Goal: Task Accomplishment & Management: Manage account settings

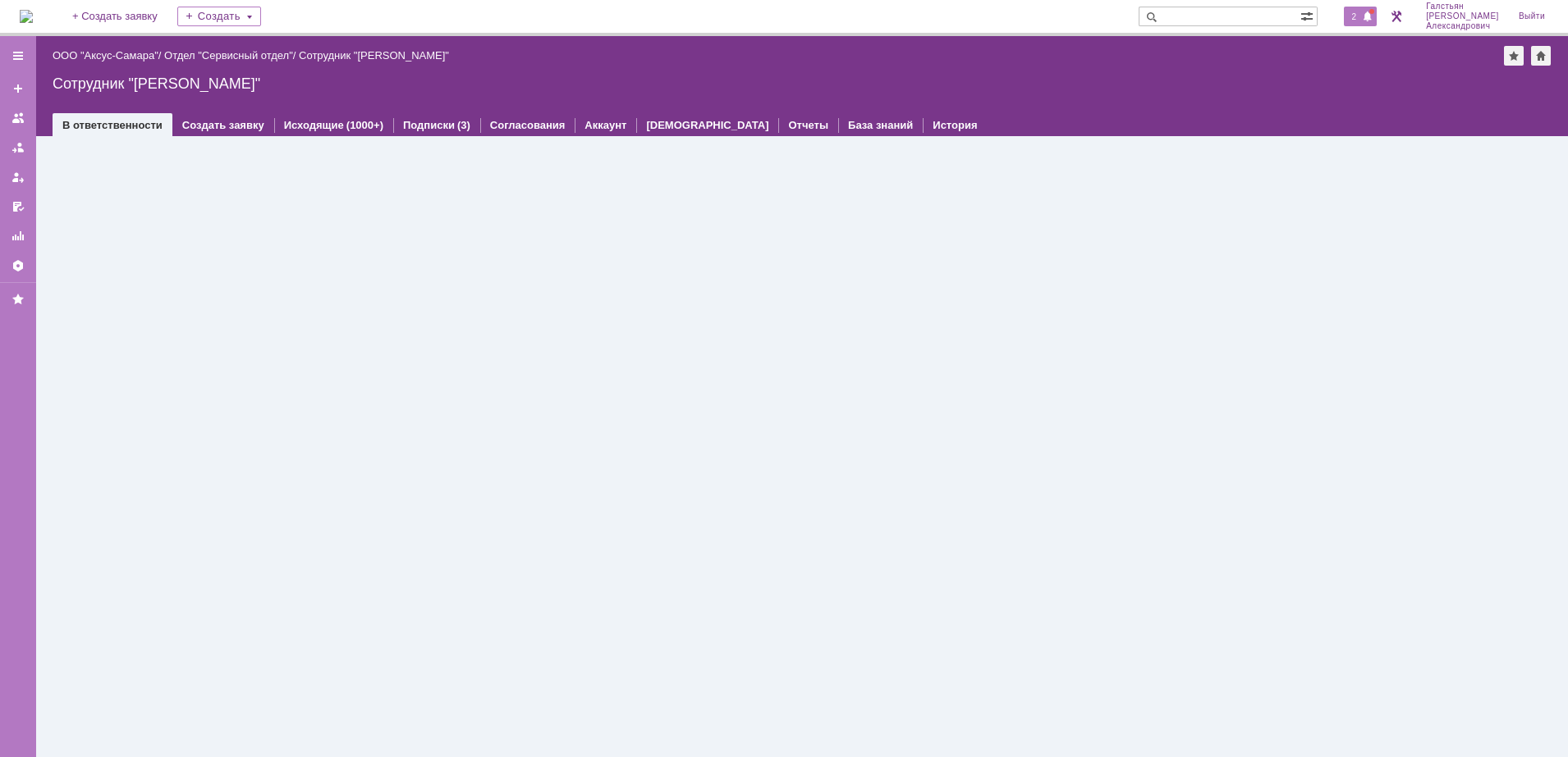
click at [1368, 11] on span at bounding box center [1367, 17] width 12 height 13
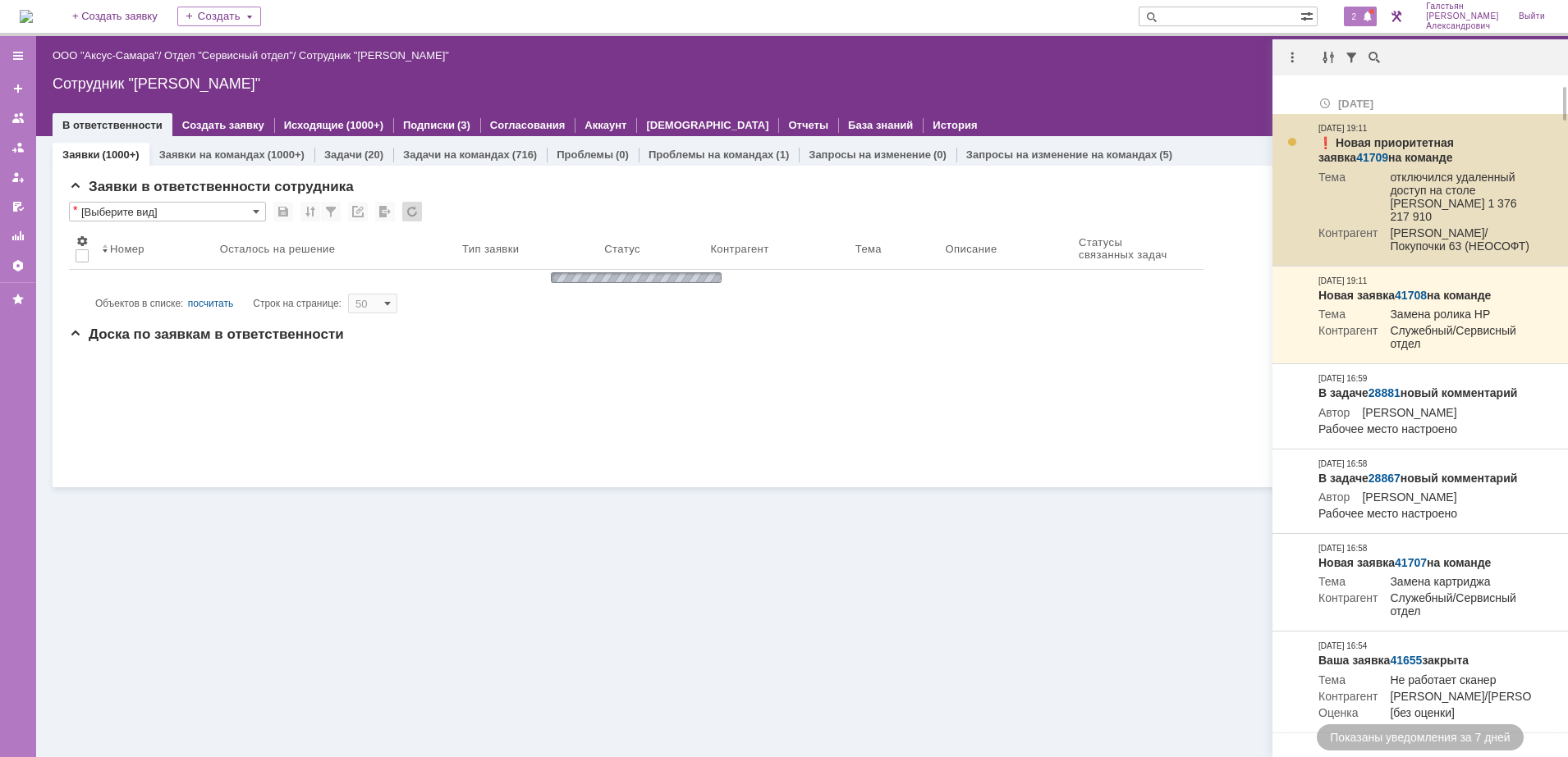
click at [1388, 151] on link "41709" at bounding box center [1371, 157] width 32 height 13
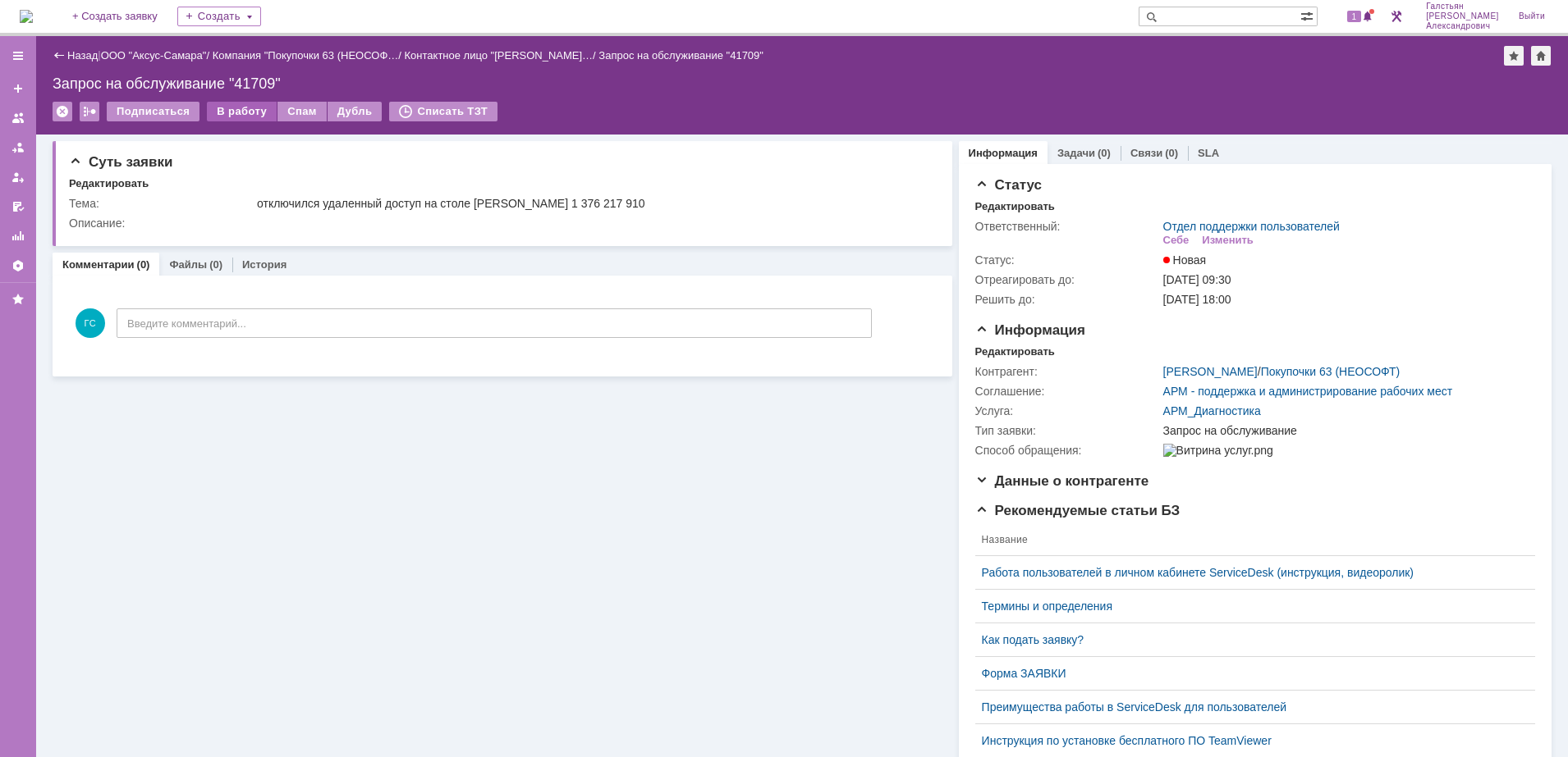
click at [248, 112] on div "В работу" at bounding box center [242, 111] width 70 height 19
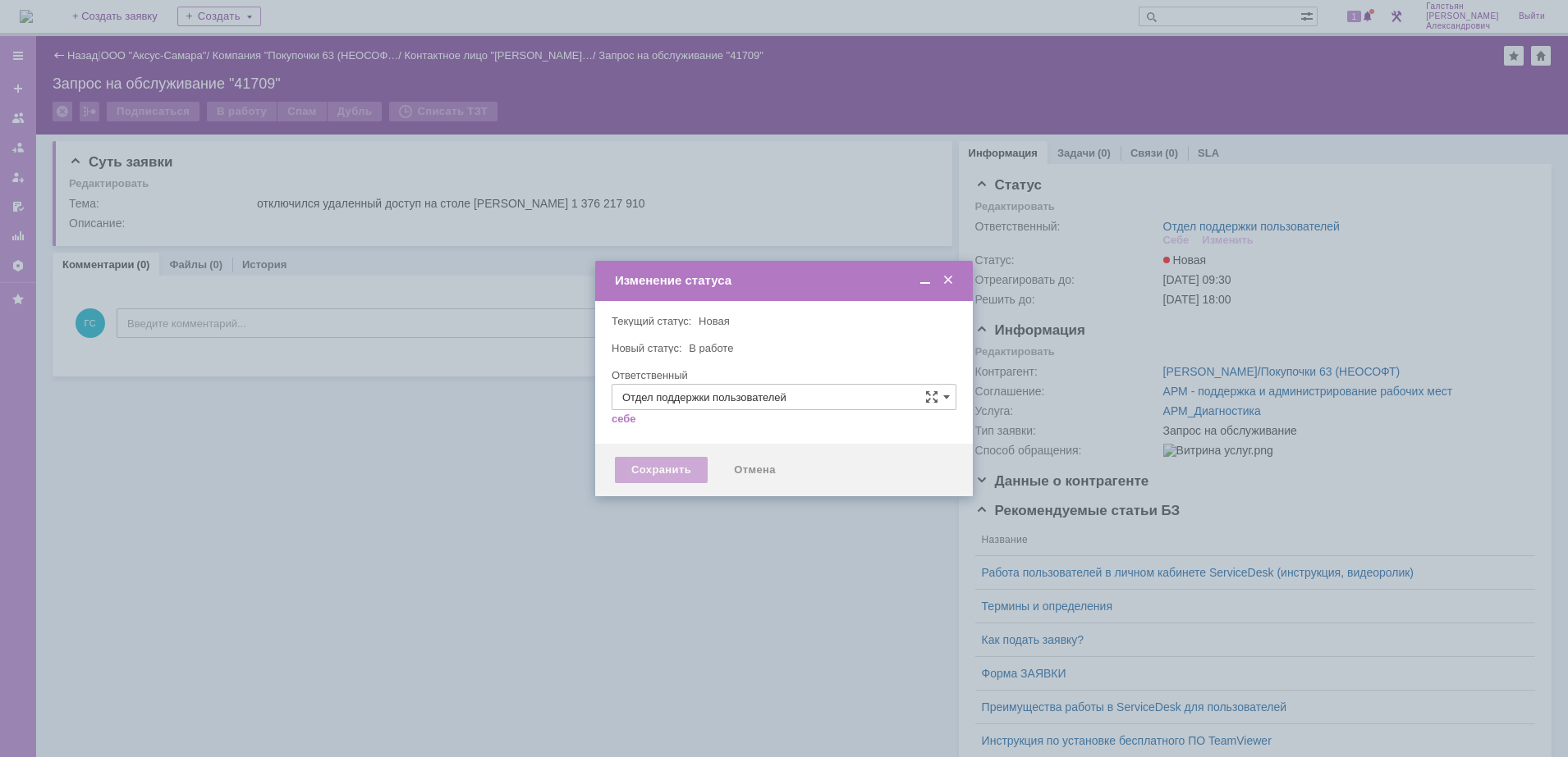
click at [669, 466] on div "Сохранить" at bounding box center [661, 470] width 93 height 26
type input "[PERSON_NAME]"
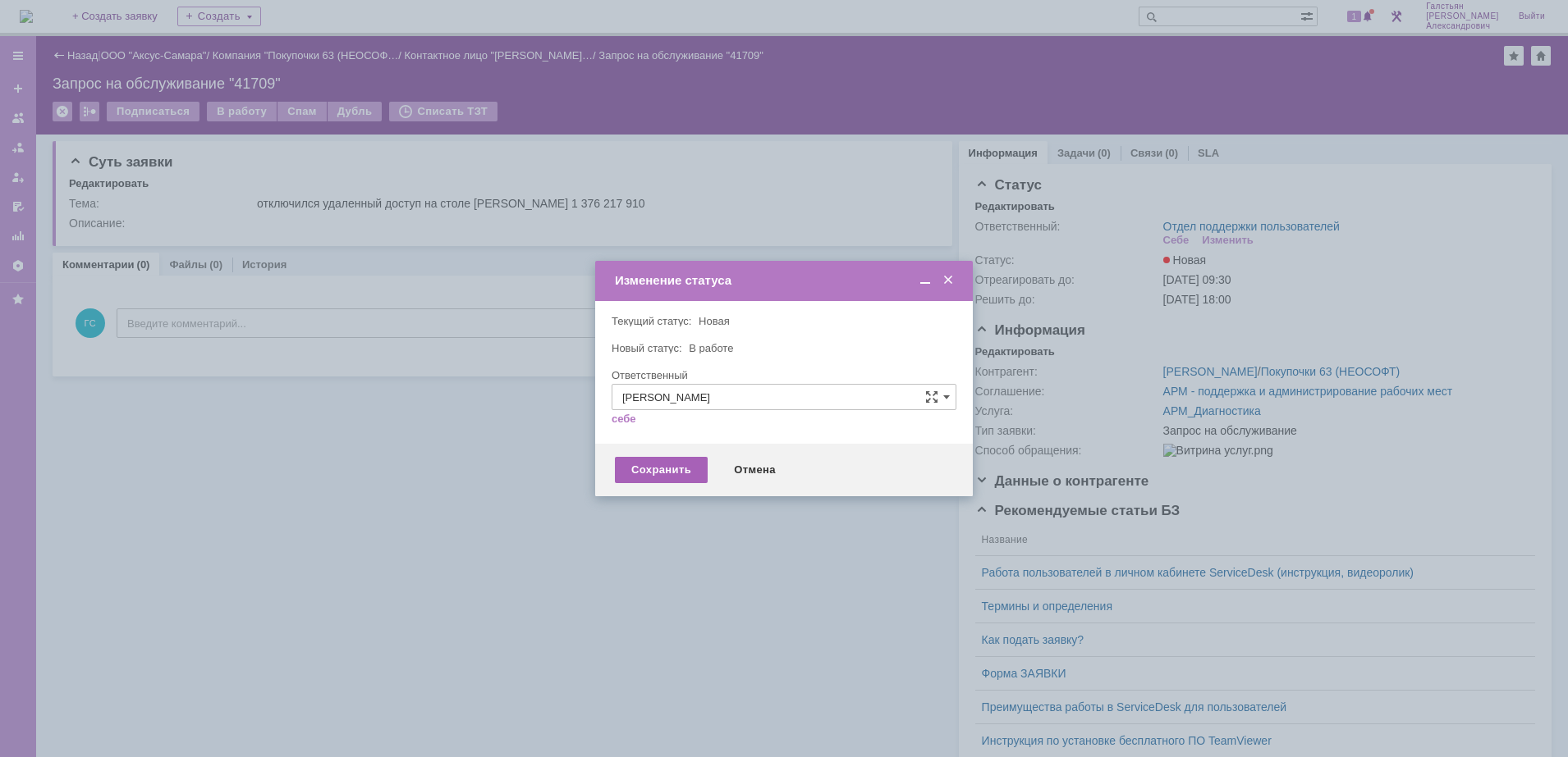
click at [659, 476] on div "Сохранить" at bounding box center [661, 470] width 93 height 26
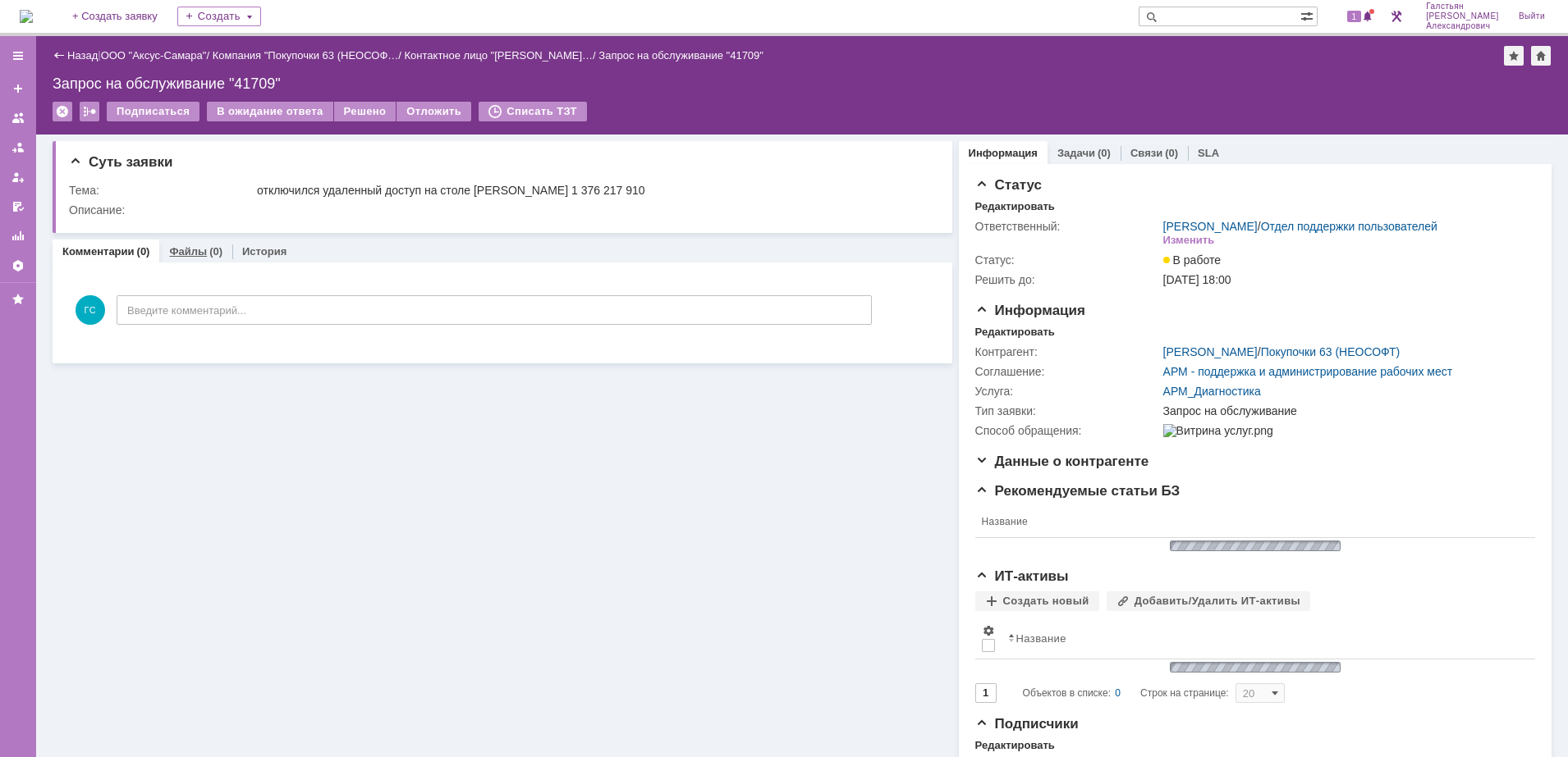
click at [195, 246] on link "Файлы" at bounding box center [188, 251] width 38 height 13
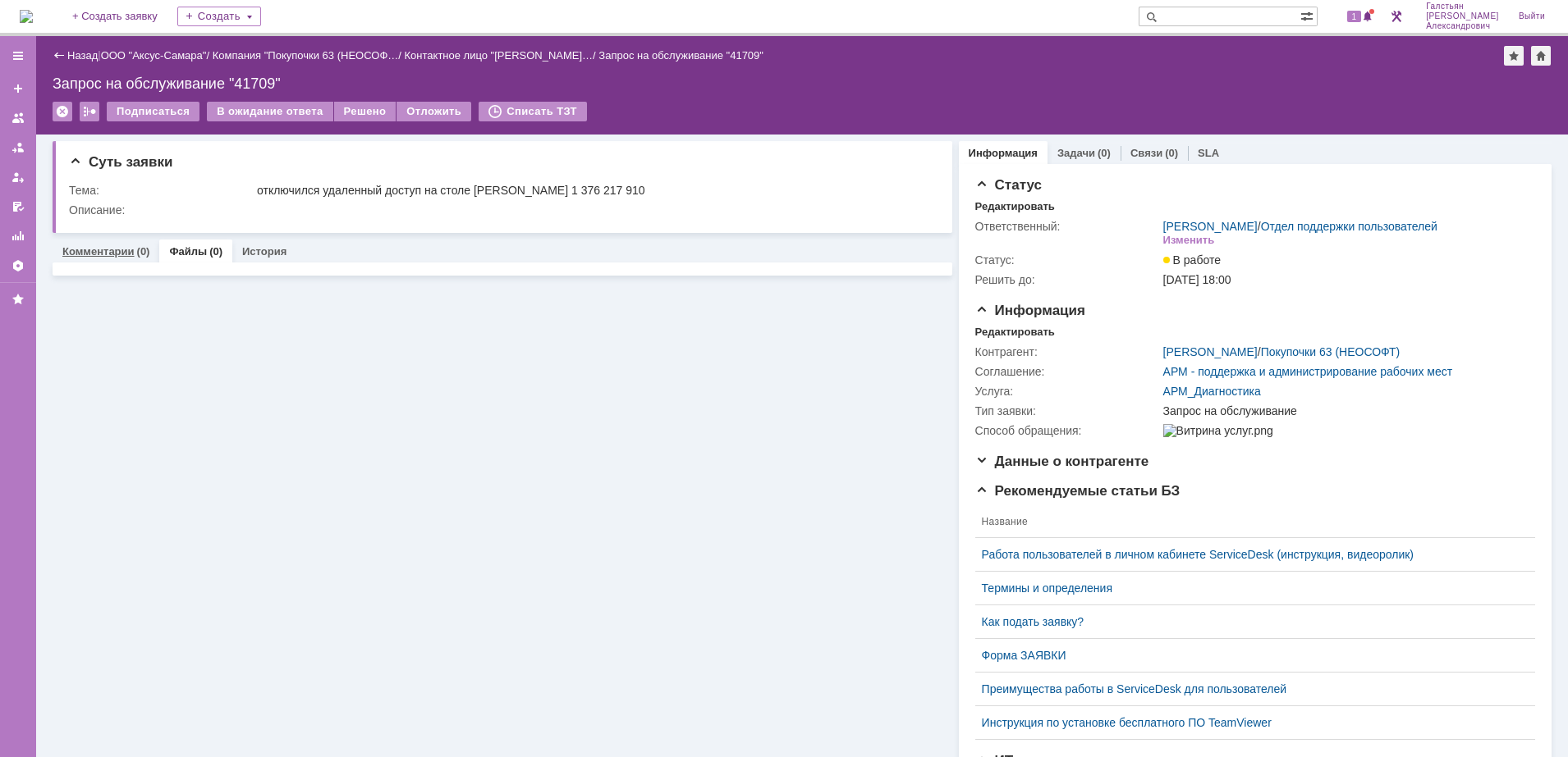
click at [108, 247] on link "Комментарии" at bounding box center [98, 251] width 72 height 13
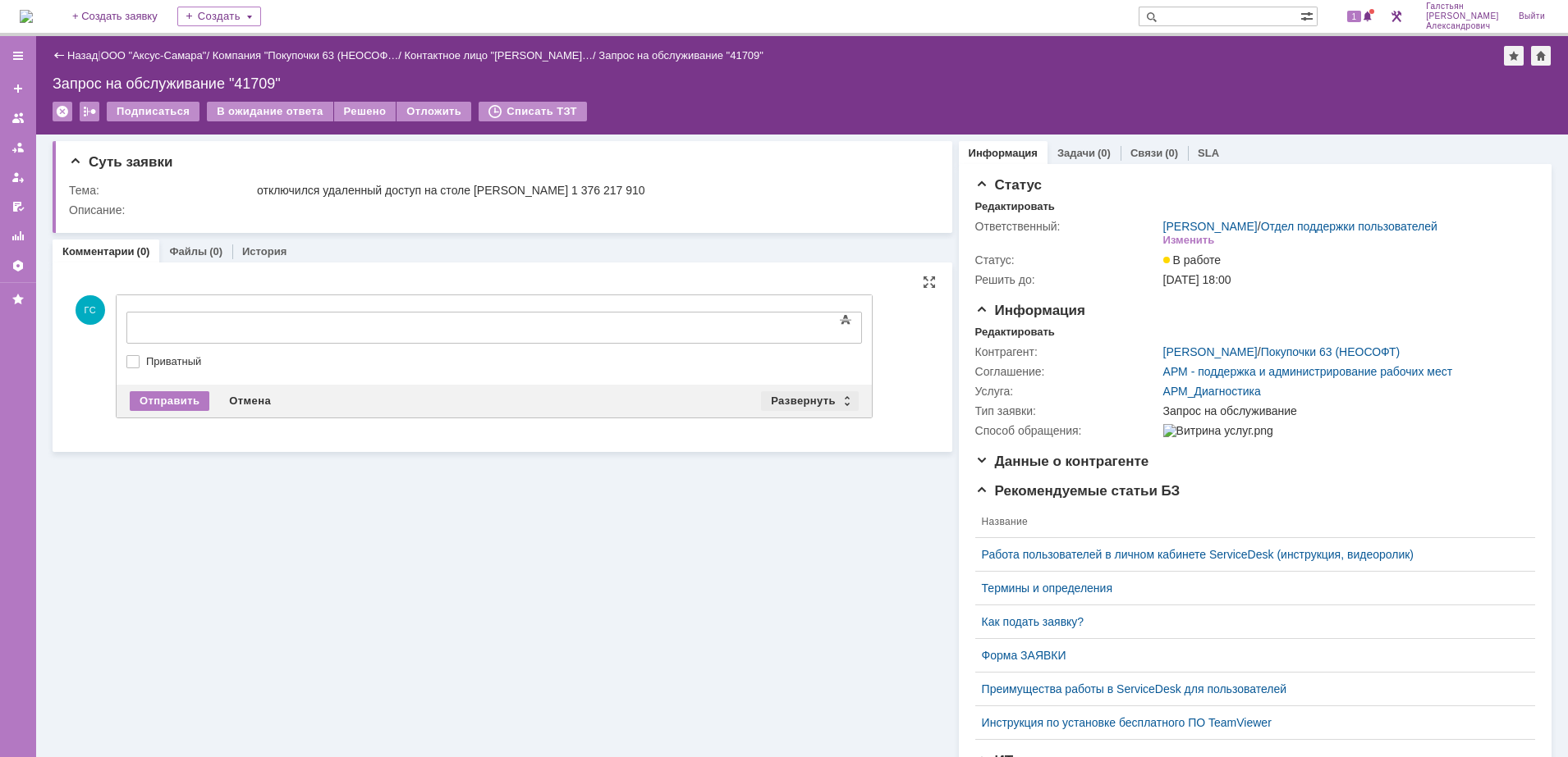
click at [782, 398] on div "Развернуть" at bounding box center [810, 401] width 97 height 19
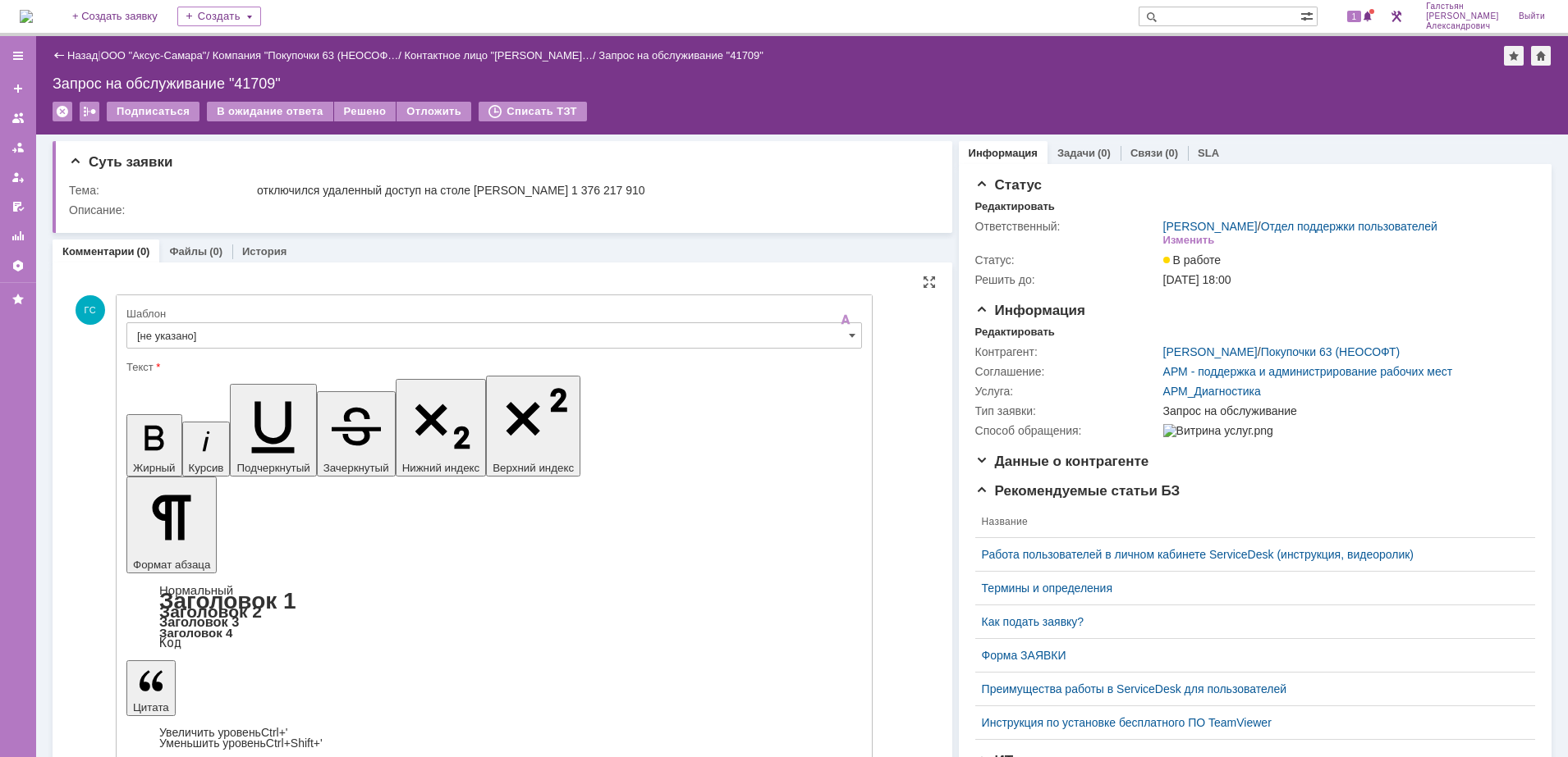
click at [404, 353] on div at bounding box center [494, 355] width 736 height 12
click at [364, 332] on input "[не указано]" at bounding box center [494, 335] width 736 height 26
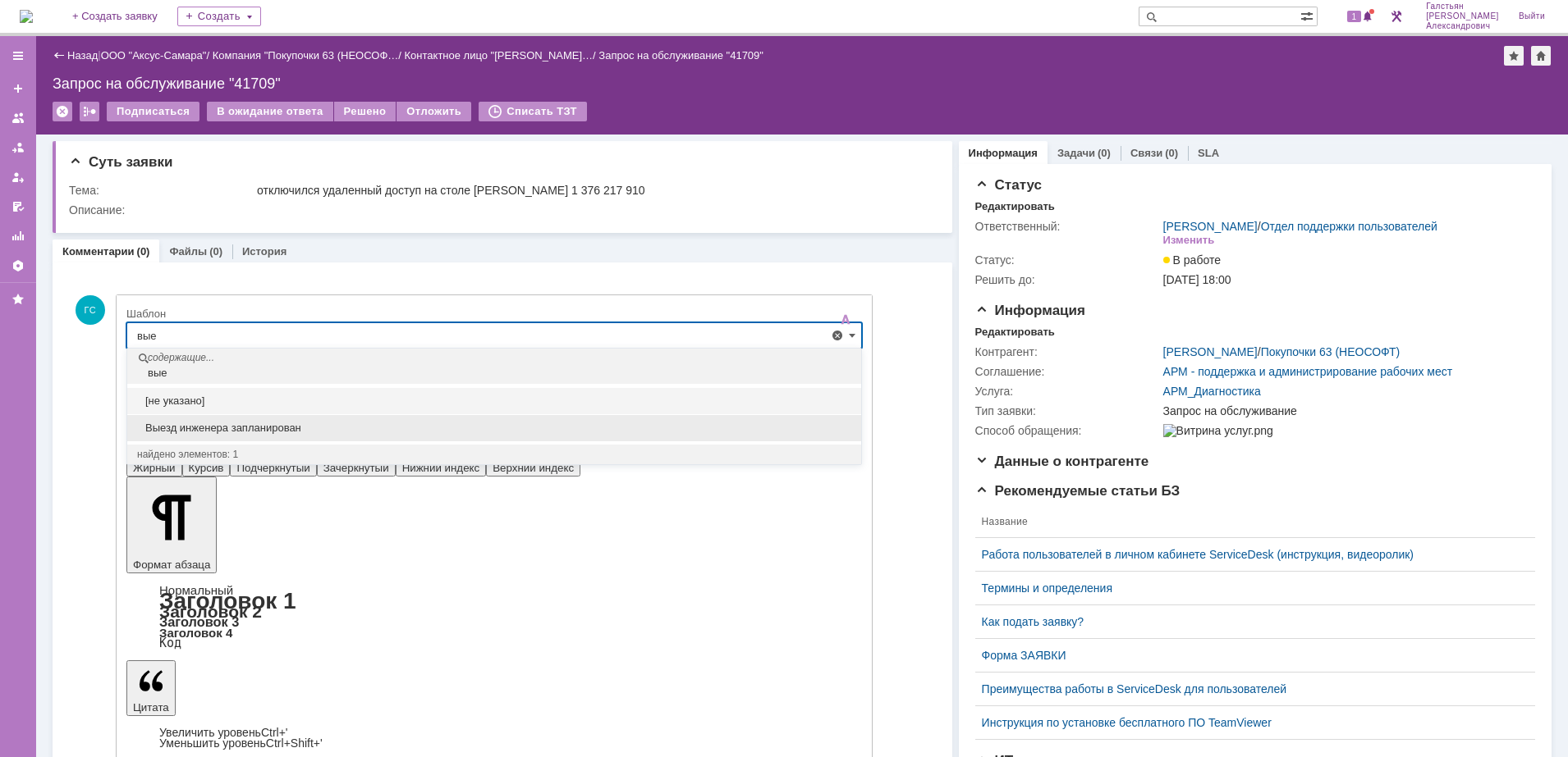
click at [329, 428] on span "Выезд инженера запланирован" at bounding box center [494, 428] width 714 height 13
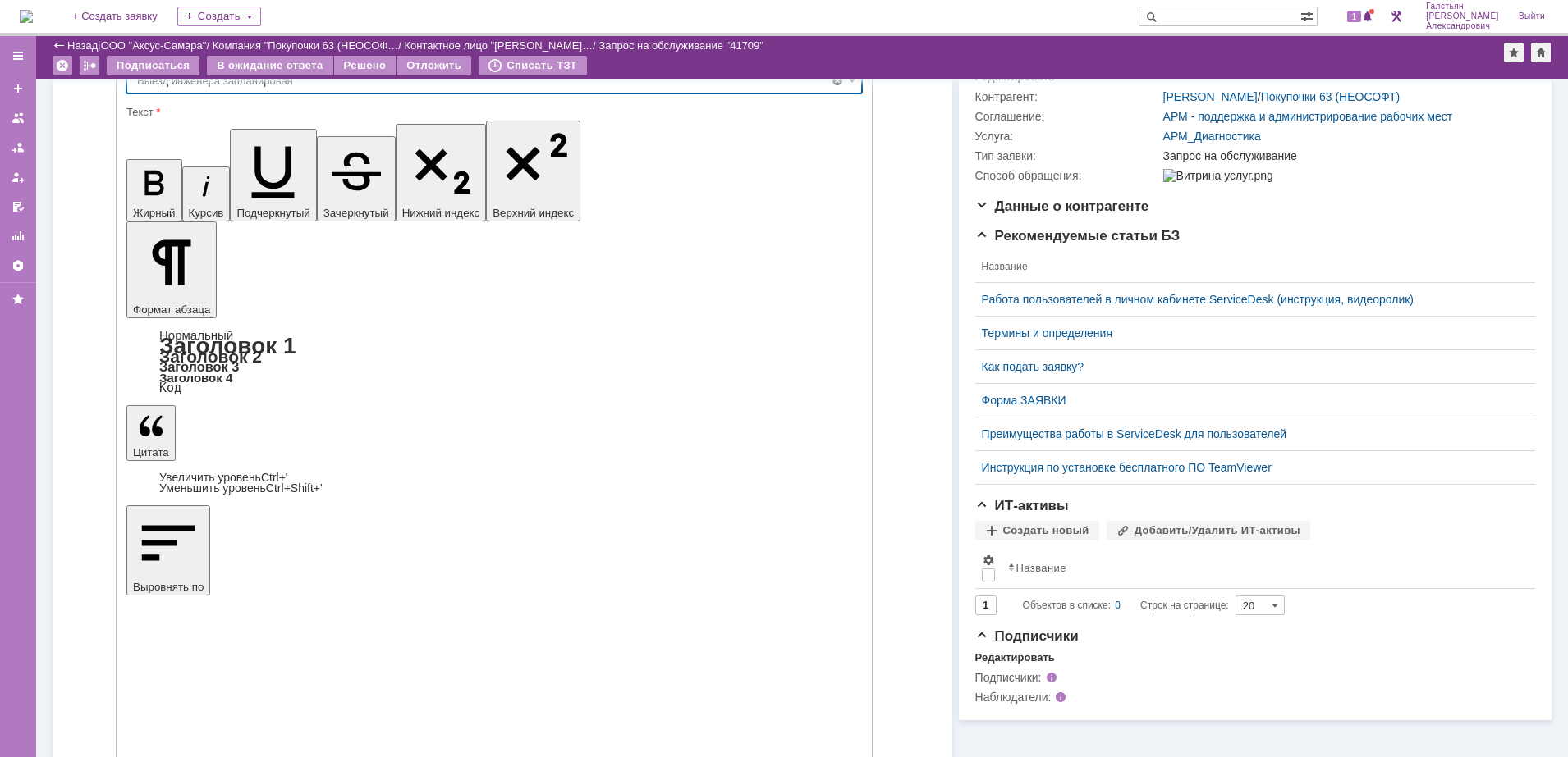
type input "Выезд инженера запланирован"
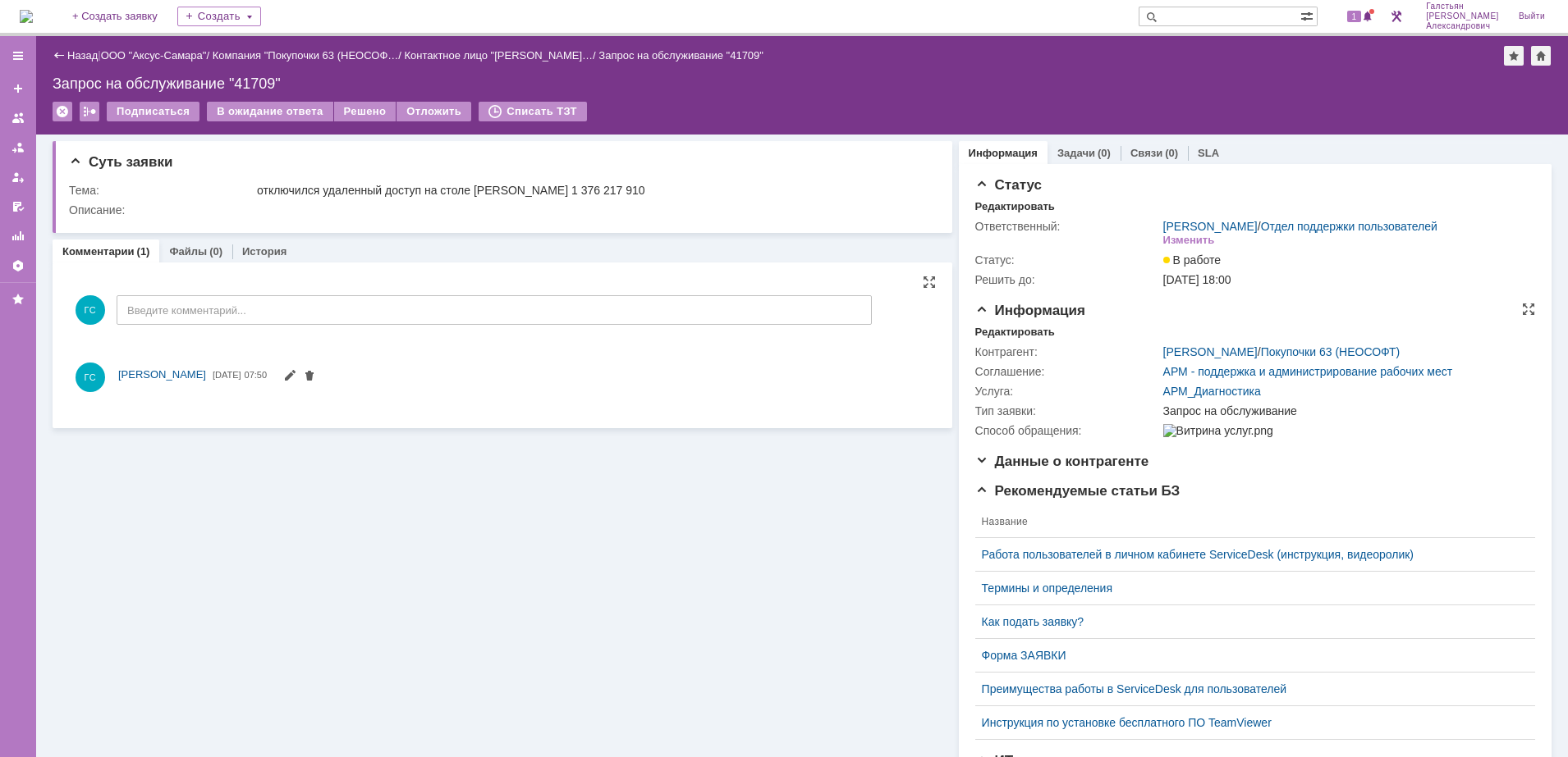
scroll to position [0, 0]
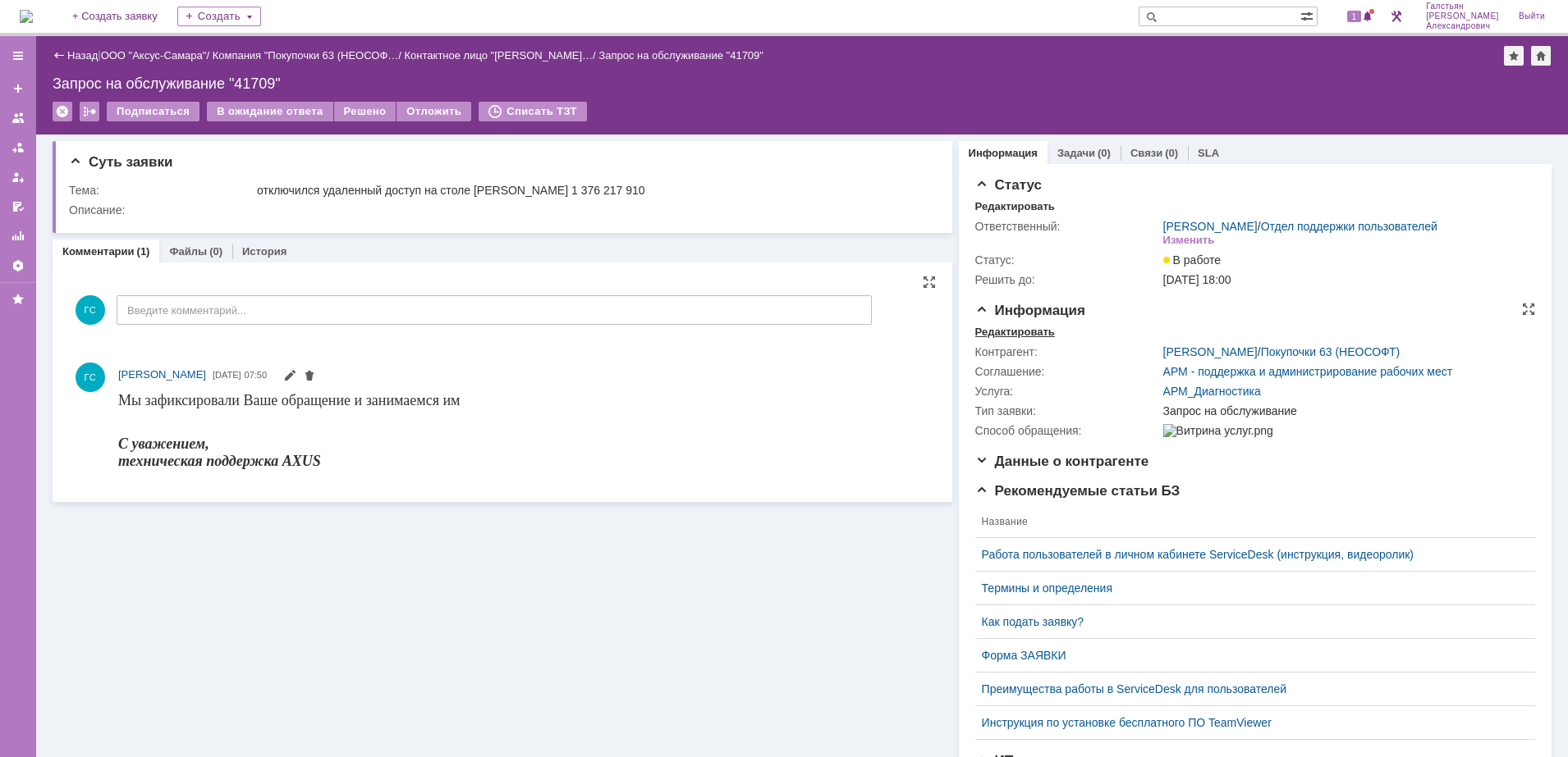
click at [1020, 339] on div "Редактировать" at bounding box center [1015, 331] width 80 height 13
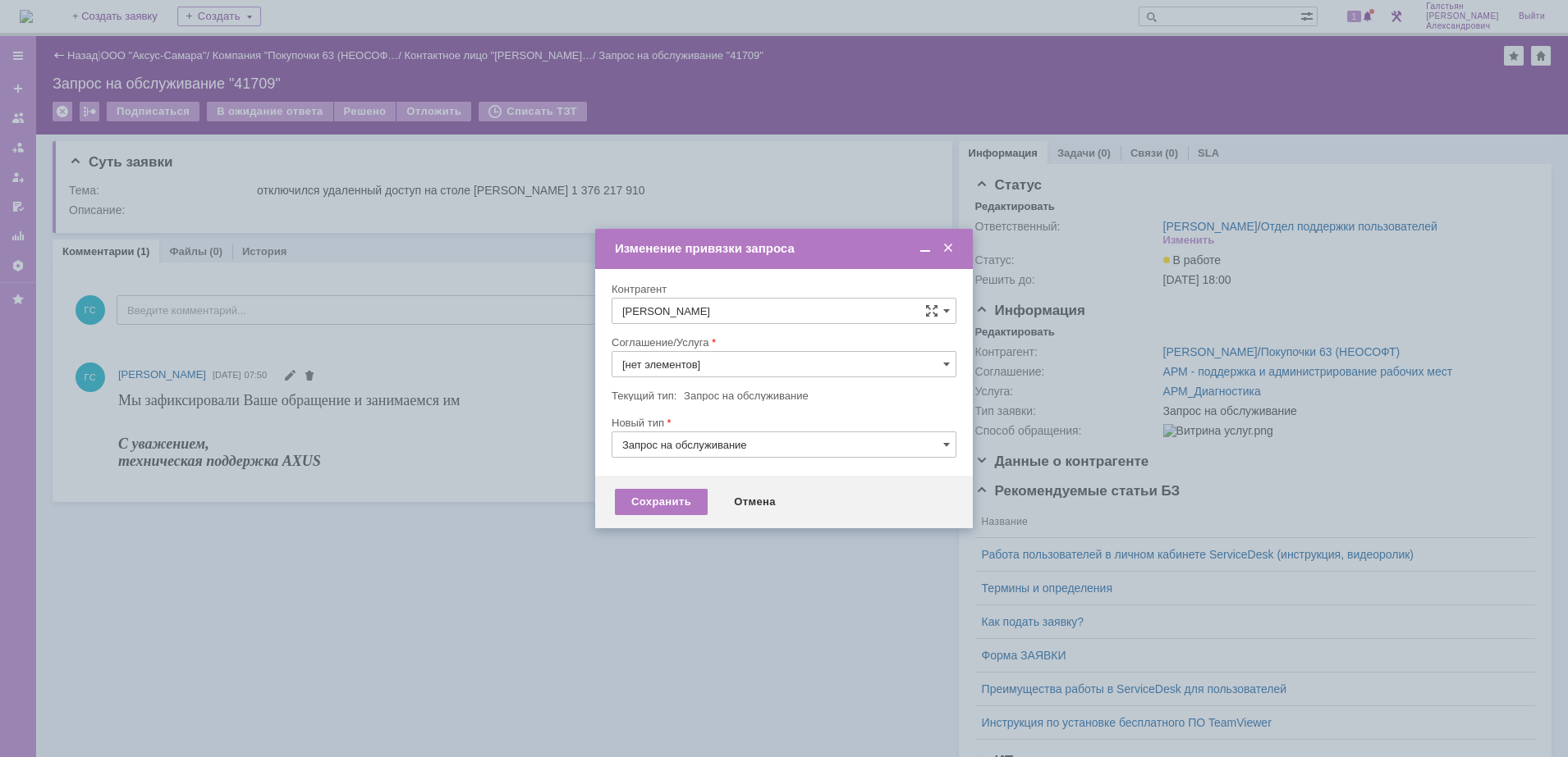
type input "АРМ_Диагностика"
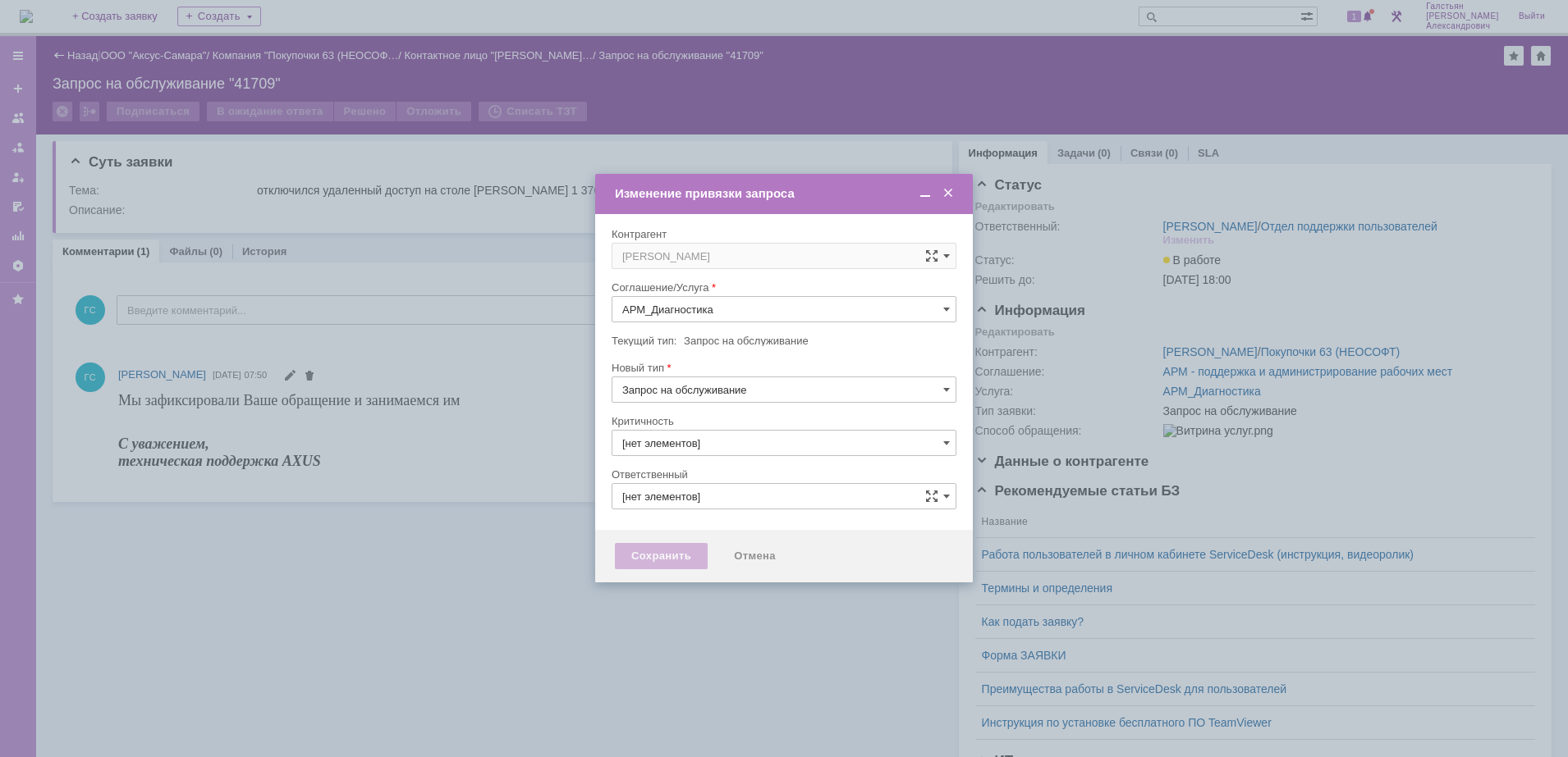
type input "3. Низкая"
type input "[PERSON_NAME]"
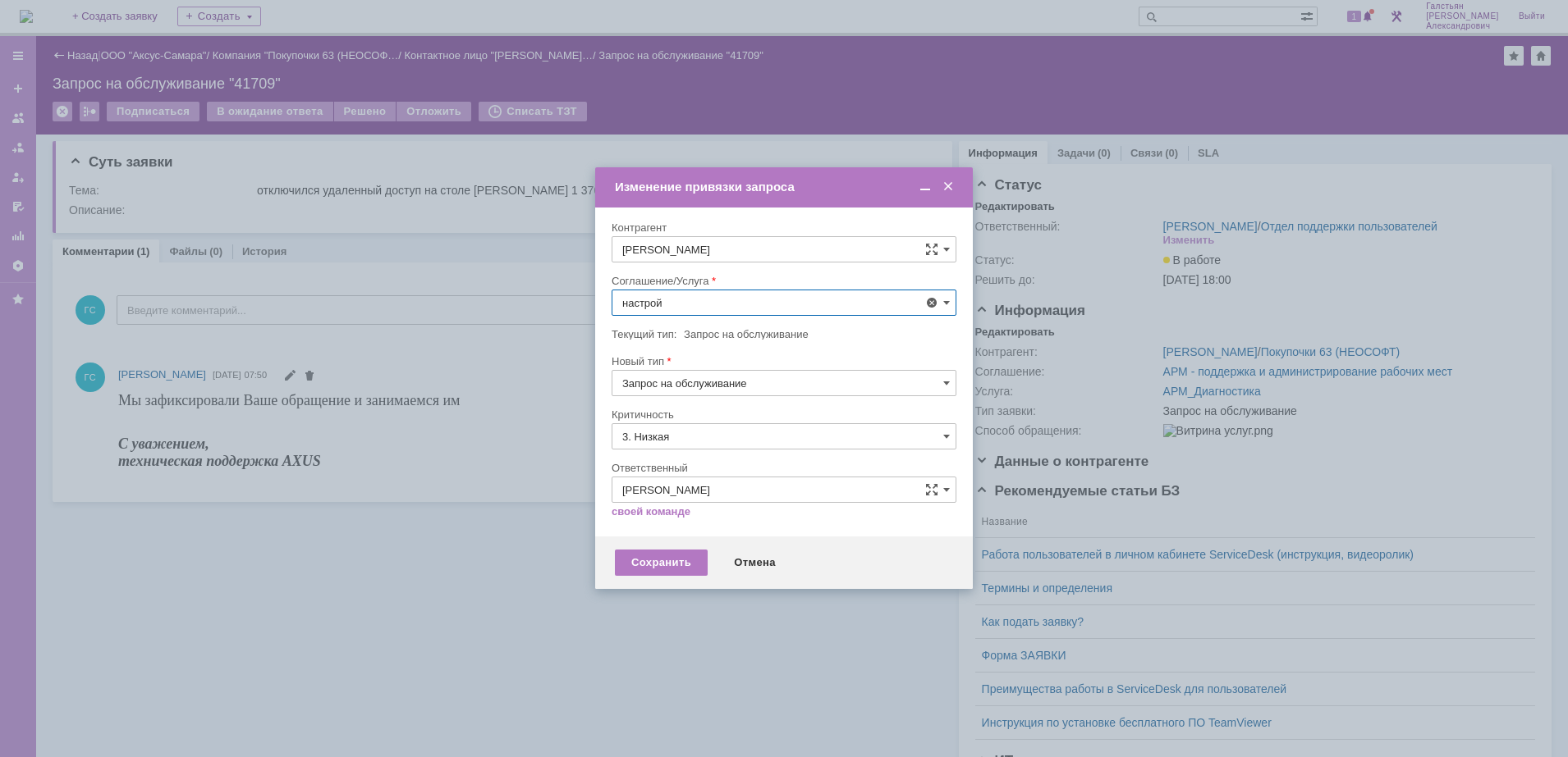
scroll to position [108, 0]
click at [715, 496] on span "АРМ_Настройка" at bounding box center [784, 501] width 324 height 13
type input "АРМ_Настройка"
click at [703, 431] on input "3. Низкая" at bounding box center [784, 436] width 345 height 26
click at [669, 461] on span "[не указано]" at bounding box center [784, 467] width 324 height 13
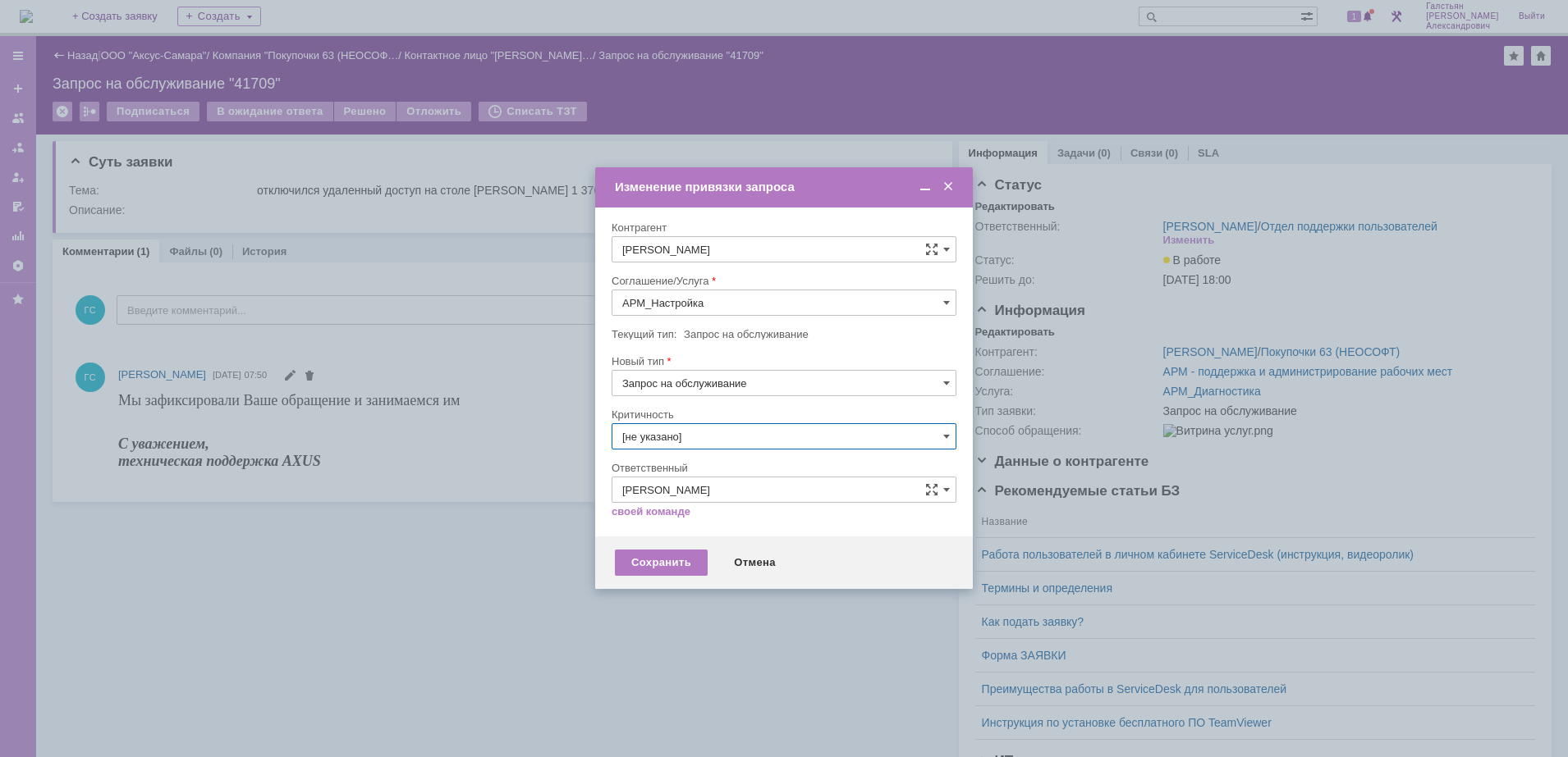
type input "[не указано]"
click at [668, 552] on div "Сохранить" at bounding box center [661, 562] width 93 height 26
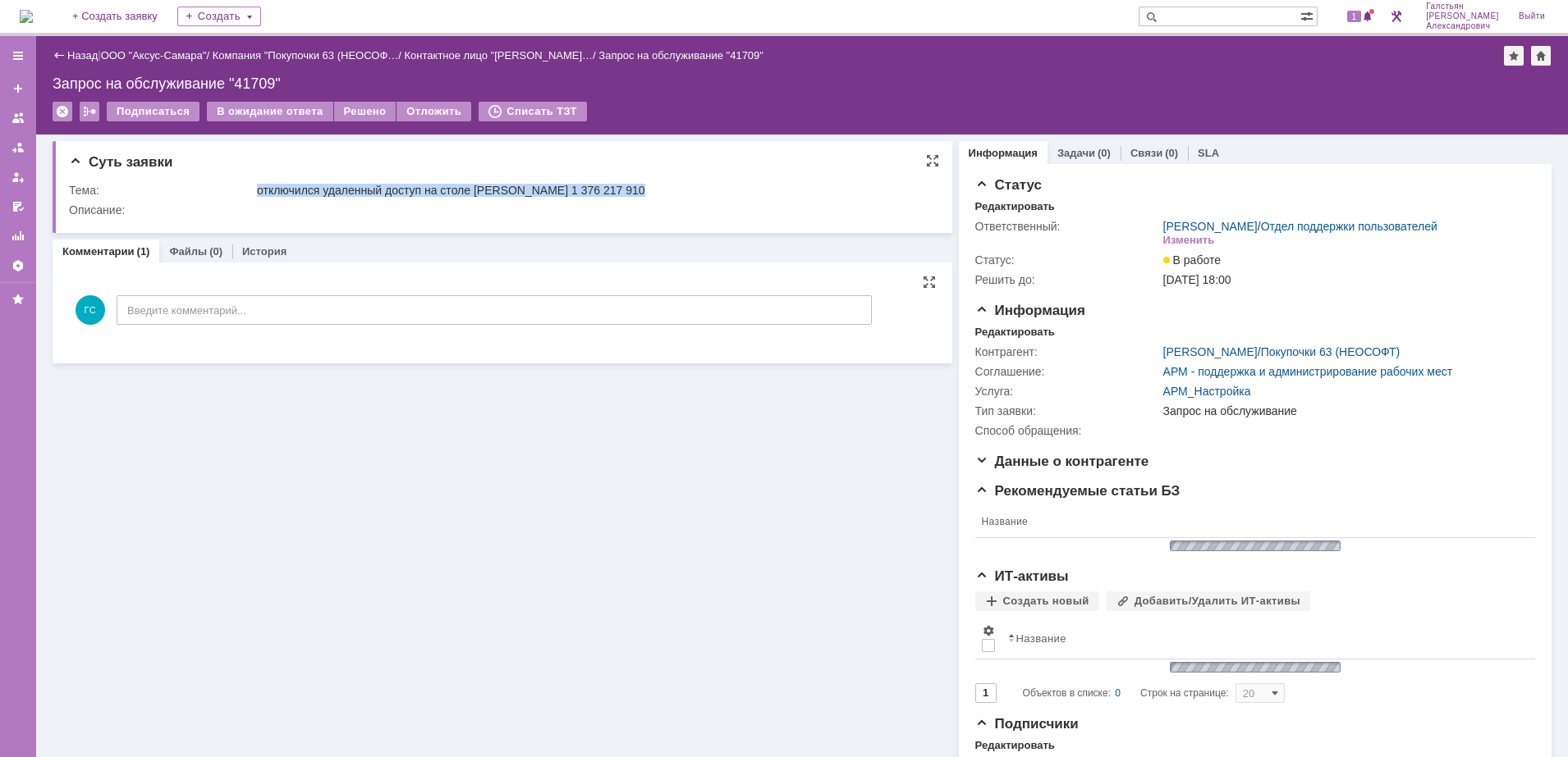
drag, startPoint x: 258, startPoint y: 190, endPoint x: 652, endPoint y: 191, distance: 394.0
click at [652, 191] on div "отключился удаленный доступ на столе [PERSON_NAME] 1 376 217 910" at bounding box center [592, 190] width 669 height 13
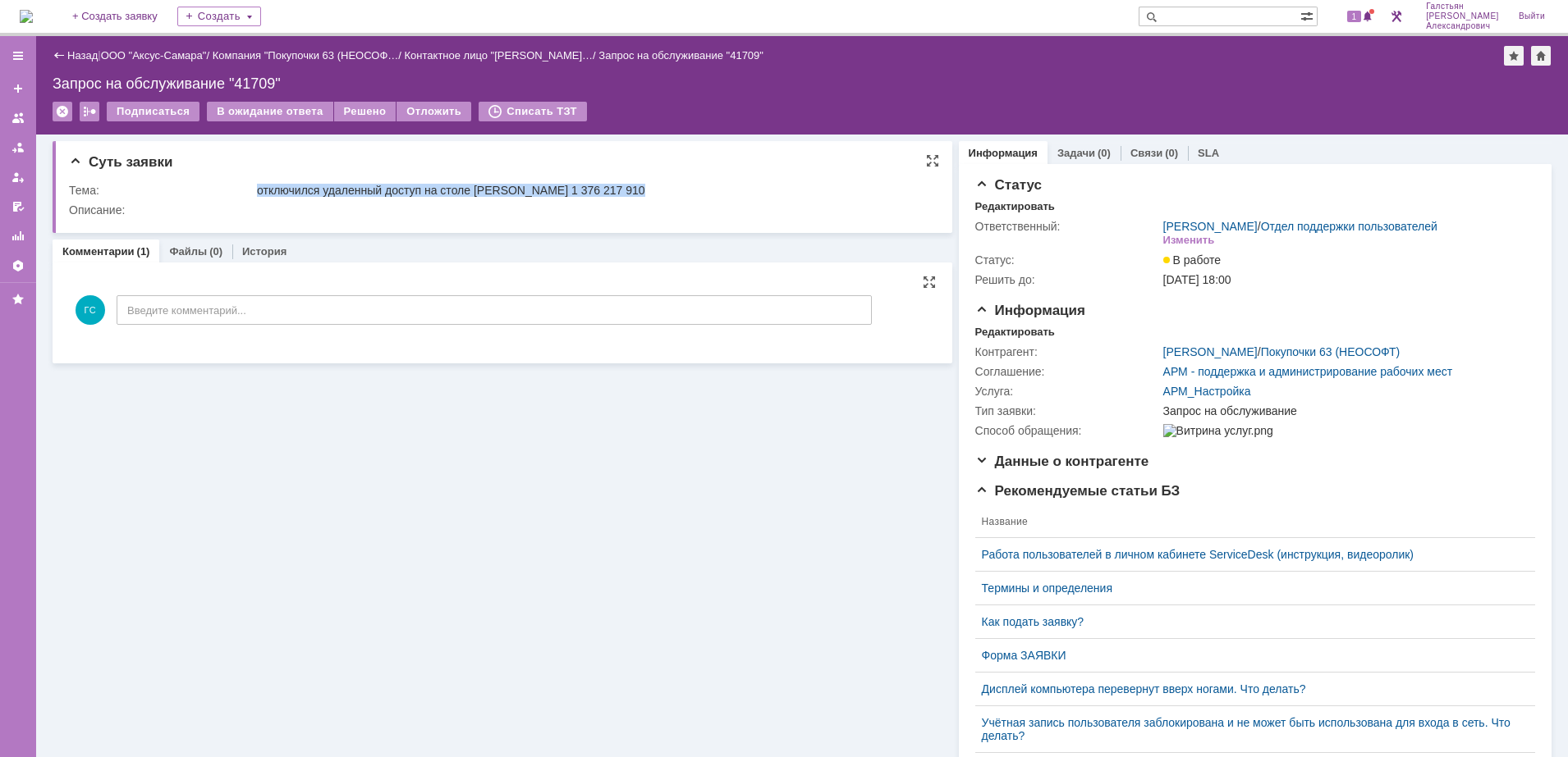
copy div "отключился удаленный доступ на столе [PERSON_NAME] 1 376 217 910"
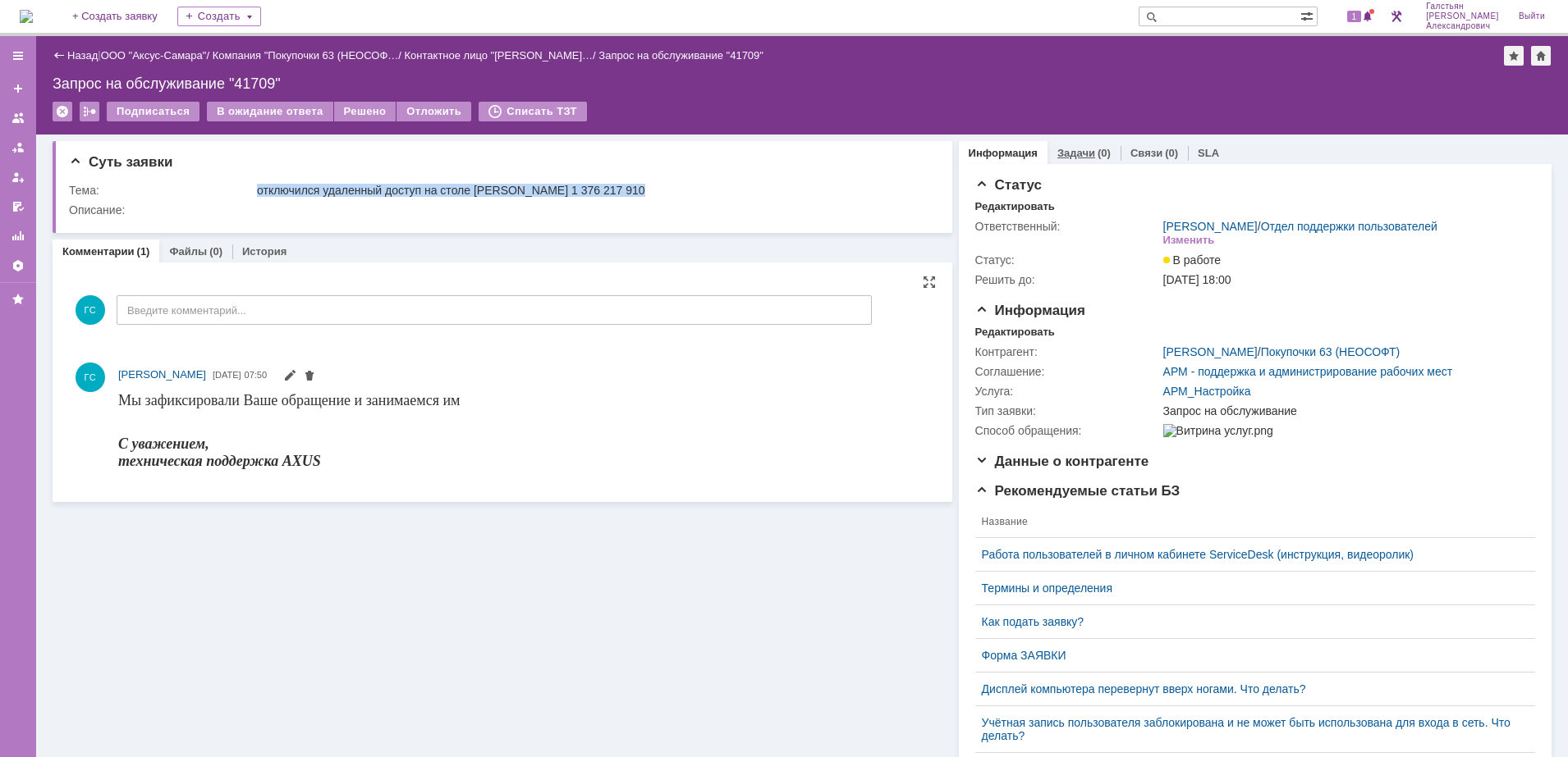
scroll to position [0, 0]
click at [1067, 155] on link "Задачи" at bounding box center [1076, 153] width 38 height 13
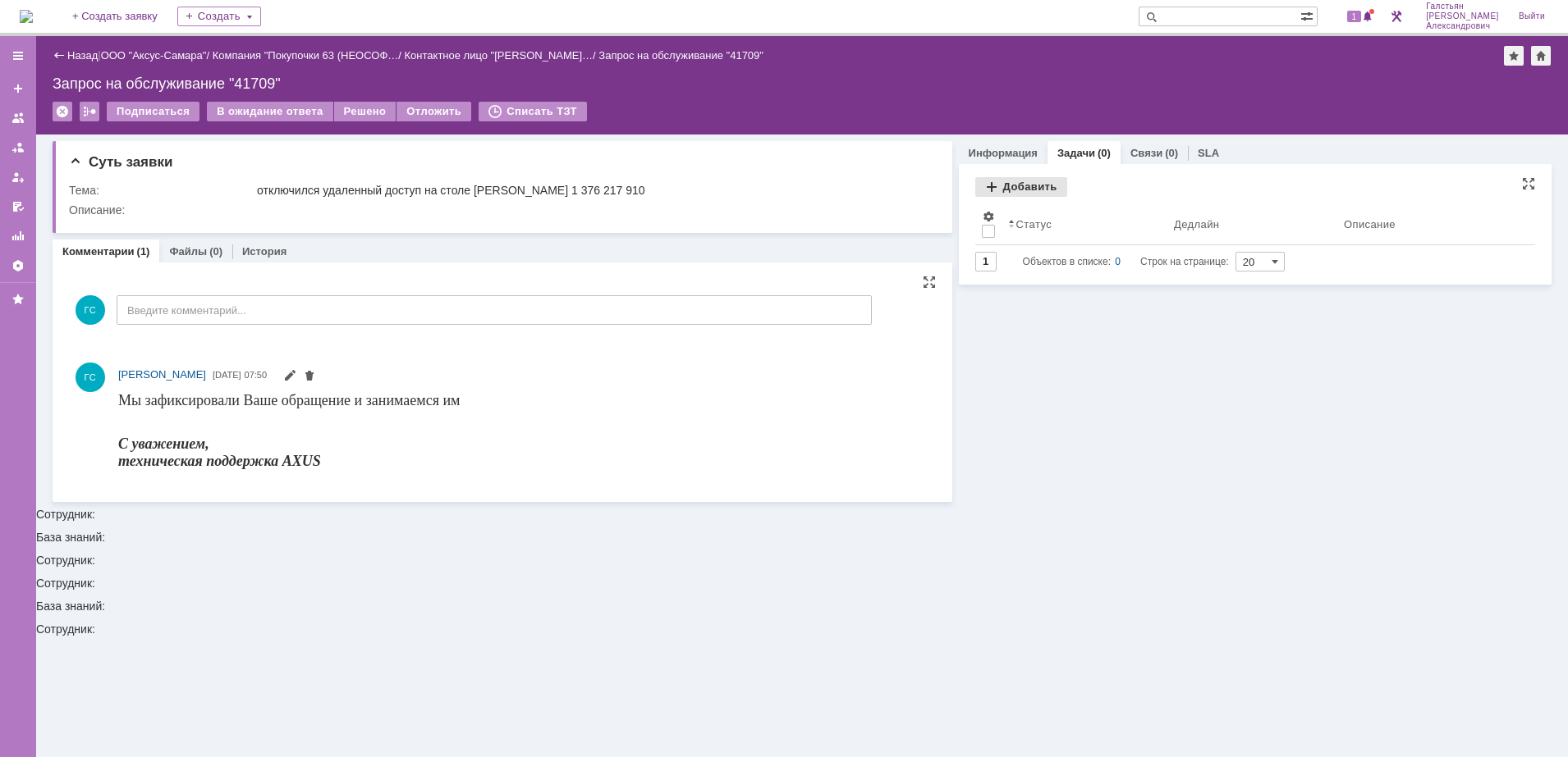
click at [1005, 185] on div "Добавить" at bounding box center [1021, 187] width 92 height 19
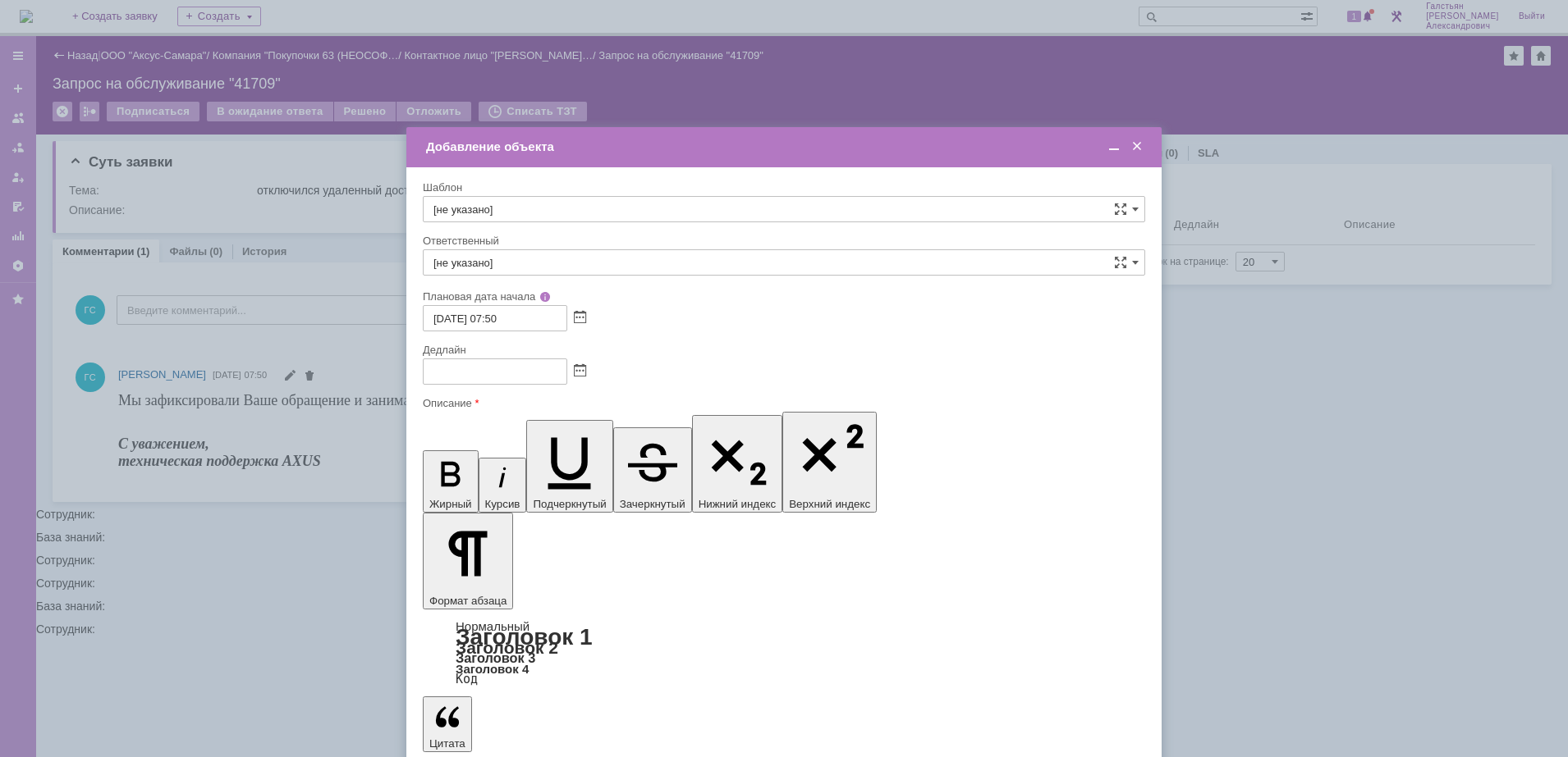
click at [1104, 143] on div at bounding box center [1122, 147] width 46 height 16
click at [1114, 149] on span at bounding box center [1114, 146] width 17 height 15
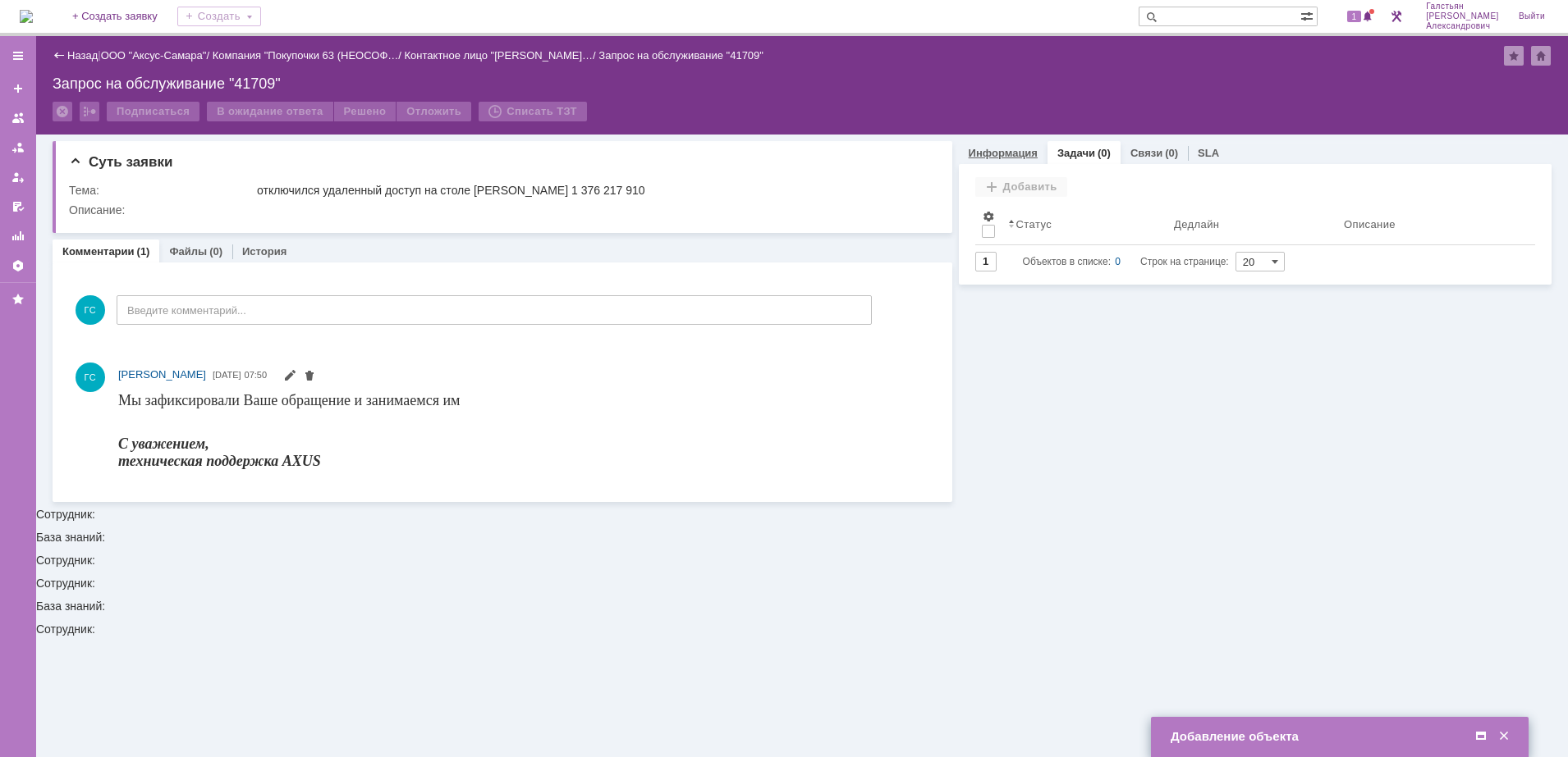
click at [1002, 152] on link "Информация" at bounding box center [1003, 153] width 69 height 13
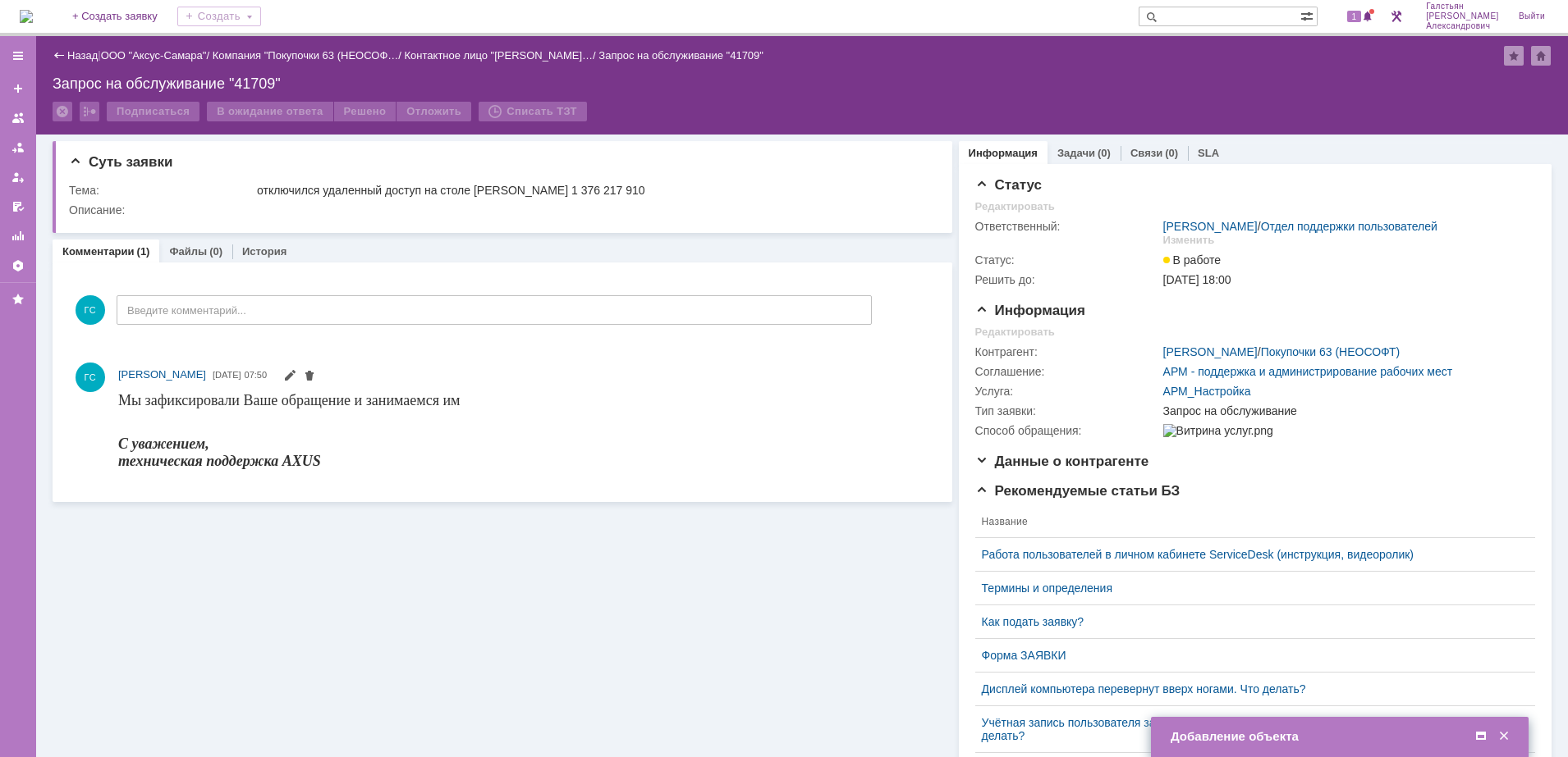
click at [1479, 731] on span at bounding box center [1480, 737] width 17 height 15
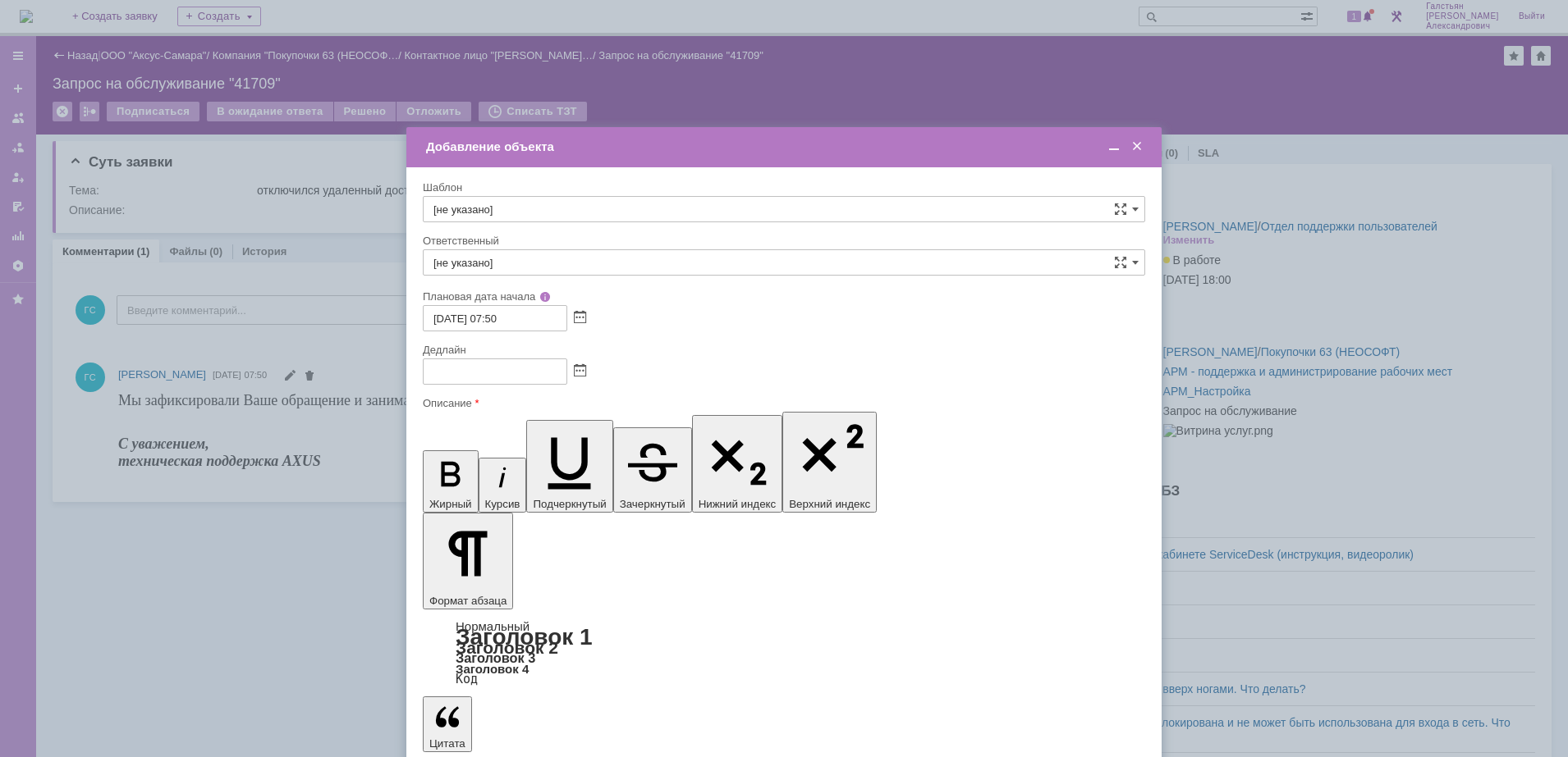
drag, startPoint x: 739, startPoint y: 4847, endPoint x: 854, endPoint y: 4849, distance: 115.0
copy span "1 376 217 910"
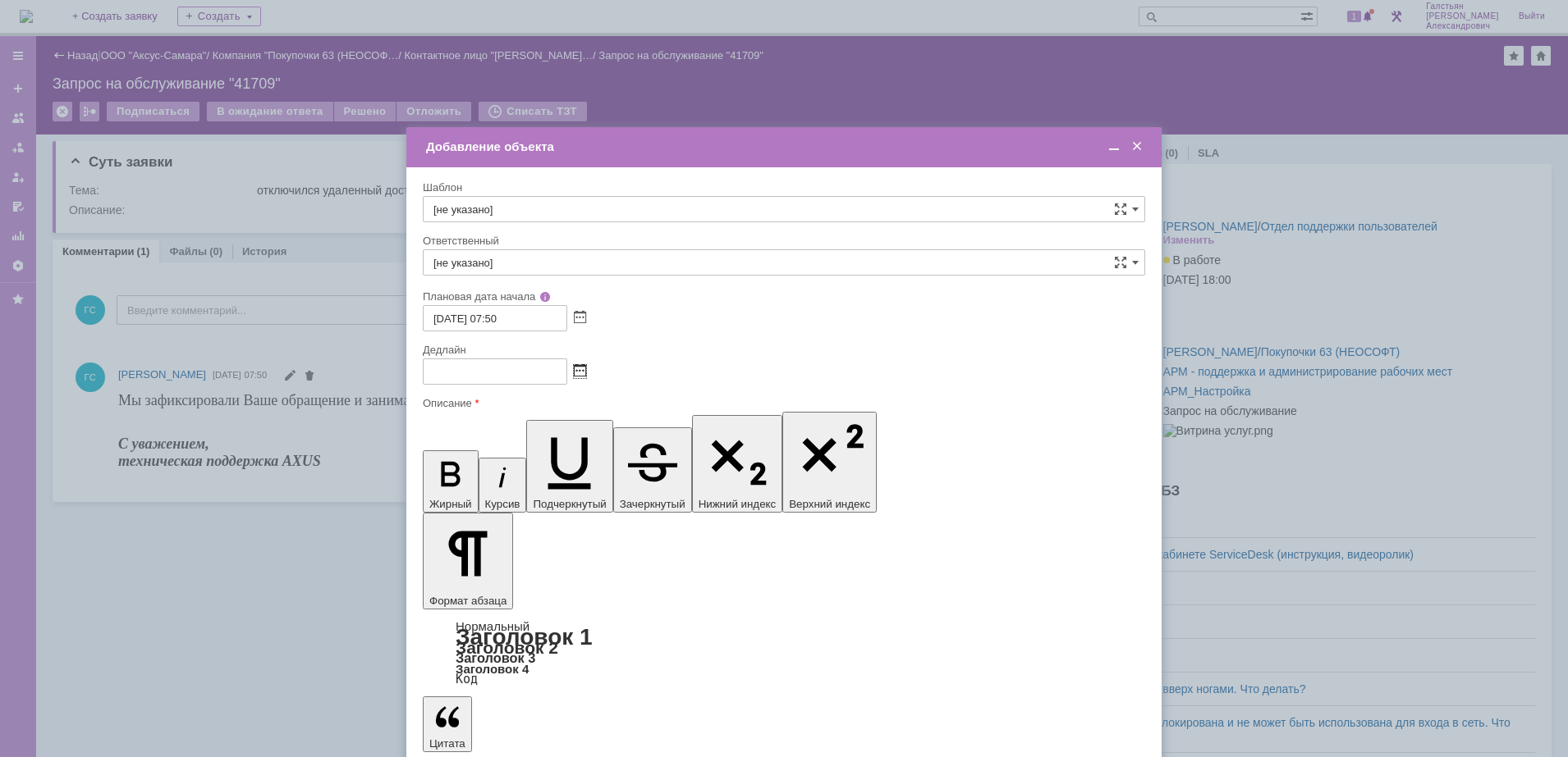
click at [581, 375] on span at bounding box center [580, 371] width 13 height 13
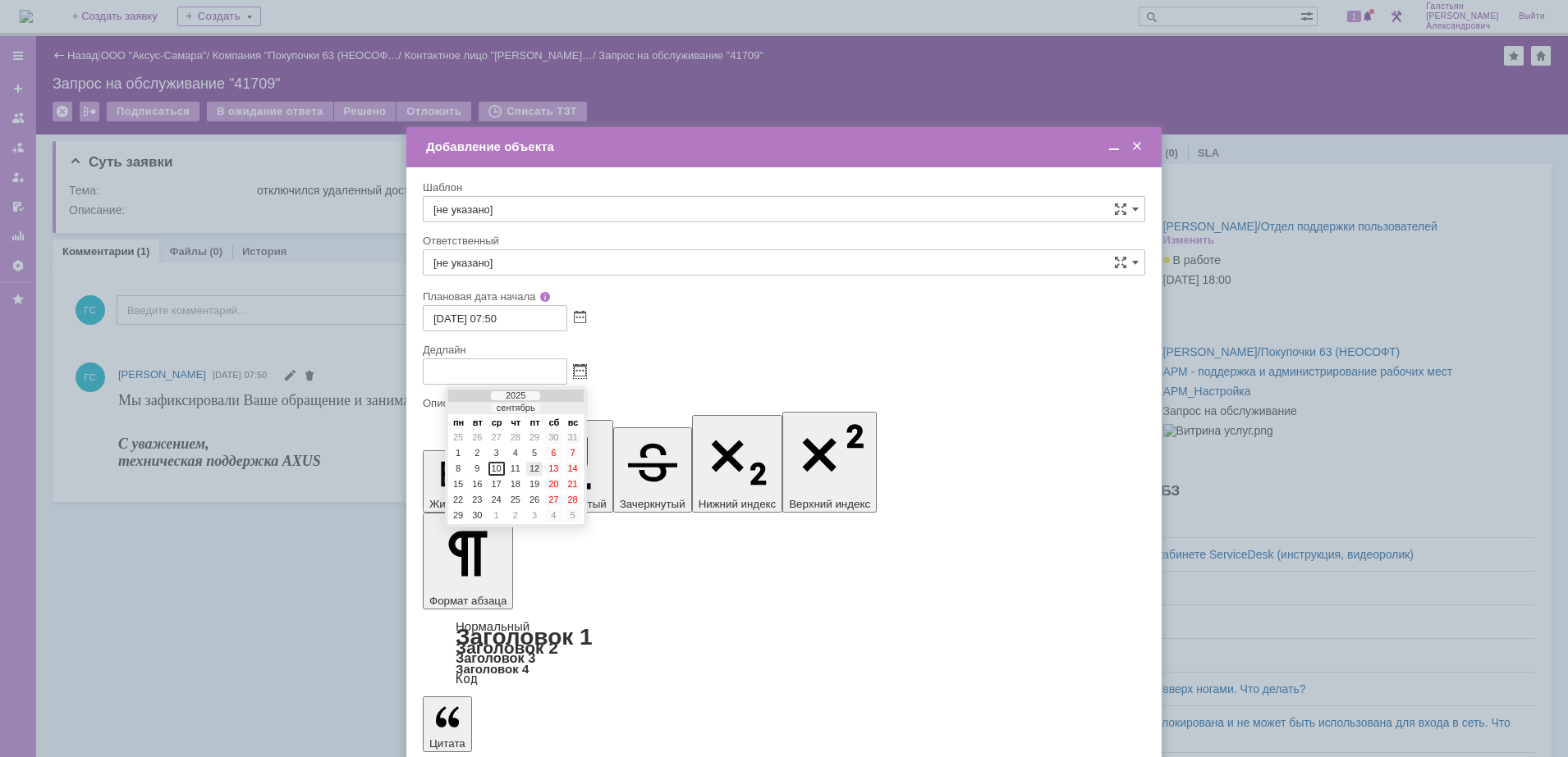
click at [529, 473] on div "12" at bounding box center [534, 469] width 17 height 14
type input "12.09.2025 07:51"
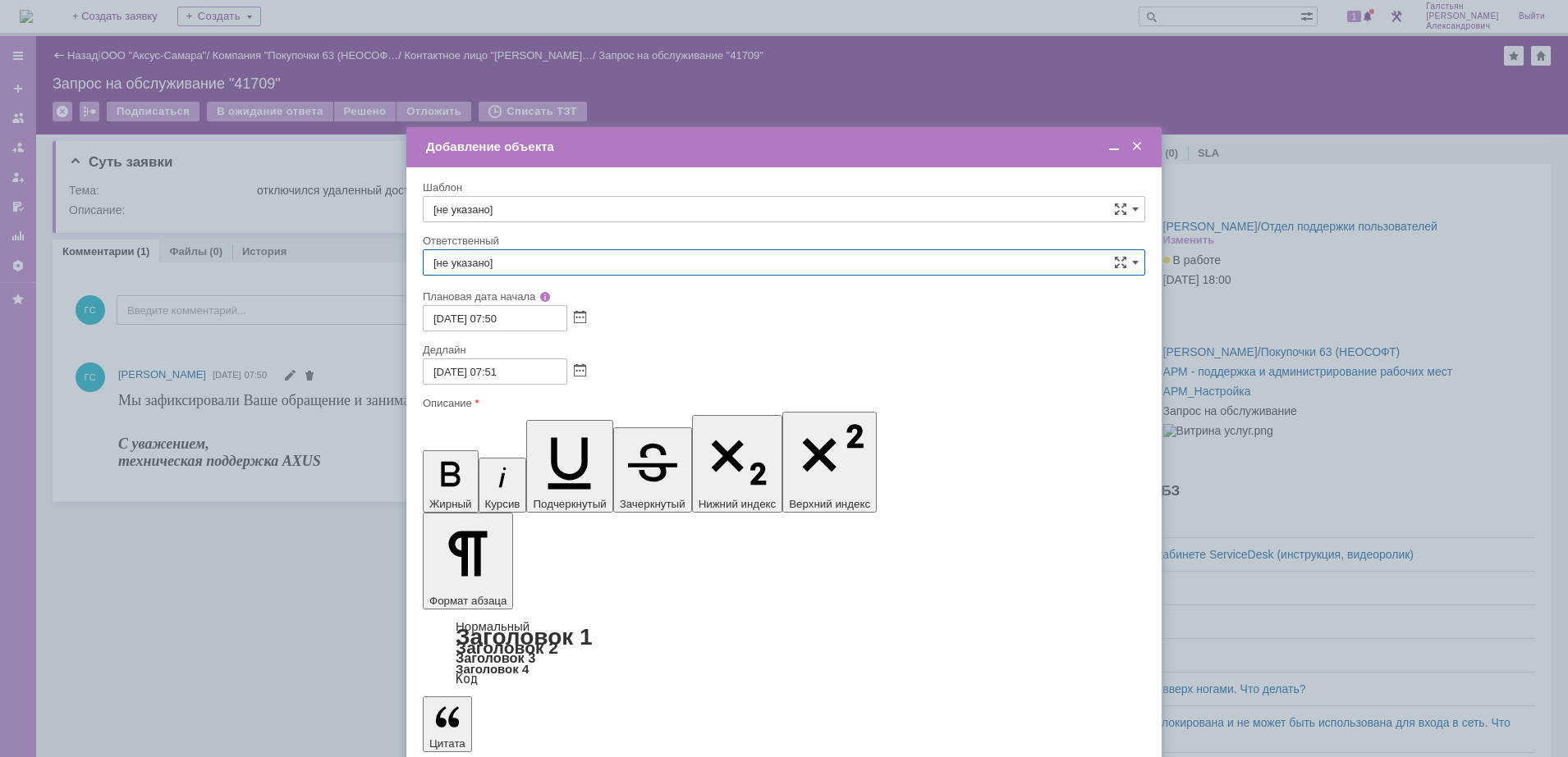
click at [531, 257] on input "[не указано]" at bounding box center [784, 262] width 722 height 26
click at [661, 439] on span "[PERSON_NAME]" at bounding box center [784, 435] width 701 height 13
type input "[PERSON_NAME]"
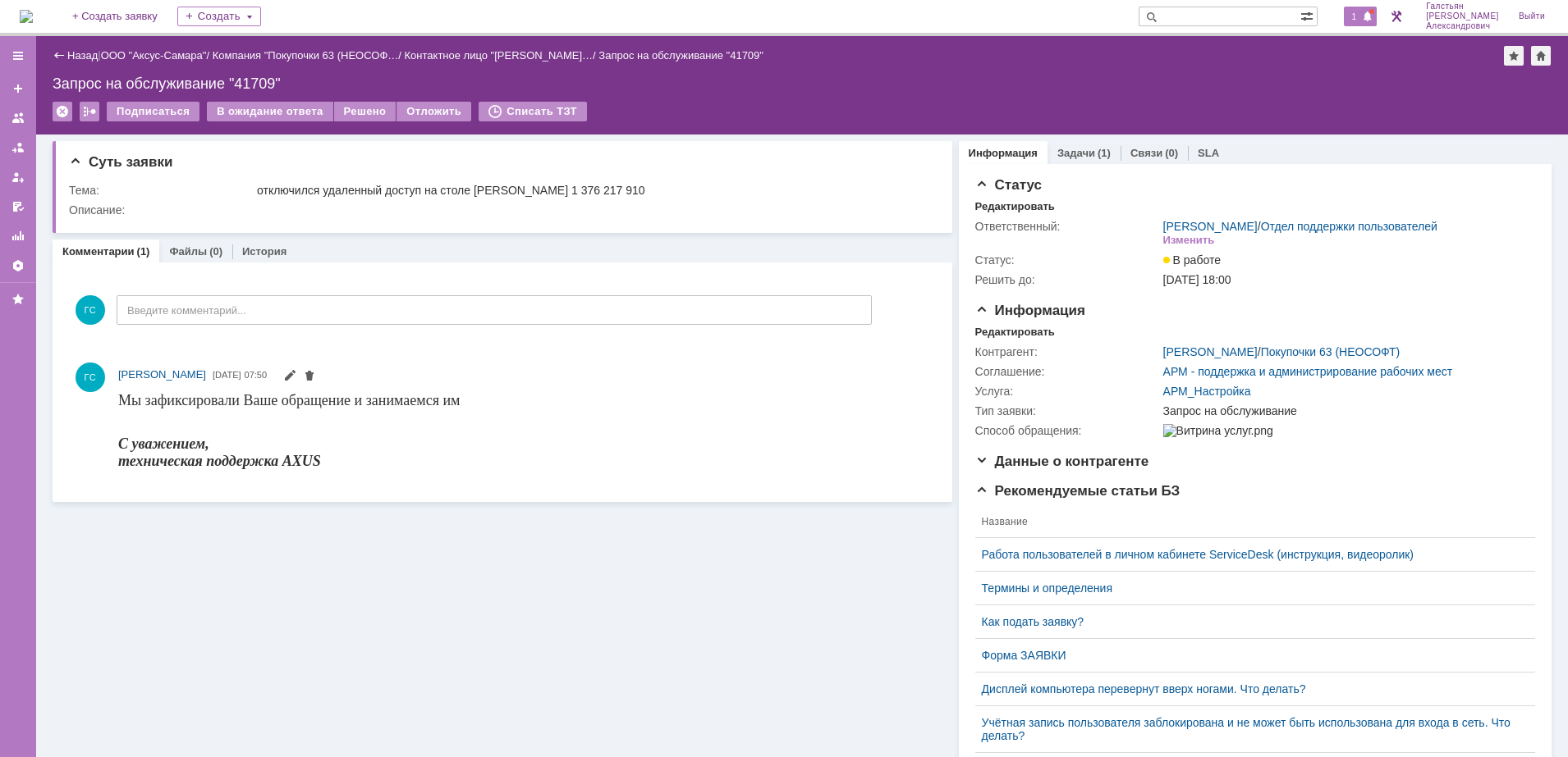
click at [1356, 17] on span "1" at bounding box center [1354, 17] width 15 height 12
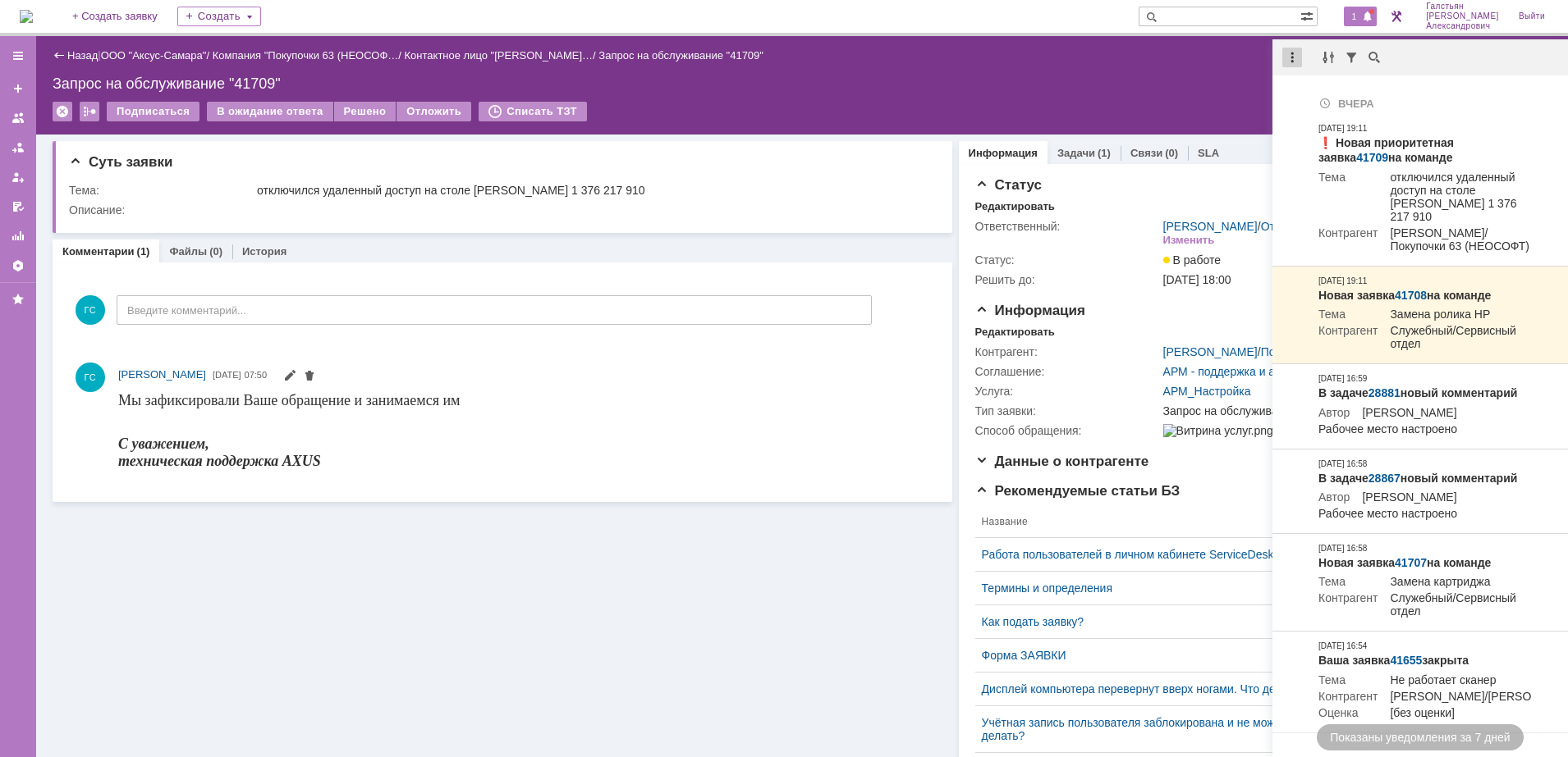
click at [1283, 55] on div at bounding box center [1292, 57] width 19 height 19
click at [1300, 94] on div "Отметить уведомления прочитанными" at bounding box center [1405, 99] width 220 height 12
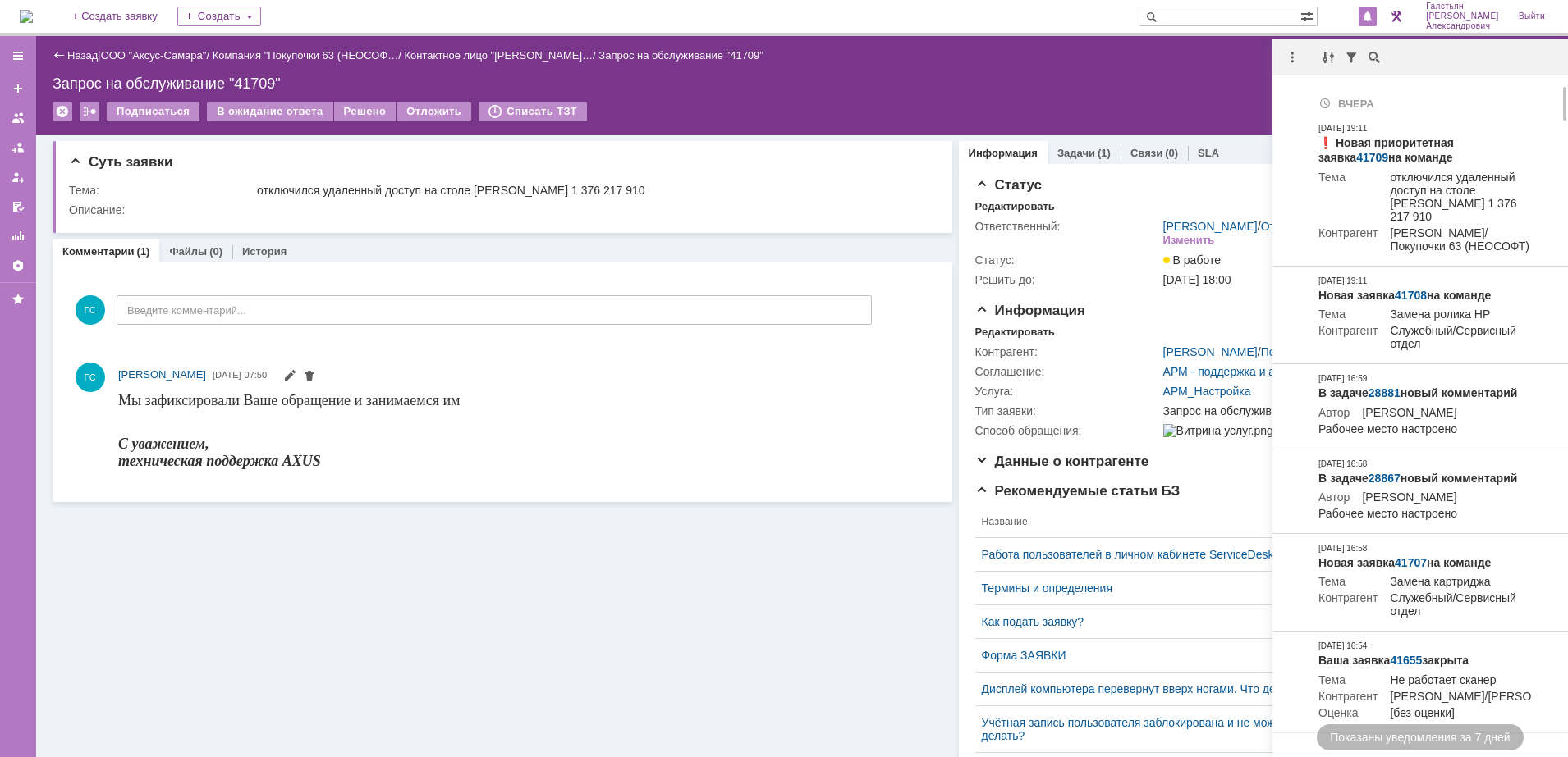
click at [1140, 80] on div "Запрос на обслуживание "41709"" at bounding box center [802, 83] width 1499 height 17
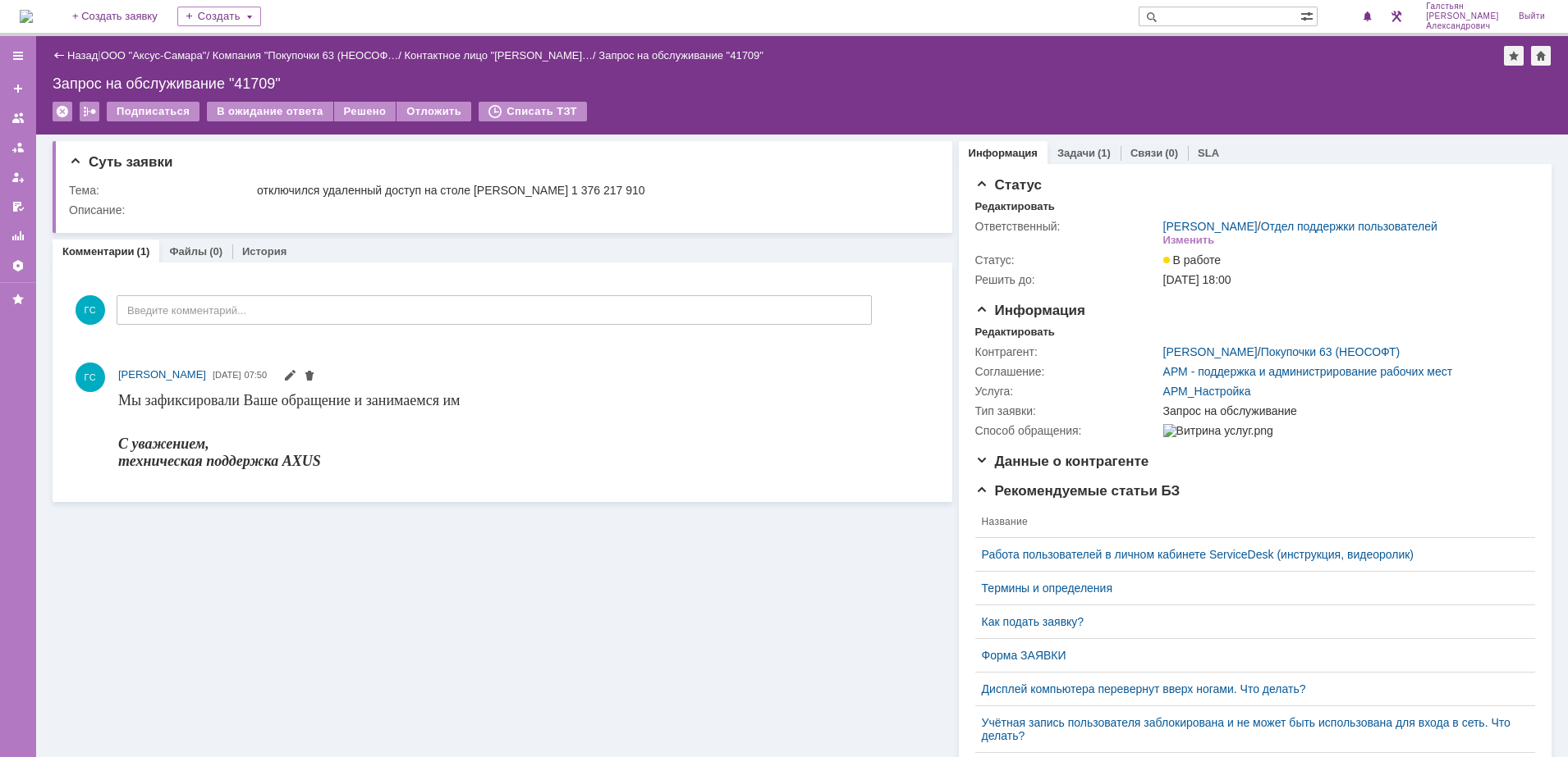
click at [33, 10] on img at bounding box center [25, 16] width 13 height 13
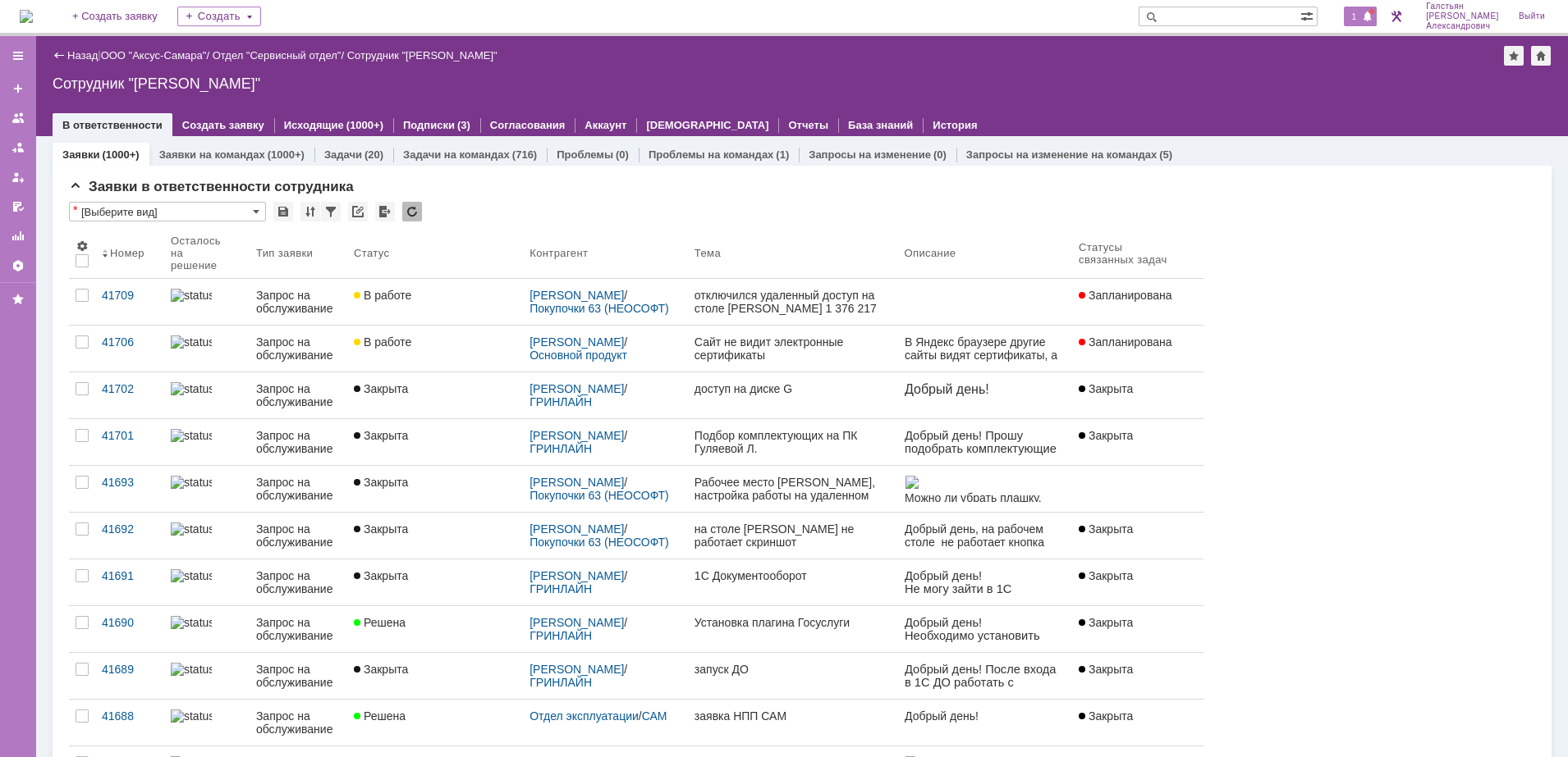
click at [1374, 8] on div "1" at bounding box center [1360, 17] width 34 height 19
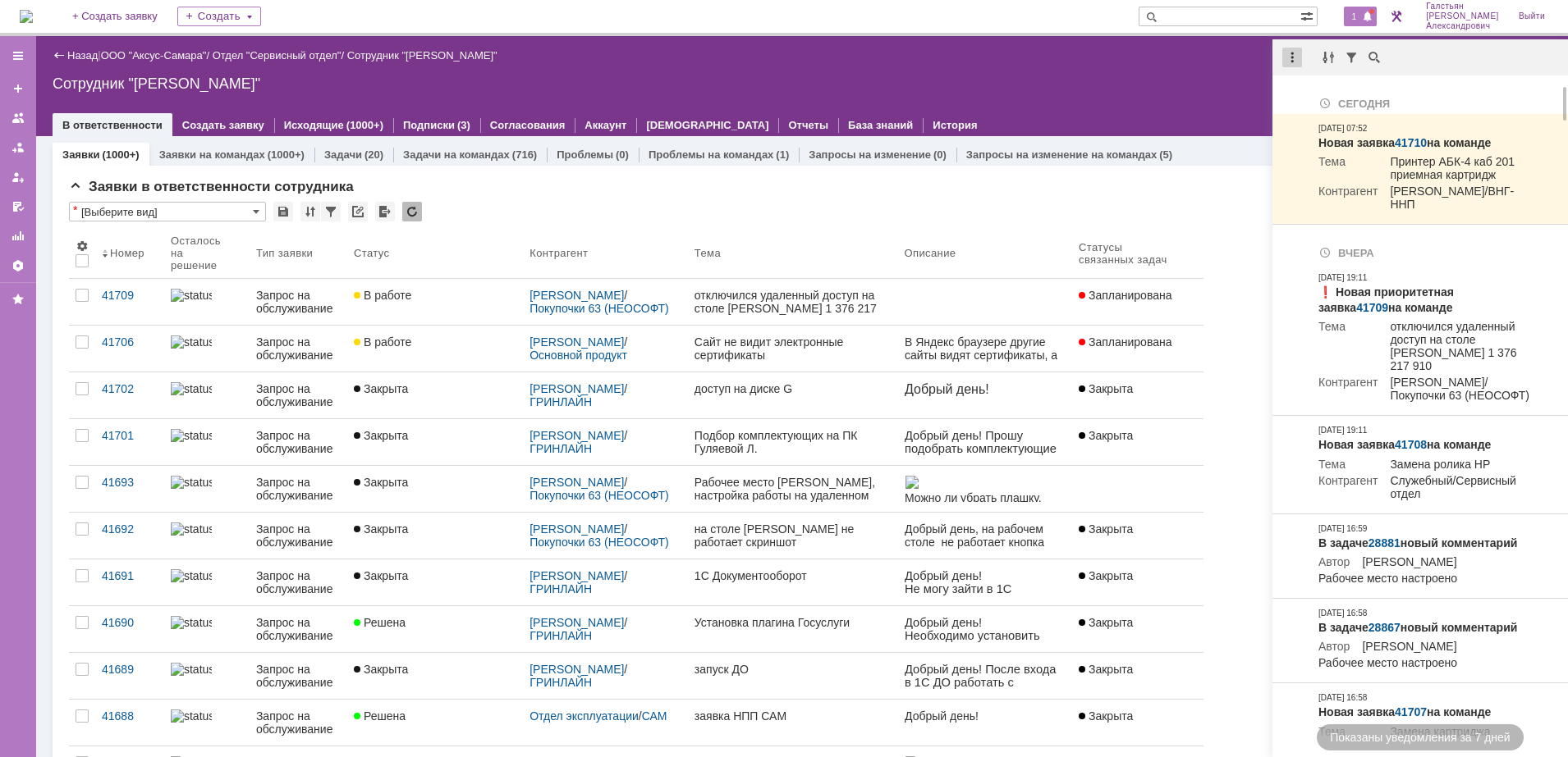
click at [1286, 58] on div at bounding box center [1292, 57] width 19 height 19
click at [1330, 89] on div "Отметить уведомления прочитанными" at bounding box center [1405, 98] width 240 height 24
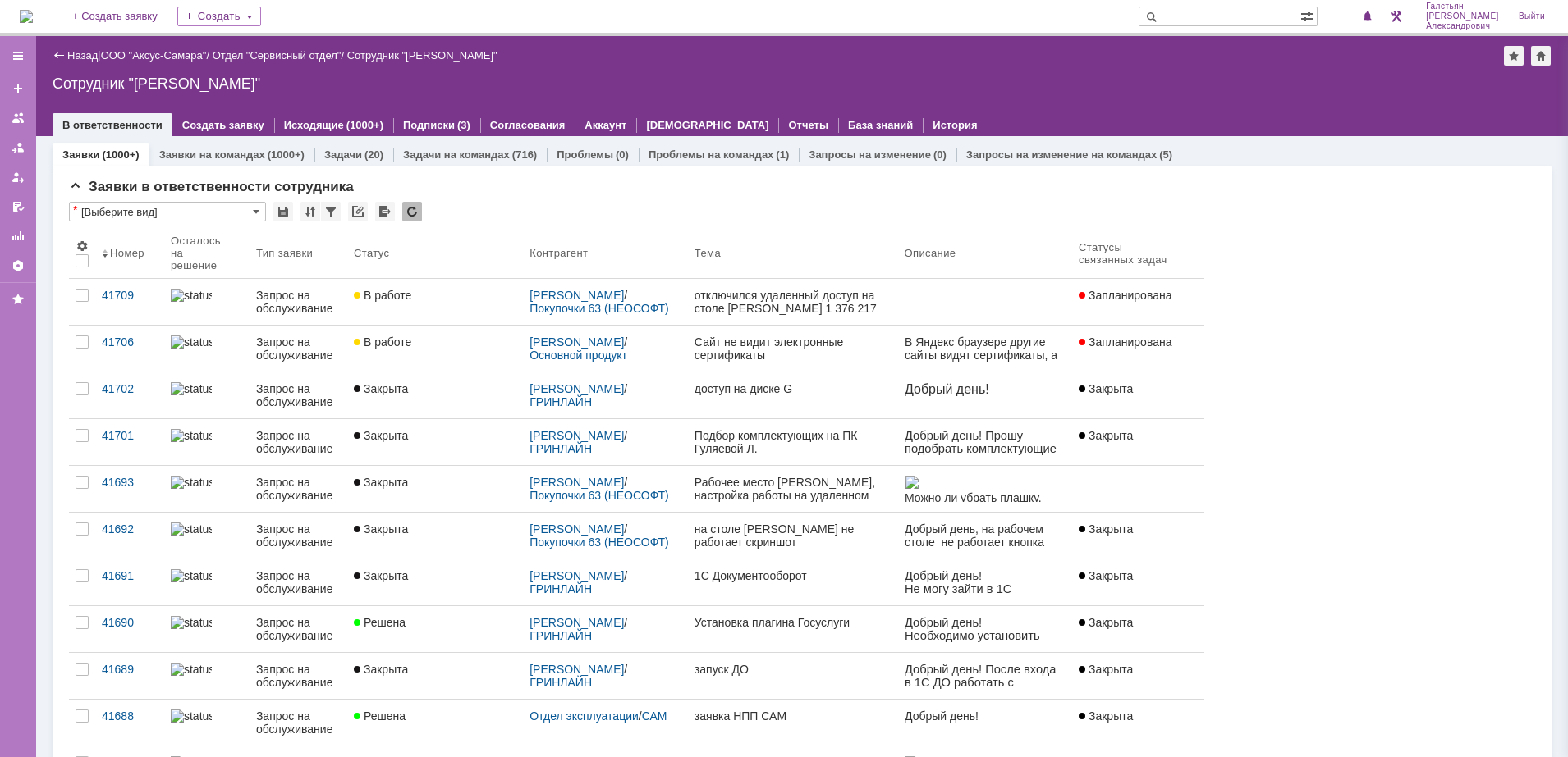
click at [1204, 83] on div "Сотрудник "Галстьян Степан Александрович"" at bounding box center [802, 83] width 1499 height 17
click at [400, 253] on span at bounding box center [395, 253] width 13 height 13
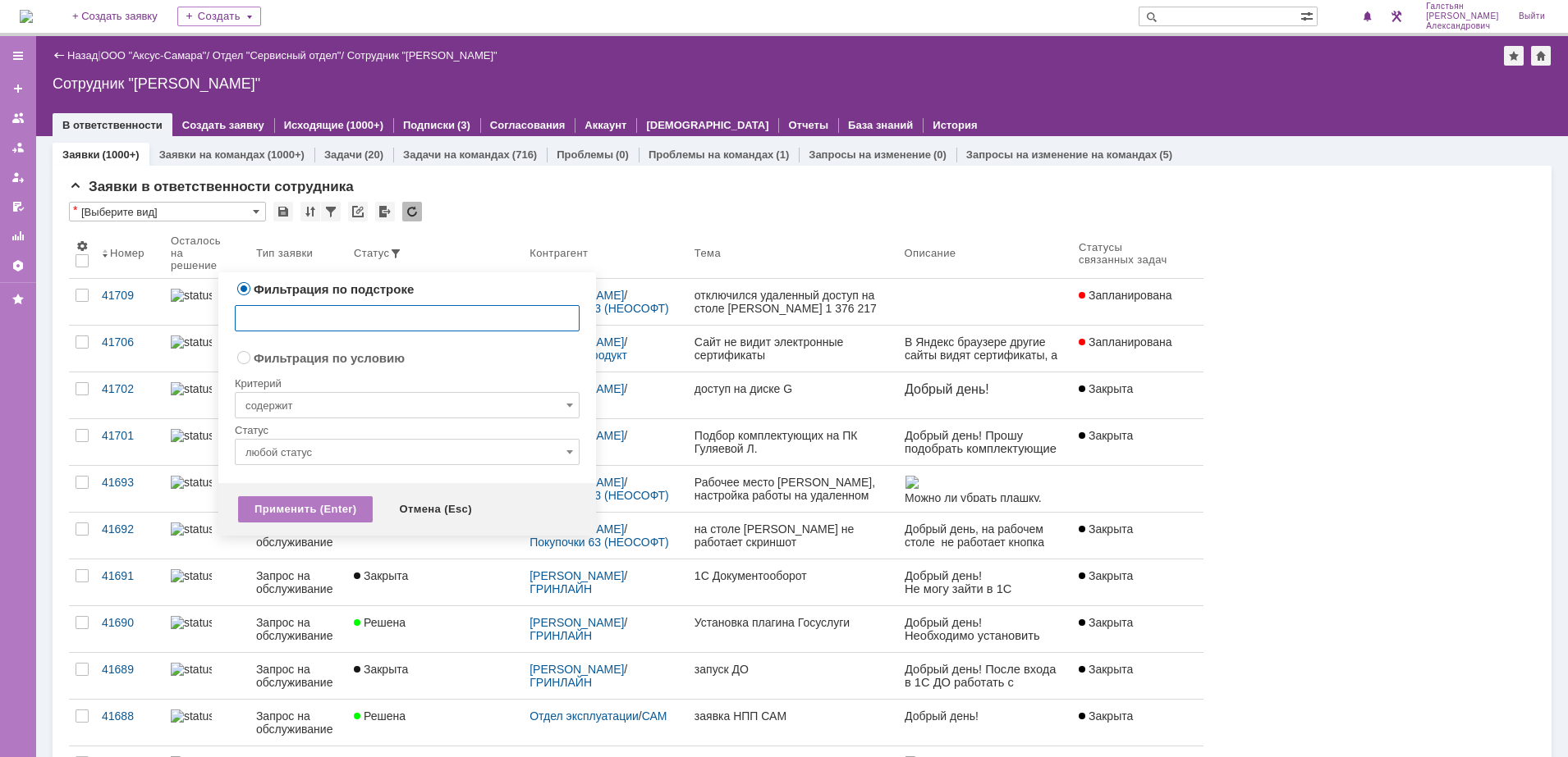
radio input "false"
radio input "true"
click at [343, 411] on input "содержит" at bounding box center [407, 405] width 345 height 26
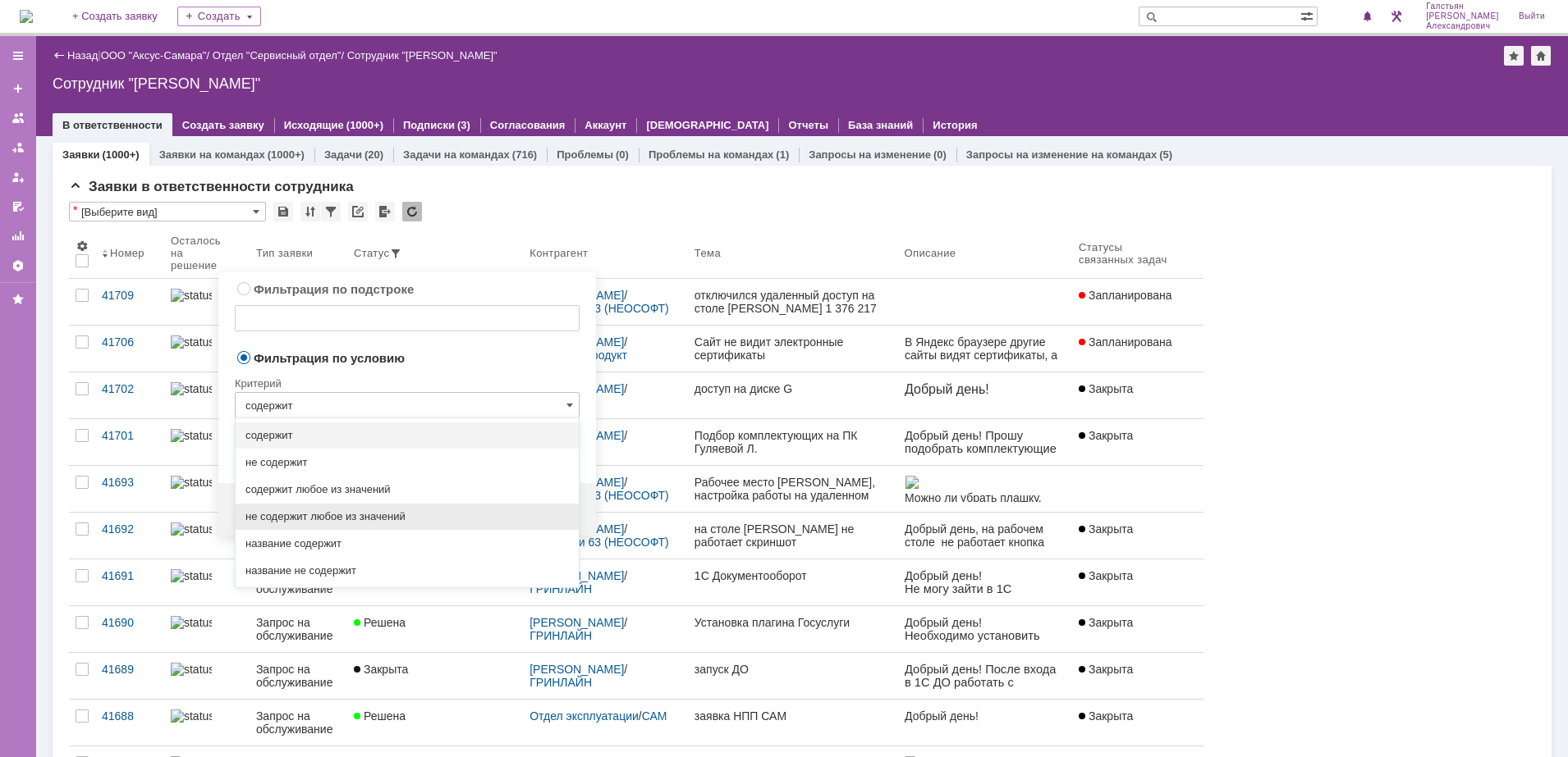
click at [352, 521] on span "не содержит любое из значений" at bounding box center [407, 516] width 324 height 13
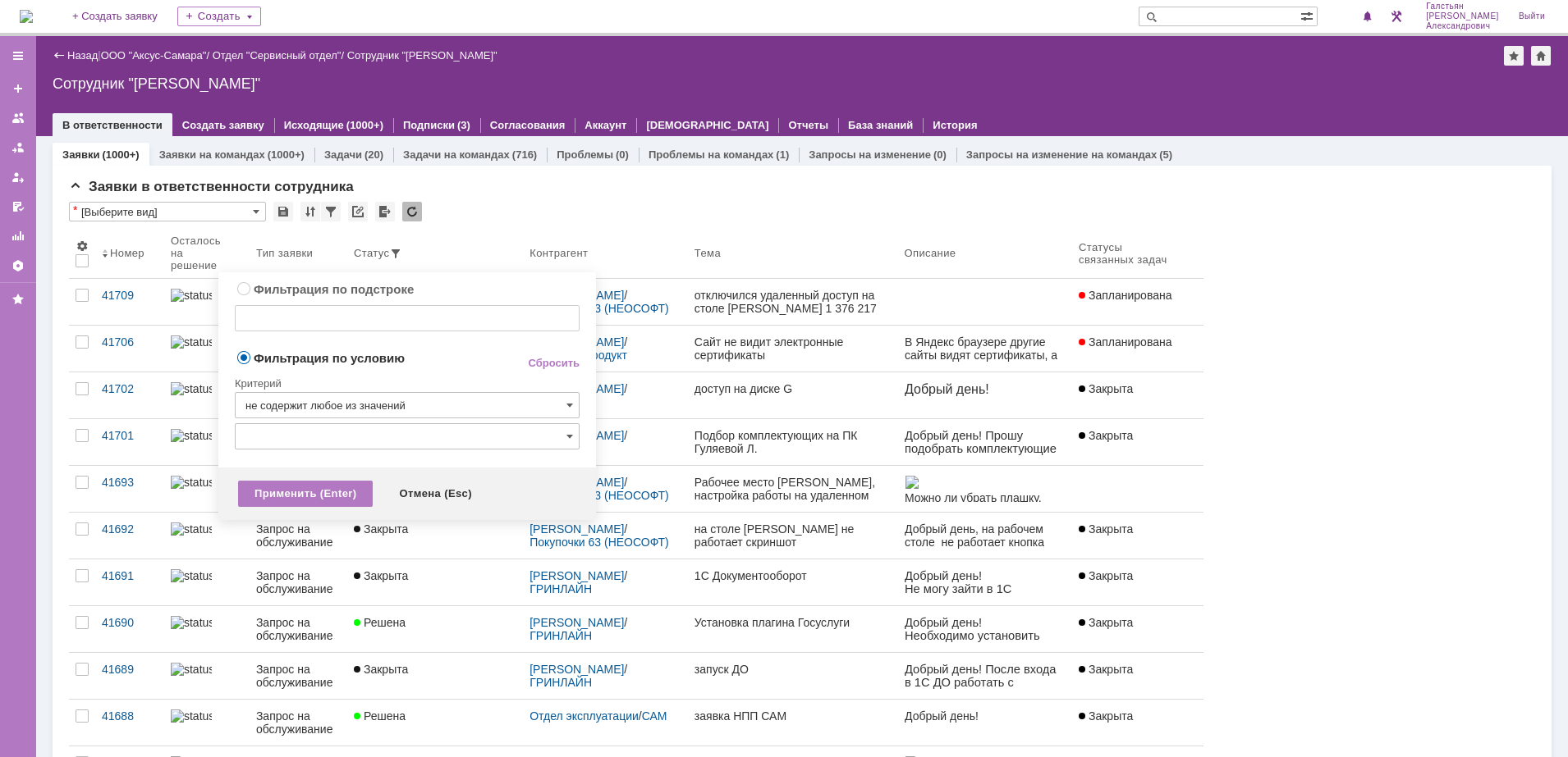
type input "не содержит любое из значений"
click at [355, 430] on input "text" at bounding box center [407, 436] width 345 height 26
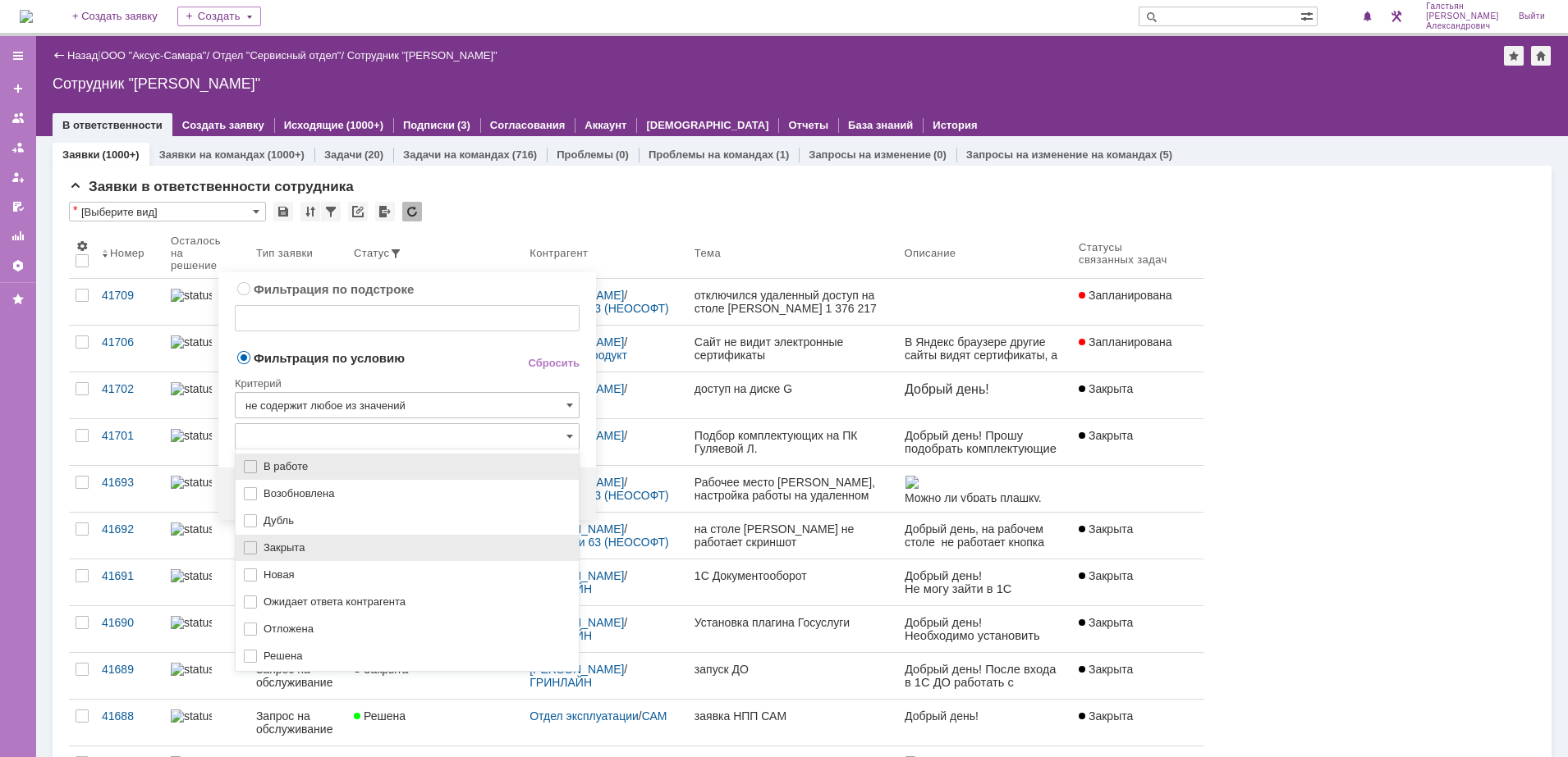
click at [351, 542] on span "Закрыта" at bounding box center [415, 548] width 305 height 13
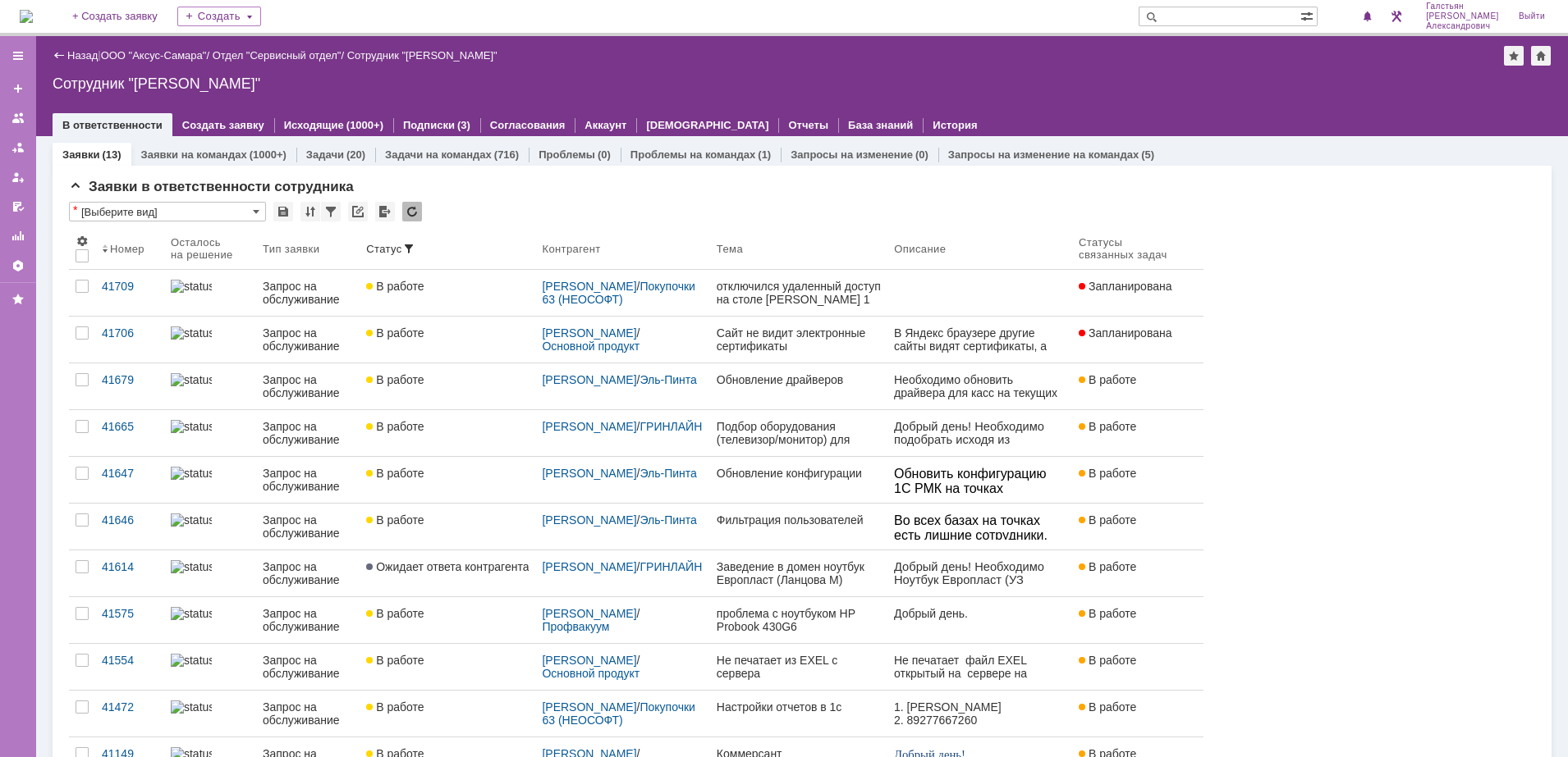
click at [28, 10] on img at bounding box center [25, 16] width 13 height 13
click at [1221, 13] on input "text" at bounding box center [1219, 17] width 162 height 19
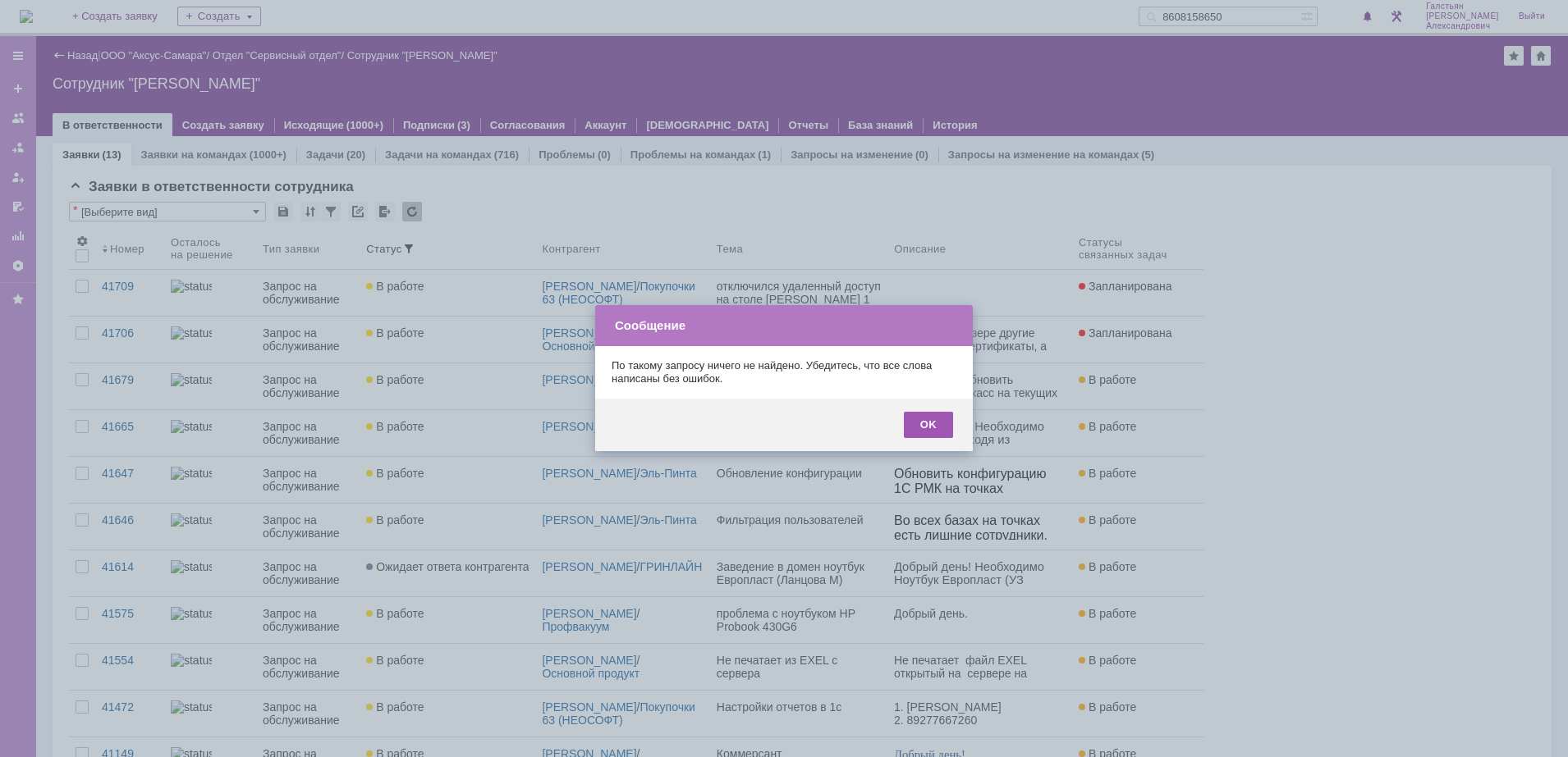
click at [920, 420] on div "OK" at bounding box center [928, 425] width 50 height 26
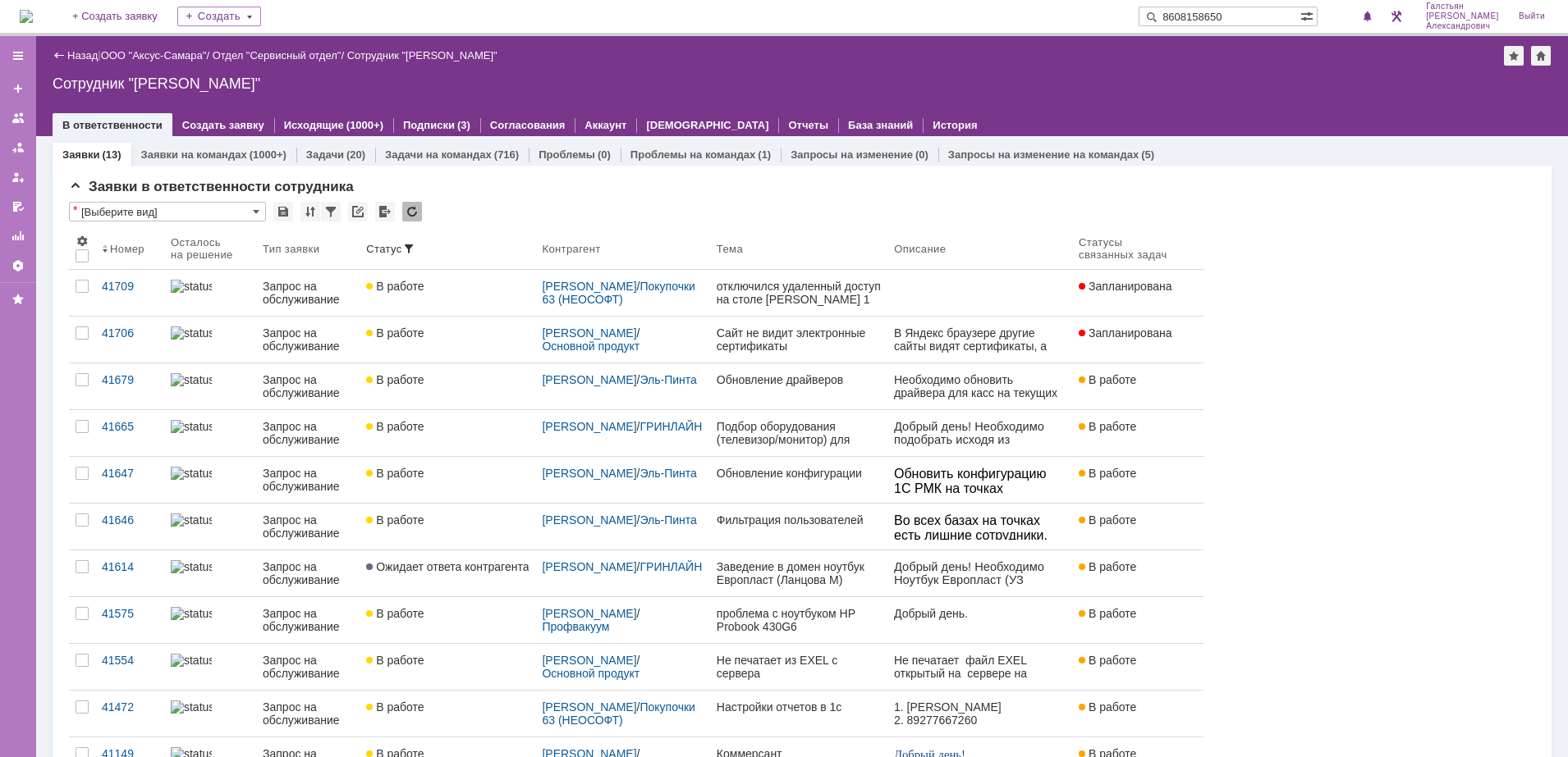
click at [1264, 13] on input "8608158650" at bounding box center [1219, 17] width 162 height 19
type input "86081586"
click at [1213, 27] on div "На домашнюю + Создать заявку Создать Галстьян Степан Александрович Выйти" at bounding box center [784, 18] width 1568 height 36
click at [1213, 19] on input "text" at bounding box center [1219, 17] width 162 height 19
paste input "89608158678"
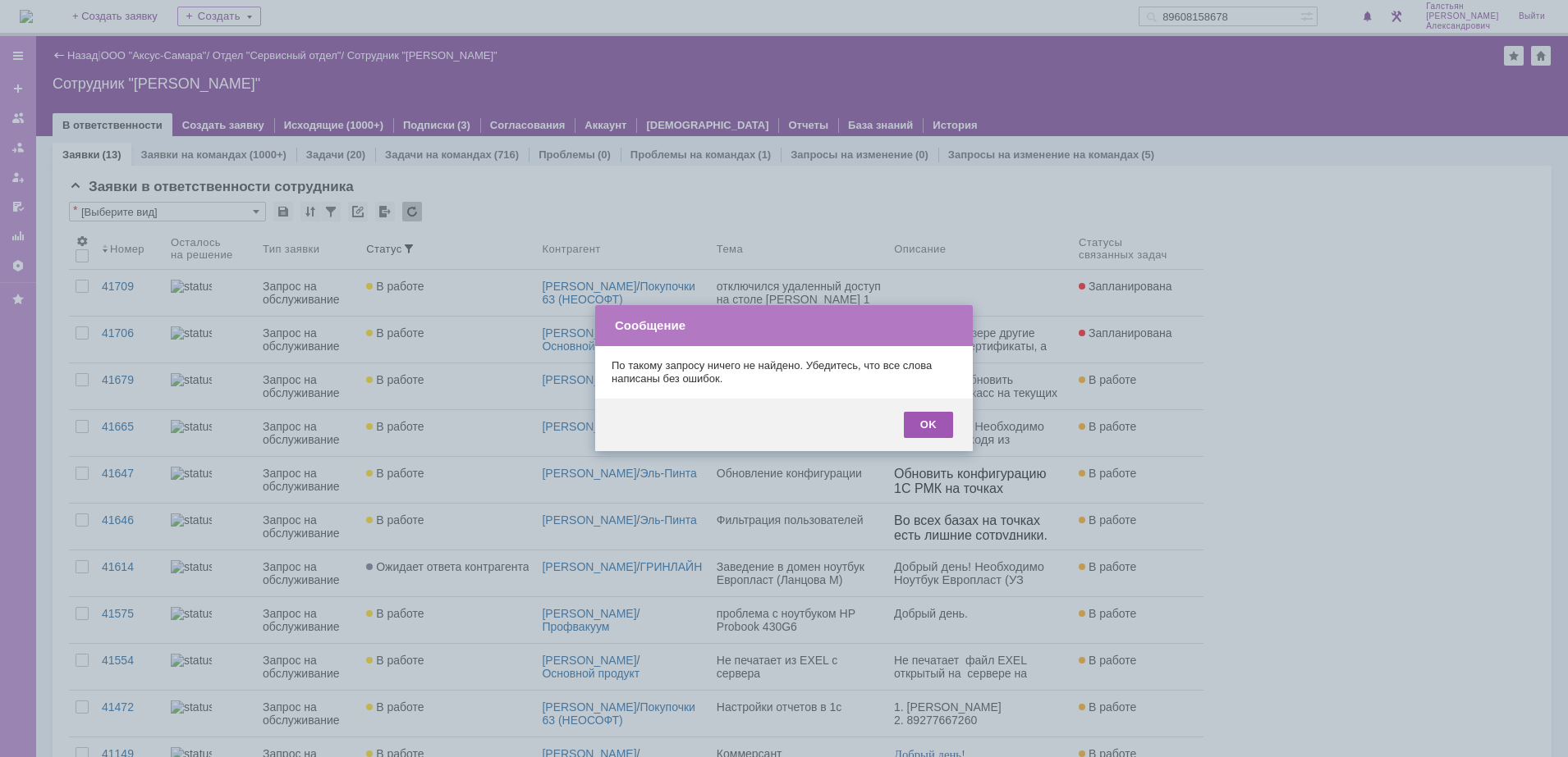
click at [942, 416] on div "OK" at bounding box center [928, 425] width 50 height 26
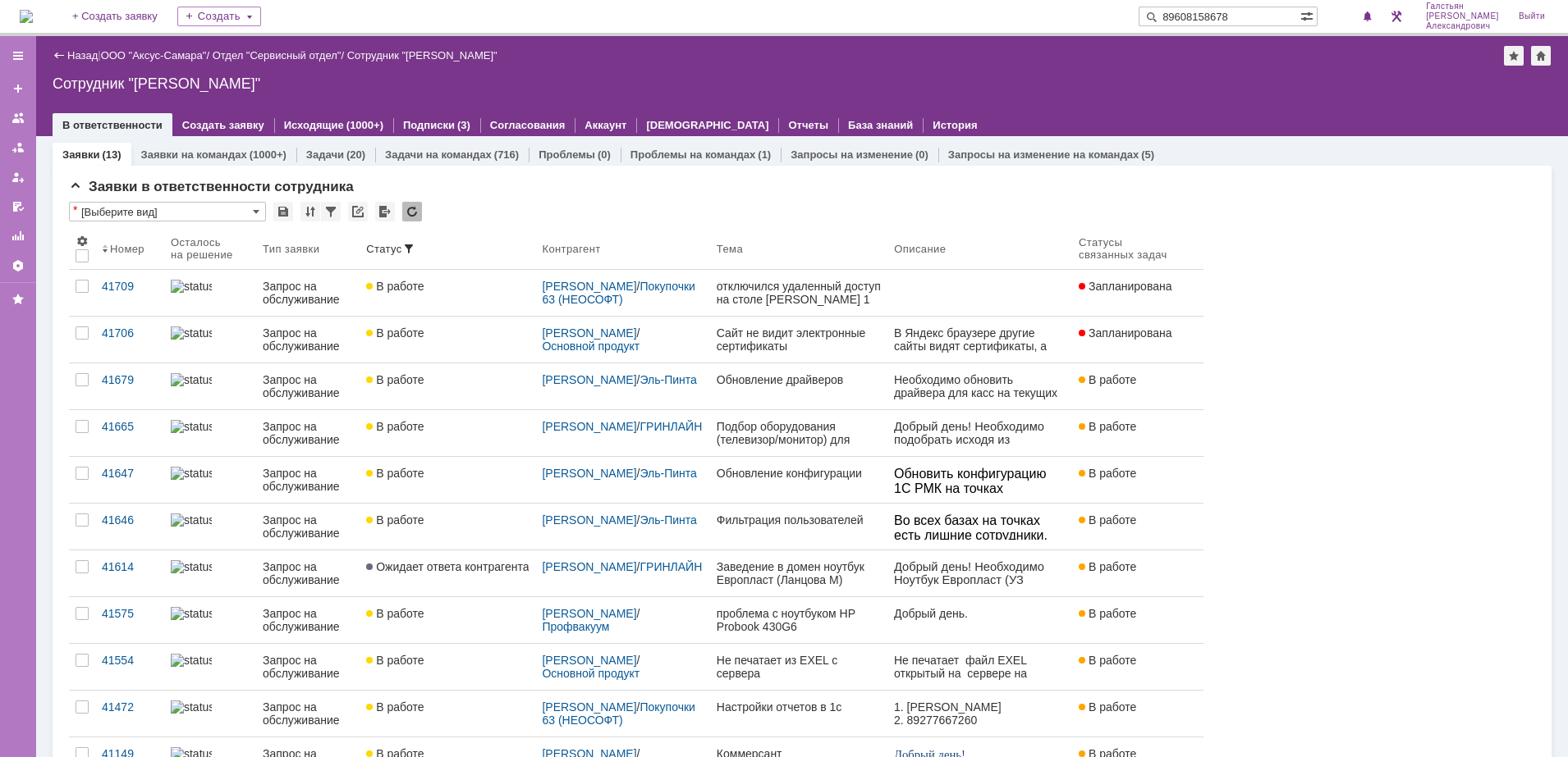
click at [1191, 18] on input "89608158678" at bounding box center [1219, 17] width 162 height 19
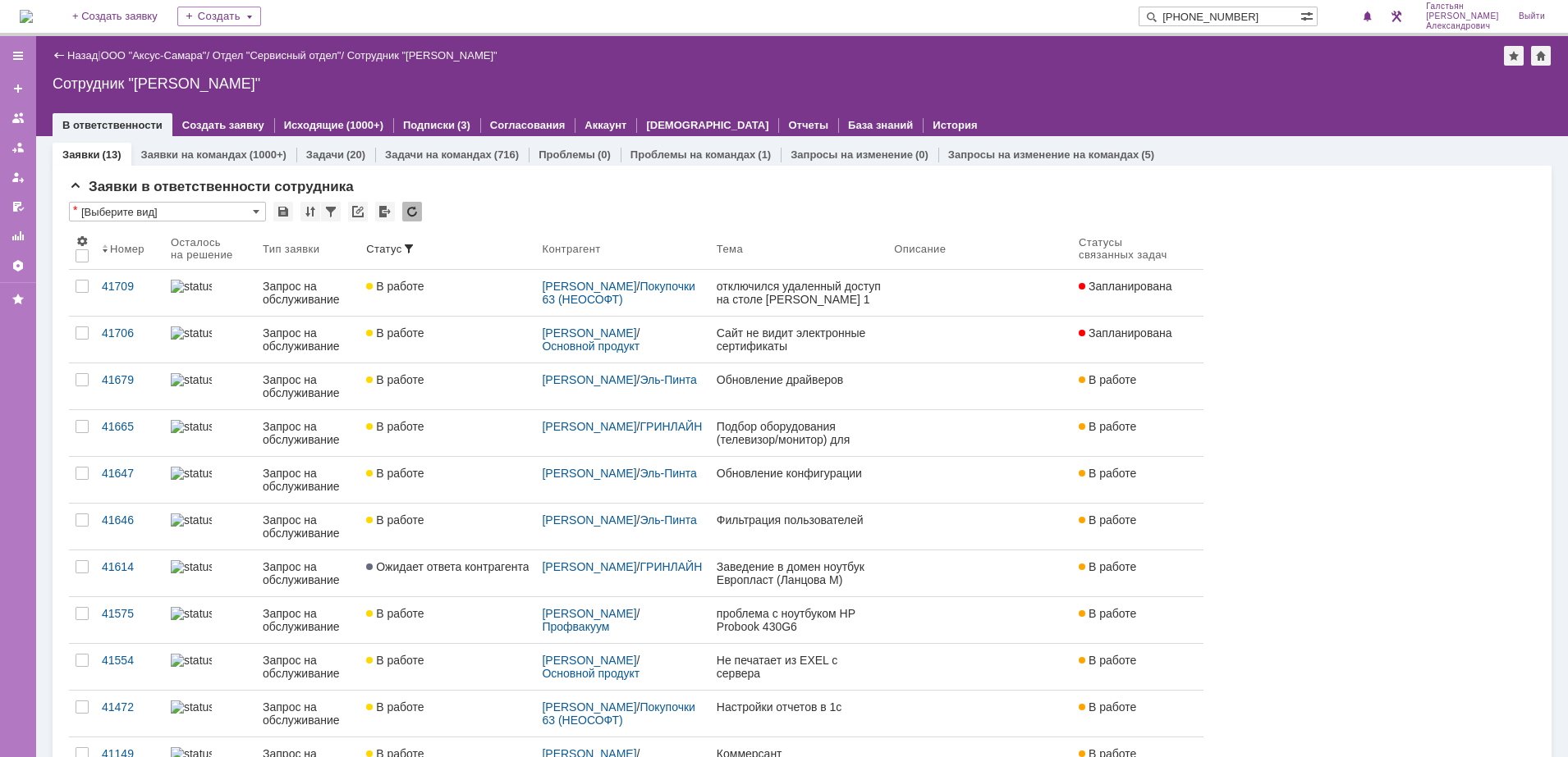
type input "+79608158678"
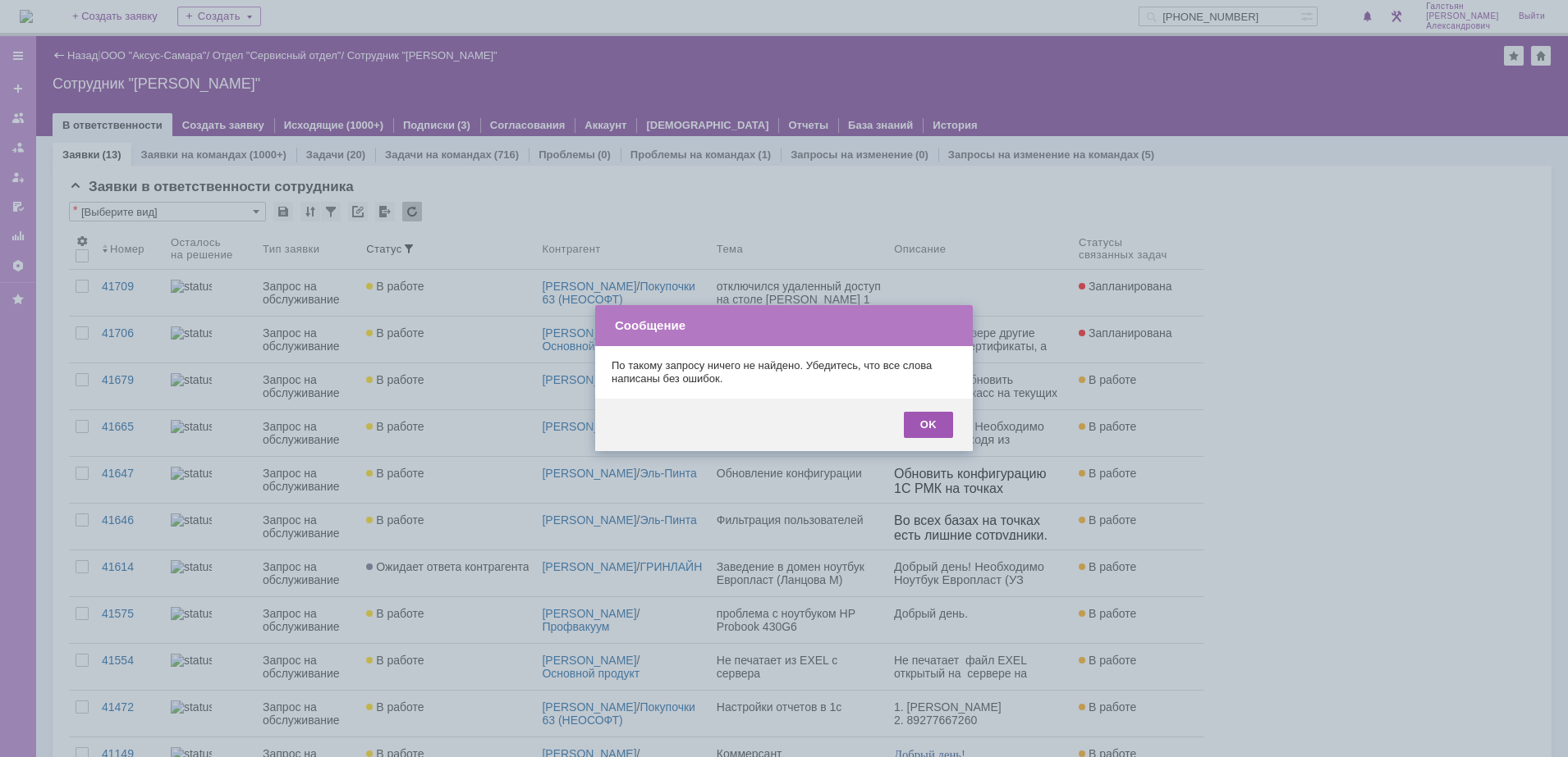
drag, startPoint x: 938, startPoint y: 424, endPoint x: 48, endPoint y: 1, distance: 985.4
click at [938, 424] on div "OK" at bounding box center [928, 425] width 50 height 26
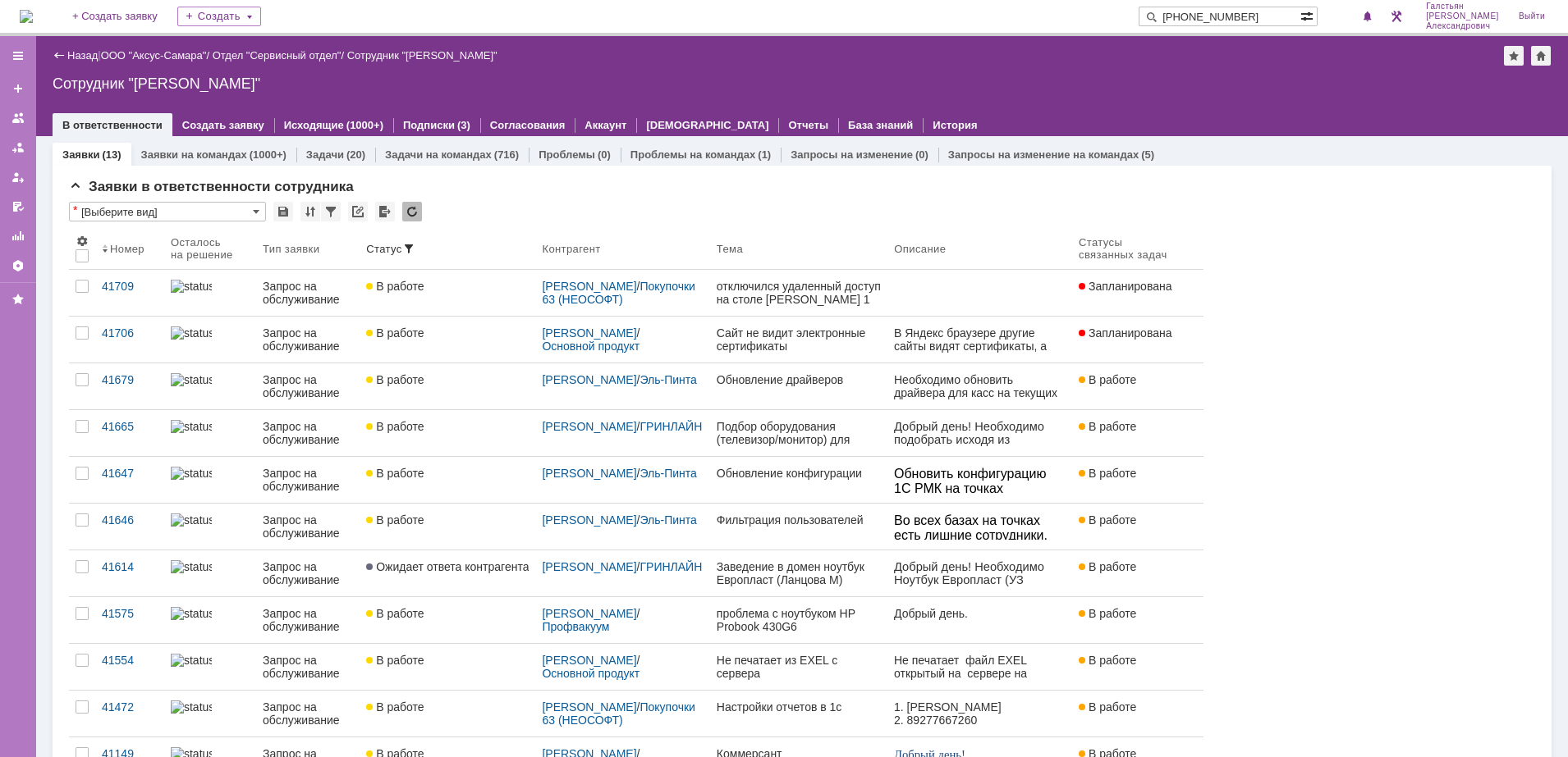
click at [1314, 16] on span at bounding box center [1308, 16] width 17 height 16
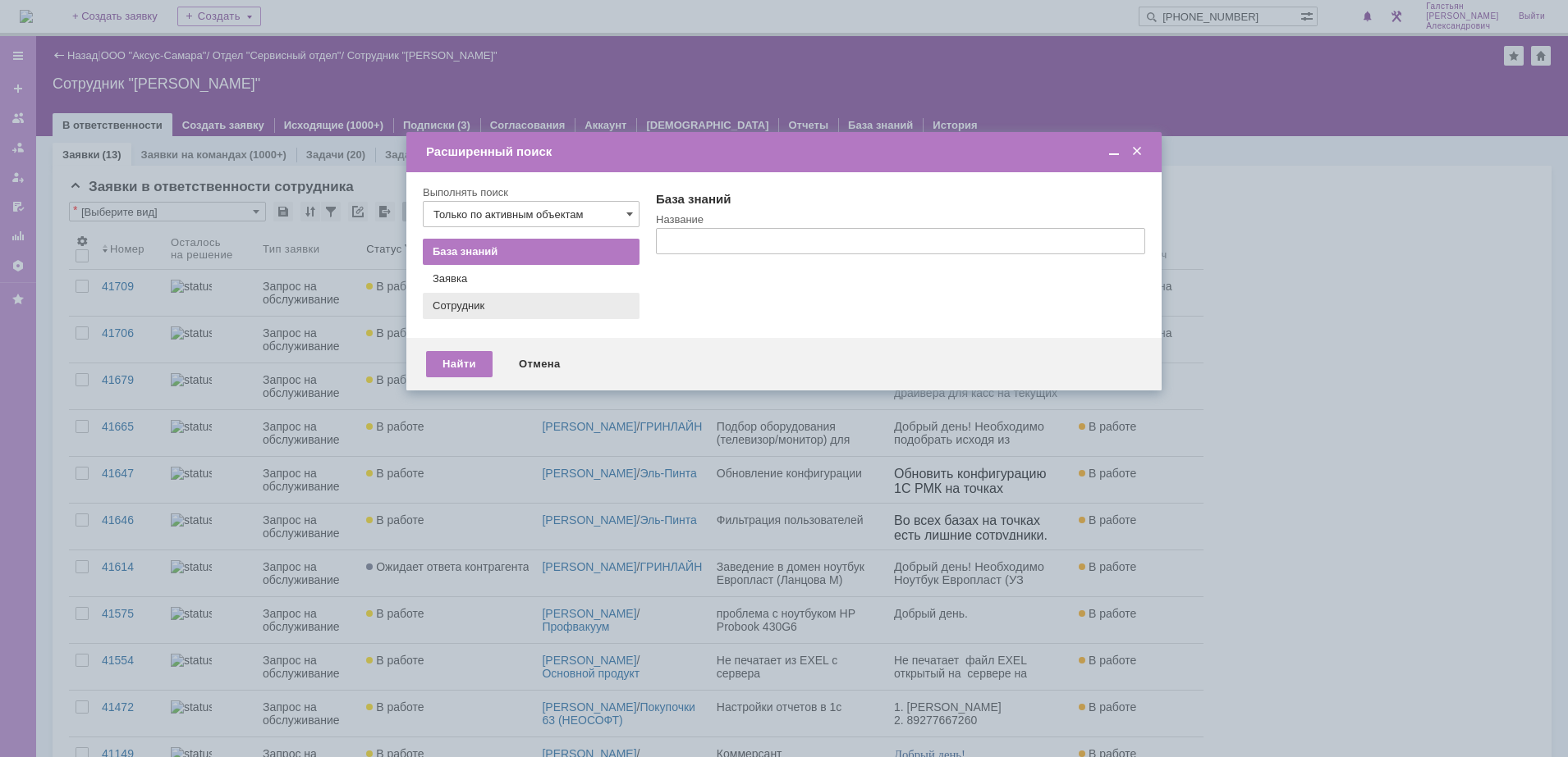
click at [497, 300] on div "Сотрудник" at bounding box center [531, 305] width 197 height 13
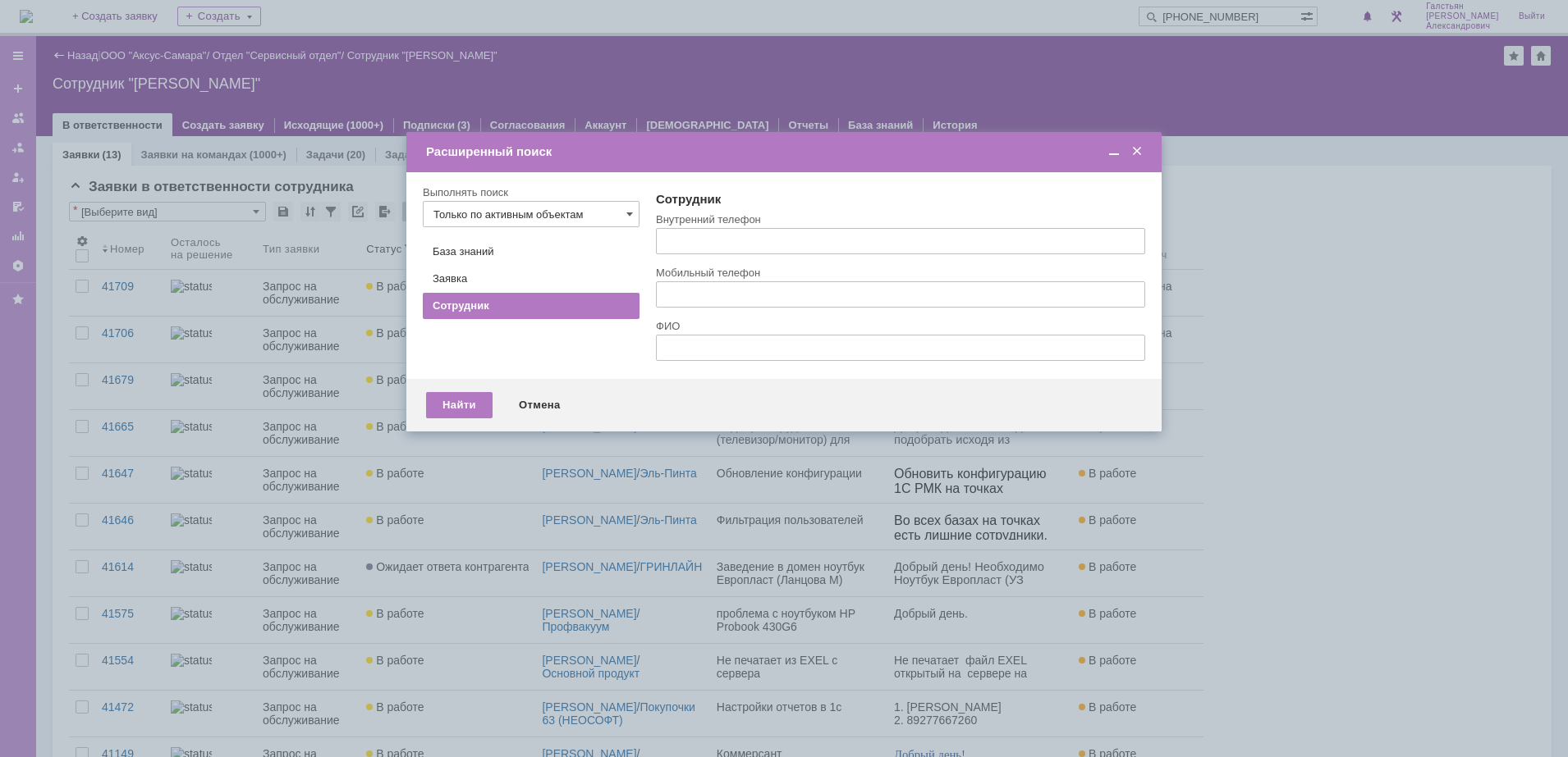
click at [715, 244] on input "text" at bounding box center [900, 241] width 489 height 26
paste input "89608158678"
type input "89608158678"
click at [454, 397] on div "Найти" at bounding box center [459, 405] width 66 height 26
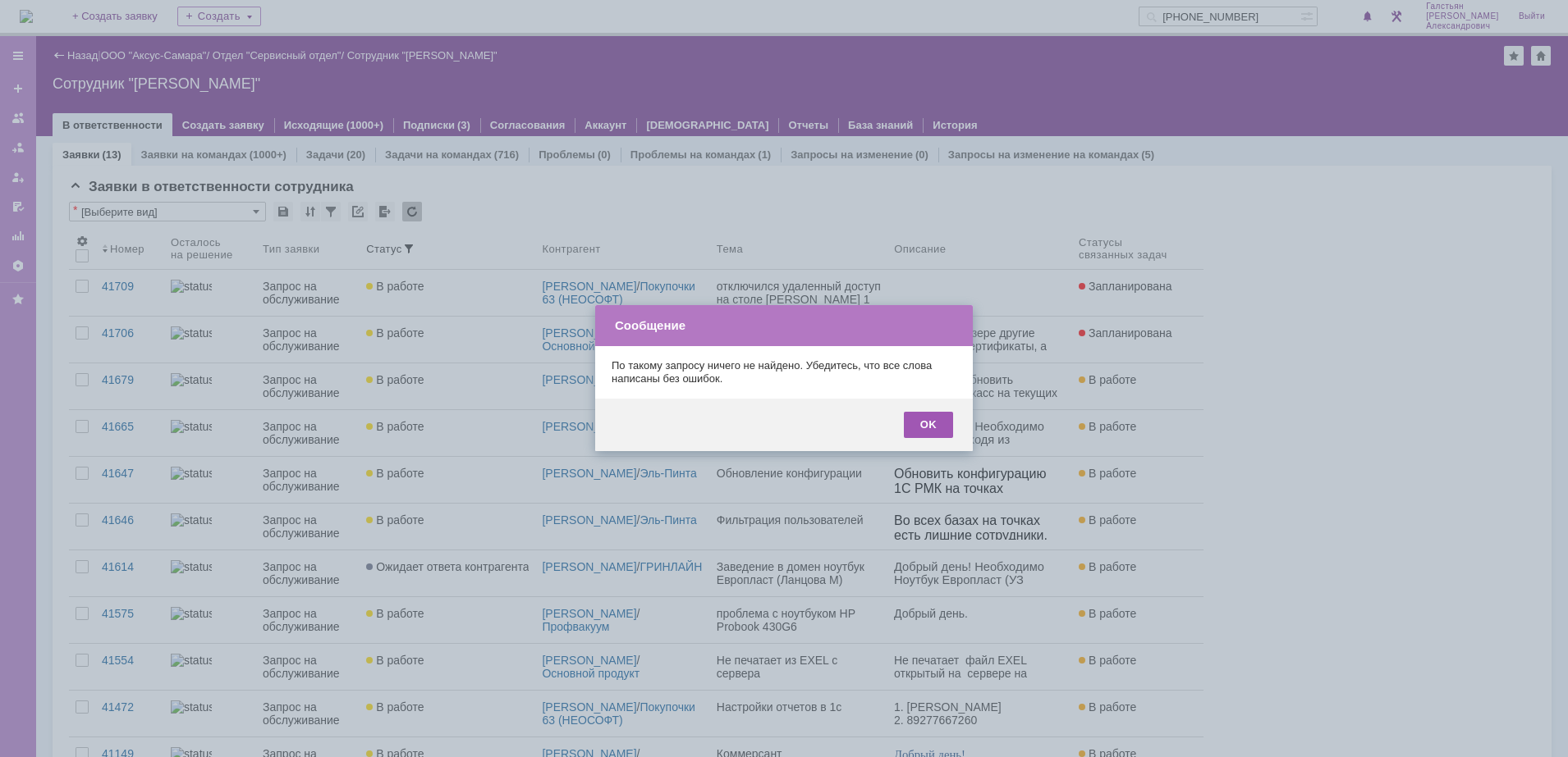
click at [930, 421] on div "OK" at bounding box center [928, 425] width 50 height 26
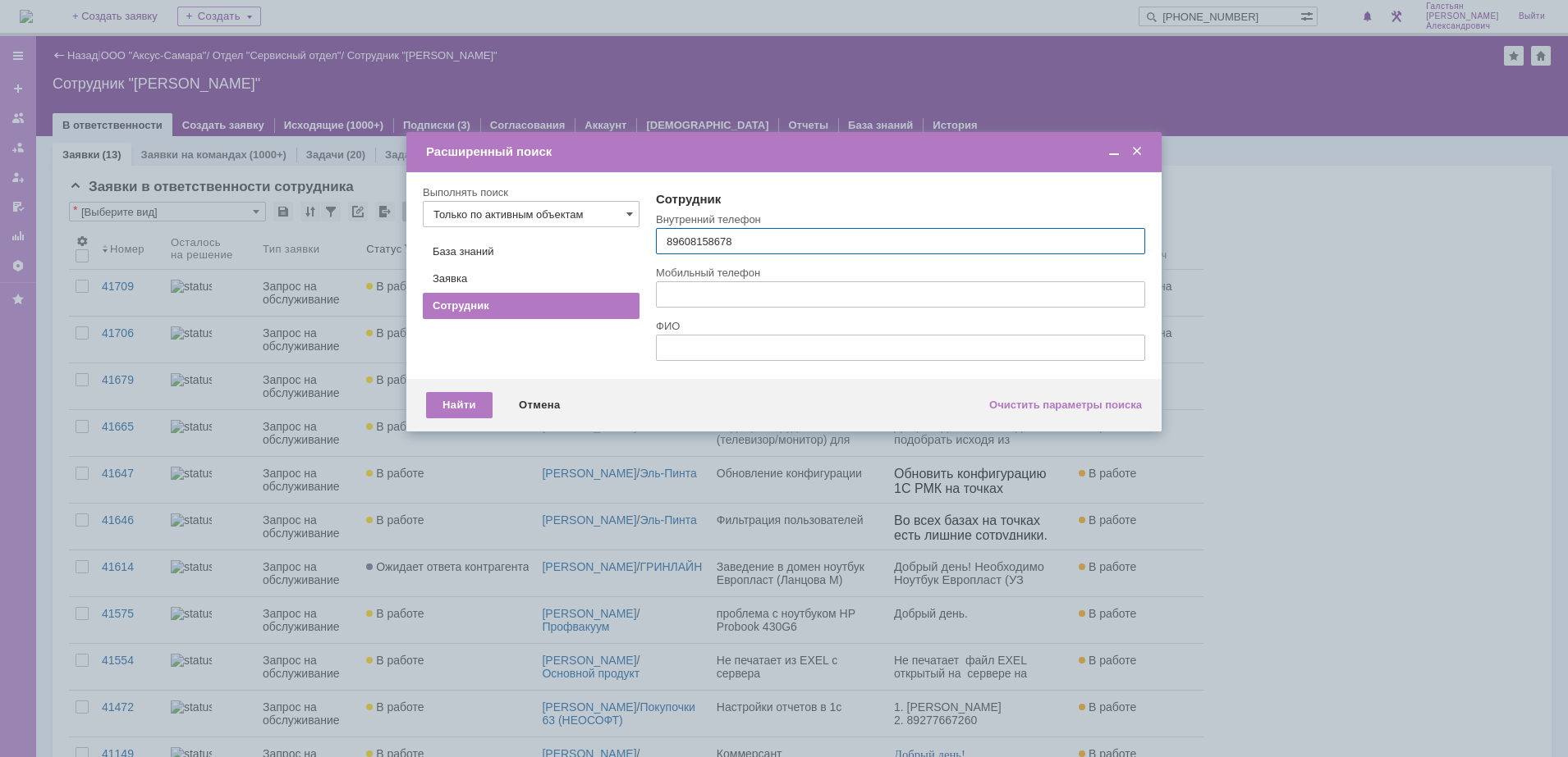
click at [670, 243] on input "89608158678" at bounding box center [900, 241] width 489 height 26
type input "+79608158678"
click at [459, 404] on div "Найти" at bounding box center [459, 405] width 66 height 26
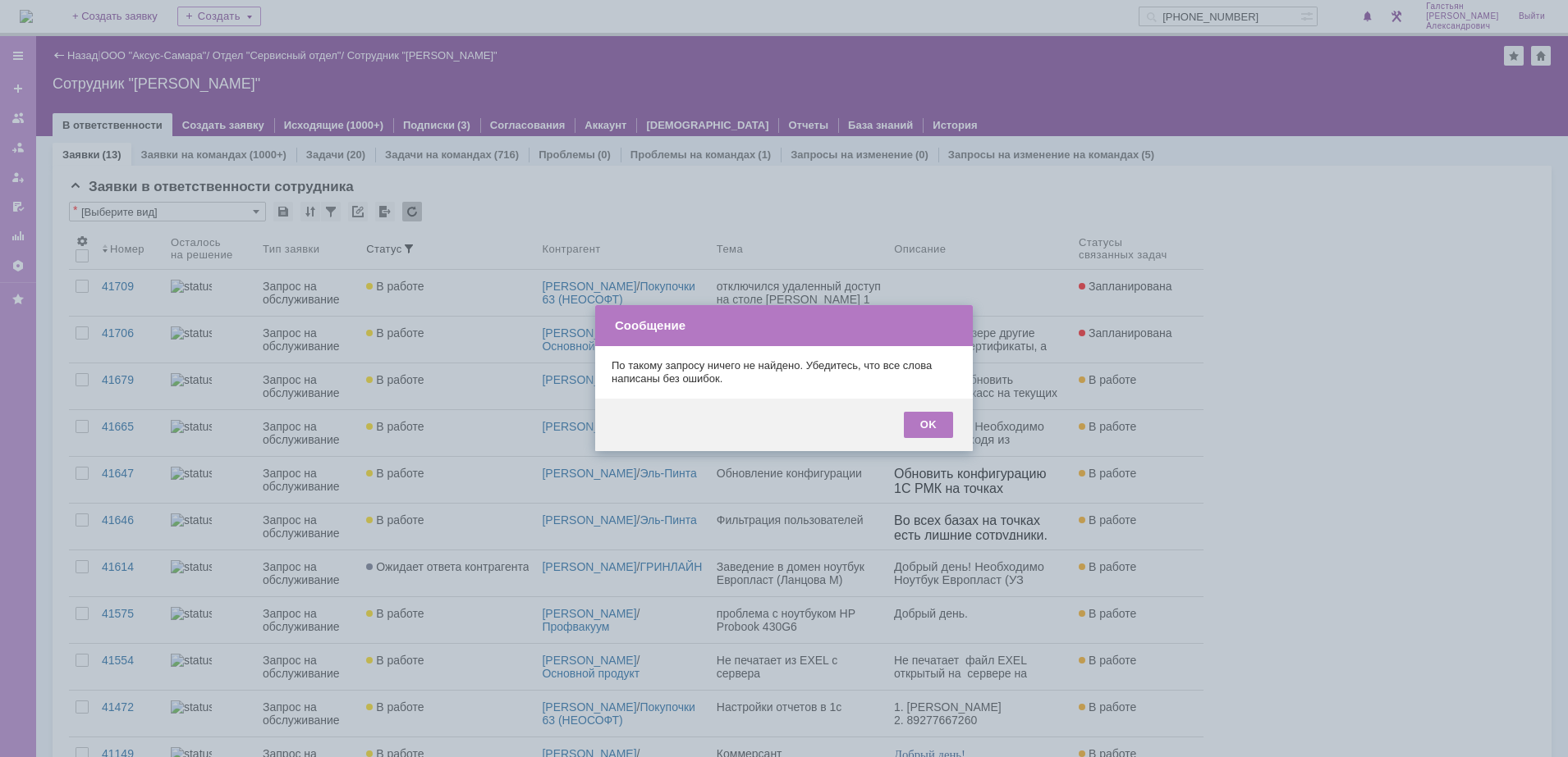
click at [914, 409] on div "OK" at bounding box center [784, 425] width 377 height 53
click at [922, 416] on div "OK" at bounding box center [928, 425] width 50 height 26
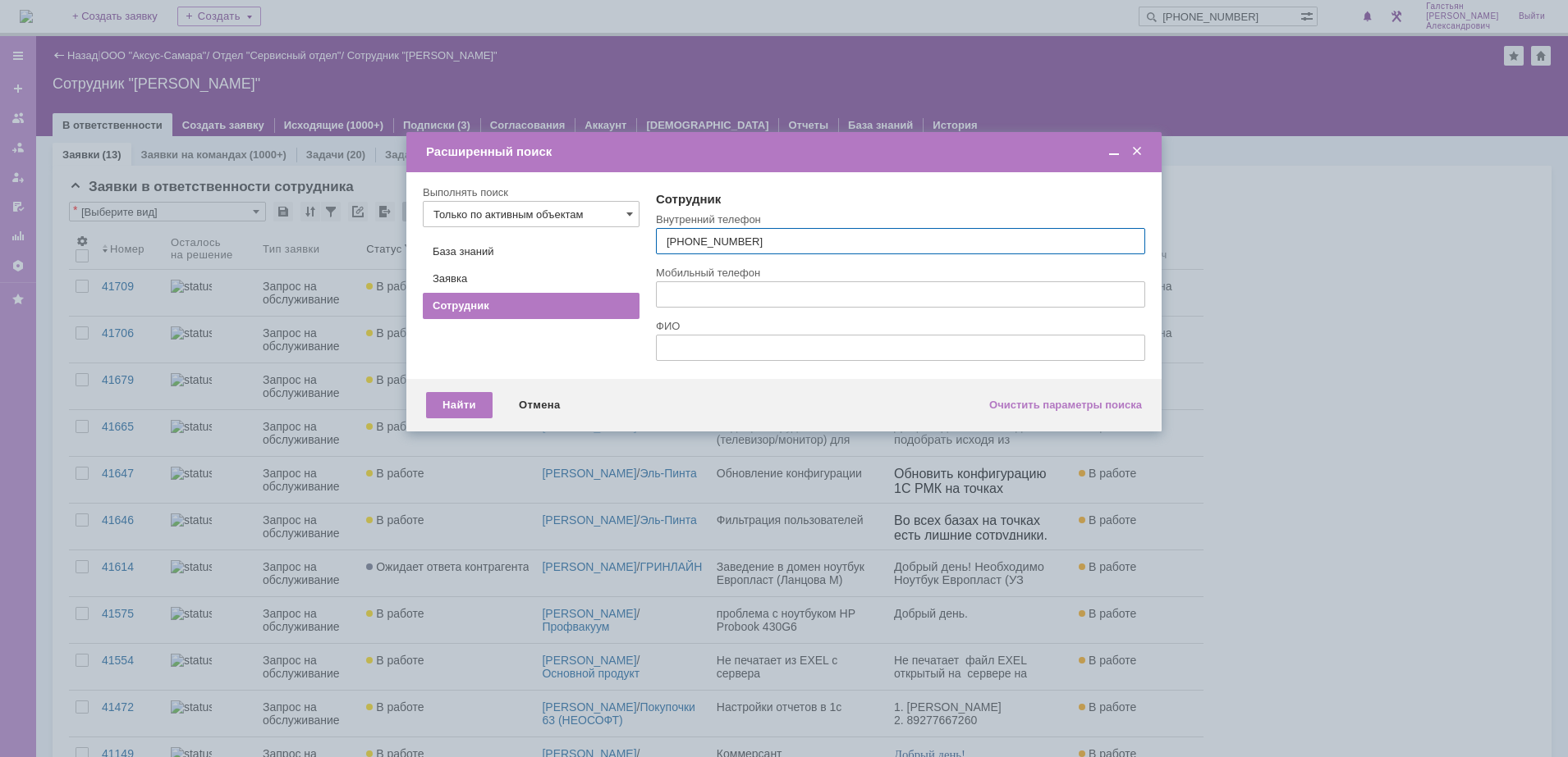
click at [749, 237] on input "+79608158678" at bounding box center [900, 241] width 489 height 26
click at [707, 288] on input "text" at bounding box center [900, 294] width 489 height 26
paste input "89608158678"
type input "89608158678"
click at [455, 408] on div "Найти" at bounding box center [459, 405] width 66 height 26
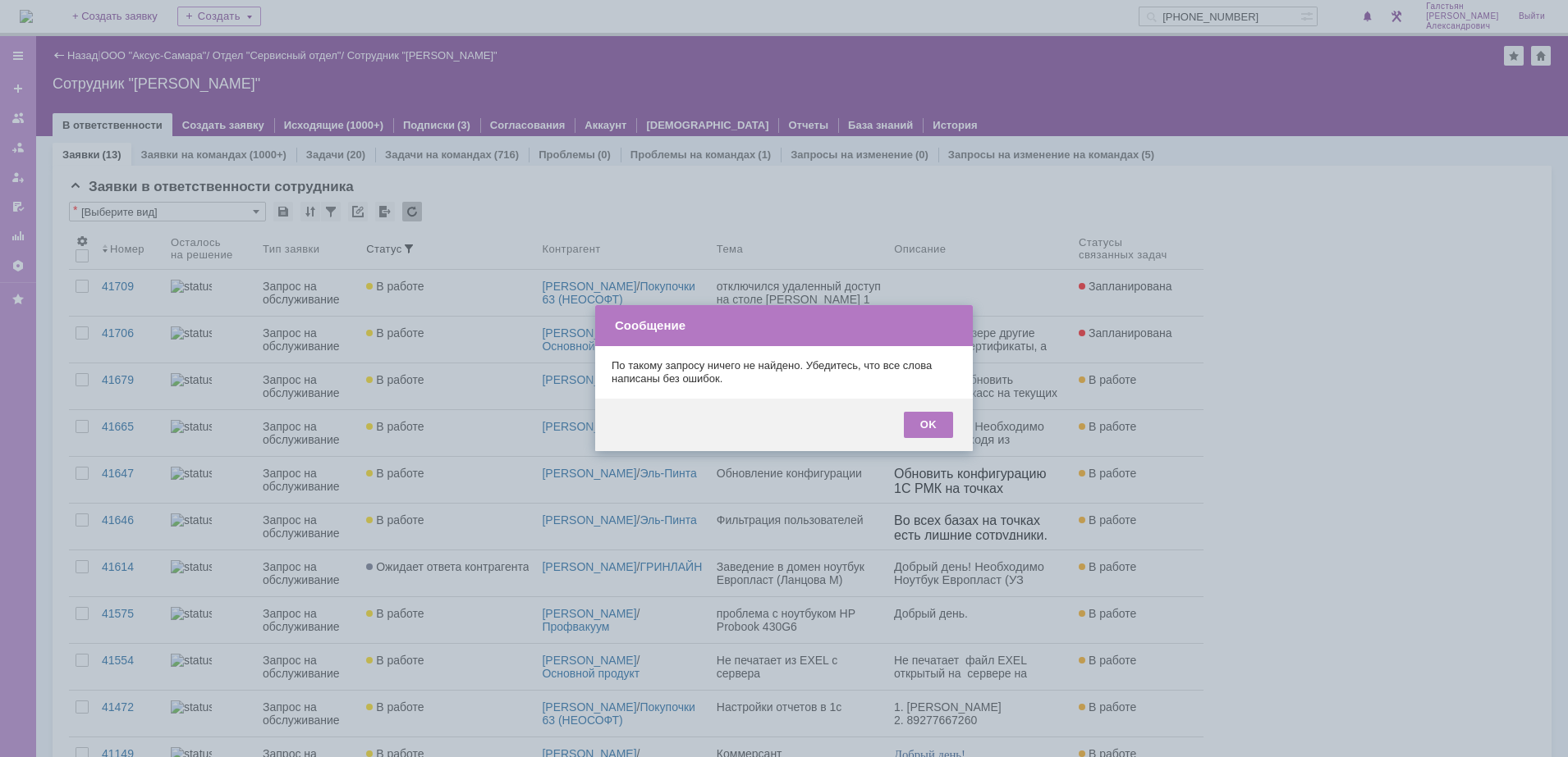
click at [953, 433] on div "OK" at bounding box center [784, 425] width 377 height 53
click at [944, 425] on div "OK" at bounding box center [928, 425] width 50 height 26
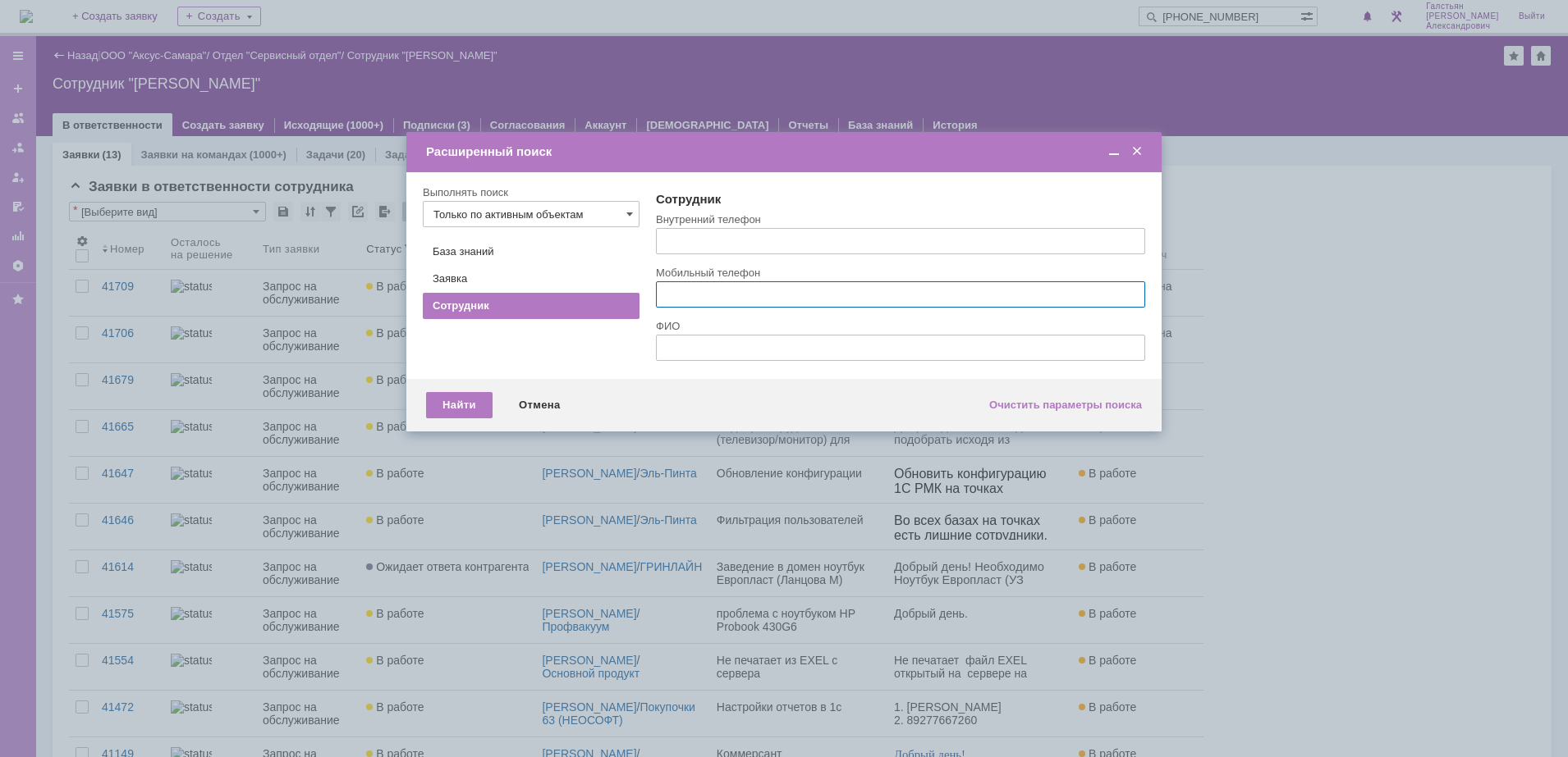
paste input "+79608158678"
type input "+79608158678"
click at [447, 405] on div "Найти" at bounding box center [459, 405] width 66 height 26
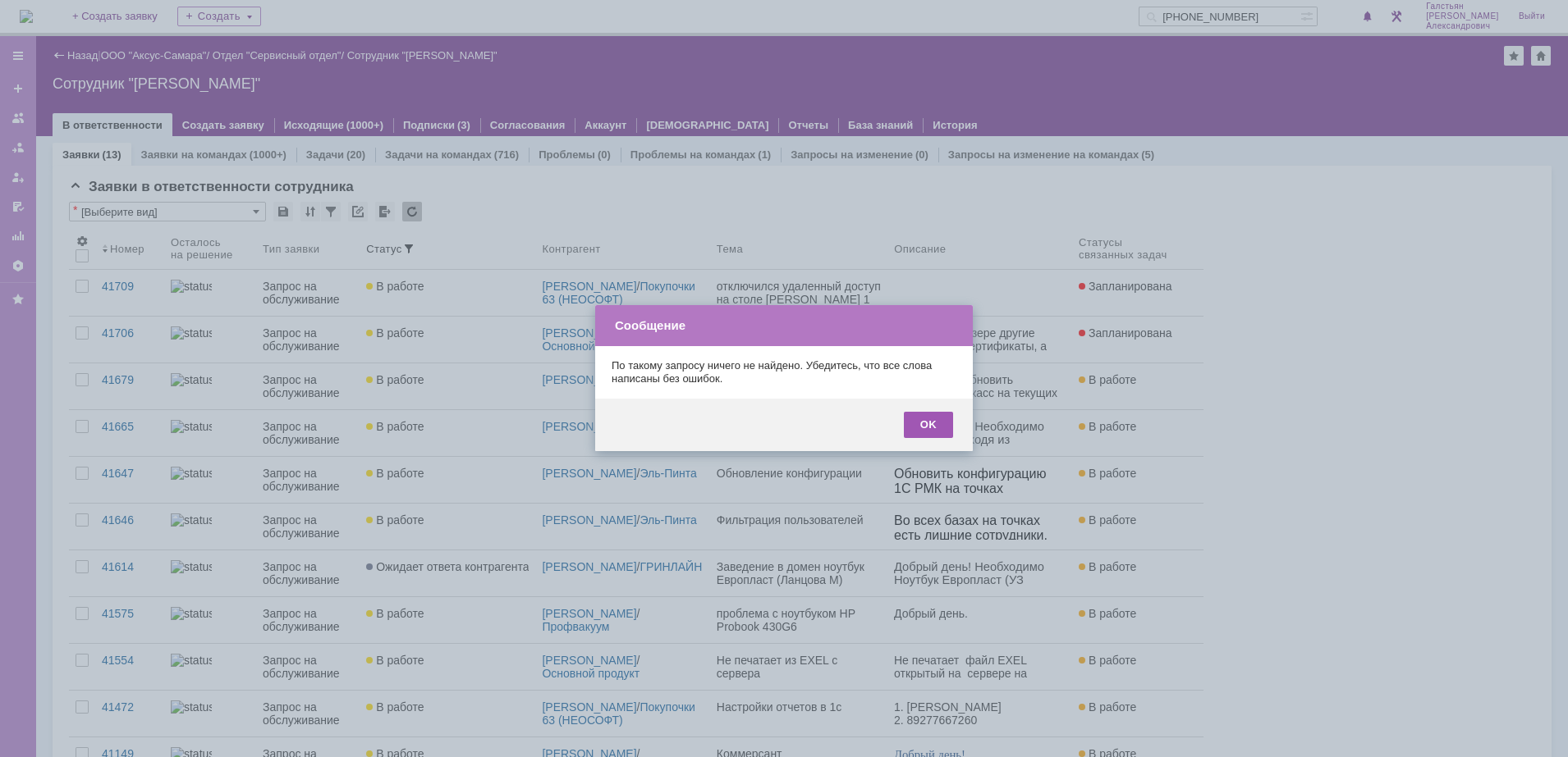
click at [937, 422] on div "OK" at bounding box center [928, 425] width 50 height 26
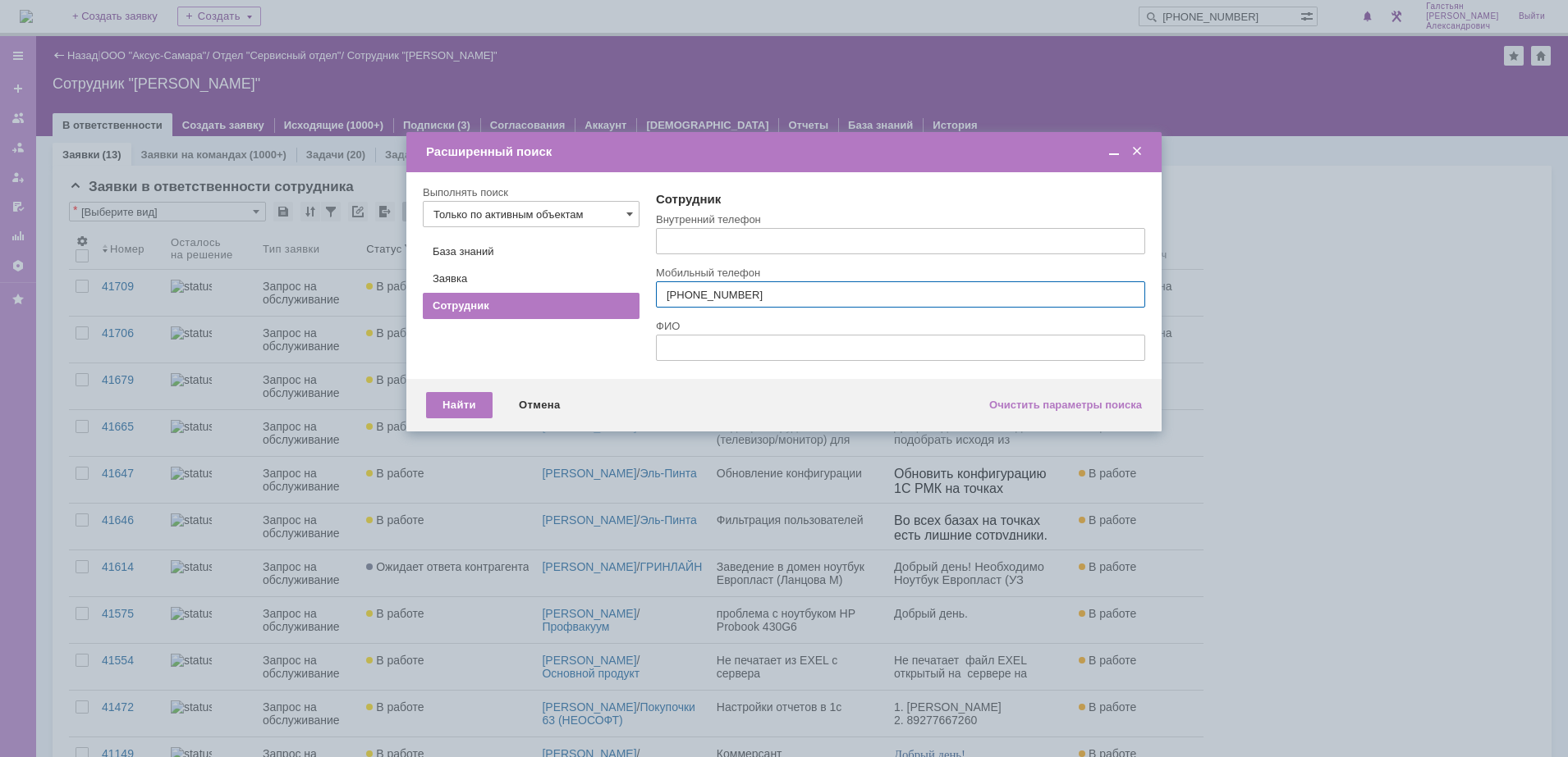
click at [1139, 152] on span at bounding box center [1136, 151] width 17 height 15
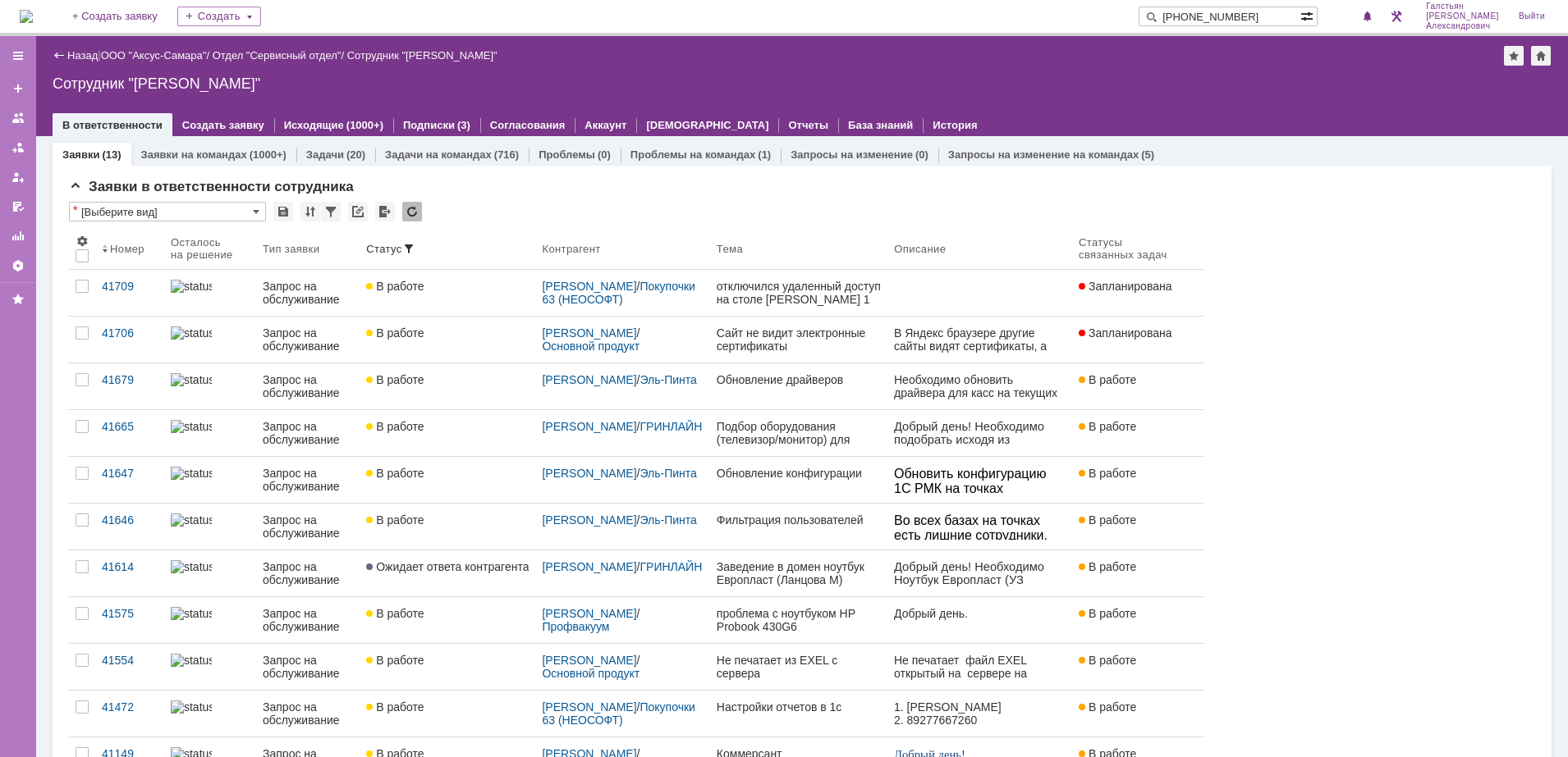
click at [1307, 16] on span at bounding box center [1308, 16] width 17 height 16
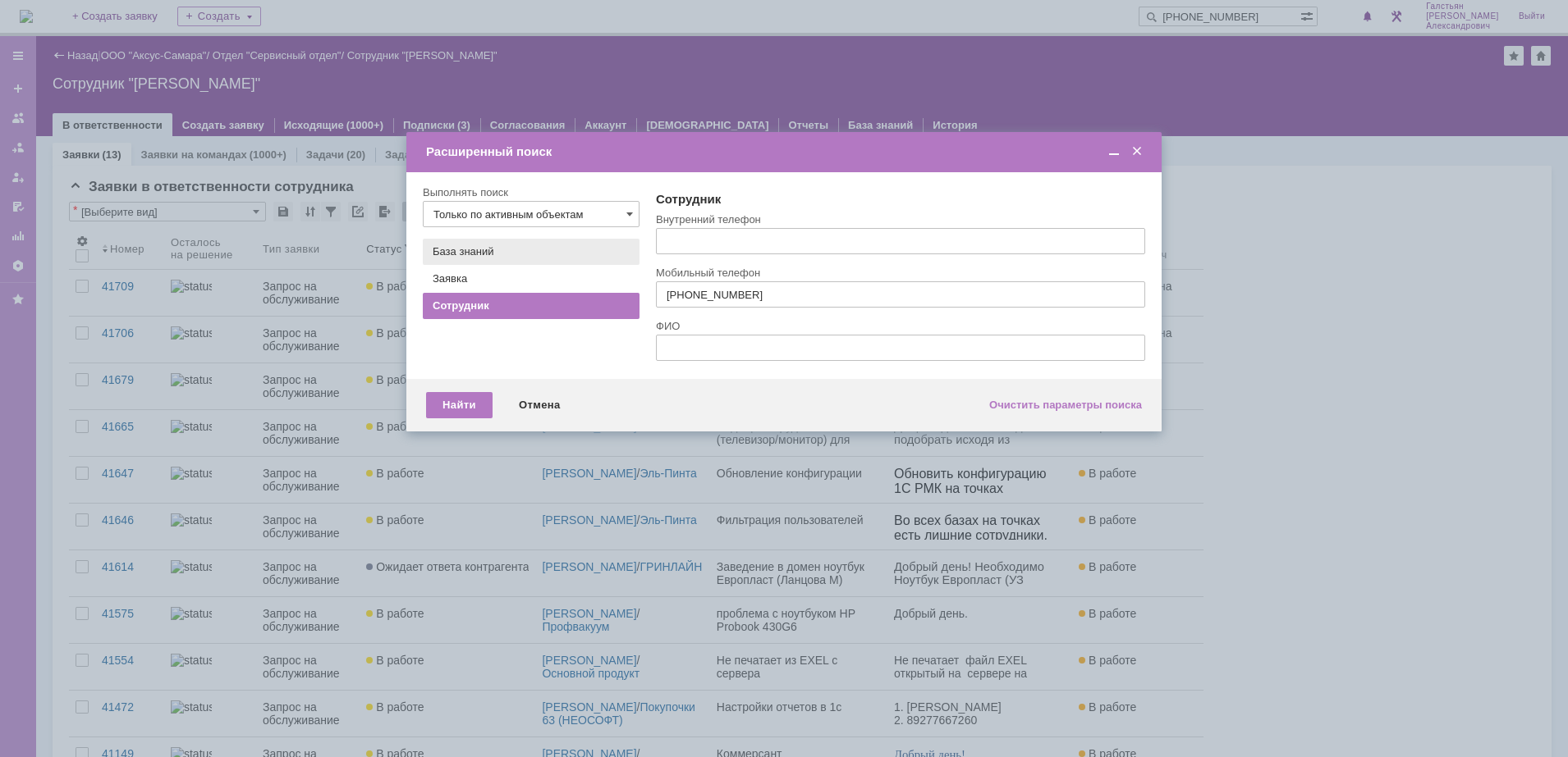
click at [487, 252] on span "База знаний" at bounding box center [463, 251] width 61 height 13
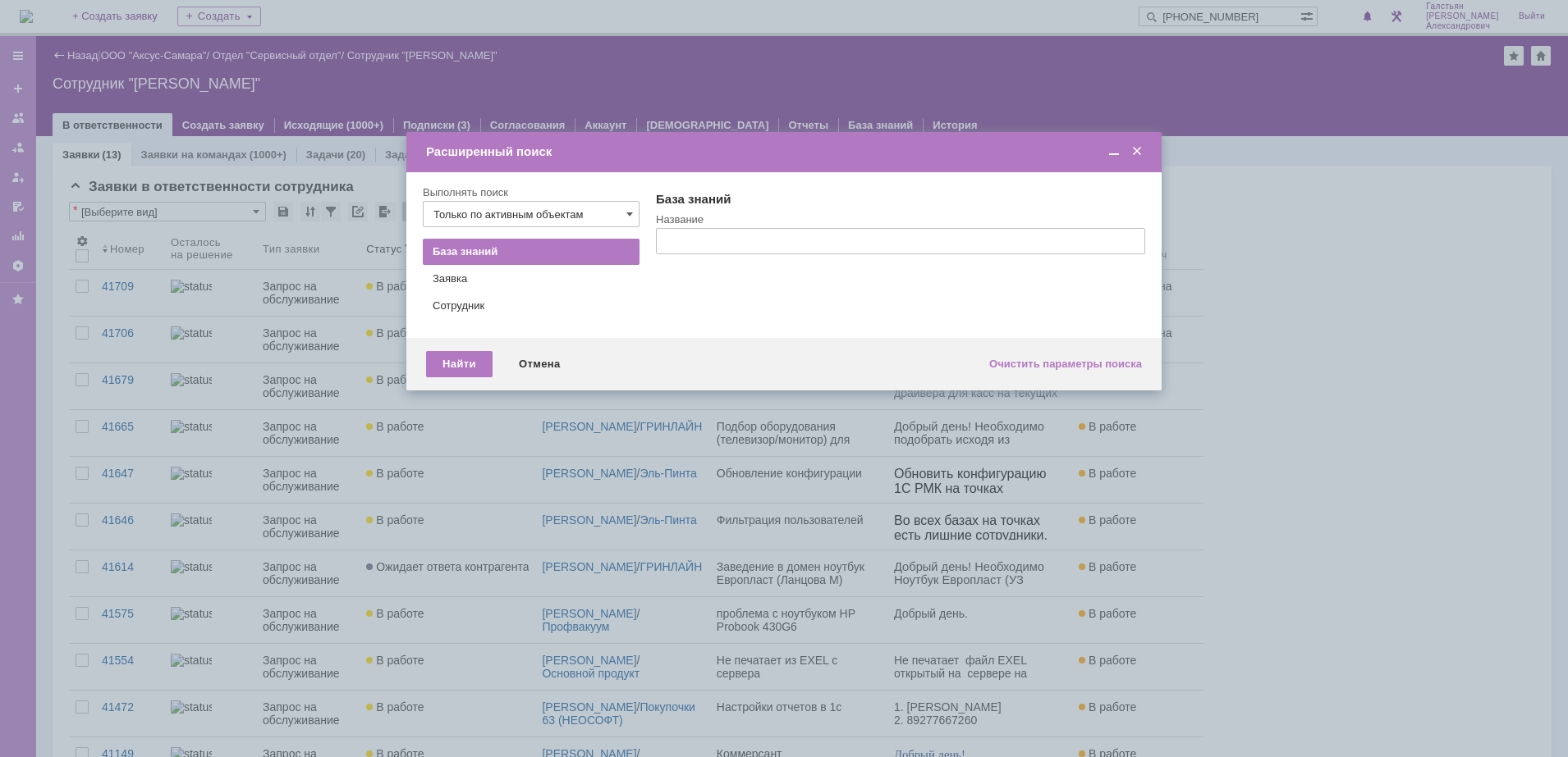
click at [1146, 156] on div "Расширенный поиск" at bounding box center [784, 152] width 755 height 19
click at [1141, 155] on span at bounding box center [1136, 151] width 17 height 15
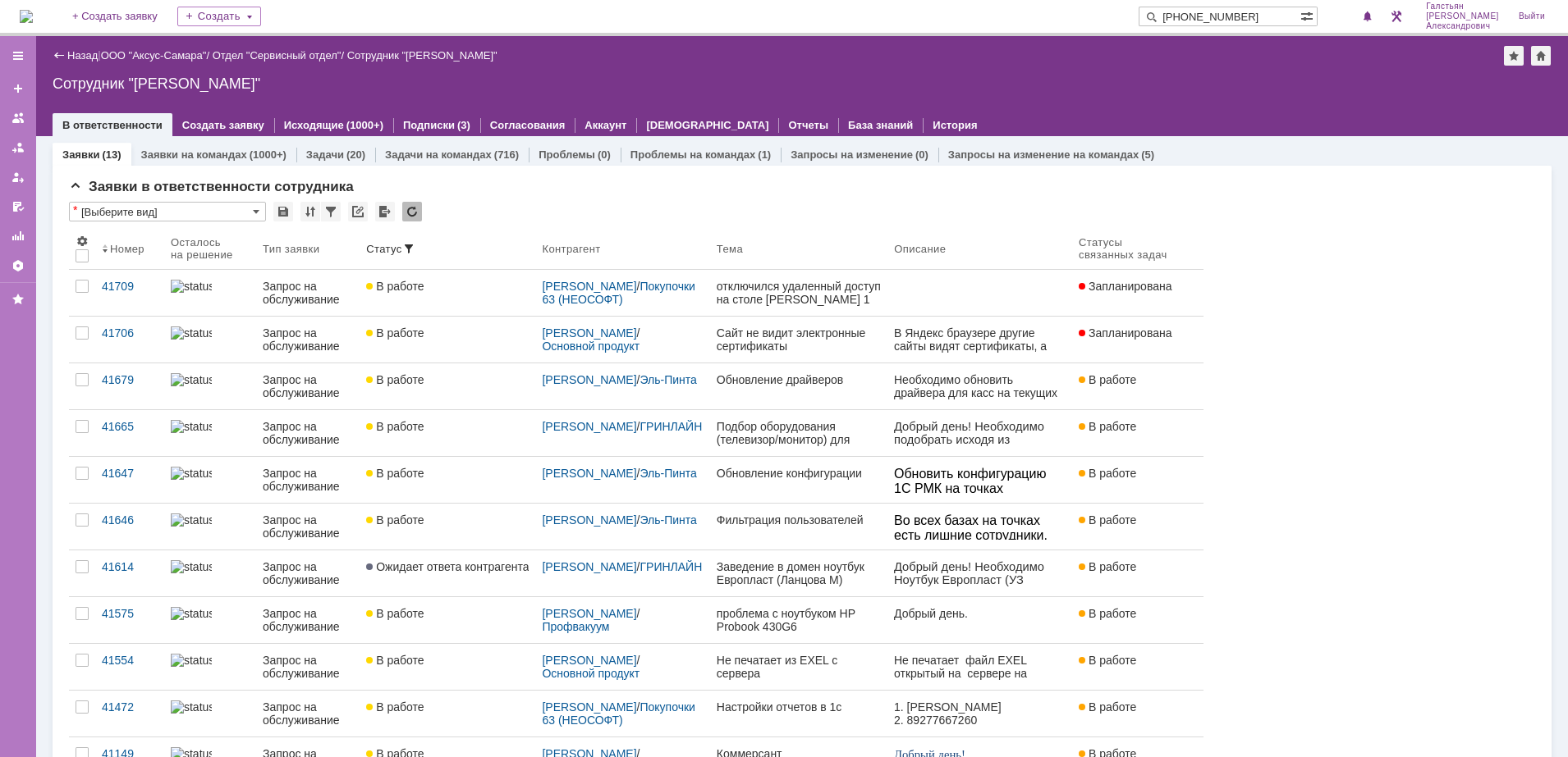
click at [33, 13] on img at bounding box center [25, 16] width 13 height 13
click at [33, 10] on img at bounding box center [25, 16] width 13 height 13
click at [32, 23] on img at bounding box center [25, 16] width 13 height 13
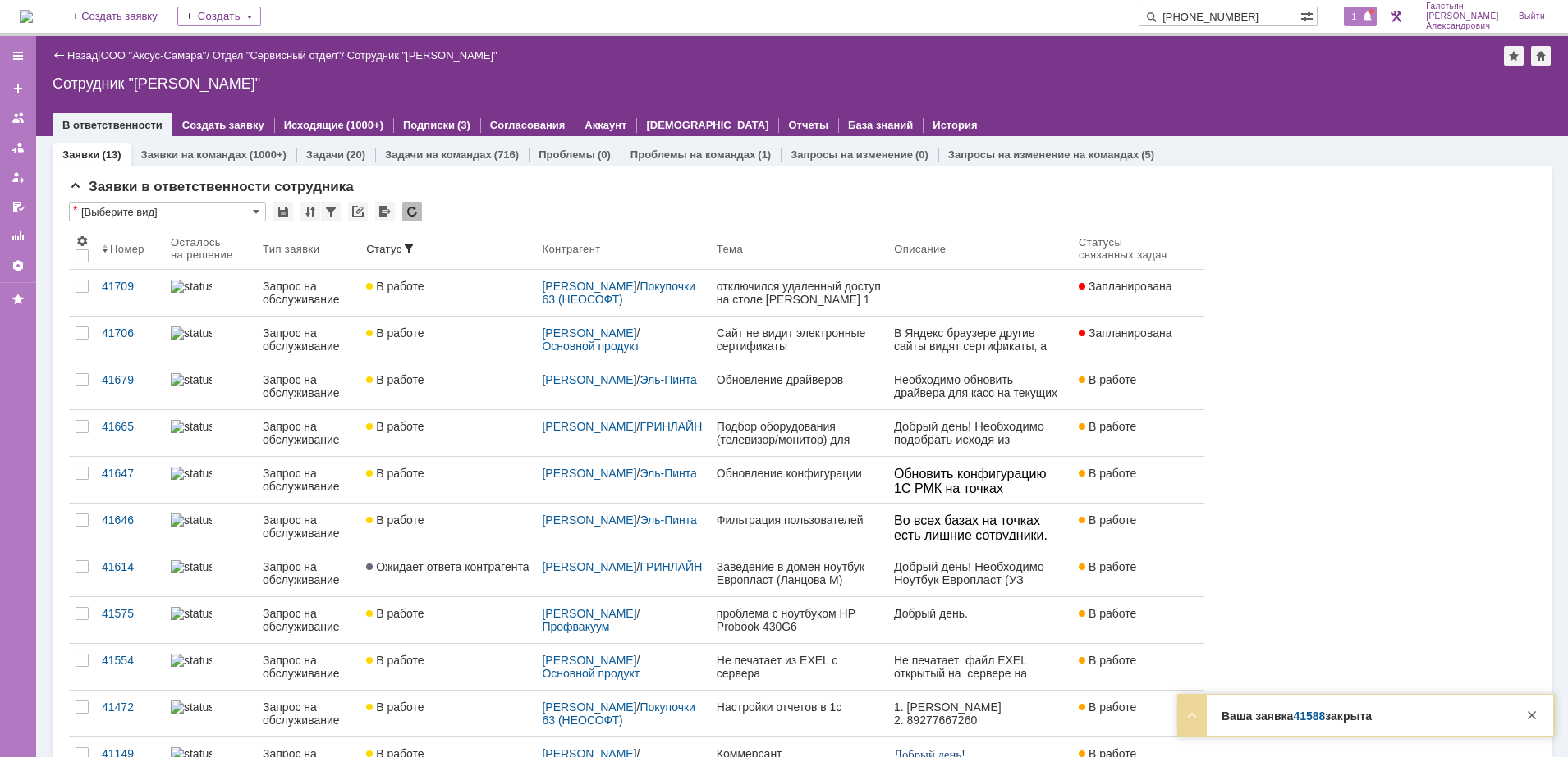
click at [1373, 13] on span at bounding box center [1367, 17] width 12 height 13
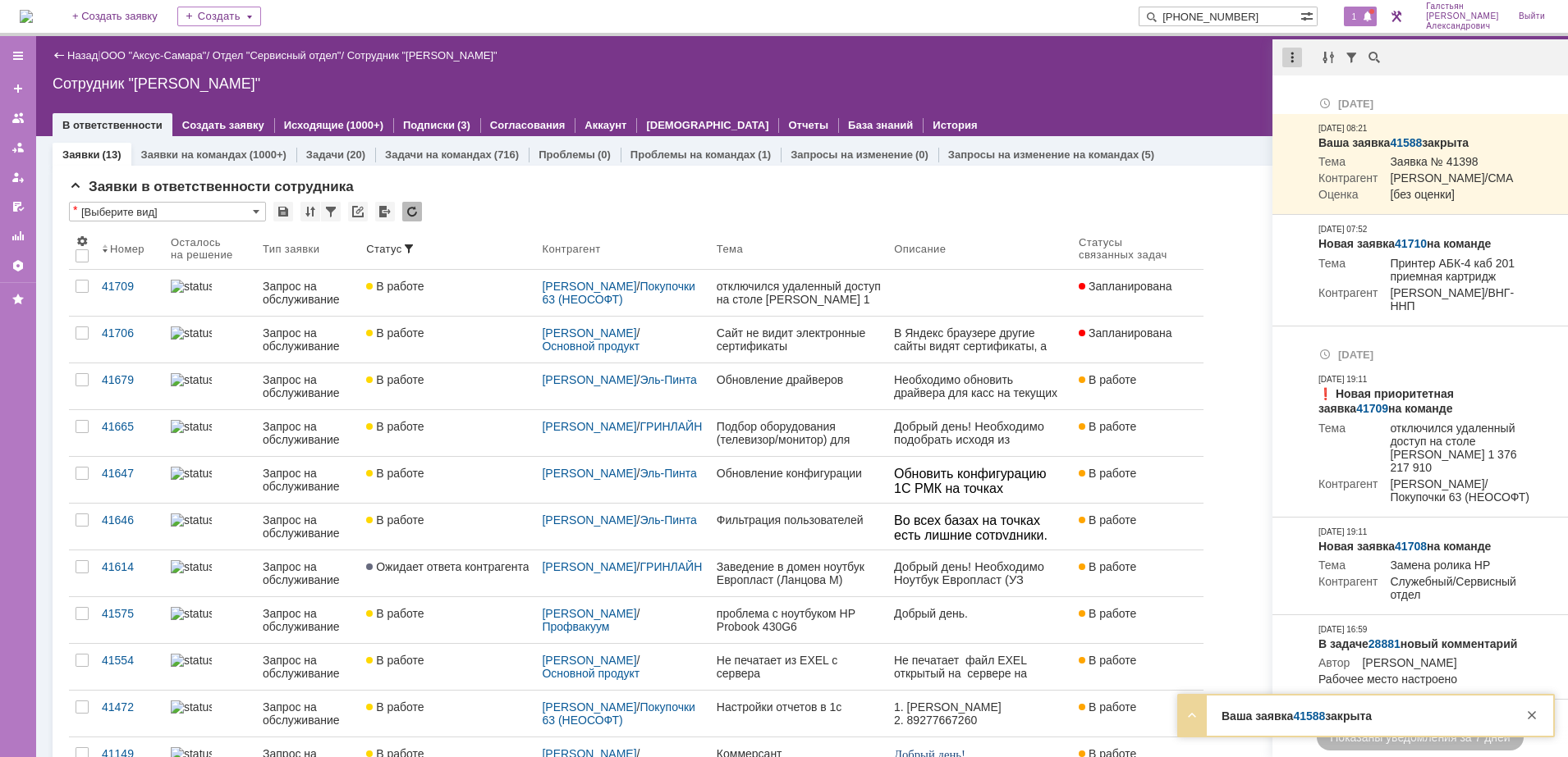
click at [1295, 59] on div at bounding box center [1292, 57] width 19 height 19
click at [1335, 101] on div "Отметить уведомления прочитанными" at bounding box center [1405, 99] width 220 height 12
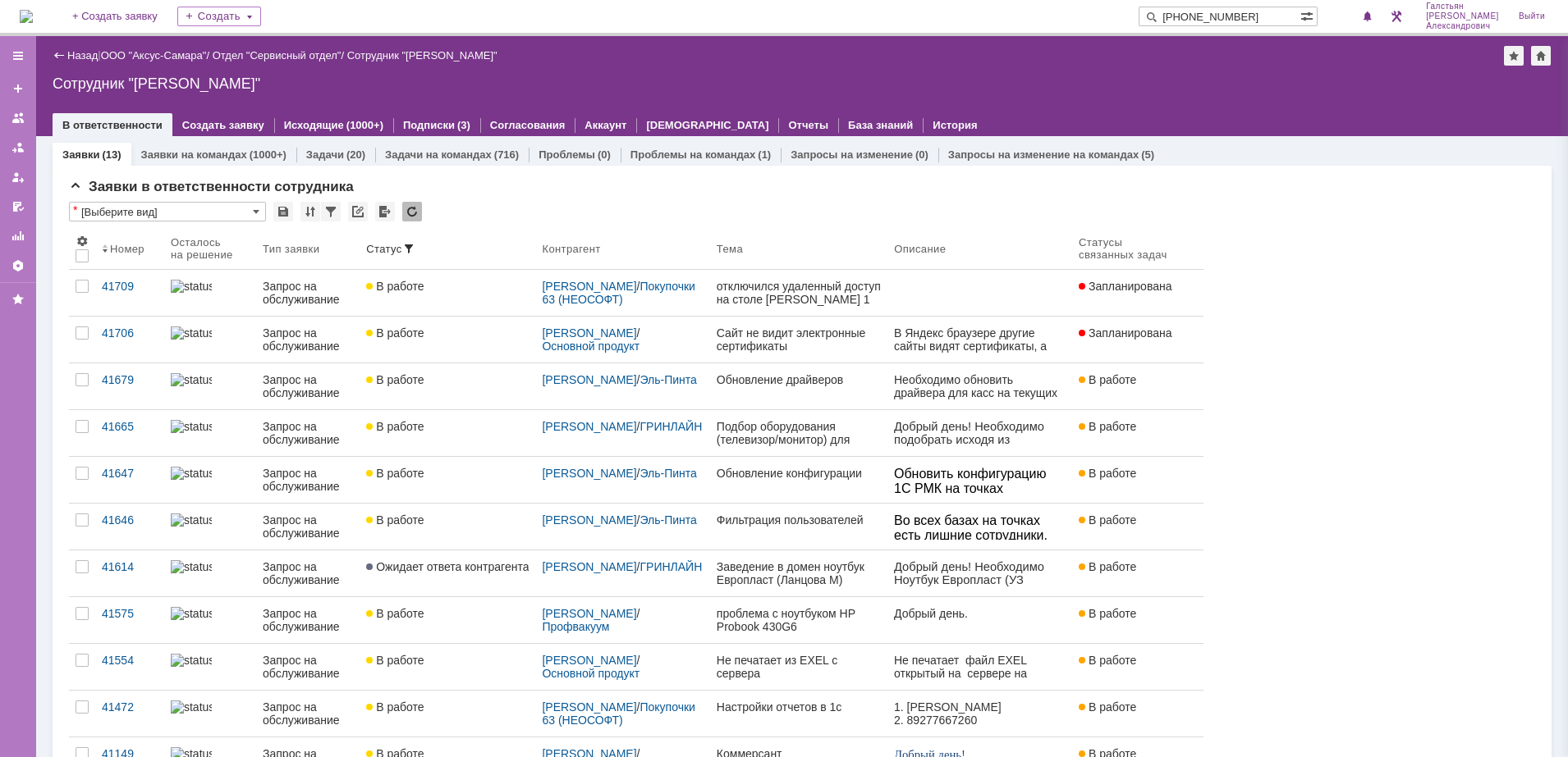
click at [1036, 70] on div "Назад | ООО "Аксус-Самара" / Отдел "Сервисный отдел" / Сотрудник "Галстьян Степ…" at bounding box center [802, 86] width 1532 height 100
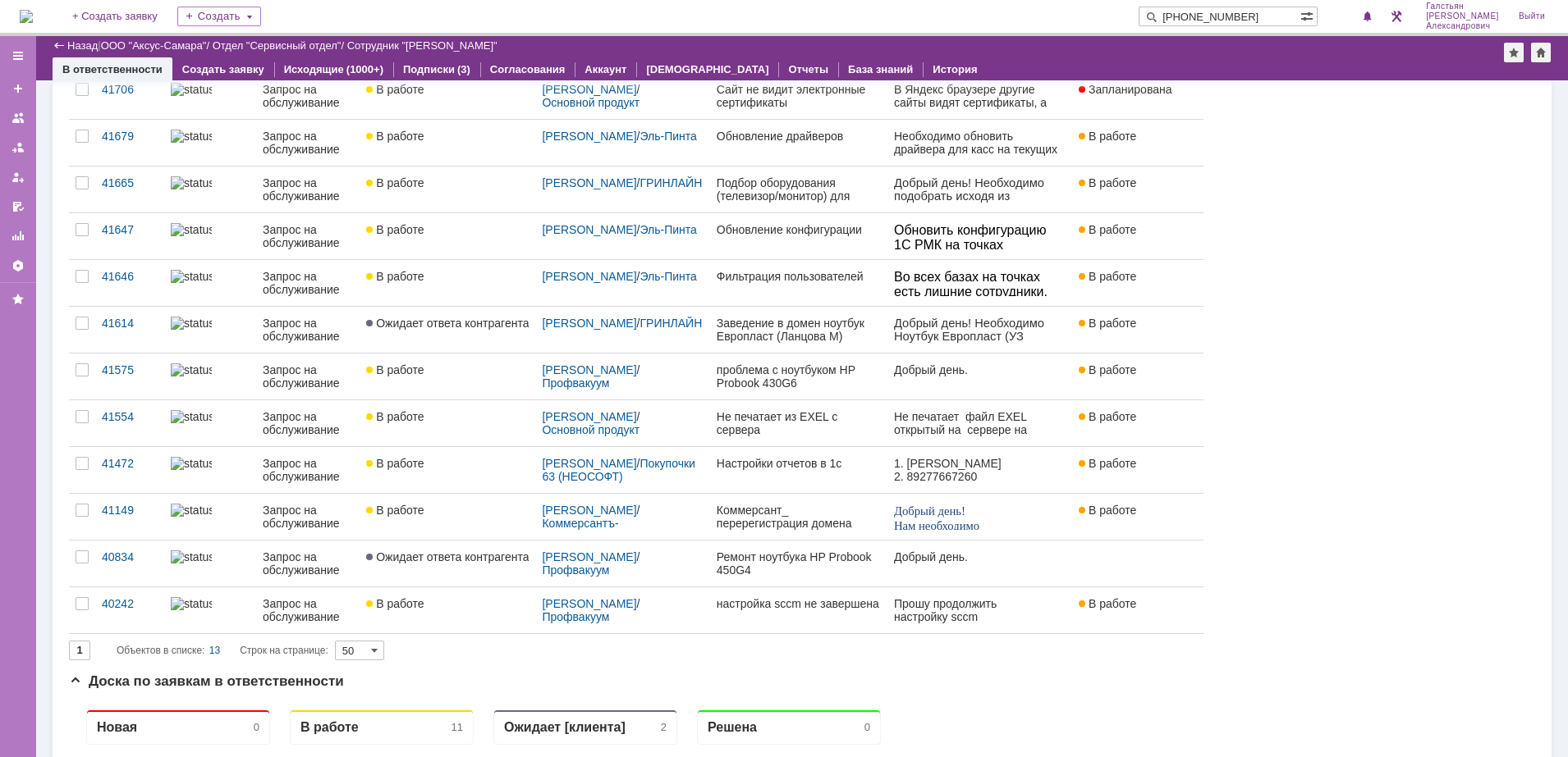
scroll to position [206, 0]
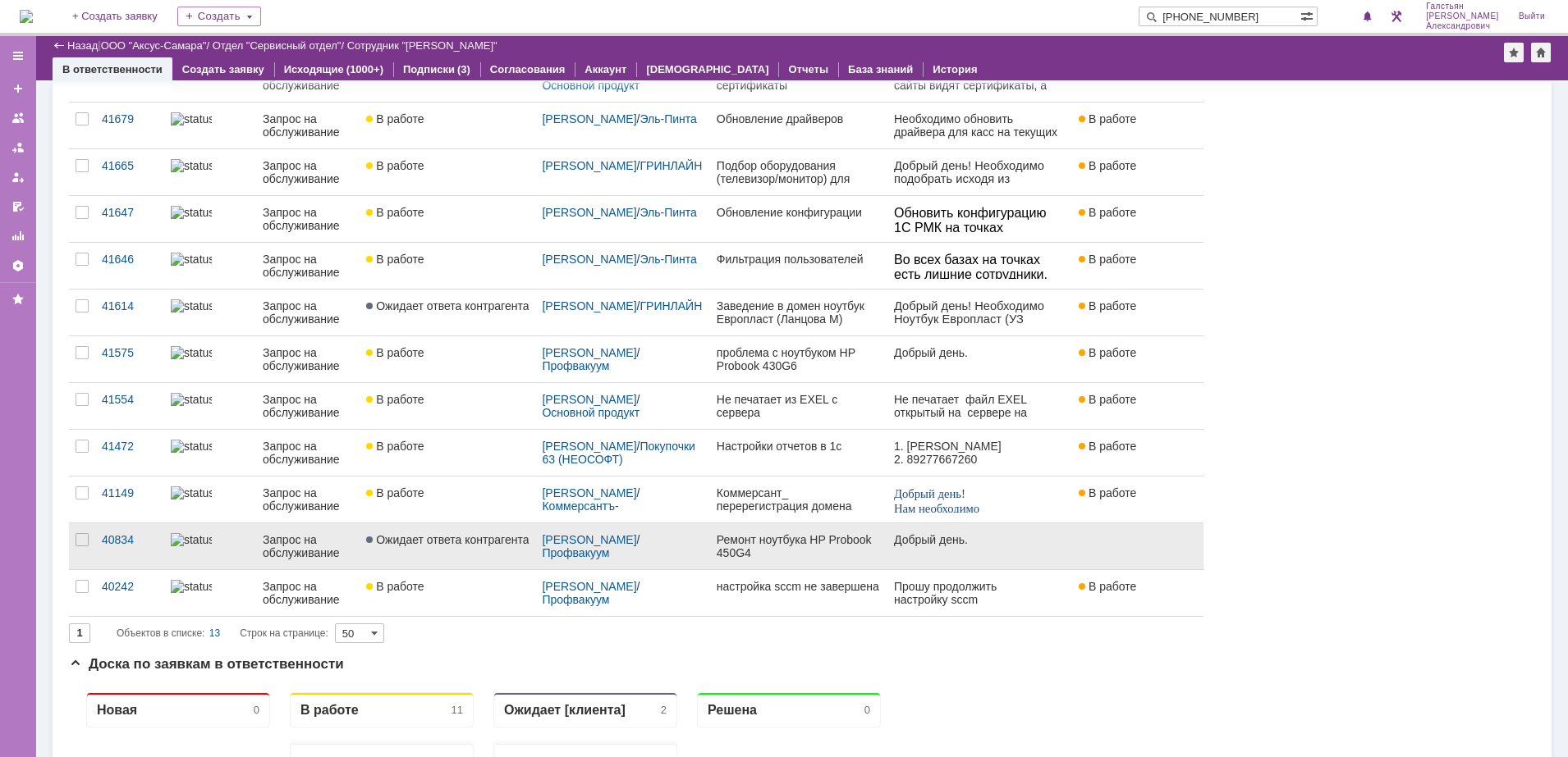
click at [796, 548] on div "Ремонт ноутбука HP Probook 450G4" at bounding box center [798, 546] width 164 height 26
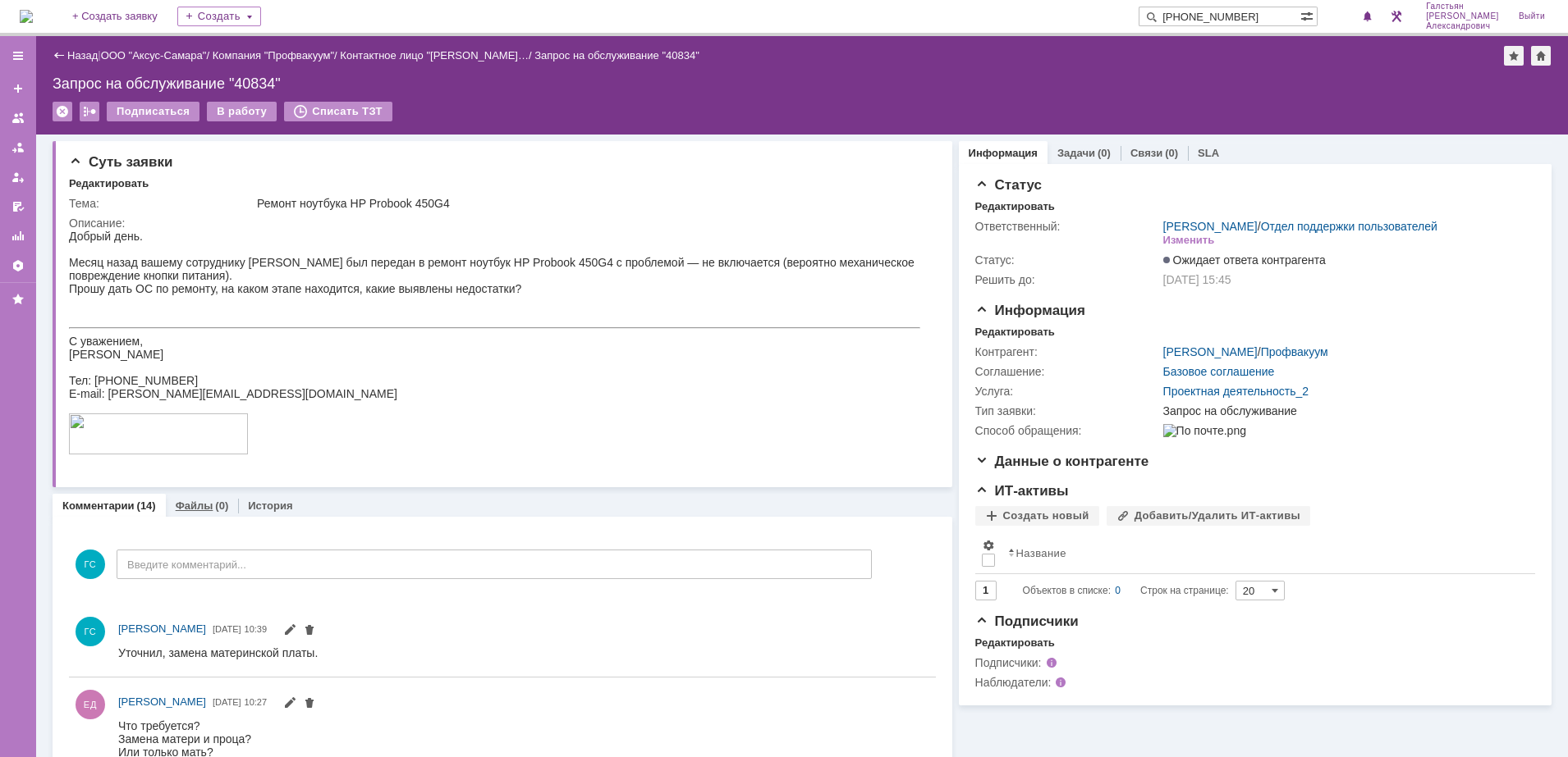
click at [220, 503] on div "(0)" at bounding box center [221, 506] width 13 height 13
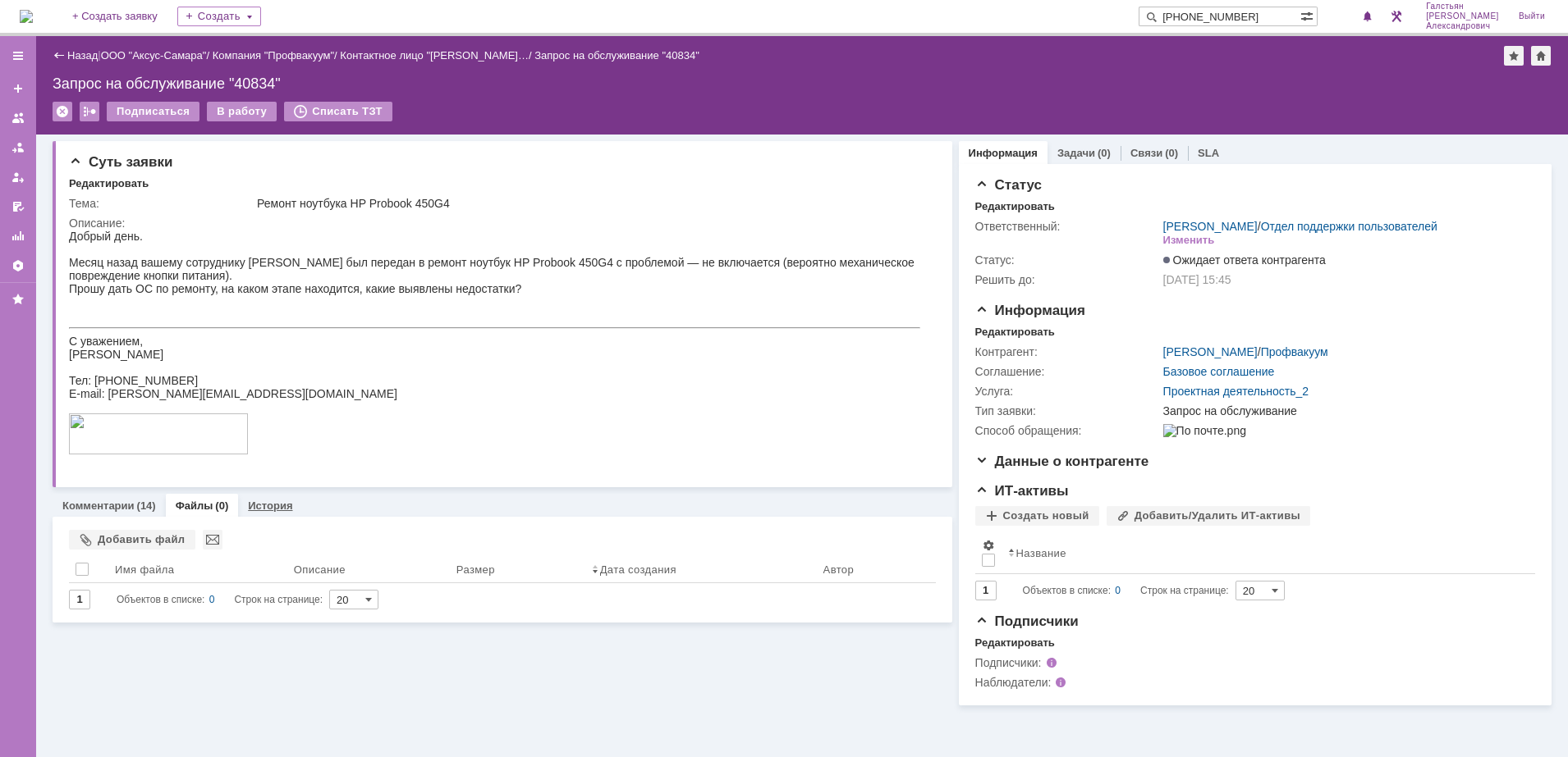
click at [283, 504] on link "История" at bounding box center [269, 506] width 44 height 13
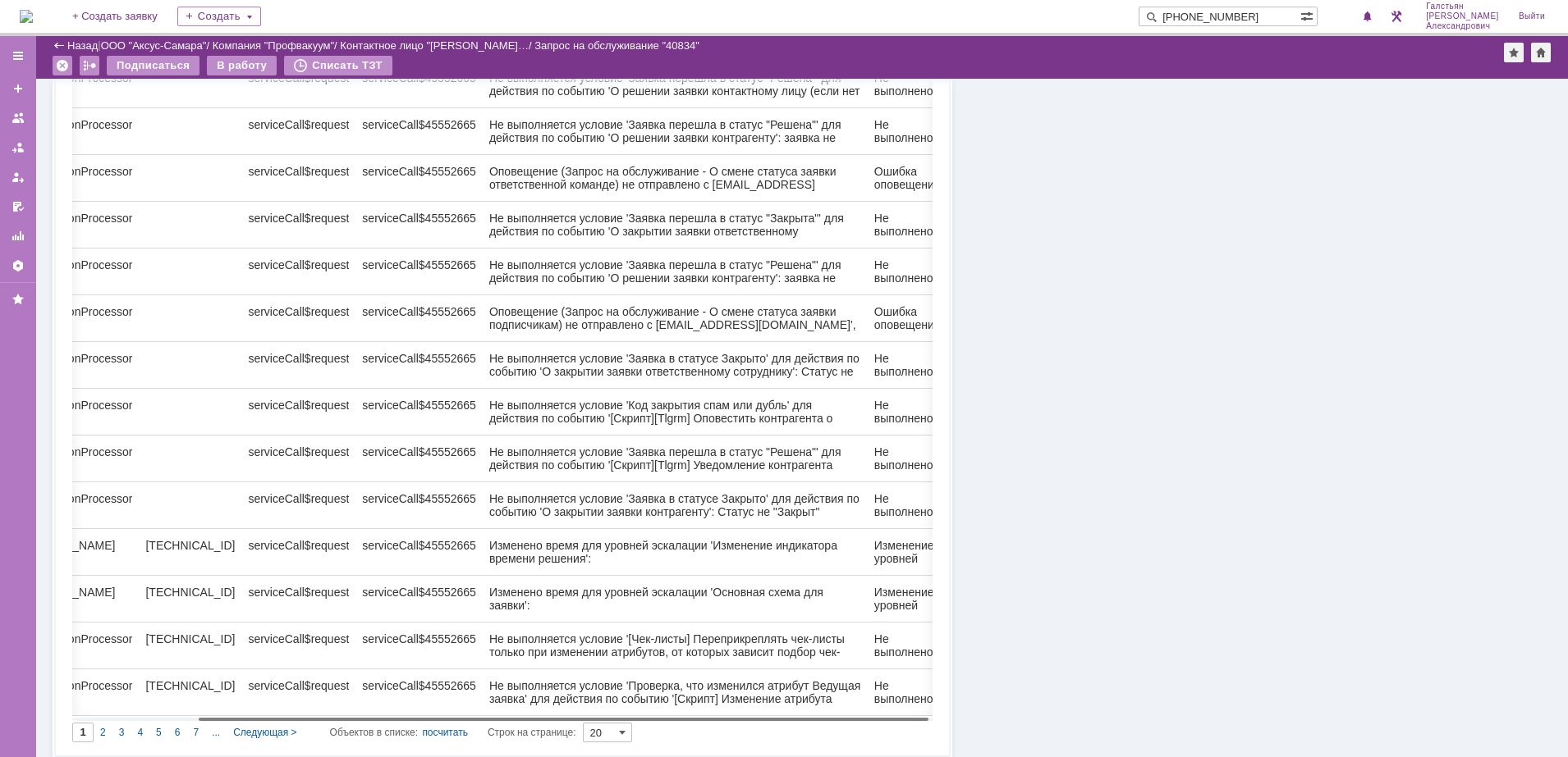
scroll to position [0, 154]
drag, startPoint x: 570, startPoint y: 707, endPoint x: 728, endPoint y: 709, distance: 158.0
click at [728, 709] on body "Идет загрузка, пожалуйста, подождите. На домашнюю + Создать заявку Создать +796…" at bounding box center [784, 378] width 1568 height 757
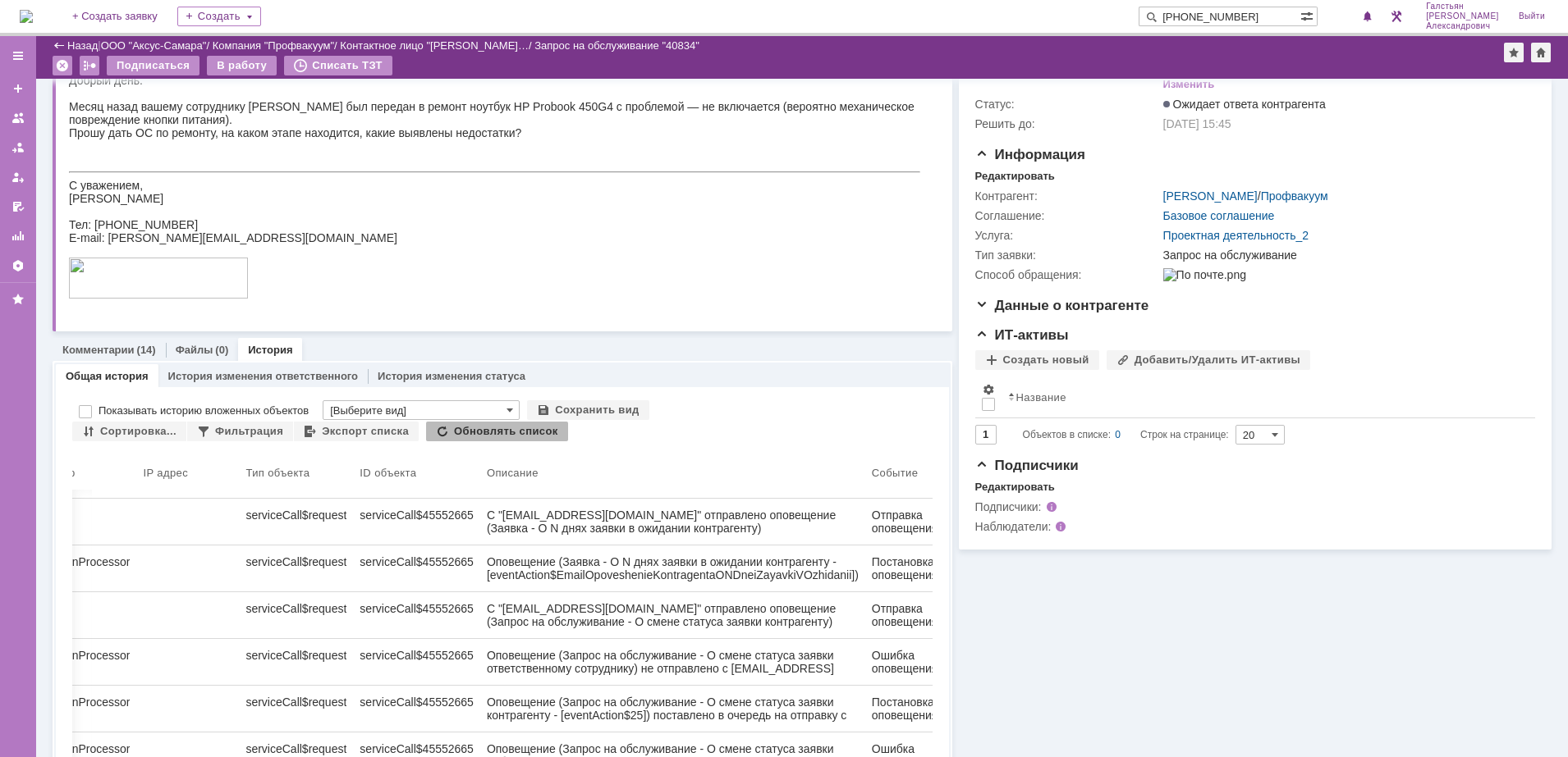
scroll to position [0, 0]
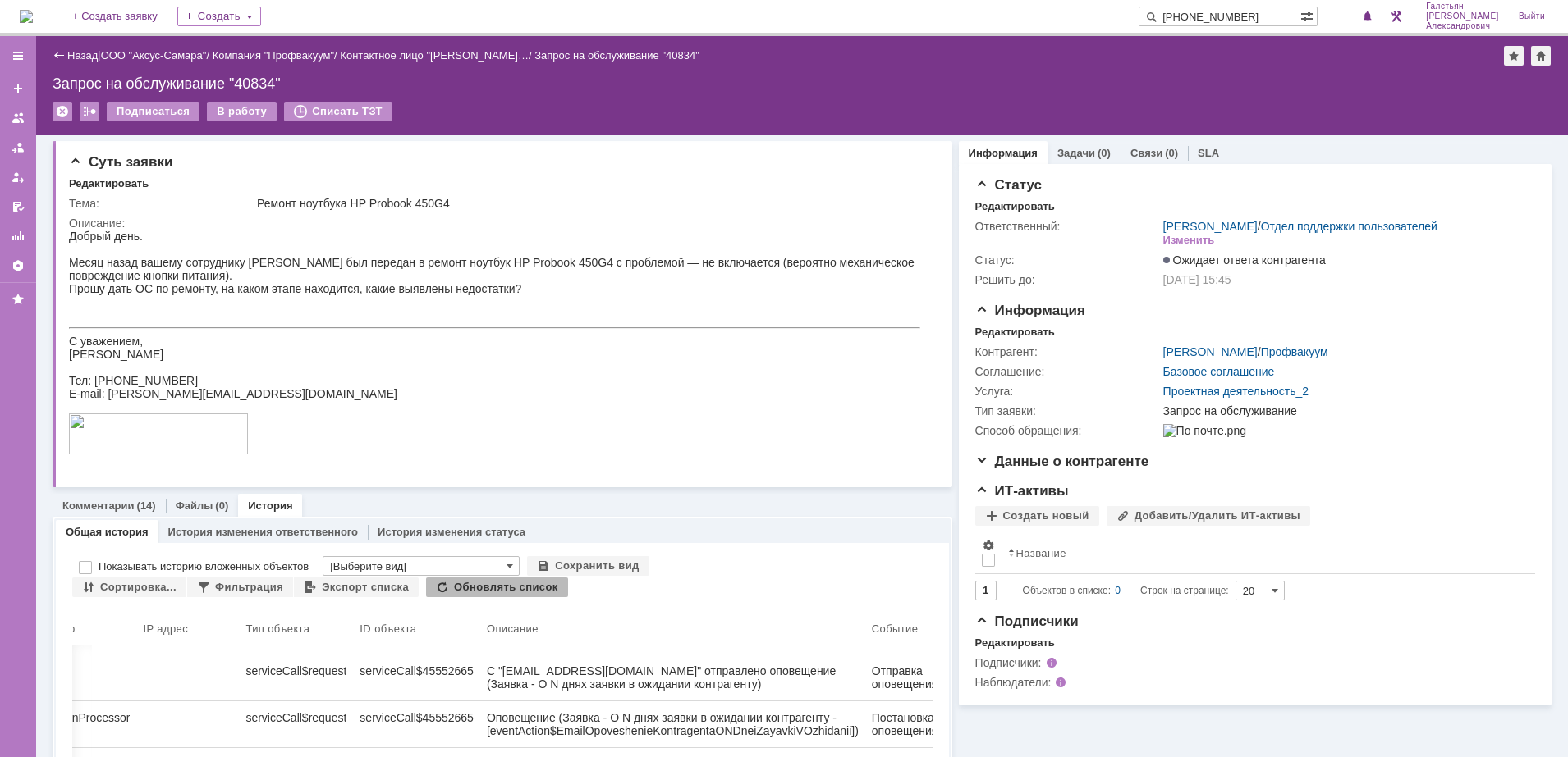
click at [33, 15] on img at bounding box center [25, 16] width 13 height 13
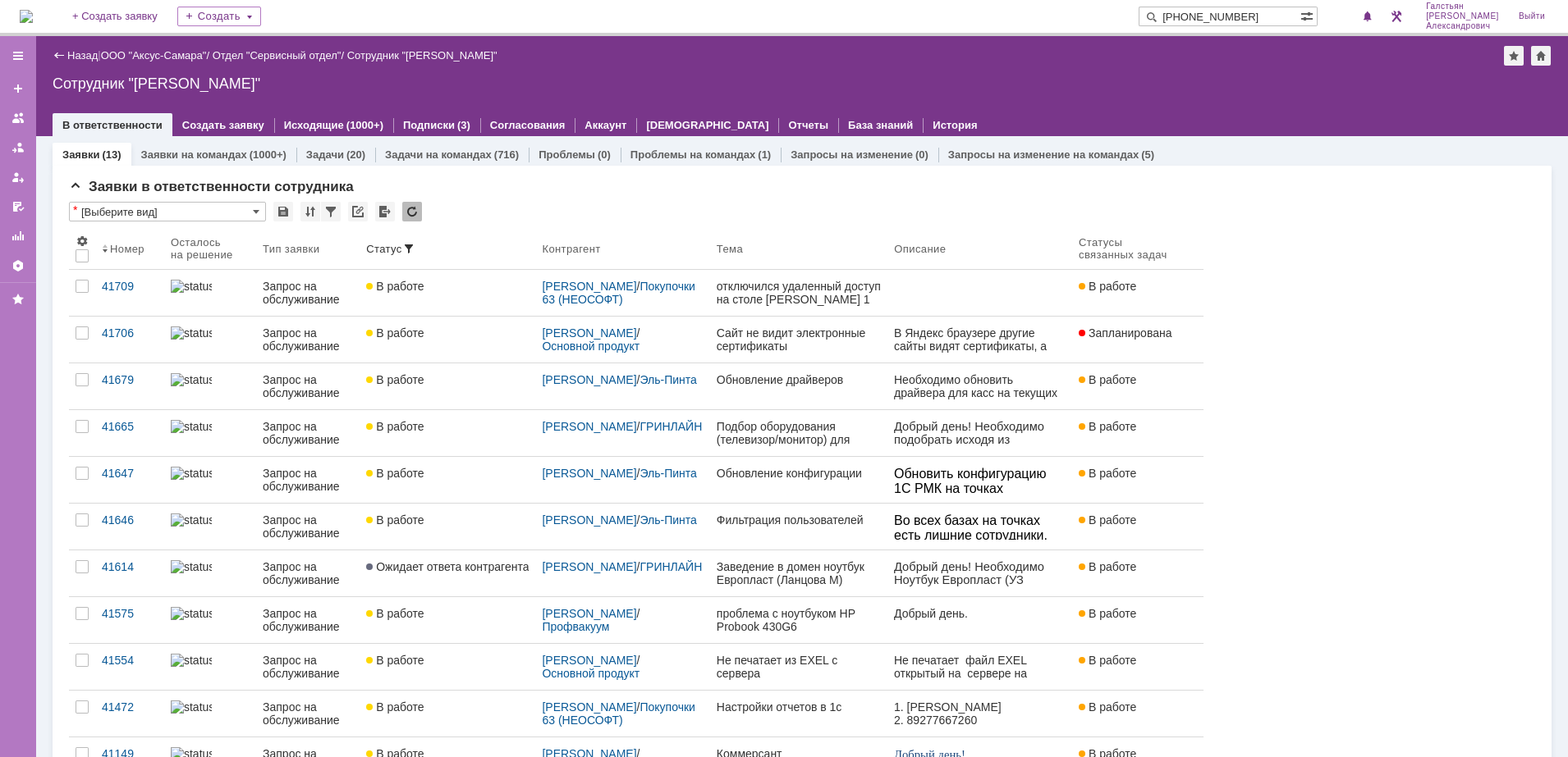
click at [33, 21] on img at bounding box center [25, 16] width 13 height 13
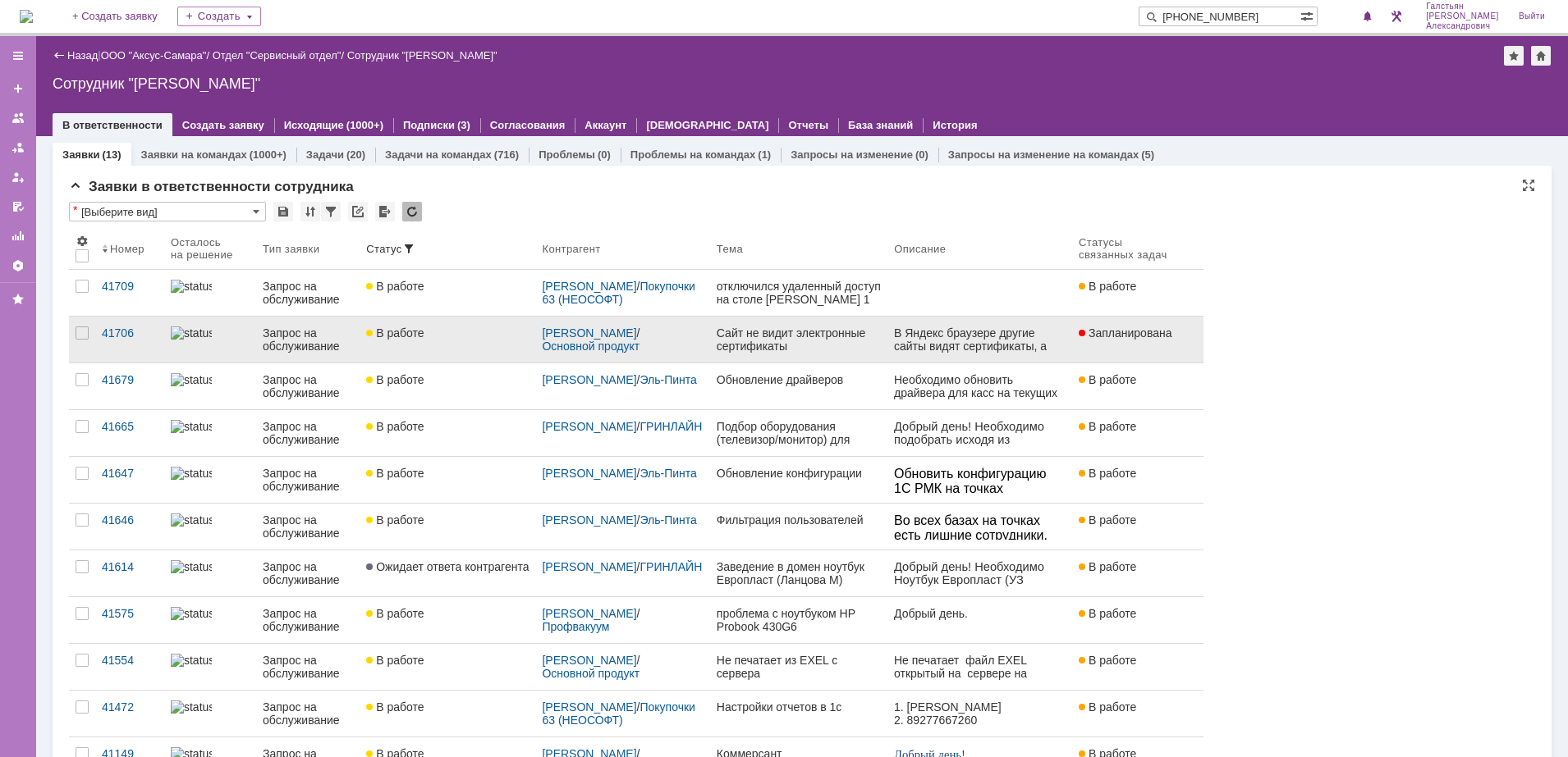
click at [483, 330] on div "В работе" at bounding box center [447, 332] width 163 height 13
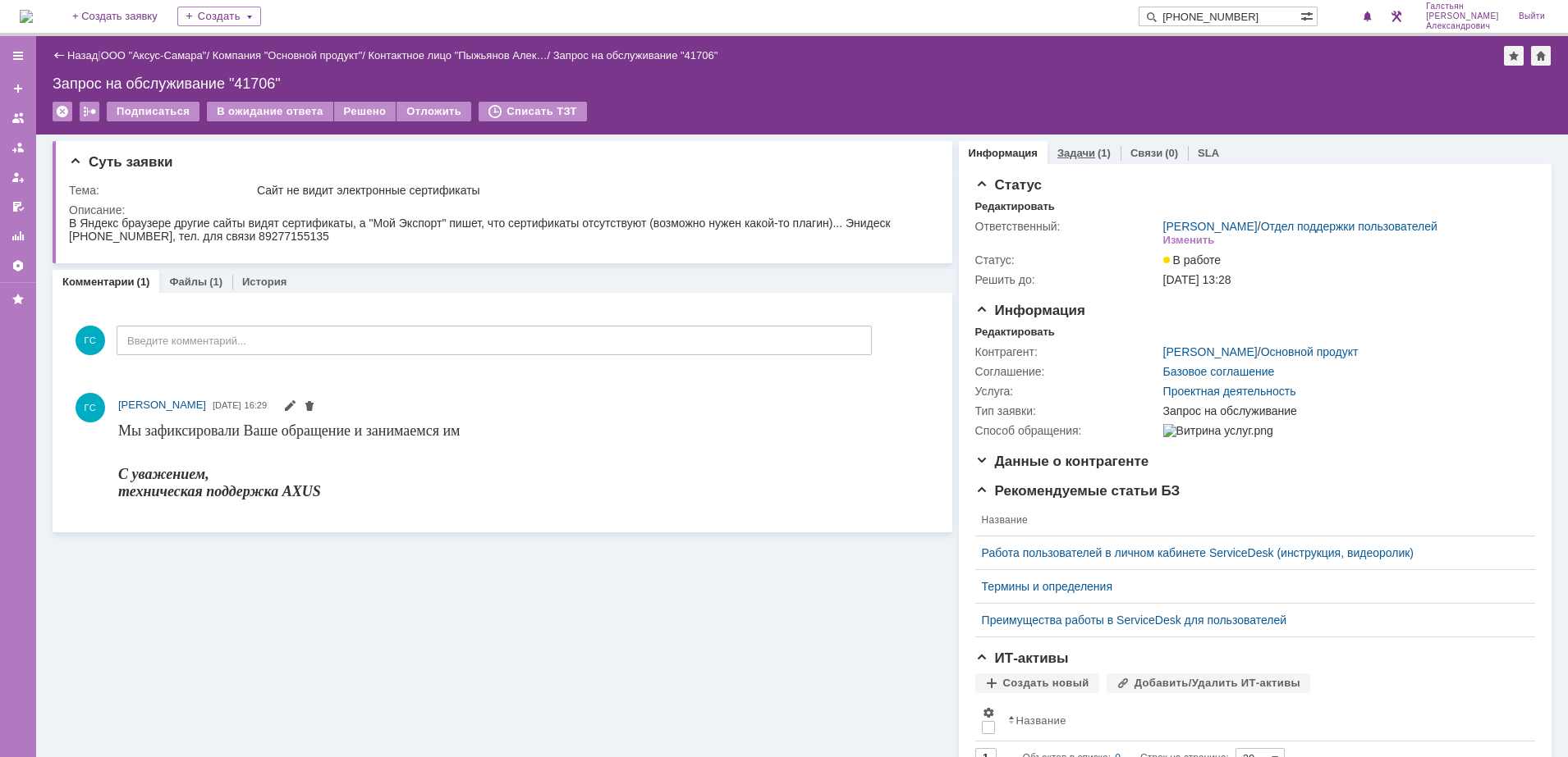
click at [1075, 154] on link "Задачи" at bounding box center [1076, 153] width 38 height 13
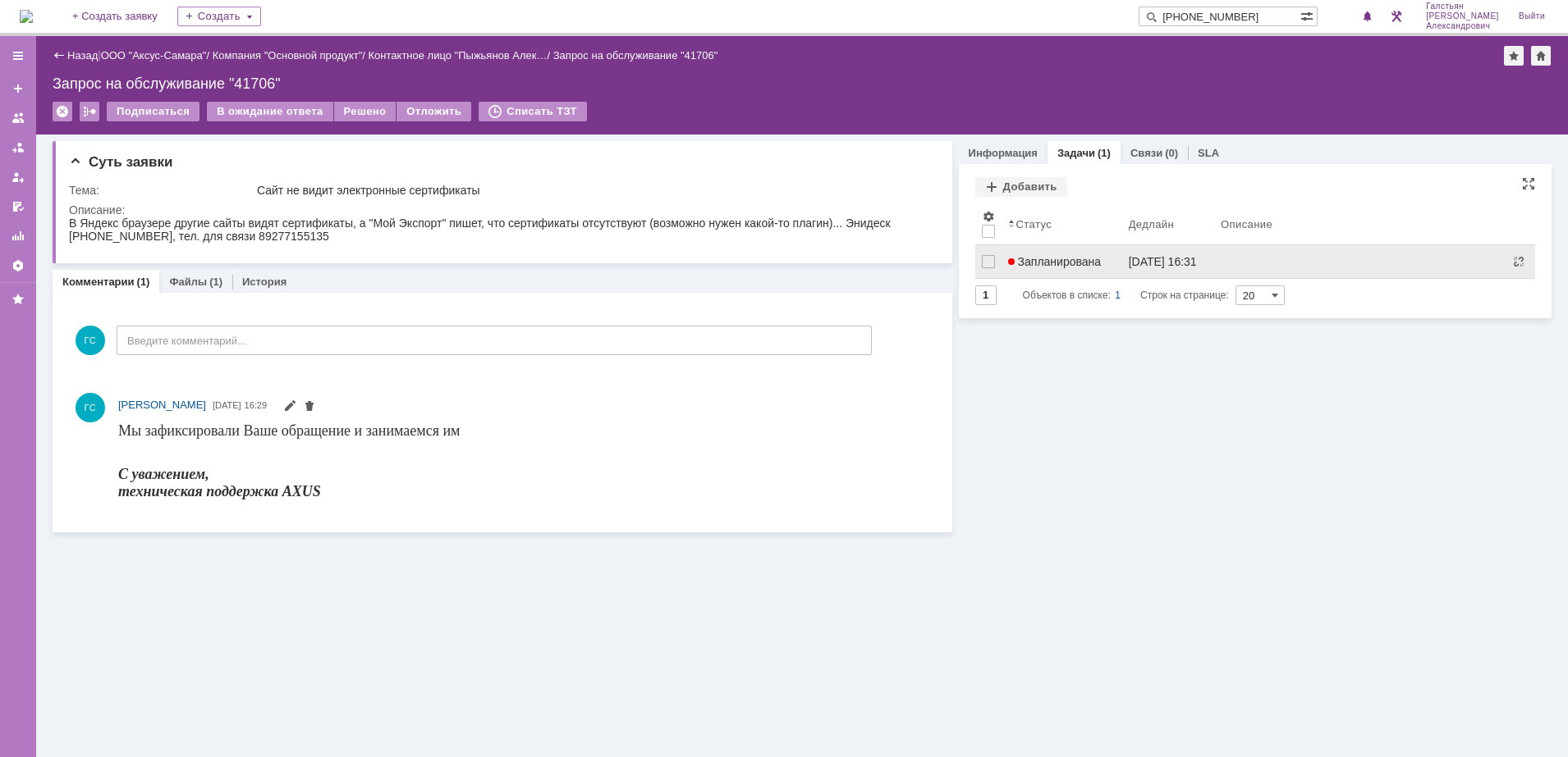
click at [1052, 265] on span "Запланирована" at bounding box center [1054, 261] width 94 height 13
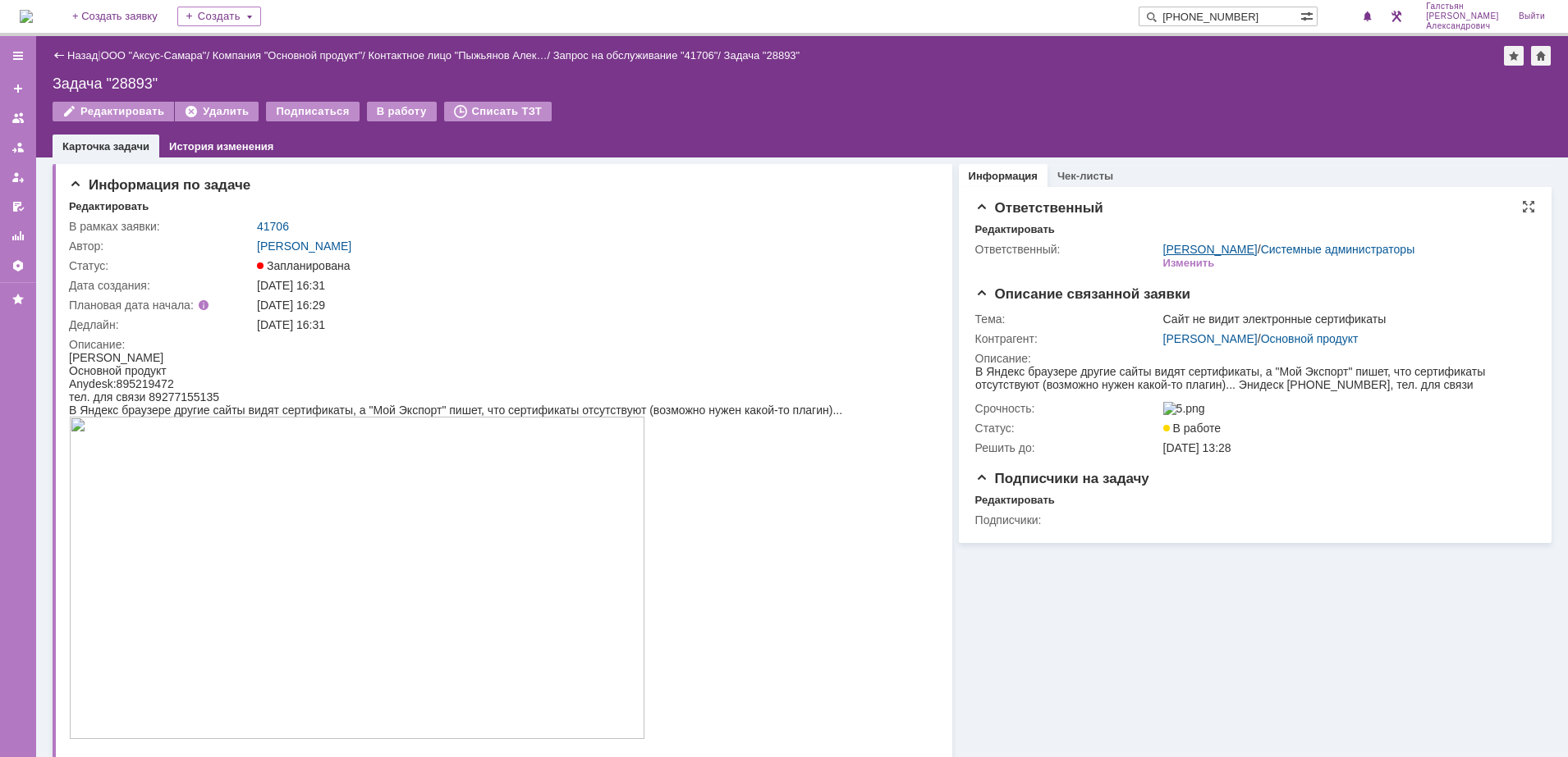
click at [1197, 246] on link "[PERSON_NAME] [PERSON_NAME]" at bounding box center [1210, 248] width 95 height 13
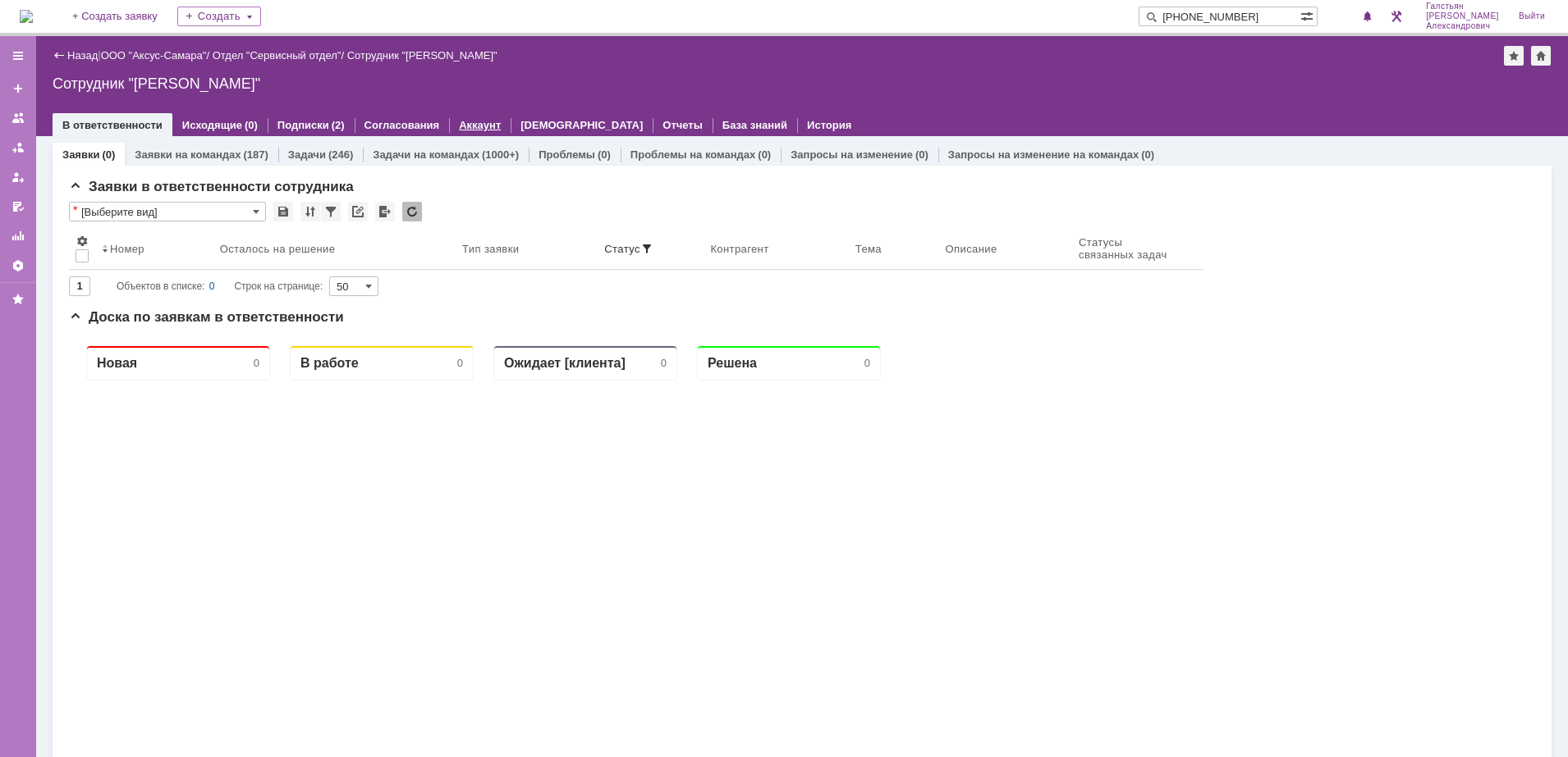
click at [459, 119] on link "Аккаунт" at bounding box center [479, 125] width 42 height 13
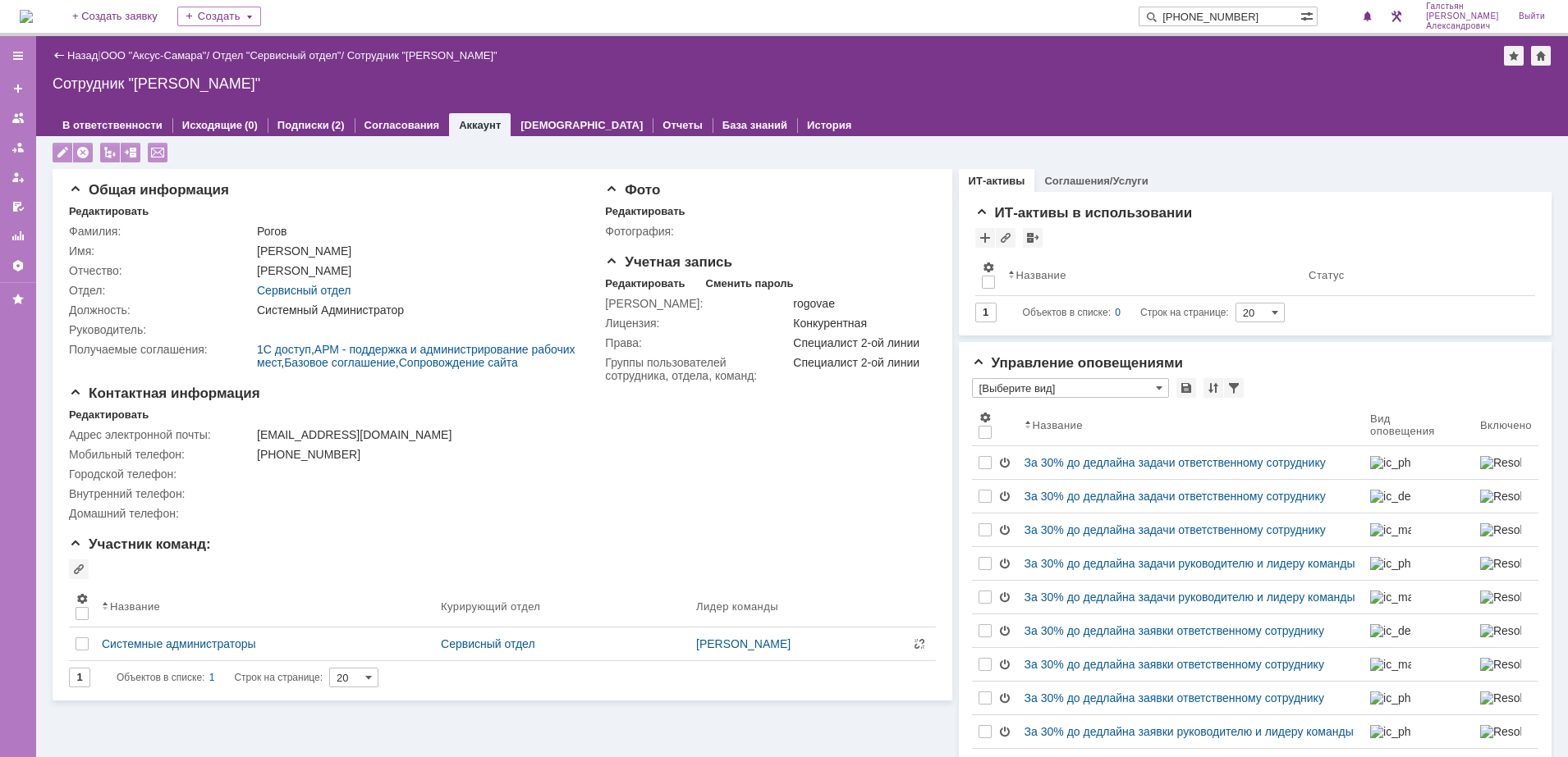
click at [33, 14] on img at bounding box center [25, 16] width 13 height 13
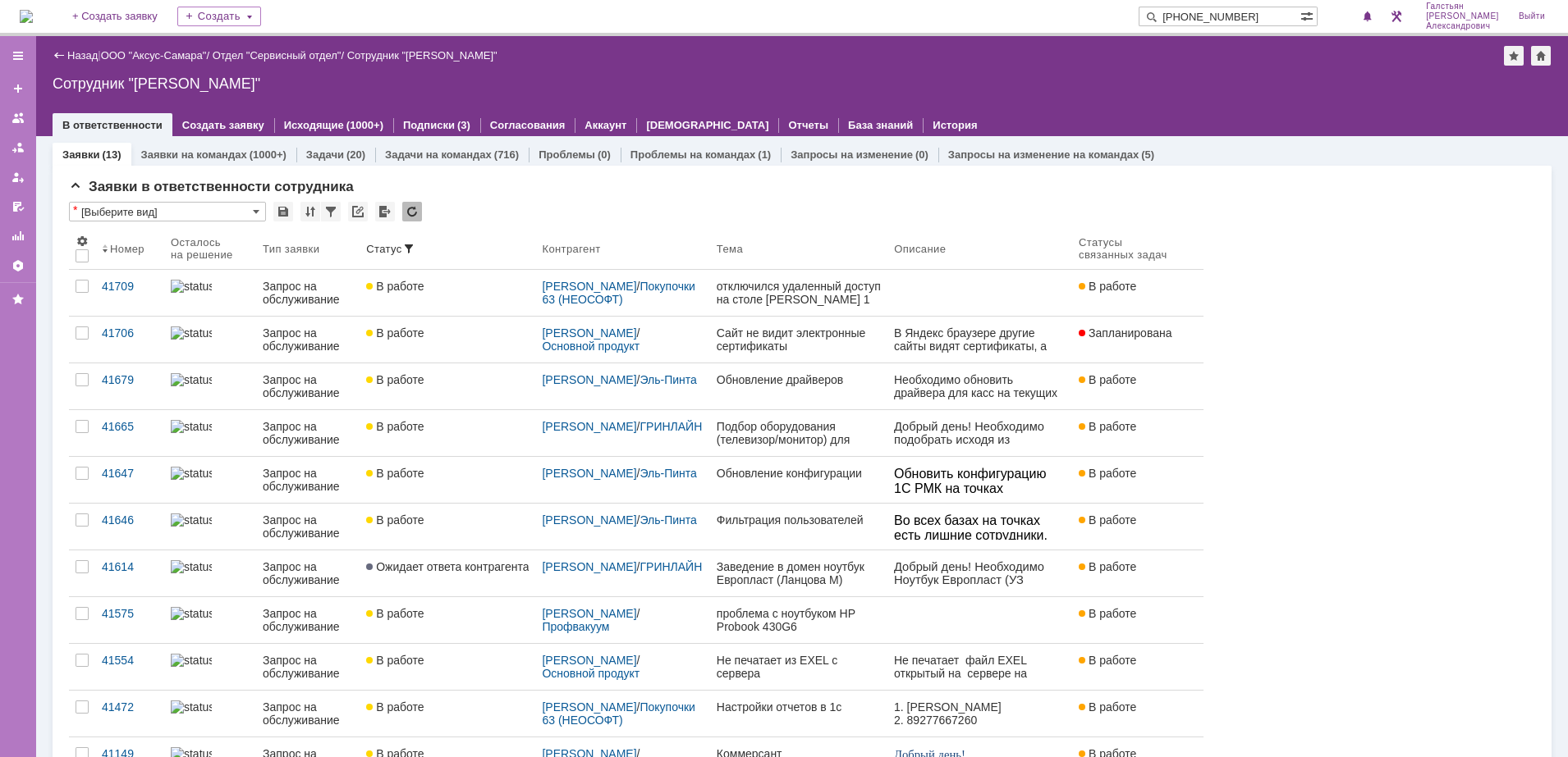
click at [30, 17] on img at bounding box center [25, 16] width 13 height 13
click at [1093, 64] on div "Назад | ООО "Аксус-Самара" / Отдел "Сервисный отдел" / Сотрудник "[PERSON_NAME]"" at bounding box center [802, 56] width 1499 height 19
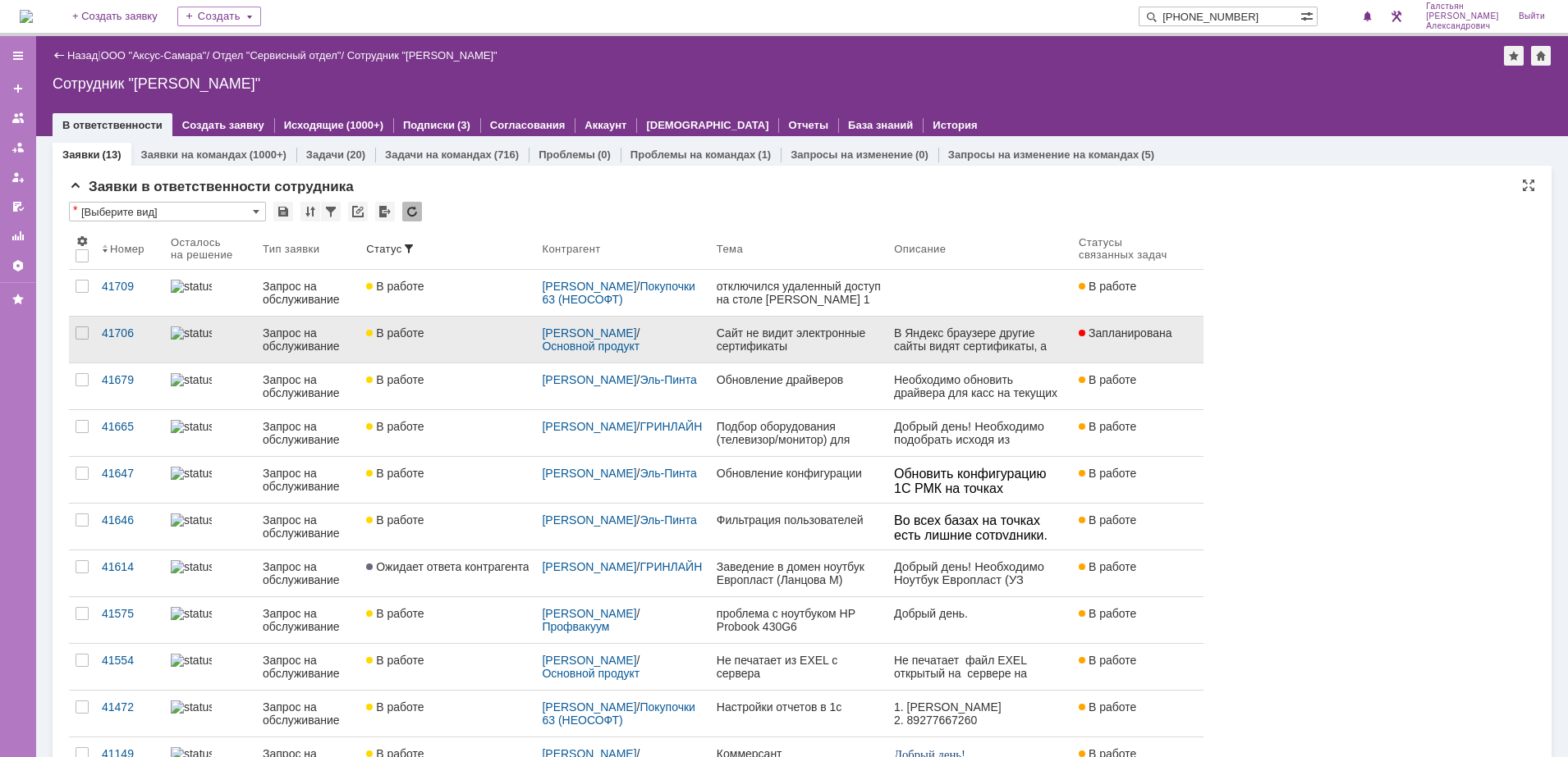
click at [842, 322] on link "Сайт не видит электронные сертификаты" at bounding box center [799, 339] width 177 height 46
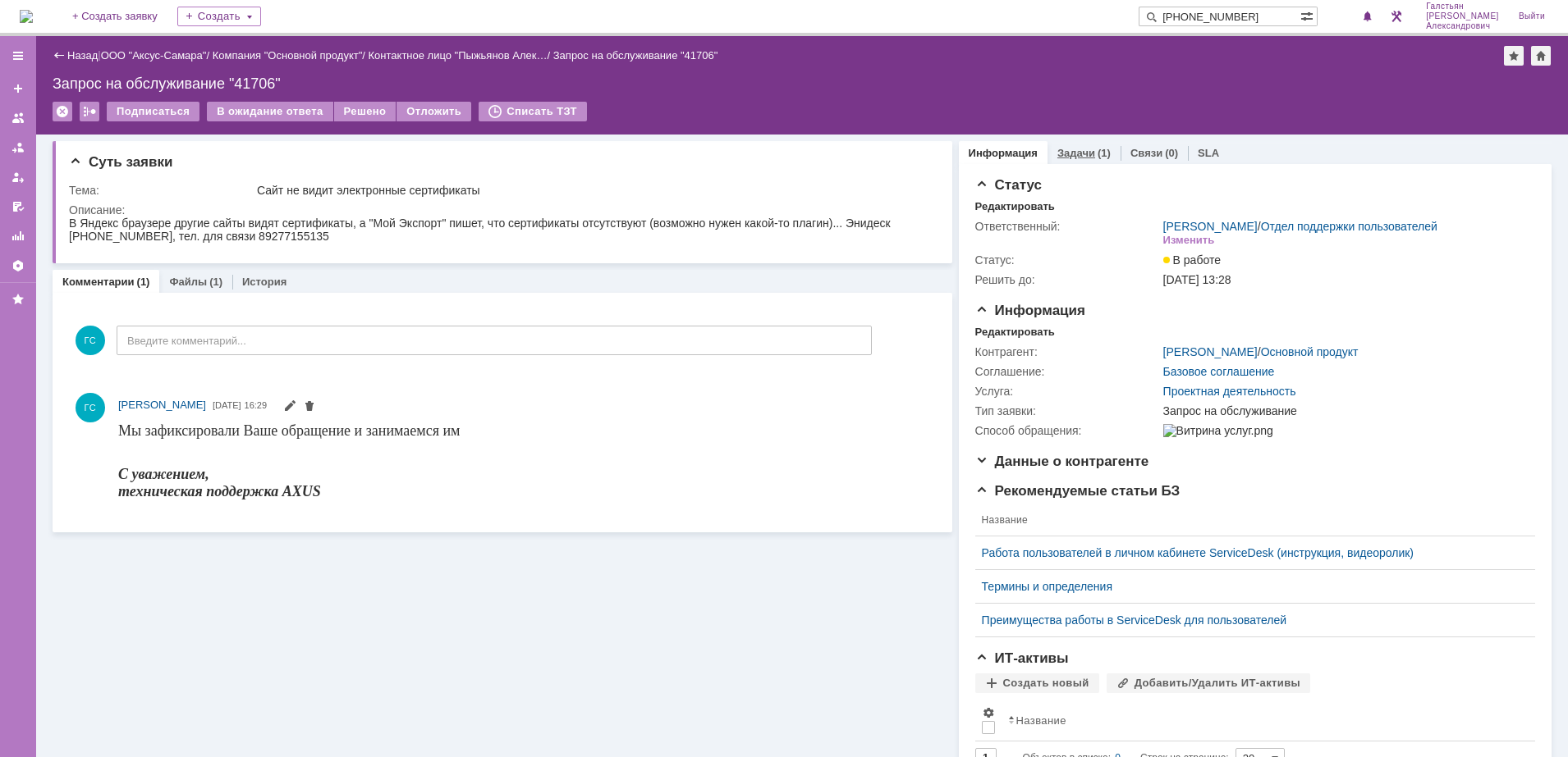
click at [1093, 161] on div "Задачи (1)" at bounding box center [1084, 153] width 73 height 23
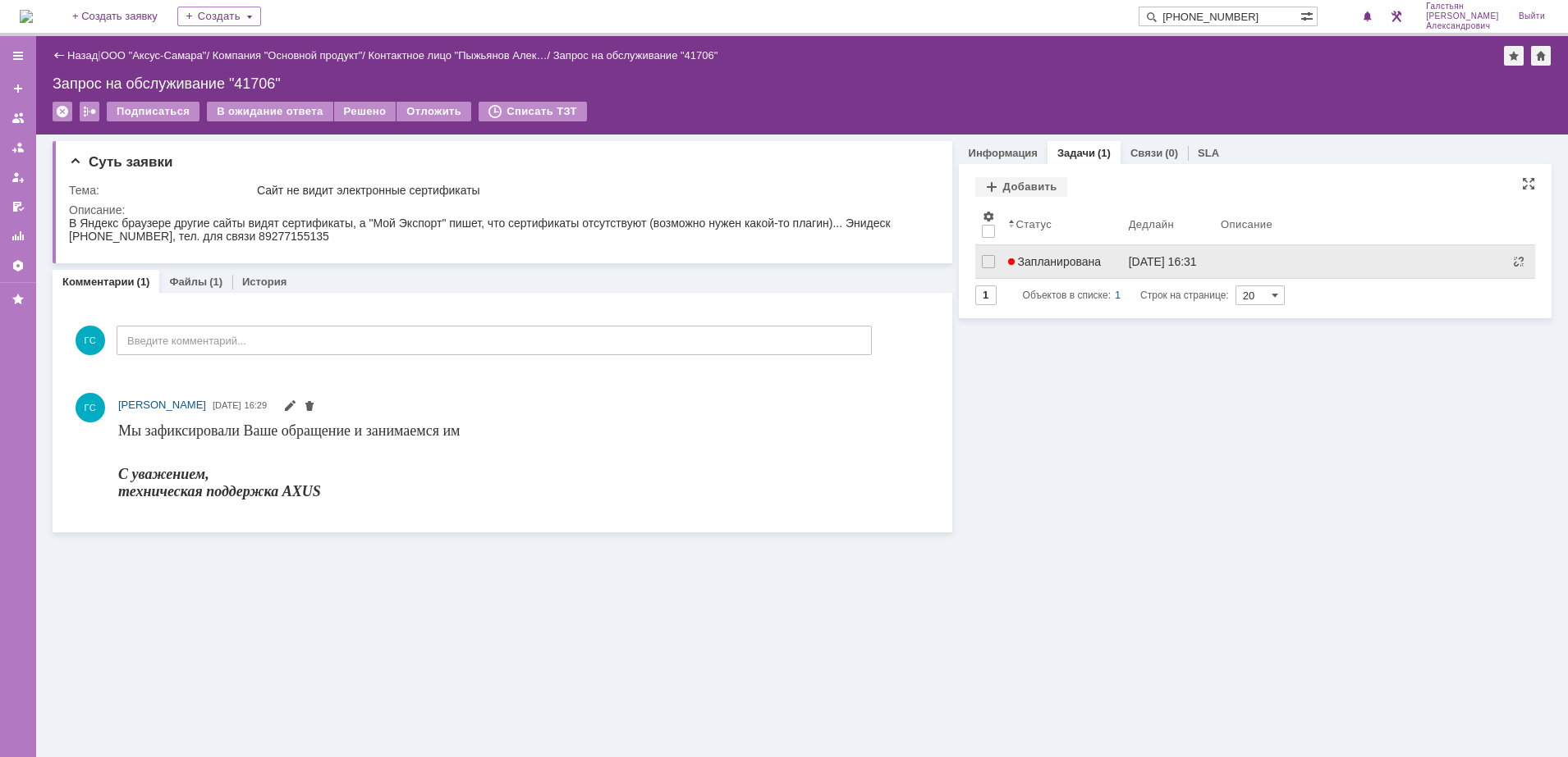
click at [1060, 256] on span "Запланирована" at bounding box center [1054, 261] width 94 height 13
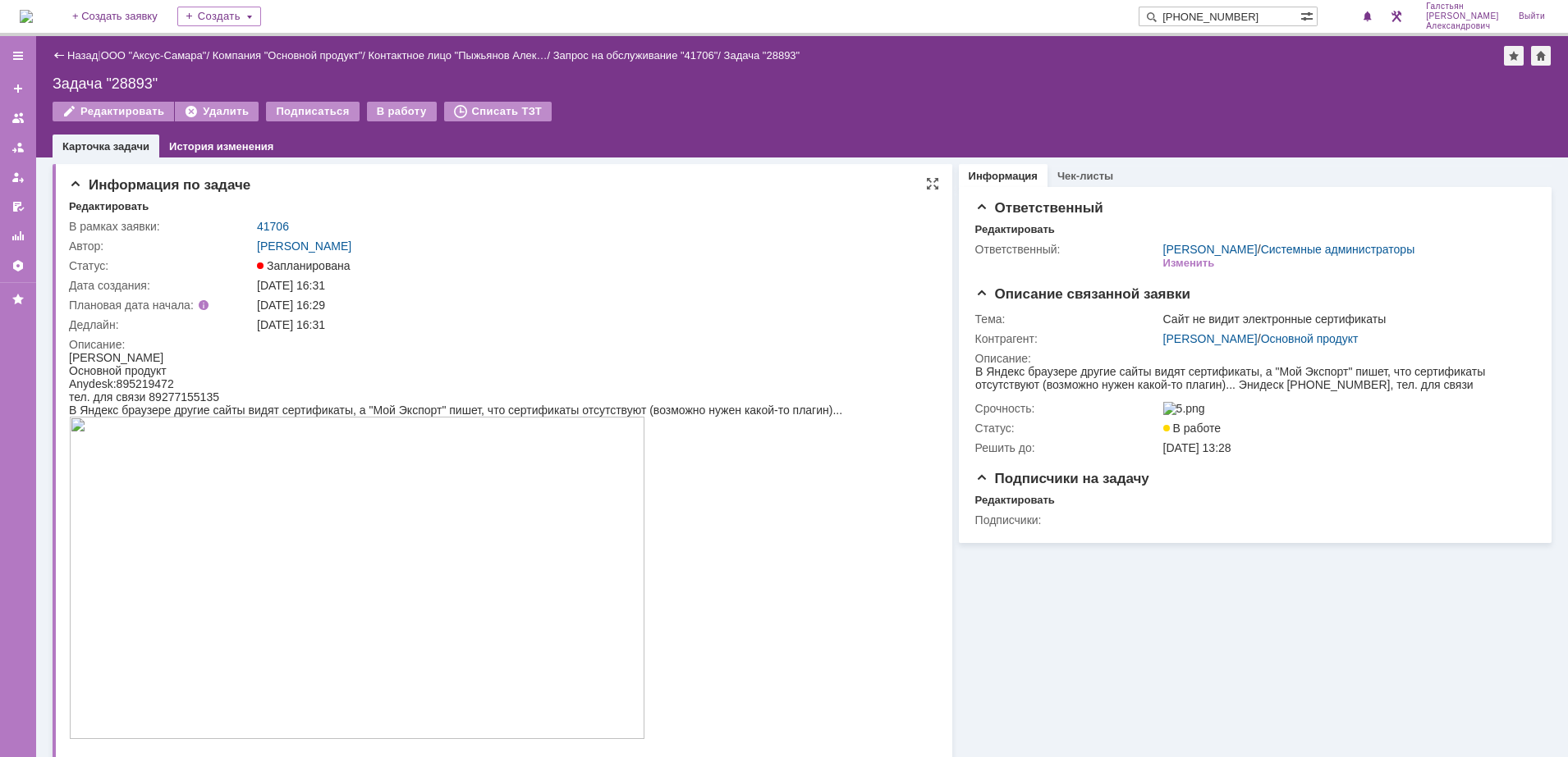
click at [456, 534] on img at bounding box center [357, 578] width 576 height 322
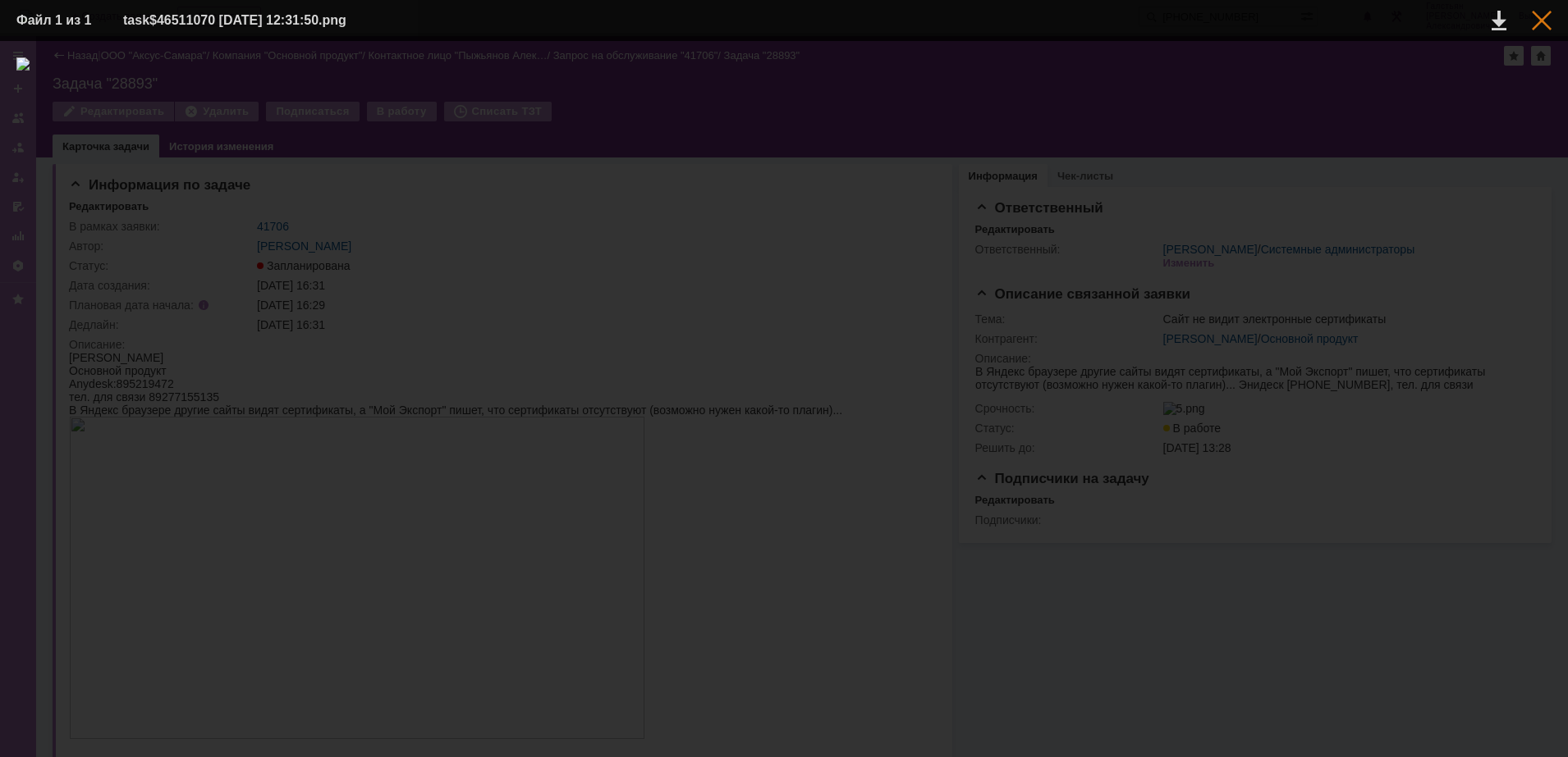
click at [1543, 26] on div at bounding box center [1542, 20] width 19 height 19
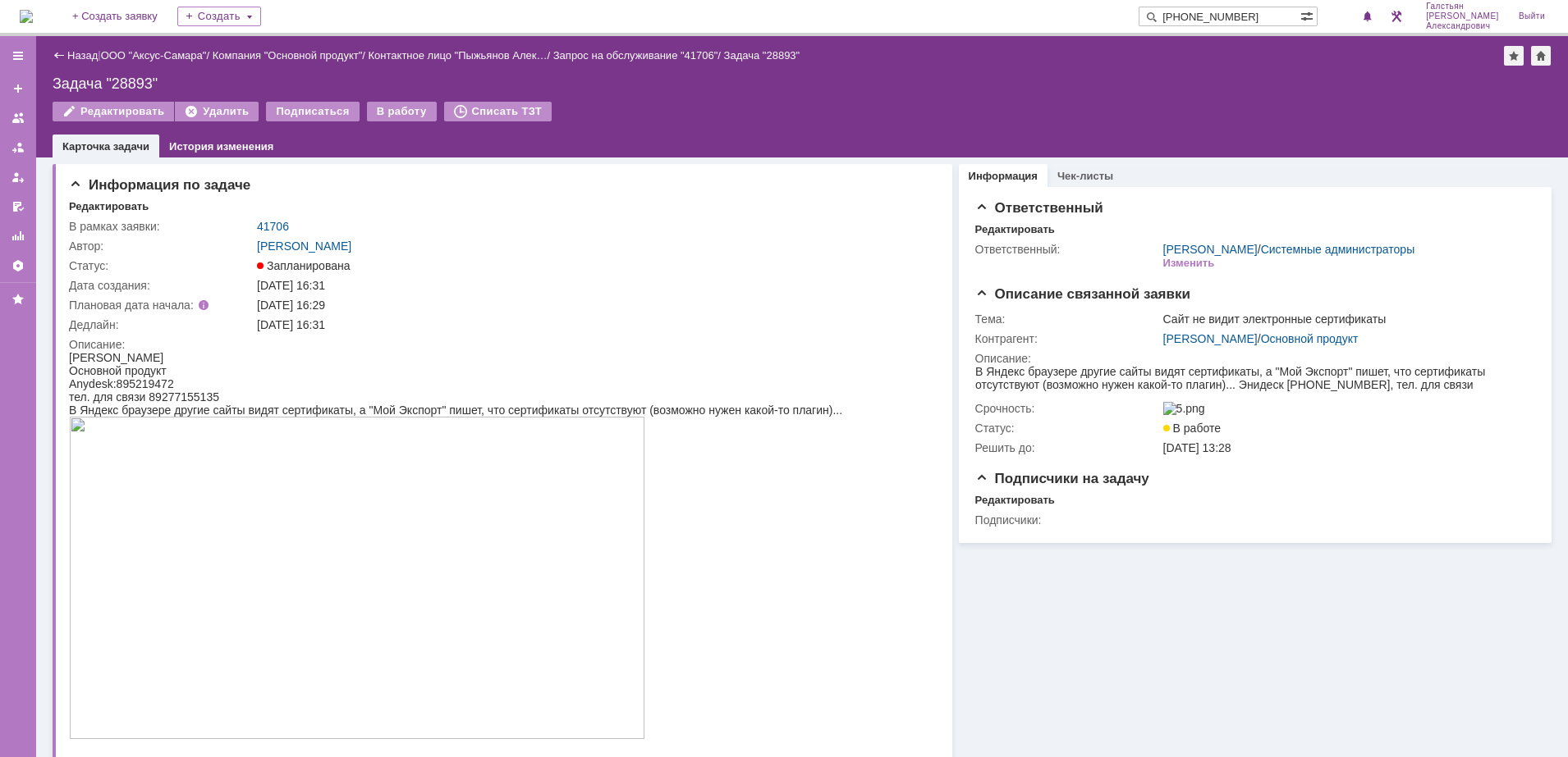
click at [33, 12] on img at bounding box center [25, 16] width 13 height 13
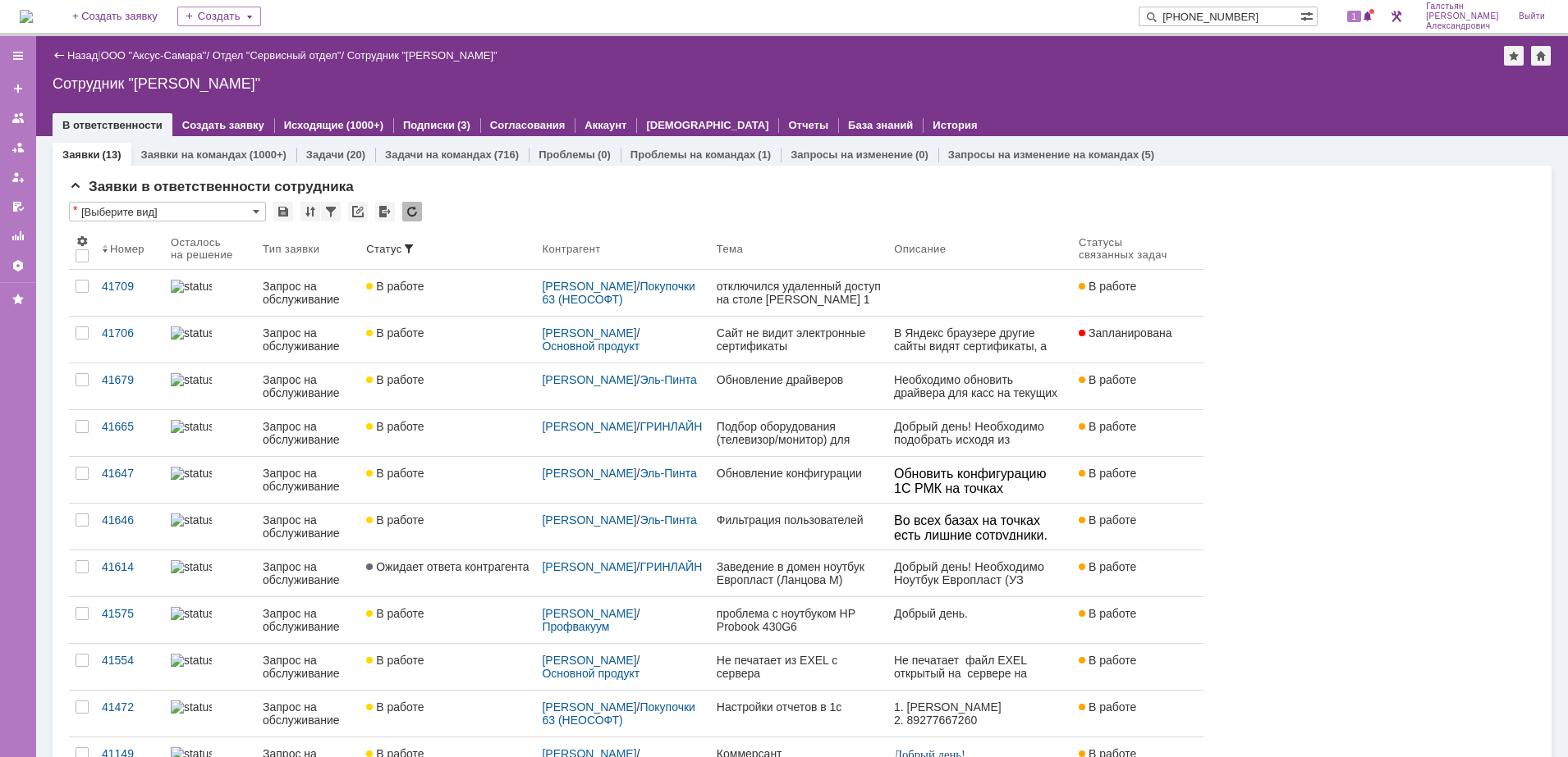
click at [33, 10] on img at bounding box center [25, 16] width 13 height 13
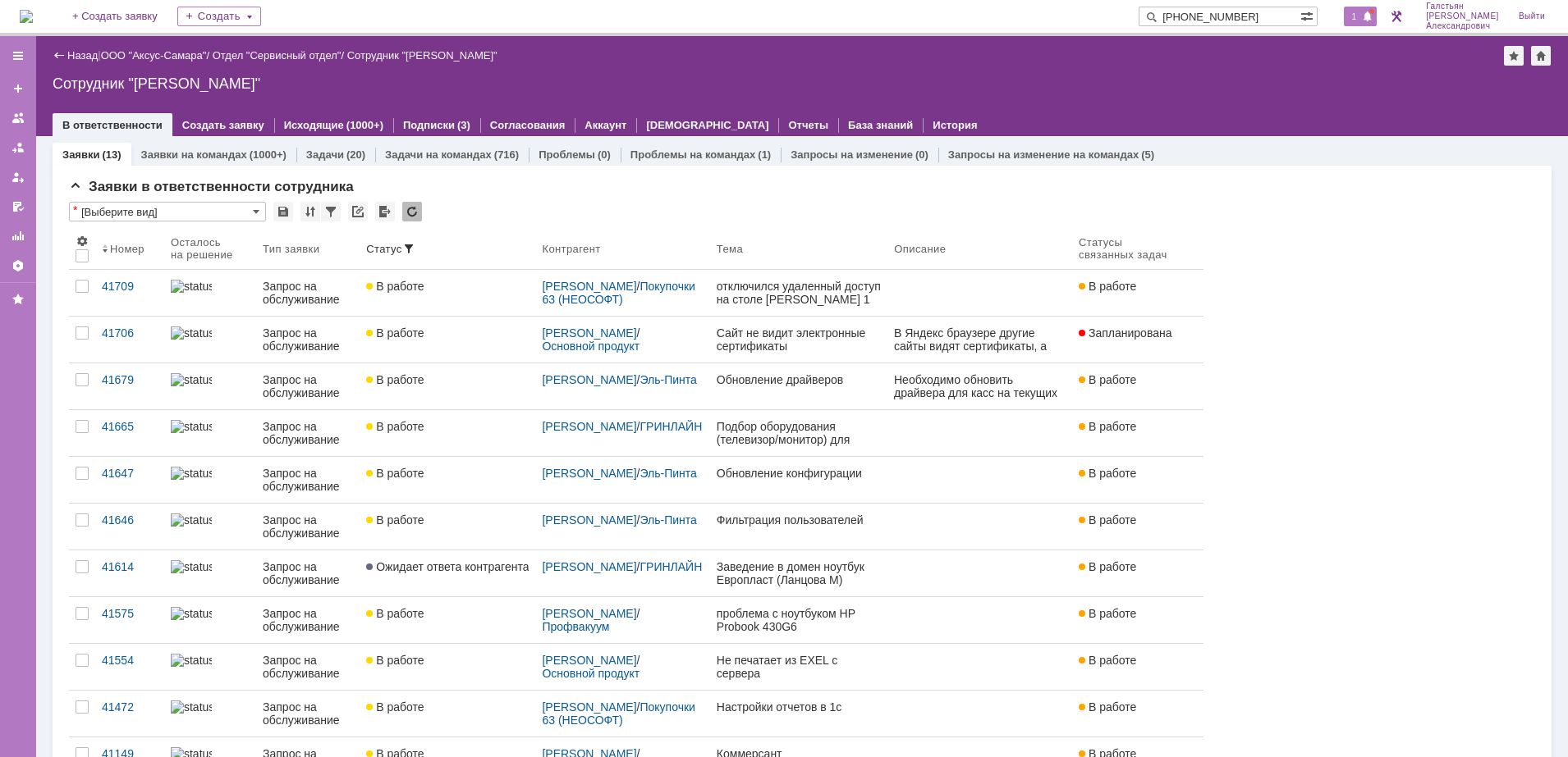
click at [1373, 17] on span at bounding box center [1367, 17] width 12 height 13
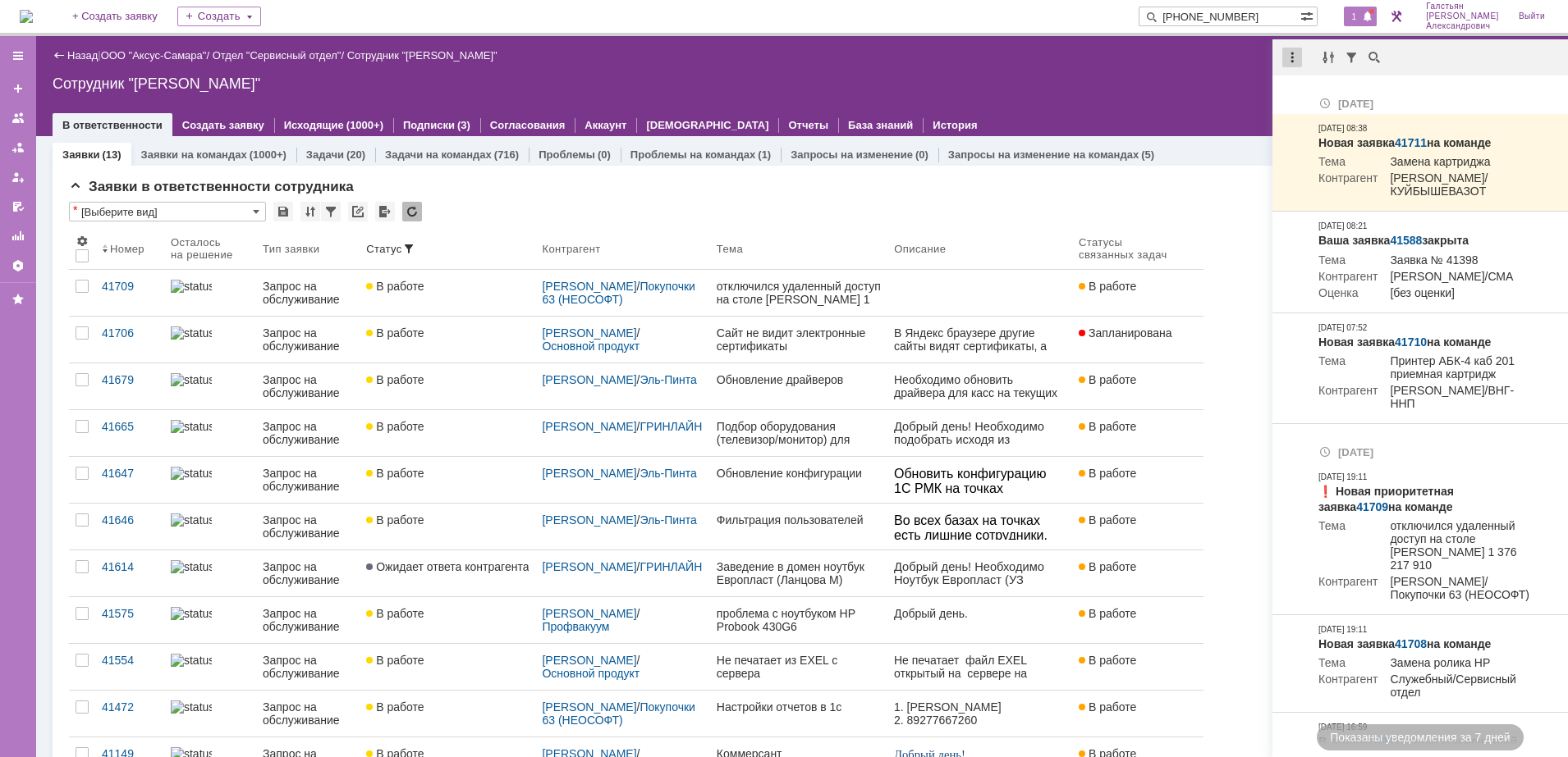
click at [1283, 54] on div at bounding box center [1292, 57] width 19 height 19
click at [1310, 94] on div "Отметить уведомления прочитанными" at bounding box center [1405, 99] width 220 height 12
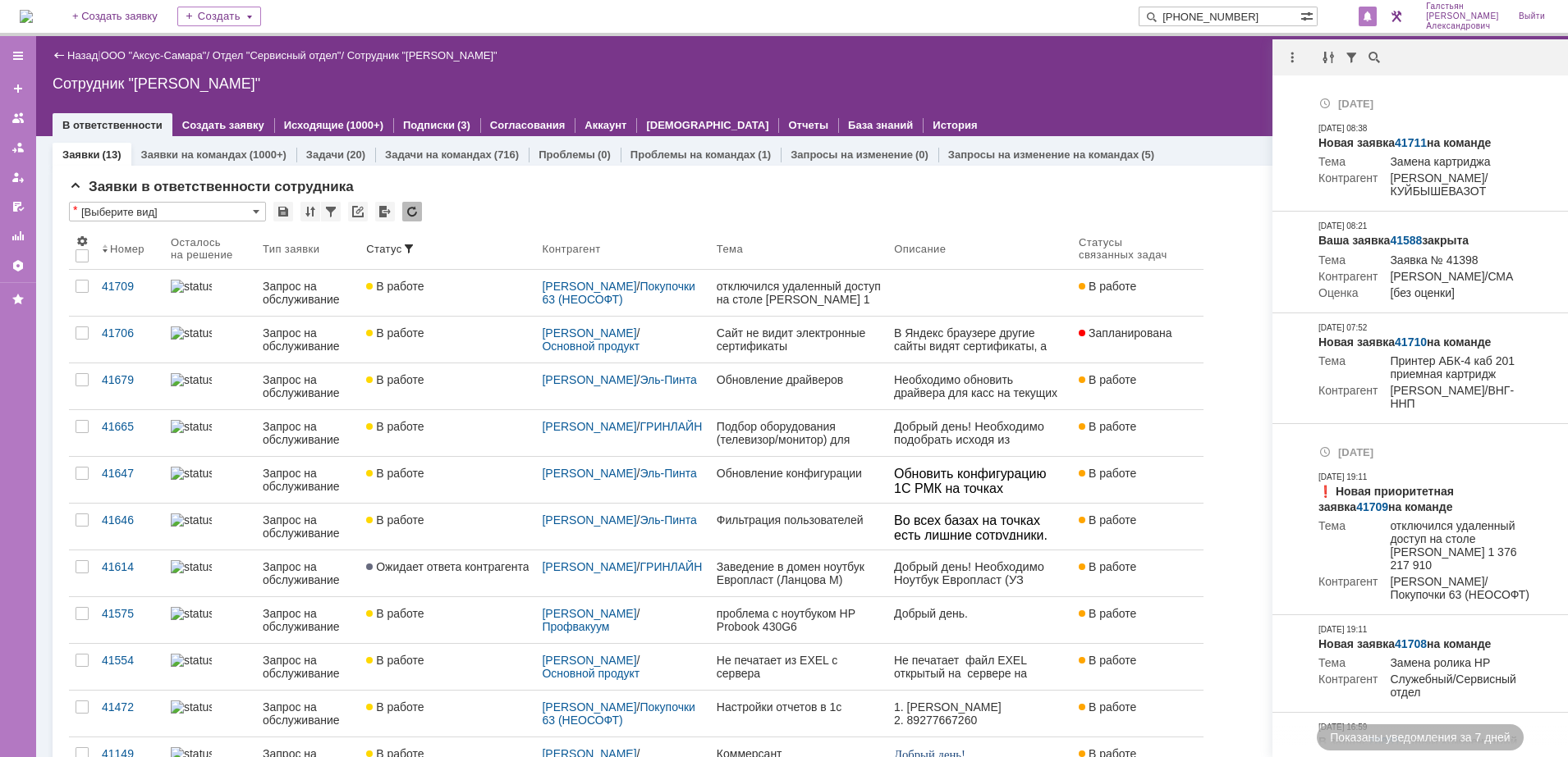
drag, startPoint x: 1224, startPoint y: 94, endPoint x: 1211, endPoint y: 94, distance: 13.0
click at [1211, 94] on div "Назад | ООО "Аксус-Самара" / Отдел "Сервисный отдел" / Сотрудник "[PERSON_NAME]…" at bounding box center [802, 86] width 1532 height 100
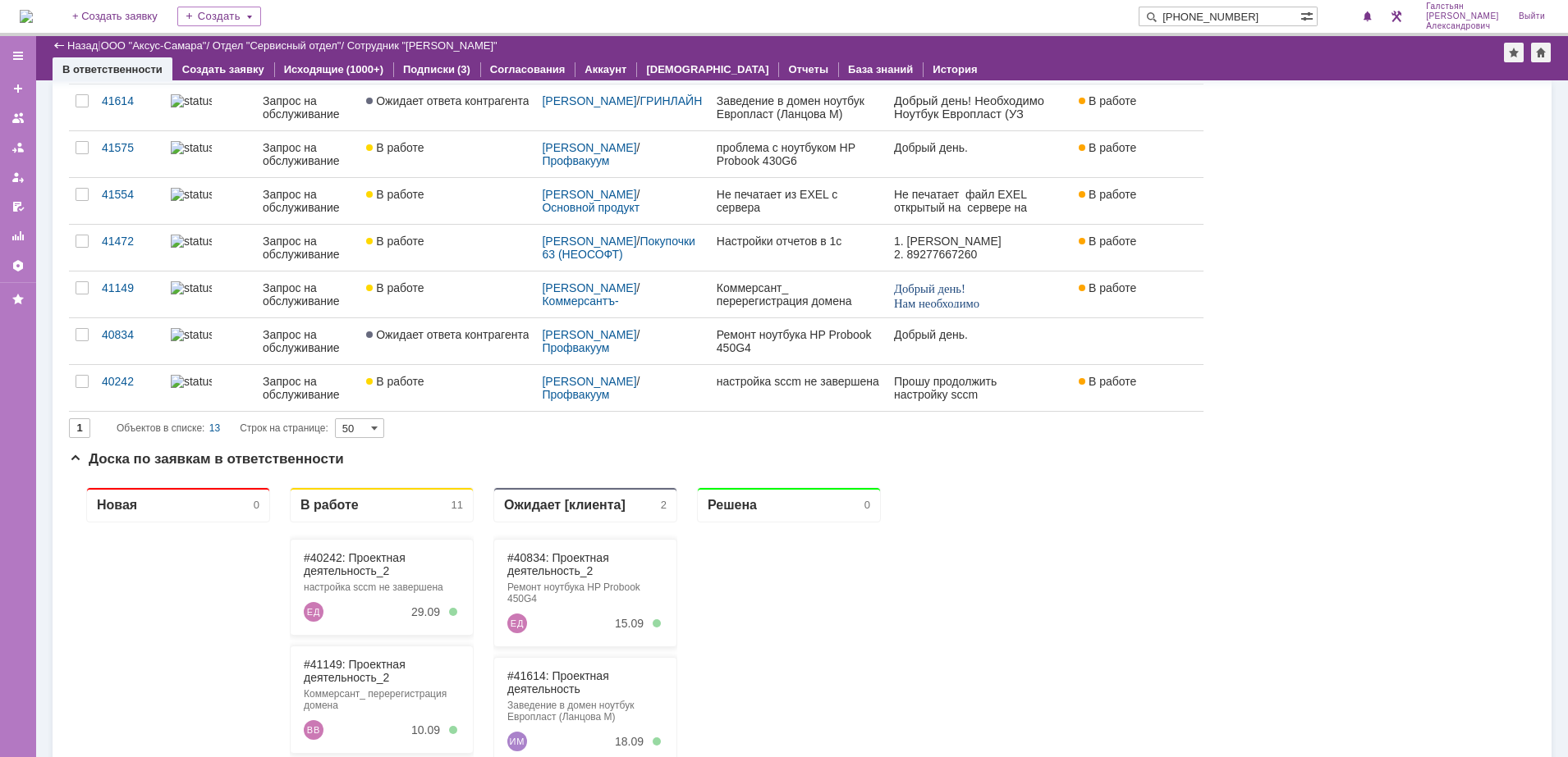
scroll to position [1, 0]
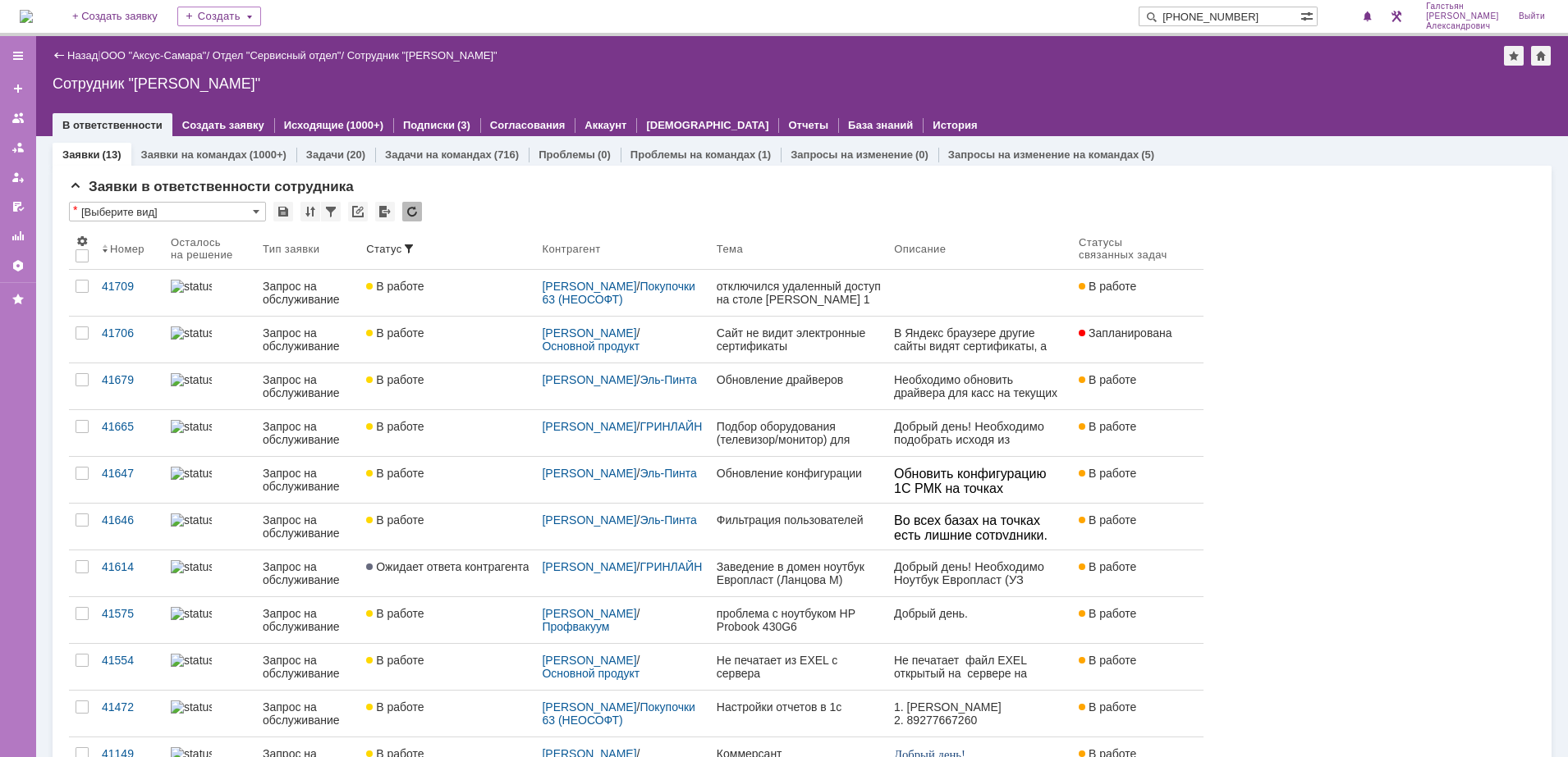
click at [33, 10] on img at bounding box center [25, 16] width 13 height 13
click at [1373, 8] on div at bounding box center [1367, 17] width 19 height 19
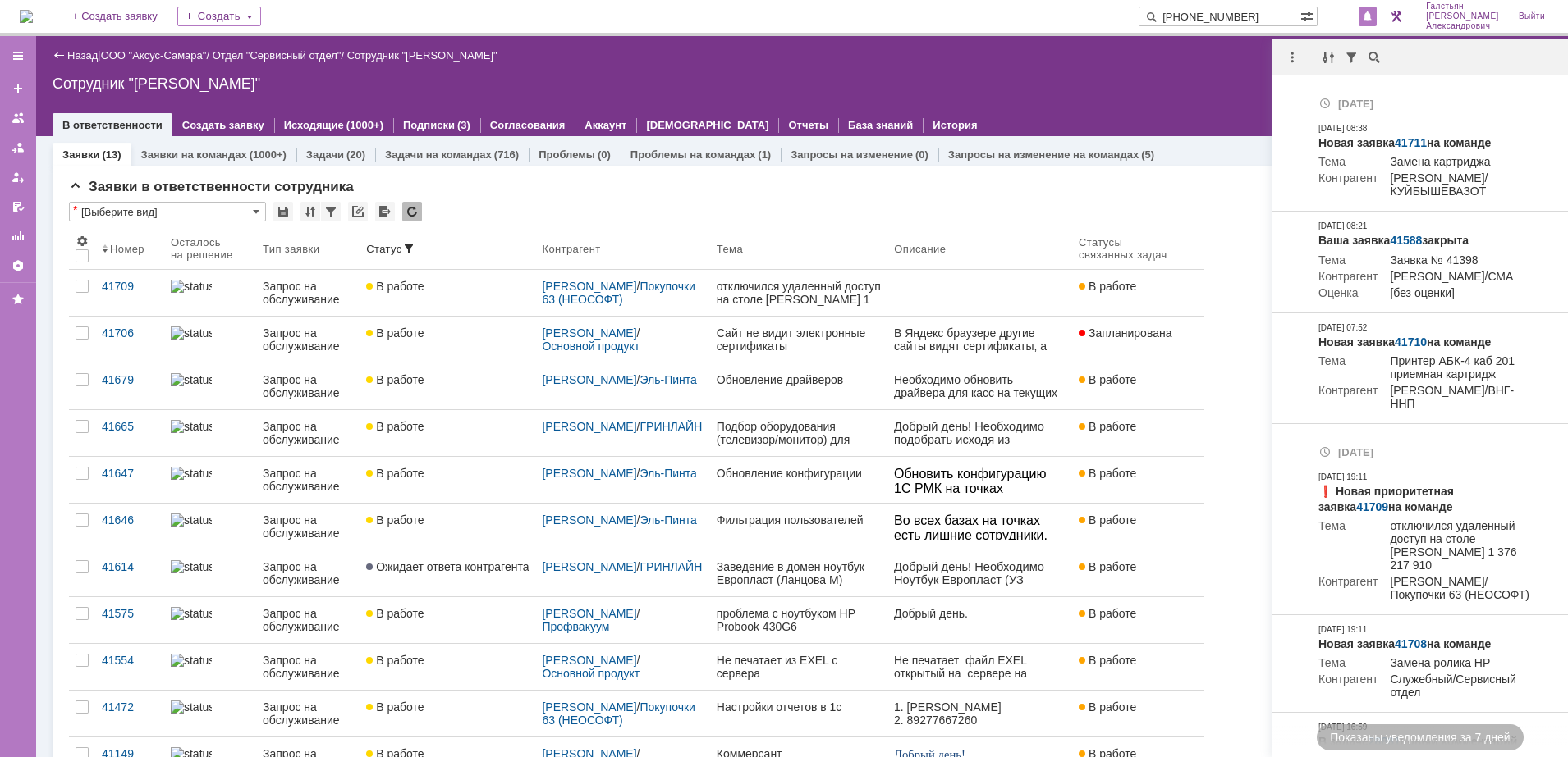
click at [1138, 92] on div "Назад | ООО "Аксус-Самара" / Отдел "Сервисный отдел" / Сотрудник "[PERSON_NAME]…" at bounding box center [802, 86] width 1532 height 100
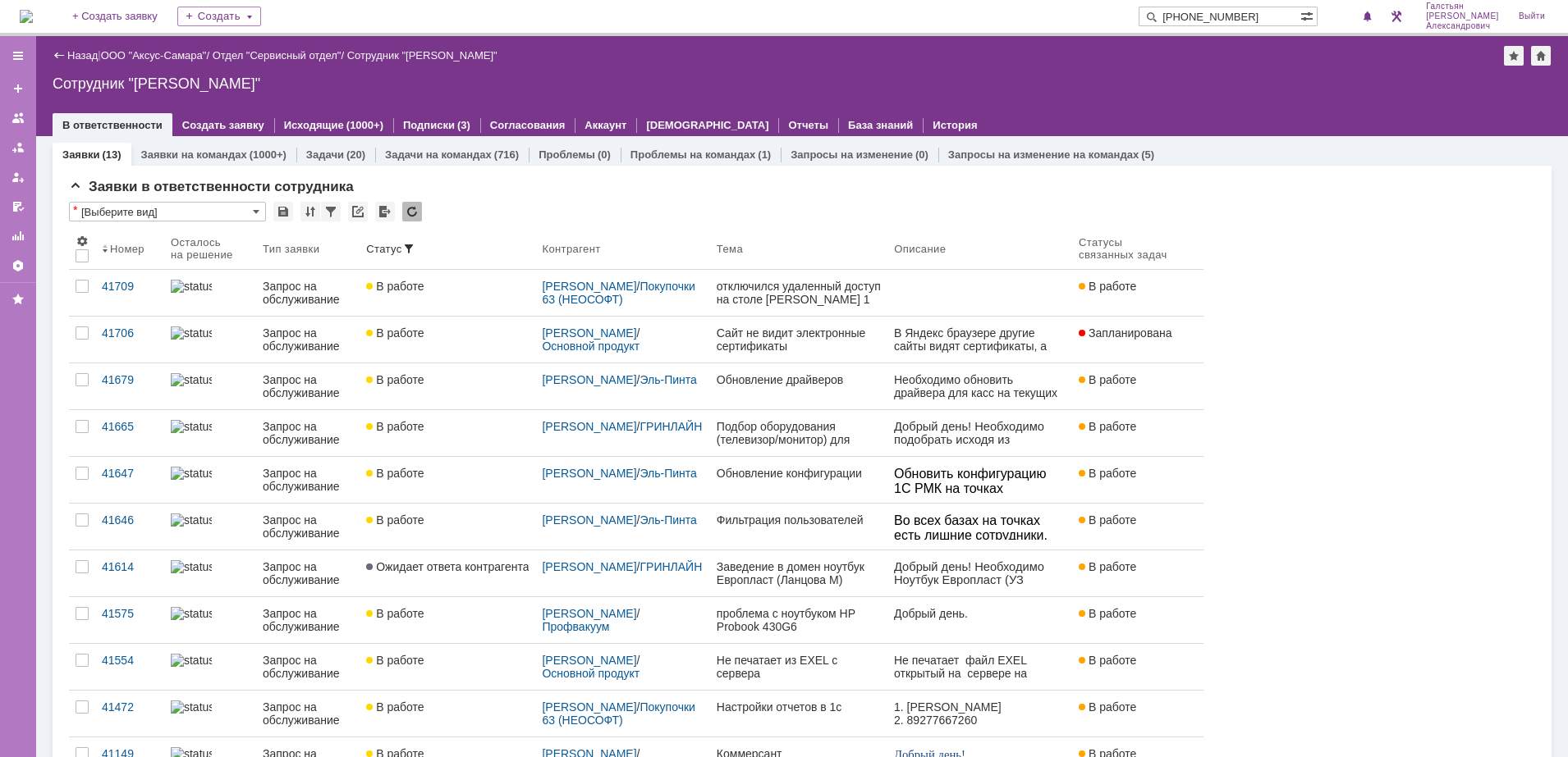
click at [1295, 21] on input "+79608158678" at bounding box center [1219, 17] width 162 height 19
click at [1257, 87] on div "Сотрудник "[PERSON_NAME]"" at bounding box center [802, 83] width 1499 height 17
click at [1368, 13] on span at bounding box center [1367, 17] width 12 height 13
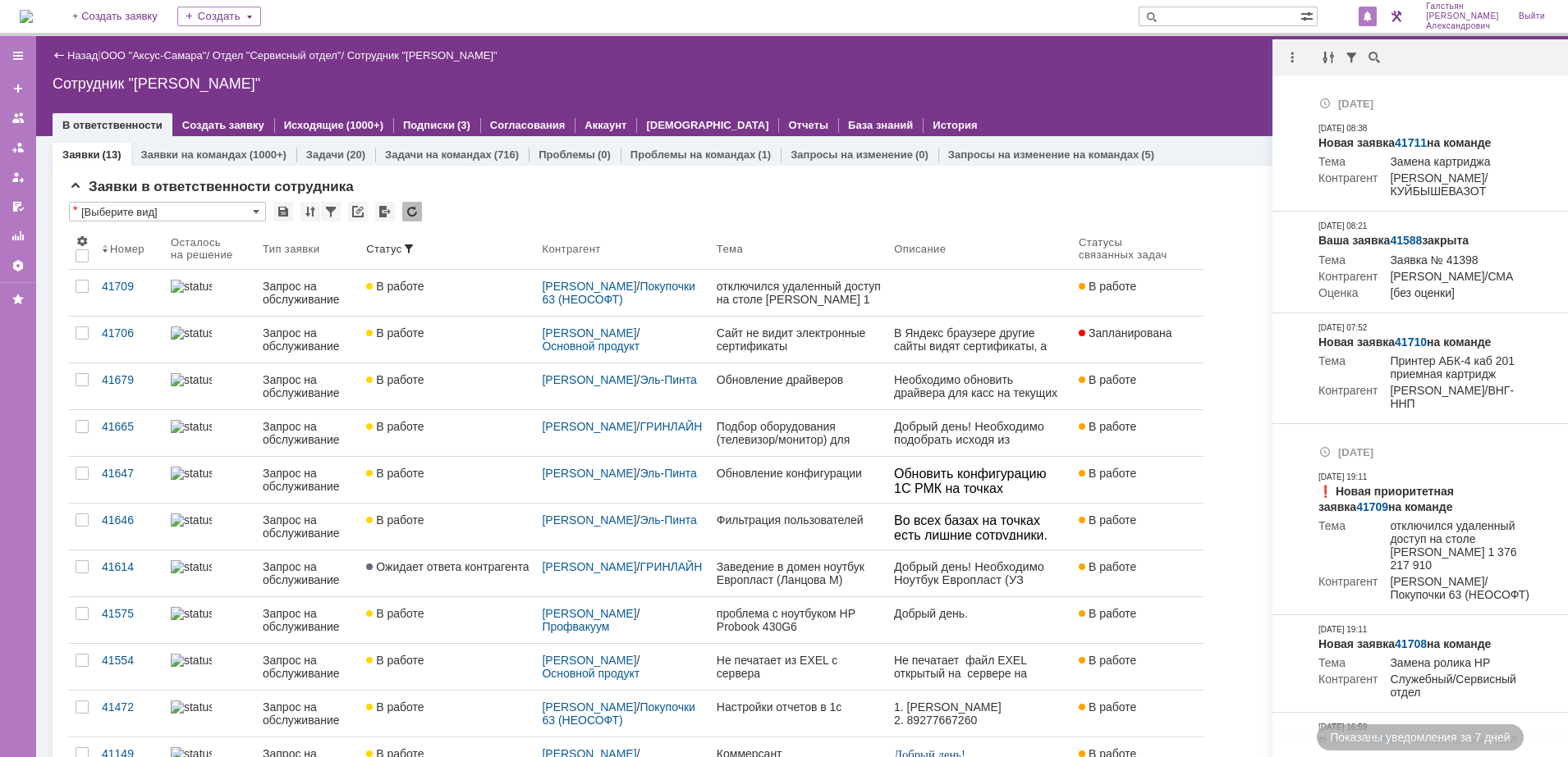
click at [1211, 80] on div "Сотрудник "[PERSON_NAME]"" at bounding box center [802, 83] width 1499 height 17
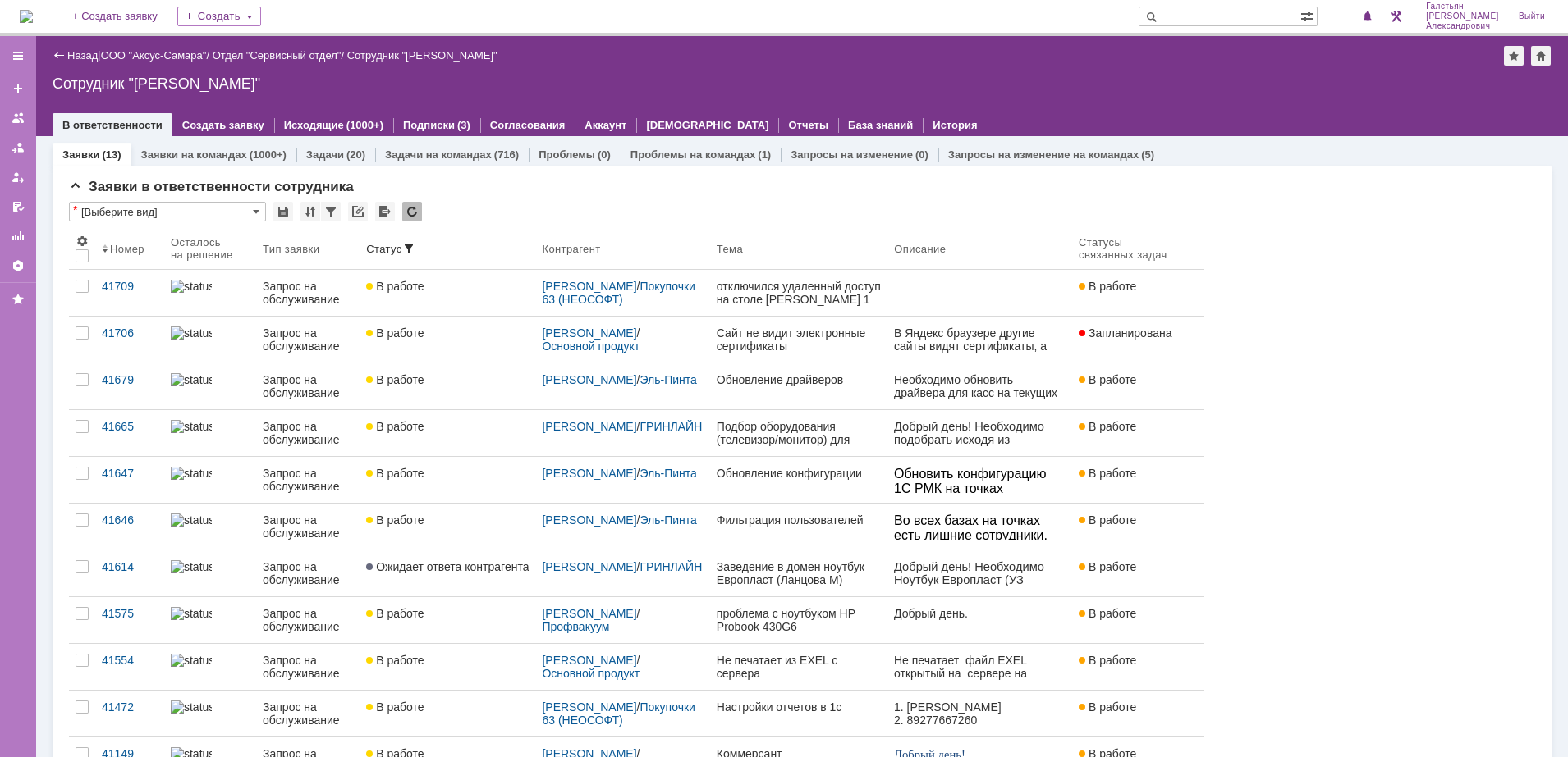
click at [1230, 15] on input "text" at bounding box center [1219, 17] width 162 height 19
type input "Fhbyf ujhfybyf"
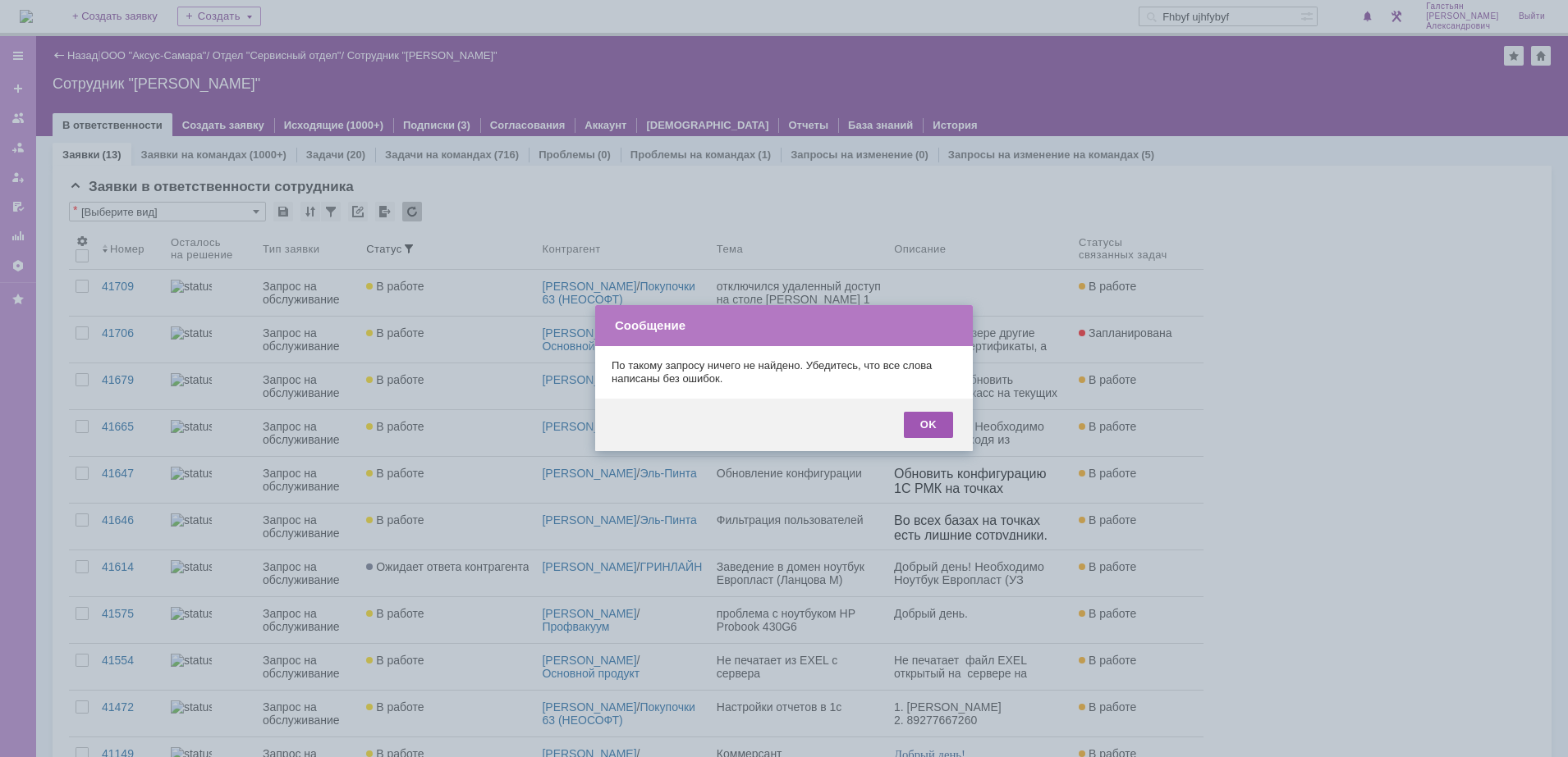
click at [924, 414] on div "OK" at bounding box center [928, 425] width 50 height 26
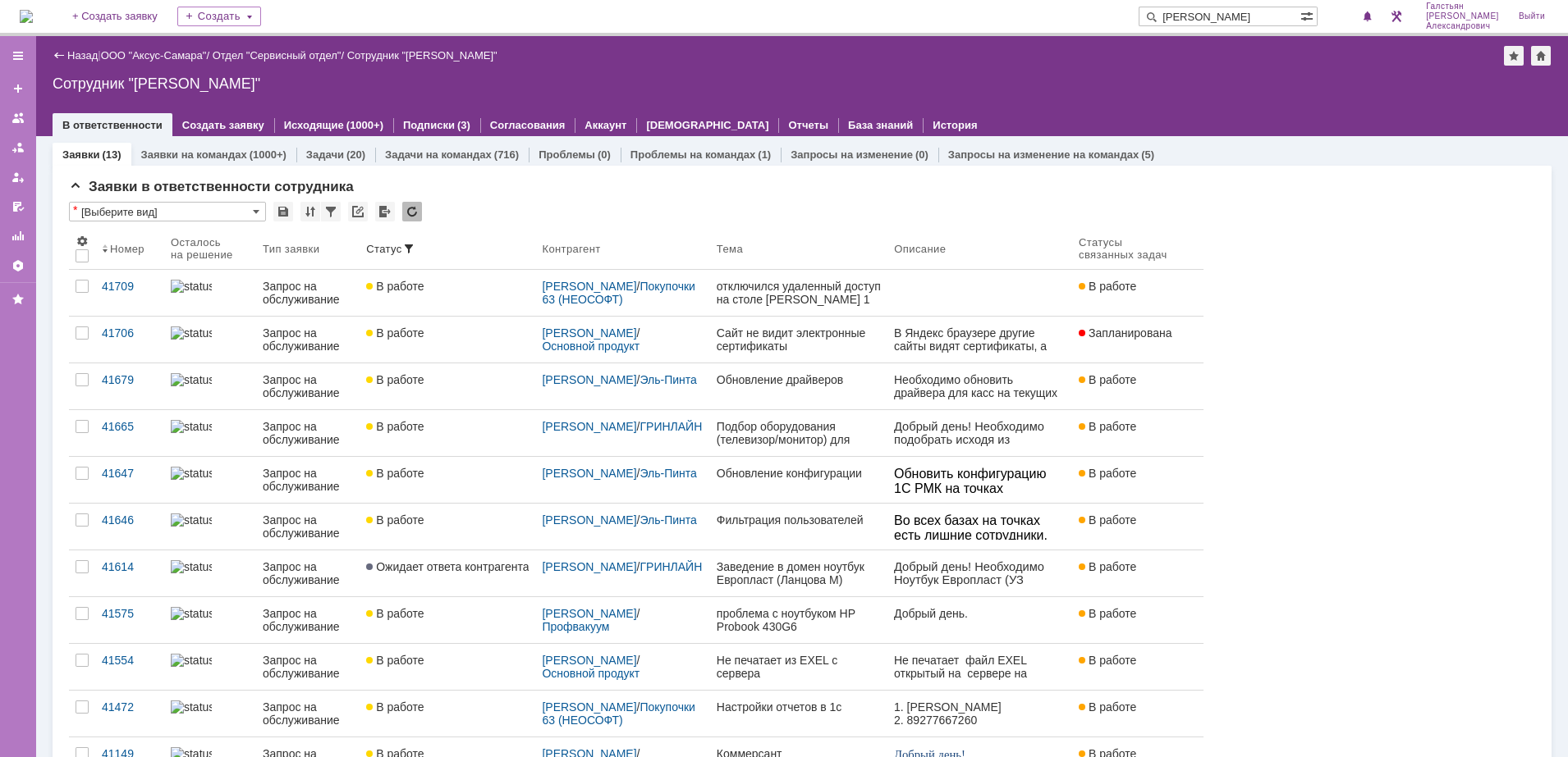
type input "Арина горанина"
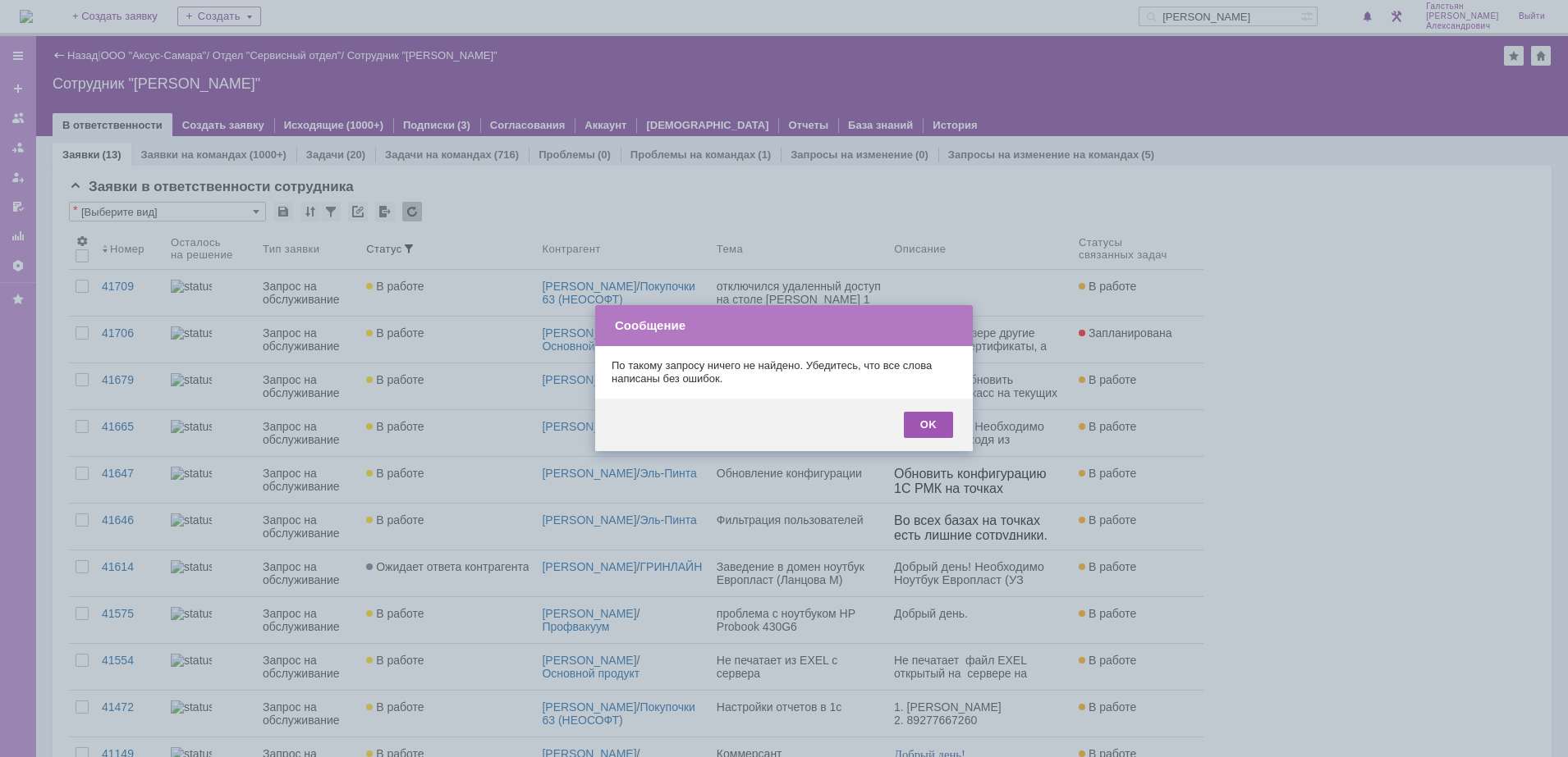
click at [941, 412] on div "OK" at bounding box center [928, 425] width 50 height 26
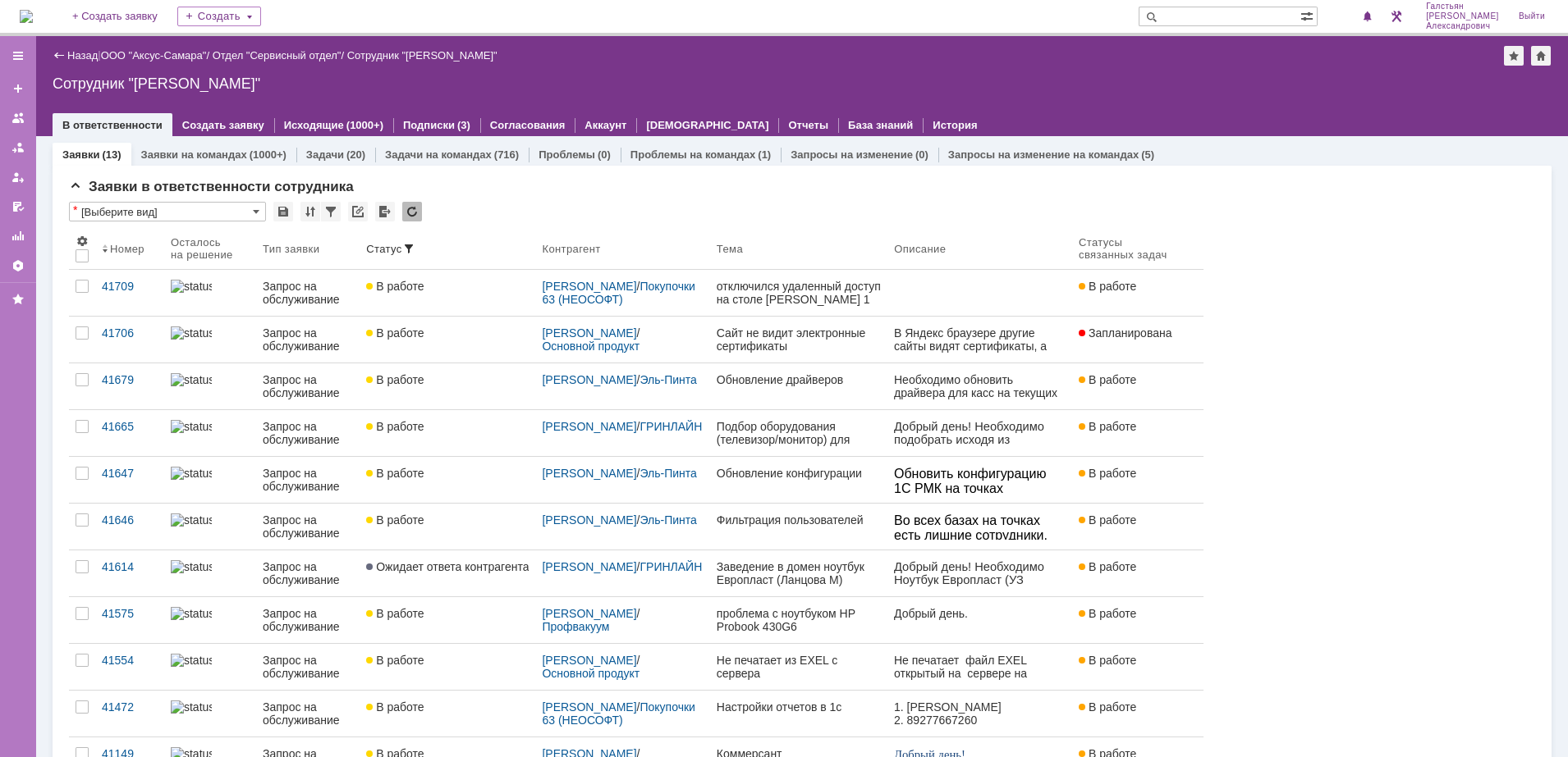
click at [1063, 52] on div "Назад | ООО "Аксус-Самара" / Отдел "Сервисный отдел" / Сотрудник "Галстьян Степ…" at bounding box center [802, 56] width 1499 height 19
click at [25, 19] on img at bounding box center [25, 16] width 13 height 13
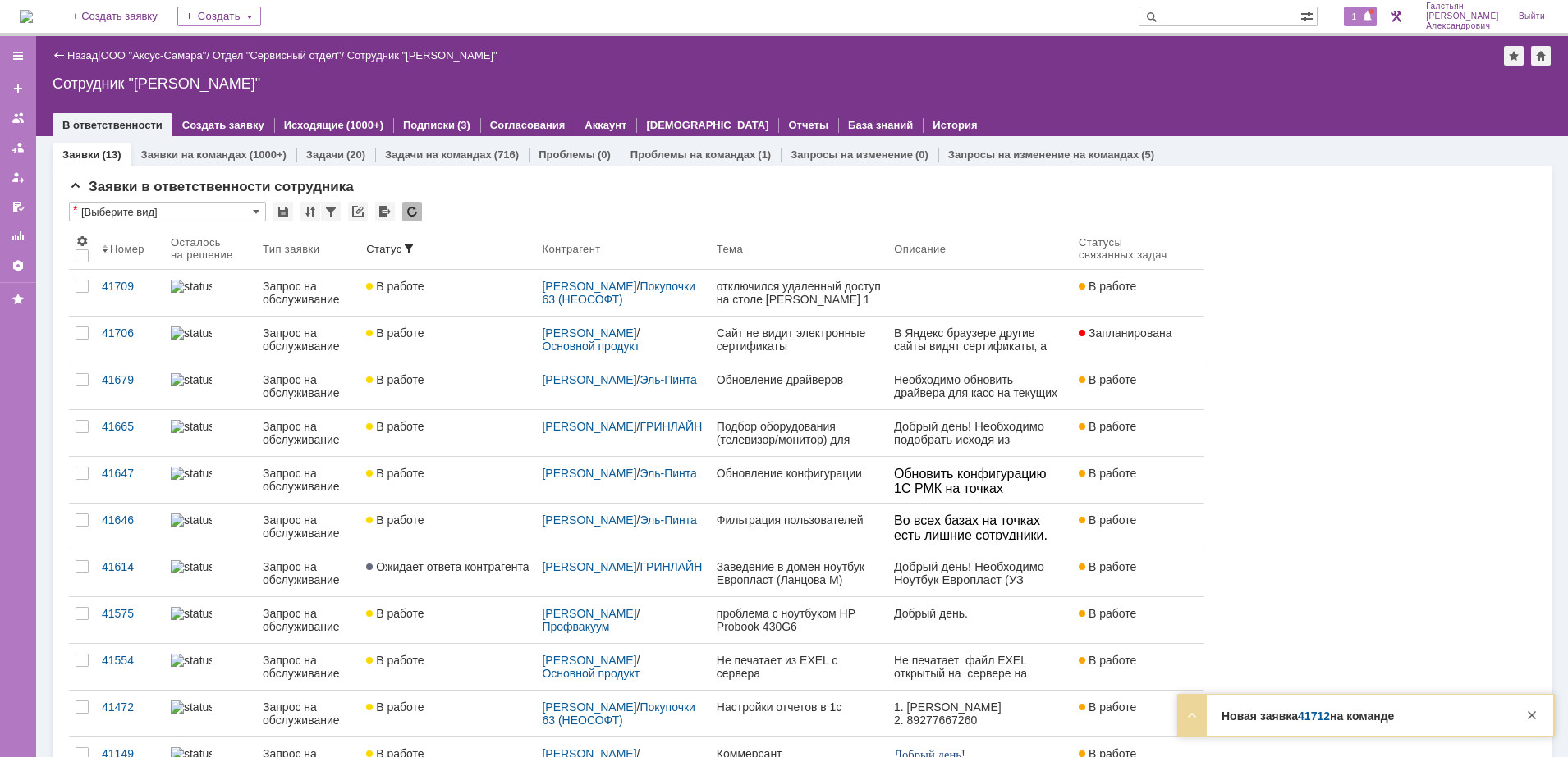
click at [1358, 13] on span "1" at bounding box center [1354, 17] width 15 height 12
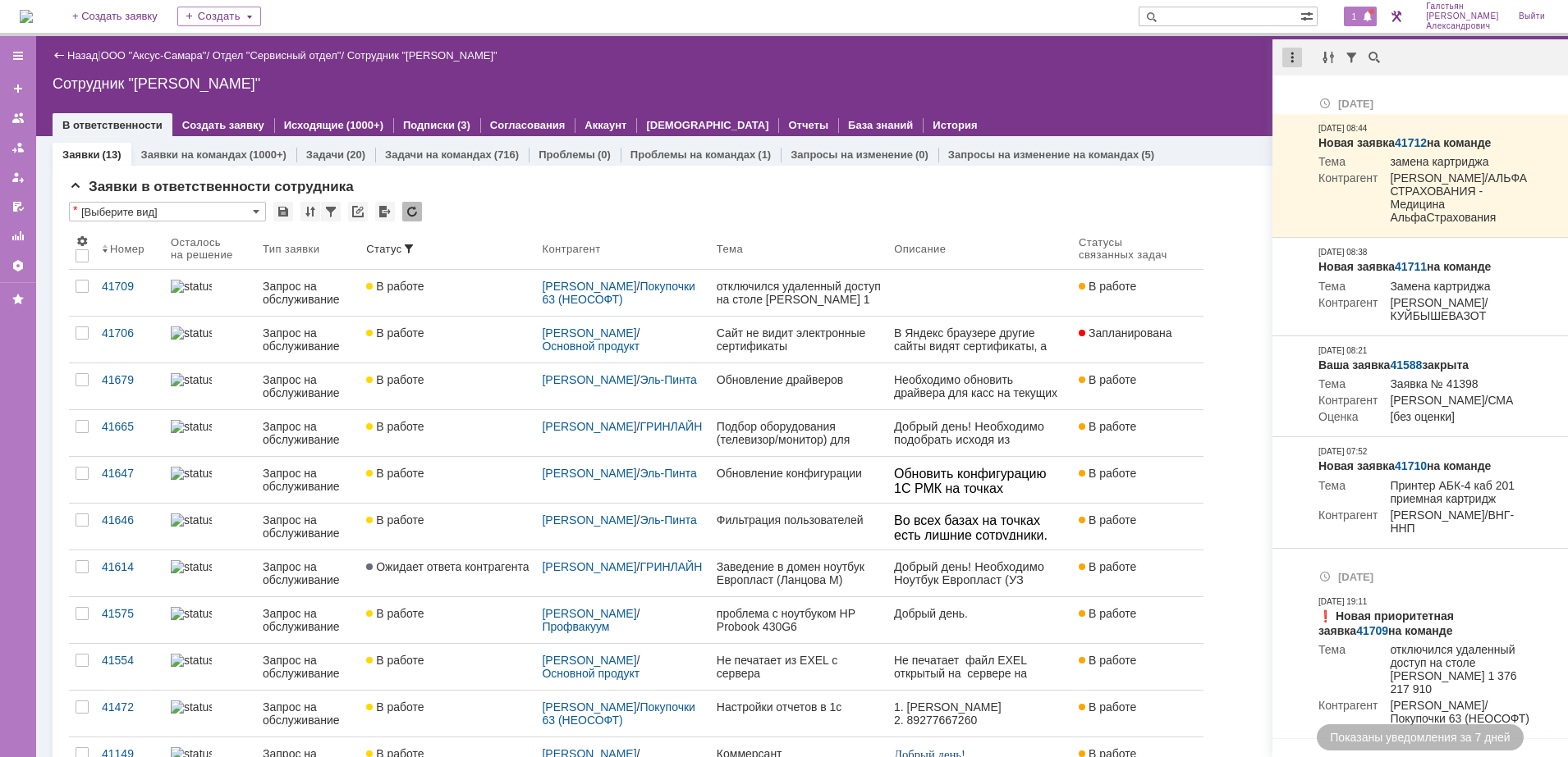
click at [1295, 57] on div at bounding box center [1292, 57] width 19 height 19
click at [1315, 95] on div "Отметить уведомления прочитанными" at bounding box center [1405, 99] width 220 height 12
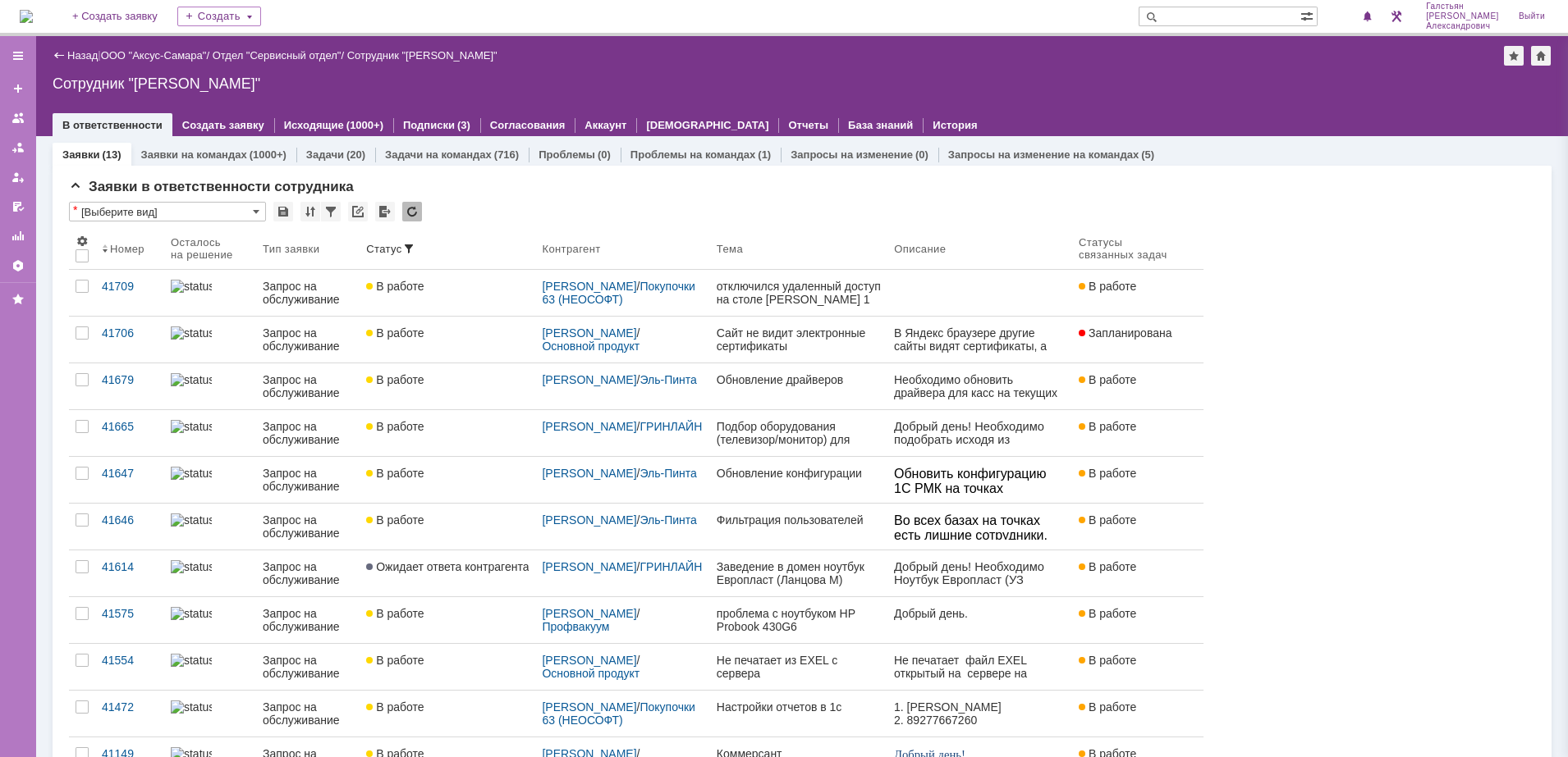
click at [1120, 75] on div "Сотрудник "[PERSON_NAME]"" at bounding box center [802, 83] width 1499 height 17
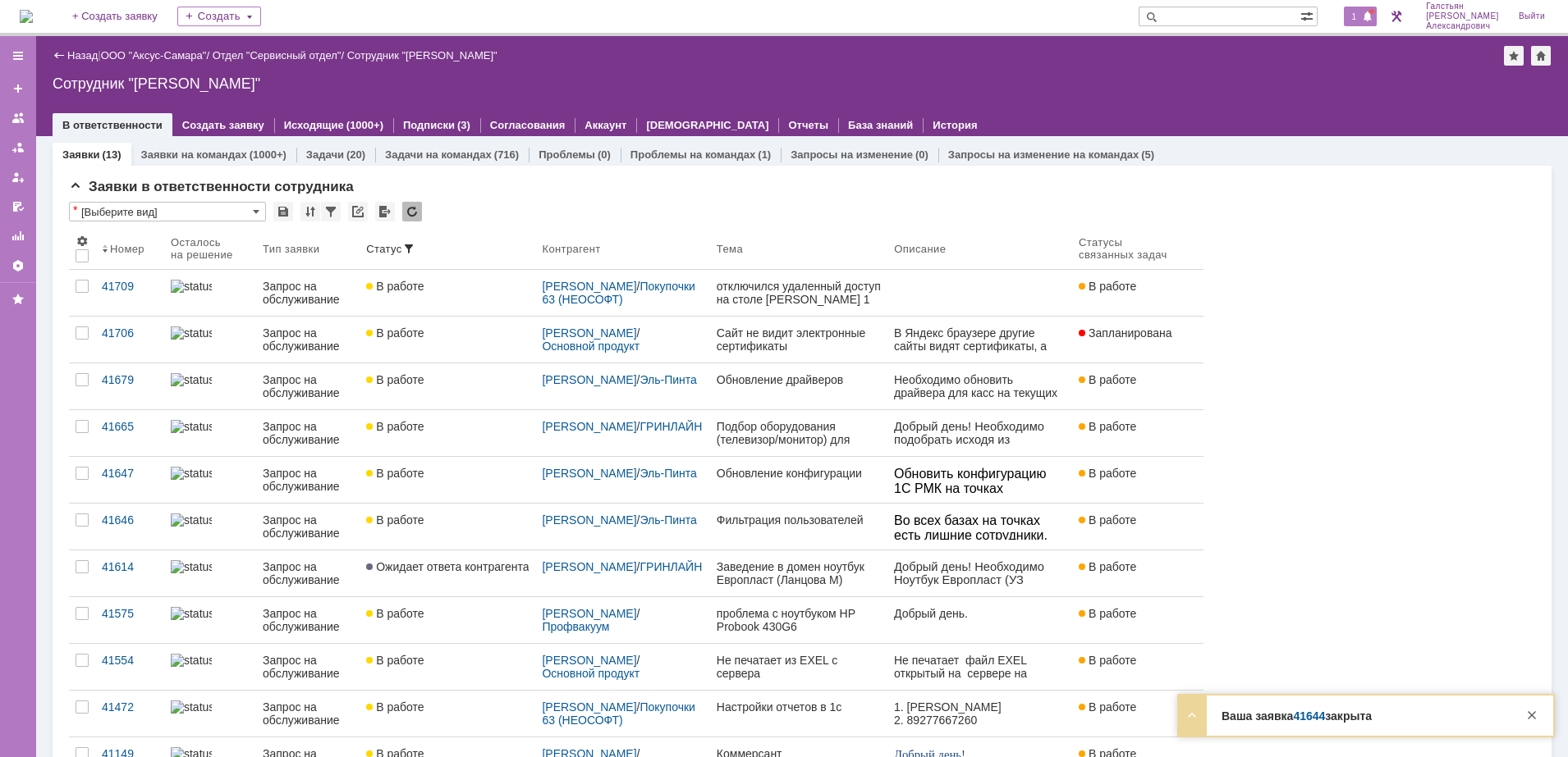
click at [1361, 11] on span "1" at bounding box center [1354, 17] width 15 height 12
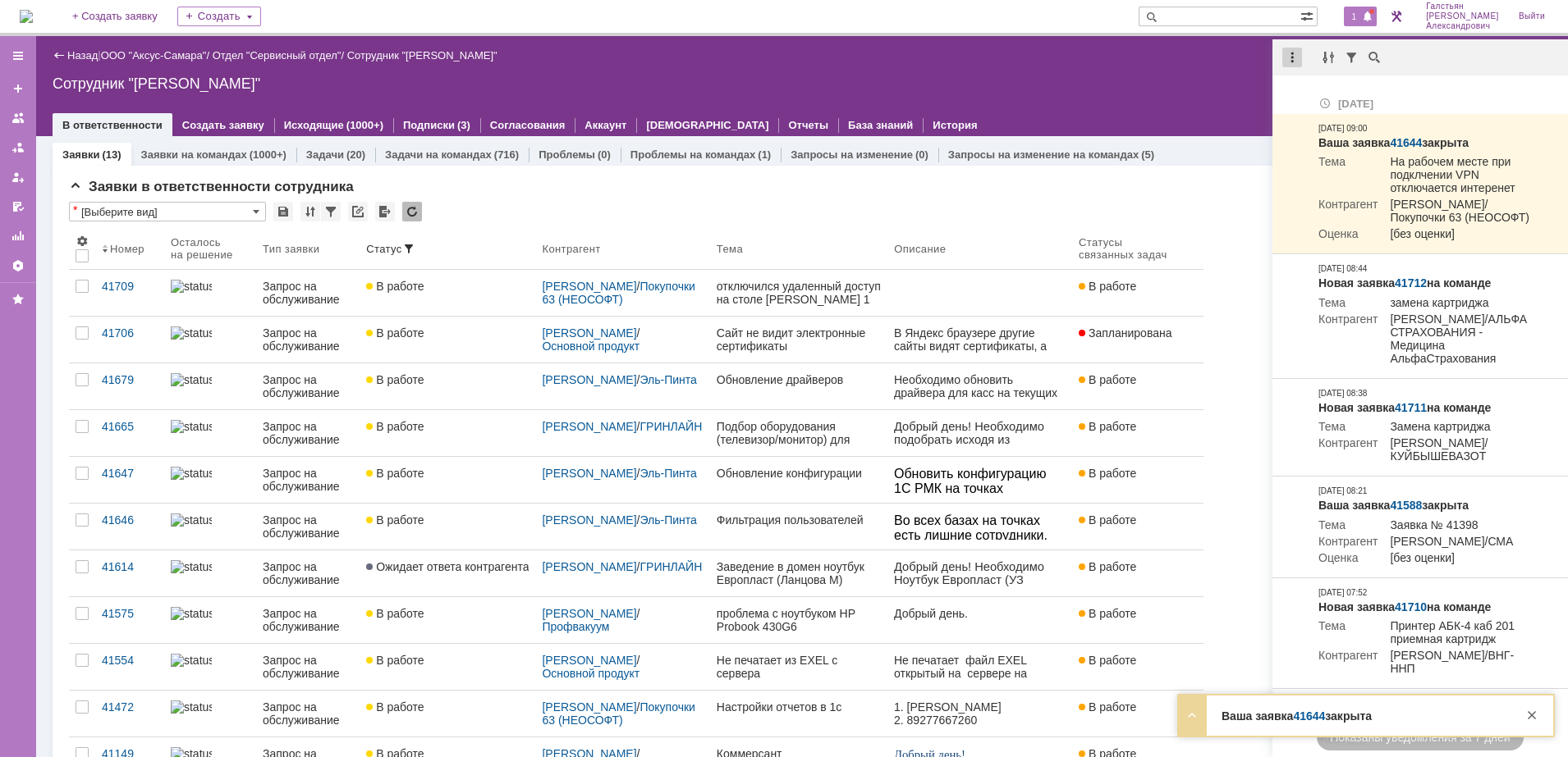
click at [1291, 63] on div at bounding box center [1292, 57] width 19 height 19
click at [1323, 94] on div "Отметить уведомления прочитанными" at bounding box center [1405, 99] width 220 height 12
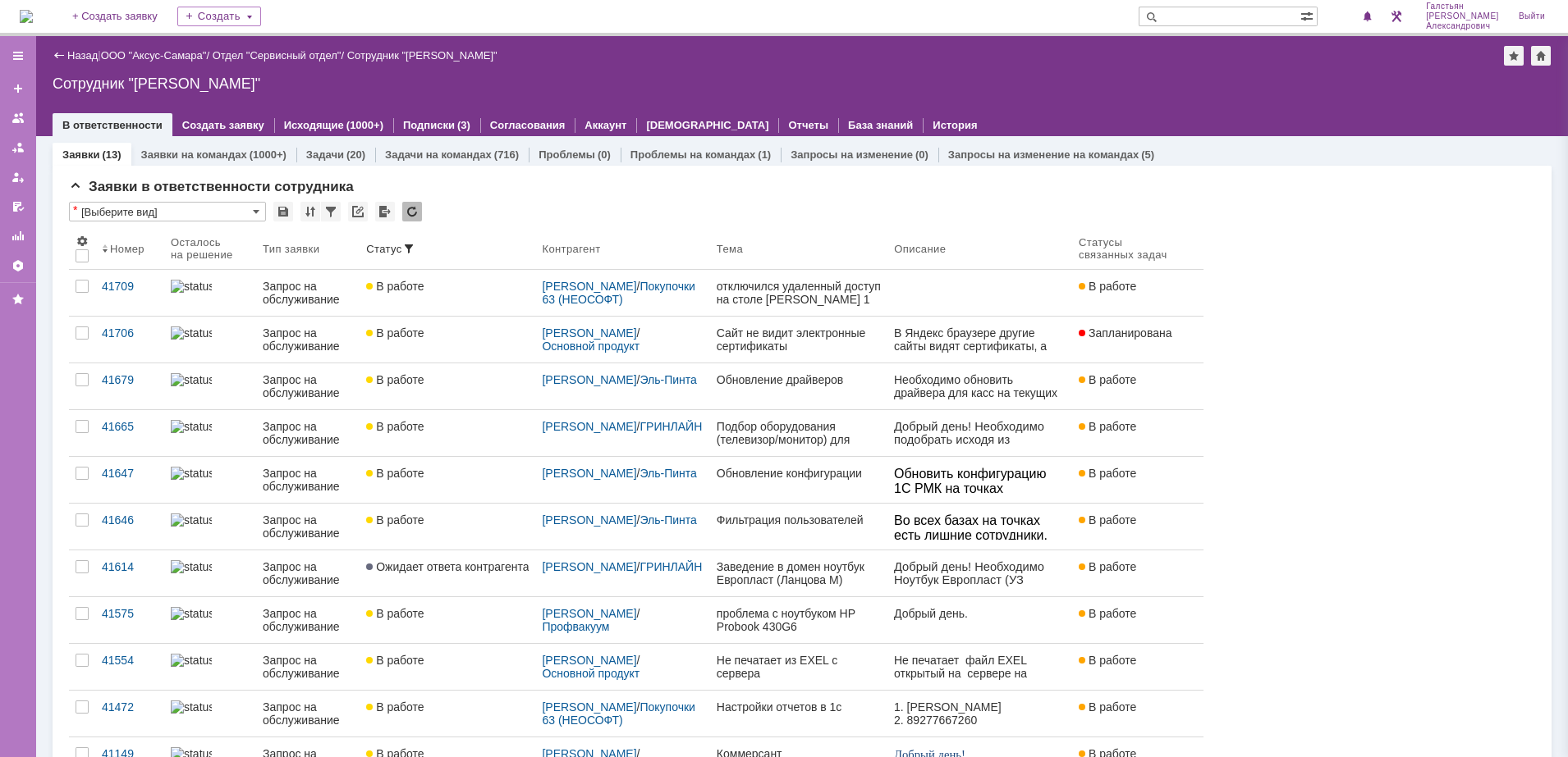
click at [1164, 75] on div "Сотрудник "[PERSON_NAME]"" at bounding box center [802, 83] width 1499 height 17
click at [32, 13] on img at bounding box center [25, 16] width 13 height 13
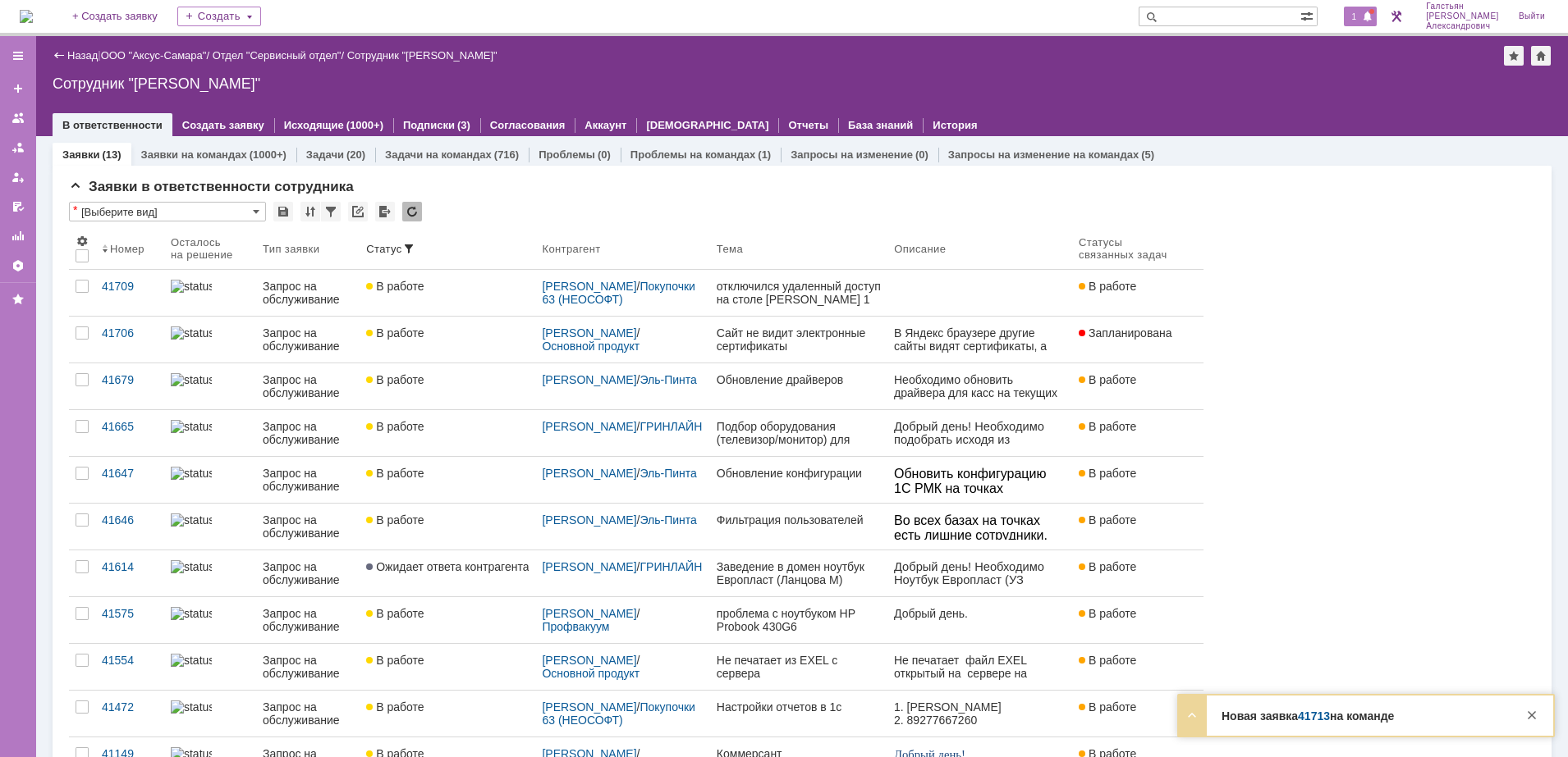
click at [1373, 19] on span at bounding box center [1367, 17] width 12 height 13
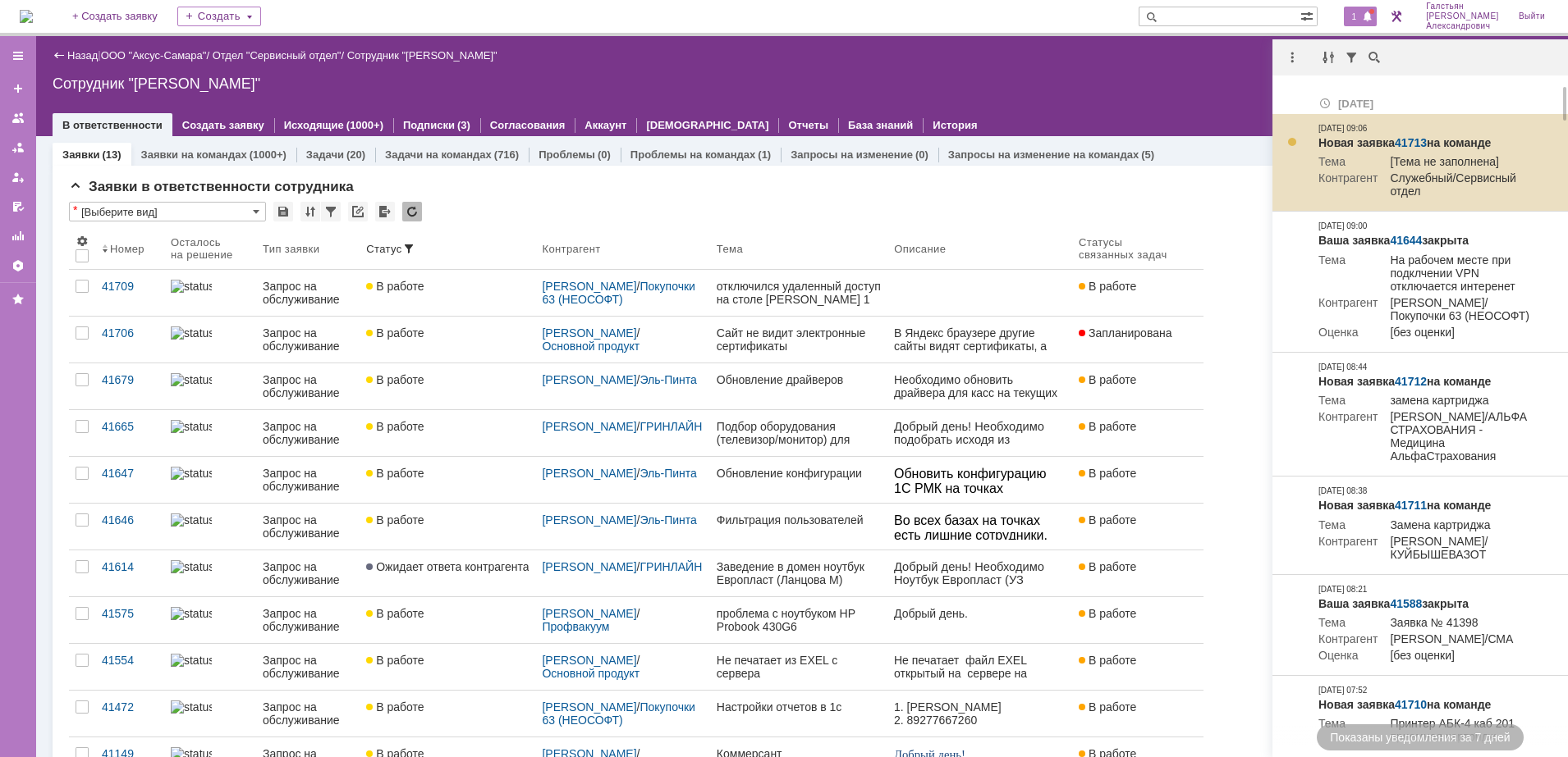
click at [1416, 141] on link "41713" at bounding box center [1410, 142] width 32 height 13
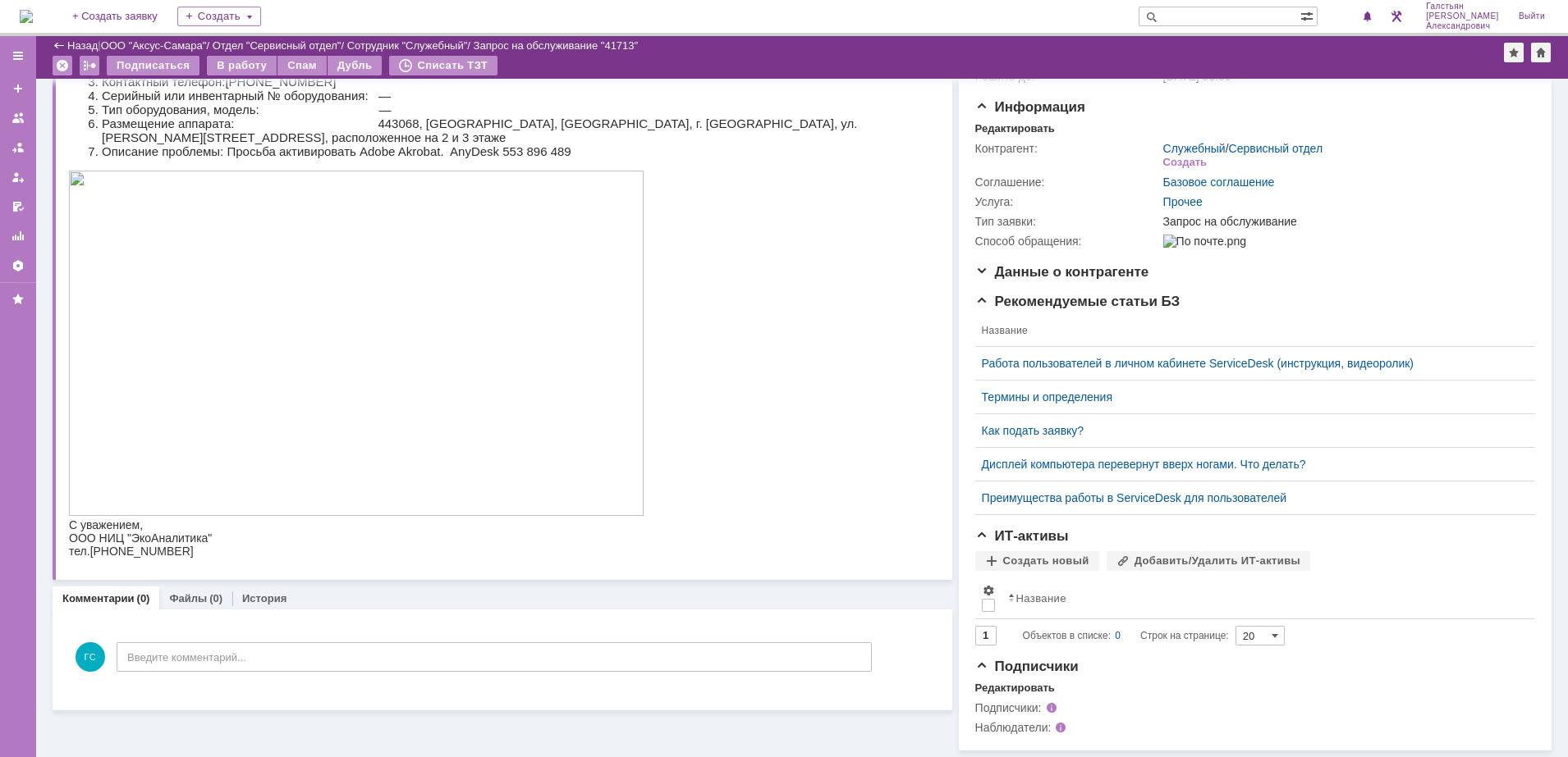
scroll to position [177, 0]
click at [251, 58] on div "В работу" at bounding box center [242, 65] width 70 height 19
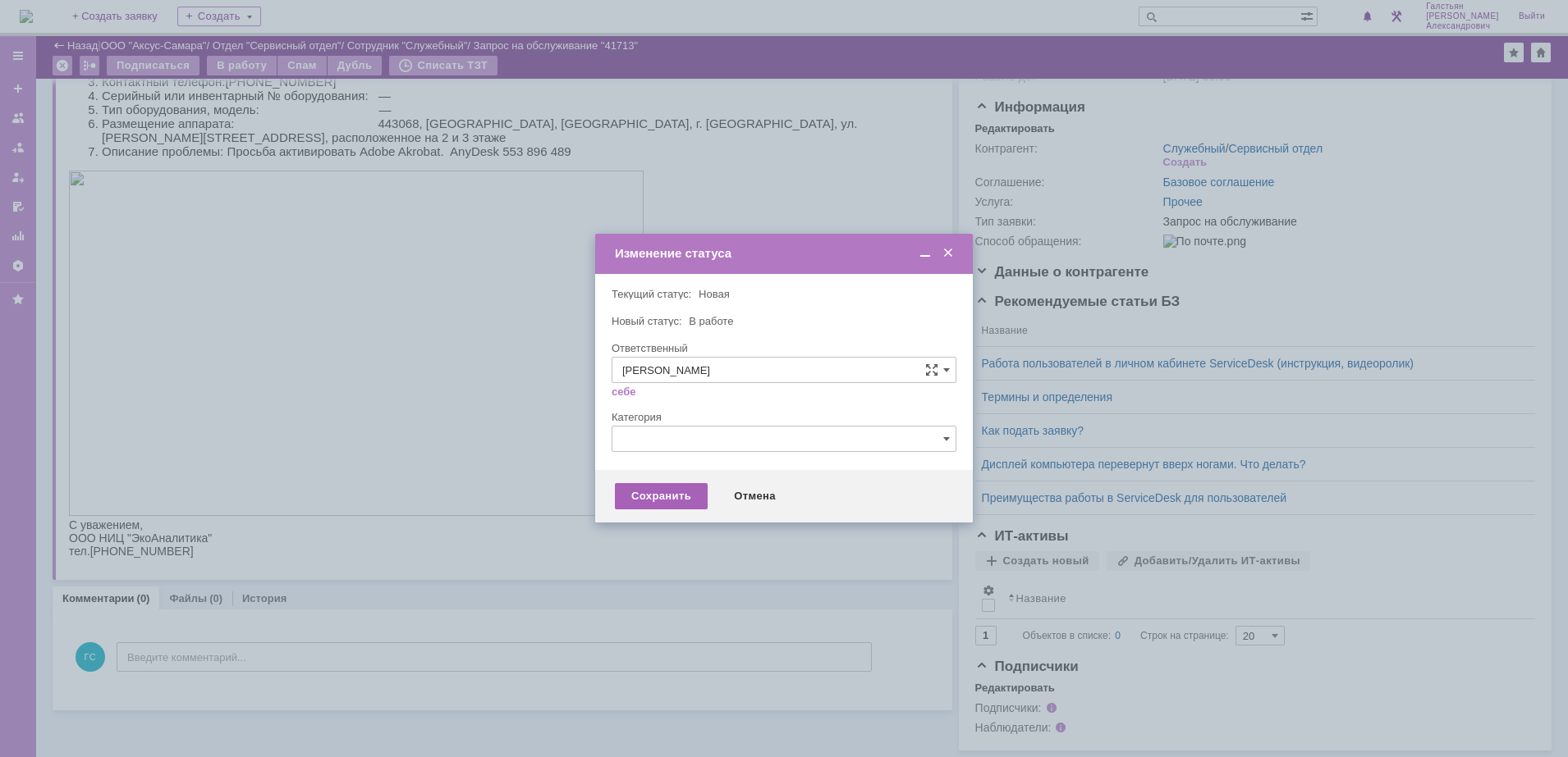
click at [656, 489] on div "Сохранить" at bounding box center [661, 496] width 93 height 26
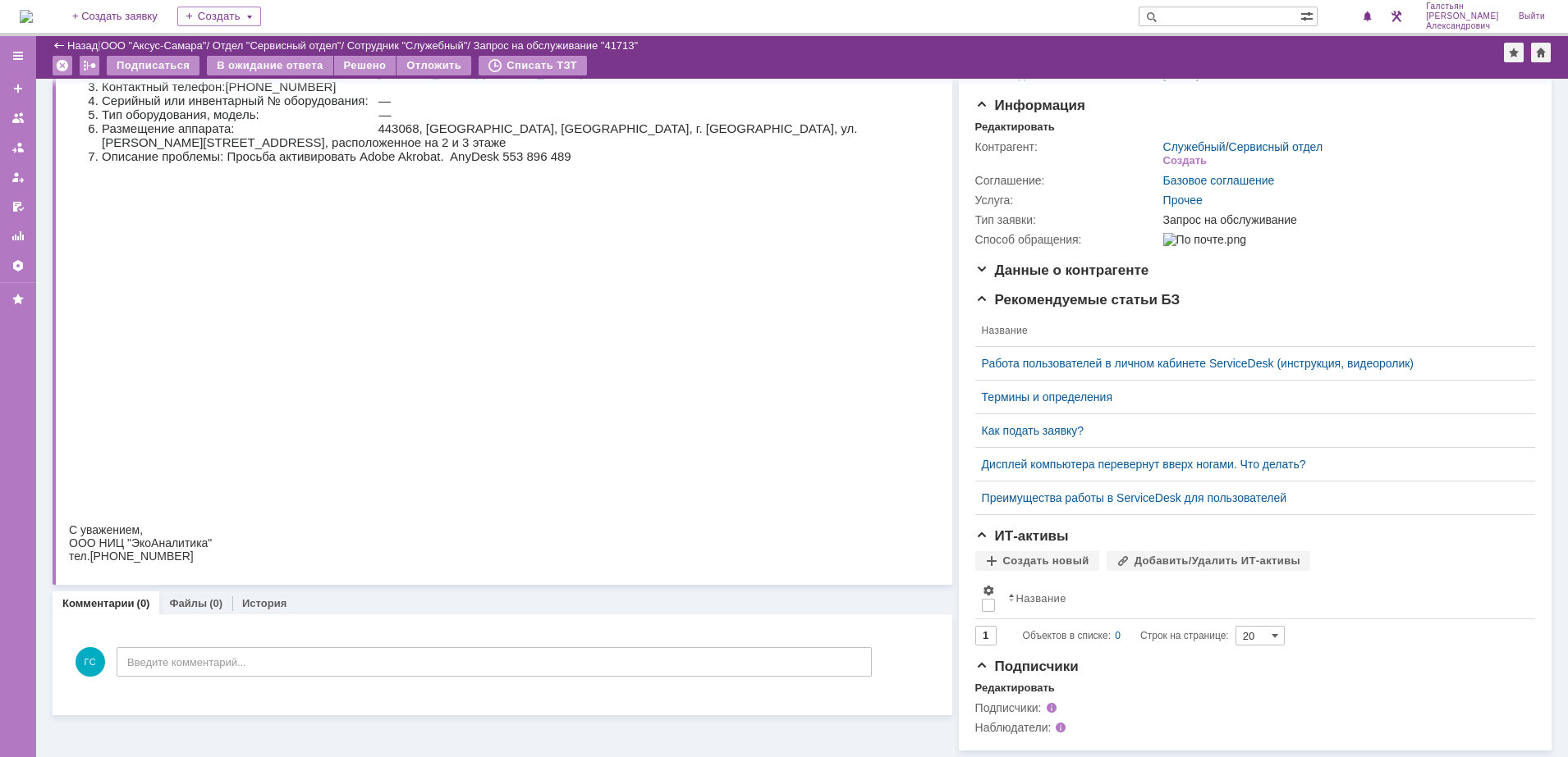
scroll to position [172, 0]
click at [327, 656] on div "ГС Введите комментарий..." at bounding box center [471, 664] width 803 height 76
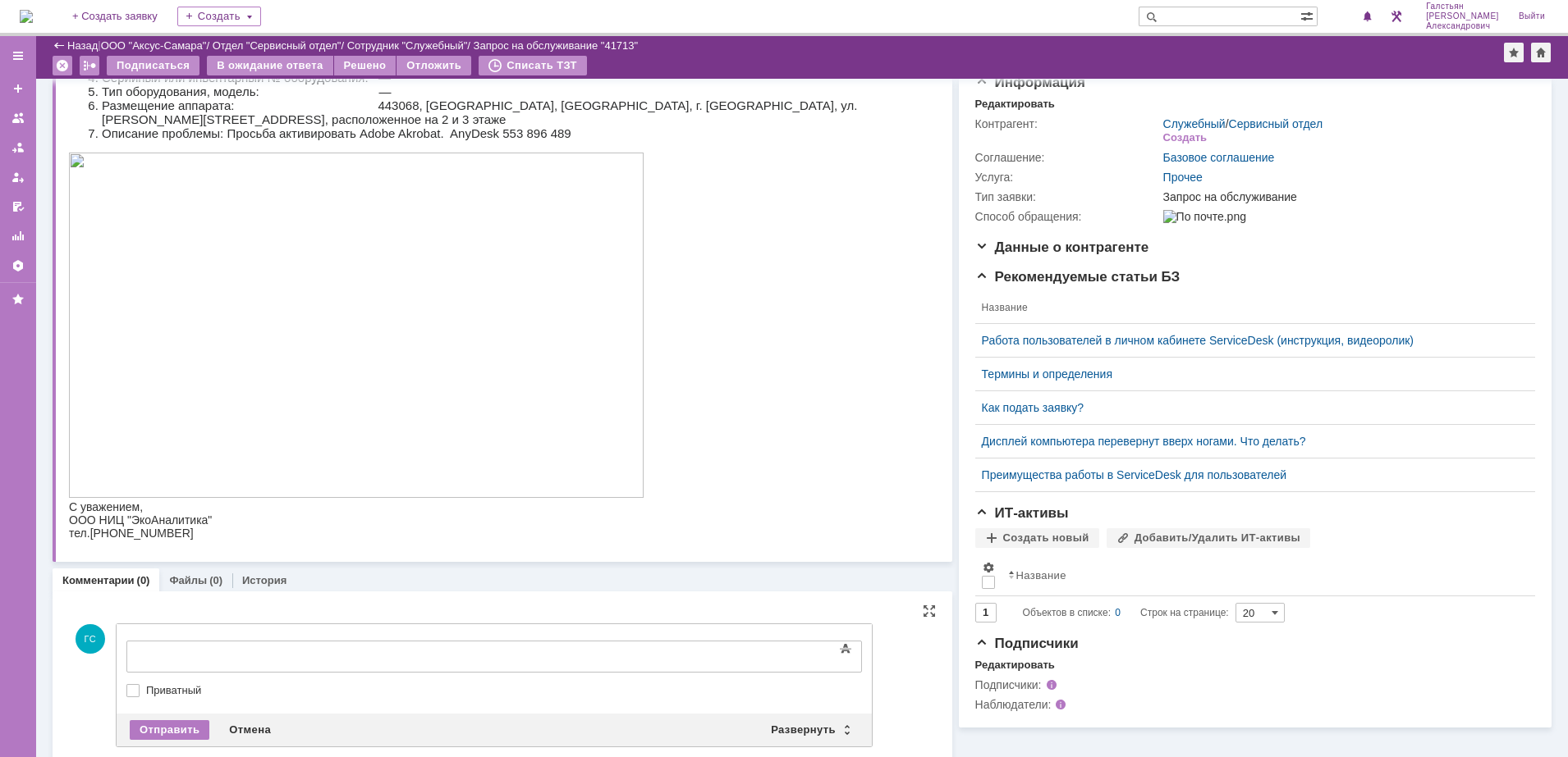
scroll to position [0, 0]
click at [790, 731] on div "Развернуть" at bounding box center [810, 731] width 97 height 19
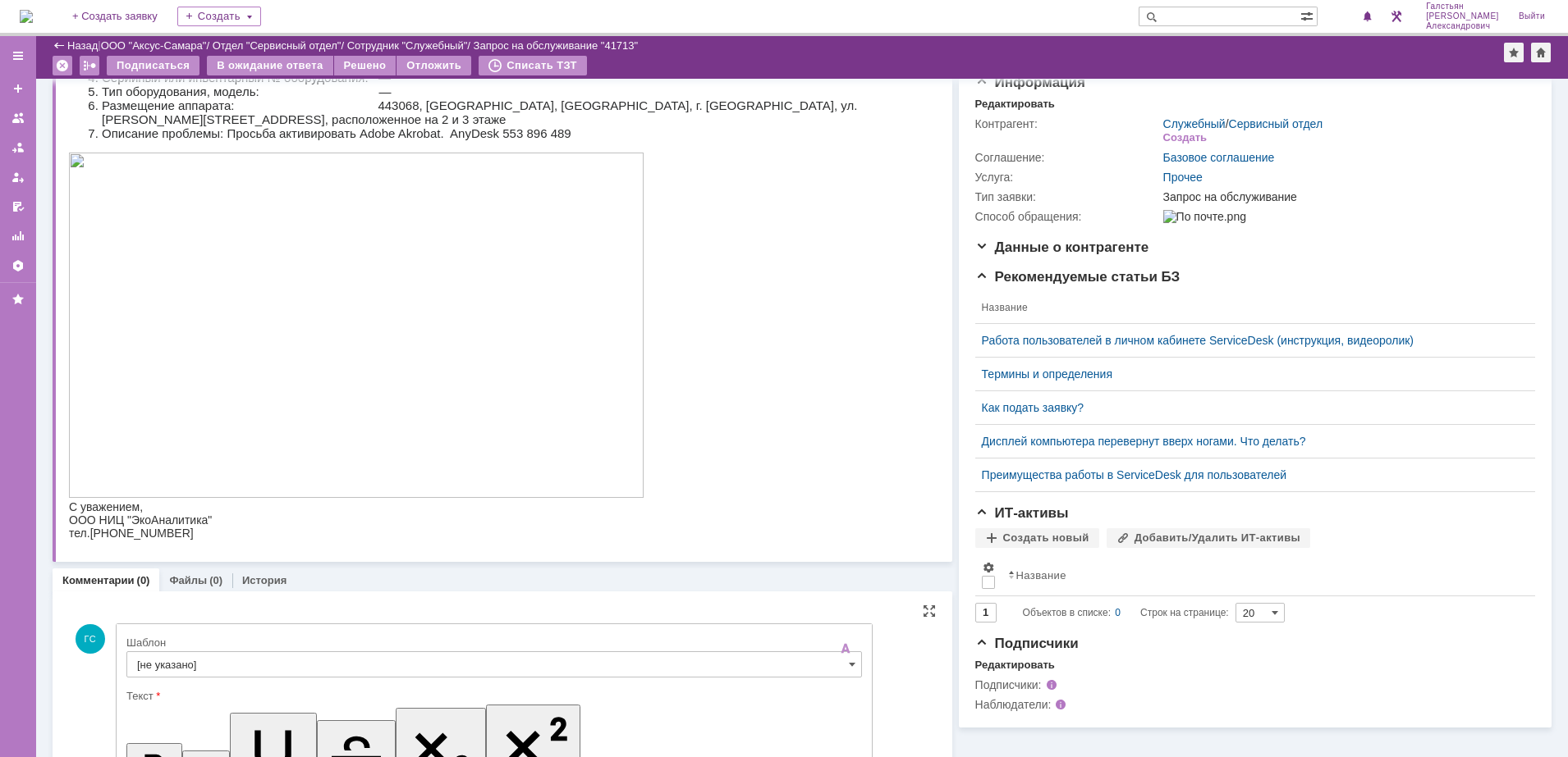
click at [323, 649] on div "Шаблон" at bounding box center [494, 644] width 736 height 16
click at [331, 663] on input "[не указано]" at bounding box center [494, 664] width 736 height 26
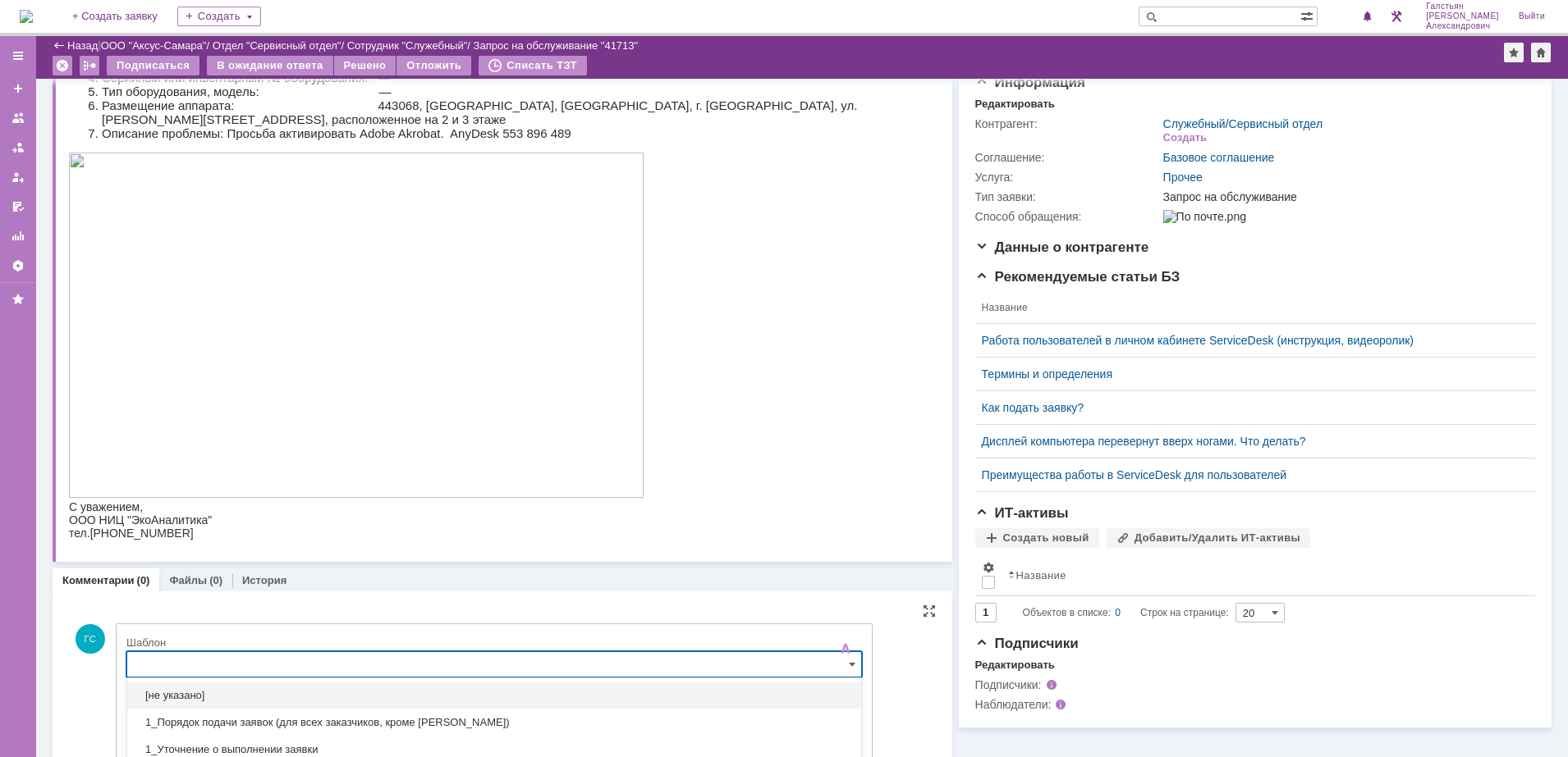
scroll to position [332, 0]
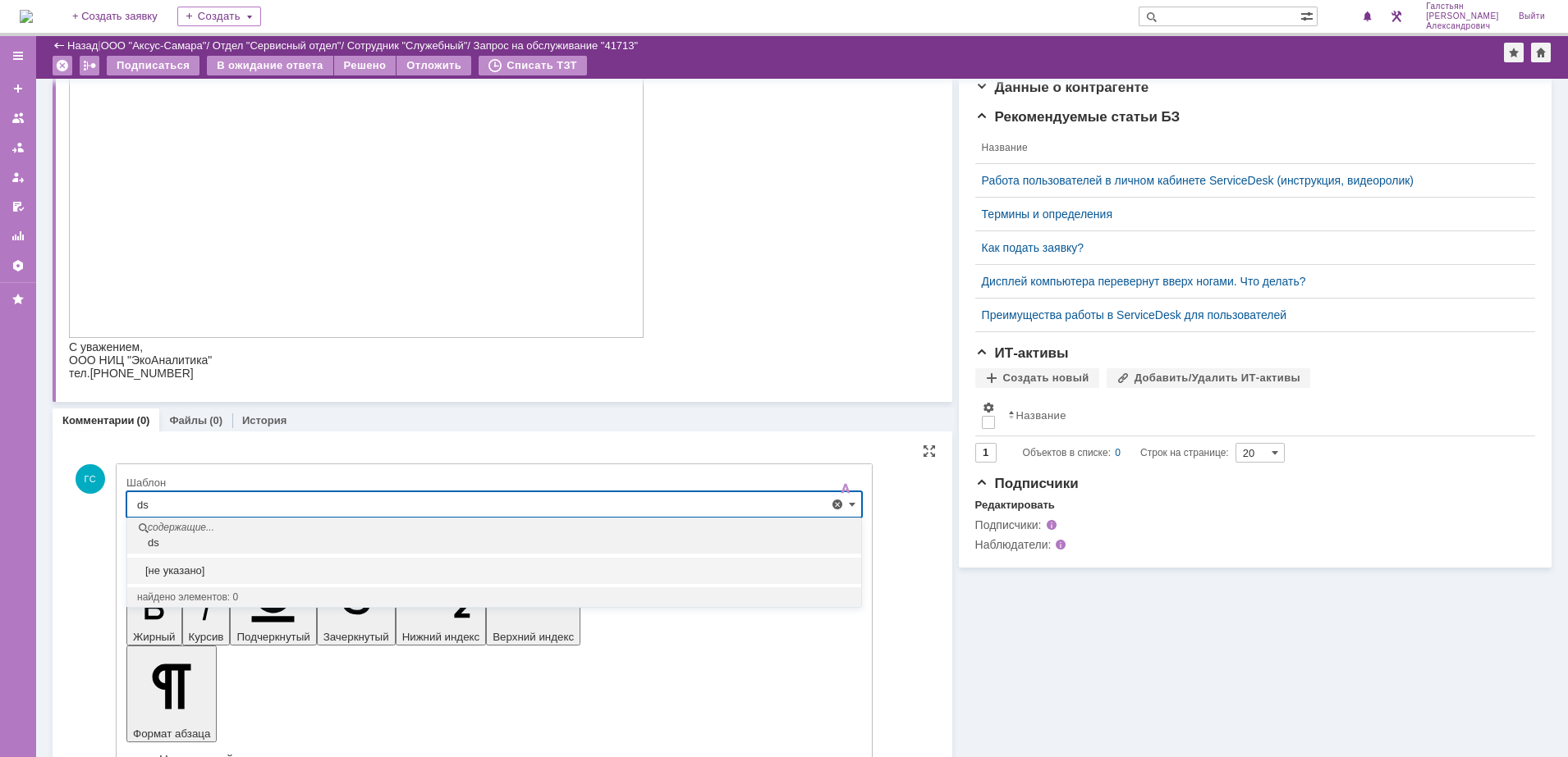
type input "d"
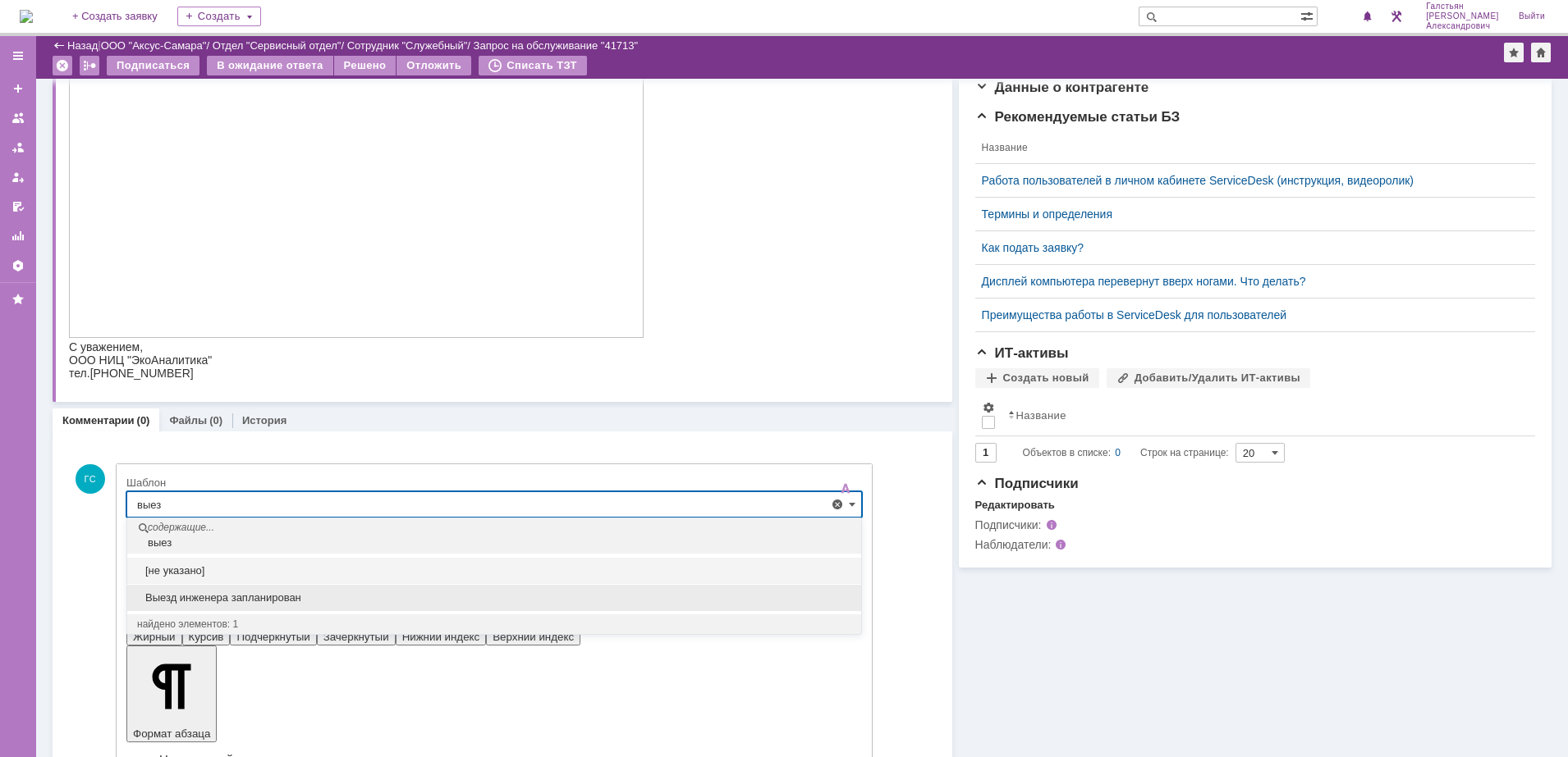
click at [323, 603] on span "Выезд инженера запланирован" at bounding box center [494, 597] width 714 height 13
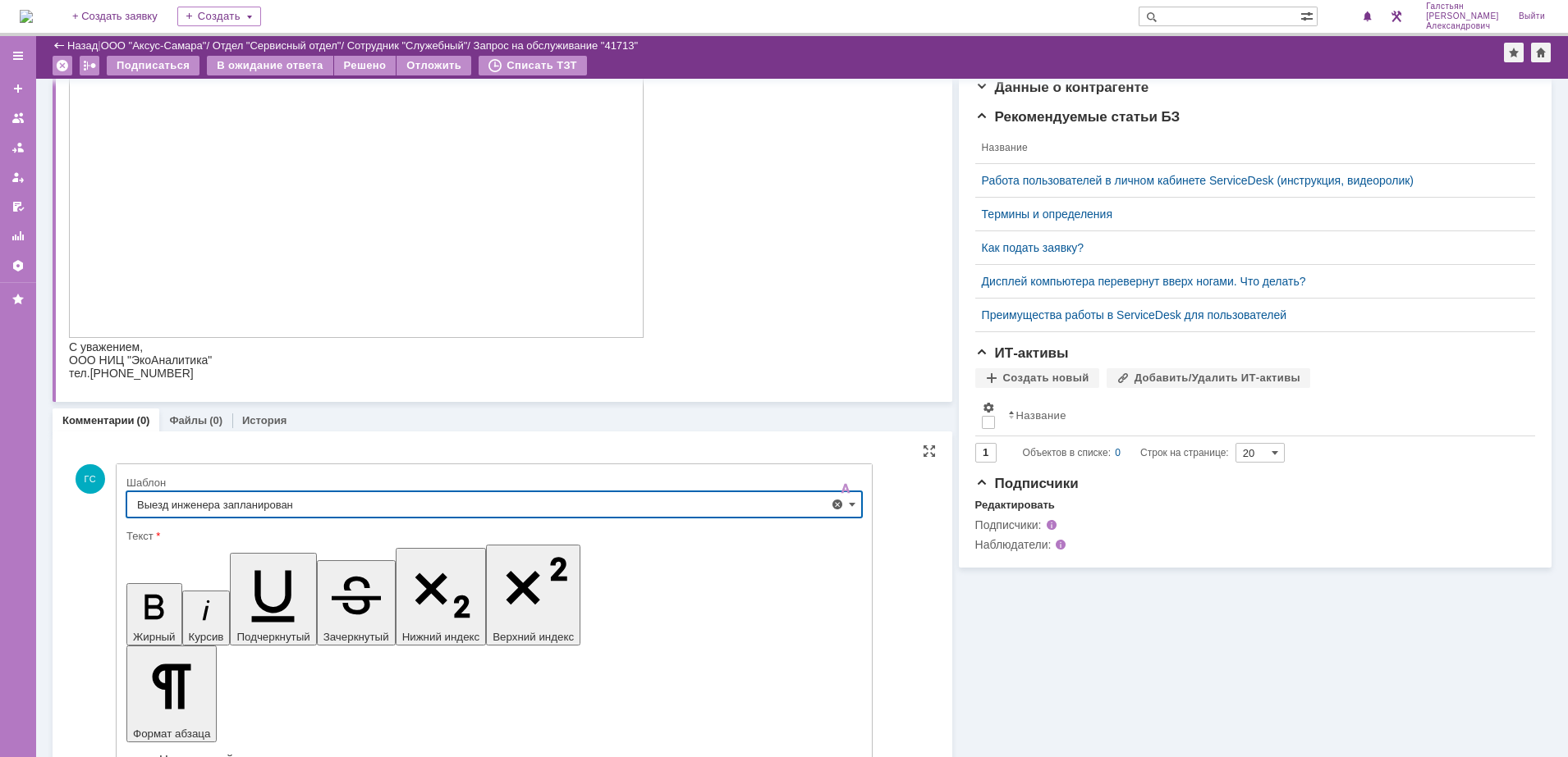
type input "Выезд инженера запланирован"
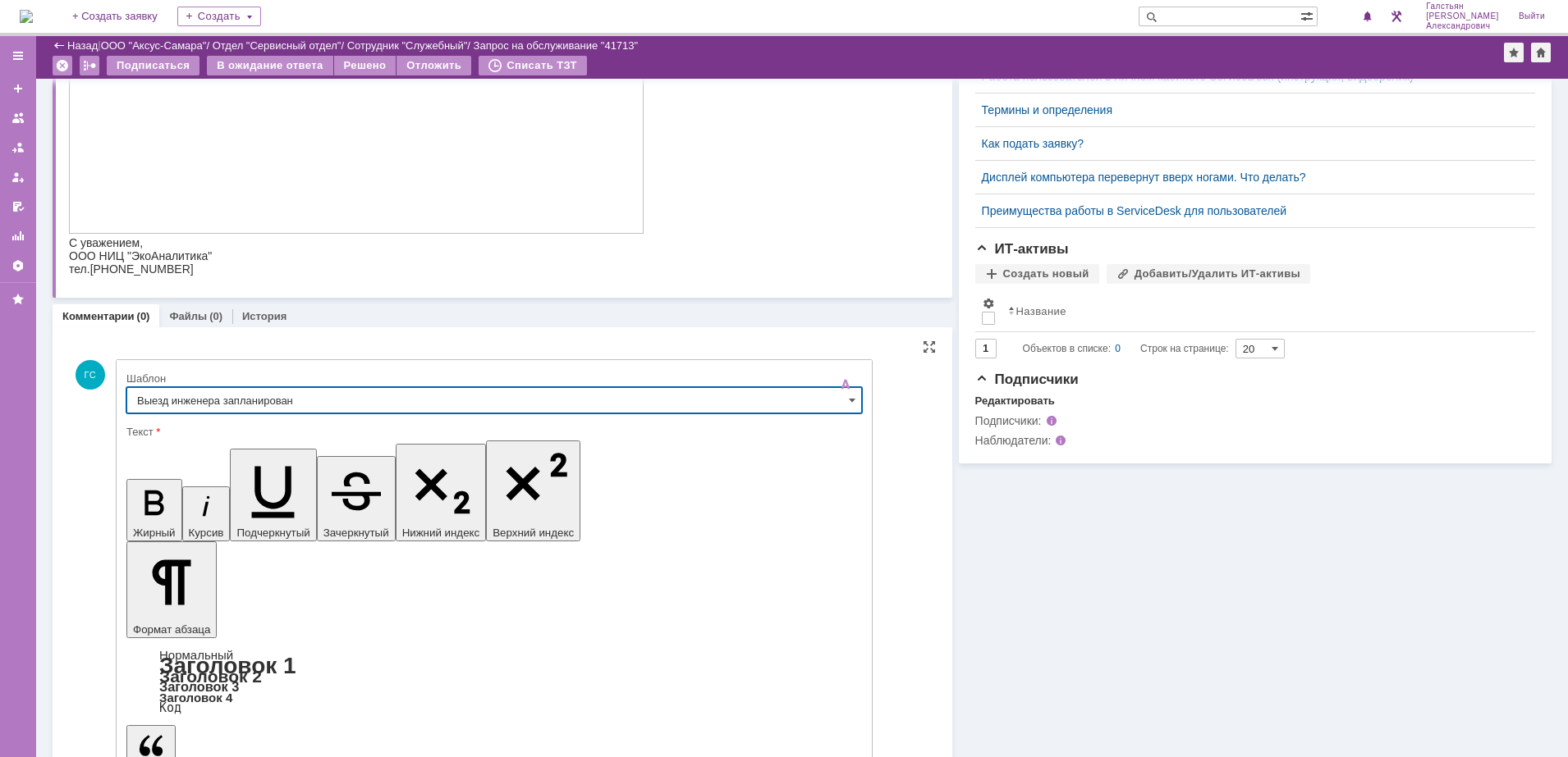
scroll to position [450, 0]
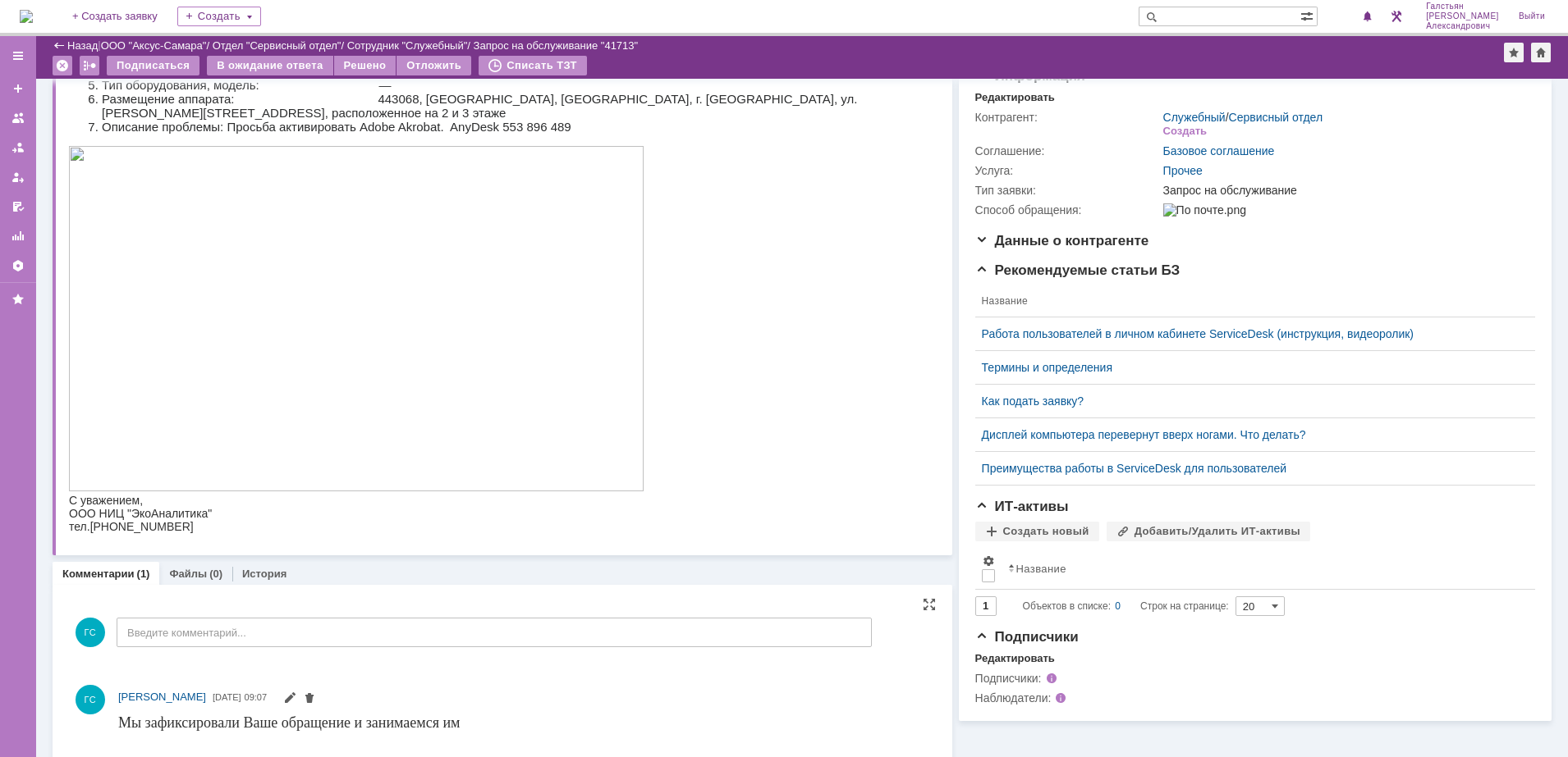
scroll to position [0, 0]
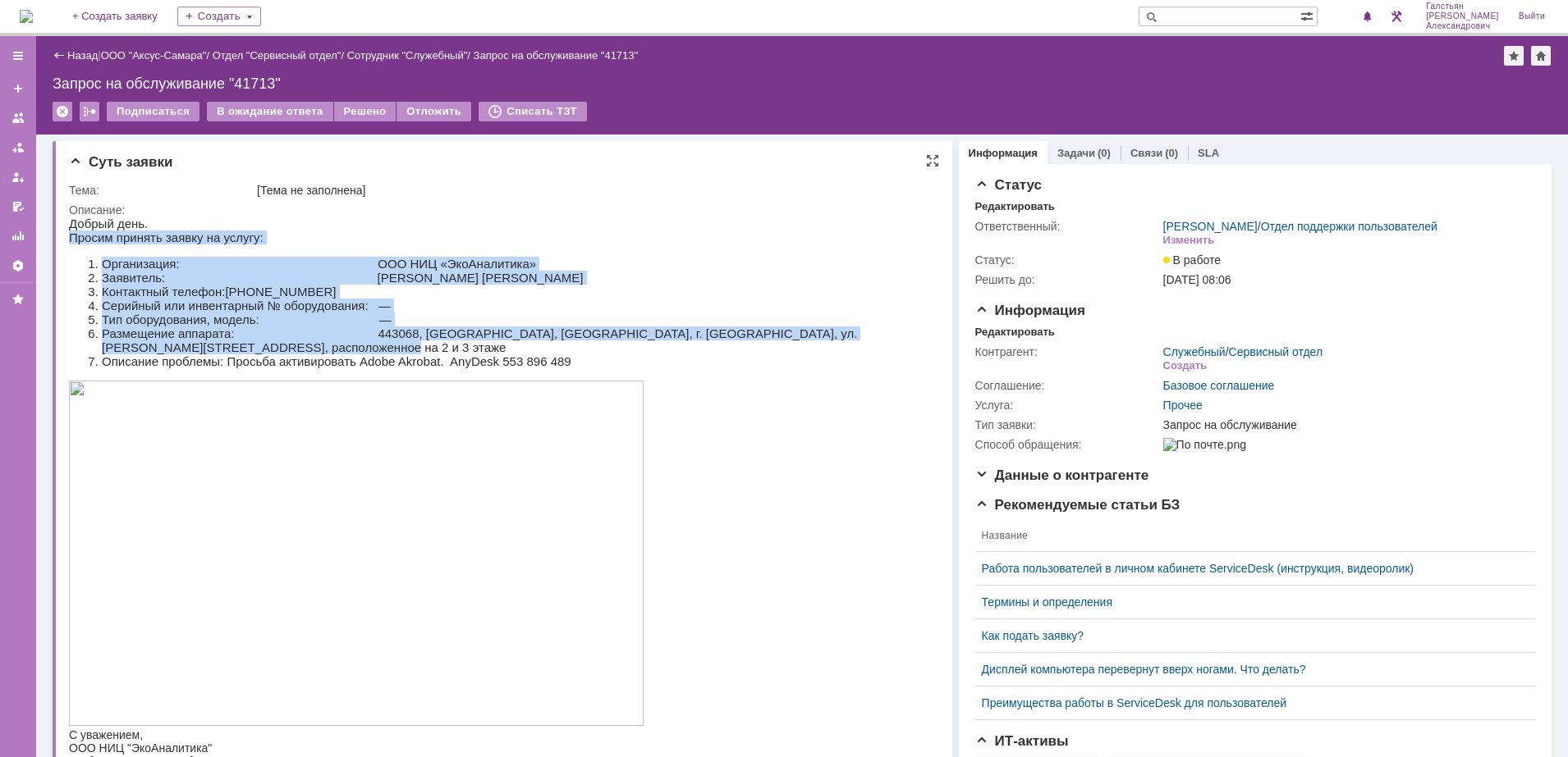
drag, startPoint x: 70, startPoint y: 237, endPoint x: 456, endPoint y: 341, distance: 399.8
click at [456, 341] on div "Добрый день. Просим принять заявку на услугу: Организация: ООО НИЦ «ЭкоАналитик…" at bounding box center [494, 292] width 851 height 152
click at [95, 247] on div "Добрый день. Просим принять заявку на услугу: Организация: ООО НИЦ «ЭкоАналитик…" at bounding box center [494, 292] width 851 height 152
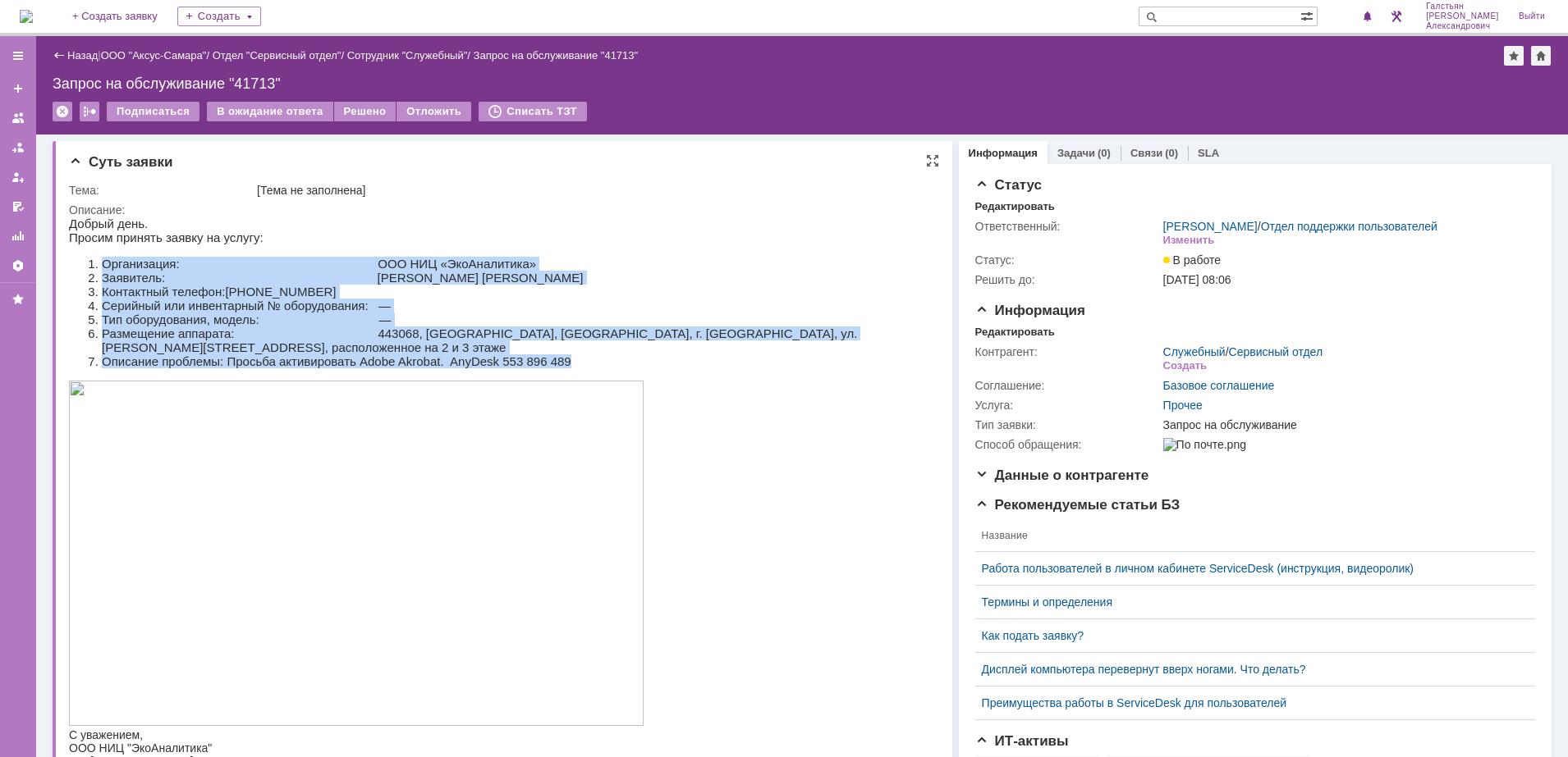
drag, startPoint x: 100, startPoint y: 258, endPoint x: 582, endPoint y: 395, distance: 501.1
click at [582, 395] on body "Добрый день. Просим принять заявку на услугу: Организация: ООО НИЦ «ЭкоАналитик…" at bounding box center [494, 492] width 851 height 551
copy ol "Организация: ООО НИЦ «ЭкоАналитика» Заявитель: Плотников Владимир Александрович…"
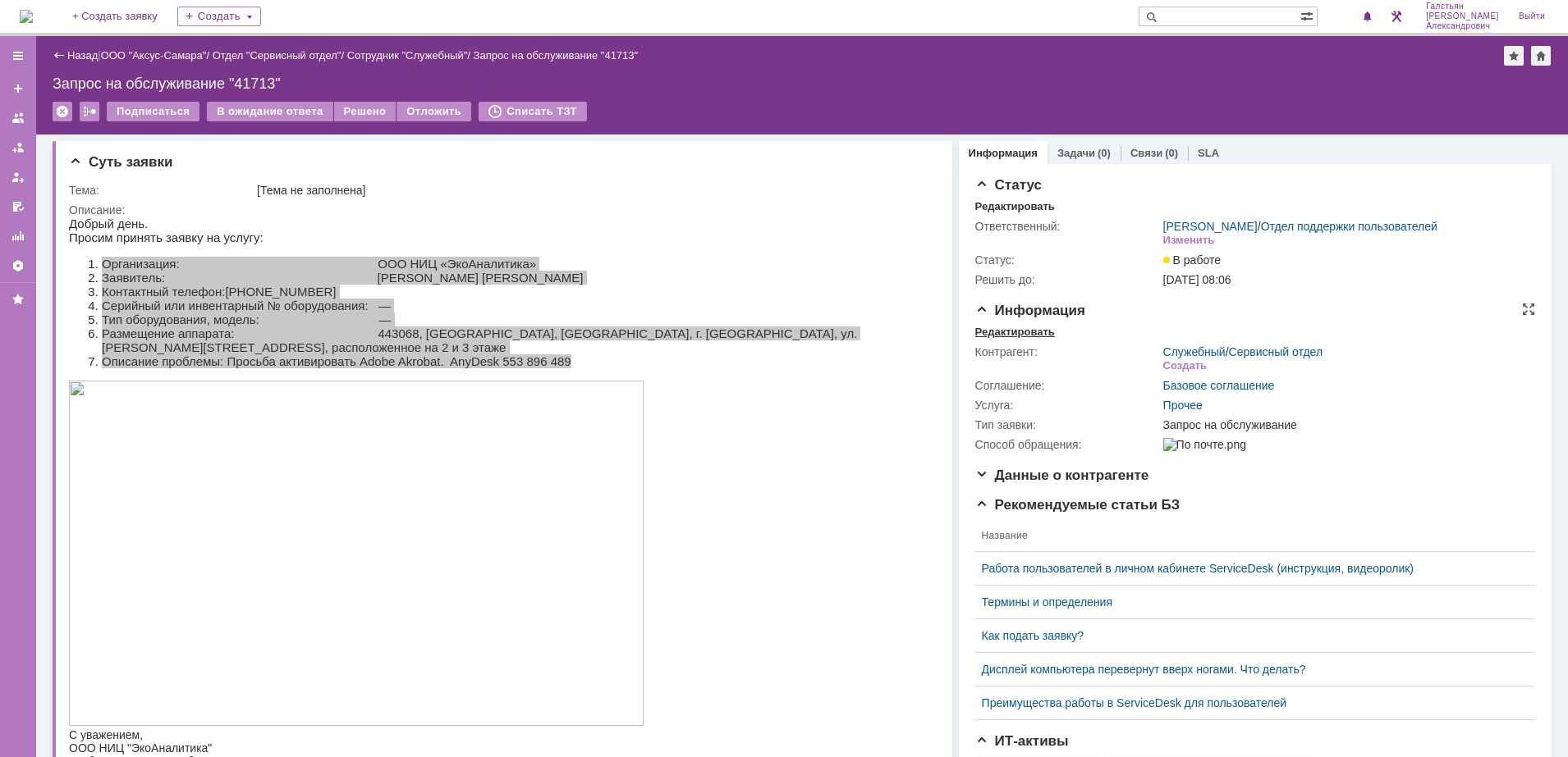
click at [1023, 339] on div "Редактировать" at bounding box center [1015, 331] width 80 height 13
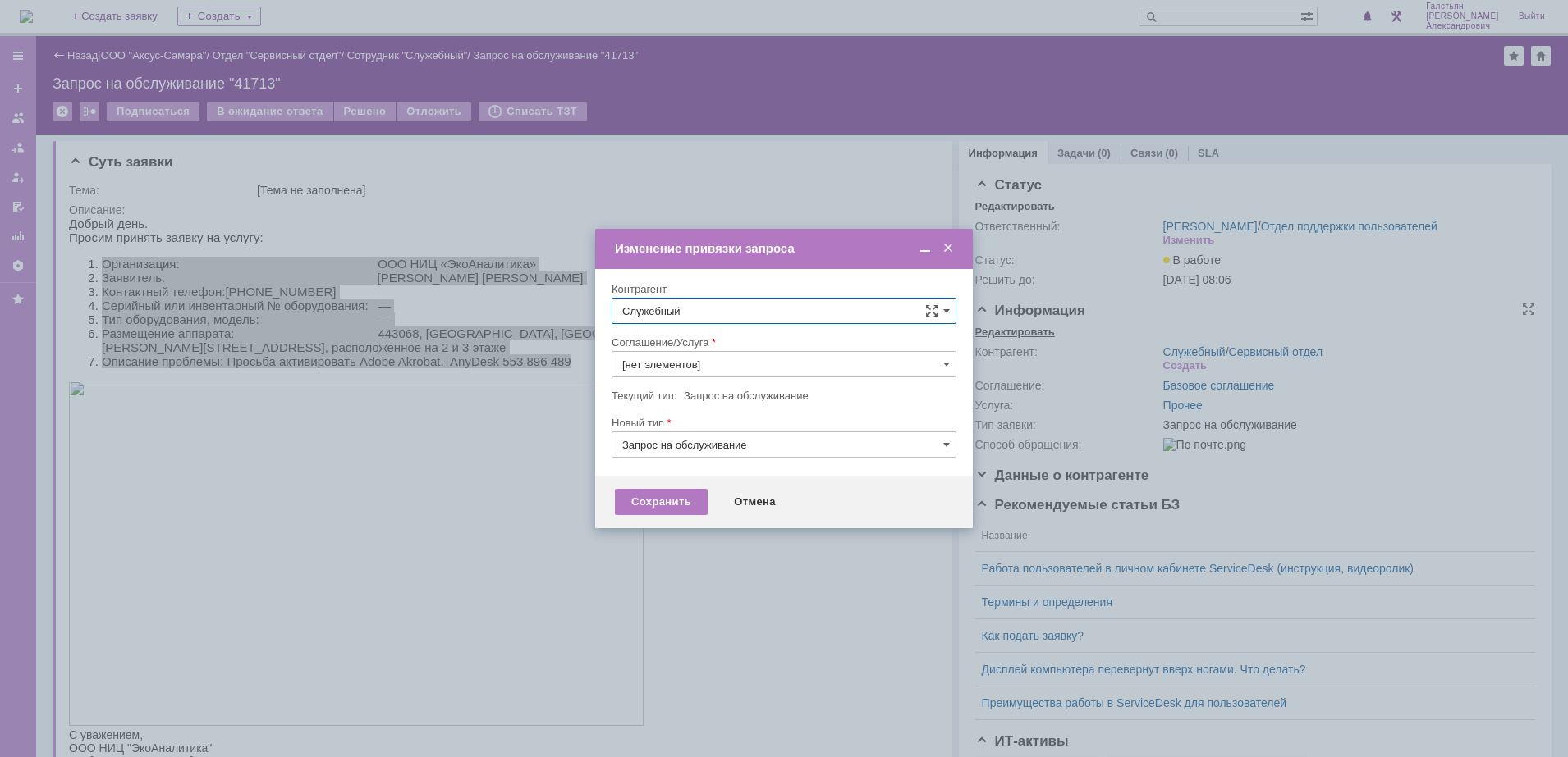
type input "Прочее"
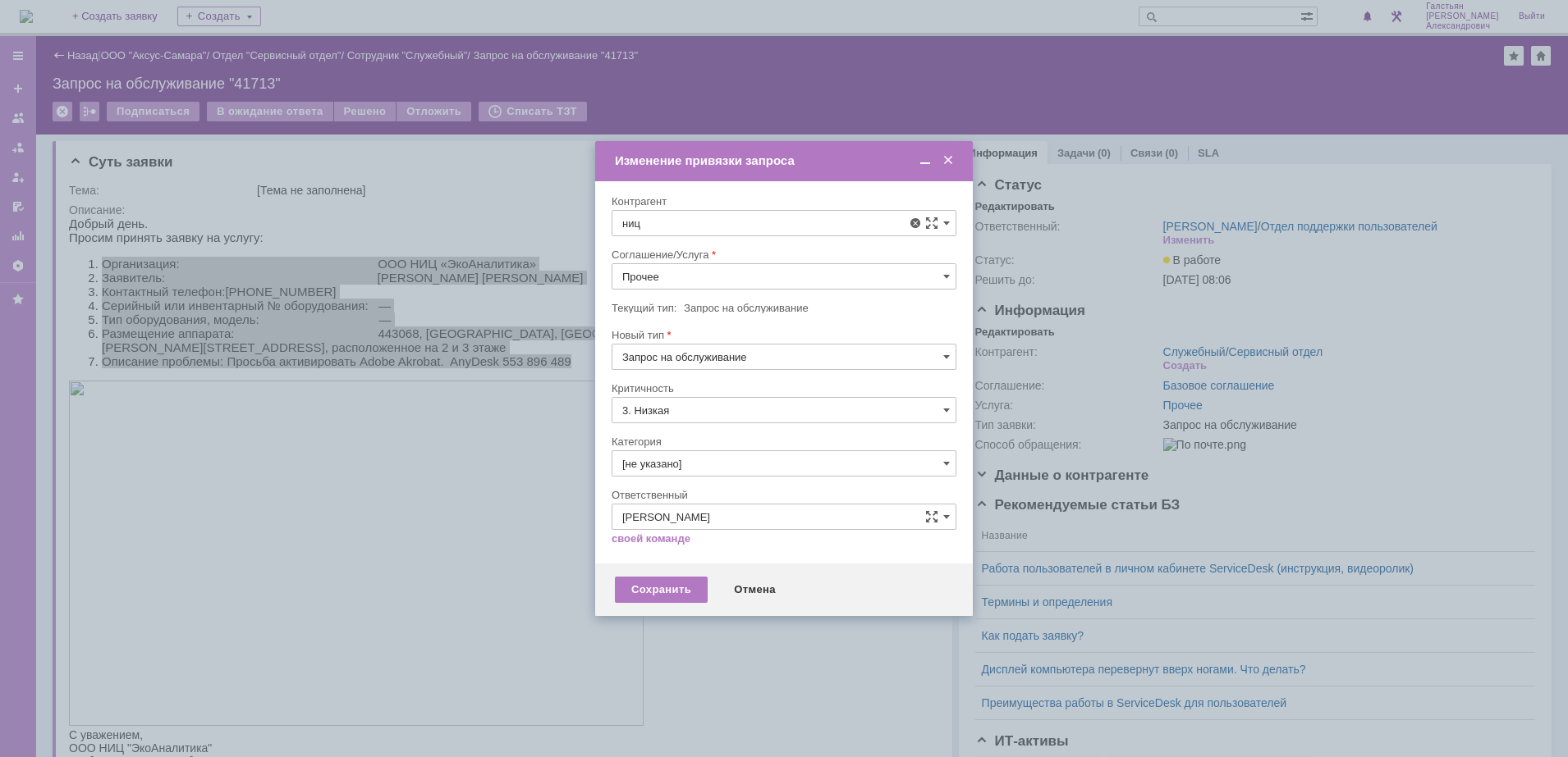
click at [831, 399] on div "ООО НИЦ «ЭкоАналитика»" at bounding box center [794, 398] width 304 height 13
type input "ООО НИЦ «ЭкоАналитика»"
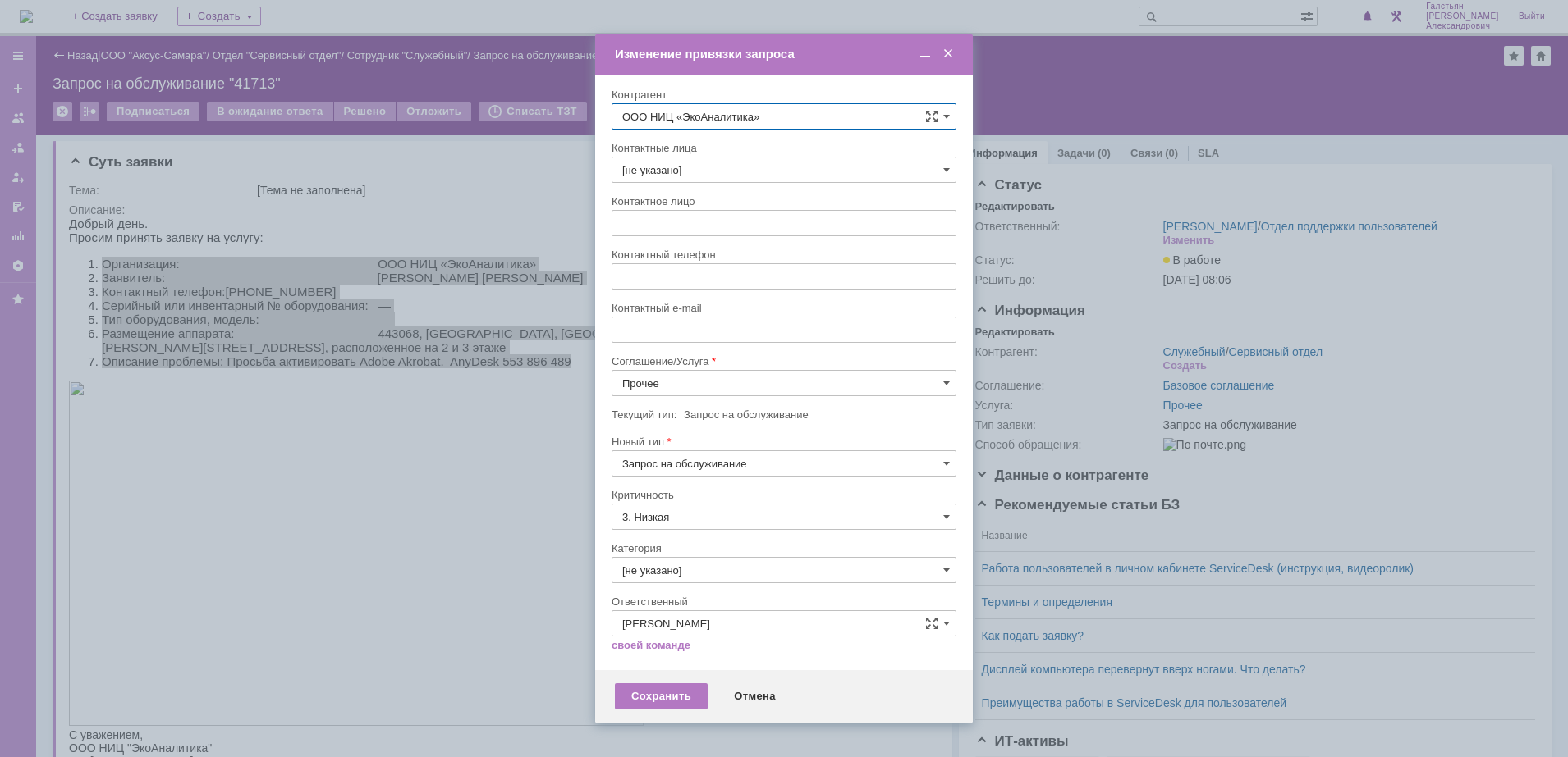
click at [954, 54] on span at bounding box center [947, 54] width 17 height 15
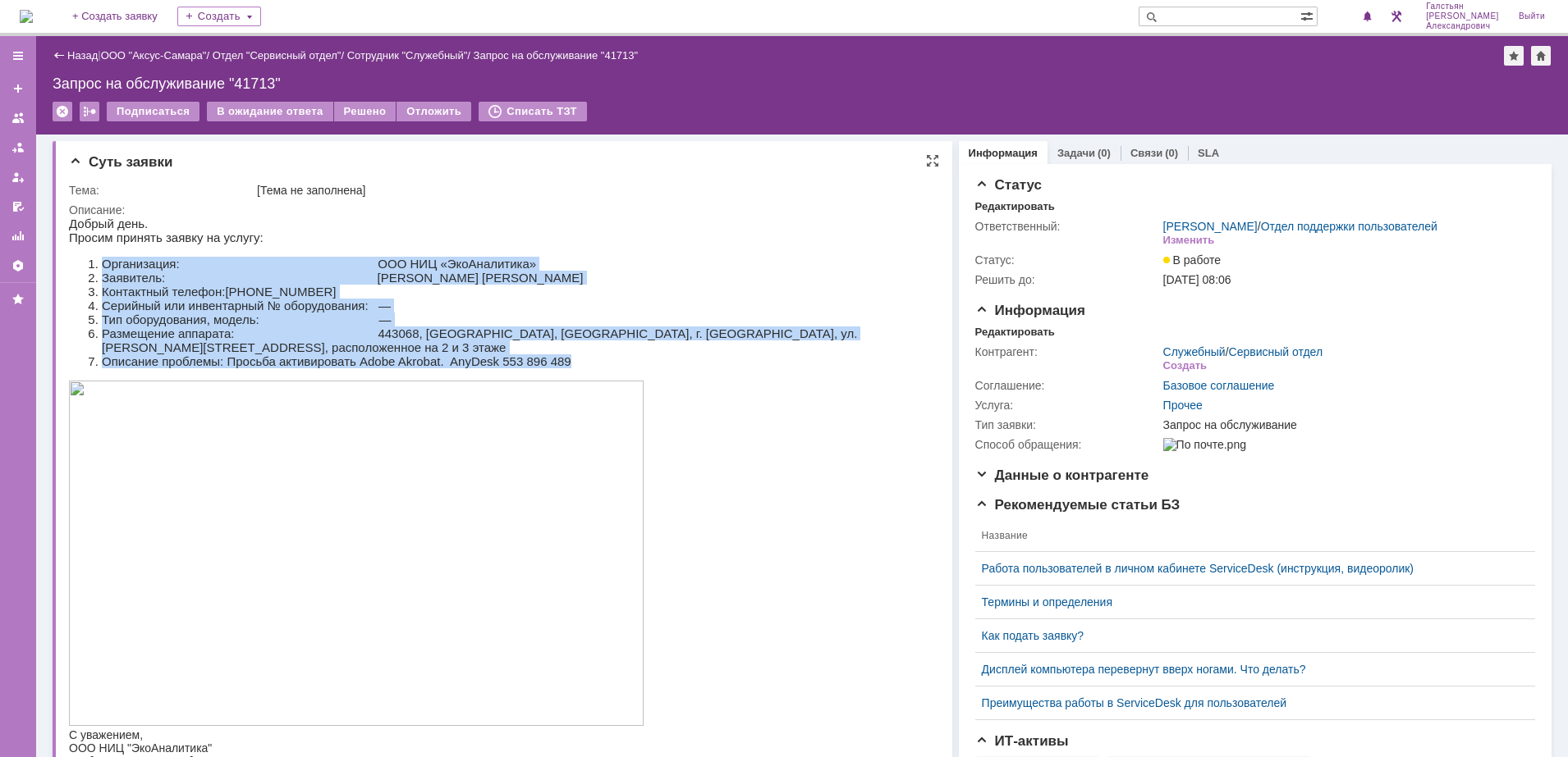
click at [666, 279] on li "Заявитель: Плотников Владимир Александрович" at bounding box center [511, 278] width 819 height 14
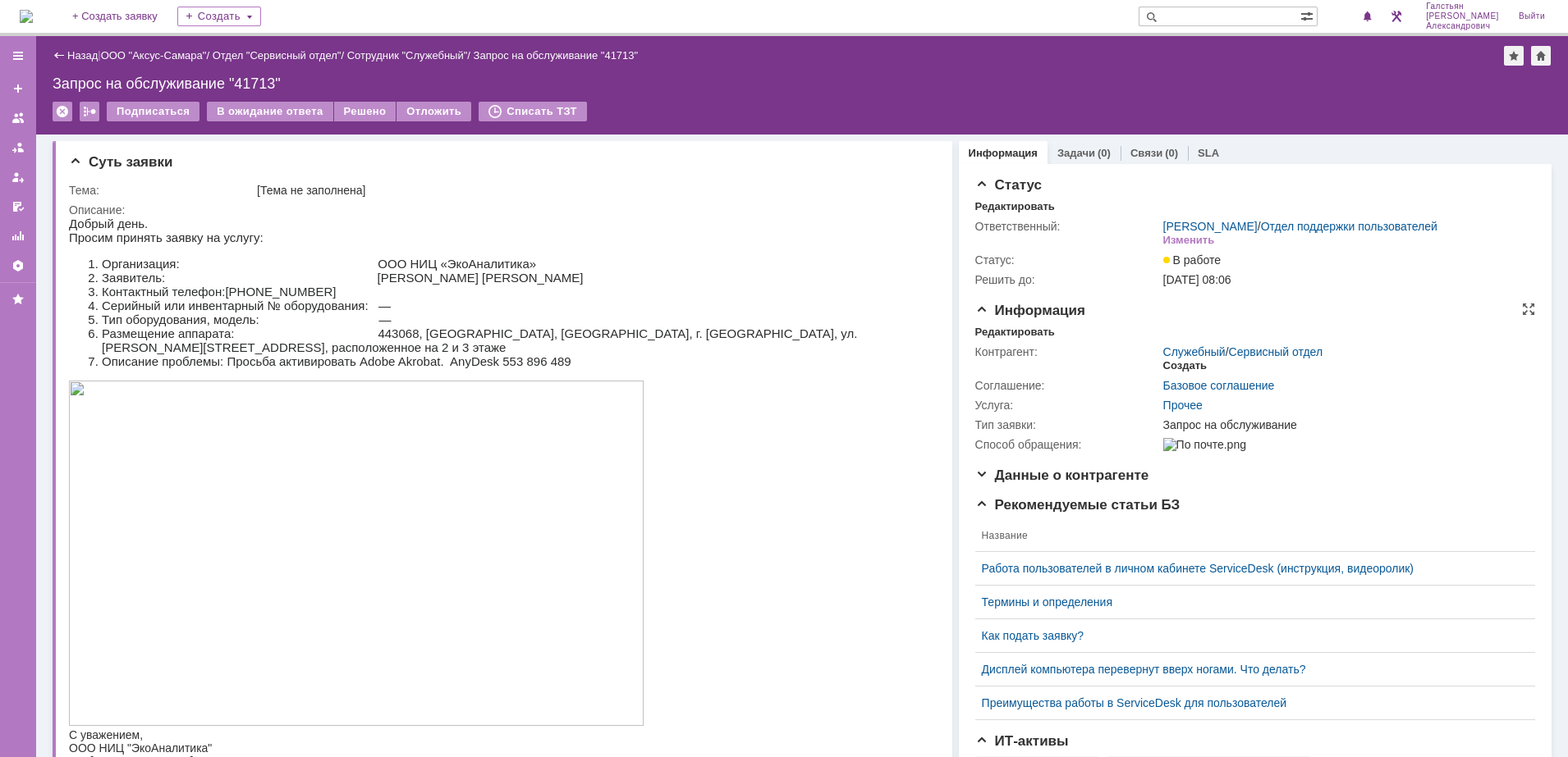
click at [1184, 372] on div "Создать" at bounding box center [1185, 365] width 44 height 13
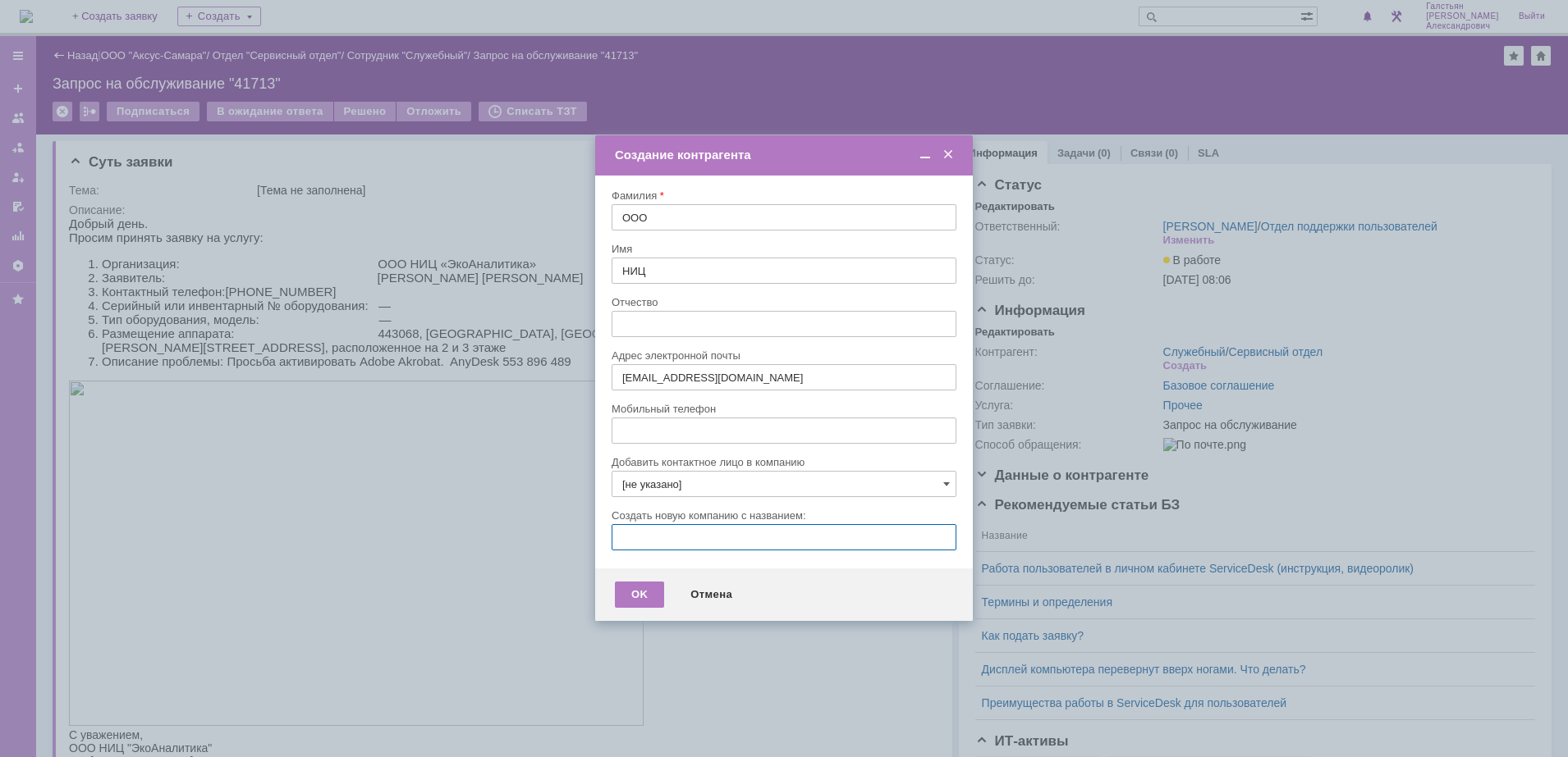
click at [700, 544] on input "text" at bounding box center [784, 537] width 345 height 26
click at [693, 497] on div at bounding box center [784, 503] width 345 height 12
click at [705, 481] on input "[не указано]" at bounding box center [784, 483] width 345 height 26
click at [781, 584] on div "ООО НИЦ «ЭкоАналитика»" at bounding box center [794, 579] width 304 height 13
type input "ООО НИЦ «ЭкоАналитика»"
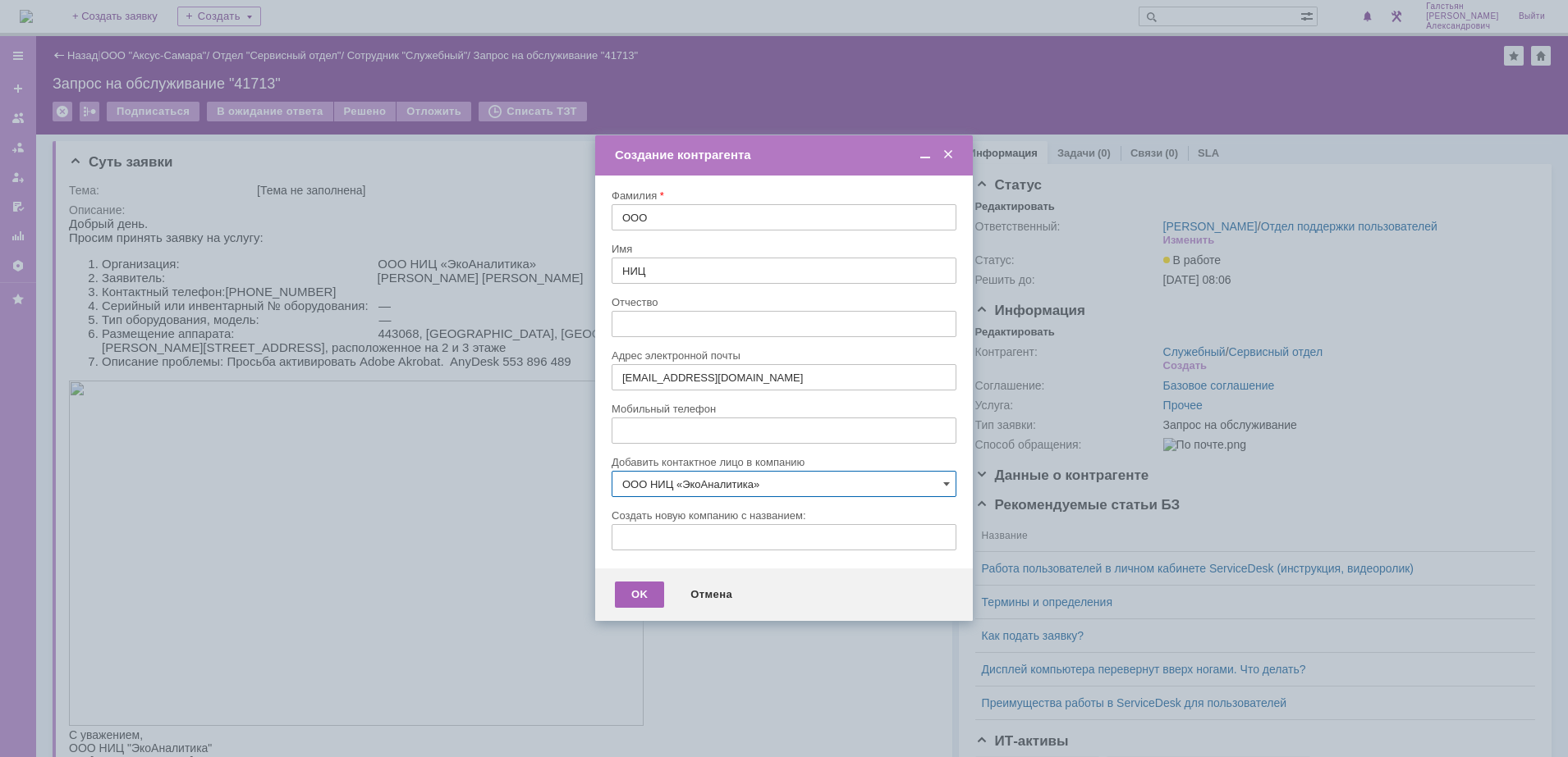
click at [639, 596] on div "OK" at bounding box center [639, 594] width 50 height 26
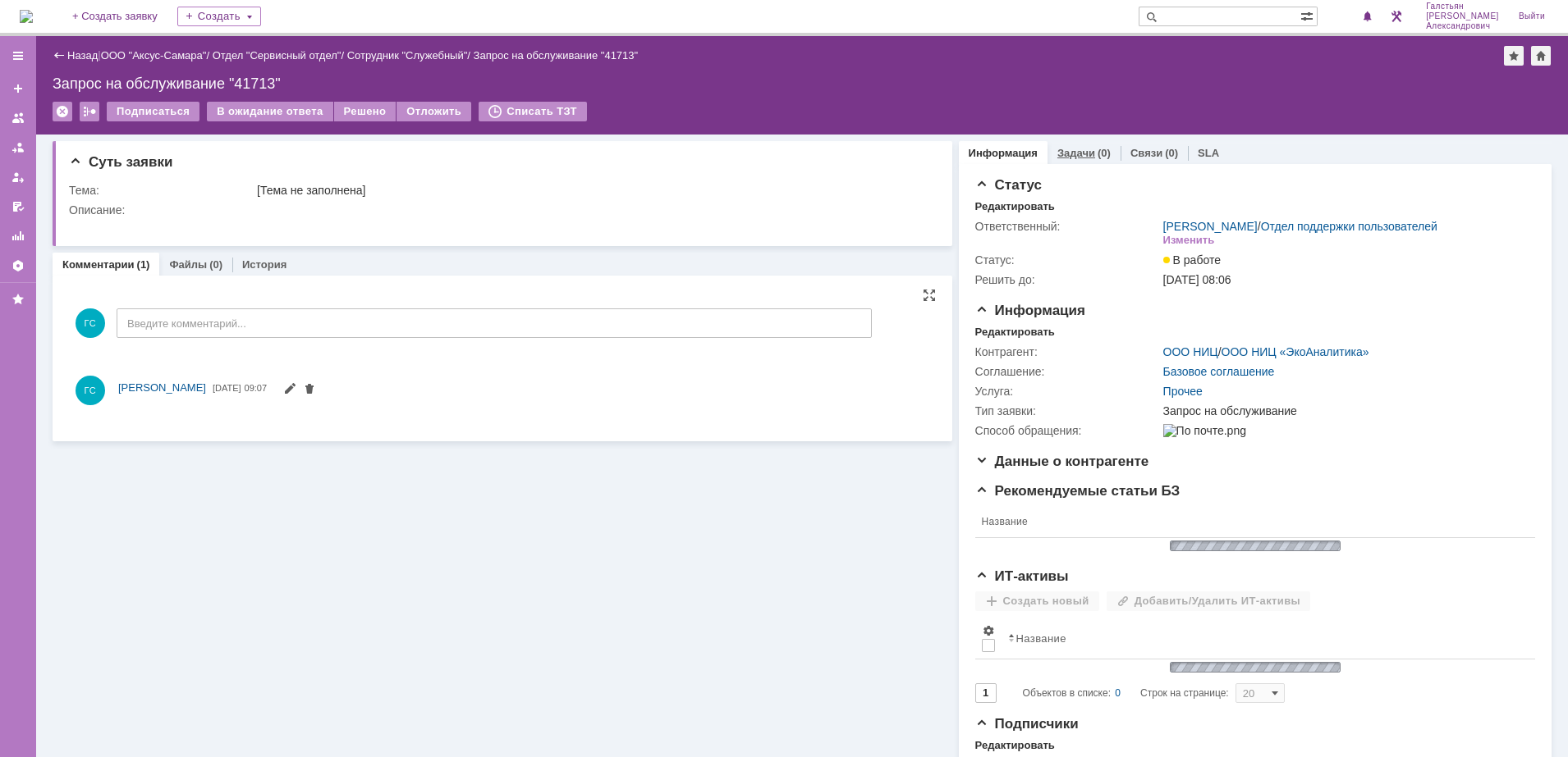
click at [1097, 151] on div "(0)" at bounding box center [1103, 153] width 13 height 13
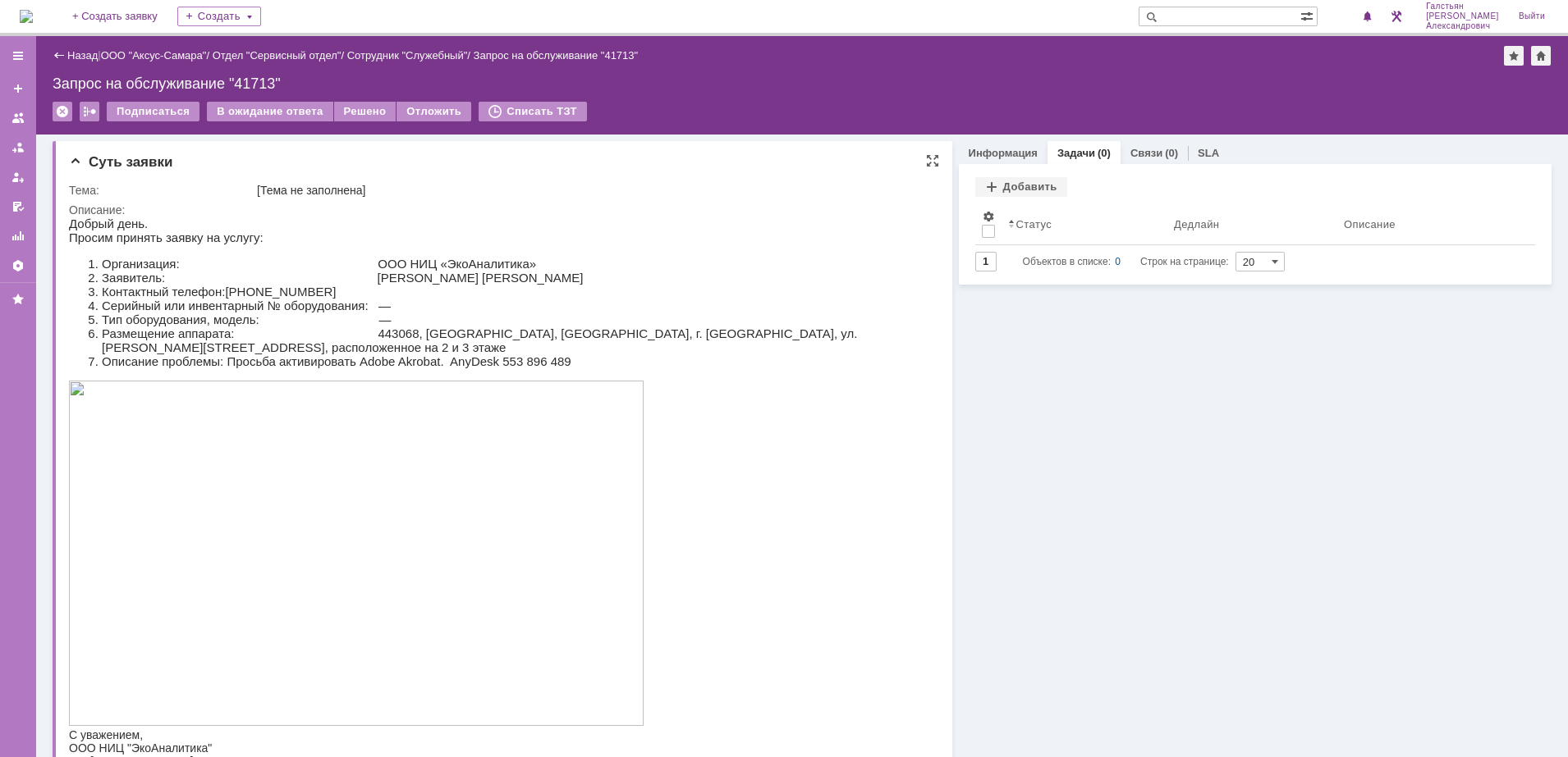
drag, startPoint x: 85, startPoint y: 259, endPoint x: 242, endPoint y: 290, distance: 160.0
click at [242, 290] on ol "Организация: ООО НИЦ «ЭкоАналитика» Заявитель: Плотников Владимир Александрович…" at bounding box center [491, 313] width 845 height 112
drag, startPoint x: 242, startPoint y: 290, endPoint x: 93, endPoint y: 260, distance: 152.0
click at [101, 260] on li "Организация: ООО НИЦ «ЭкоАналитика»" at bounding box center [507, 264] width 812 height 14
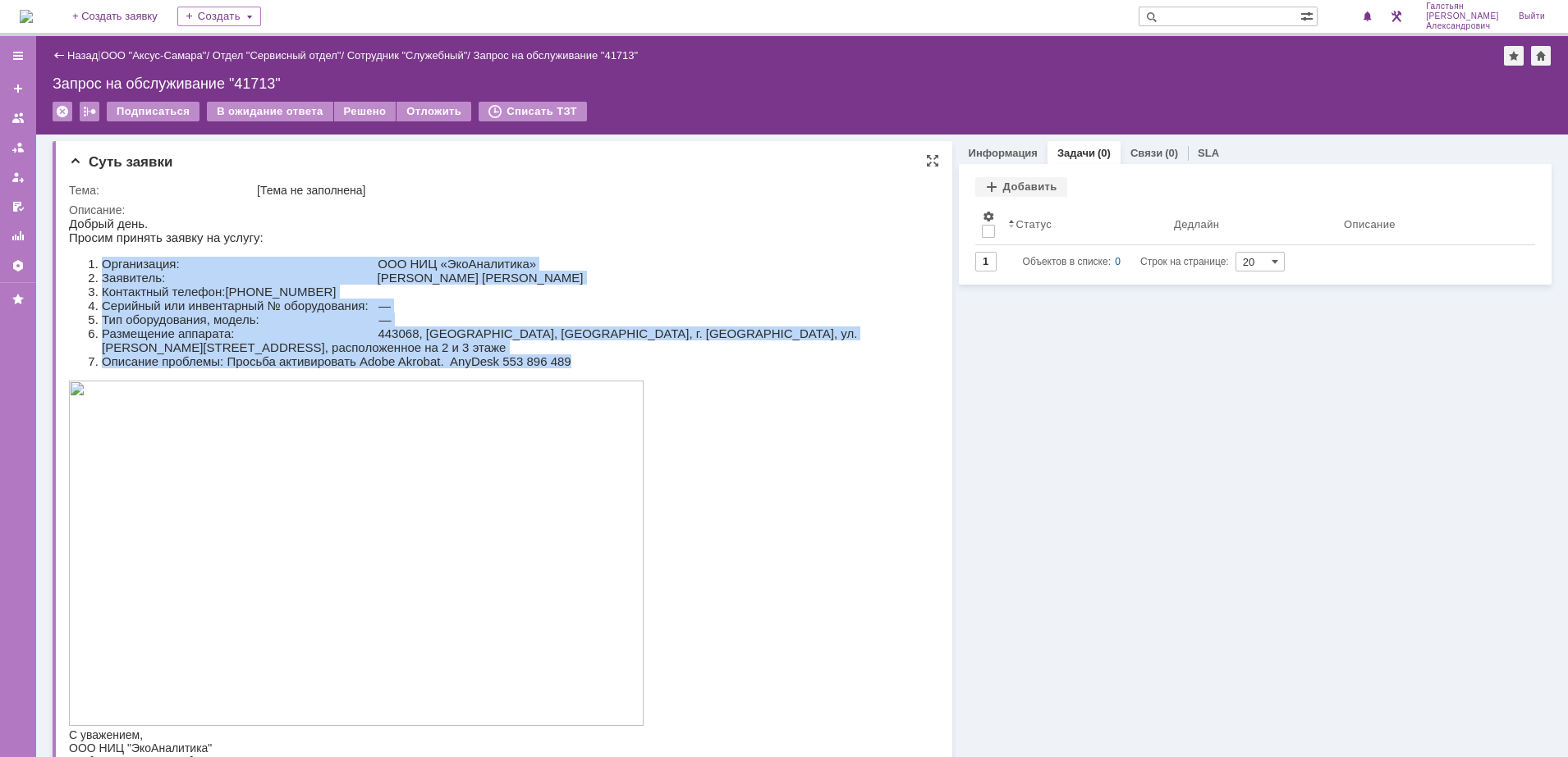
drag, startPoint x: 98, startPoint y: 263, endPoint x: 395, endPoint y: 456, distance: 354.2
click at [395, 456] on body "Добрый день. Просим принять заявку на услугу: Организация: ООО НИЦ «ЭкоАналитик…" at bounding box center [491, 492] width 845 height 551
copy ol "Организация: ООО НИЦ «ЭкоАналитика» Заявитель: Плотников Владимир Александрович…"
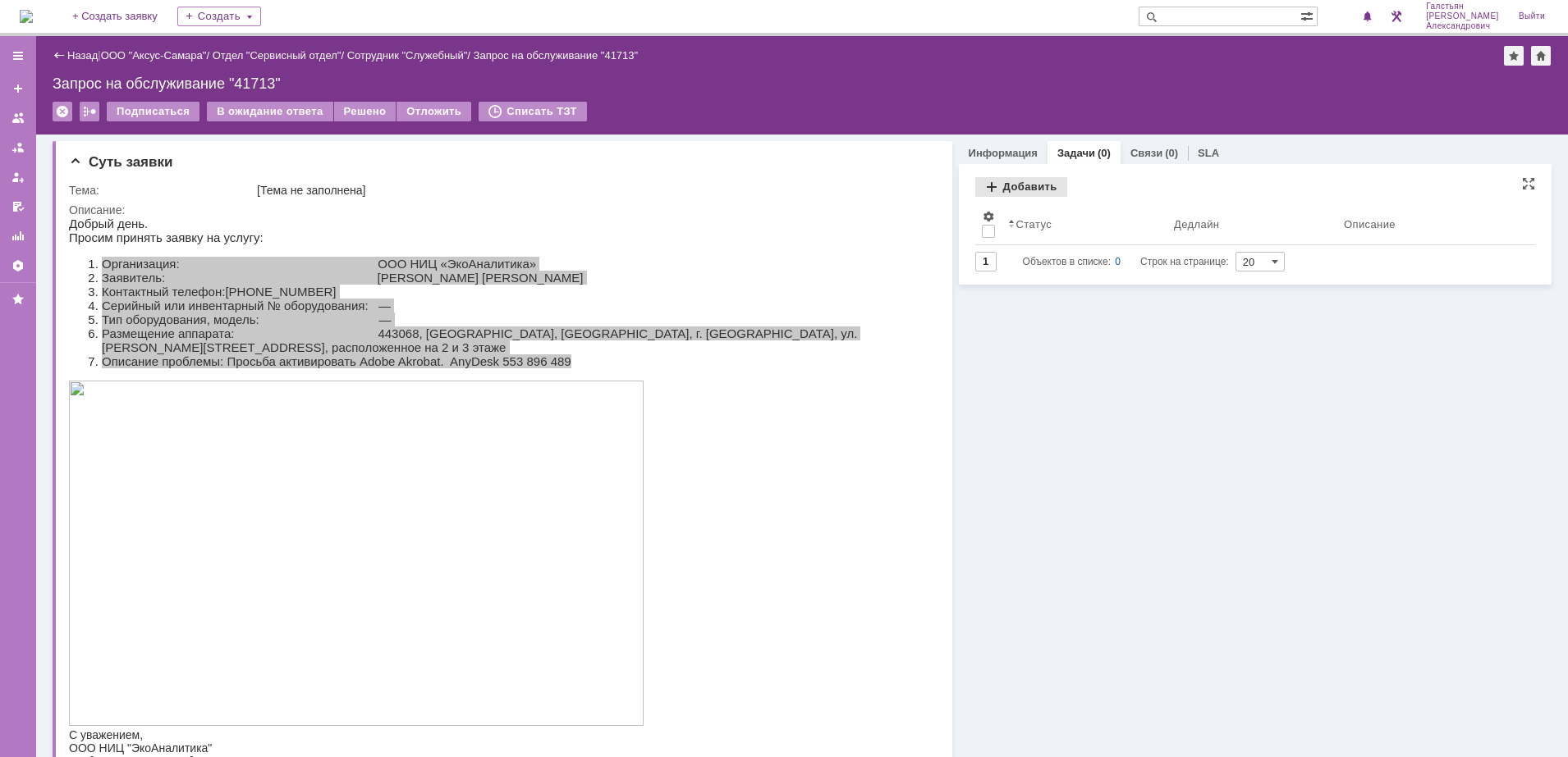
click at [1024, 188] on div "Добавить" at bounding box center [1021, 187] width 92 height 19
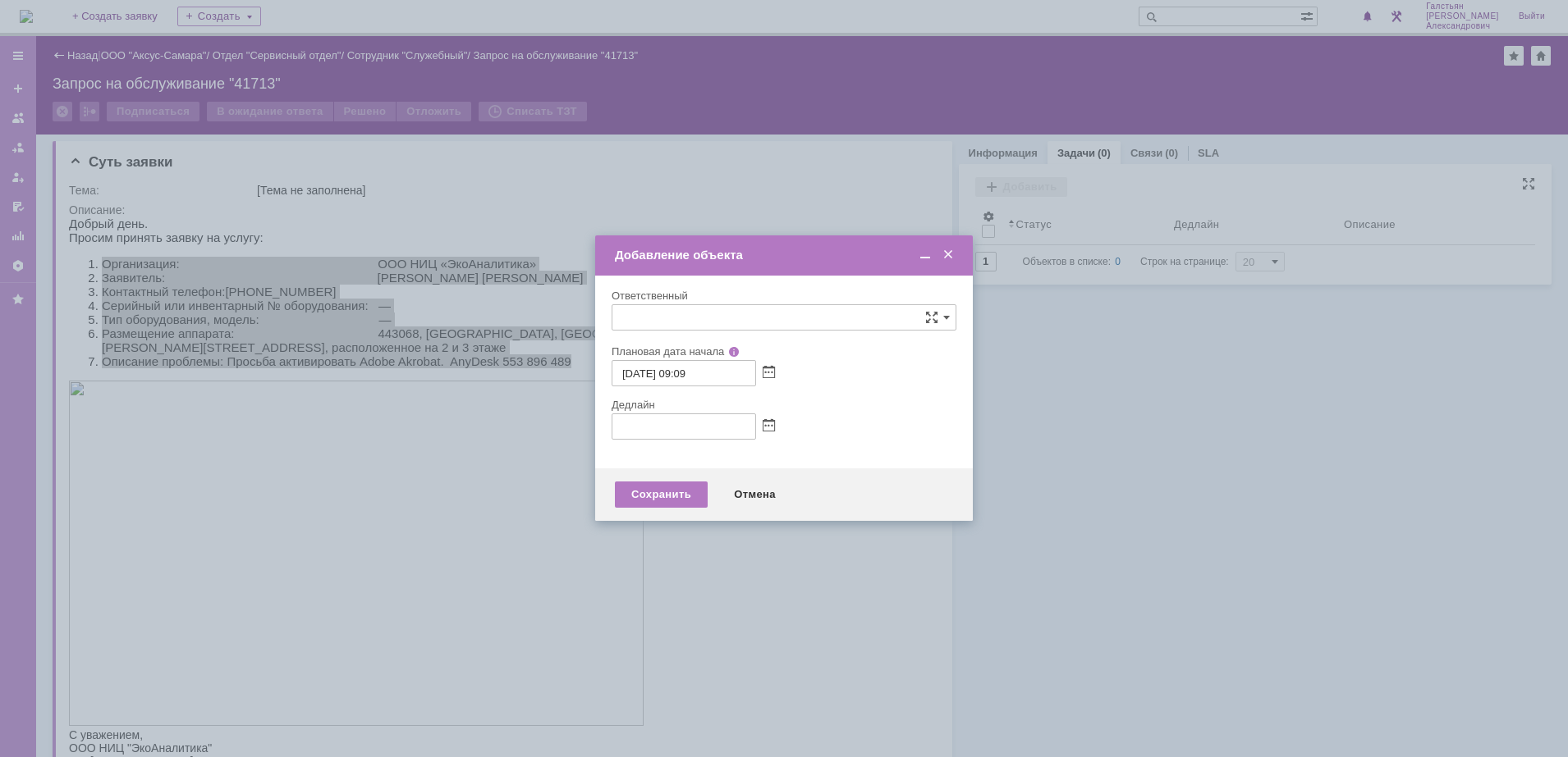
type input "[не указано]"
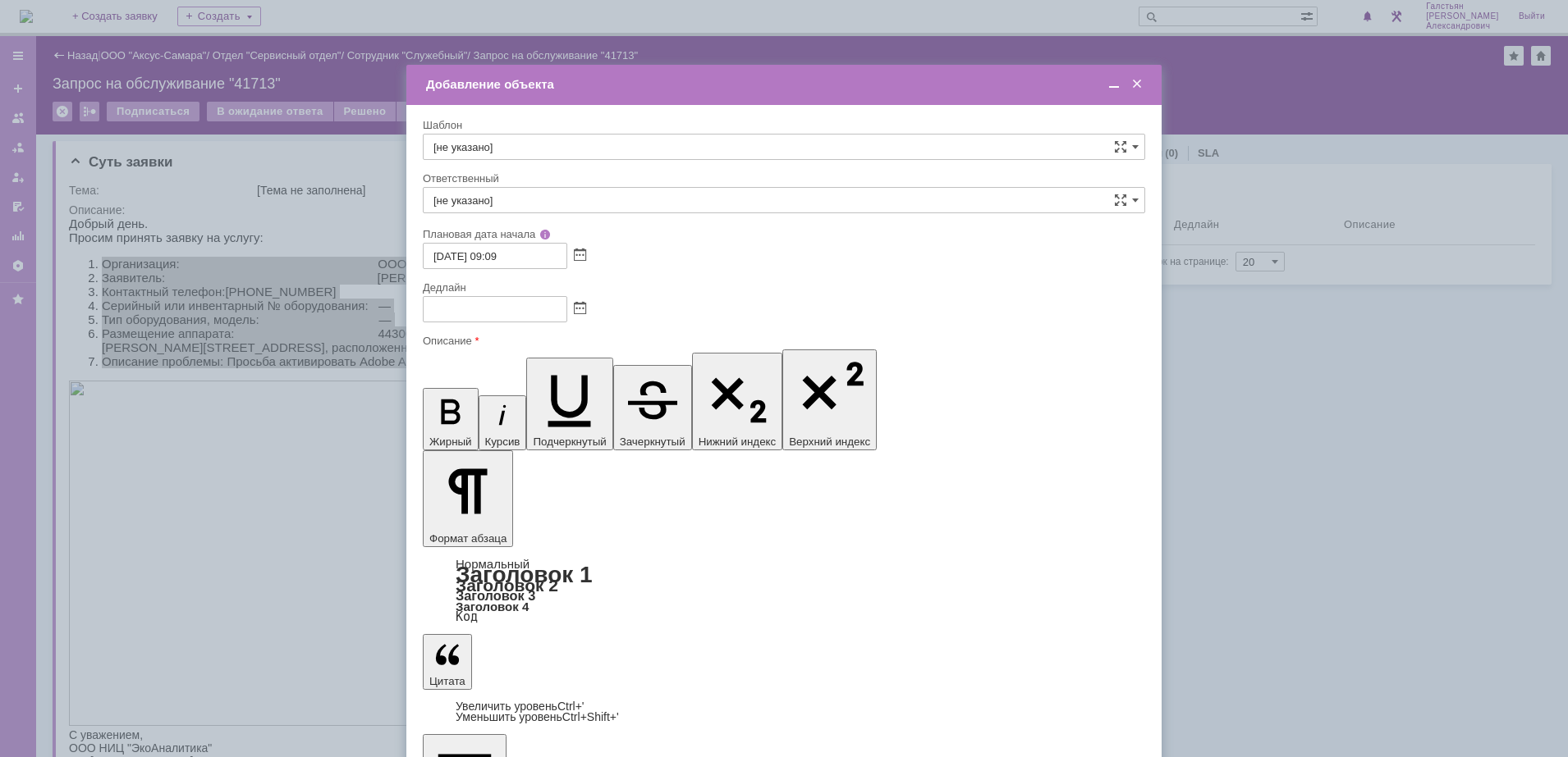
drag, startPoint x: 822, startPoint y: 4858, endPoint x: 954, endPoint y: 4855, distance: 132.0
copy li "AnyDesk 553 896 489"
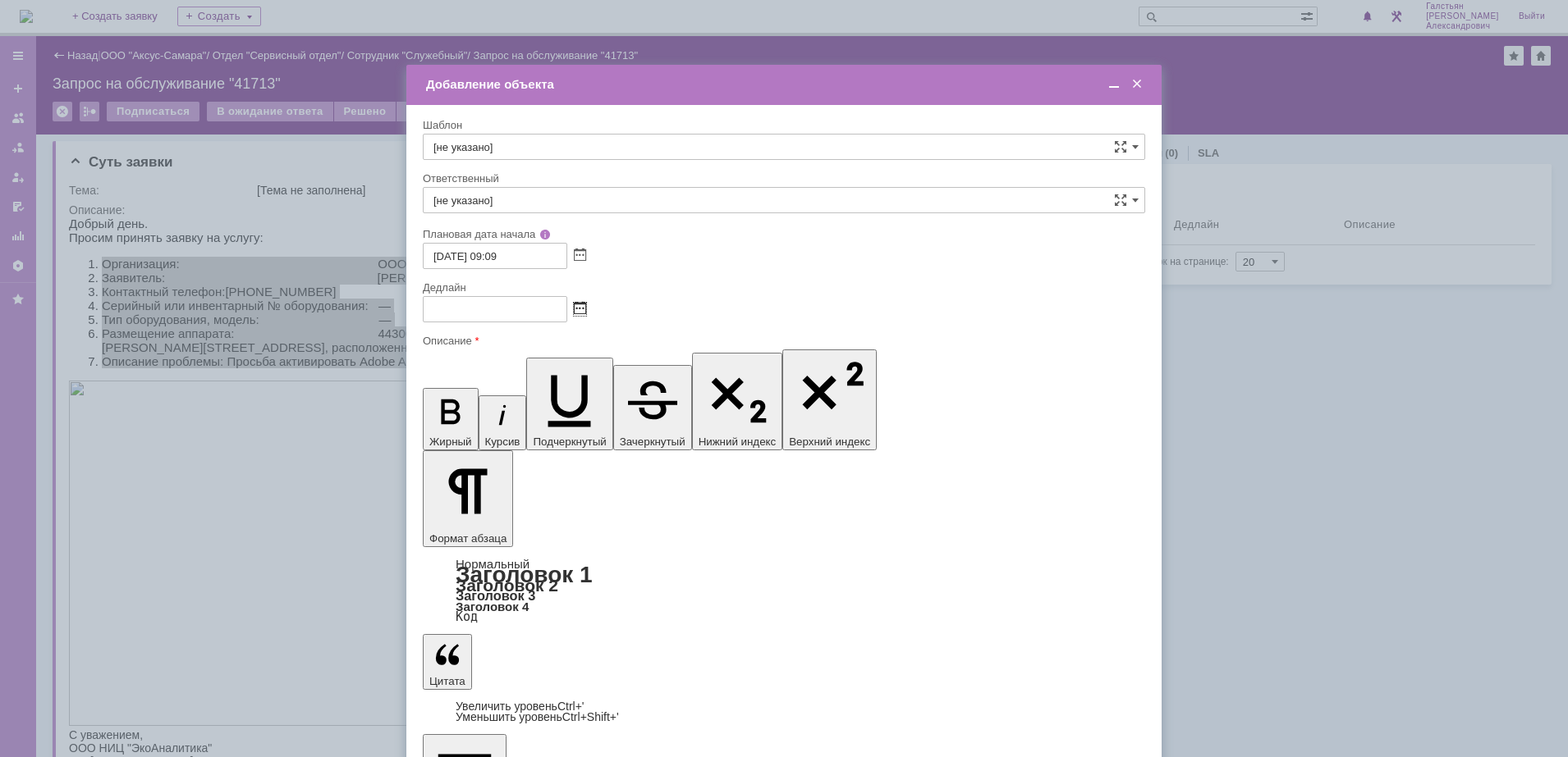
click at [583, 309] on span at bounding box center [580, 309] width 13 height 13
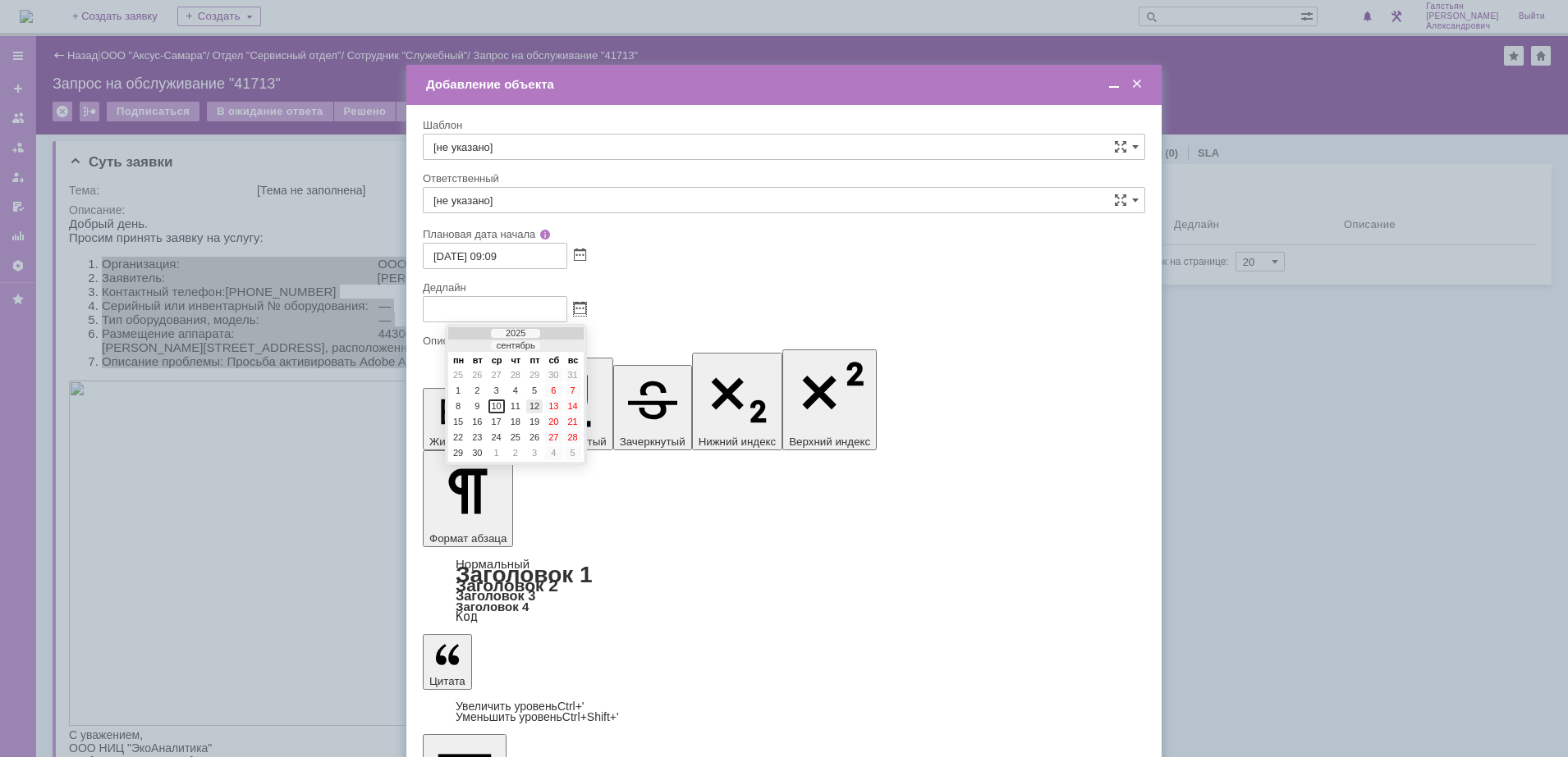
click at [536, 405] on div "12" at bounding box center [534, 406] width 17 height 14
type input "12.09.2025 09:09"
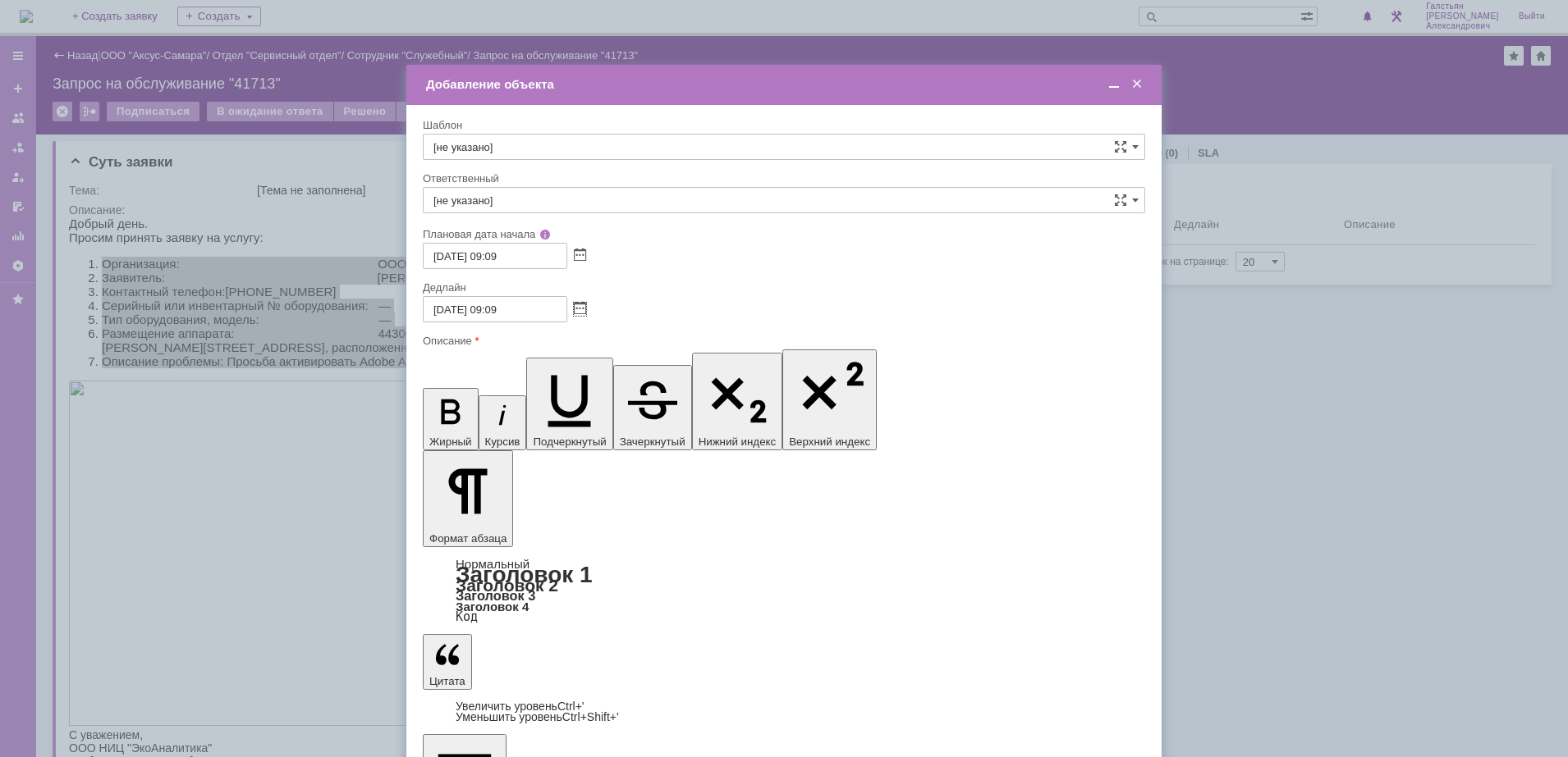
click at [505, 206] on input "[не указано]" at bounding box center [784, 200] width 722 height 26
click at [533, 373] on span "[PERSON_NAME]" at bounding box center [784, 373] width 701 height 13
type input "[PERSON_NAME]"
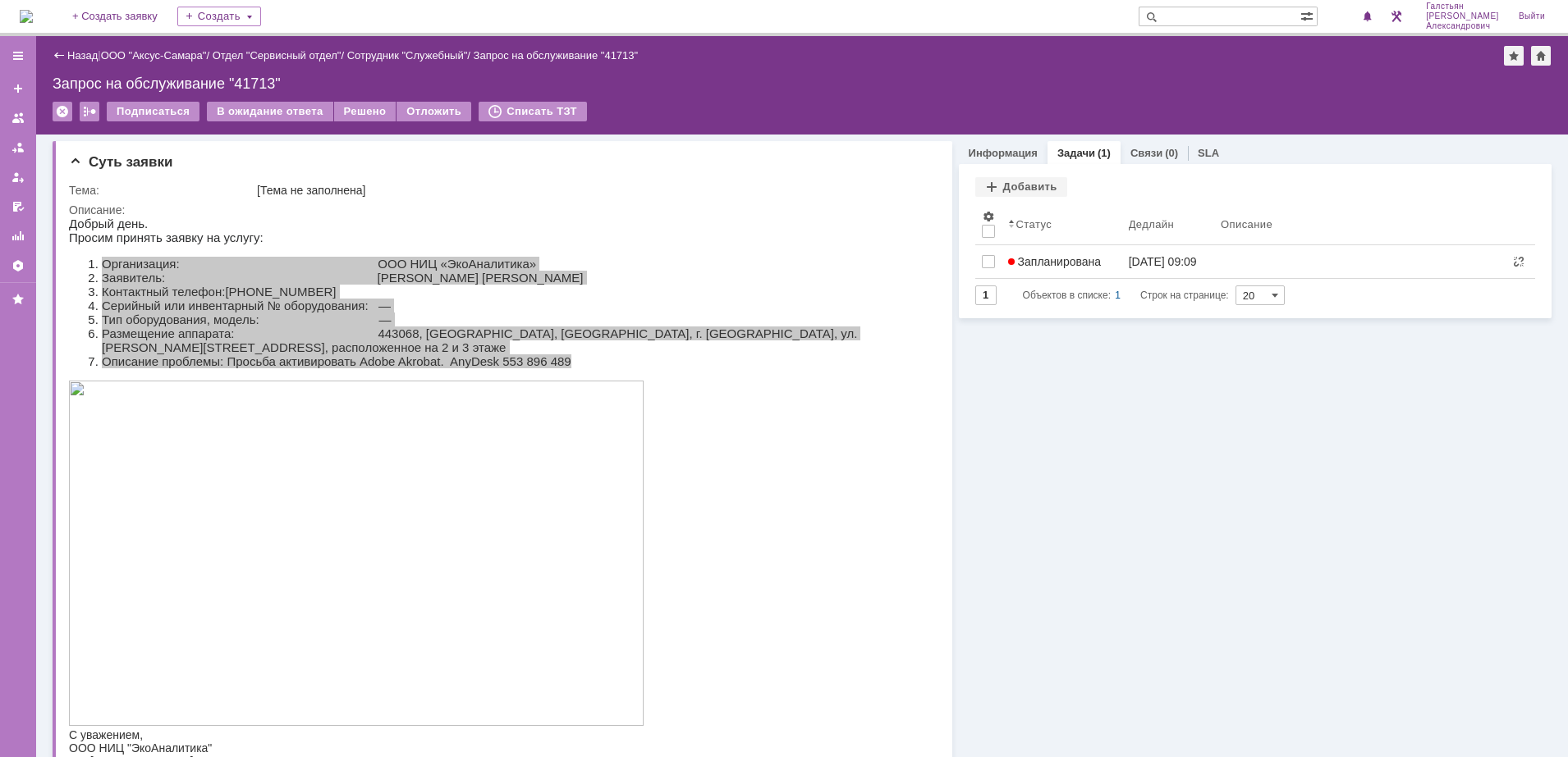
click at [33, 14] on img at bounding box center [25, 16] width 13 height 13
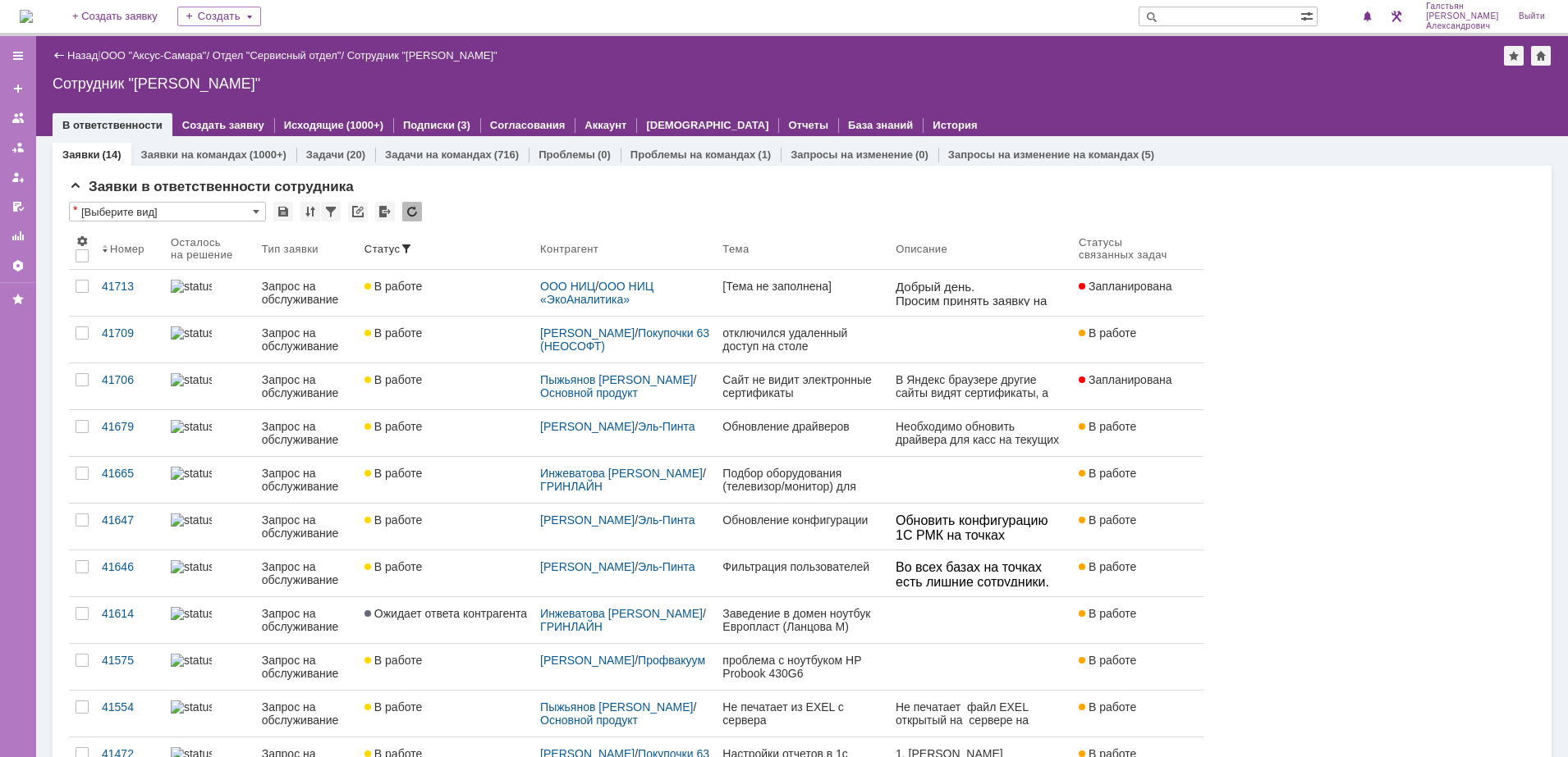
click at [33, 10] on img at bounding box center [25, 16] width 13 height 13
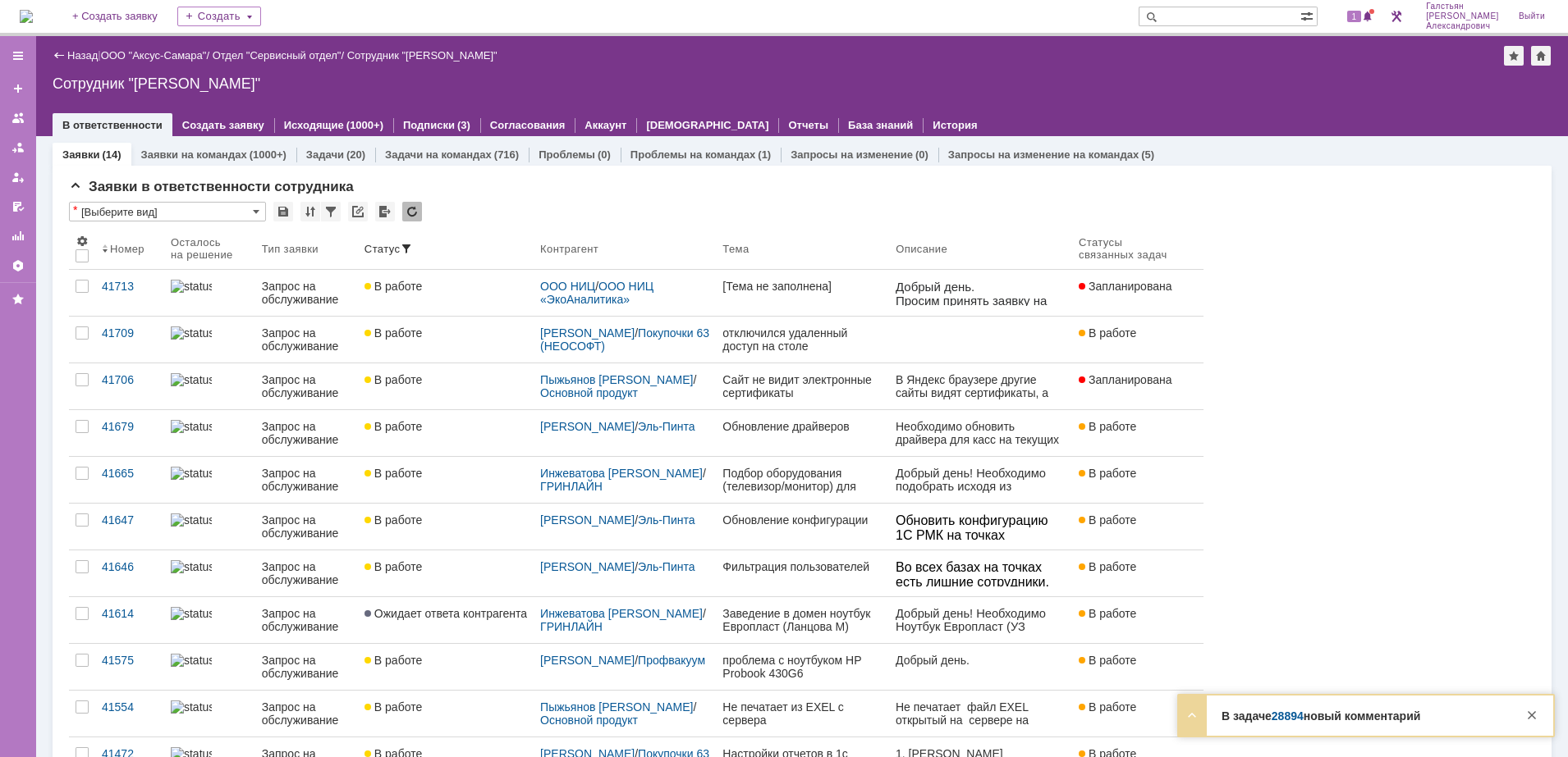
click at [1361, 5] on div "1" at bounding box center [1352, 17] width 50 height 33
click at [1359, 18] on span "1" at bounding box center [1354, 17] width 15 height 12
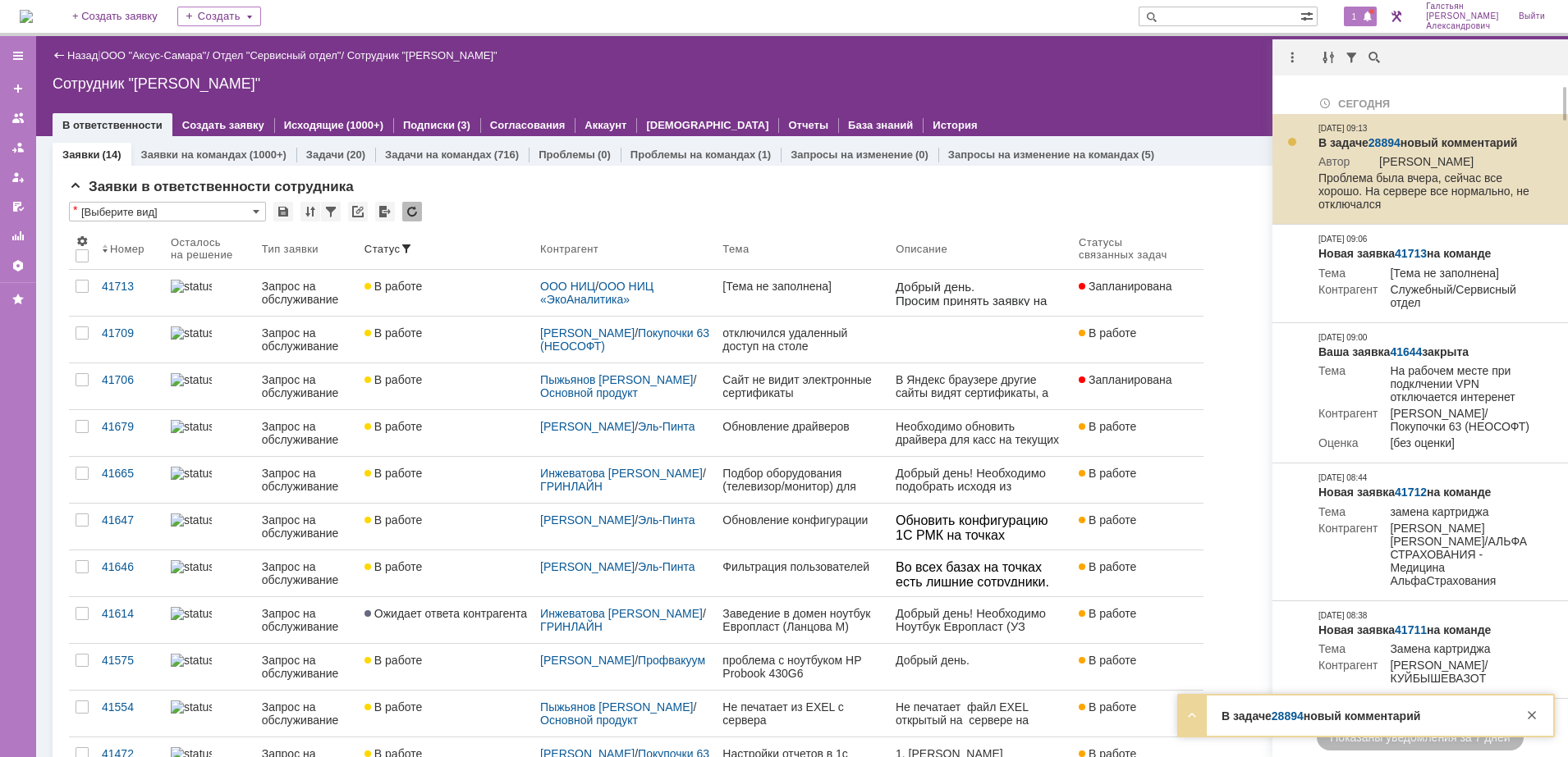
click at [1382, 139] on link "28894" at bounding box center [1384, 142] width 32 height 13
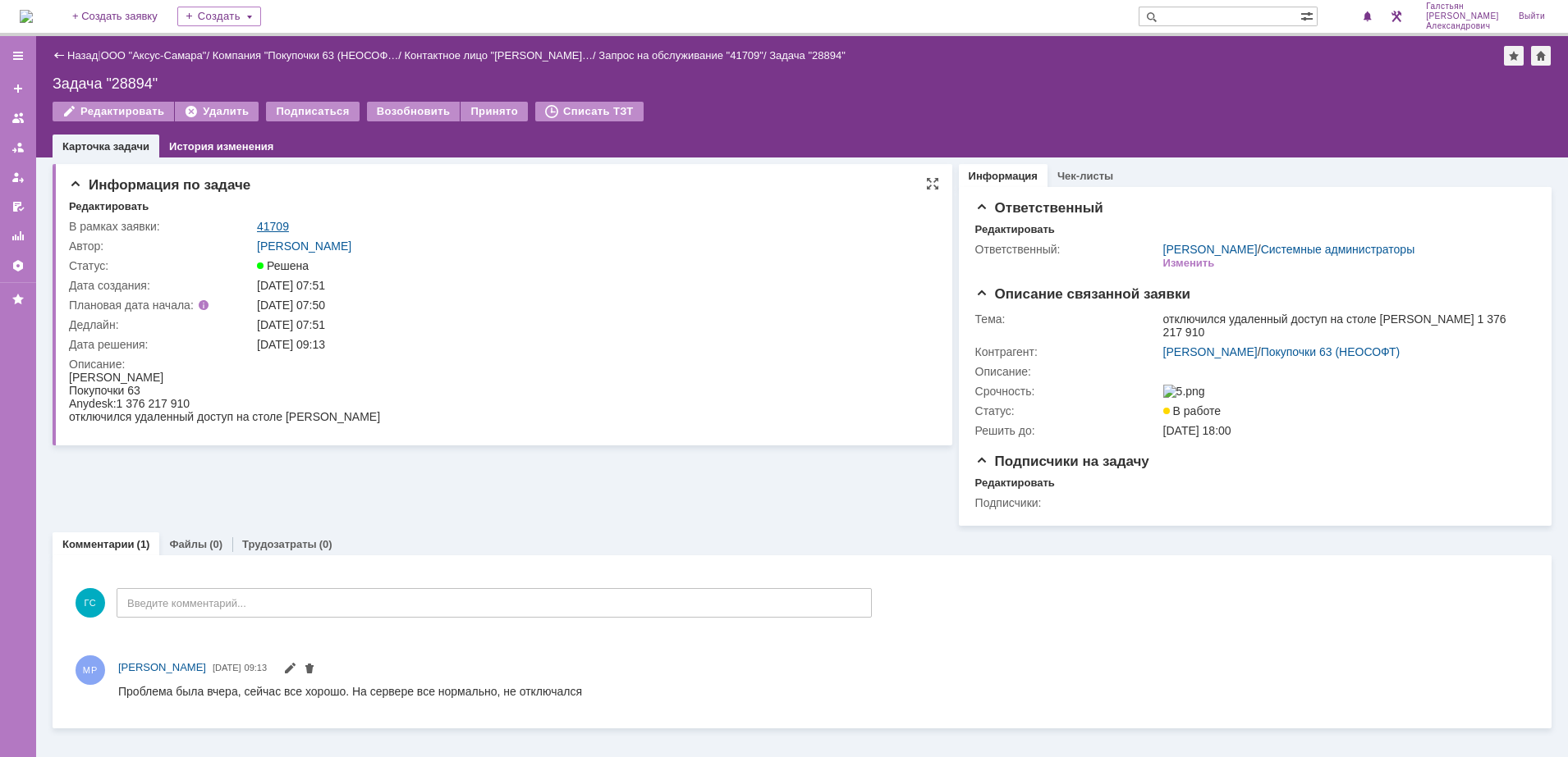
click at [276, 224] on link "41709" at bounding box center [273, 226] width 32 height 13
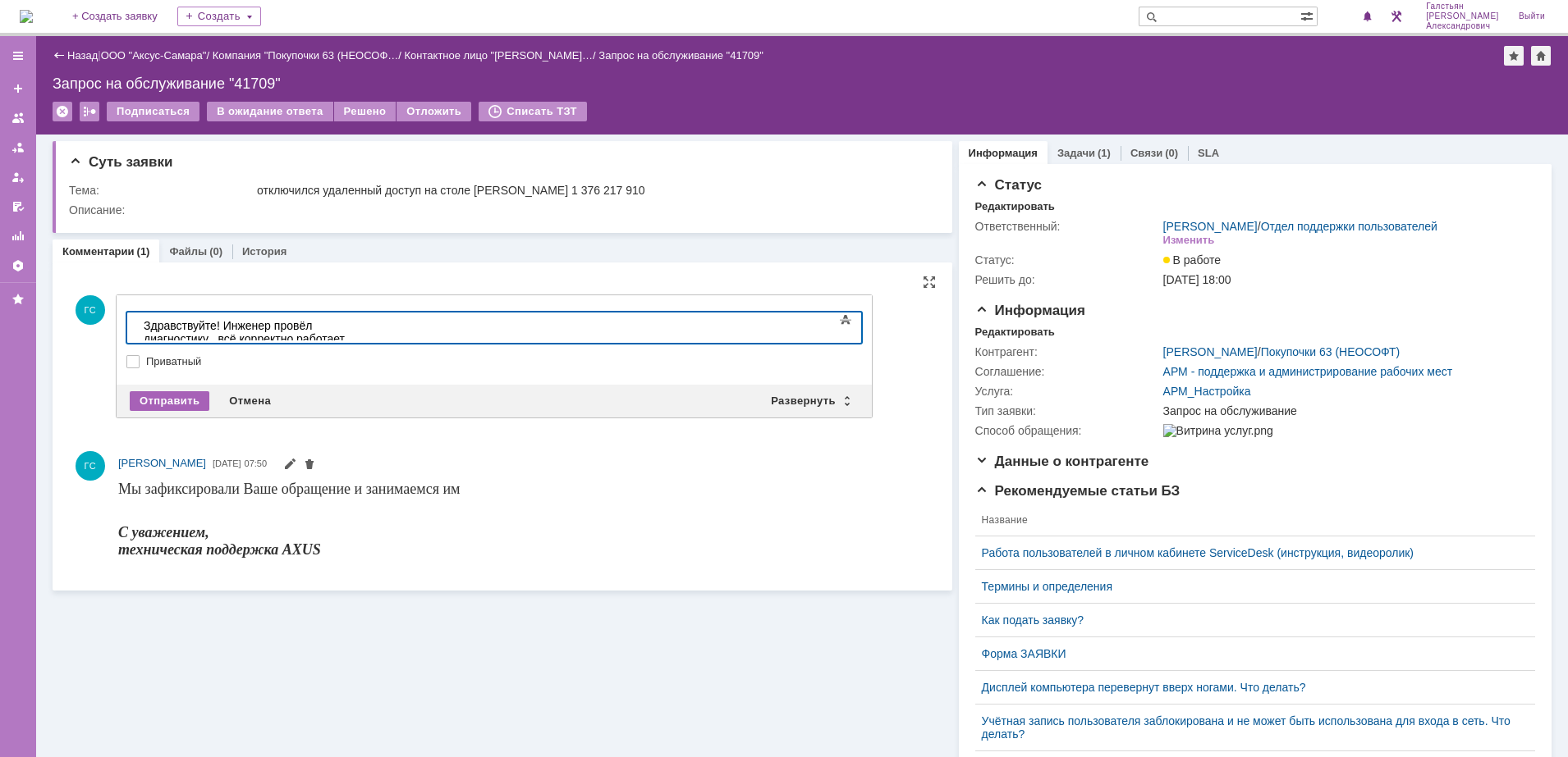
click at [160, 397] on div "Отправить" at bounding box center [170, 401] width 80 height 19
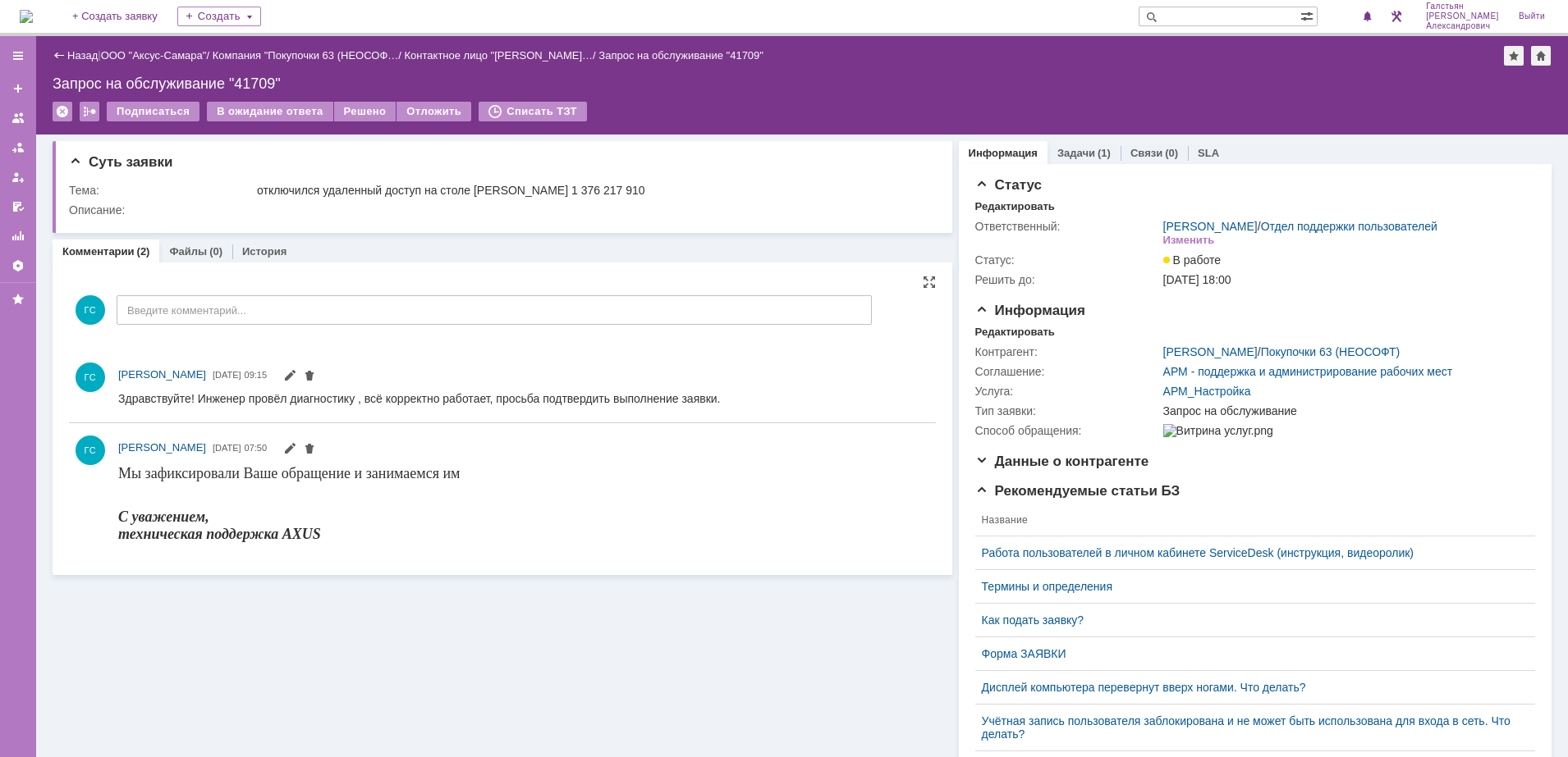
click at [33, 10] on img at bounding box center [25, 16] width 13 height 13
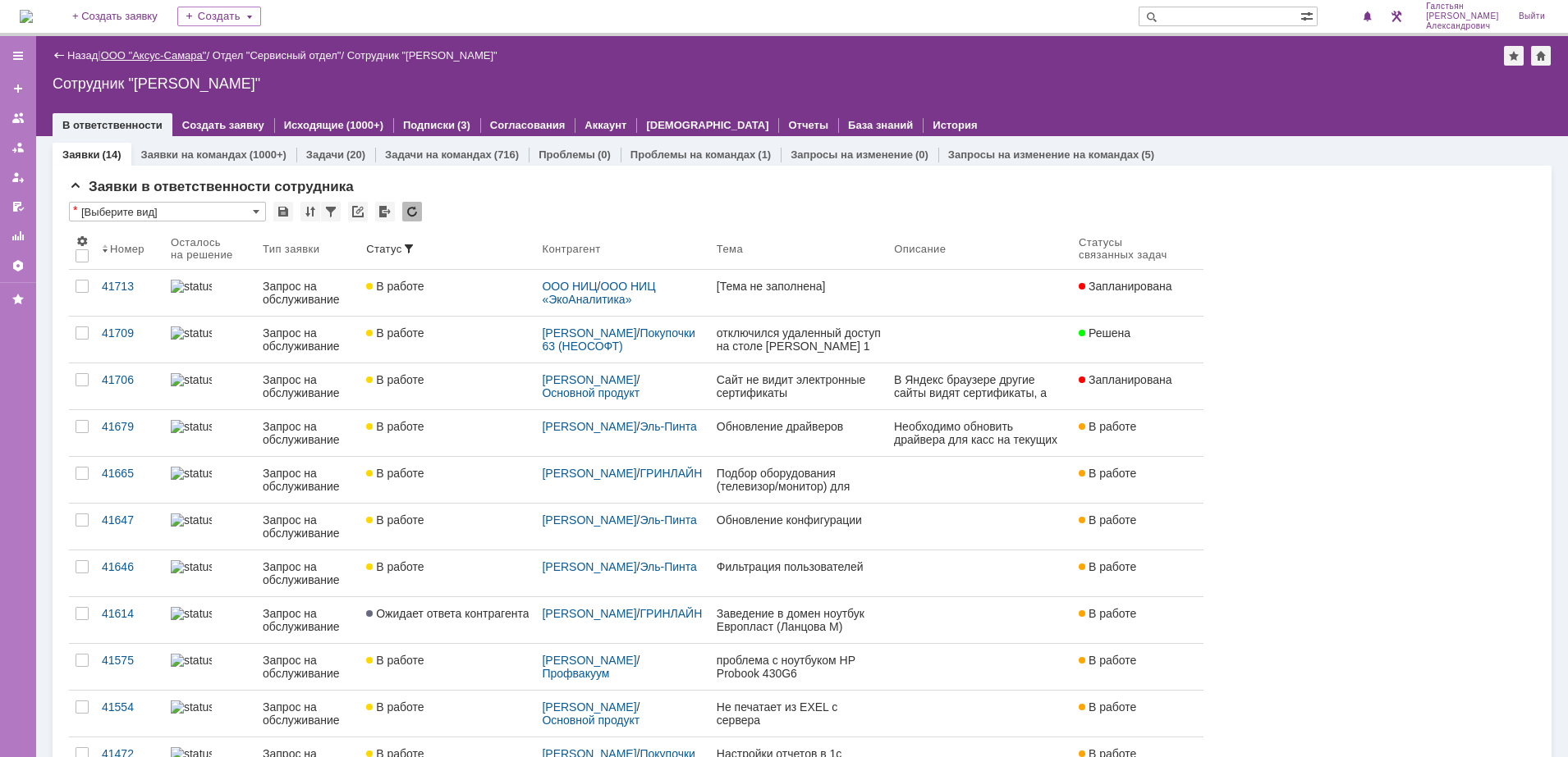
click at [190, 51] on link "ООО "Аксус-Самара"" at bounding box center [154, 56] width 106 height 13
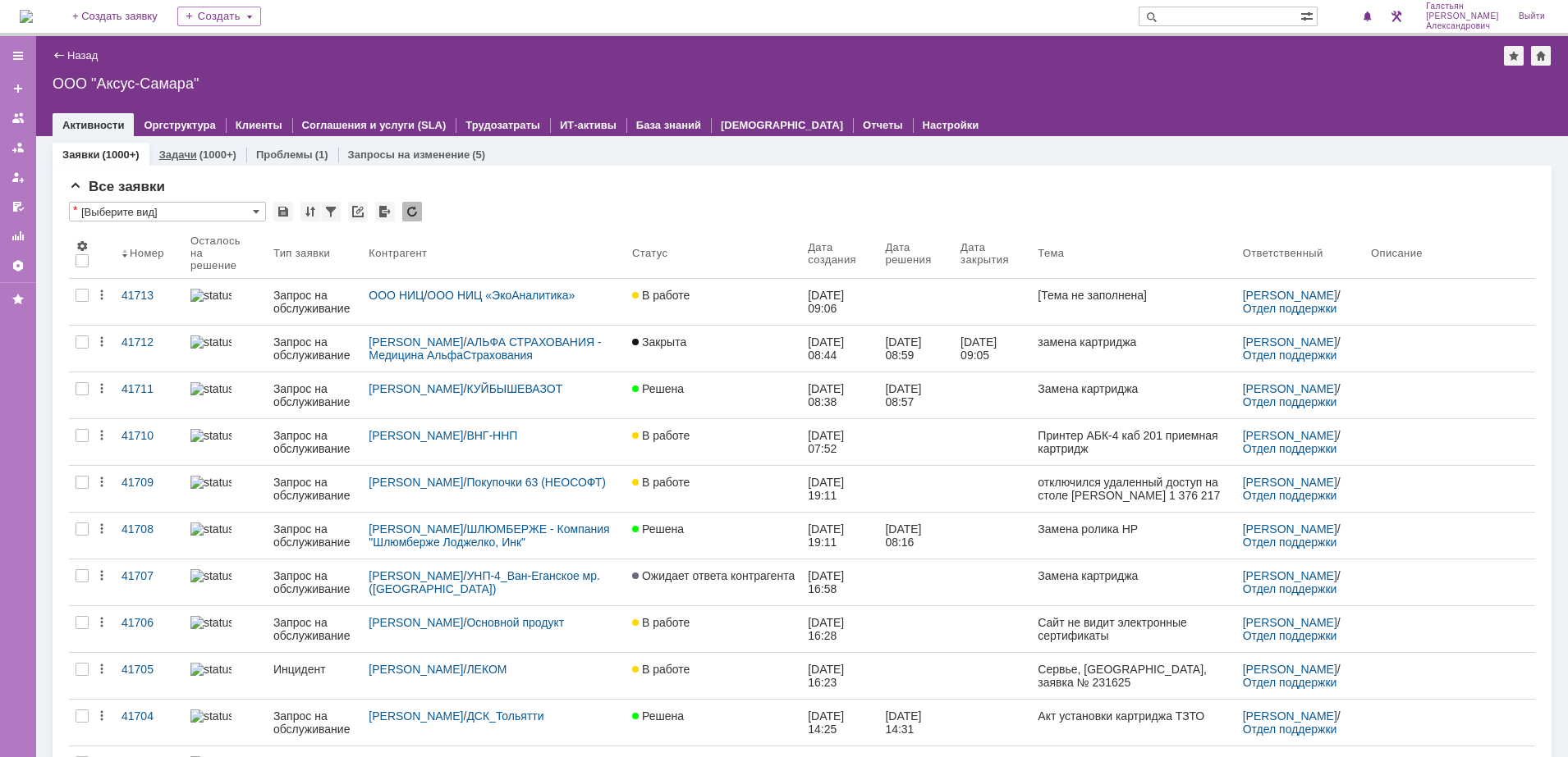
click at [183, 154] on link "Задачи" at bounding box center [177, 154] width 38 height 13
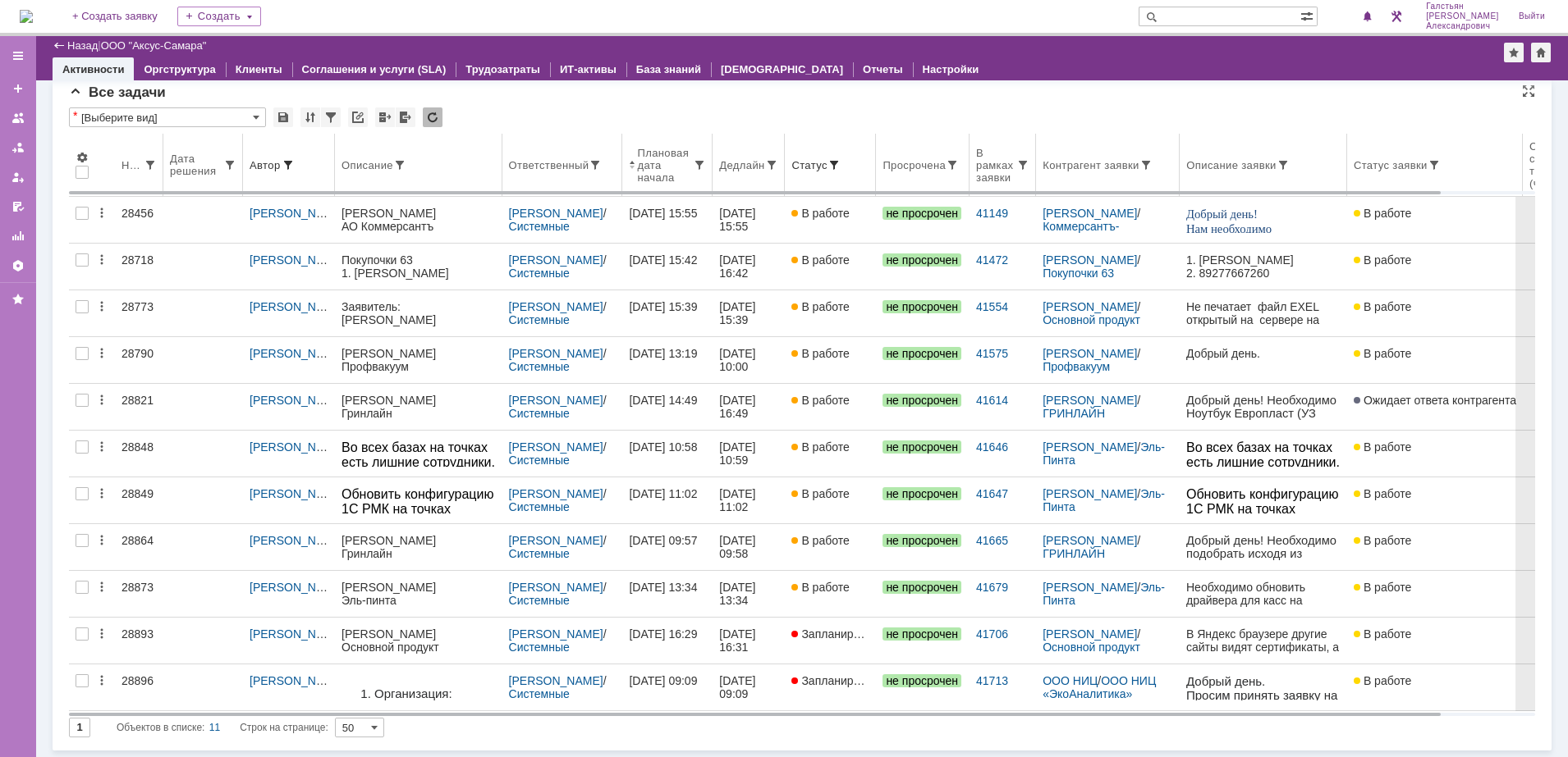
click at [746, 175] on th "Дедлайн" at bounding box center [748, 165] width 72 height 63
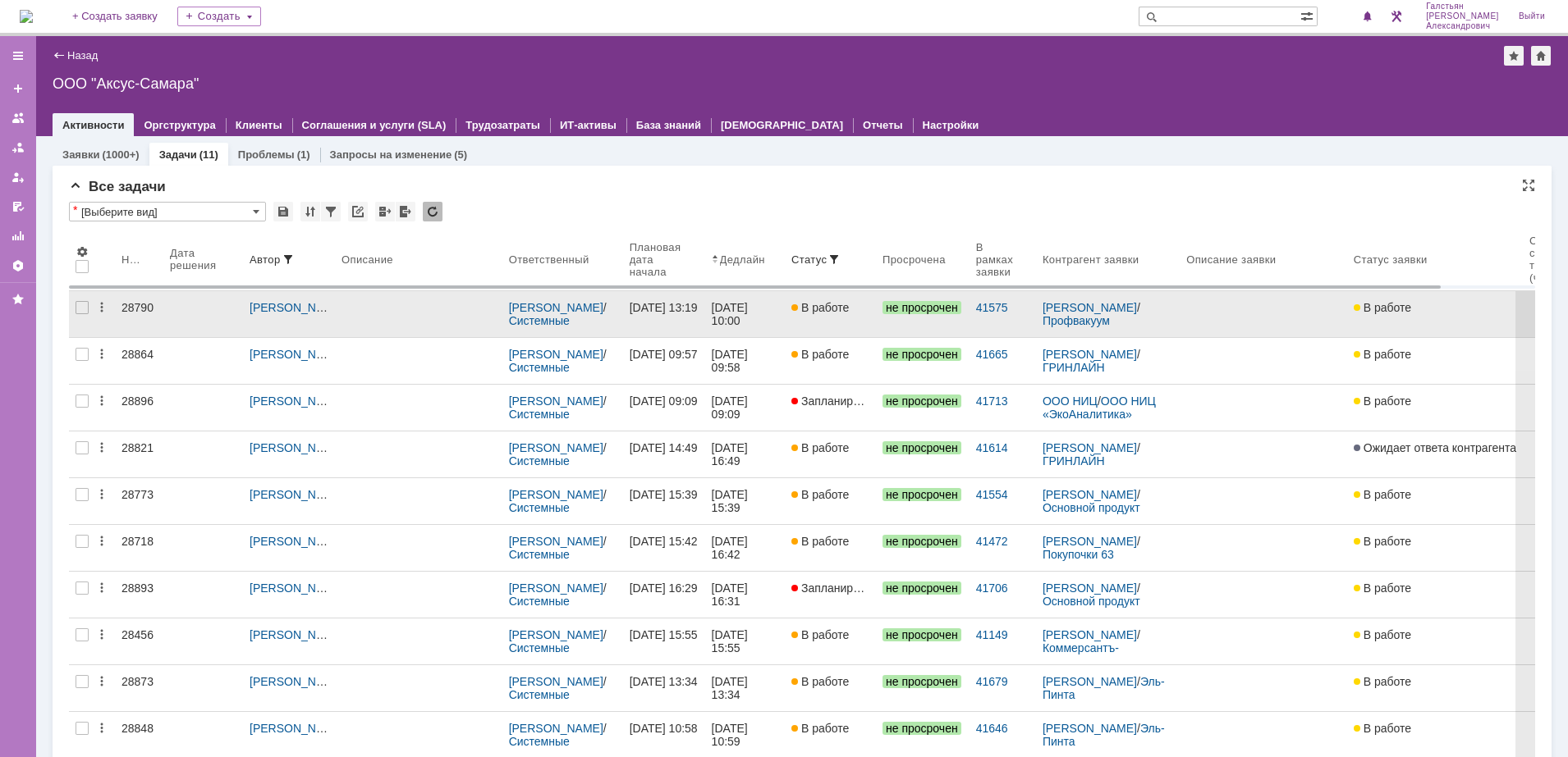
click at [752, 320] on div "[DATE] 10:00" at bounding box center [745, 314] width 66 height 26
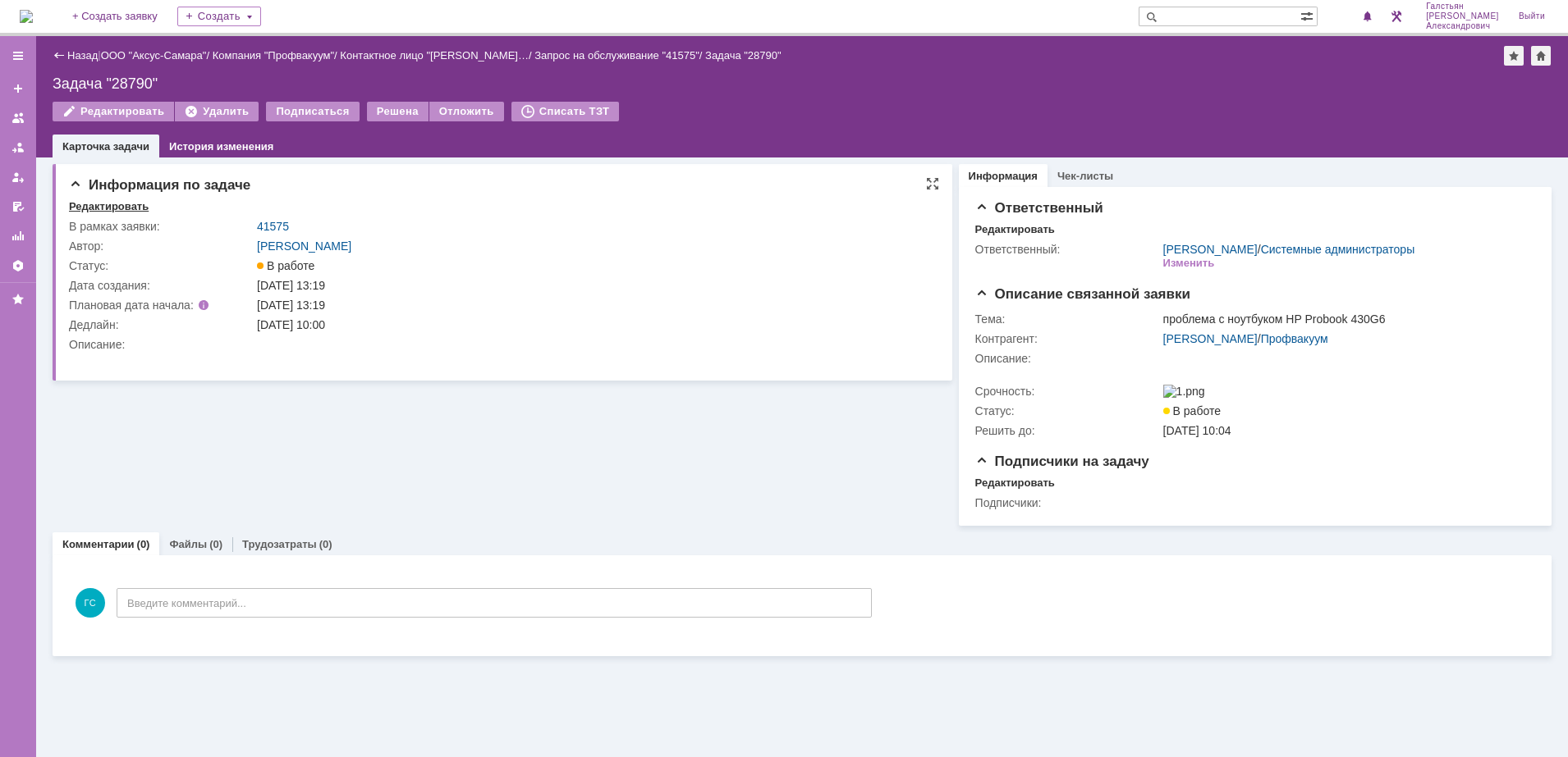
click at [102, 206] on div "Редактировать" at bounding box center [109, 207] width 80 height 13
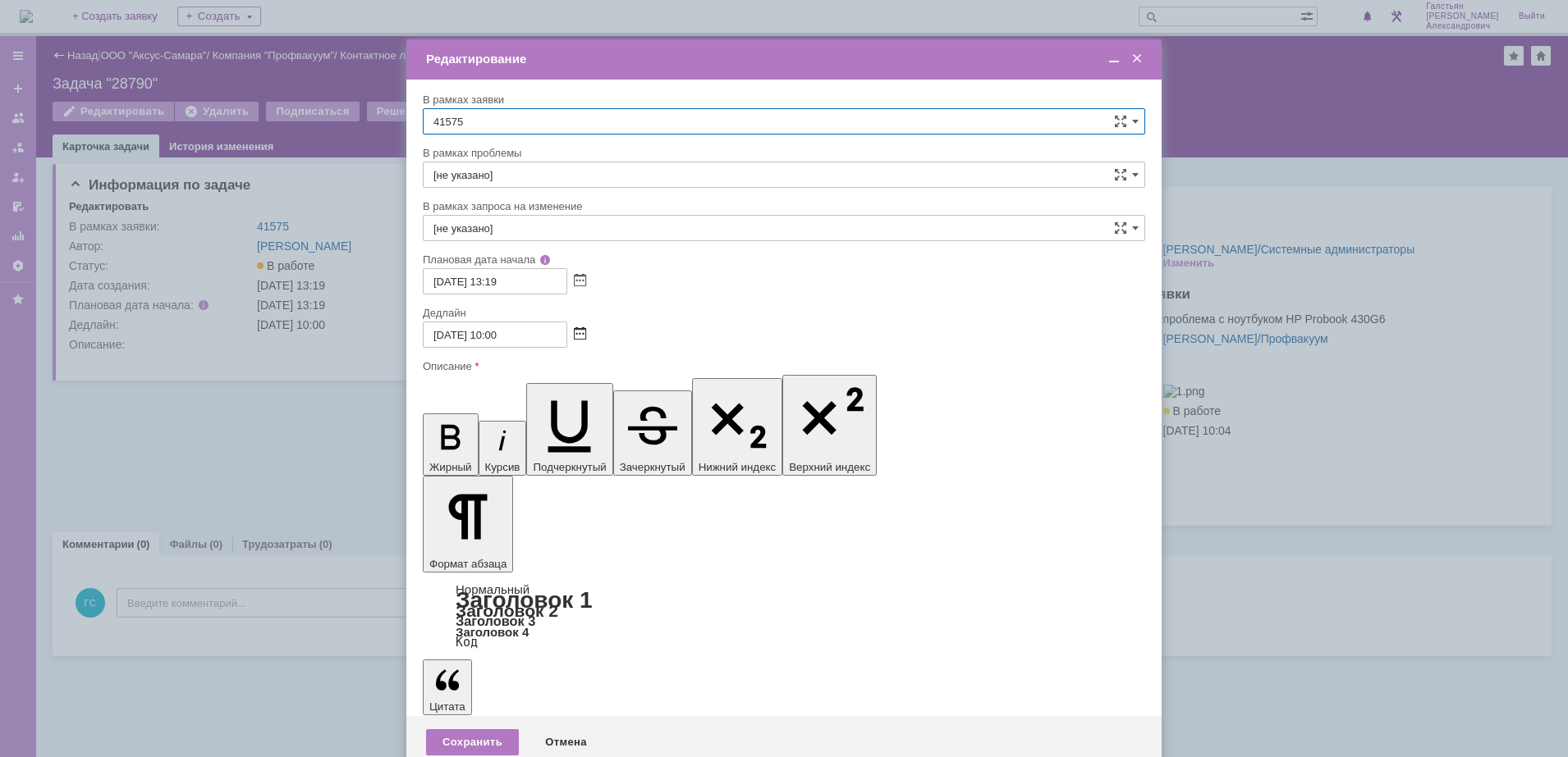
click at [577, 331] on span at bounding box center [580, 334] width 13 height 13
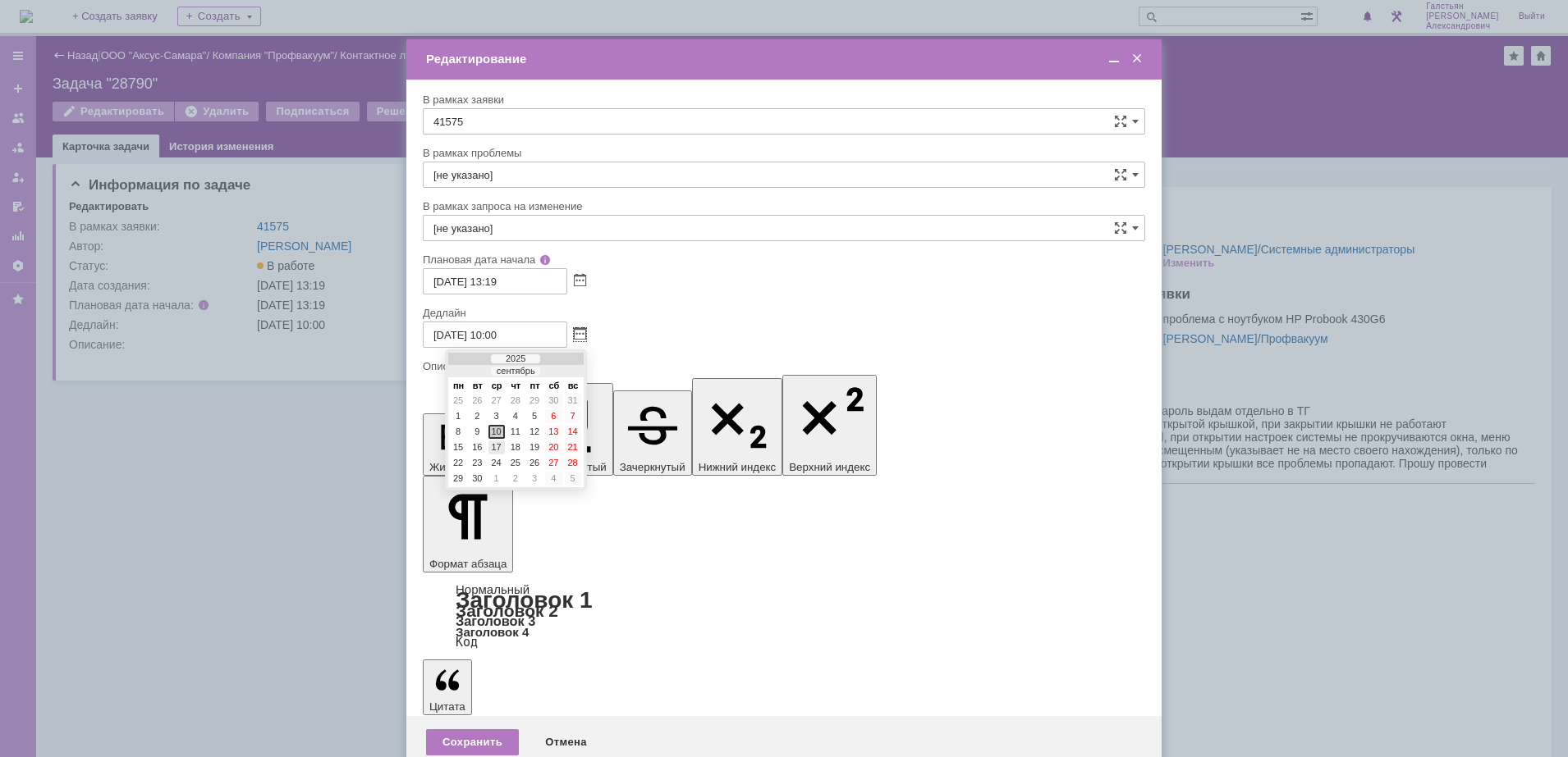
click at [498, 450] on div "17" at bounding box center [496, 447] width 17 height 14
type input "17.09.2025 10:00"
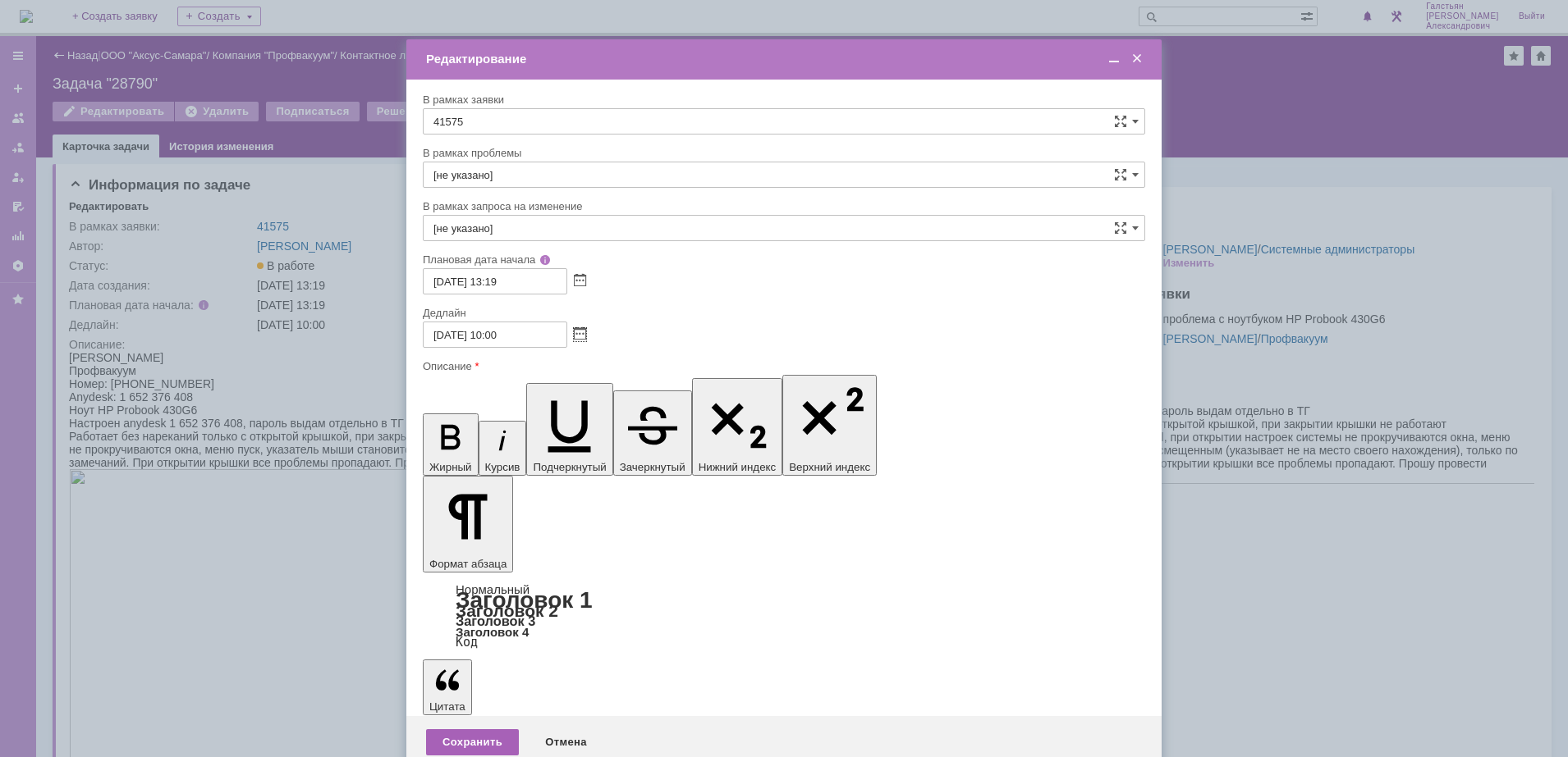
click at [487, 730] on div "Сохранить" at bounding box center [472, 742] width 93 height 26
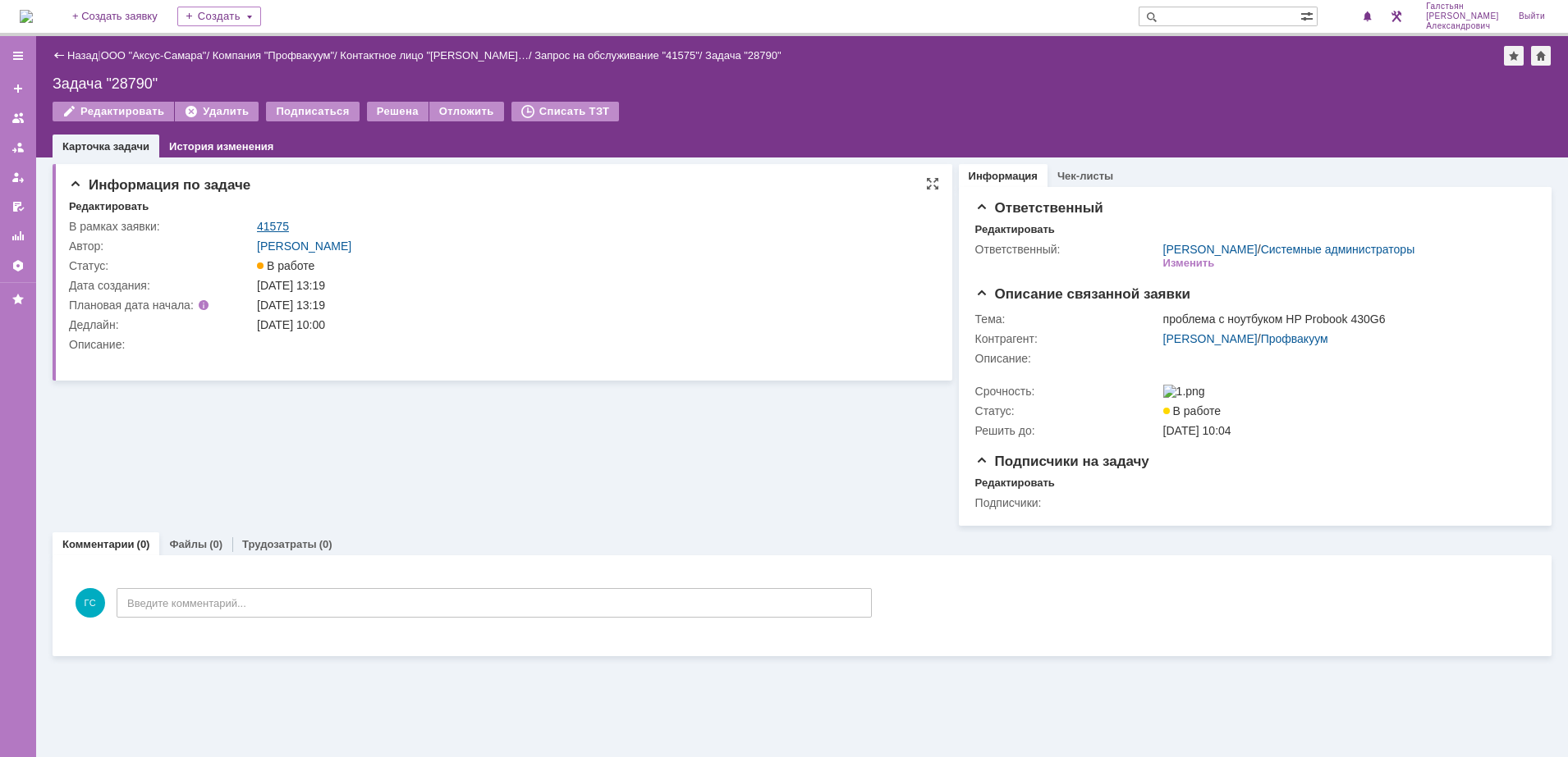
click at [272, 221] on link "41575" at bounding box center [273, 226] width 32 height 13
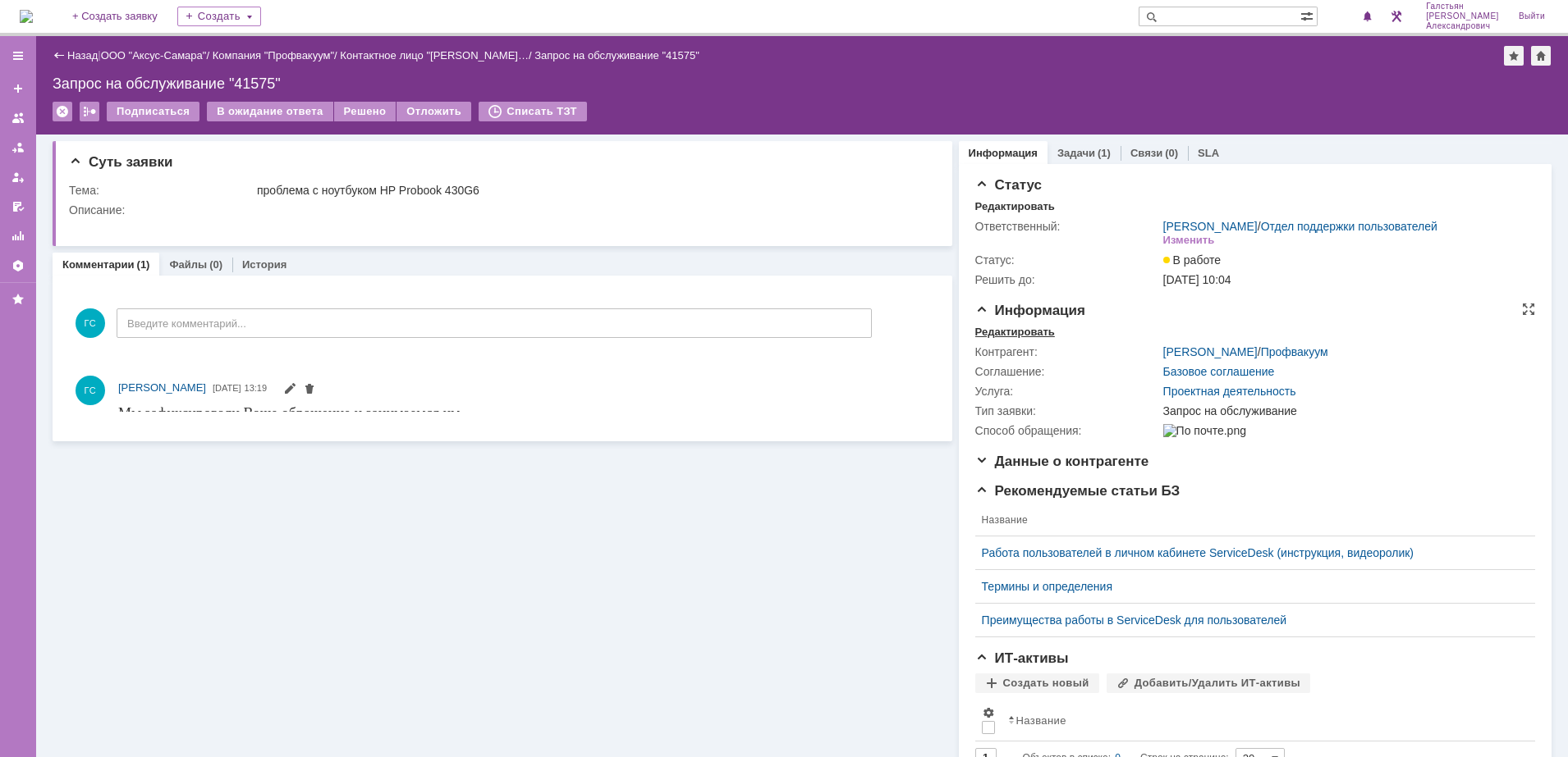
click at [1017, 339] on div "Редактировать" at bounding box center [1015, 331] width 80 height 13
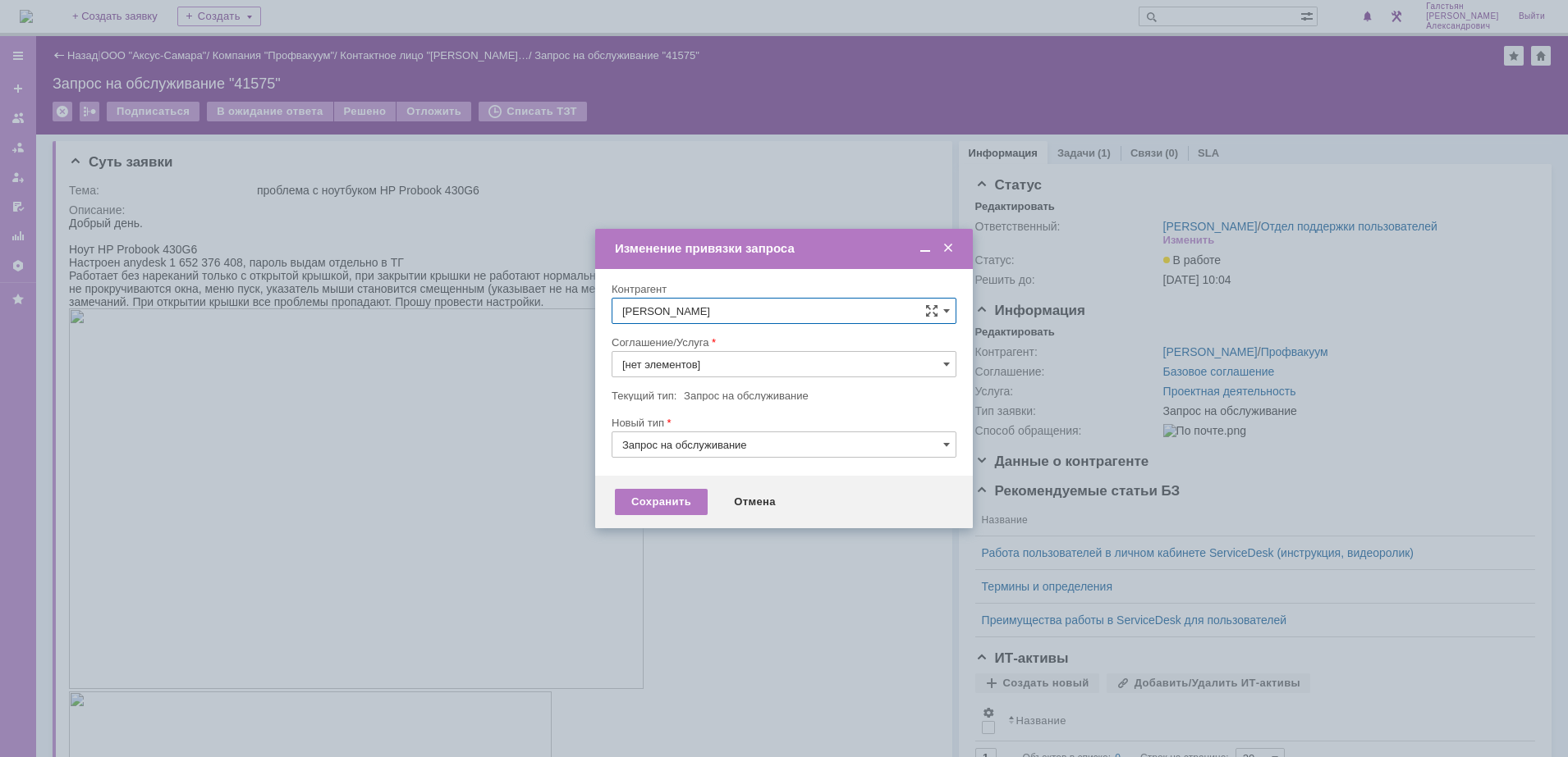
type input "Проектная деятельность"
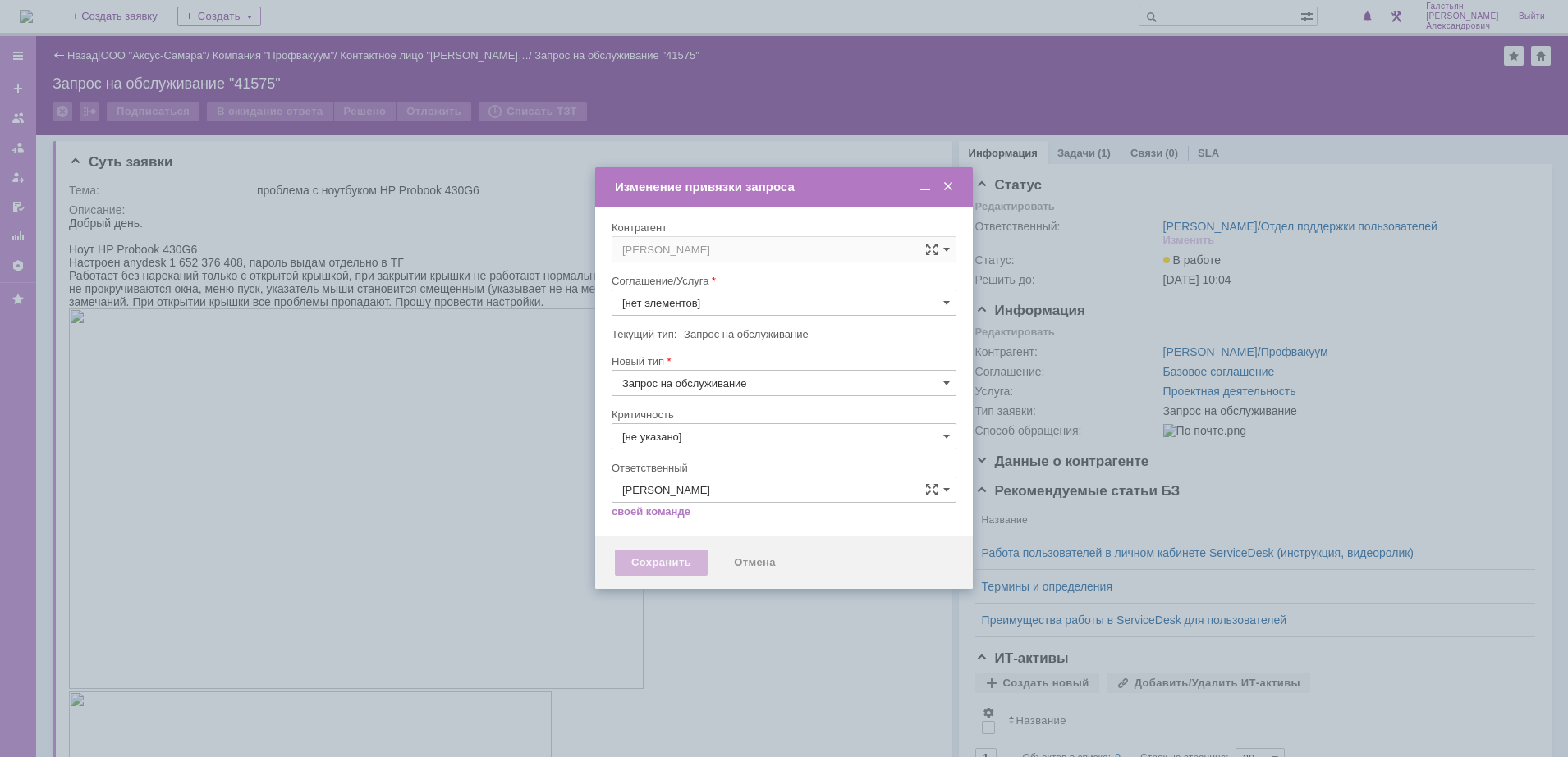
type input "Проектная деятельность"
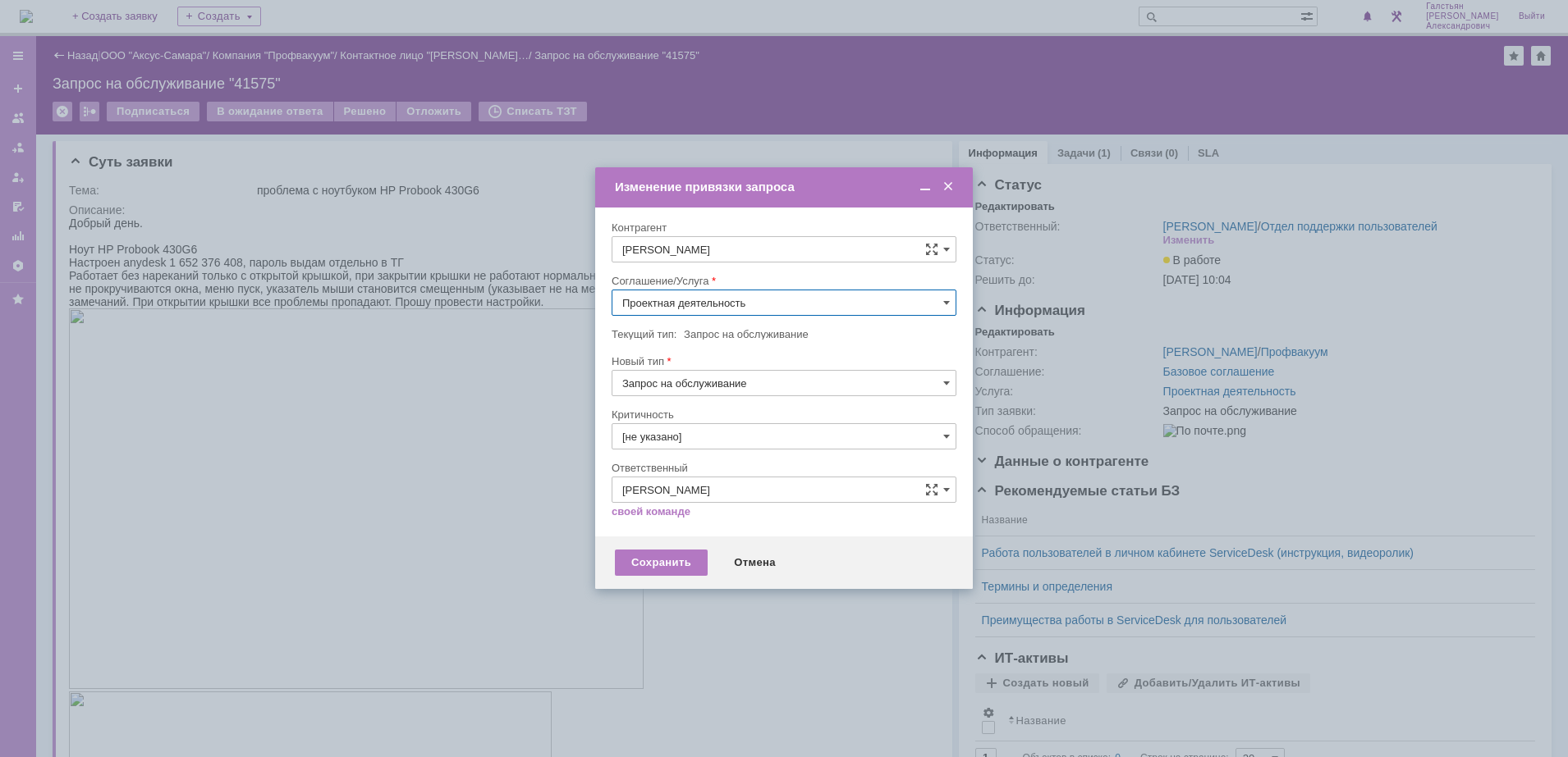
click at [830, 308] on input "Проектная деятельность" at bounding box center [784, 302] width 345 height 26
click at [793, 445] on span "Проектная деятельность_2" at bounding box center [784, 449] width 324 height 13
type input "Проектная деятельность_2"
click at [679, 570] on div "Сохранить" at bounding box center [661, 562] width 93 height 26
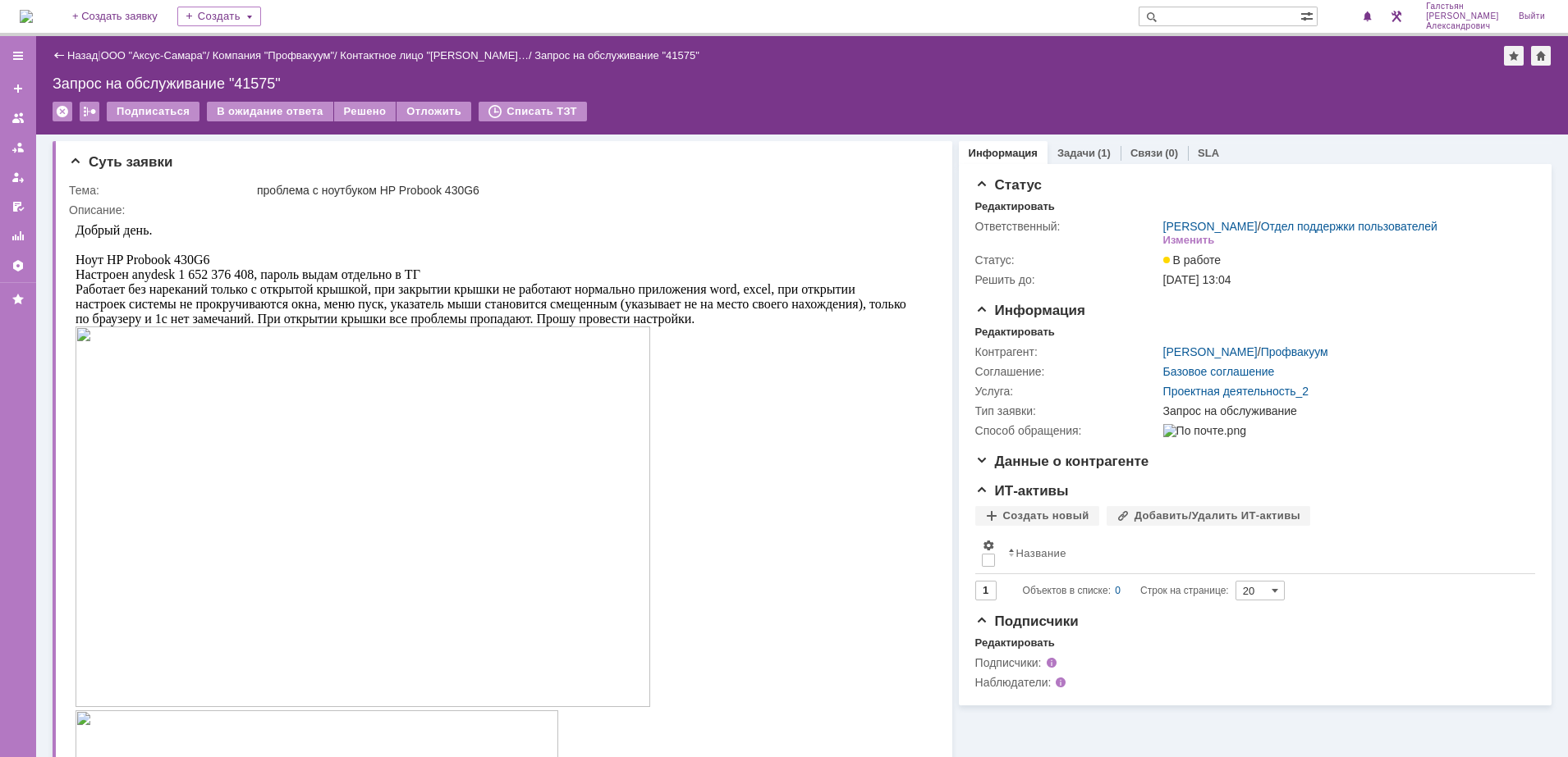
click at [33, 10] on img at bounding box center [25, 16] width 13 height 13
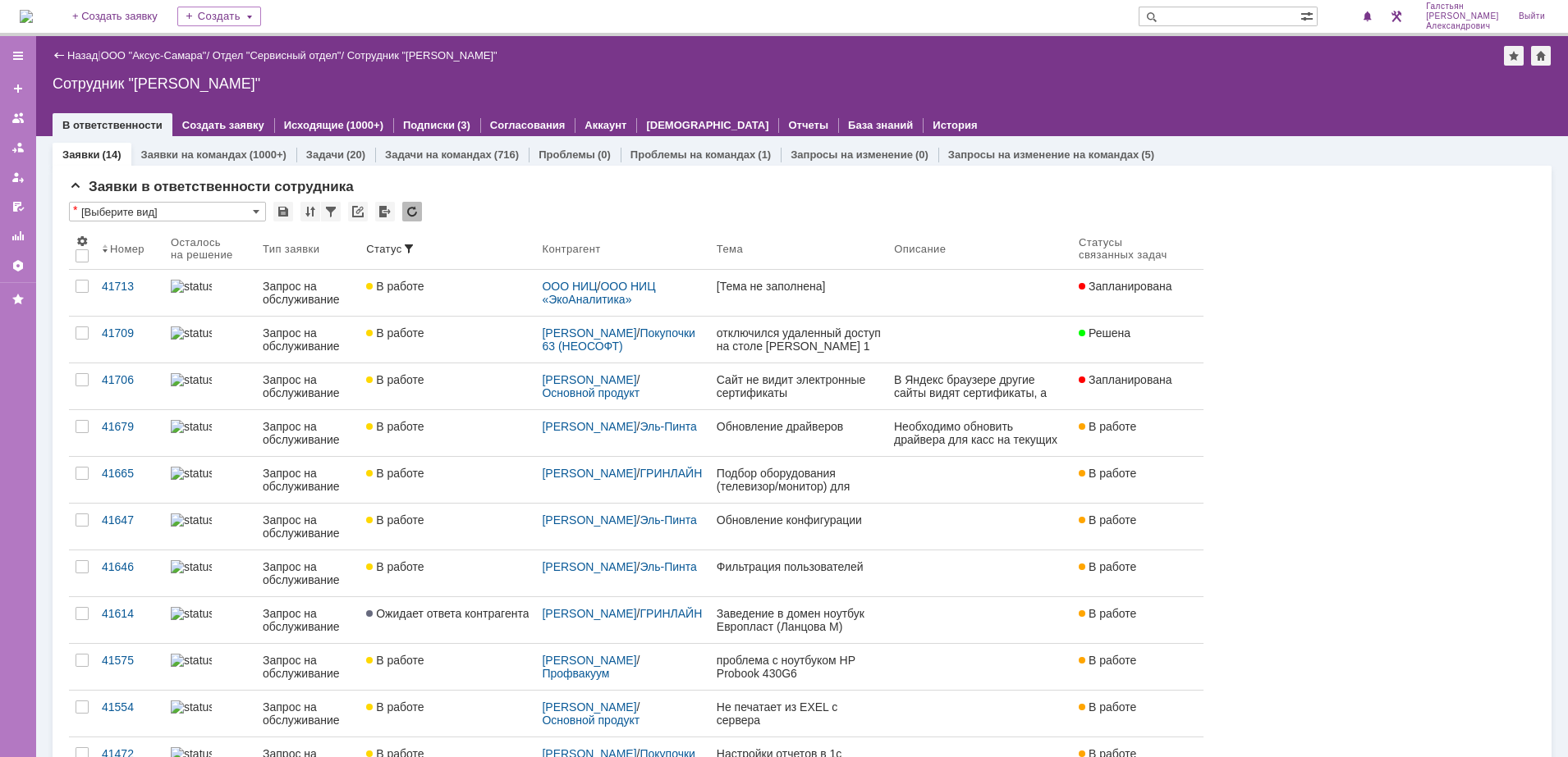
click at [33, 13] on img at bounding box center [25, 16] width 13 height 13
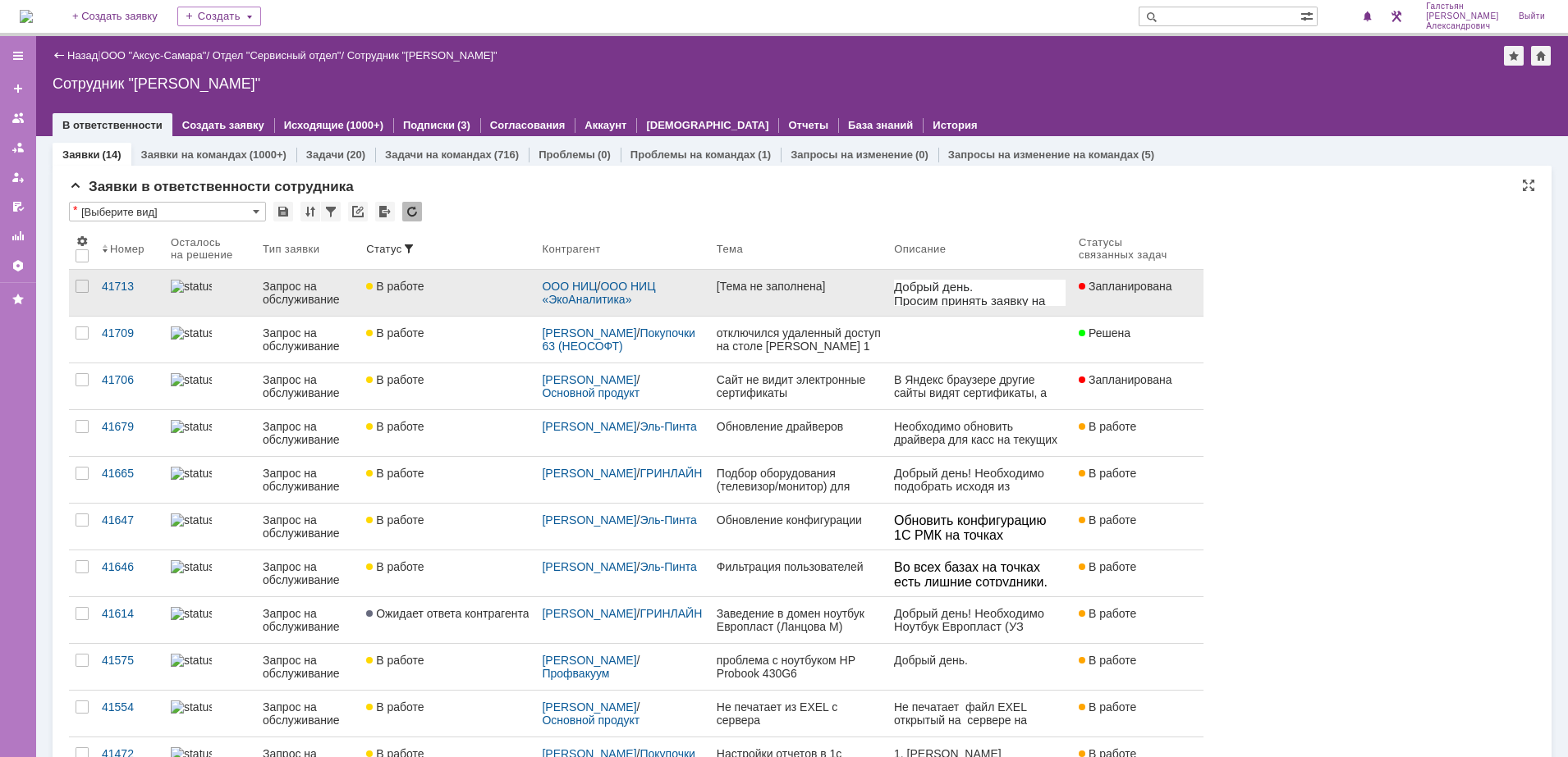
click at [794, 292] on div "[Тема не заполнена]" at bounding box center [798, 285] width 164 height 13
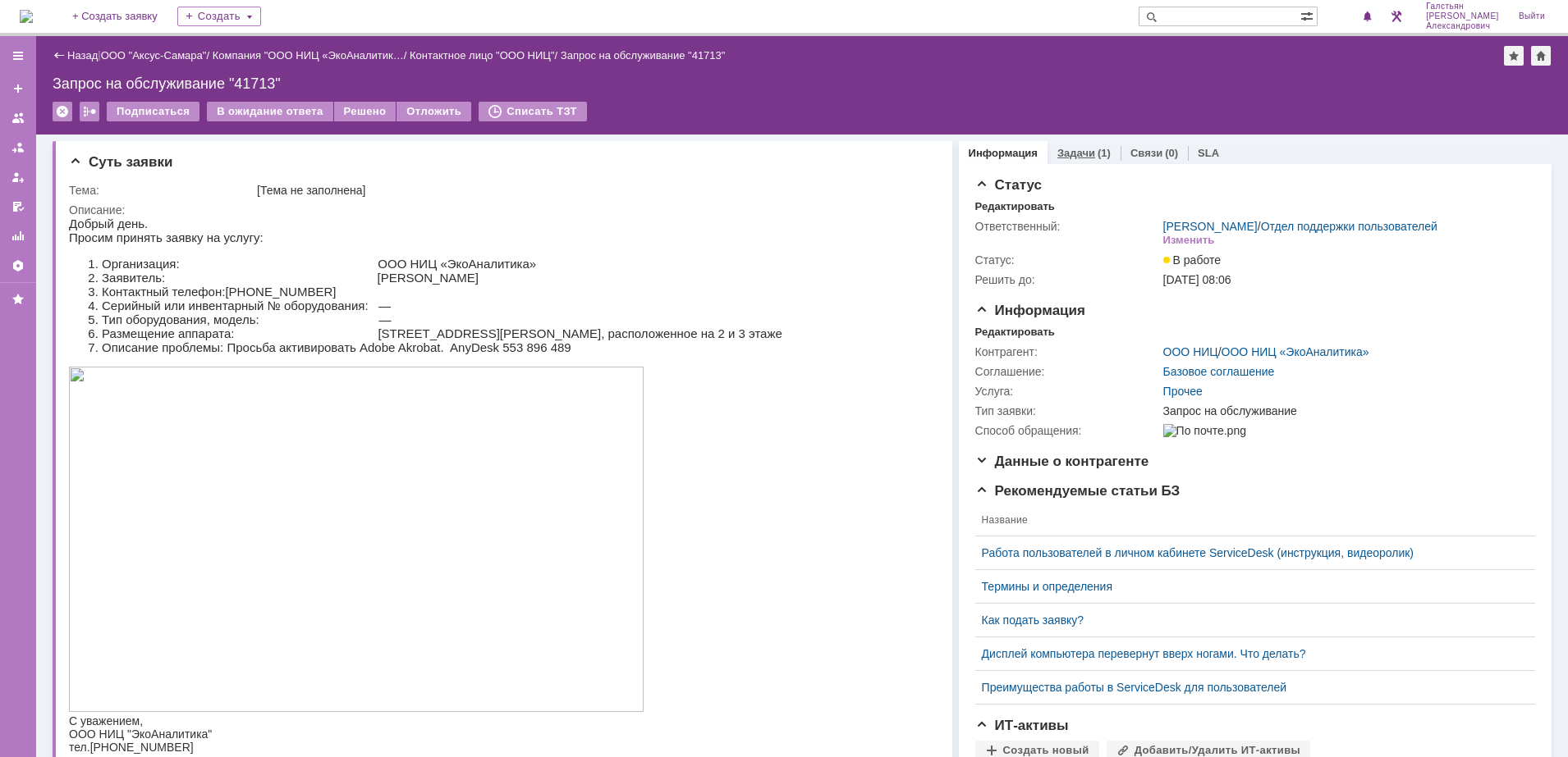
click at [1082, 154] on div "Задачи (1)" at bounding box center [1084, 153] width 54 height 11
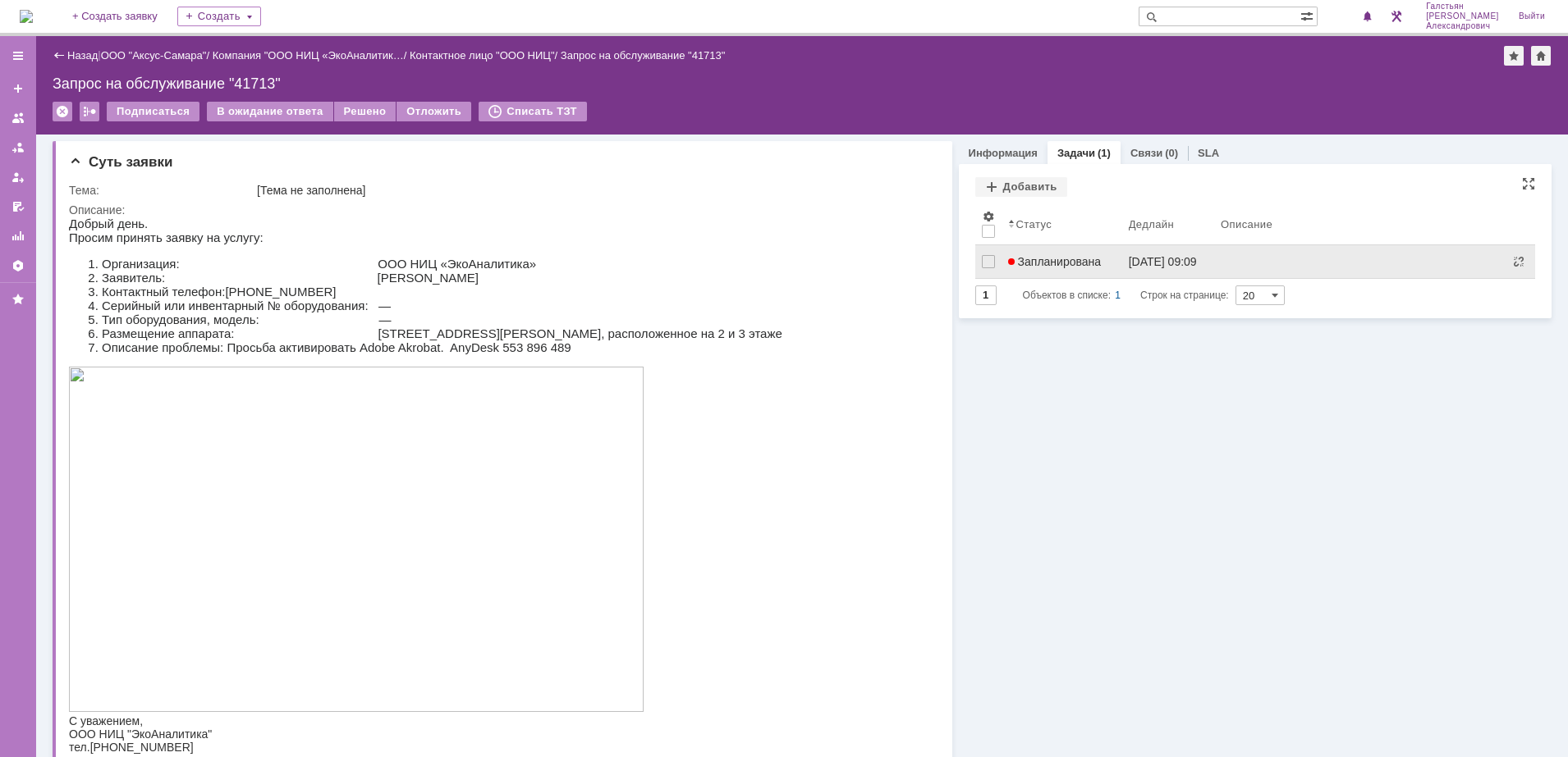
click at [1080, 251] on link "Запланирована" at bounding box center [1062, 262] width 121 height 33
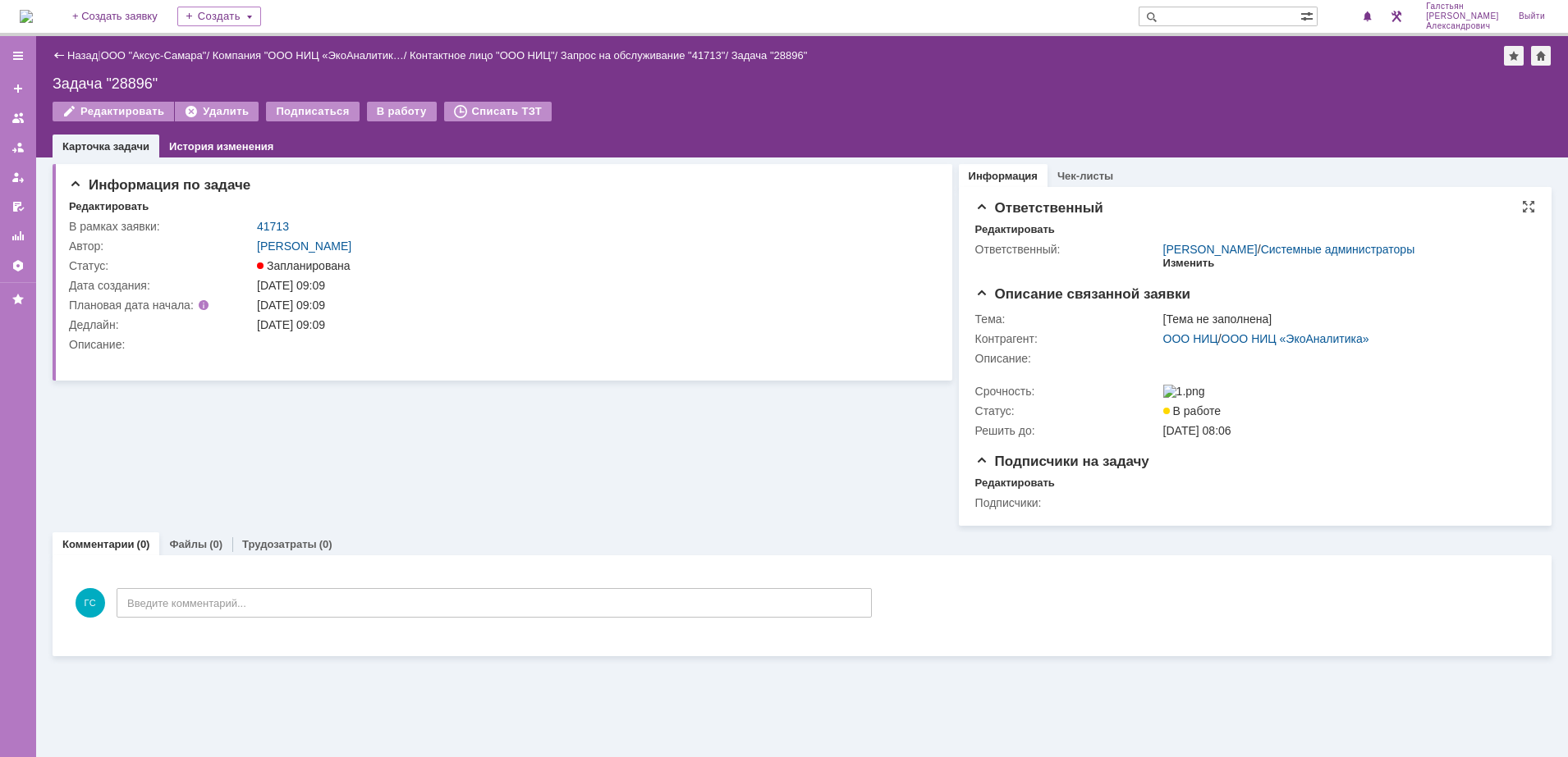
click at [1186, 263] on div "Изменить" at bounding box center [1189, 263] width 52 height 13
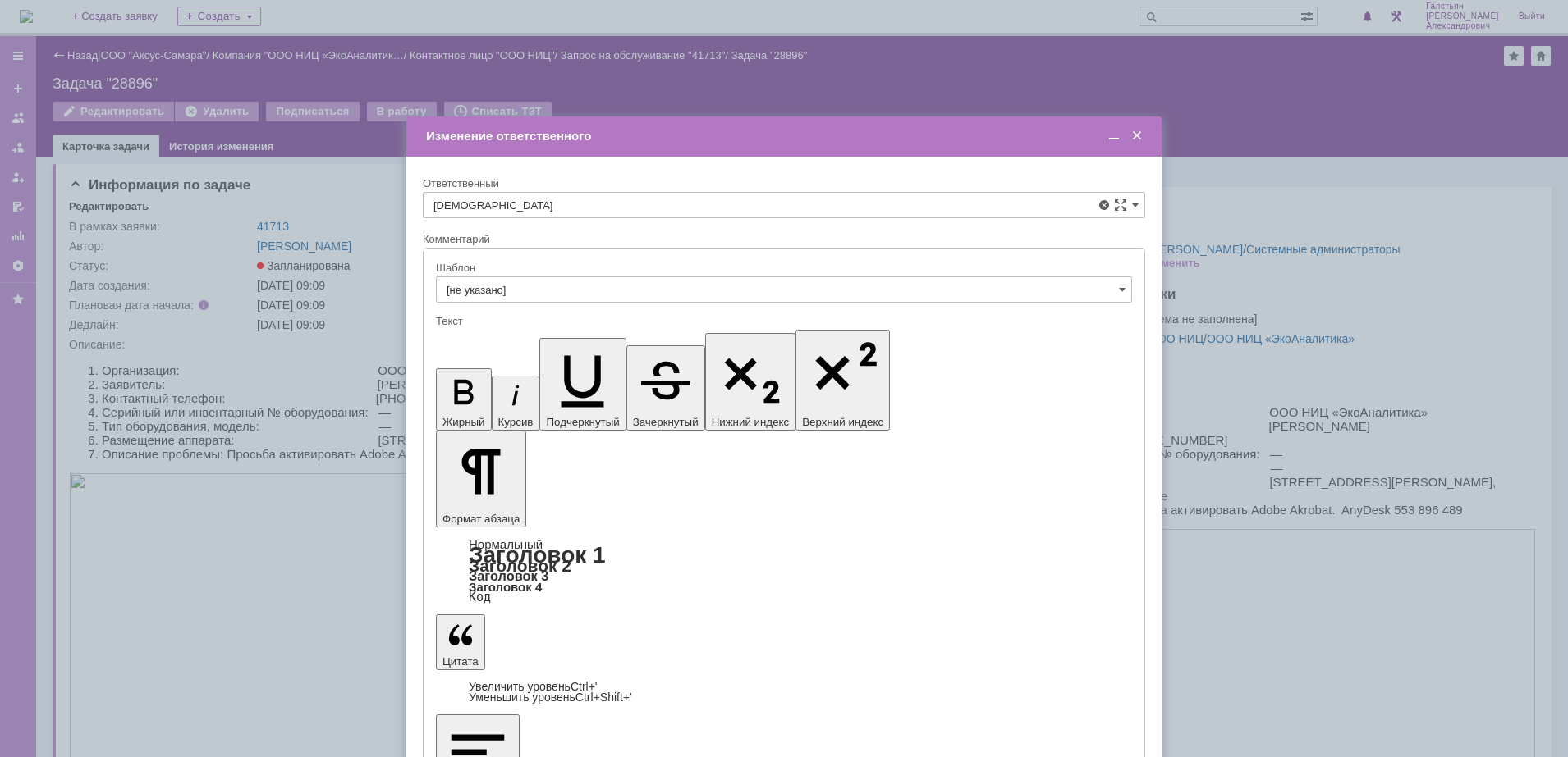
click at [731, 385] on span "[PERSON_NAME]" at bounding box center [784, 378] width 701 height 13
type input "[PERSON_NAME]"
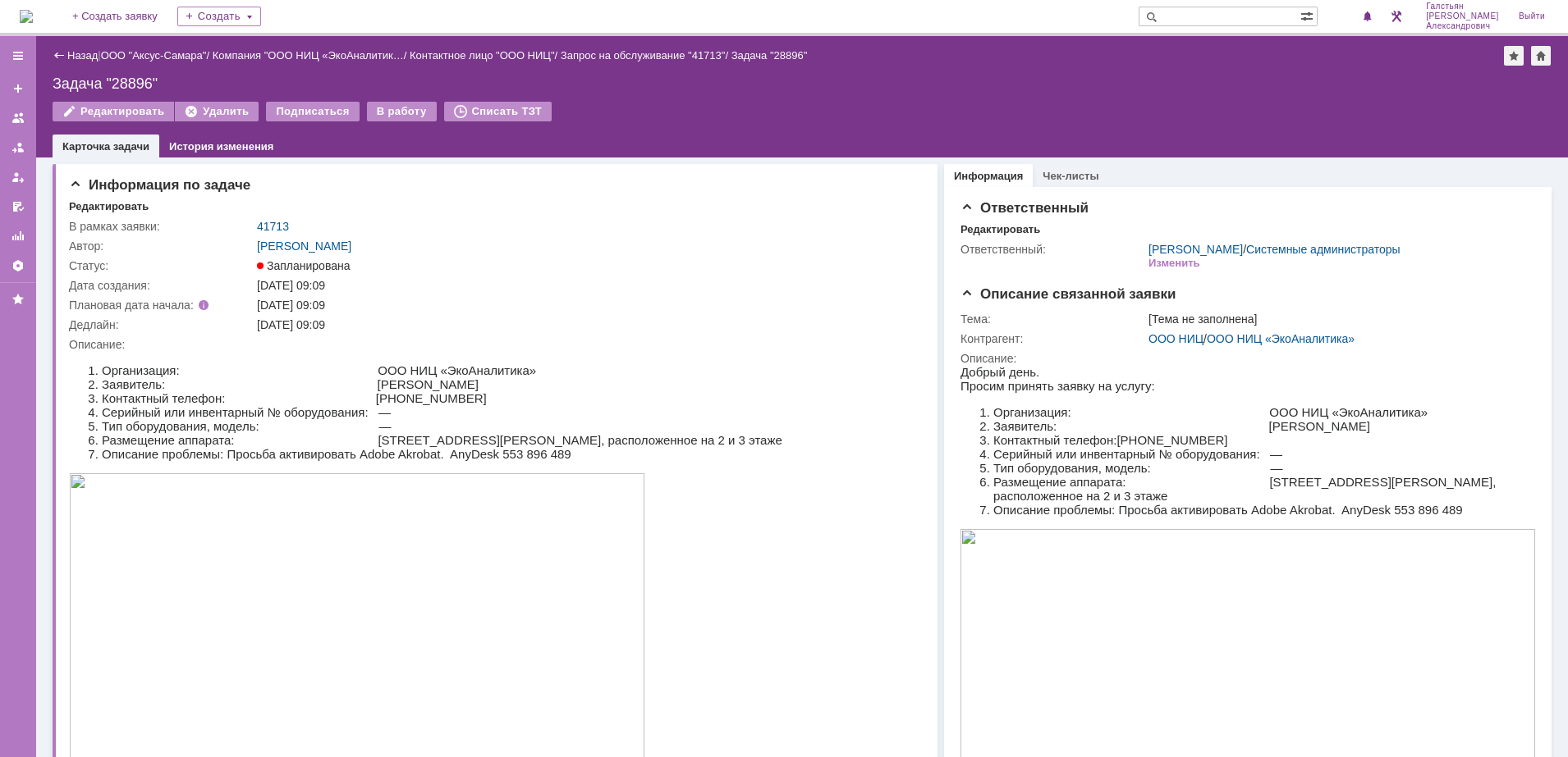
click at [33, 14] on img at bounding box center [25, 16] width 13 height 13
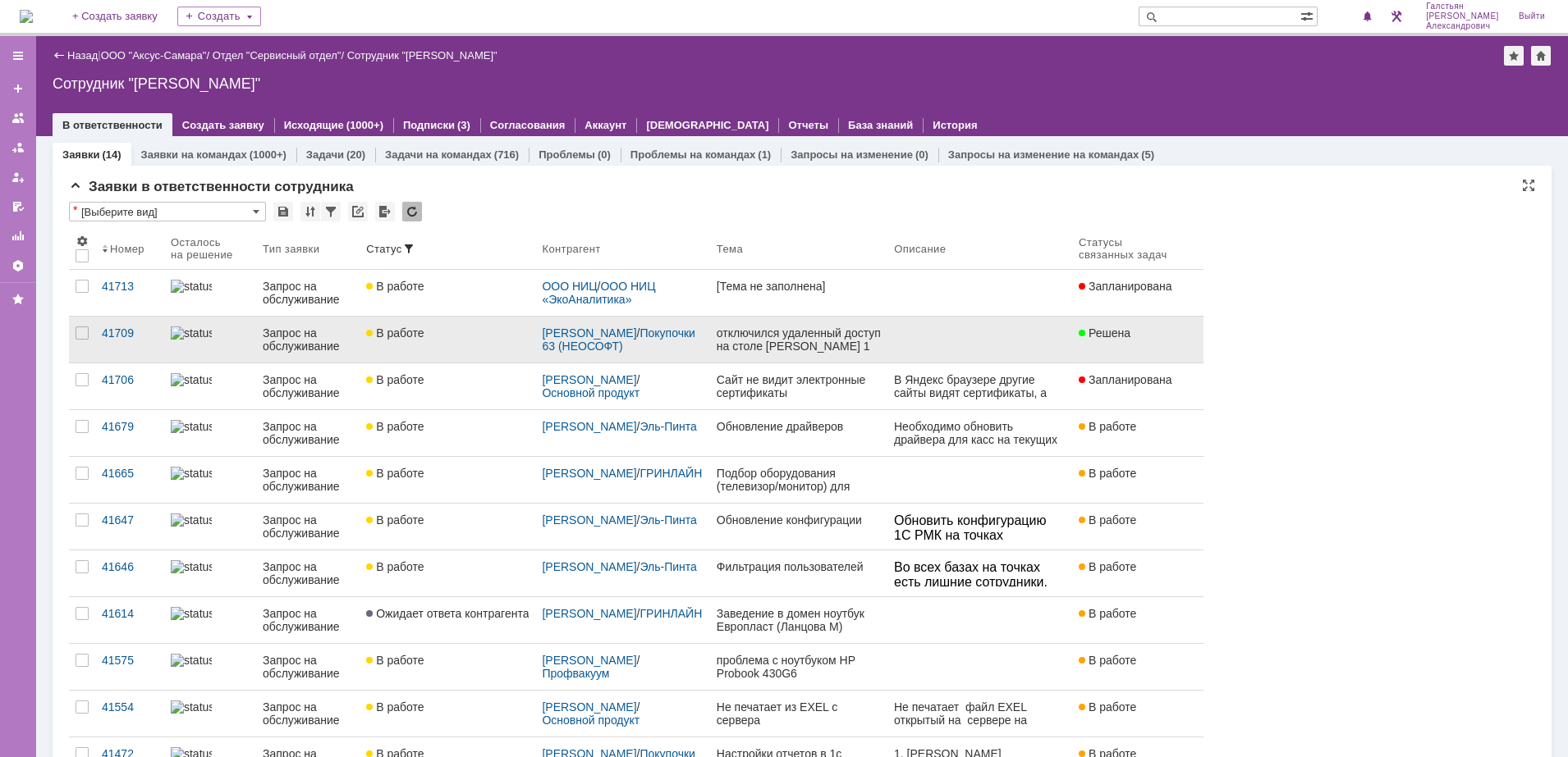
click at [1066, 346] on link at bounding box center [980, 339] width 185 height 46
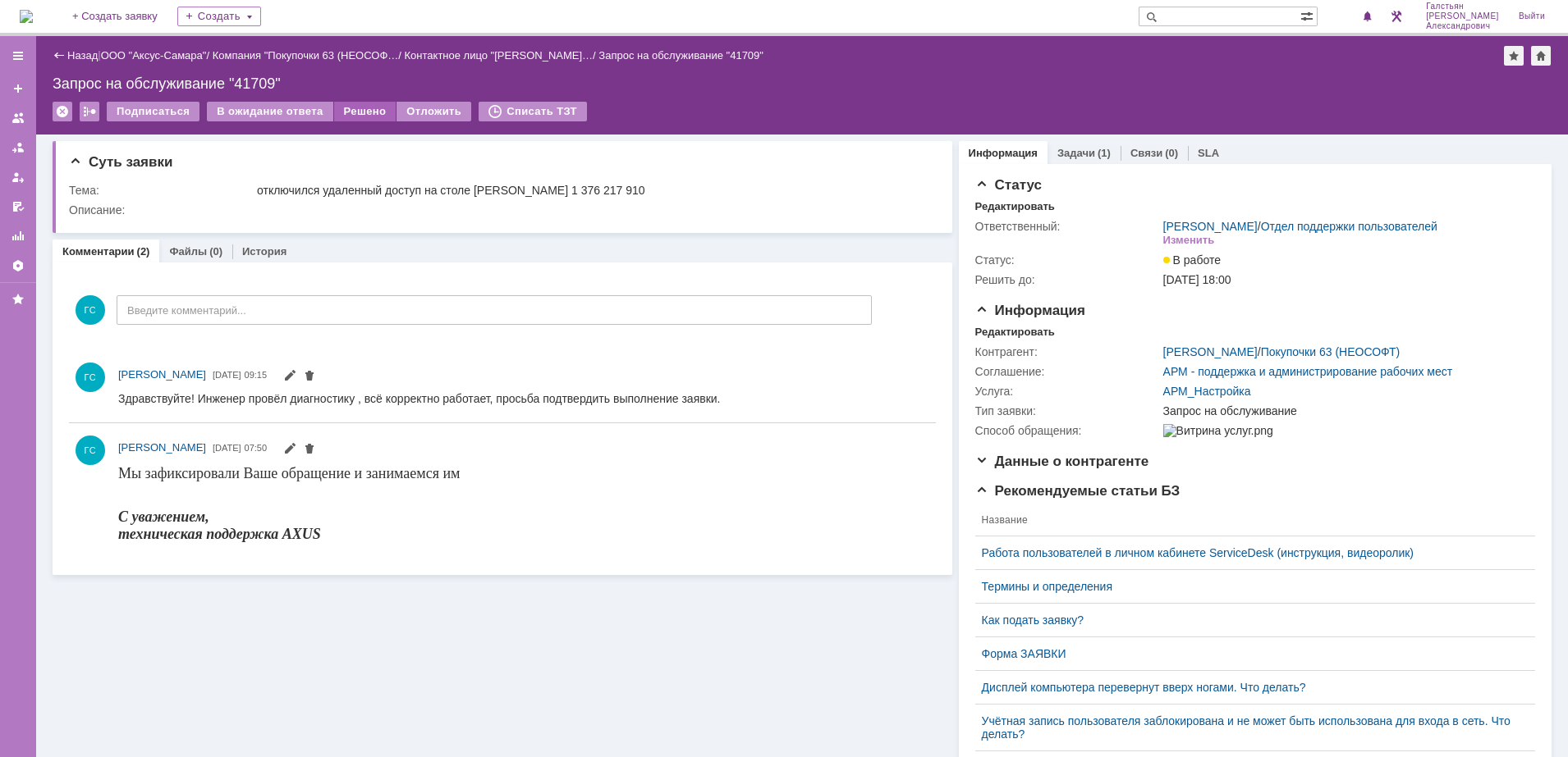
click at [363, 107] on div "Решено" at bounding box center [365, 111] width 62 height 19
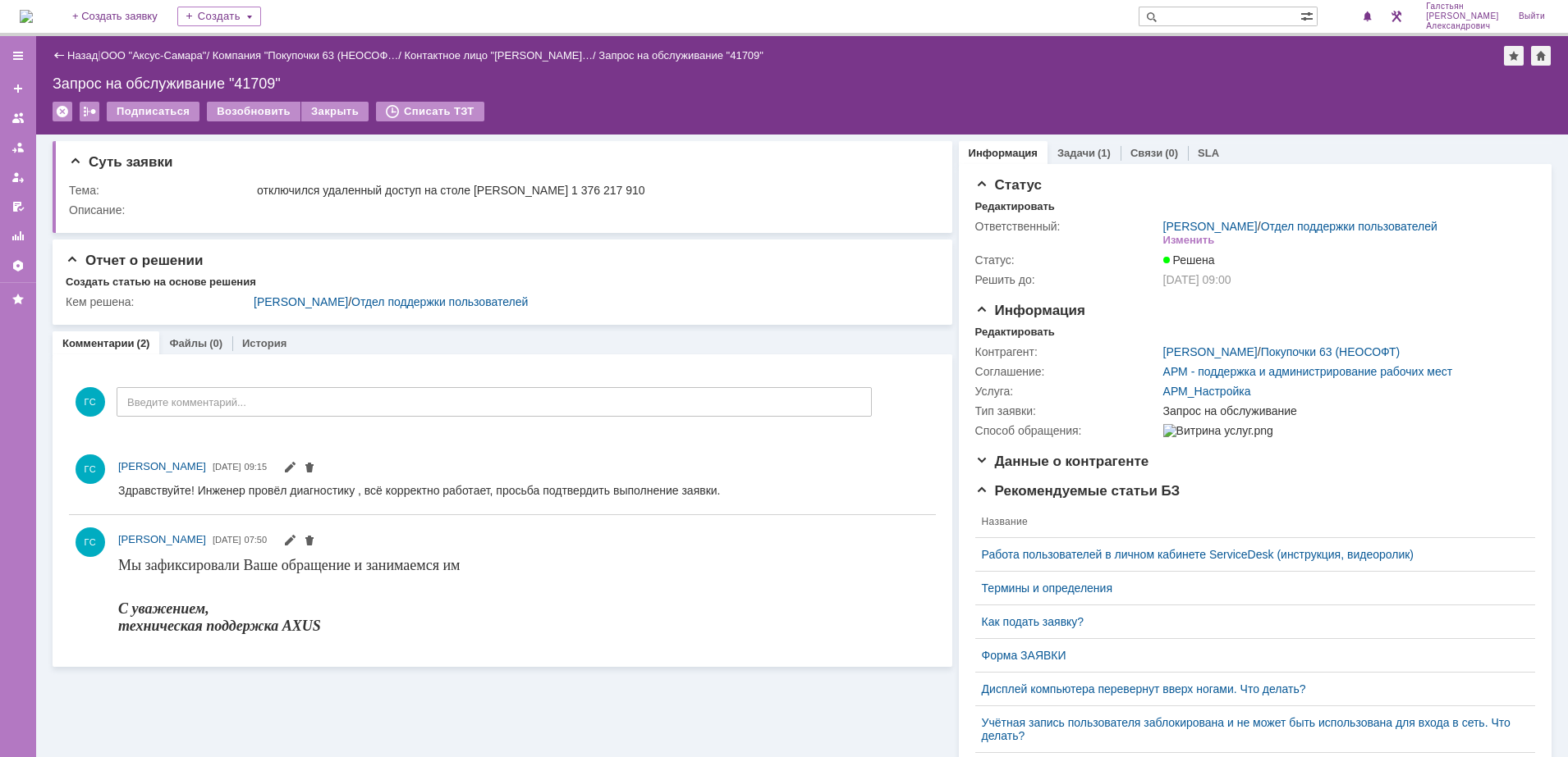
click at [32, 10] on img at bounding box center [25, 16] width 13 height 13
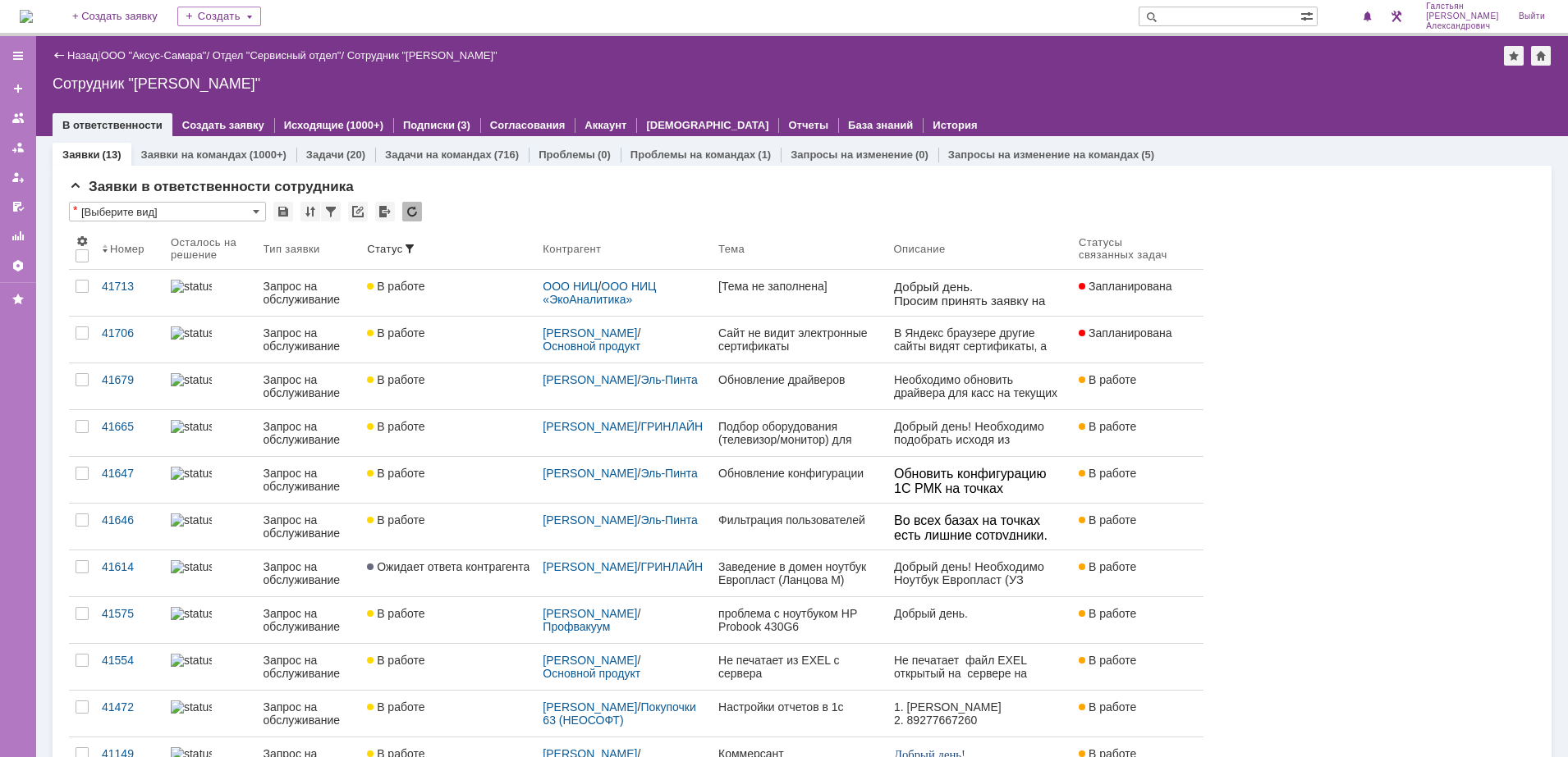
click at [33, 11] on img at bounding box center [25, 16] width 13 height 13
click at [29, 13] on img at bounding box center [25, 16] width 13 height 13
click at [33, 14] on img at bounding box center [25, 16] width 13 height 13
click at [33, 15] on img at bounding box center [25, 16] width 13 height 13
click at [33, 12] on img at bounding box center [25, 16] width 13 height 13
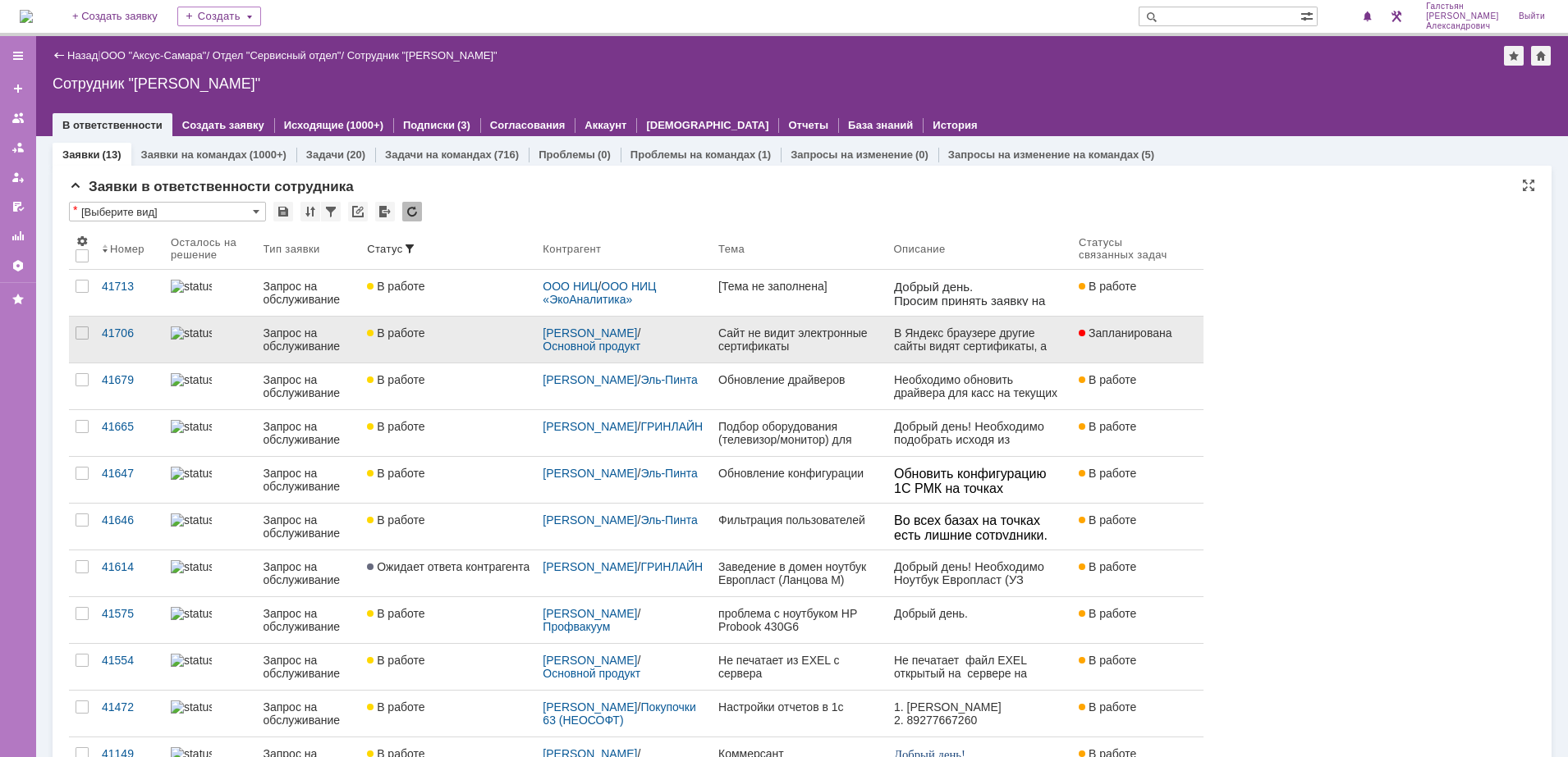
click at [805, 335] on div "Сайт не видит электронные сертификаты" at bounding box center [799, 339] width 163 height 26
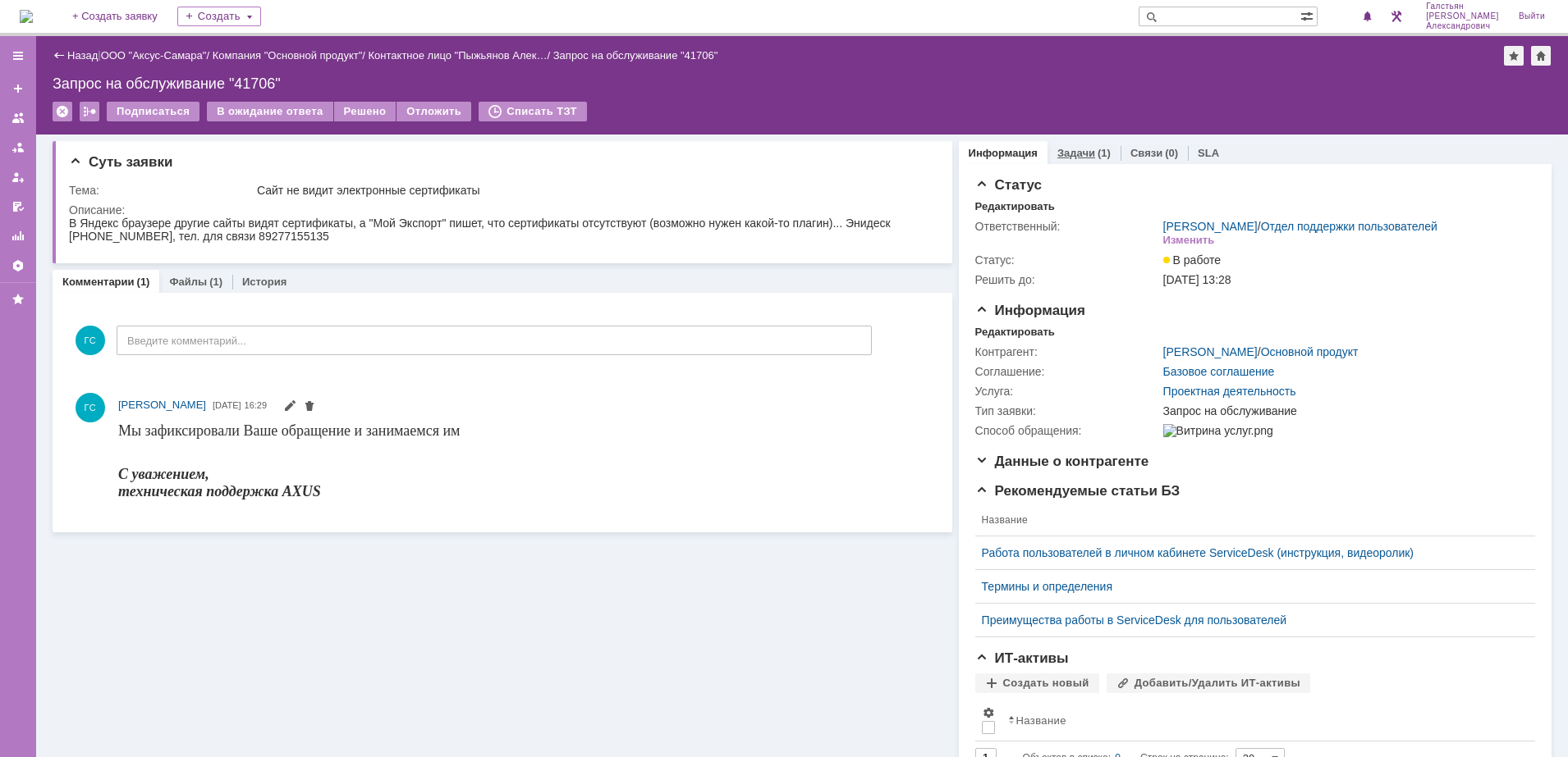
click at [1081, 153] on div "Задачи (1)" at bounding box center [1084, 153] width 54 height 11
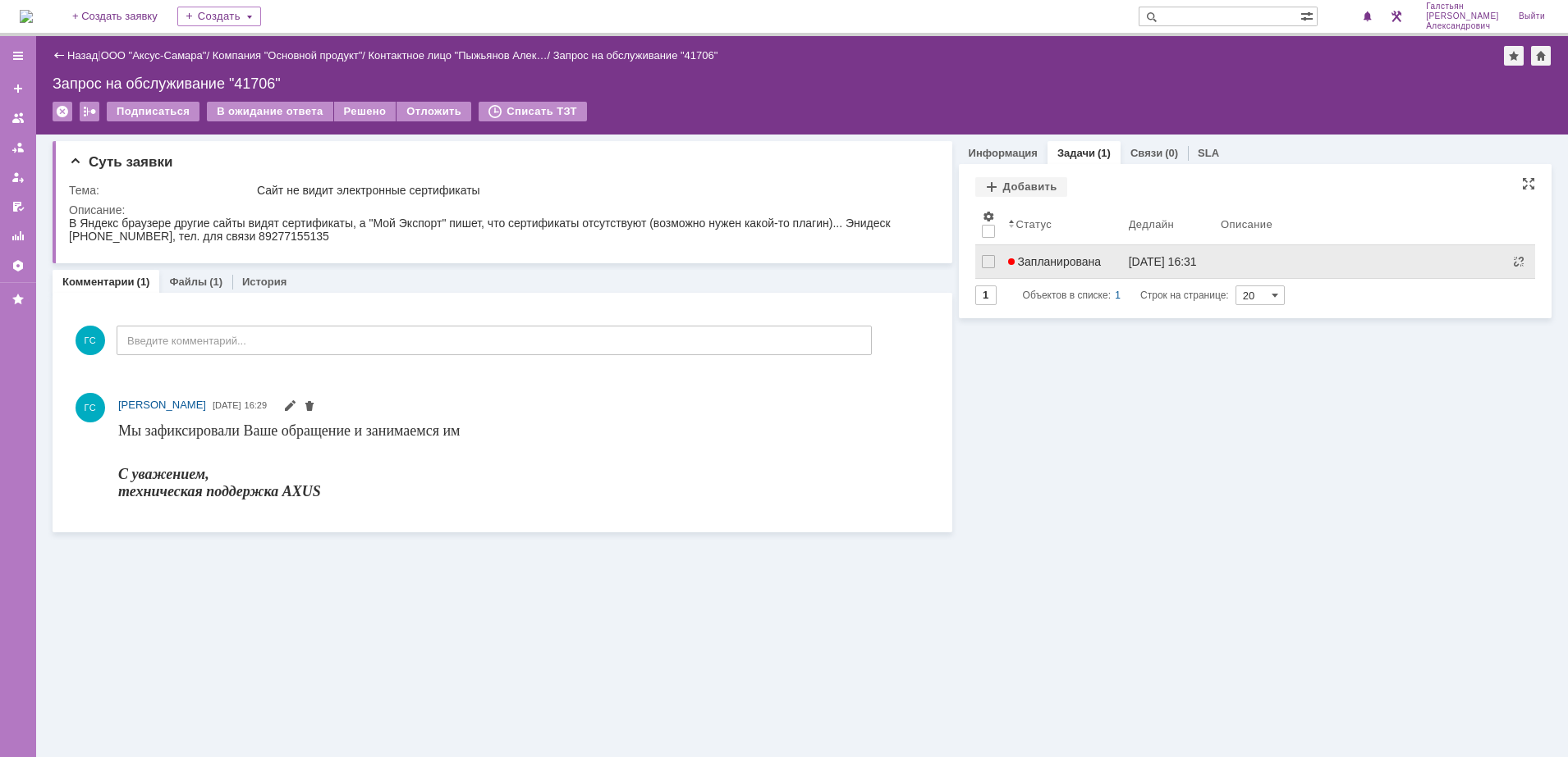
click at [1048, 252] on link "Запланирована" at bounding box center [1062, 262] width 121 height 33
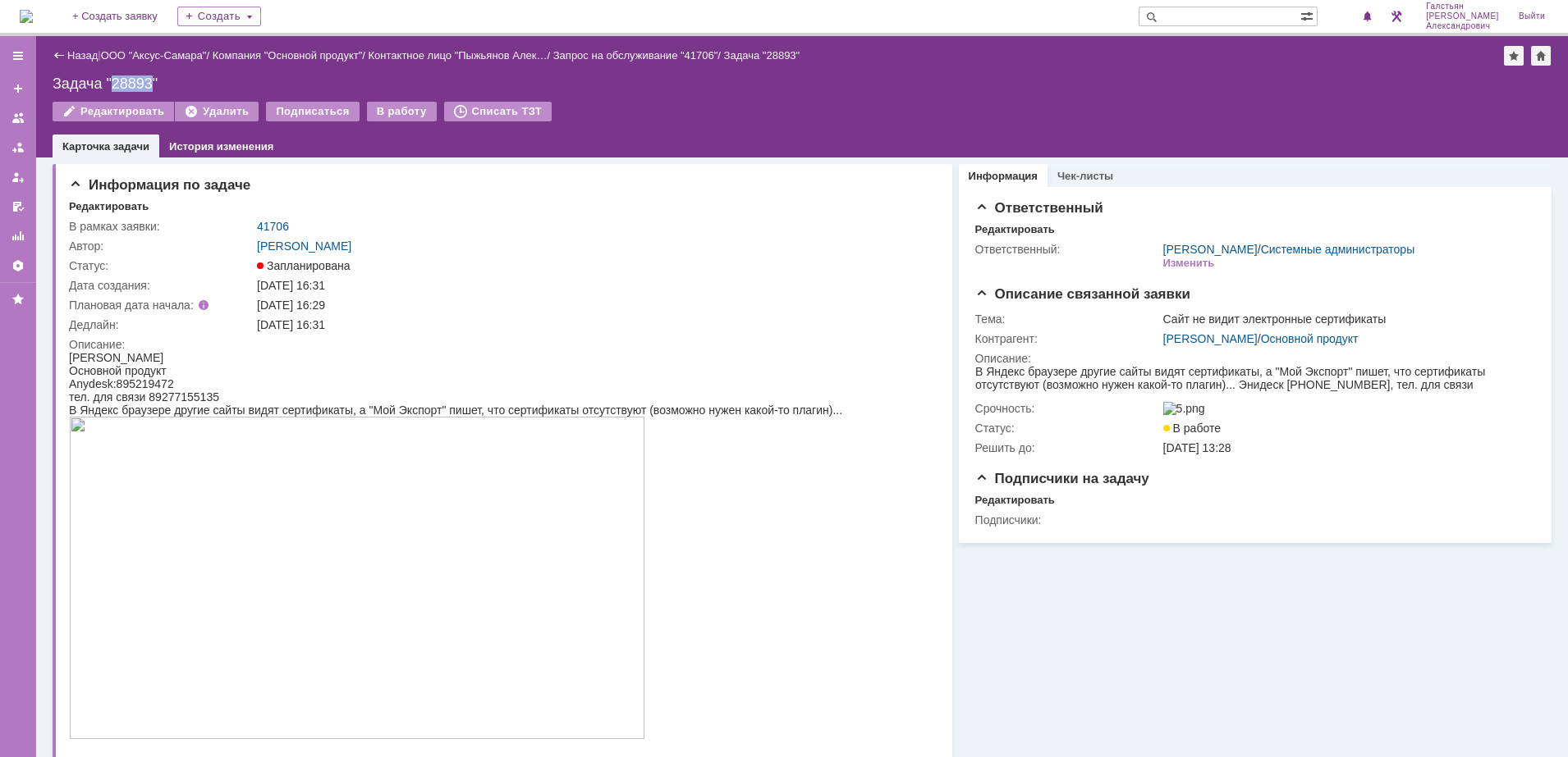
drag, startPoint x: 154, startPoint y: 84, endPoint x: 110, endPoint y: 91, distance: 44.6
click at [110, 91] on div "Задача "28893"" at bounding box center [802, 83] width 1499 height 17
copy div "28893"
click at [33, 12] on img at bounding box center [25, 16] width 13 height 13
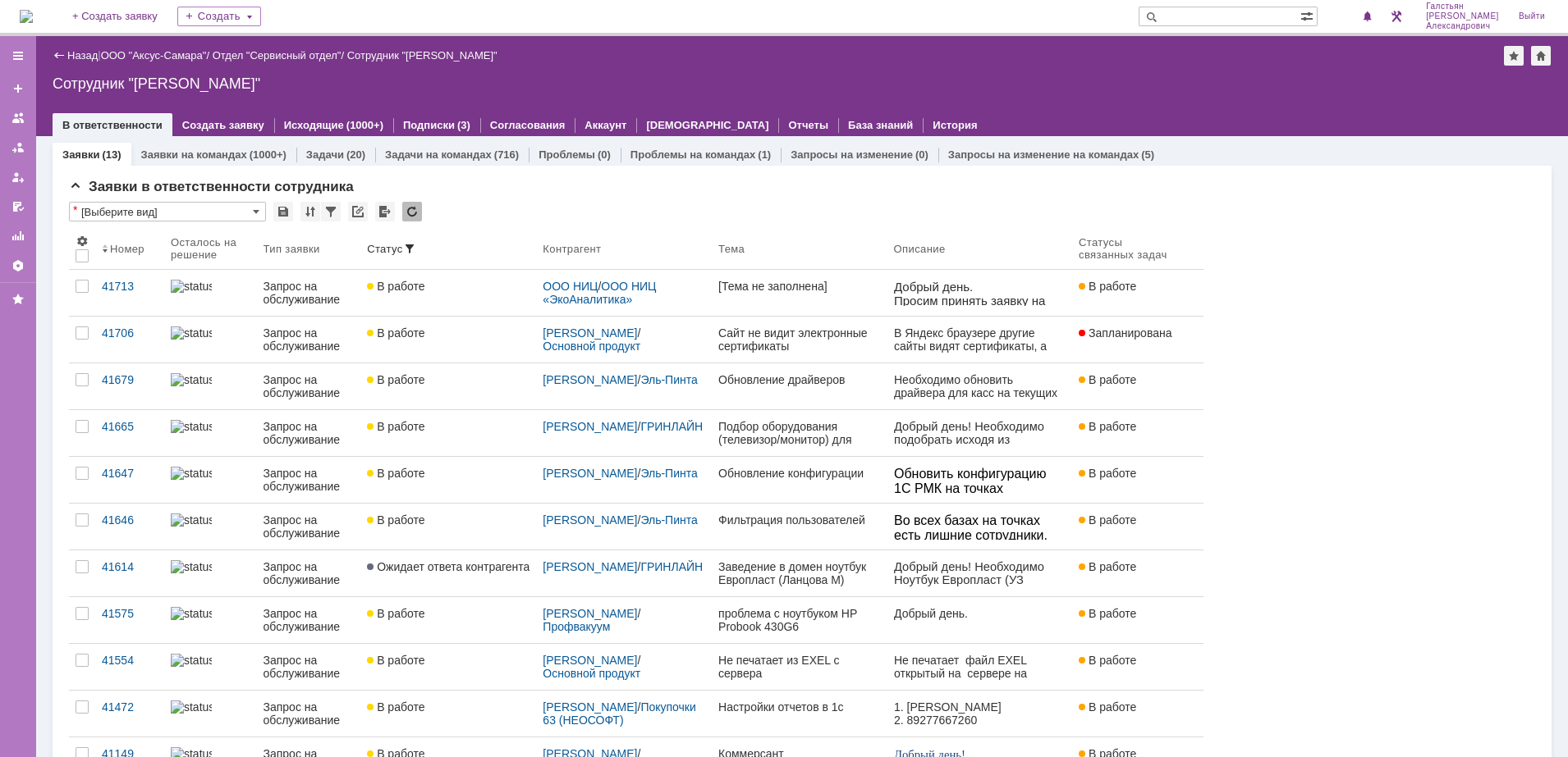
click at [33, 14] on img at bounding box center [25, 16] width 13 height 13
click at [33, 16] on img at bounding box center [25, 16] width 13 height 13
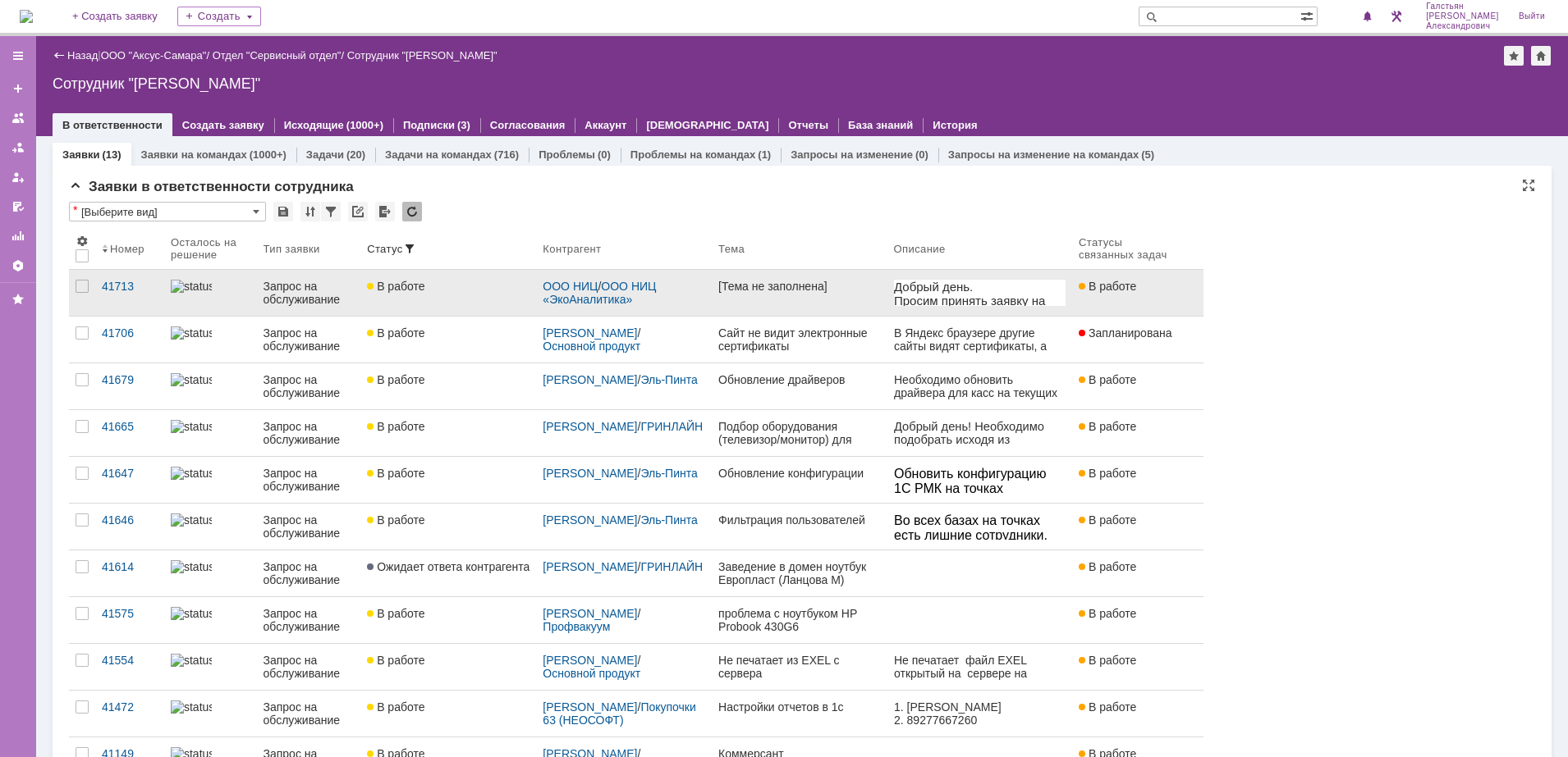
click at [723, 295] on link "[Тема не заполнена]" at bounding box center [799, 292] width 175 height 46
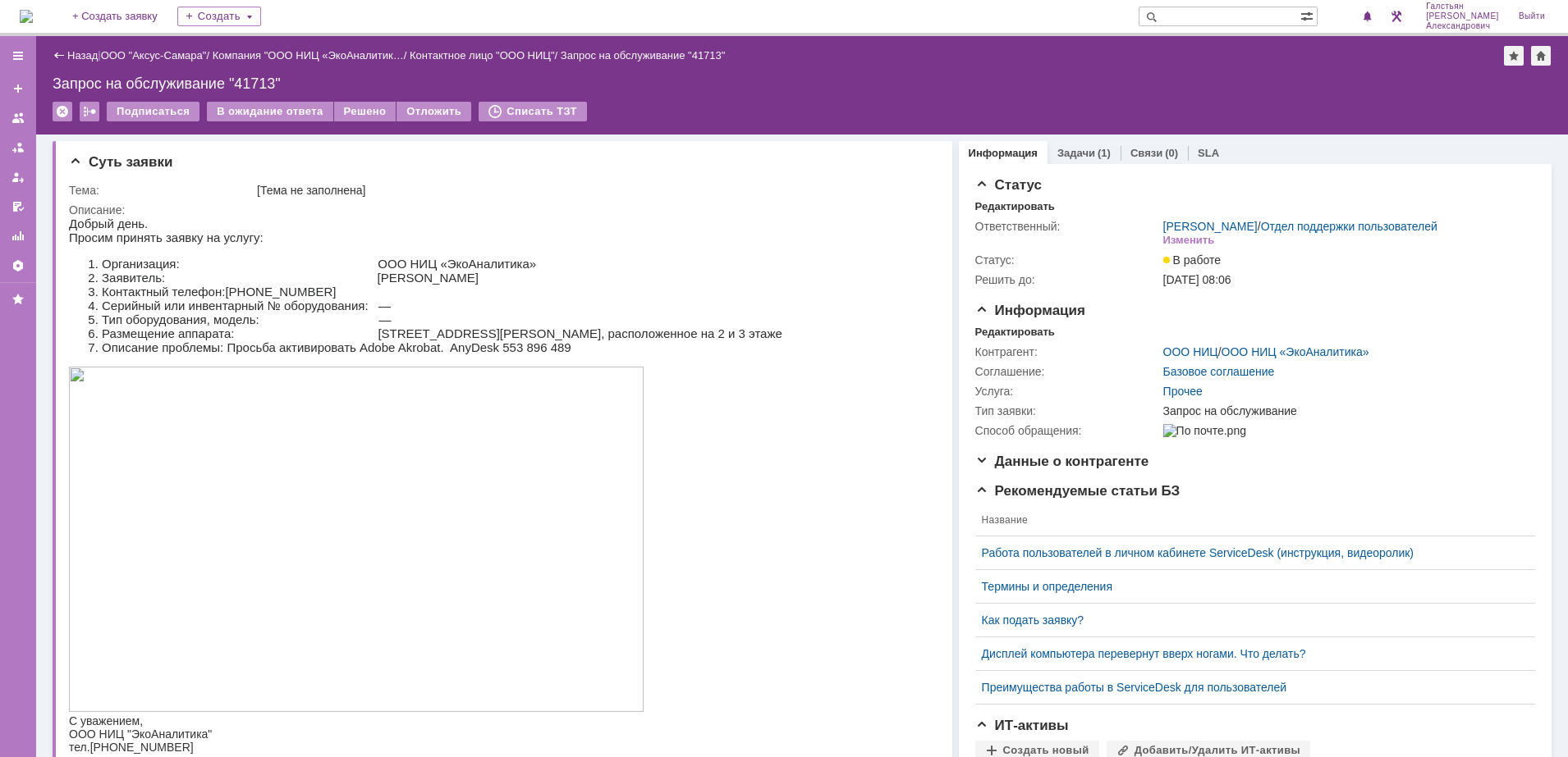
click at [33, 11] on img at bounding box center [25, 16] width 13 height 13
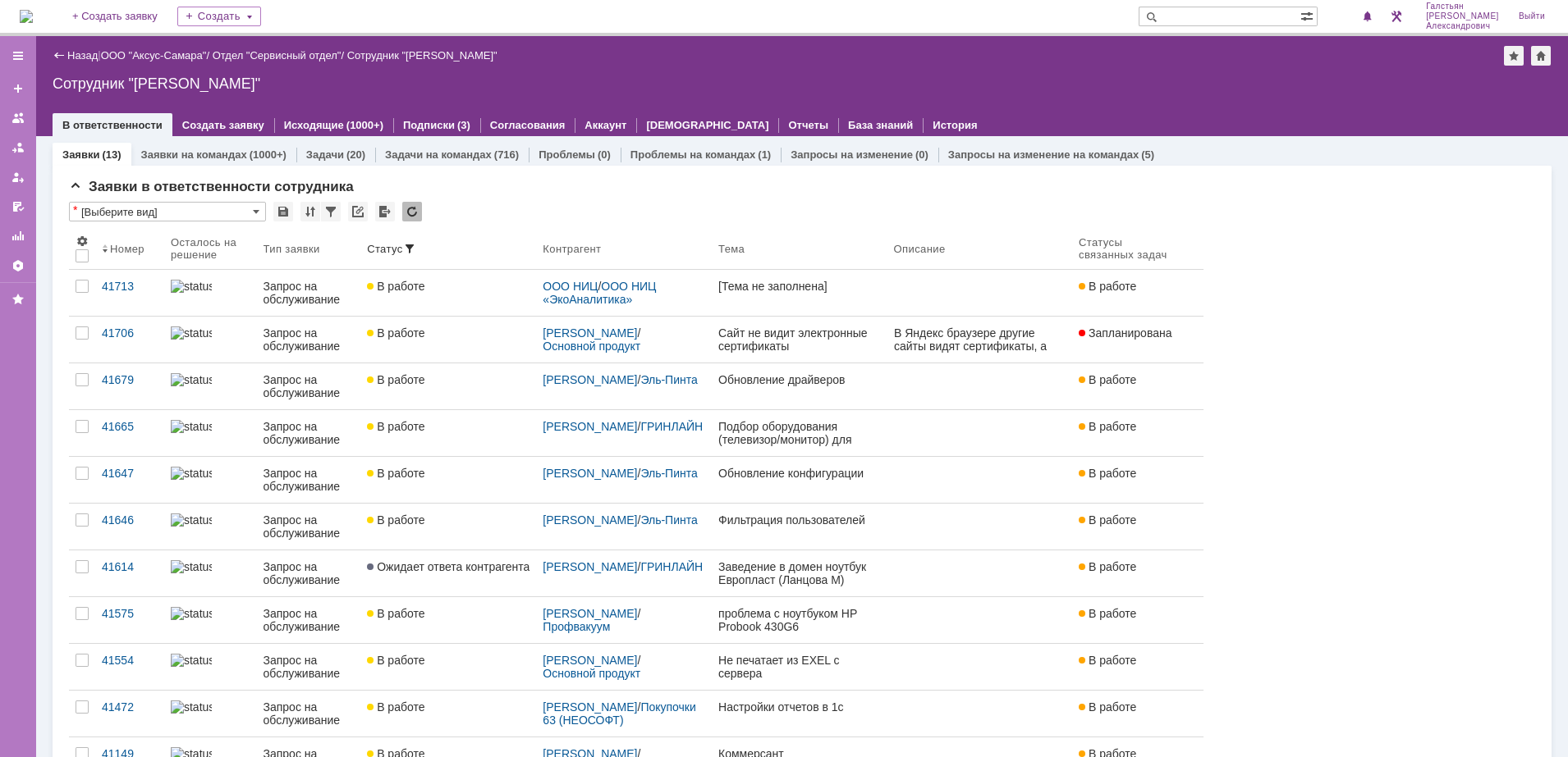
click at [33, 10] on img at bounding box center [25, 16] width 13 height 13
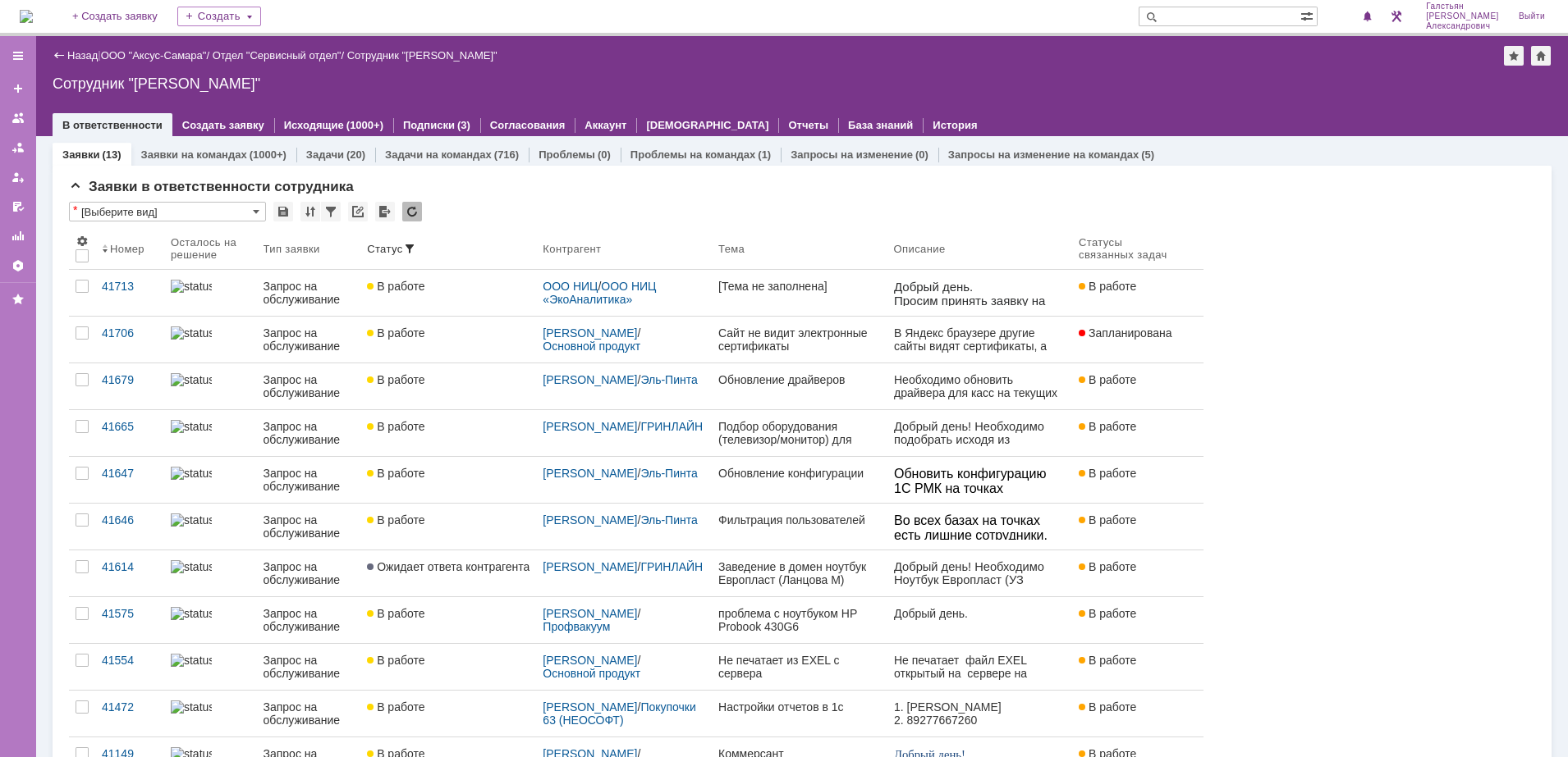
click at [179, 43] on div "Назад | ООО "Аксус-Самара" / Отдел "Сервисный отдел" / Сотрудник "[PERSON_NAME]…" at bounding box center [802, 86] width 1532 height 100
click at [189, 57] on link "ООО "Аксус-Самара"" at bounding box center [154, 56] width 106 height 13
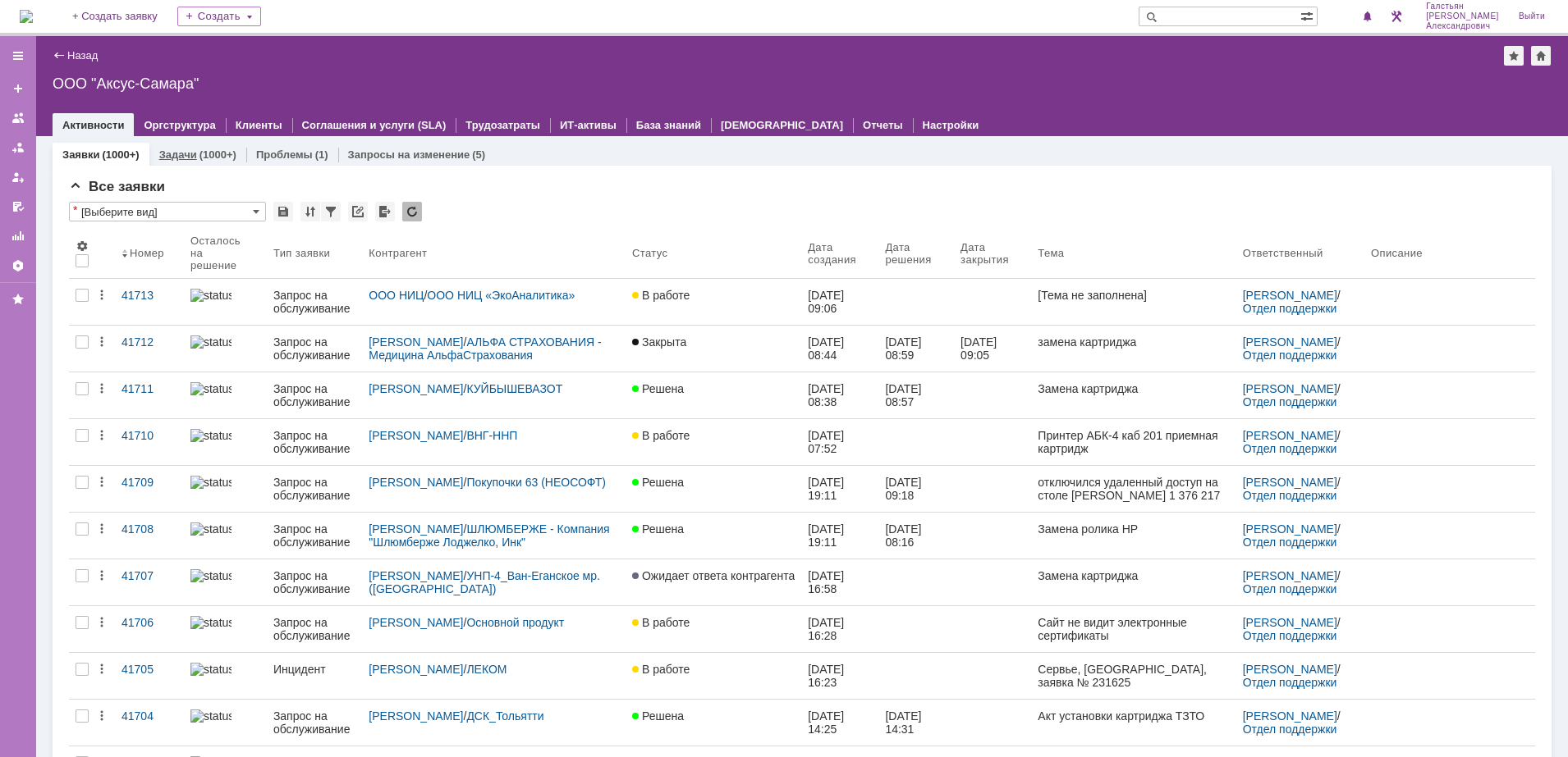
click at [187, 153] on link "Задачи" at bounding box center [177, 154] width 38 height 13
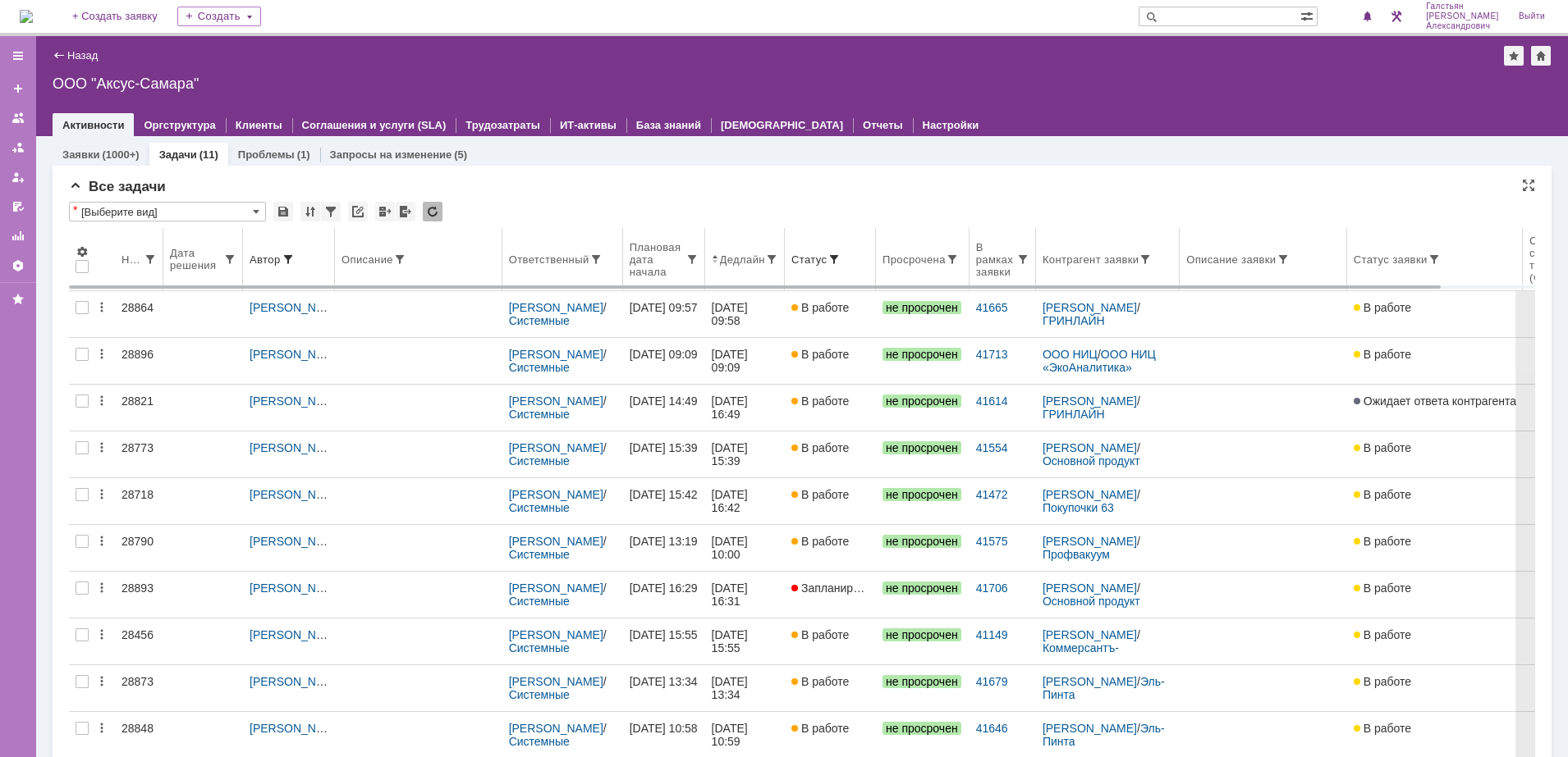
click at [853, 268] on th "Статус" at bounding box center [829, 259] width 91 height 63
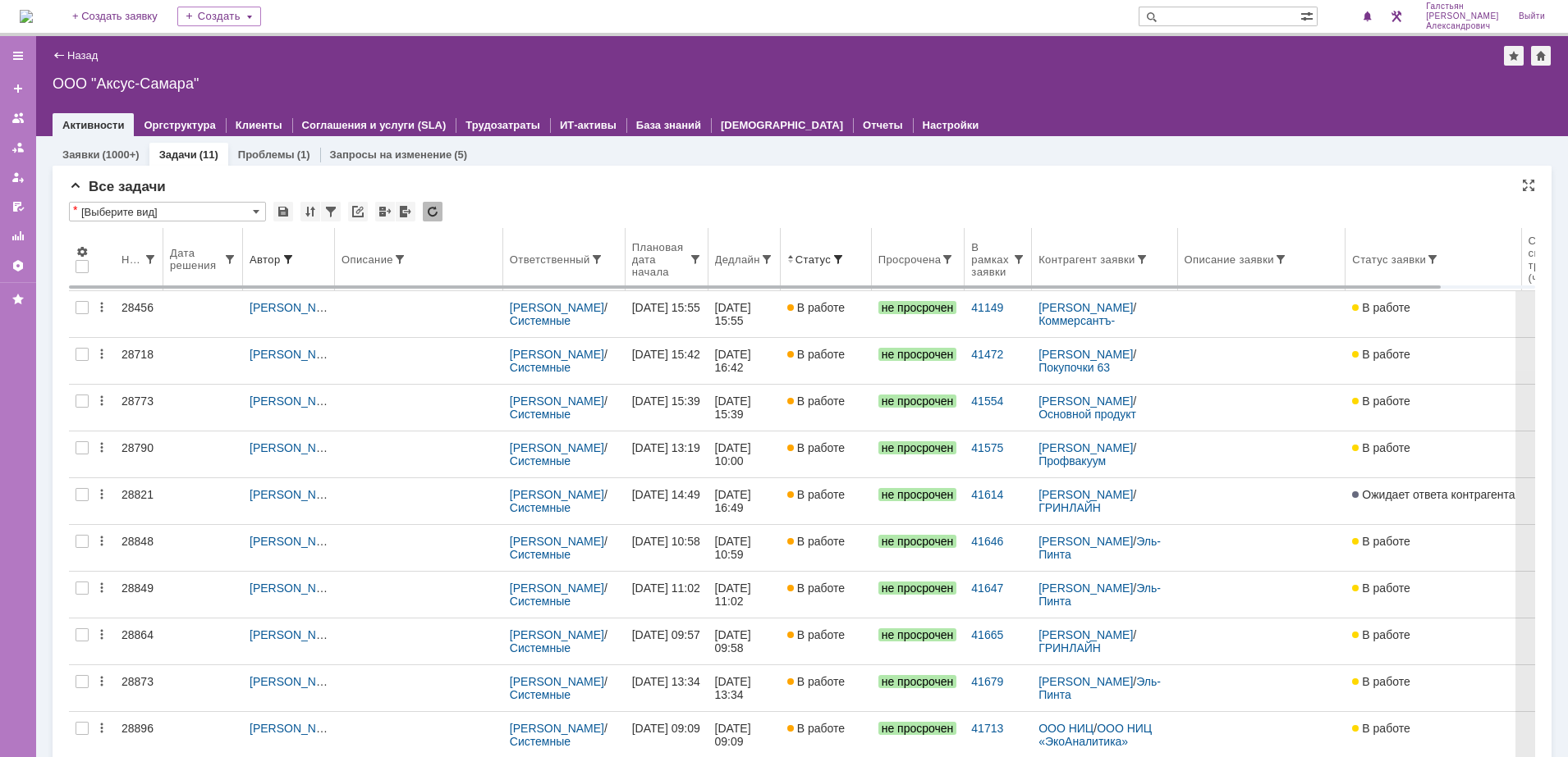
click at [742, 275] on th "Дедлайн" at bounding box center [745, 259] width 72 height 63
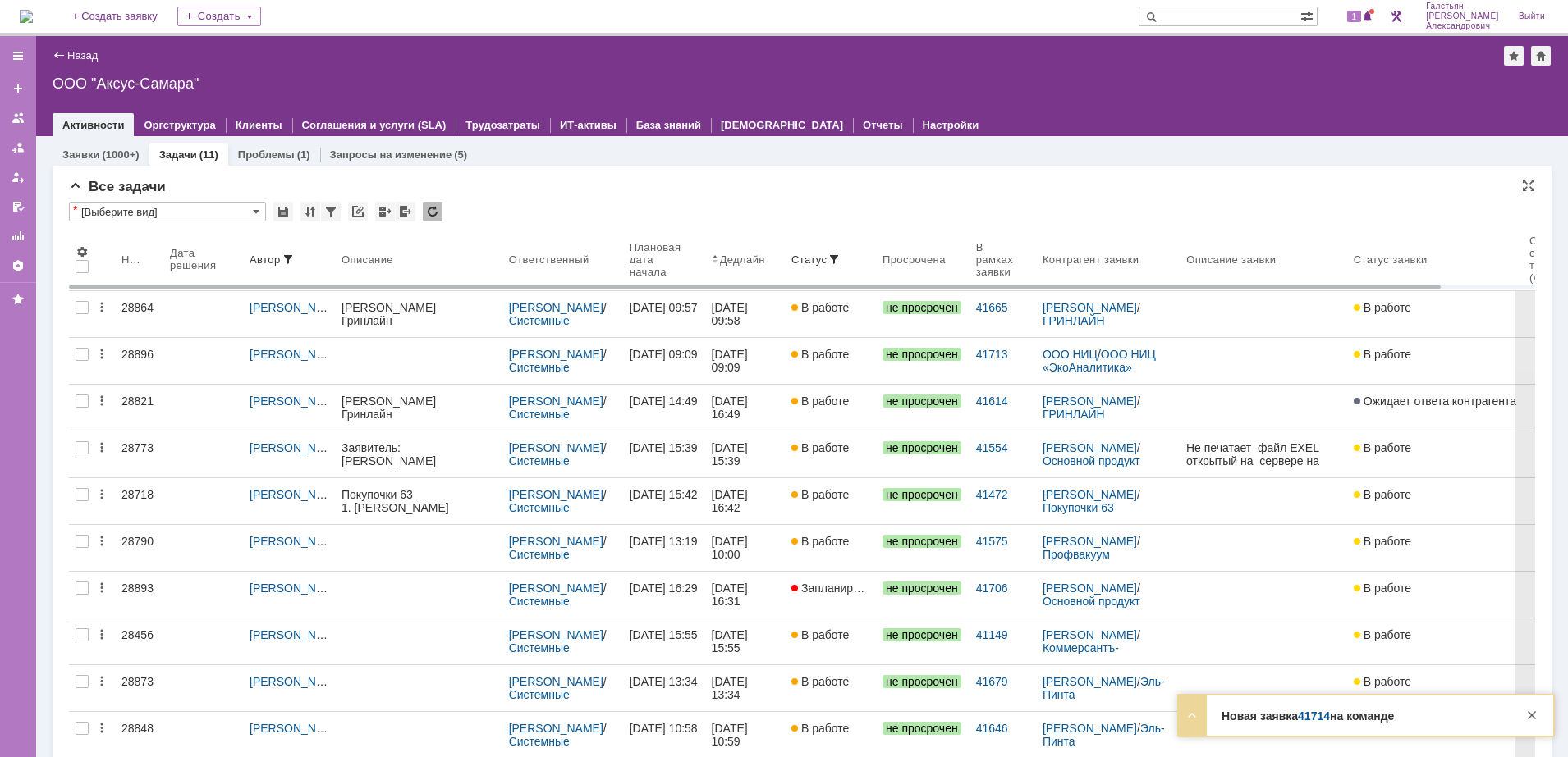
click at [33, 12] on img at bounding box center [25, 16] width 13 height 13
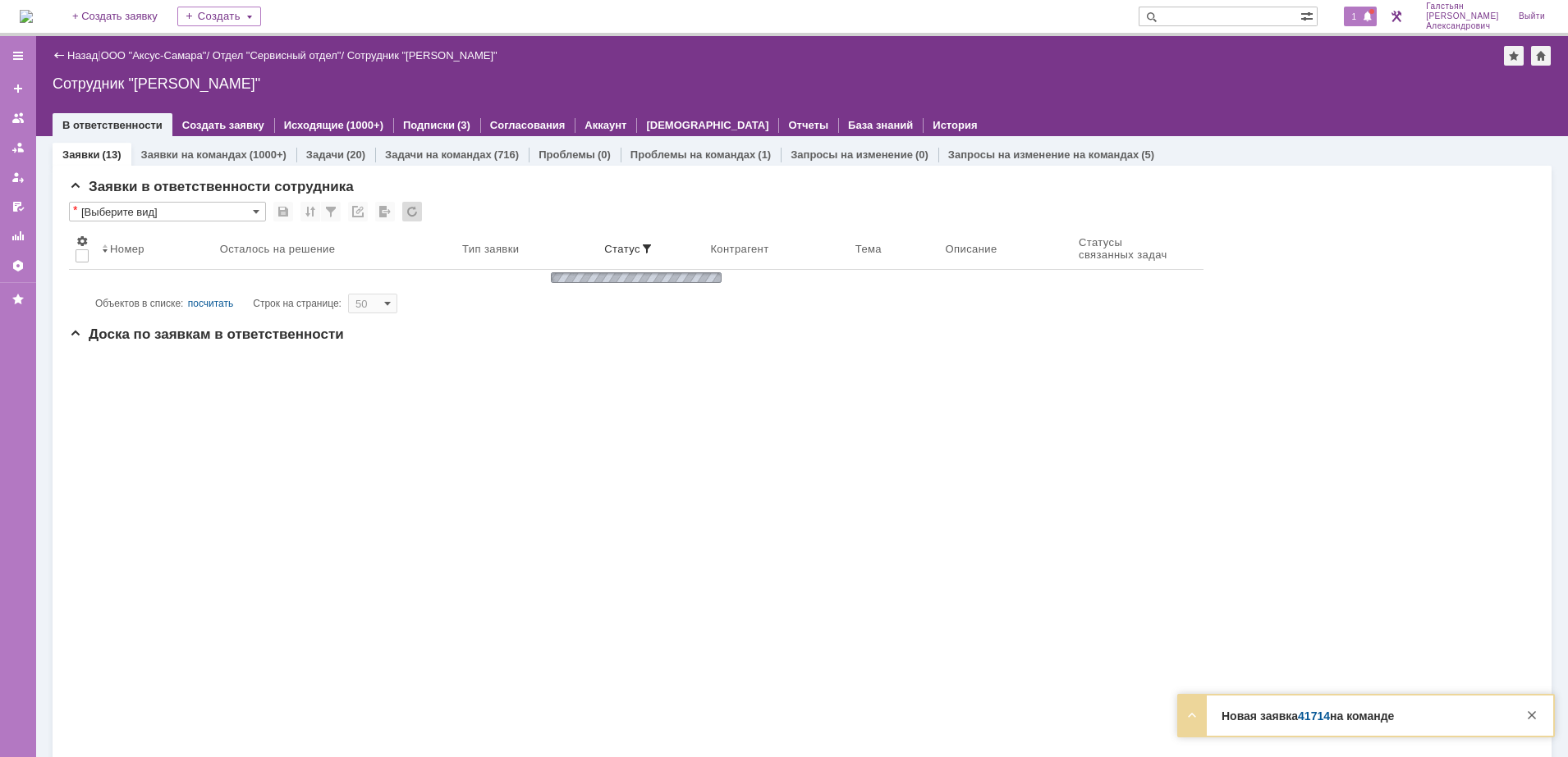
click at [1373, 16] on span at bounding box center [1367, 17] width 12 height 13
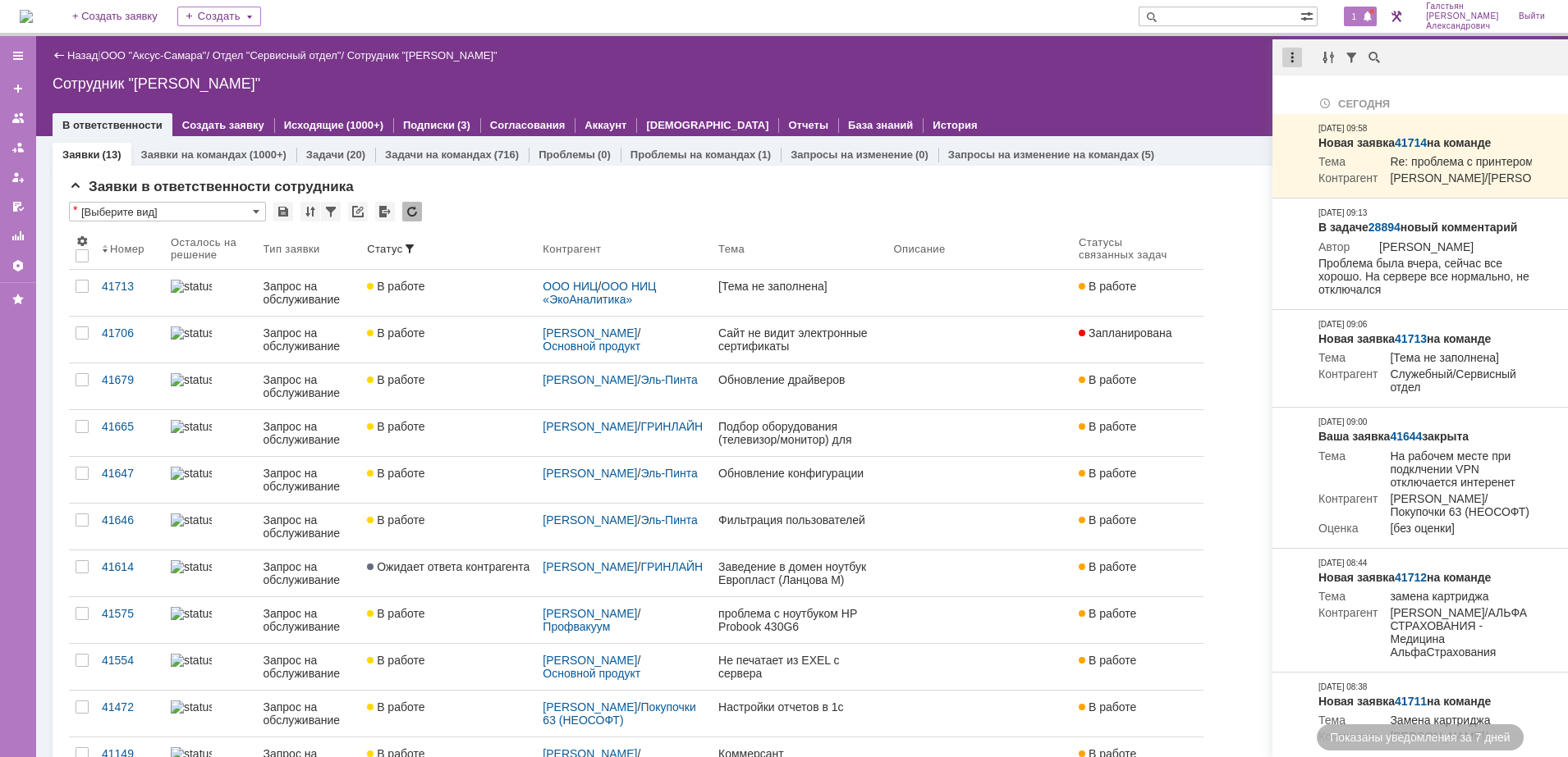
click at [1284, 59] on div at bounding box center [1292, 57] width 19 height 19
click at [1310, 94] on div "Отметить уведомления прочитанными" at bounding box center [1405, 99] width 220 height 12
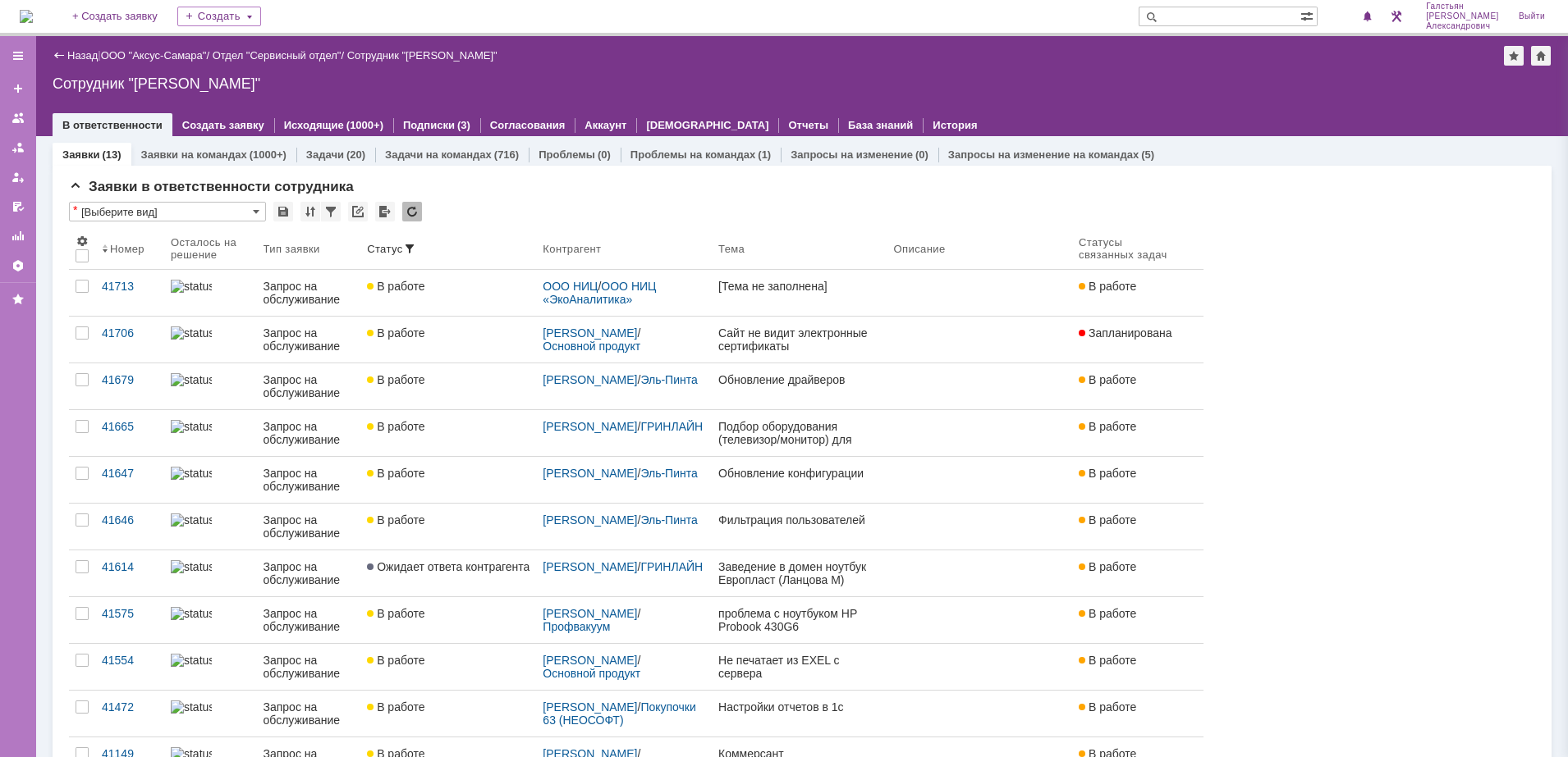
click at [1087, 81] on div "Сотрудник "[PERSON_NAME]"" at bounding box center [802, 83] width 1499 height 17
drag, startPoint x: 0, startPoint y: 0, endPoint x: 195, endPoint y: 246, distance: 313.9
click at [195, 246] on div "Осталось на решение" at bounding box center [203, 248] width 65 height 24
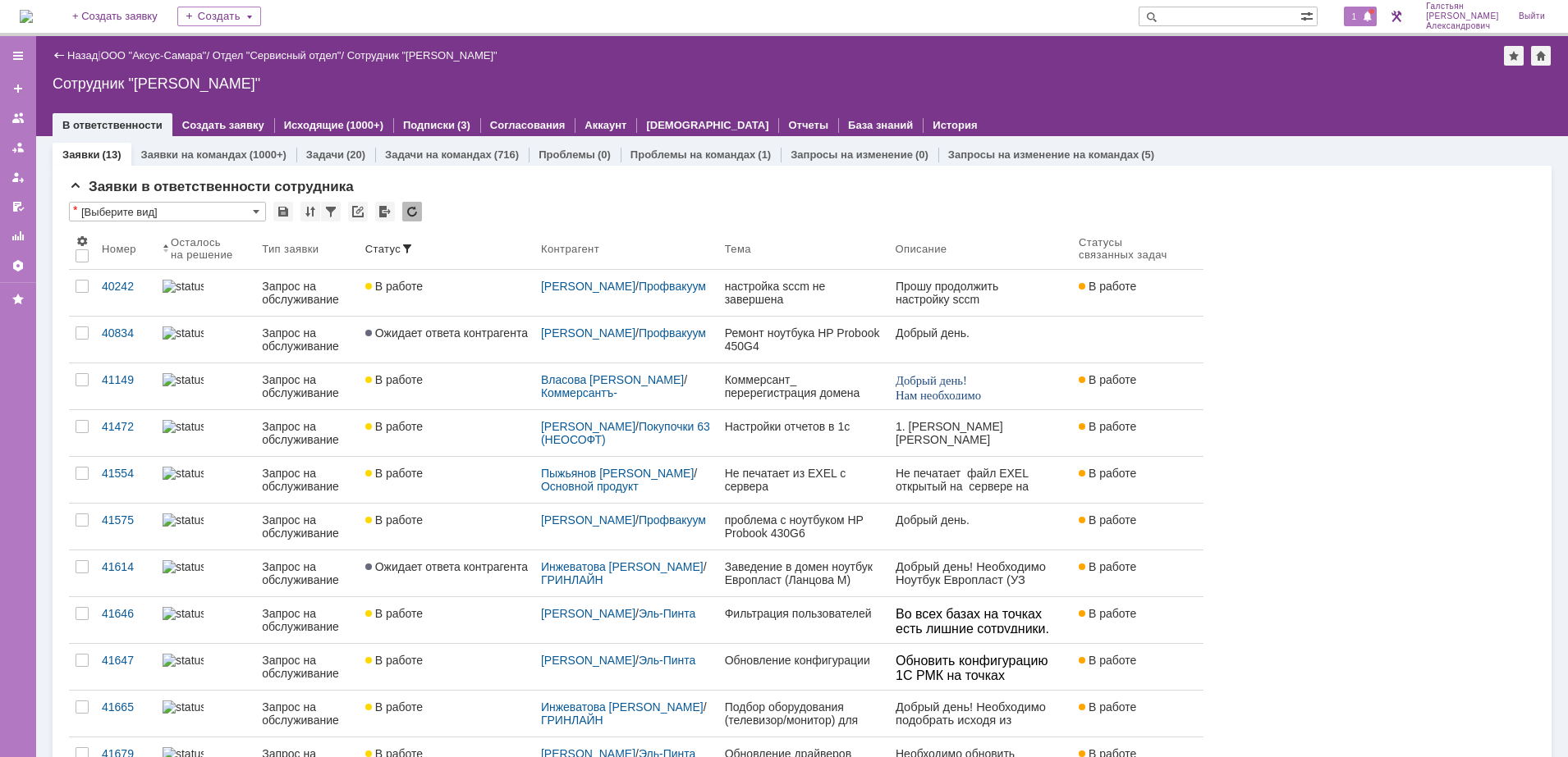
click at [1366, 23] on div "1" at bounding box center [1360, 17] width 34 height 19
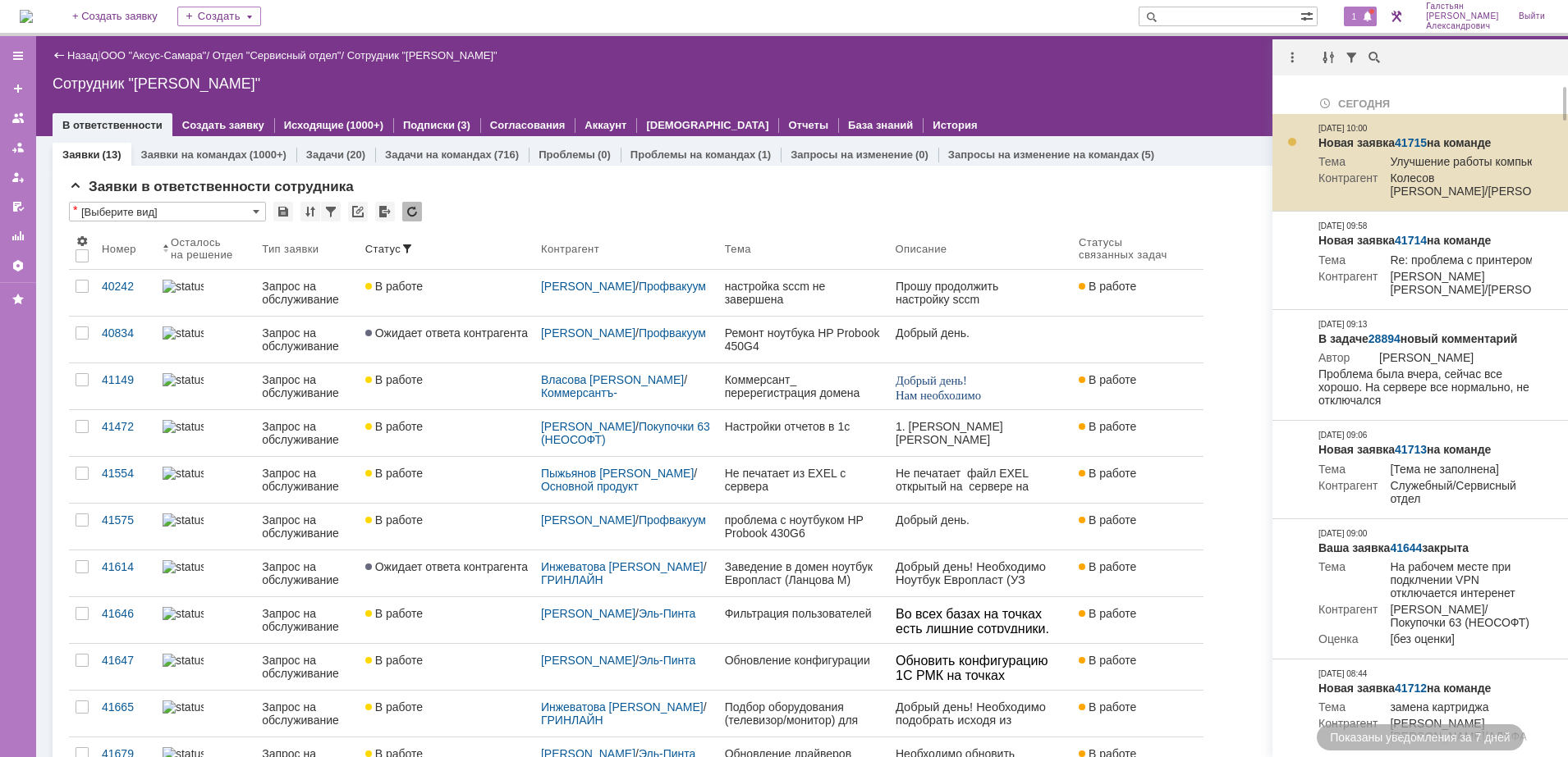
click at [1399, 137] on link "41715" at bounding box center [1410, 142] width 32 height 13
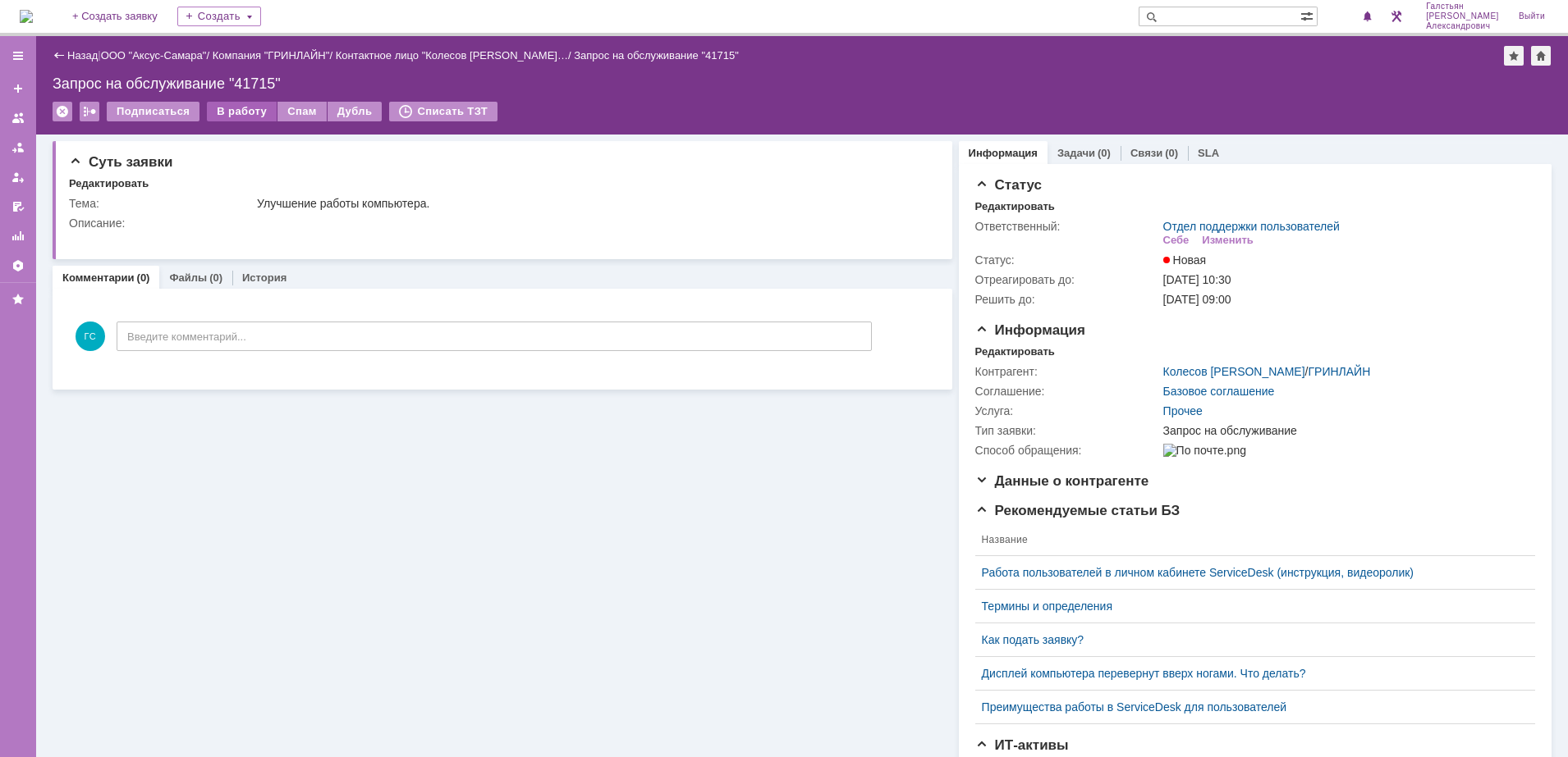
click at [231, 113] on div "В работу" at bounding box center [242, 111] width 70 height 19
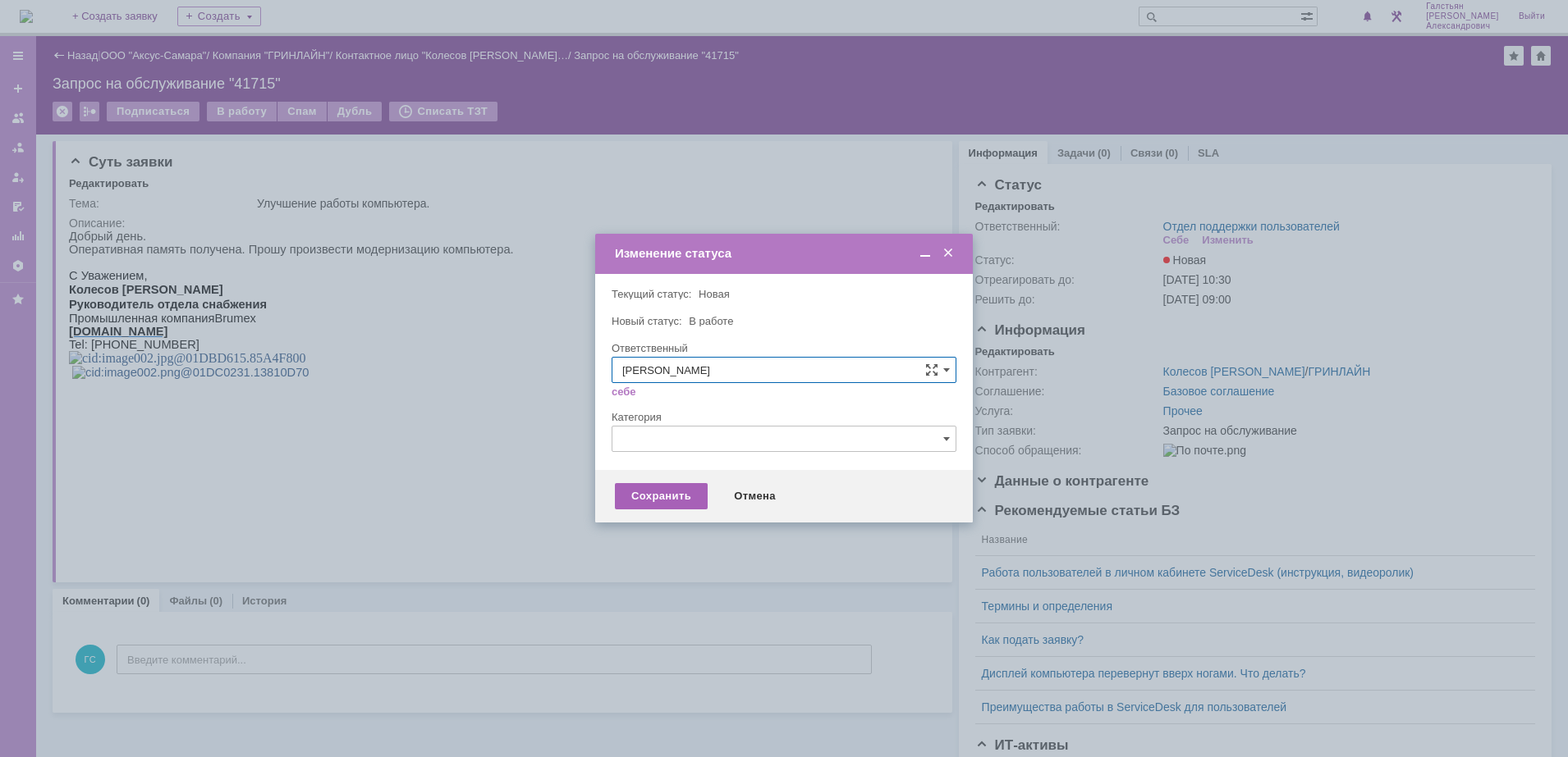
click at [646, 507] on div "Сохранить" at bounding box center [661, 496] width 93 height 26
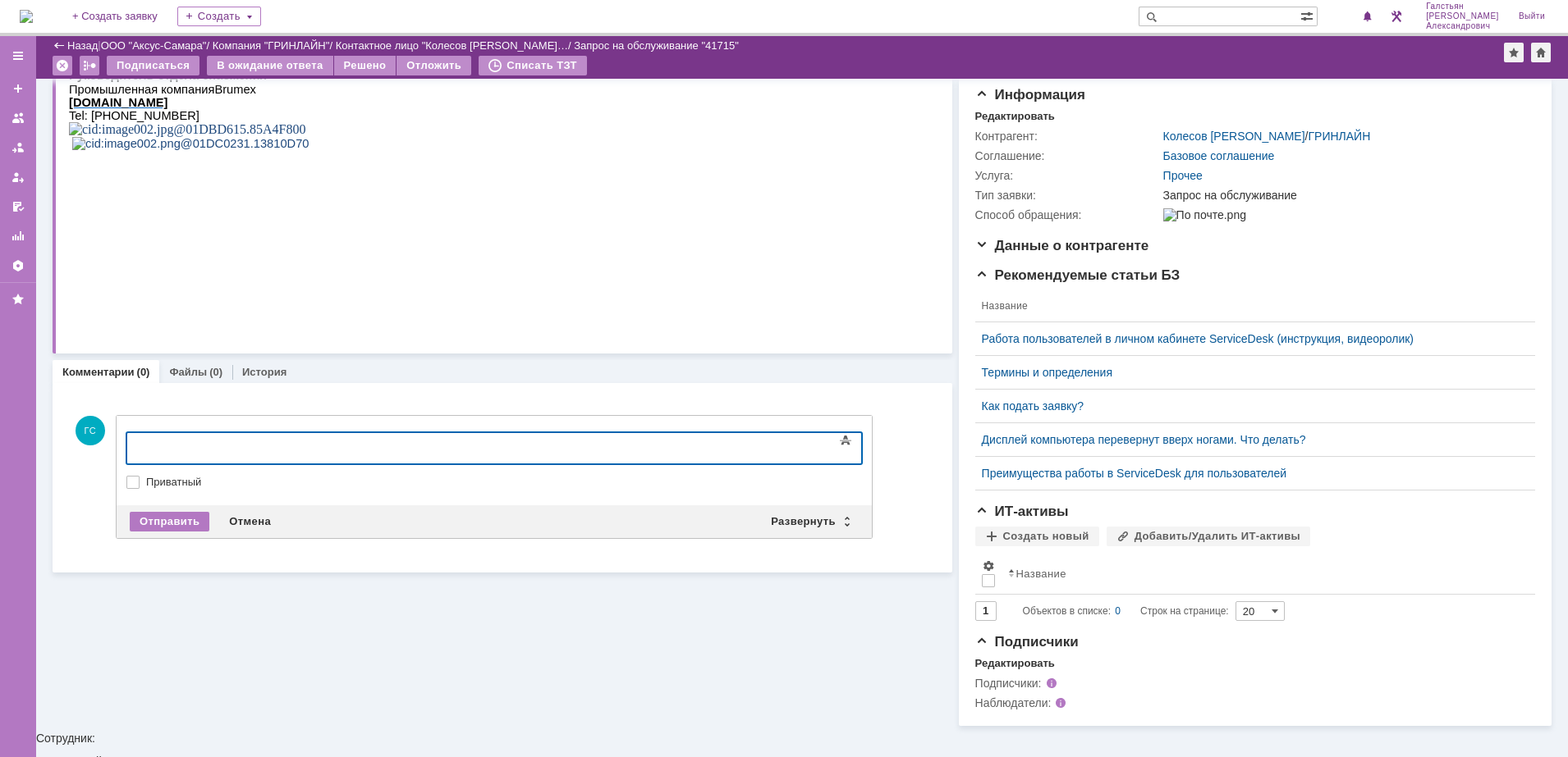
scroll to position [159, 0]
click at [796, 517] on div "Развернуть" at bounding box center [810, 522] width 97 height 19
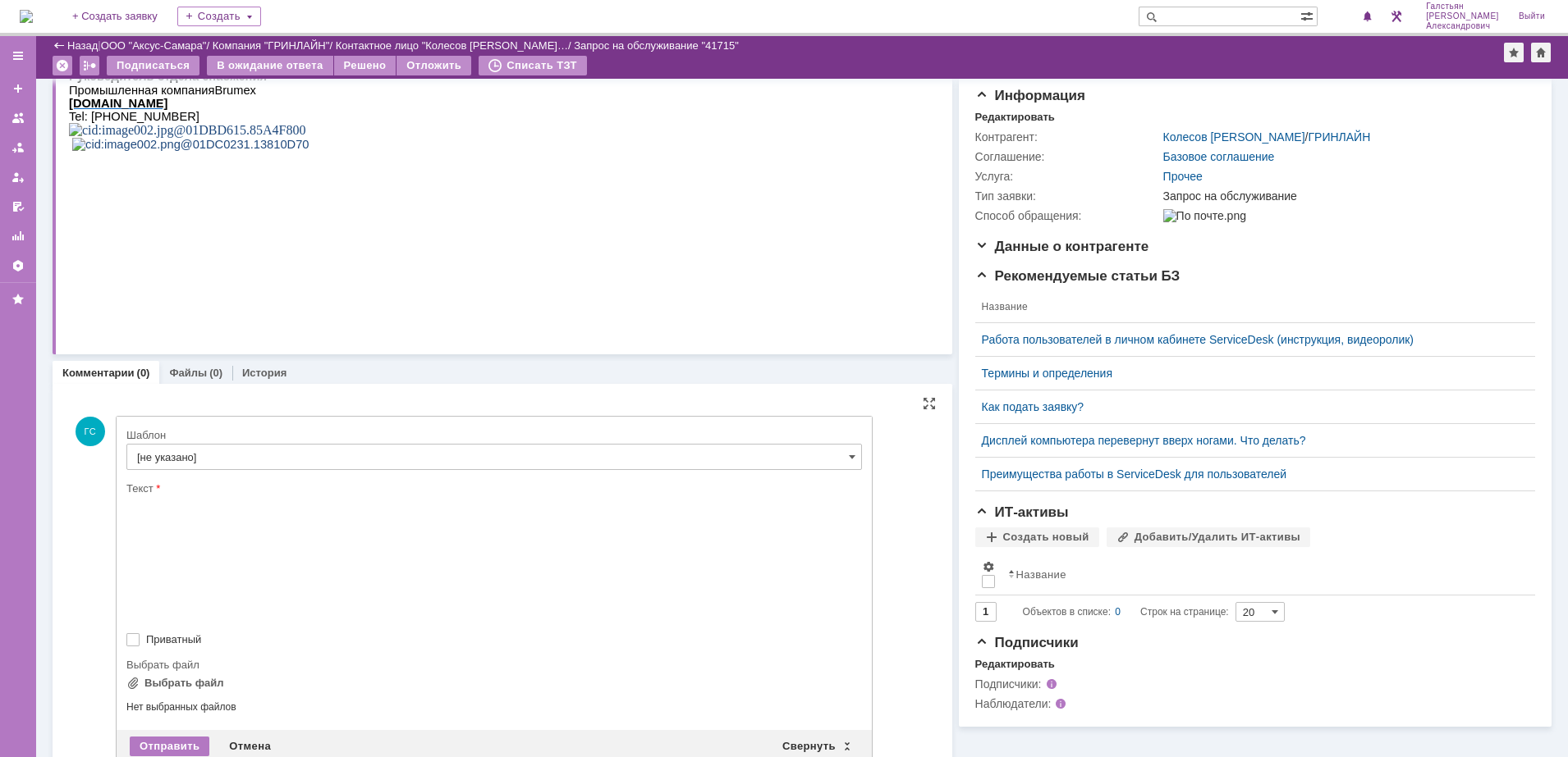
scroll to position [0, 0]
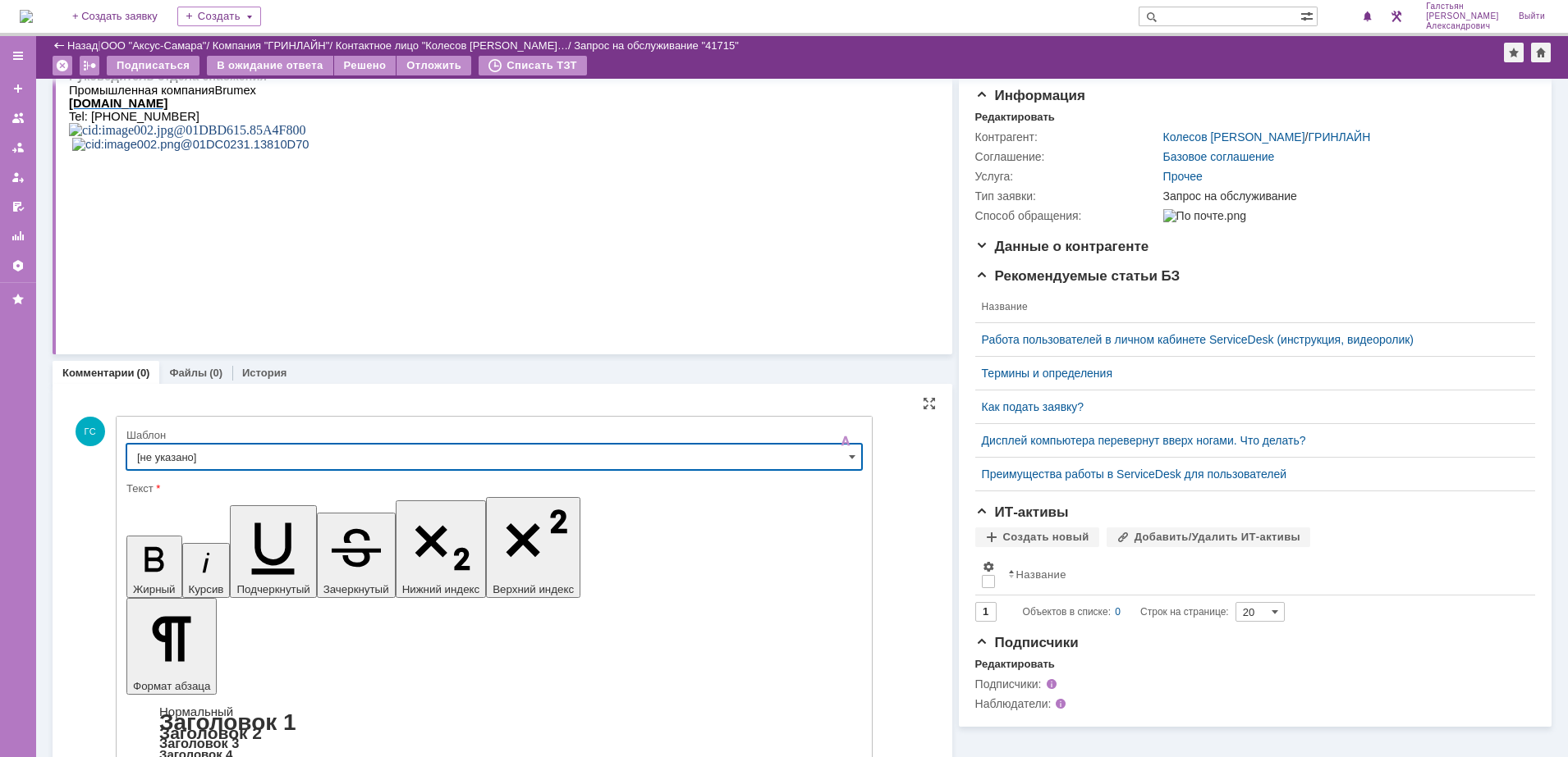
click at [299, 464] on input "[не указано]" at bounding box center [494, 457] width 736 height 26
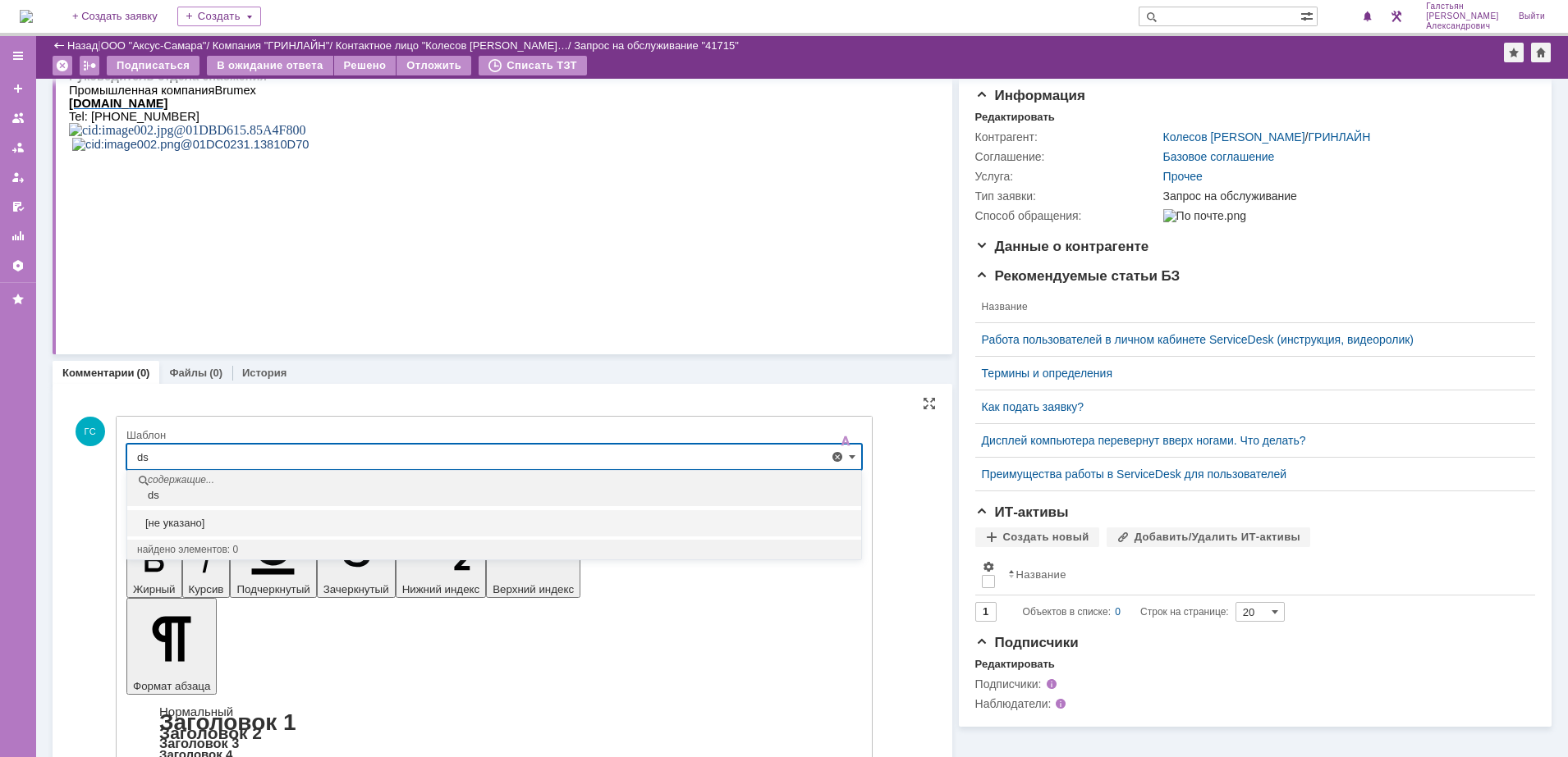
type input "d"
click at [270, 539] on div "Выезд инженера запланирован" at bounding box center [494, 550] width 734 height 26
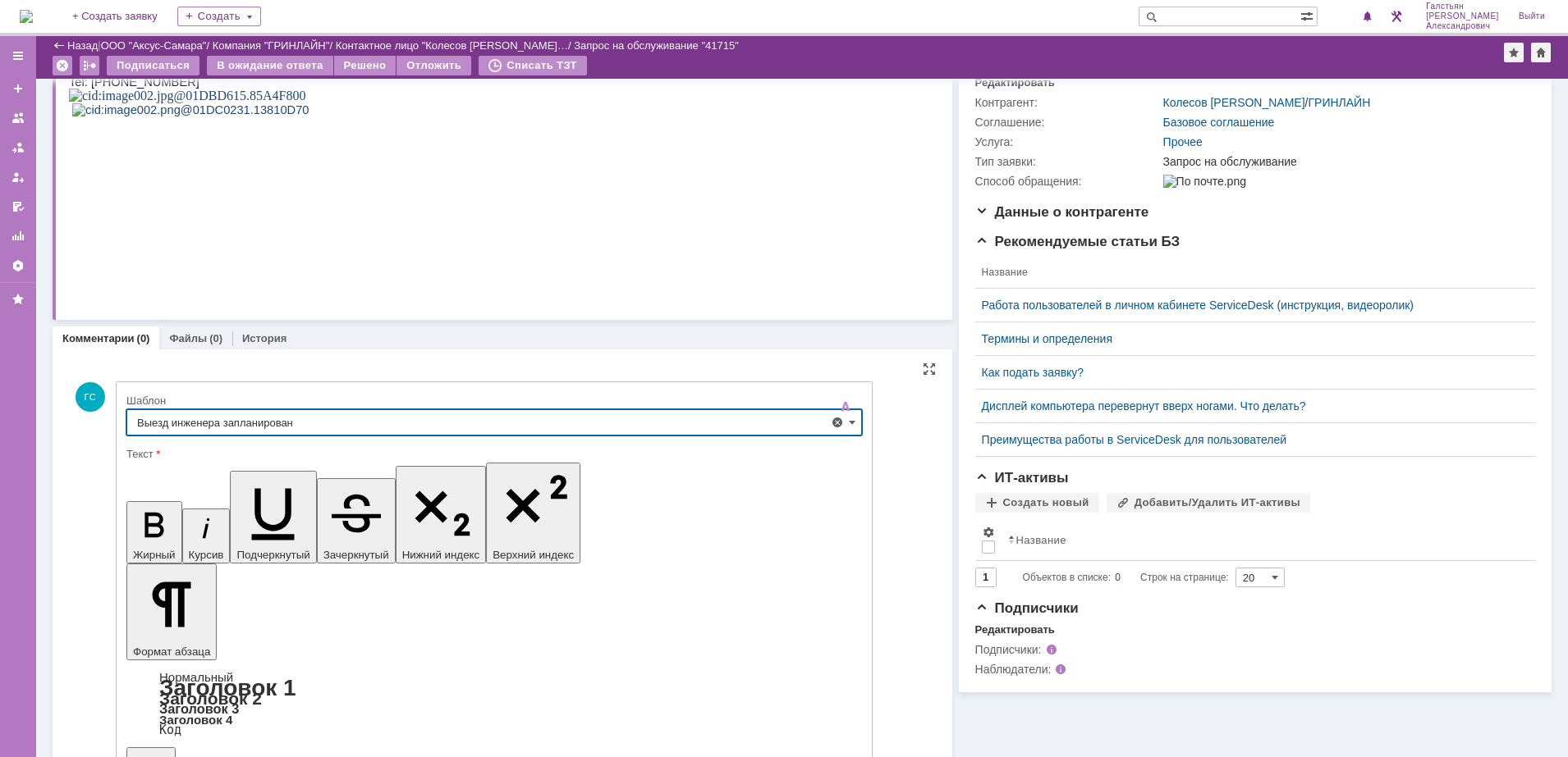
scroll to position [229, 0]
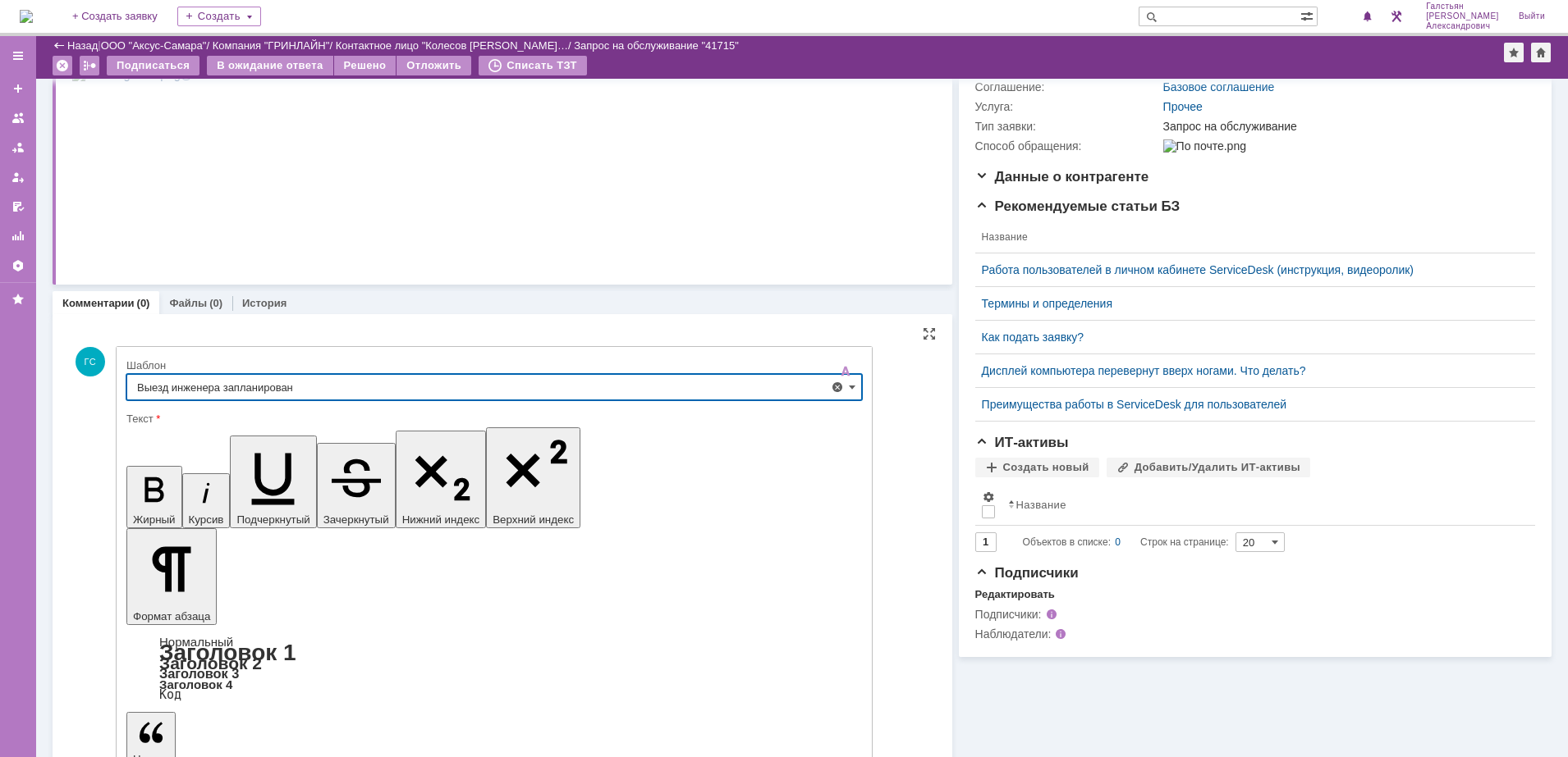
type input "Выезд инженера запланирован"
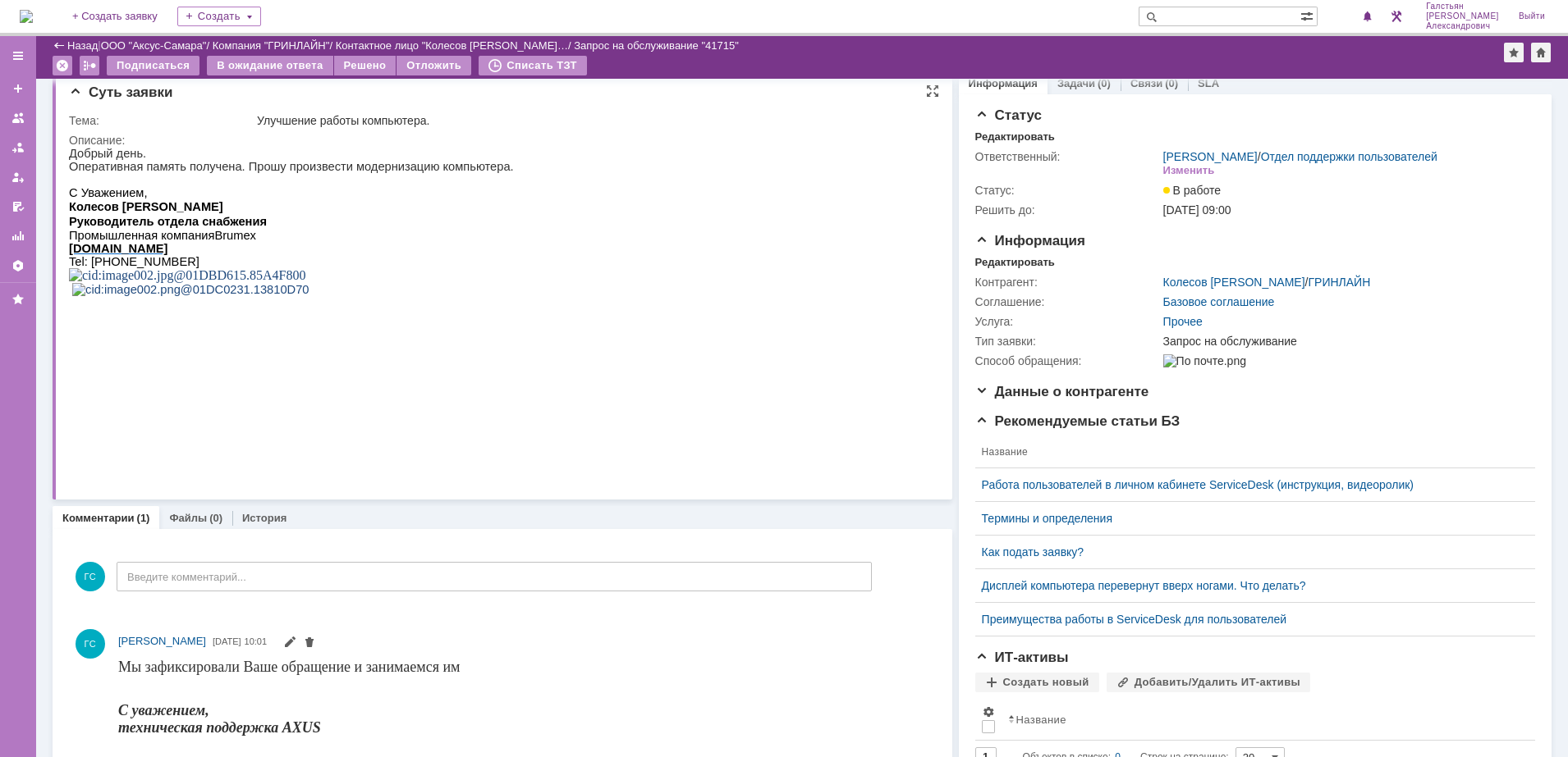
scroll to position [0, 0]
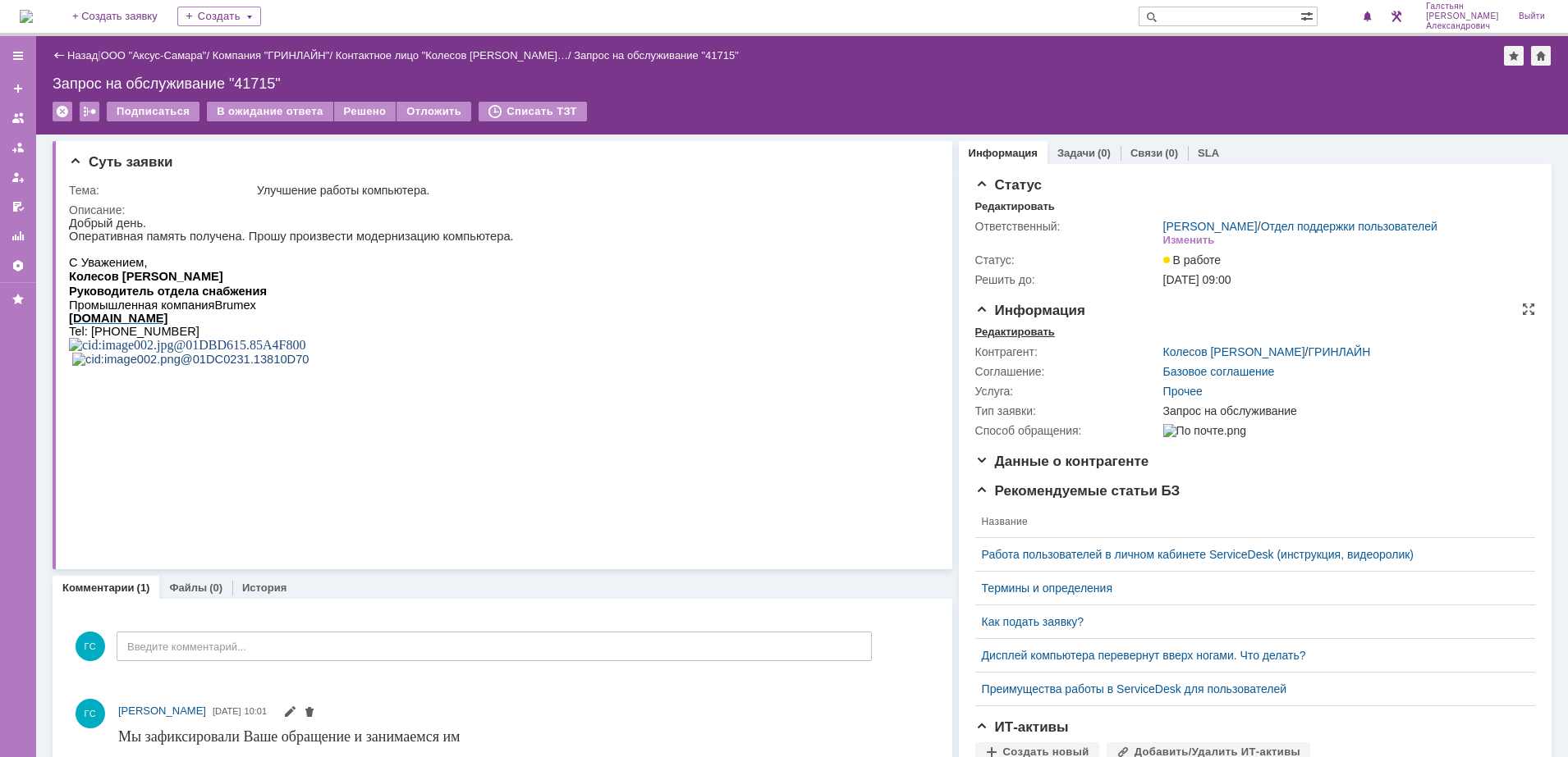
click at [1013, 339] on div "Редактировать" at bounding box center [1015, 331] width 80 height 13
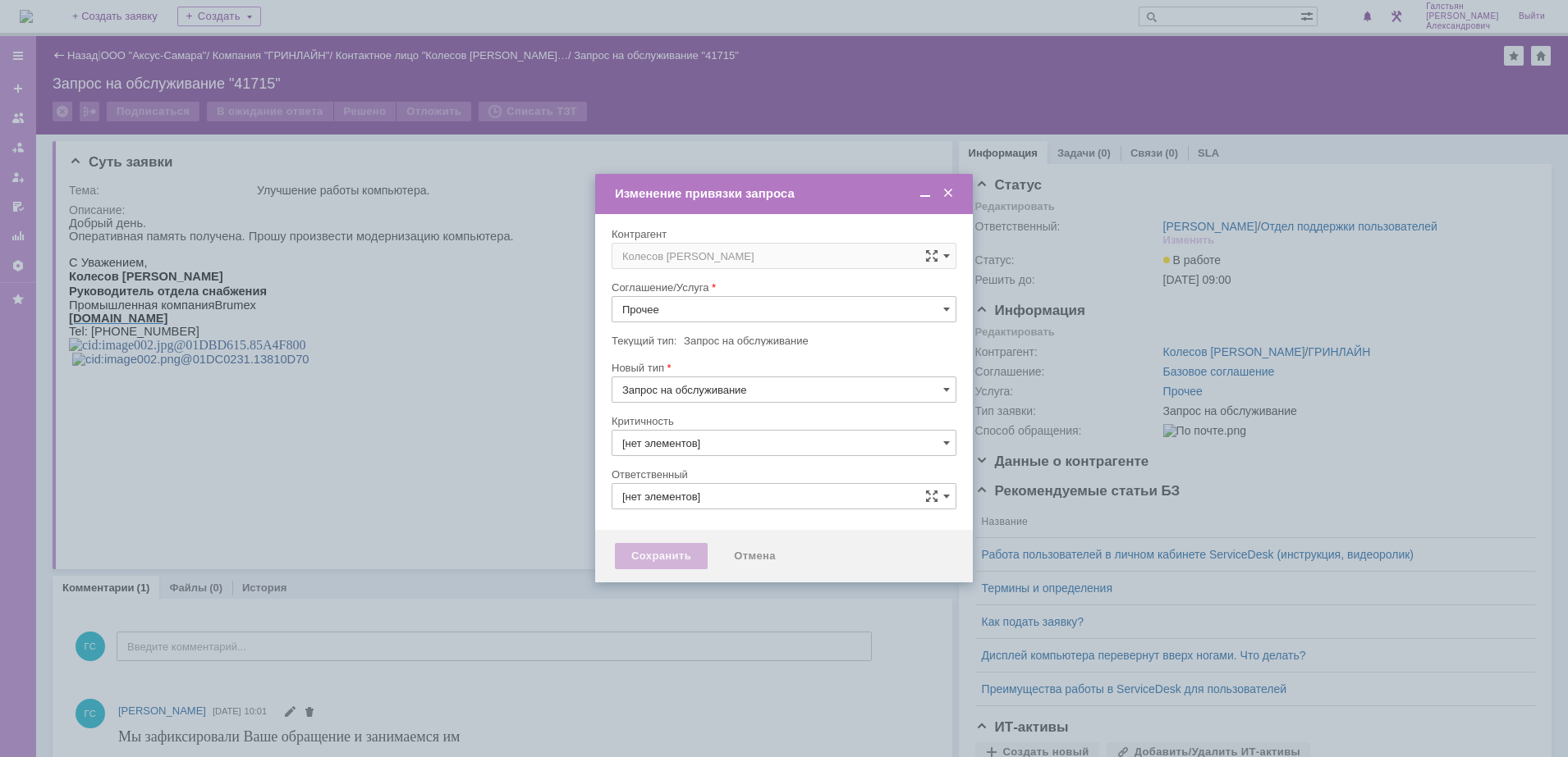
type input "[не указано]"
type input "3. Низкая"
type input "[PERSON_NAME]"
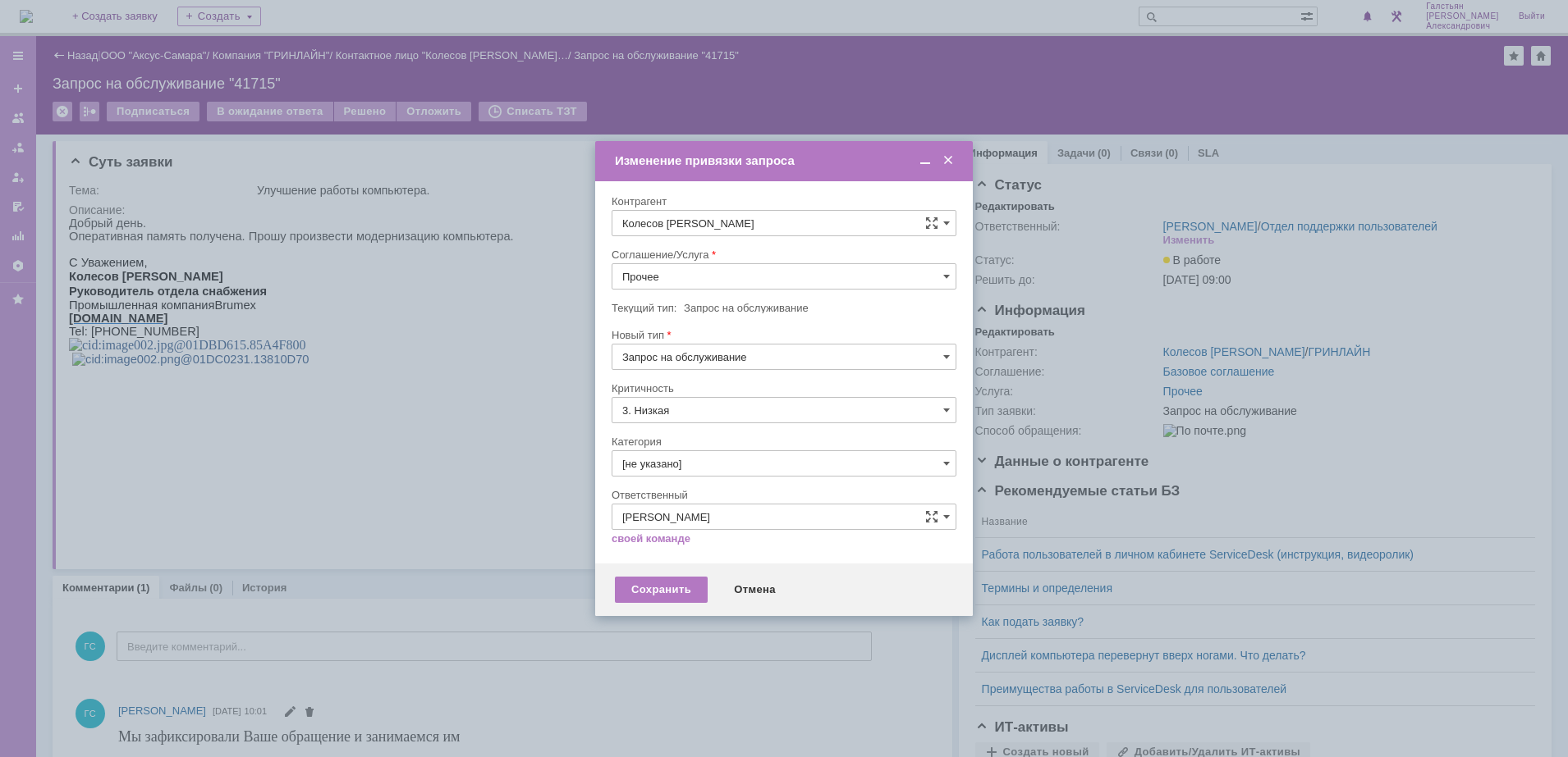
click at [721, 266] on input "Прочее" at bounding box center [784, 276] width 345 height 26
click at [729, 390] on span "Проектная деятельность" at bounding box center [784, 396] width 324 height 13
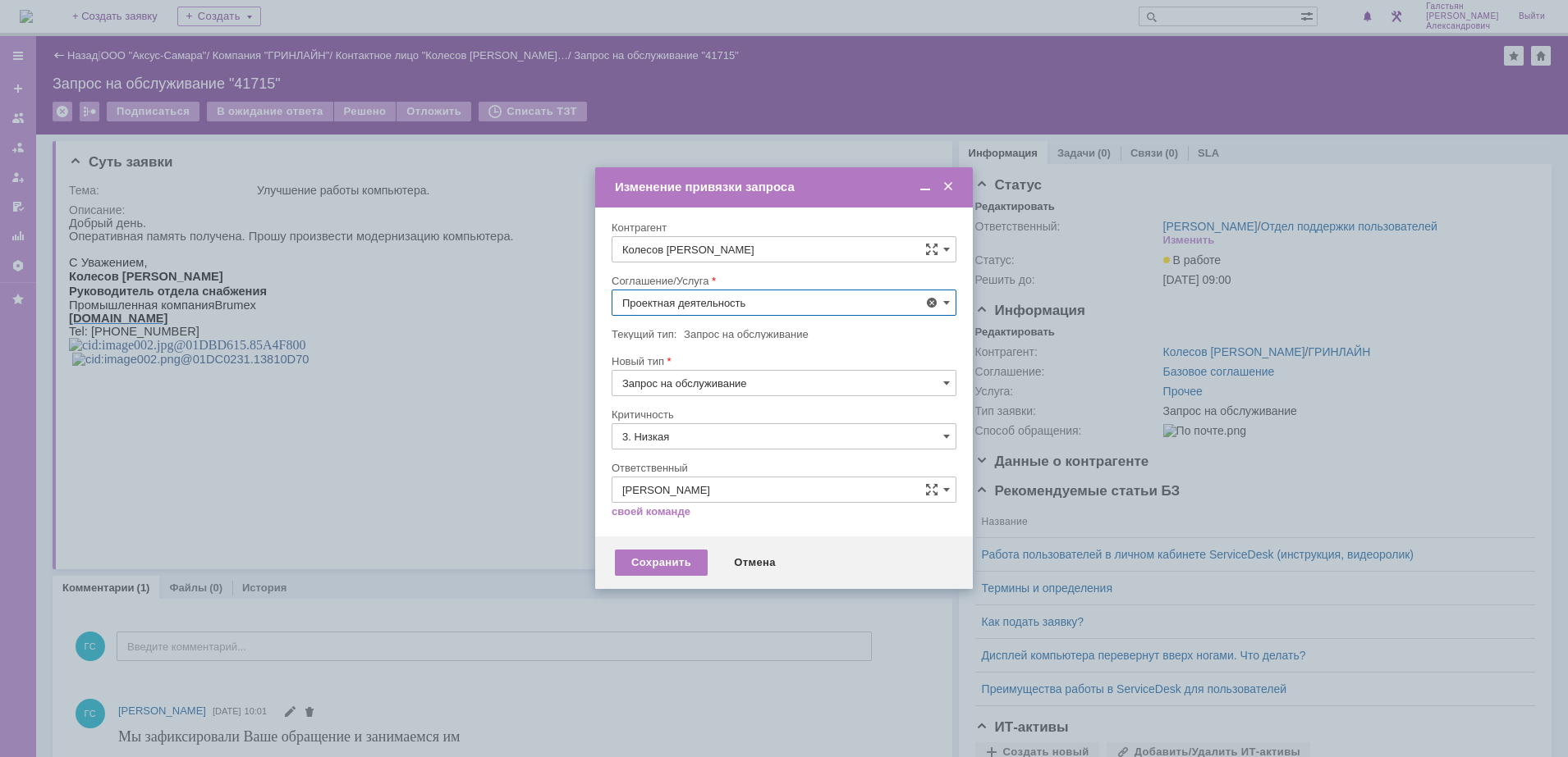
type input "Проектная деятельность"
click at [699, 432] on input "3. Низкая" at bounding box center [784, 436] width 345 height 26
click at [691, 464] on span "[не указано]" at bounding box center [784, 467] width 324 height 13
type input "[не указано]"
click at [657, 549] on div "Сохранить" at bounding box center [661, 562] width 93 height 26
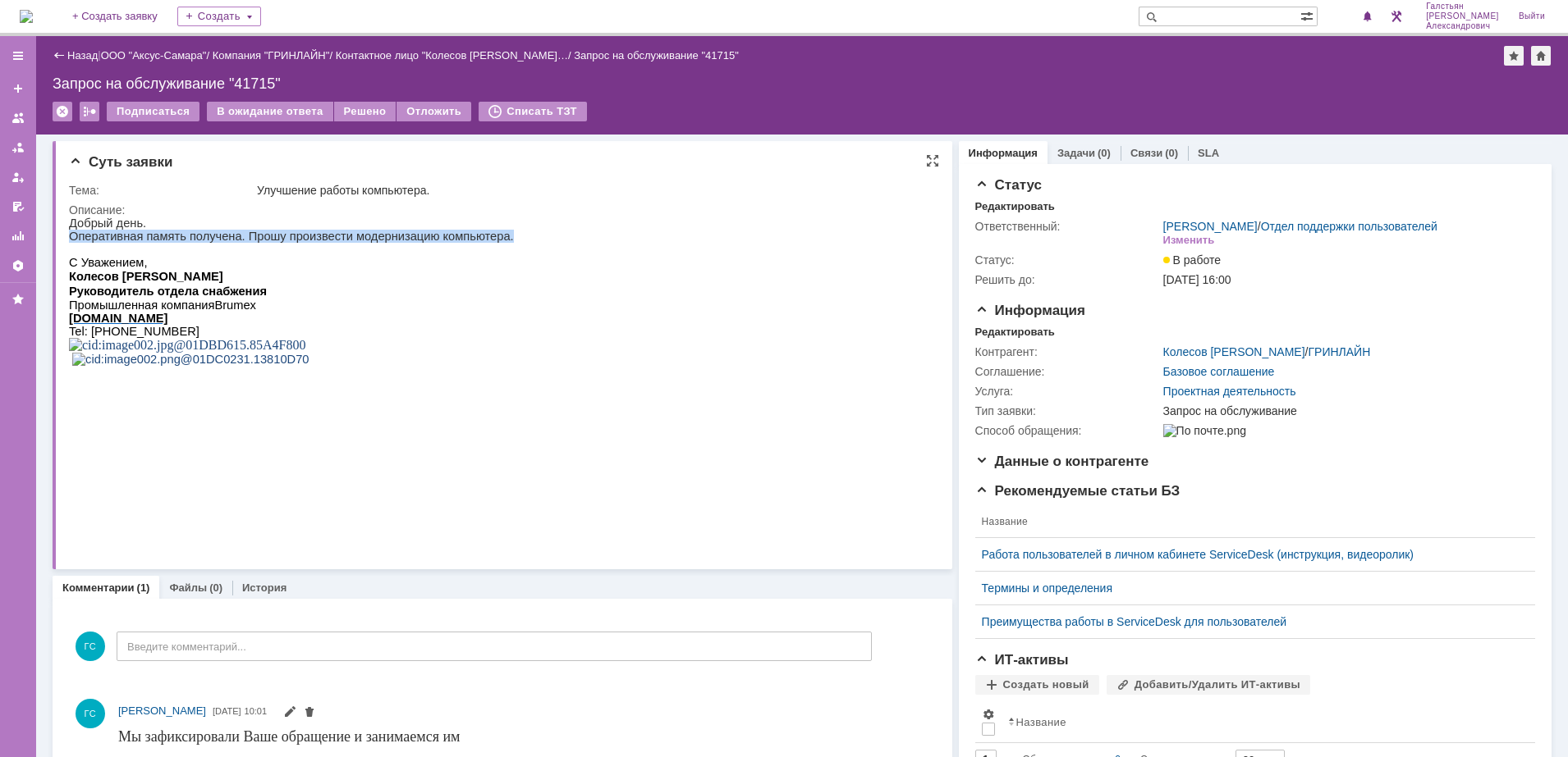
drag, startPoint x: 69, startPoint y: 240, endPoint x: 575, endPoint y: 232, distance: 506.1
click at [514, 232] on p "Оперативная память получена. Прошу произвести модернизацию компьютера." at bounding box center [291, 236] width 445 height 13
copy p "Оперативная память получена. Прошу произвести модернизацию компьютера."
click at [1057, 157] on link "Задачи" at bounding box center [1076, 153] width 38 height 13
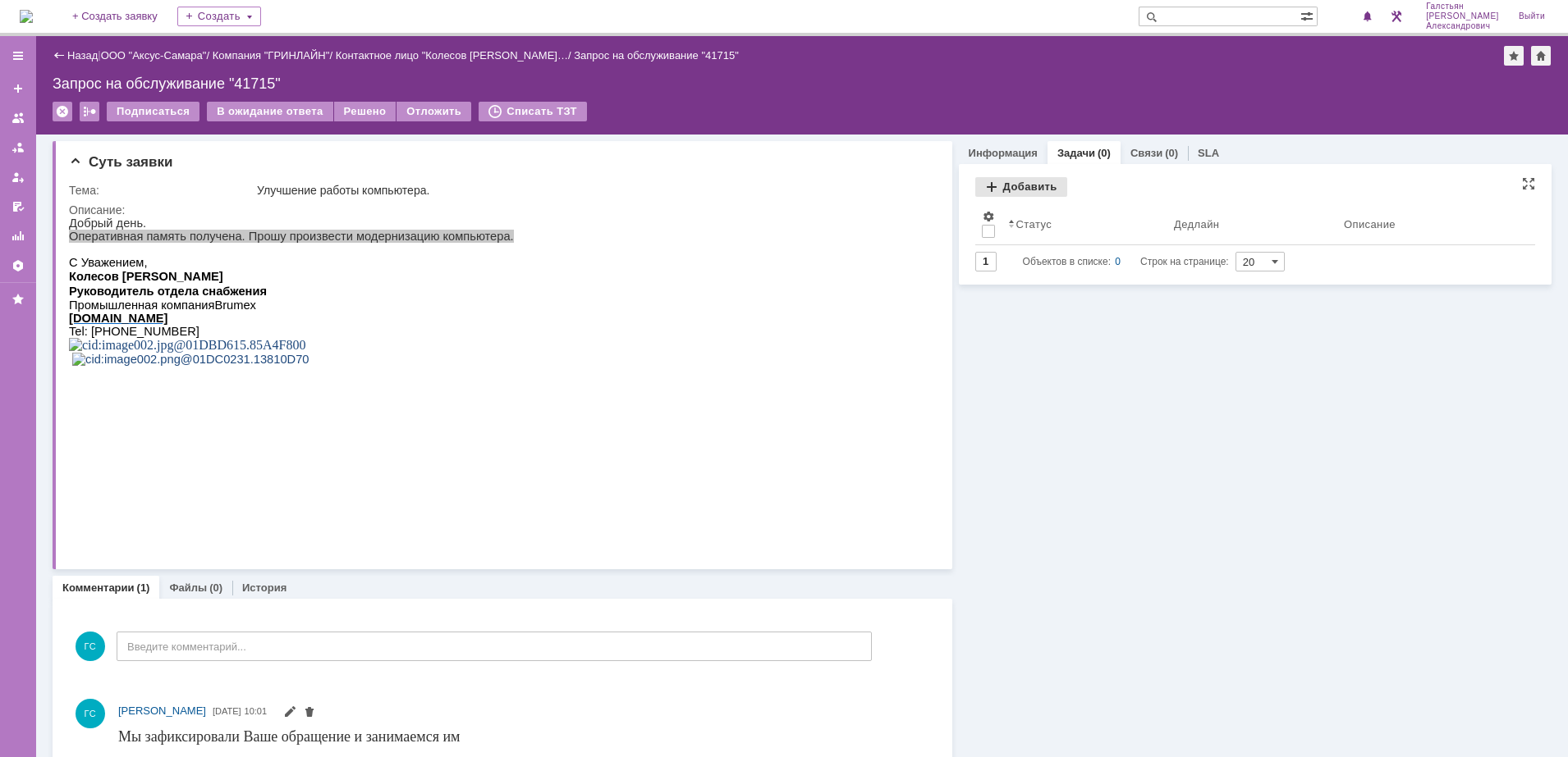
click at [990, 192] on div "Добавить" at bounding box center [1021, 187] width 92 height 19
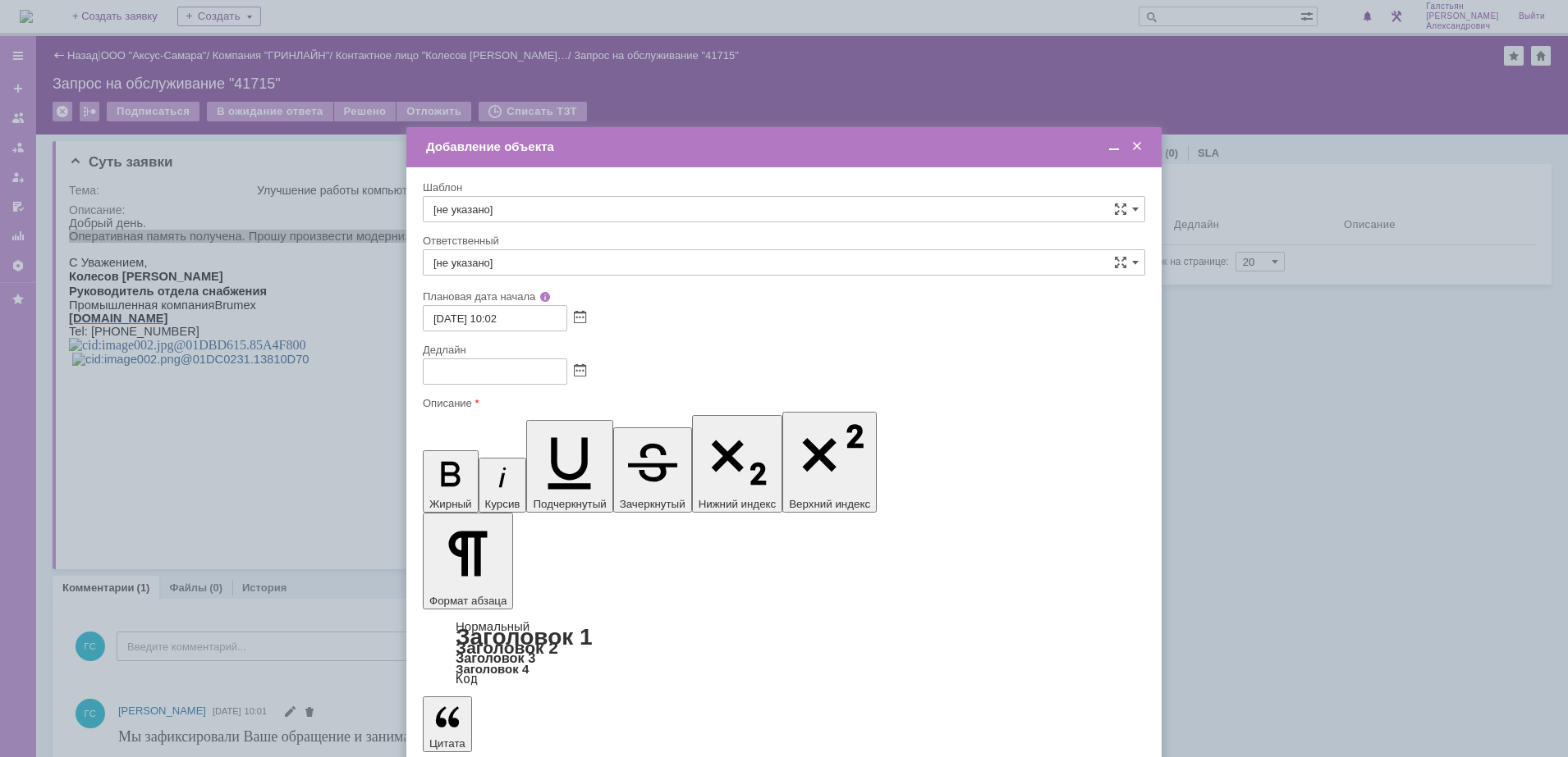
click at [533, 376] on input "text" at bounding box center [495, 371] width 144 height 26
click at [577, 371] on span at bounding box center [580, 371] width 13 height 13
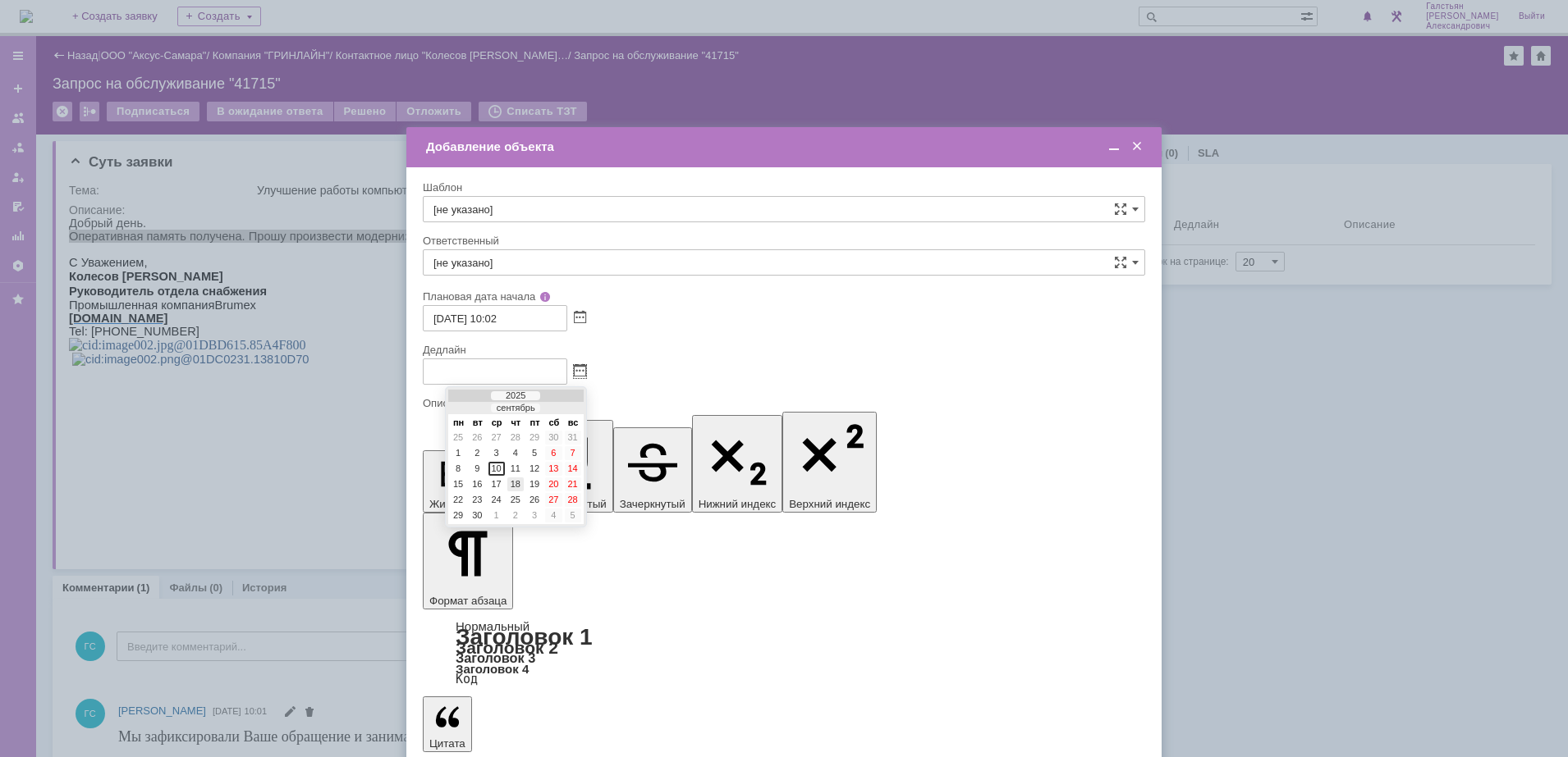
click at [513, 488] on div "18" at bounding box center [516, 484] width 17 height 14
type input "[DATE] 10:02"
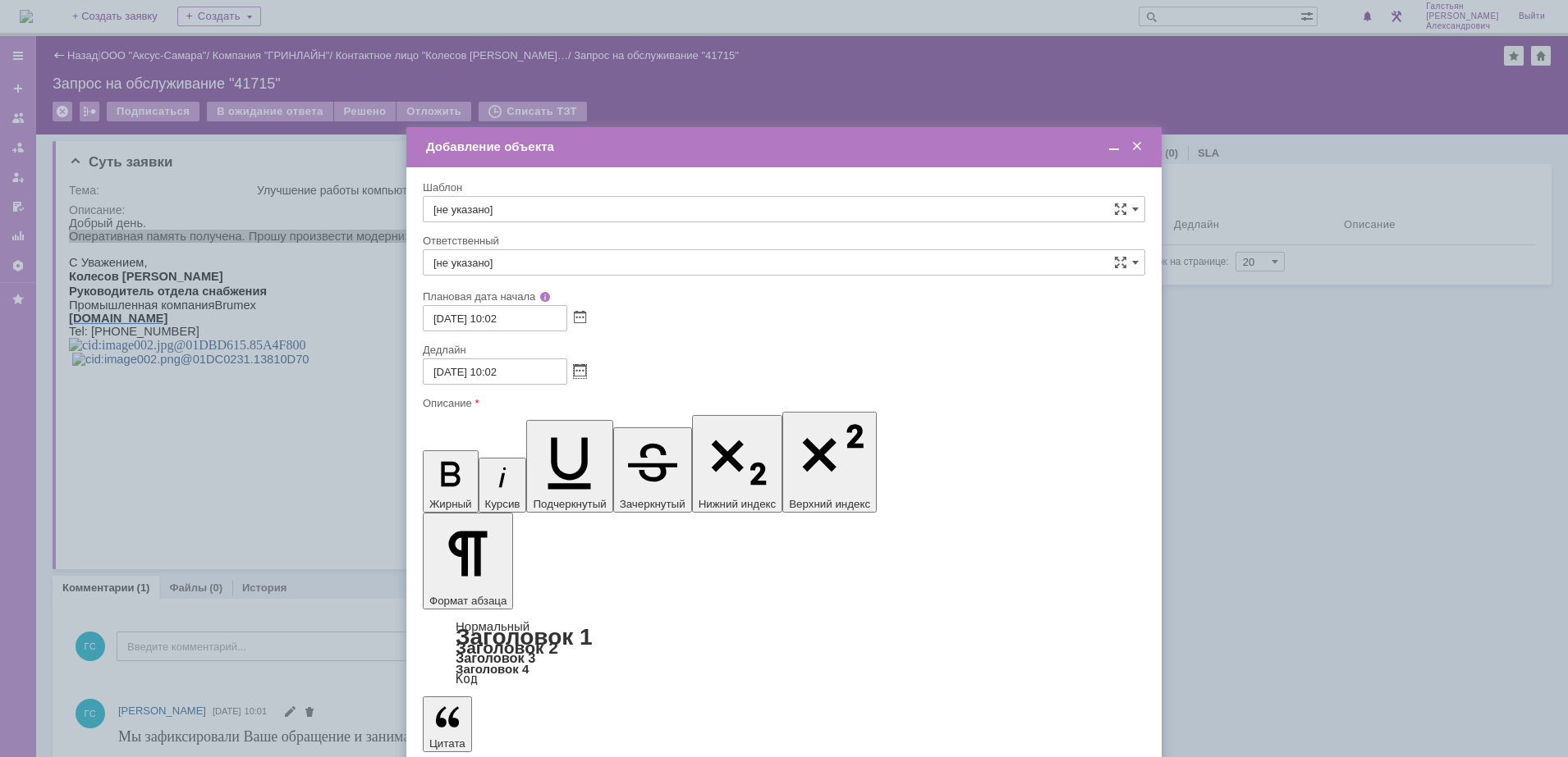
click at [566, 267] on input "[не указано]" at bounding box center [784, 262] width 722 height 26
click at [514, 446] on div "[PERSON_NAME]" at bounding box center [784, 436] width 721 height 26
type input "[PERSON_NAME]"
drag, startPoint x: 512, startPoint y: 4829, endPoint x: 528, endPoint y: 4870, distance: 44.0
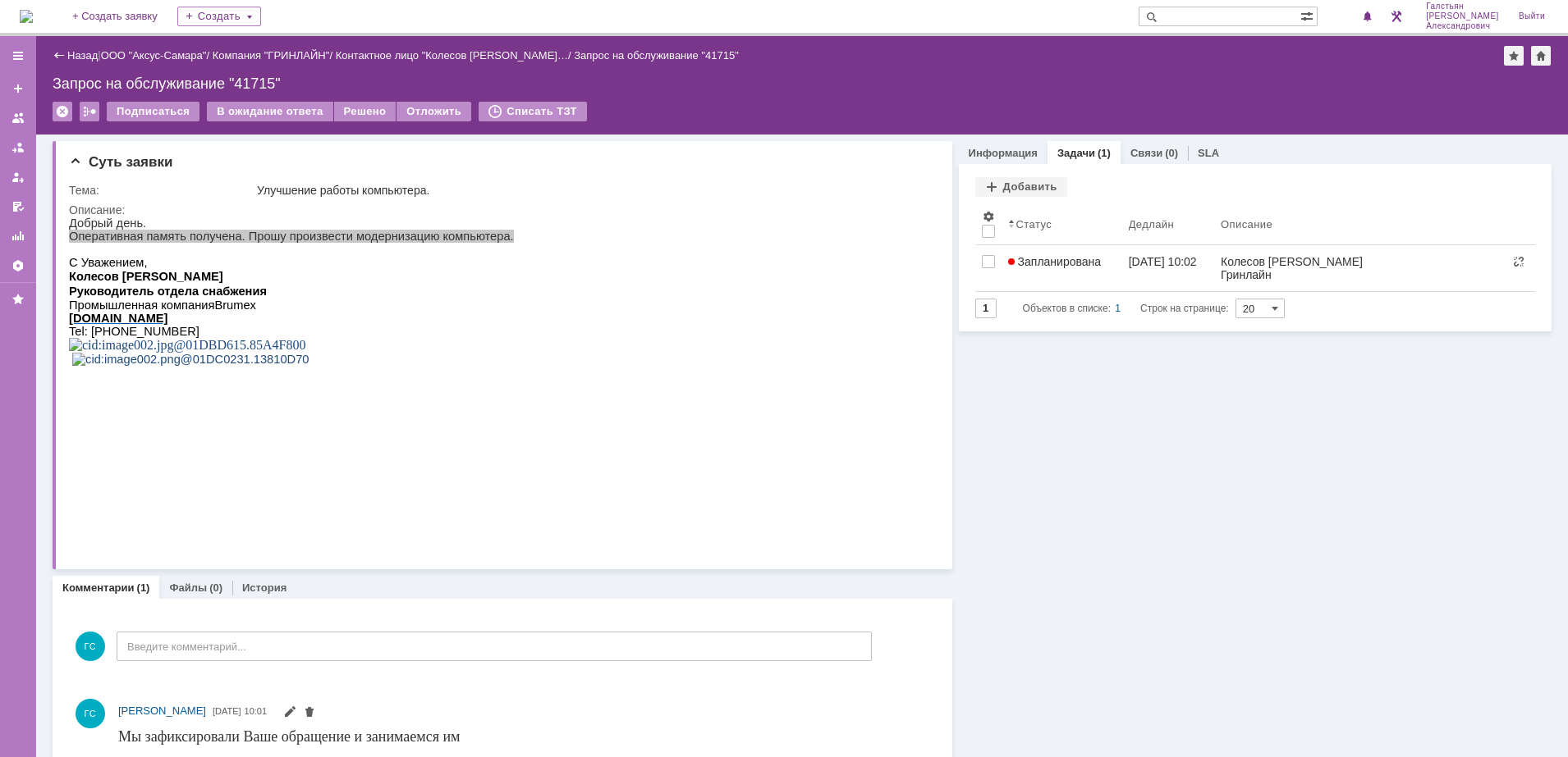
click at [33, 23] on img at bounding box center [25, 16] width 13 height 13
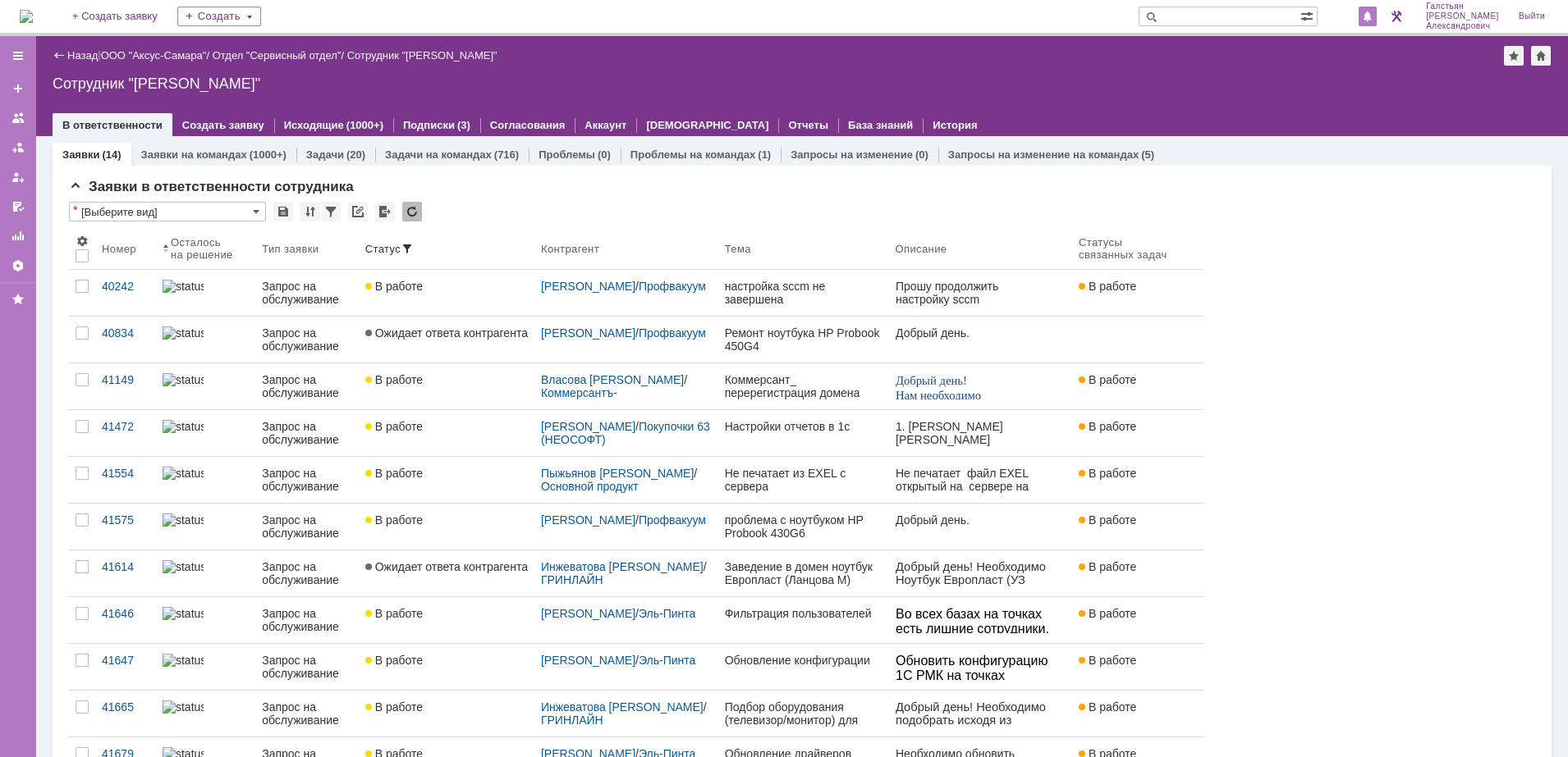
click at [1373, 19] on span at bounding box center [1367, 17] width 12 height 13
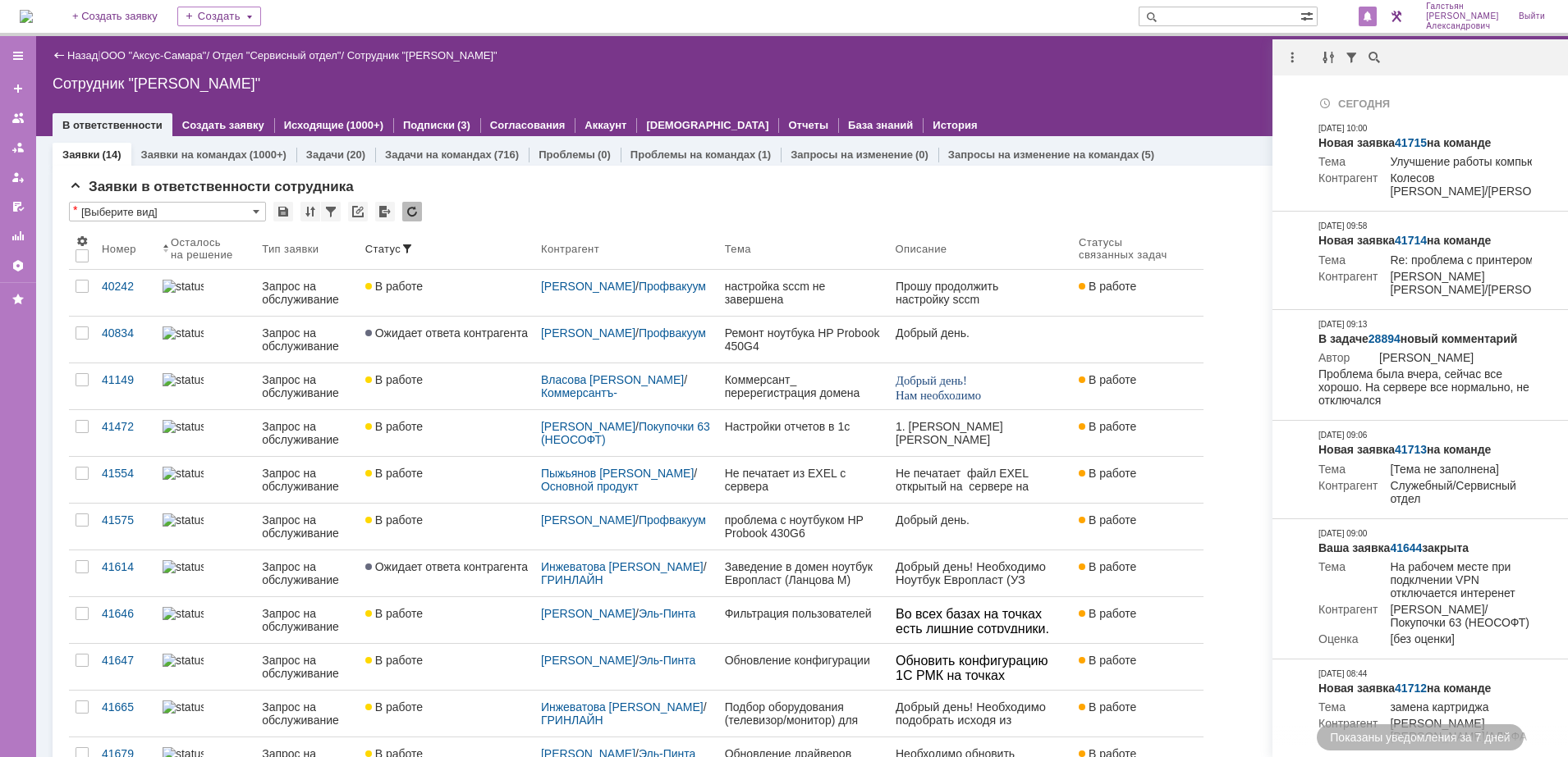
click at [1195, 75] on div "Сотрудник "[PERSON_NAME]"" at bounding box center [802, 83] width 1499 height 17
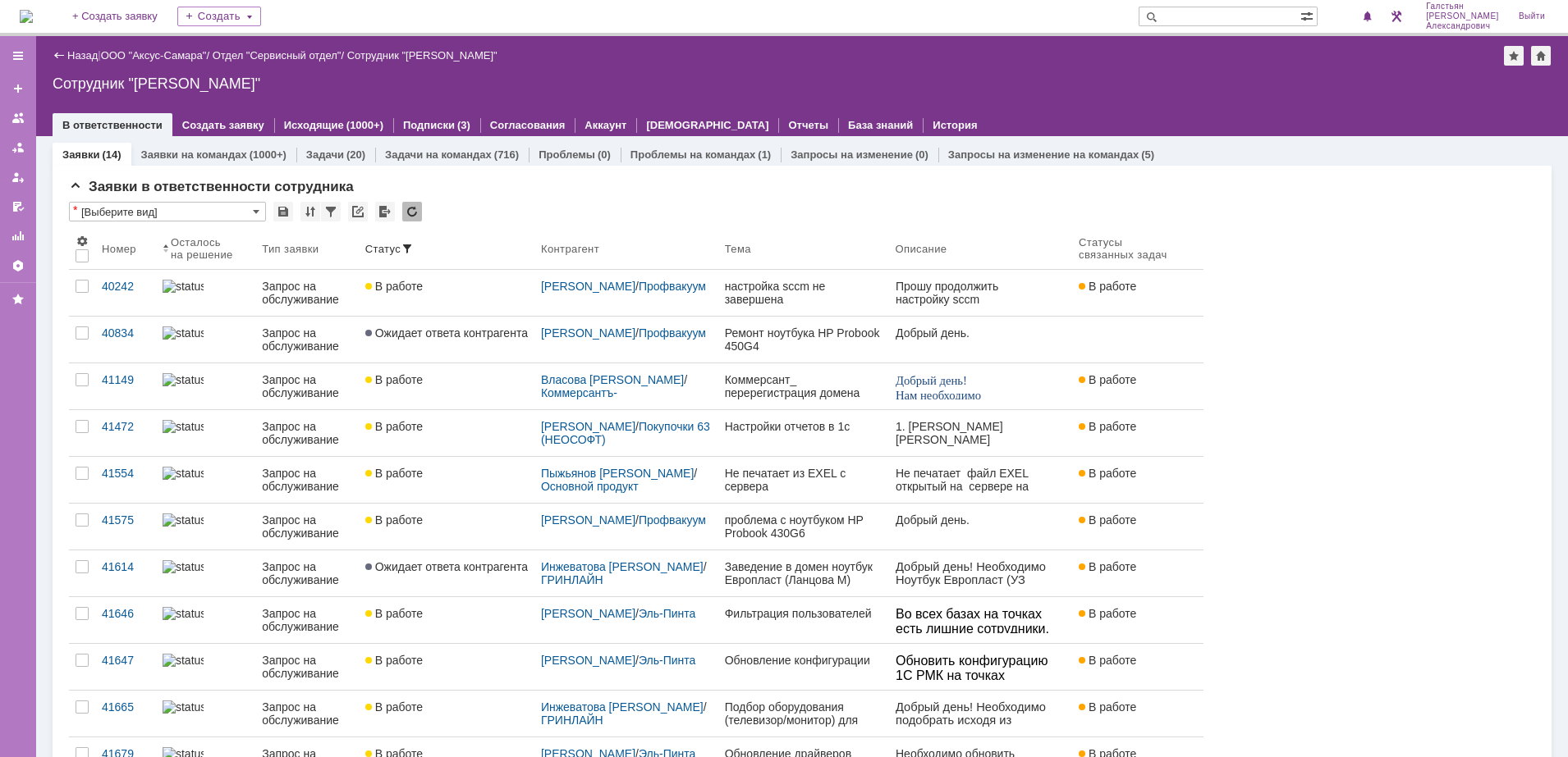
click at [33, 11] on img at bounding box center [25, 16] width 13 height 13
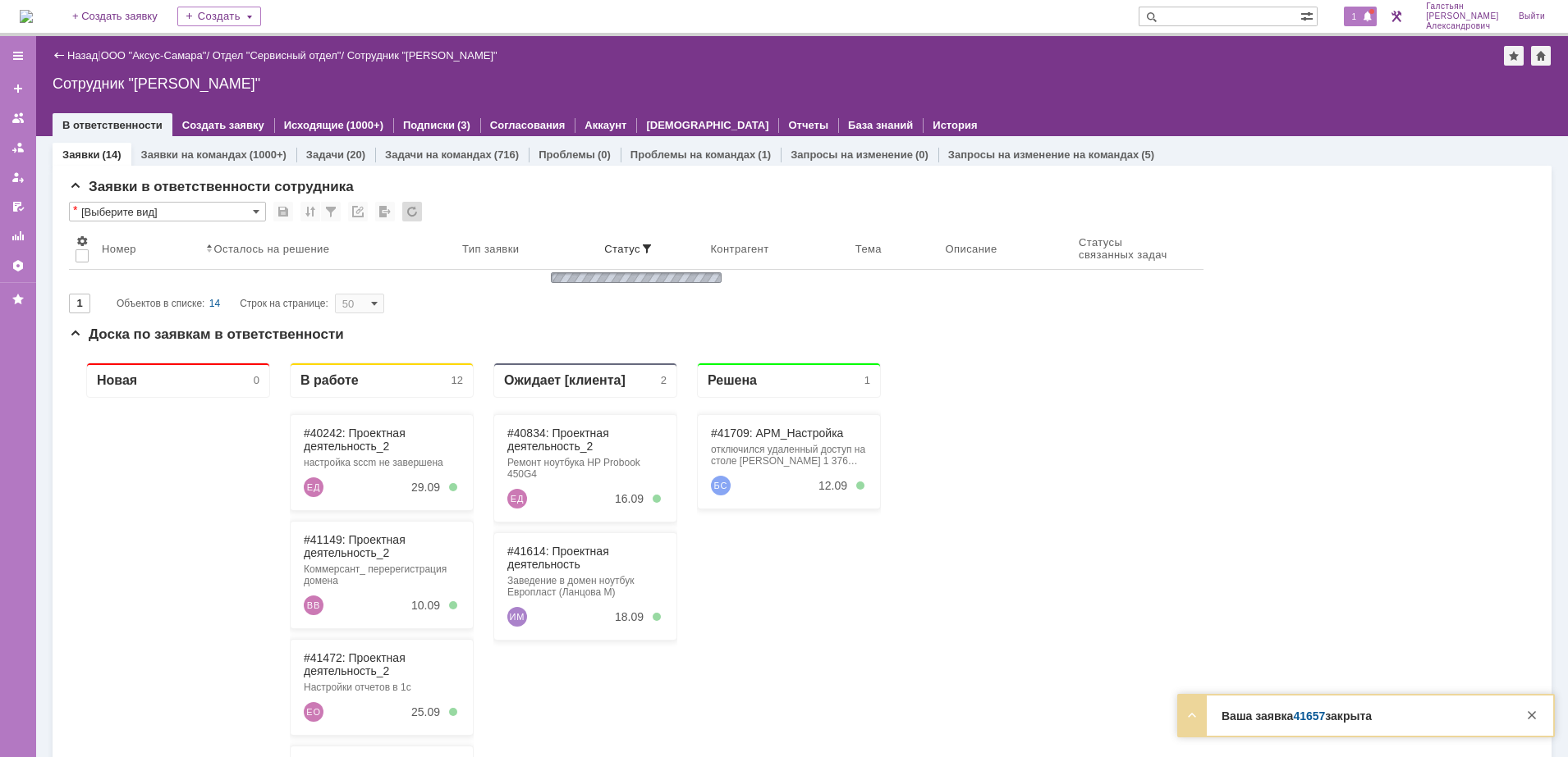
click at [1373, 18] on span at bounding box center [1367, 17] width 12 height 13
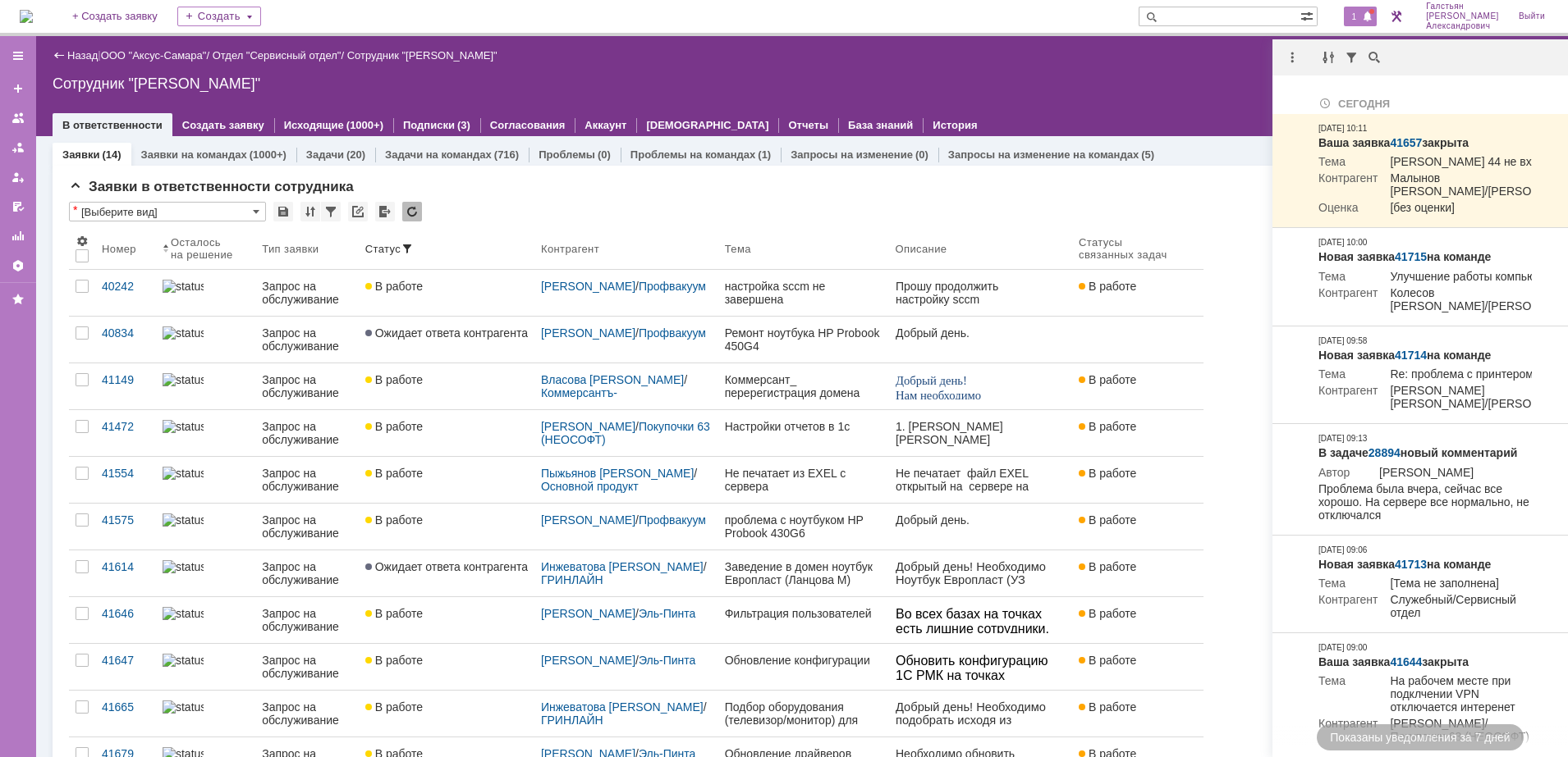
click at [1486, 78] on div "Не найдено. Сегодня Ваша заявка 41657 закрыта [PERSON_NAME] 44 не входит в 1с […" at bounding box center [1420, 397] width 295 height 718
click at [1127, 60] on div "Назад | ООО "Аксус-Самара" / Отдел "Сервисный отдел" / Сотрудник "[PERSON_NAME]"" at bounding box center [802, 56] width 1499 height 19
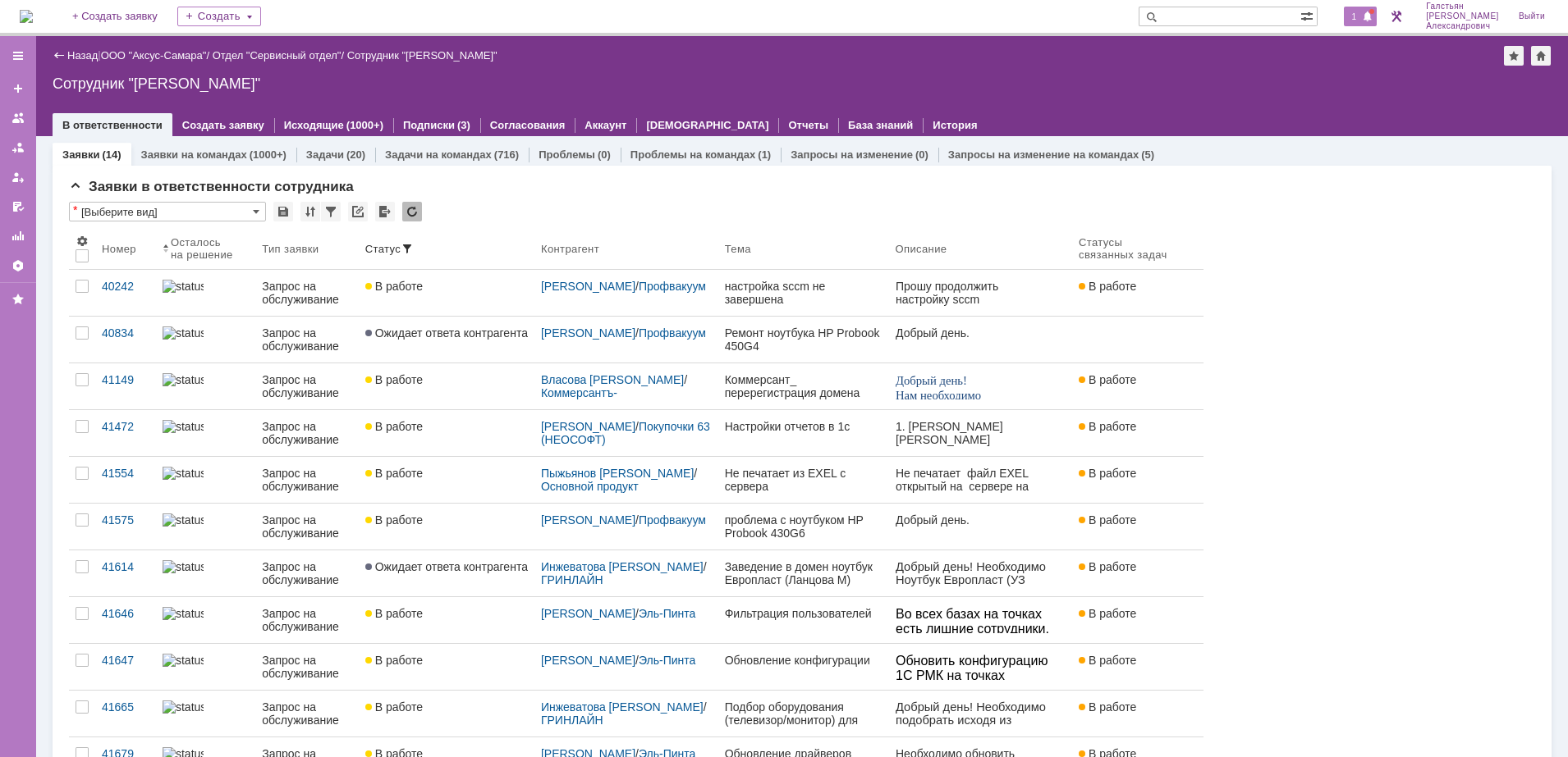
click at [1361, 18] on span "1" at bounding box center [1354, 17] width 15 height 12
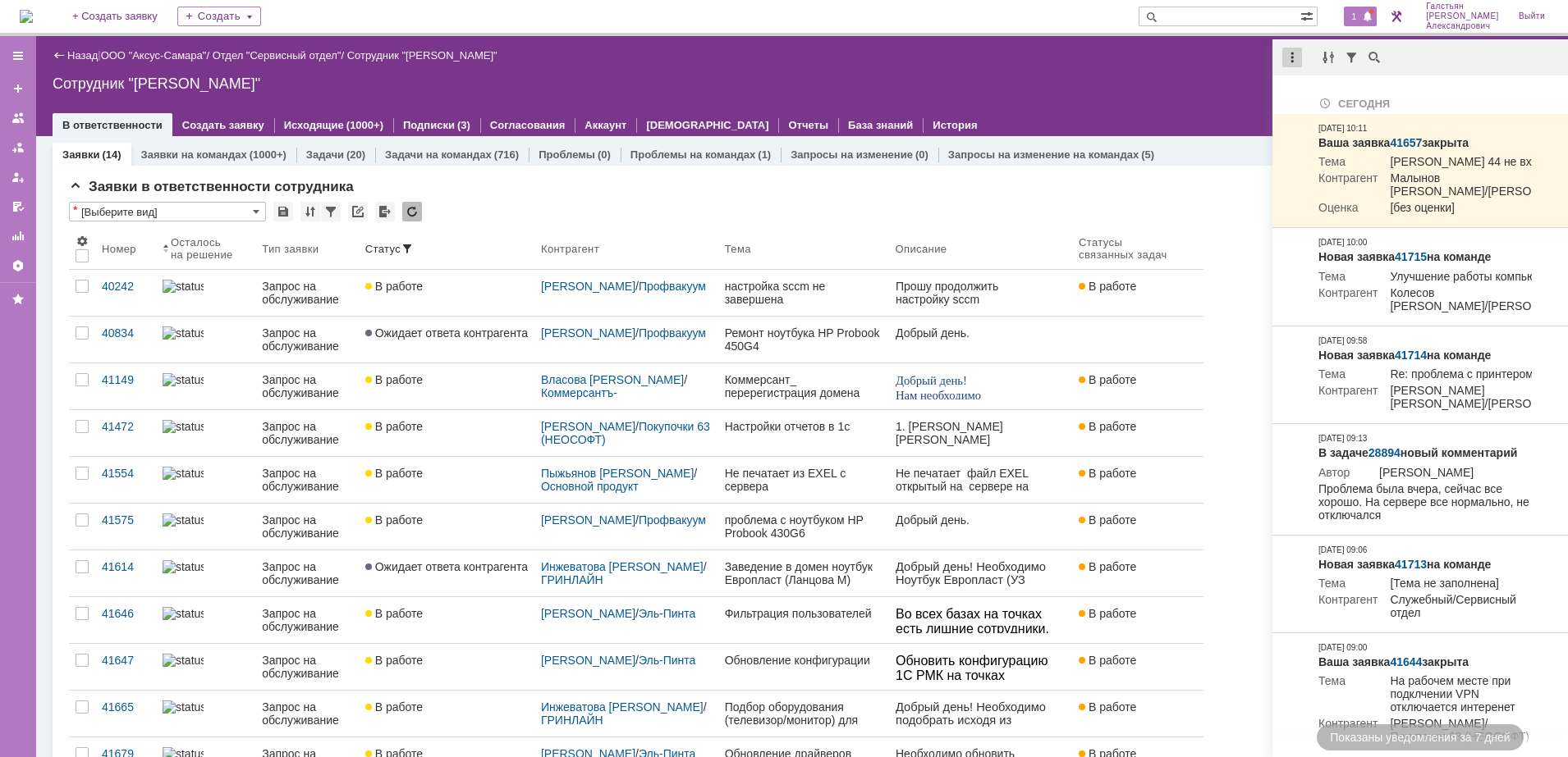
click at [1292, 56] on div at bounding box center [1292, 57] width 19 height 19
drag, startPoint x: 1318, startPoint y: 97, endPoint x: 1256, endPoint y: 96, distance: 62.0
click at [1317, 97] on div "Отметить уведомления прочитанными" at bounding box center [1405, 99] width 220 height 12
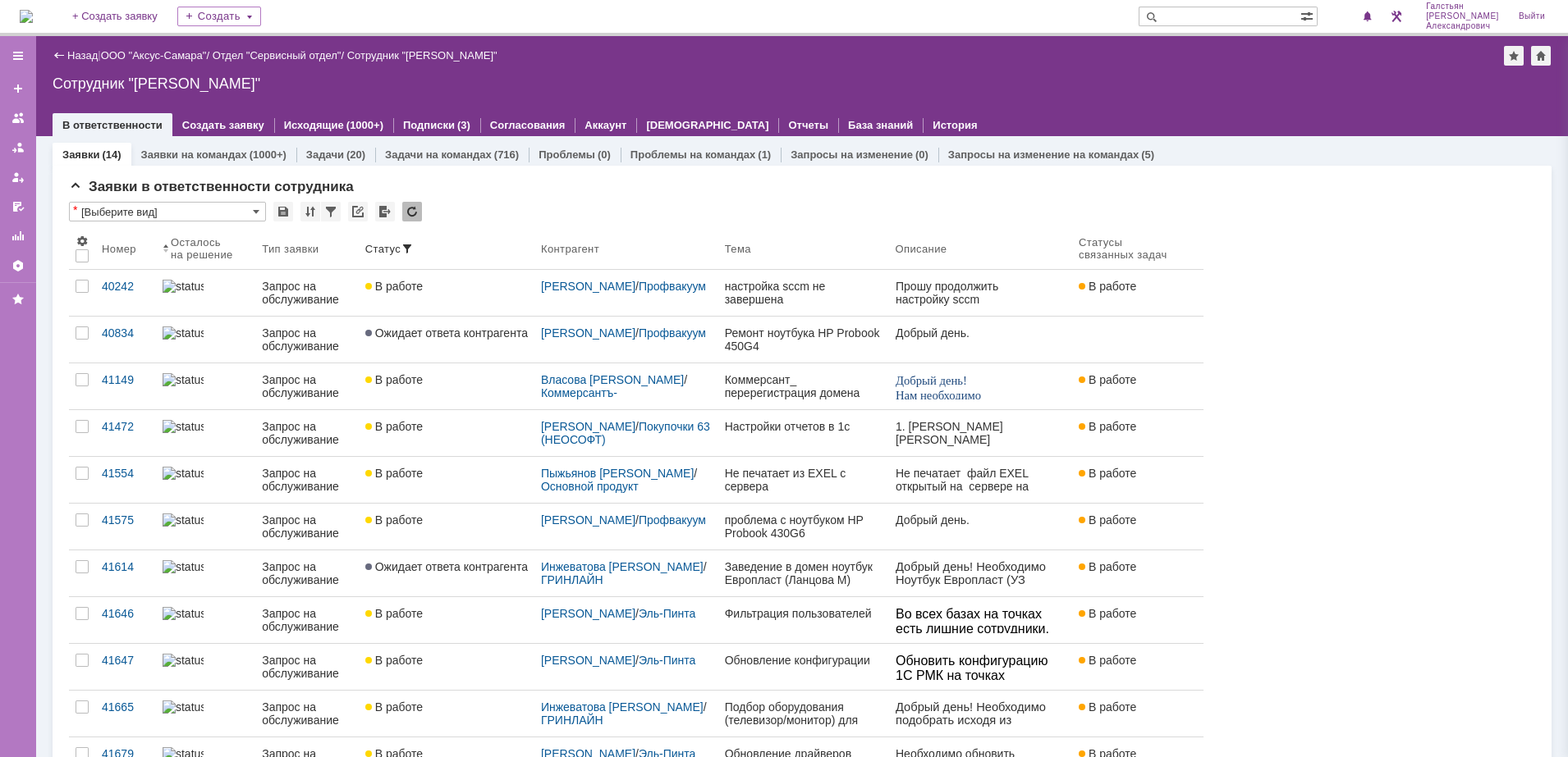
click at [1090, 75] on div "Сотрудник "[PERSON_NAME]"" at bounding box center [802, 83] width 1499 height 17
click at [33, 15] on img at bounding box center [25, 16] width 13 height 13
click at [33, 21] on img at bounding box center [25, 16] width 13 height 13
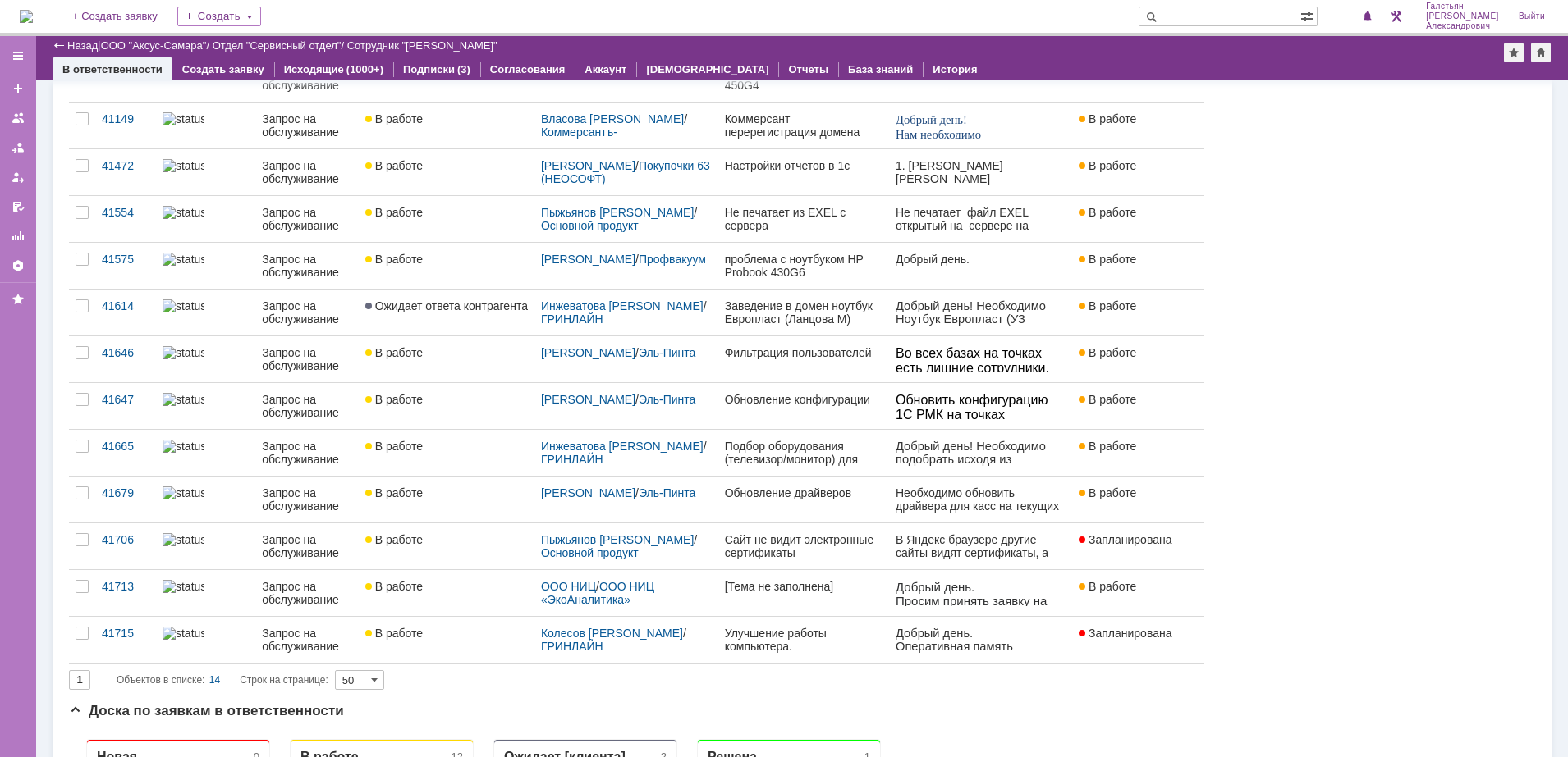
click at [33, 19] on img at bounding box center [25, 16] width 13 height 13
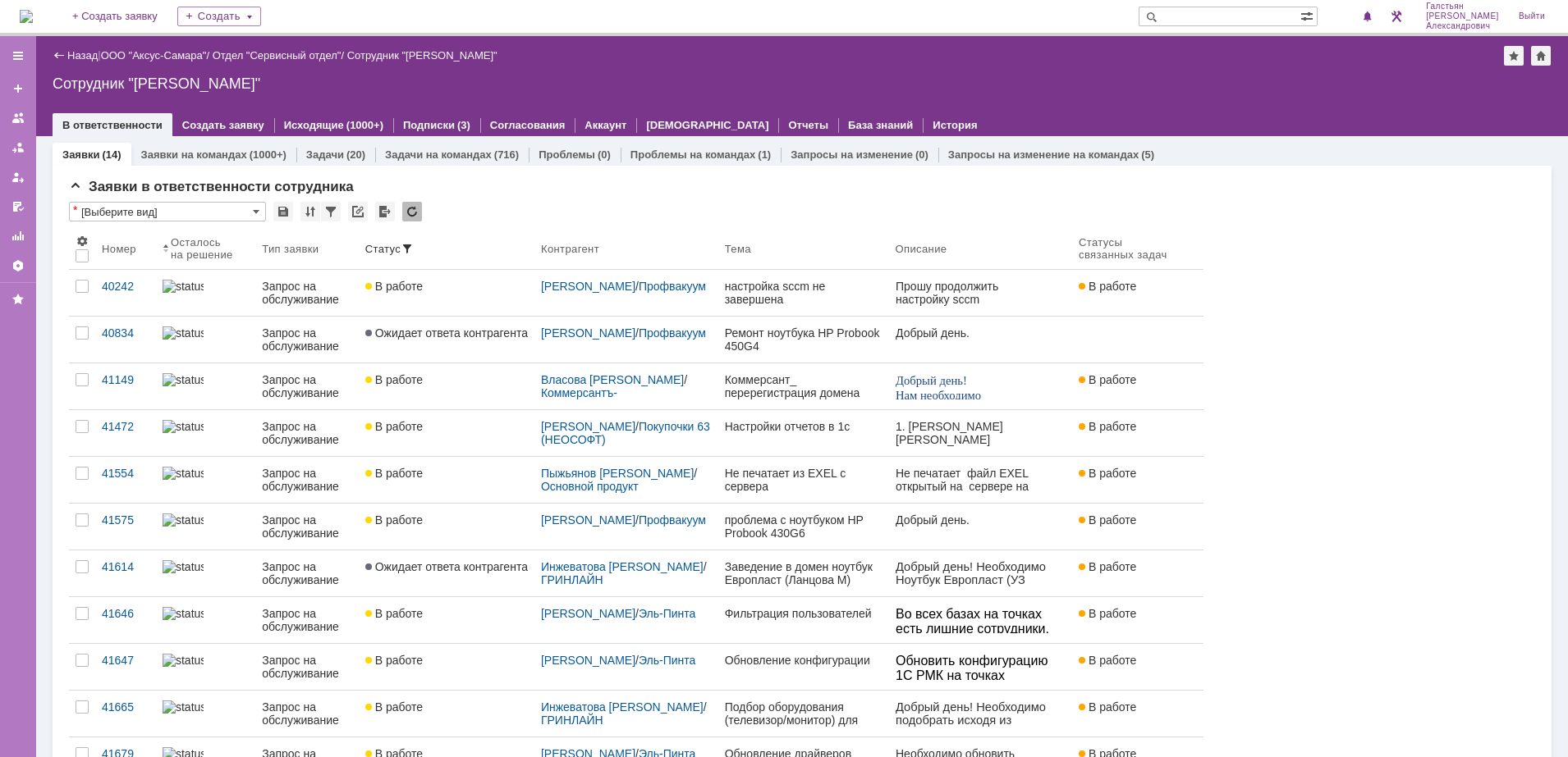
click at [22, 22] on img at bounding box center [25, 16] width 13 height 13
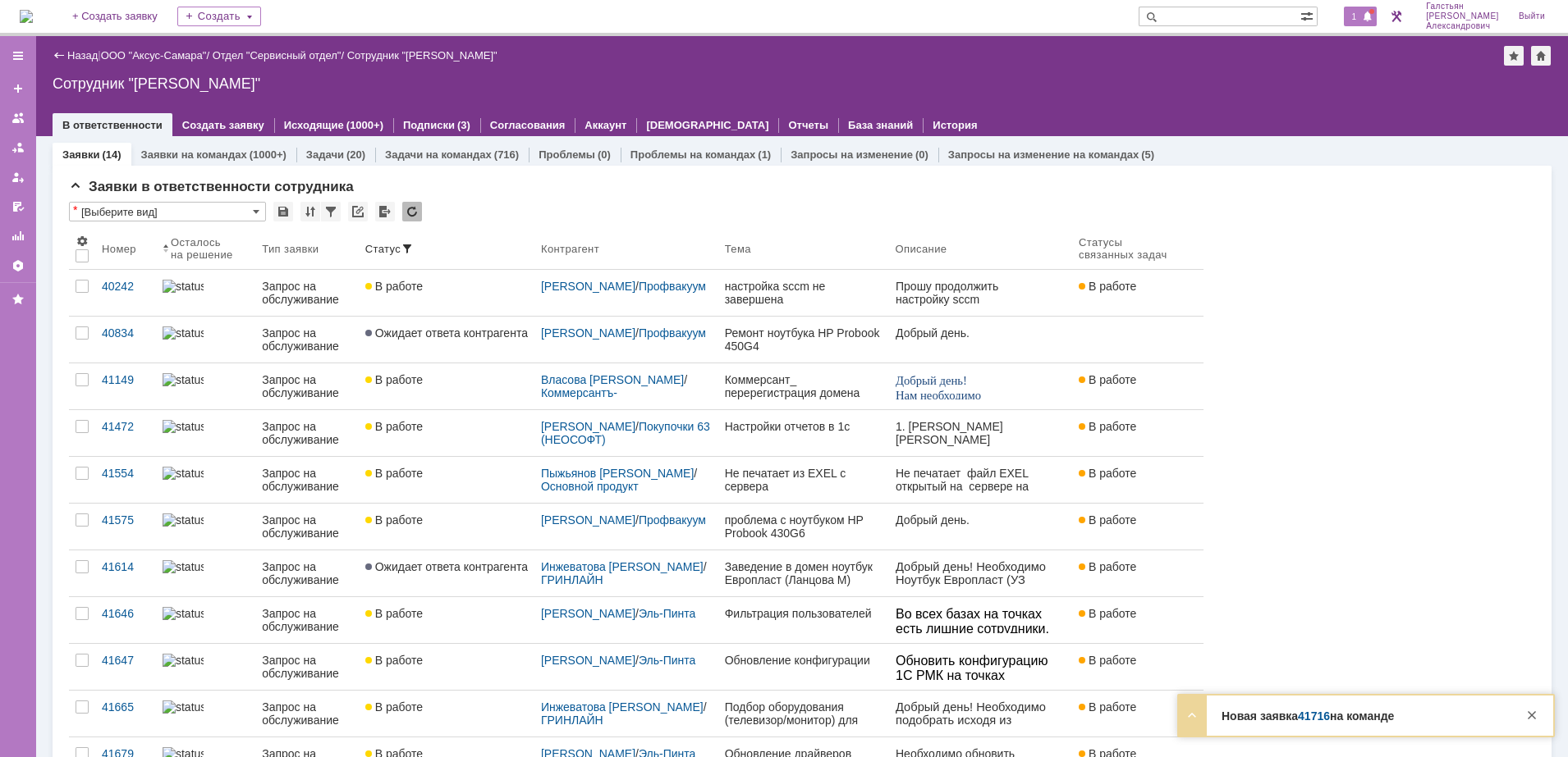
click at [1354, 14] on span "1" at bounding box center [1354, 17] width 15 height 12
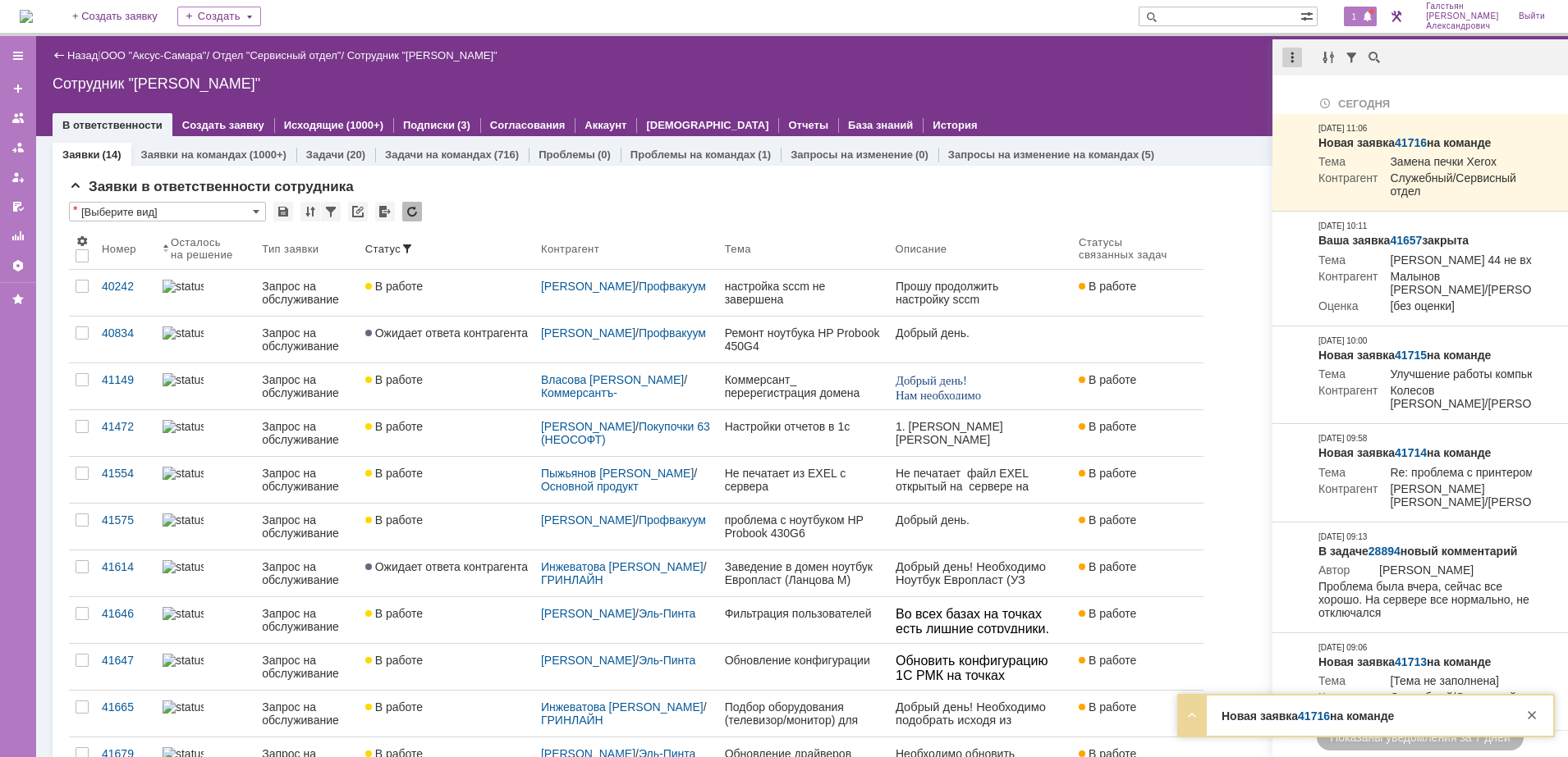
click at [1284, 56] on div at bounding box center [1292, 57] width 19 height 19
click at [1316, 98] on div "Отметить уведомления прочитанными" at bounding box center [1405, 99] width 220 height 12
click at [1144, 88] on div "Сотрудник "[PERSON_NAME]"" at bounding box center [802, 83] width 1499 height 17
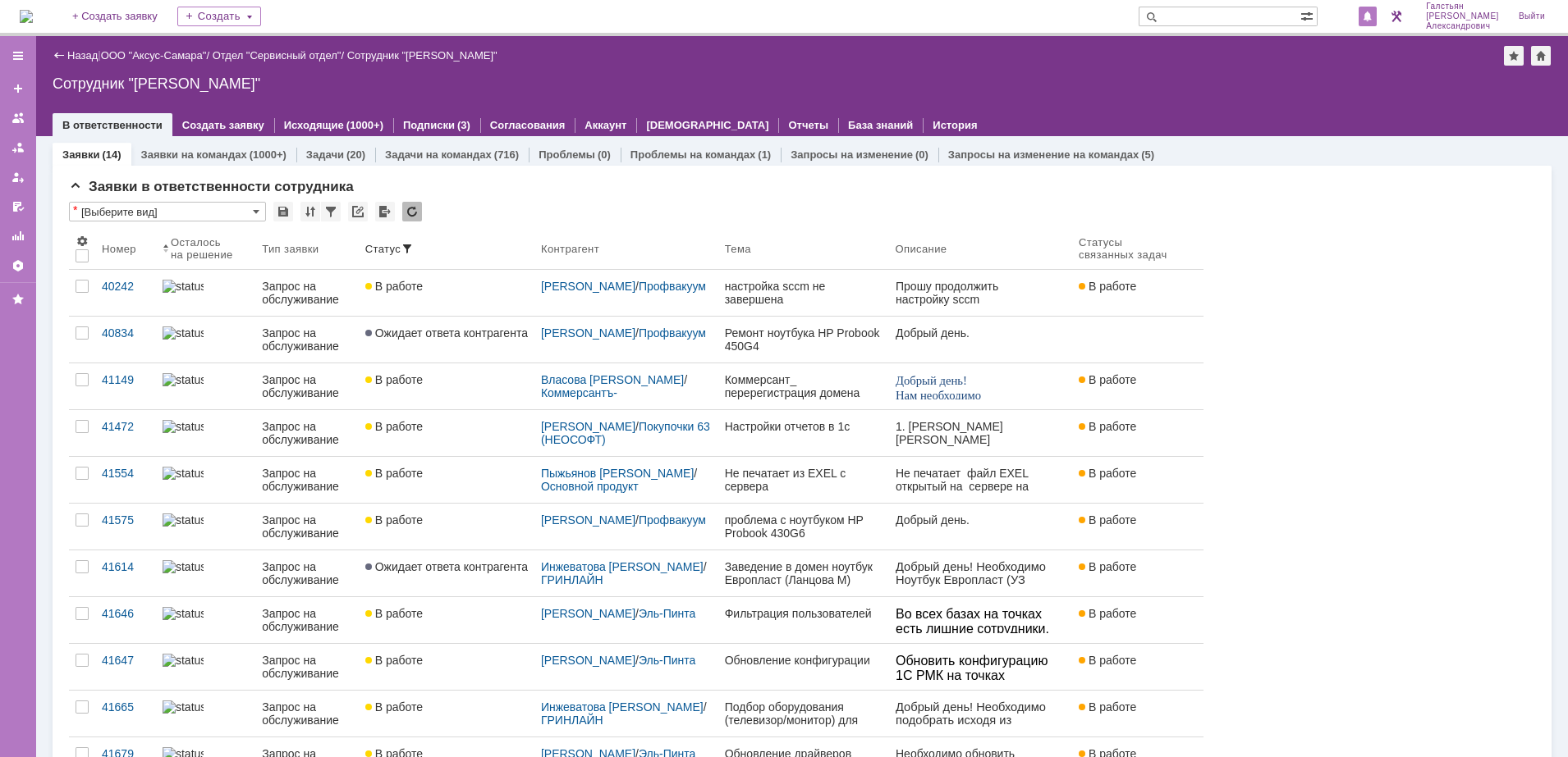
click at [1373, 19] on span at bounding box center [1367, 17] width 12 height 13
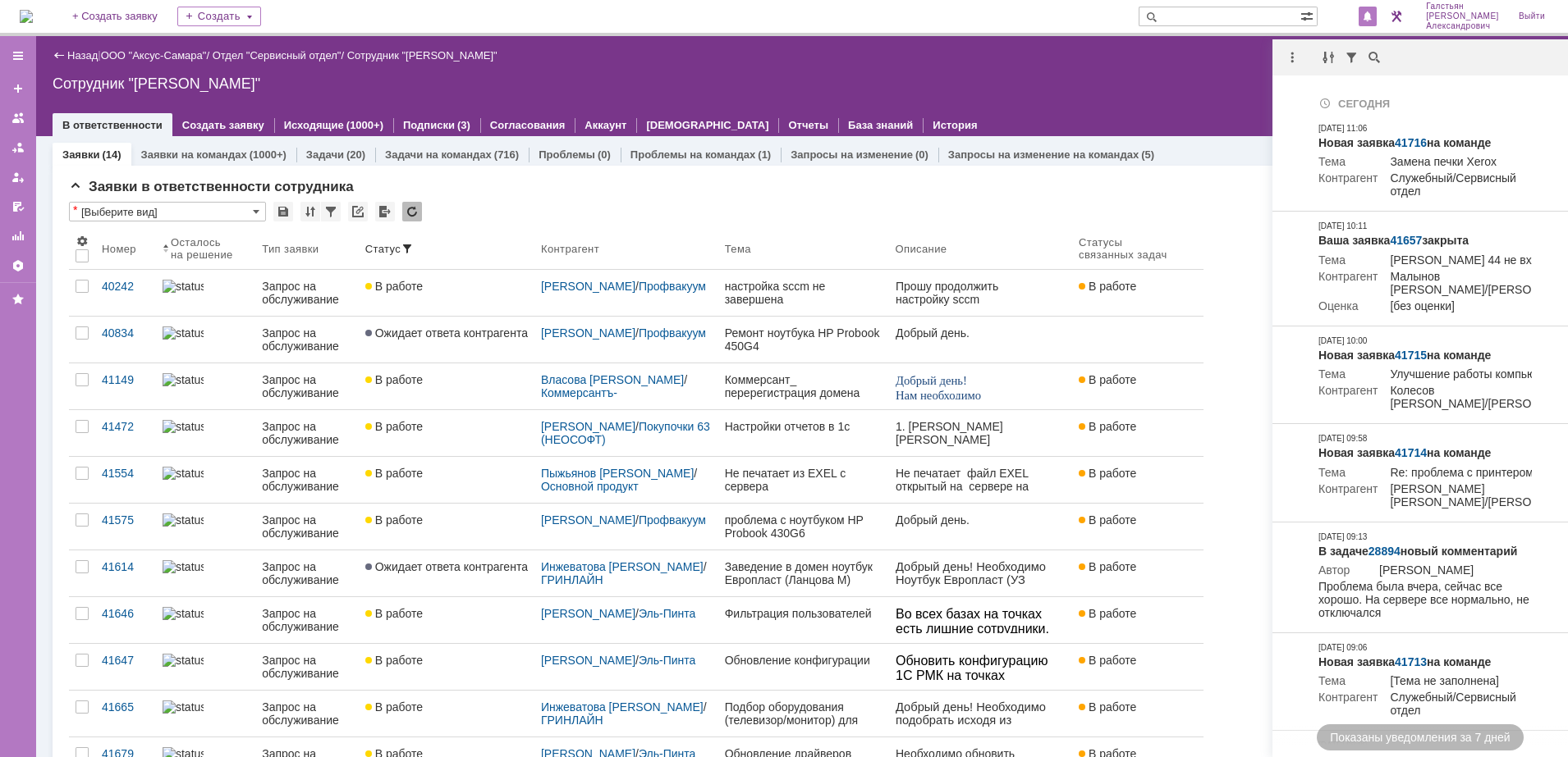
click at [950, 96] on div "Назад | ООО "Аксус-Самара" / Отдел "Сервисный отдел" / Сотрудник "[PERSON_NAME]…" at bounding box center [802, 86] width 1532 height 100
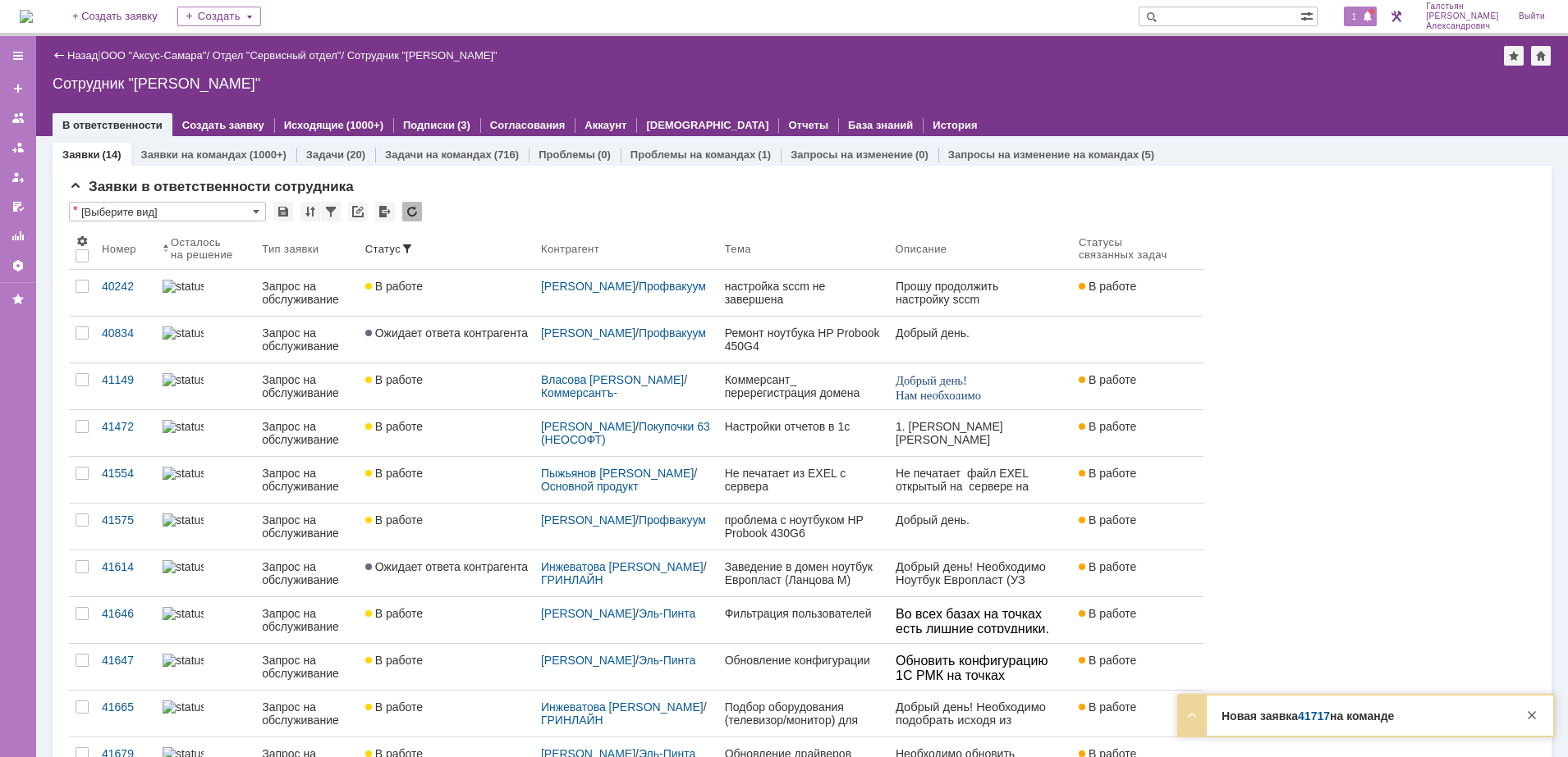
click at [1361, 17] on span "1" at bounding box center [1354, 17] width 15 height 12
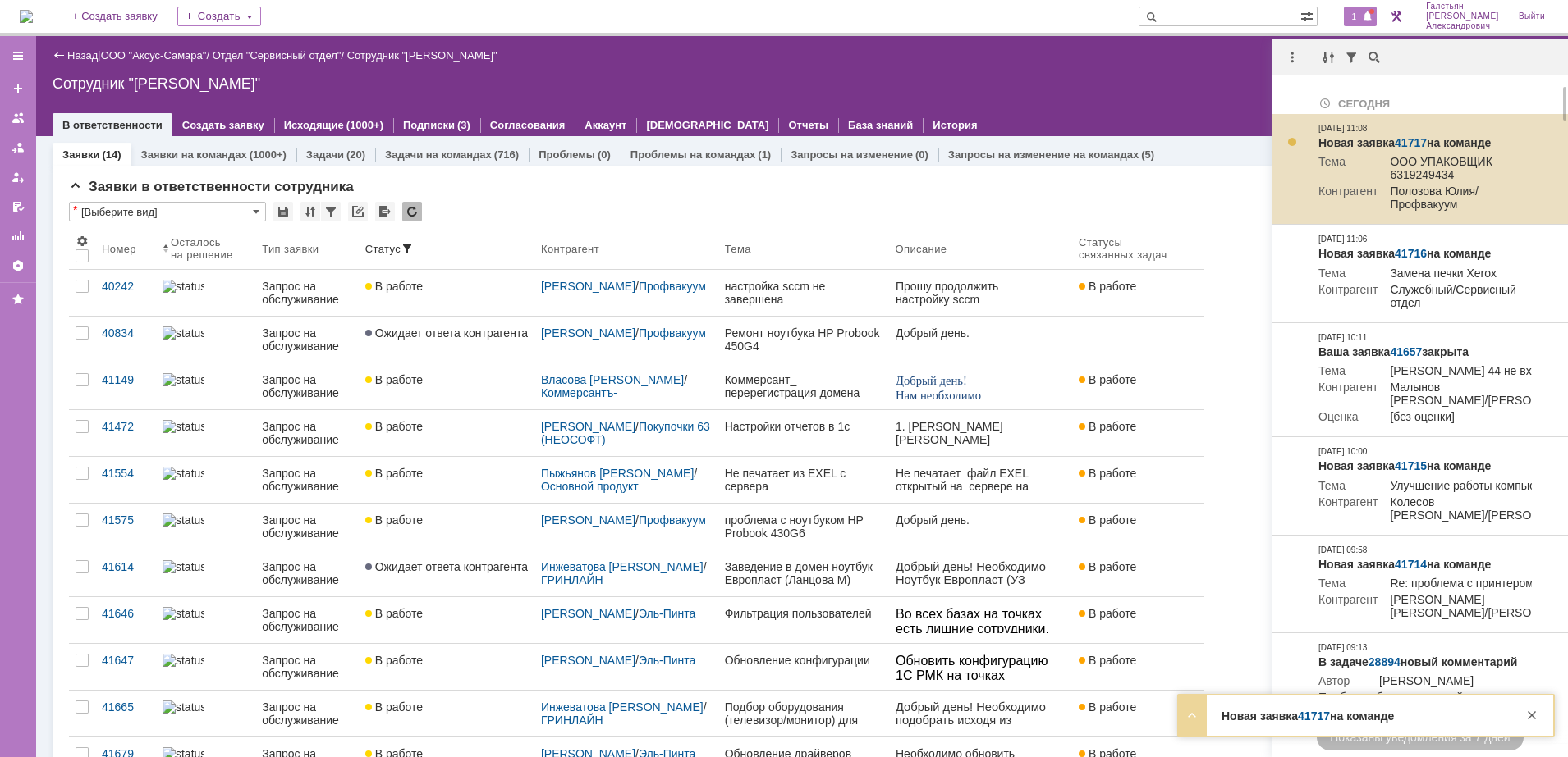
click at [1416, 136] on link "41717" at bounding box center [1410, 142] width 32 height 13
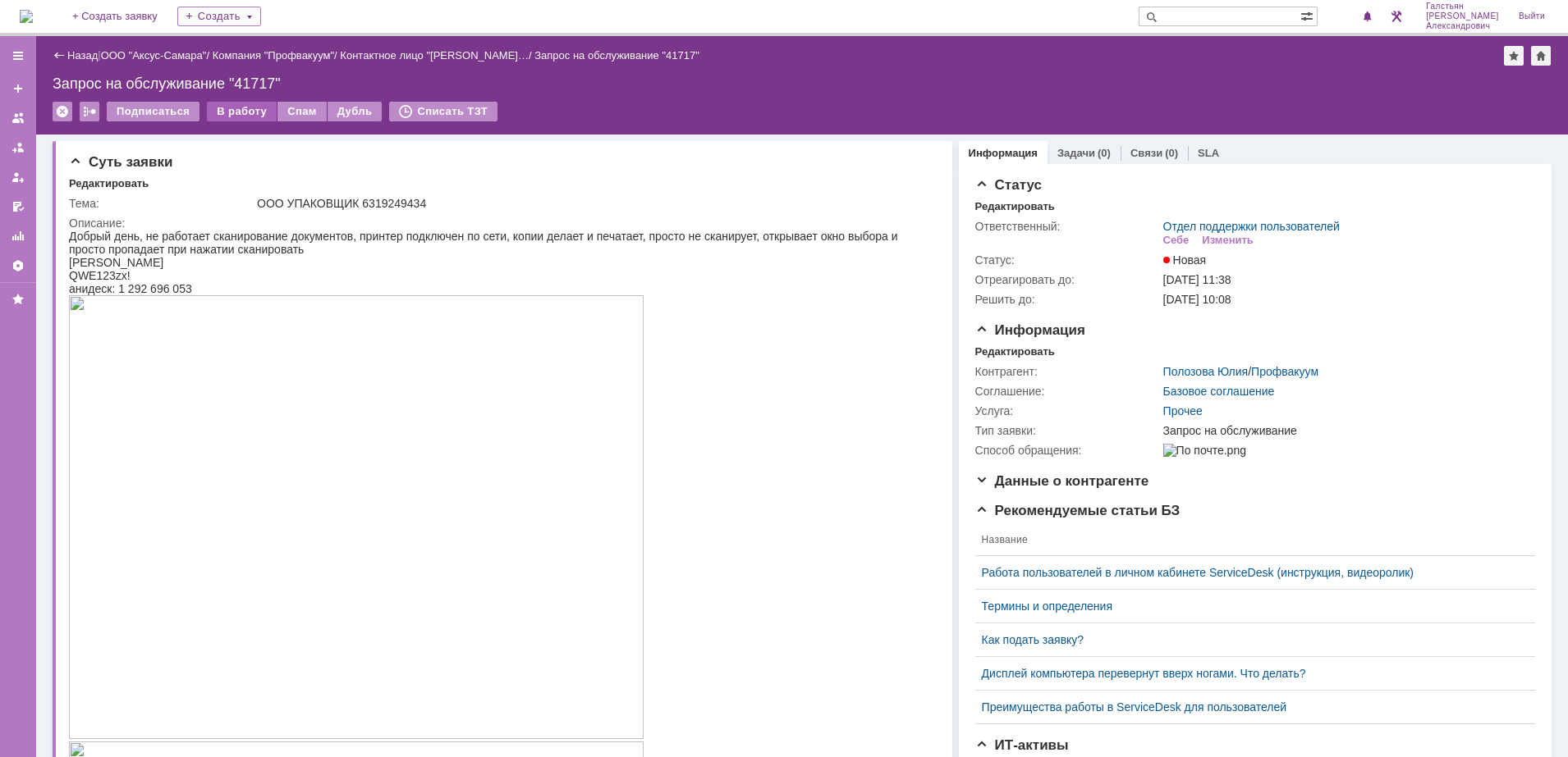
click at [238, 107] on div "В работу" at bounding box center [242, 111] width 70 height 19
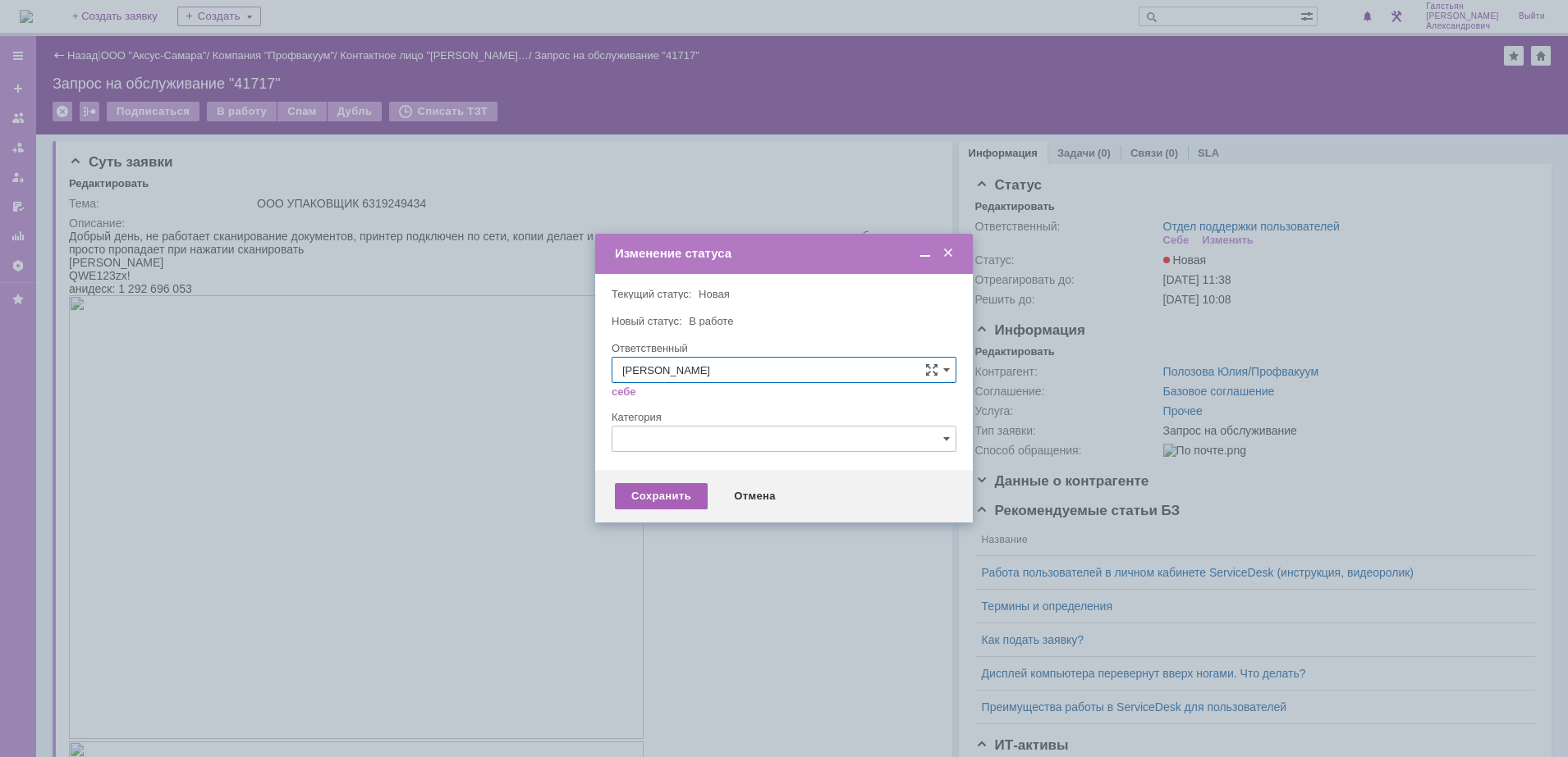
click at [655, 492] on div "Сохранить" at bounding box center [661, 496] width 93 height 26
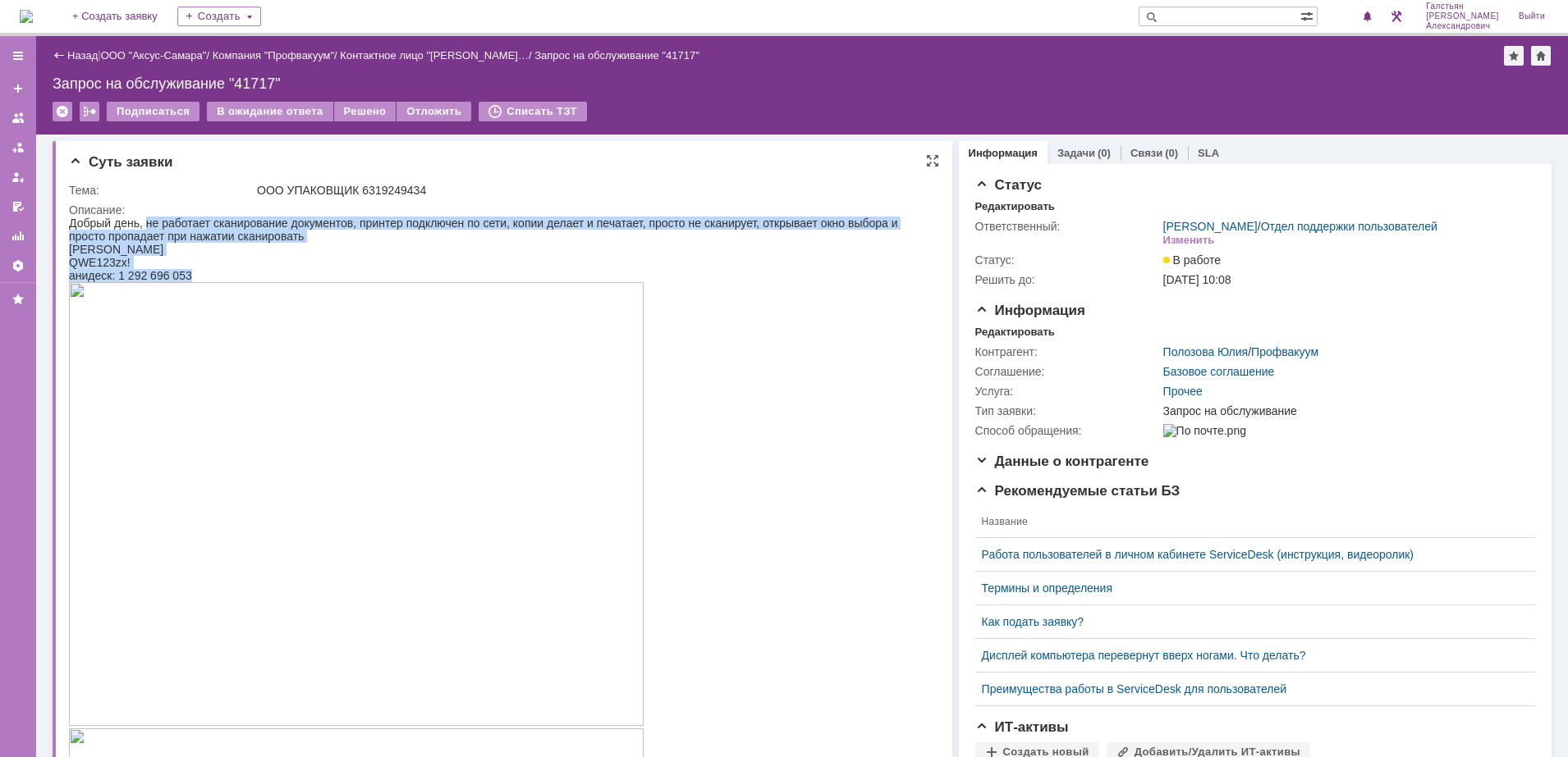
drag, startPoint x: 144, startPoint y: 221, endPoint x: 249, endPoint y: 279, distance: 120.0
click at [249, 279] on div "Добрый день, не работает сканирование документов, принтер подключен по сети, ко…" at bounding box center [494, 702] width 851 height 972
copy div "не работает сканирование документов, принтер подключен по сети, копии делает и …"
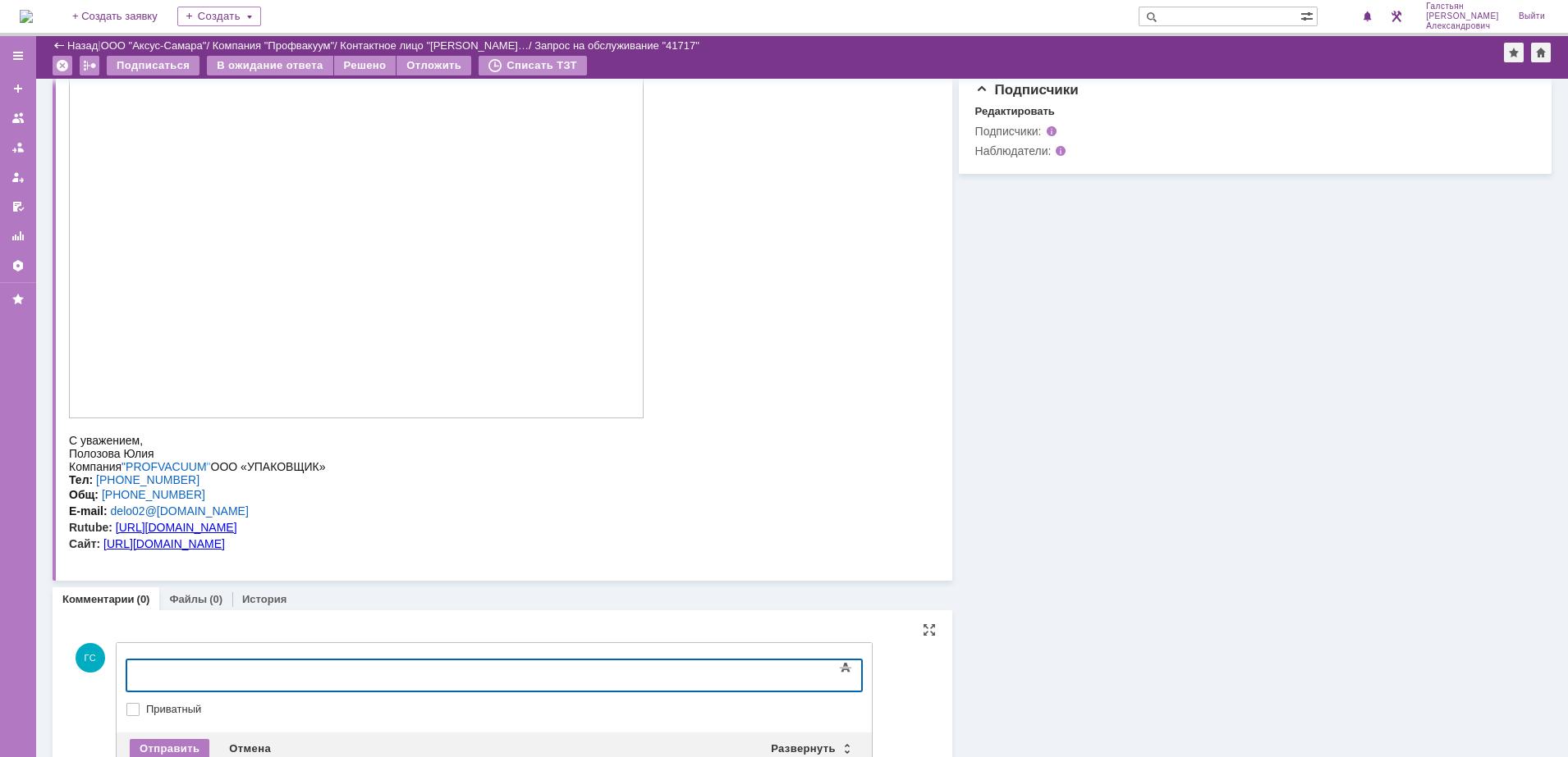
scroll to position [760, 0]
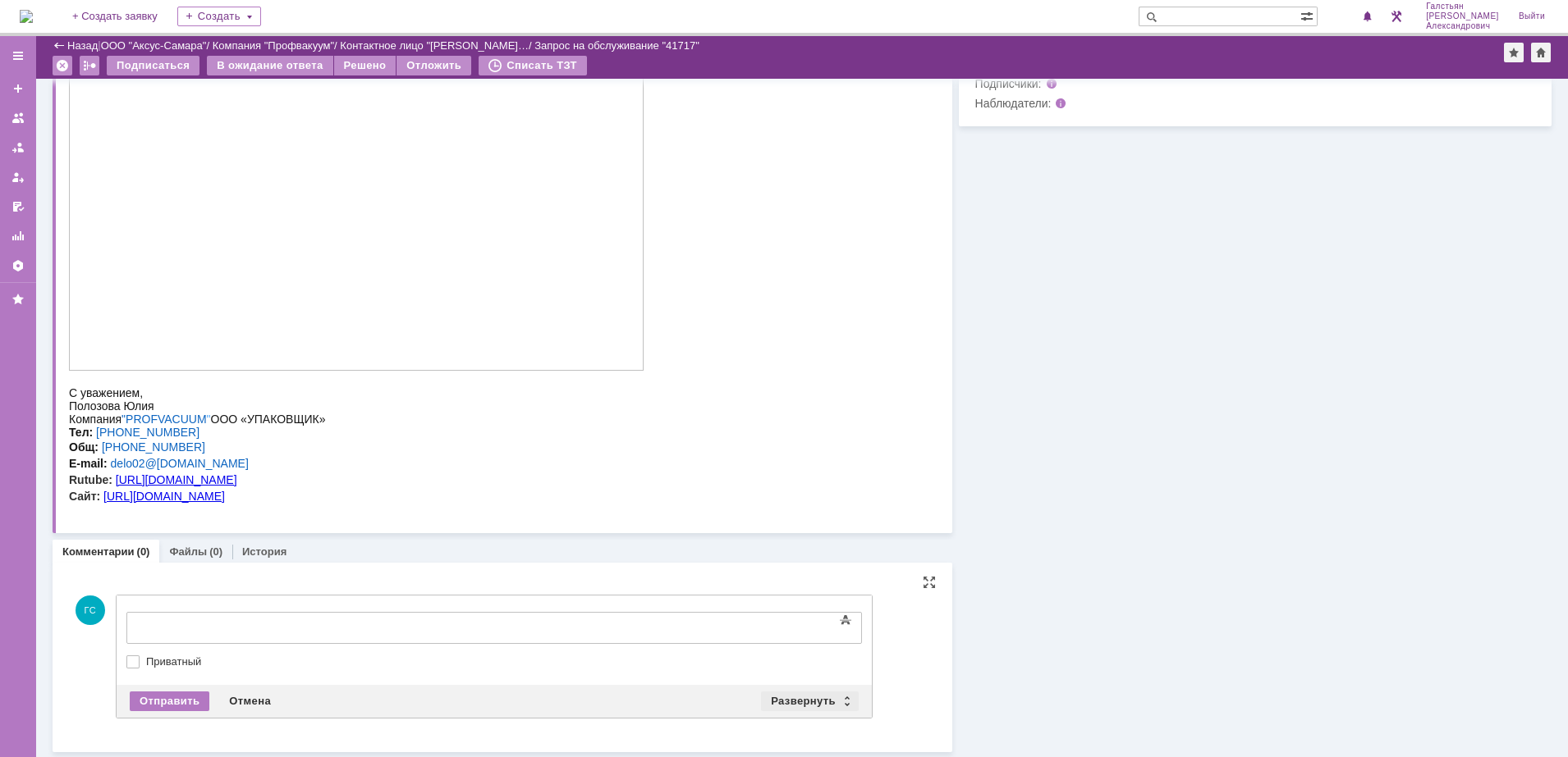
click at [782, 706] on div "Развернуть" at bounding box center [810, 701] width 97 height 19
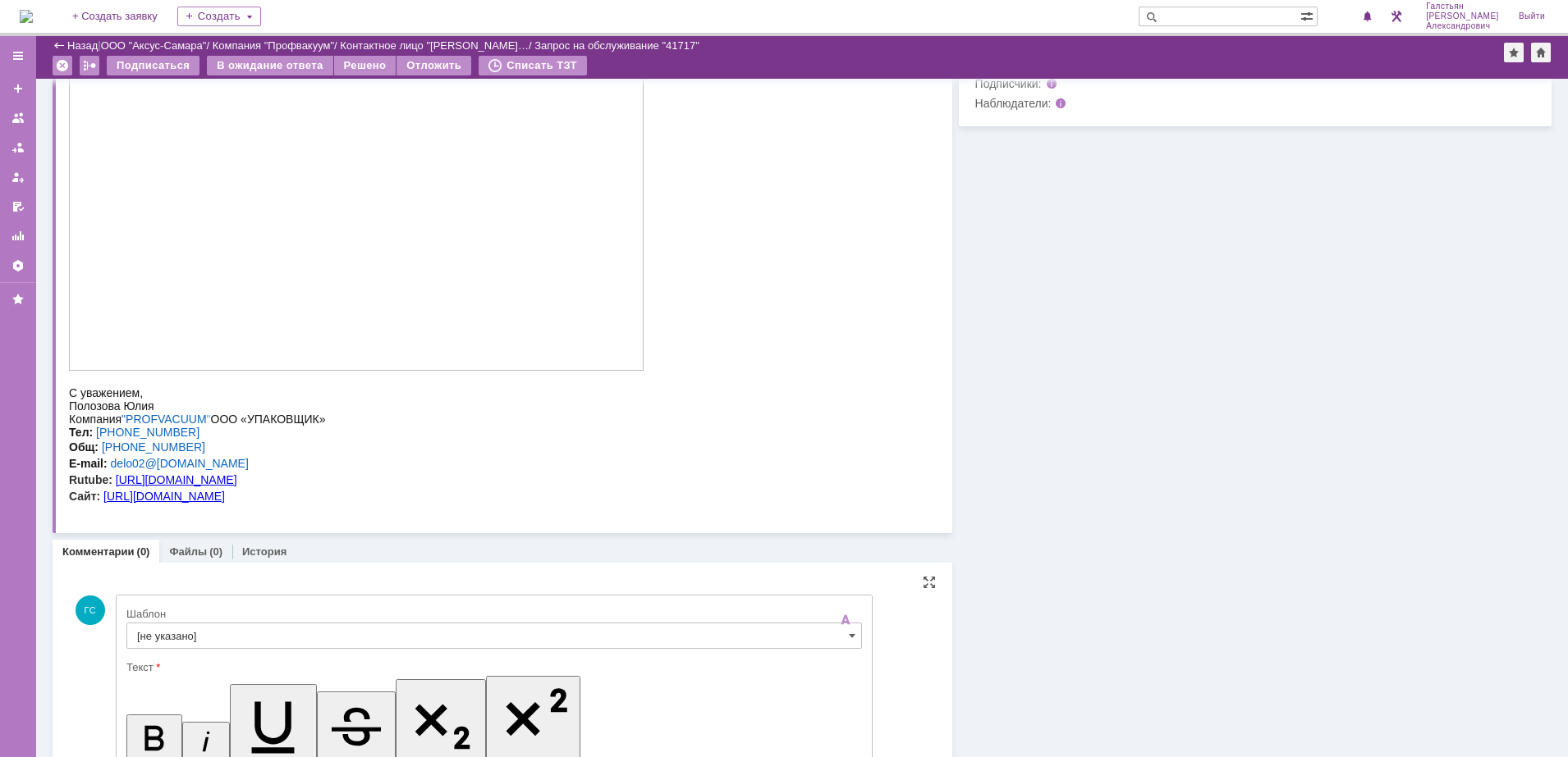
scroll to position [0, 0]
click at [360, 637] on input "[не указано]" at bounding box center [494, 635] width 736 height 26
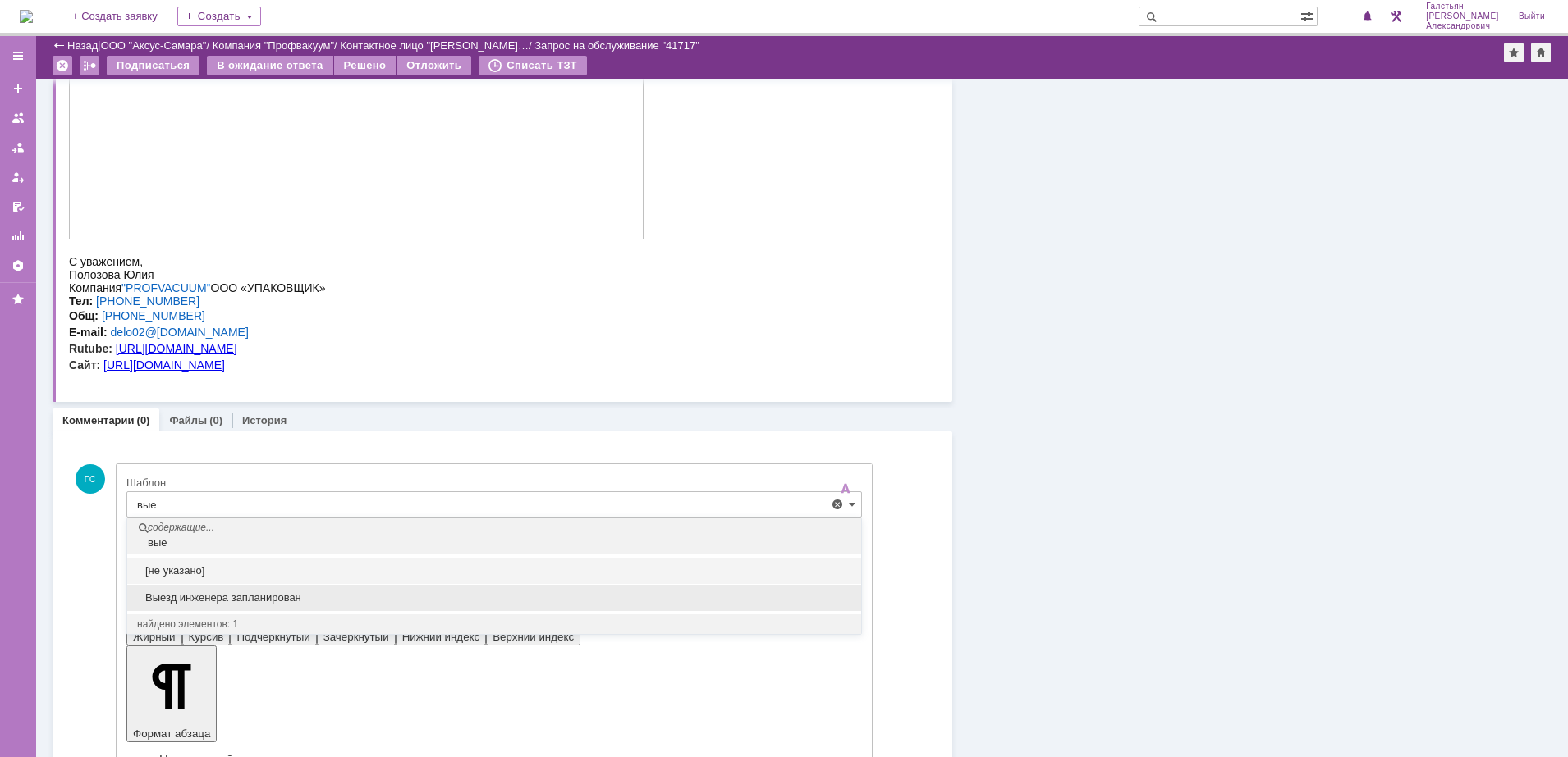
click at [340, 593] on span "Выезд инженера запланирован" at bounding box center [494, 597] width 714 height 13
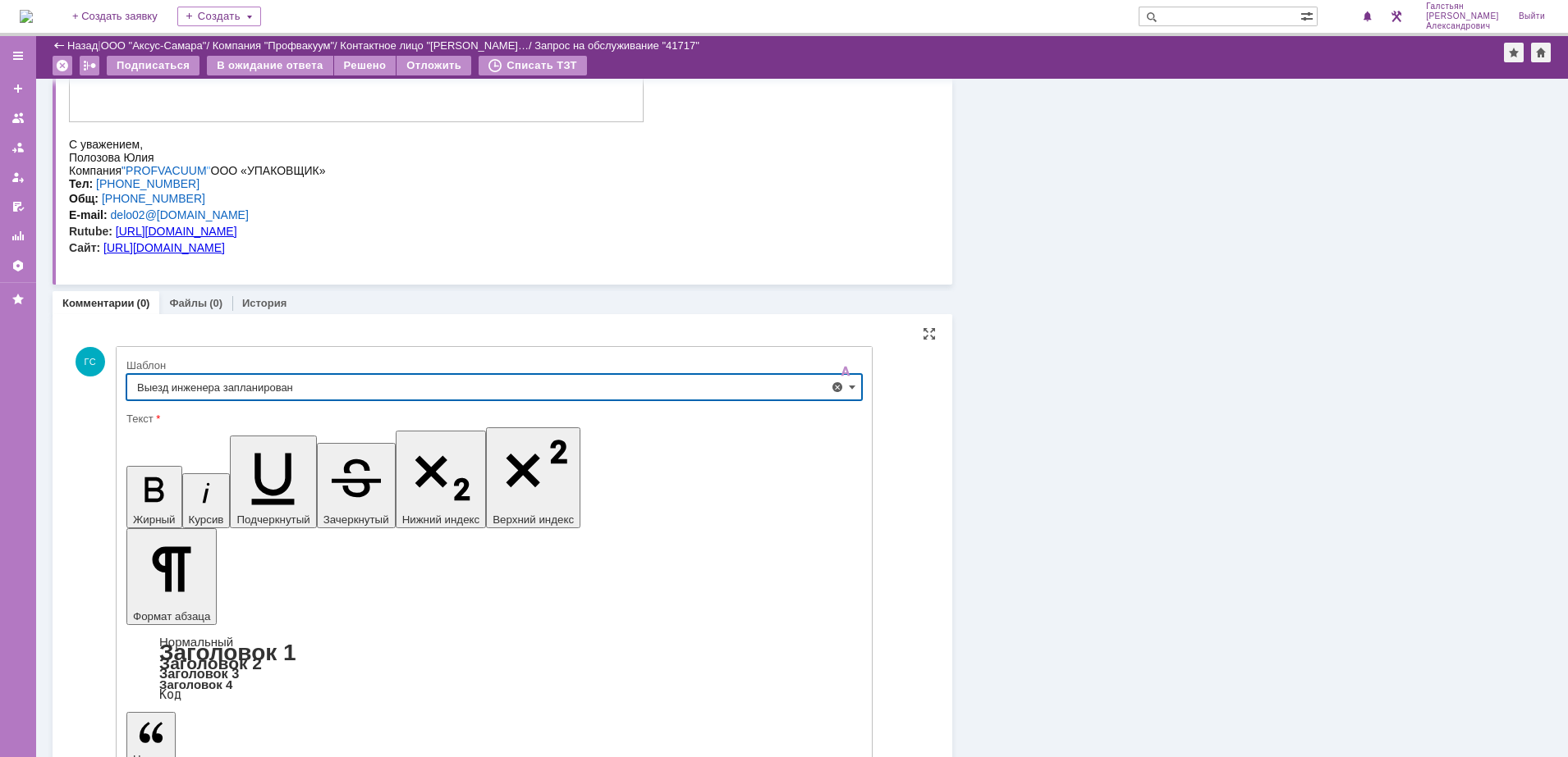
type input "Выезд инженера запланирован"
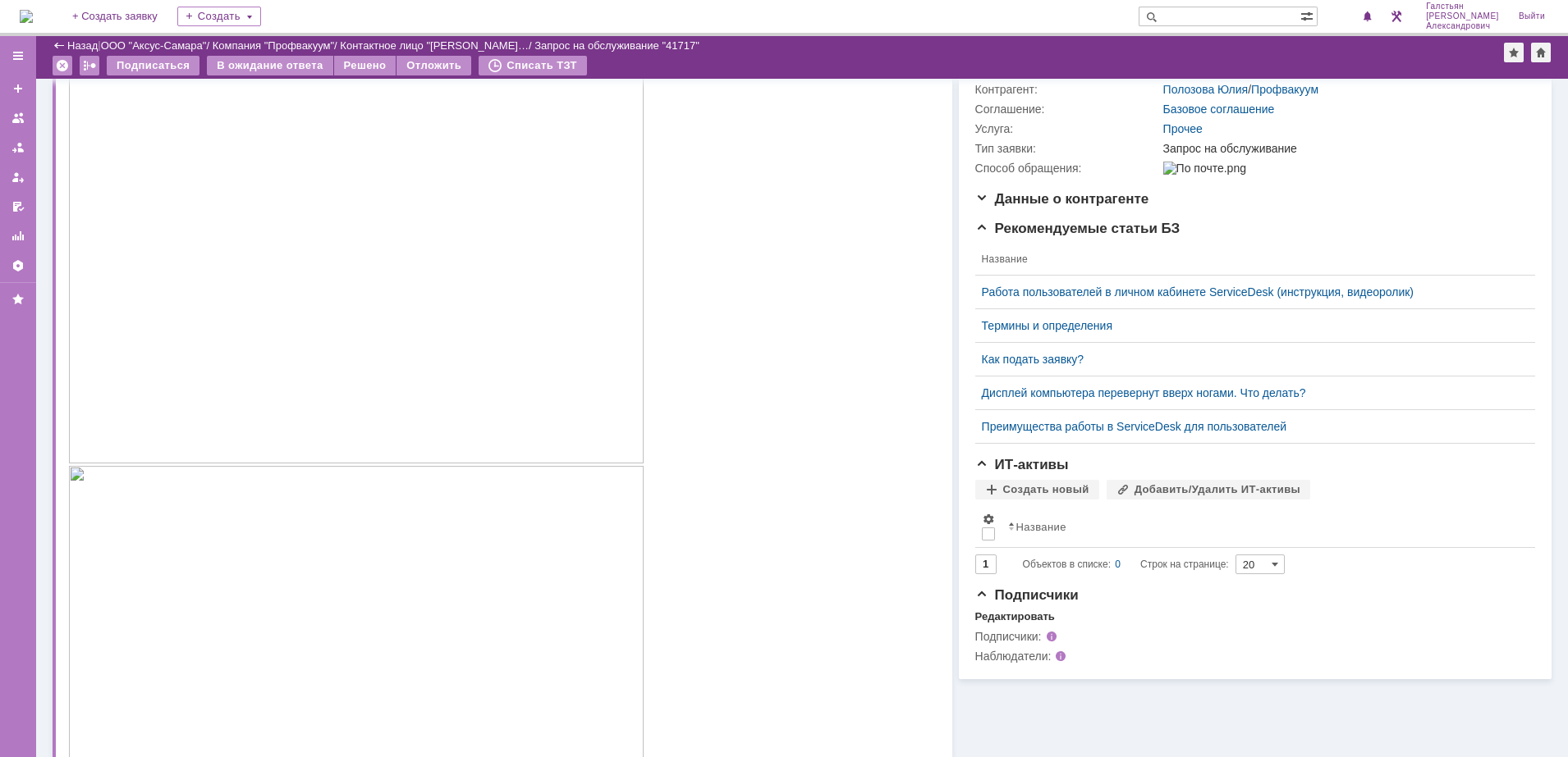
scroll to position [0, 0]
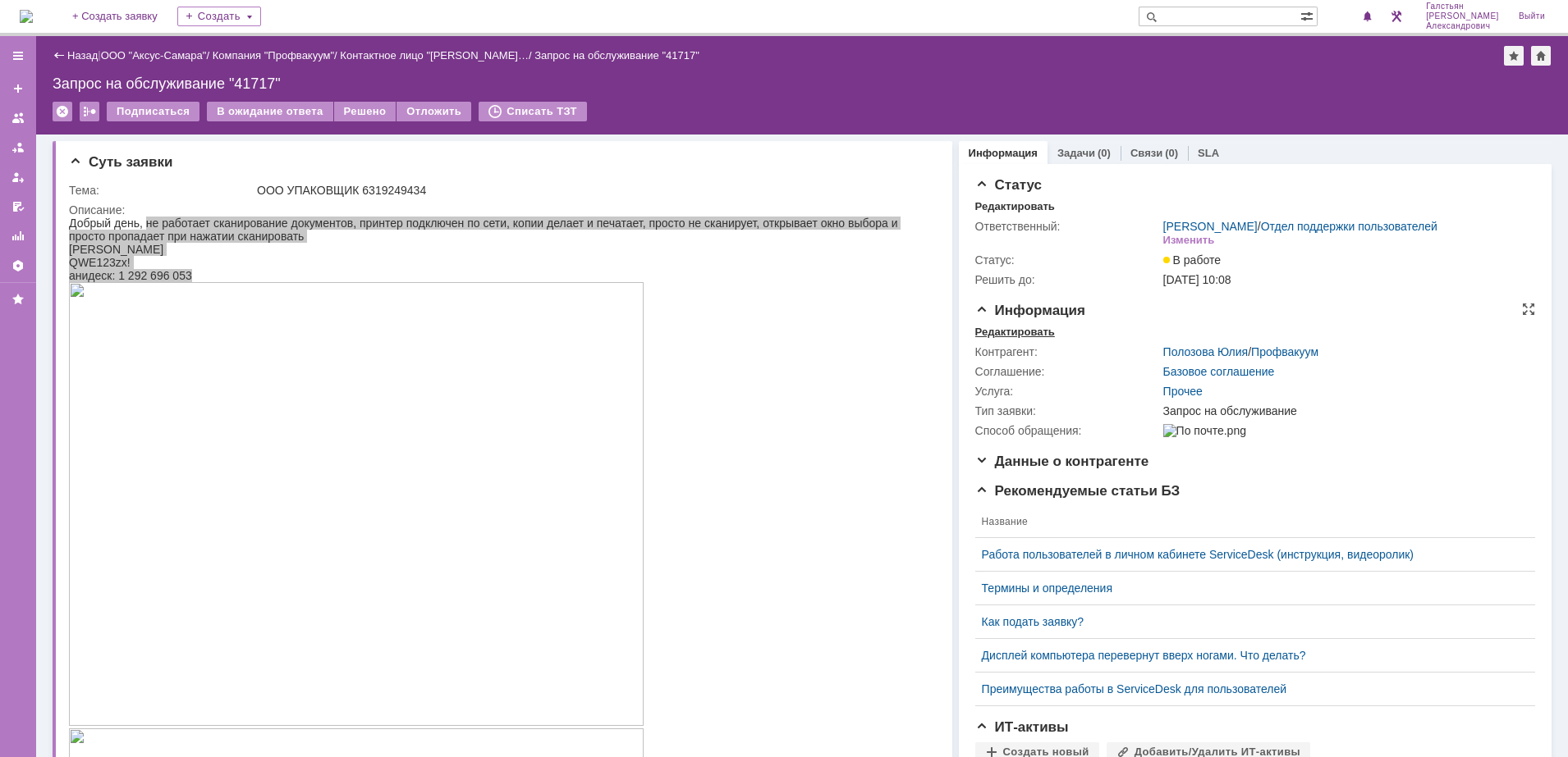
click at [997, 339] on div "Редактировать" at bounding box center [1015, 331] width 80 height 13
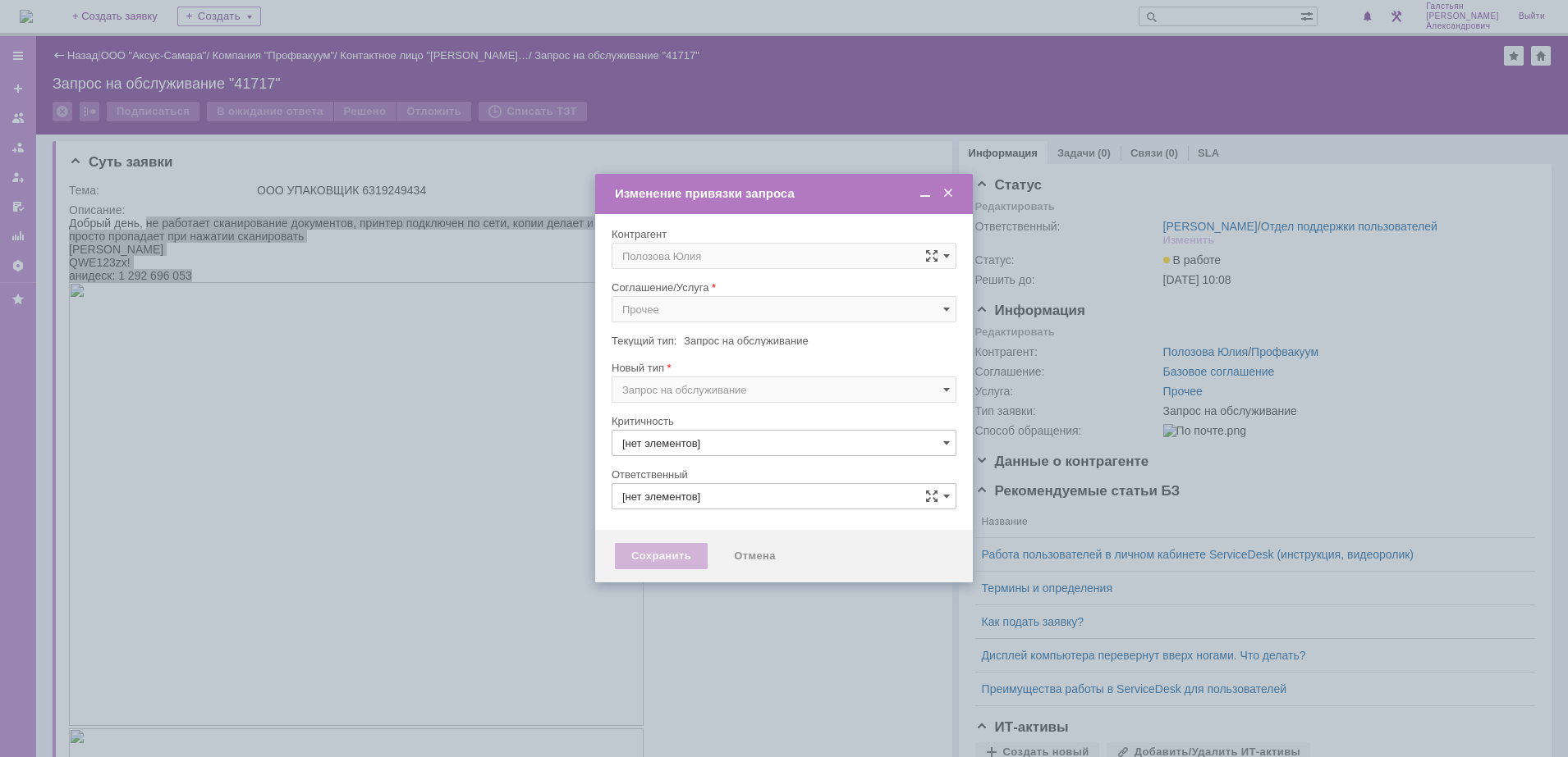
type input "[не указано]"
type input "3. Низкая"
type input "[PERSON_NAME]"
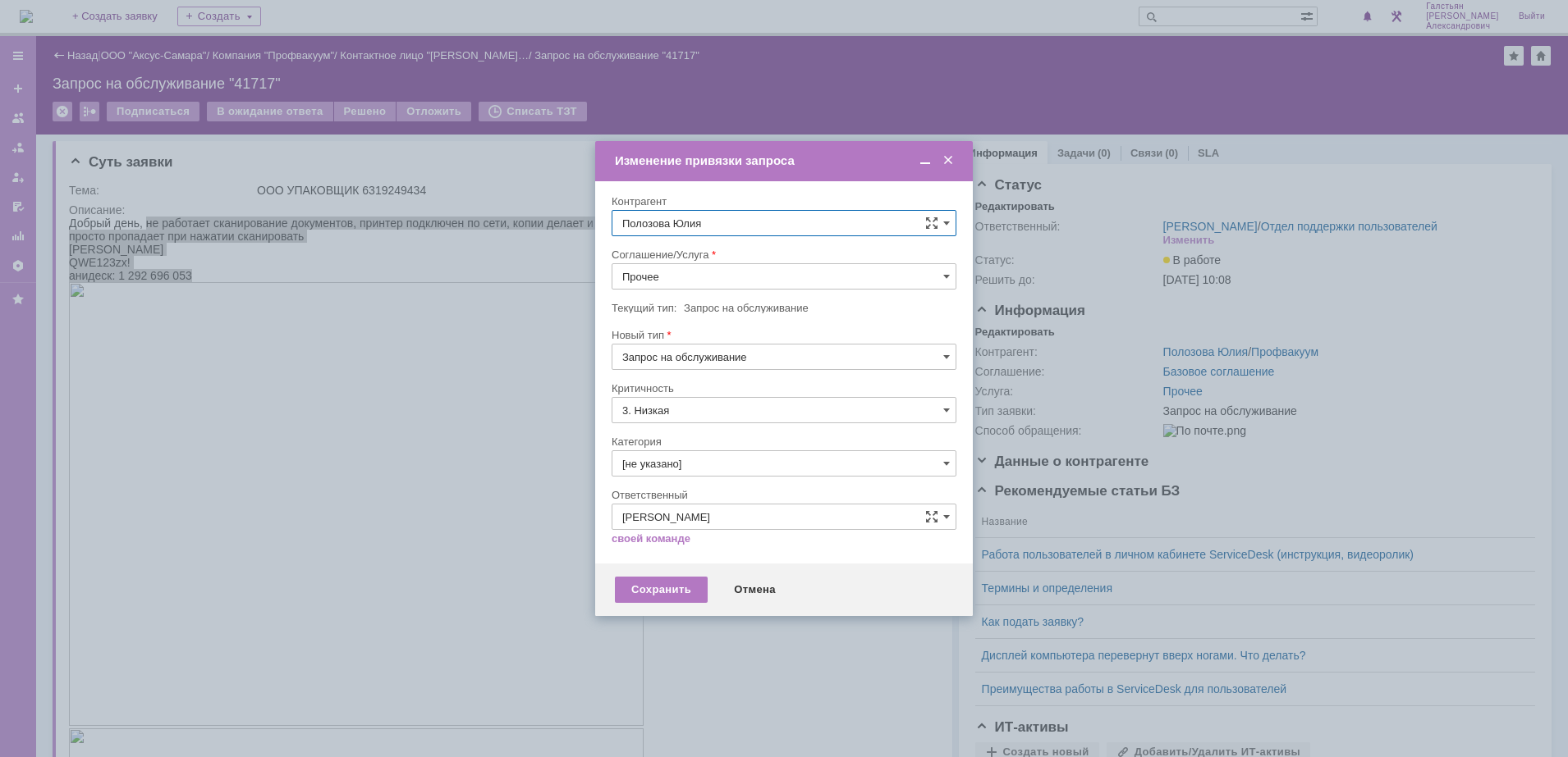
click at [694, 271] on input "Прочее" at bounding box center [784, 276] width 345 height 26
click at [768, 475] on span "АРМ_Настройка" at bounding box center [784, 474] width 324 height 13
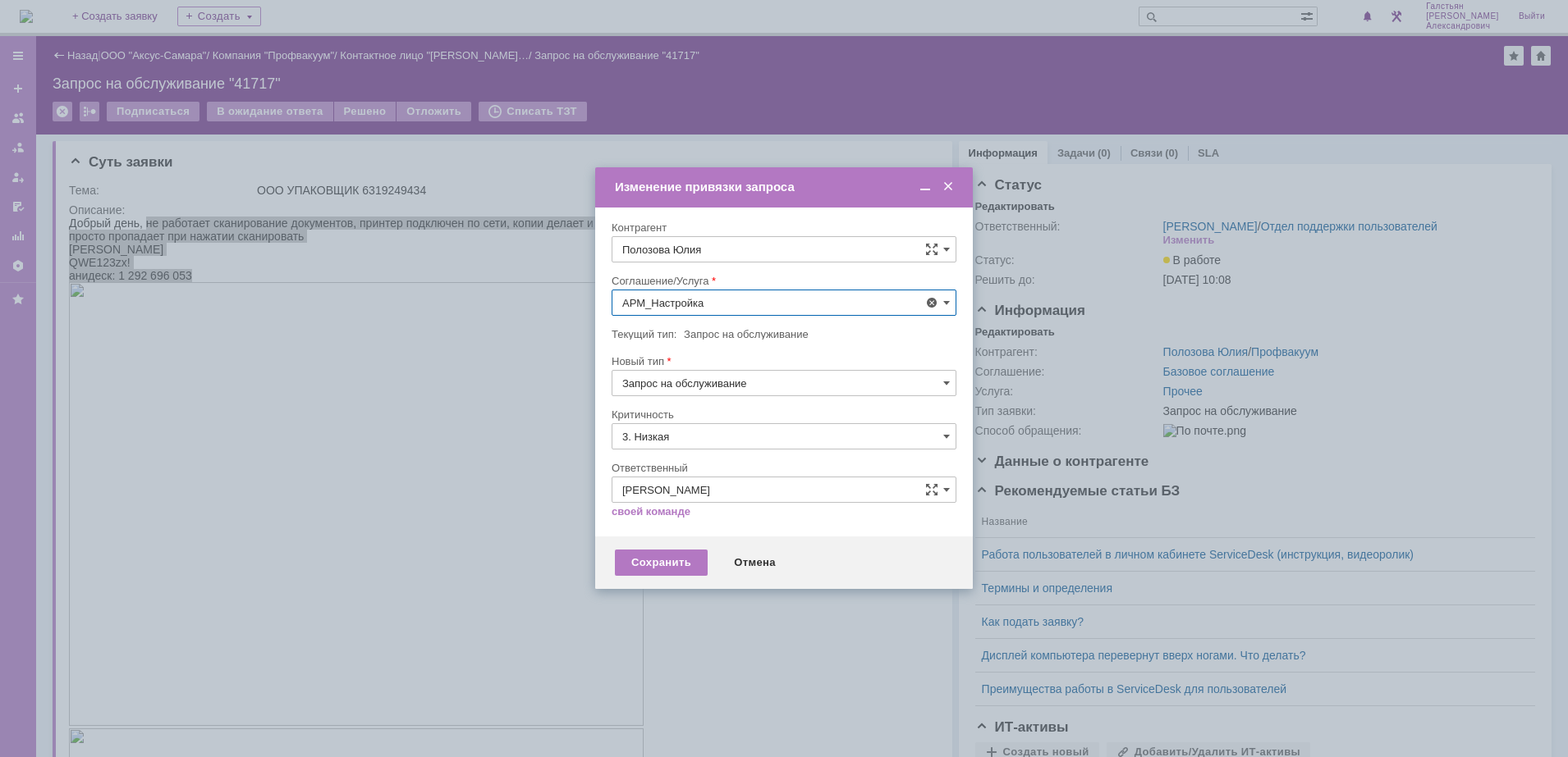
type input "АРМ_Настройка"
click at [750, 425] on input "3. Низкая" at bounding box center [784, 436] width 345 height 26
click at [756, 459] on div "[не указано]" at bounding box center [784, 467] width 343 height 26
type input "[не указано]"
click at [677, 562] on div "Сохранить" at bounding box center [661, 562] width 93 height 26
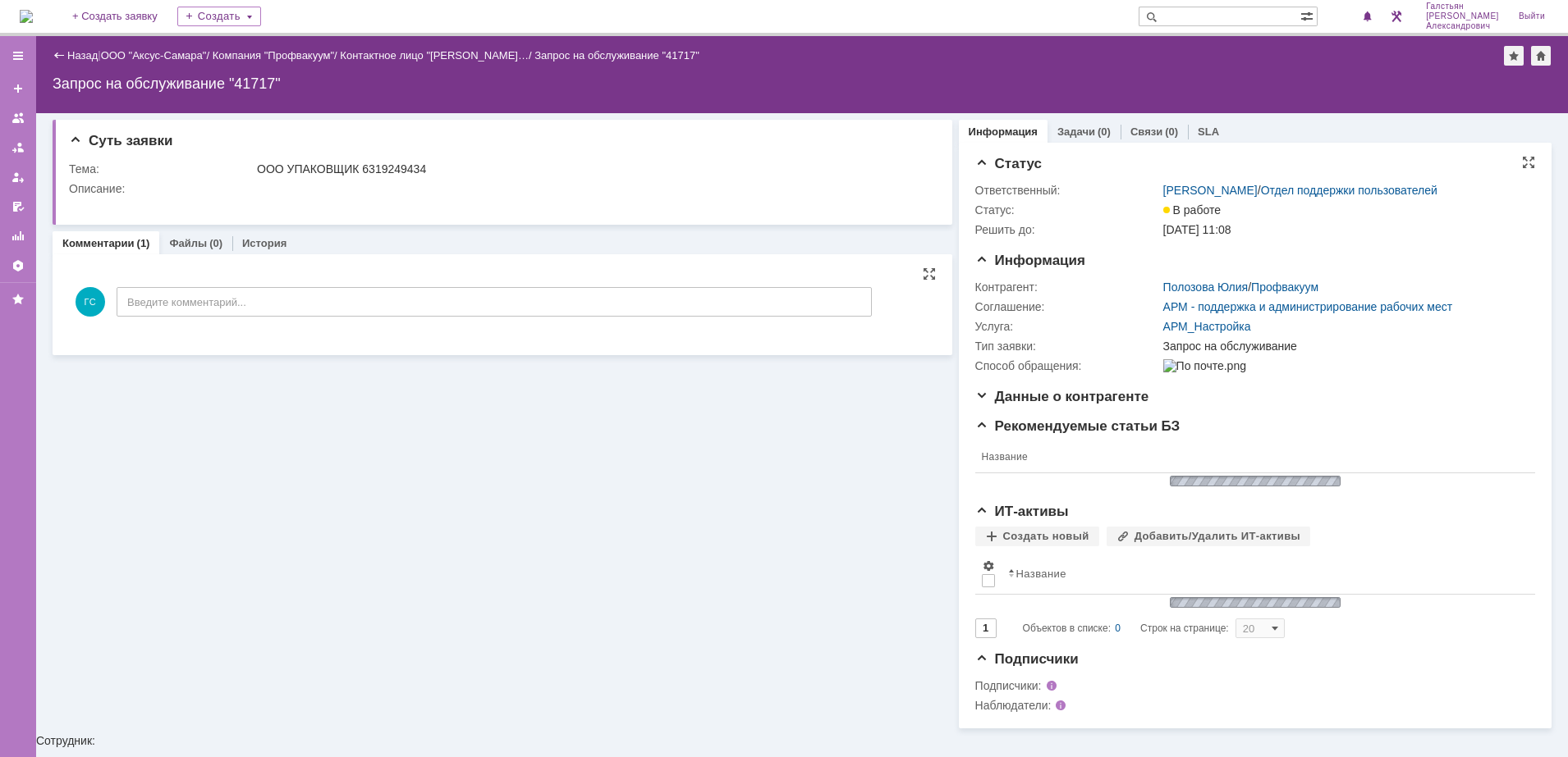
scroll to position [0, 0]
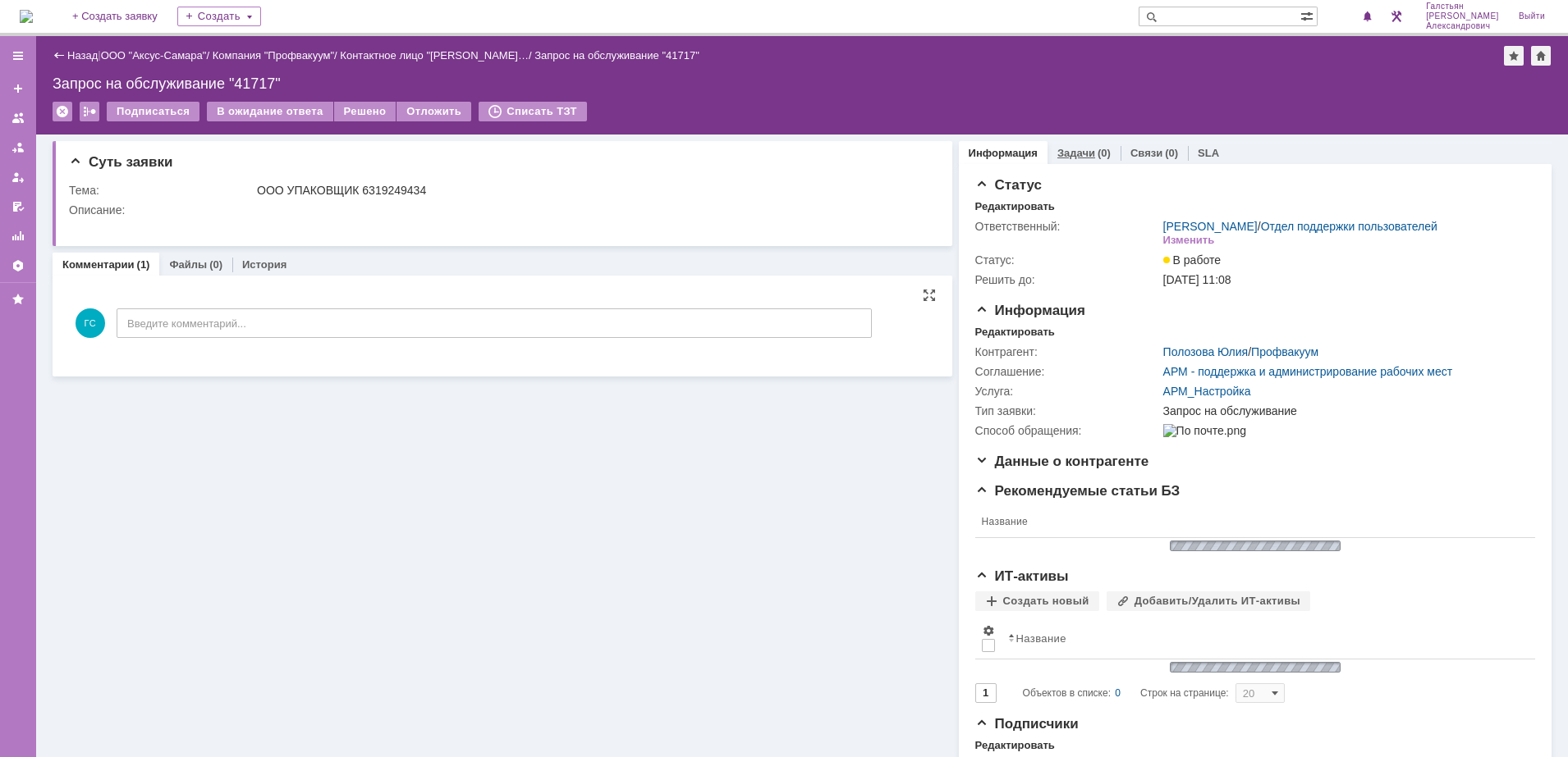
click at [1097, 151] on div "(0)" at bounding box center [1103, 153] width 13 height 13
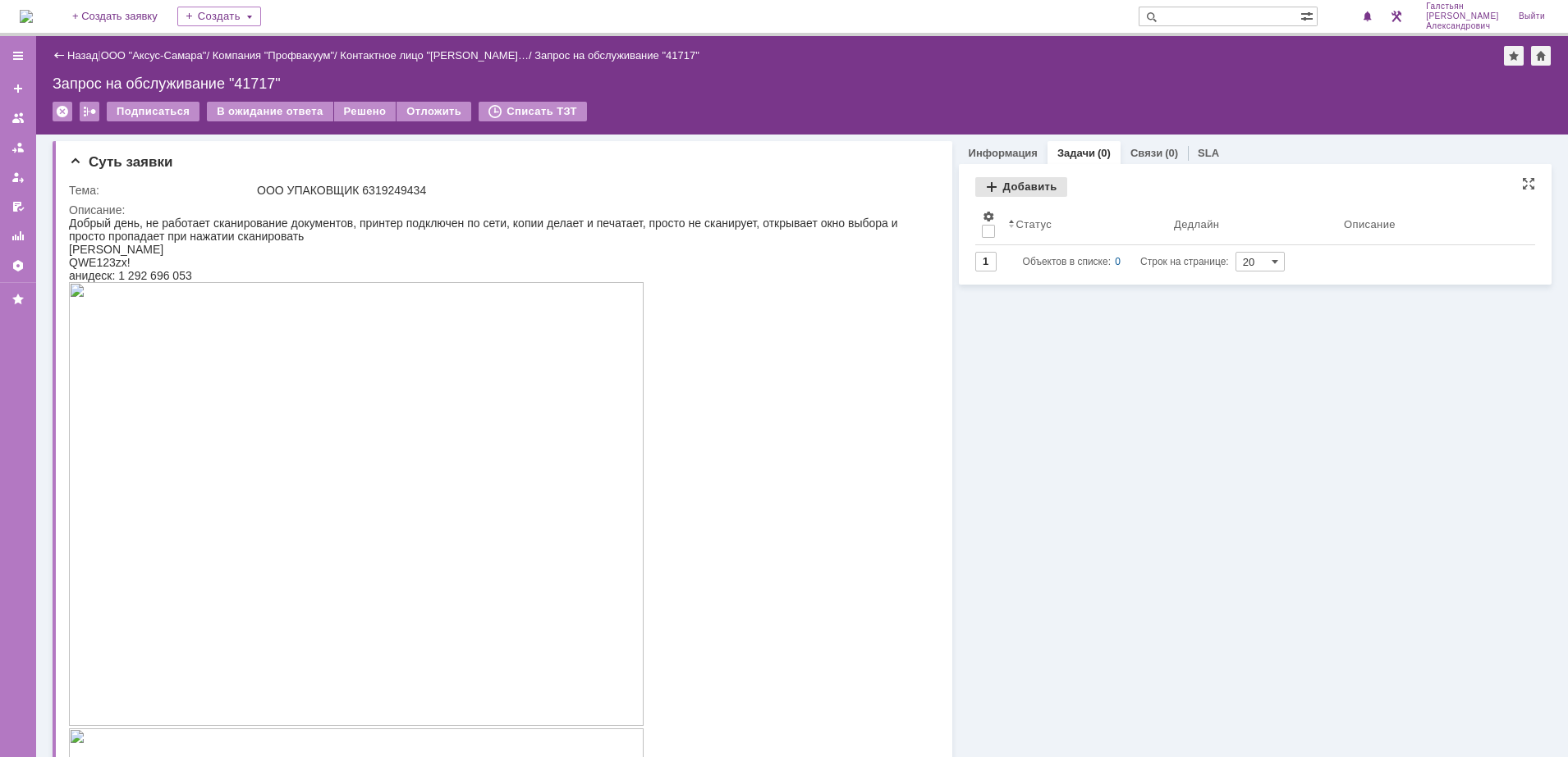
click at [1008, 180] on div "Добавить" at bounding box center [1021, 187] width 92 height 19
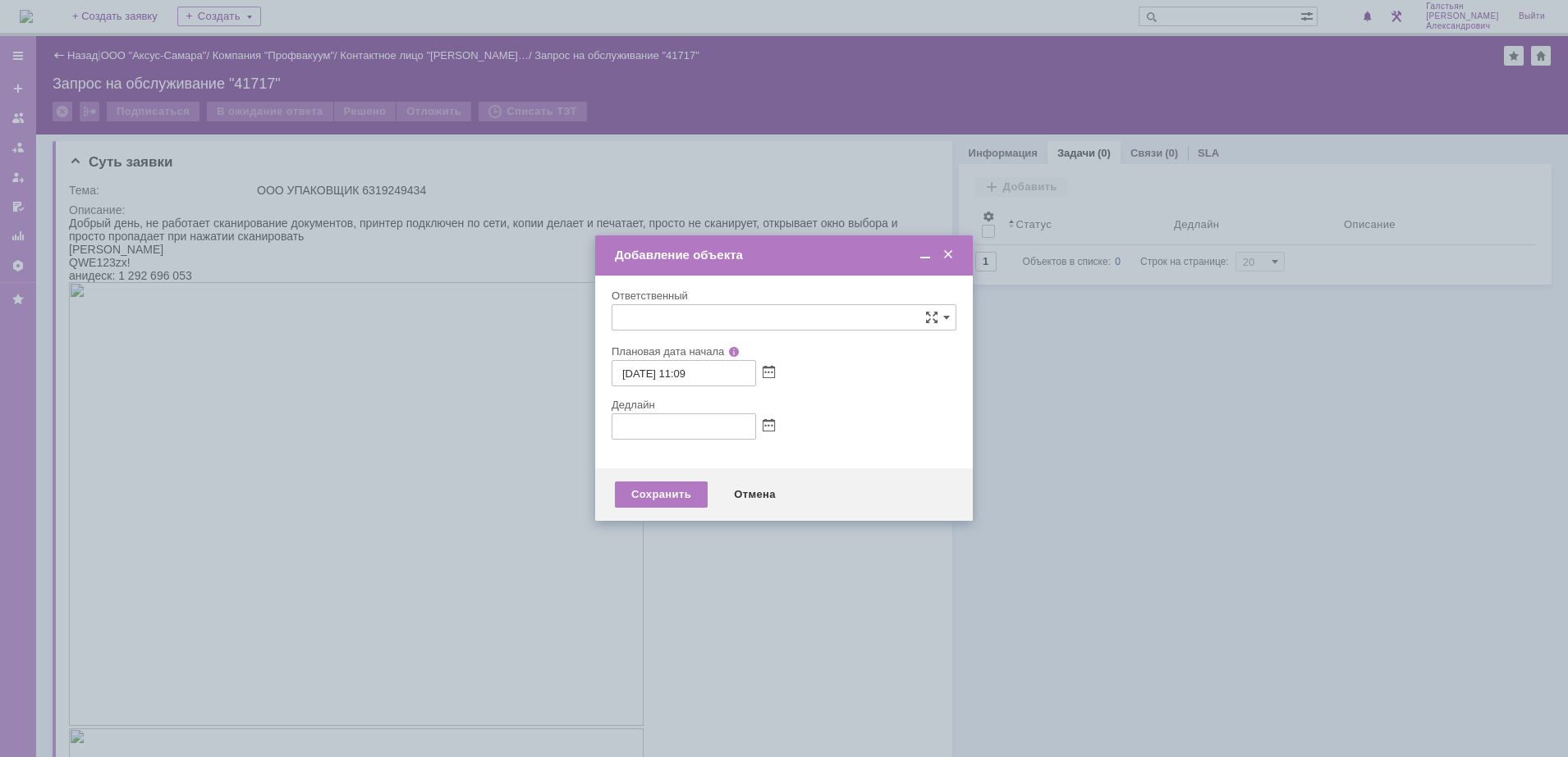
type input "[не указано]"
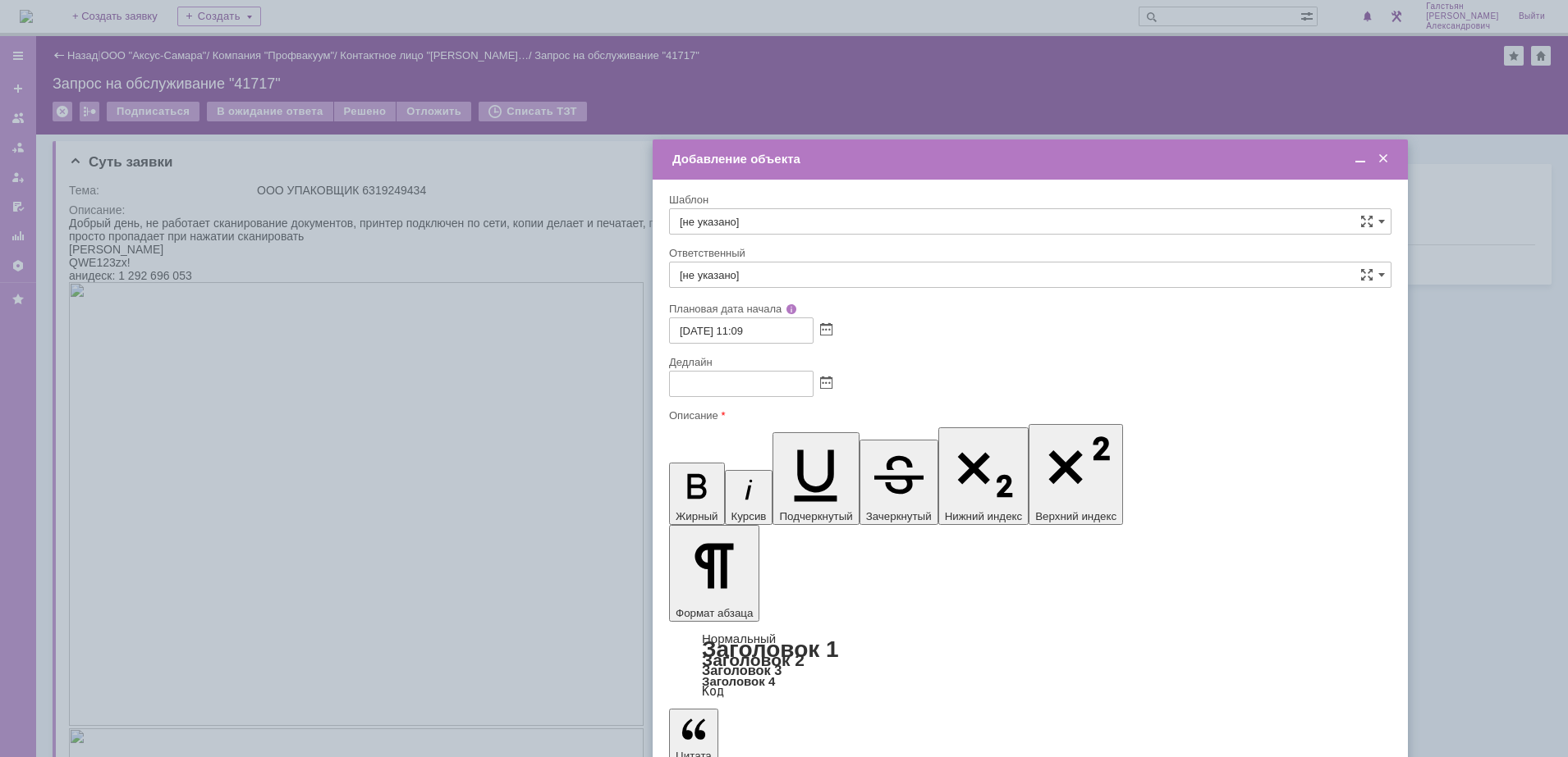
drag, startPoint x: 700, startPoint y: 159, endPoint x: 945, endPoint y: 170, distance: 245.2
click at [945, 170] on td "Добавление объекта" at bounding box center [1030, 159] width 755 height 40
click at [1357, 159] on span at bounding box center [1359, 159] width 17 height 15
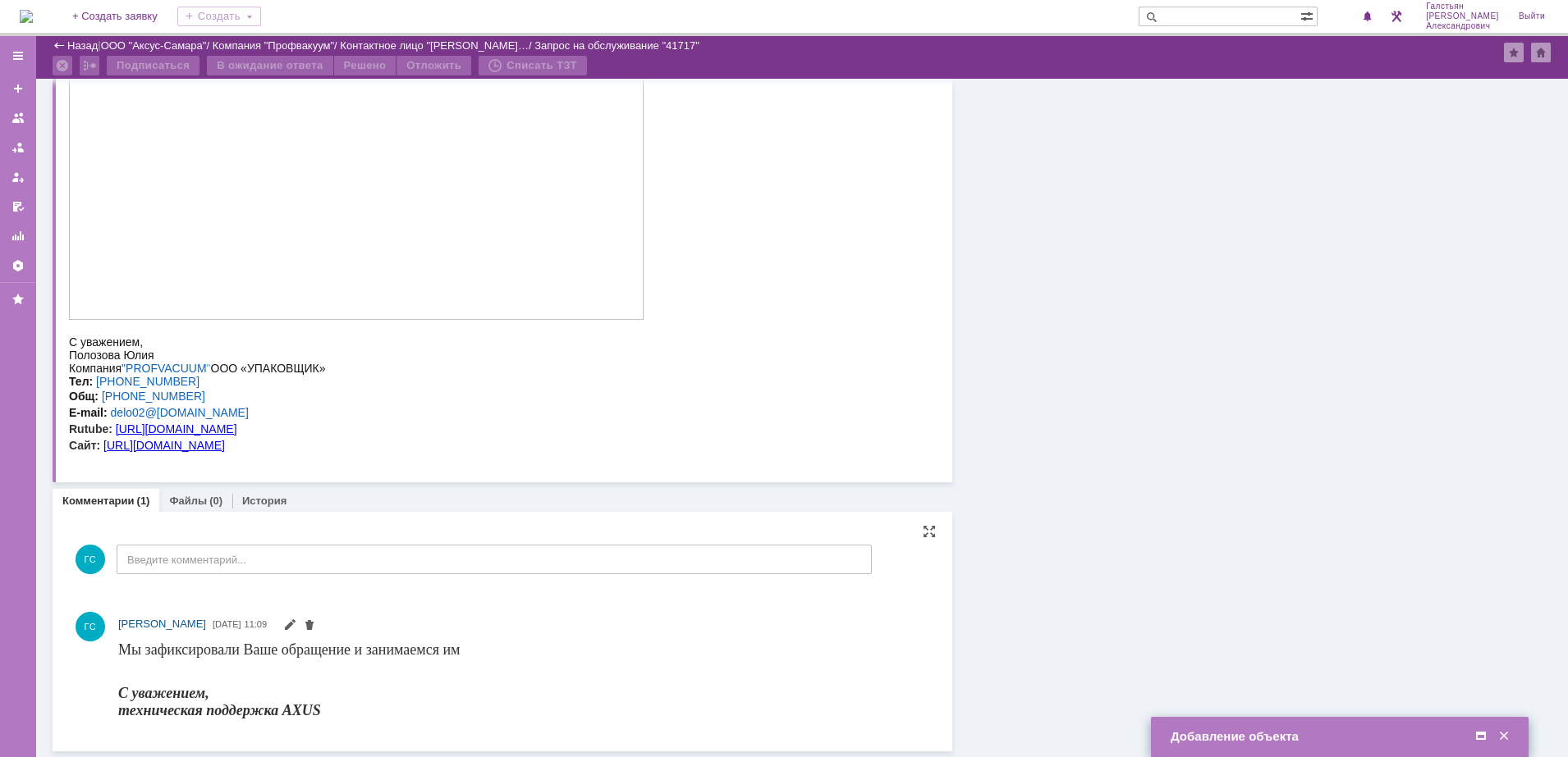
scroll to position [813, 0]
click at [1481, 737] on span at bounding box center [1480, 737] width 17 height 15
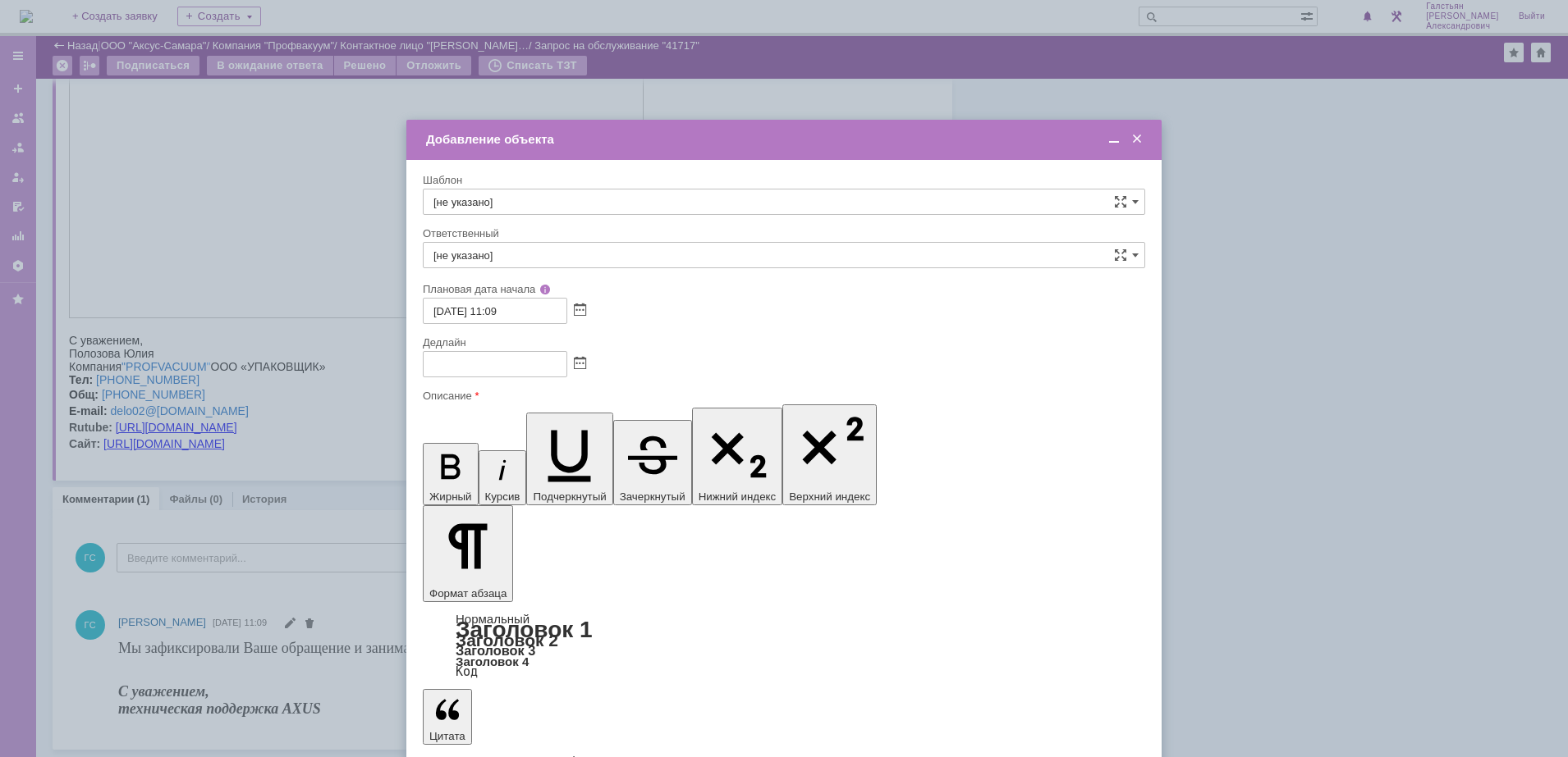
drag, startPoint x: 564, startPoint y: 4910, endPoint x: 492, endPoint y: 4912, distance: 72.0
copy span "1 292 696 053"
drag, startPoint x: 568, startPoint y: 4908, endPoint x: 478, endPoint y: 4913, distance: 90.1
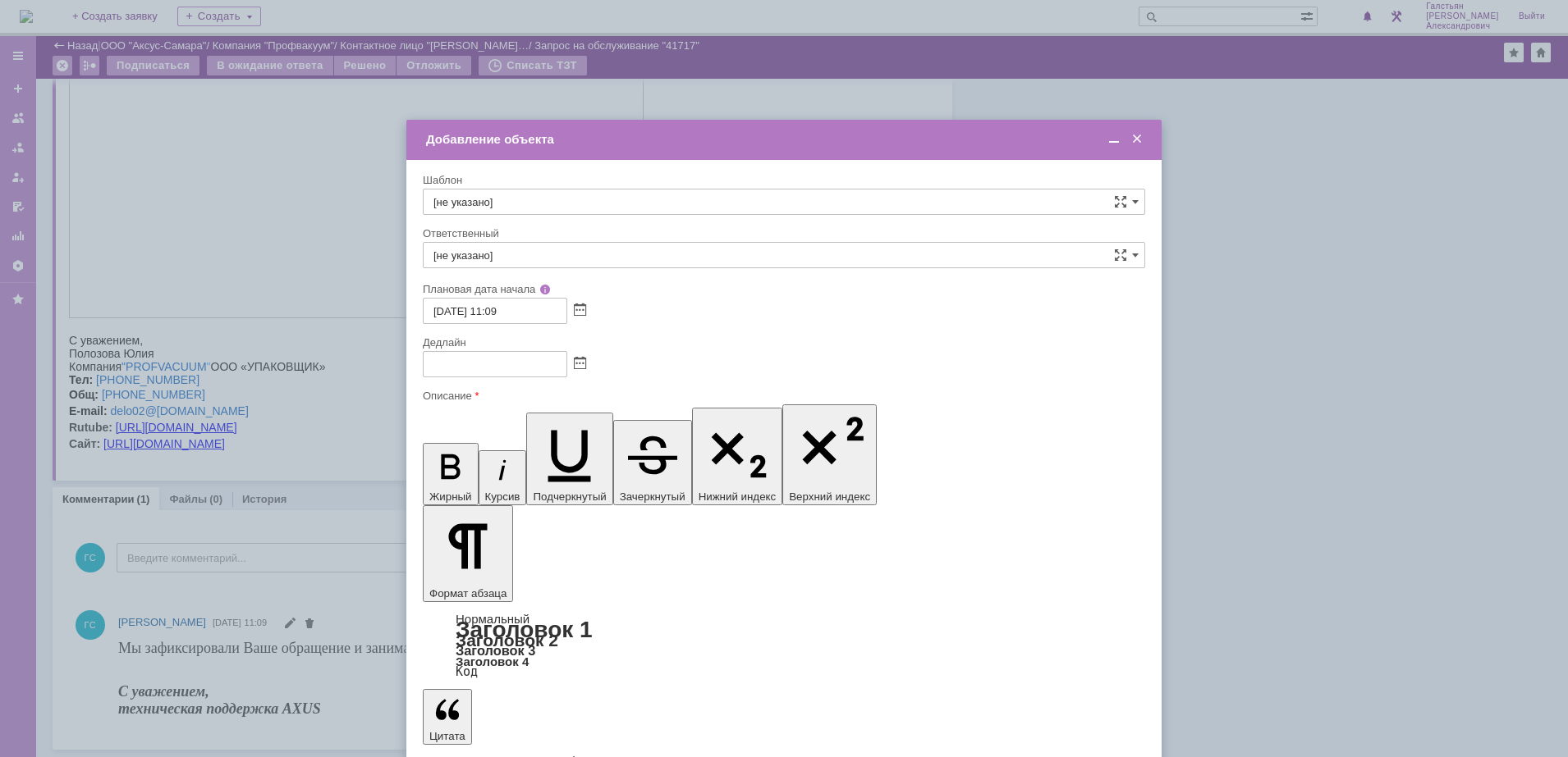
drag, startPoint x: 419, startPoint y: 561, endPoint x: 0, endPoint y: 130, distance: 601.1
drag, startPoint x: 599, startPoint y: 4912, endPoint x: 440, endPoint y: 4921, distance: 159.3
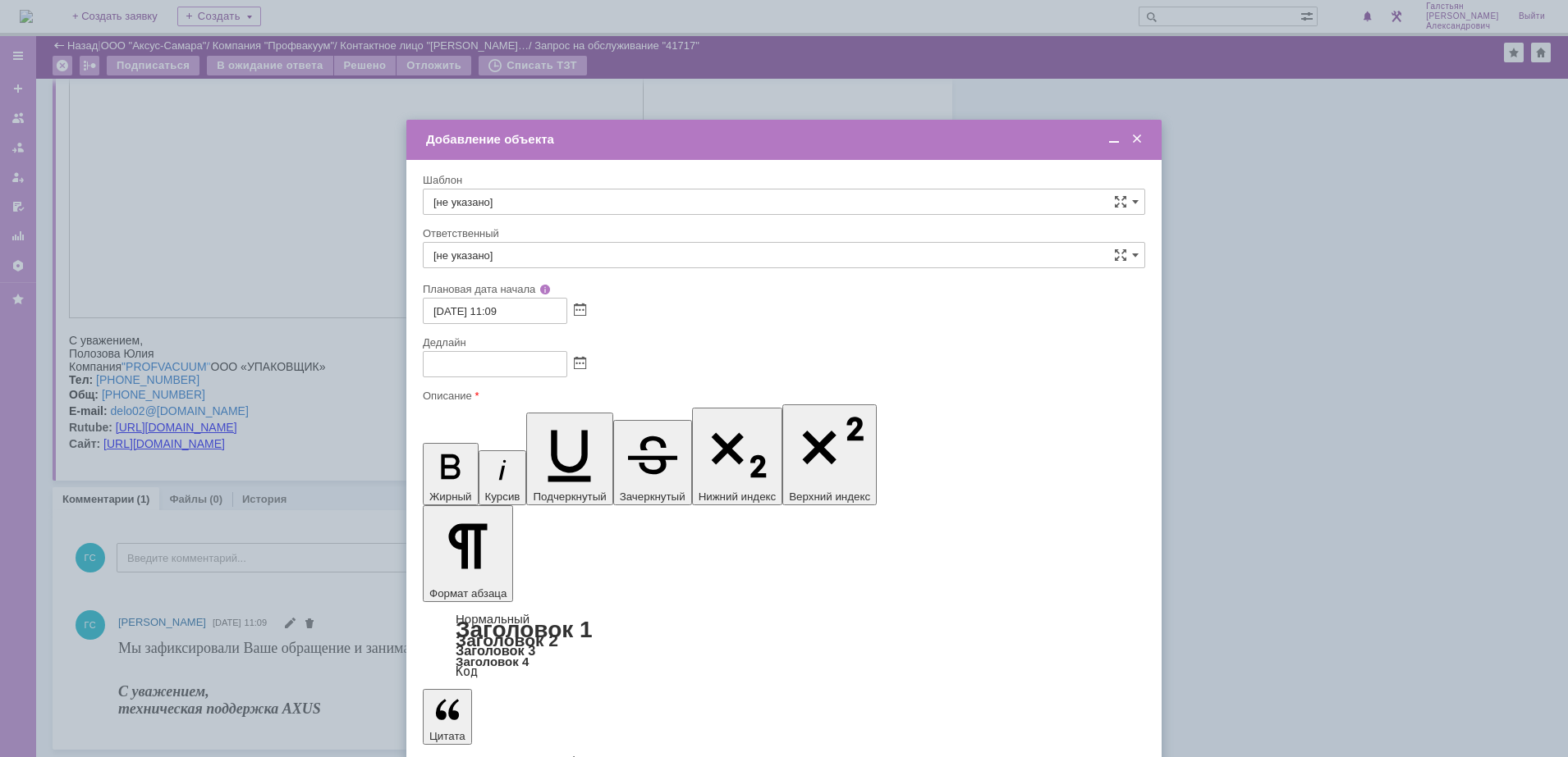
click at [1109, 137] on span at bounding box center [1114, 139] width 17 height 15
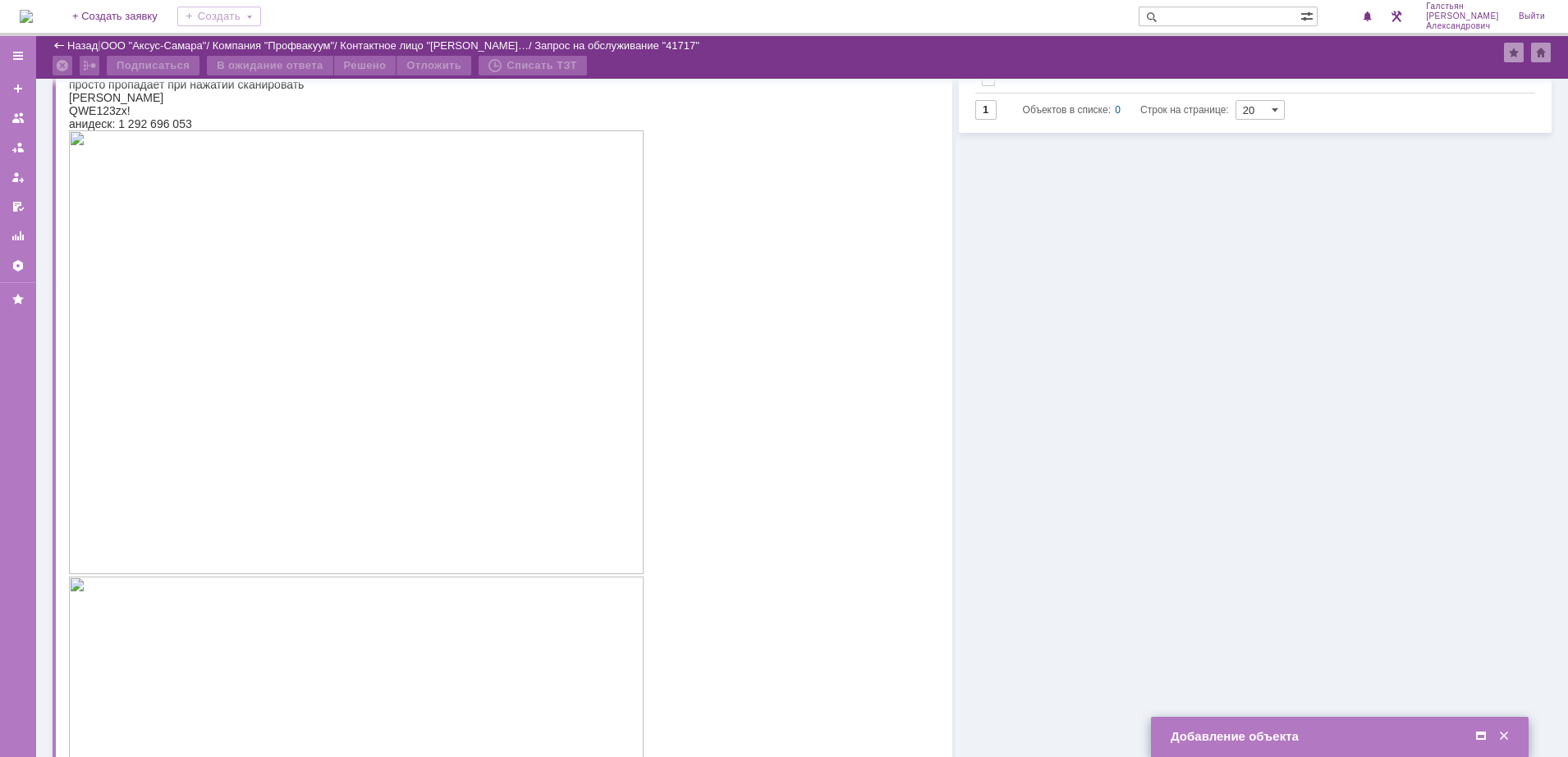
scroll to position [95, 0]
click at [294, 279] on img at bounding box center [357, 355] width 575 height 444
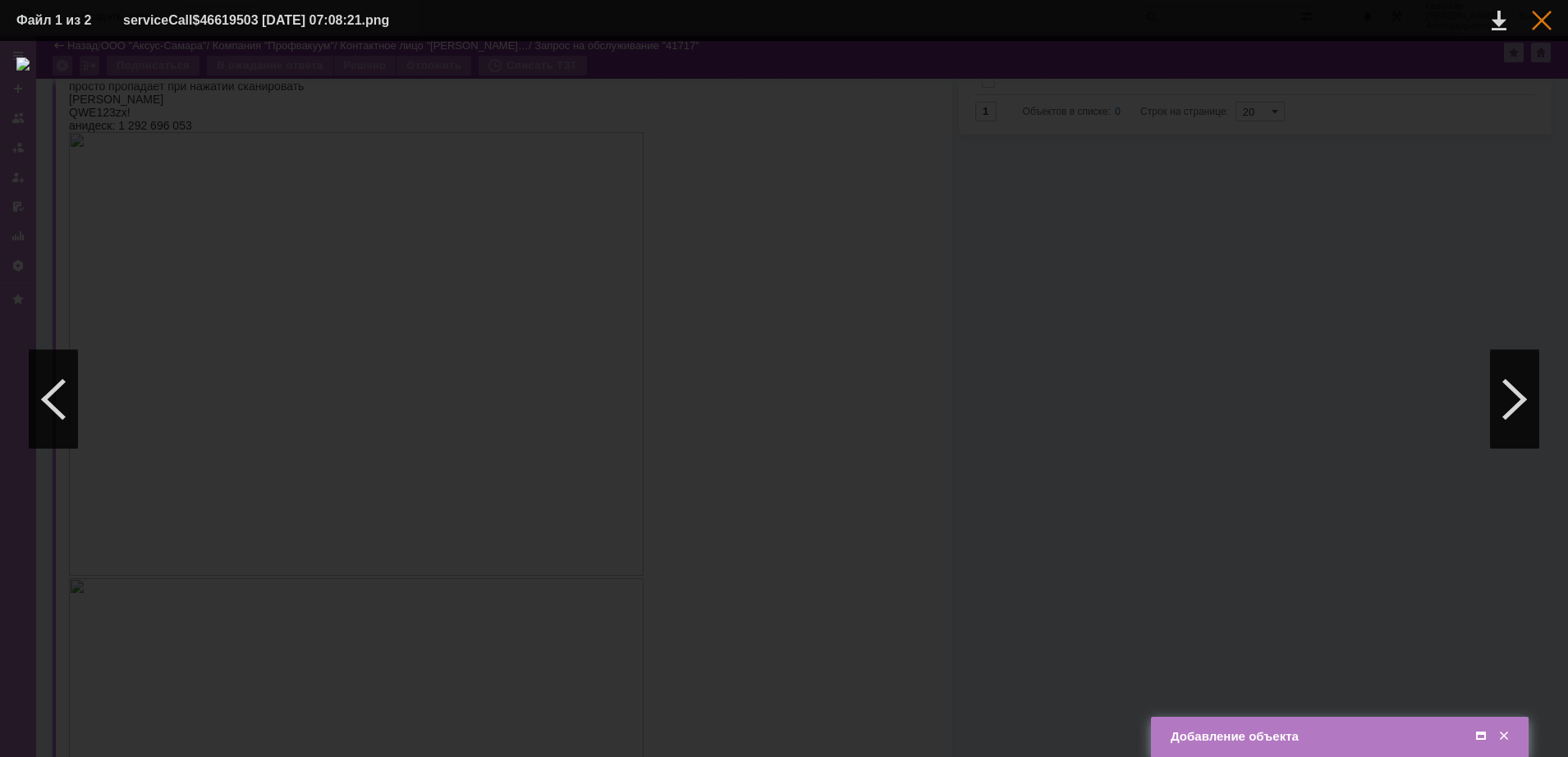
click at [1548, 25] on div at bounding box center [1542, 20] width 19 height 19
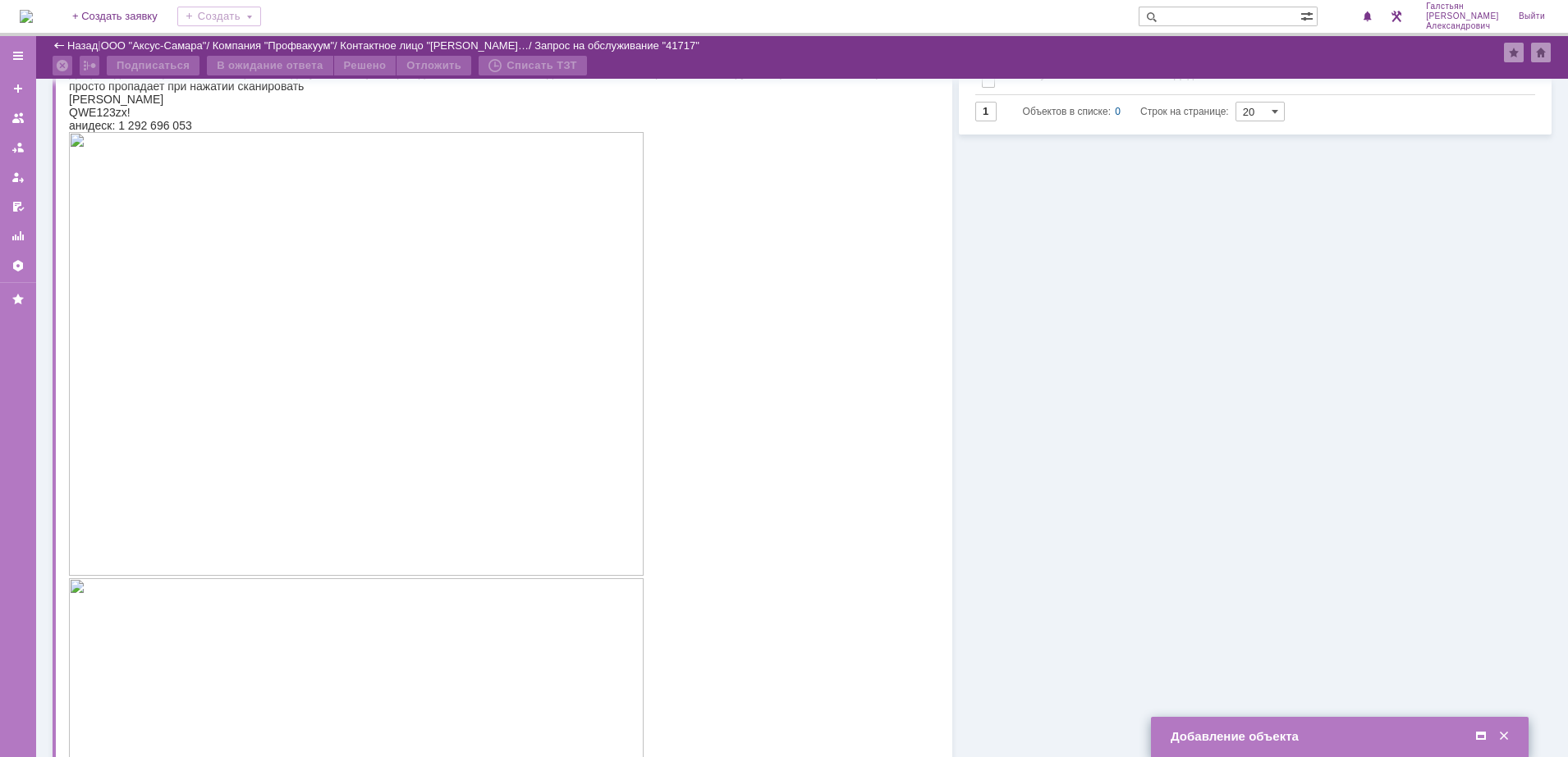
click at [1481, 731] on span at bounding box center [1480, 737] width 17 height 15
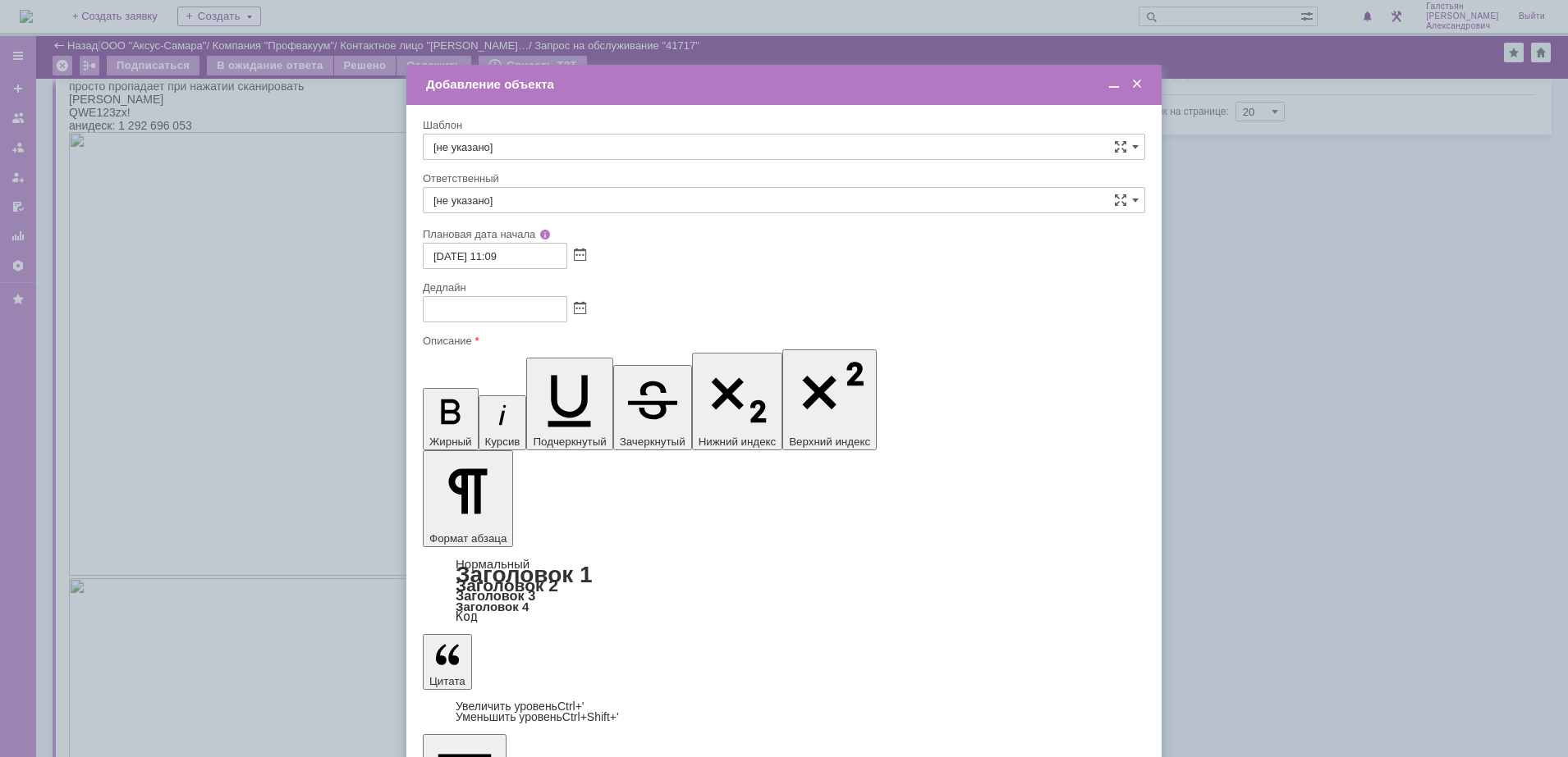
scroll to position [116, 0]
click at [1114, 92] on span at bounding box center [1114, 84] width 17 height 15
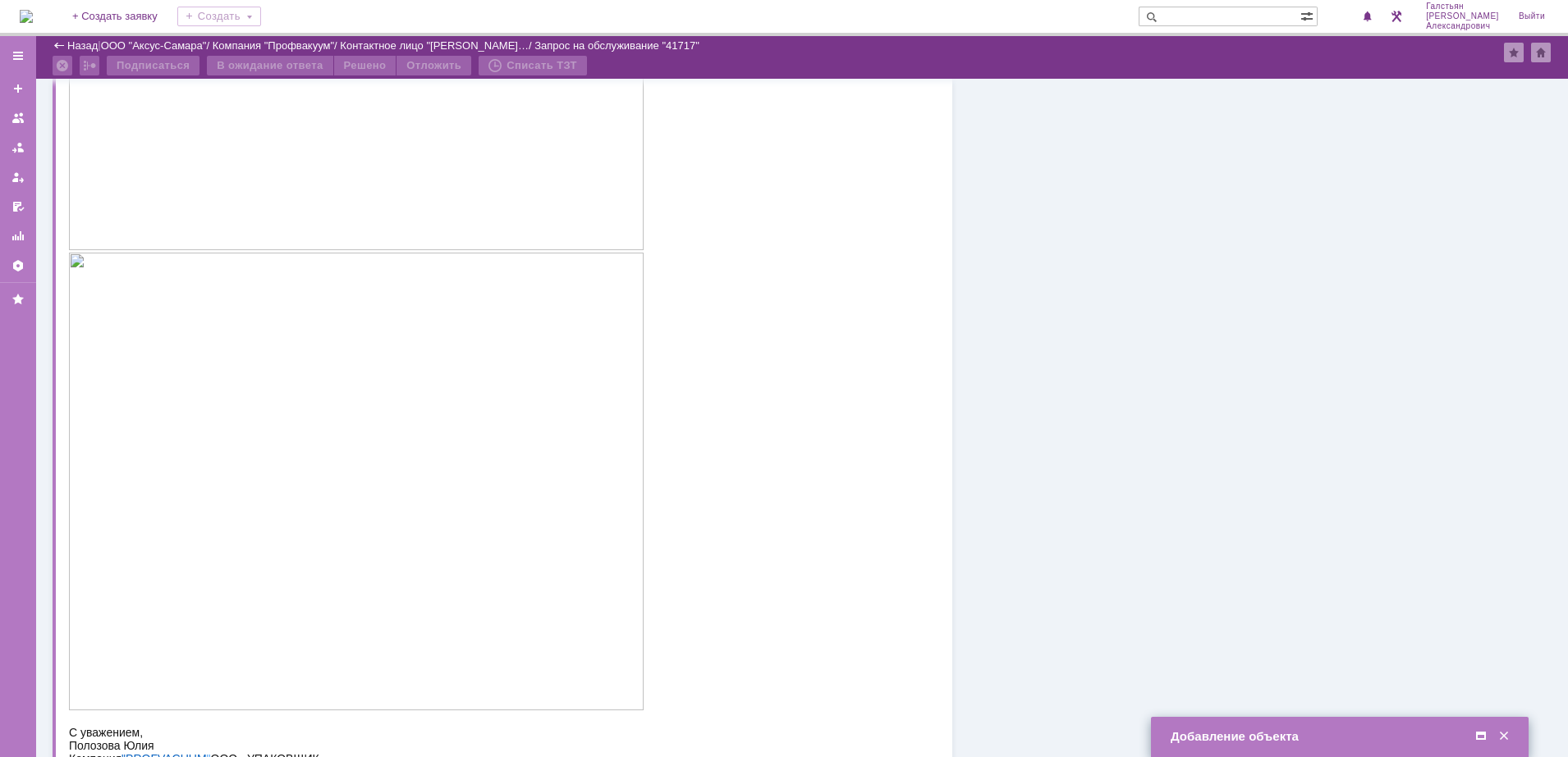
scroll to position [505, 0]
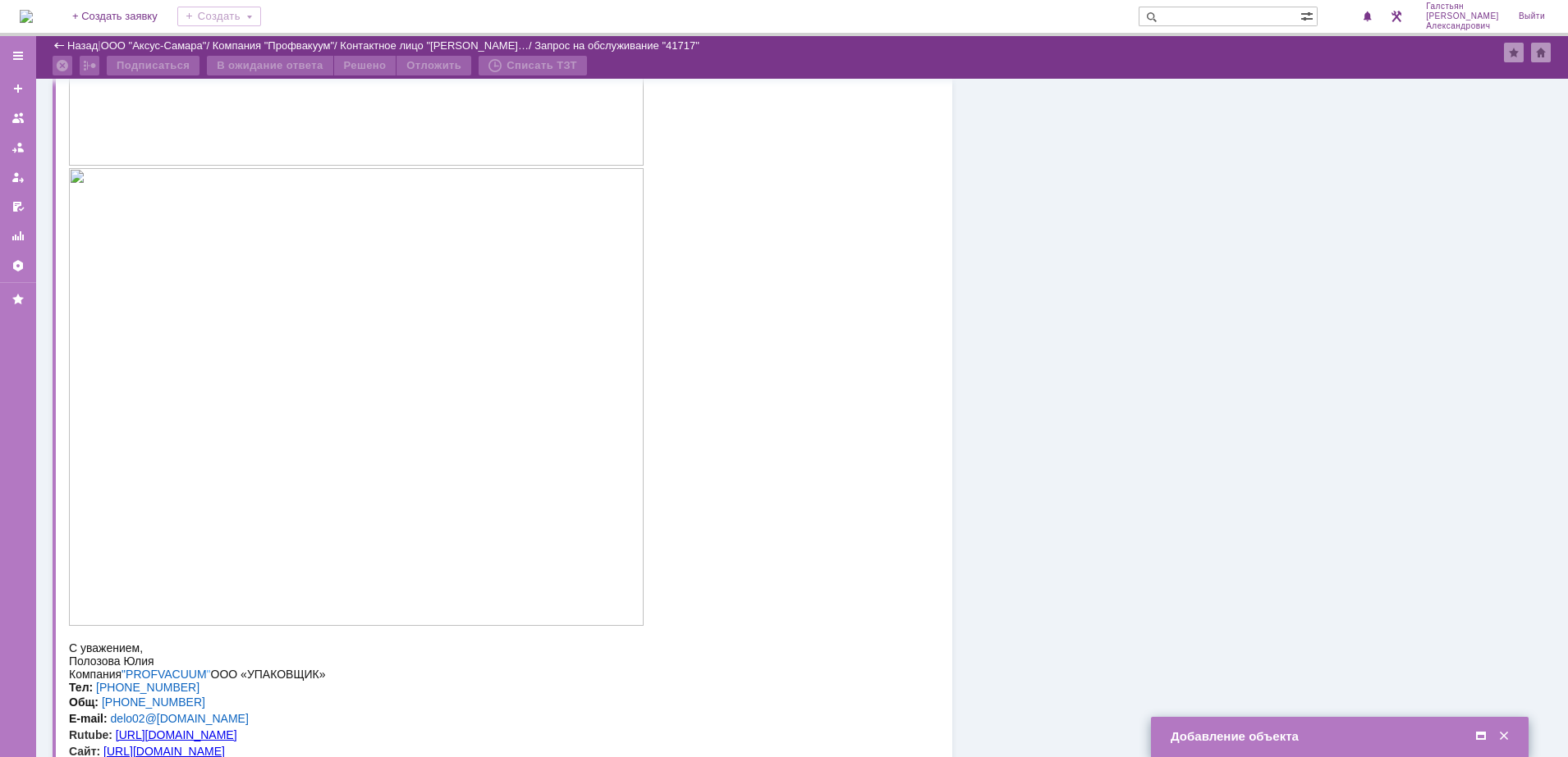
click at [401, 395] on img at bounding box center [357, 397] width 575 height 458
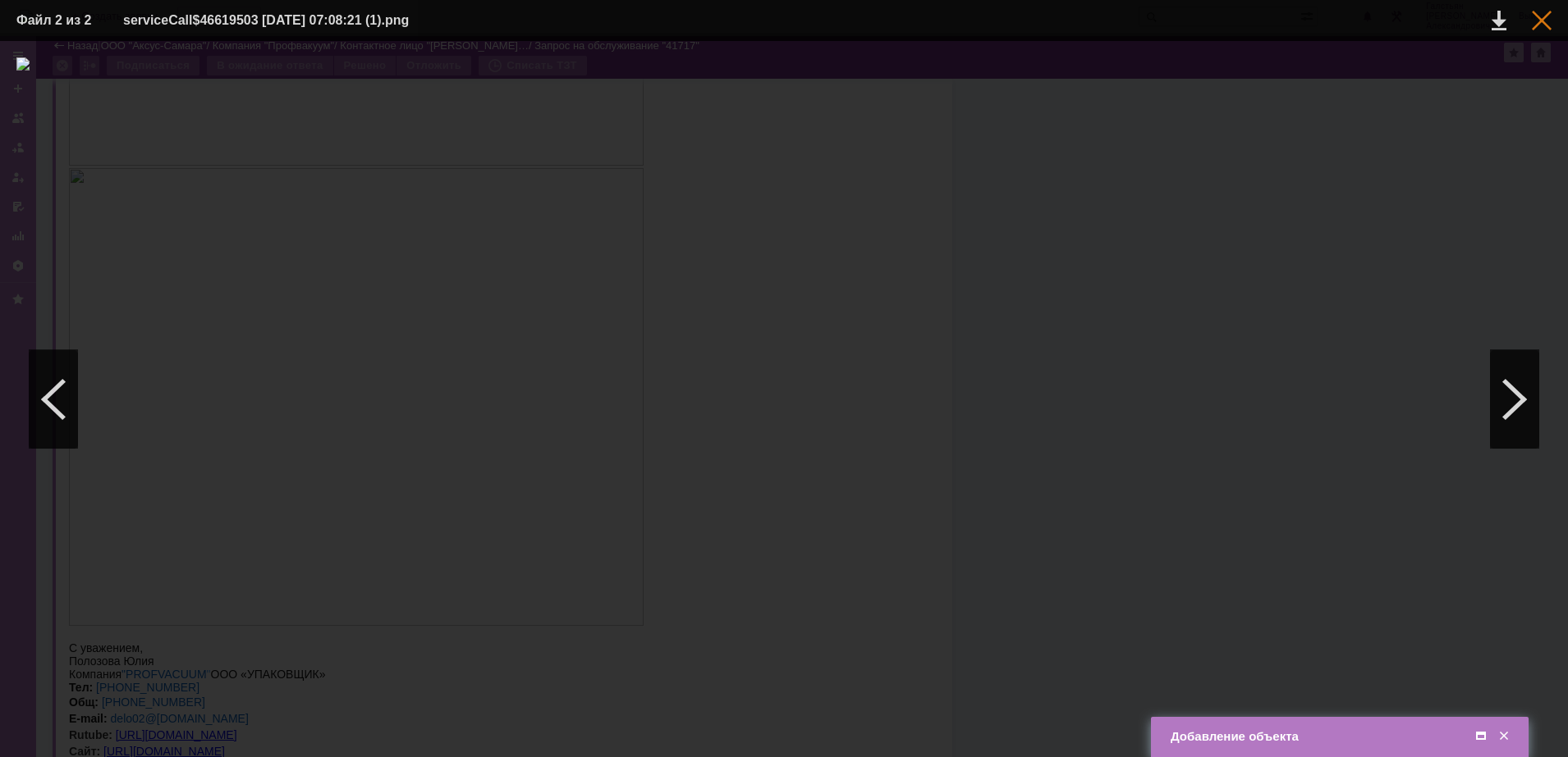
click at [1534, 24] on div at bounding box center [1542, 20] width 19 height 19
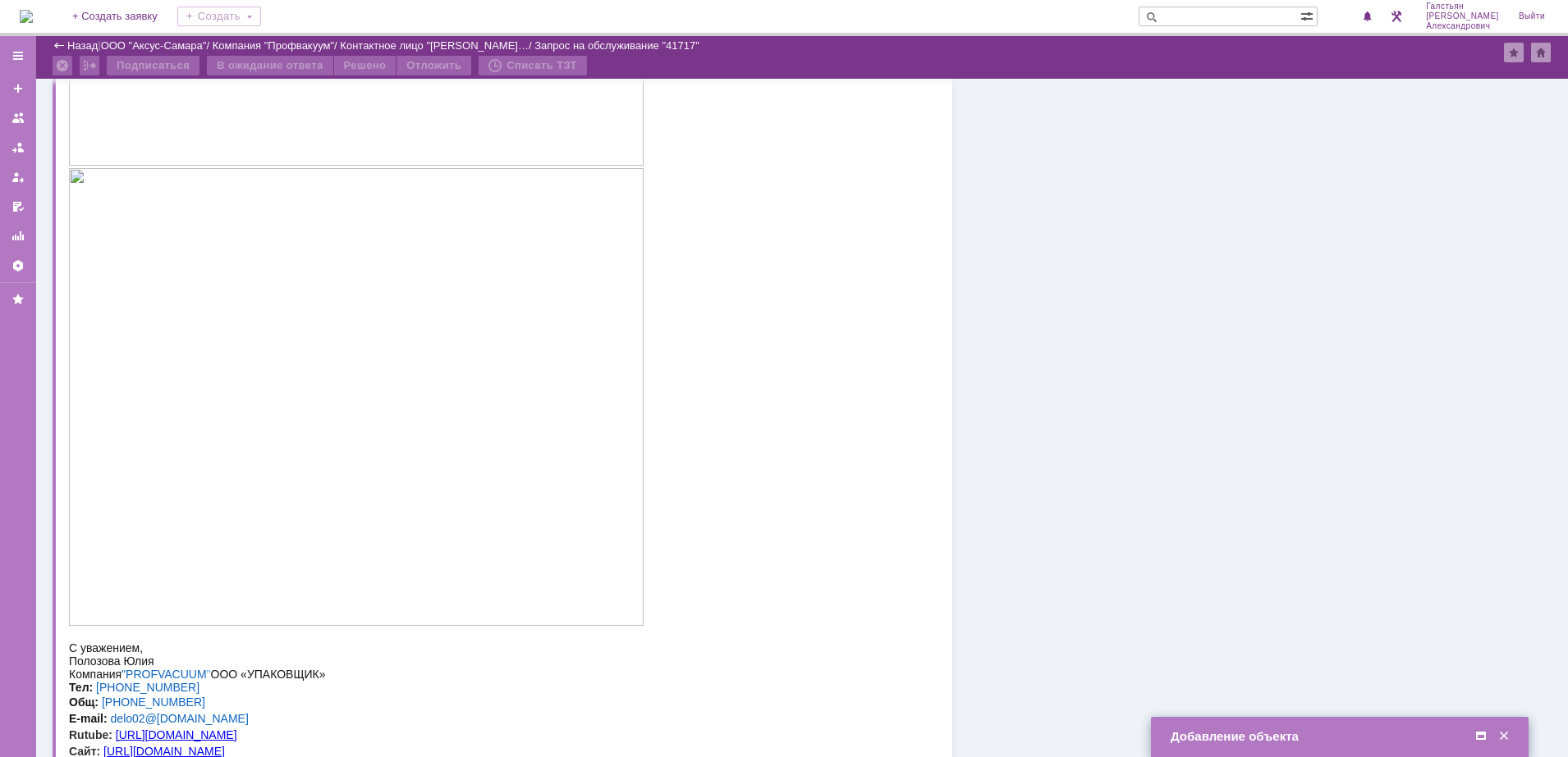
click at [1479, 737] on span at bounding box center [1480, 737] width 17 height 15
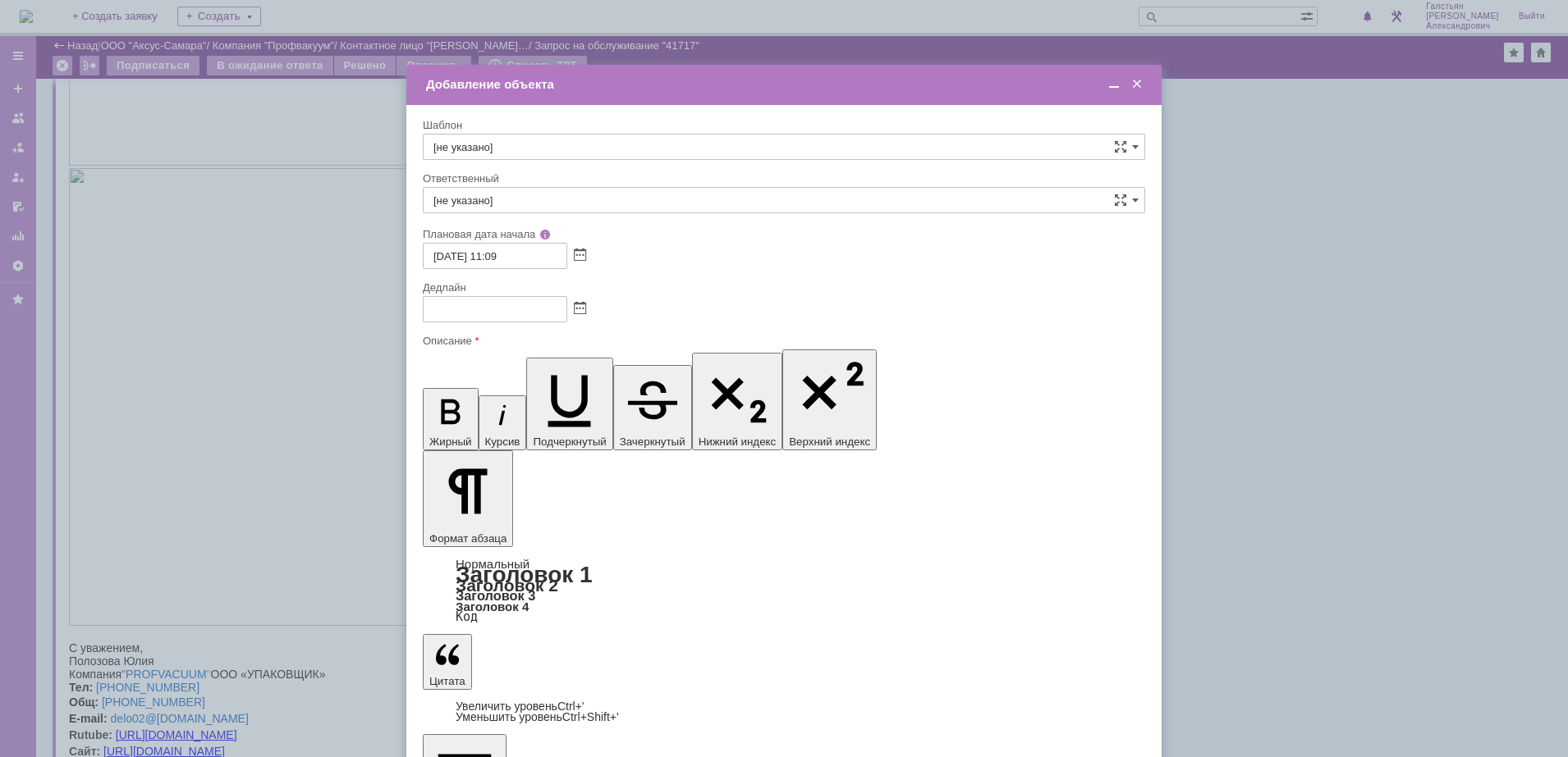
scroll to position [337, 0]
click at [586, 304] on span at bounding box center [580, 309] width 13 height 13
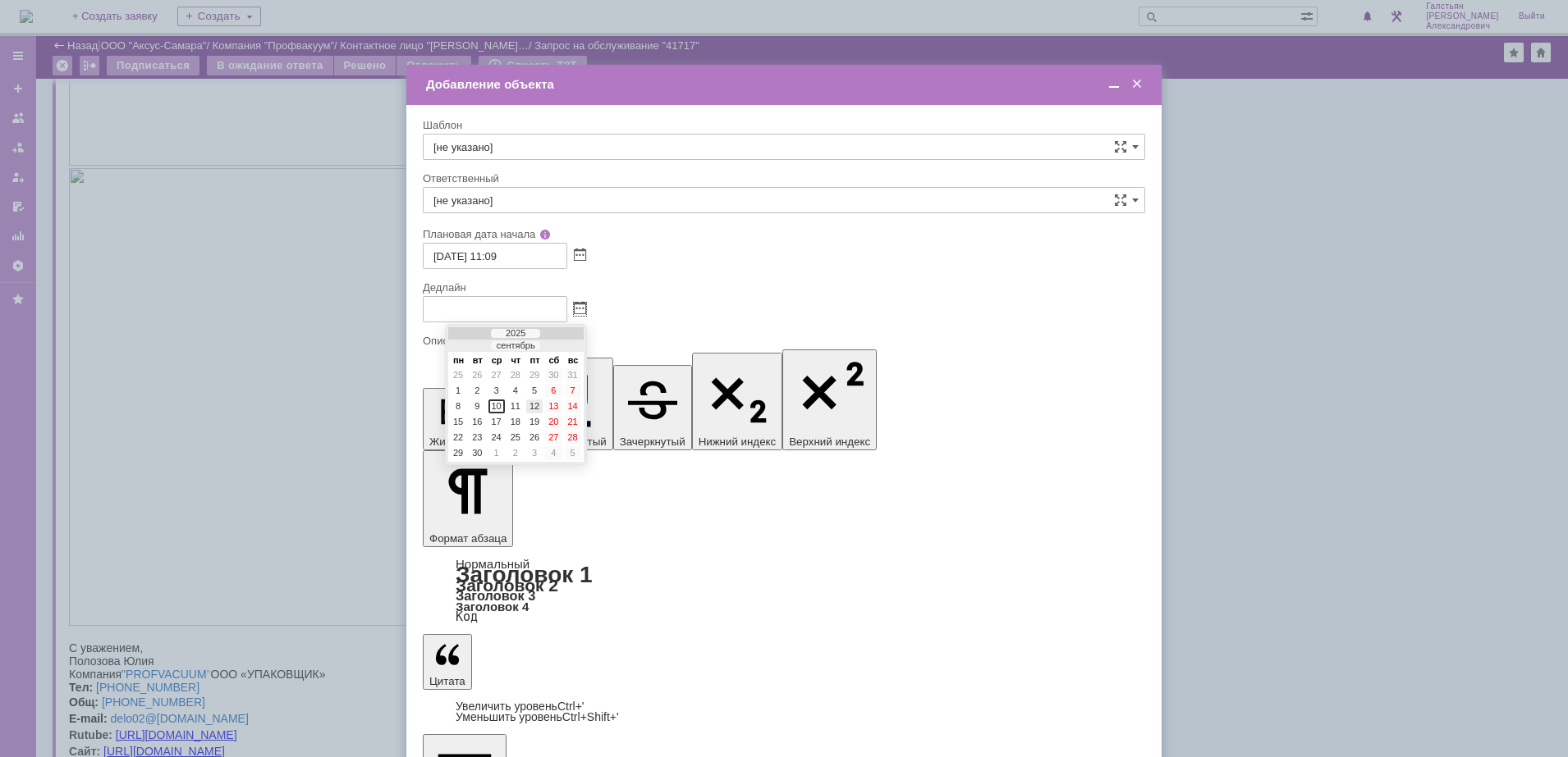
click at [535, 408] on div "12" at bounding box center [534, 406] width 17 height 14
type input "12.09.2025 11:12"
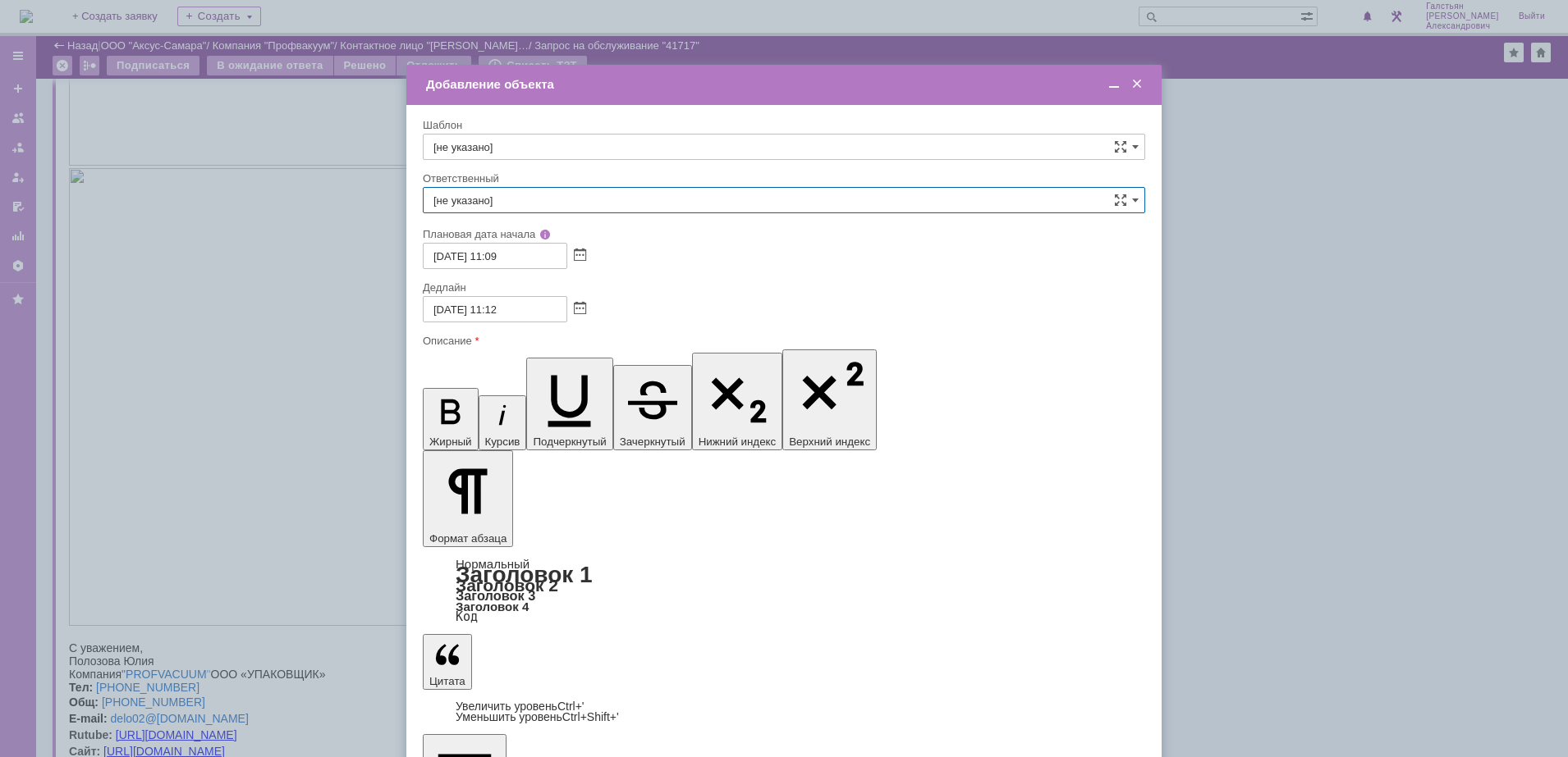
click at [563, 201] on input "[не указано]" at bounding box center [784, 200] width 722 height 26
click at [604, 369] on span "[PERSON_NAME] [PERSON_NAME]" at bounding box center [784, 373] width 701 height 13
type input "[PERSON_NAME]"
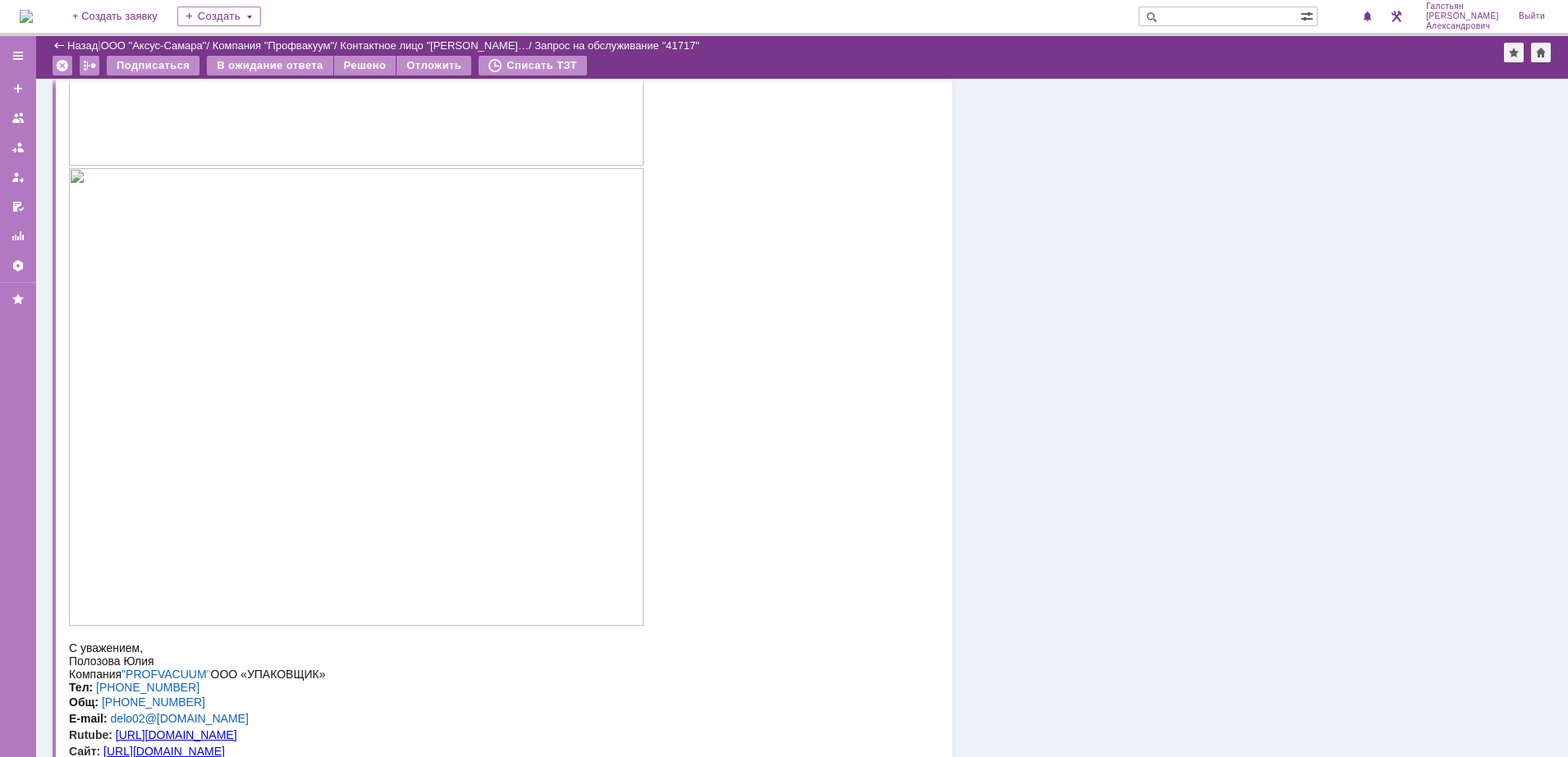
click at [1262, 19] on input "text" at bounding box center [1219, 17] width 162 height 19
type input "28893"
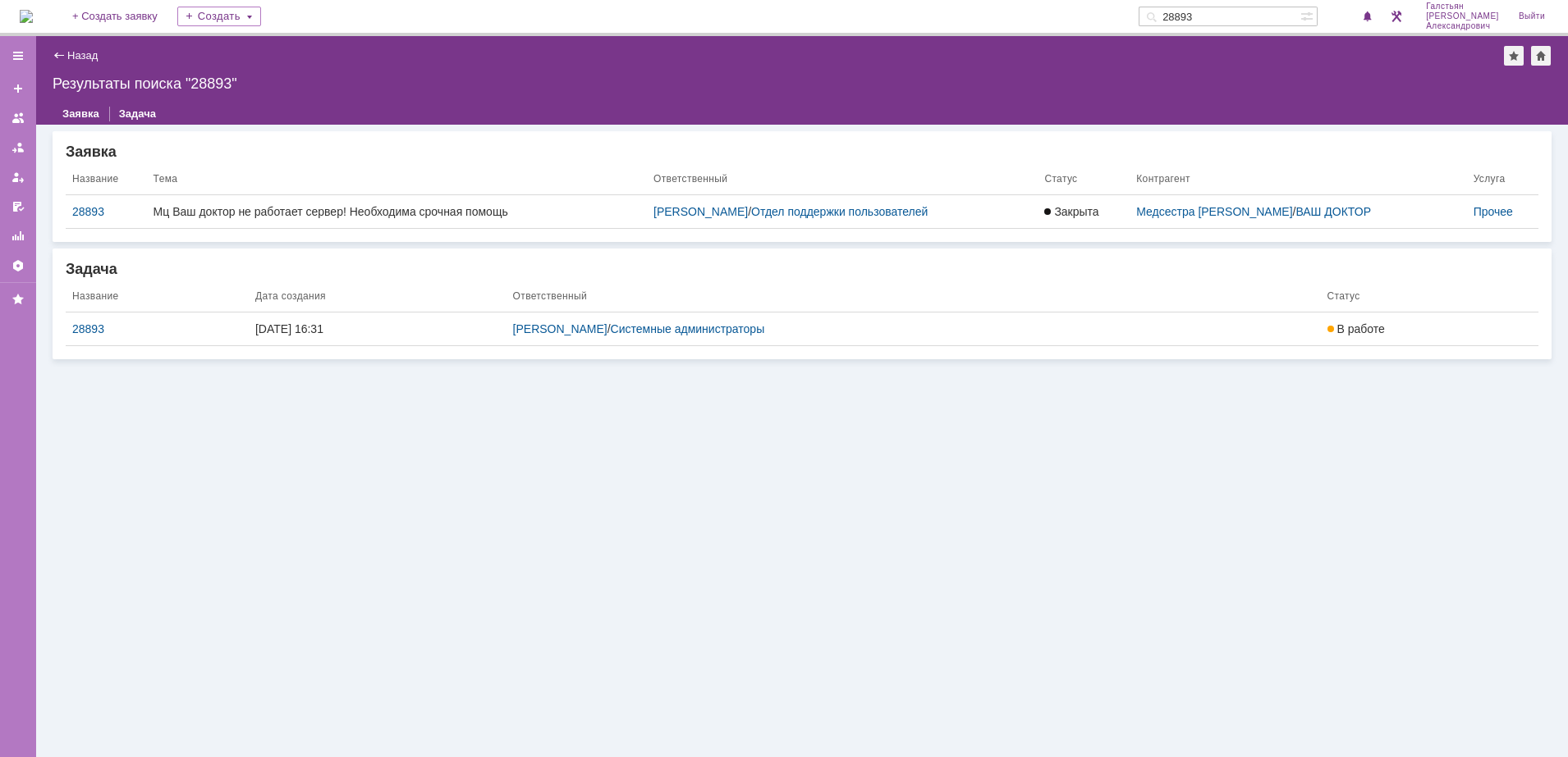
click at [33, 10] on img at bounding box center [25, 16] width 13 height 13
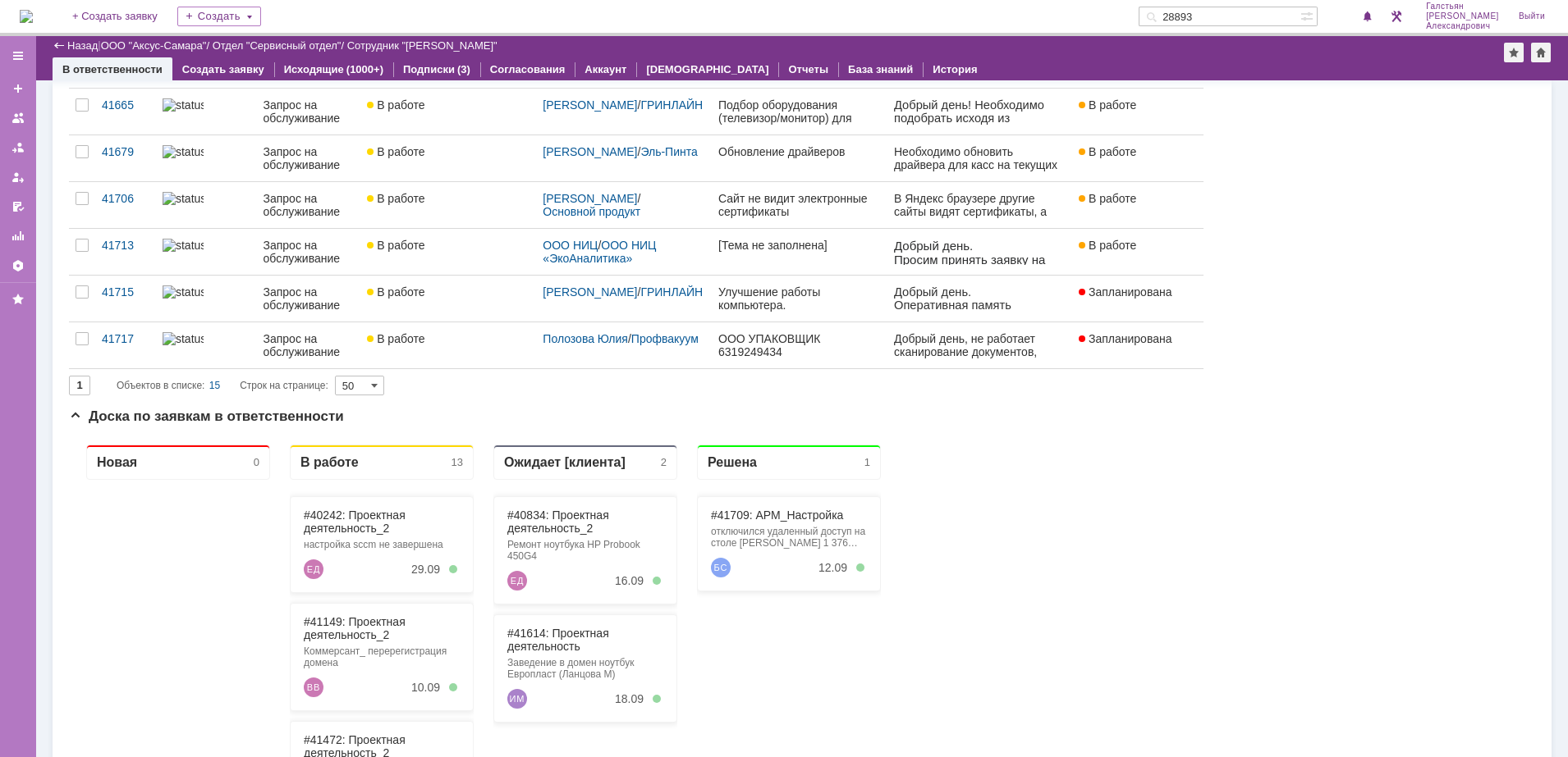
scroll to position [512, 0]
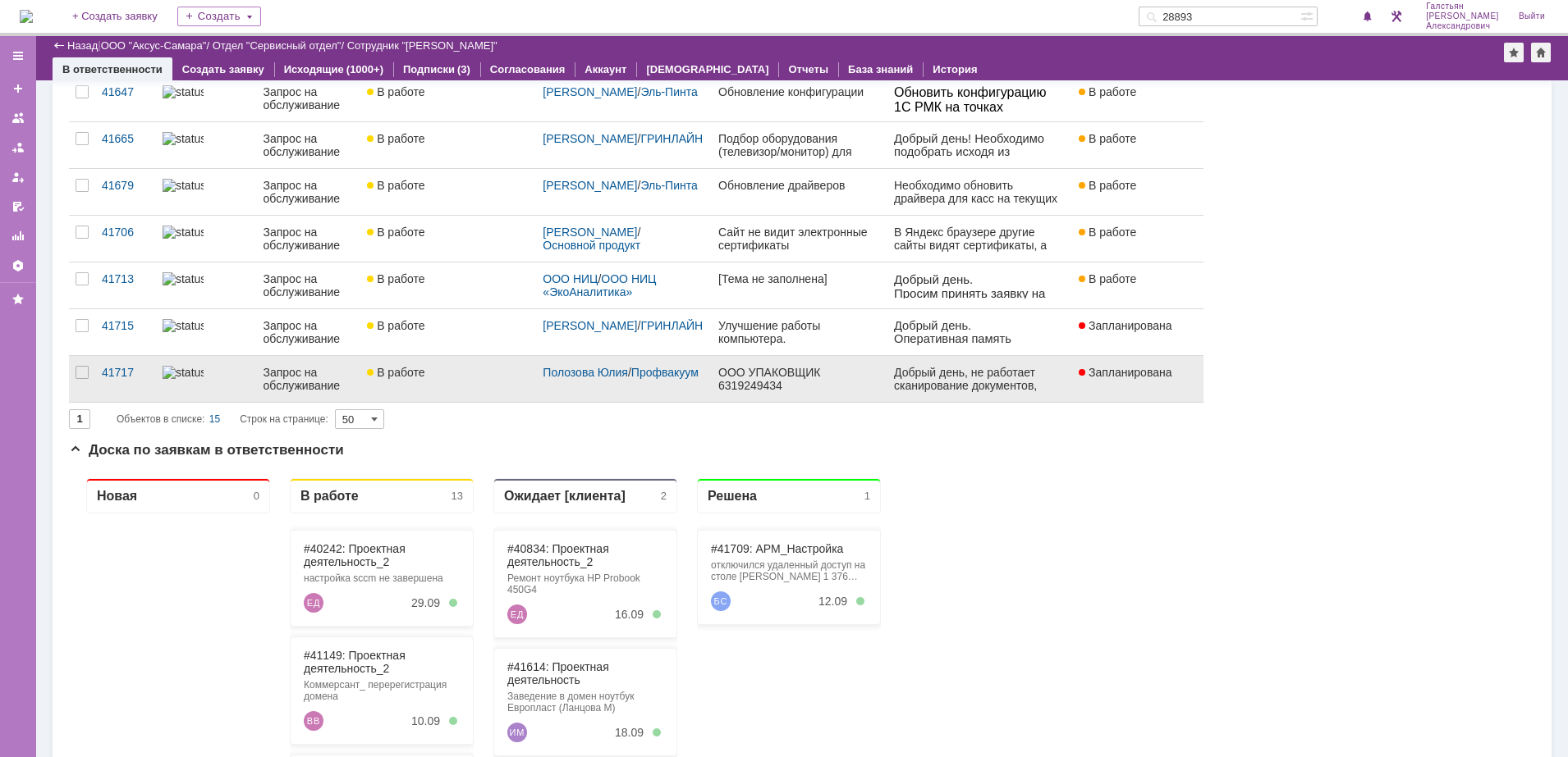
click at [888, 384] on link at bounding box center [980, 379] width 185 height 46
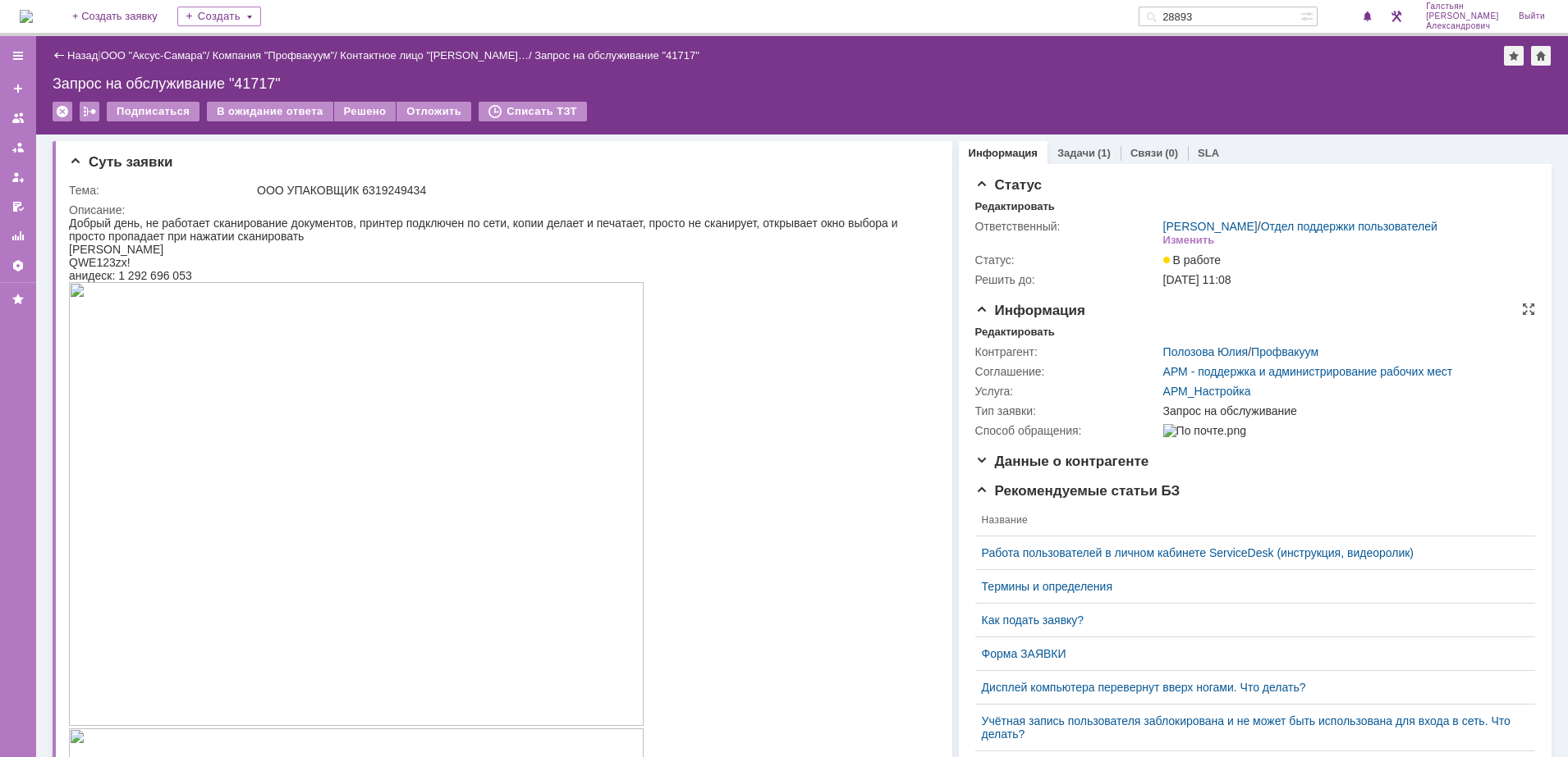
click at [1033, 335] on div "Информация Редактировать Контрагент: Полозова Юлия / Профвакуум Соглашение: АРМ…" at bounding box center [1255, 378] width 559 height 151
click at [1020, 339] on div "Редактировать" at bounding box center [1015, 331] width 80 height 13
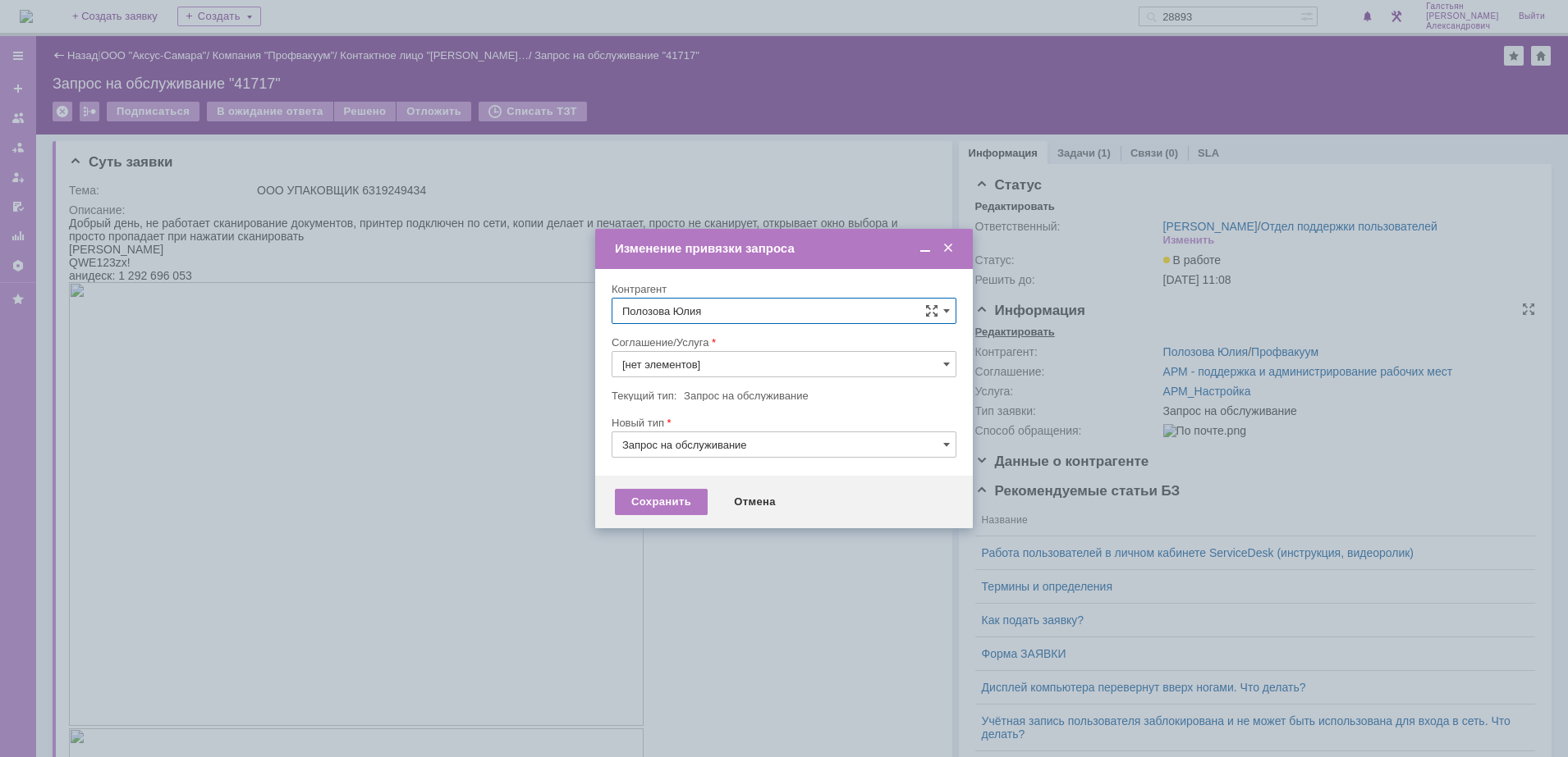
type input "АРМ_Настройка"
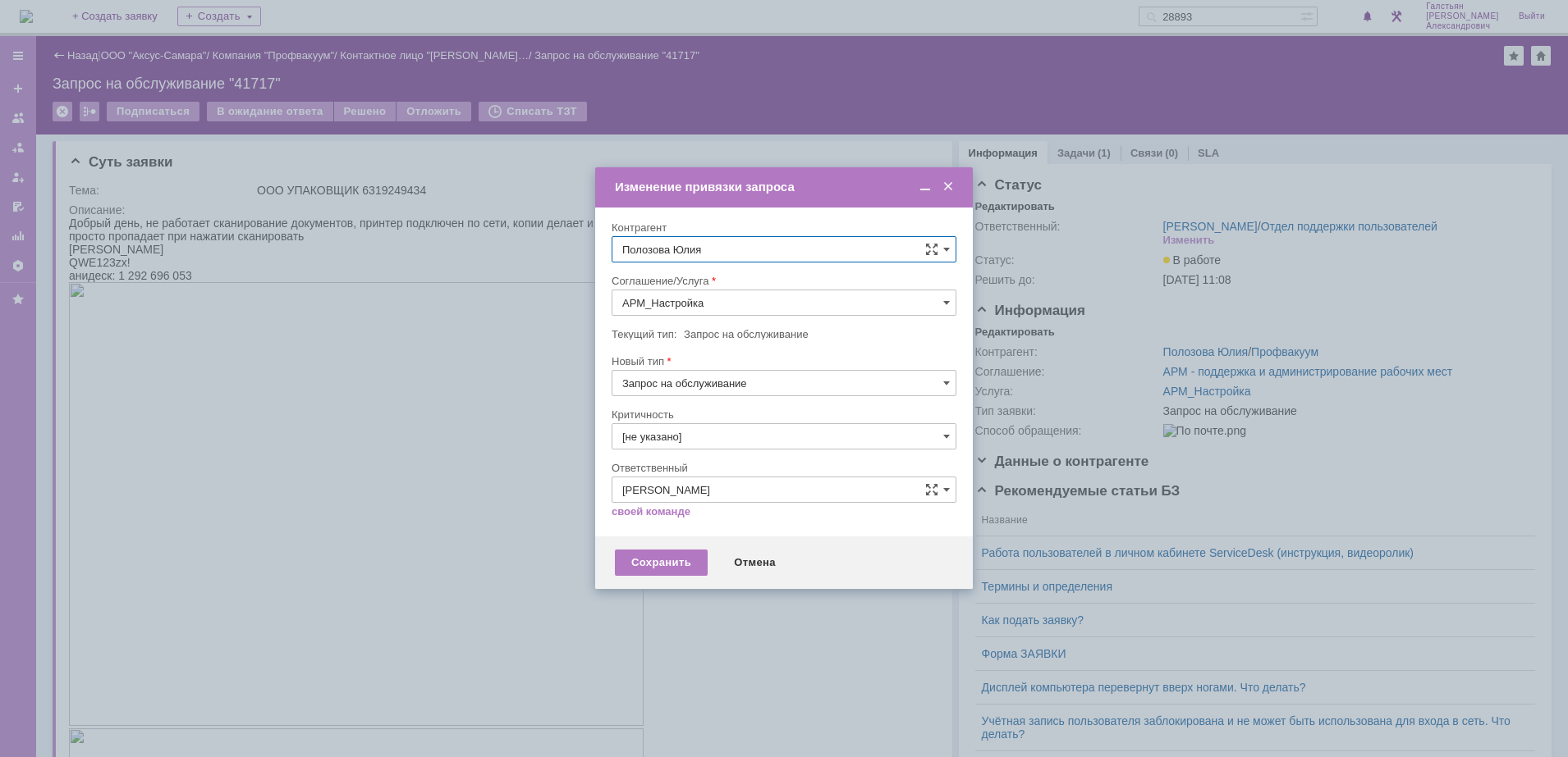
click at [950, 192] on span at bounding box center [947, 186] width 17 height 15
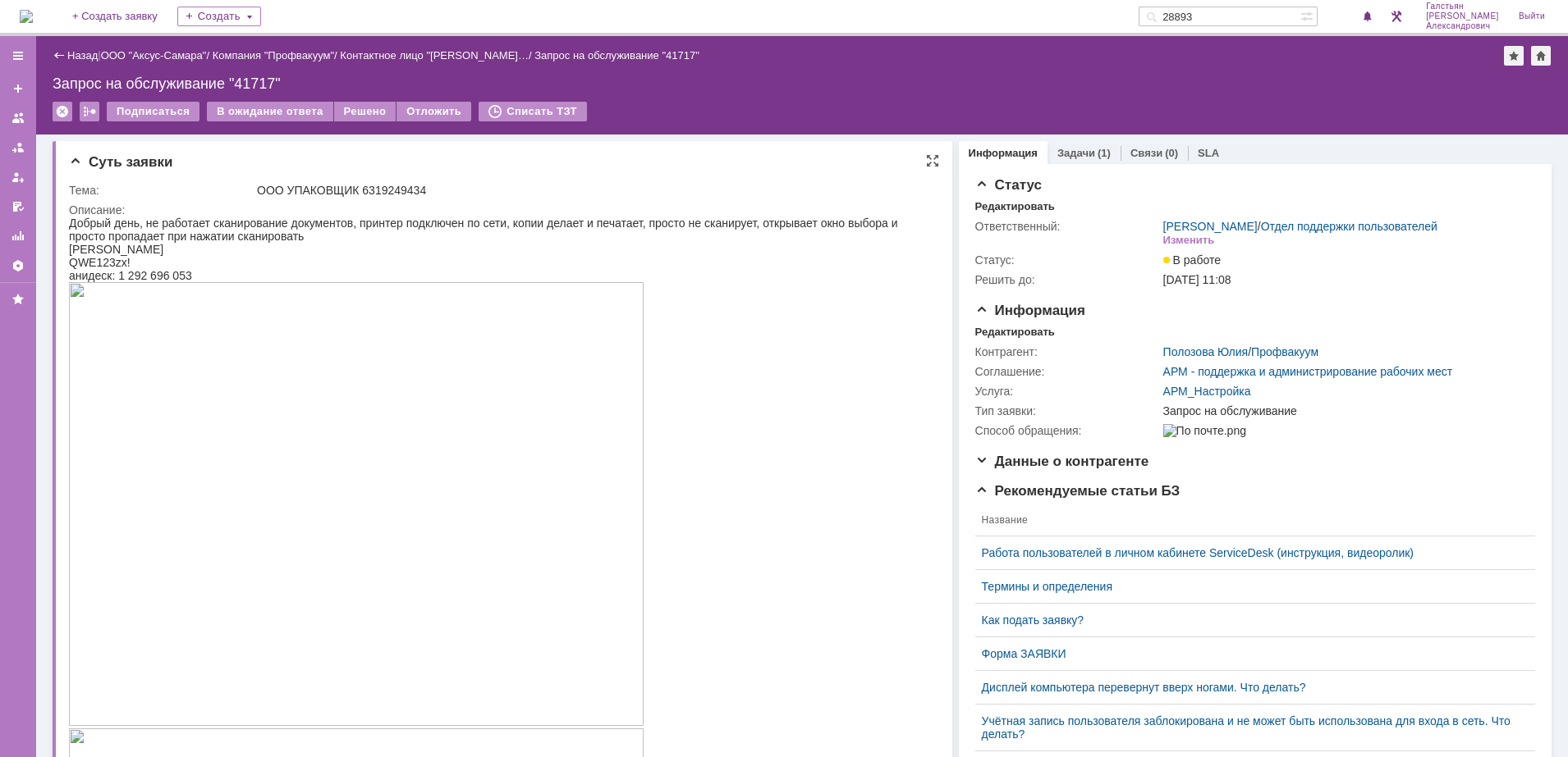
drag, startPoint x: 71, startPoint y: 219, endPoint x: 522, endPoint y: 251, distance: 452.1
click at [522, 251] on div "Добрый день, не работает сканирование документов, принтер подключен по сети, ко…" at bounding box center [494, 702] width 851 height 972
click at [273, 264] on div "Добрый день, не работает сканирование документов, принтер подключен по сети, ко…" at bounding box center [494, 702] width 851 height 972
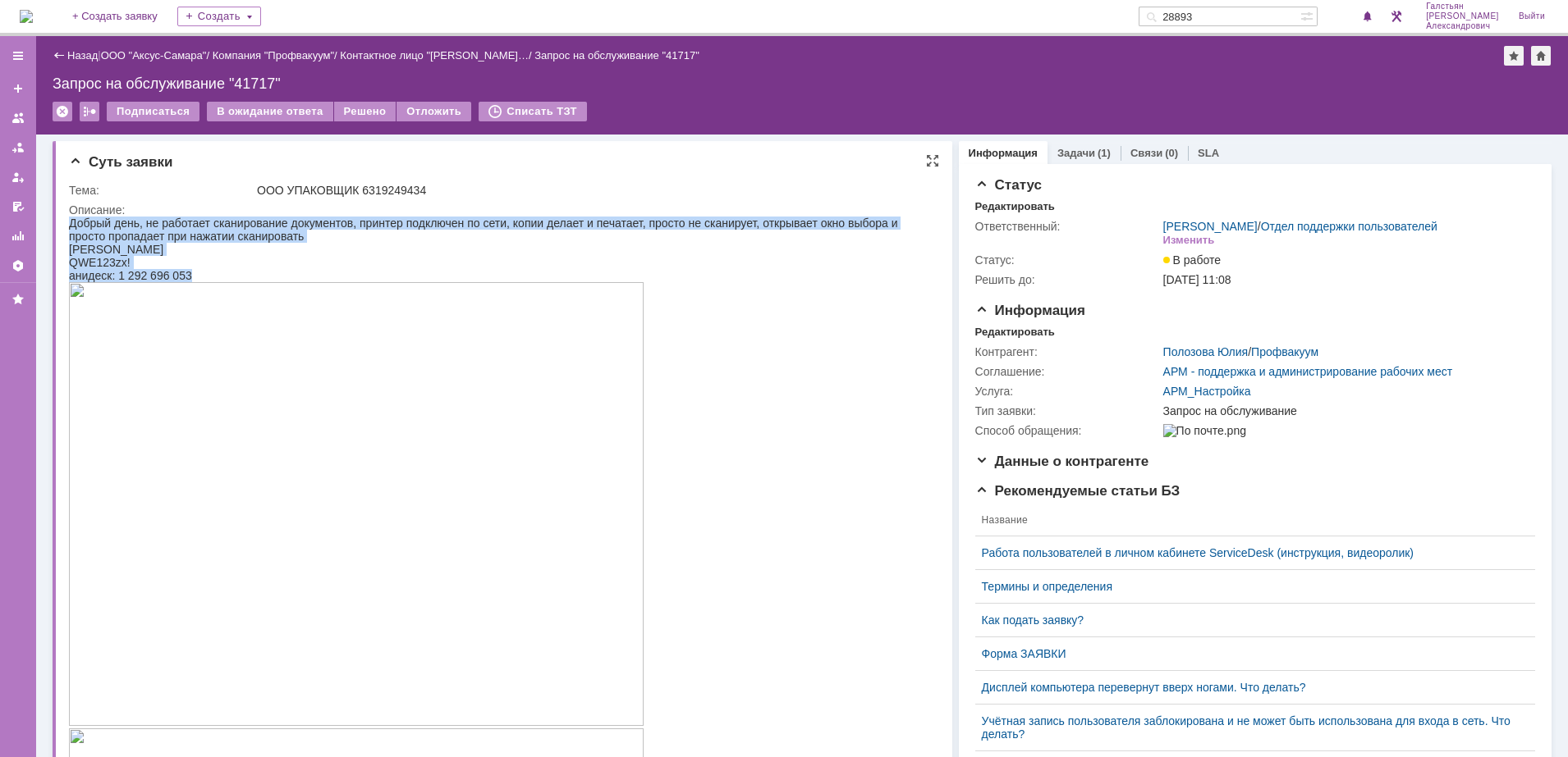
drag, startPoint x: 70, startPoint y: 223, endPoint x: 205, endPoint y: 284, distance: 148.1
click at [205, 284] on div "Добрый день, не работает сканирование документов, принтер подключен по сети, ко…" at bounding box center [494, 702] width 851 height 972
copy div "Добрый день, не работает сканирование документов, принтер подключен по сети, ко…"
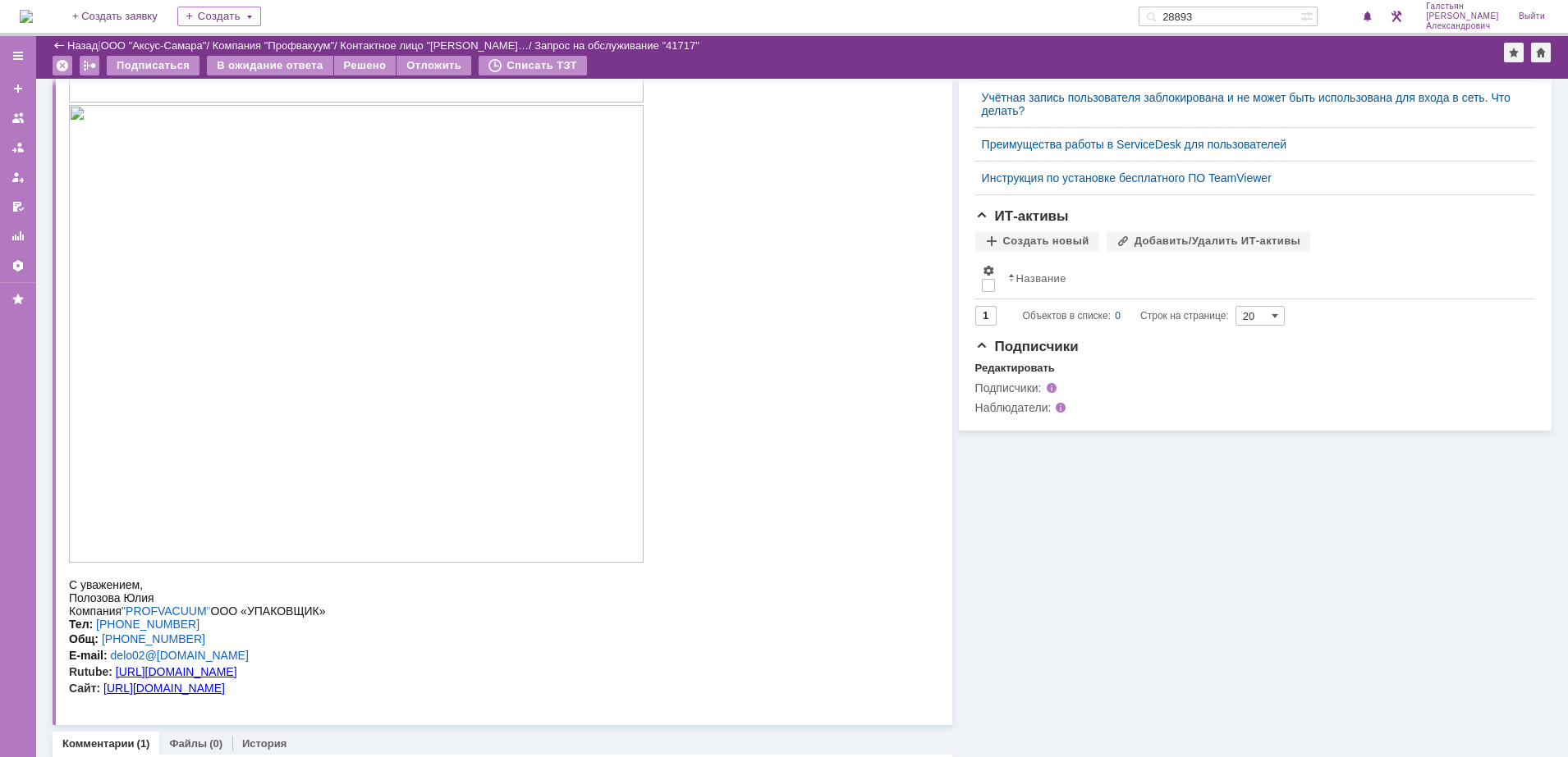
scroll to position [206, 0]
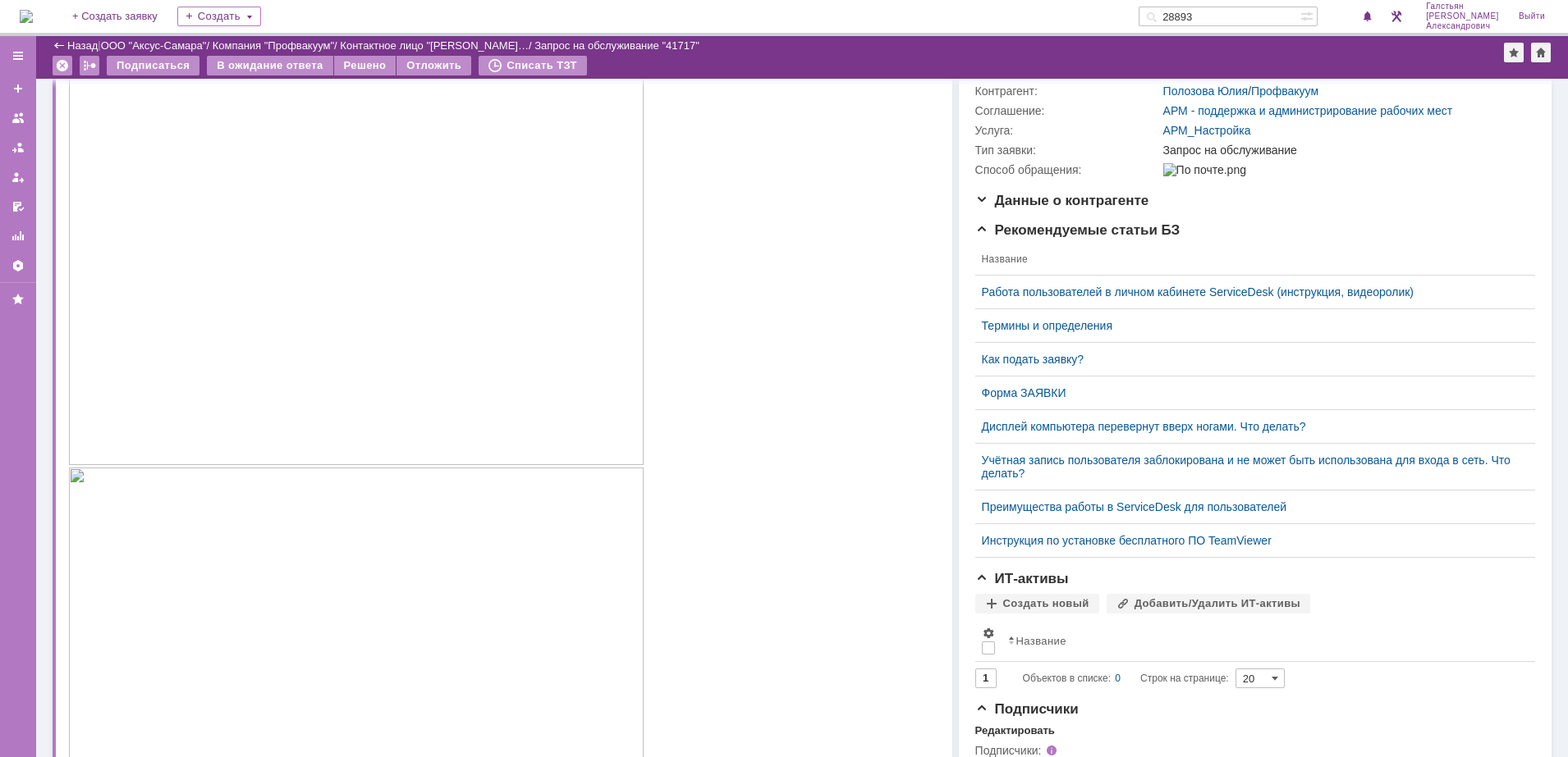
click at [381, 283] on img at bounding box center [357, 244] width 575 height 444
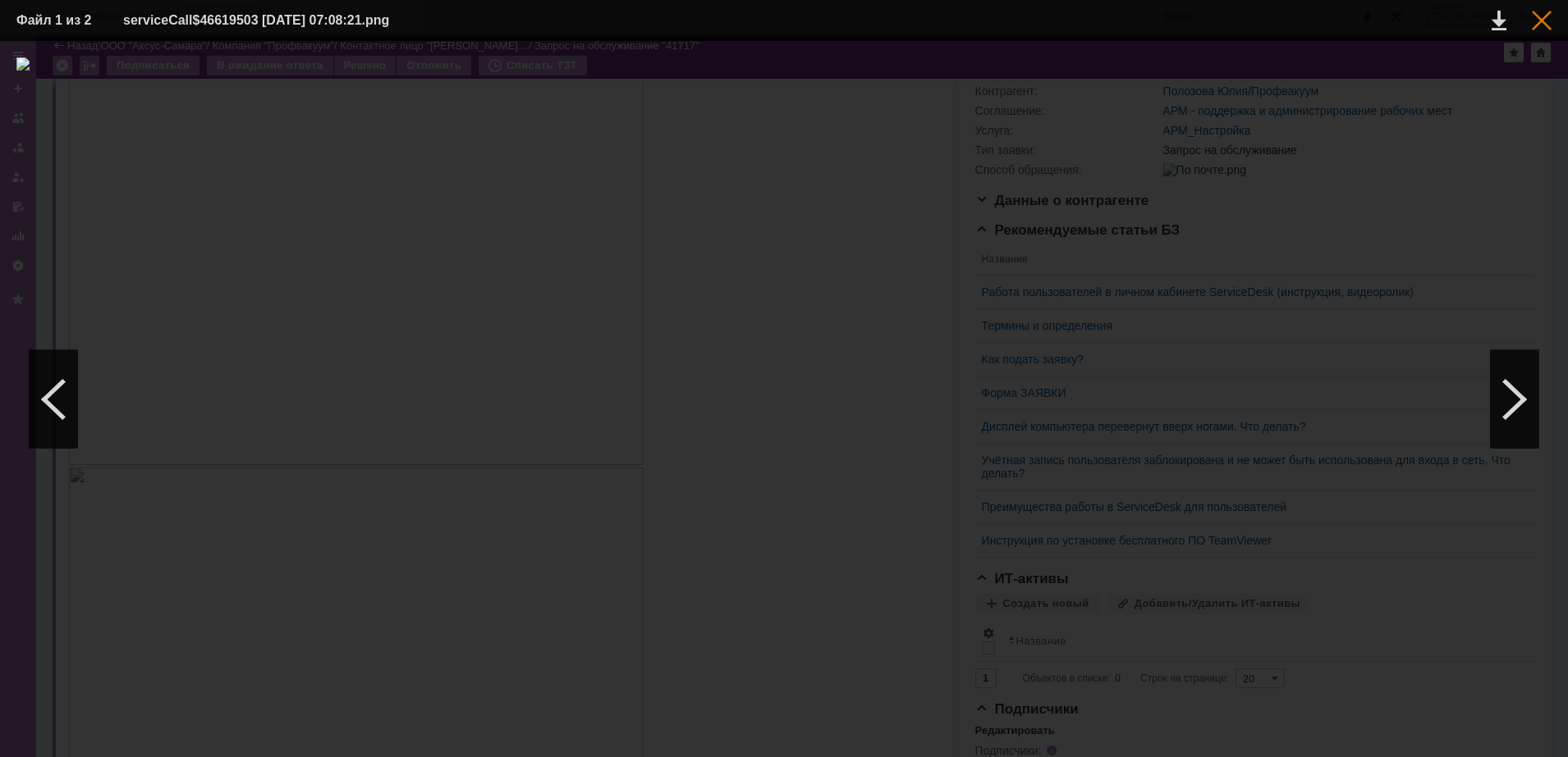
click at [1544, 17] on div at bounding box center [1542, 20] width 19 height 19
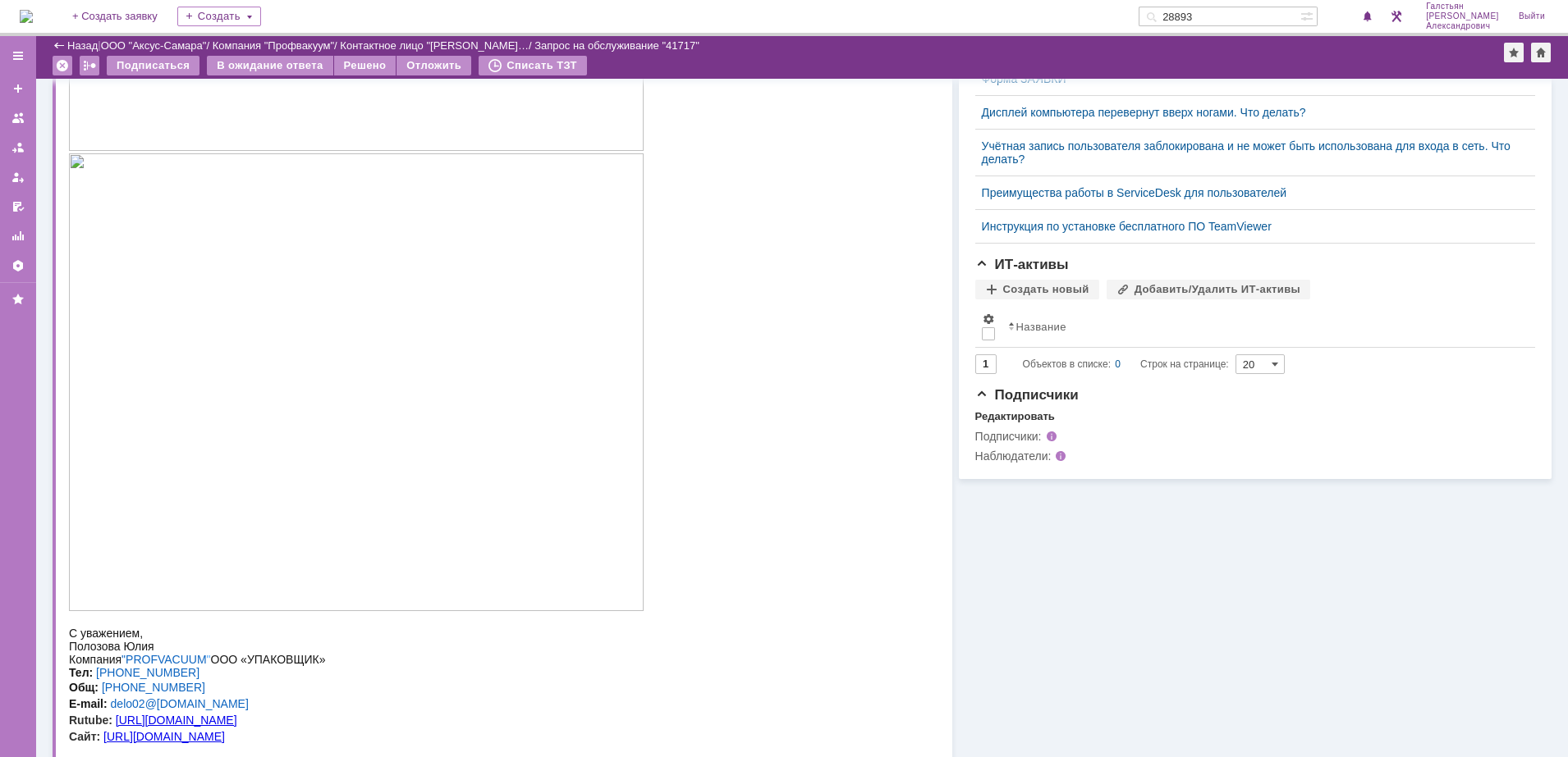
scroll to position [616, 0]
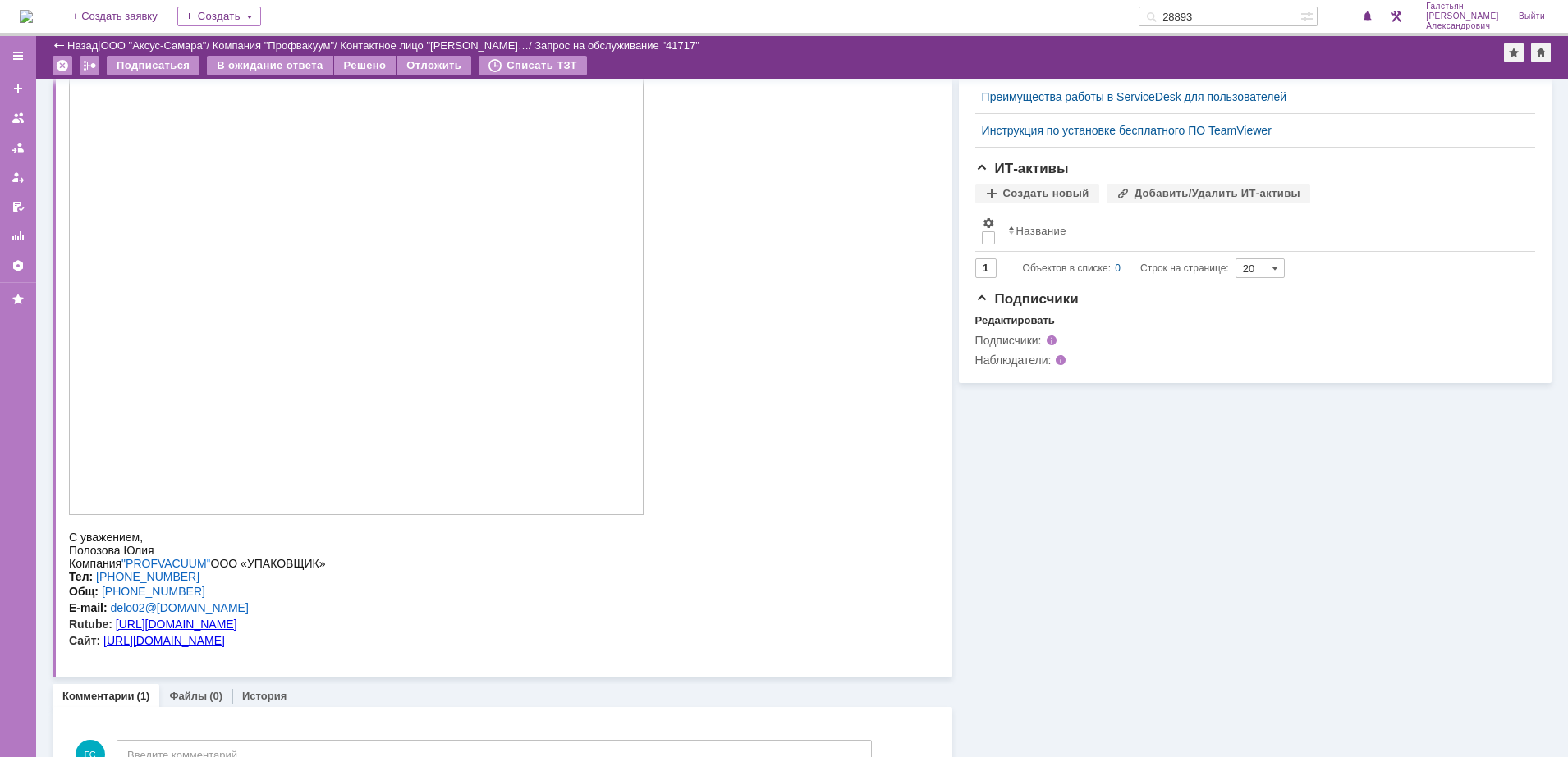
click at [373, 343] on img at bounding box center [357, 286] width 575 height 458
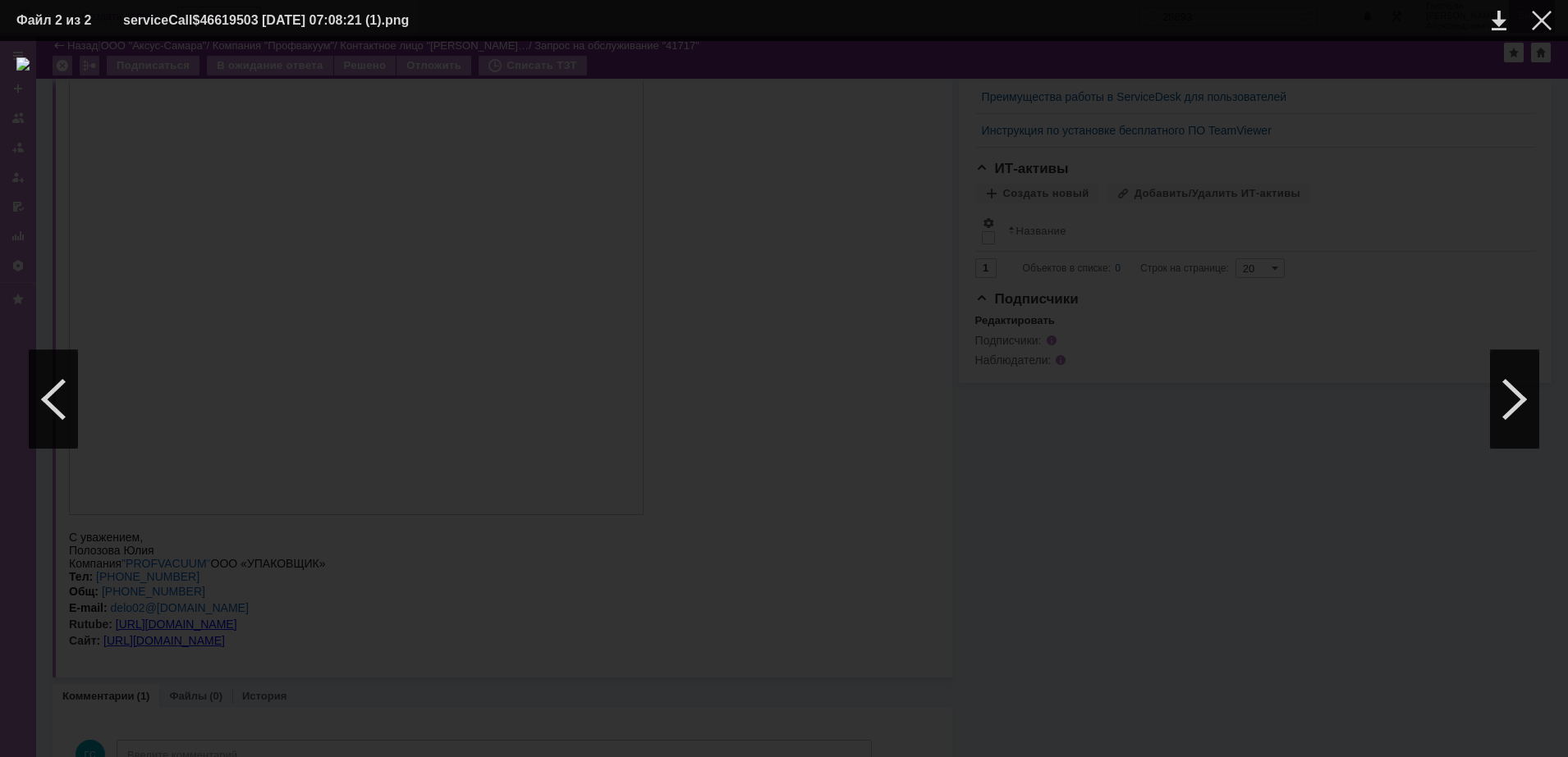
click at [1546, 22] on div at bounding box center [1542, 20] width 19 height 19
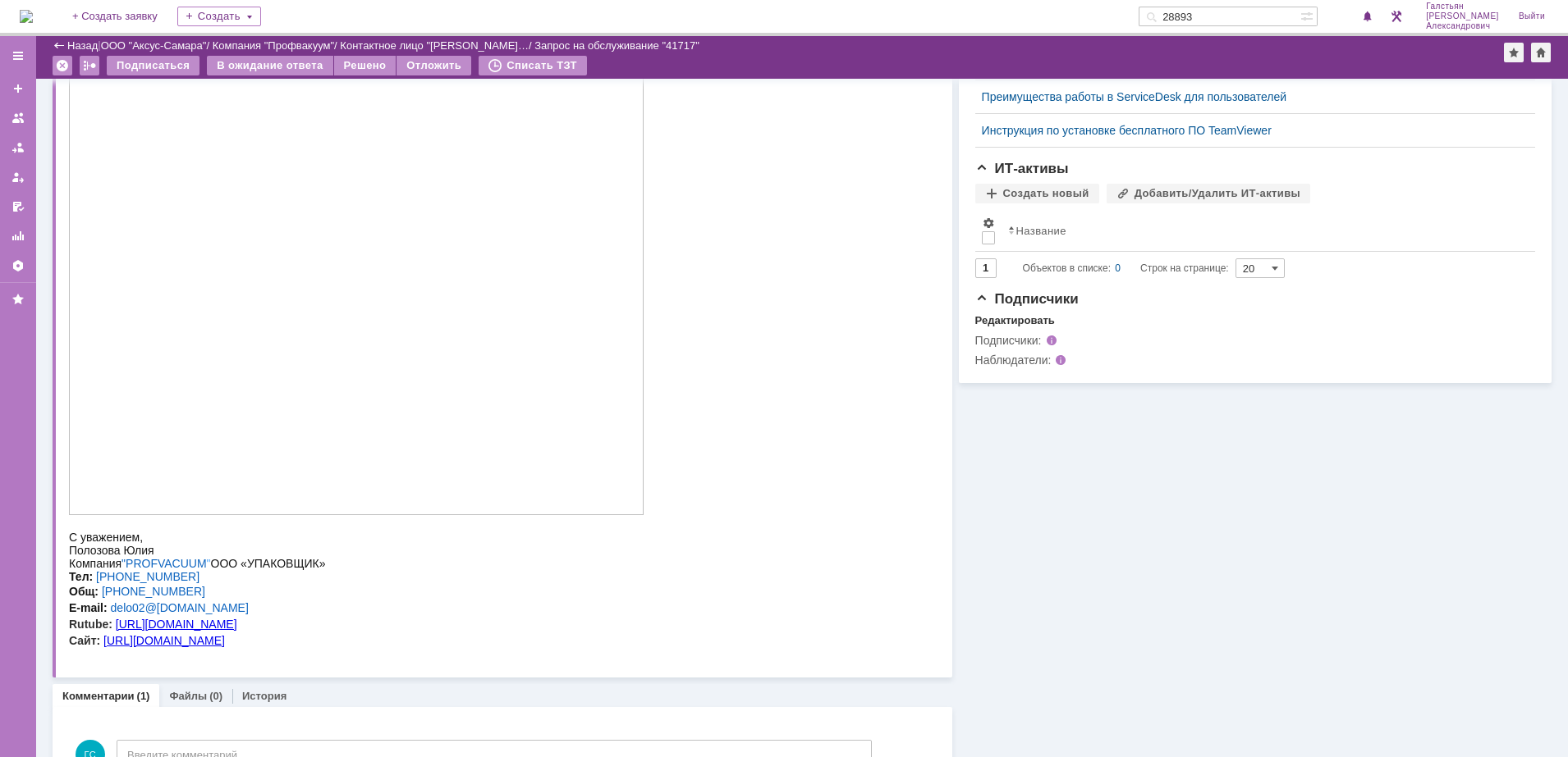
click at [21, 10] on img at bounding box center [25, 16] width 13 height 13
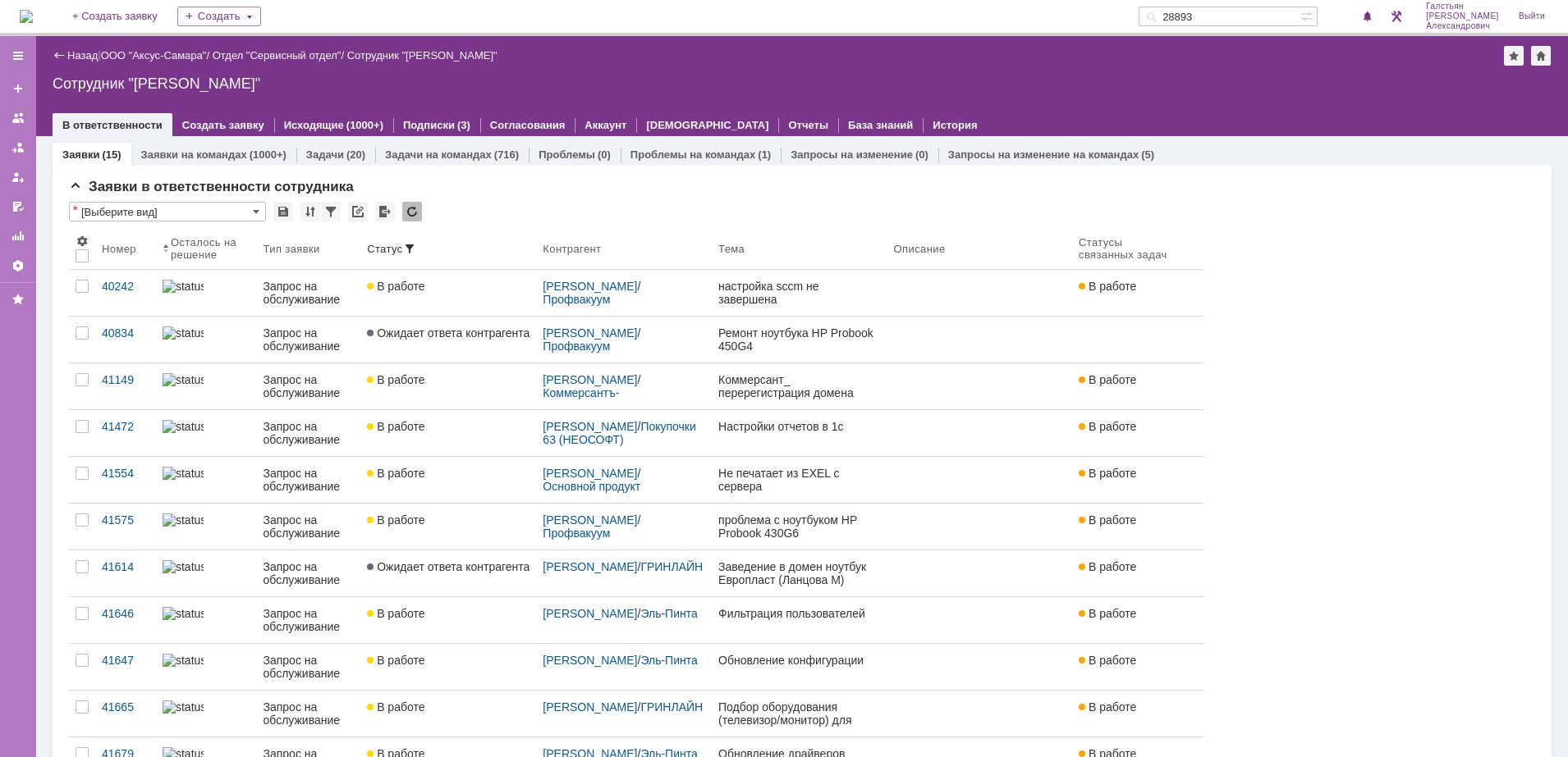
click at [33, 13] on img at bounding box center [25, 16] width 13 height 13
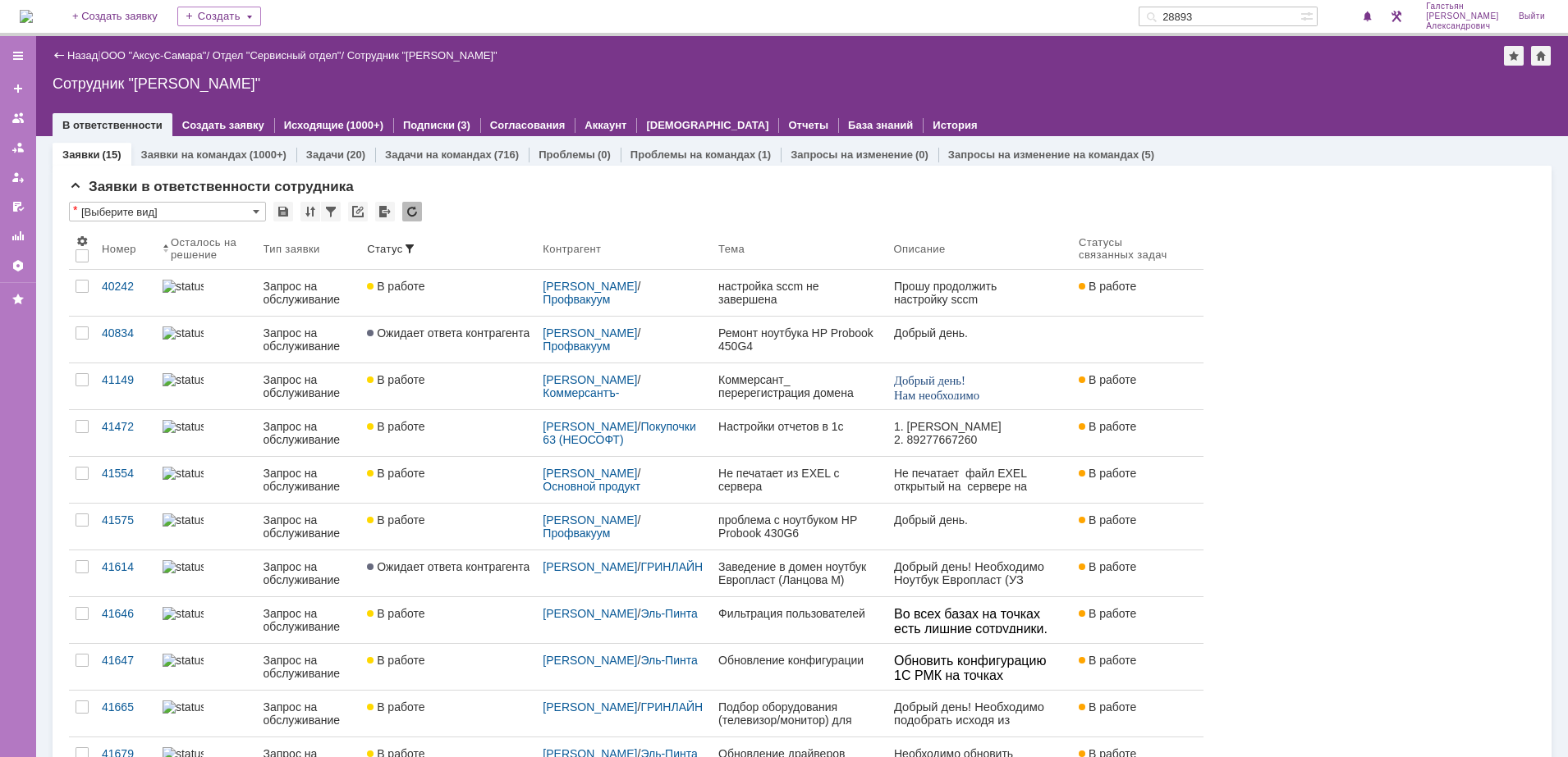
click at [31, 19] on img at bounding box center [25, 16] width 13 height 13
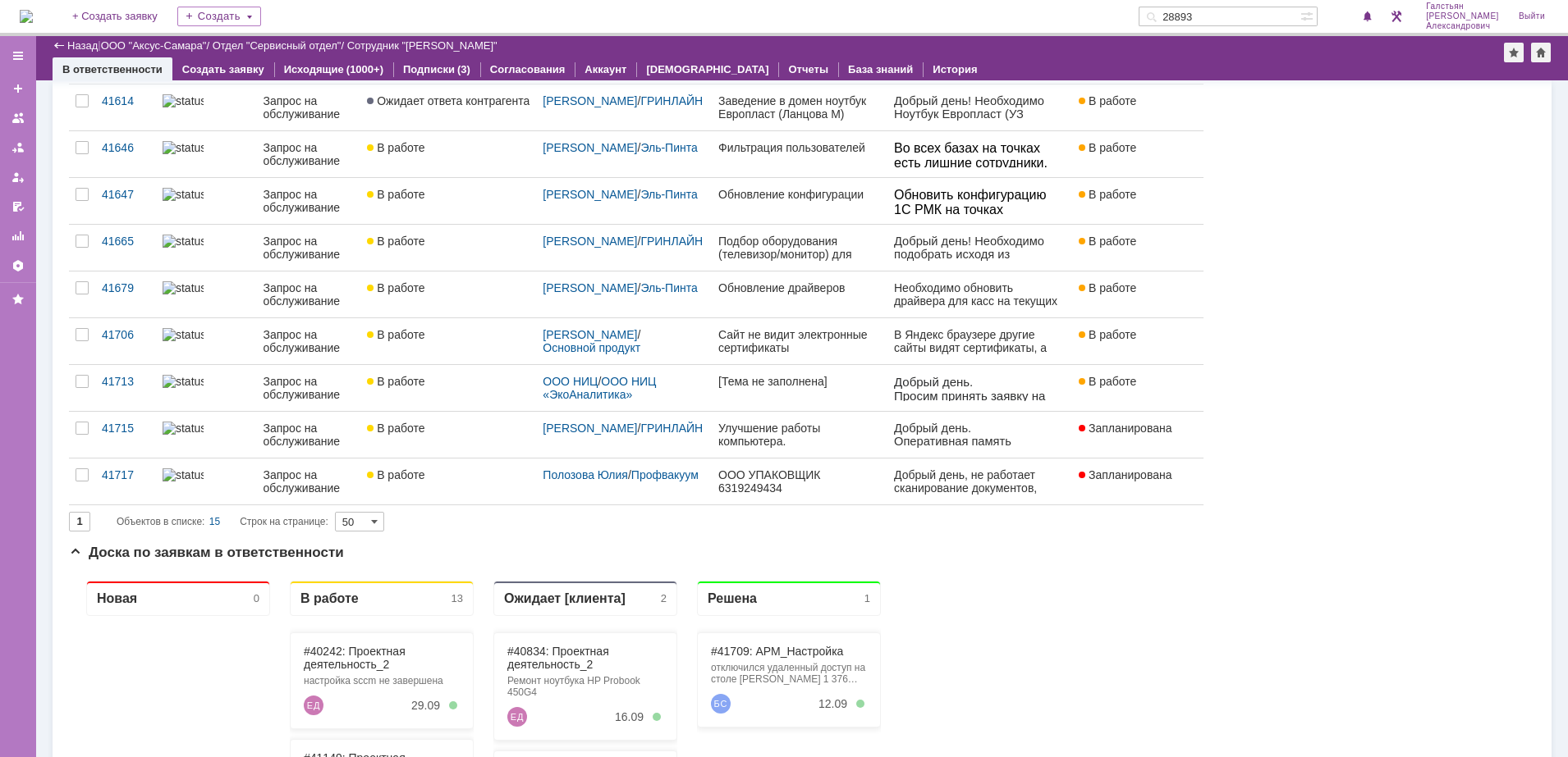
click at [33, 10] on img at bounding box center [25, 16] width 13 height 13
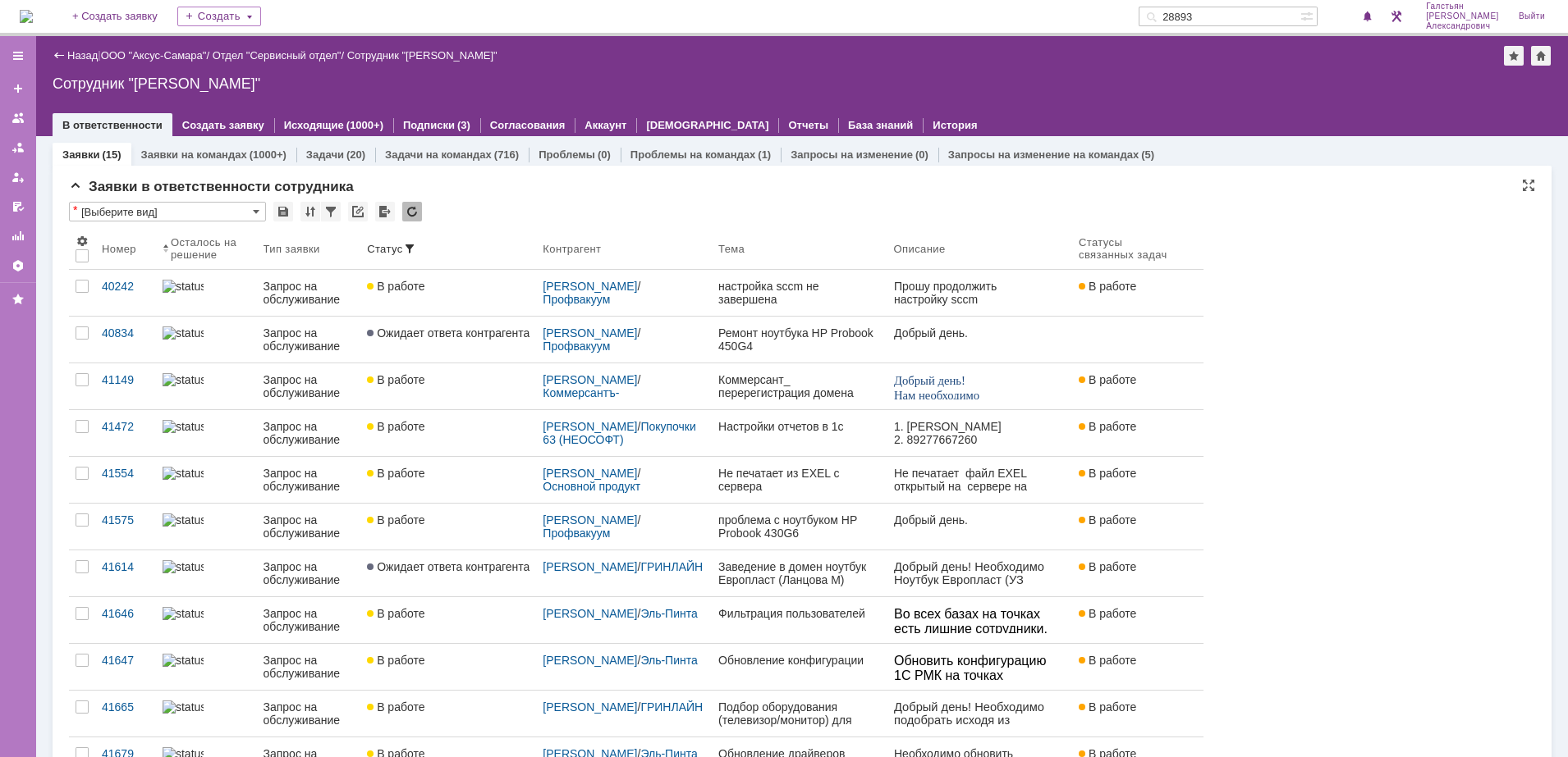
click at [775, 71] on div "Назад | ООО "Аксус-Самара" / Отдел "Сервисный отдел" / Сотрудник "Галстьян Степ…" at bounding box center [802, 86] width 1532 height 100
drag, startPoint x: 1127, startPoint y: 90, endPoint x: 1117, endPoint y: 91, distance: 10.0
click at [1127, 90] on div "Сотрудник "[PERSON_NAME]"" at bounding box center [802, 83] width 1499 height 17
click at [33, 19] on img at bounding box center [25, 16] width 13 height 13
click at [1371, 12] on span at bounding box center [1367, 17] width 12 height 13
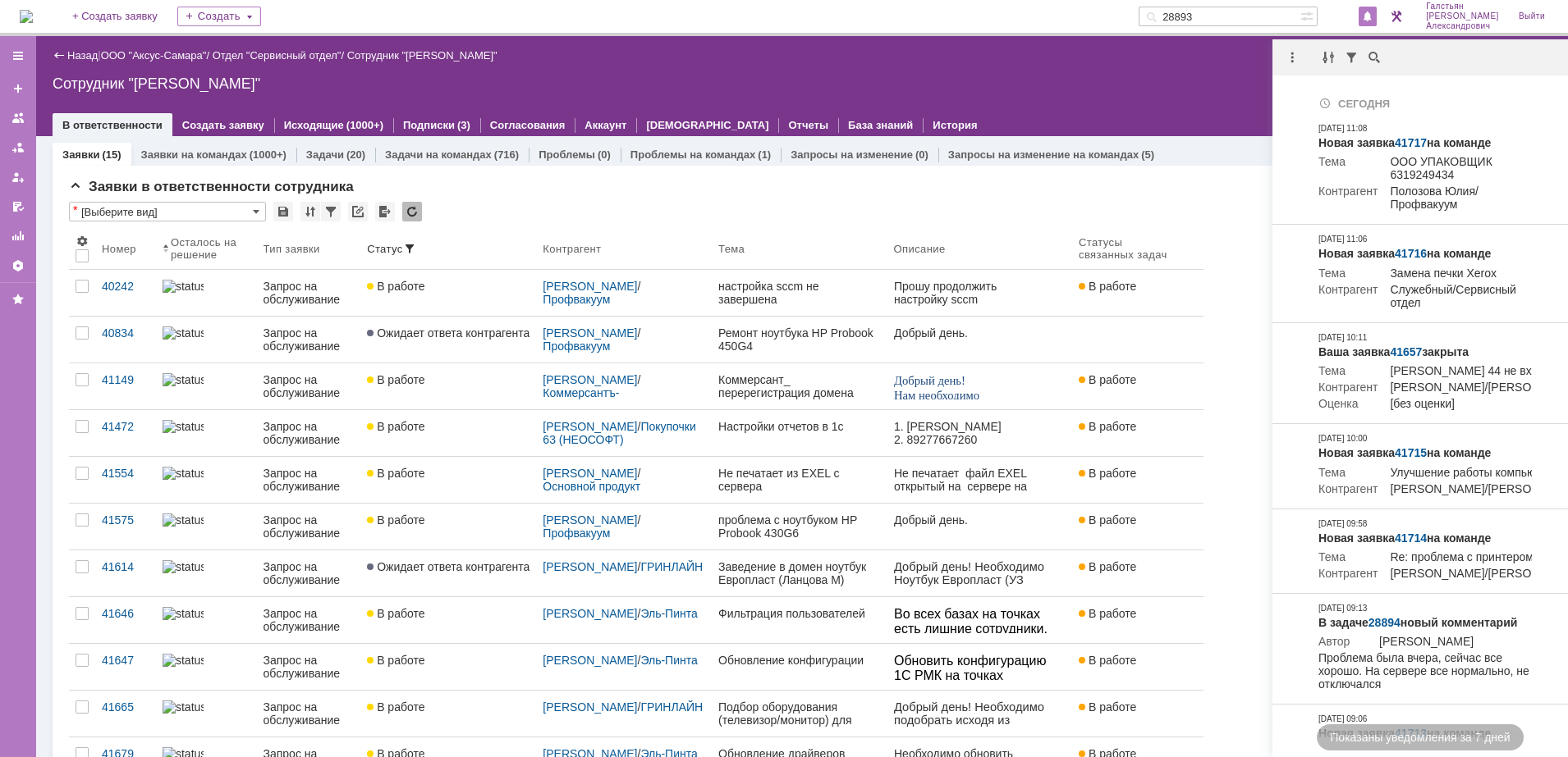
click at [1144, 76] on div "Сотрудник "[PERSON_NAME]"" at bounding box center [802, 83] width 1499 height 17
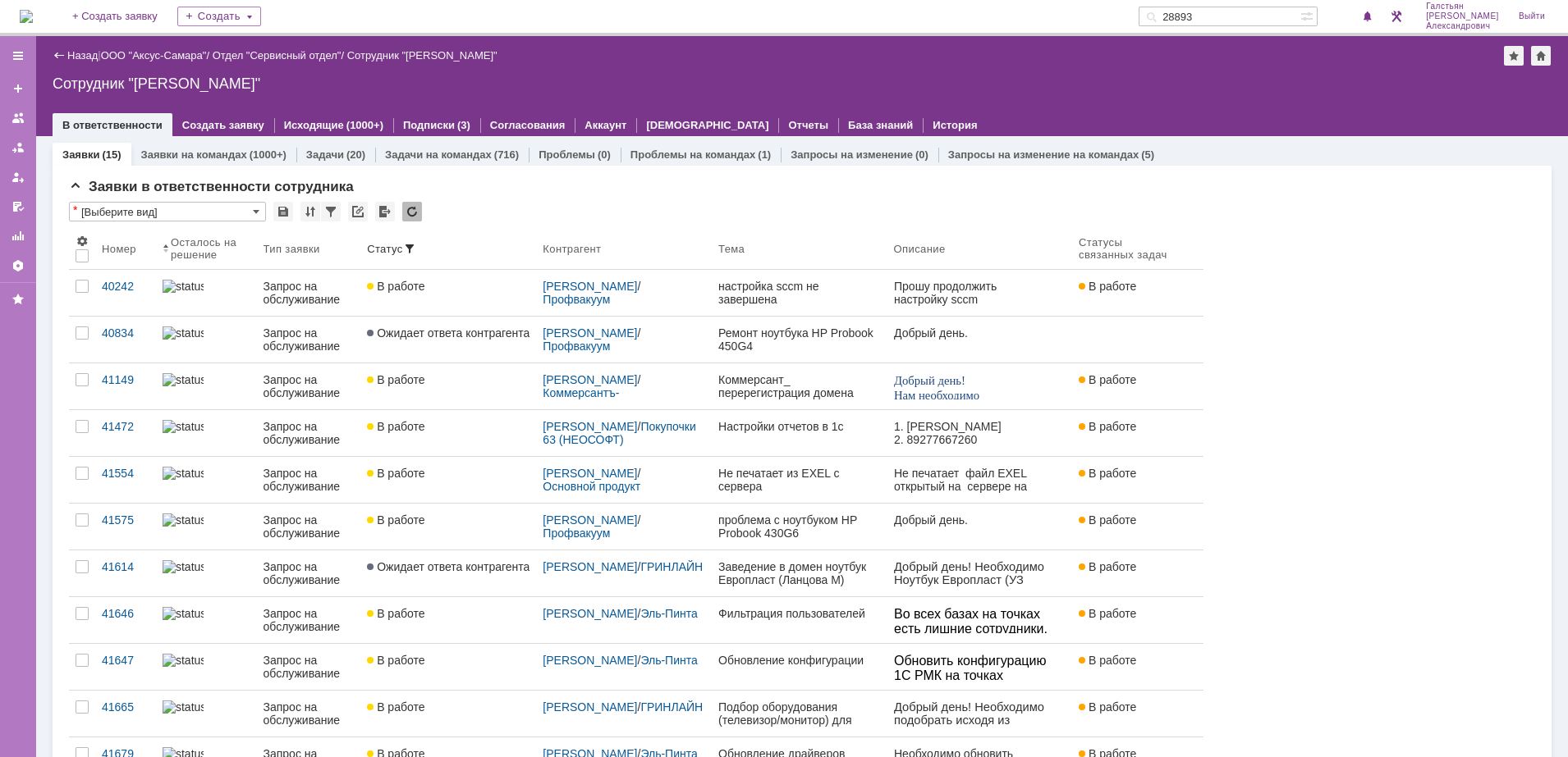
click at [33, 17] on img at bounding box center [25, 16] width 13 height 13
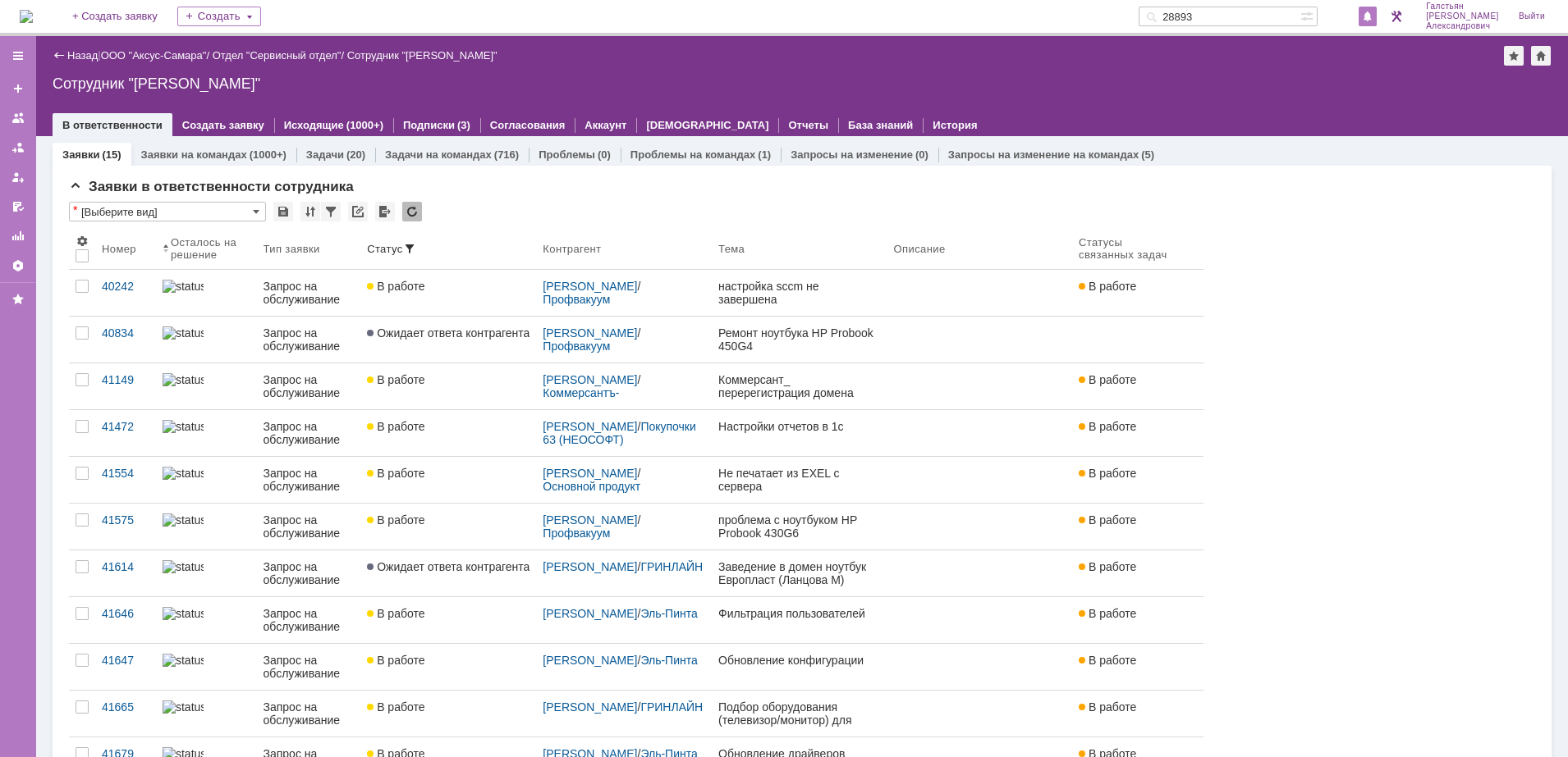
click at [1373, 12] on span at bounding box center [1367, 17] width 12 height 13
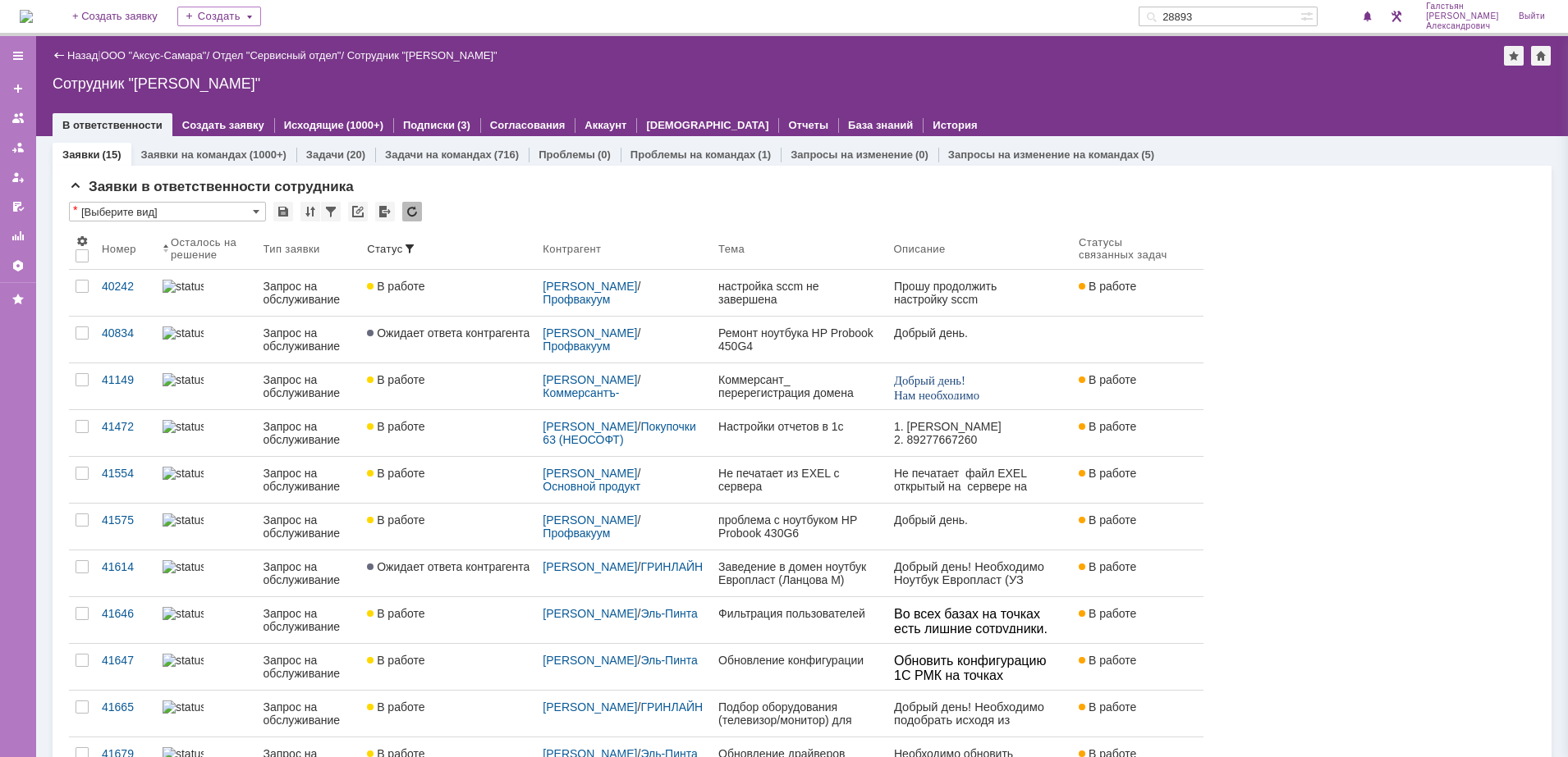
click at [722, 95] on div "Назад | ООО "Аксус-Самара" / Отдел "Сервисный отдел" / Сотрудник "Галстьян Степ…" at bounding box center [802, 86] width 1532 height 100
click at [33, 12] on img at bounding box center [25, 16] width 13 height 13
click at [33, 13] on img at bounding box center [25, 16] width 13 height 13
click at [27, 13] on img at bounding box center [25, 16] width 13 height 13
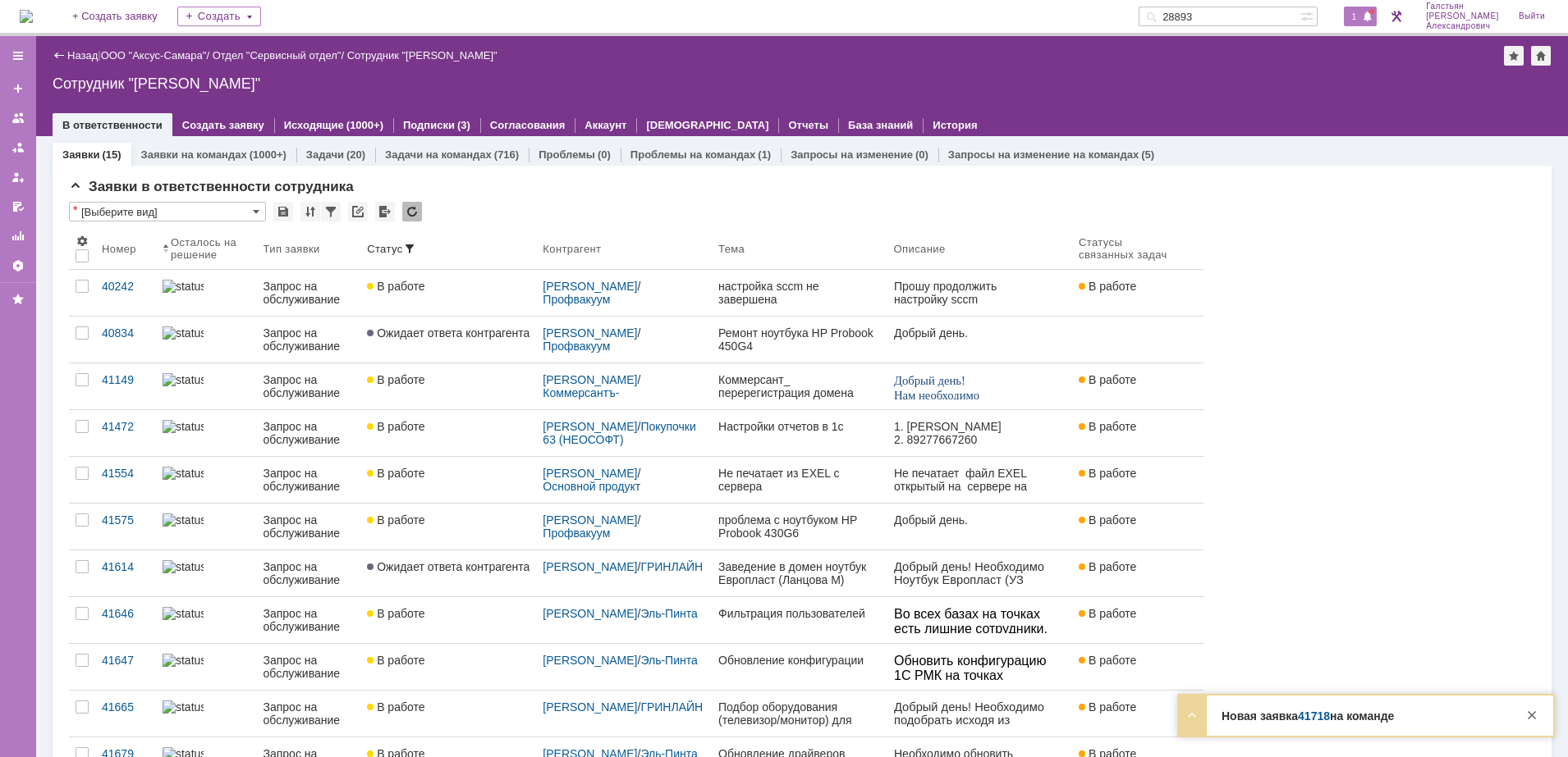
click at [1361, 13] on span "1" at bounding box center [1354, 17] width 15 height 12
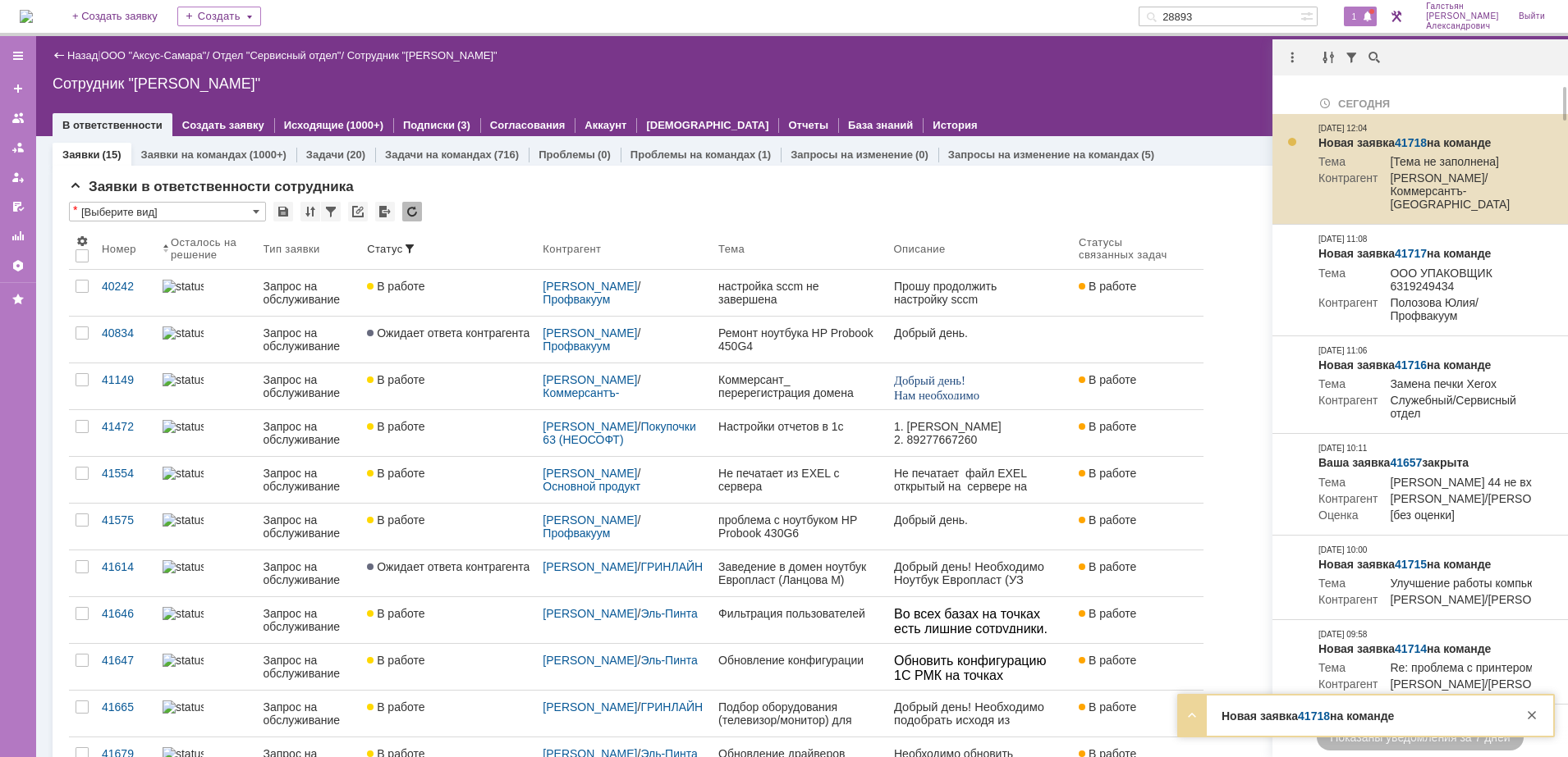
click at [1420, 136] on link "41718" at bounding box center [1410, 142] width 32 height 13
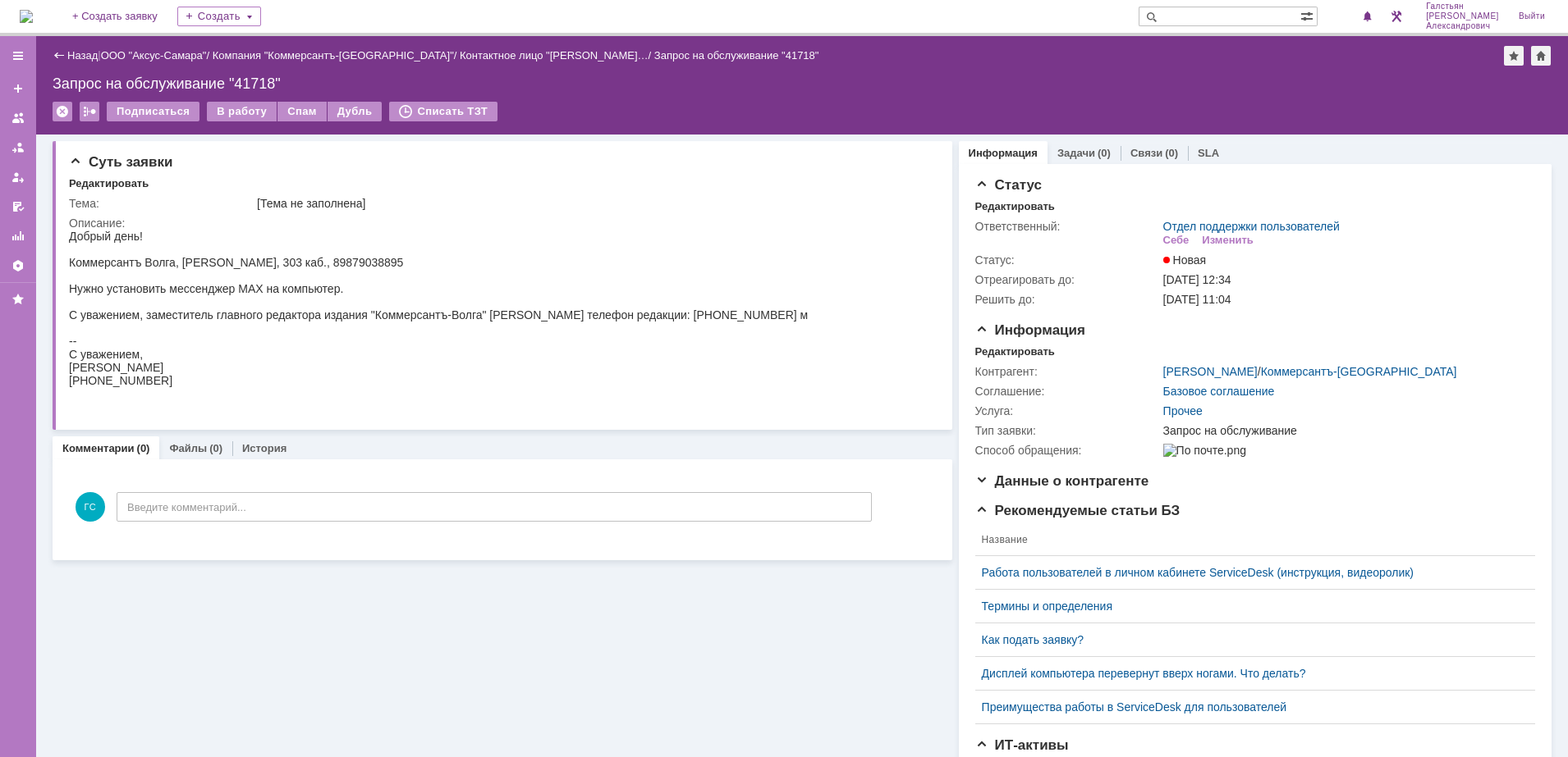
click at [220, 123] on div "Подписаться В работу Спам Дубль Списать ТЗТ" at bounding box center [802, 118] width 1499 height 34
click at [230, 117] on div "В работу" at bounding box center [242, 111] width 70 height 19
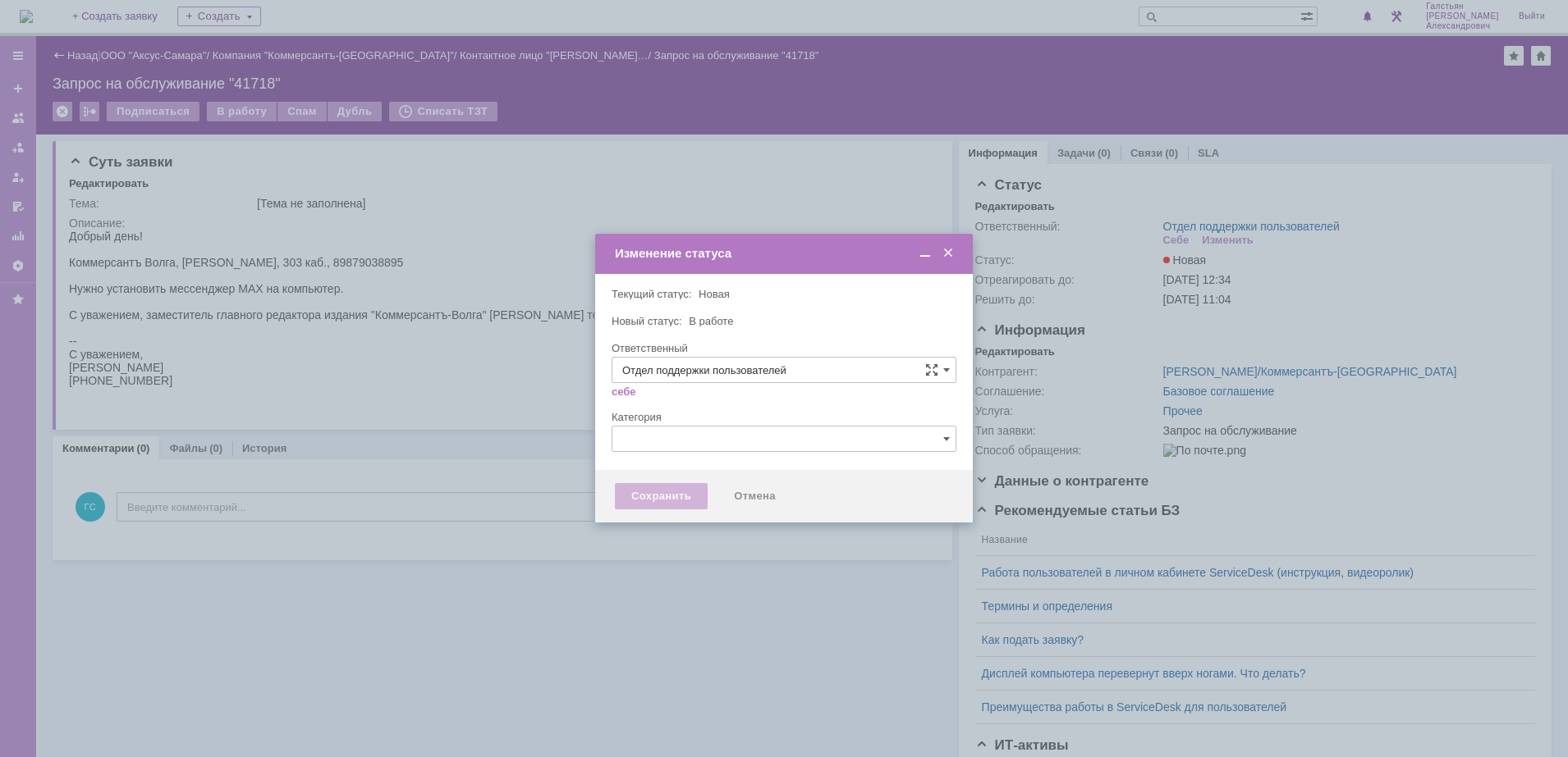
type input "[PERSON_NAME]"
click at [654, 493] on div "Сохранить" at bounding box center [661, 496] width 93 height 26
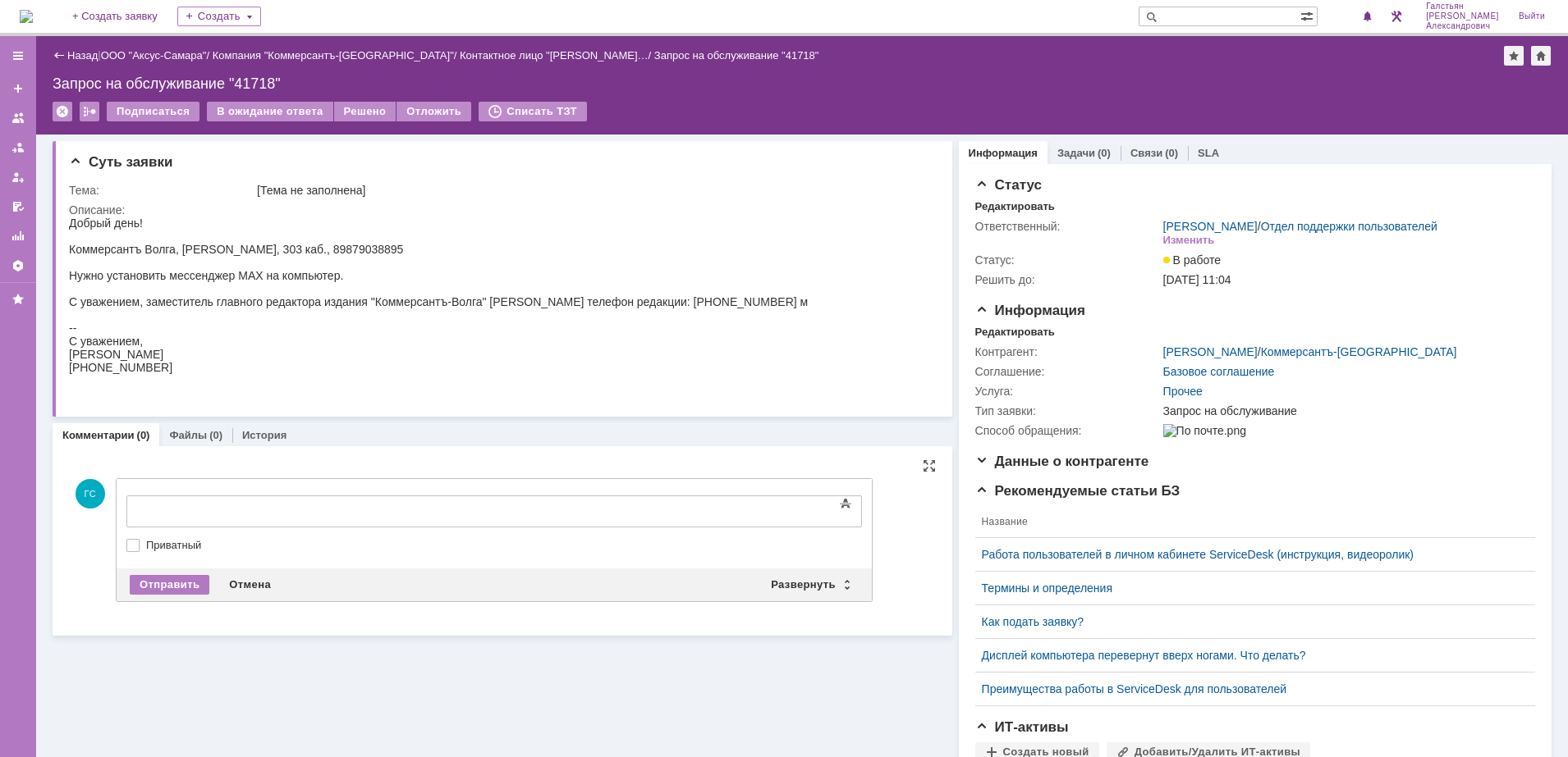
drag, startPoint x: 274, startPoint y: 492, endPoint x: 192, endPoint y: 1, distance: 497.8
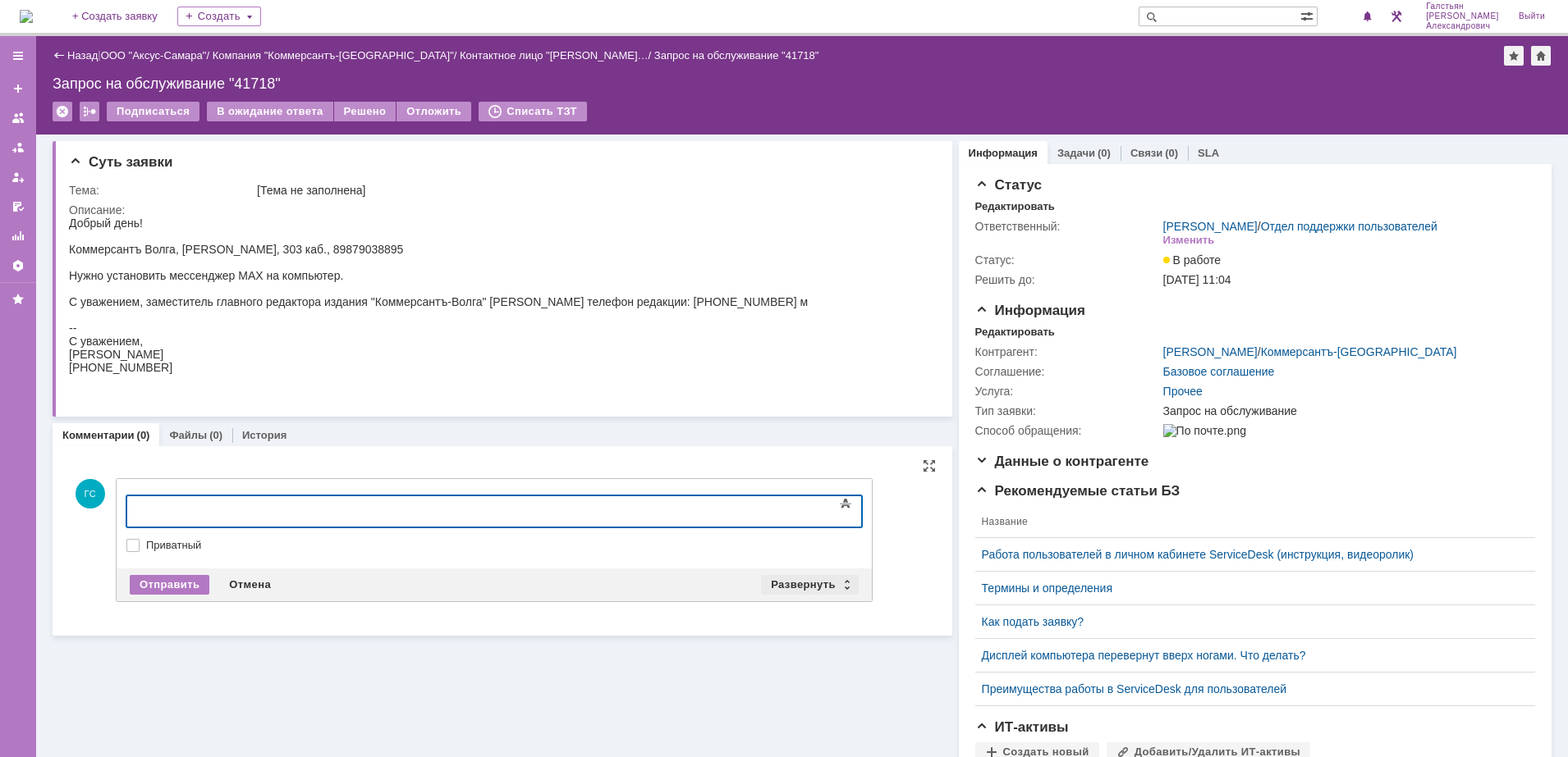
click at [768, 587] on div "Развернуть" at bounding box center [810, 585] width 97 height 19
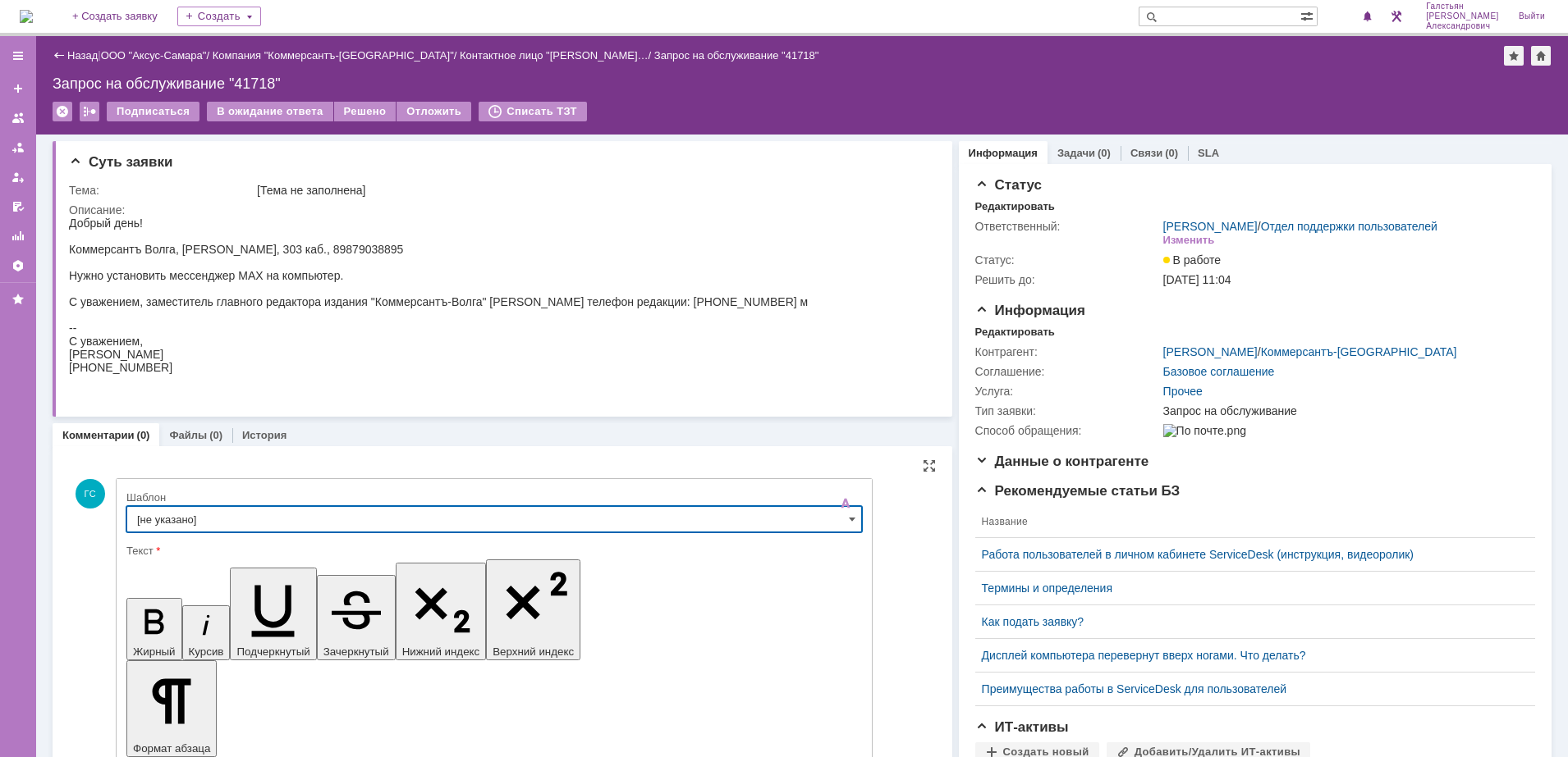
click at [383, 521] on input "[не указано]" at bounding box center [494, 519] width 736 height 26
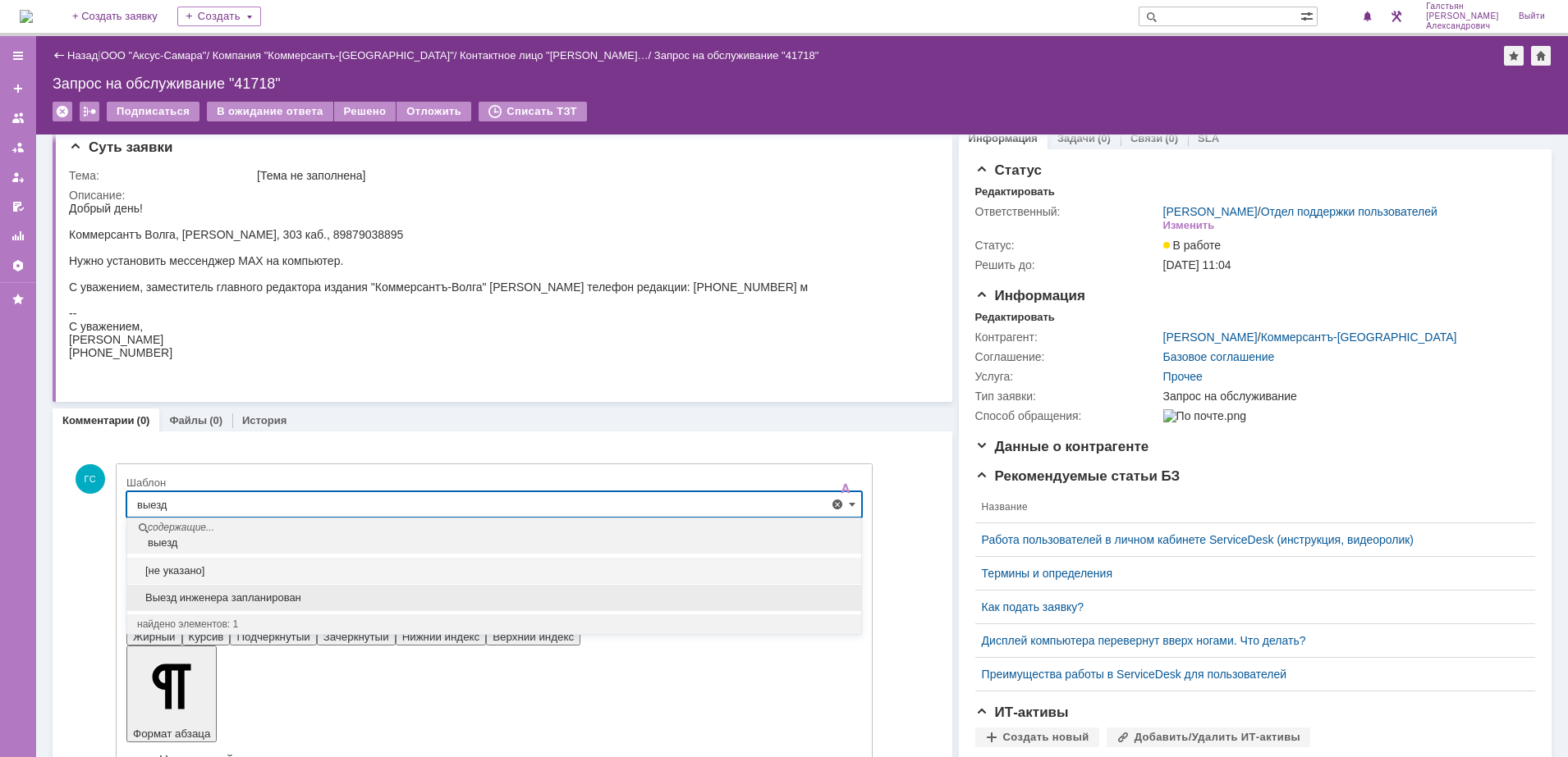
click at [365, 590] on div "Выезд инженера запланирован" at bounding box center [494, 598] width 734 height 26
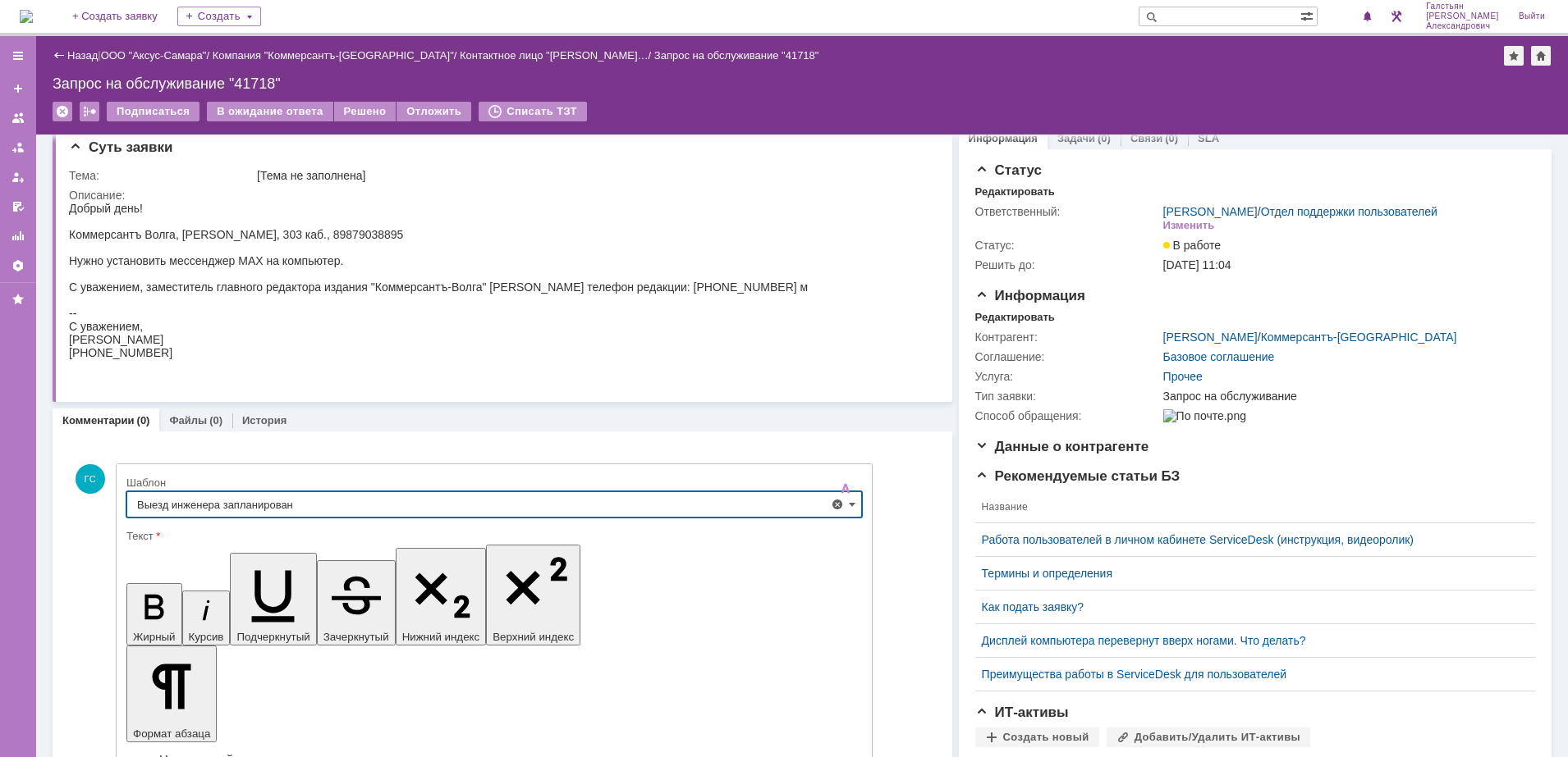
type input "Выезд инженера запланирован"
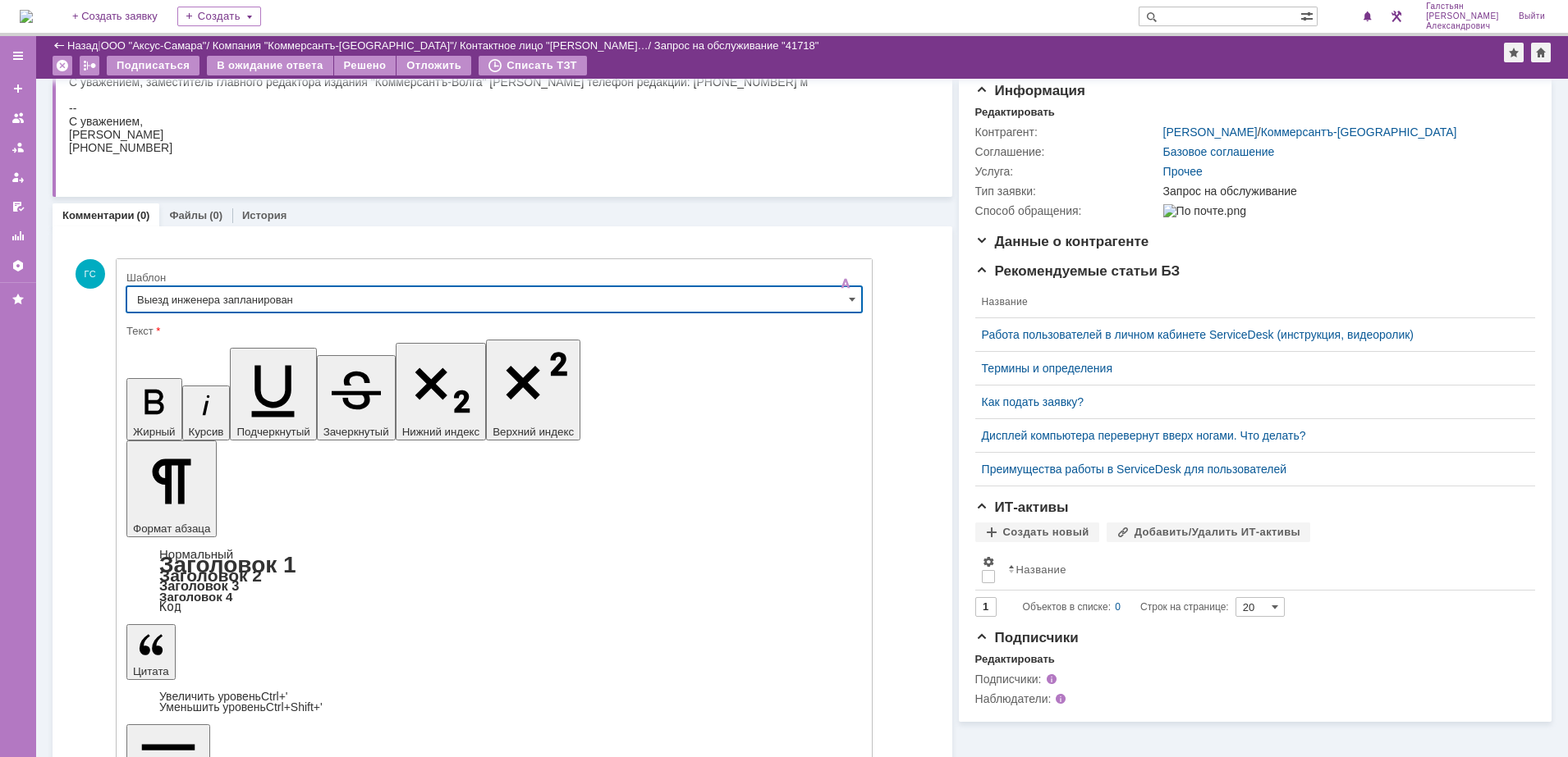
scroll to position [159, 0]
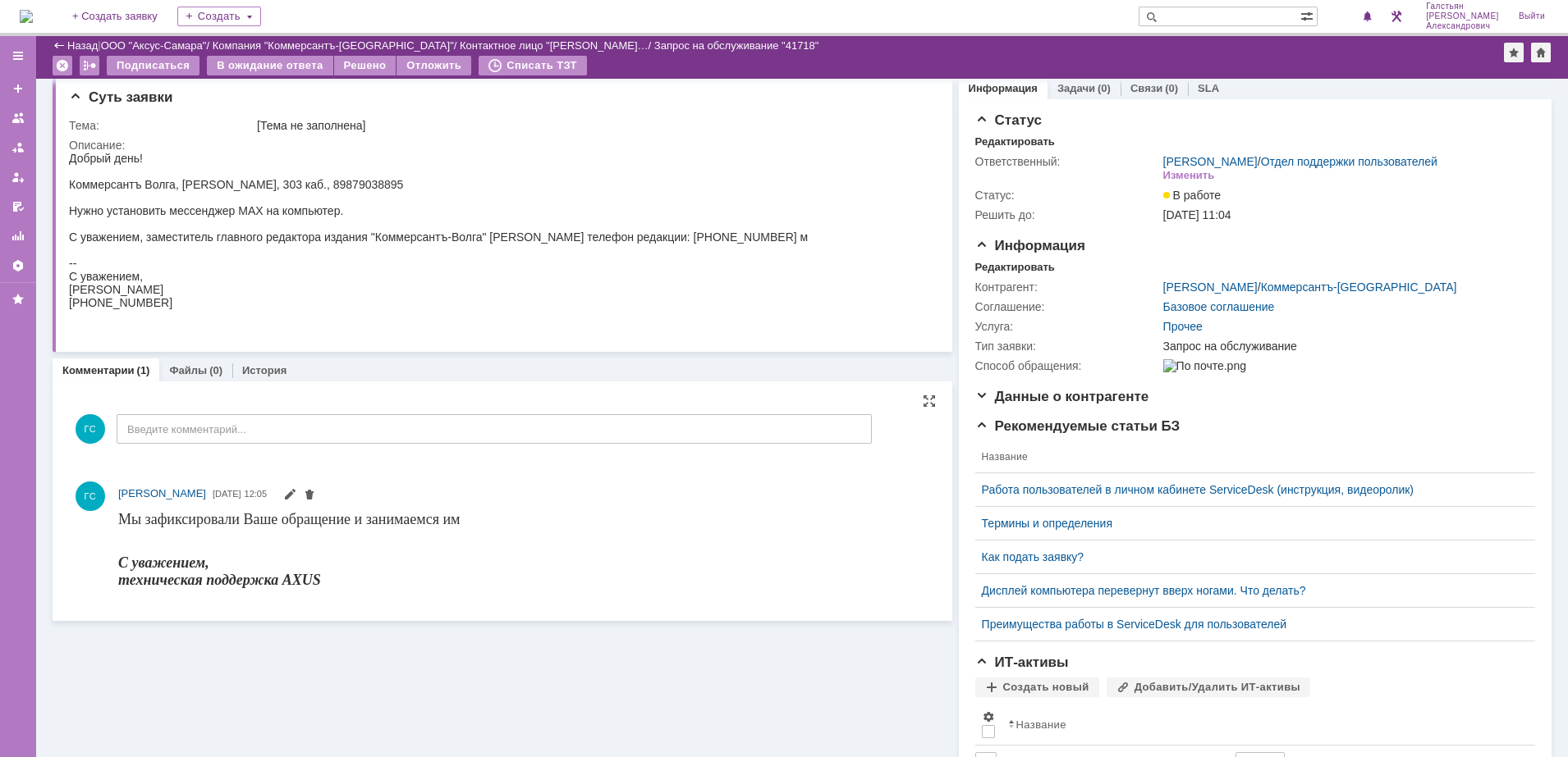
scroll to position [0, 0]
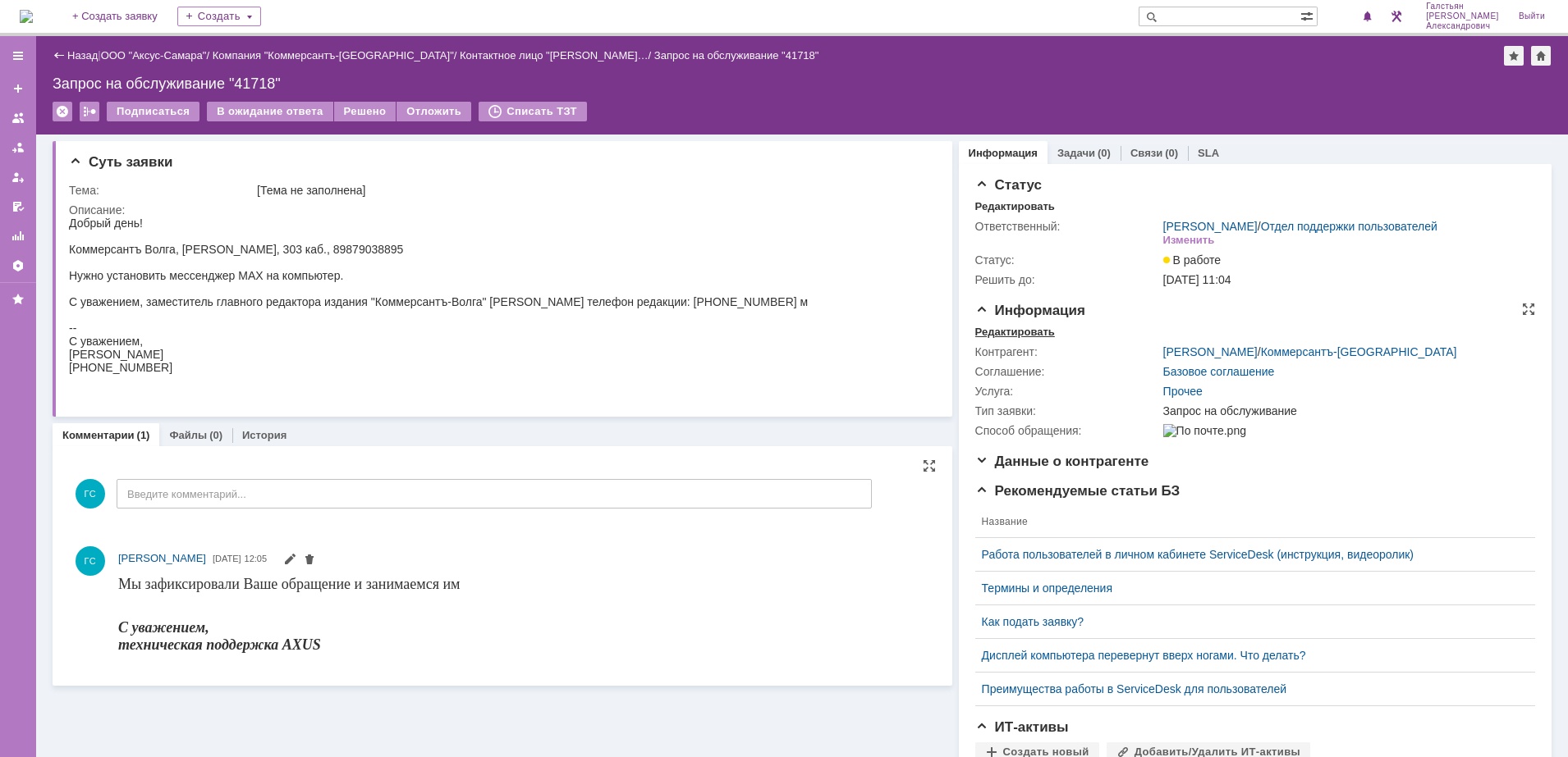
click at [1016, 339] on div "Редактировать" at bounding box center [1015, 331] width 80 height 13
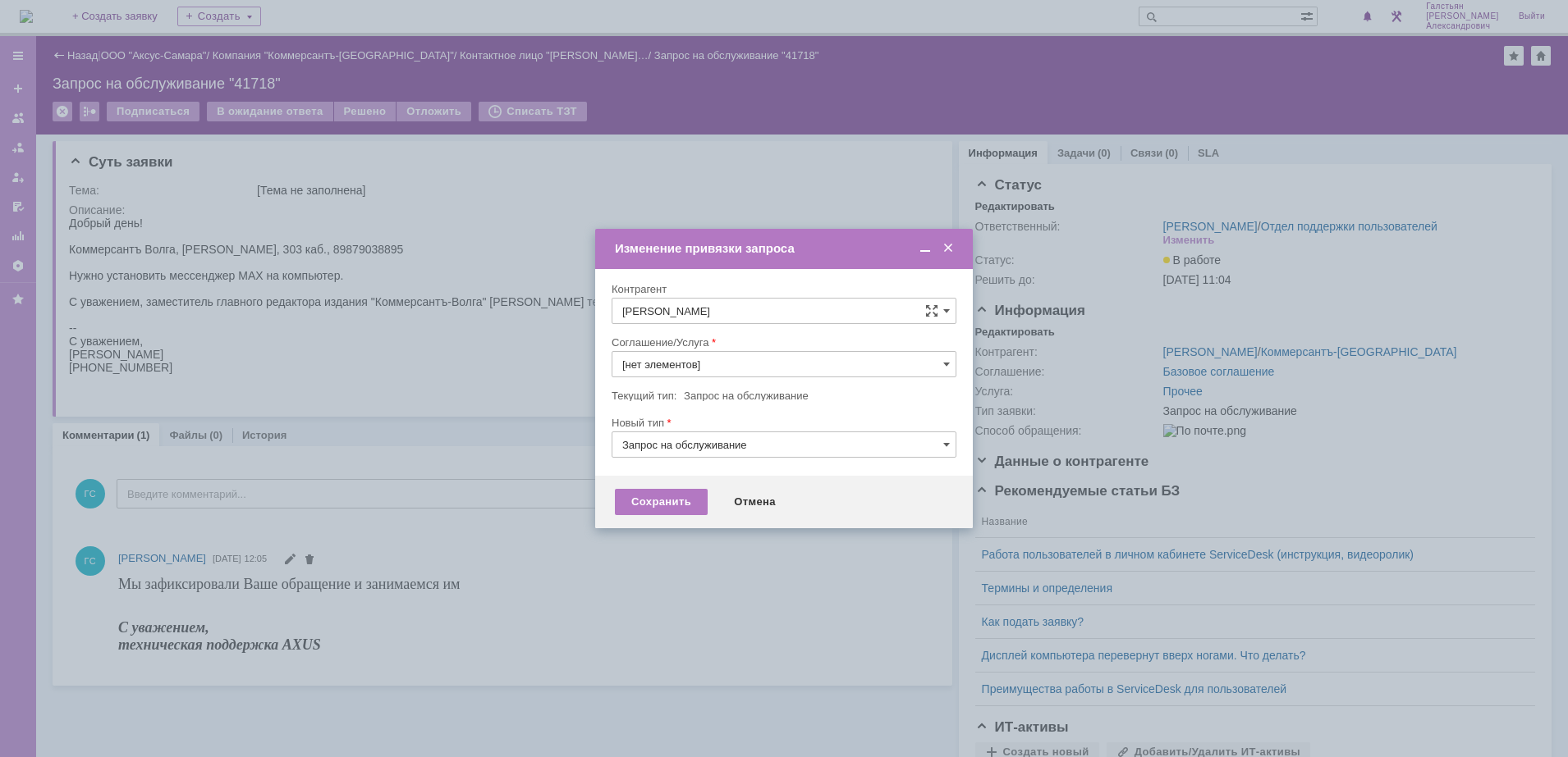
type input "Прочее"
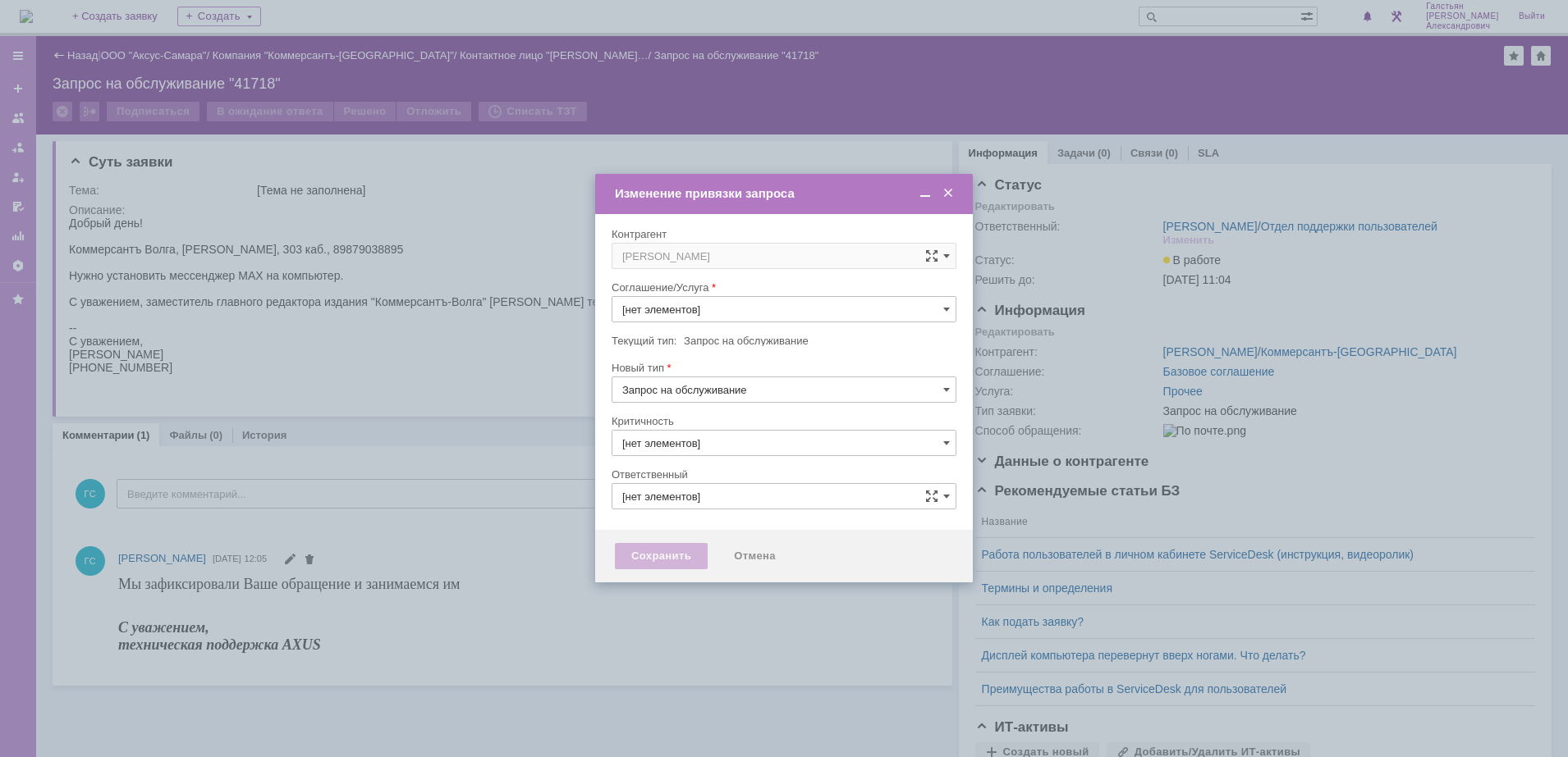
type input "Прочее"
type input "3. Низкая"
type input "[не указано]"
type input "[PERSON_NAME]"
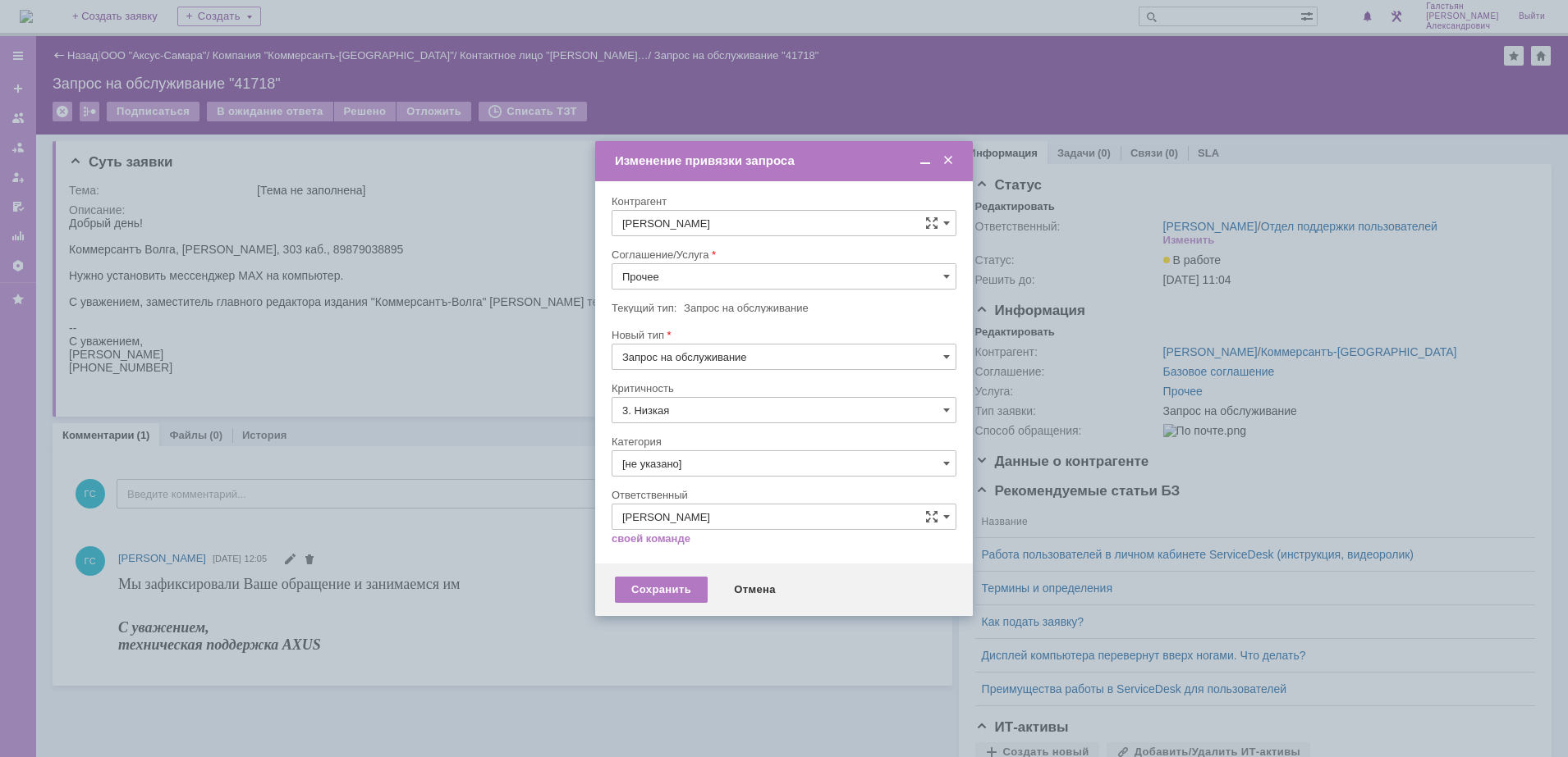
click at [716, 279] on input "Прочее" at bounding box center [784, 276] width 345 height 26
click at [744, 438] on span "АРМ_Настройка" at bounding box center [784, 435] width 324 height 13
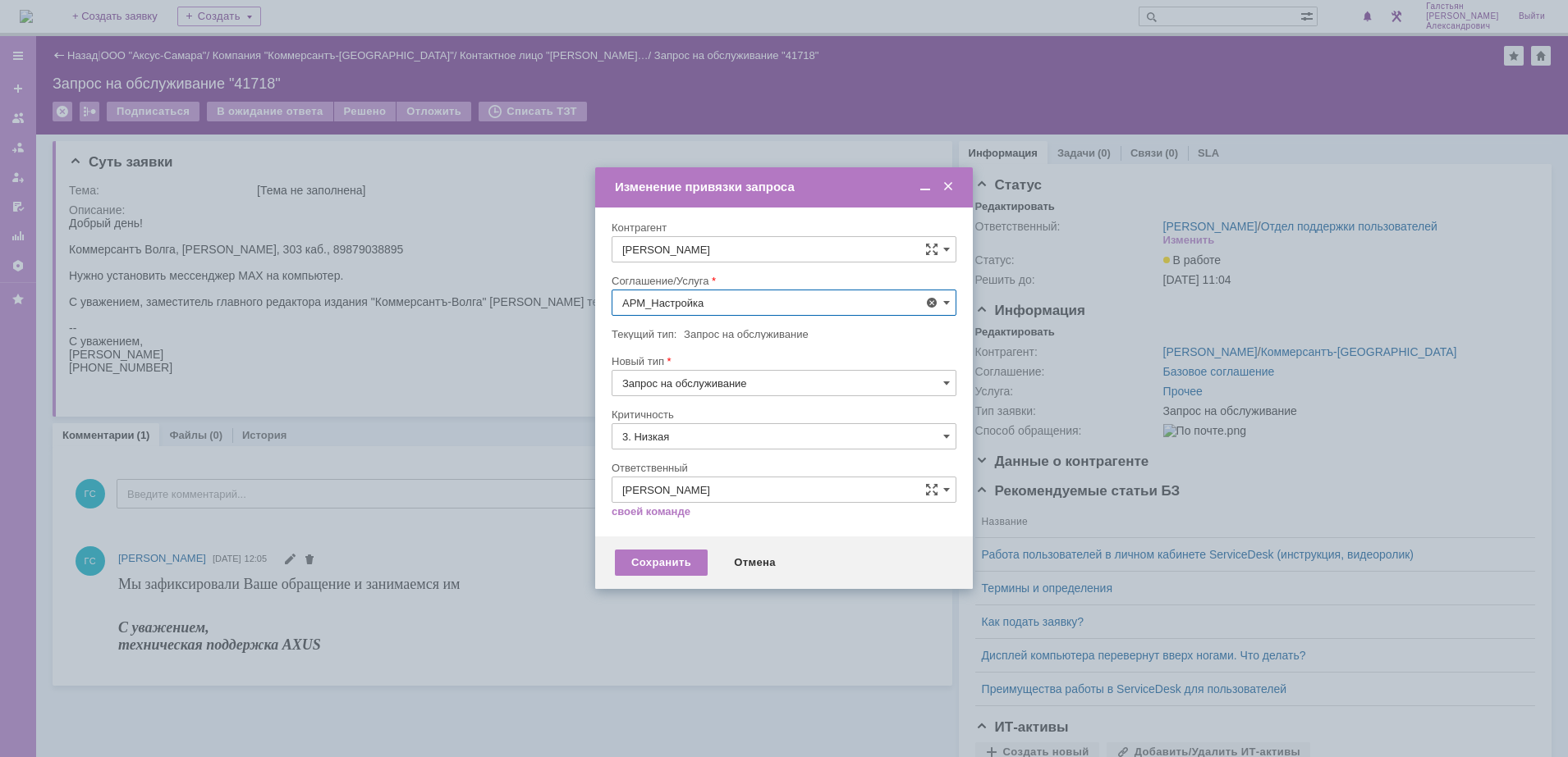
type input "АРМ_Настройка"
click at [721, 437] on input "3. Низкая" at bounding box center [784, 436] width 345 height 26
click at [719, 459] on div "[не указано]" at bounding box center [784, 467] width 343 height 26
type input "[не указано]"
click at [684, 552] on div "Сохранить" at bounding box center [661, 562] width 93 height 26
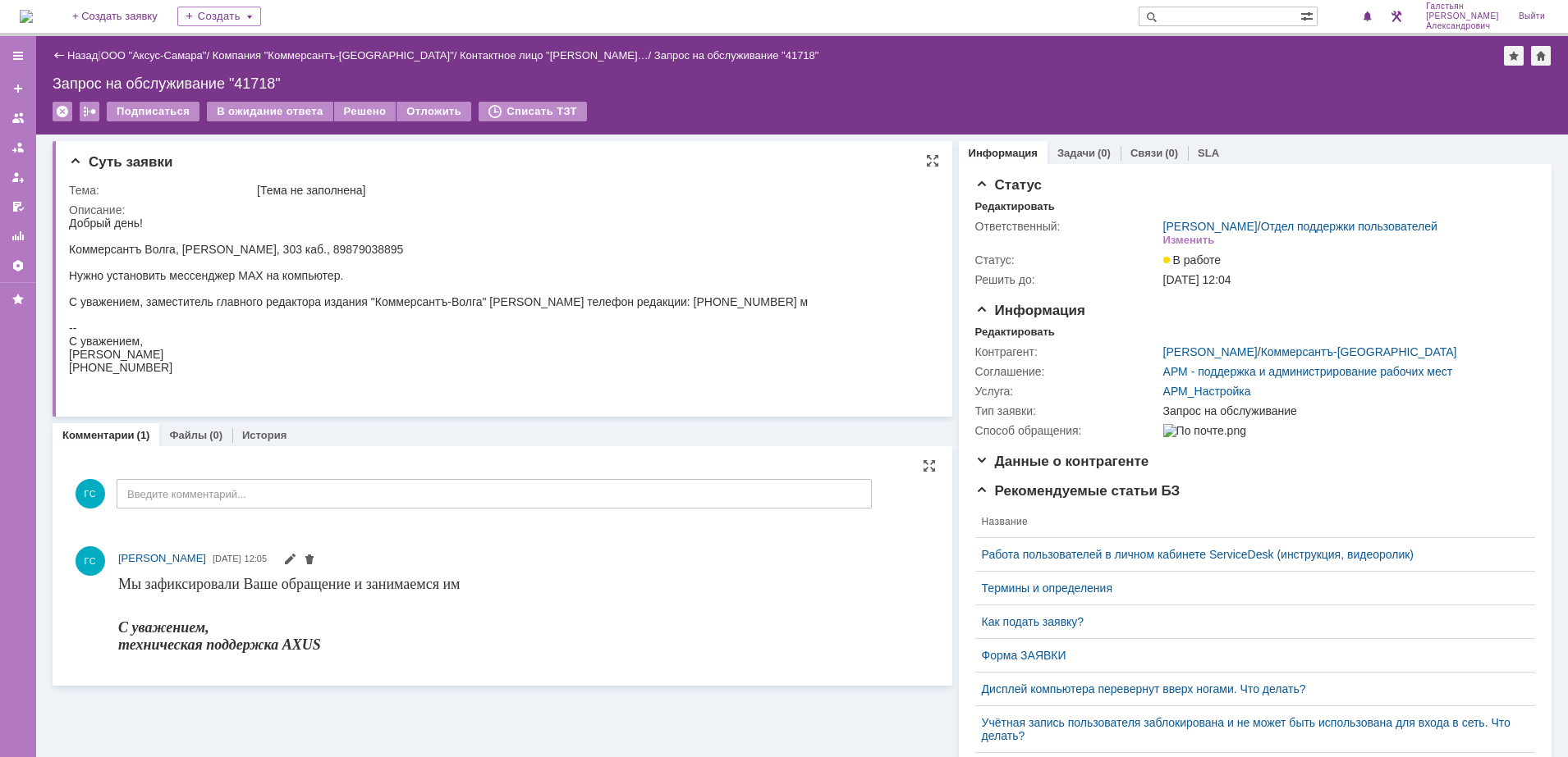
drag, startPoint x: 338, startPoint y: 249, endPoint x: 439, endPoint y: 257, distance: 101.3
click at [439, 256] on div "Коммерсантъ Волга, Сабрина Самедова, 303 каб., 89879038895" at bounding box center [439, 248] width 739 height 13
copy div "89879038895"
click at [363, 335] on div "--" at bounding box center [439, 327] width 739 height 13
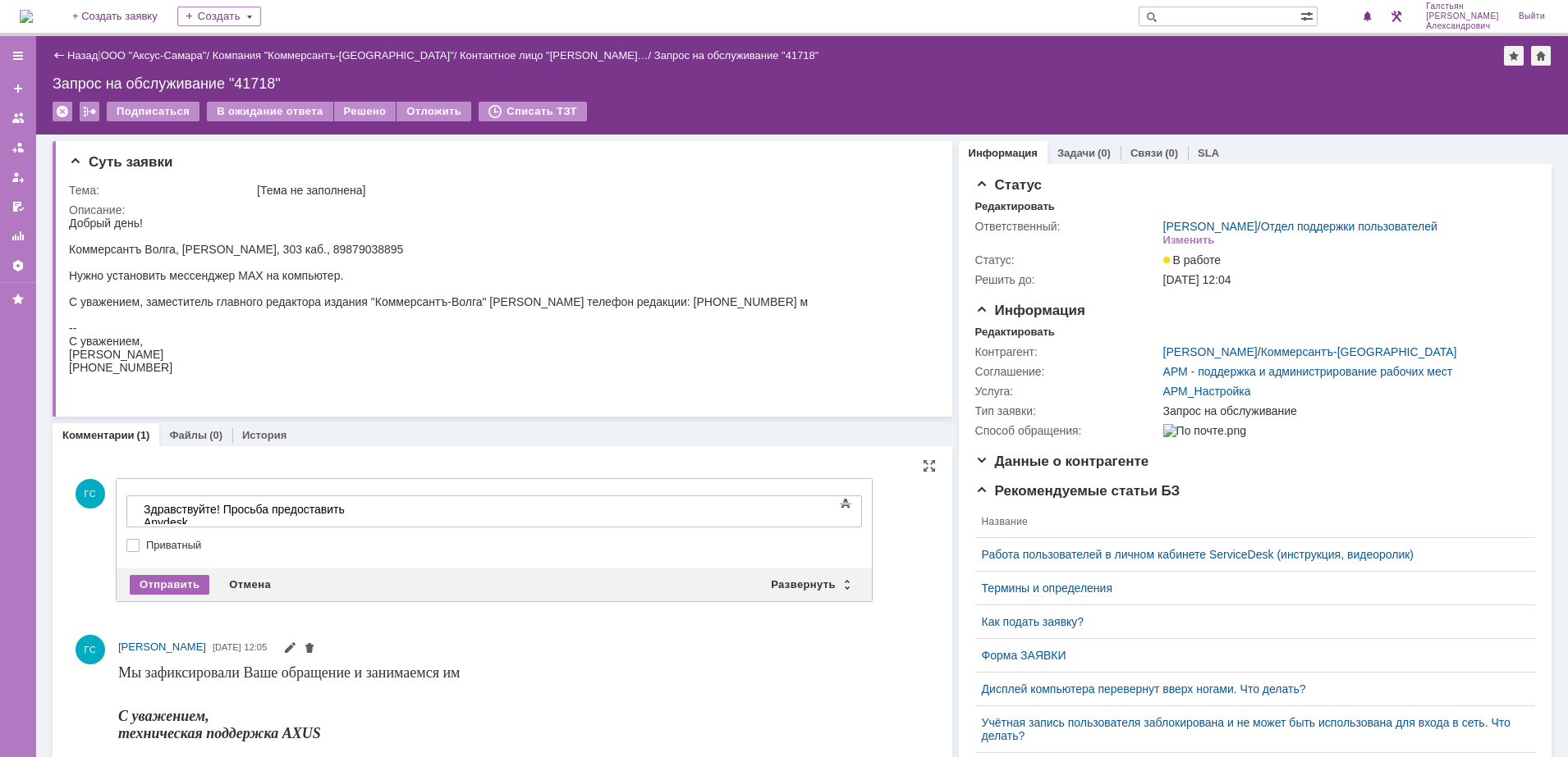
click at [170, 581] on div "Отправить" at bounding box center [170, 585] width 80 height 19
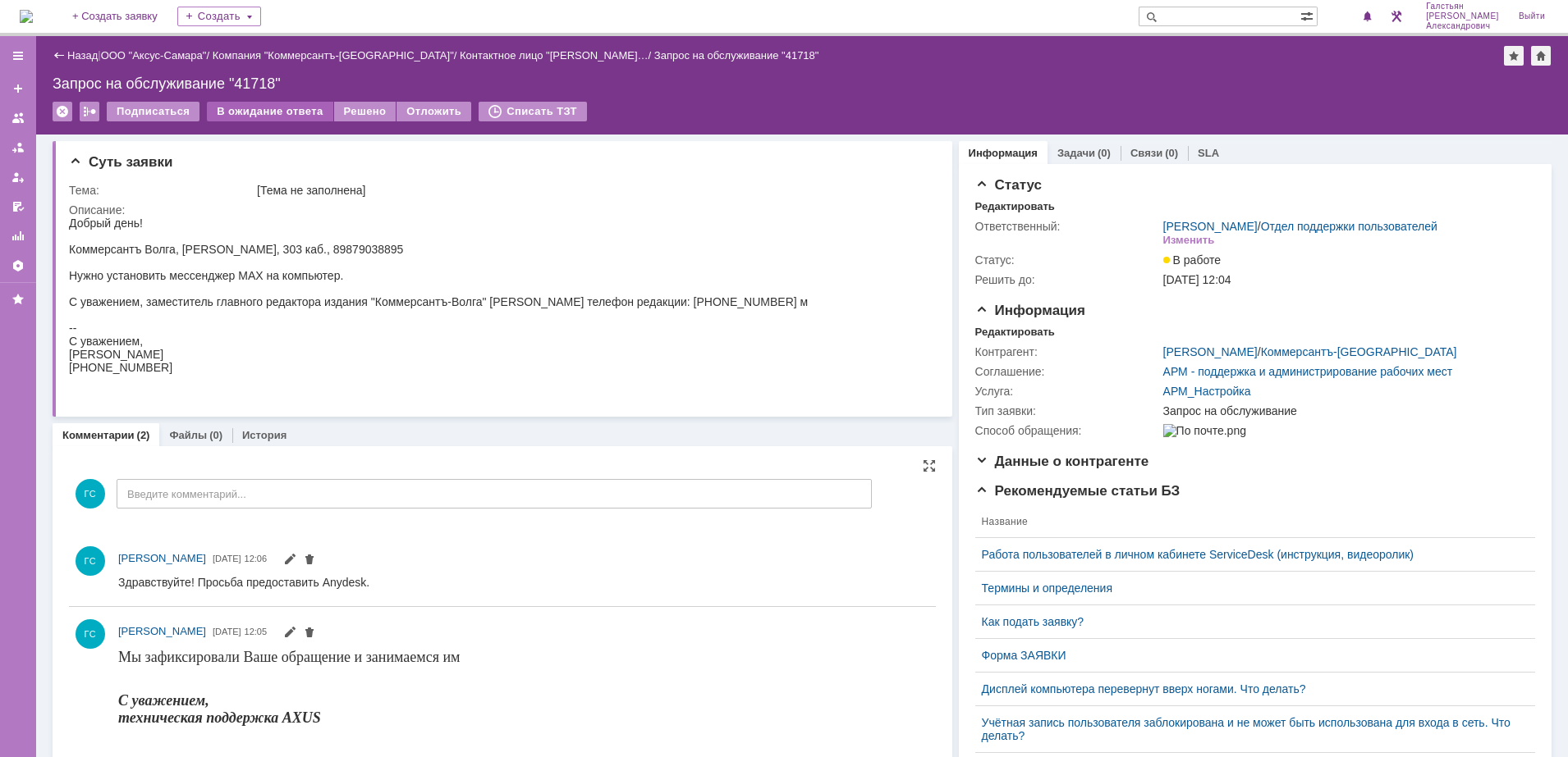
click at [253, 107] on div "В ожидание ответа" at bounding box center [269, 111] width 126 height 19
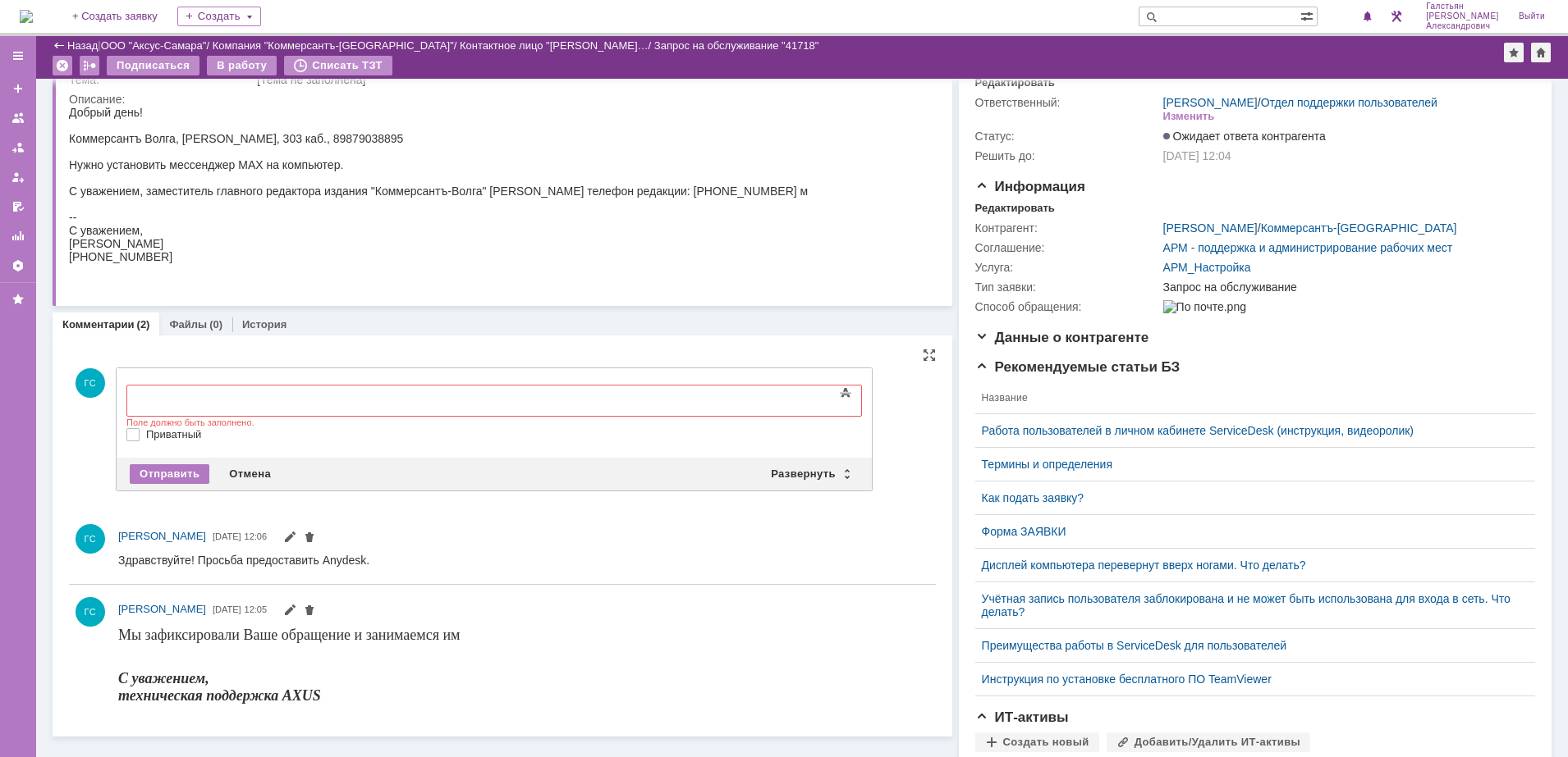
click at [544, 315] on div "Комментарии (2) Файлы (0) История" at bounding box center [502, 324] width 899 height 23
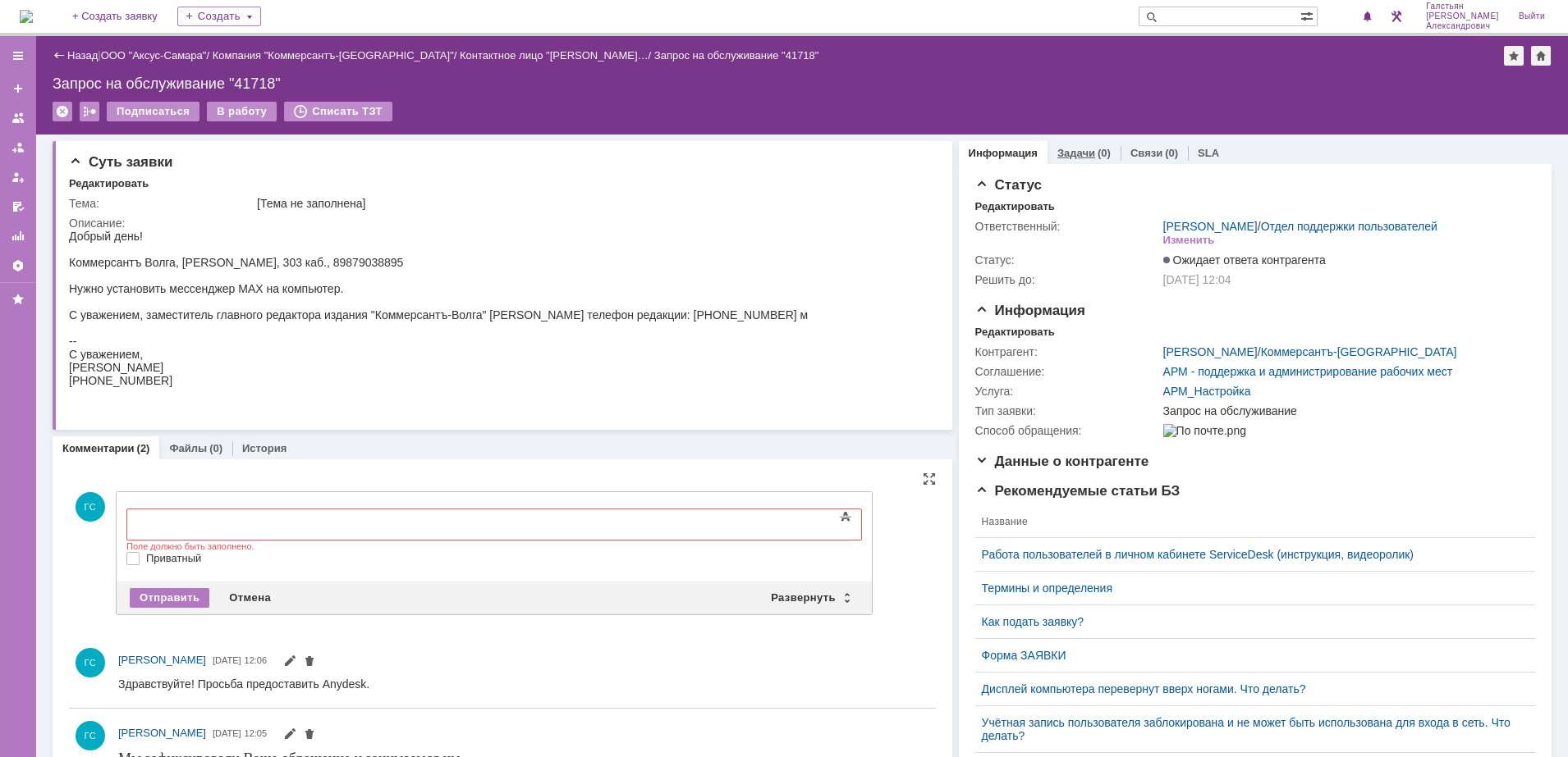
click at [1077, 154] on link "Задачи" at bounding box center [1076, 153] width 38 height 13
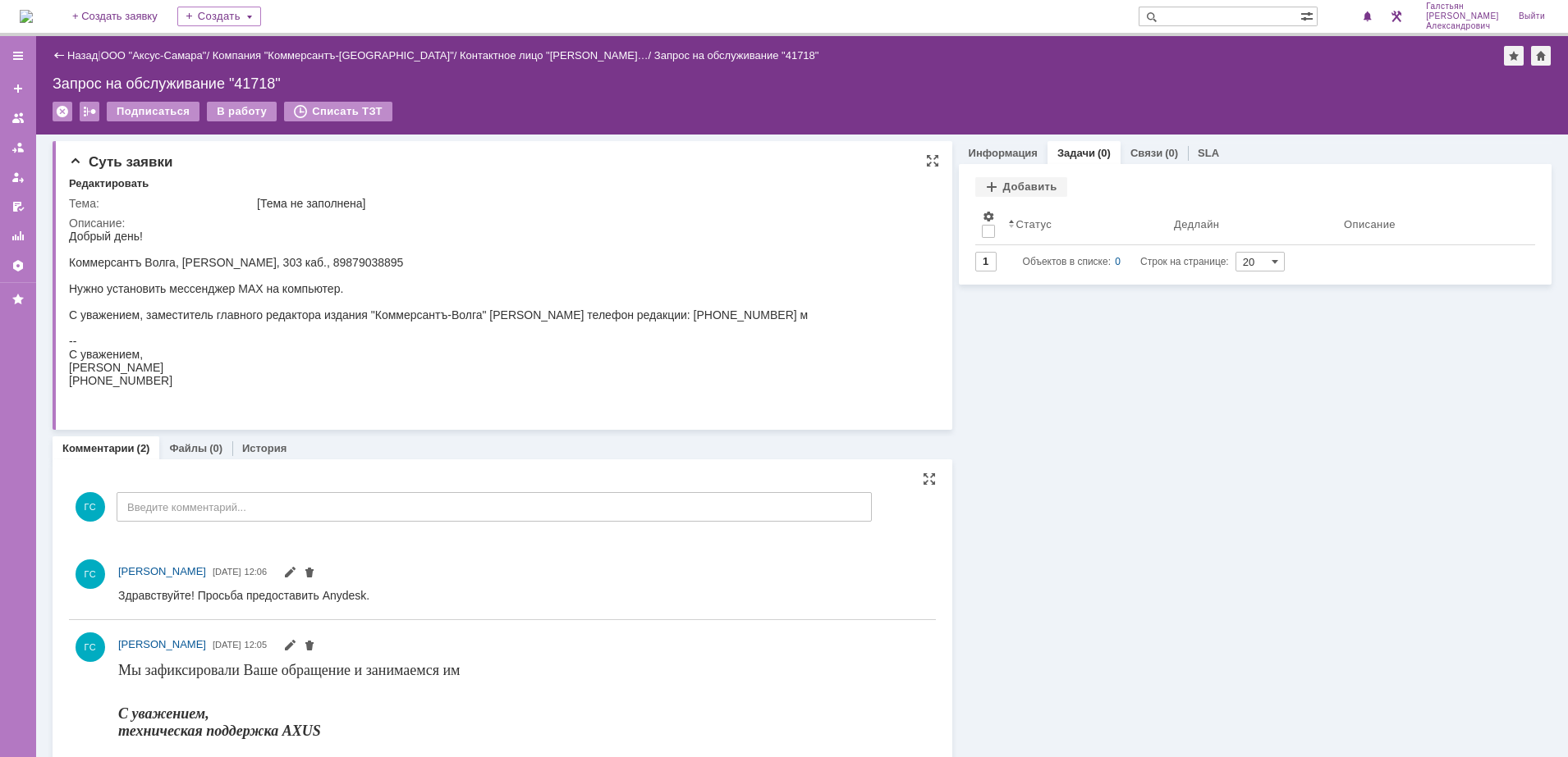
click at [648, 213] on td "Описание:" at bounding box center [500, 315] width 861 height 204
click at [27, 14] on img at bounding box center [25, 16] width 13 height 13
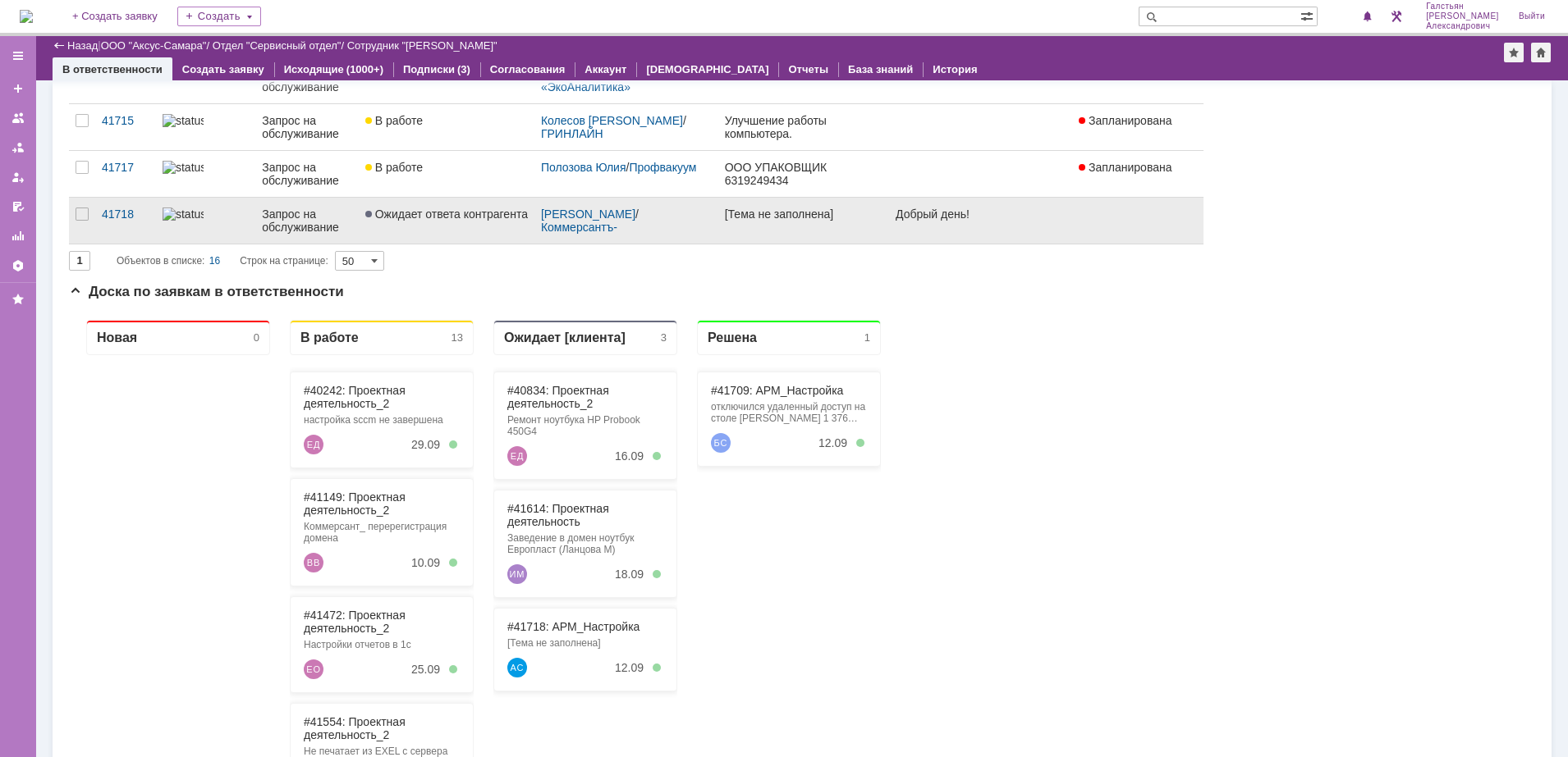
click at [847, 227] on link "[Тема не заполнена]" at bounding box center [803, 220] width 171 height 46
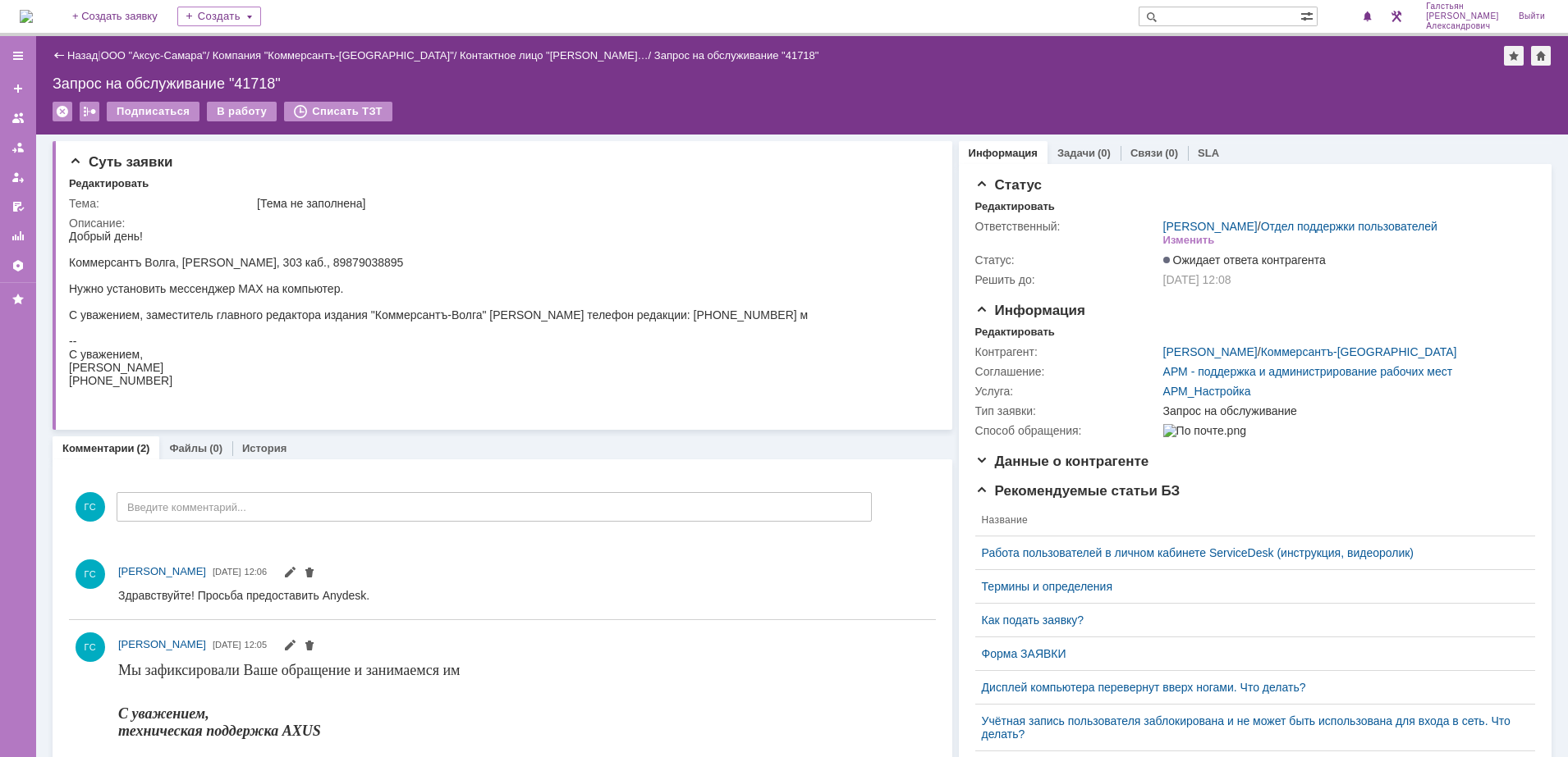
click at [30, 11] on img at bounding box center [25, 16] width 13 height 13
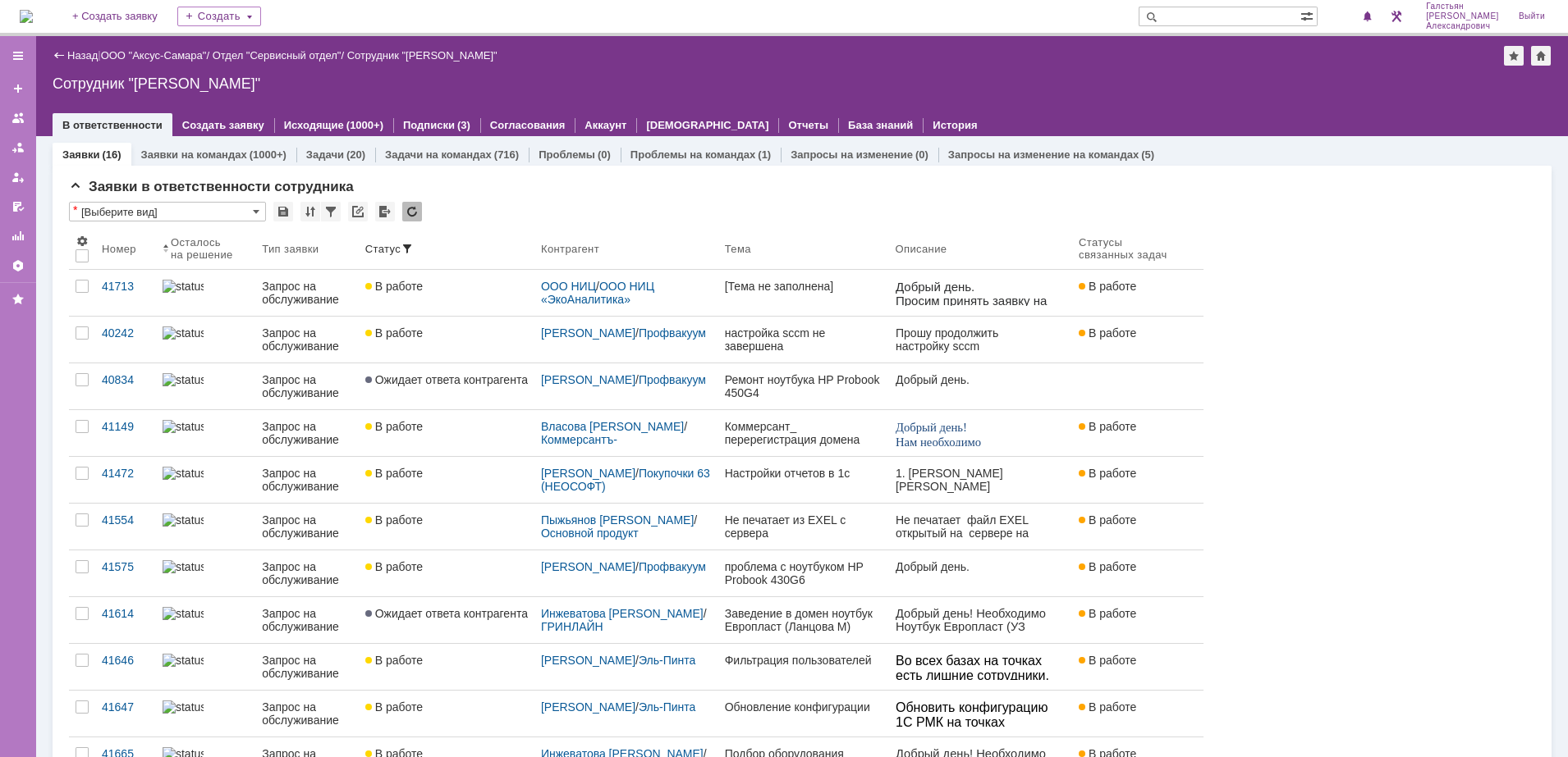
click at [28, 17] on img at bounding box center [25, 16] width 13 height 13
click at [33, 10] on img at bounding box center [25, 16] width 13 height 13
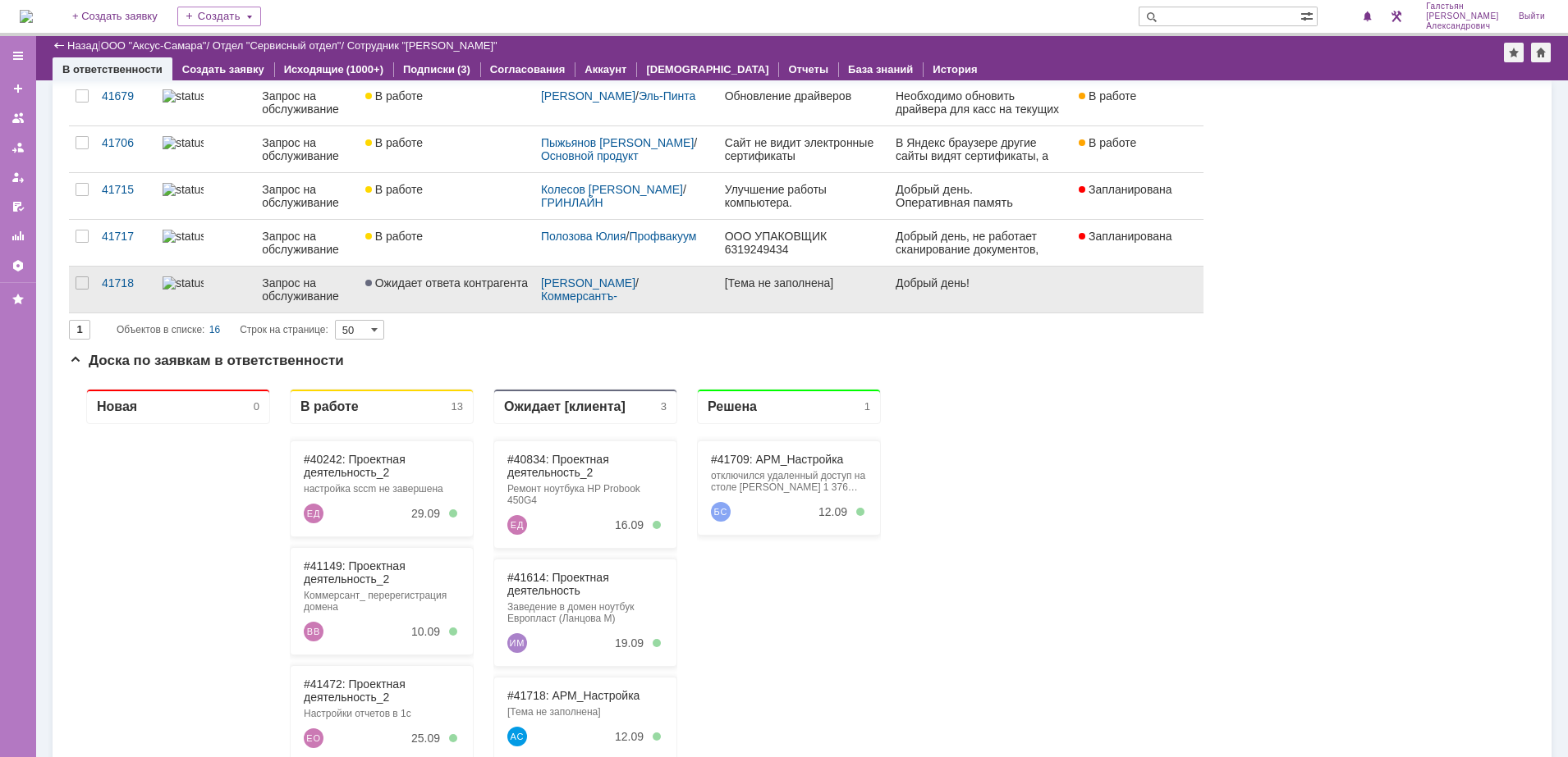
scroll to position [616, 0]
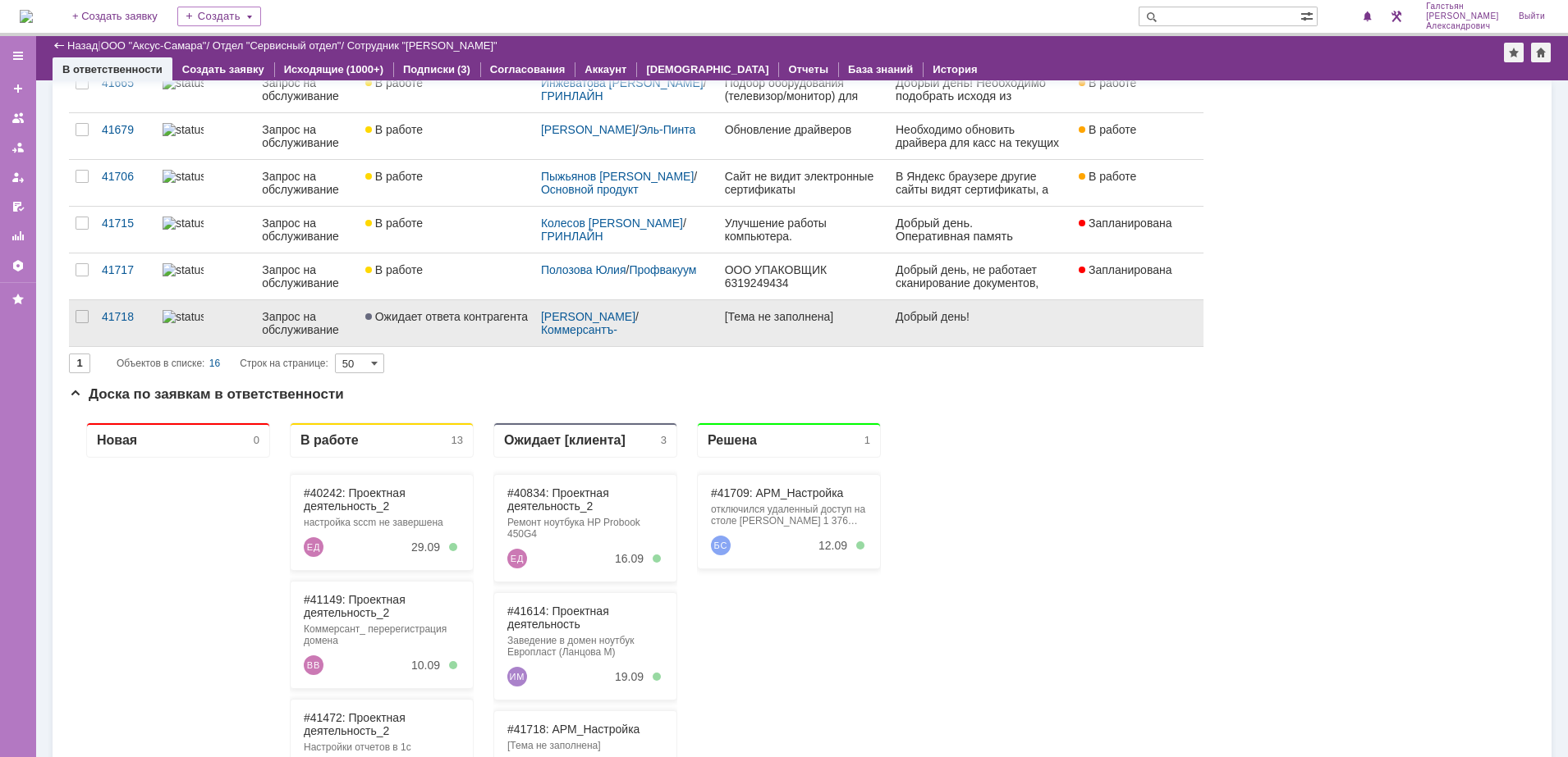
click at [844, 329] on link "[Тема не заполнена]" at bounding box center [803, 322] width 171 height 46
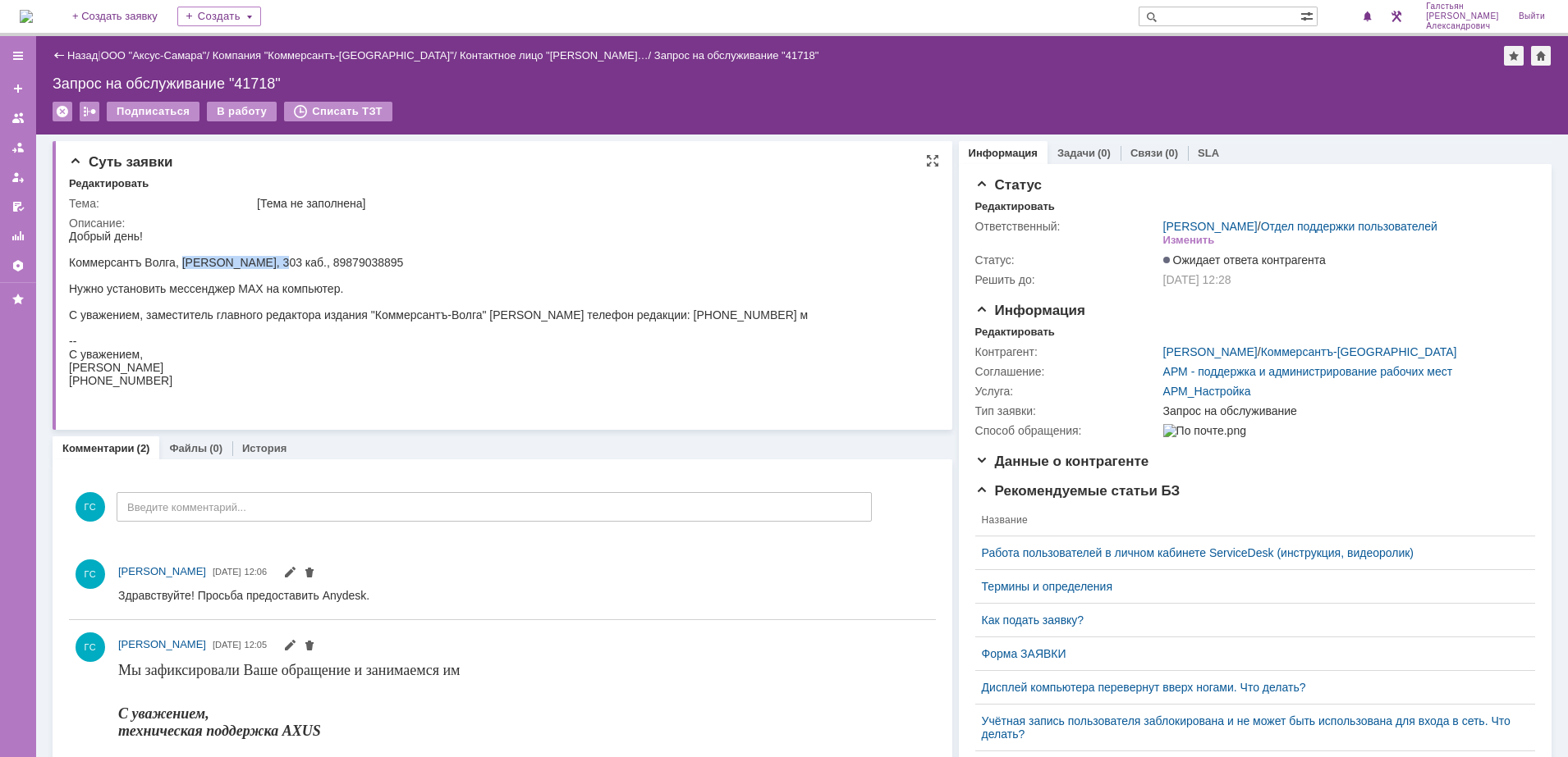
drag, startPoint x: 182, startPoint y: 264, endPoint x: 285, endPoint y: 261, distance: 103.0
click at [285, 261] on div "Коммерсантъ Волга, [PERSON_NAME], 303 каб., 89879038895" at bounding box center [439, 262] width 739 height 13
copy div "Сабрина Самедова"
click at [1202, 19] on input "text" at bounding box center [1219, 17] width 162 height 19
paste input "Сабрина Самедова"
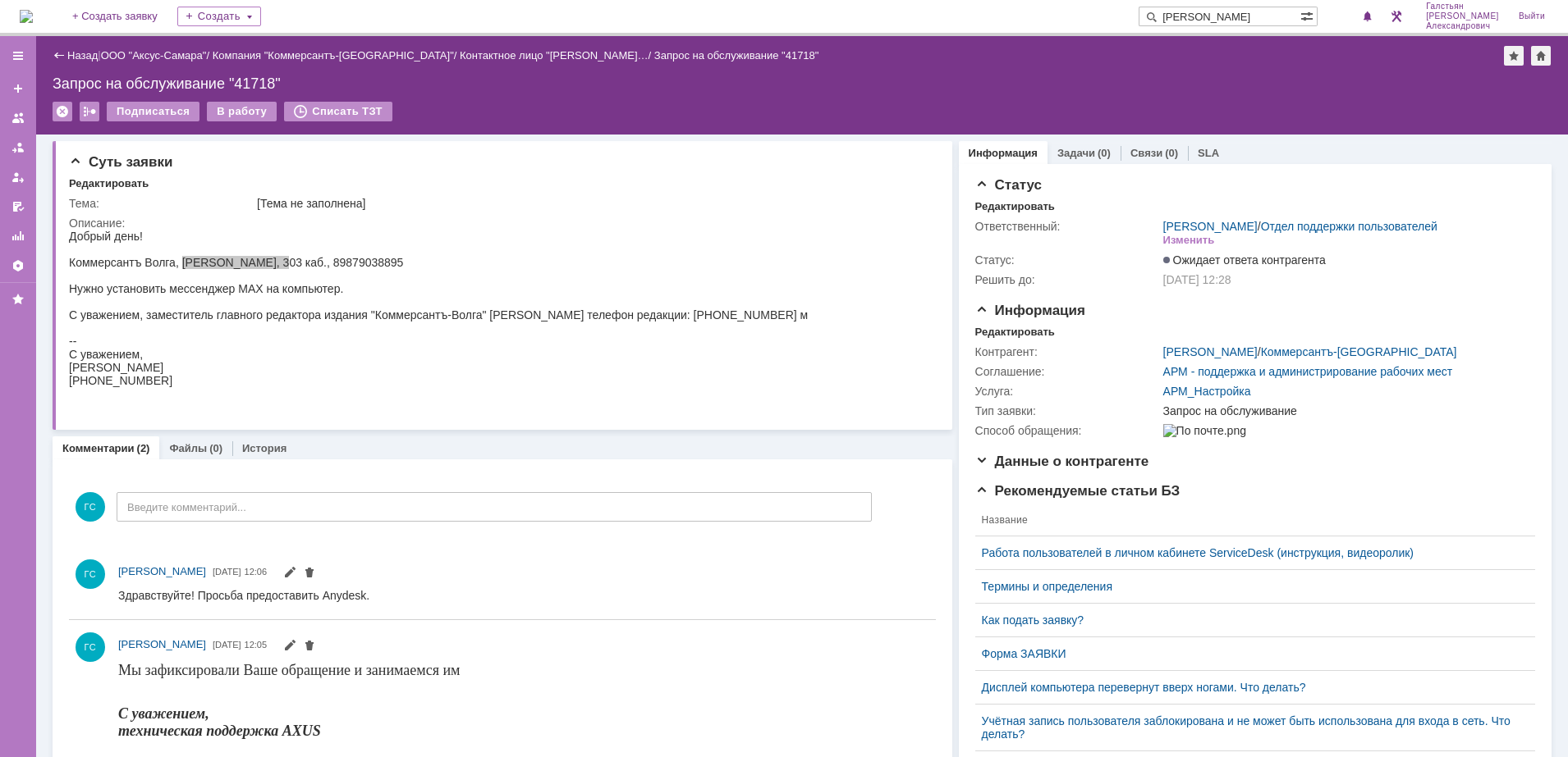
type input "Сабрина Самедова"
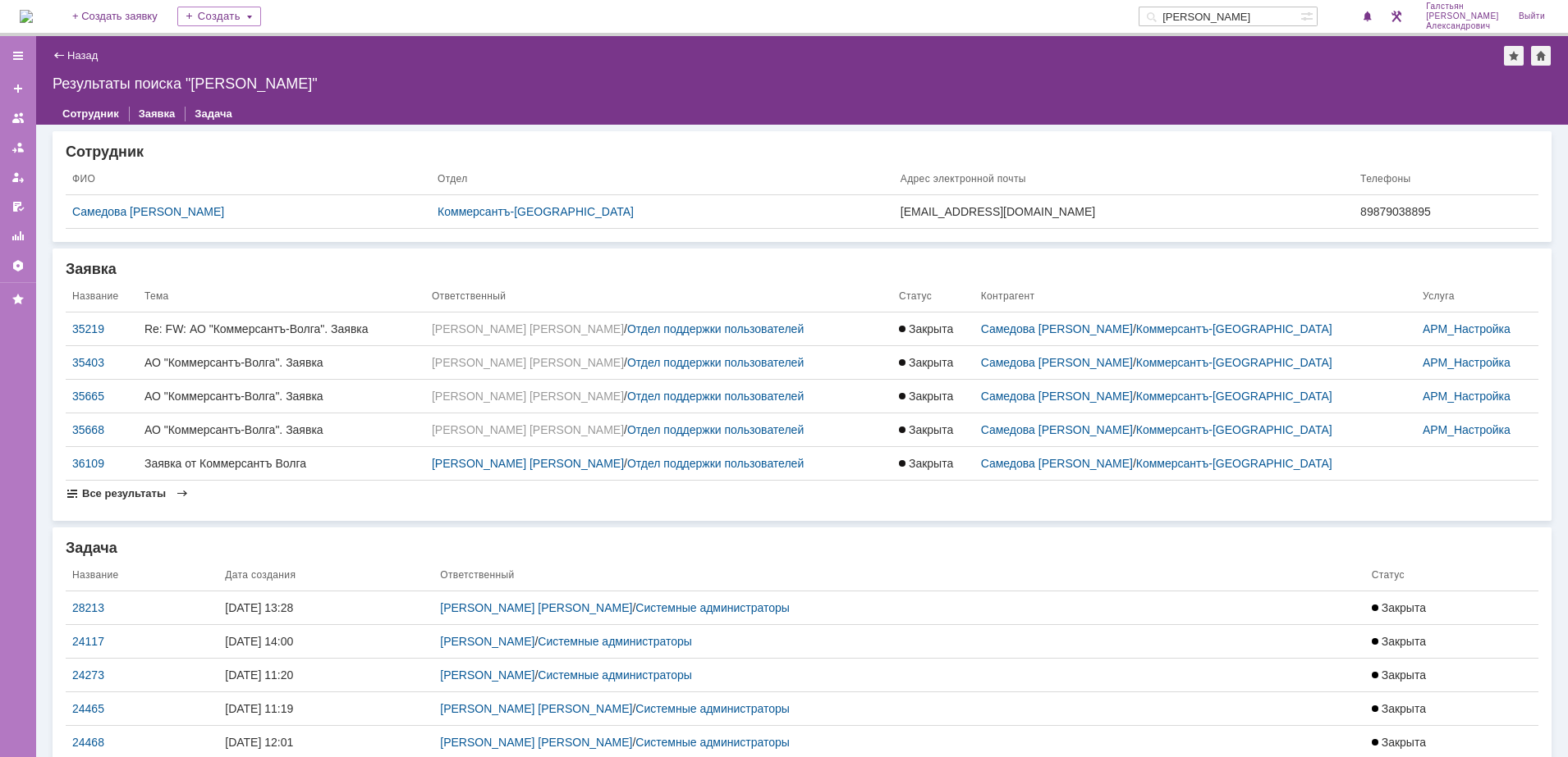
click at [108, 493] on span "Все результаты" at bounding box center [124, 493] width 84 height 13
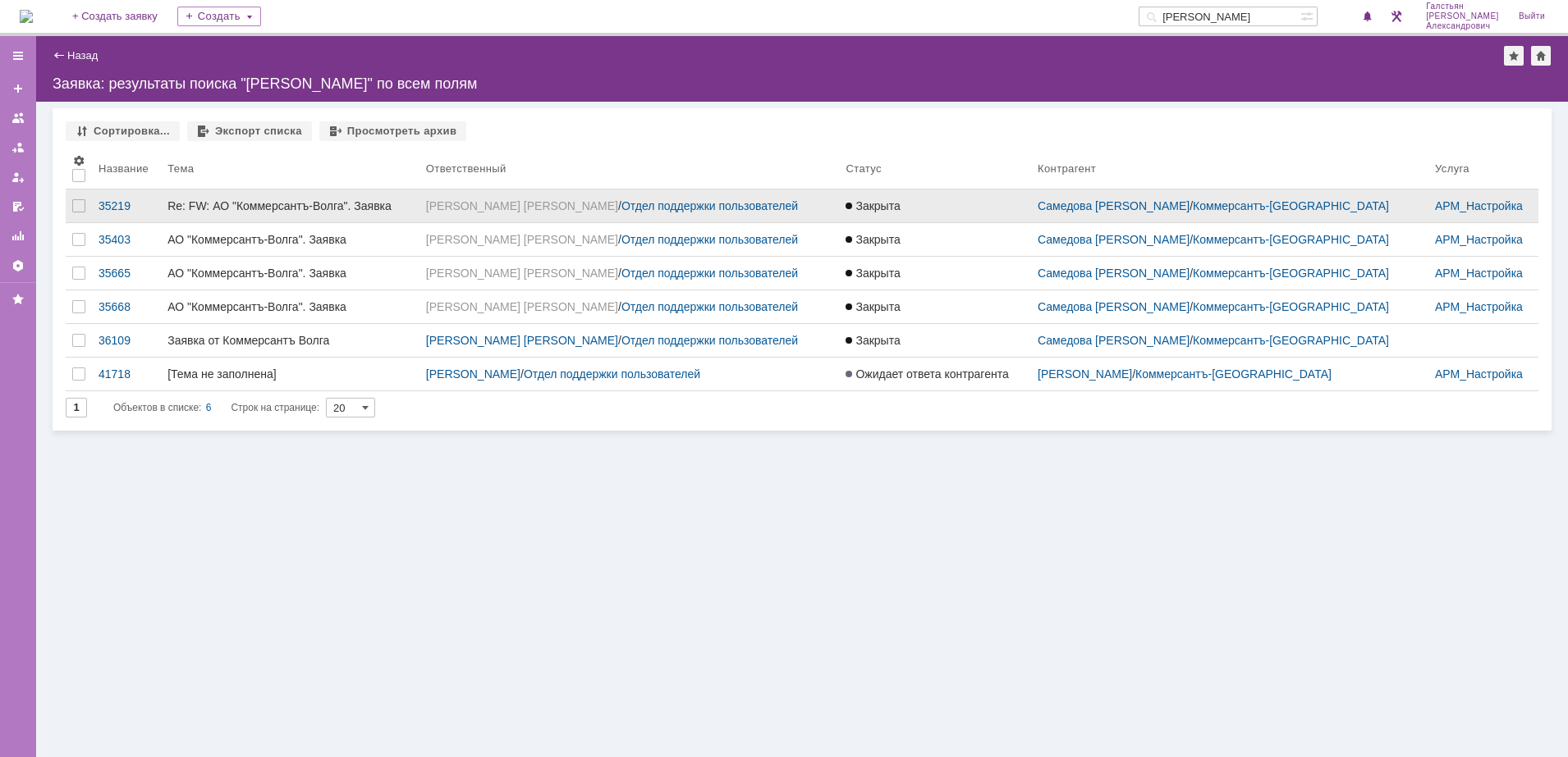
click at [320, 198] on link "Re: FW: АО "Коммерсантъ-Волга". Заявка" at bounding box center [289, 207] width 258 height 33
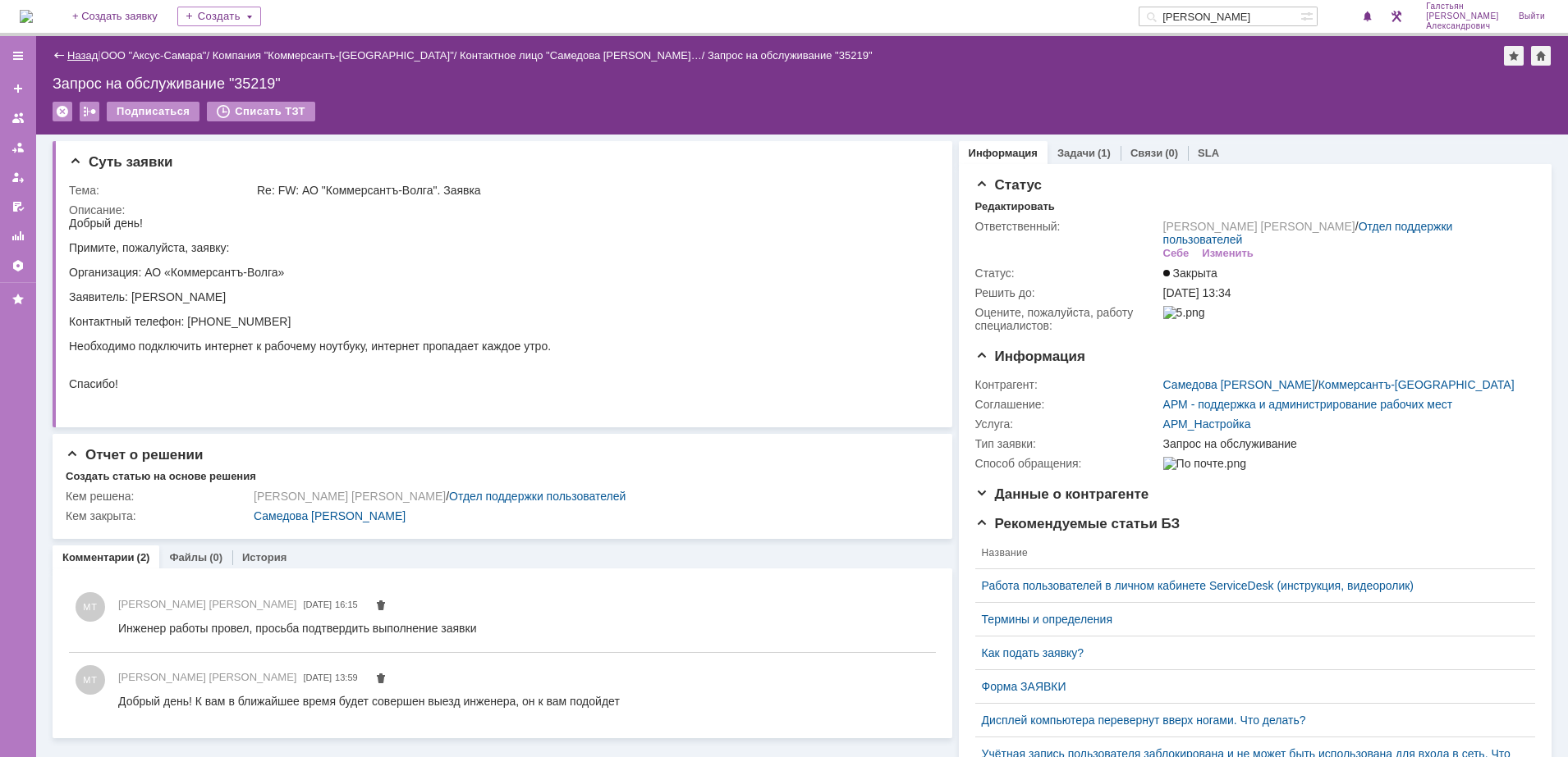
click at [81, 58] on link "Назад" at bounding box center [82, 56] width 30 height 13
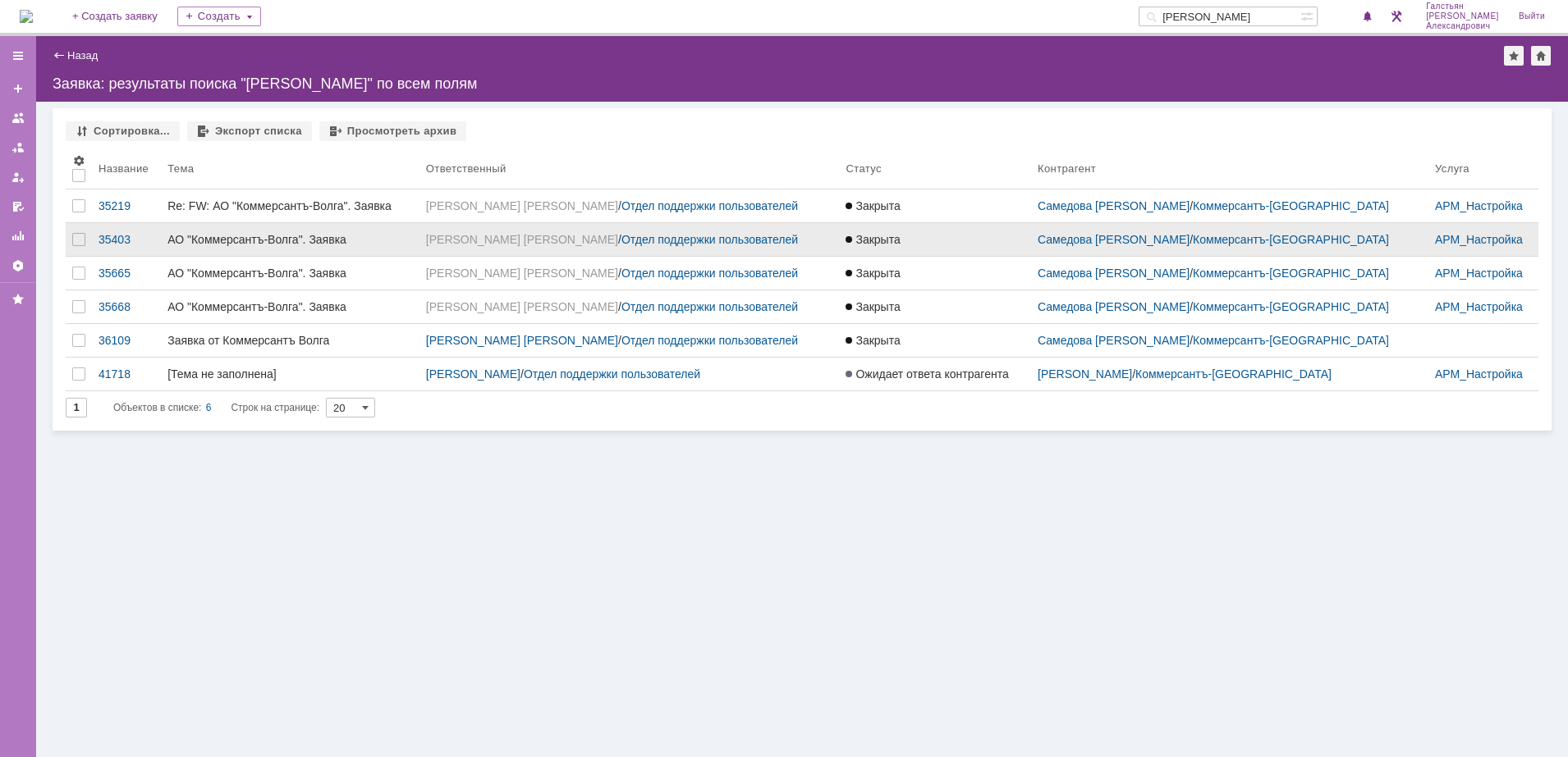
click at [352, 252] on link "АО "Коммерсантъ-Волга". Заявка" at bounding box center [289, 240] width 258 height 33
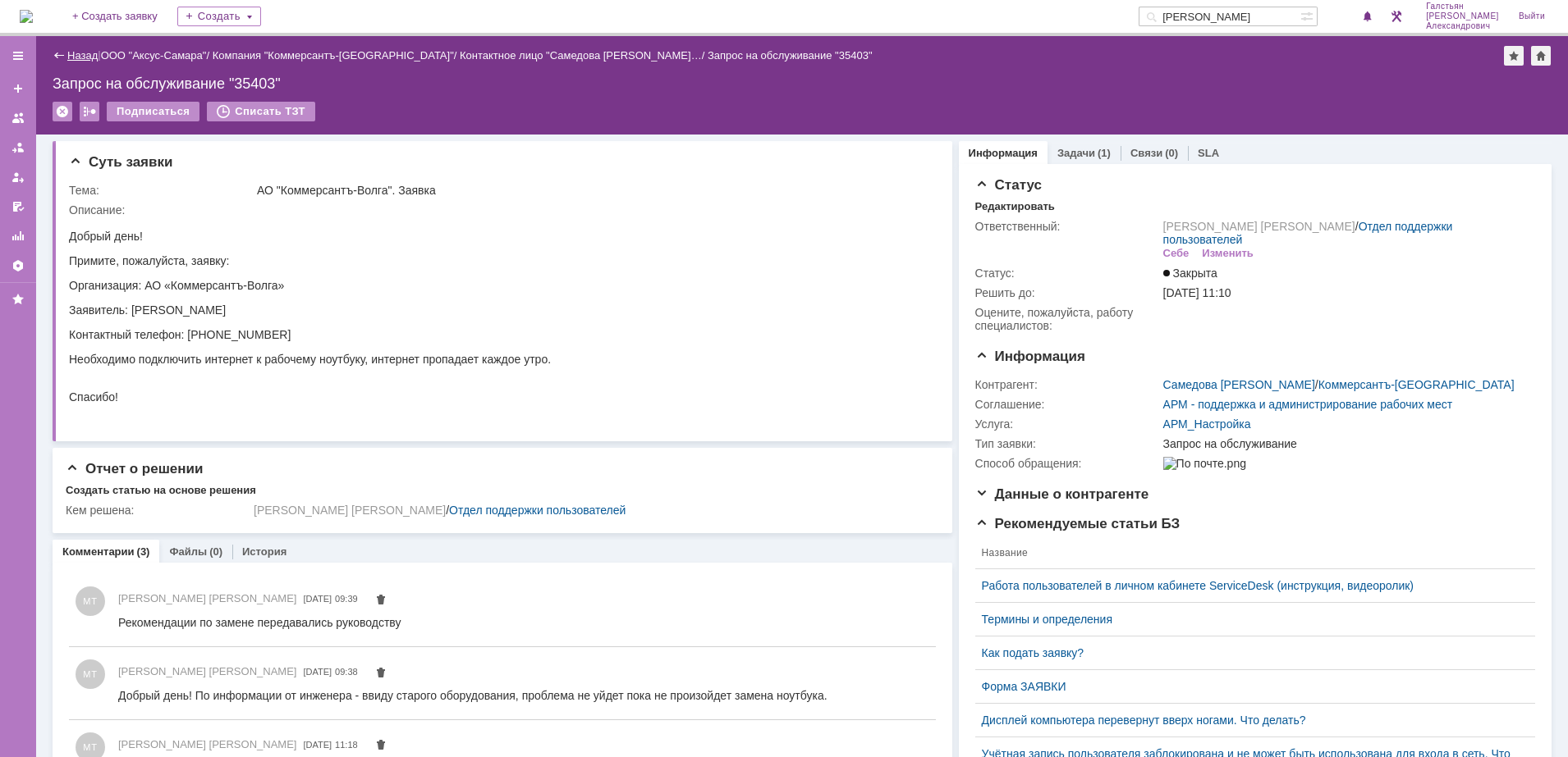
click at [70, 54] on link "Назад" at bounding box center [82, 56] width 30 height 13
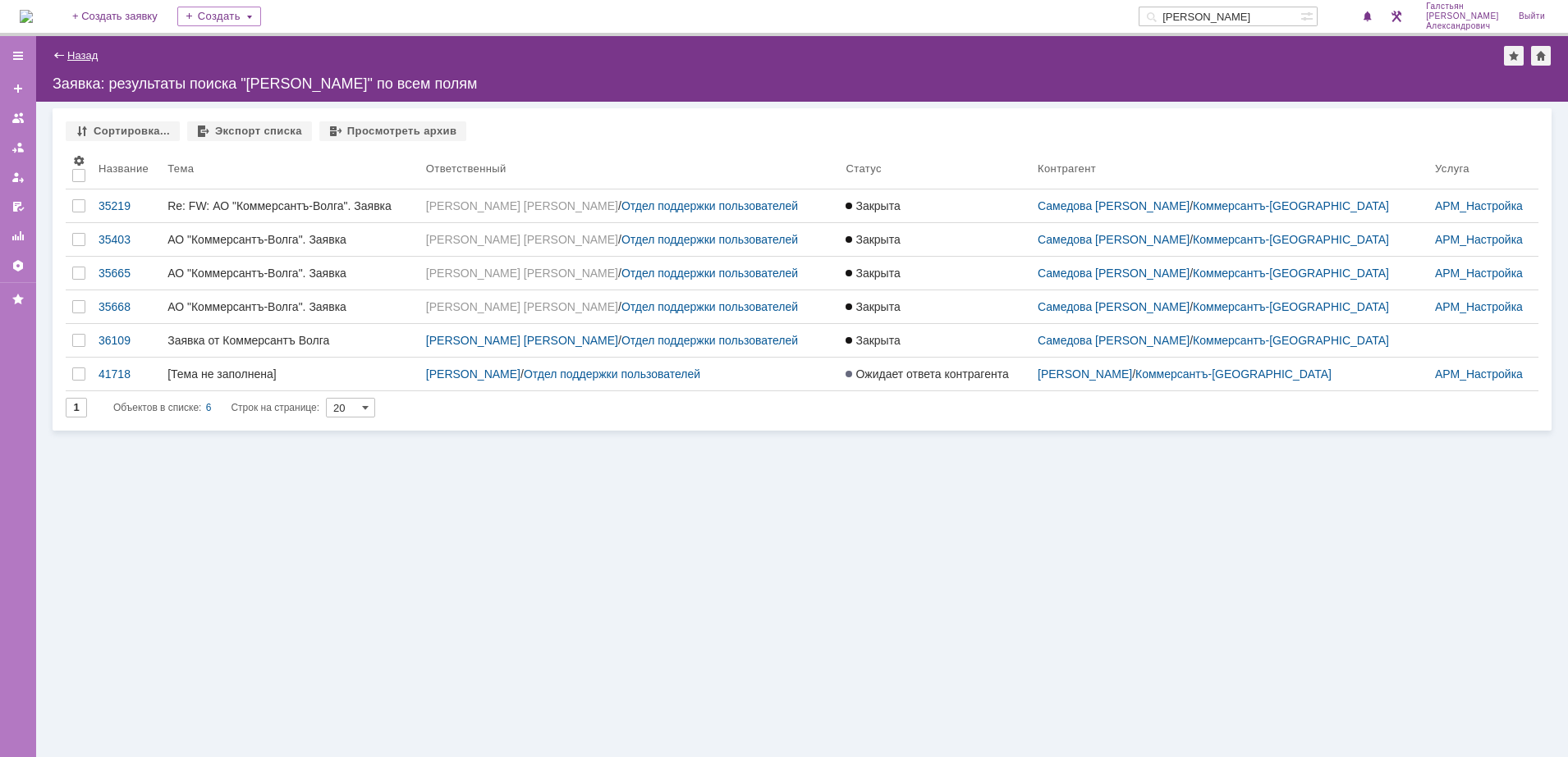
click at [70, 55] on link "Назад" at bounding box center [82, 56] width 30 height 13
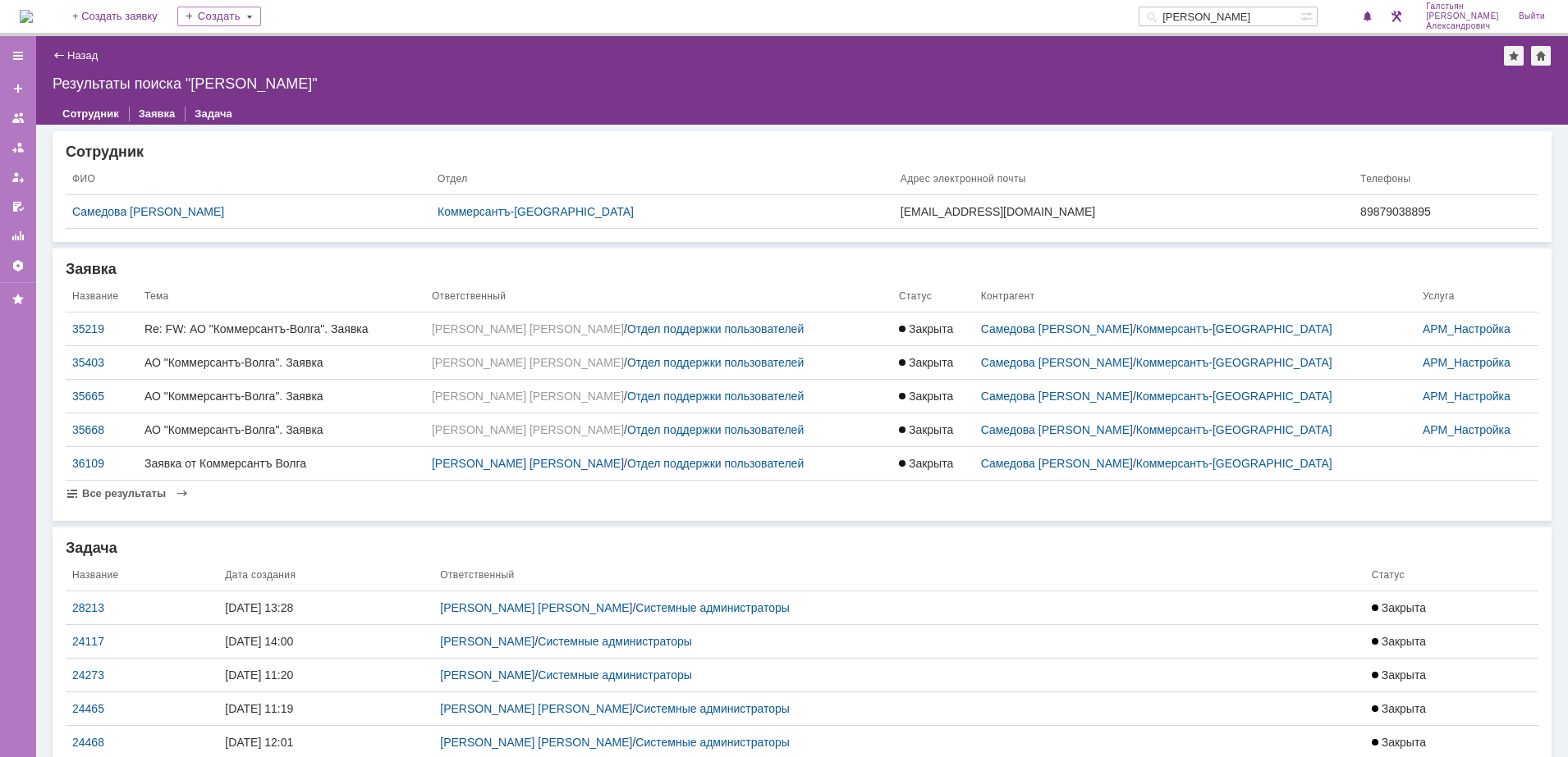
click at [33, 10] on img at bounding box center [25, 16] width 13 height 13
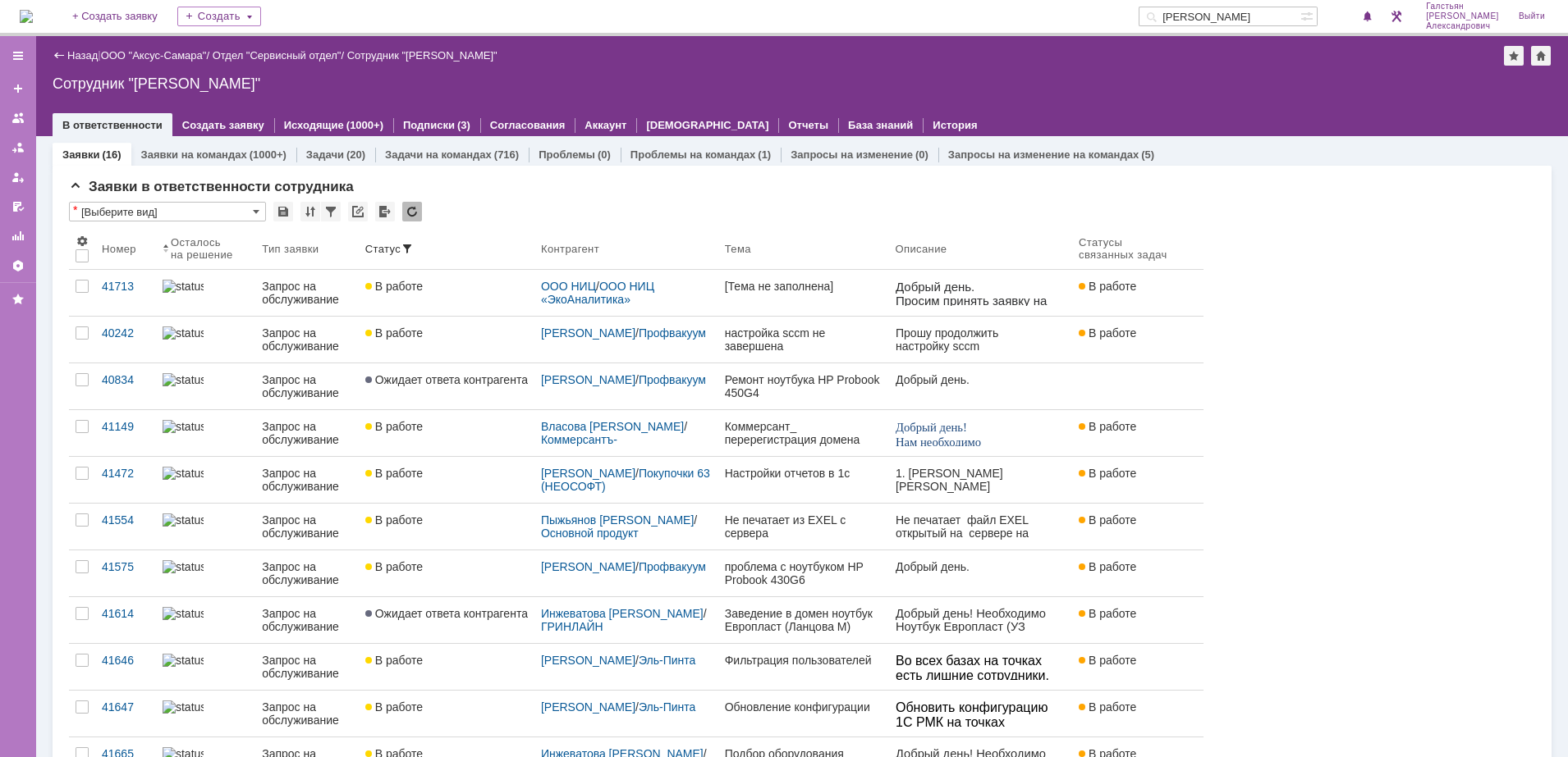
click at [33, 13] on img at bounding box center [25, 16] width 13 height 13
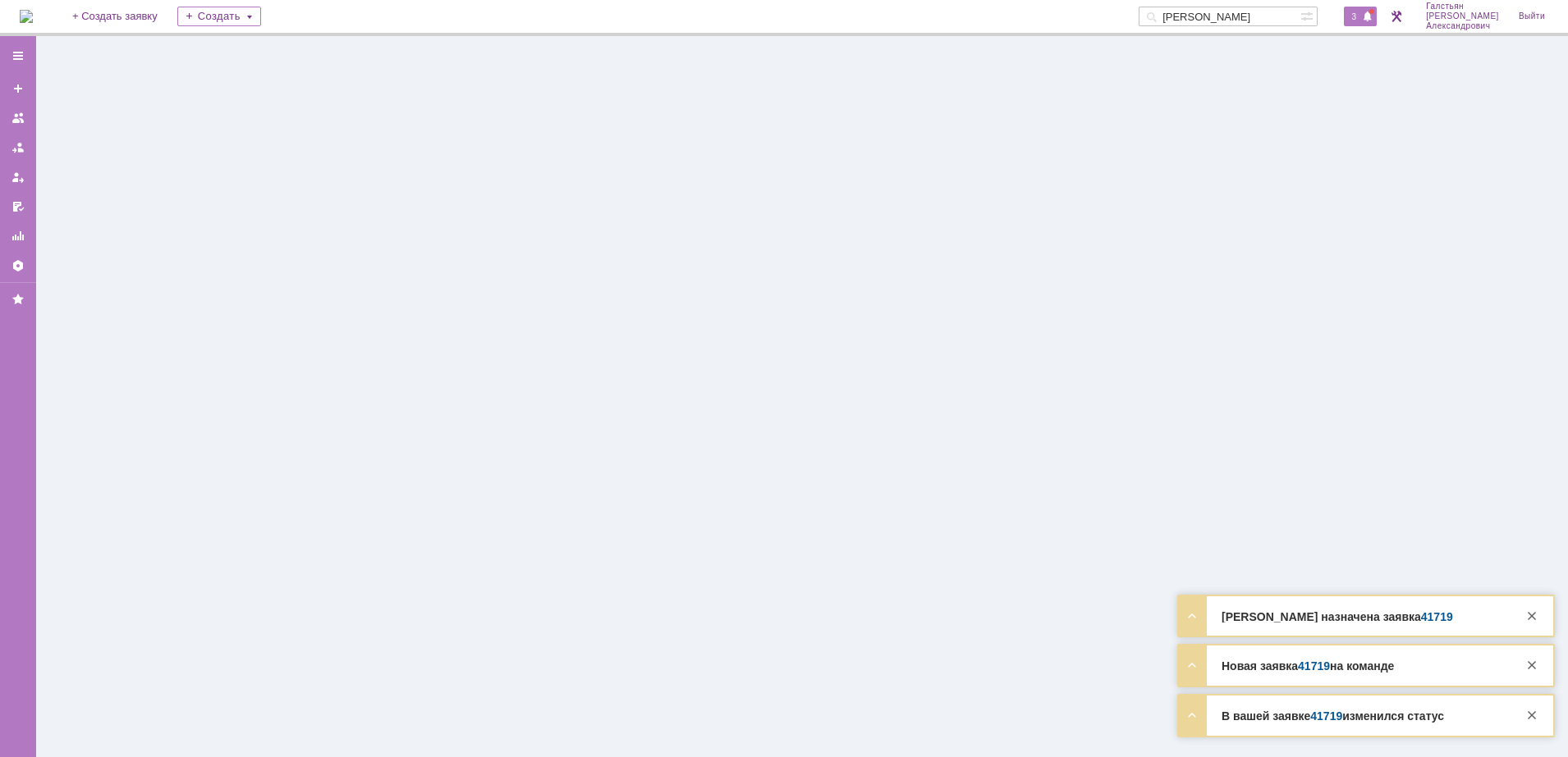
click at [1361, 13] on span "3" at bounding box center [1354, 17] width 15 height 12
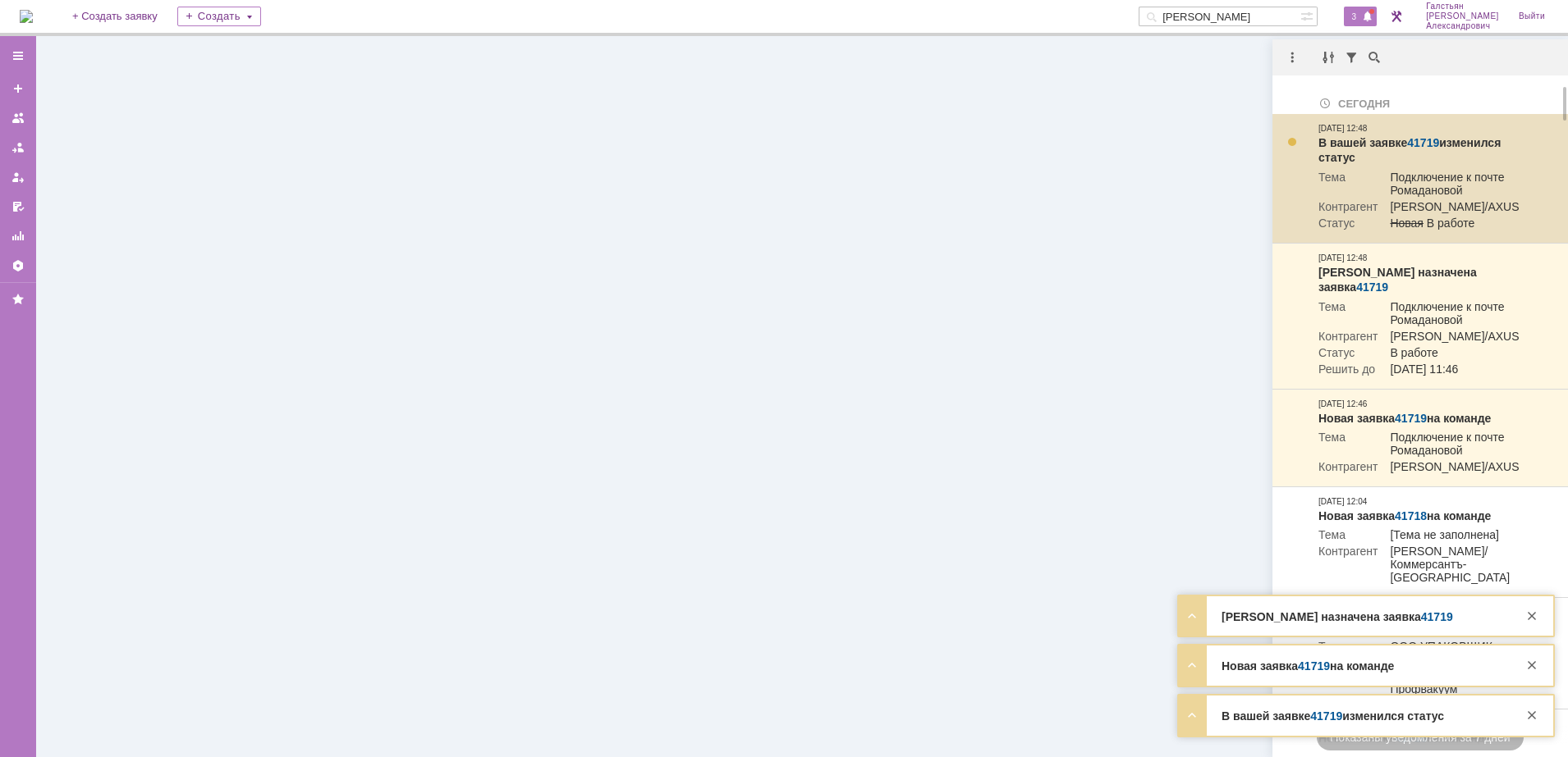
click at [1425, 137] on link "41719" at bounding box center [1423, 142] width 32 height 13
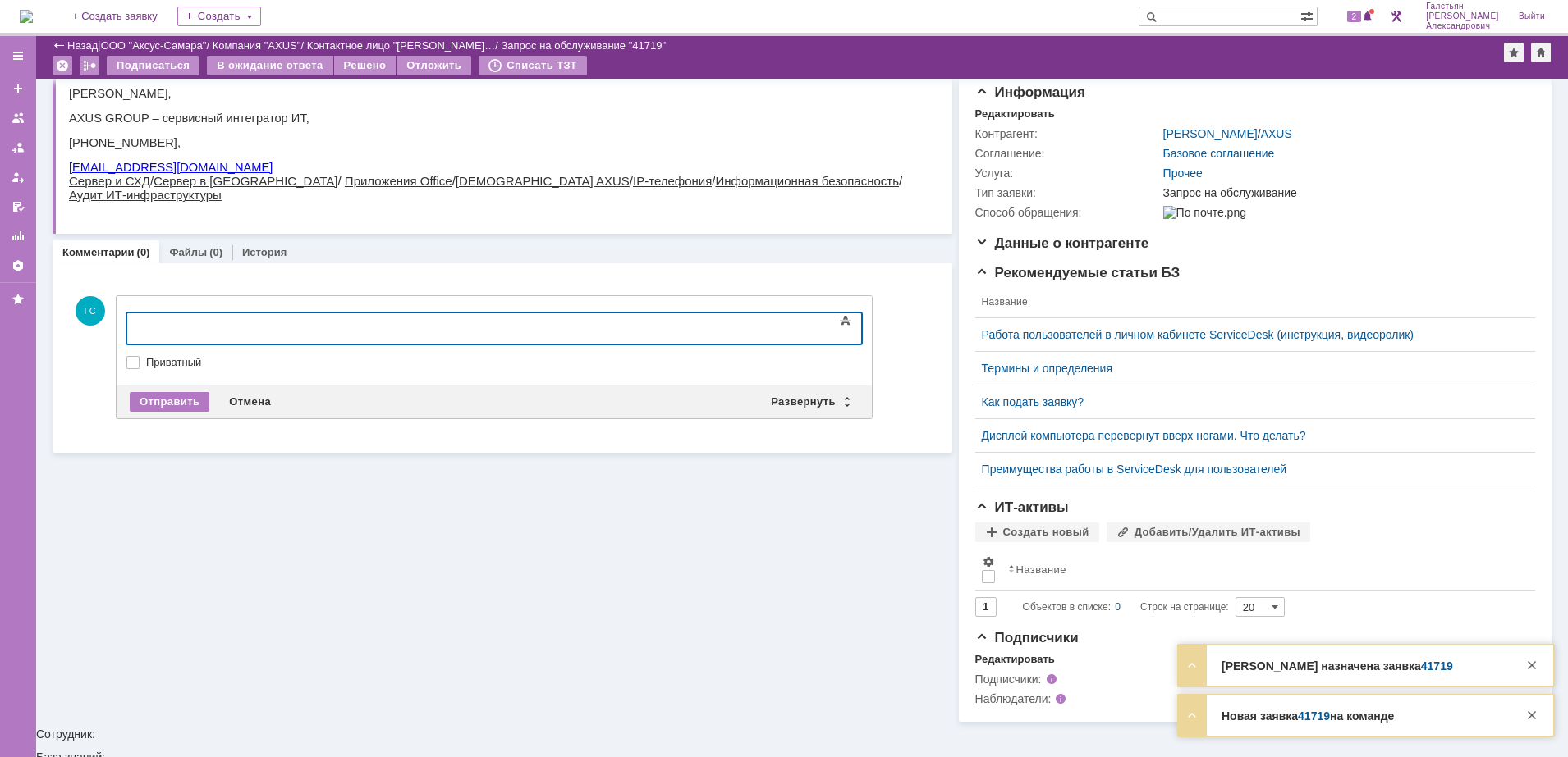
scroll to position [158, 0]
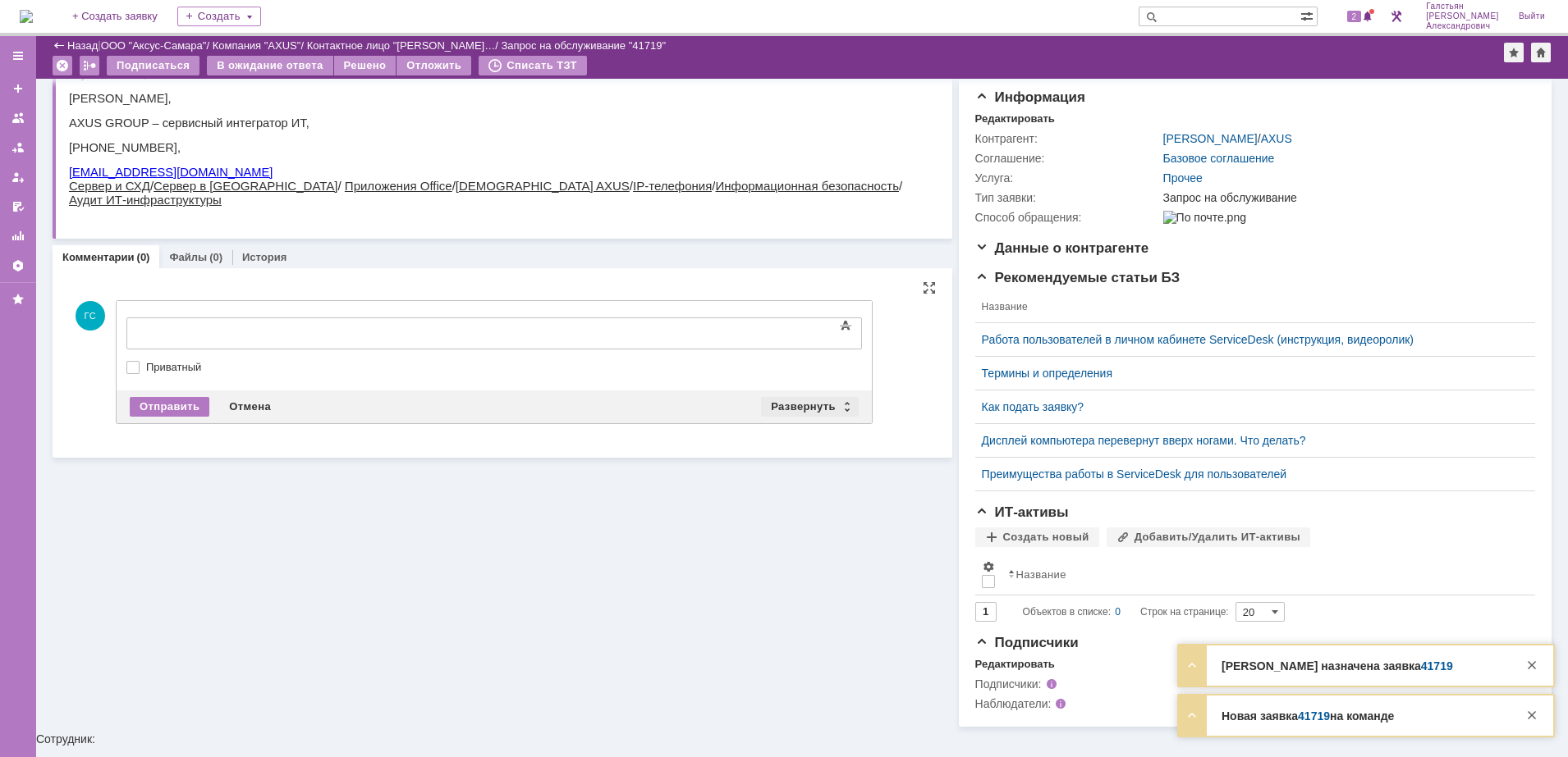
click at [792, 401] on div "Развернуть" at bounding box center [810, 407] width 97 height 19
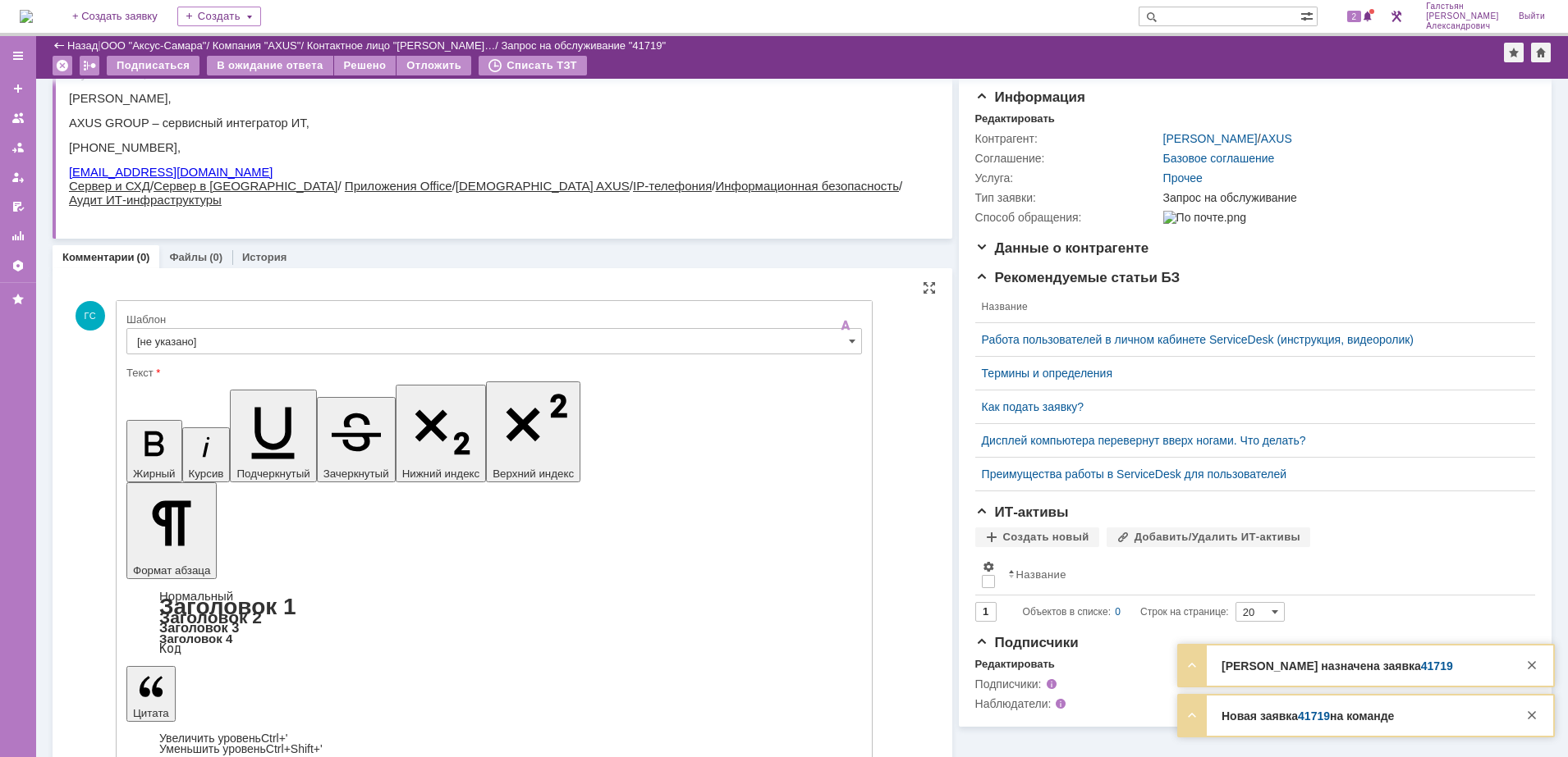
scroll to position [0, 0]
click at [323, 340] on input "[не указано]" at bounding box center [494, 341] width 736 height 26
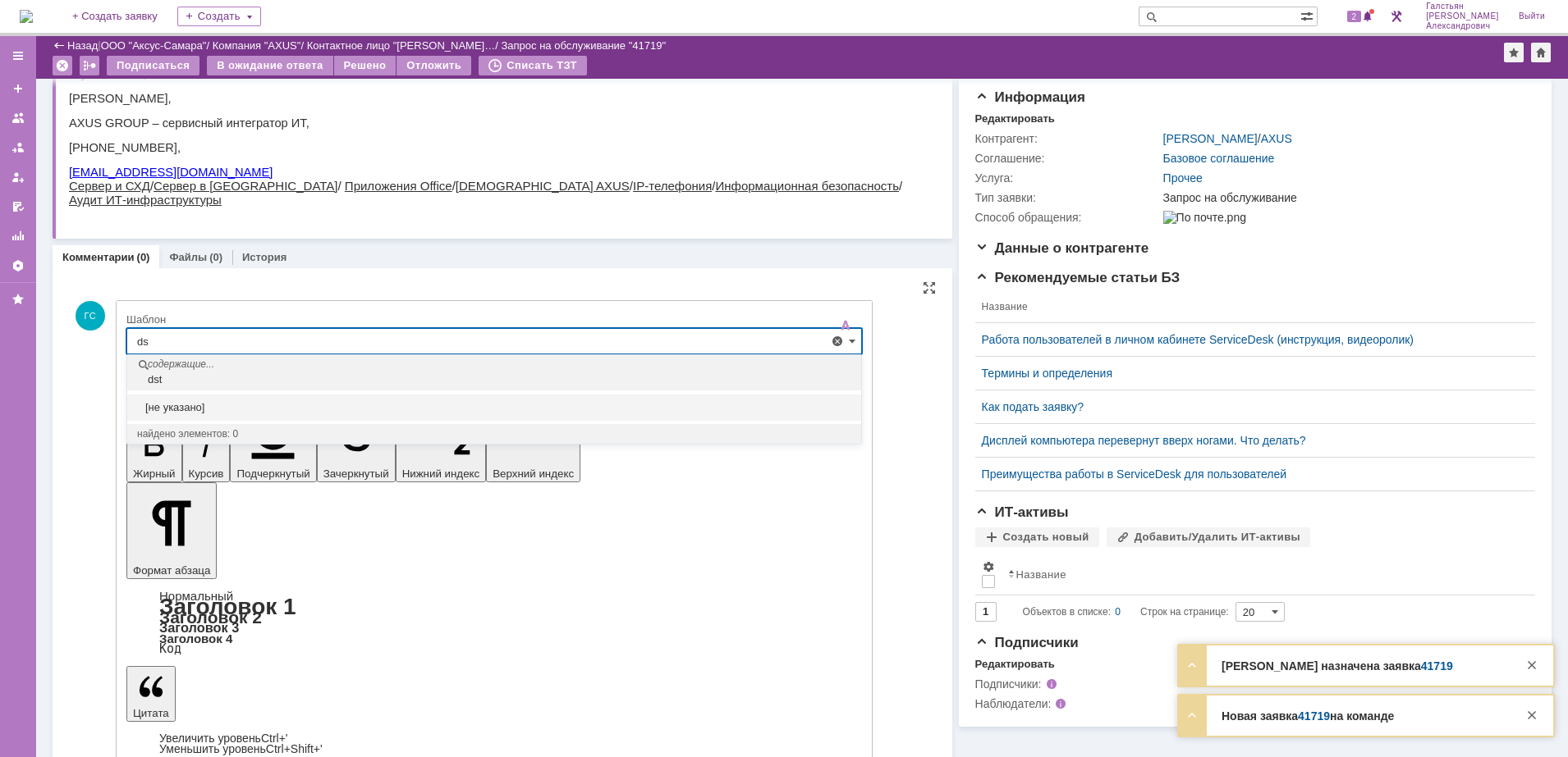
type input "d"
click at [278, 435] on span "Выезд инженера запланирован" at bounding box center [494, 435] width 714 height 13
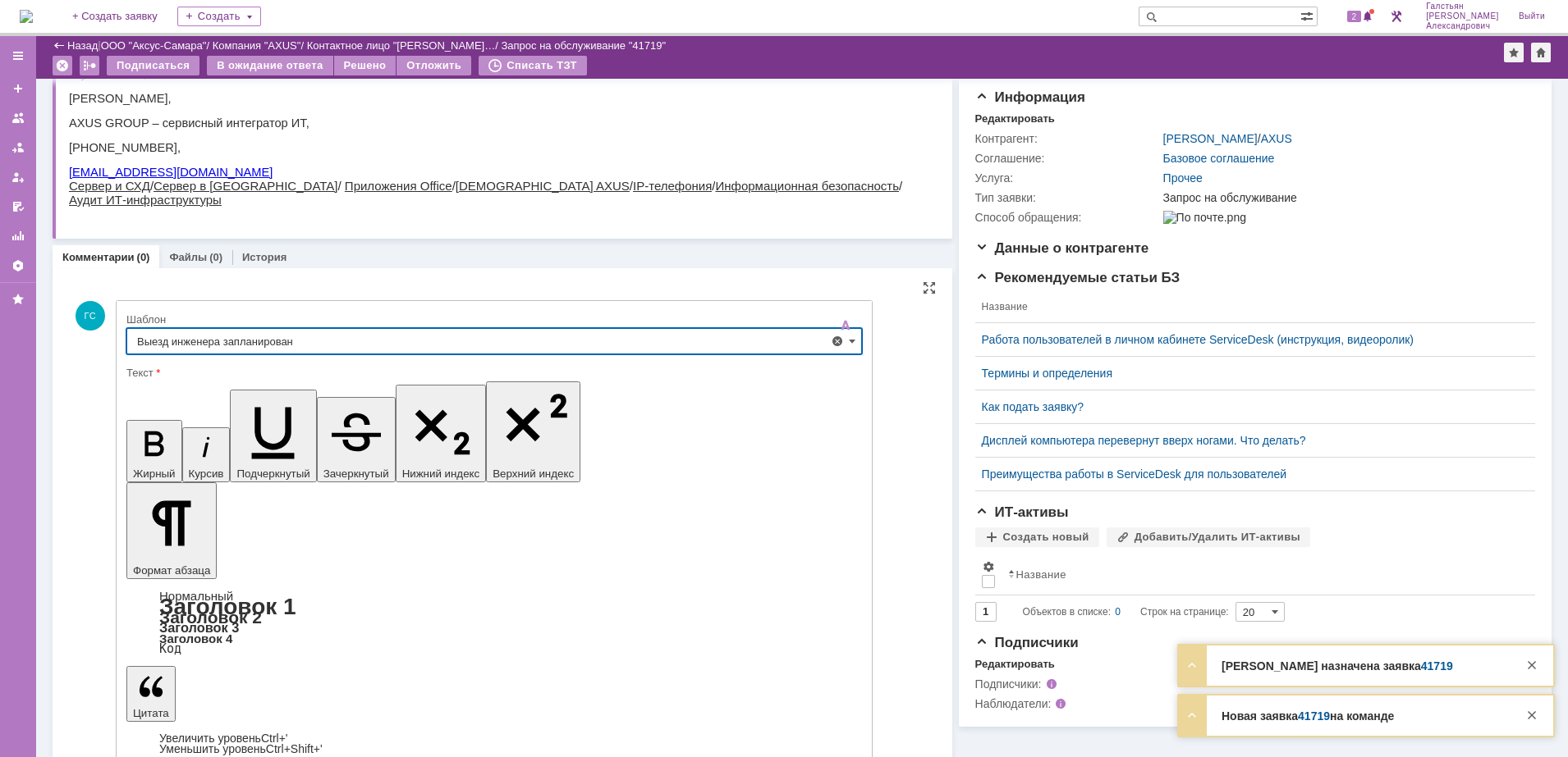
type input "Выезд инженера запланирован"
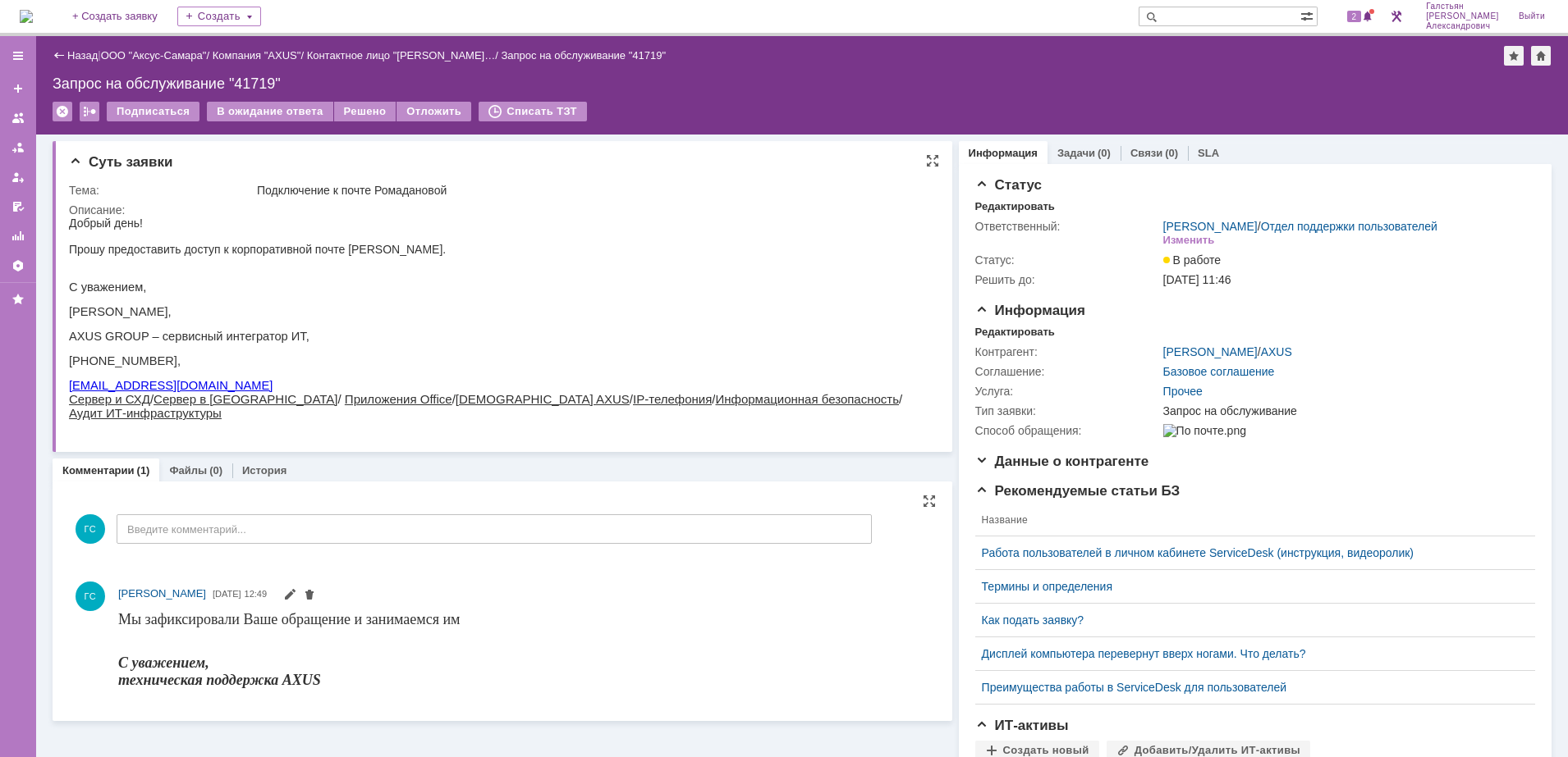
drag, startPoint x: 70, startPoint y: 254, endPoint x: 518, endPoint y: 256, distance: 448.0
click at [518, 256] on div "Прошу предоставить доступ к корпоративной почте [PERSON_NAME]." at bounding box center [494, 248] width 851 height 13
copy div "Прошу предоставить доступ к корпоративной почте [PERSON_NAME]."
click at [992, 338] on div "Редактировать" at bounding box center [1015, 331] width 80 height 13
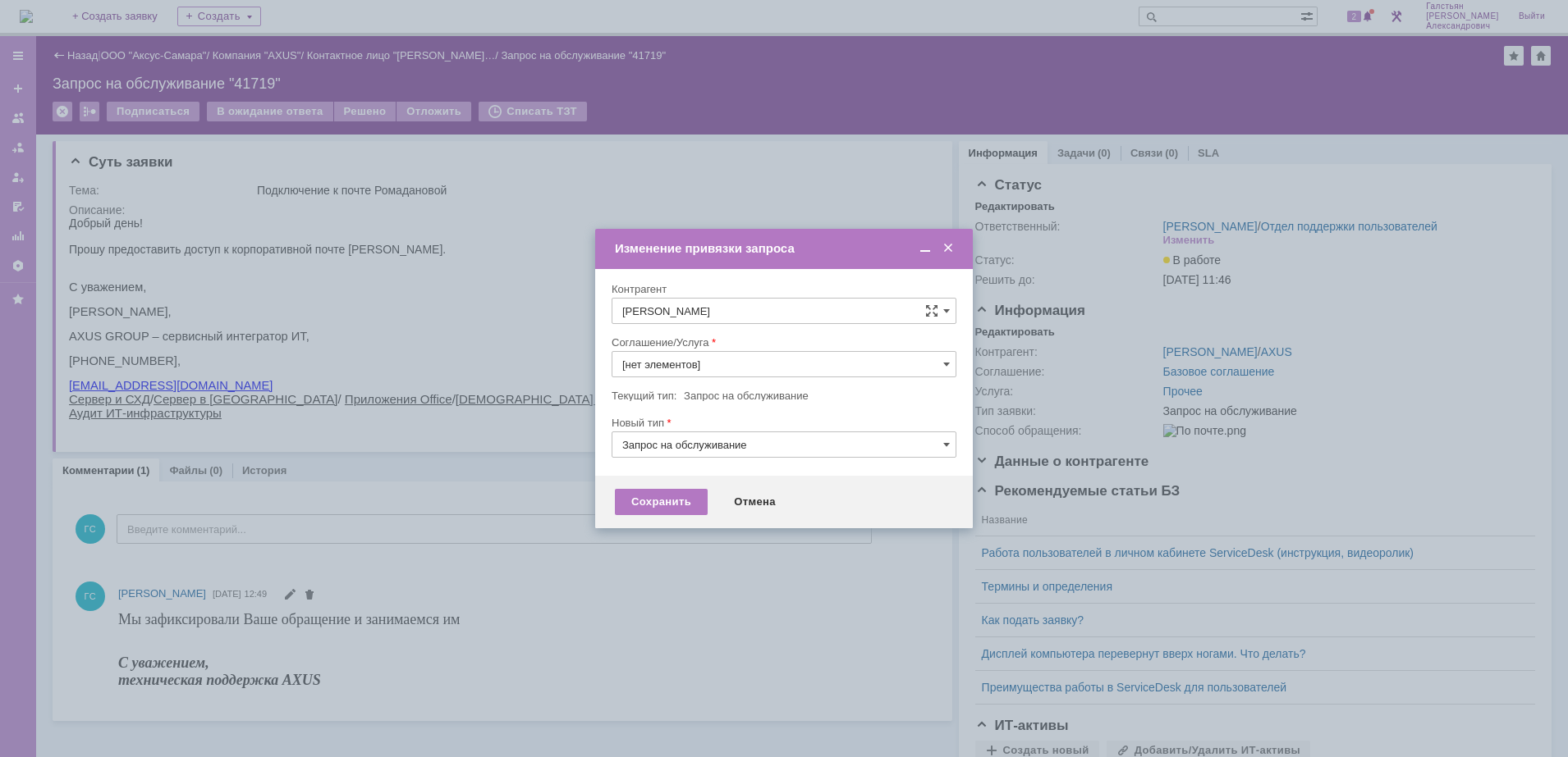
type input "Прочее"
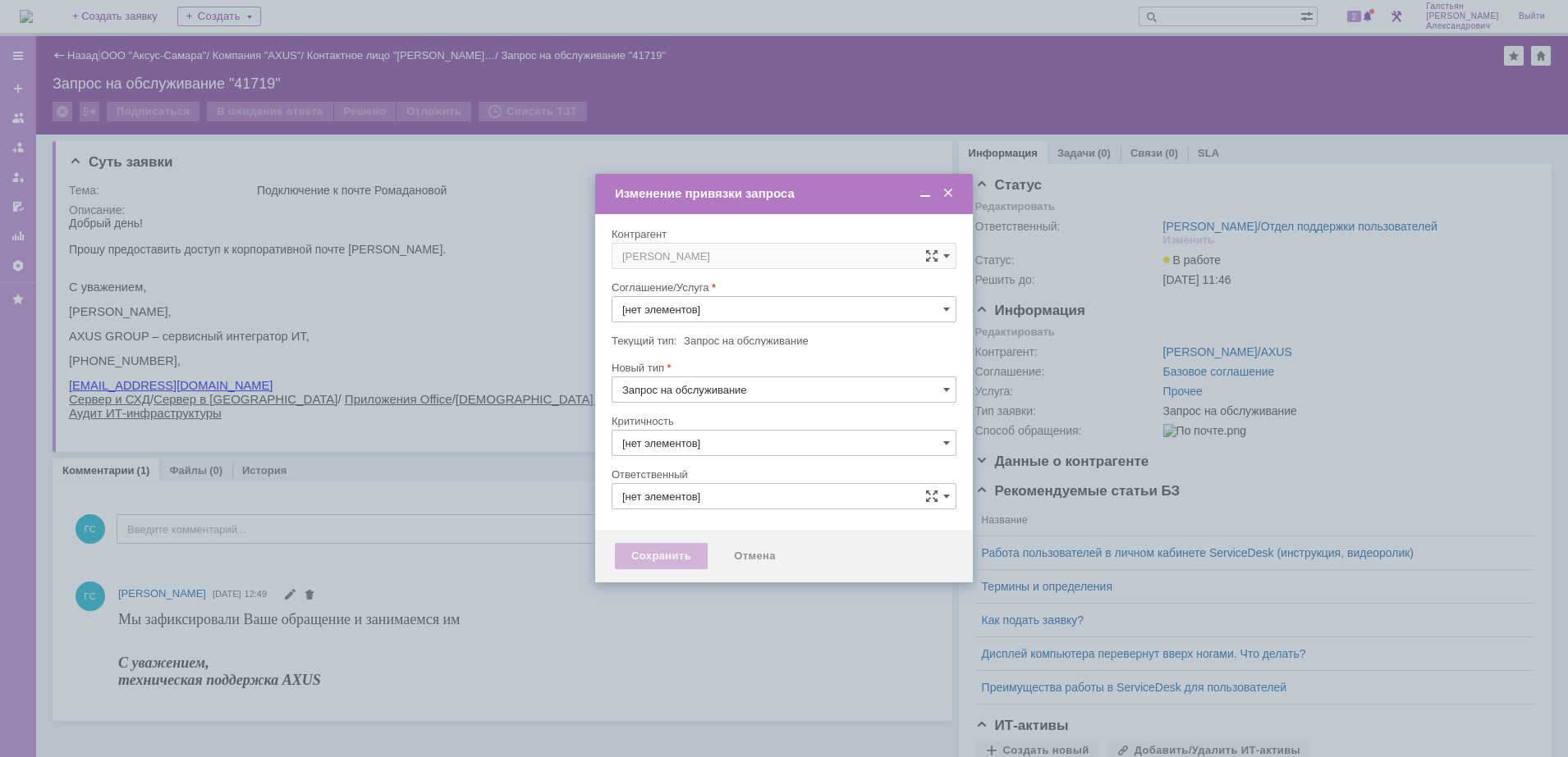
type input "3. Низкая"
type input "[не указано]"
type input "[PERSON_NAME]"
type input "Прочее"
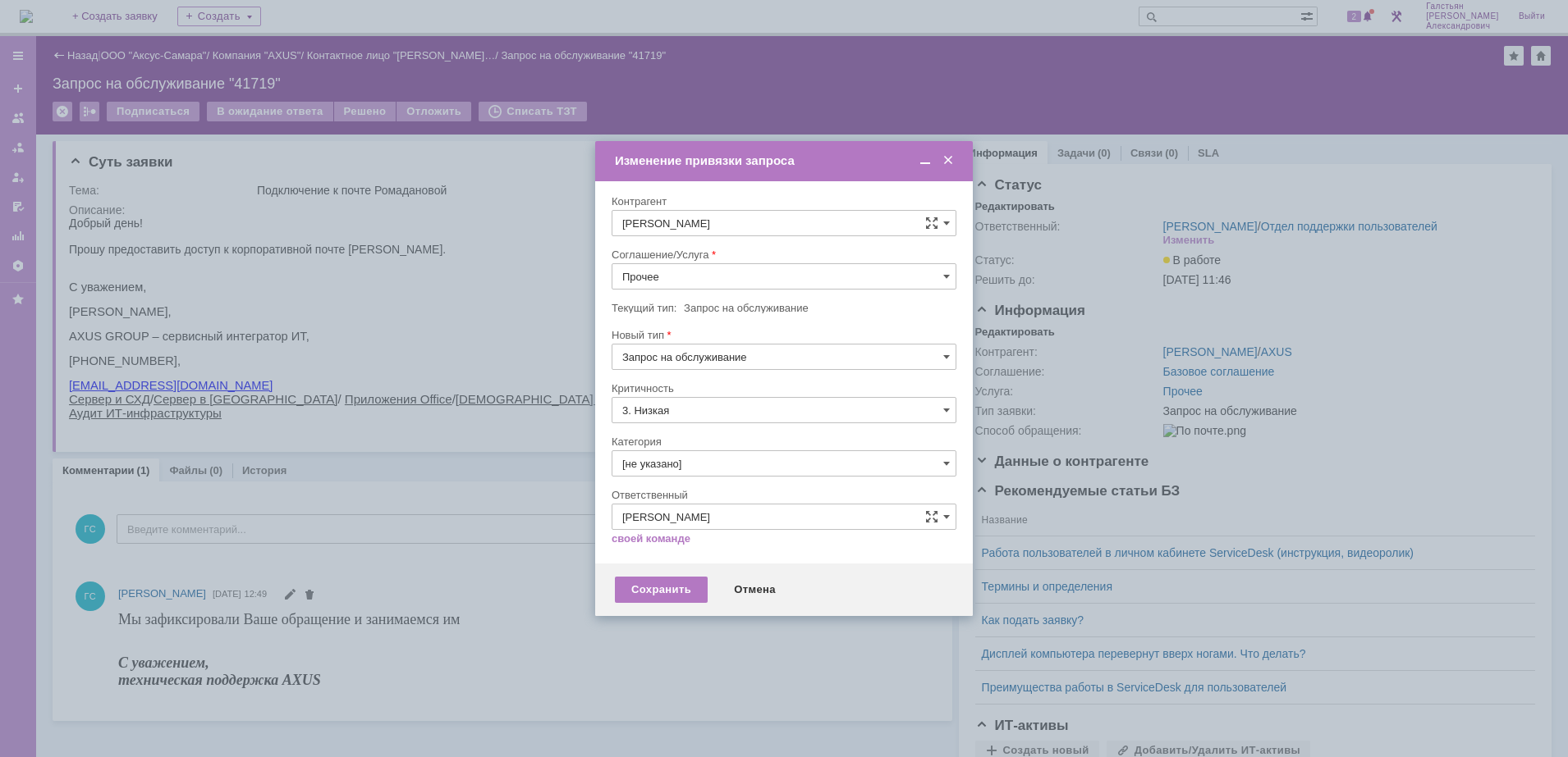
click at [718, 270] on input "Прочее" at bounding box center [784, 276] width 345 height 26
click at [736, 429] on div "АРМ_Настройка" at bounding box center [784, 436] width 343 height 26
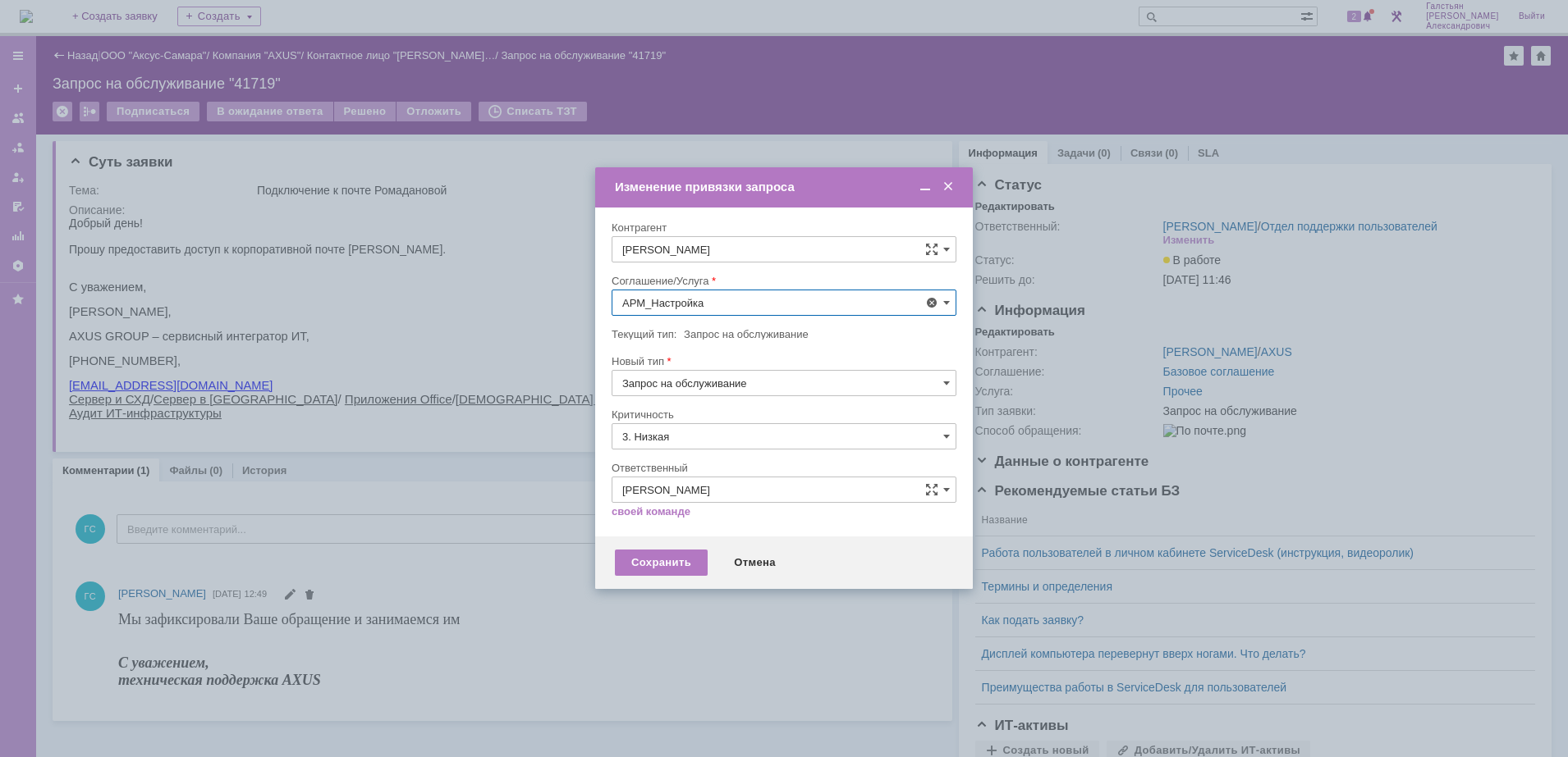
type input "АРМ_Настройка"
click at [721, 424] on input "3. Низкая" at bounding box center [784, 436] width 345 height 26
click at [700, 462] on span "[не указано]" at bounding box center [784, 467] width 324 height 13
type input "[не указано]"
click at [671, 561] on div "Сохранить" at bounding box center [661, 562] width 93 height 26
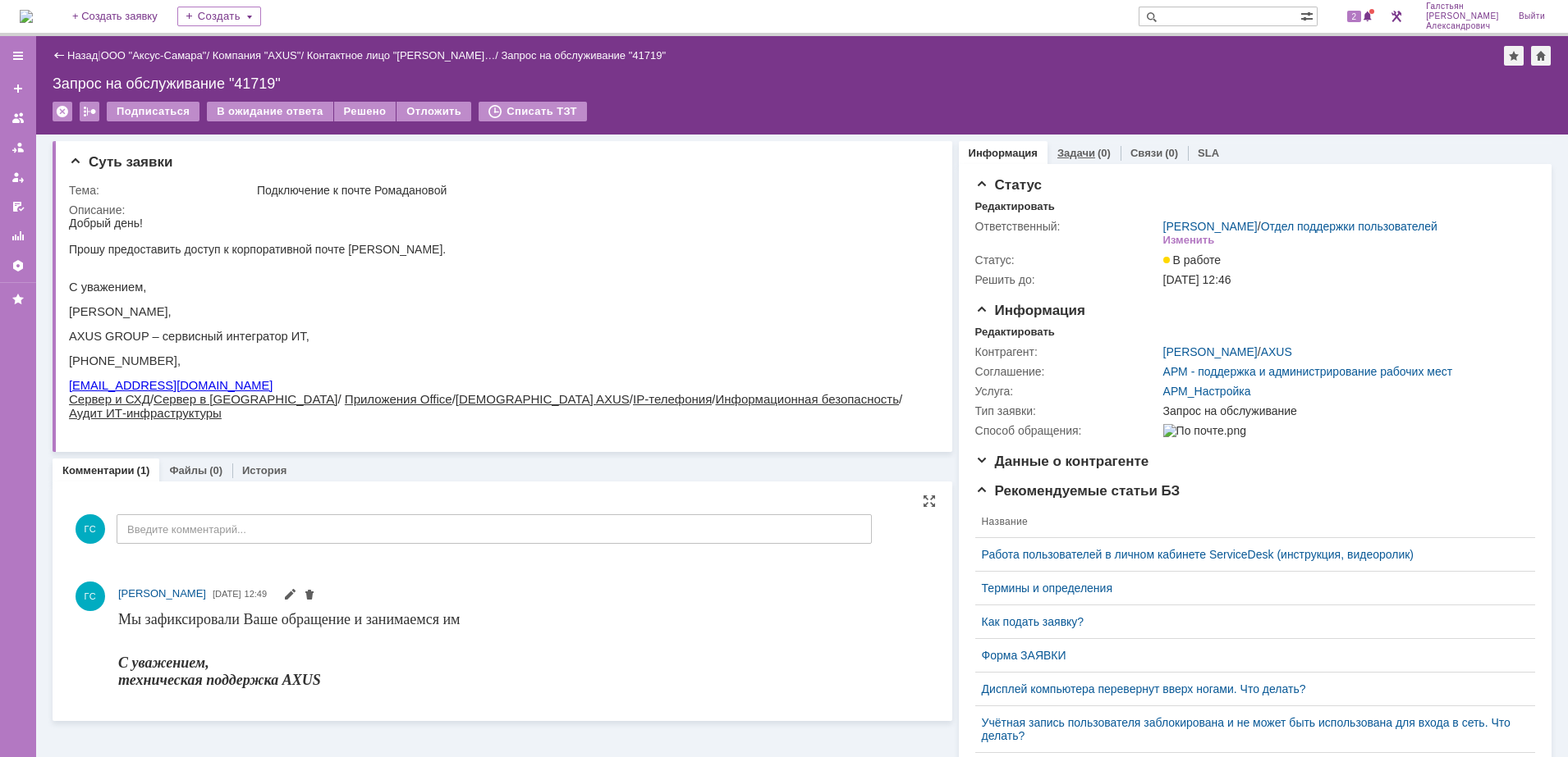
click at [1065, 158] on link "Задачи" at bounding box center [1076, 153] width 38 height 13
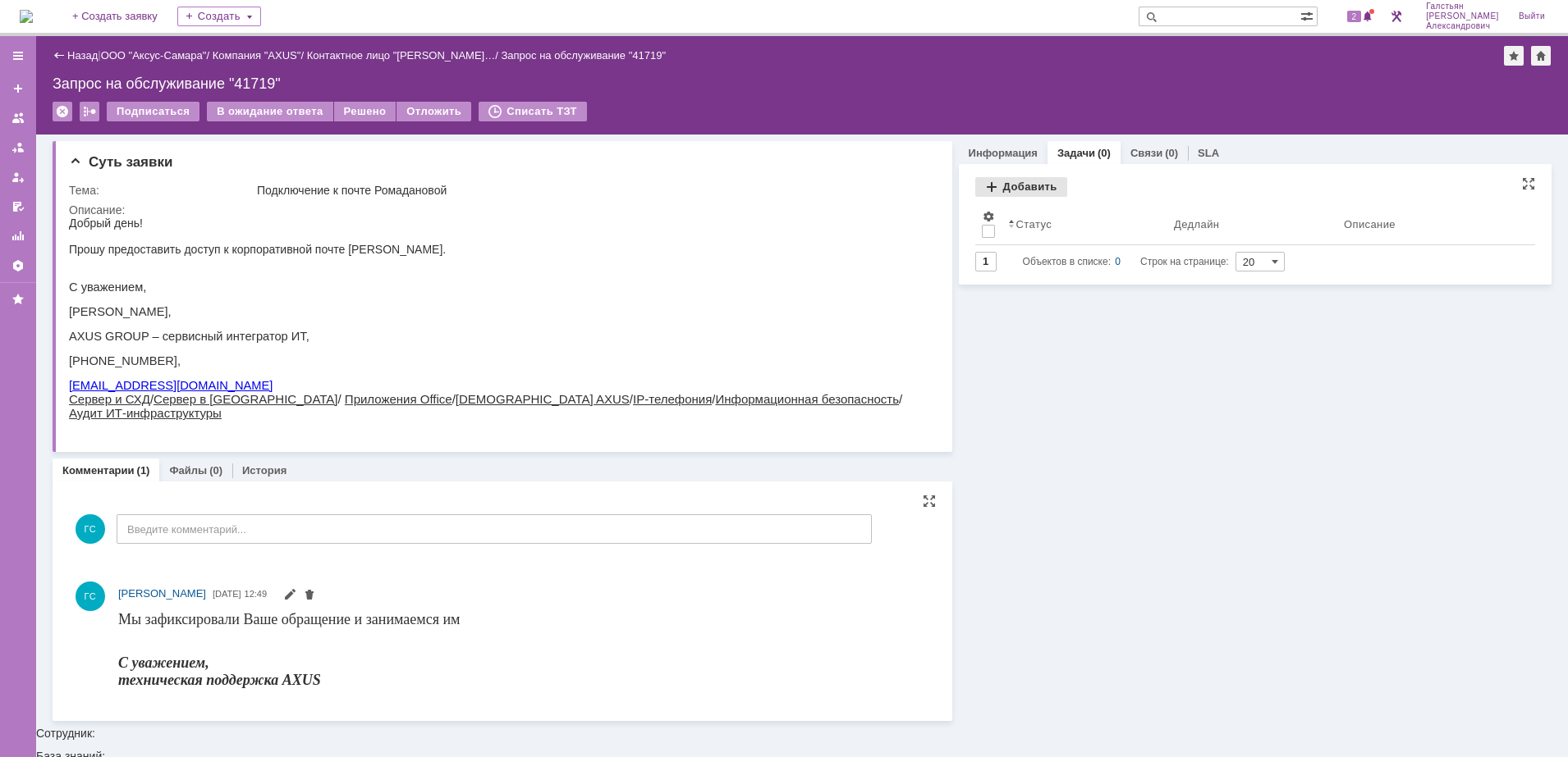
click at [1002, 192] on div "Добавить" at bounding box center [1021, 187] width 92 height 19
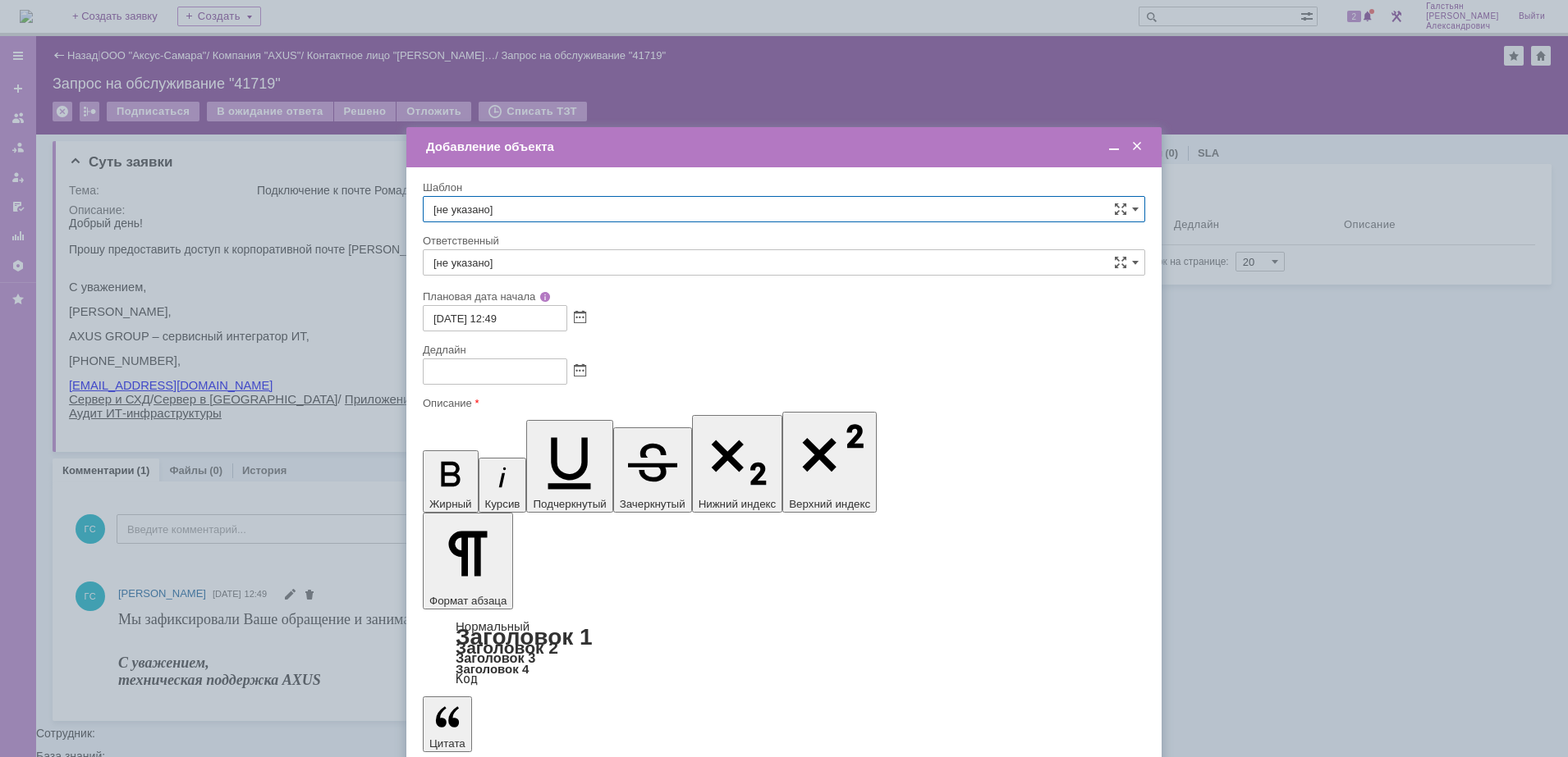
click at [577, 373] on span at bounding box center [580, 371] width 13 height 13
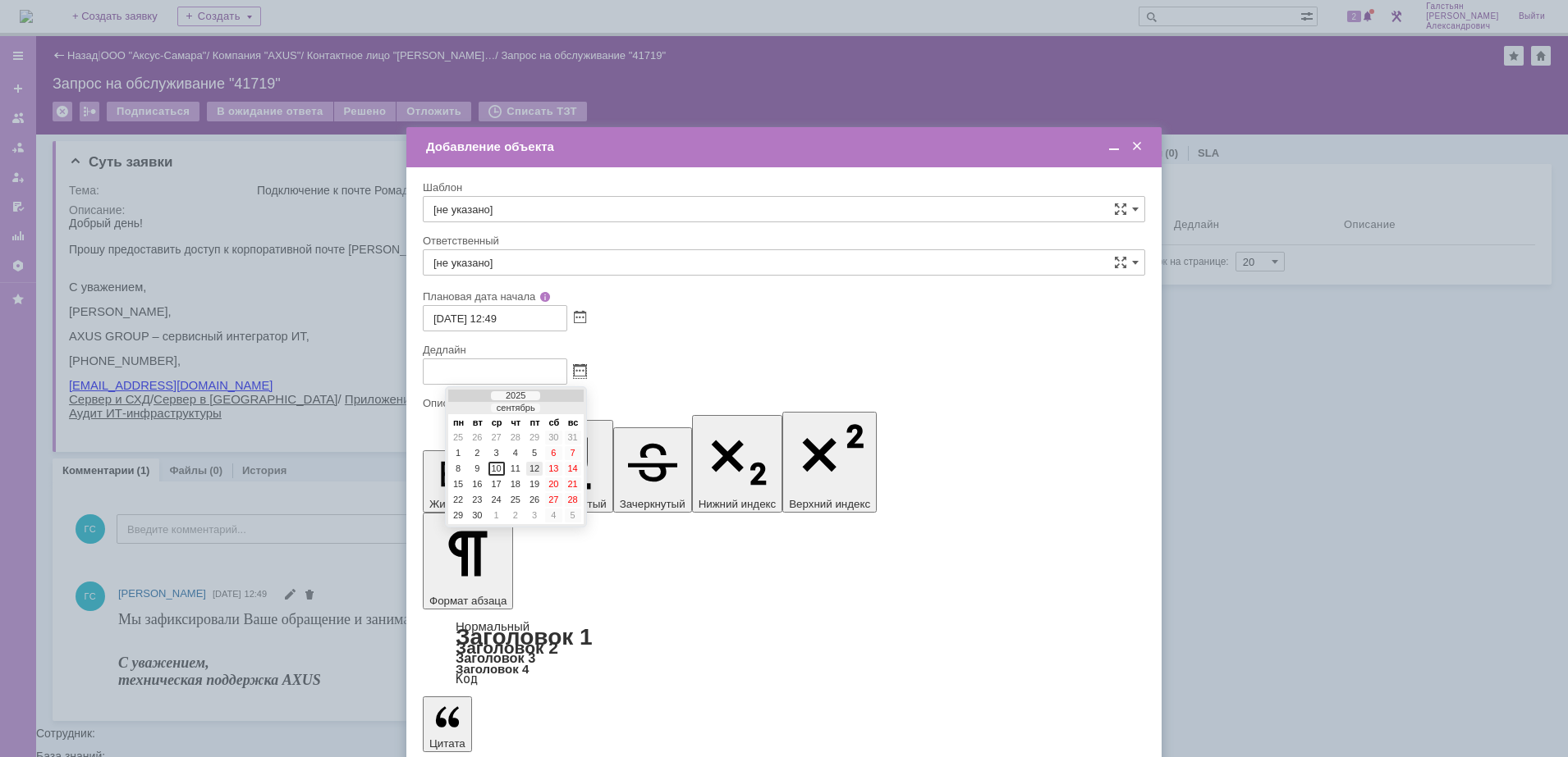
drag, startPoint x: 539, startPoint y: 467, endPoint x: 117, endPoint y: 9, distance: 622.8
click at [539, 467] on div "12" at bounding box center [534, 469] width 17 height 14
type input "[DATE] 12:49"
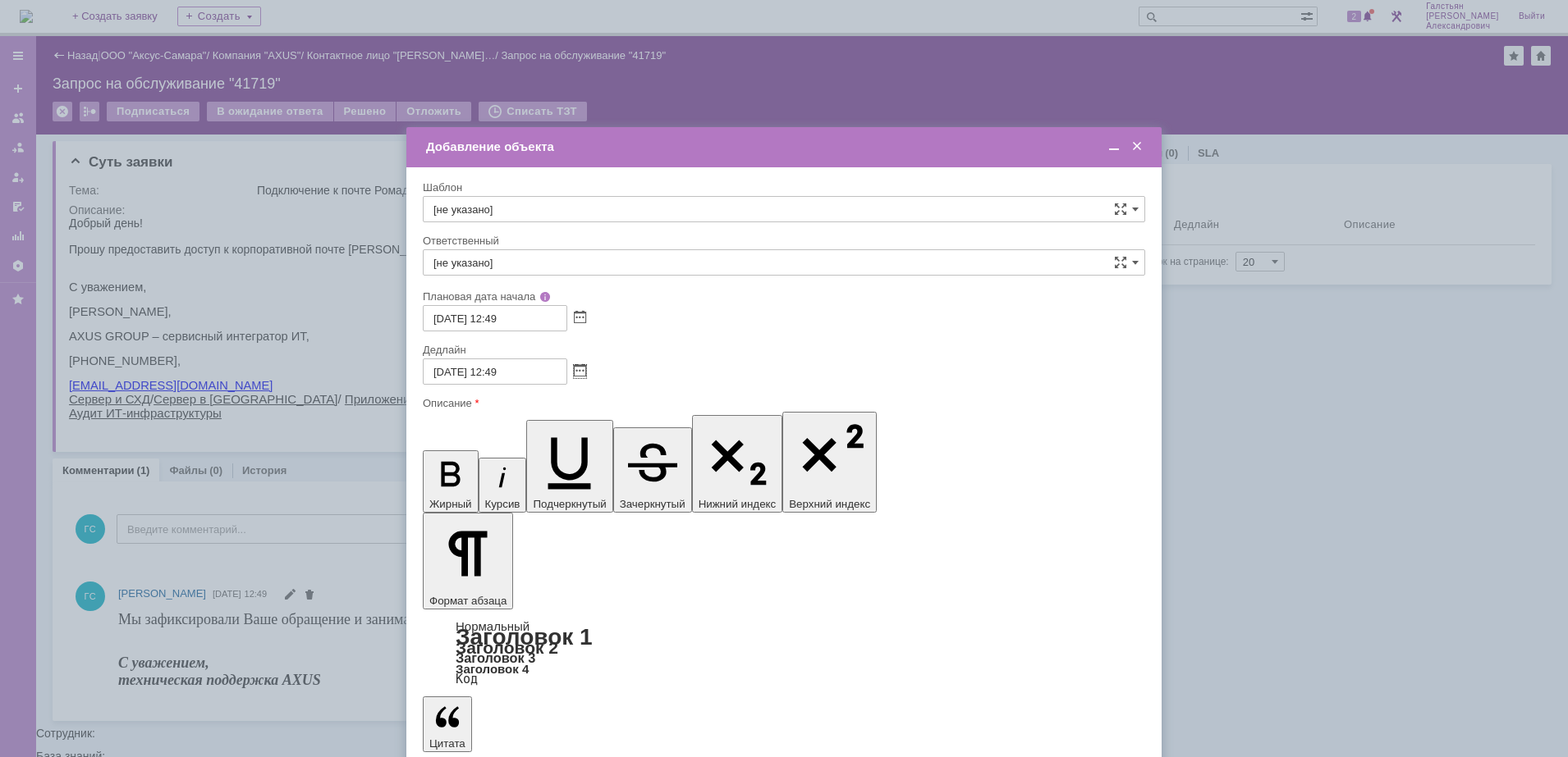
click at [559, 263] on input "[не указано]" at bounding box center [784, 262] width 722 height 26
click at [565, 435] on span "[PERSON_NAME]" at bounding box center [784, 435] width 701 height 13
type input "[PERSON_NAME]"
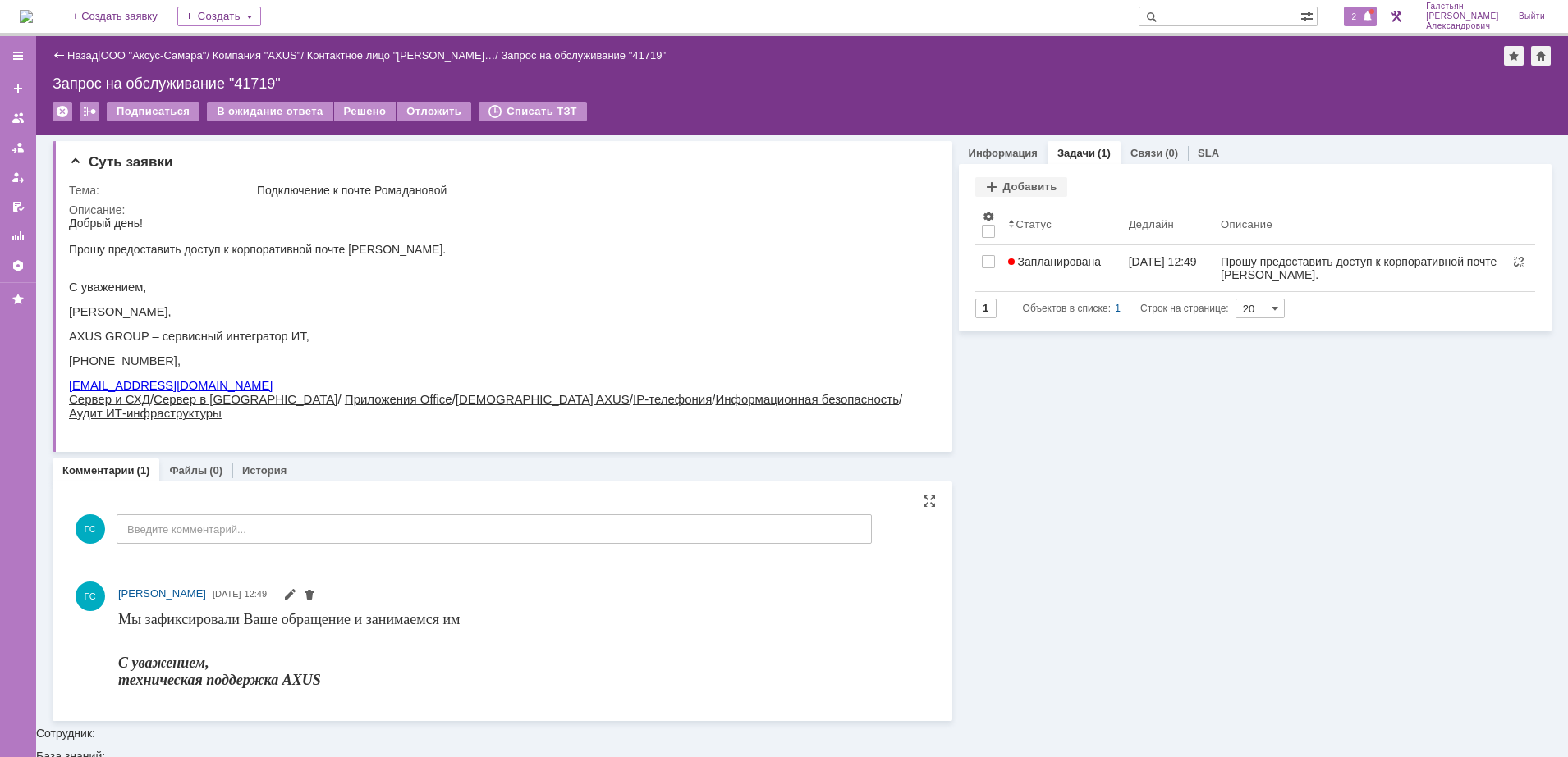
click at [1361, 21] on span "2" at bounding box center [1354, 17] width 15 height 12
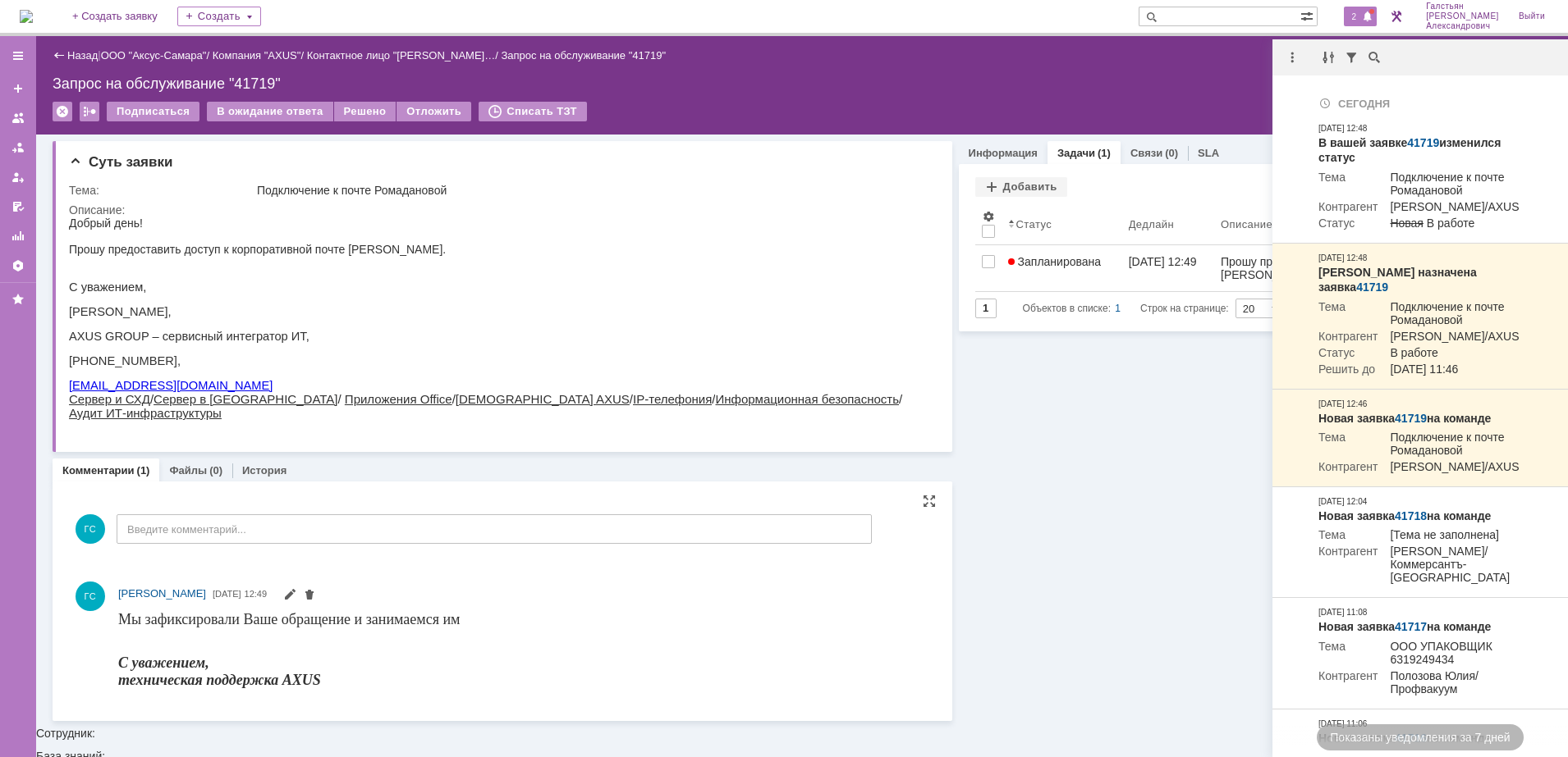
click at [1224, 68] on div "Назад | ООО "Аксус-Самара" / Компания "AXUS" / Контактное лицо "[PERSON_NAME]… …" at bounding box center [802, 85] width 1532 height 98
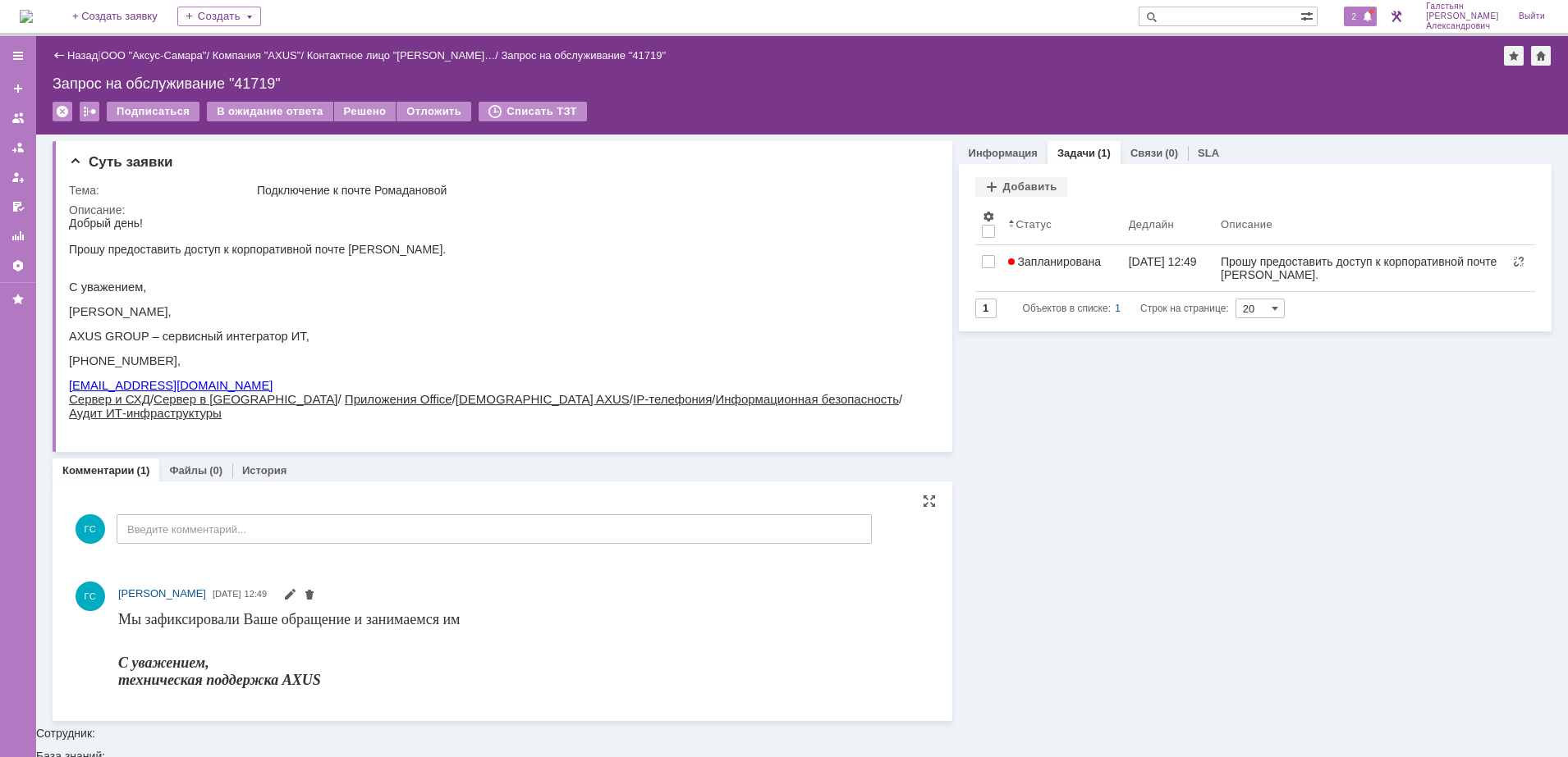
click at [1361, 11] on span "2" at bounding box center [1354, 17] width 15 height 12
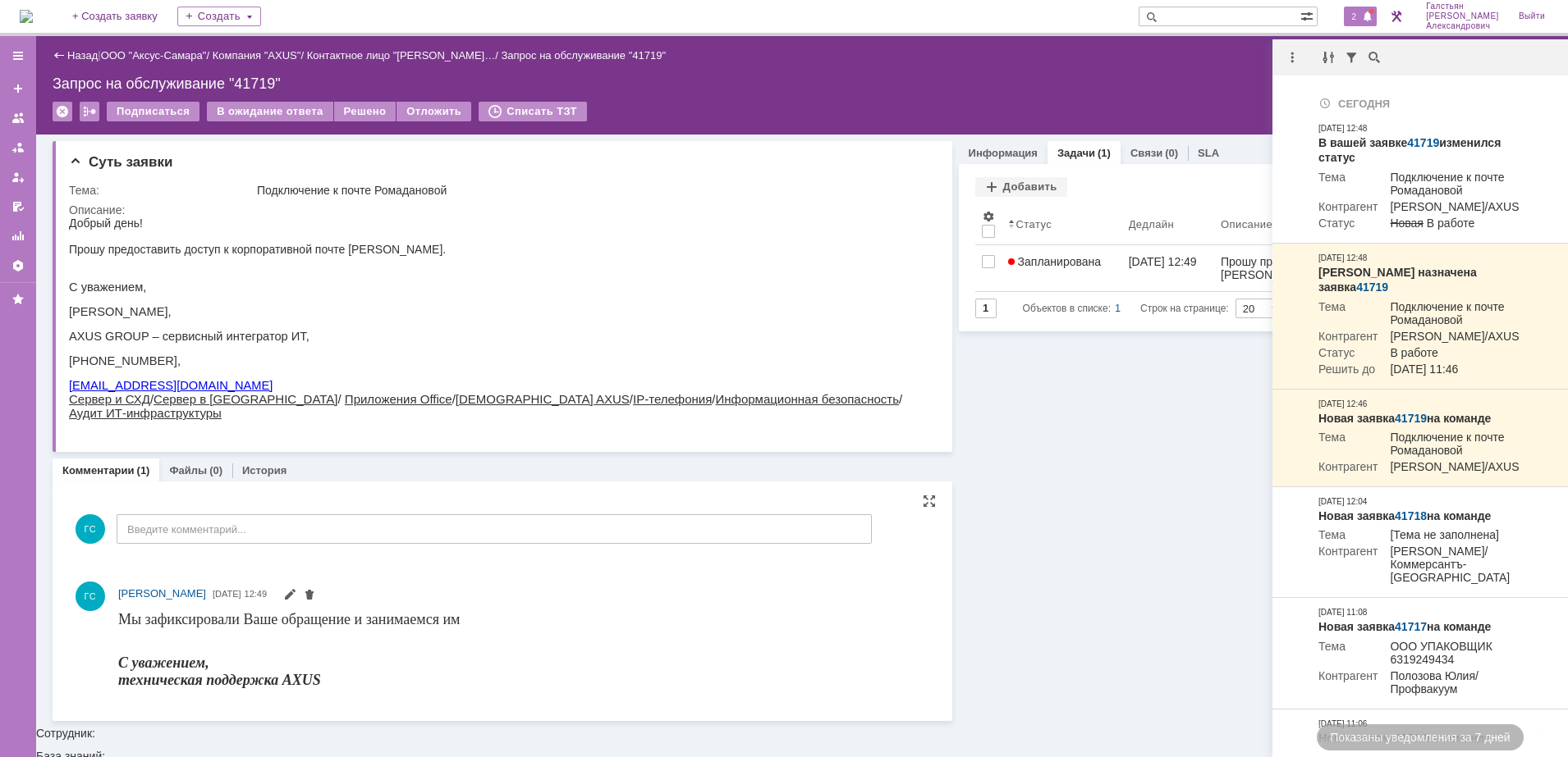
click at [1177, 68] on div "Назад | ООО "Аксус-Самара" / Компания "AXUS" / Контактное лицо "[PERSON_NAME]… …" at bounding box center [802, 85] width 1532 height 98
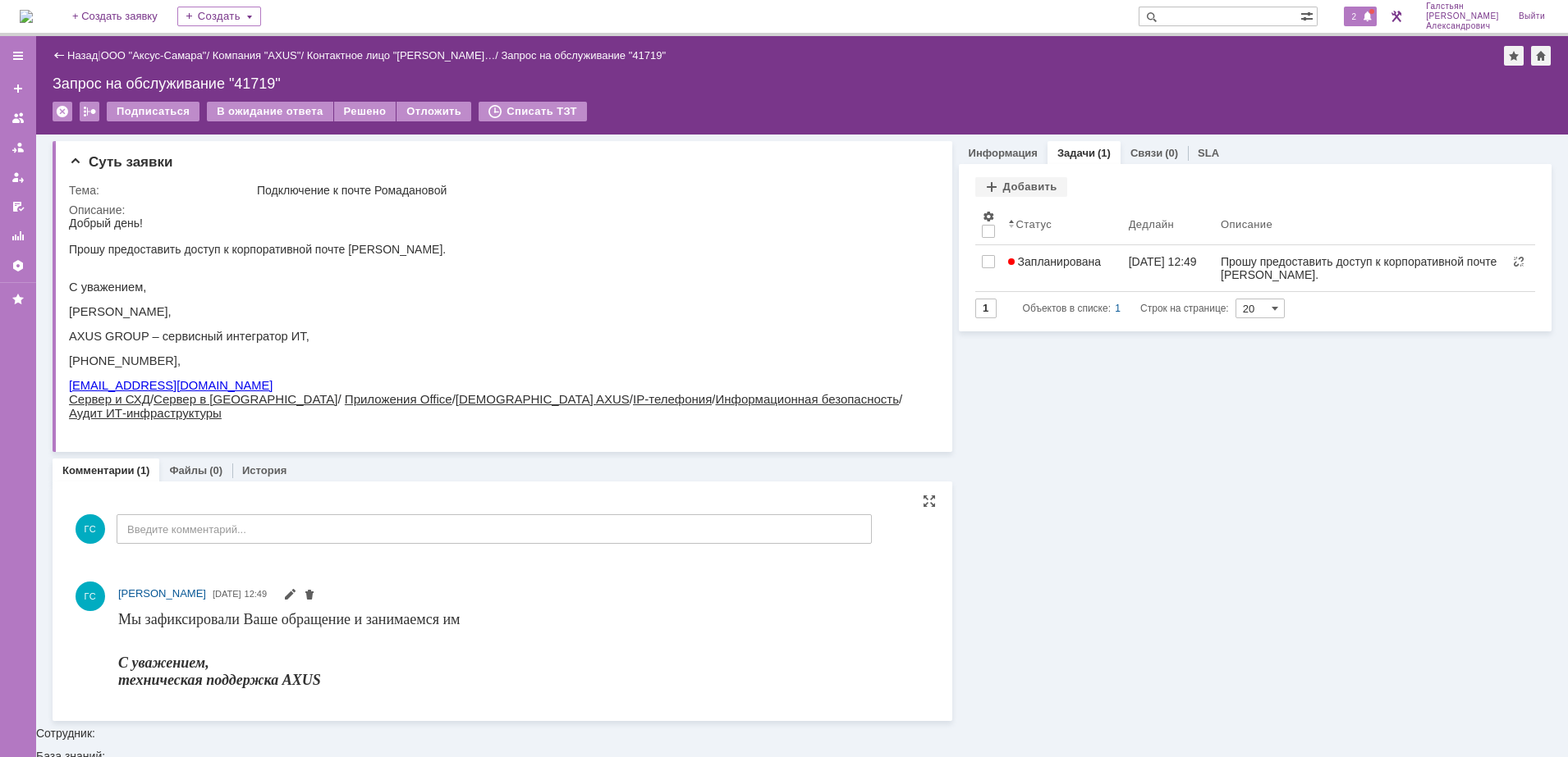
click at [1356, 19] on span "2" at bounding box center [1354, 17] width 15 height 12
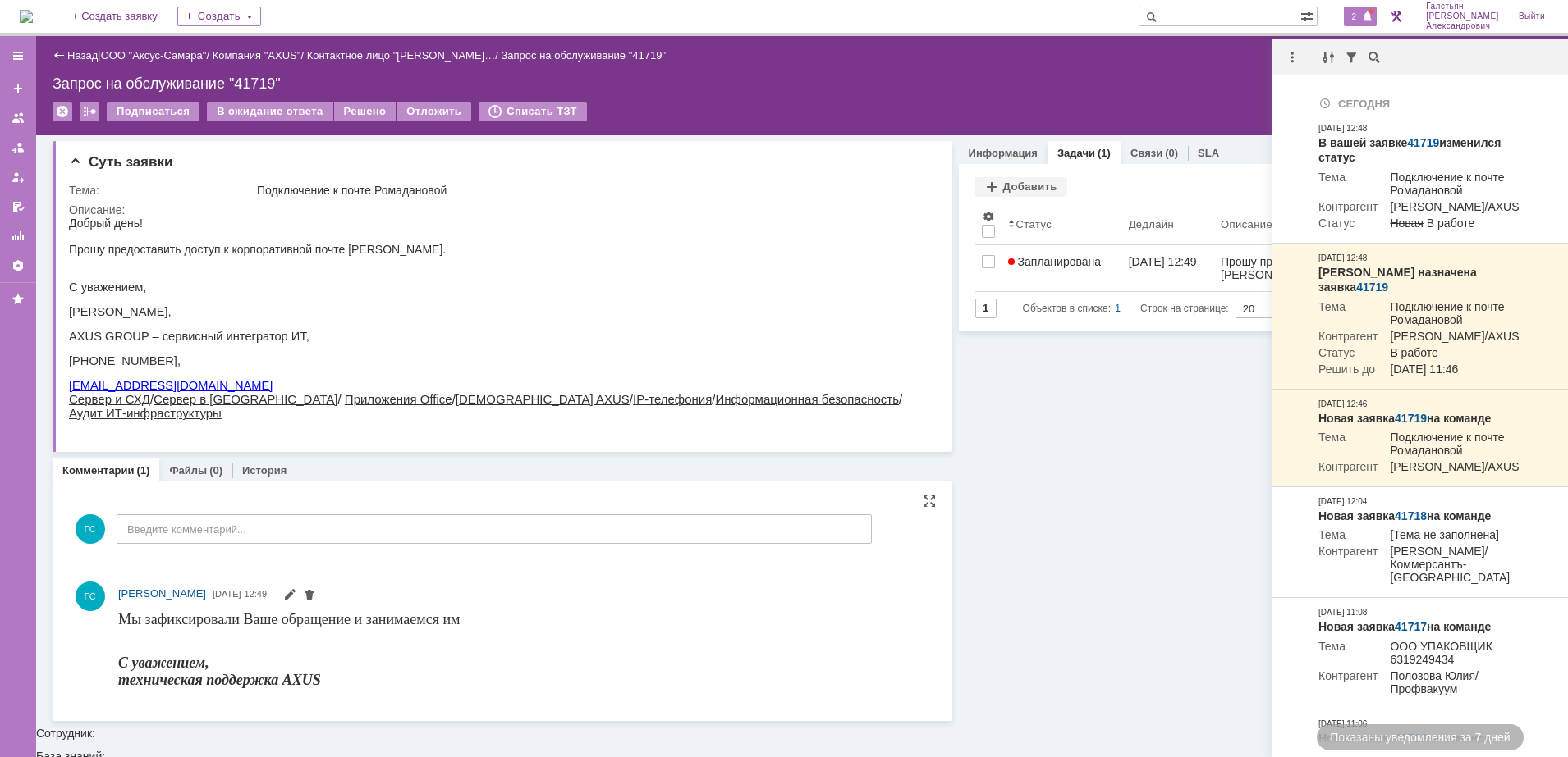
click at [1219, 74] on div "Назад | ООО "Аксус-Самара" / Компания "AXUS" / Контактное лицо "[PERSON_NAME]… …" at bounding box center [802, 85] width 1532 height 98
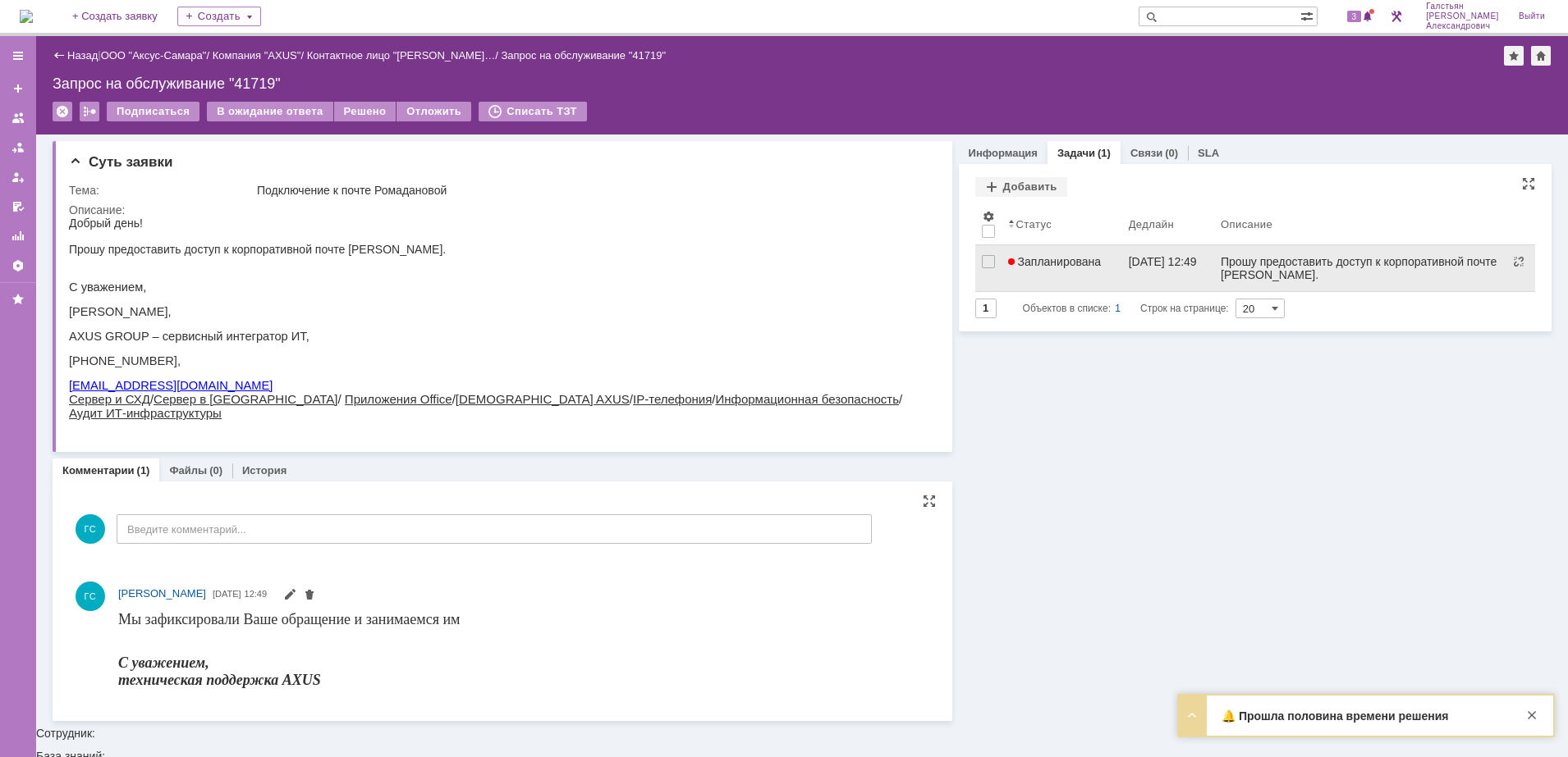
click at [1153, 265] on div "[DATE] 12:49" at bounding box center [1163, 261] width 68 height 13
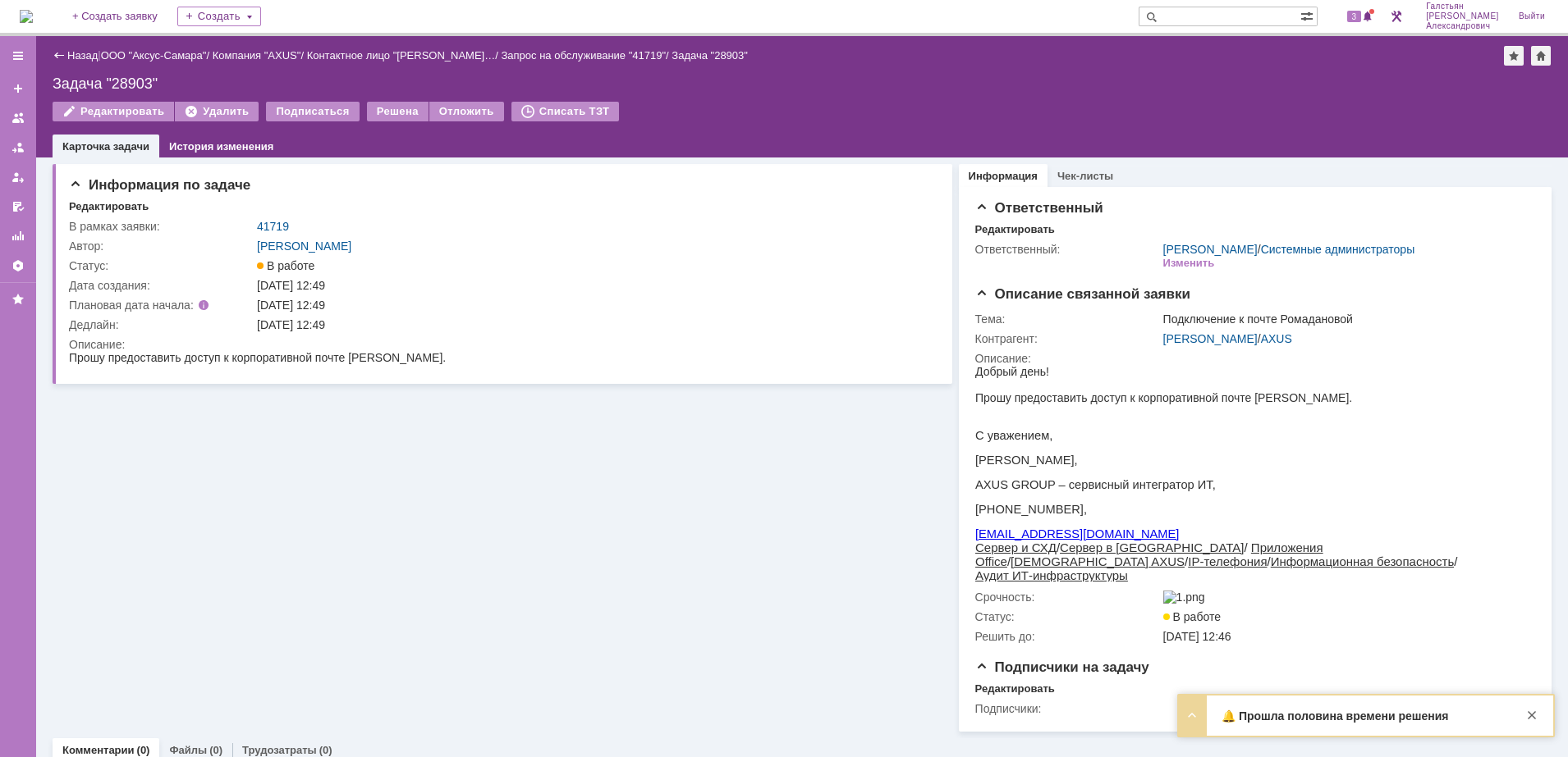
click at [33, 16] on img at bounding box center [25, 16] width 13 height 13
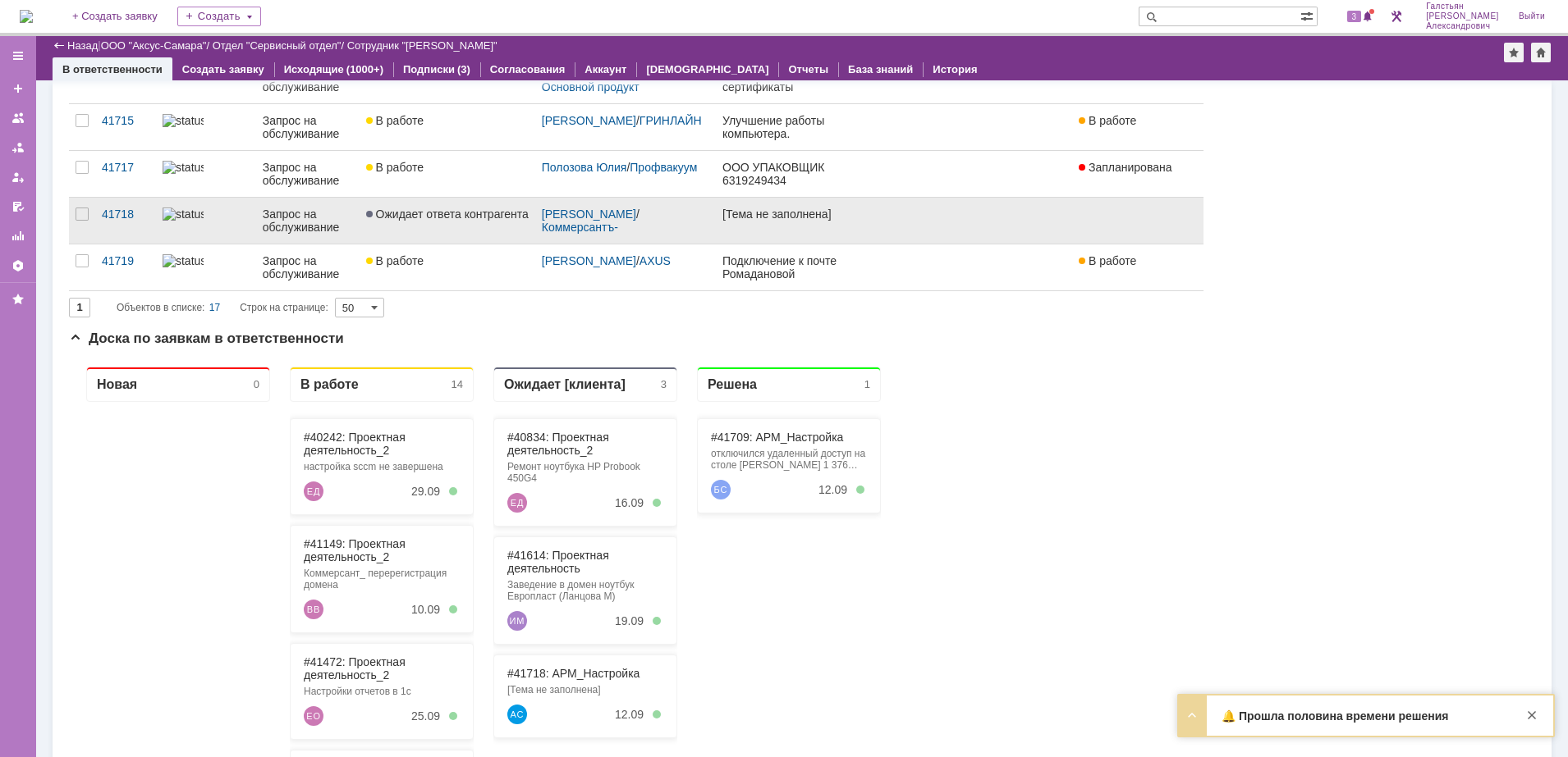
click at [830, 237] on link "[Тема не заполнена]" at bounding box center [801, 220] width 172 height 46
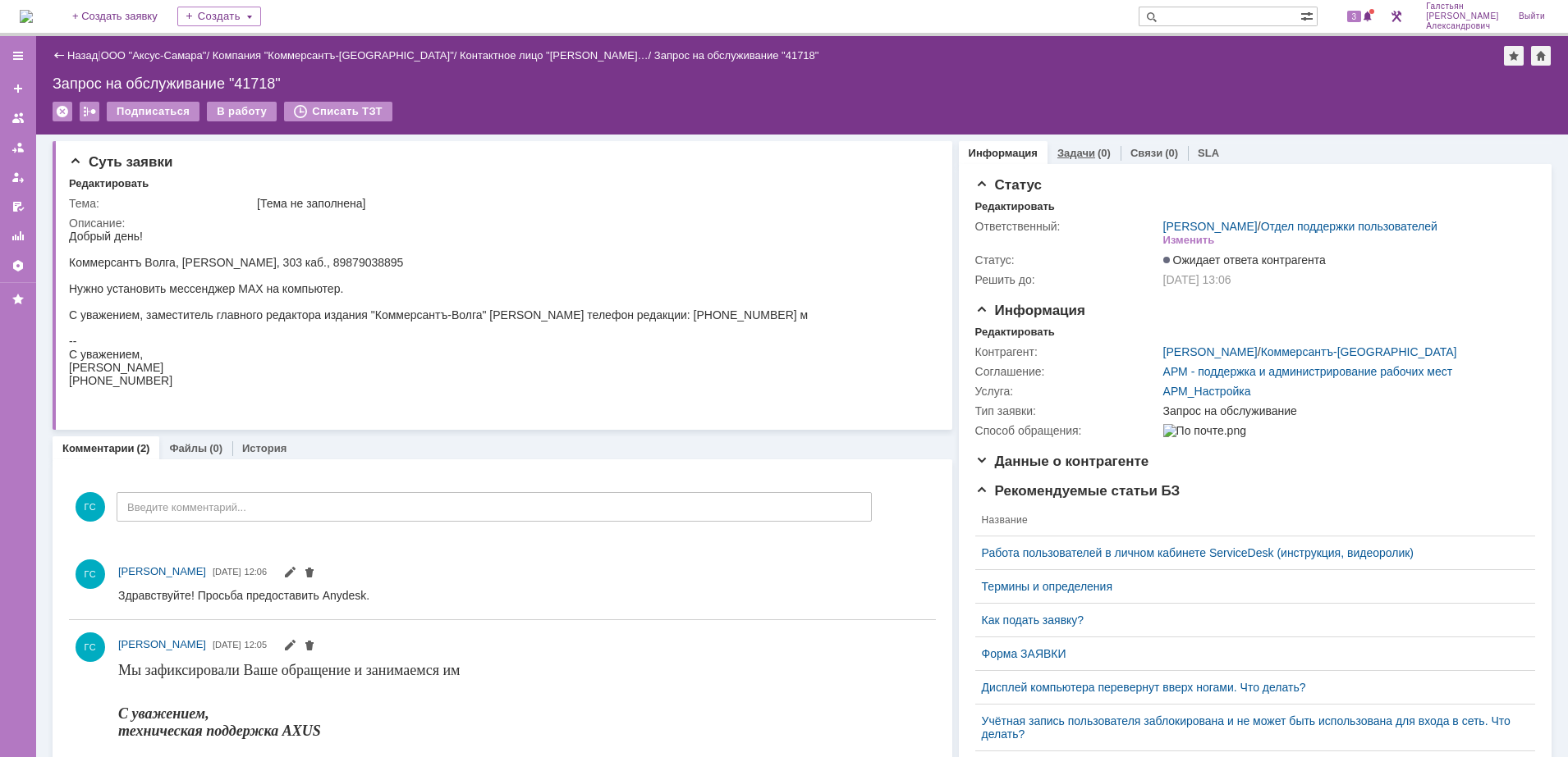
click at [1077, 156] on link "Задачи" at bounding box center [1076, 153] width 38 height 13
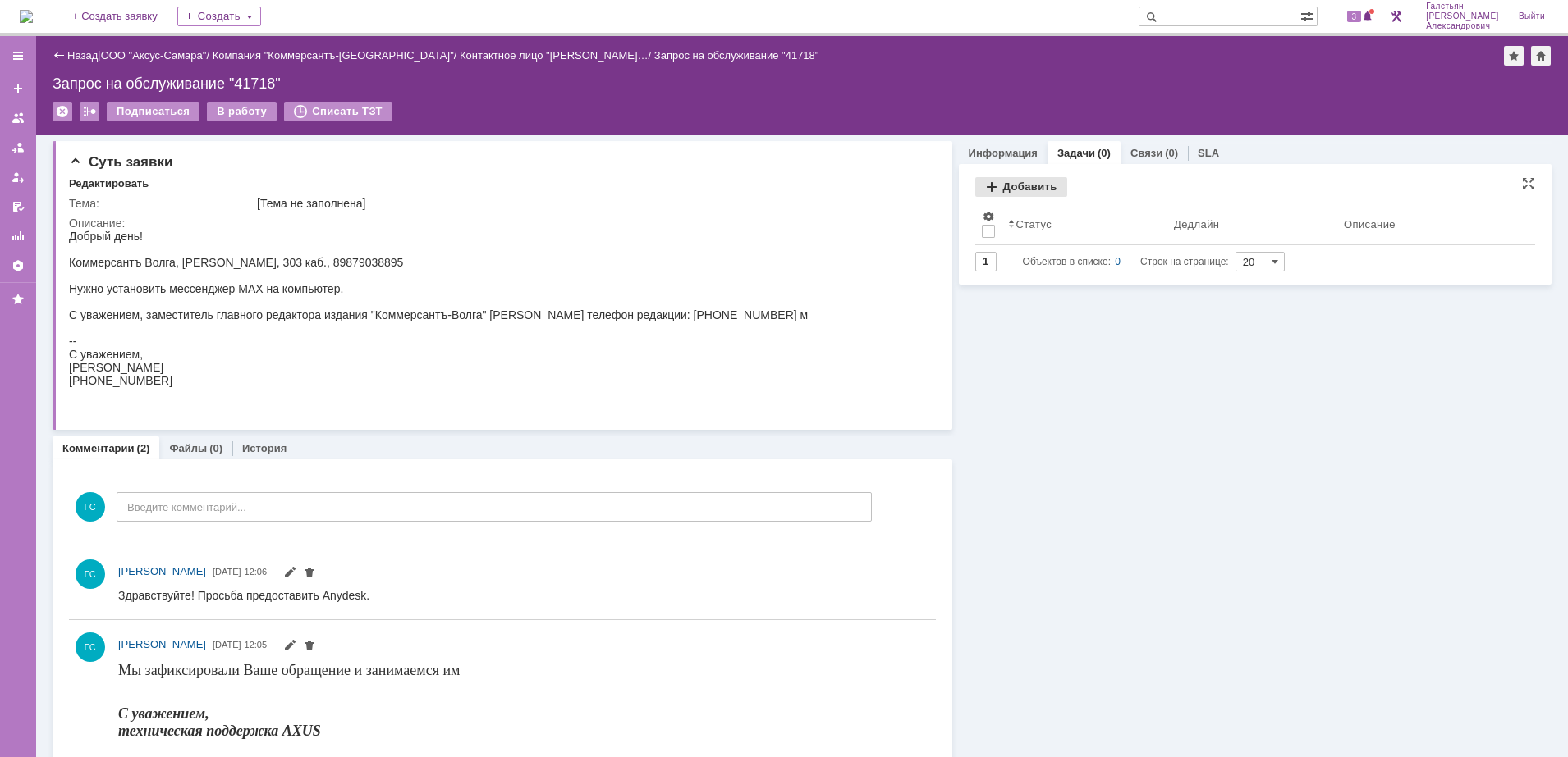
click at [1000, 187] on div "Добавить" at bounding box center [1021, 187] width 92 height 19
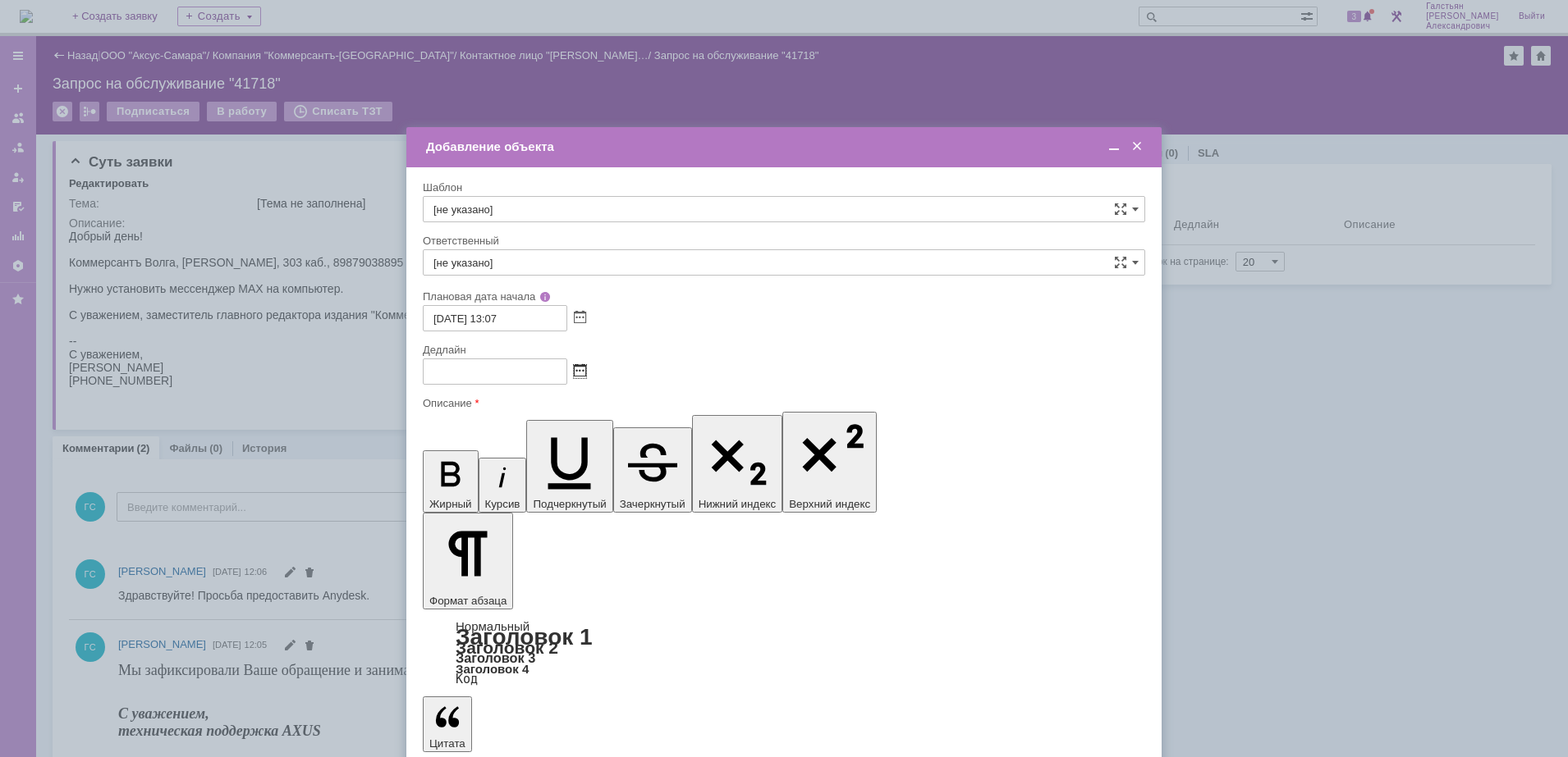
click at [581, 365] on span at bounding box center [580, 371] width 13 height 13
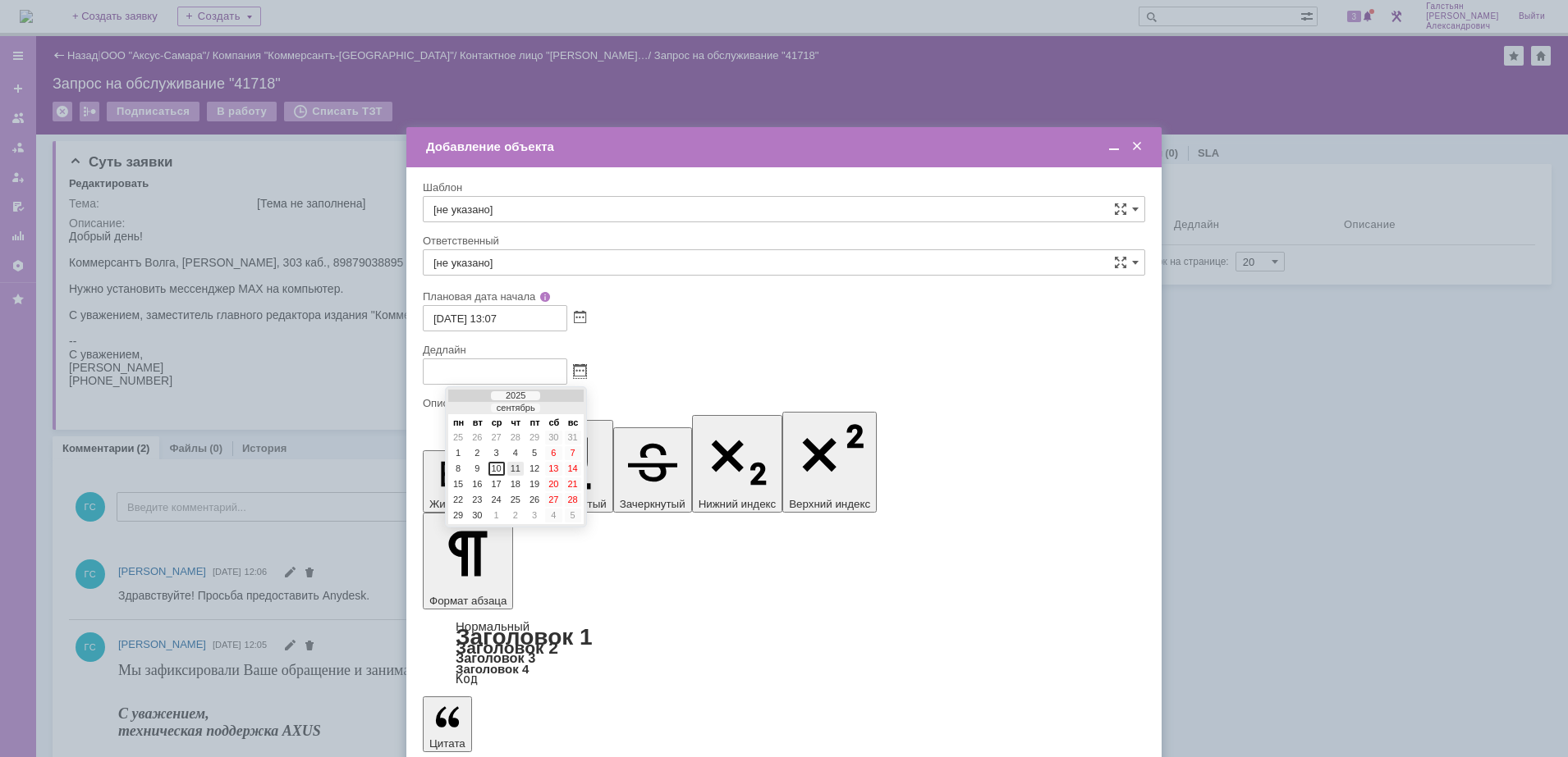
click at [520, 469] on div "11" at bounding box center [516, 469] width 17 height 14
type input "[DATE] 13:07"
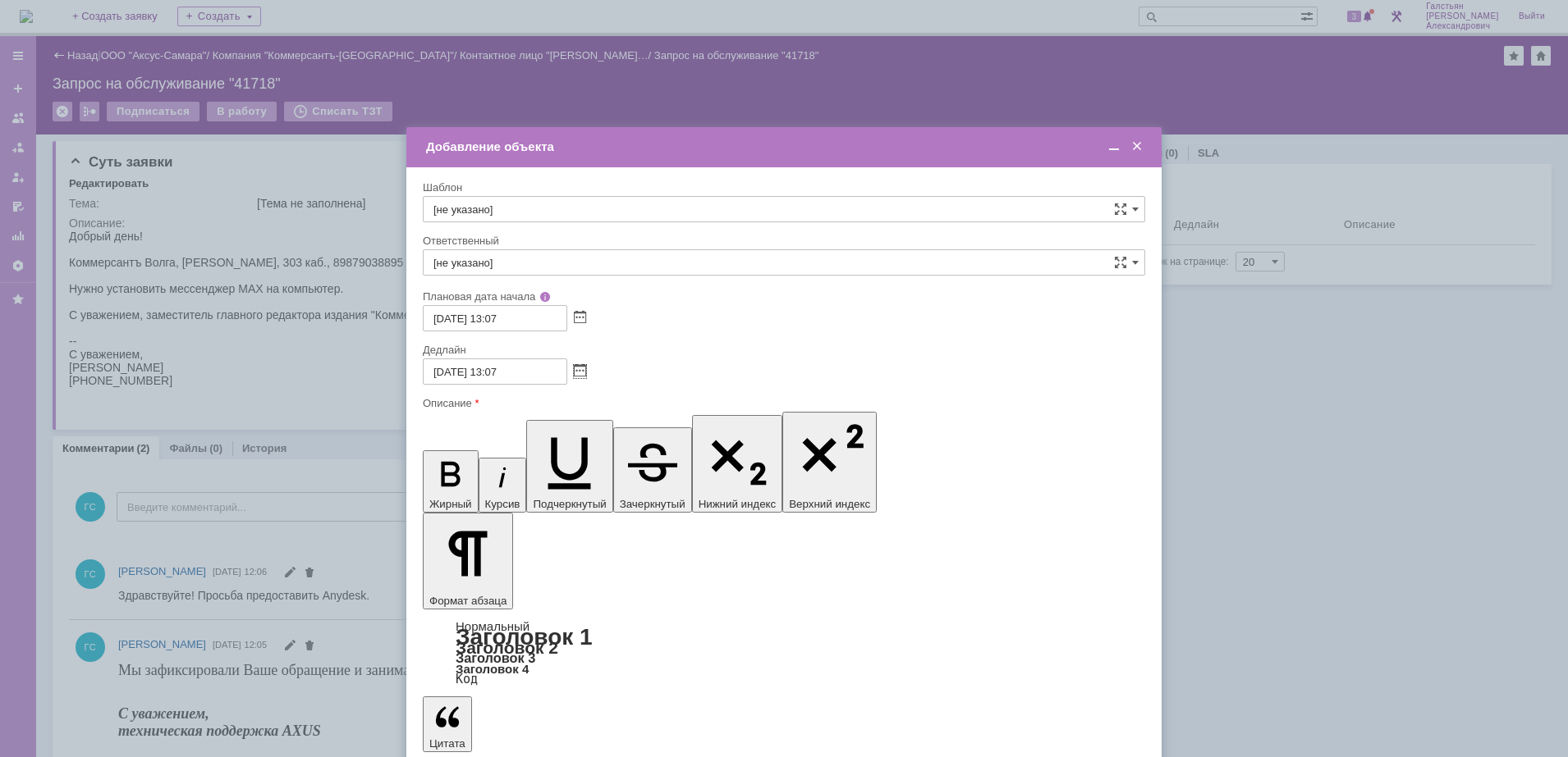
click at [524, 267] on input "[не указано]" at bounding box center [784, 262] width 722 height 26
click at [561, 384] on span "[PERSON_NAME]" at bounding box center [784, 382] width 701 height 13
type input "[PERSON_NAME]"
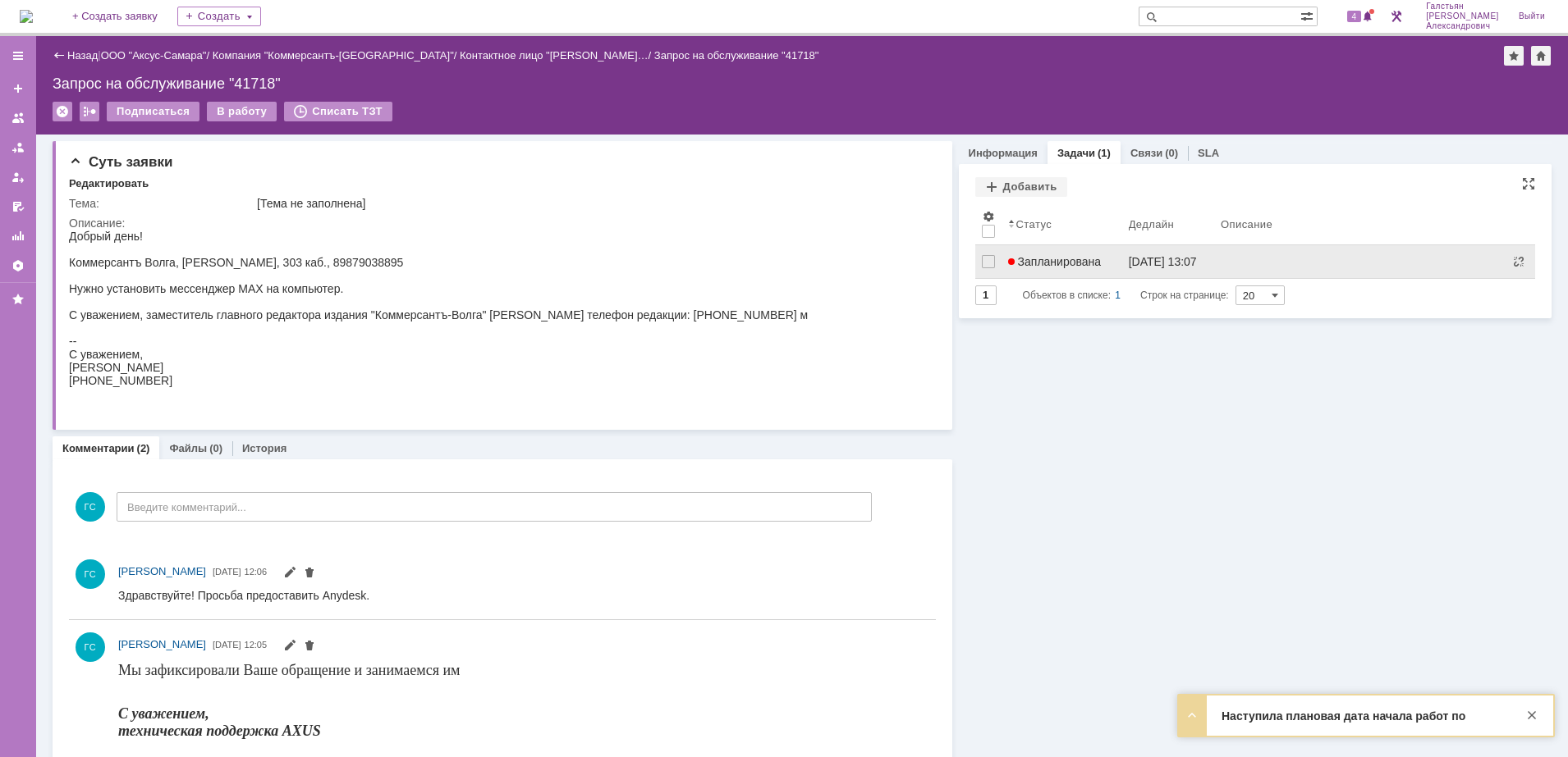
click at [1081, 250] on link "Запланирована" at bounding box center [1062, 262] width 121 height 33
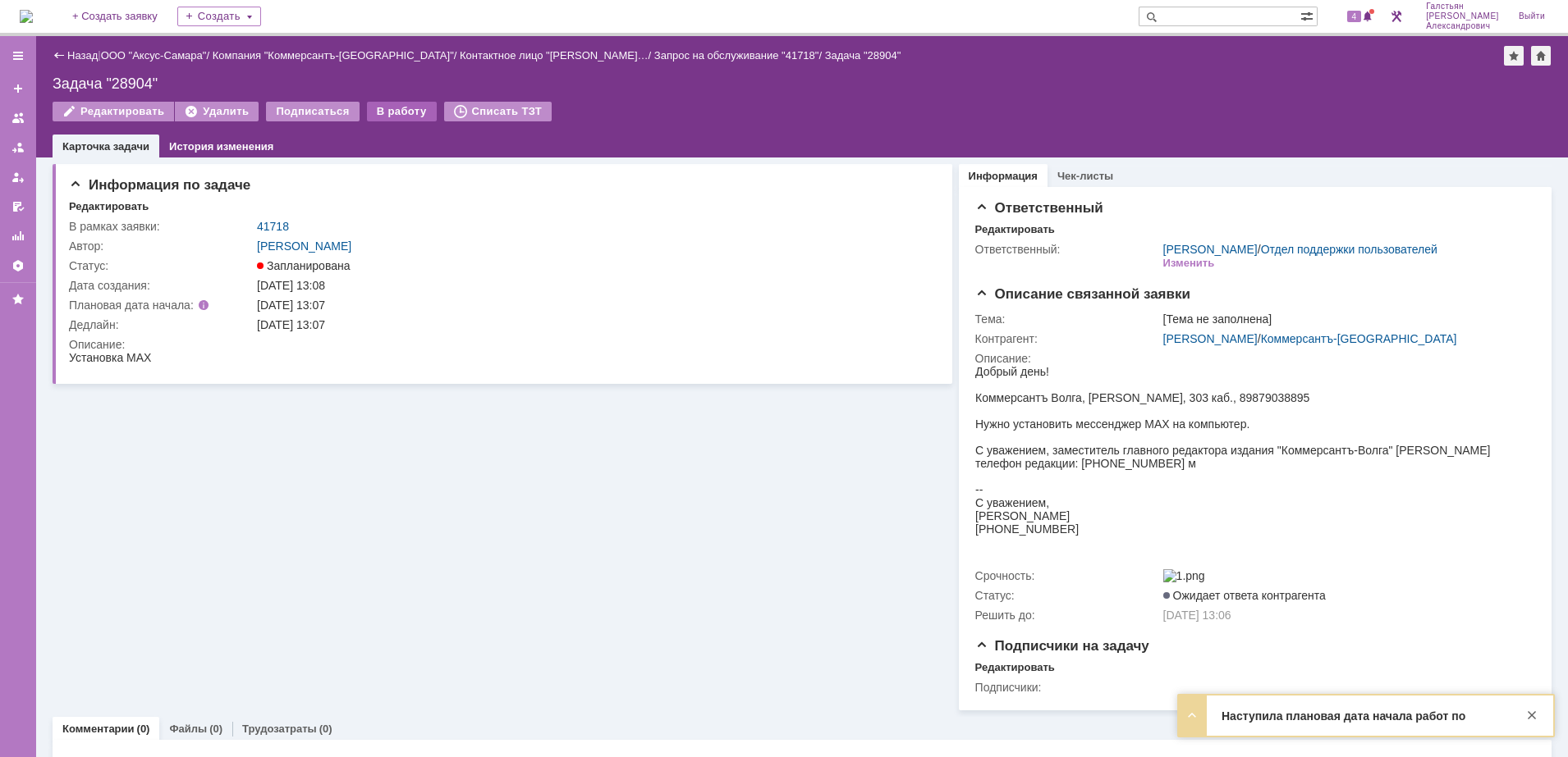
click at [389, 110] on div "В работу" at bounding box center [402, 111] width 70 height 19
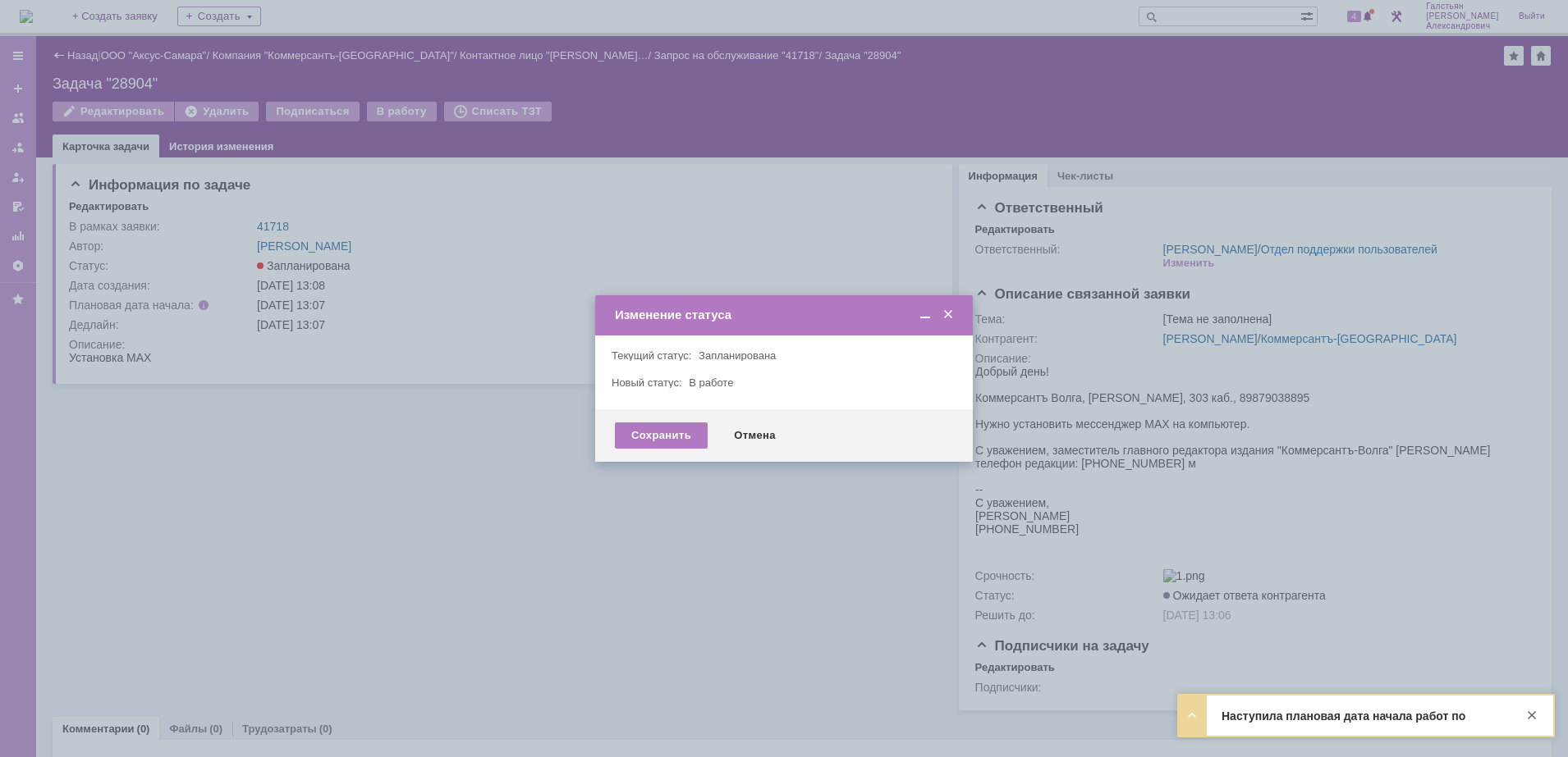
drag, startPoint x: 637, startPoint y: 436, endPoint x: 455, endPoint y: 288, distance: 234.6
click at [637, 434] on div "Сохранить" at bounding box center [661, 435] width 93 height 26
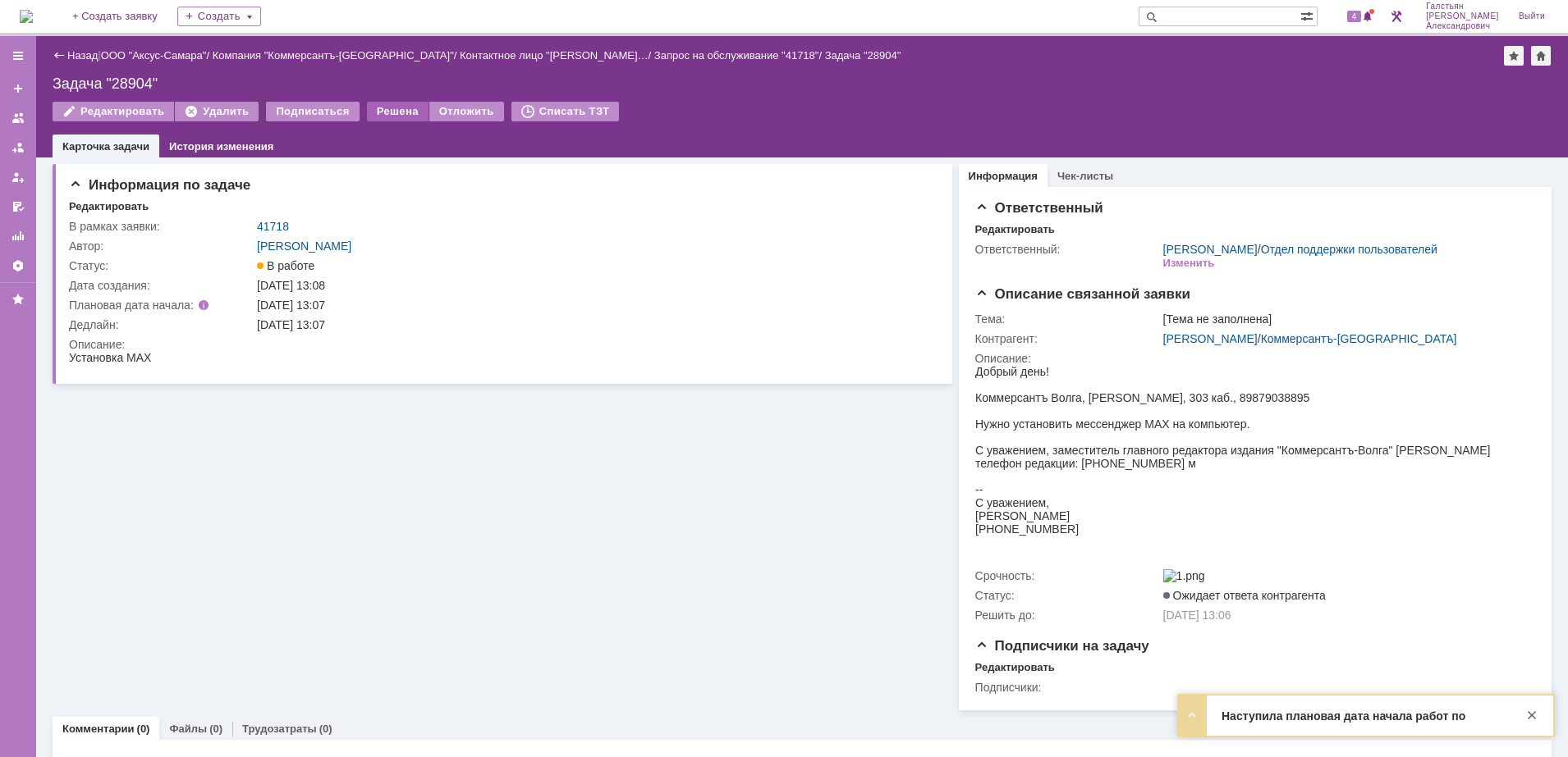
click at [402, 112] on div "Решена" at bounding box center [398, 111] width 61 height 19
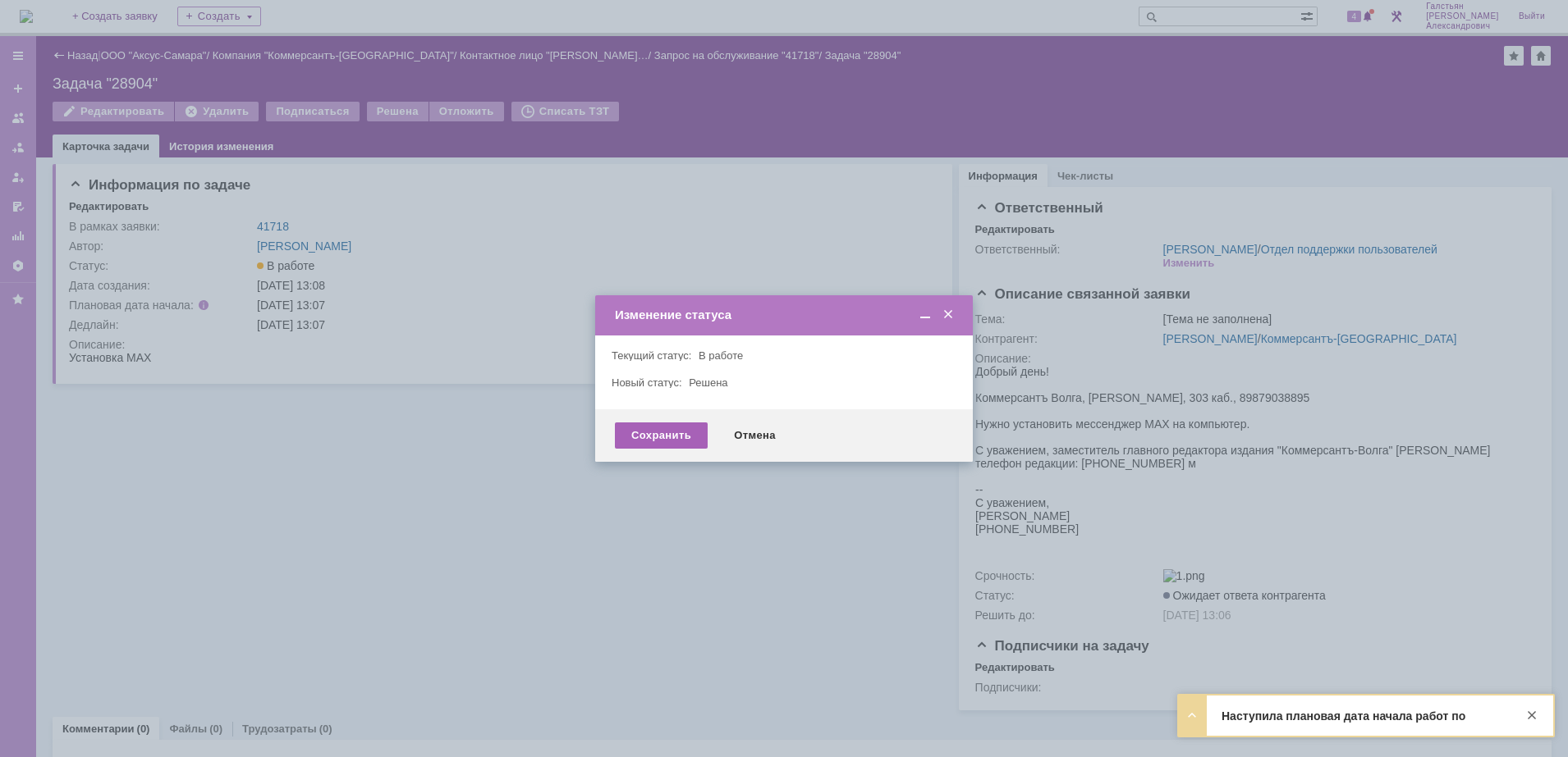
click at [628, 433] on div "Сохранить" at bounding box center [661, 435] width 93 height 26
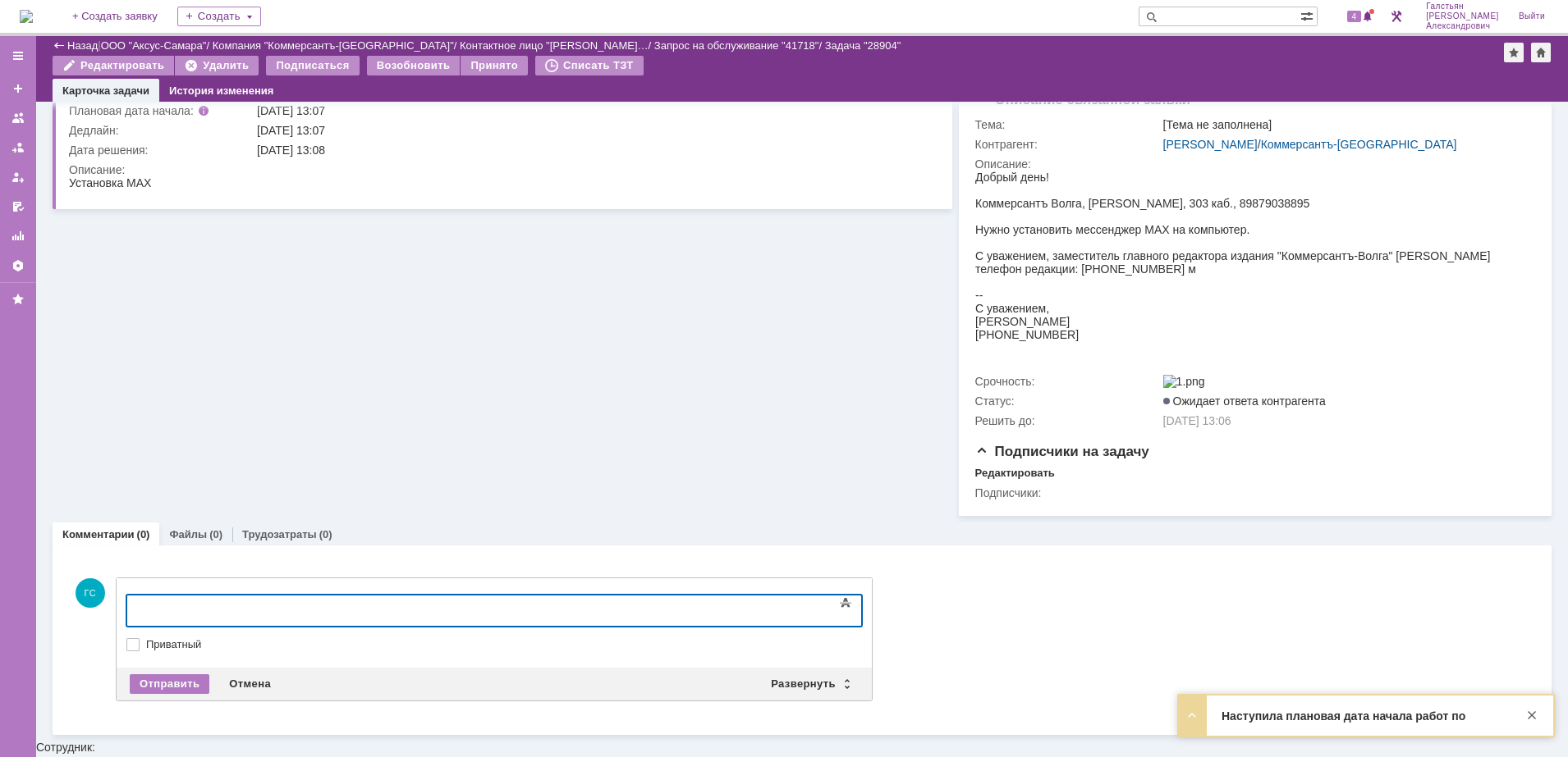
scroll to position [140, 0]
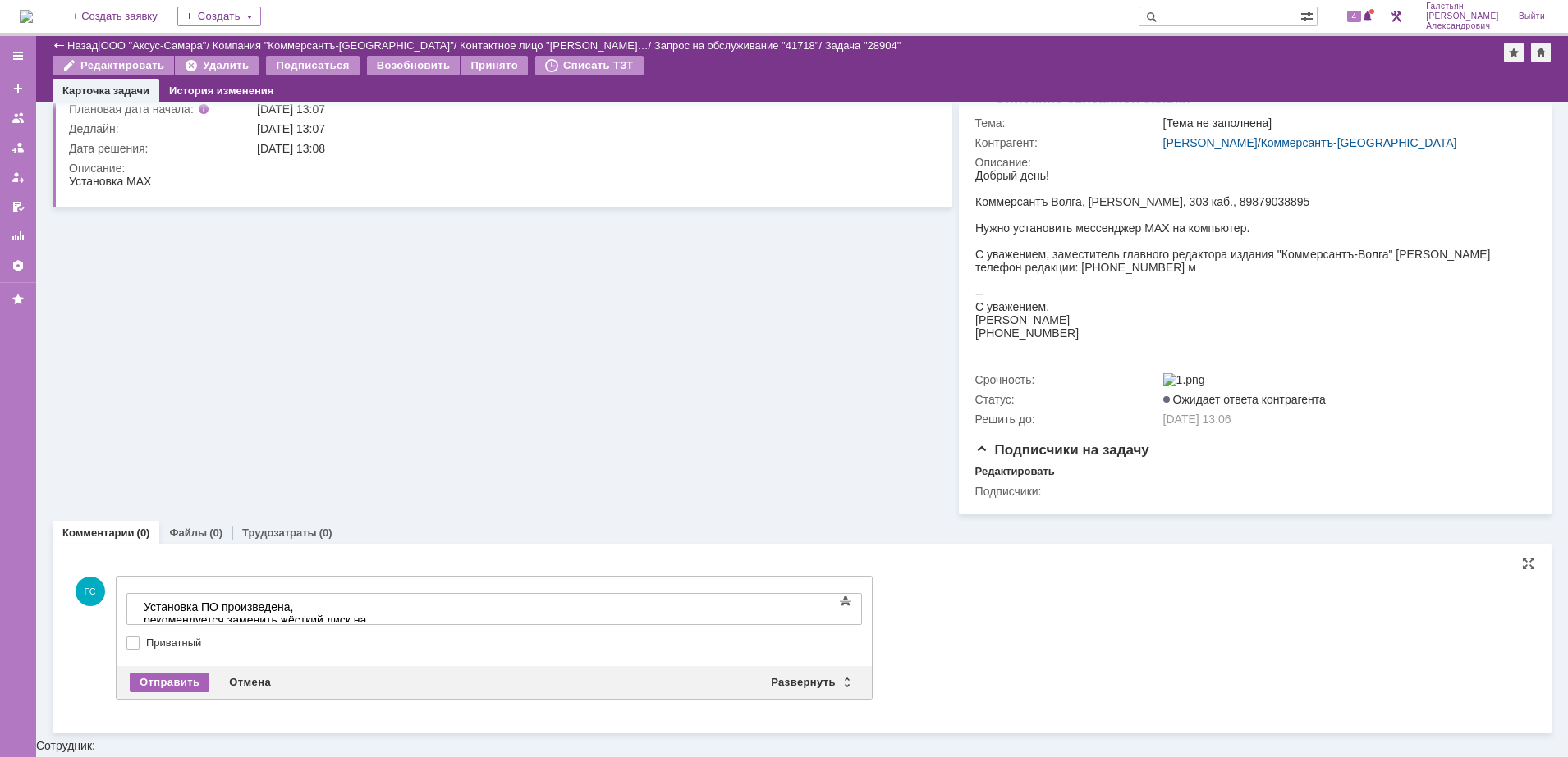
click at [174, 693] on div "Отправить" at bounding box center [170, 683] width 80 height 19
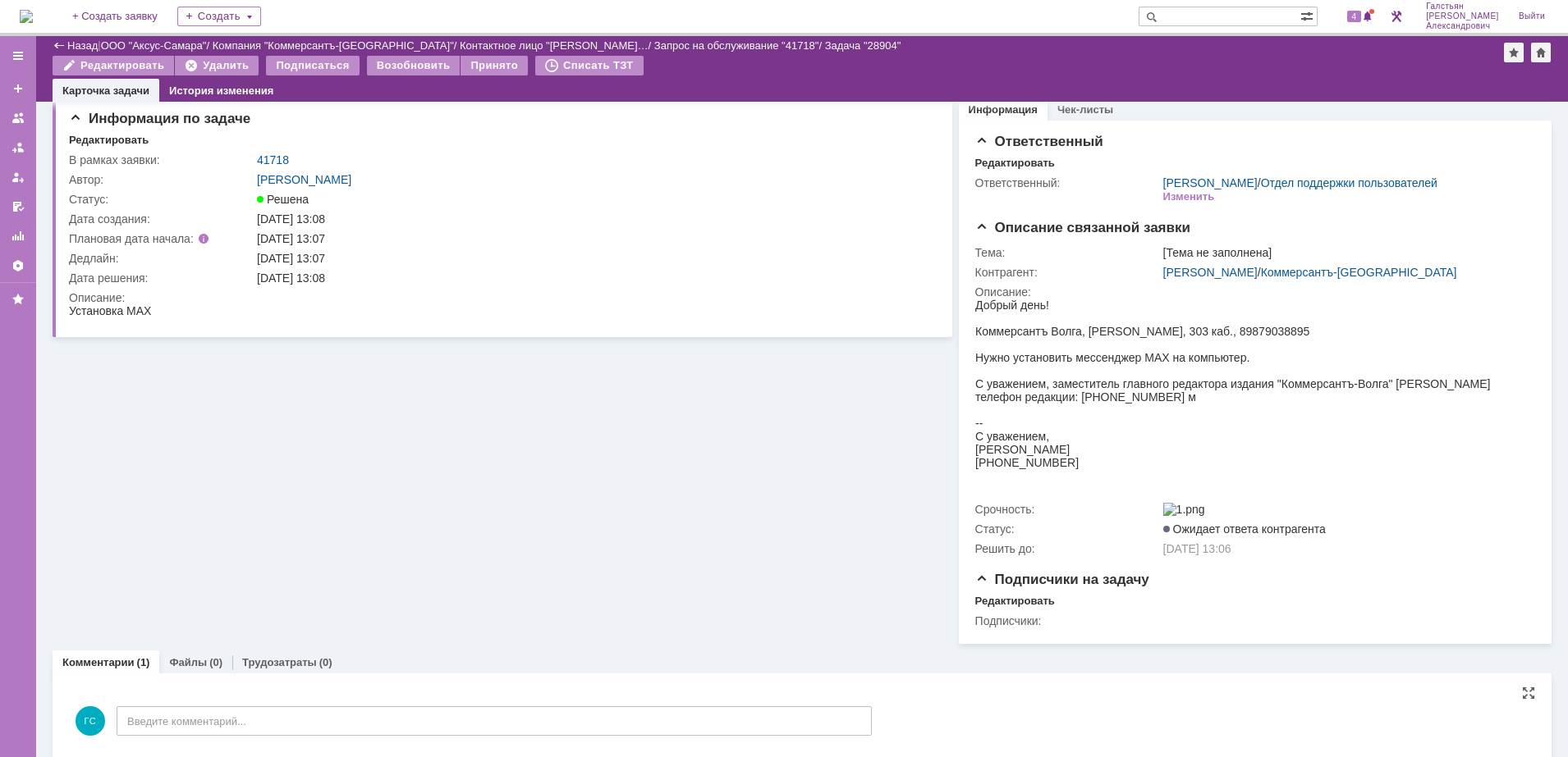
scroll to position [0, 0]
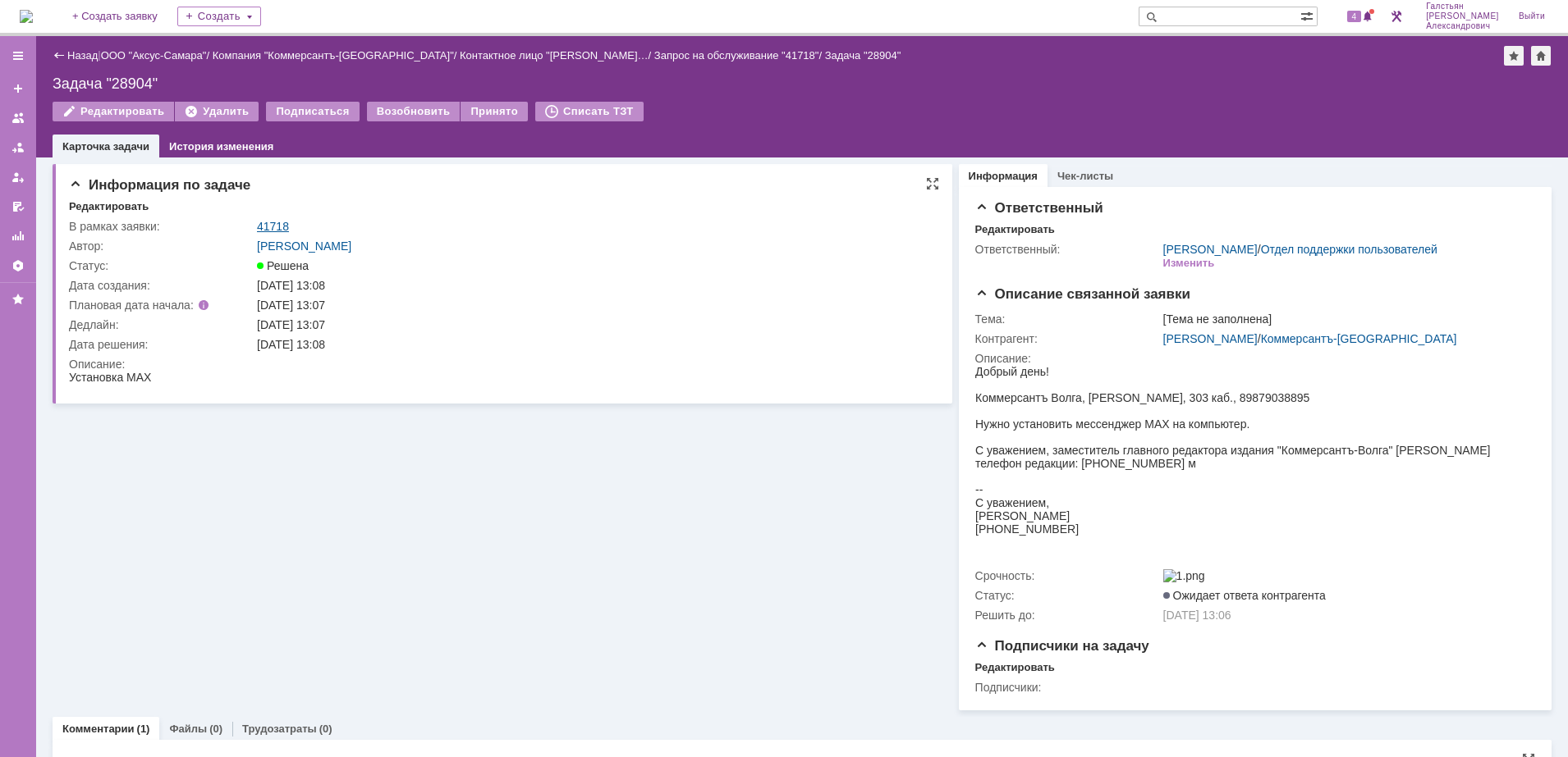
click at [268, 220] on link "41718" at bounding box center [273, 226] width 32 height 13
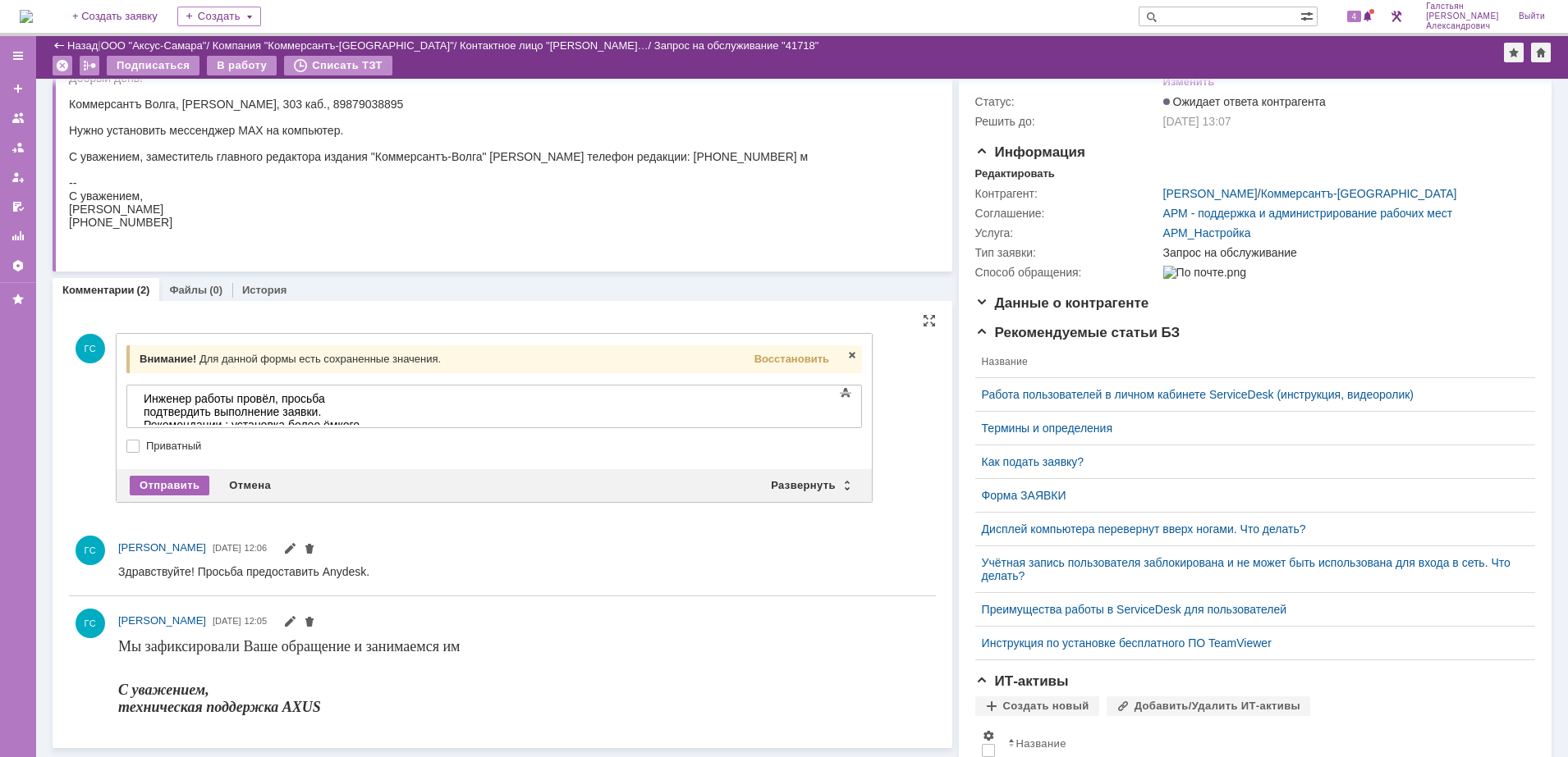
click at [169, 483] on div "Отправить" at bounding box center [170, 486] width 80 height 19
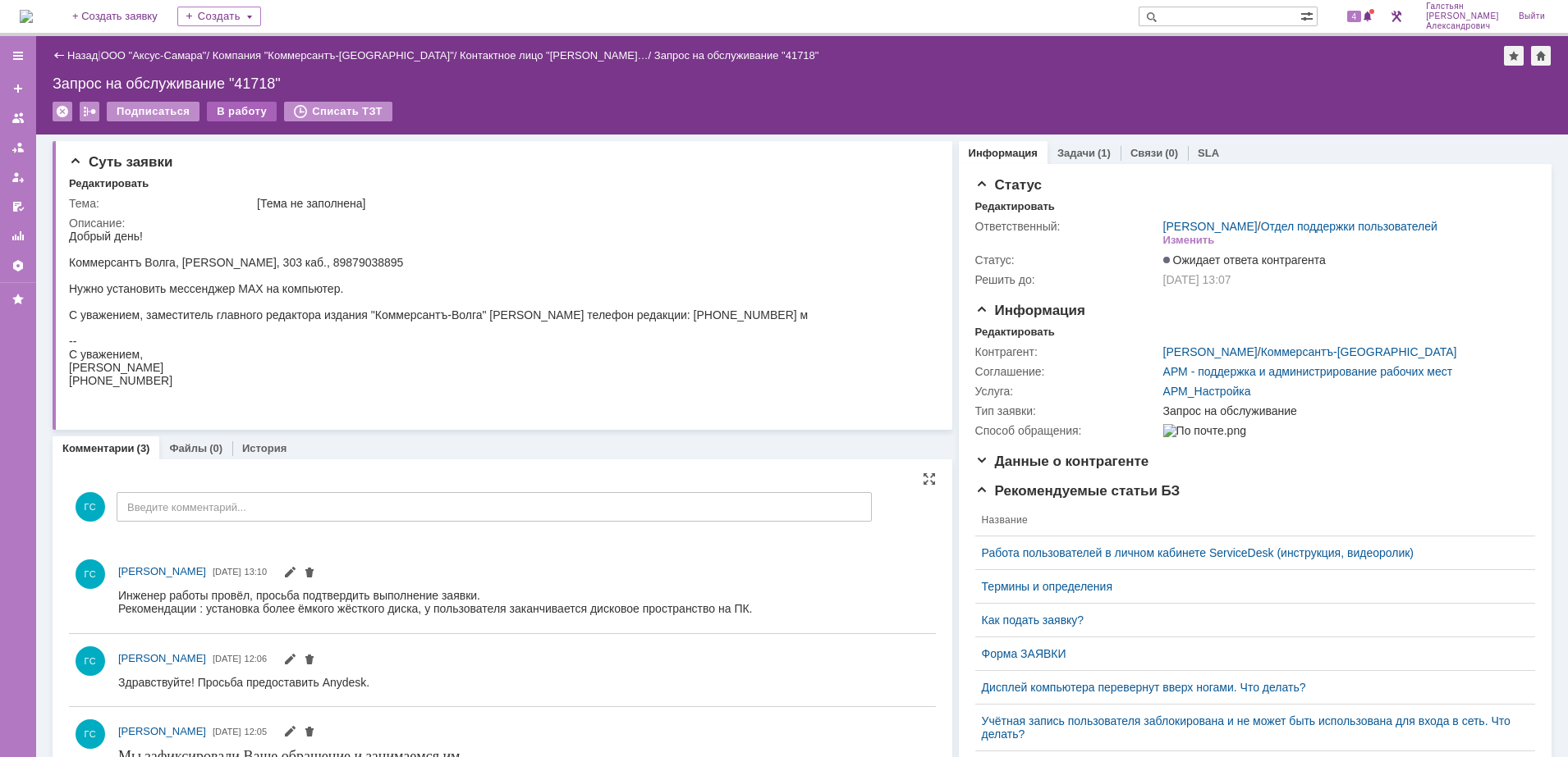
click at [246, 111] on div "В работу" at bounding box center [242, 111] width 70 height 19
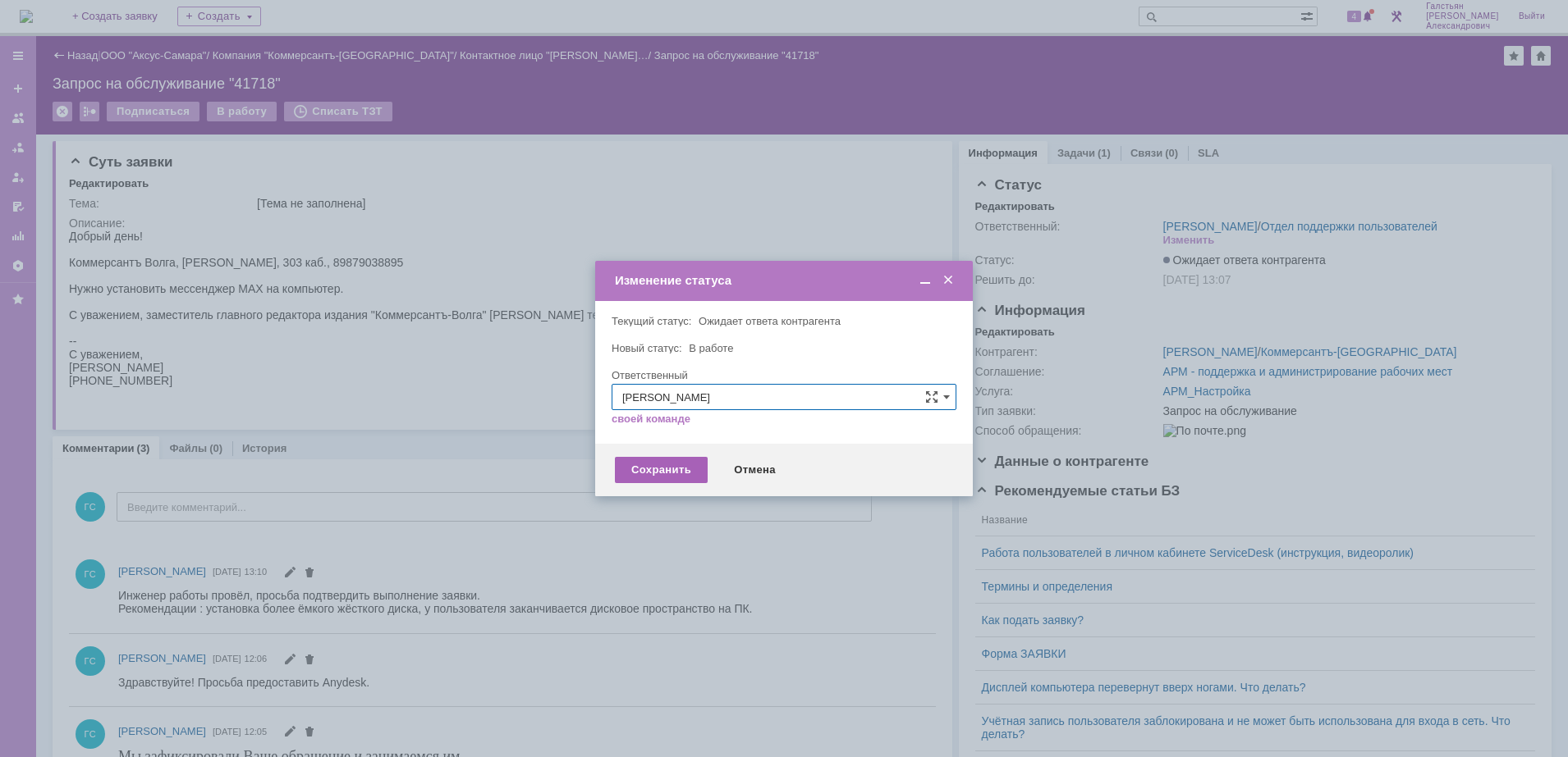
click at [648, 463] on div "Сохранить" at bounding box center [661, 470] width 93 height 26
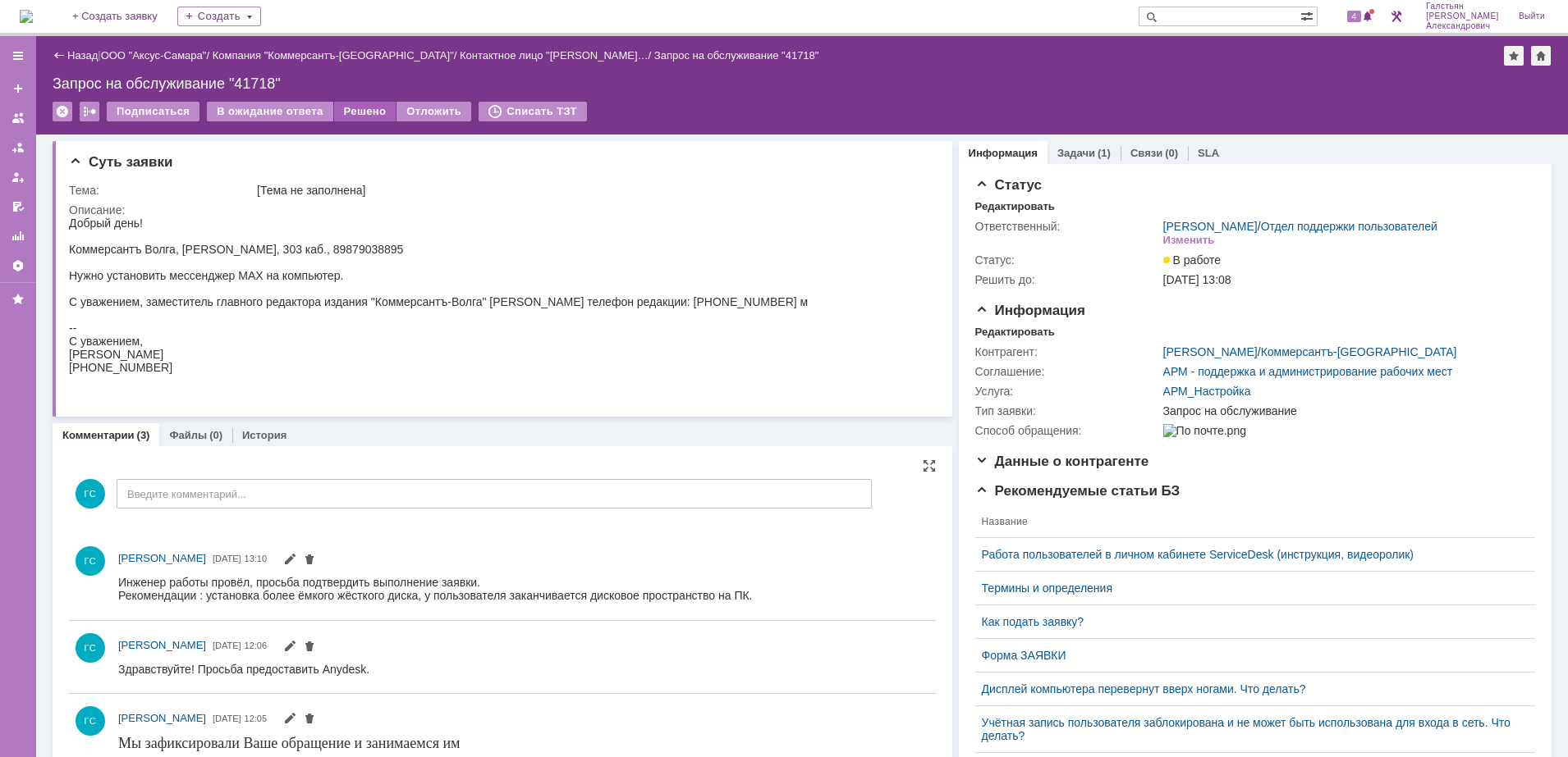
click at [342, 108] on div "Решено" at bounding box center [365, 111] width 62 height 19
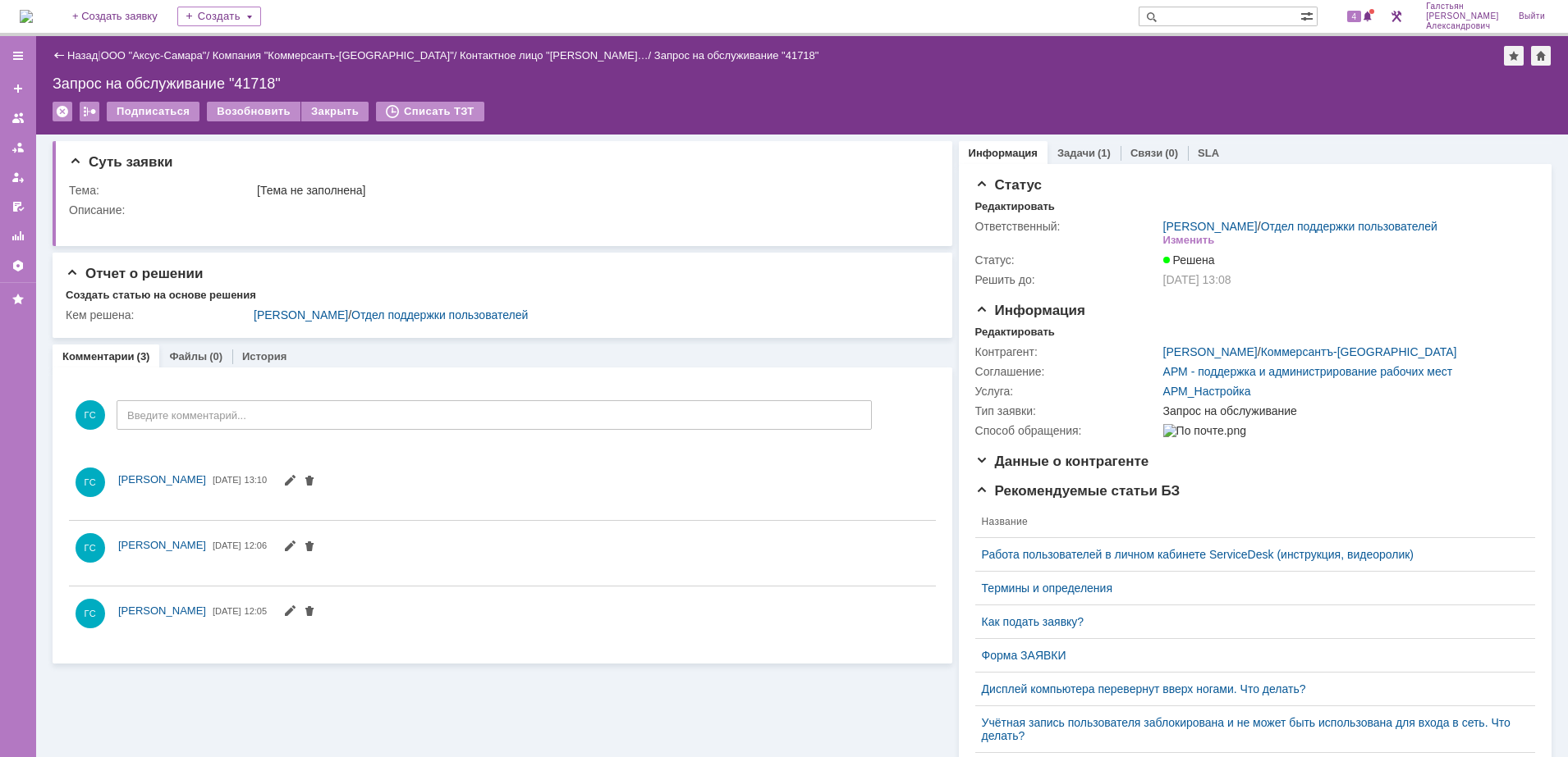
click at [33, 10] on img at bounding box center [25, 16] width 13 height 13
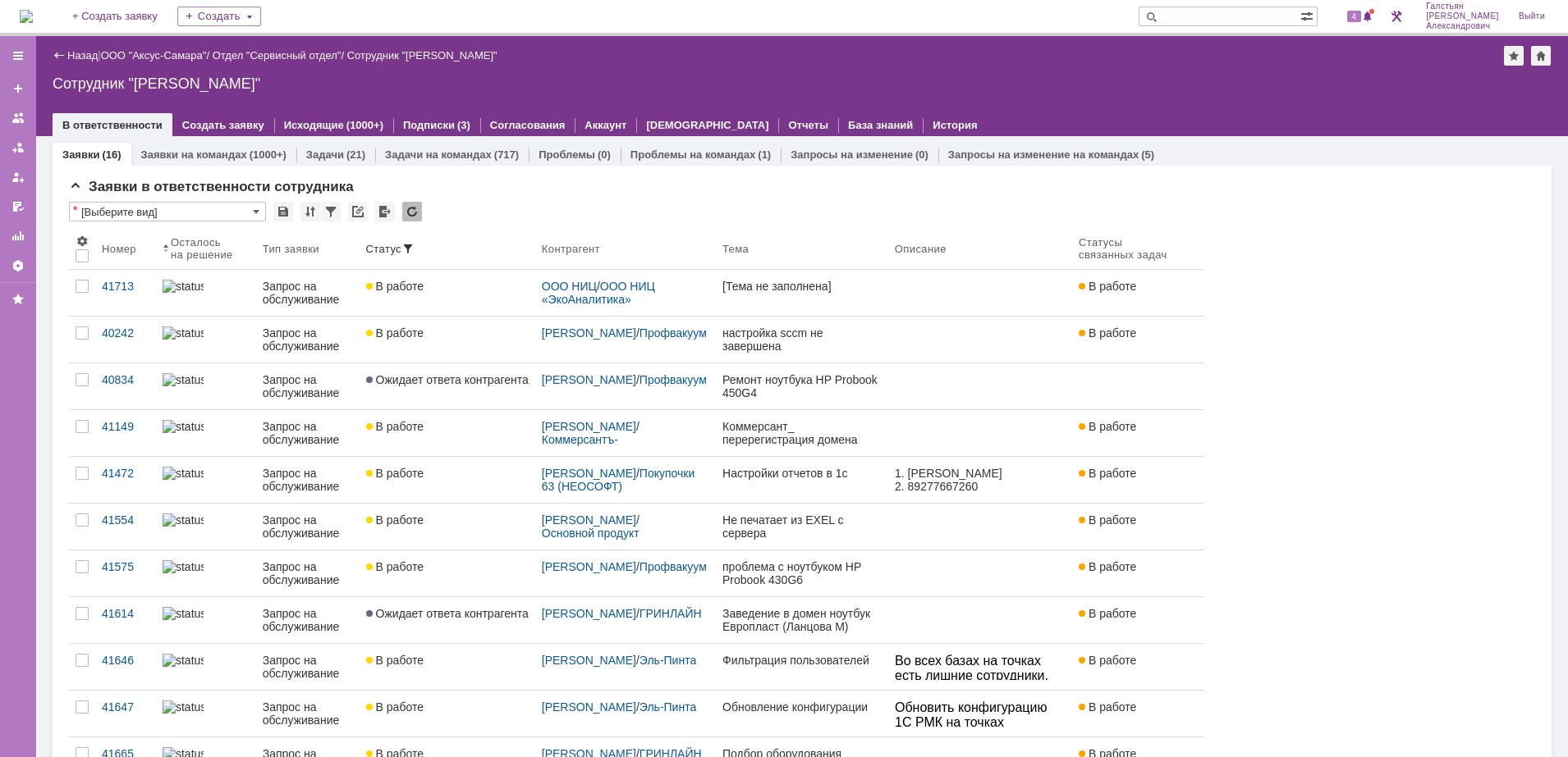
click at [33, 13] on img at bounding box center [25, 16] width 13 height 13
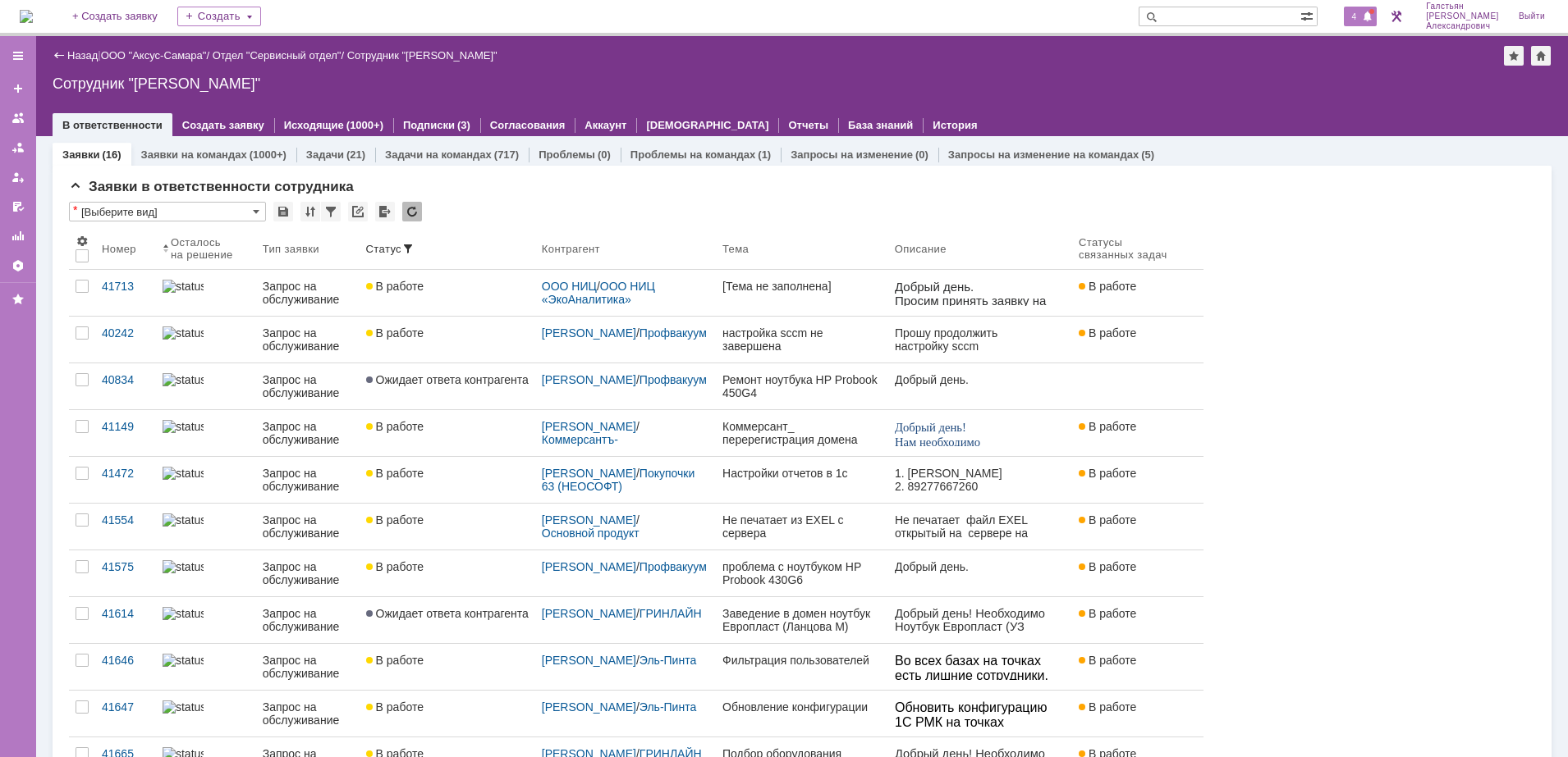
click at [1361, 18] on span "4" at bounding box center [1354, 17] width 15 height 12
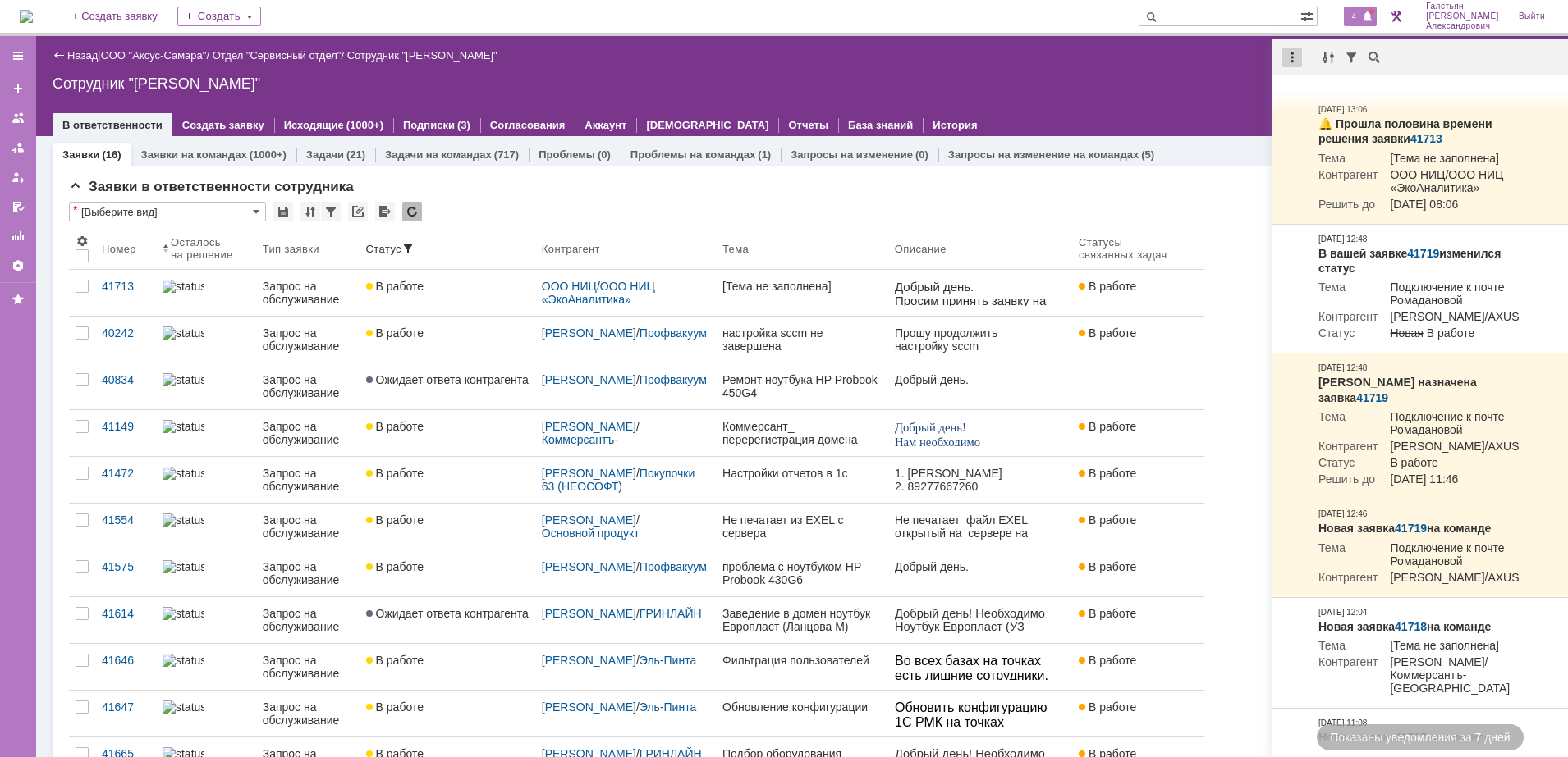
click at [1293, 64] on div at bounding box center [1292, 57] width 19 height 19
click at [1319, 105] on div "Отметить уведомления прочитанными" at bounding box center [1405, 99] width 220 height 12
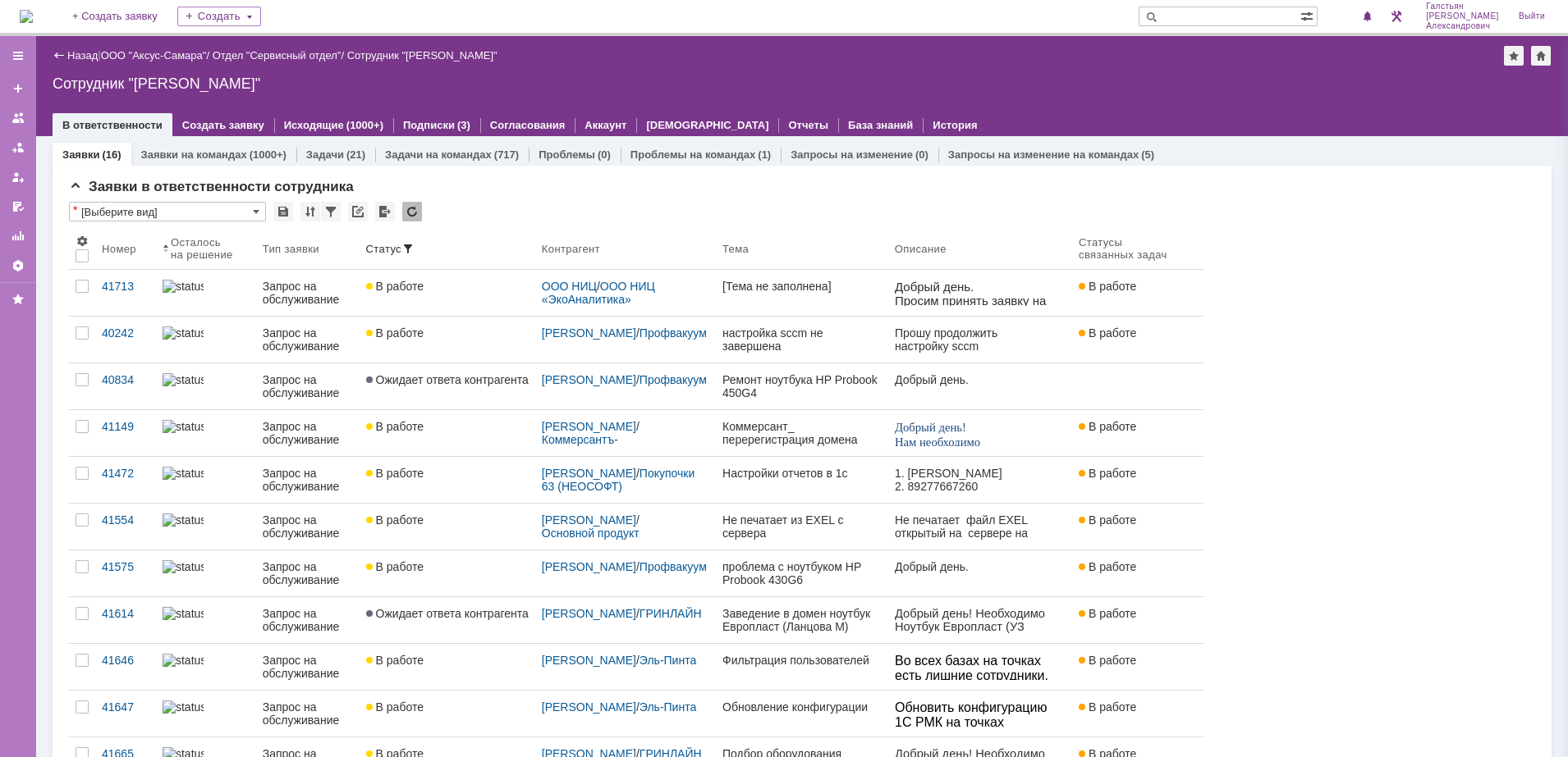
click at [1060, 55] on div "Назад | ООО "Аксус-Самара" / Отдел "Сервисный отдел" / Сотрудник "Галстьян Степ…" at bounding box center [802, 56] width 1499 height 19
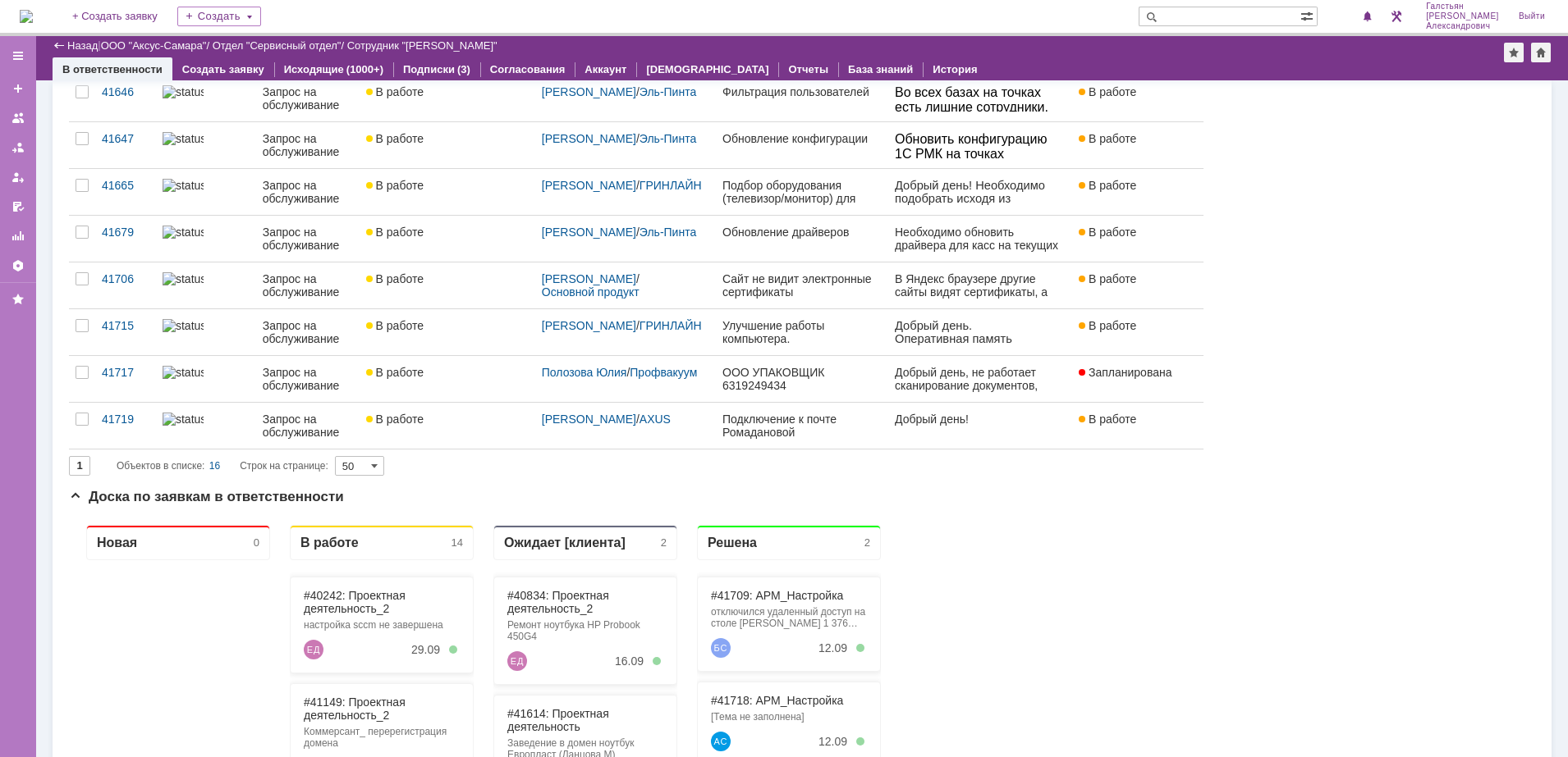
click at [33, 13] on img at bounding box center [25, 16] width 13 height 13
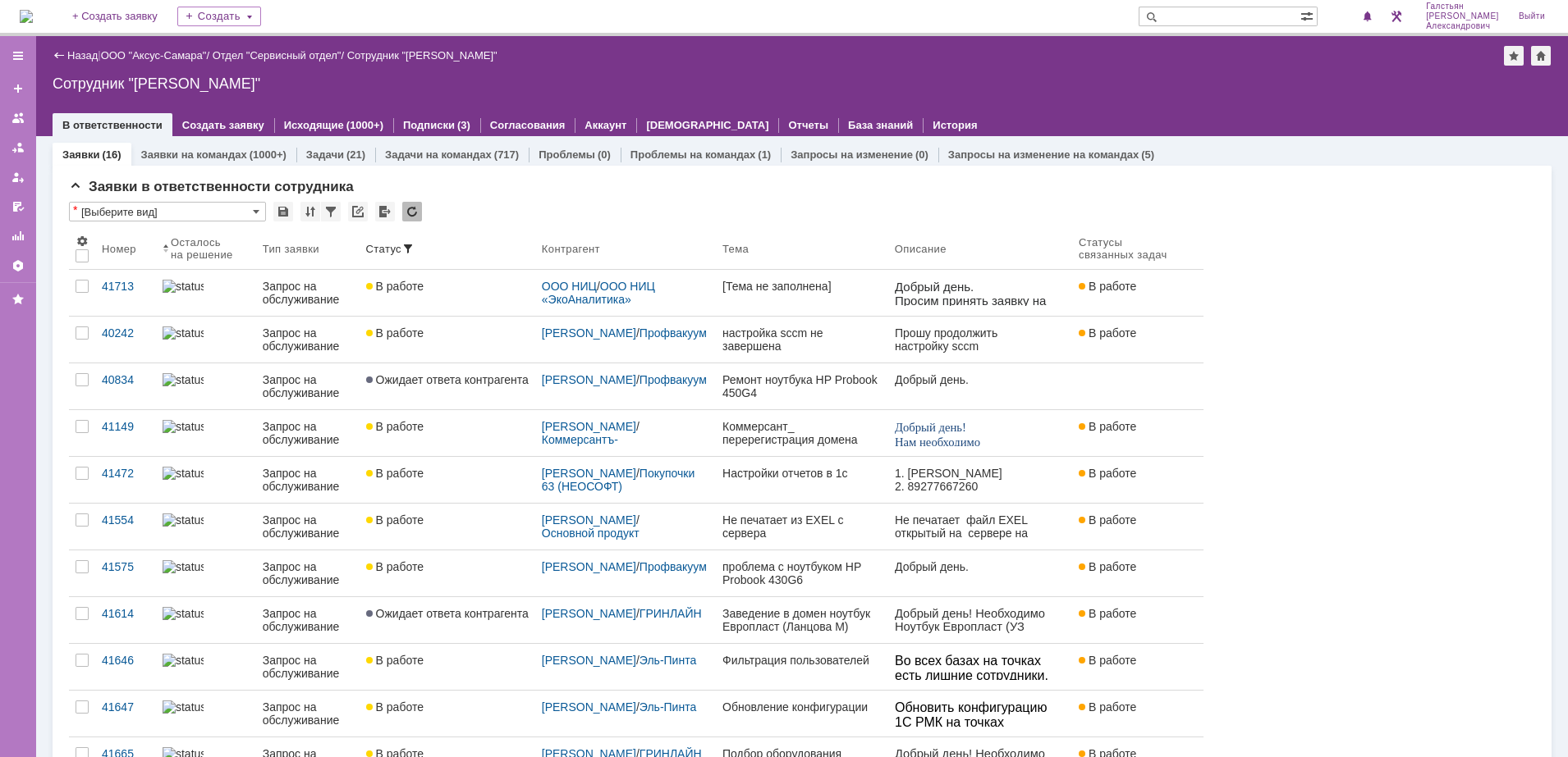
click at [29, 10] on img at bounding box center [25, 16] width 13 height 13
click at [33, 23] on img at bounding box center [25, 16] width 13 height 13
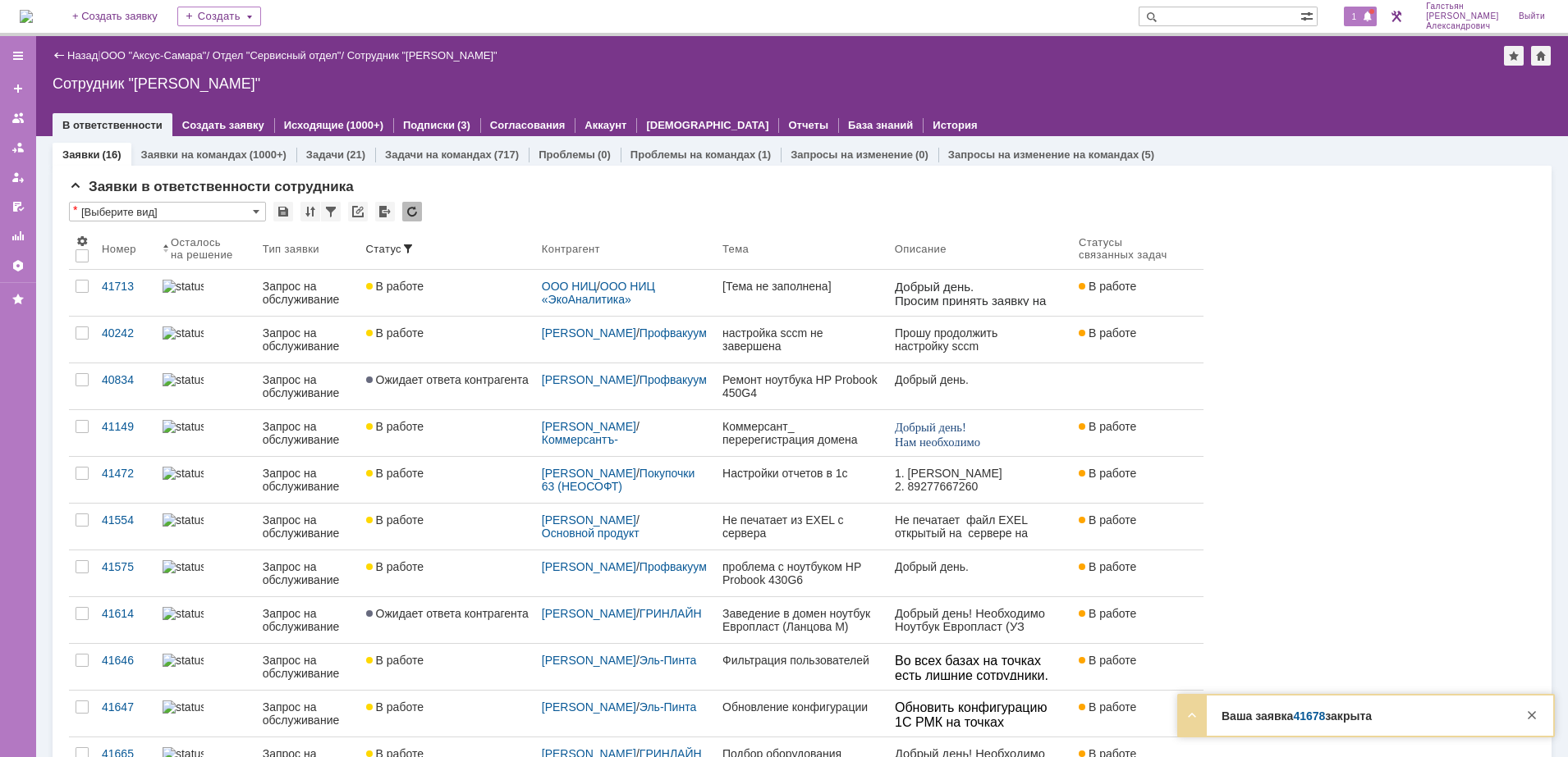
click at [1361, 16] on span "1" at bounding box center [1354, 17] width 15 height 12
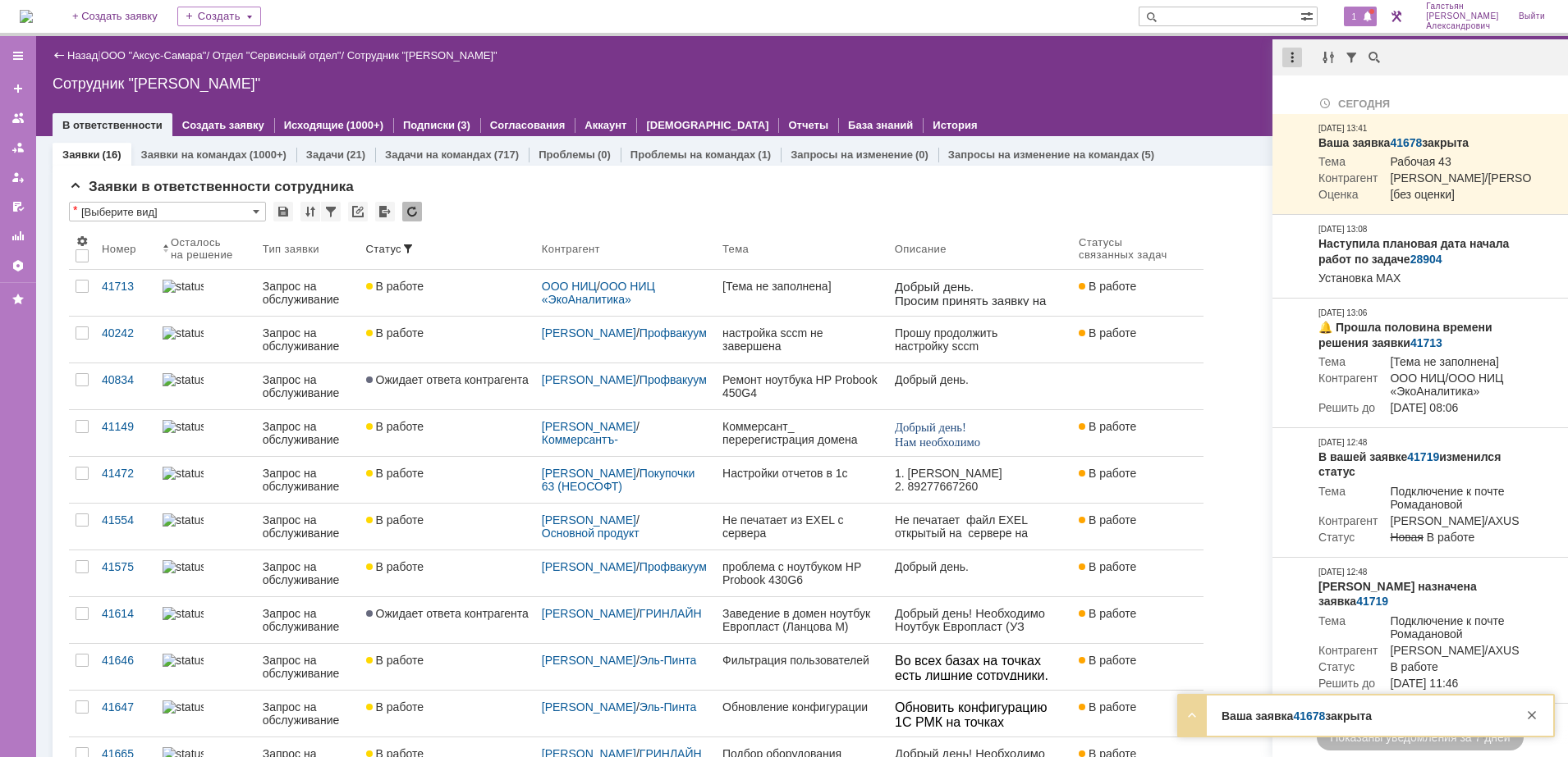
click at [1297, 62] on div at bounding box center [1292, 57] width 19 height 19
click at [1319, 87] on div "Отметить уведомления прочитанными" at bounding box center [1405, 98] width 240 height 24
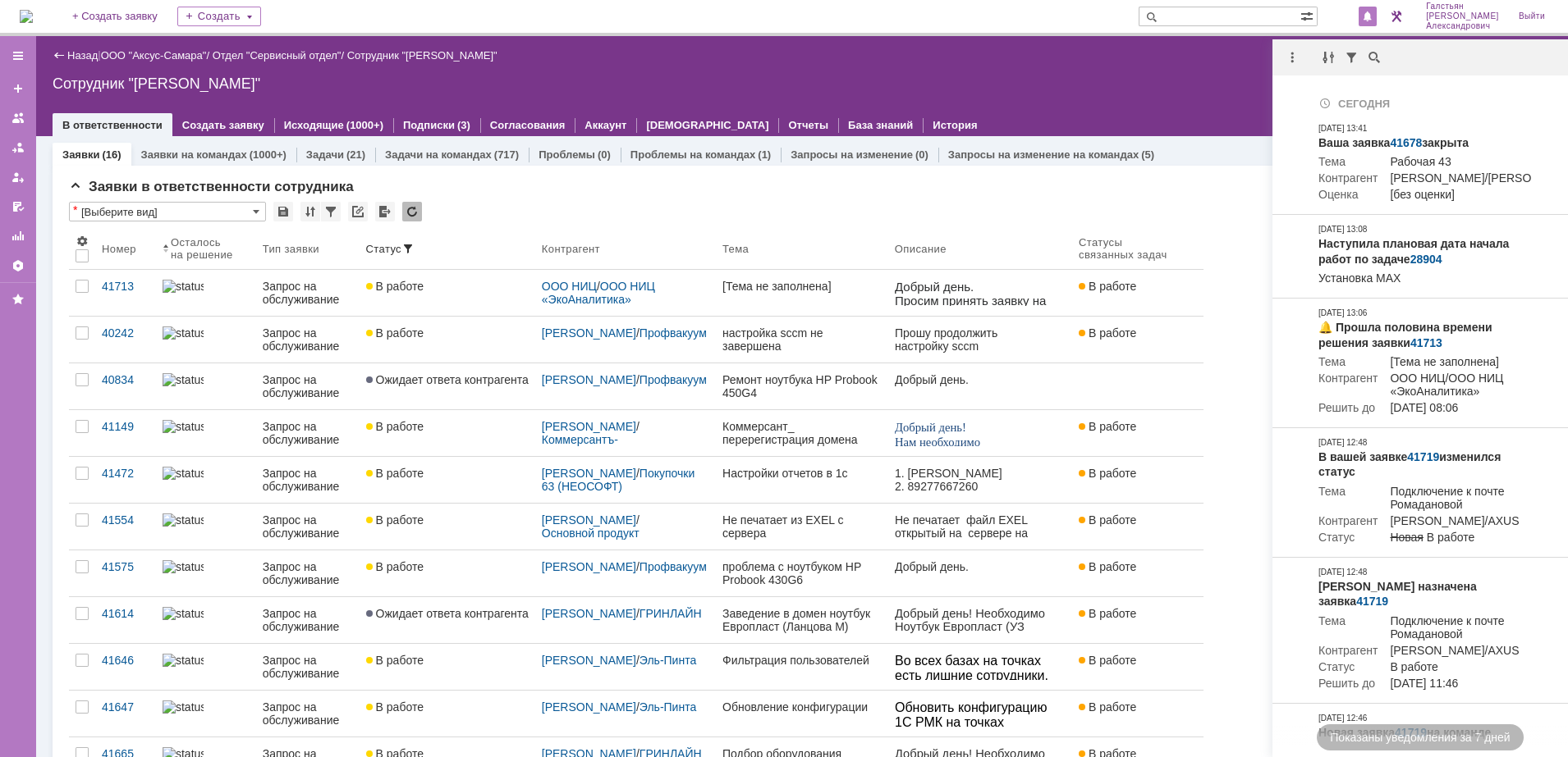
click at [1181, 74] on div "Назад | ООО "Аксус-Самара" / Отдел "Сервисный отдел" / Сотрудник "Галстьян Степ…" at bounding box center [802, 86] width 1532 height 100
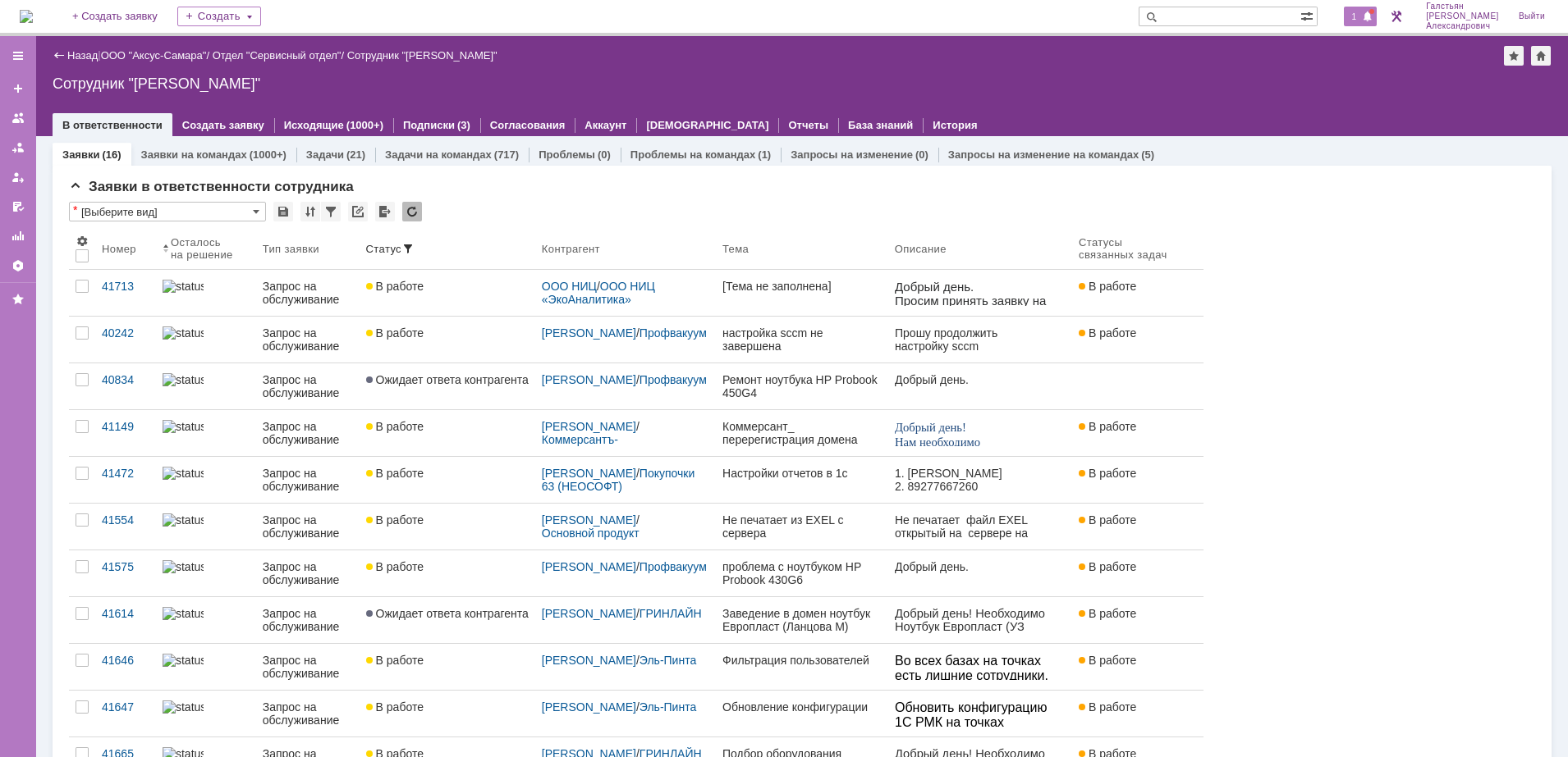
click at [1361, 22] on span "1" at bounding box center [1354, 17] width 15 height 12
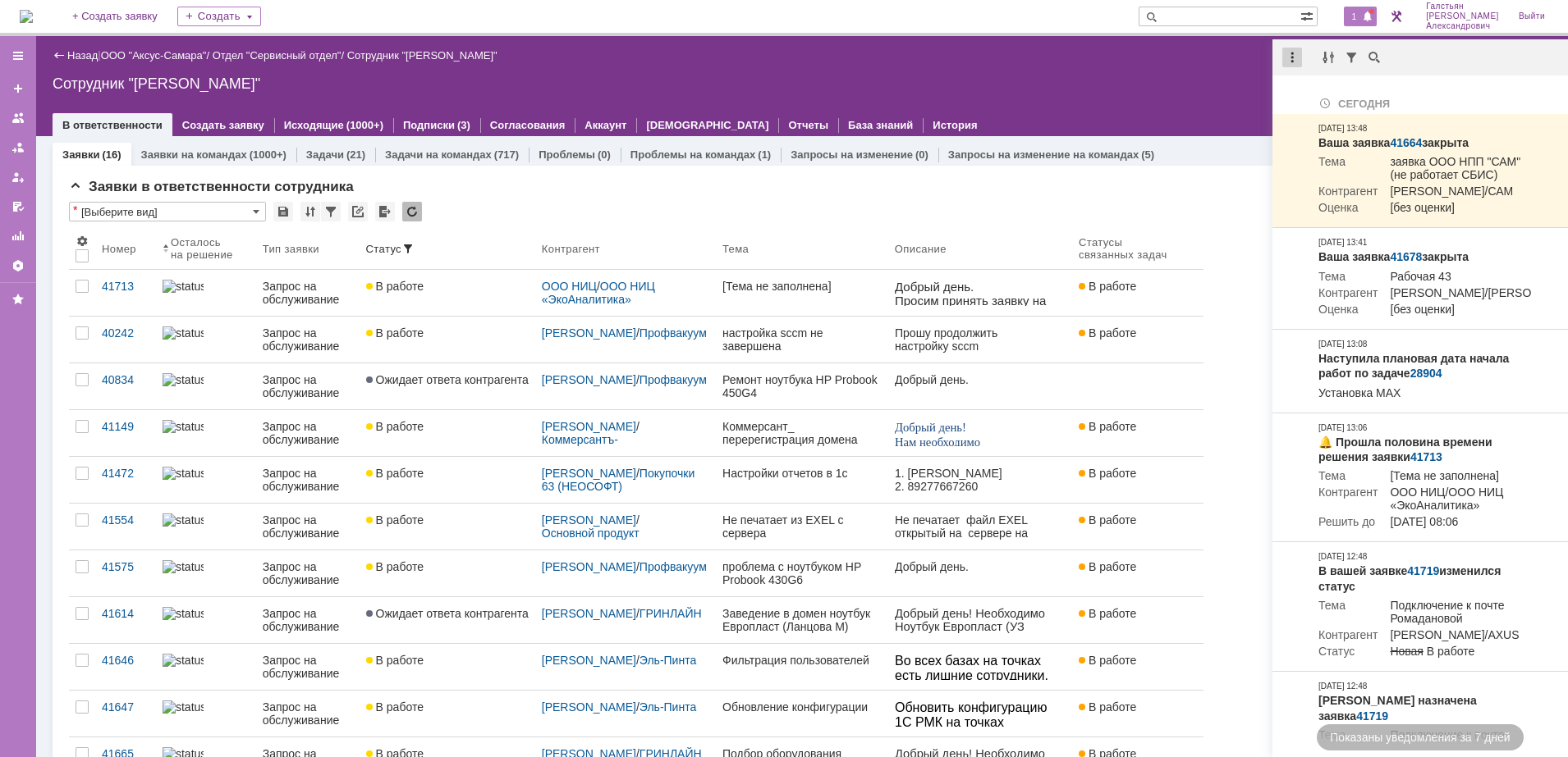
drag, startPoint x: 1288, startPoint y: 48, endPoint x: 1295, endPoint y: 55, distance: 9.9
click at [1289, 49] on div at bounding box center [1292, 57] width 19 height 19
click at [1319, 95] on div "Отметить уведомления прочитанными" at bounding box center [1405, 99] width 220 height 12
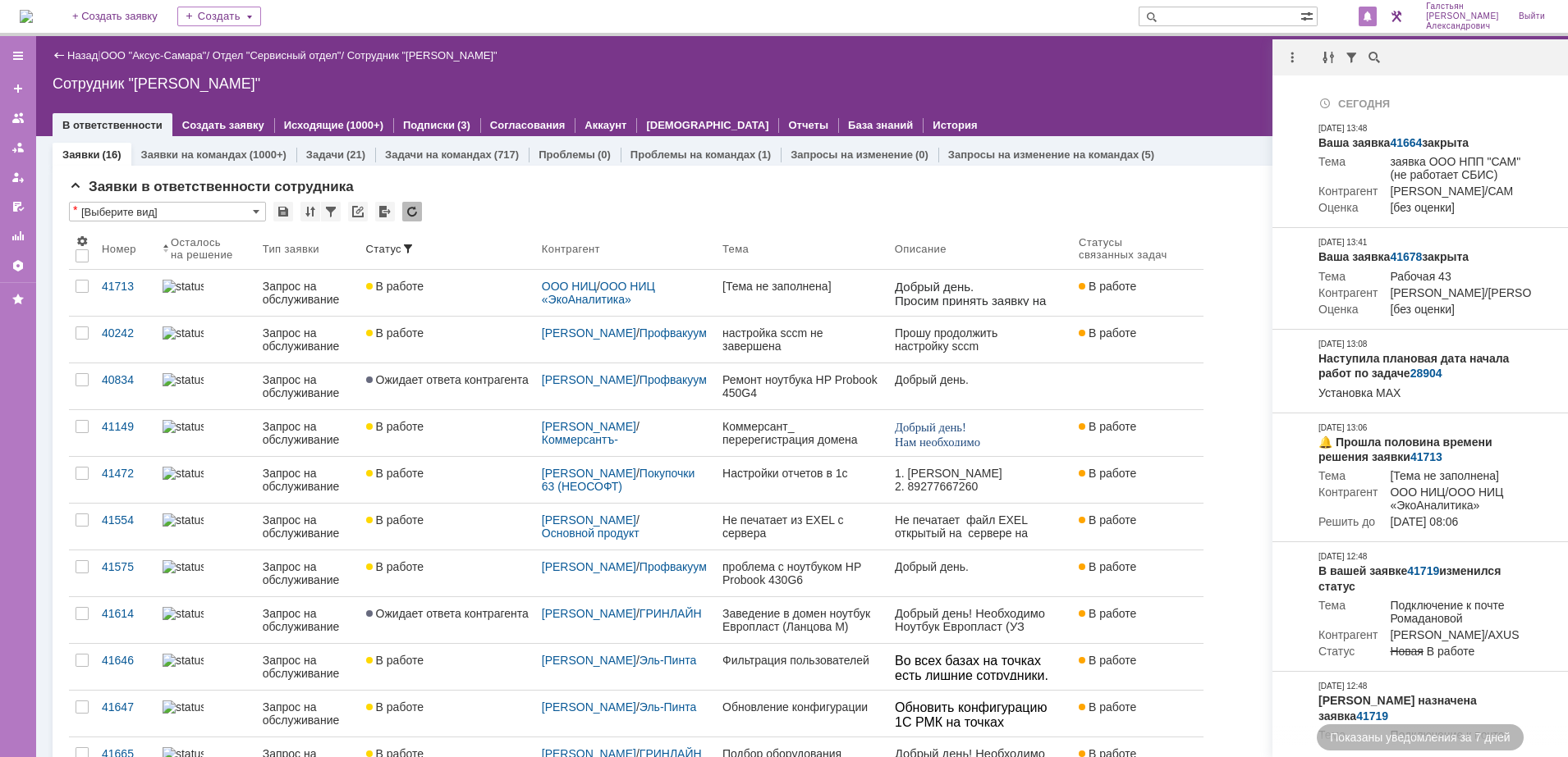
click at [1084, 62] on div "Назад | ООО "Аксус-Самара" / Отдел "Сервисный отдел" / Сотрудник "Галстьян Степ…" at bounding box center [802, 56] width 1499 height 19
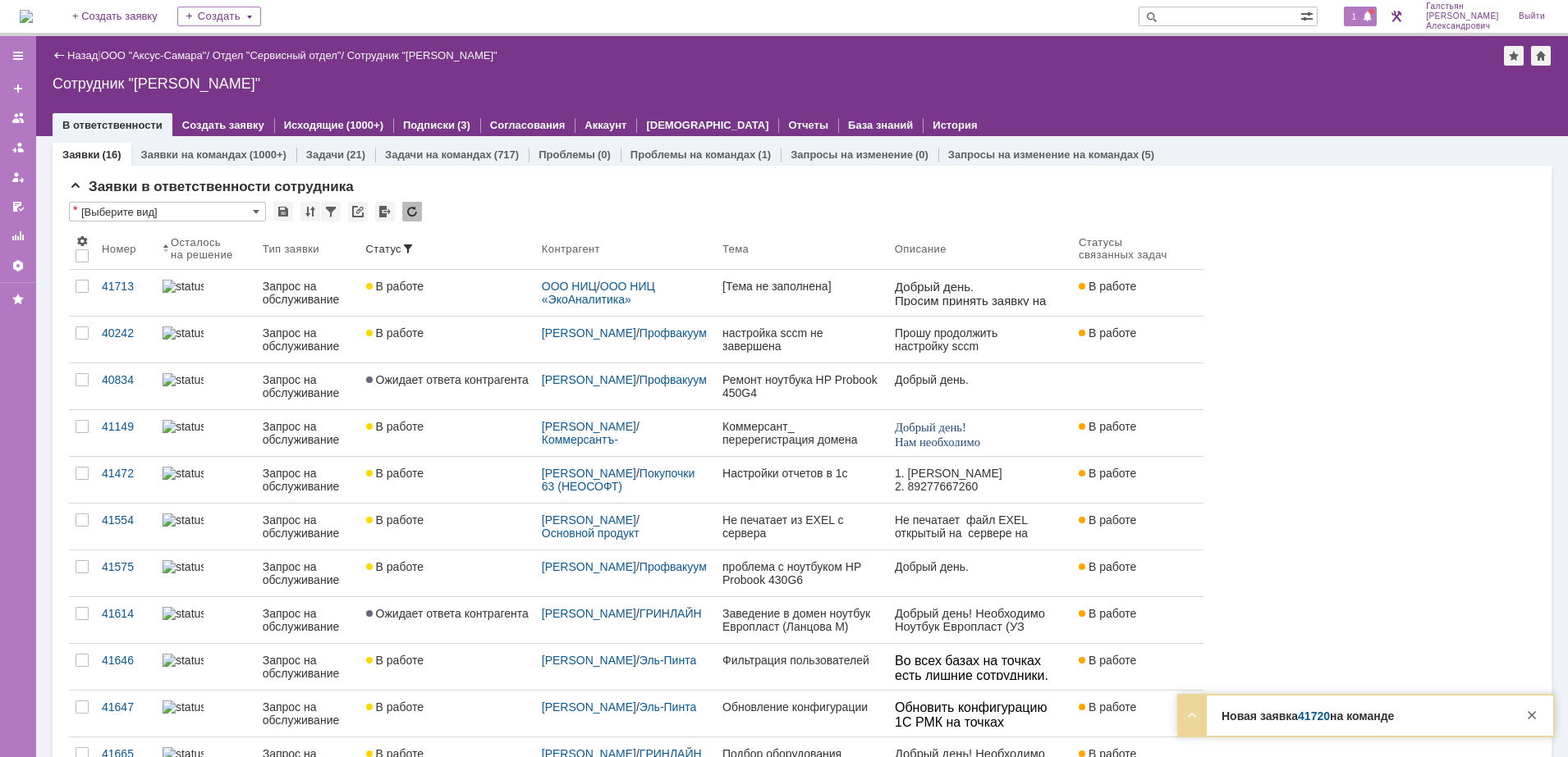
click at [1361, 16] on span "1" at bounding box center [1354, 17] width 15 height 12
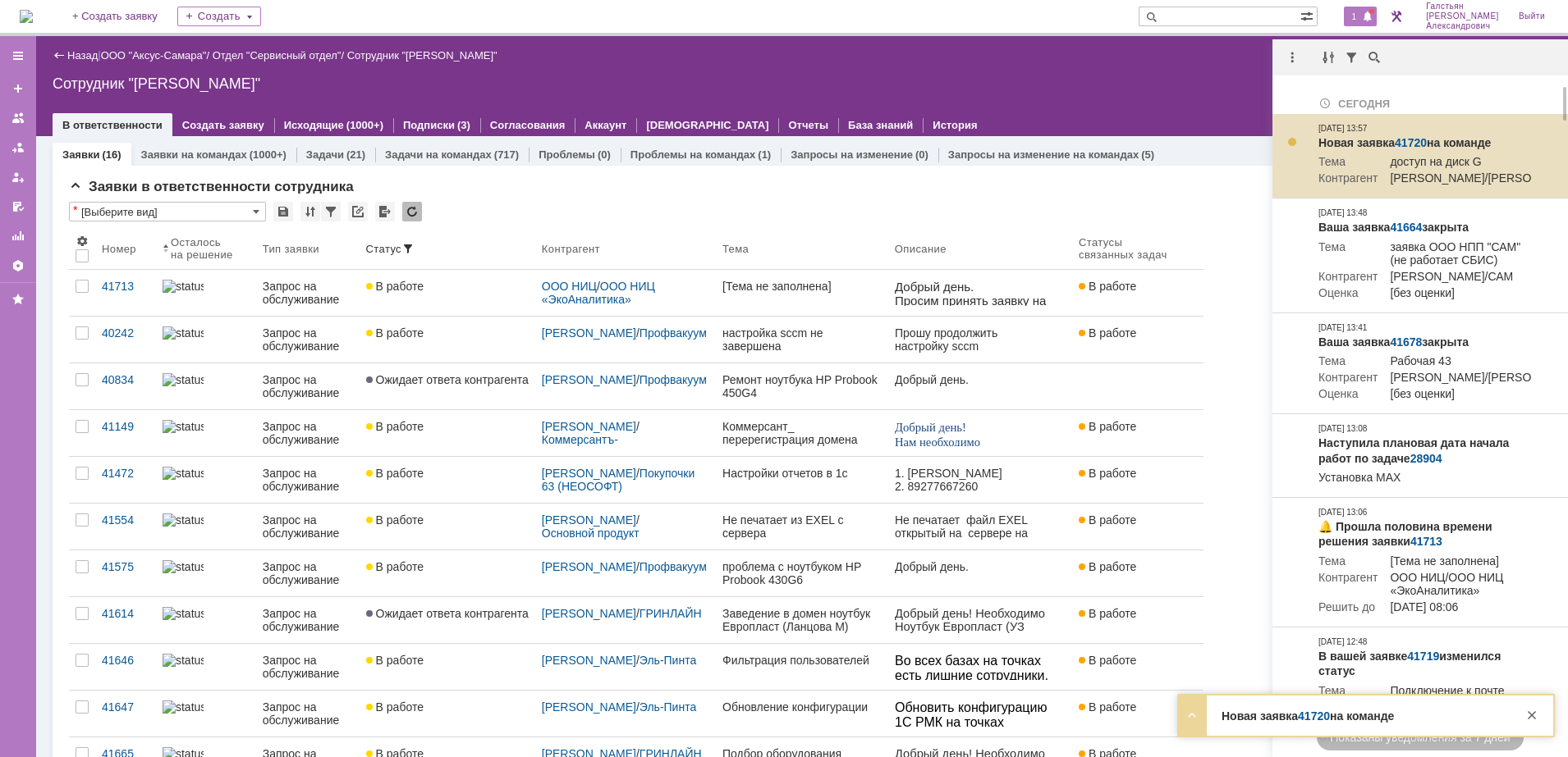
click at [1410, 138] on link "41720" at bounding box center [1410, 142] width 32 height 13
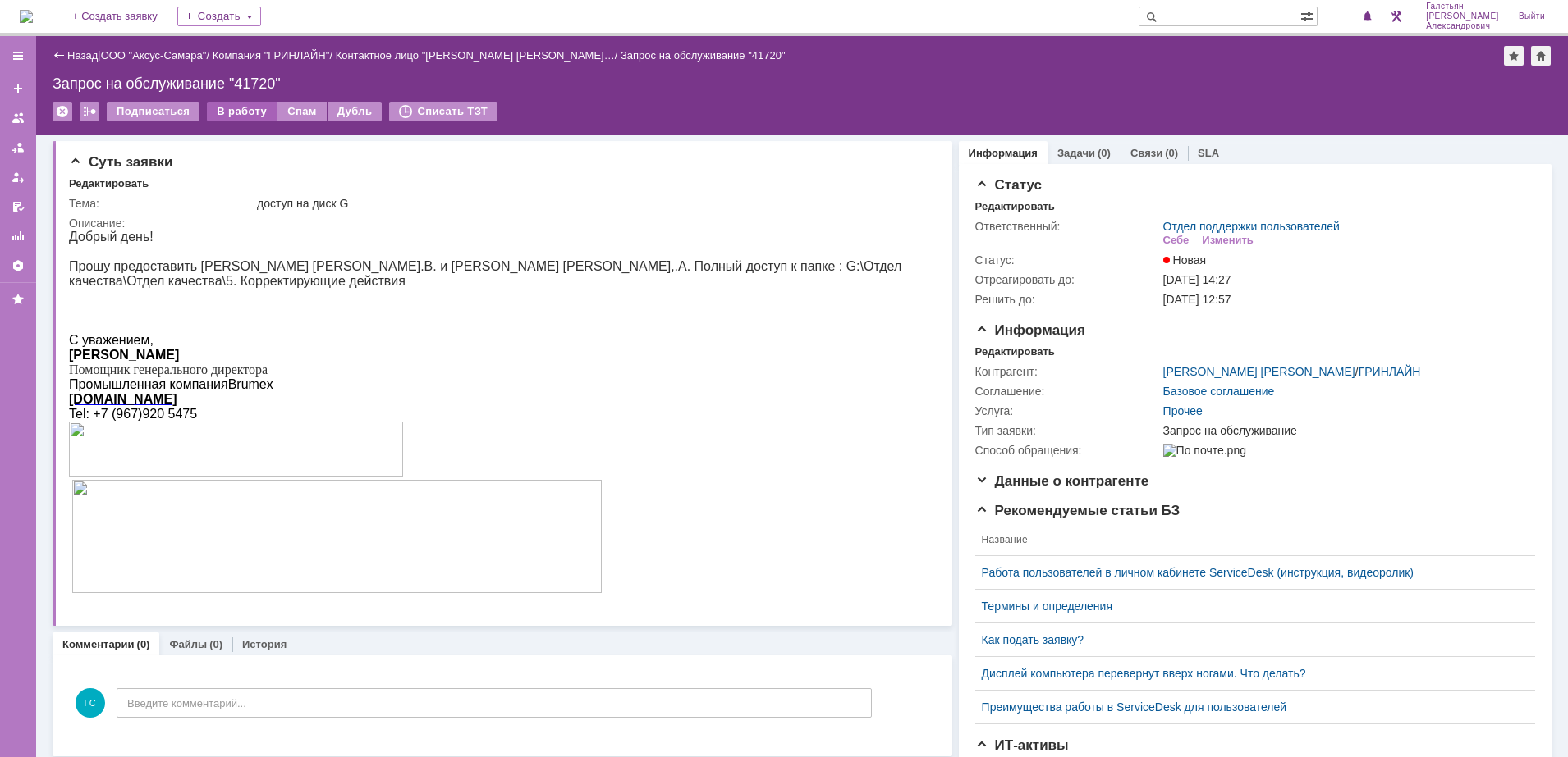
click at [226, 117] on div "В работу" at bounding box center [242, 111] width 70 height 19
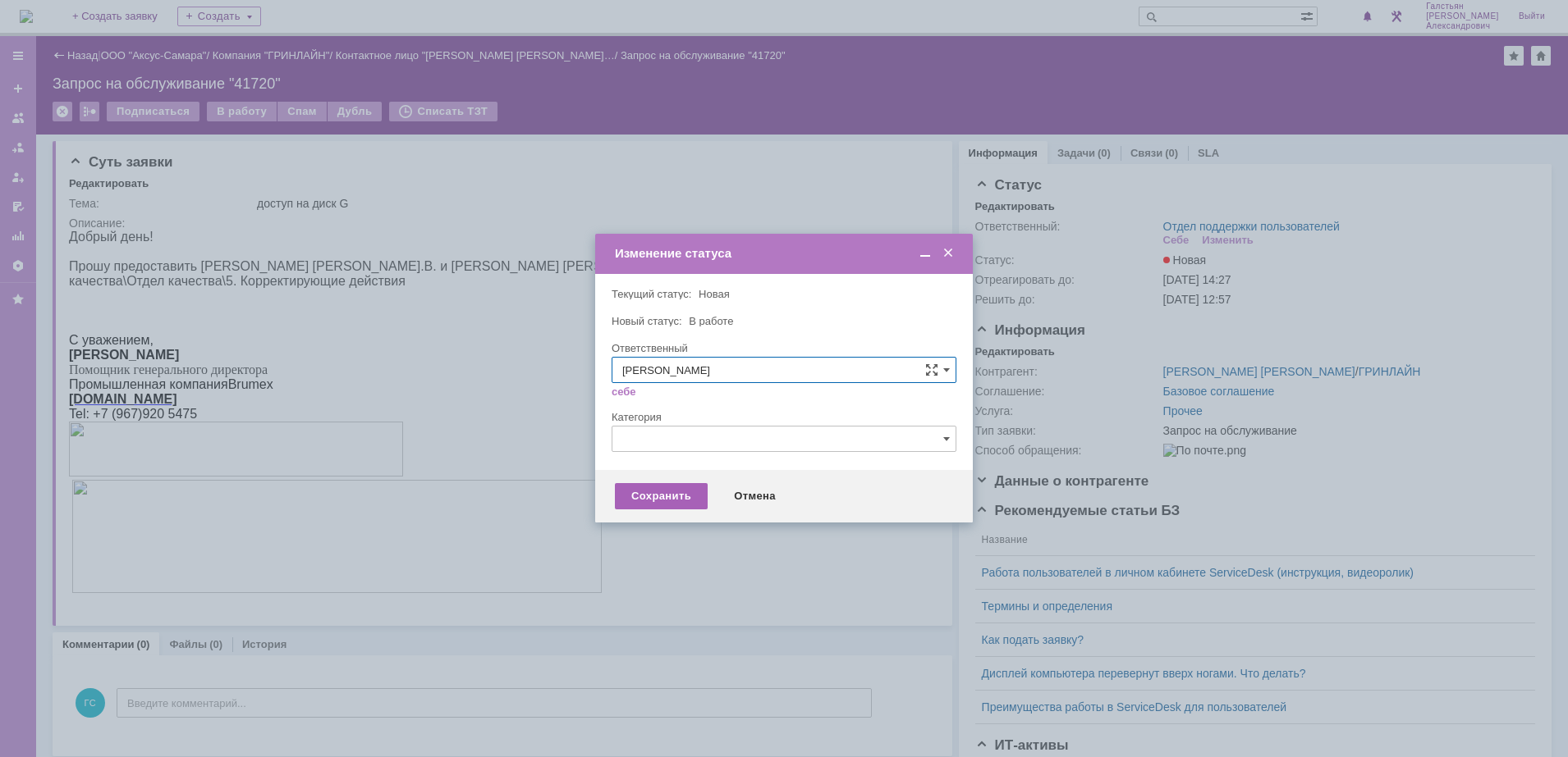
click at [682, 504] on div "Сохранить" at bounding box center [661, 496] width 93 height 26
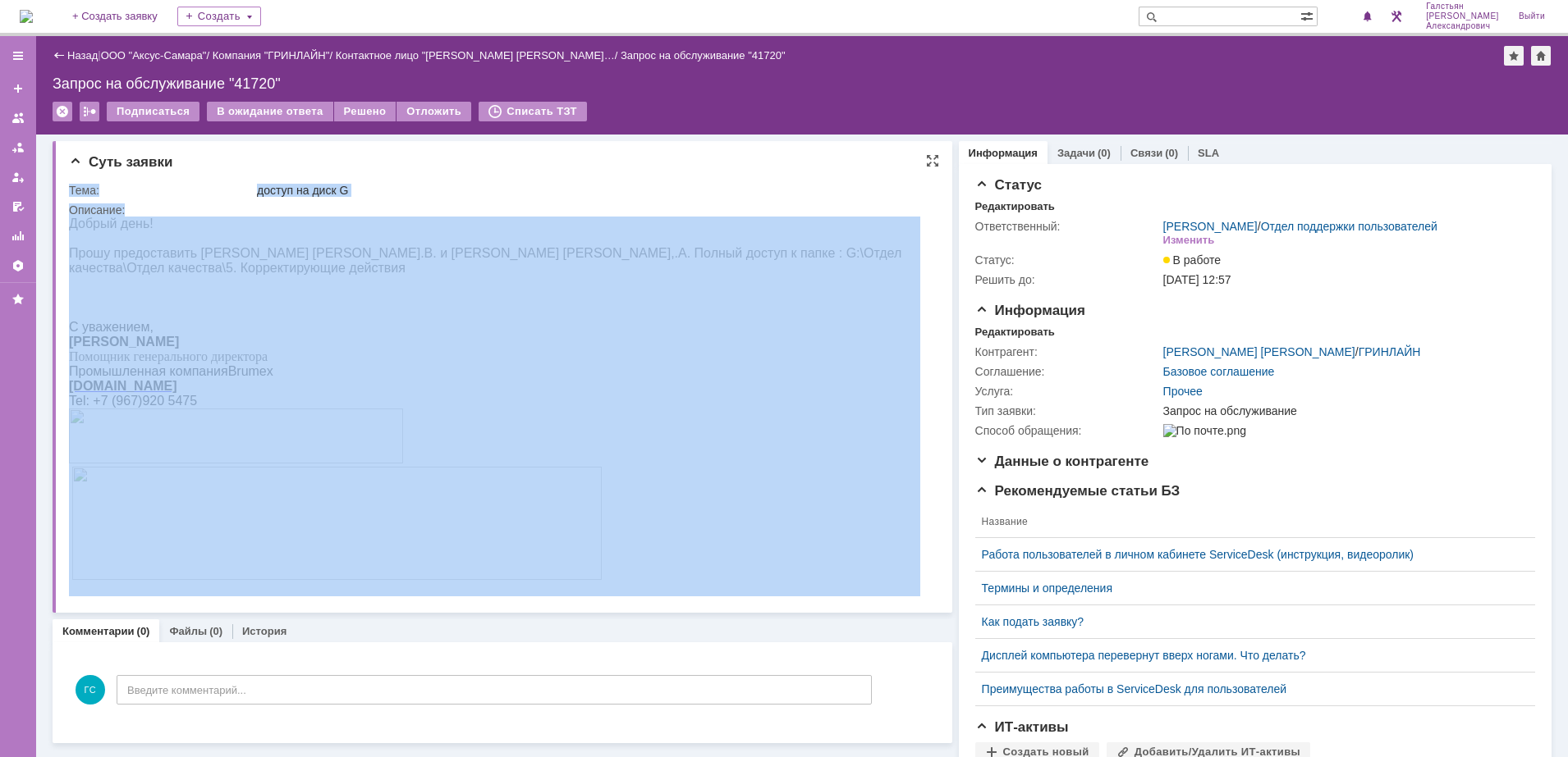
drag, startPoint x: 137, startPoint y: 468, endPoint x: 218, endPoint y: 254, distance: 228.8
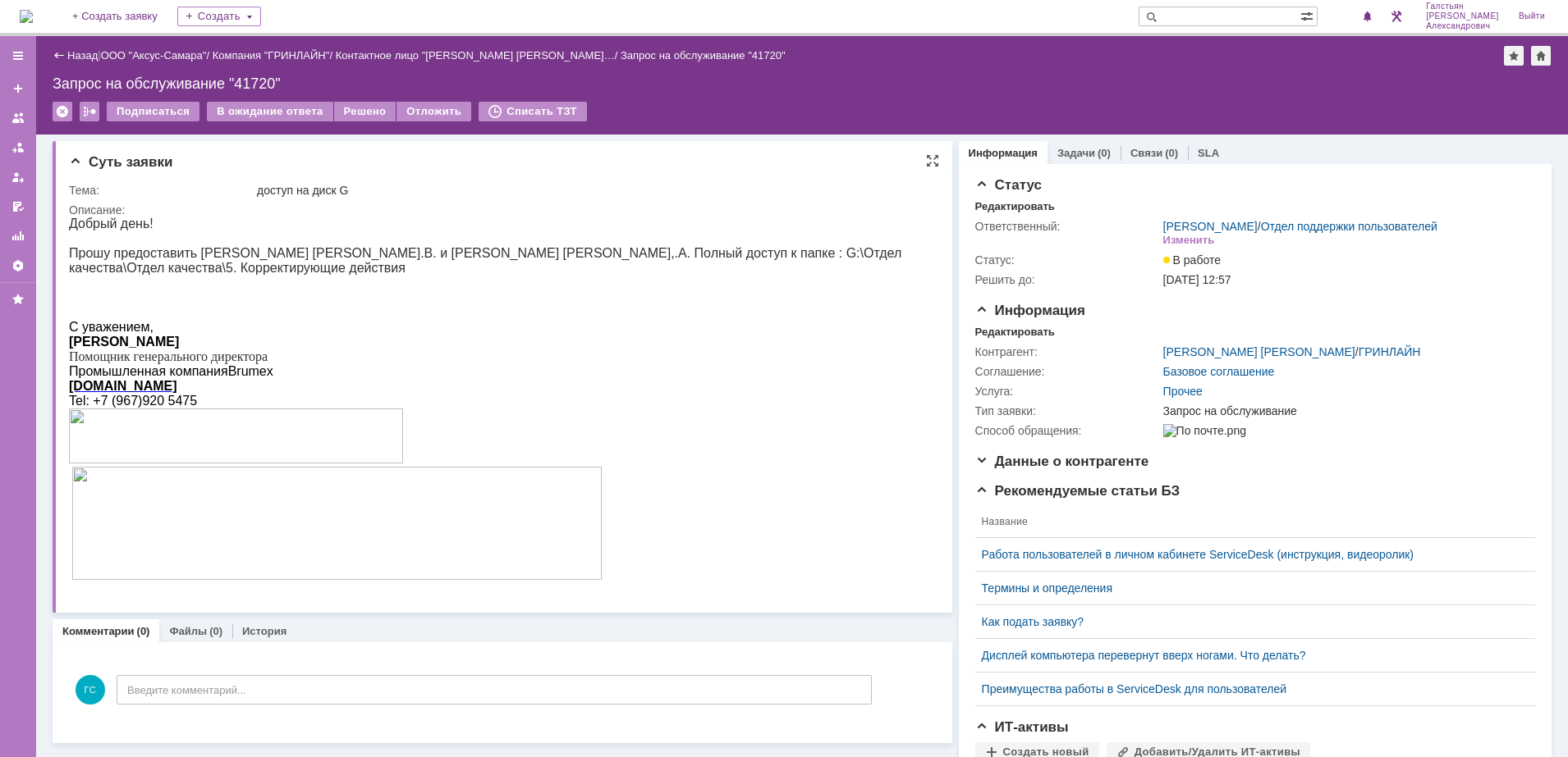
click at [169, 254] on p "Прошу предоставить [PERSON_NAME] [PERSON_NAME].В. и [PERSON_NAME] [PERSON_NAME]…" at bounding box center [494, 261] width 851 height 29
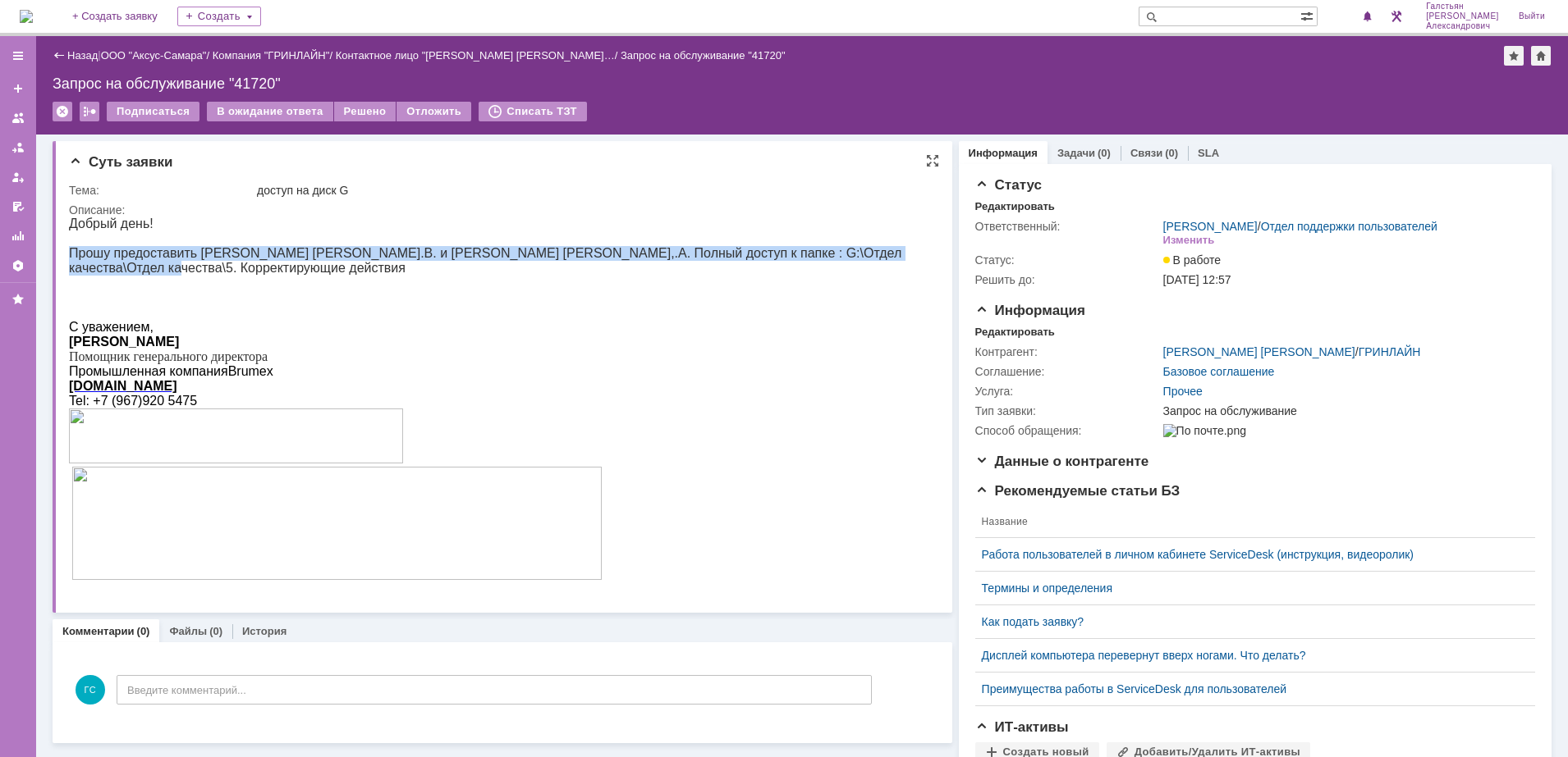
drag, startPoint x: 70, startPoint y: 257, endPoint x: 863, endPoint y: 255, distance: 793.0
click at [863, 255] on p "Прошу предоставить [PERSON_NAME] [PERSON_NAME].В. и [PERSON_NAME] [PERSON_NAME]…" at bounding box center [494, 261] width 851 height 29
copy p "Прошу предоставить [PERSON_NAME] [PERSON_NAME].В. и [PERSON_NAME] [PERSON_NAME]…"
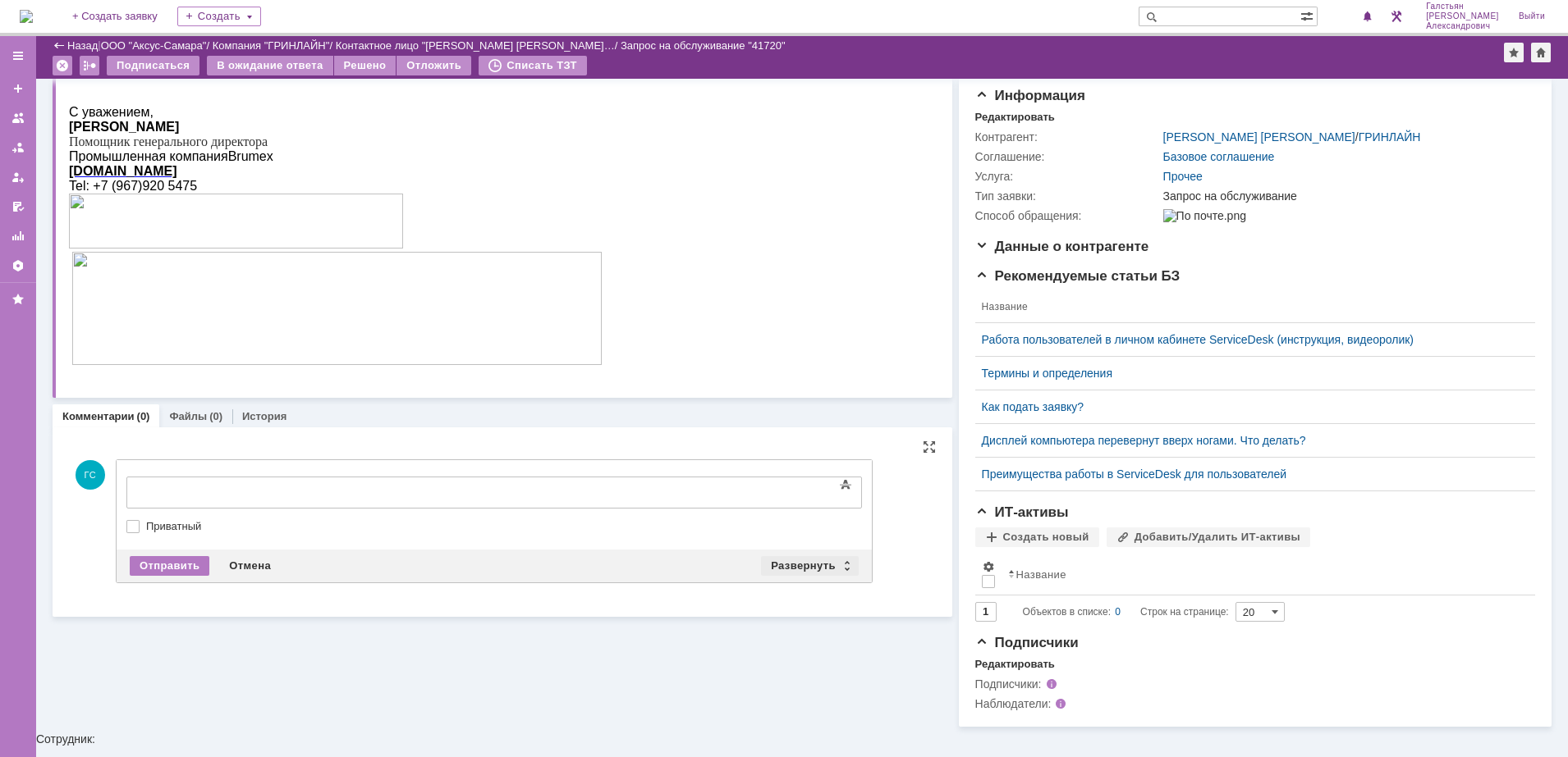
click at [792, 556] on div "Развернуть" at bounding box center [810, 566] width 97 height 19
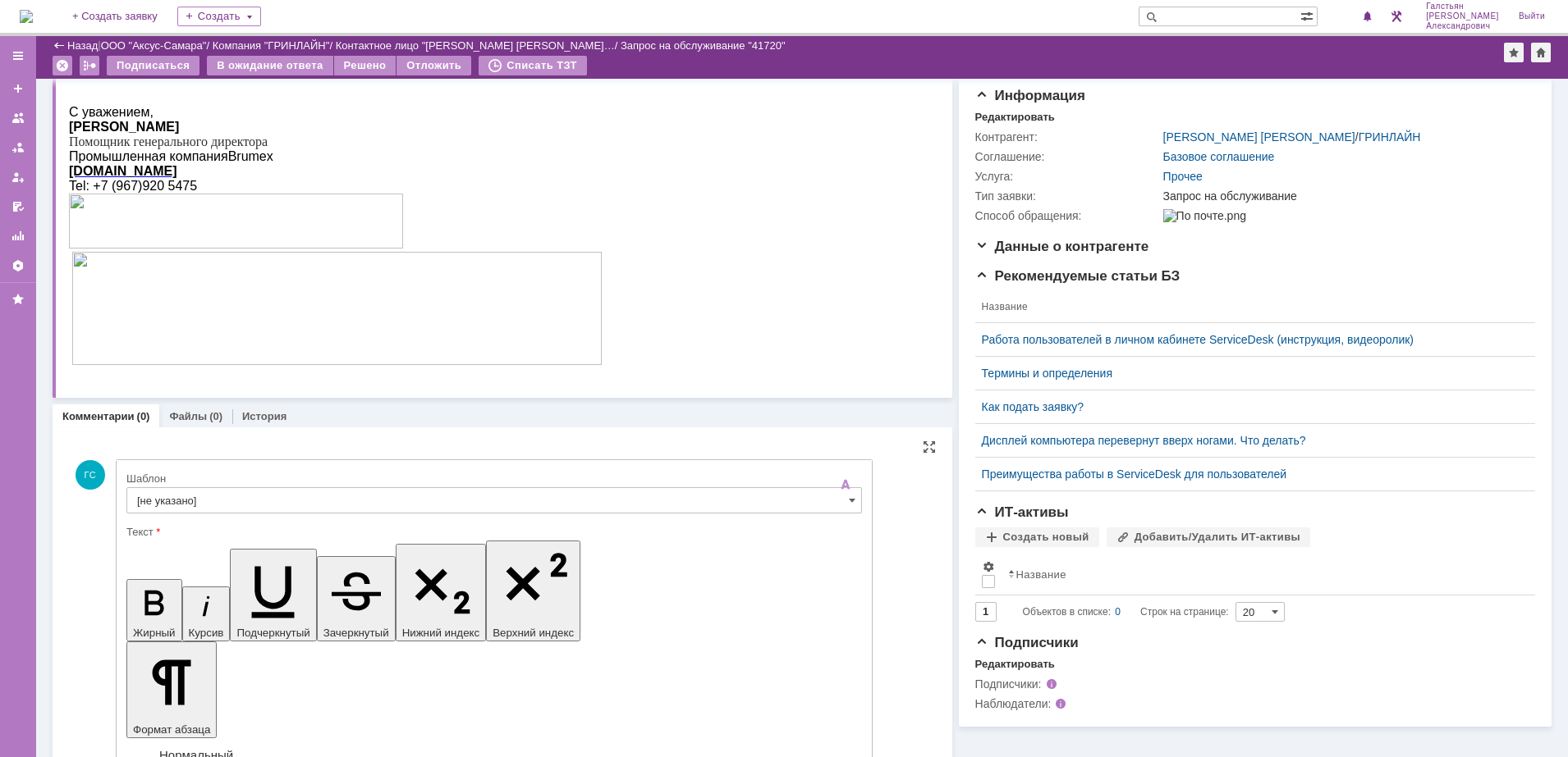
click at [253, 492] on input "[не указано]" at bounding box center [494, 500] width 736 height 26
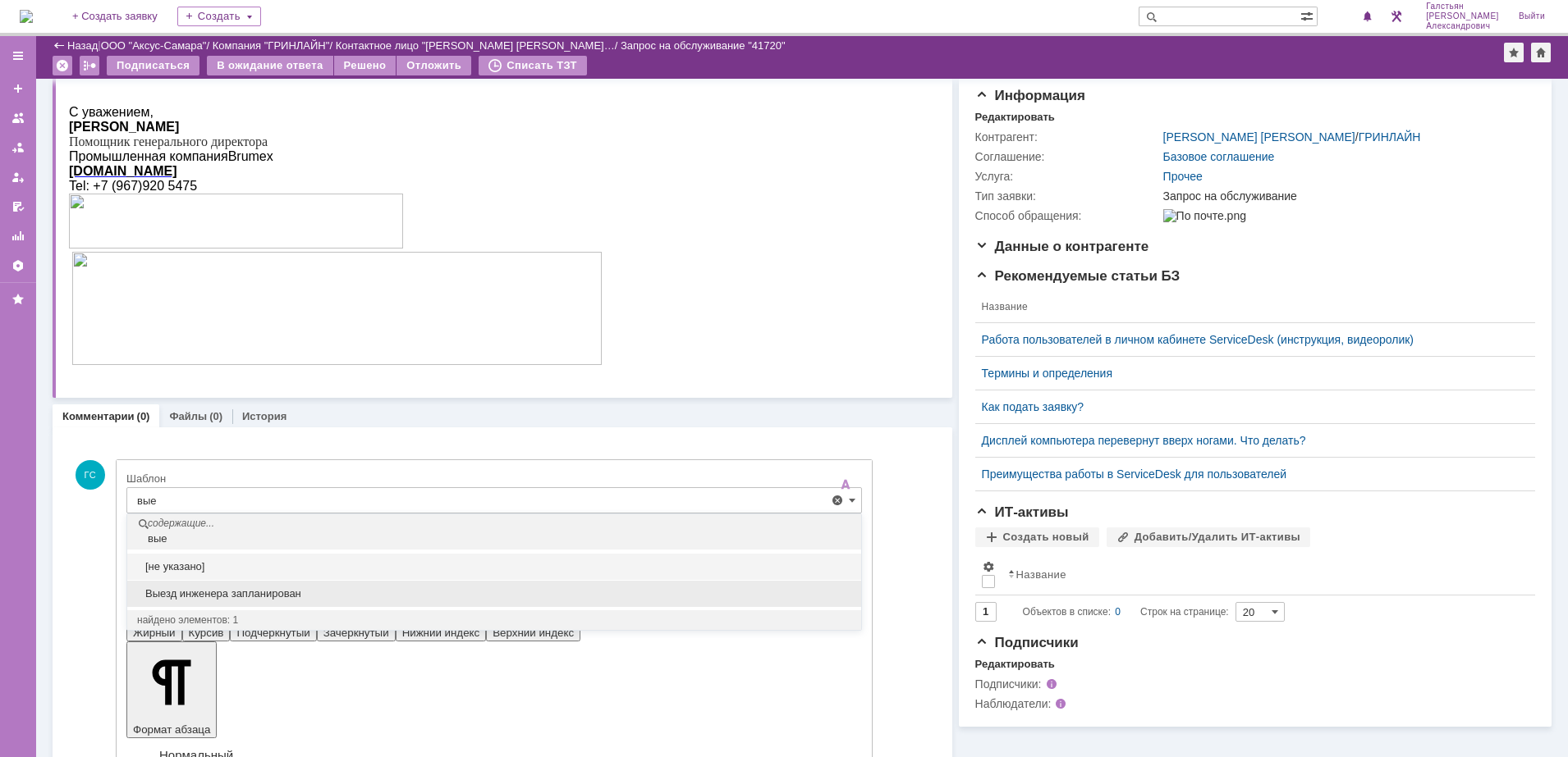
click at [285, 596] on span "Выезд инженера запланирован" at bounding box center [494, 593] width 714 height 13
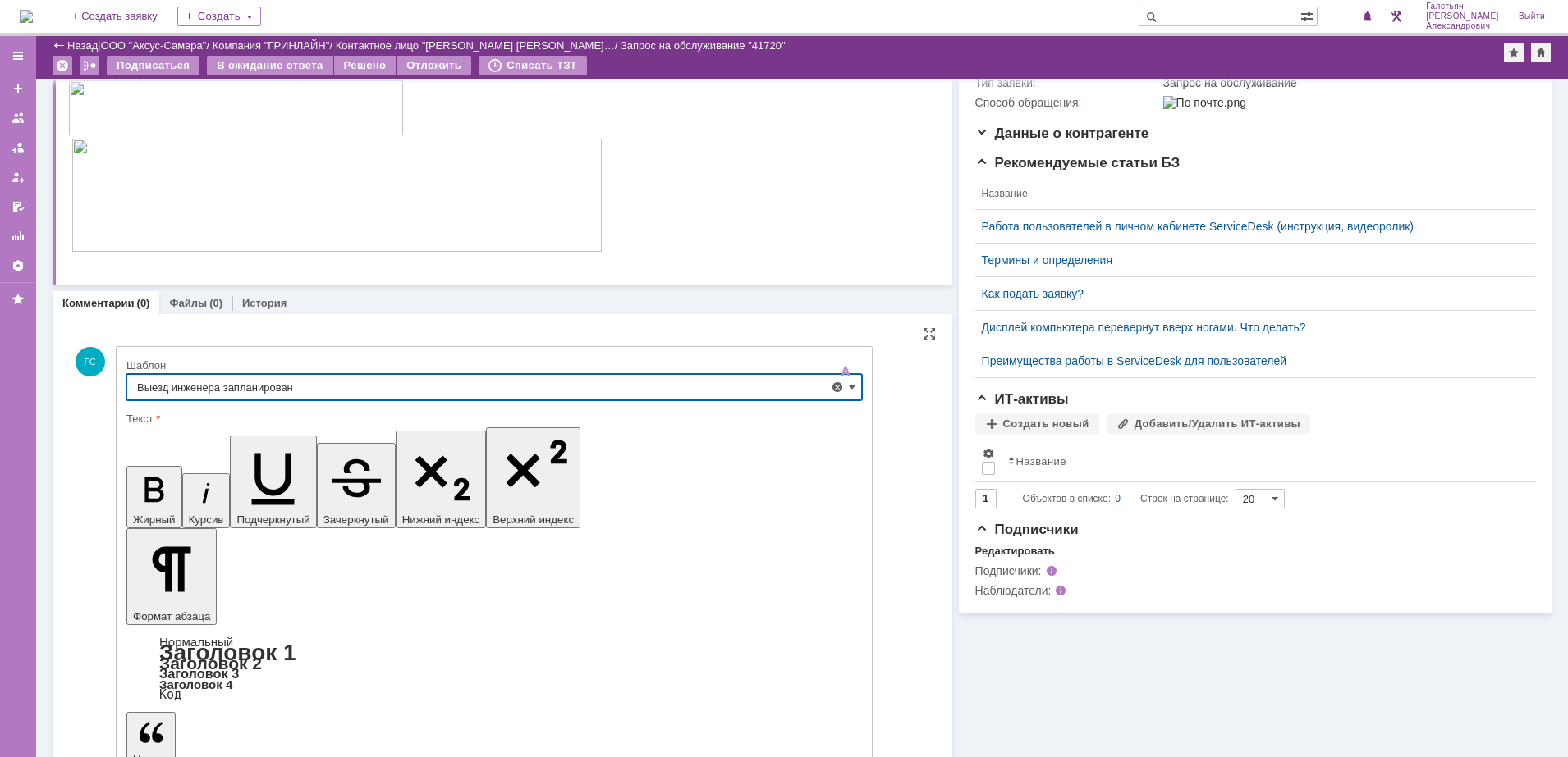
type input "Выезд инженера запланирован"
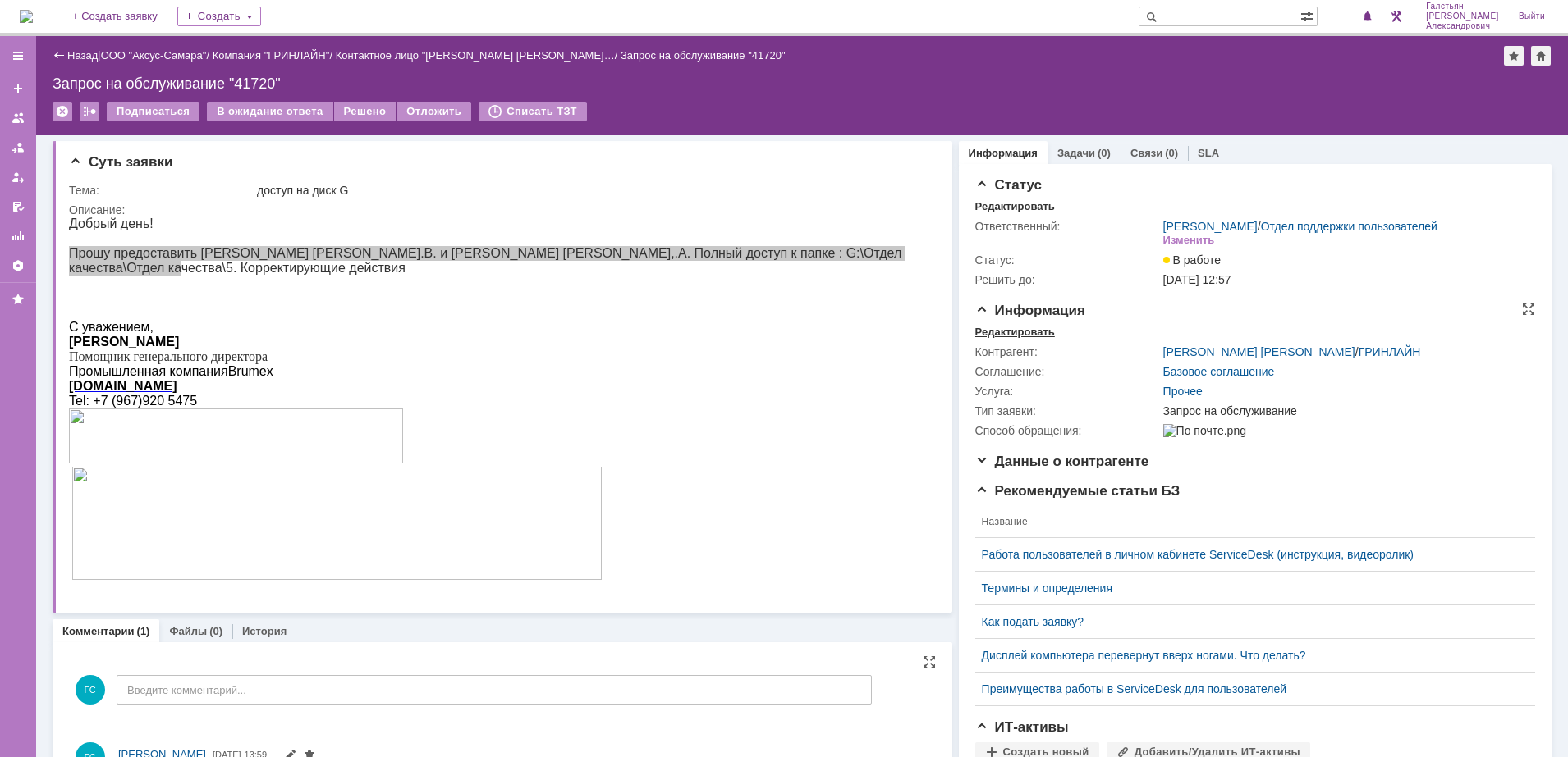
click at [1015, 339] on div "Редактировать" at bounding box center [1015, 331] width 80 height 13
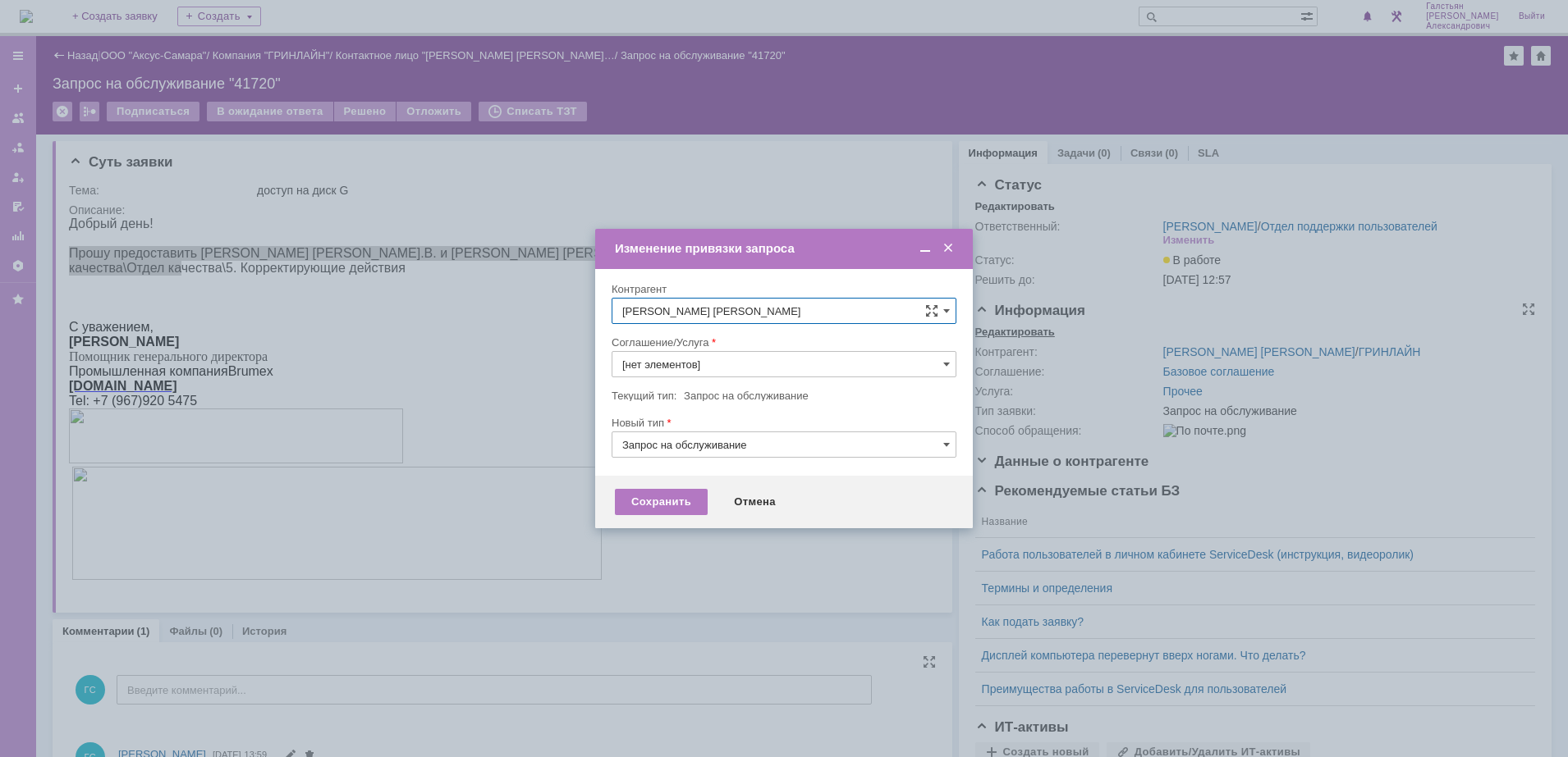
type input "Прочее"
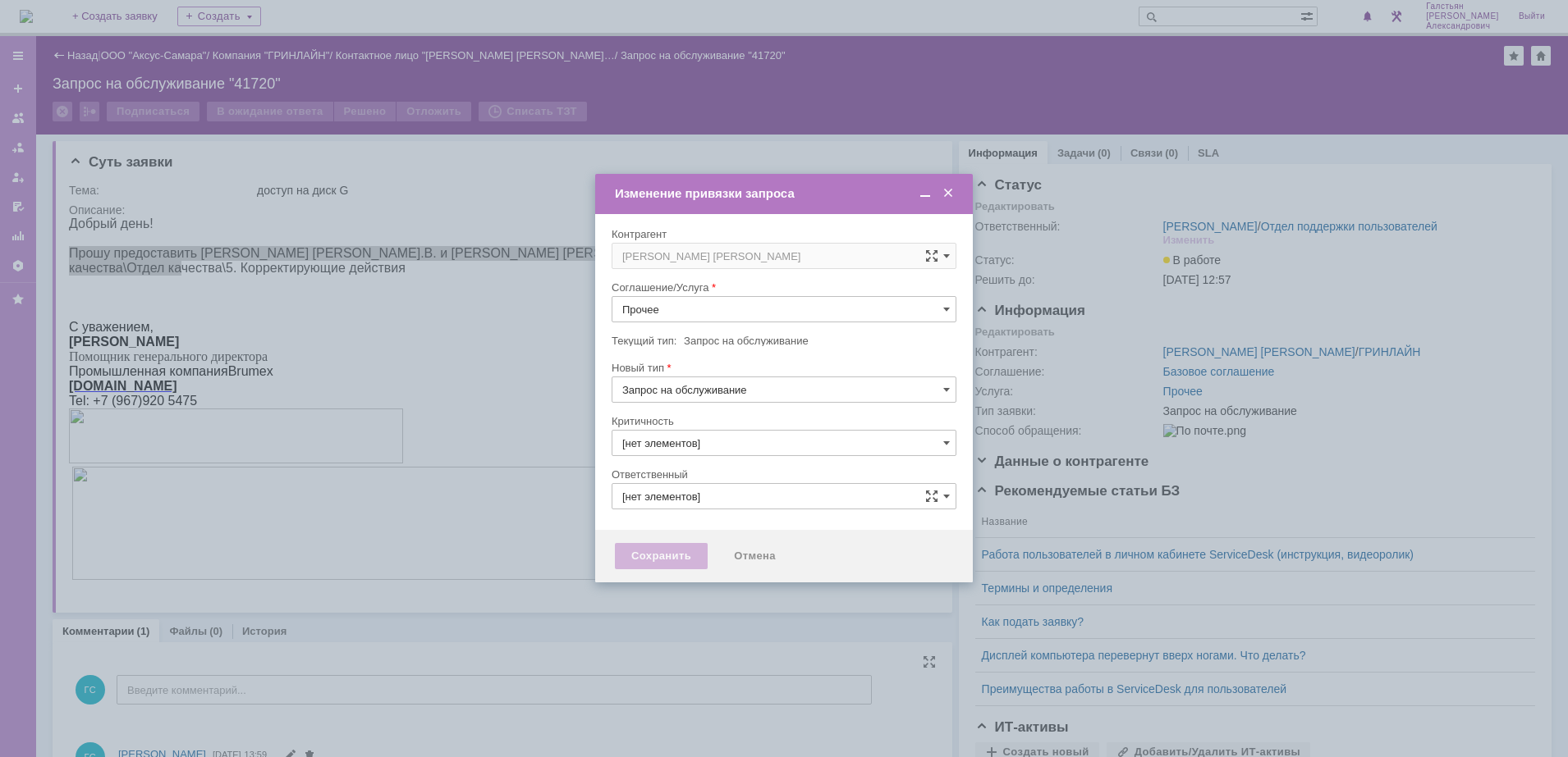
type input "3. Низкая"
type input "[не указано]"
type input "Галстьян Степан Александрович"
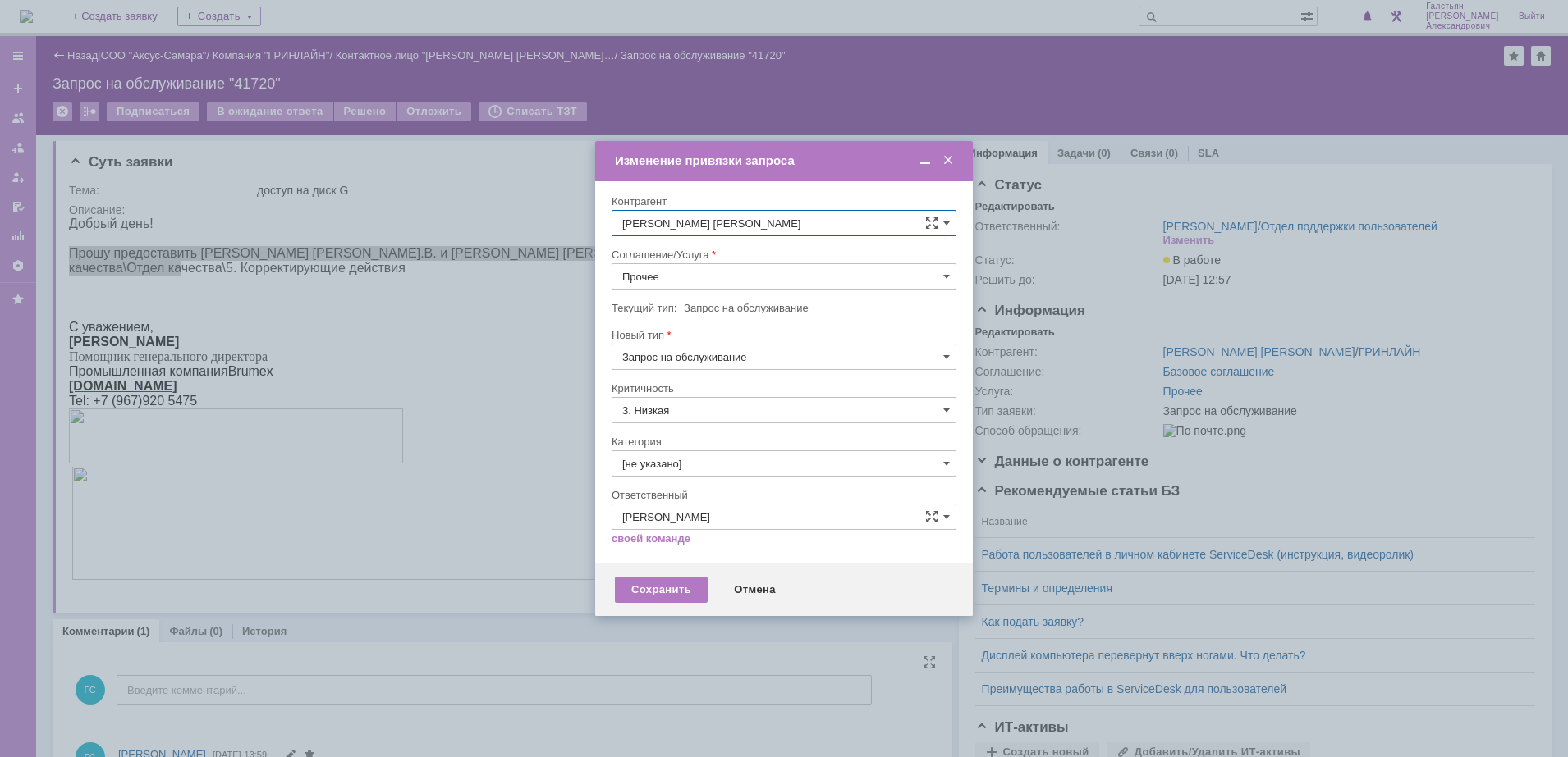
click at [754, 284] on input "Прочее" at bounding box center [784, 276] width 345 height 26
click at [716, 473] on span "АРМ_Настройка" at bounding box center [784, 474] width 324 height 13
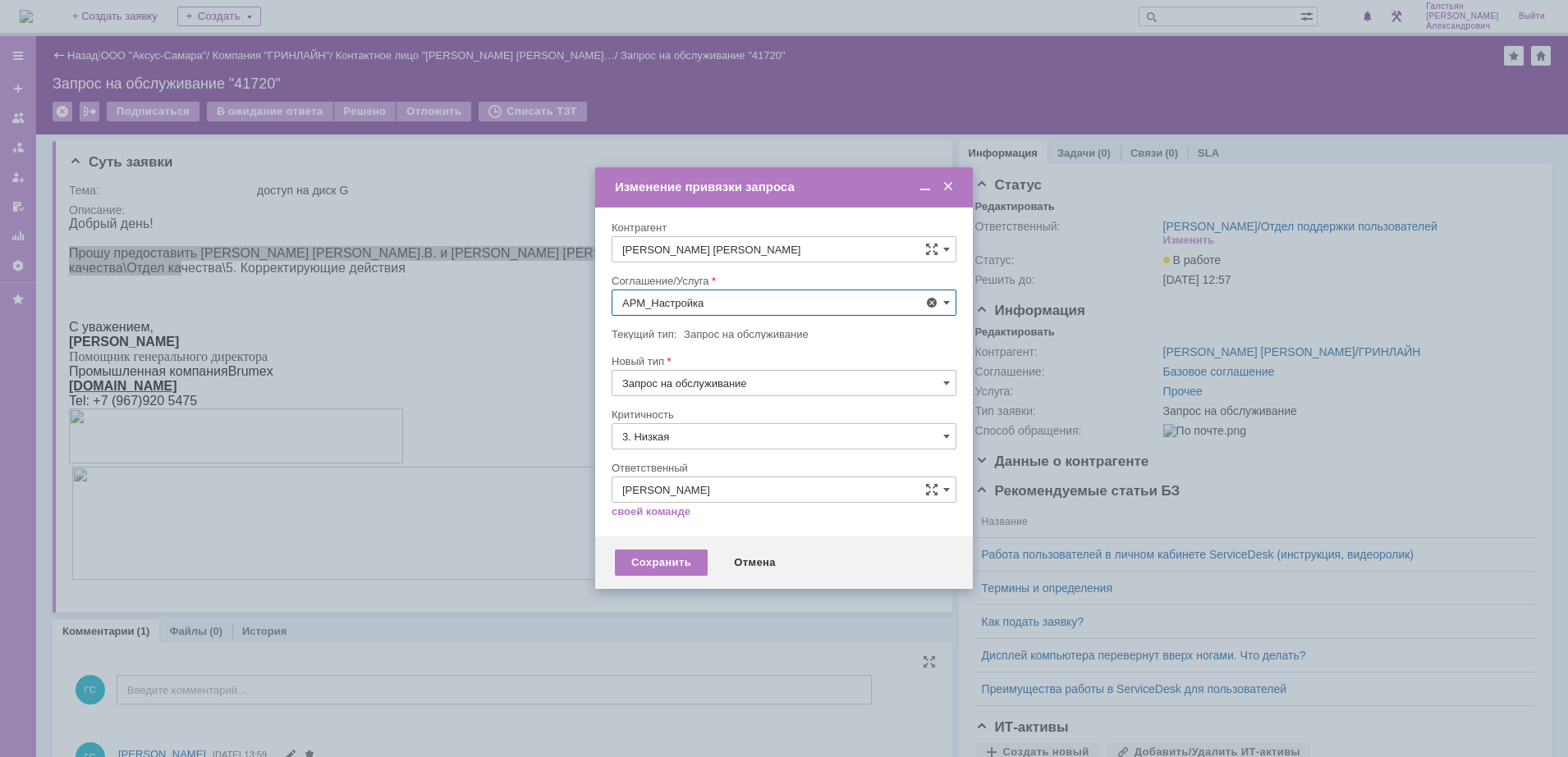
type input "АРМ_Настройка"
click at [714, 428] on input "3. Низкая" at bounding box center [784, 436] width 345 height 26
click at [706, 461] on span "[не указано]" at bounding box center [784, 467] width 324 height 13
type input "[не указано]"
click at [663, 562] on div "Сохранить" at bounding box center [661, 562] width 93 height 26
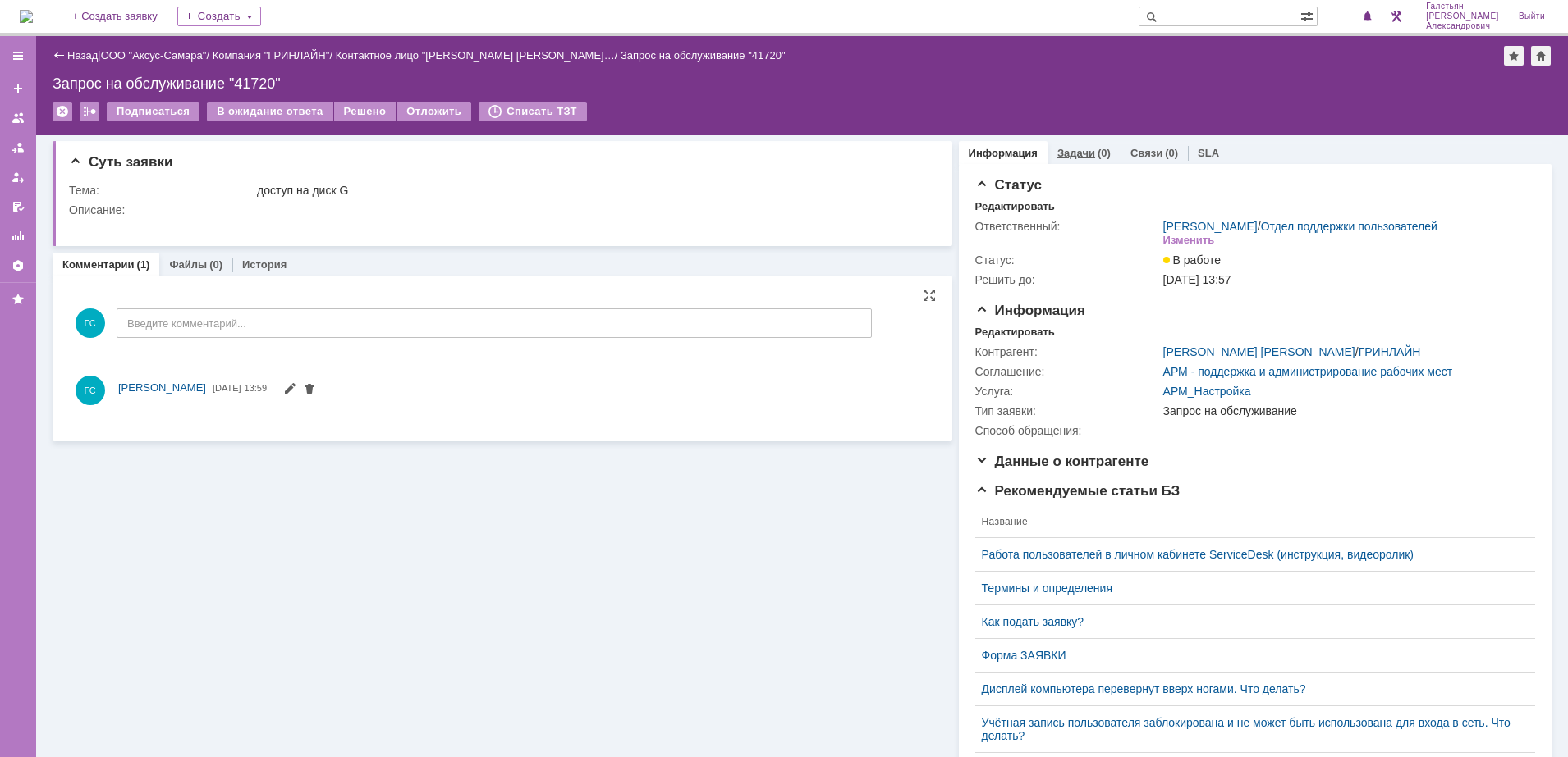
scroll to position [0, 0]
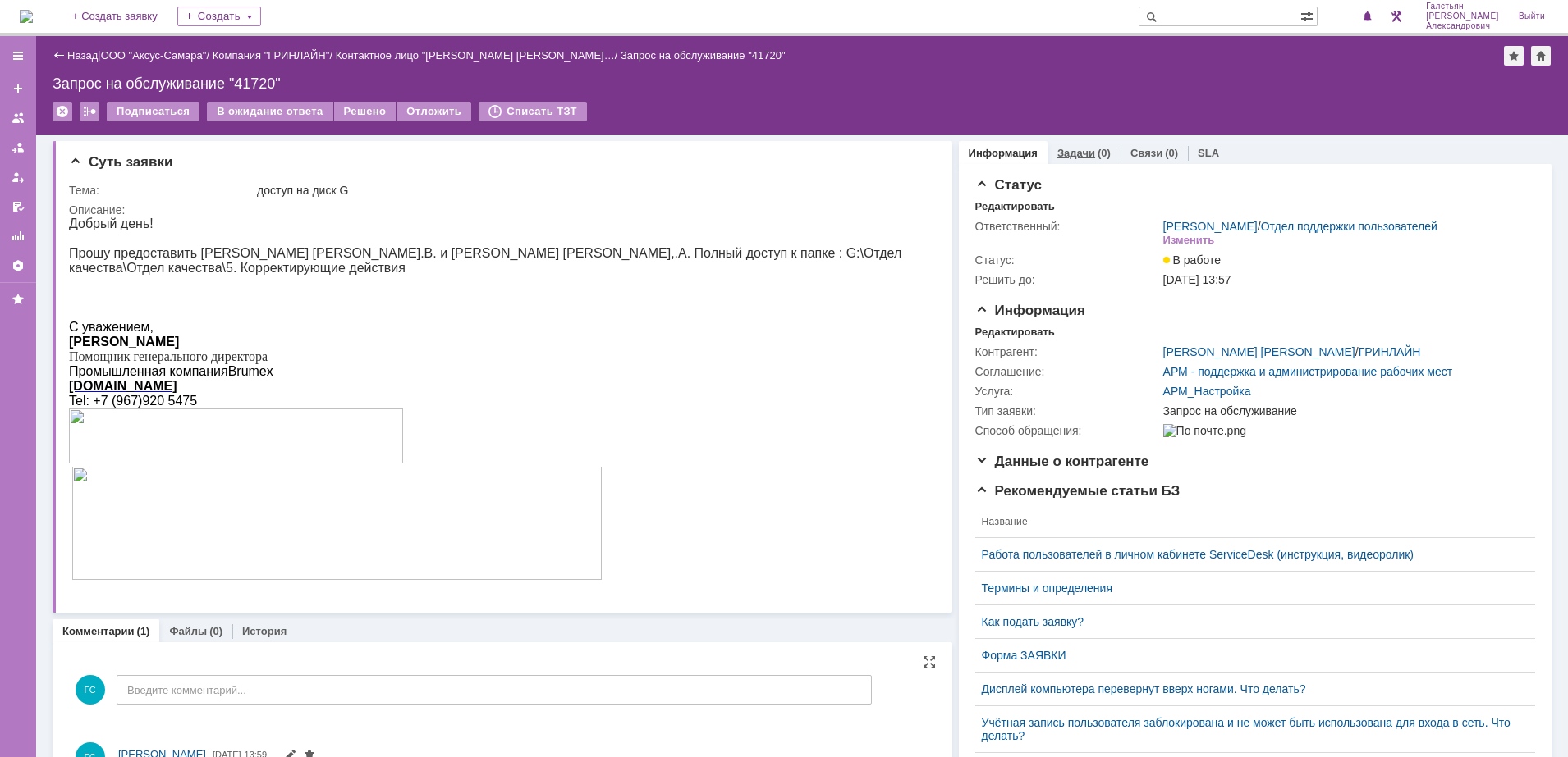
click at [1076, 162] on div "Задачи (0)" at bounding box center [1084, 153] width 73 height 23
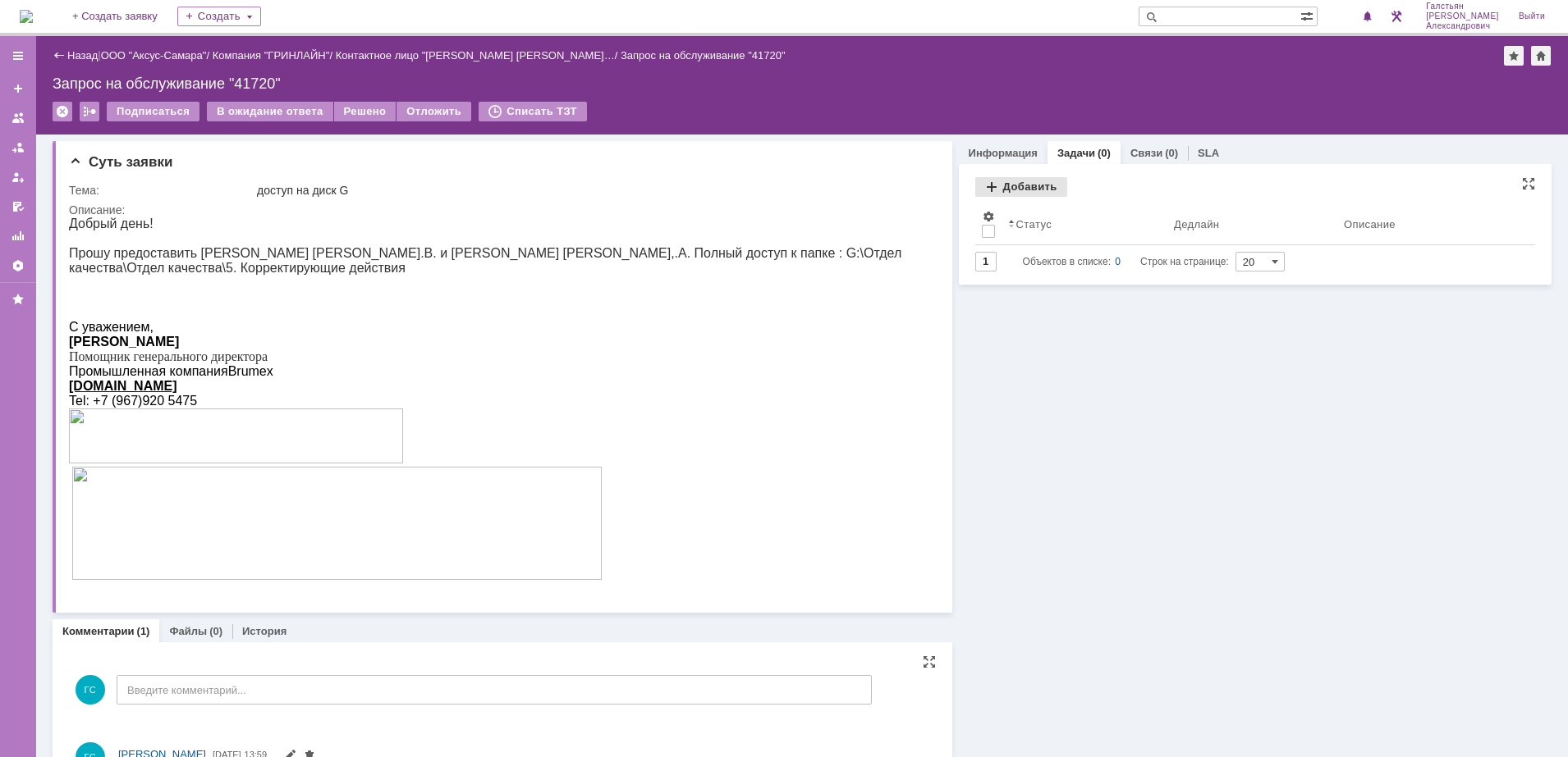
click at [1003, 185] on div "Добавить" at bounding box center [1021, 187] width 92 height 19
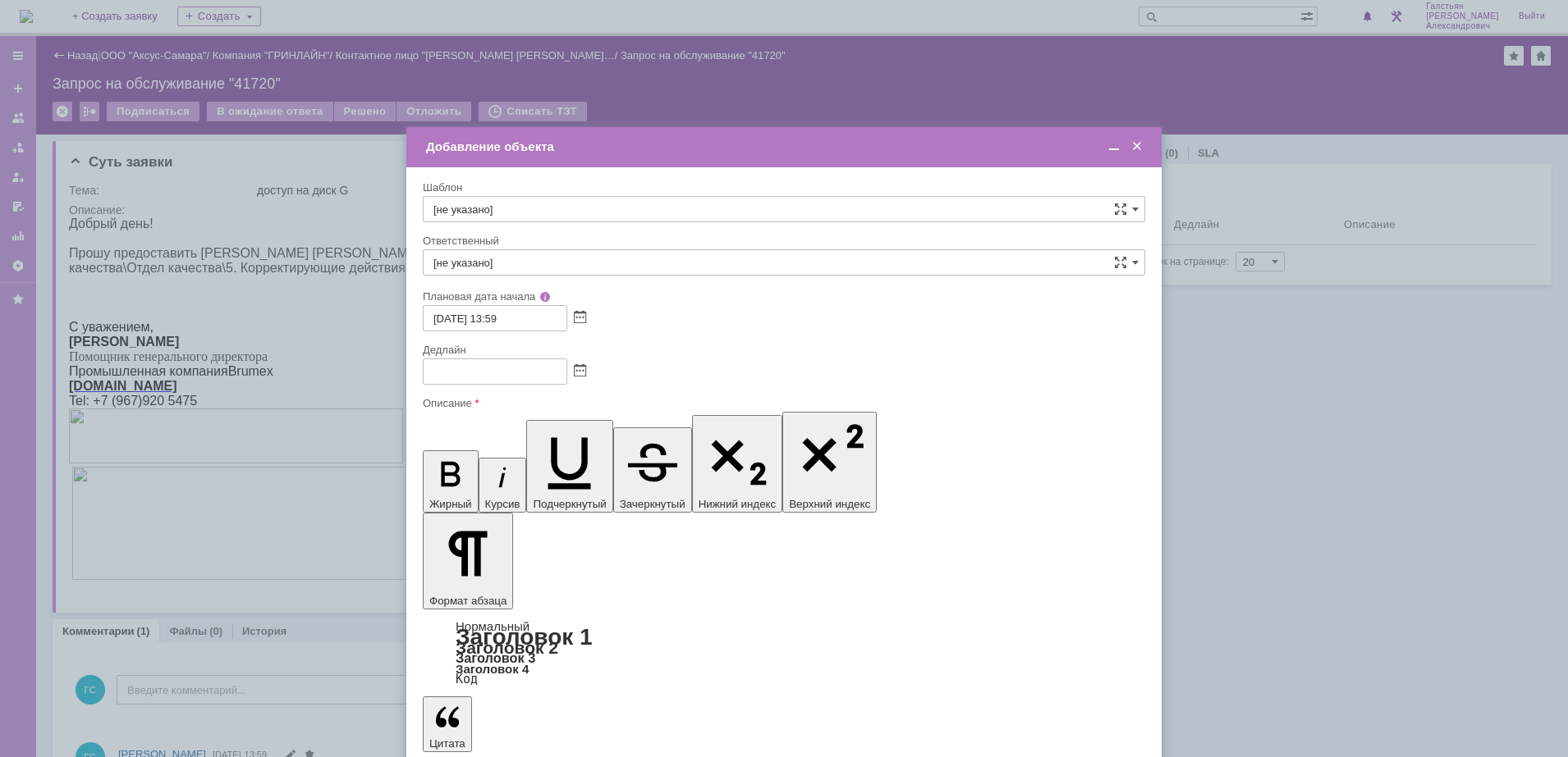
click at [577, 366] on span at bounding box center [580, 371] width 13 height 13
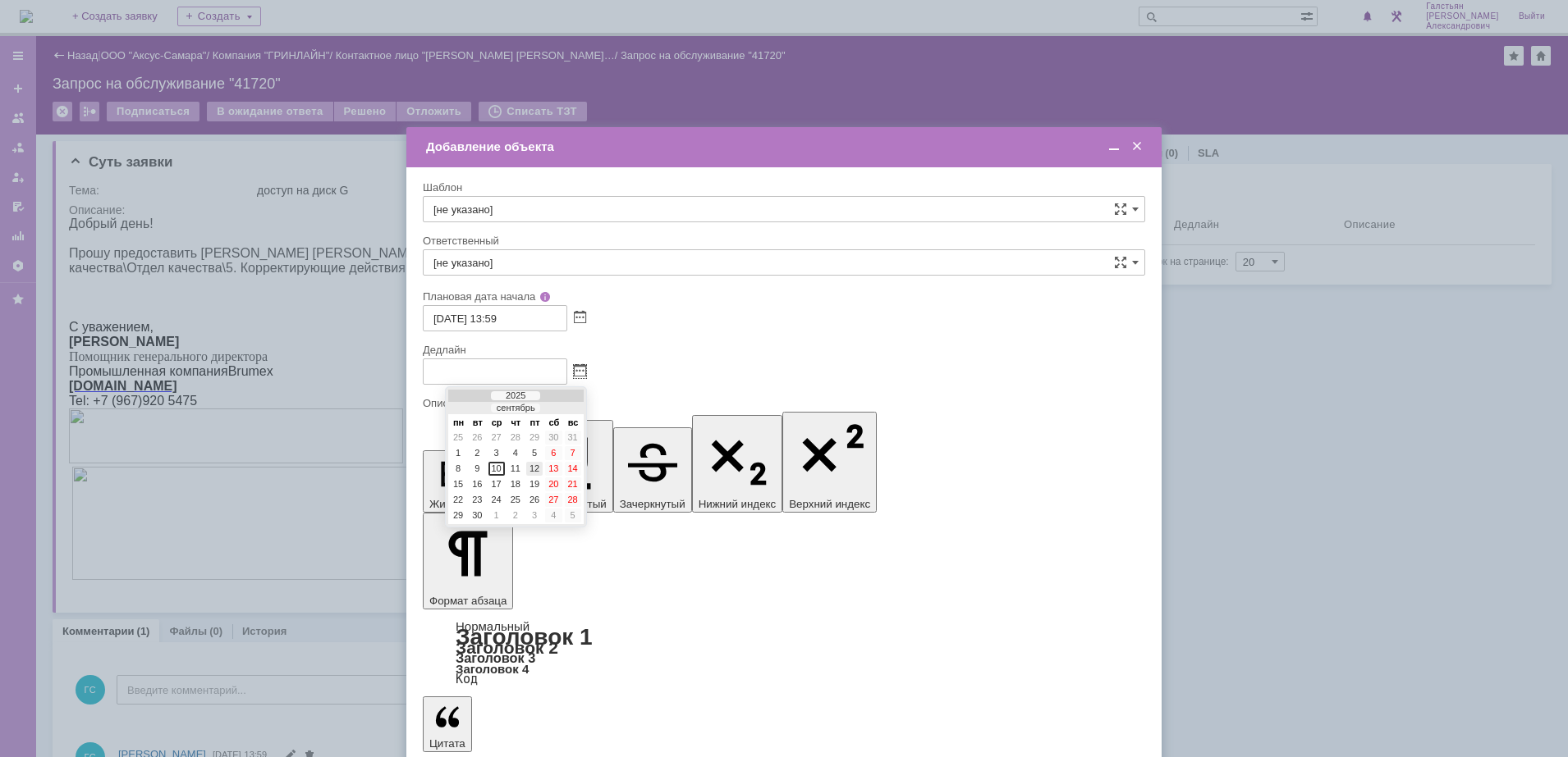
click at [531, 468] on div "12" at bounding box center [534, 469] width 17 height 14
type input "12.09.2025 14:00"
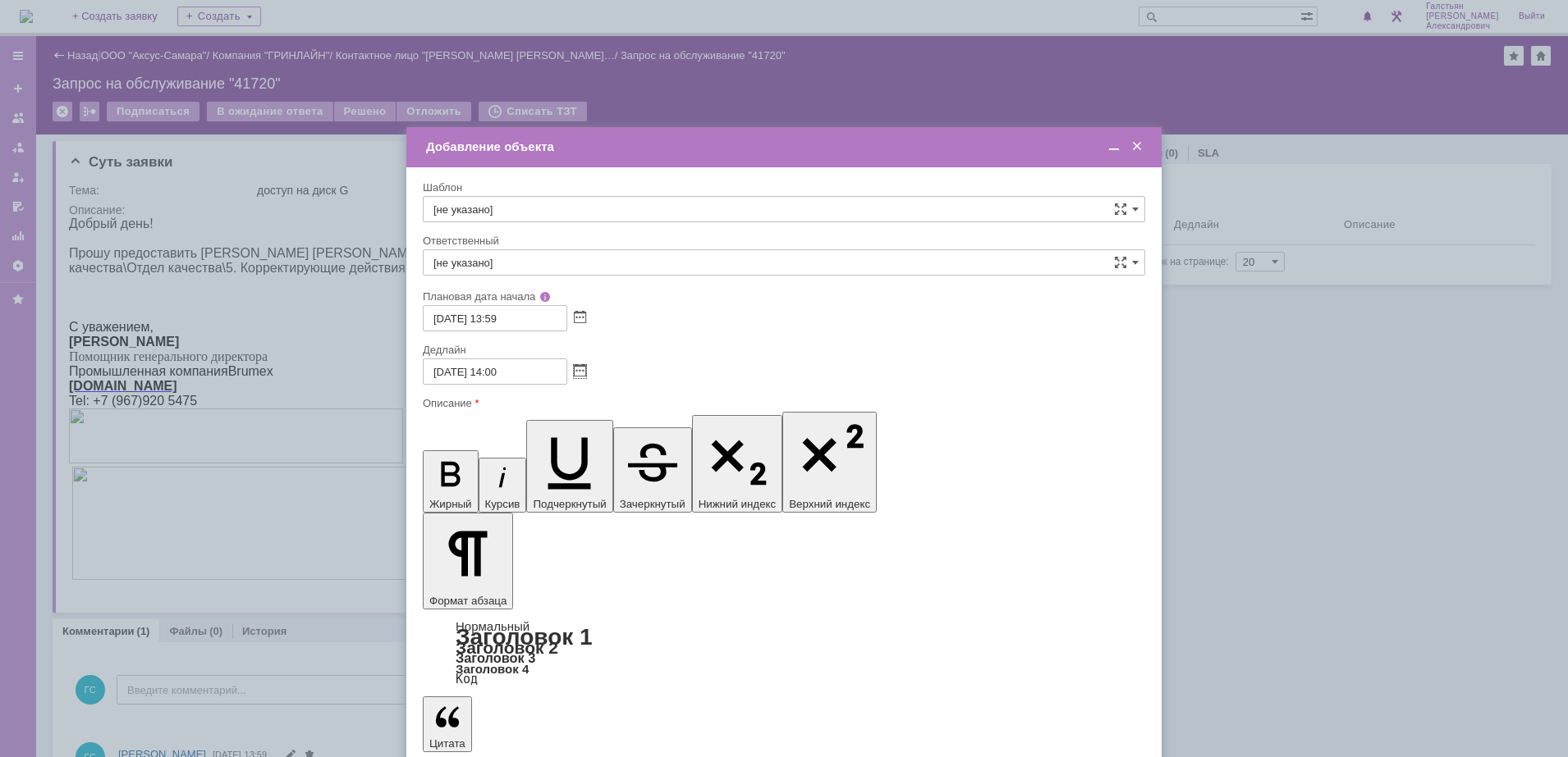
click at [523, 258] on input "[не указано]" at bounding box center [784, 262] width 722 height 26
click at [517, 438] on span "[PERSON_NAME]" at bounding box center [784, 435] width 701 height 13
type input "[PERSON_NAME]"
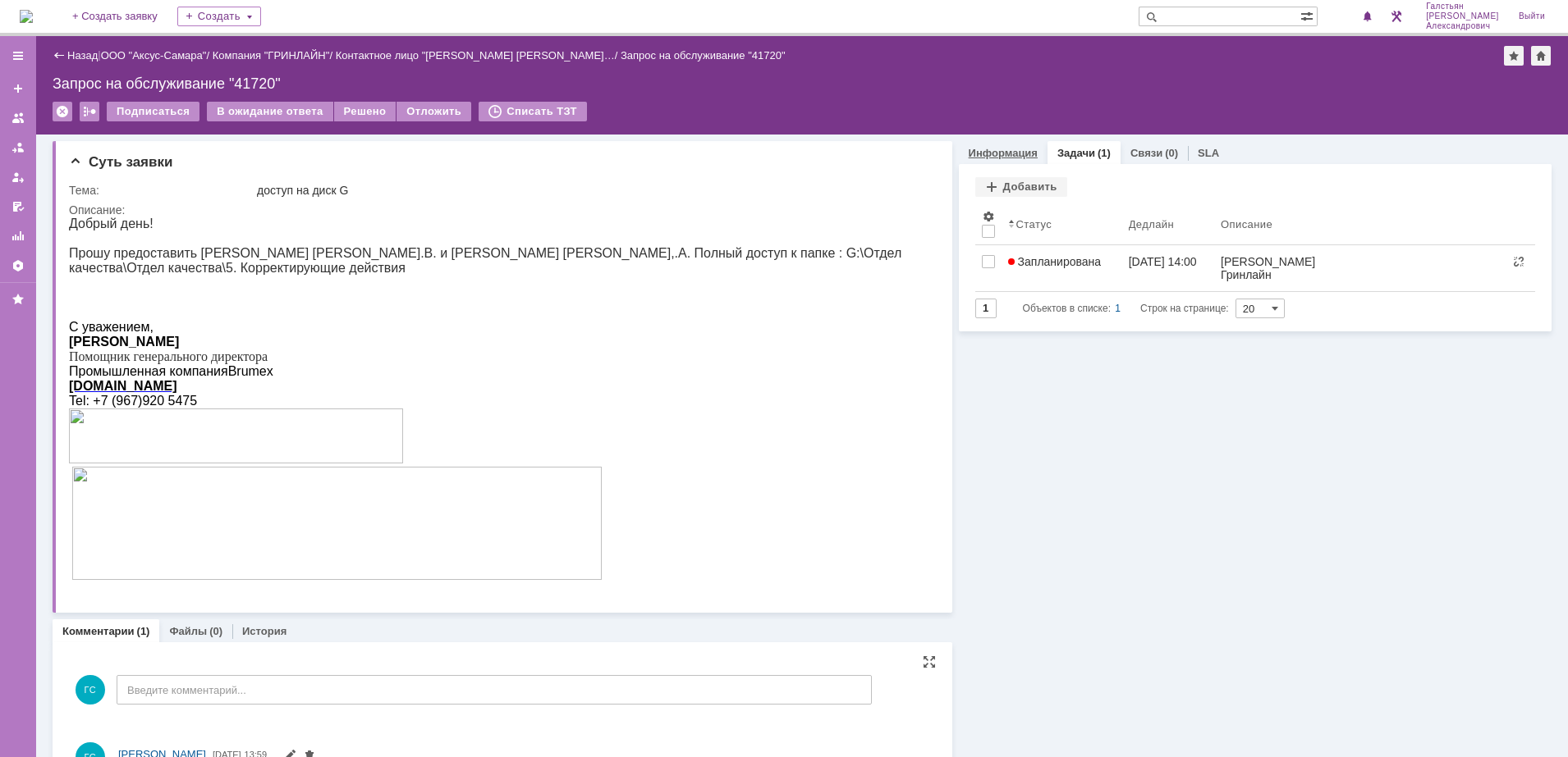
click at [1016, 156] on link "Информация" at bounding box center [1003, 153] width 69 height 13
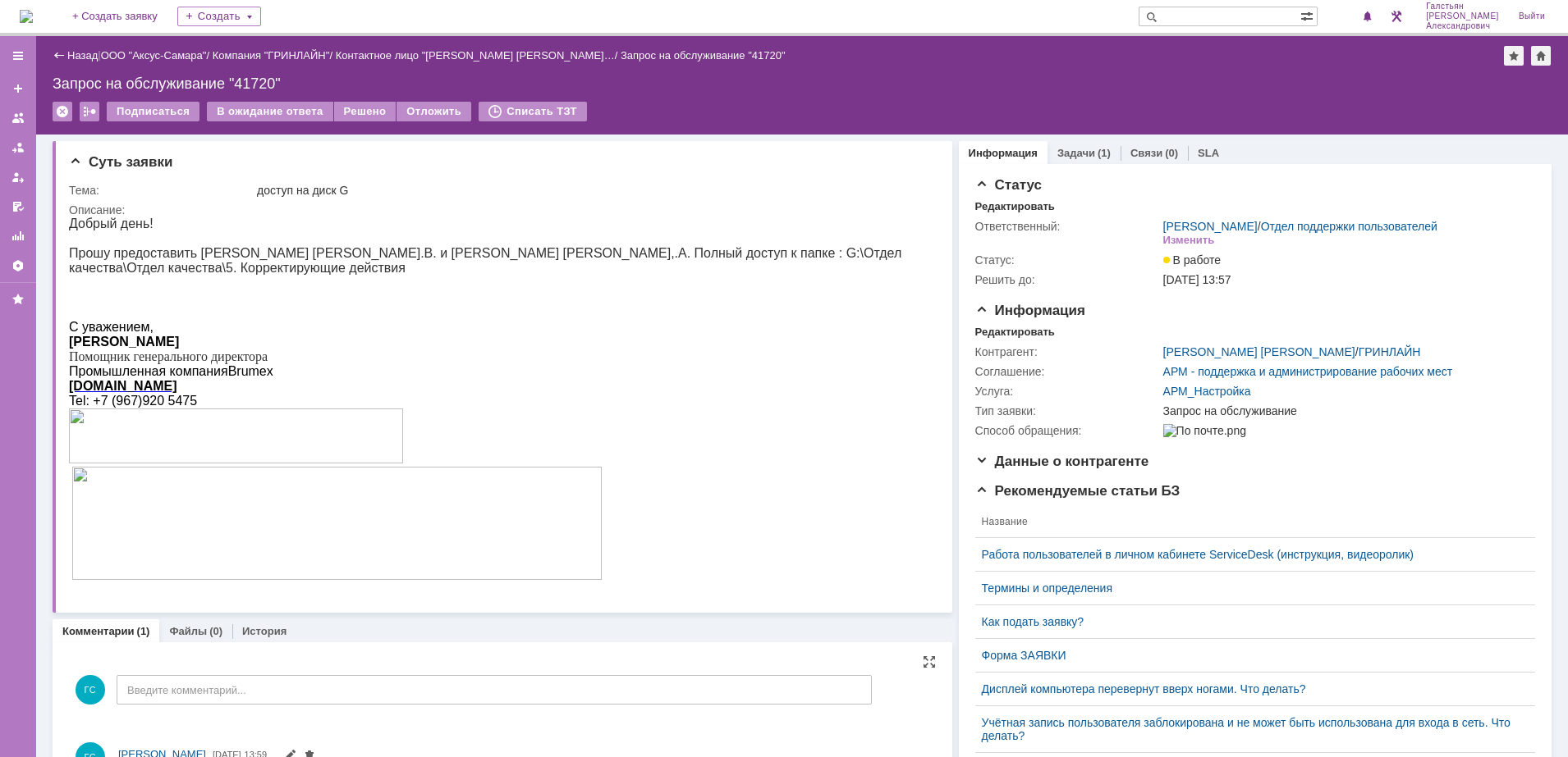
click at [33, 10] on img at bounding box center [25, 16] width 13 height 13
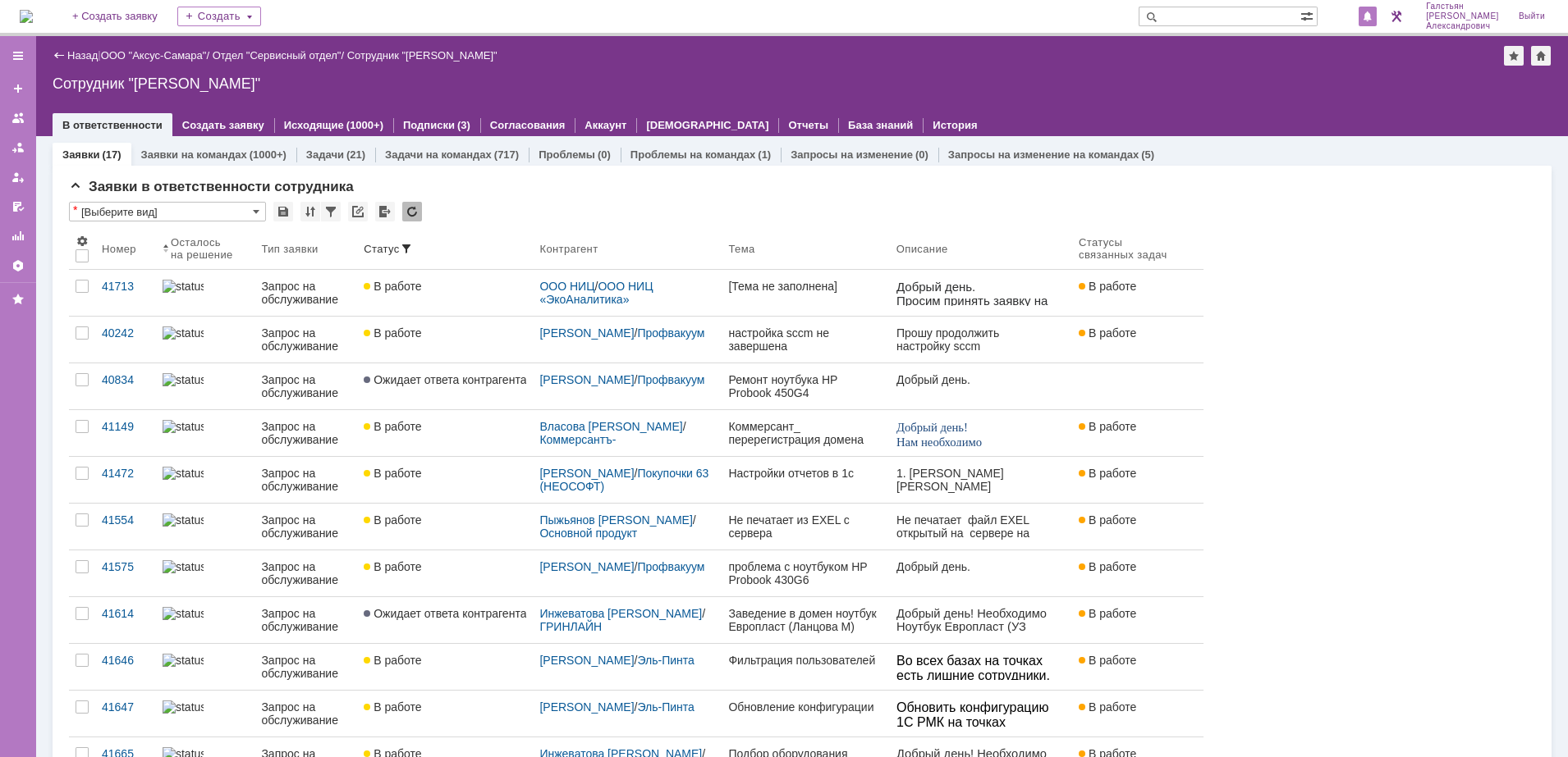
click at [1377, 15] on div at bounding box center [1367, 17] width 19 height 19
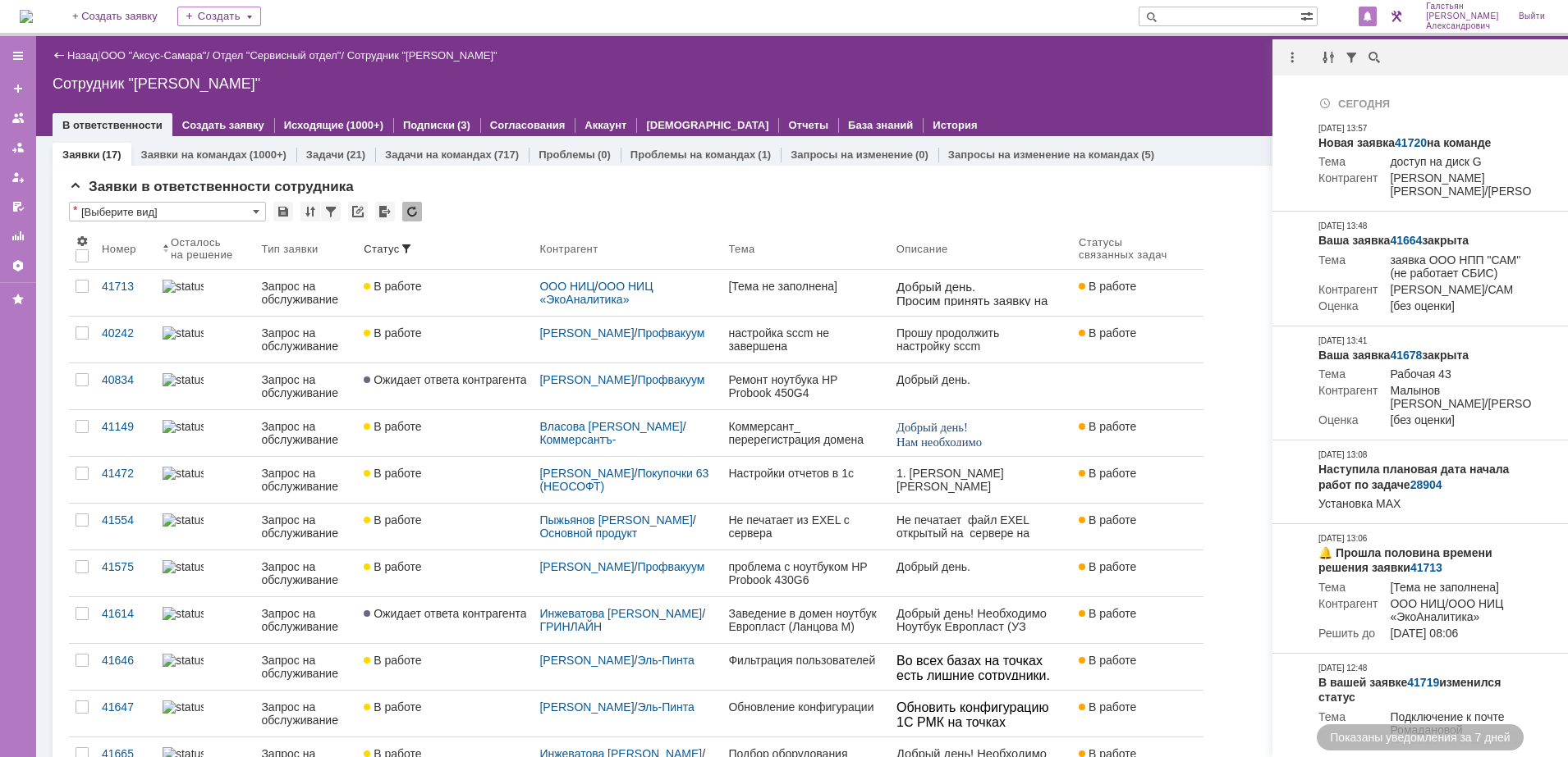
click at [1121, 75] on div "Сотрудник "[PERSON_NAME]"" at bounding box center [802, 83] width 1499 height 17
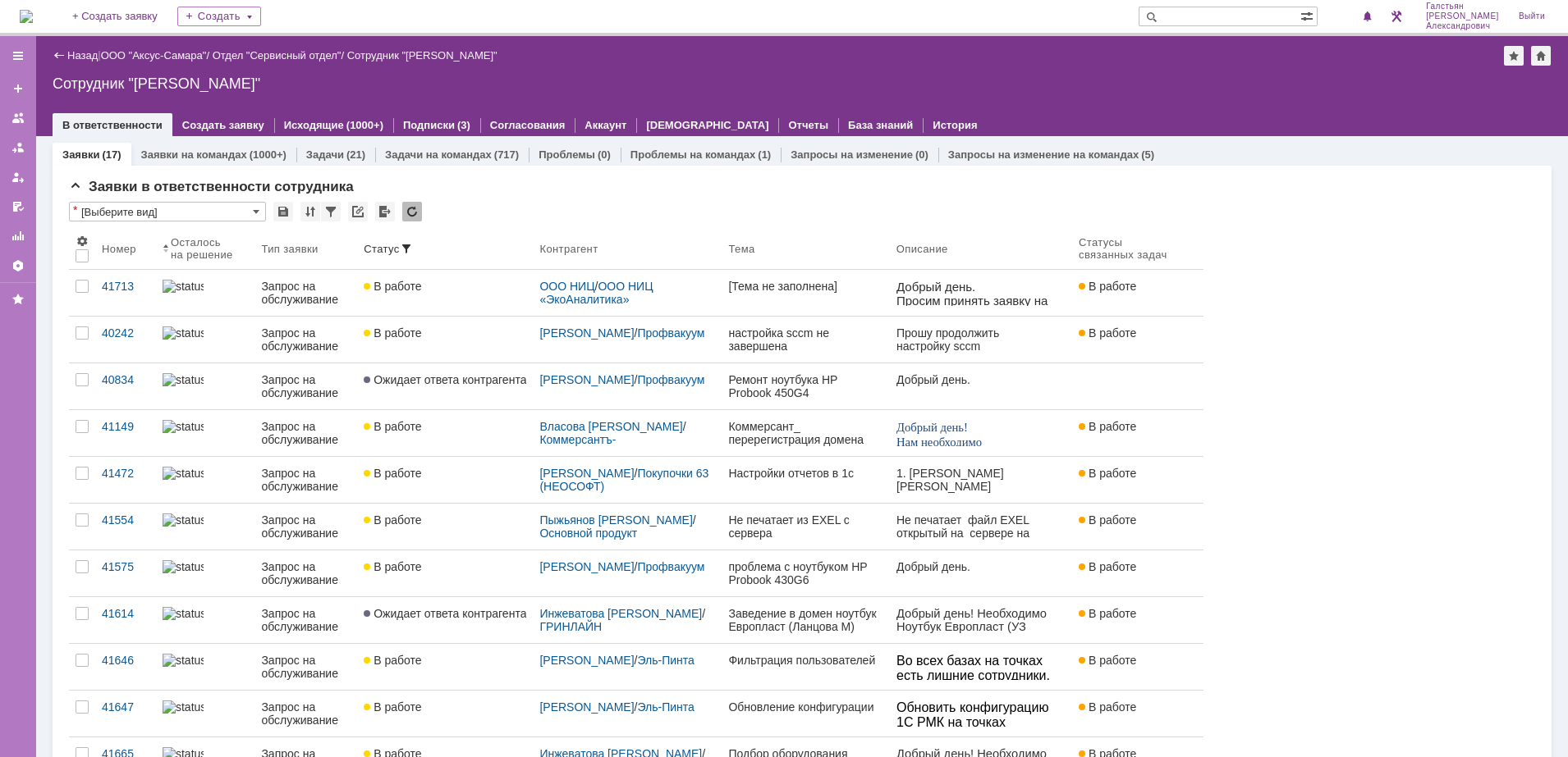
click at [25, 16] on img at bounding box center [25, 16] width 13 height 13
click at [1365, 17] on div at bounding box center [1367, 17] width 19 height 19
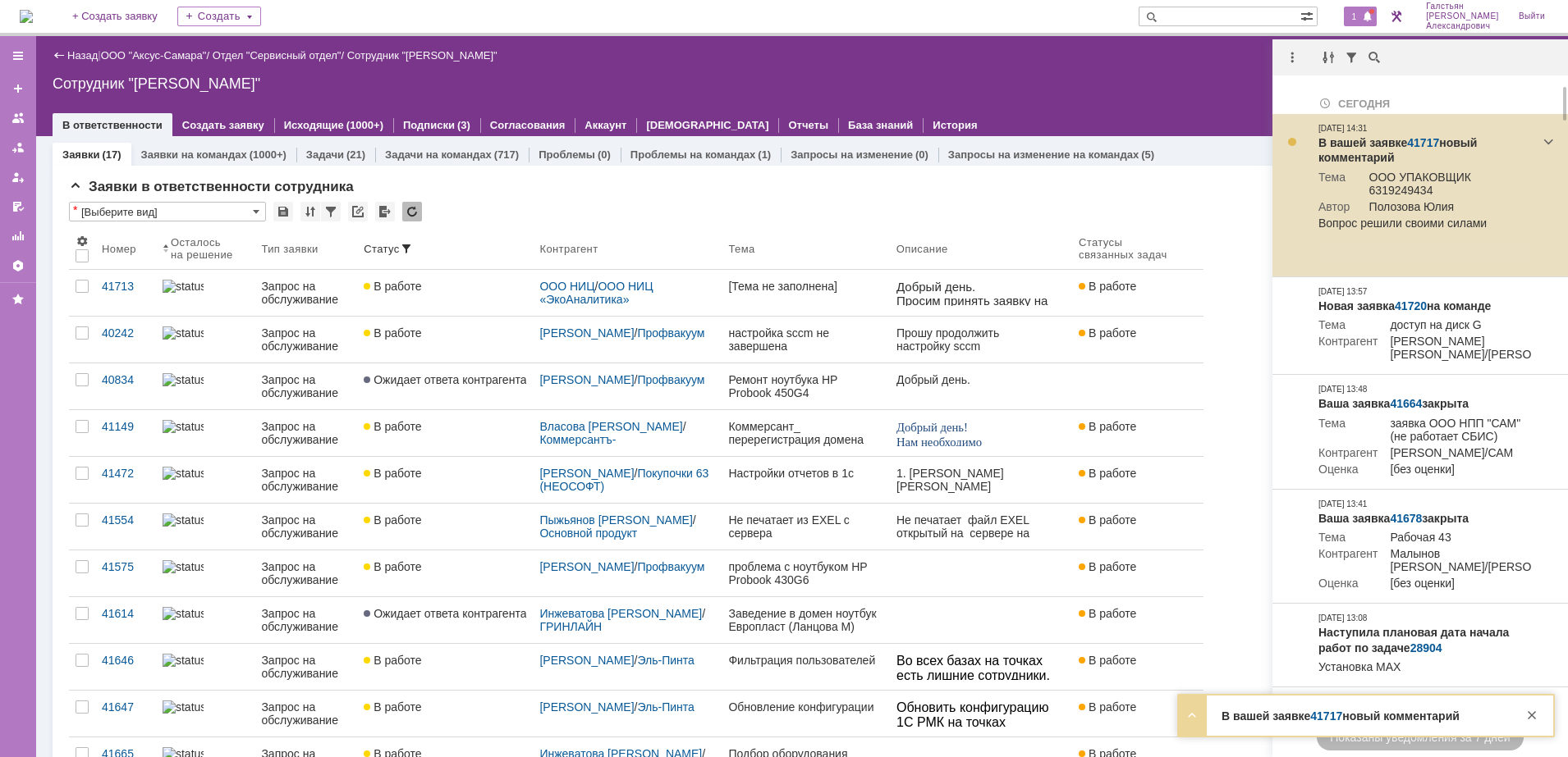
click at [1427, 143] on link "41717" at bounding box center [1423, 142] width 32 height 13
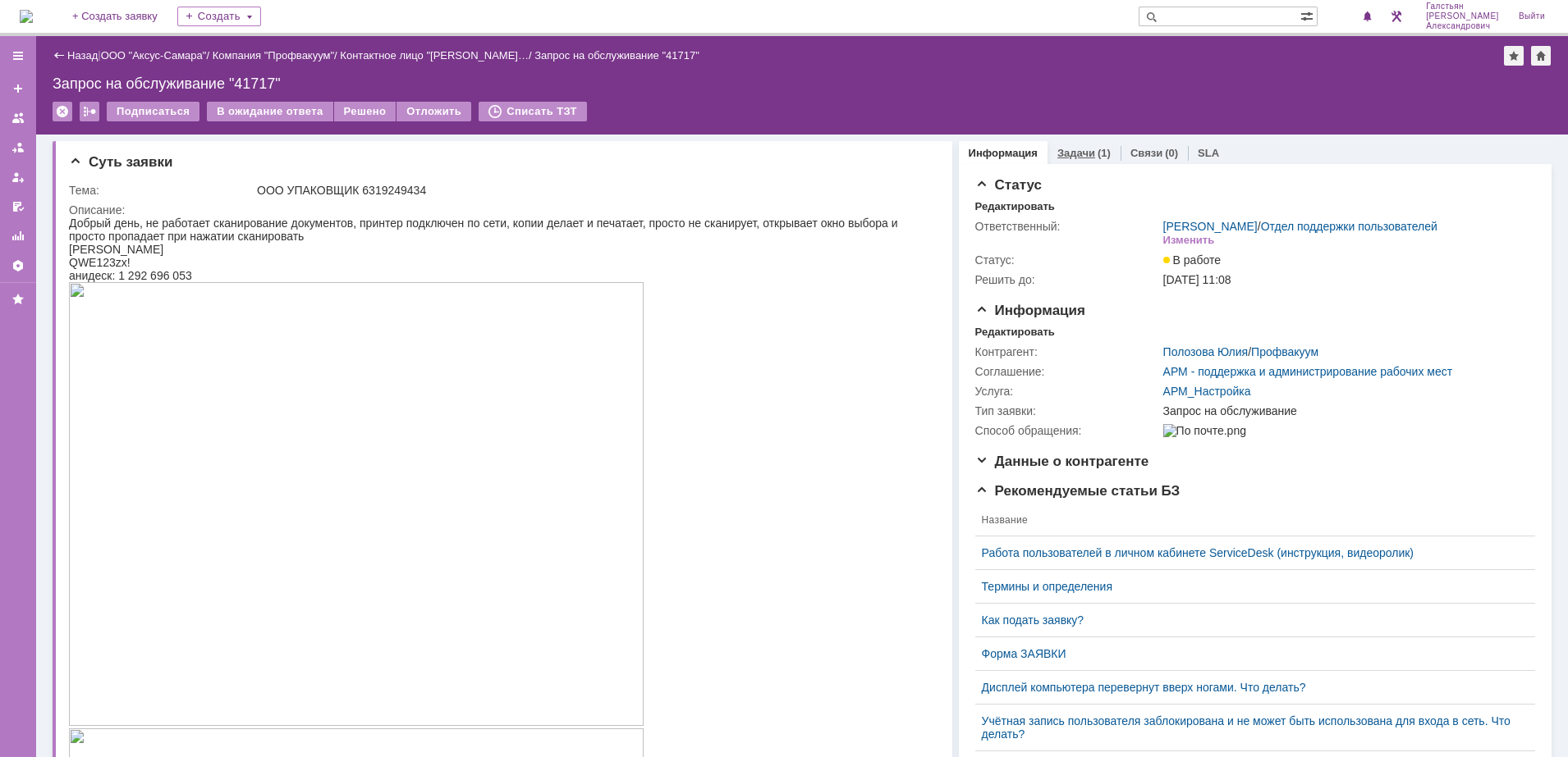
click at [1069, 148] on link "Задачи" at bounding box center [1076, 153] width 38 height 13
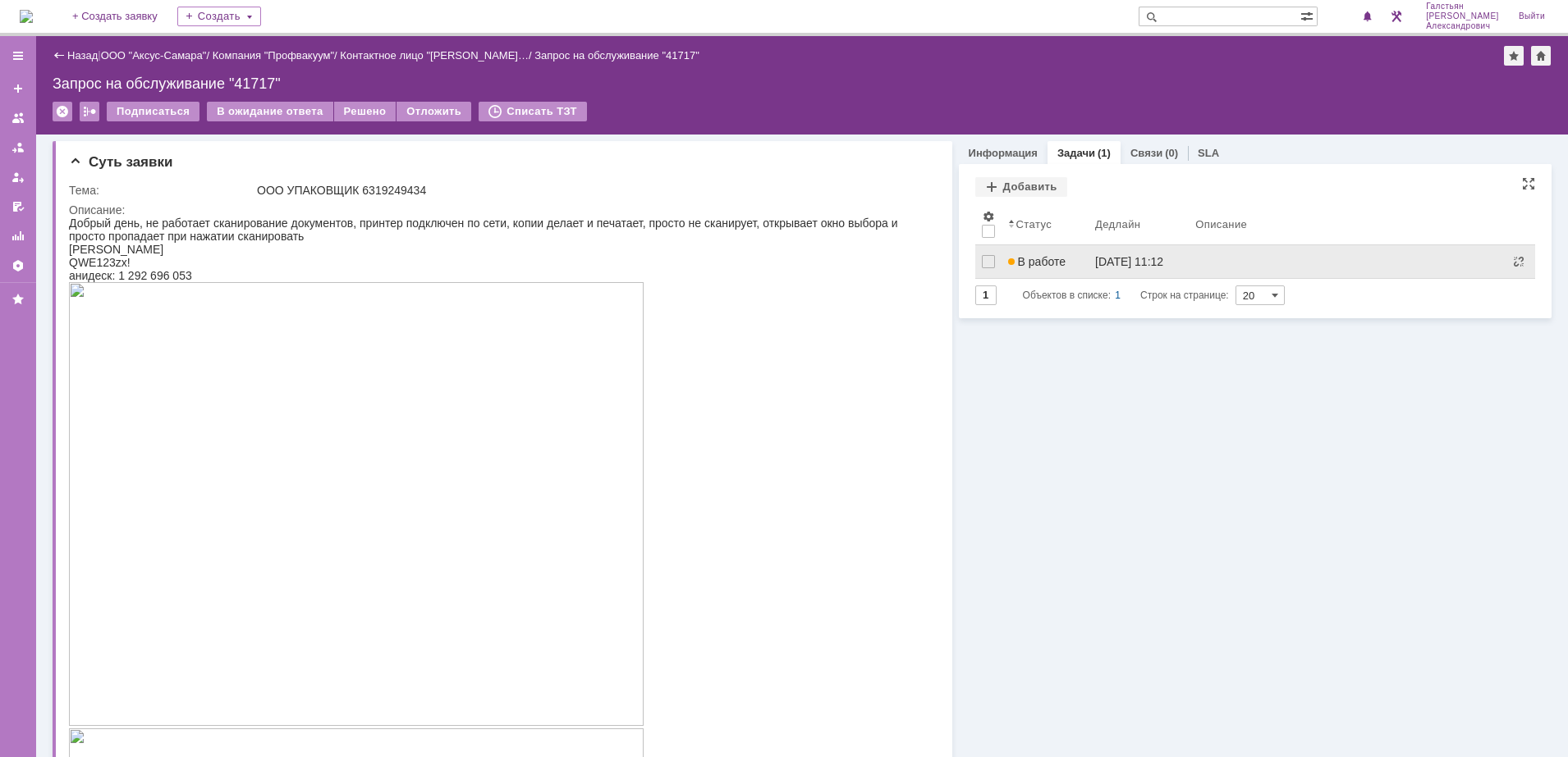
click at [1046, 261] on span "В работе" at bounding box center [1036, 261] width 57 height 13
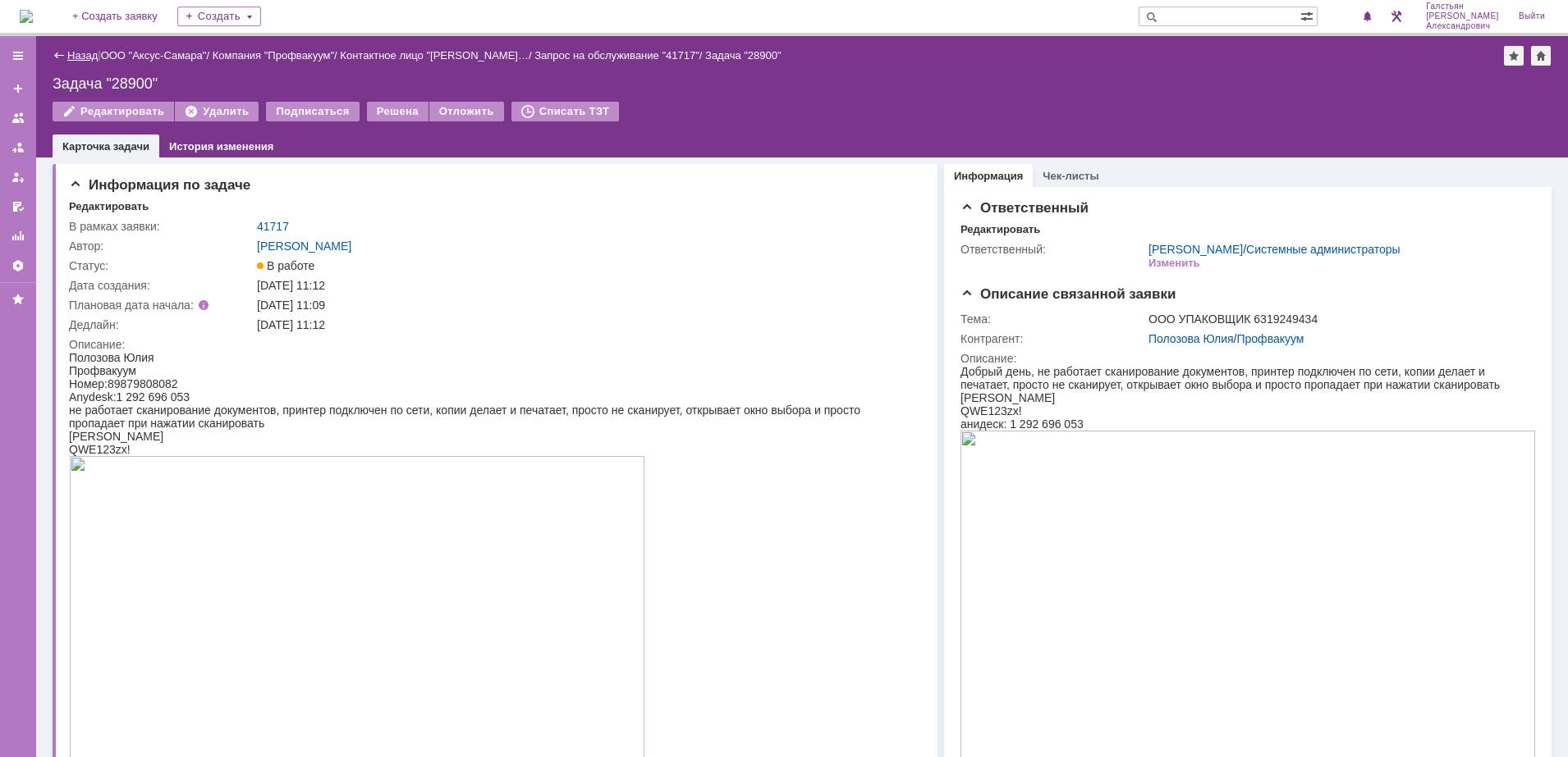
click at [69, 55] on link "Назад" at bounding box center [82, 56] width 30 height 13
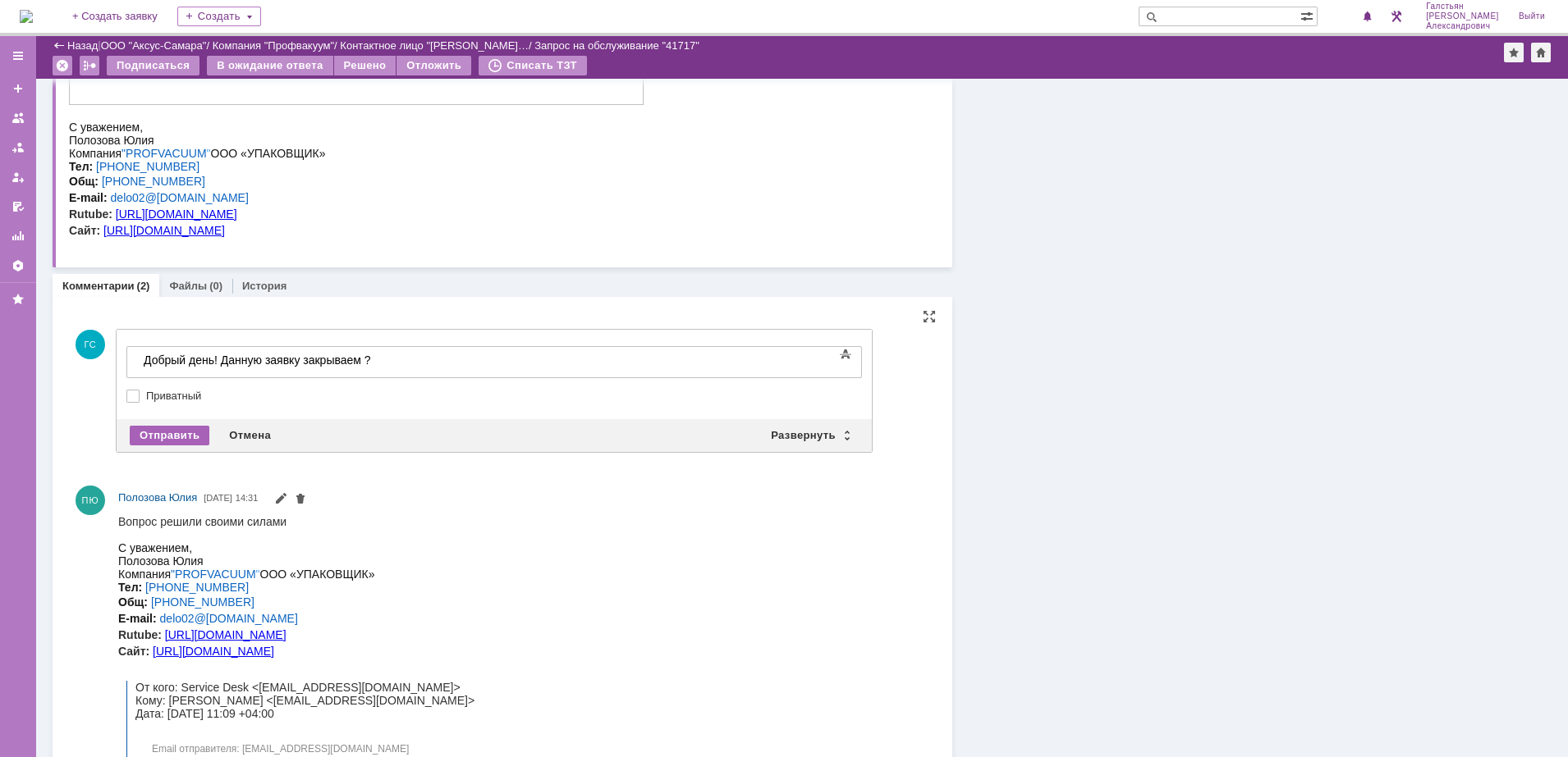
click at [185, 439] on div "Отправить" at bounding box center [170, 435] width 80 height 19
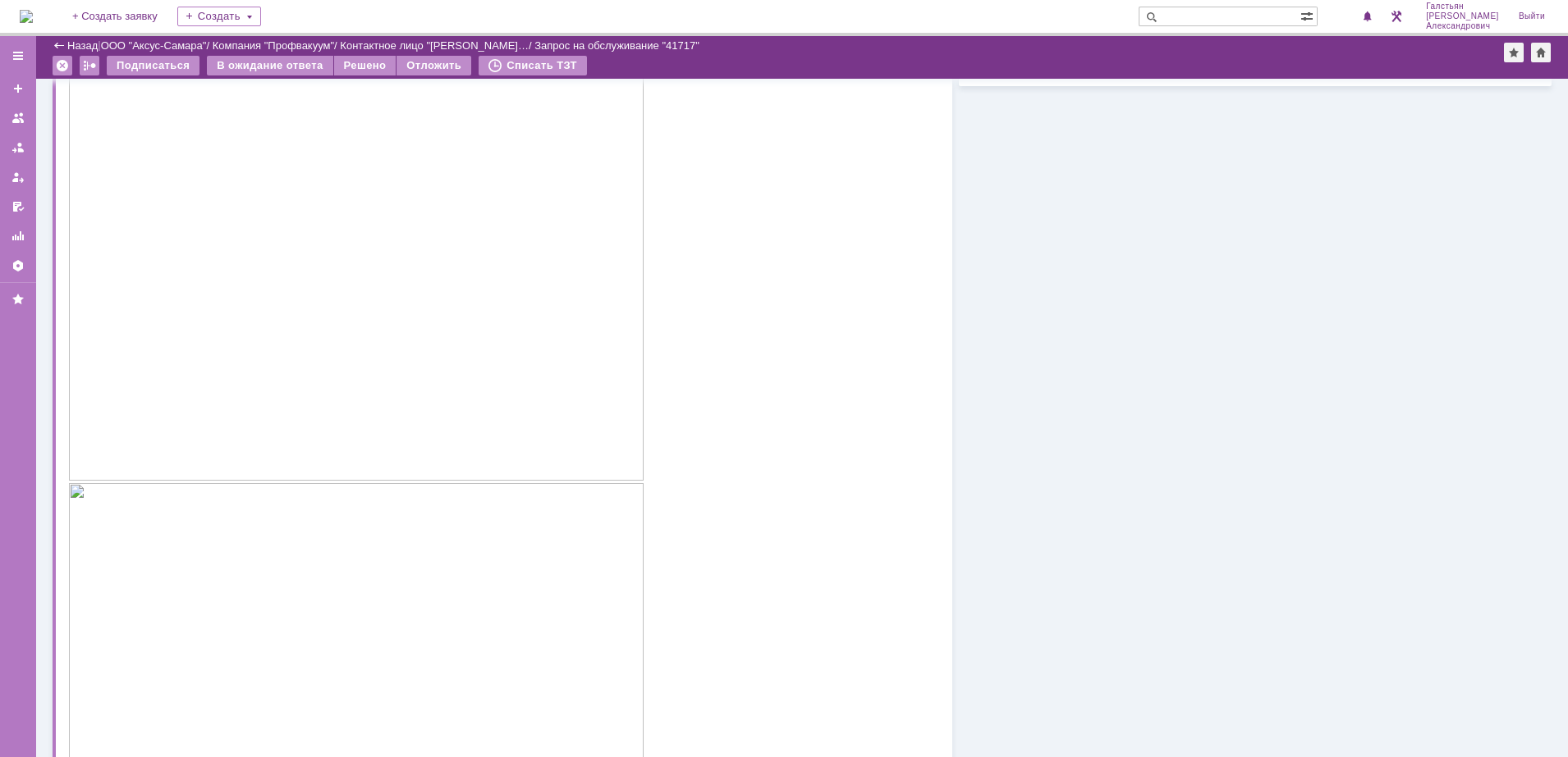
scroll to position [102, 0]
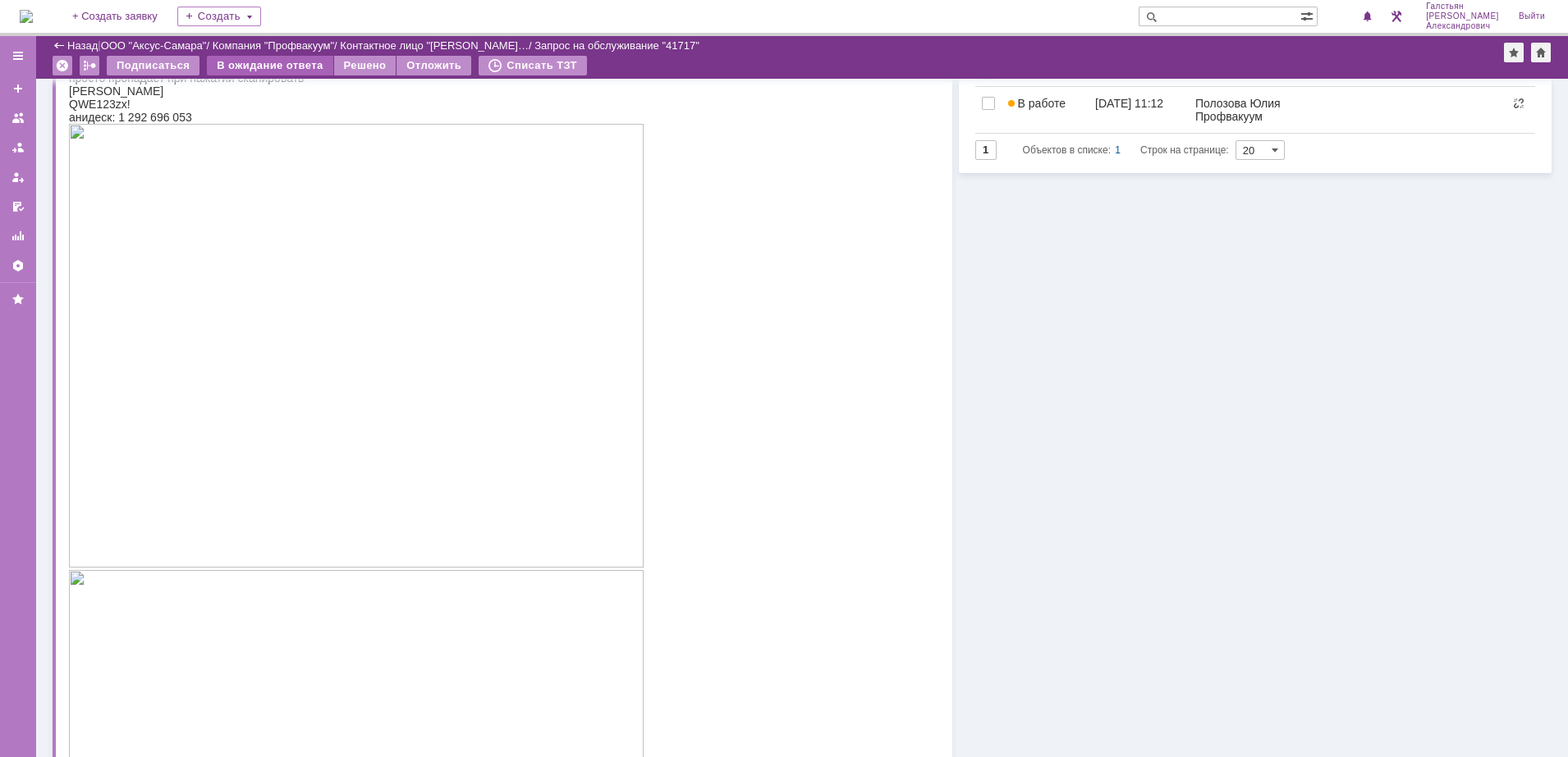
click at [273, 65] on div "В ожидание ответа" at bounding box center [269, 65] width 126 height 19
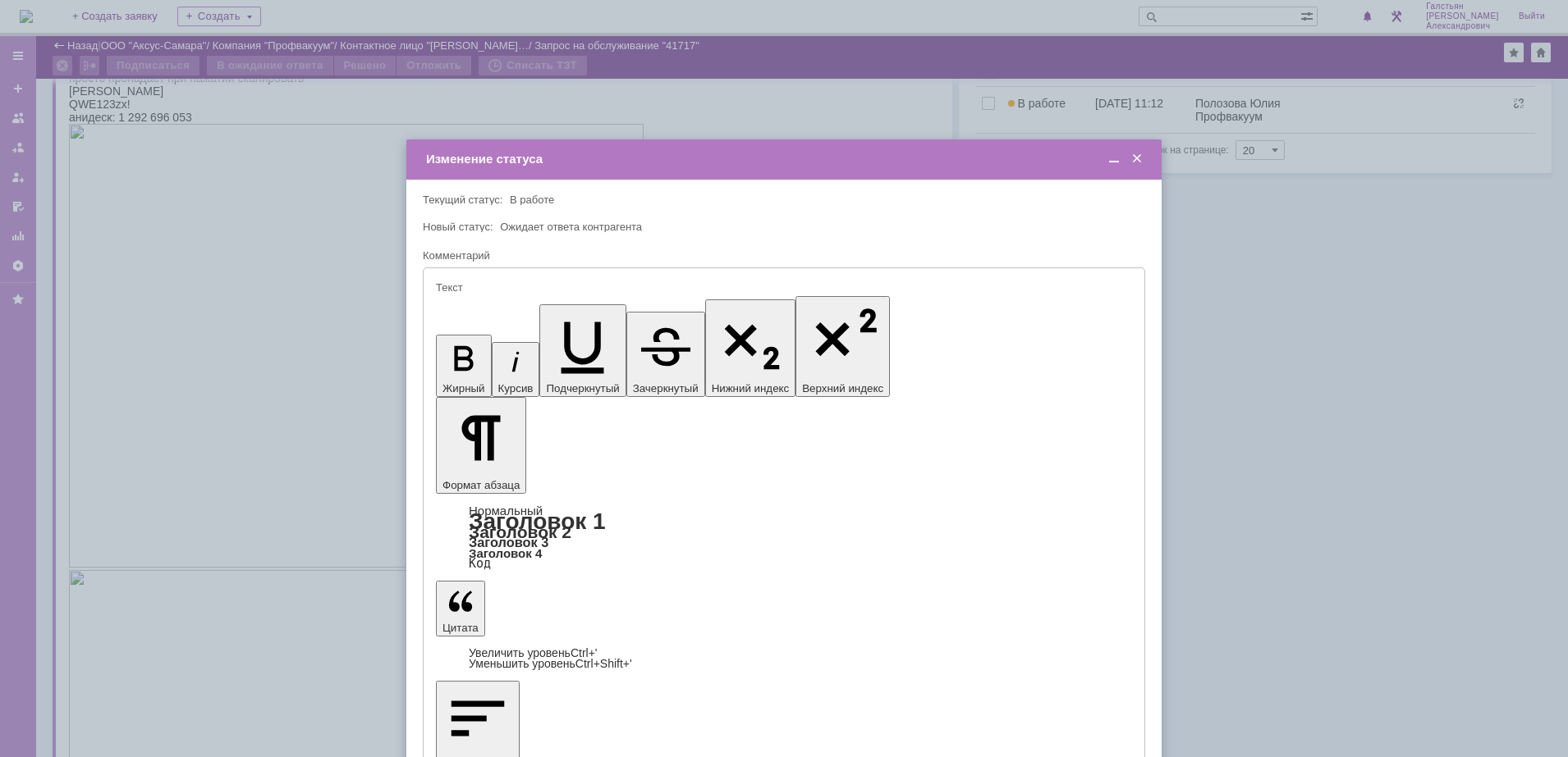
scroll to position [0, 0]
type input "[не указано]"
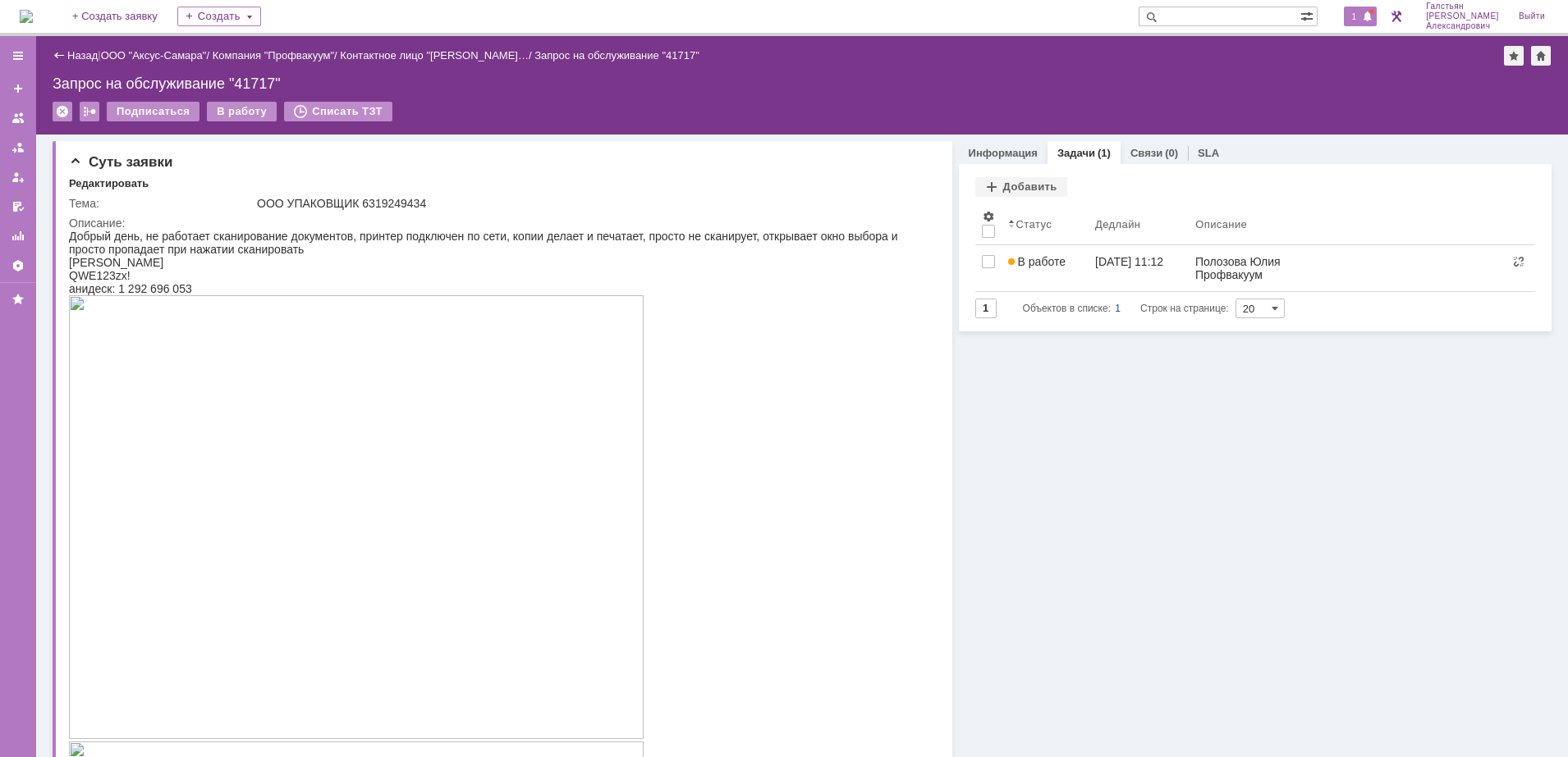
click at [1356, 19] on span "1" at bounding box center [1354, 17] width 15 height 12
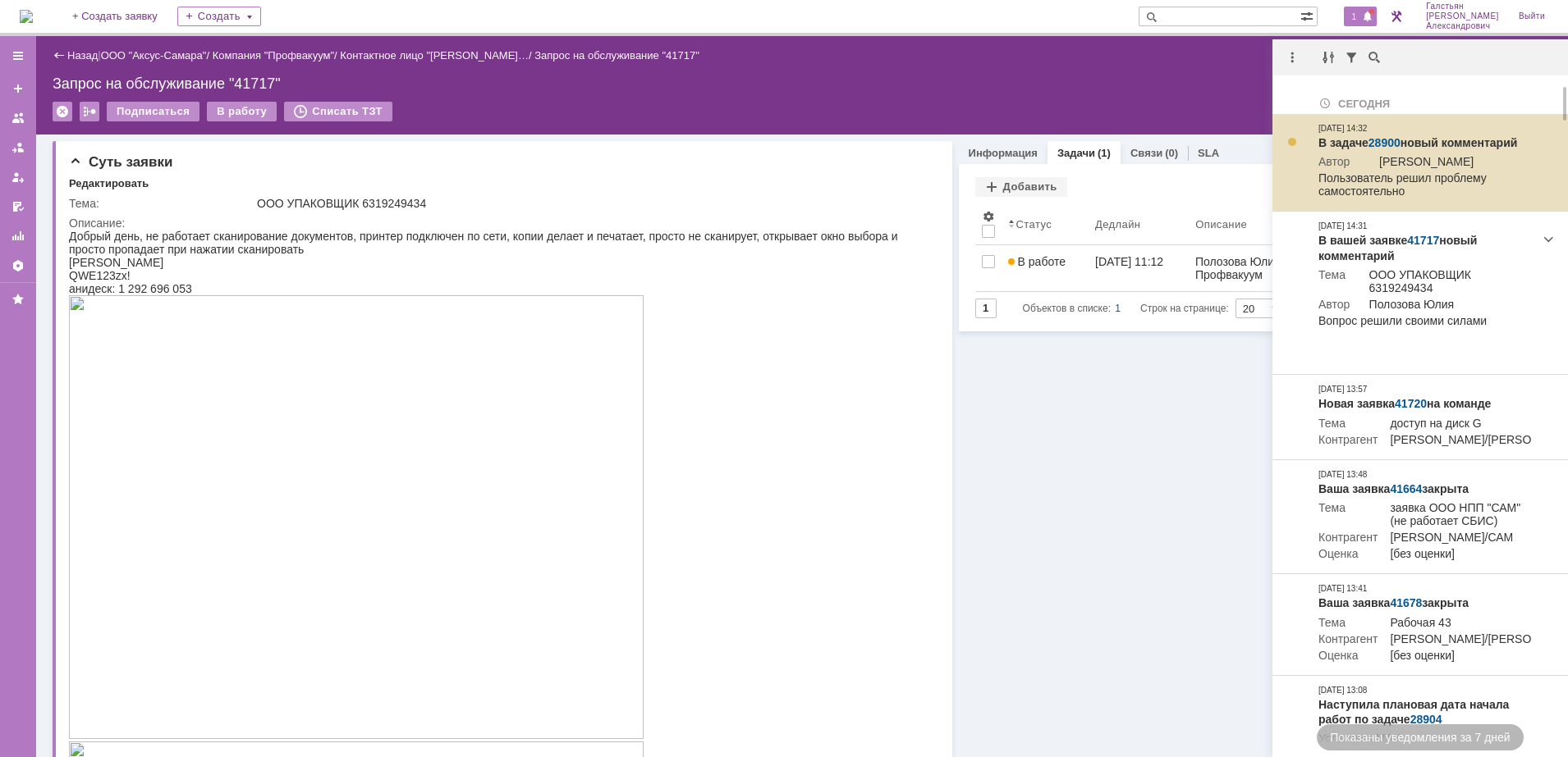
click at [1387, 139] on link "28900" at bounding box center [1384, 142] width 32 height 13
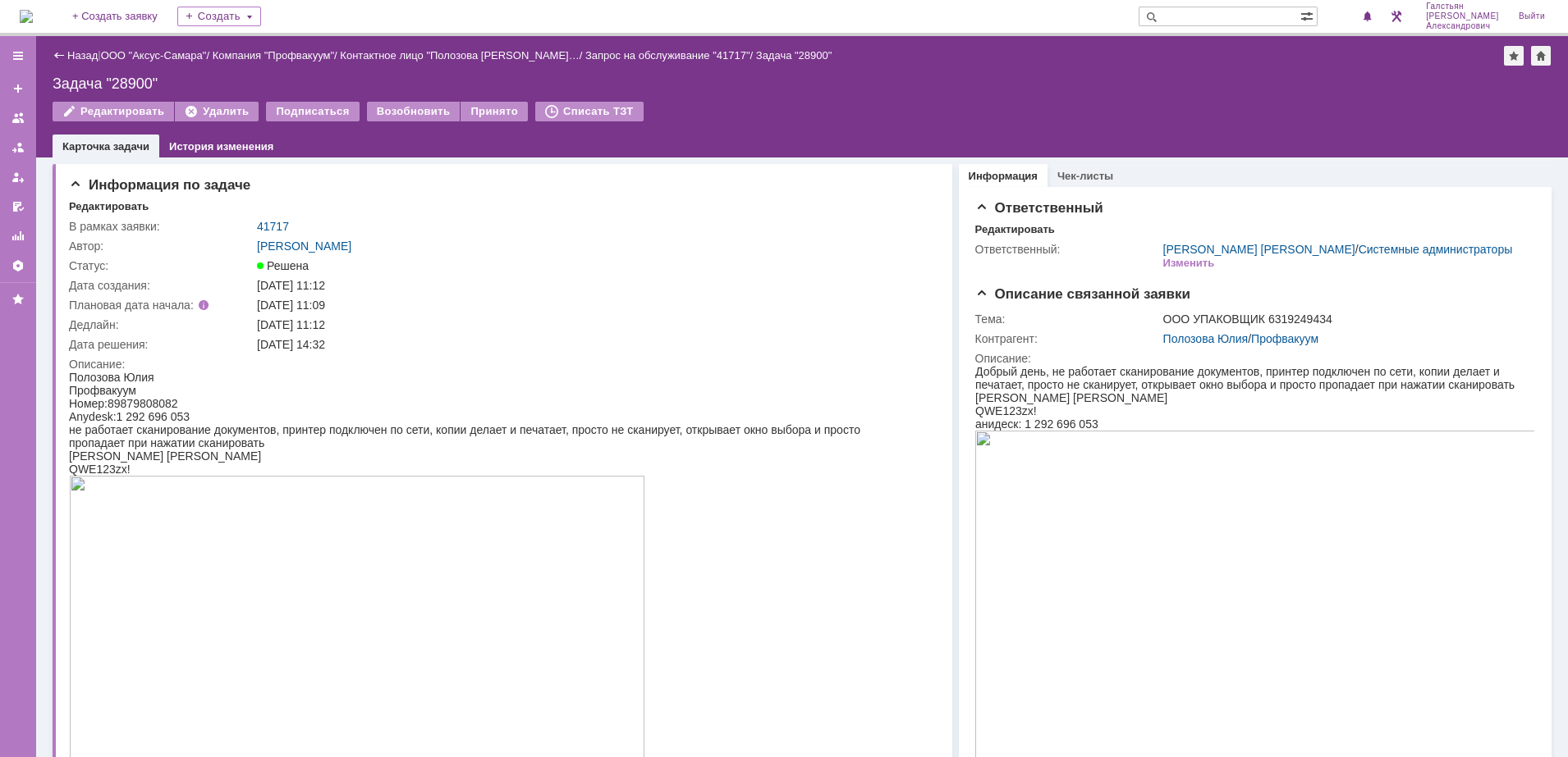
click at [21, 18] on img at bounding box center [25, 16] width 13 height 13
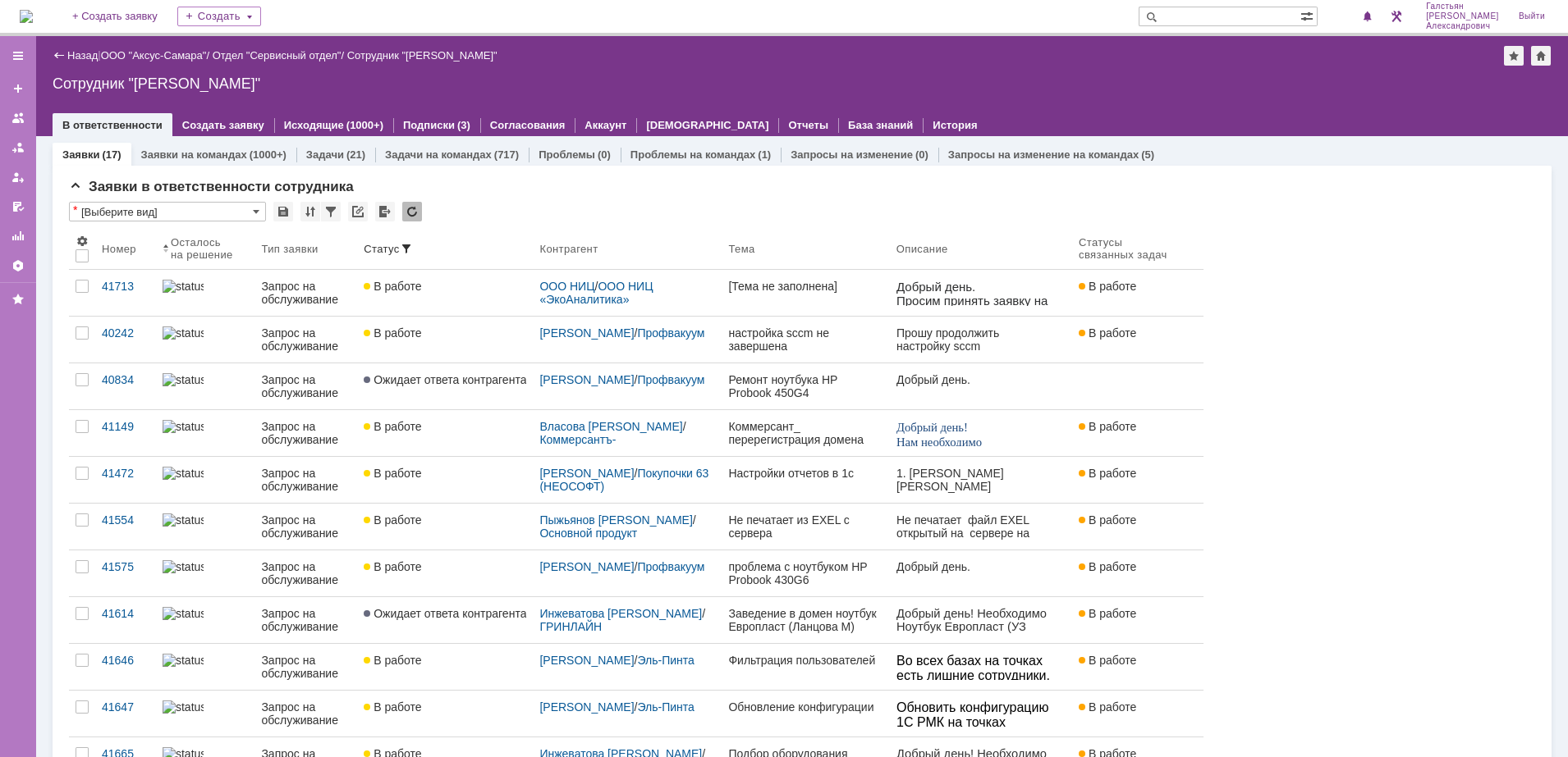
click at [33, 10] on img at bounding box center [25, 16] width 13 height 13
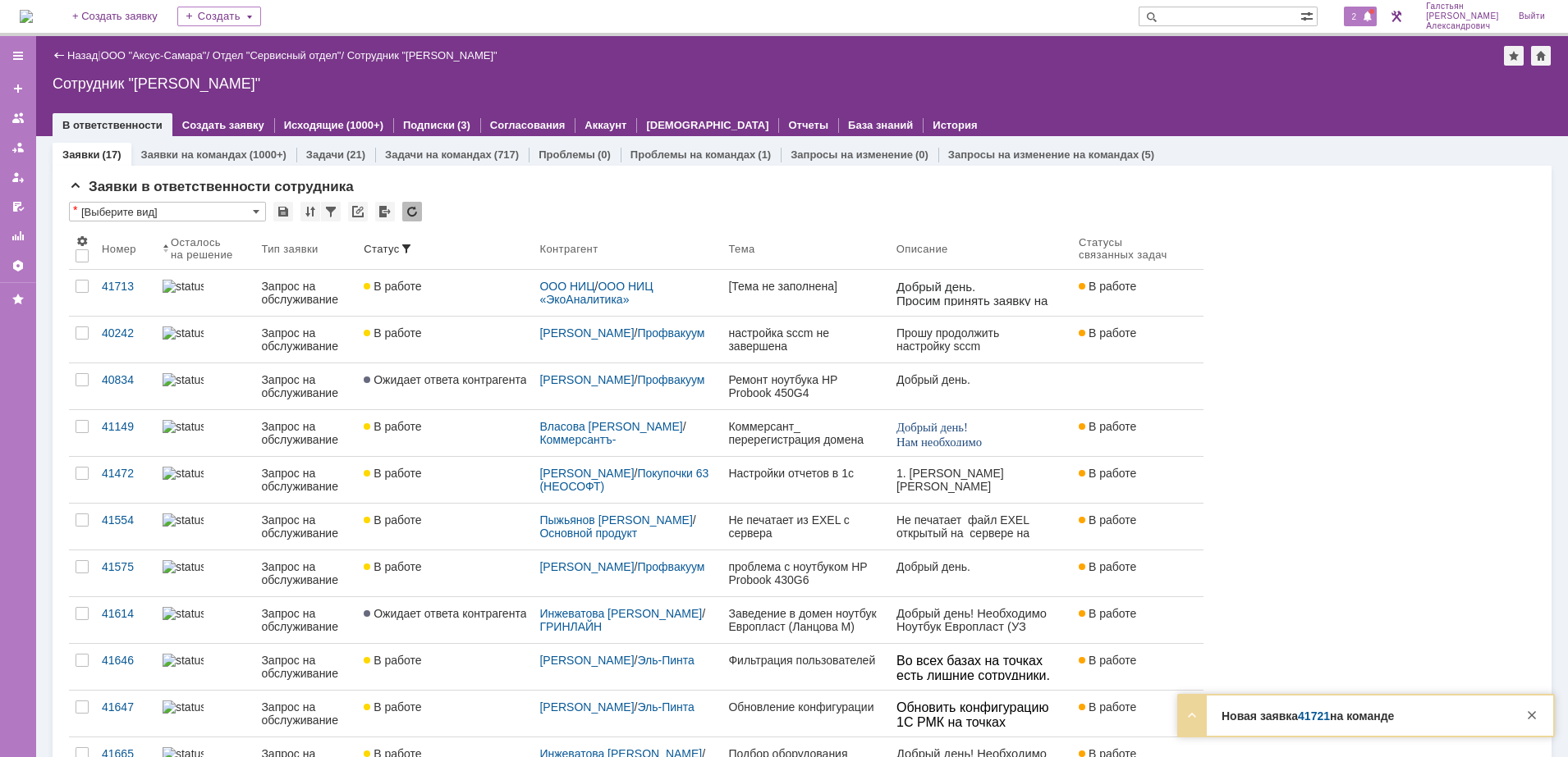
click at [1359, 11] on span "2" at bounding box center [1354, 17] width 15 height 12
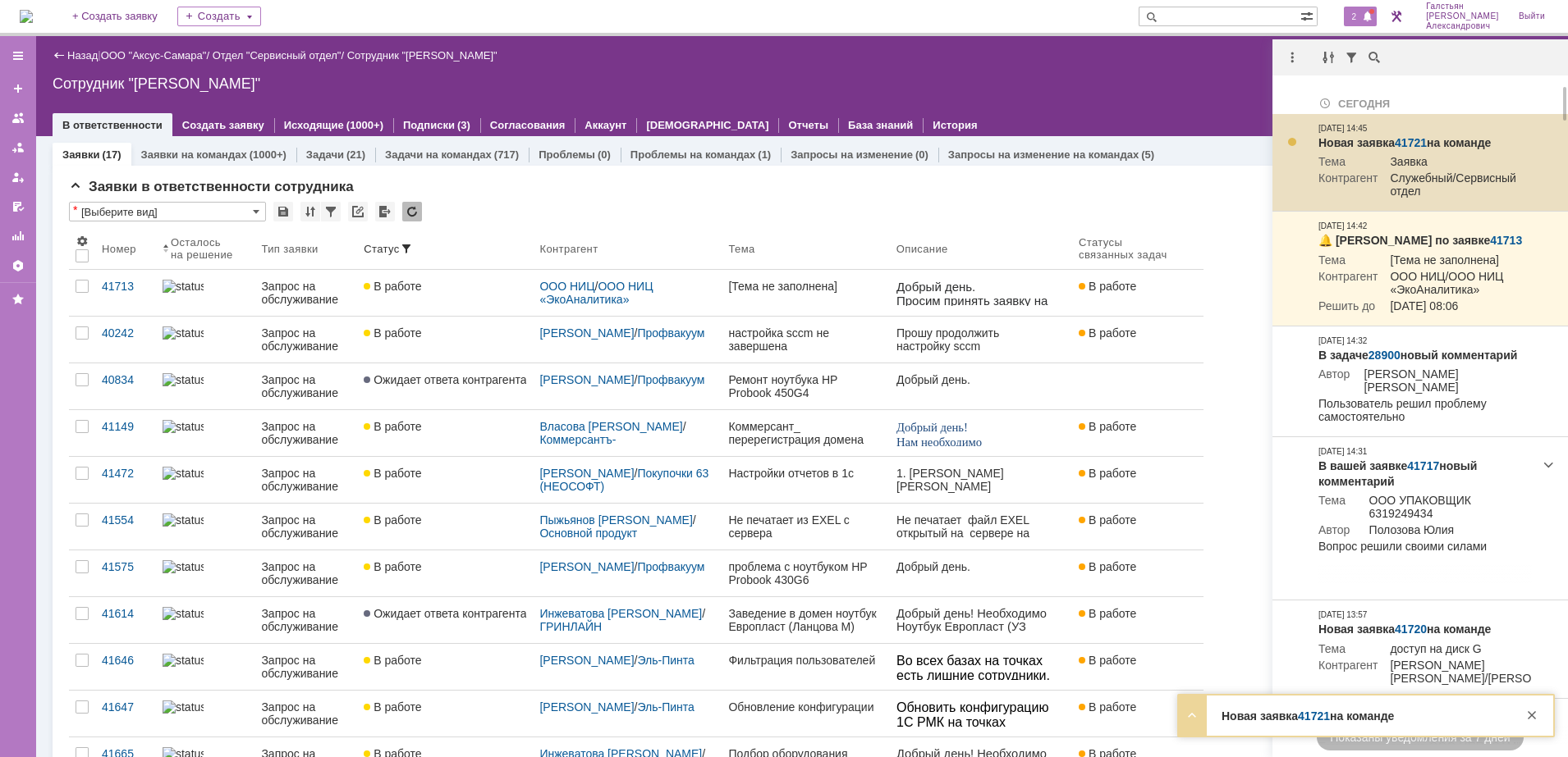
click at [1414, 140] on link "41721" at bounding box center [1410, 142] width 32 height 13
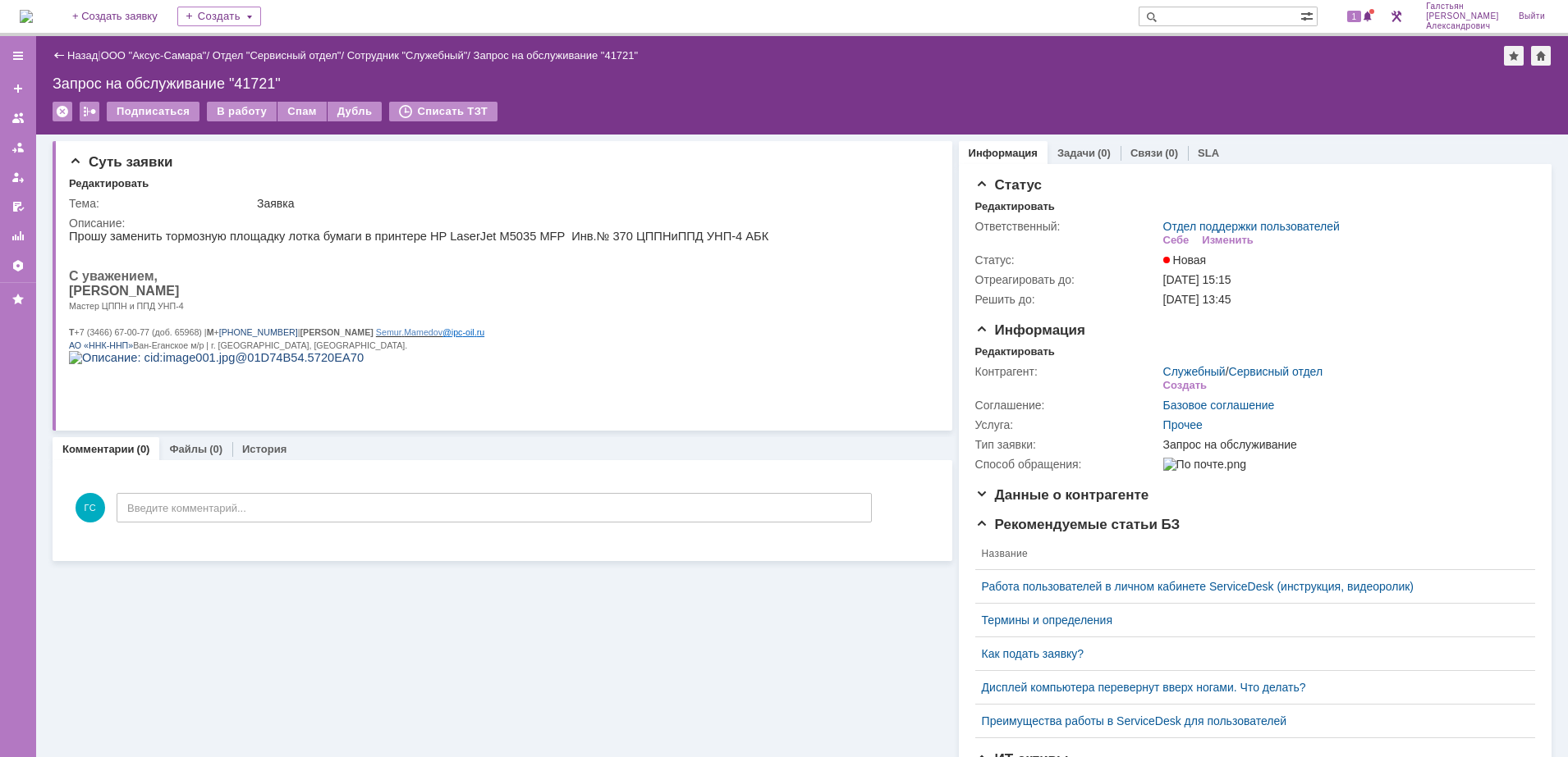
click at [33, 13] on img at bounding box center [25, 16] width 13 height 13
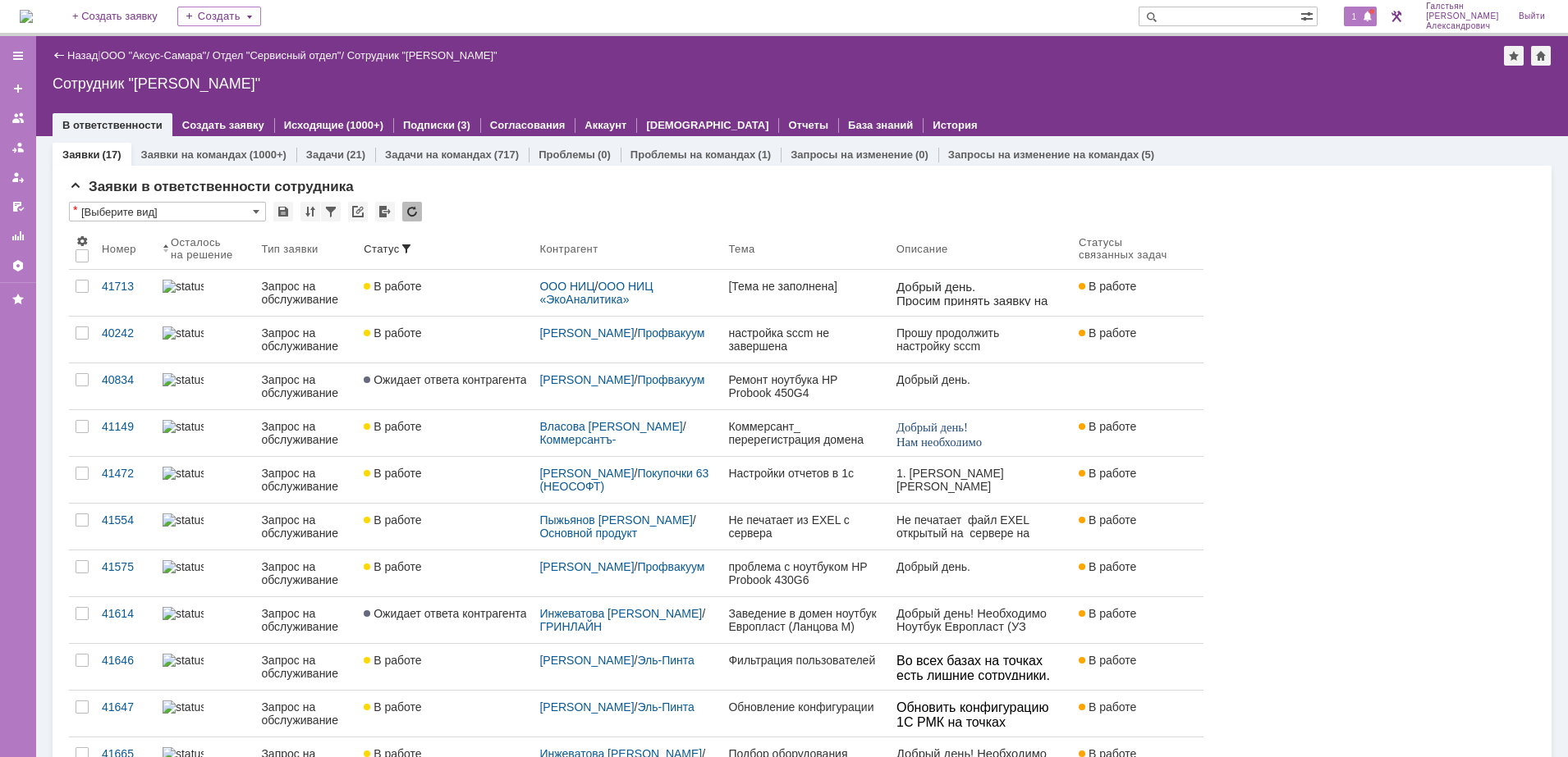
click at [1361, 15] on span "1" at bounding box center [1354, 17] width 15 height 12
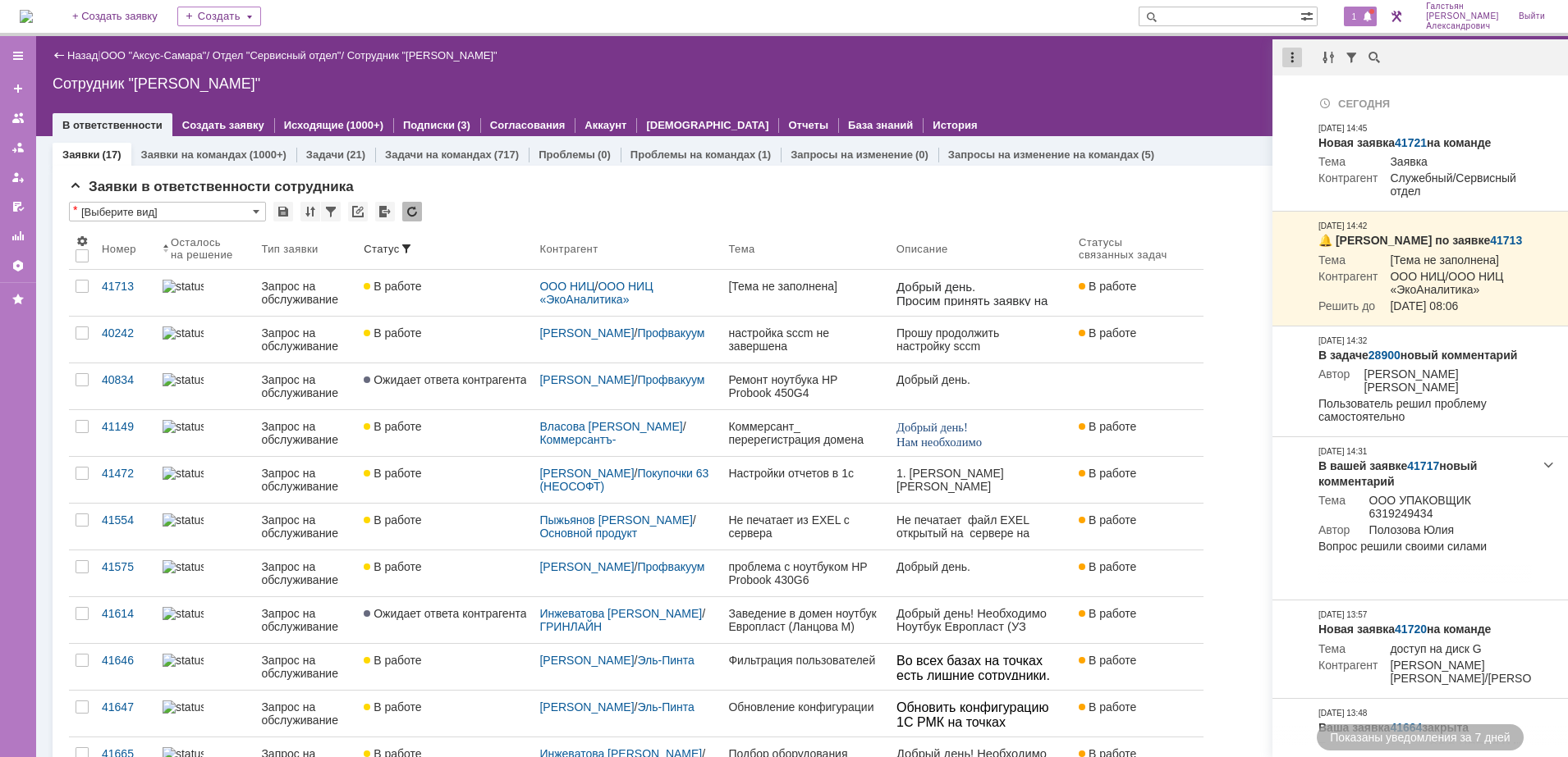
click at [1293, 49] on div at bounding box center [1292, 57] width 19 height 19
click at [1319, 91] on div "Отметить уведомления прочитанными" at bounding box center [1405, 98] width 240 height 24
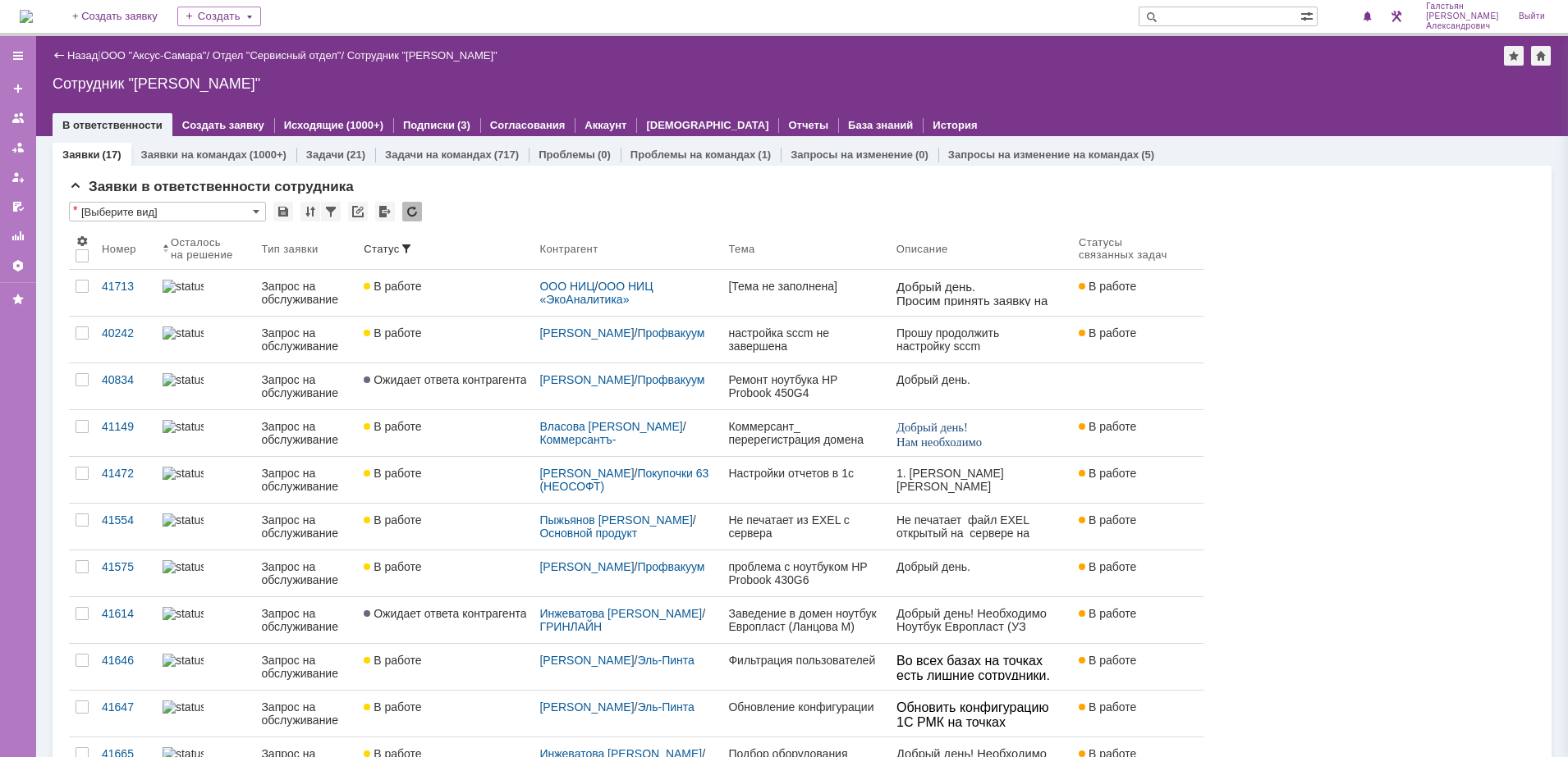
click at [1147, 84] on div "Сотрудник "[PERSON_NAME]"" at bounding box center [802, 83] width 1499 height 17
click at [33, 17] on img at bounding box center [25, 16] width 13 height 13
click at [16, 18] on div "На домашнюю + Создать заявку Создать [PERSON_NAME]" at bounding box center [784, 18] width 1568 height 36
click at [22, 21] on img at bounding box center [25, 16] width 13 height 13
click at [19, 10] on div "На домашнюю + Создать заявку Создать [PERSON_NAME]" at bounding box center [784, 18] width 1568 height 36
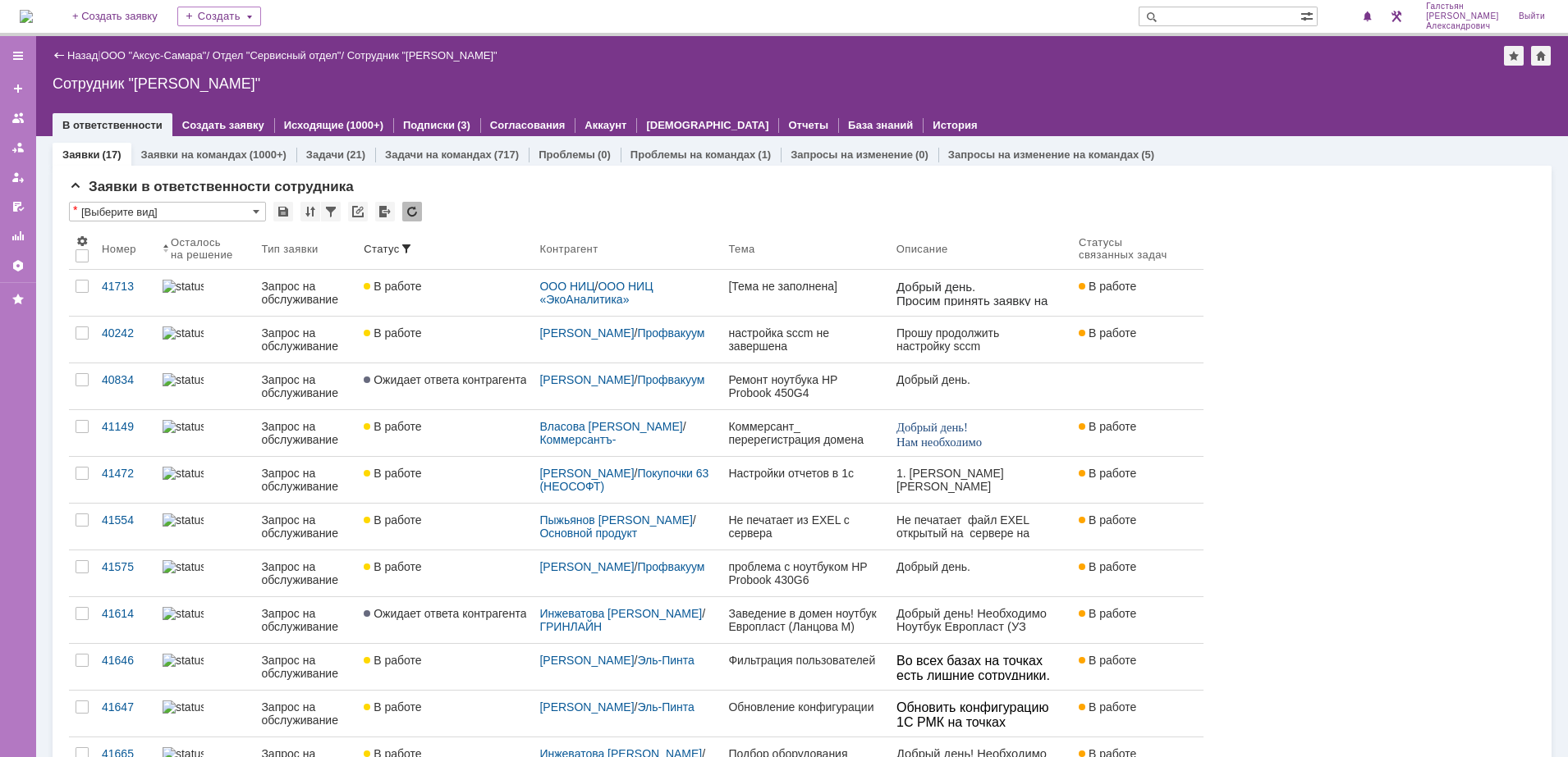
click at [33, 10] on img at bounding box center [25, 16] width 13 height 13
drag, startPoint x: 115, startPoint y: 202, endPoint x: 694, endPoint y: 101, distance: 587.7
click at [694, 101] on div "Назад | ООО "Аксус-Самара" / Отдел "Сервисный отдел" / Сотрудник "[PERSON_NAME]…" at bounding box center [802, 86] width 1532 height 100
click at [1371, 13] on span at bounding box center [1367, 17] width 12 height 13
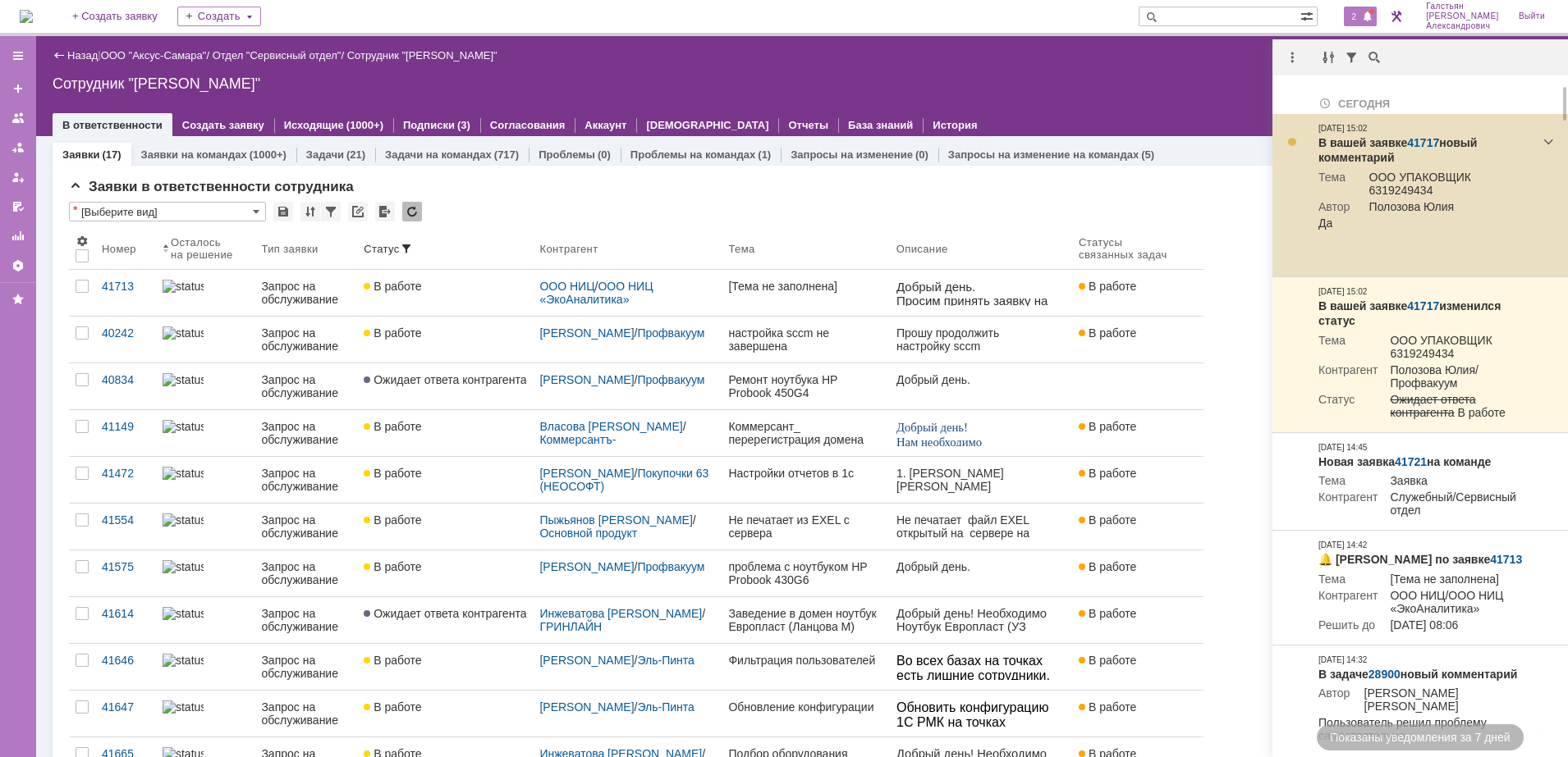
click at [1416, 138] on link "41717" at bounding box center [1423, 142] width 32 height 13
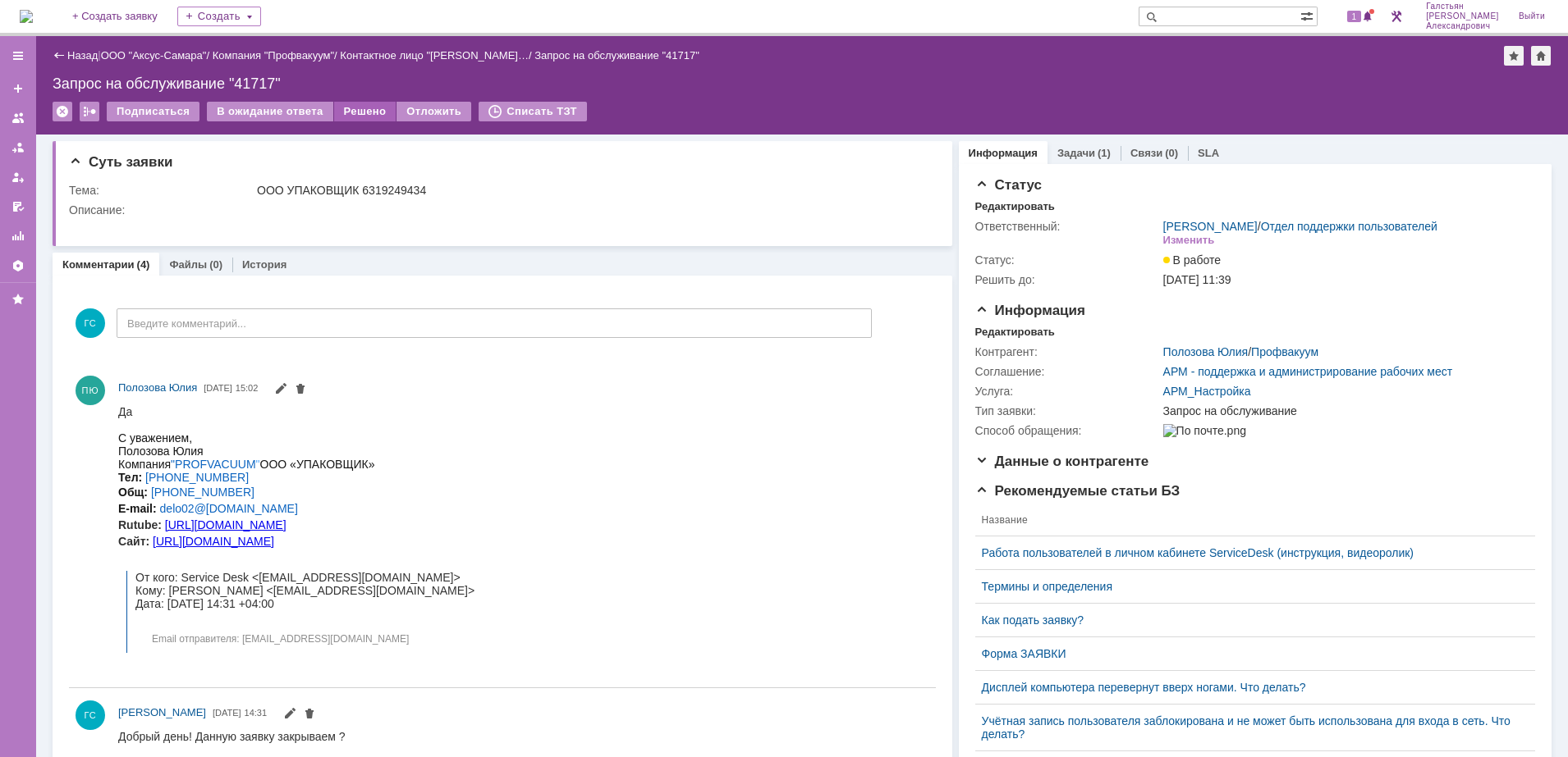
click at [351, 107] on div "Решено" at bounding box center [365, 111] width 62 height 19
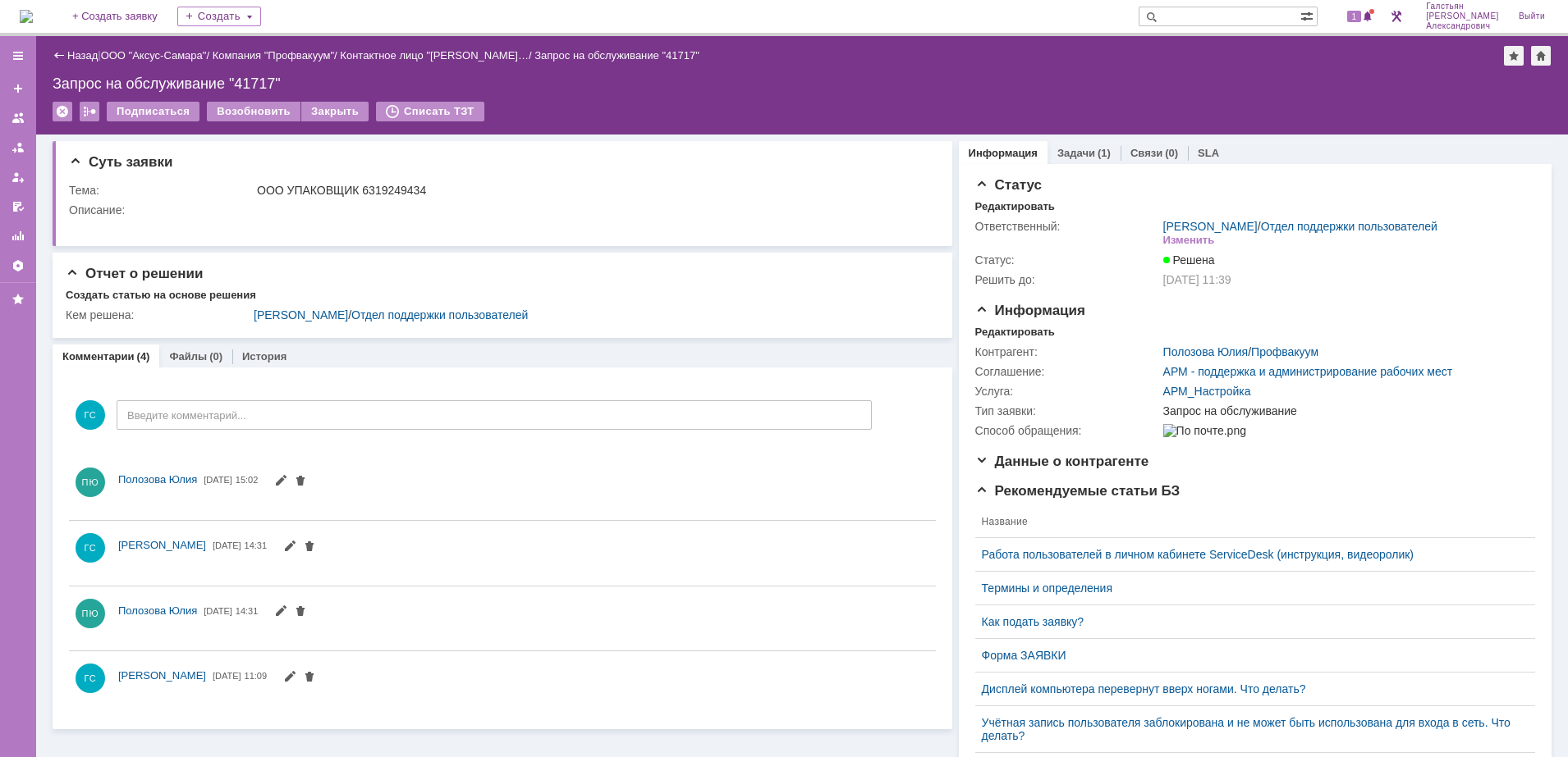
click at [33, 16] on img at bounding box center [25, 16] width 13 height 13
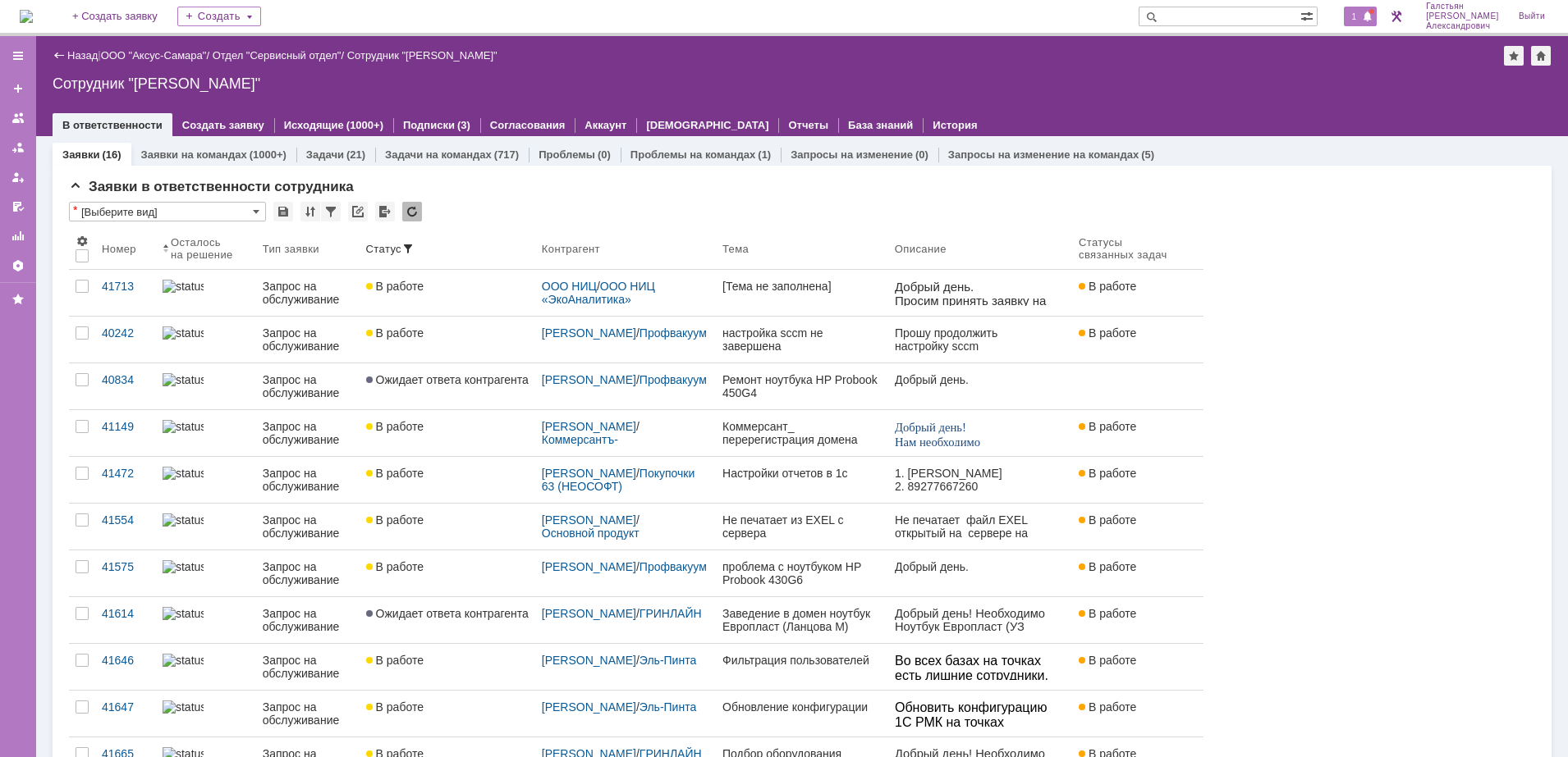
click at [1351, 19] on div "1" at bounding box center [1360, 17] width 34 height 19
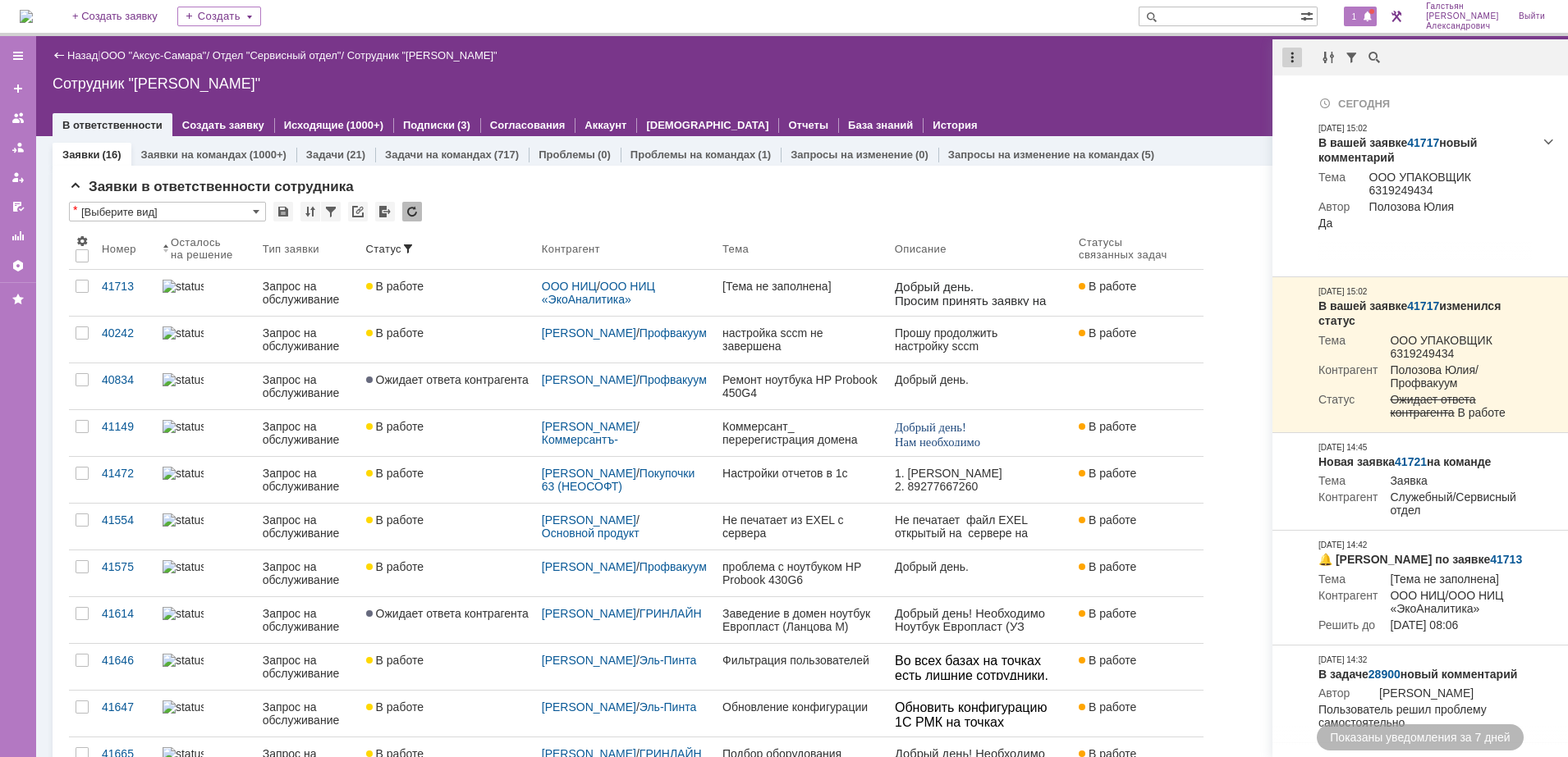
click at [1289, 59] on div at bounding box center [1292, 57] width 19 height 19
drag, startPoint x: 1316, startPoint y: 101, endPoint x: 1273, endPoint y: 92, distance: 43.9
click at [1314, 101] on div "Отметить уведомления прочитанными" at bounding box center [1405, 99] width 220 height 12
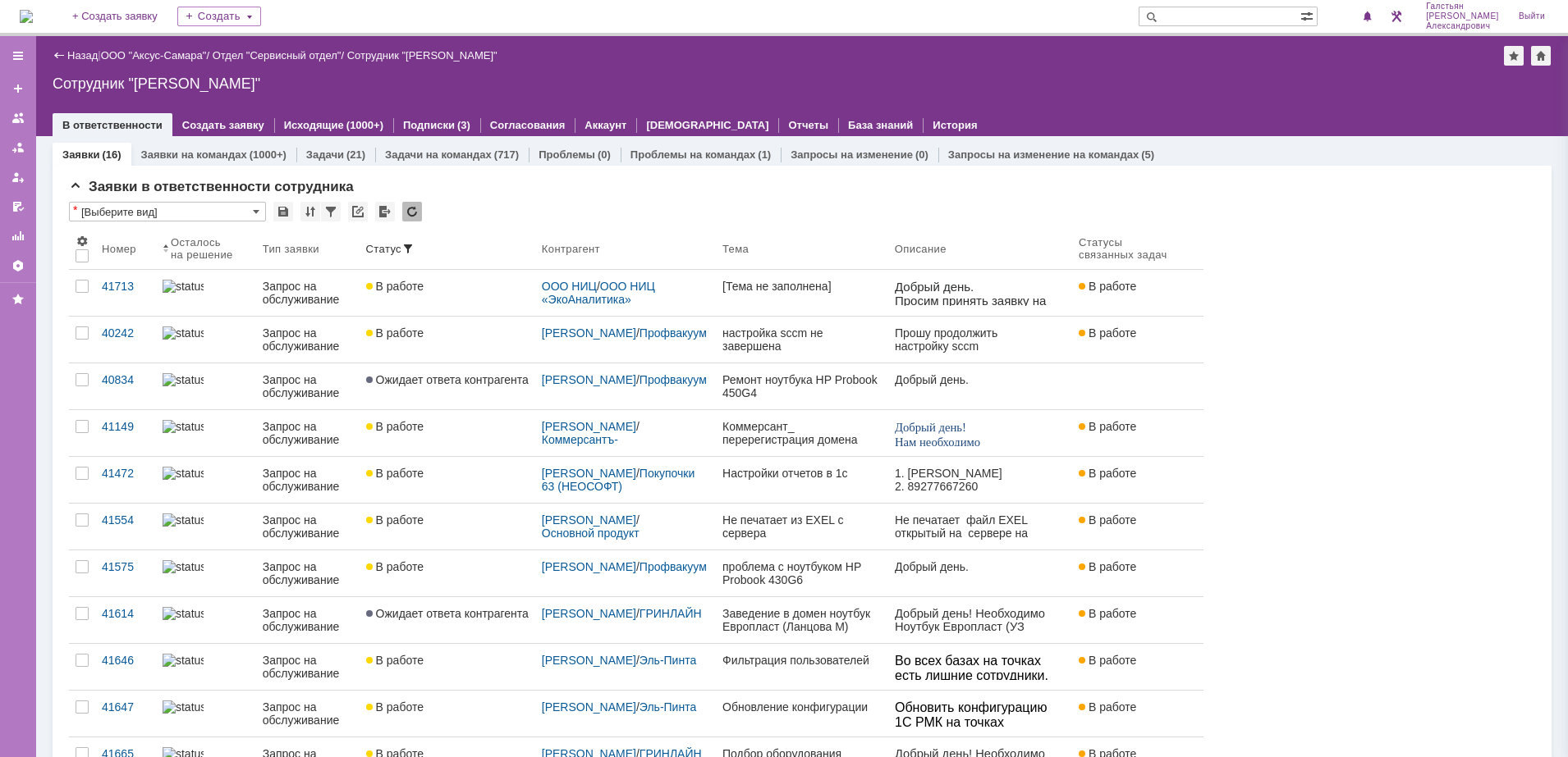
click at [1189, 80] on div "Сотрудник "Галстьян Степан Александрович"" at bounding box center [802, 83] width 1499 height 17
click at [33, 12] on img at bounding box center [25, 16] width 13 height 13
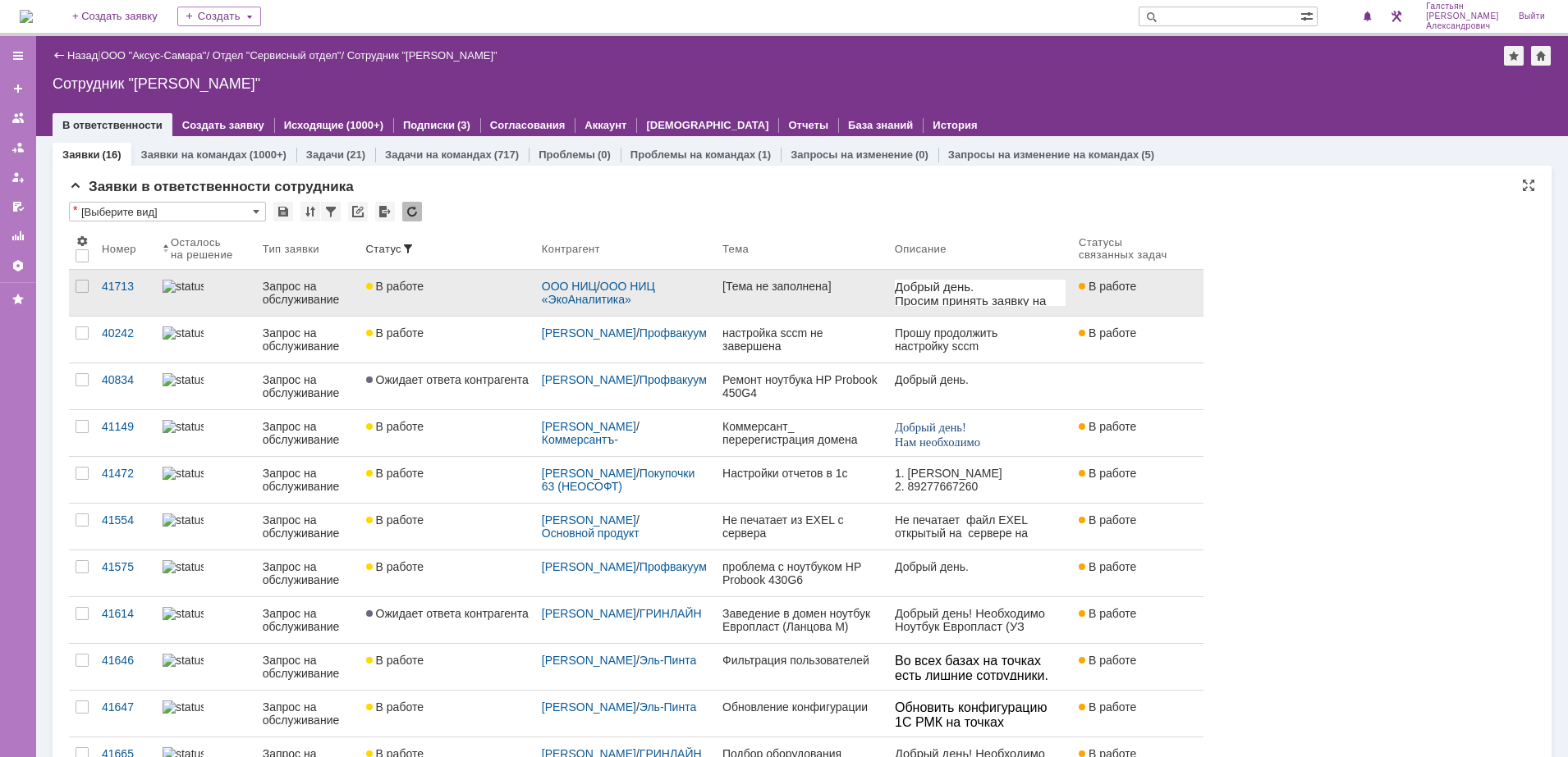
click at [801, 310] on link "[Тема не заполнена]" at bounding box center [801, 292] width 172 height 46
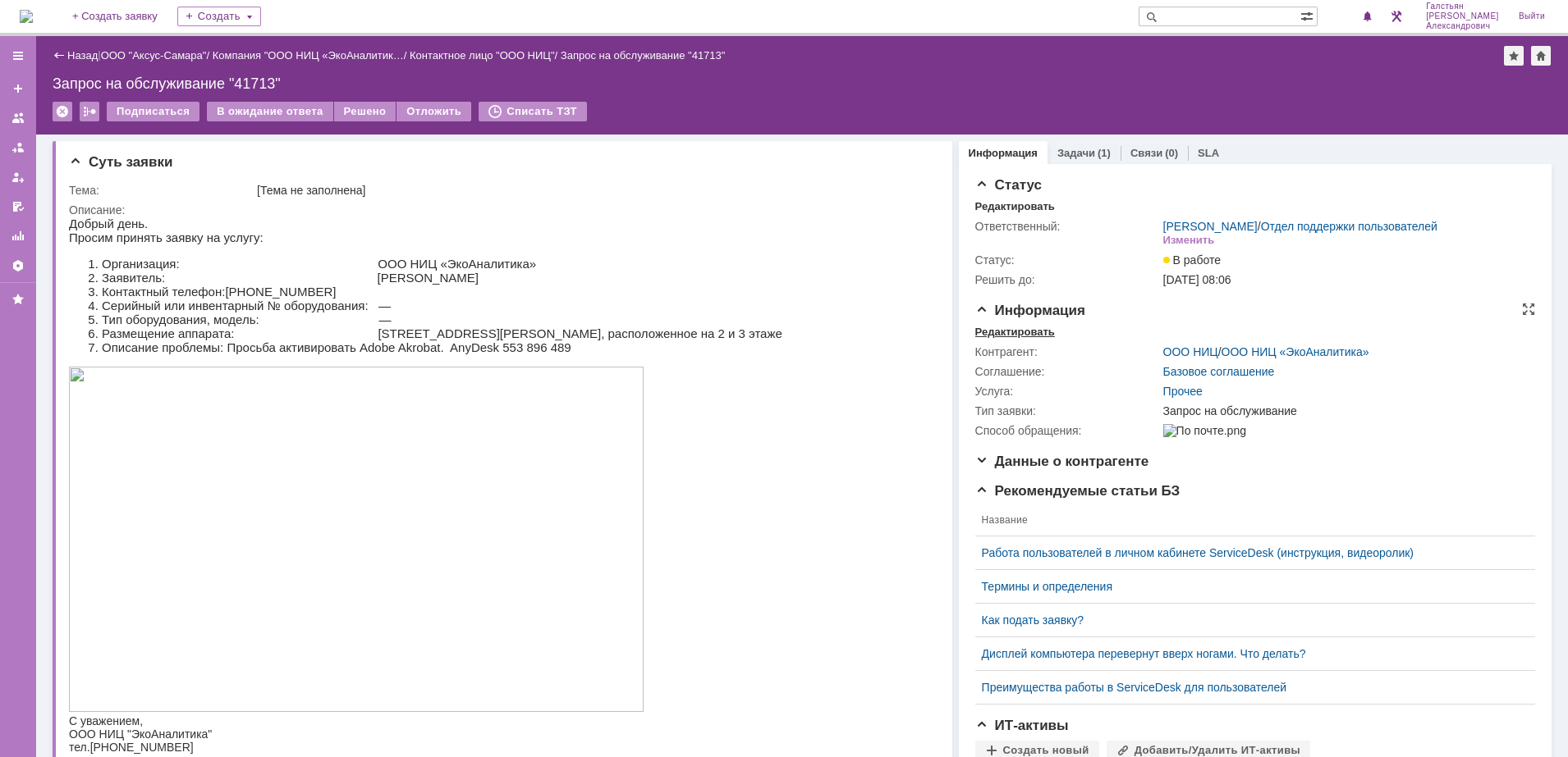
click at [1003, 339] on div "Редактировать" at bounding box center [1015, 331] width 80 height 13
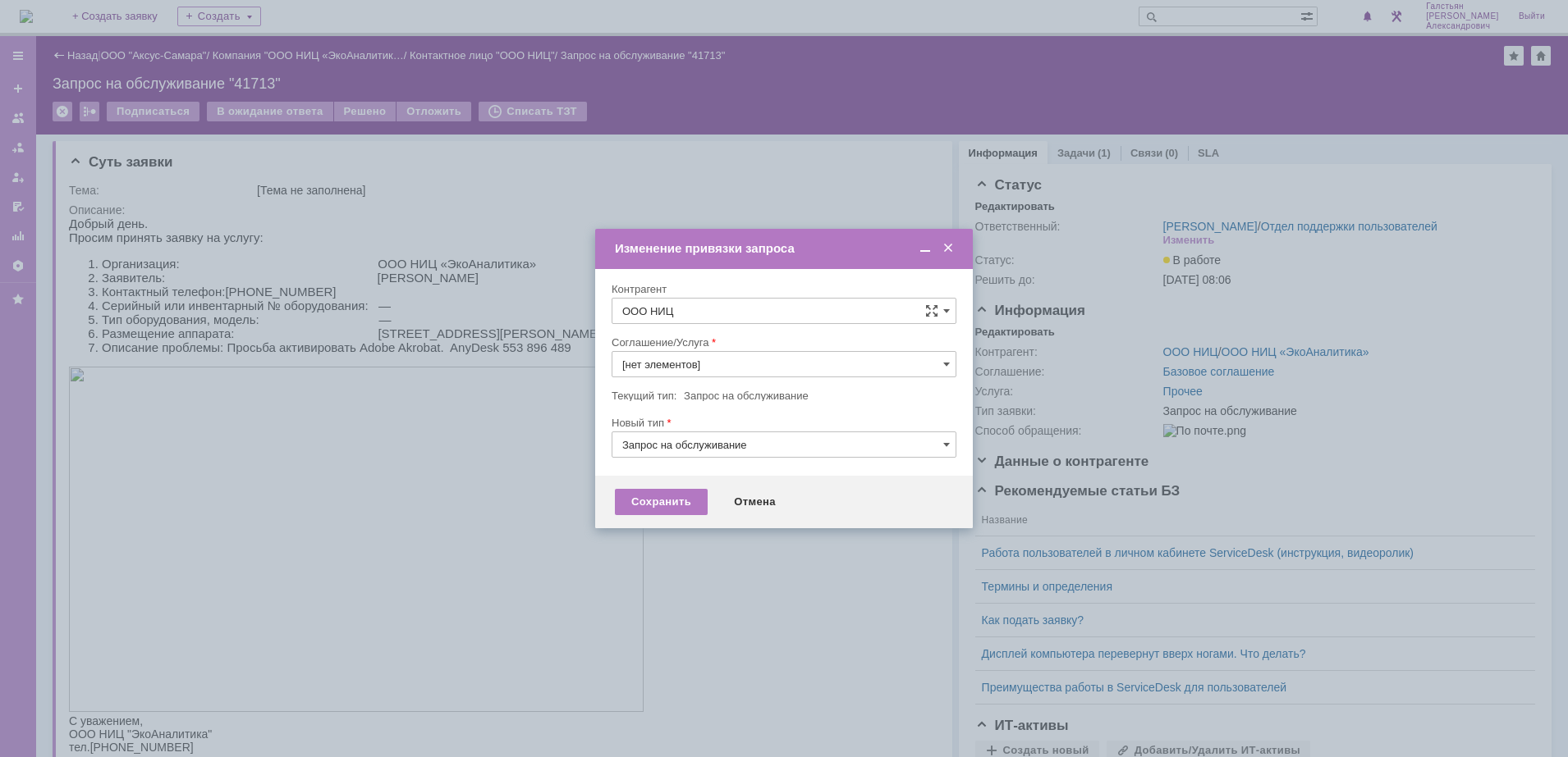
type input "Прочее"
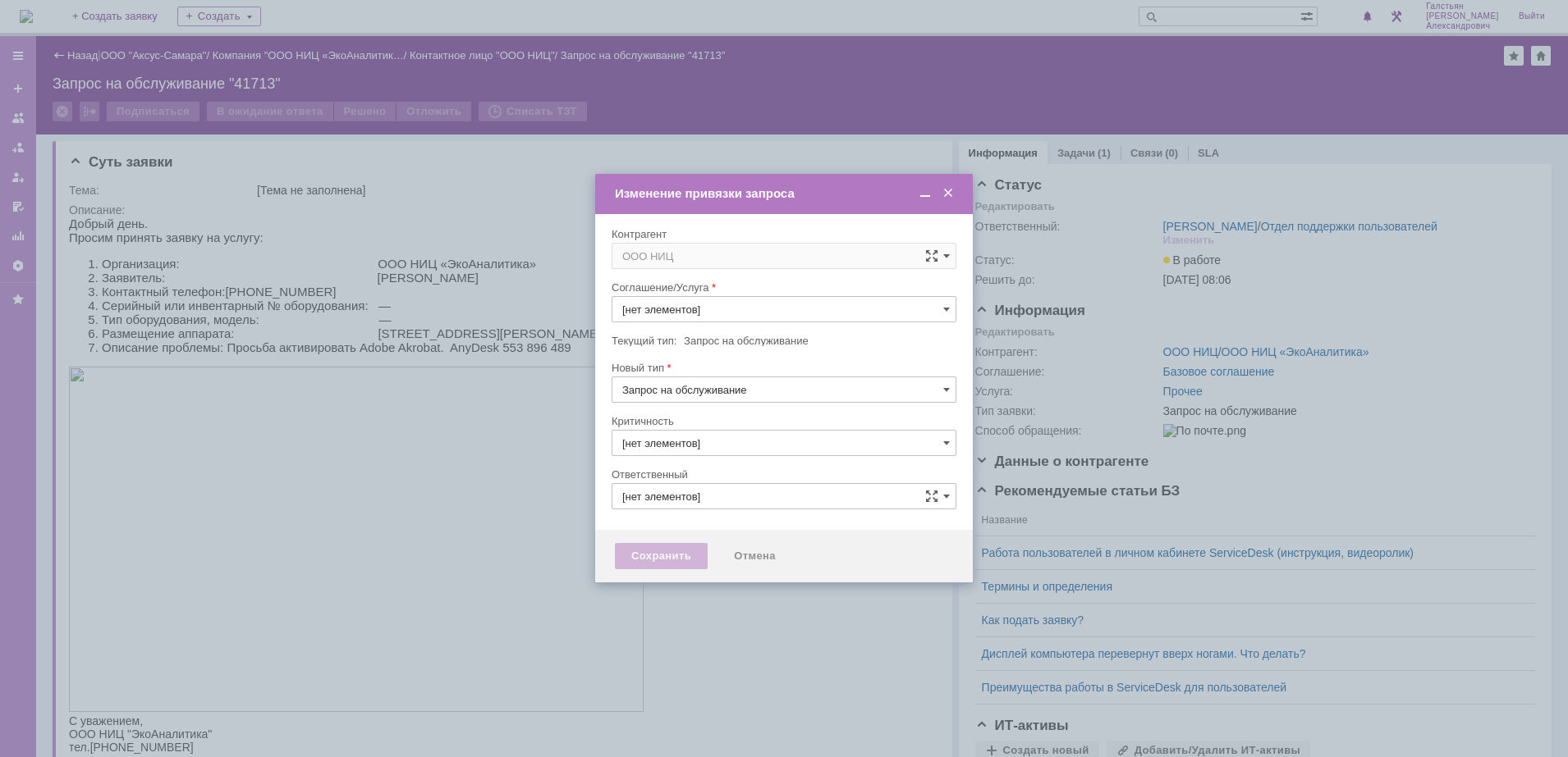
type input "Прочее"
type input "3. Низкая"
type input "[не указано]"
type input "Галстьян Степан Александрович"
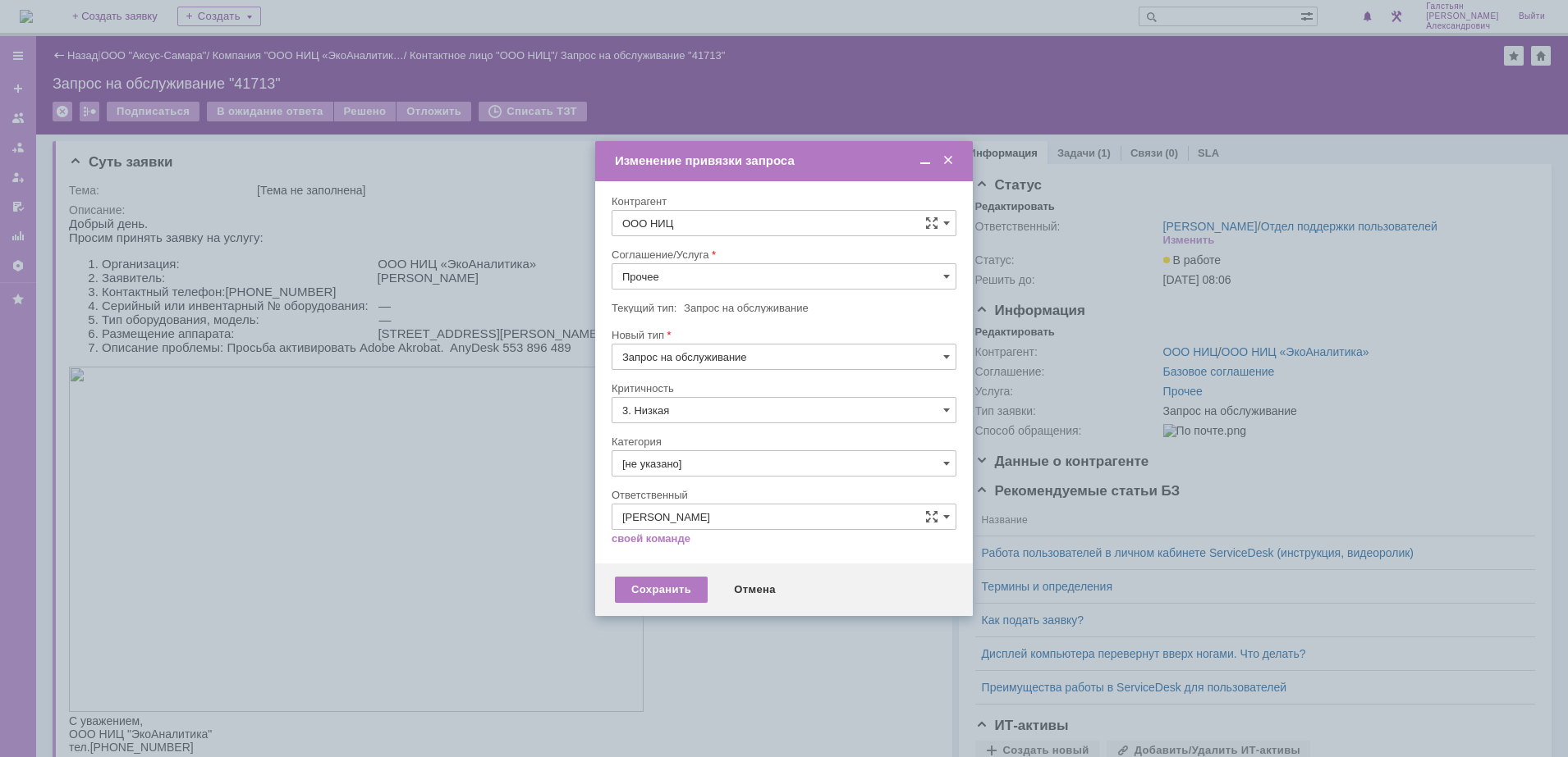
click at [746, 289] on div at bounding box center [784, 295] width 345 height 12
click at [746, 279] on input "Прочее" at bounding box center [784, 276] width 345 height 26
click at [748, 429] on div "АРМ_Настройка" at bounding box center [784, 436] width 343 height 26
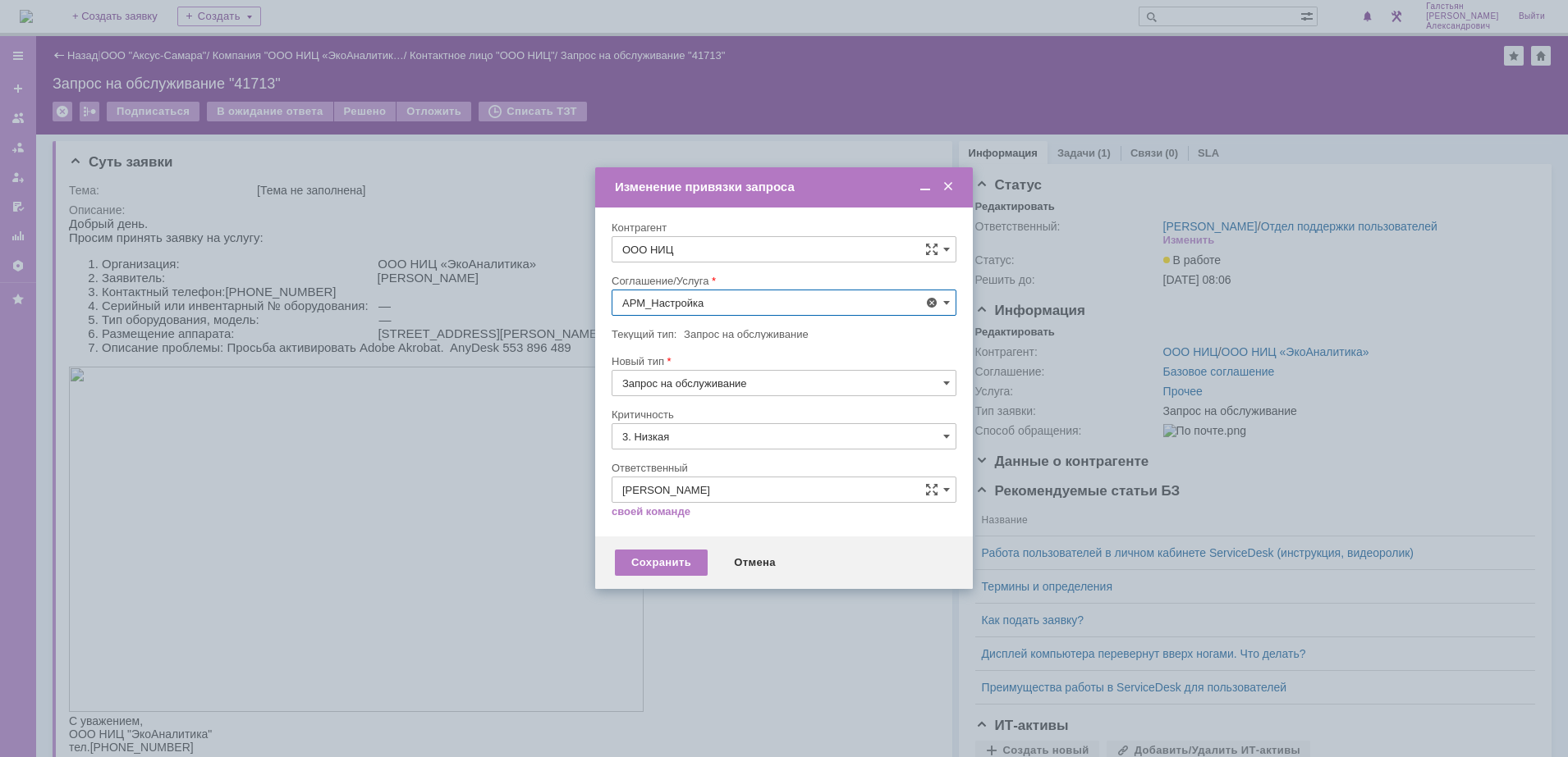
type input "АРМ_Настройка"
click at [729, 434] on input "3. Низкая" at bounding box center [784, 436] width 345 height 26
click at [708, 467] on span "[не указано]" at bounding box center [784, 467] width 324 height 13
click at [663, 555] on div "Сохранить" at bounding box center [661, 562] width 93 height 26
type input "[не указано]"
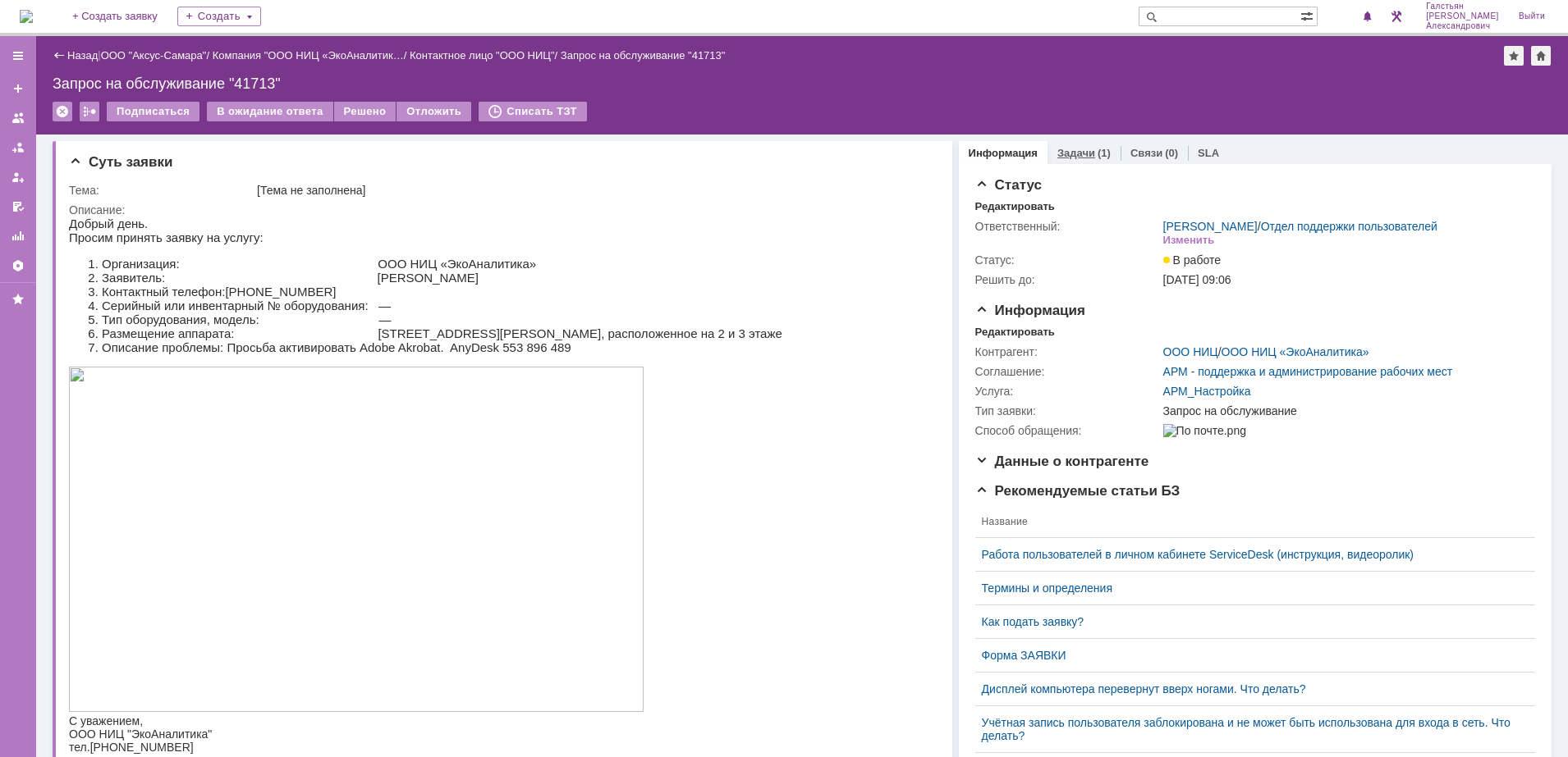
click at [1075, 144] on div "Задачи (1)" at bounding box center [1084, 153] width 73 height 23
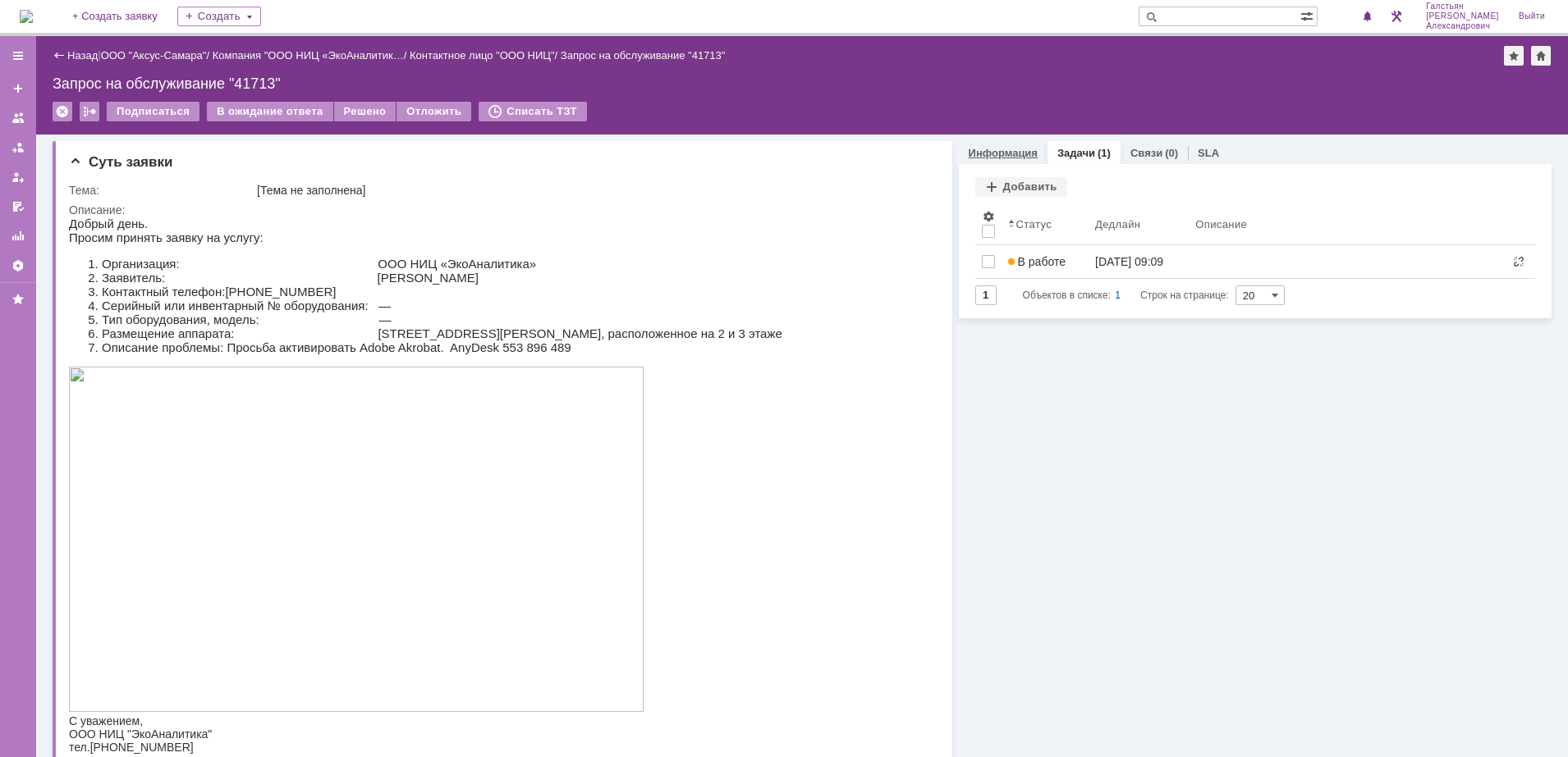
click at [1009, 153] on link "Информация" at bounding box center [1003, 153] width 69 height 13
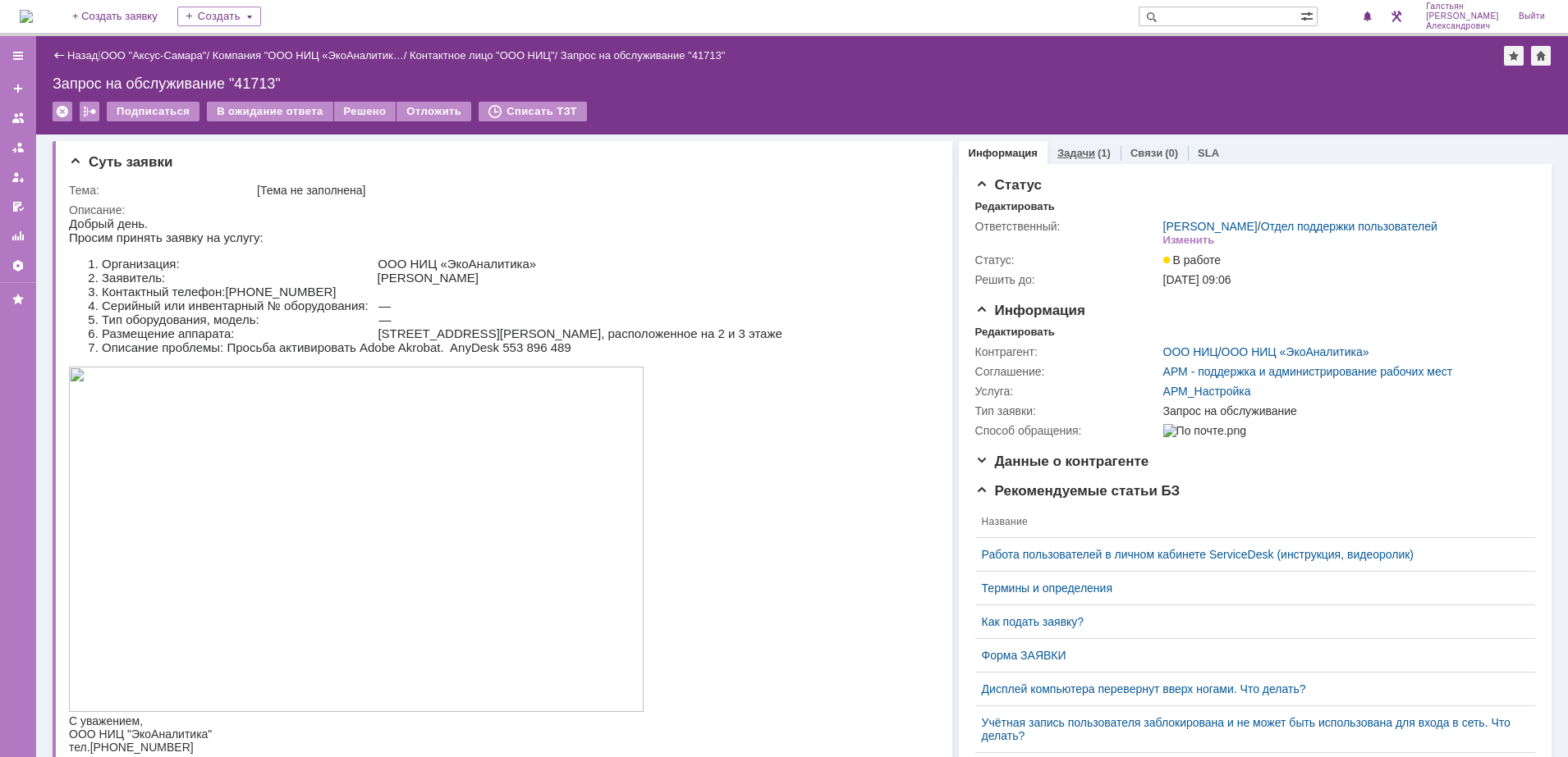
click at [1060, 154] on link "Задачи" at bounding box center [1076, 153] width 38 height 13
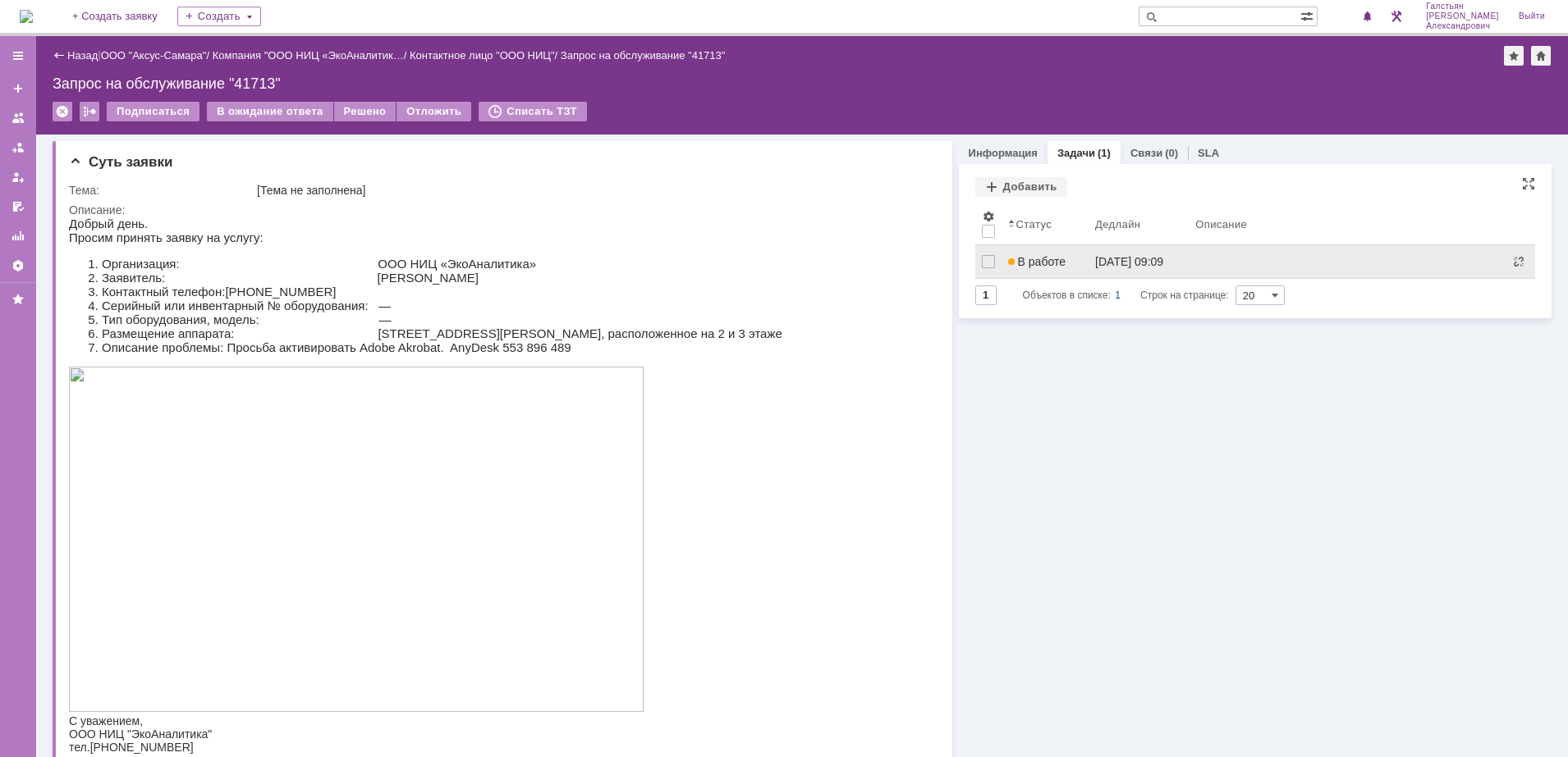
click at [1048, 276] on link "В работе" at bounding box center [1046, 262] width 88 height 33
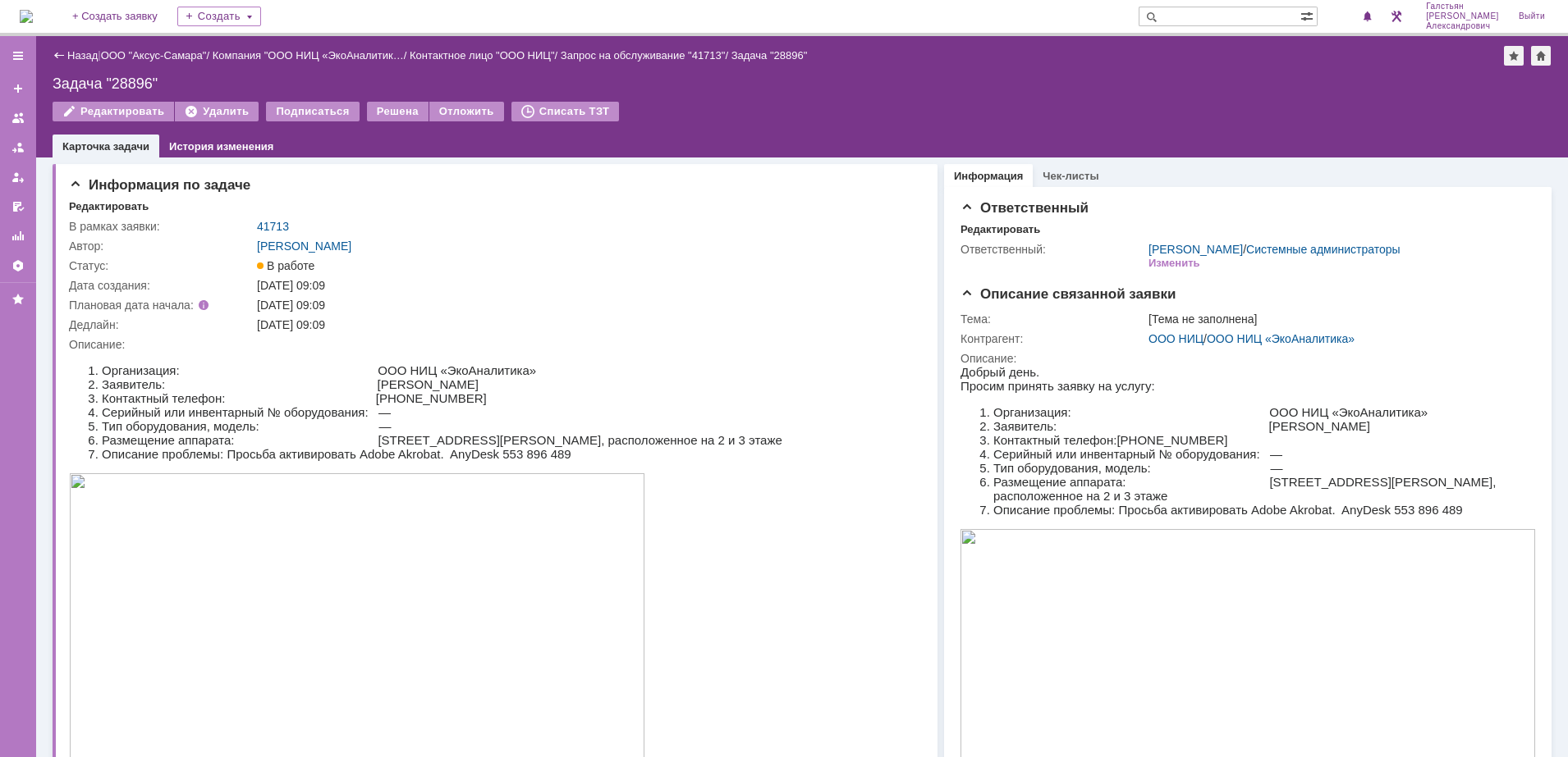
click at [33, 12] on img at bounding box center [25, 16] width 13 height 13
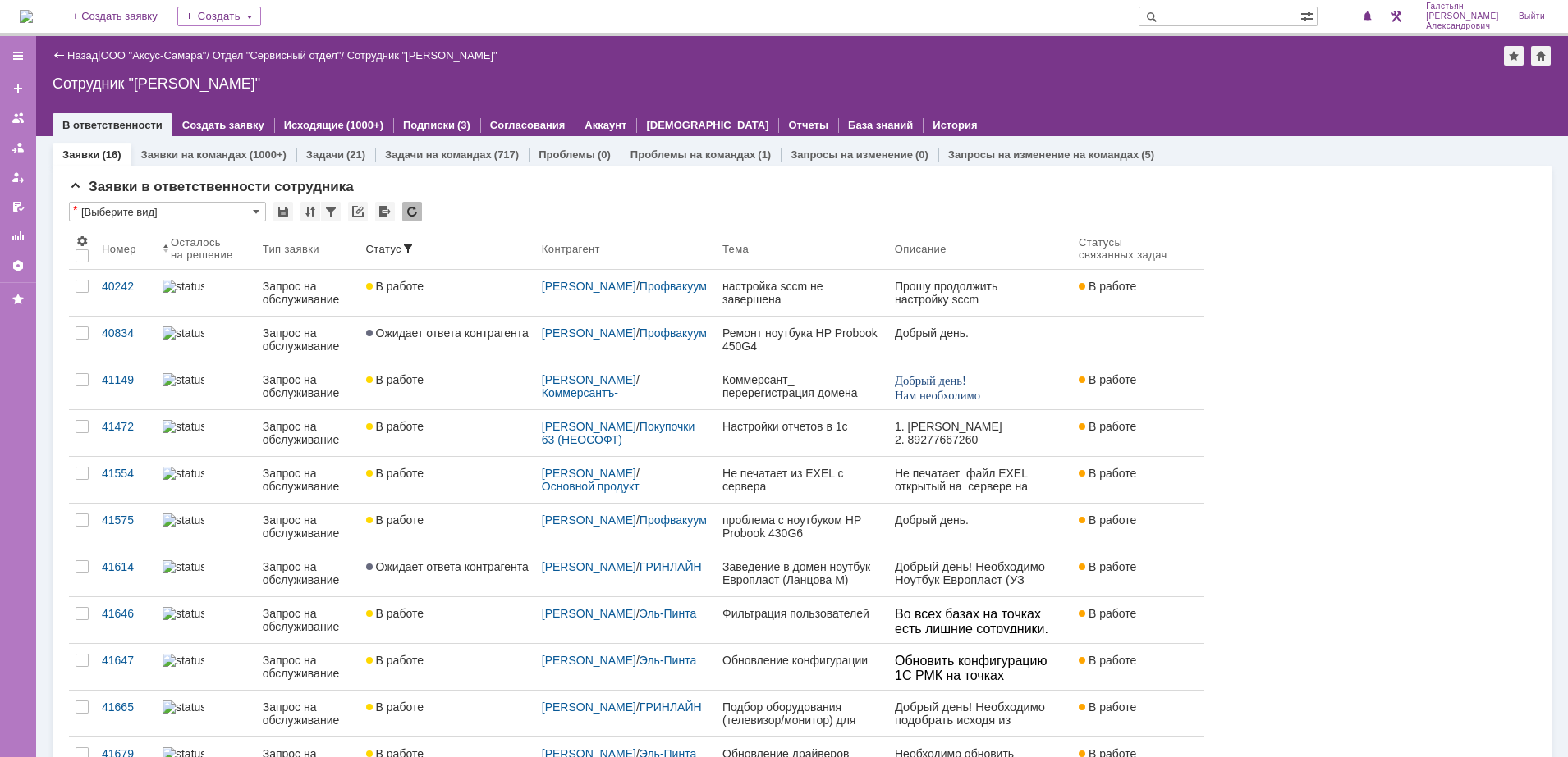
click at [33, 19] on img at bounding box center [25, 16] width 13 height 13
click at [26, 17] on img at bounding box center [25, 16] width 13 height 13
click at [1361, 13] on span "1" at bounding box center [1354, 17] width 15 height 12
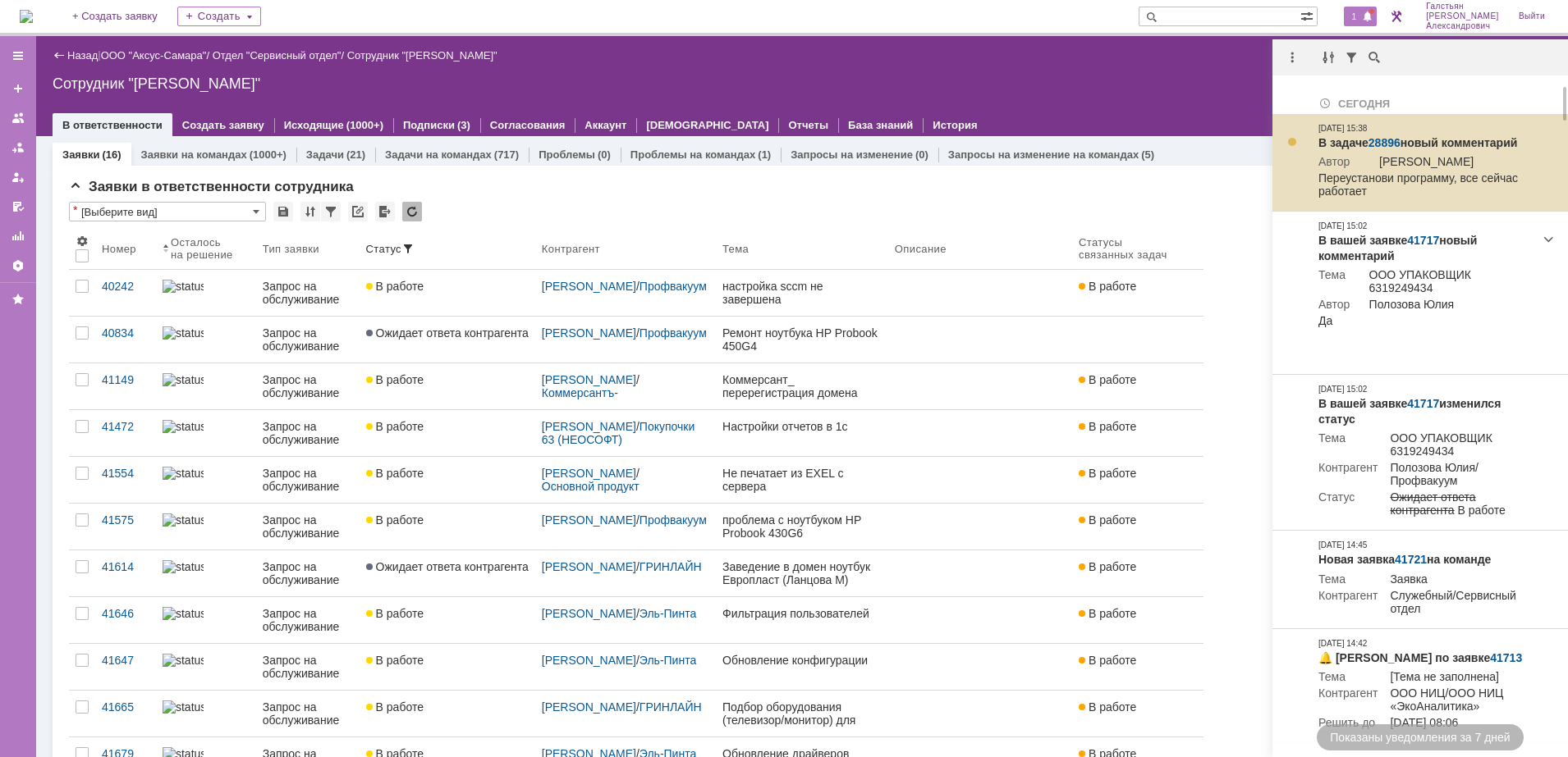
click at [1389, 145] on link "28896" at bounding box center [1384, 142] width 32 height 13
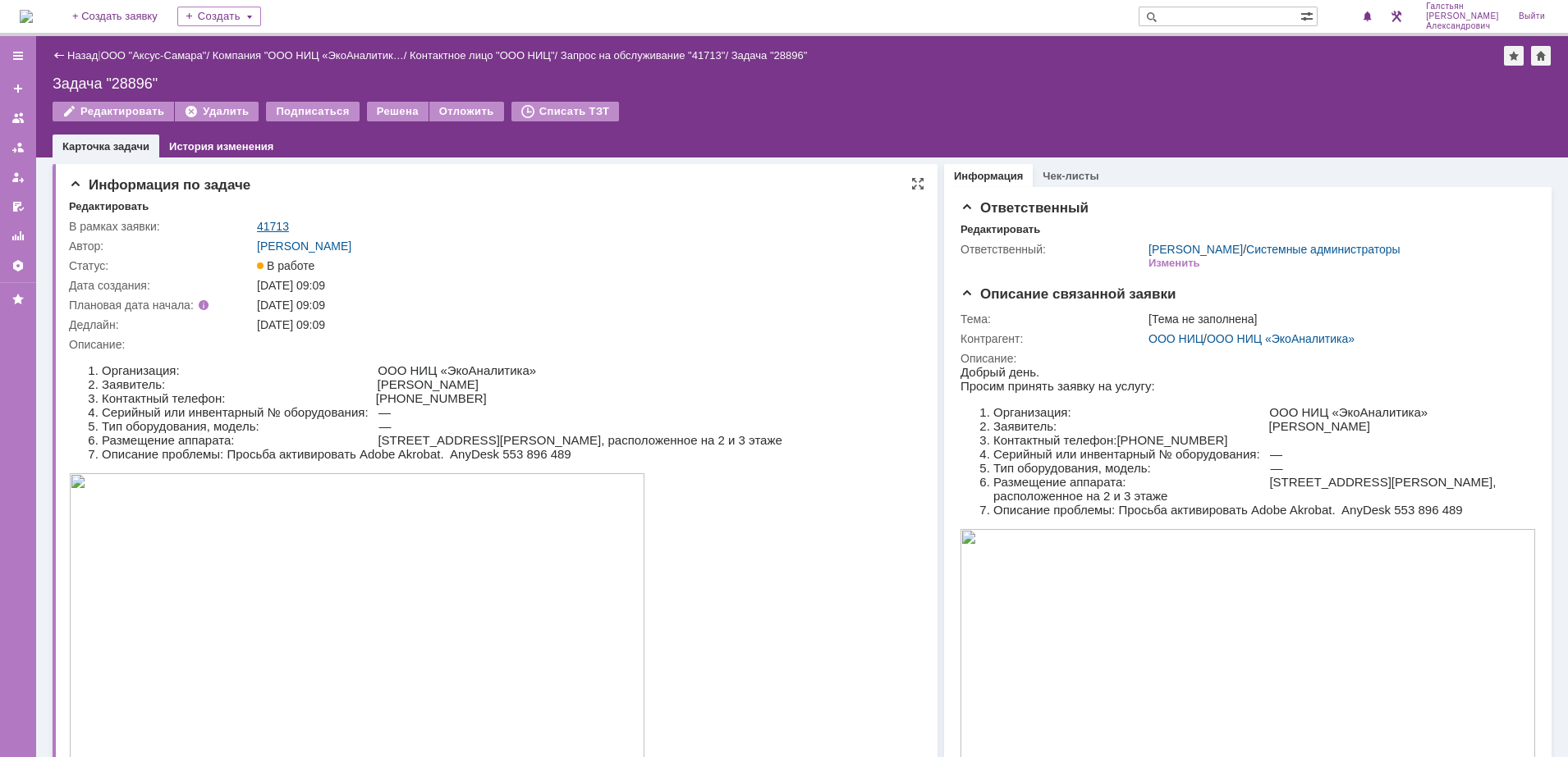
click at [266, 226] on link "41713" at bounding box center [273, 226] width 32 height 13
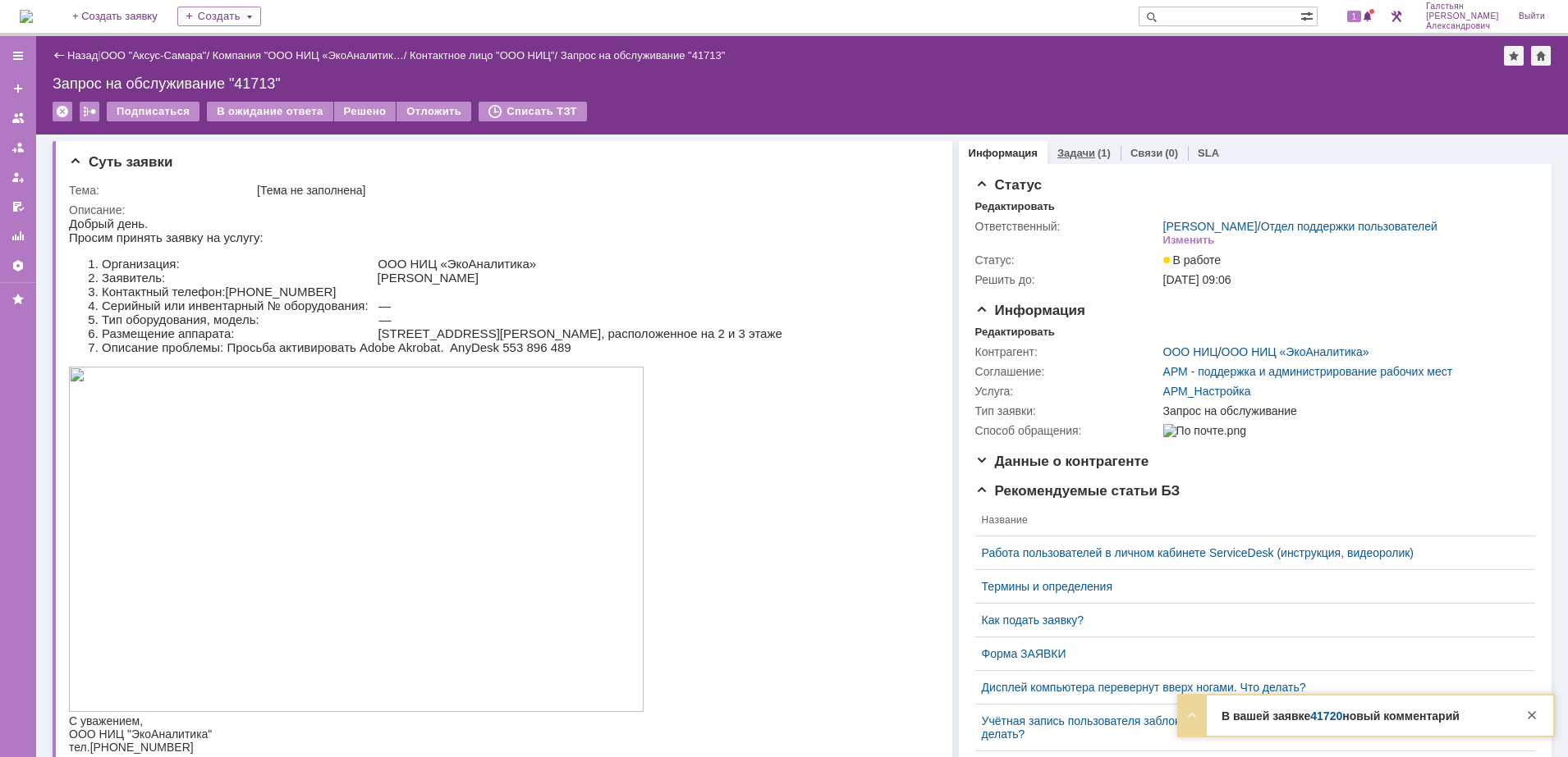
click at [1081, 148] on div "Задачи (1)" at bounding box center [1084, 153] width 54 height 11
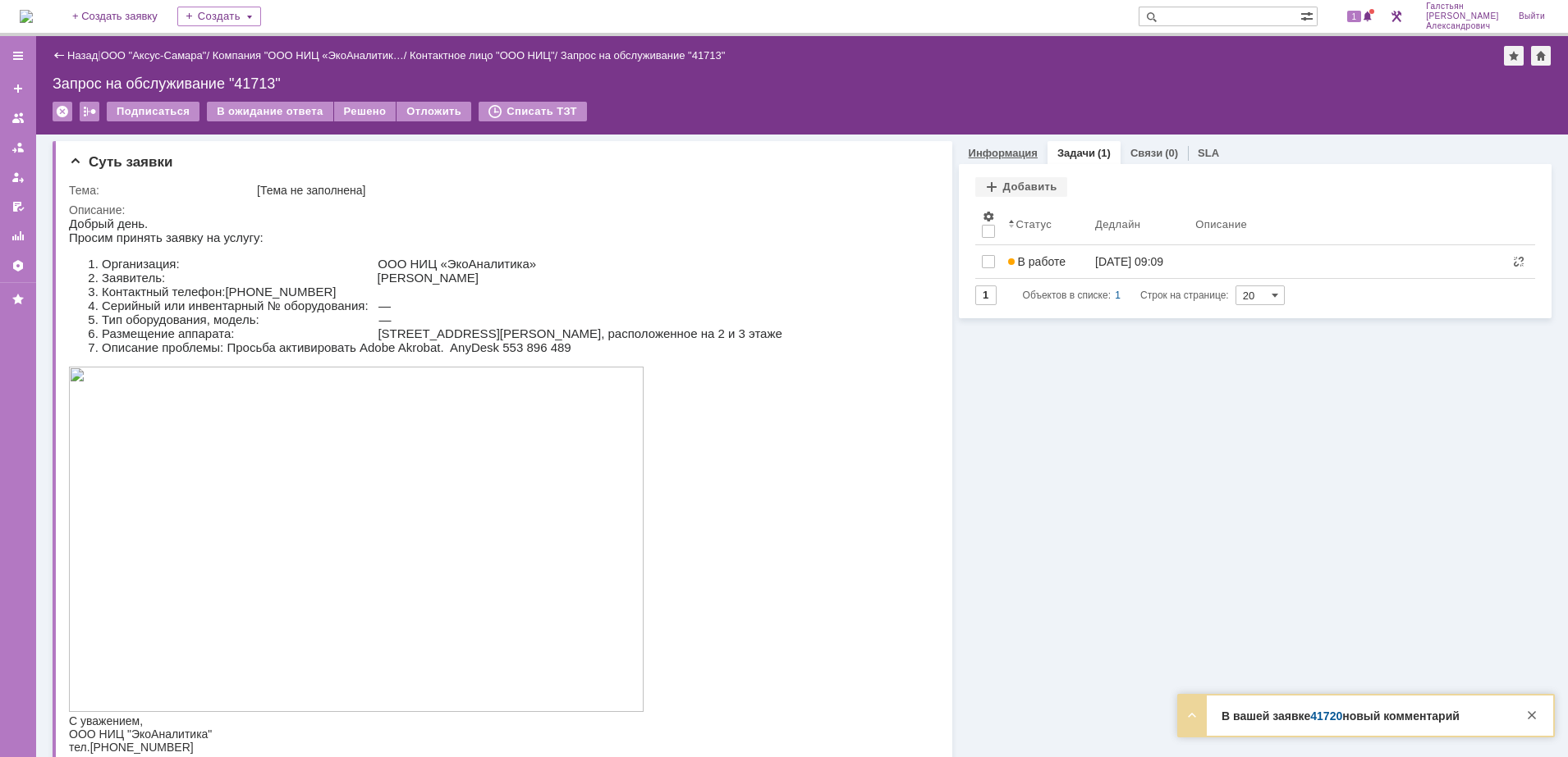
click at [994, 152] on link "Информация" at bounding box center [1003, 153] width 69 height 13
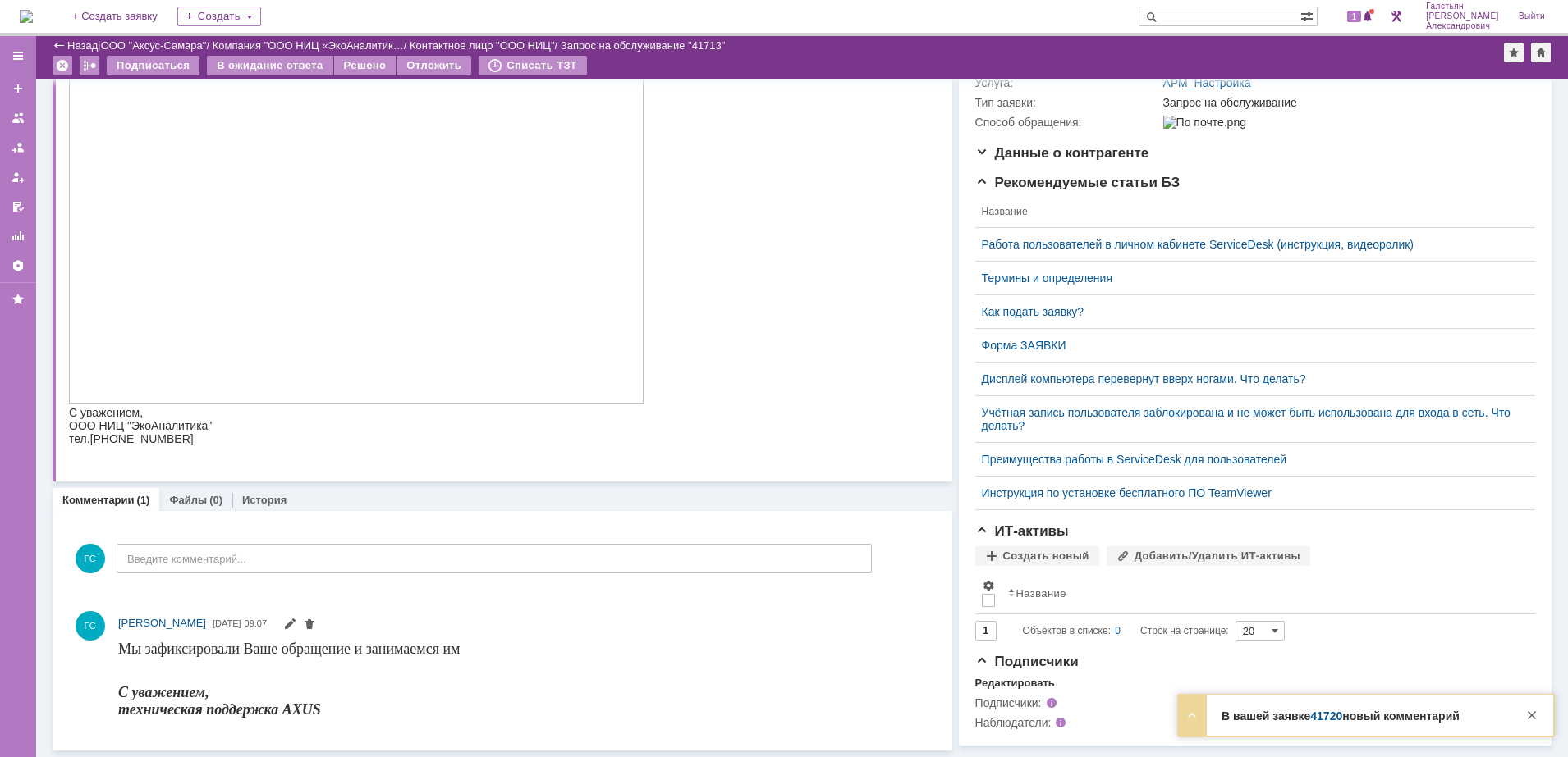
scroll to position [272, 0]
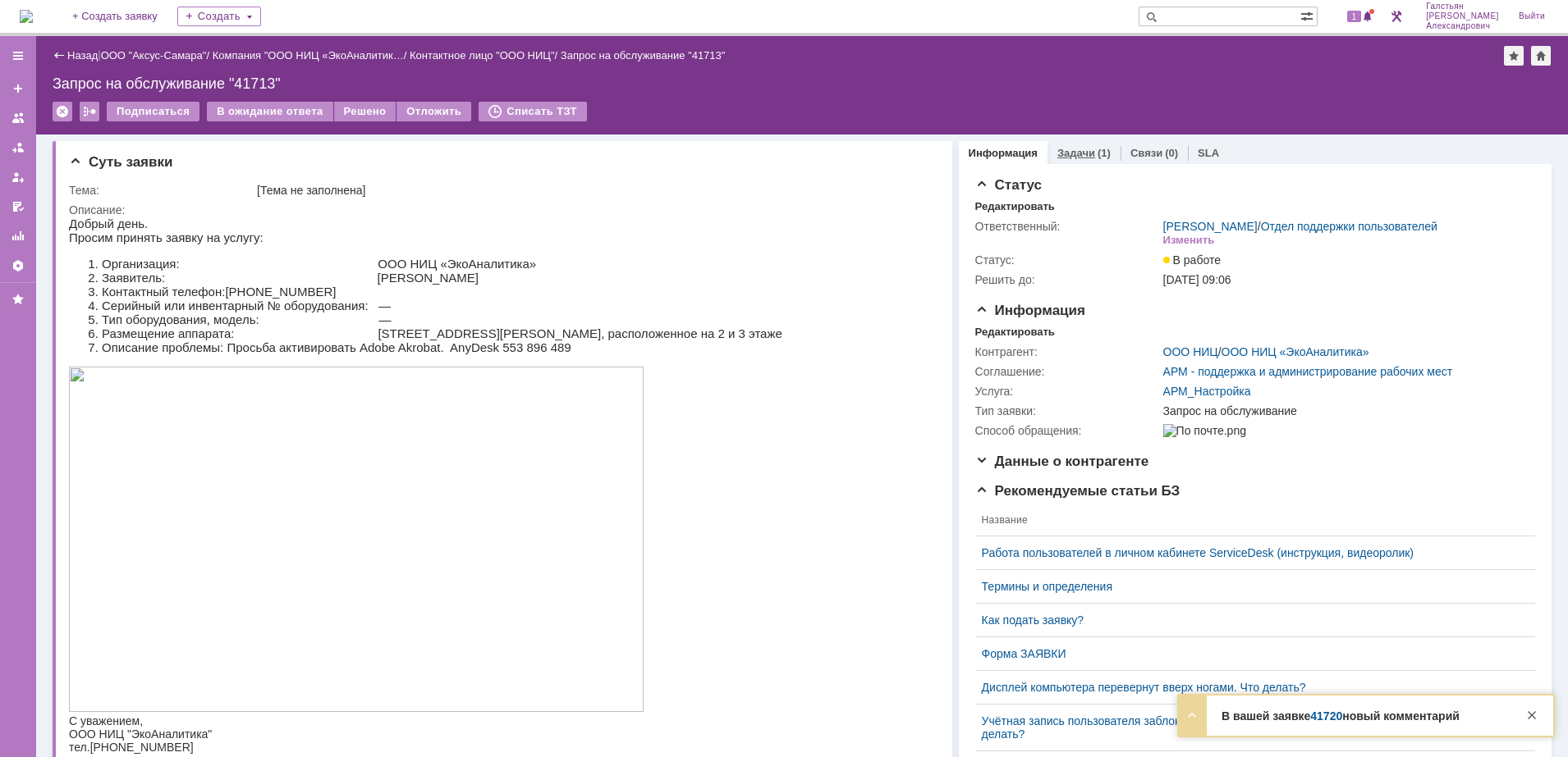
click at [1081, 150] on div "Задачи (1)" at bounding box center [1084, 153] width 54 height 11
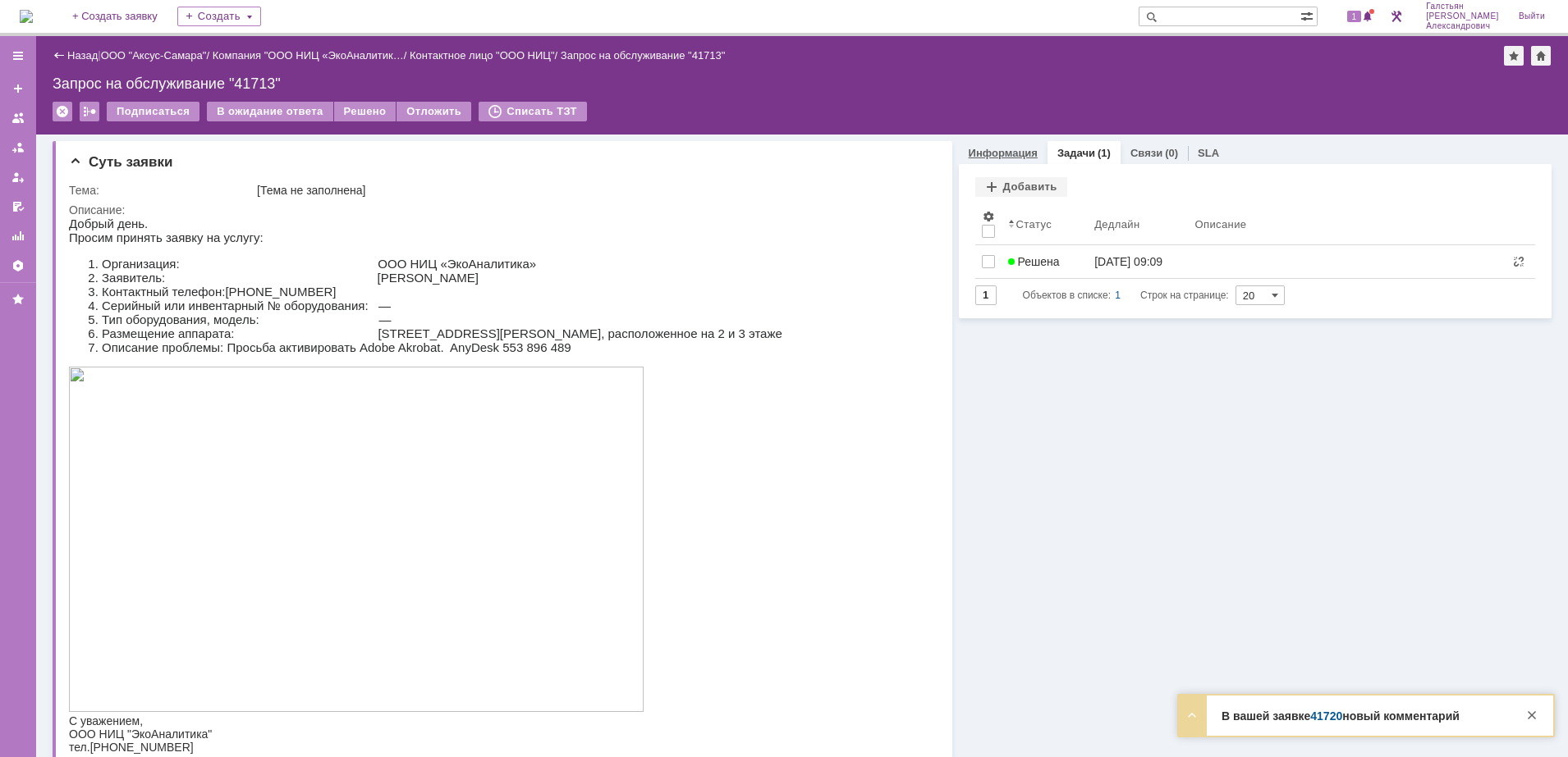
click at [969, 156] on link "Информация" at bounding box center [1003, 153] width 69 height 13
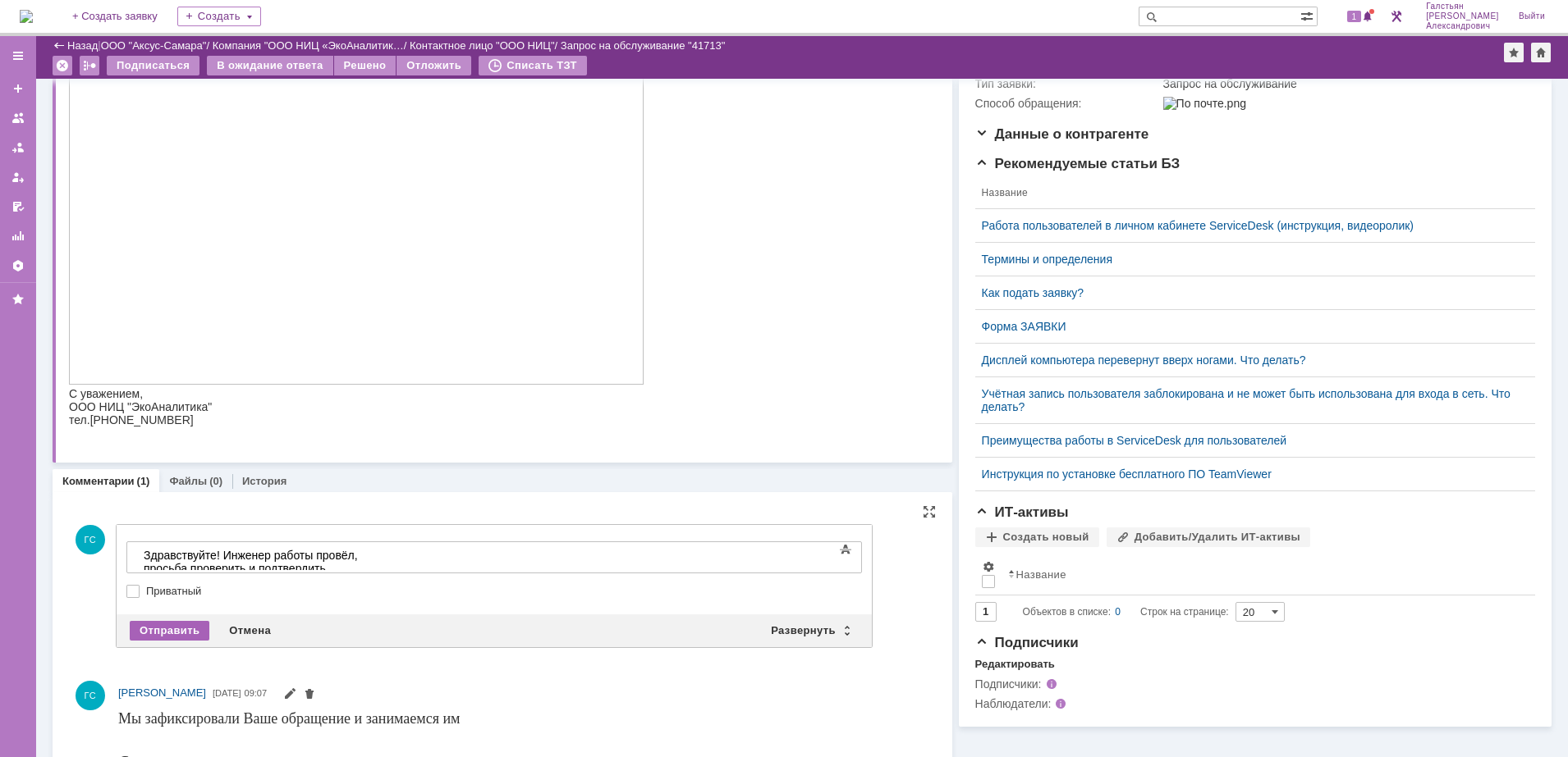
click at [182, 627] on div "Отправить" at bounding box center [170, 631] width 80 height 19
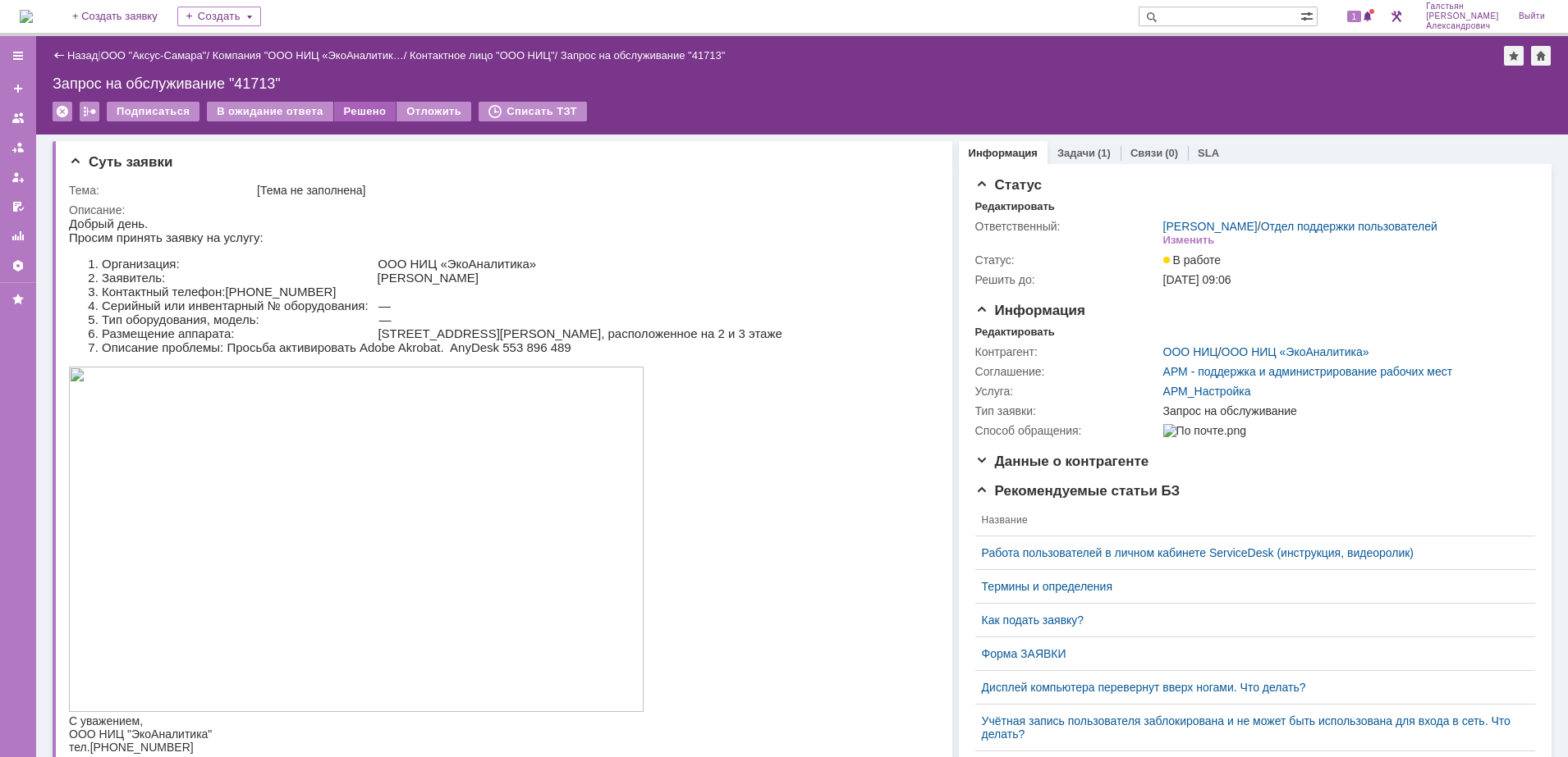
click at [344, 122] on td "Решено" at bounding box center [365, 112] width 63 height 21
click at [363, 109] on div "Решено" at bounding box center [365, 111] width 62 height 19
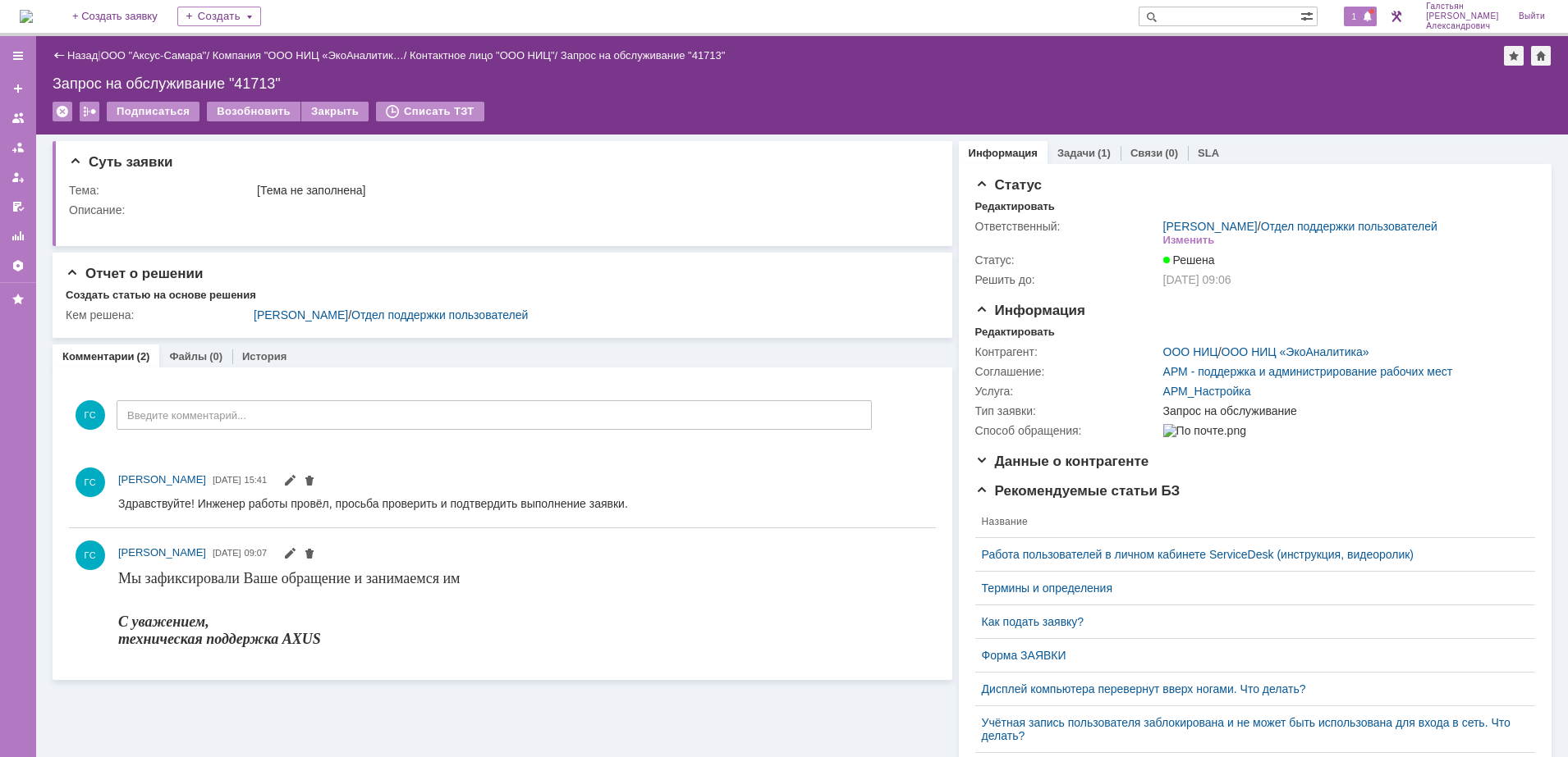
click at [1357, 11] on span "1" at bounding box center [1354, 17] width 15 height 12
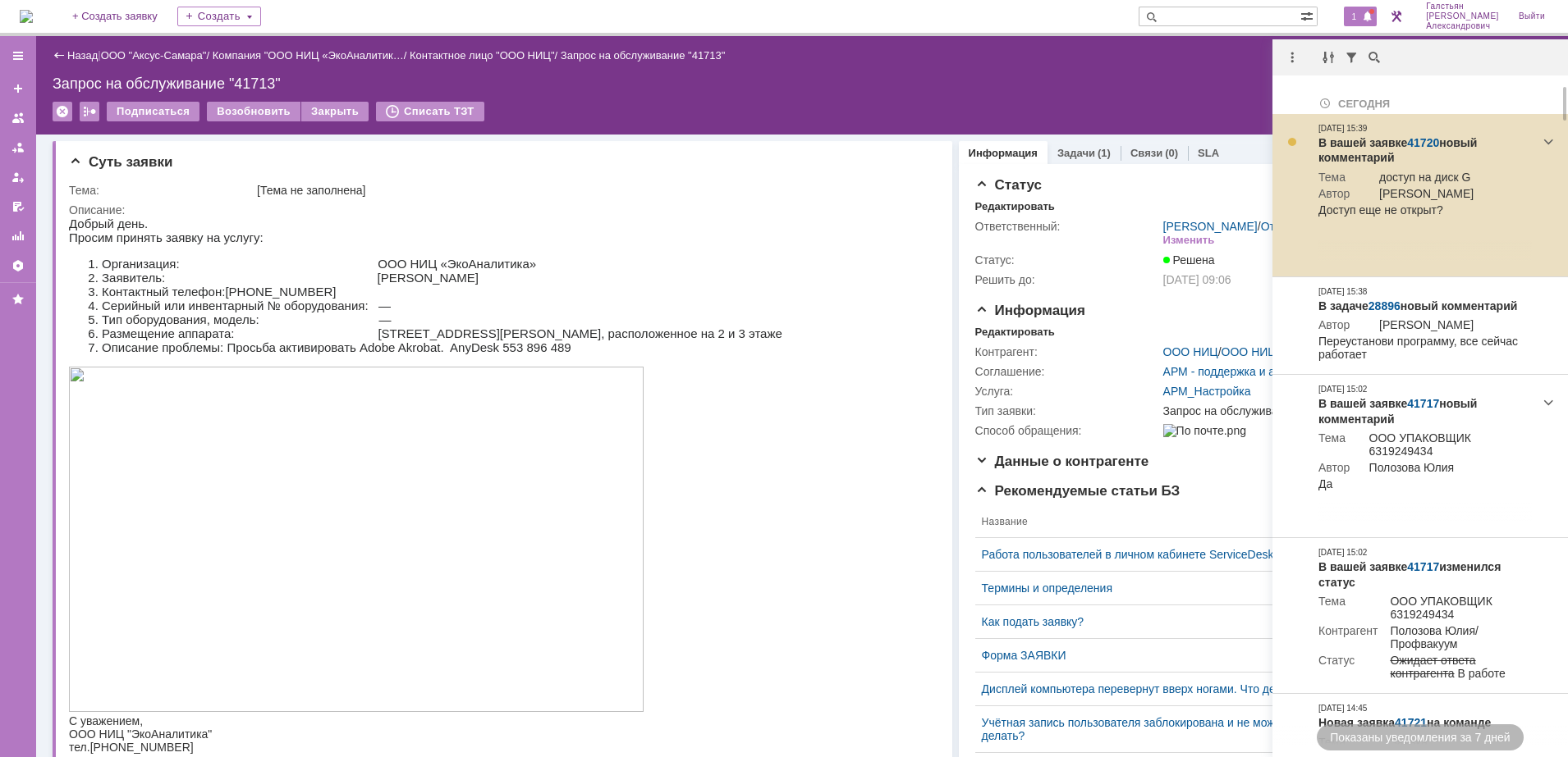
click at [1425, 139] on link "41720" at bounding box center [1423, 142] width 32 height 13
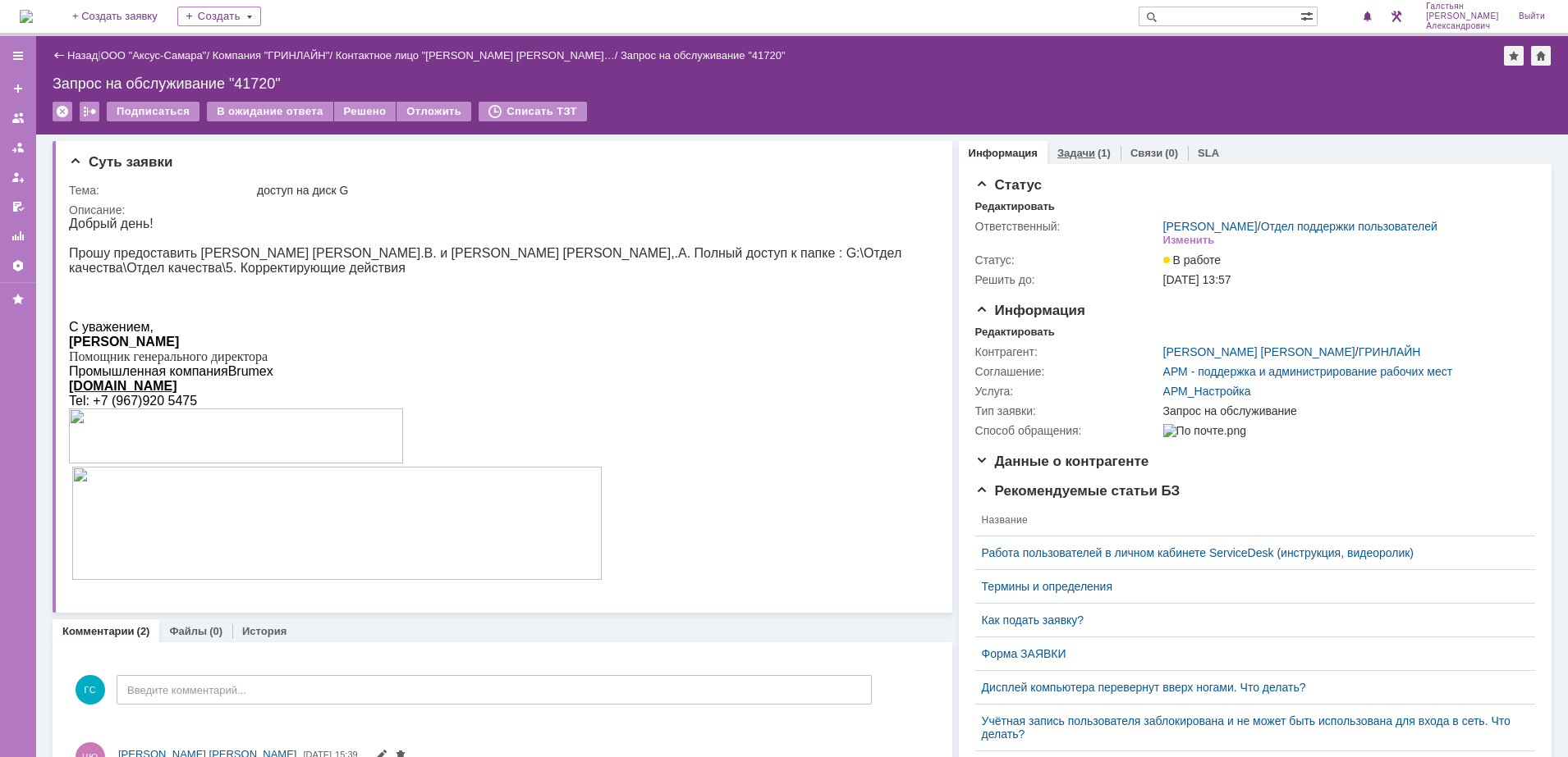
click at [1078, 151] on link "Задачи" at bounding box center [1076, 153] width 38 height 13
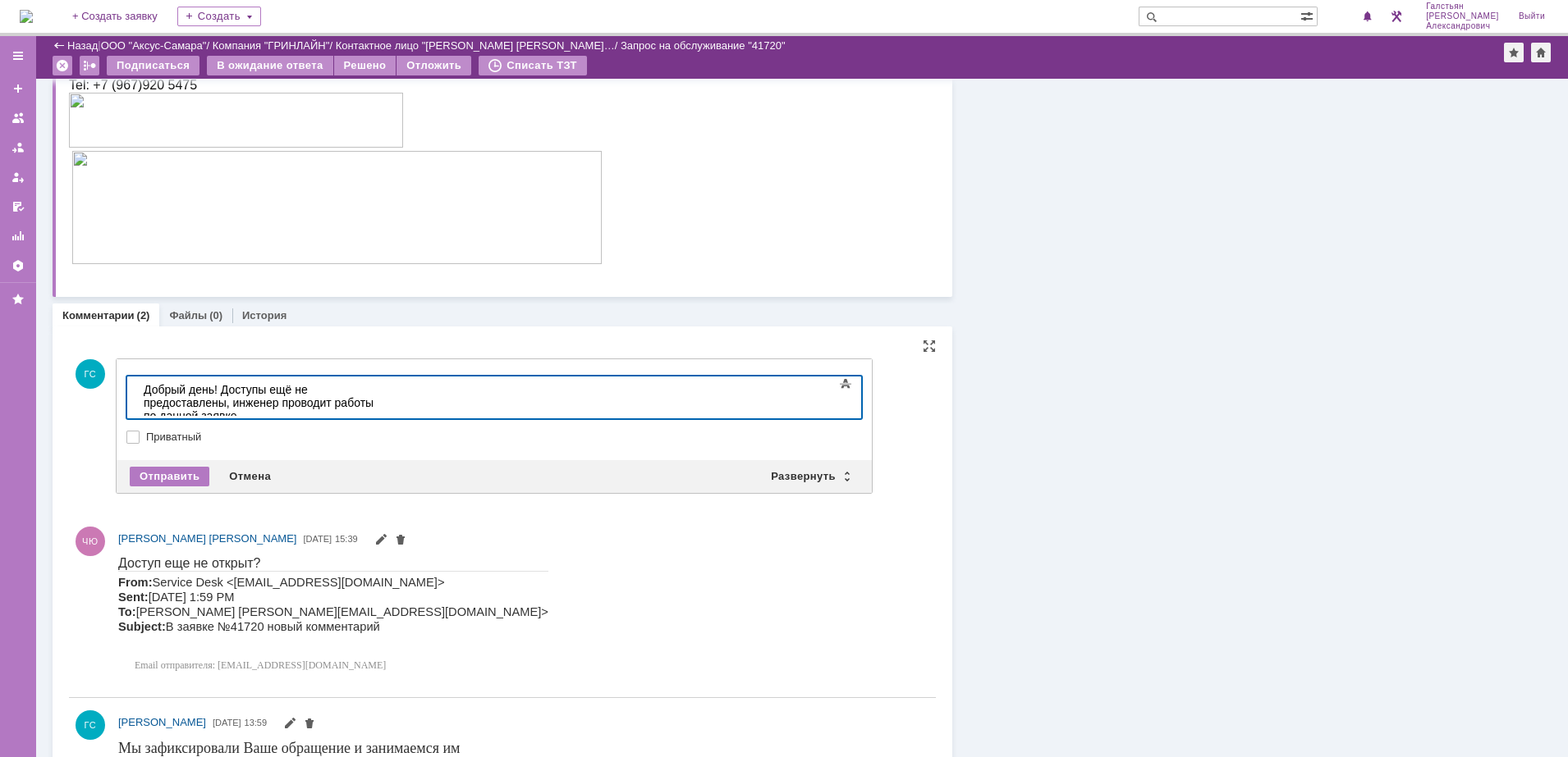
click at [323, 423] on div "Как только инженер предоставит доступы мы вам сообщим" at bounding box center [259, 435] width 233 height 26
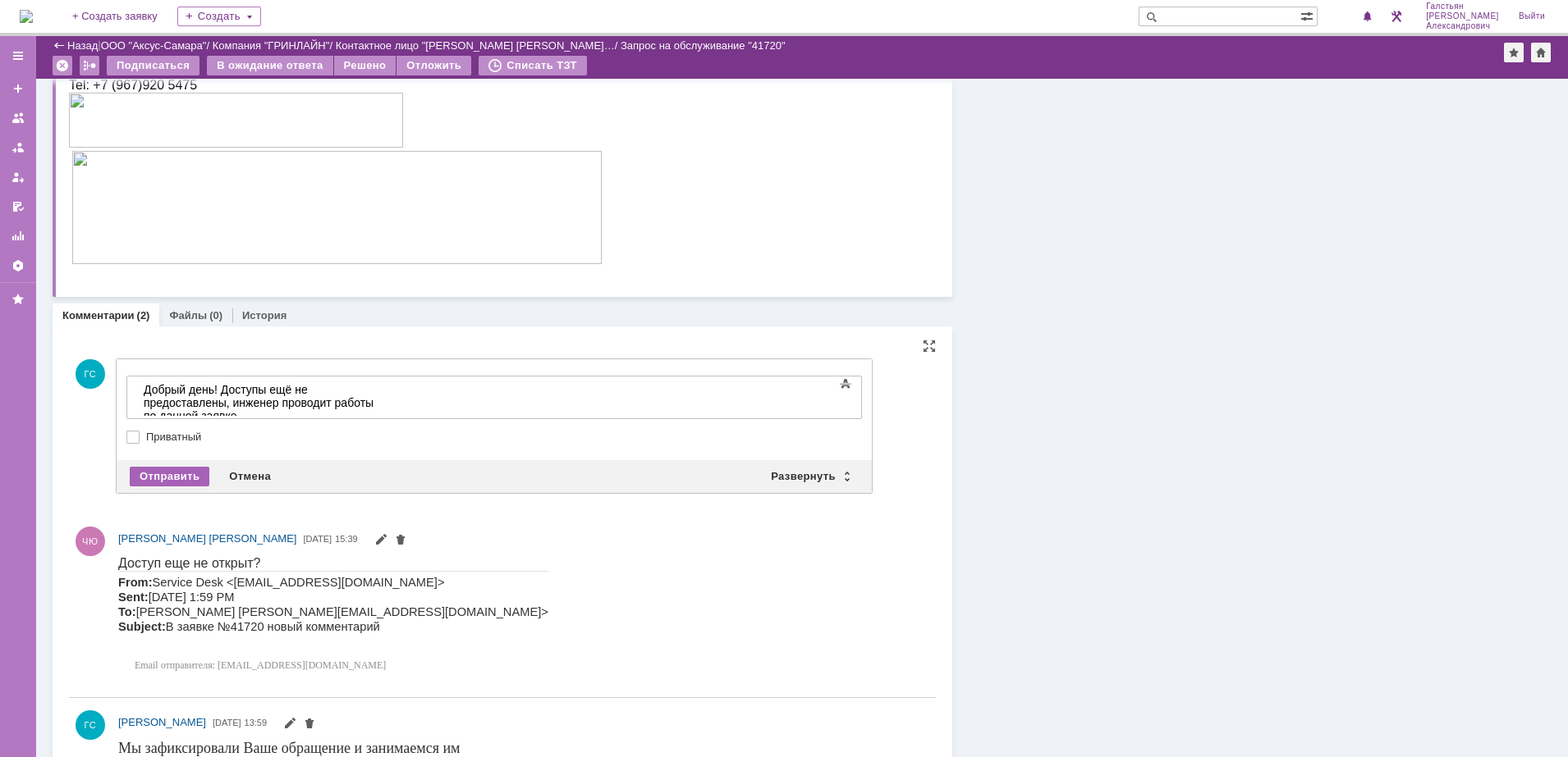
click at [174, 471] on div "Отправить" at bounding box center [170, 476] width 80 height 19
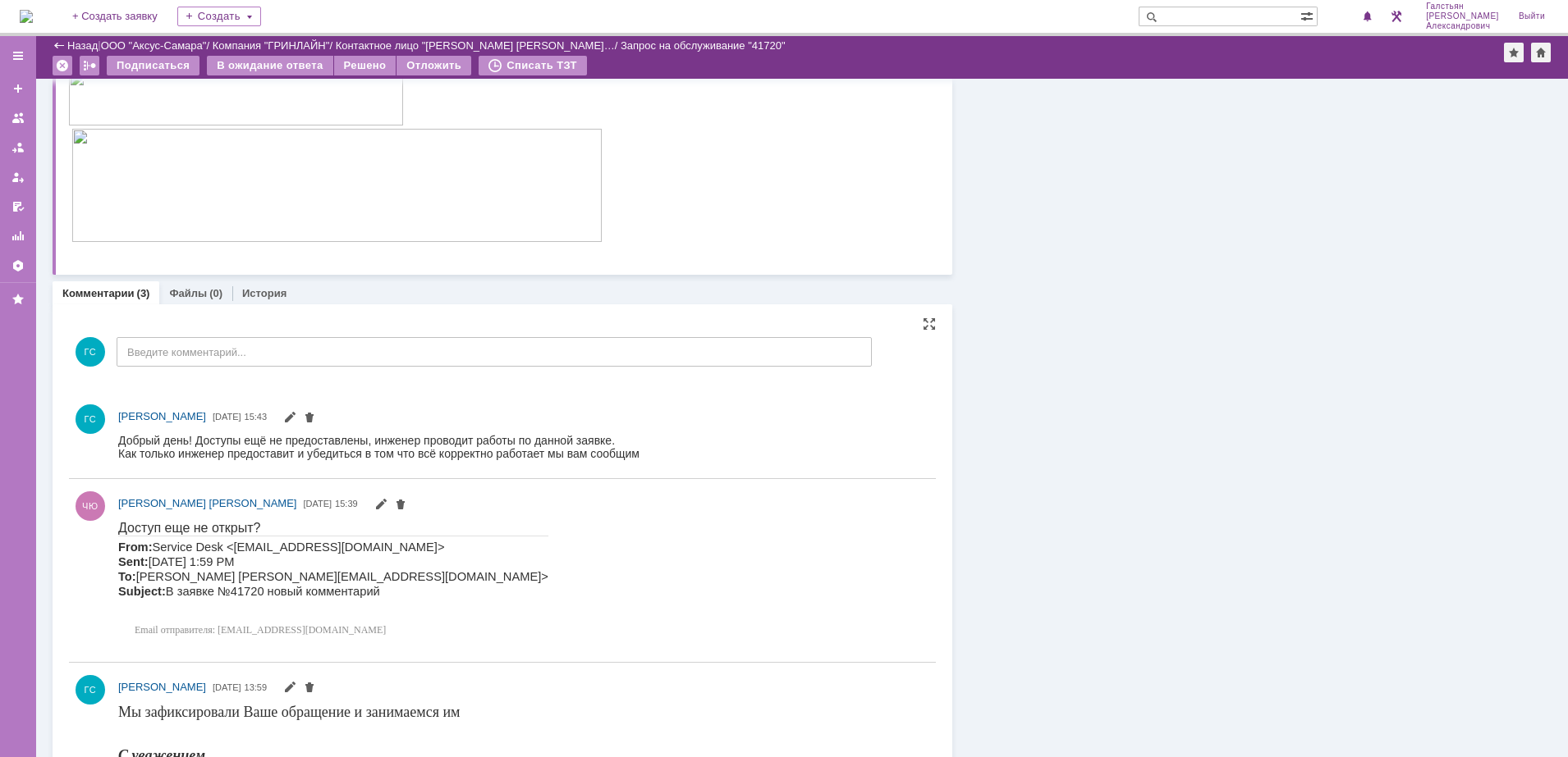
scroll to position [308, 0]
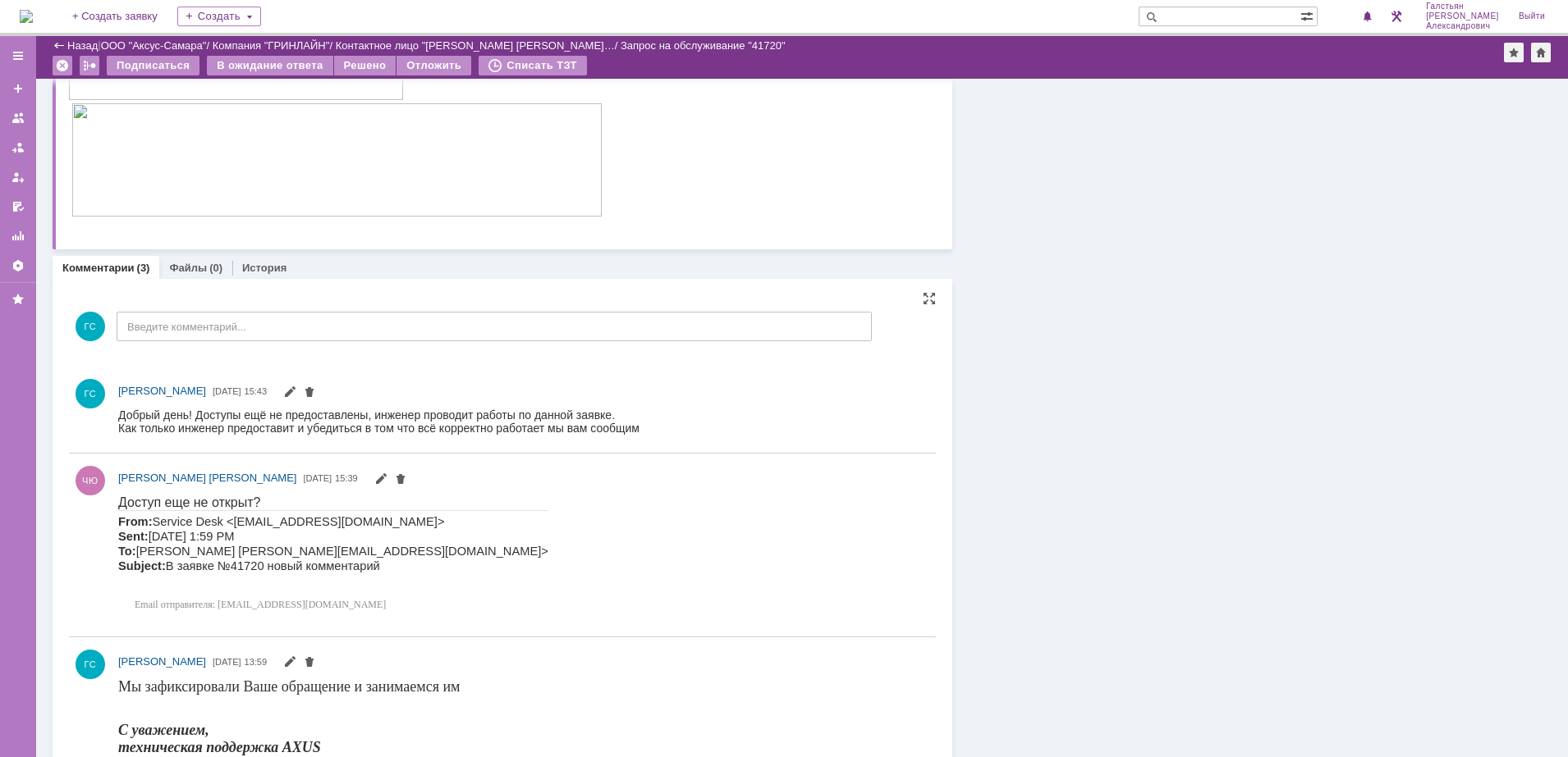
drag, startPoint x: 235, startPoint y: 996, endPoint x: 342, endPoint y: 528, distance: 480.1
drag, startPoint x: 384, startPoint y: 570, endPoint x: 230, endPoint y: 998, distance: 454.9
click at [118, 502] on html "Доступ еще не открыт? From: Service Desk <sd@axus.name> Sent: Wednesday, Septem…" at bounding box center [517, 556] width 800 height 124
copy div "Доступ еще не открыт? From: Service Desk <sd@axus.name> Sent: Wednesday, Septem…"
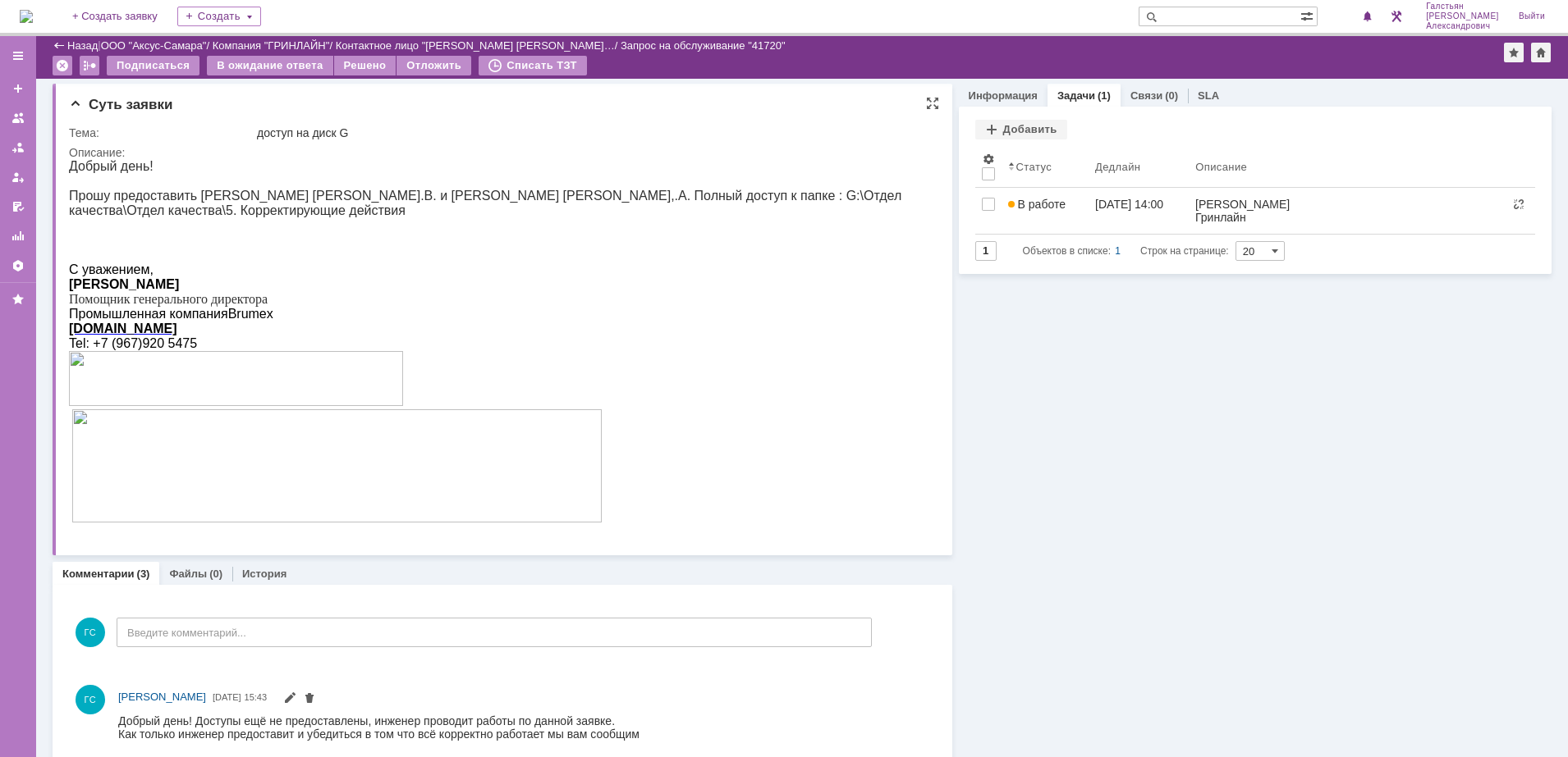
scroll to position [0, 0]
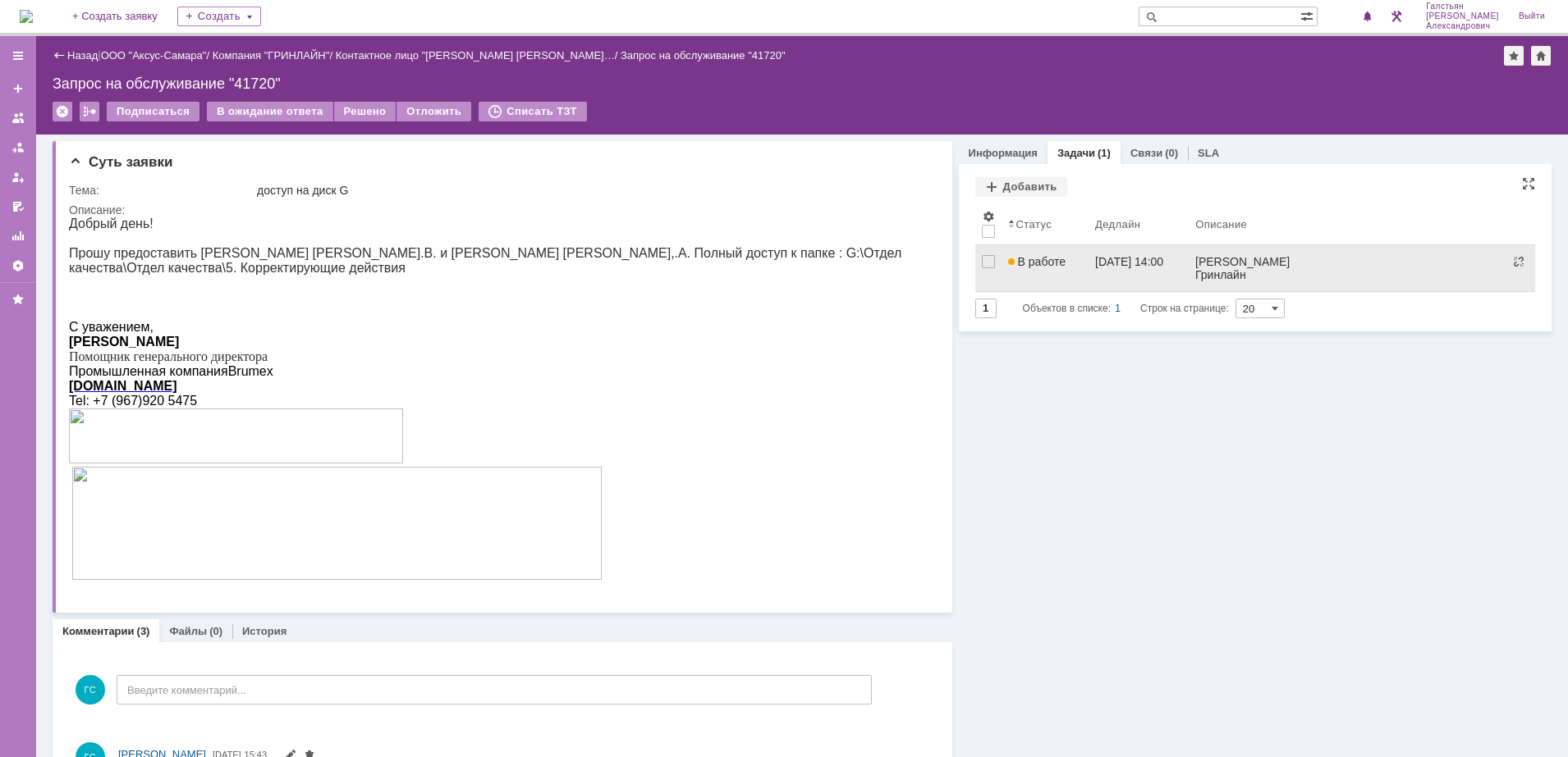
click at [1062, 267] on div "В работе" at bounding box center [1045, 261] width 75 height 13
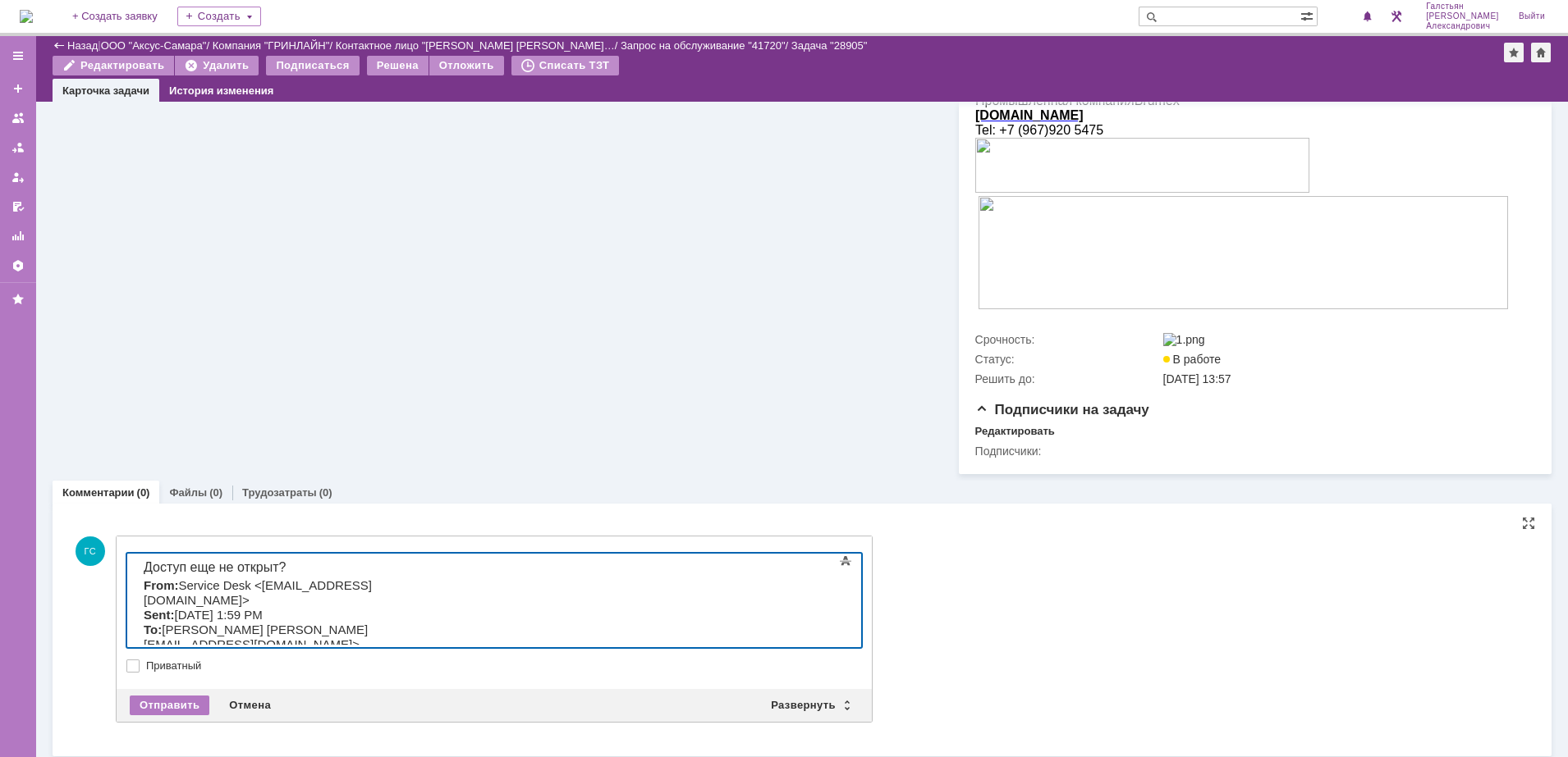
scroll to position [388, 0]
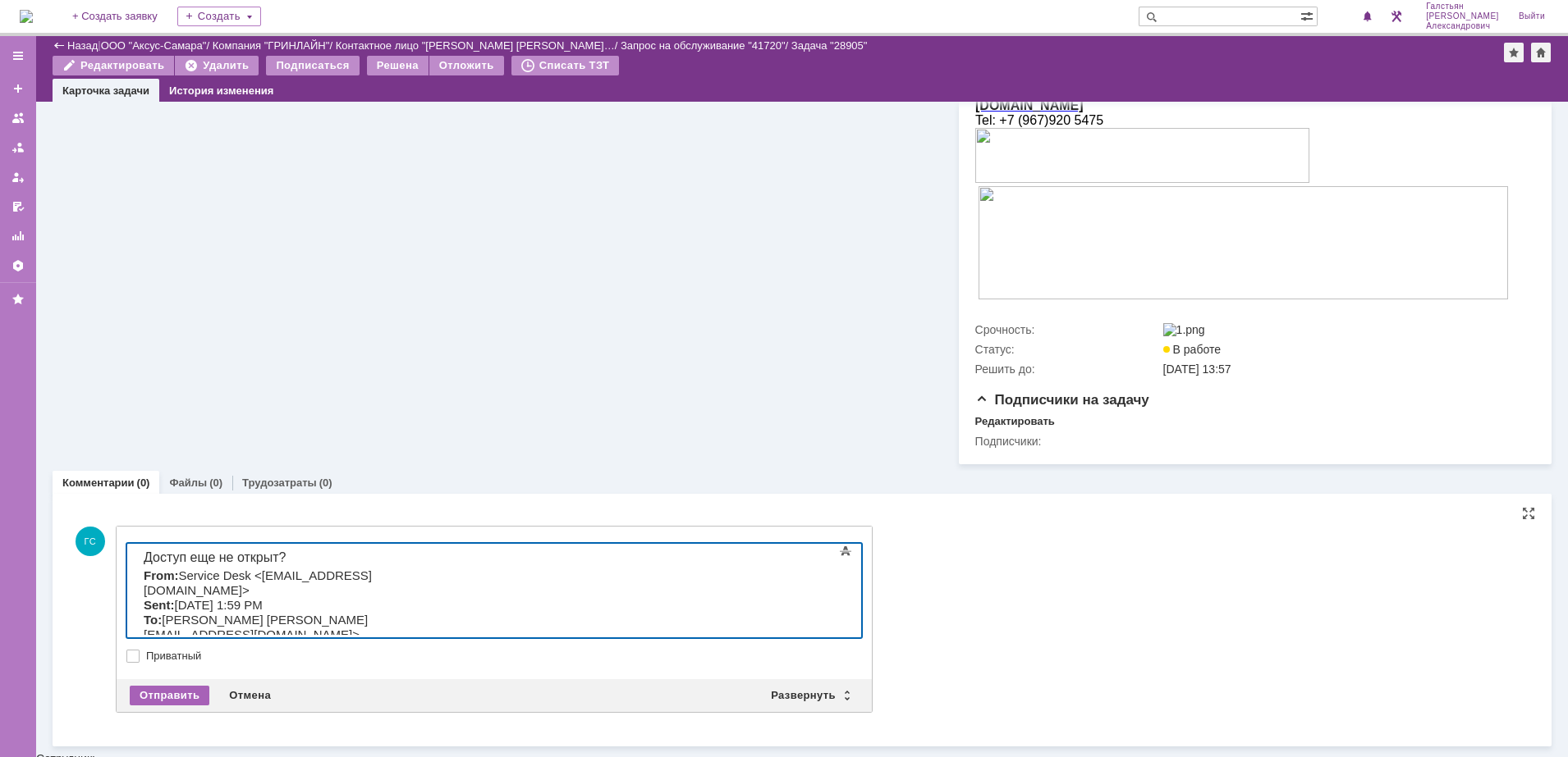
click at [188, 705] on div "Отправить" at bounding box center [170, 696] width 80 height 19
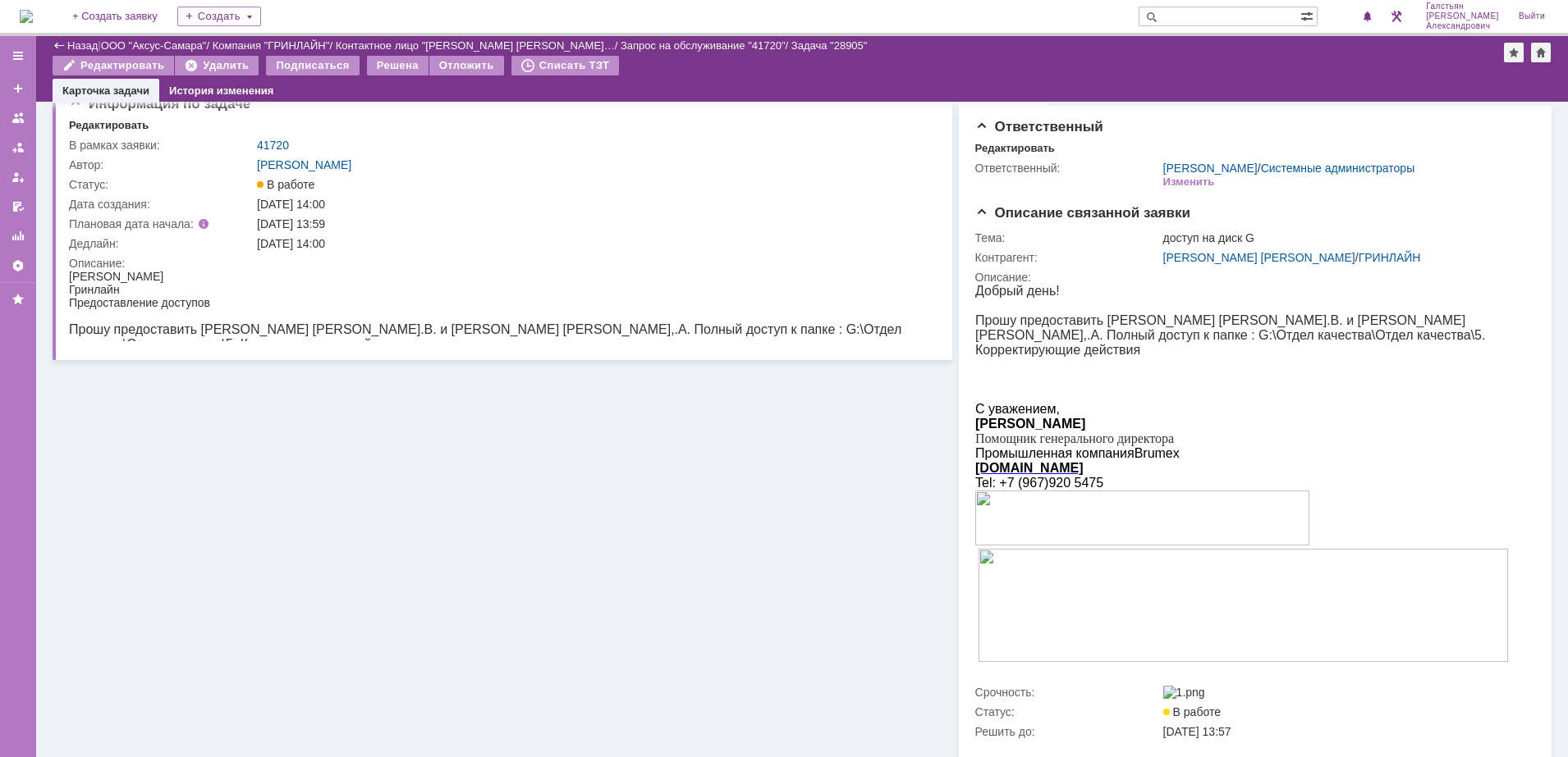
scroll to position [0, 0]
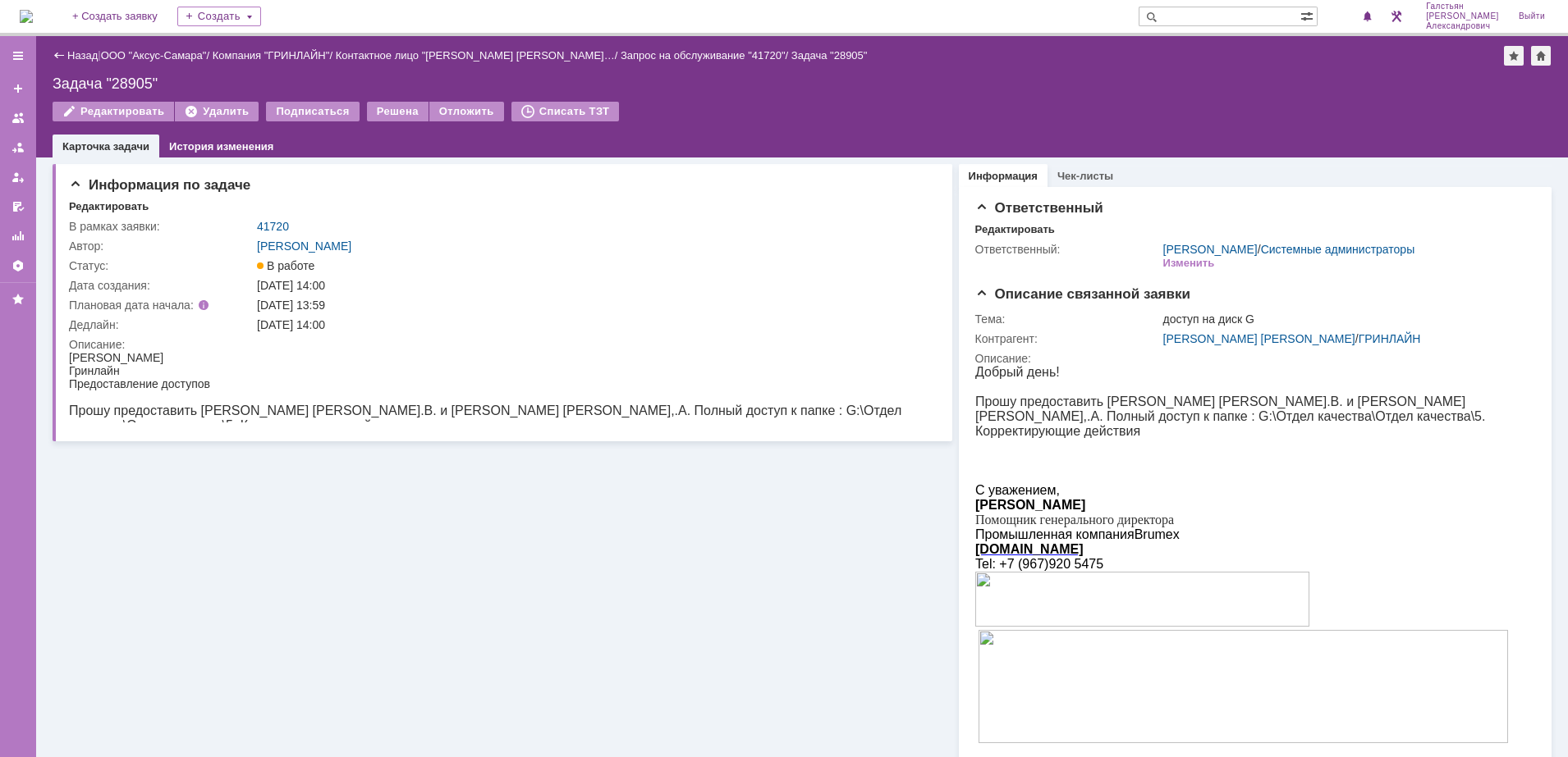
click at [32, 11] on img at bounding box center [25, 16] width 13 height 13
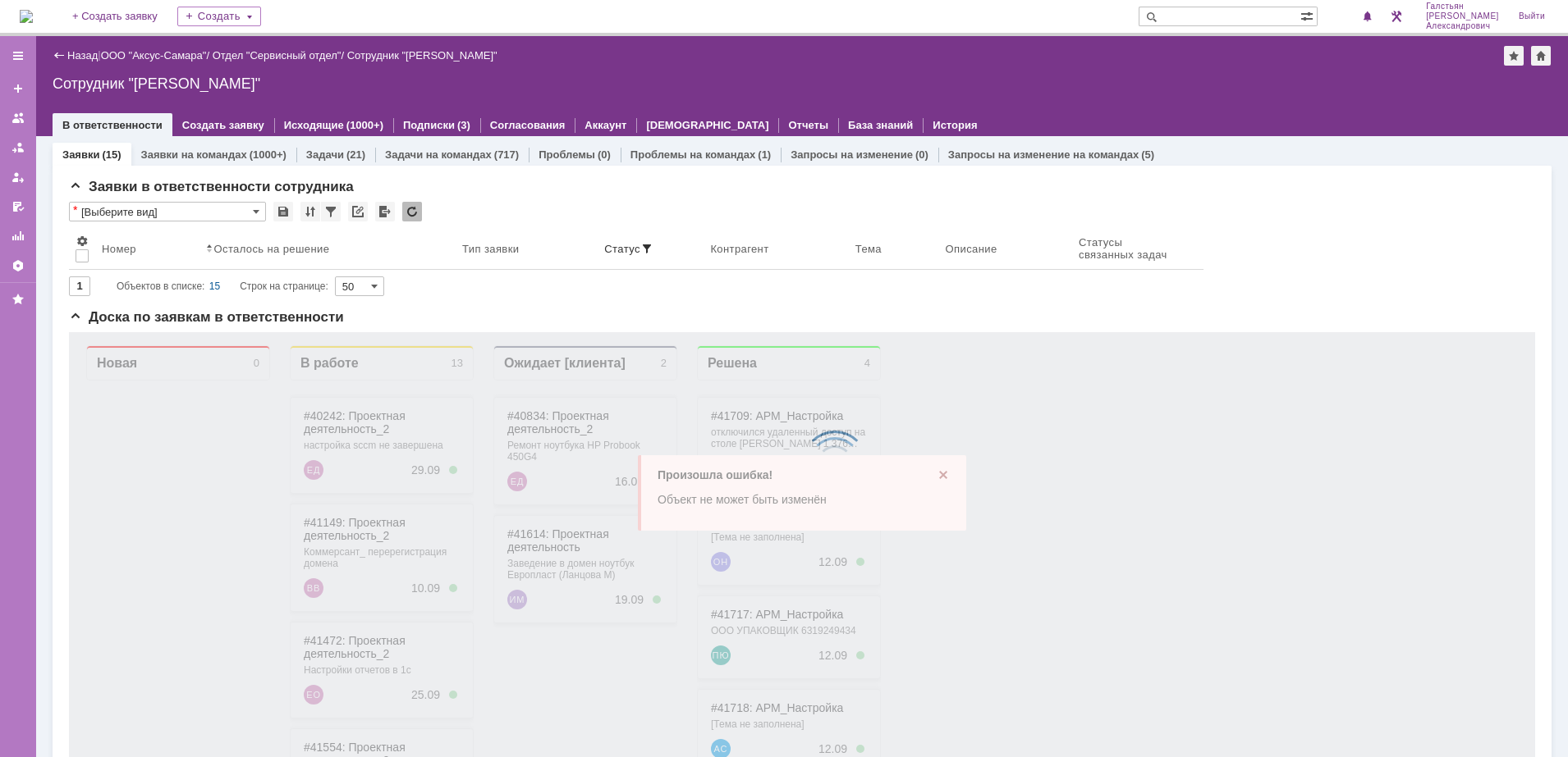
click at [24, 17] on img at bounding box center [25, 16] width 13 height 13
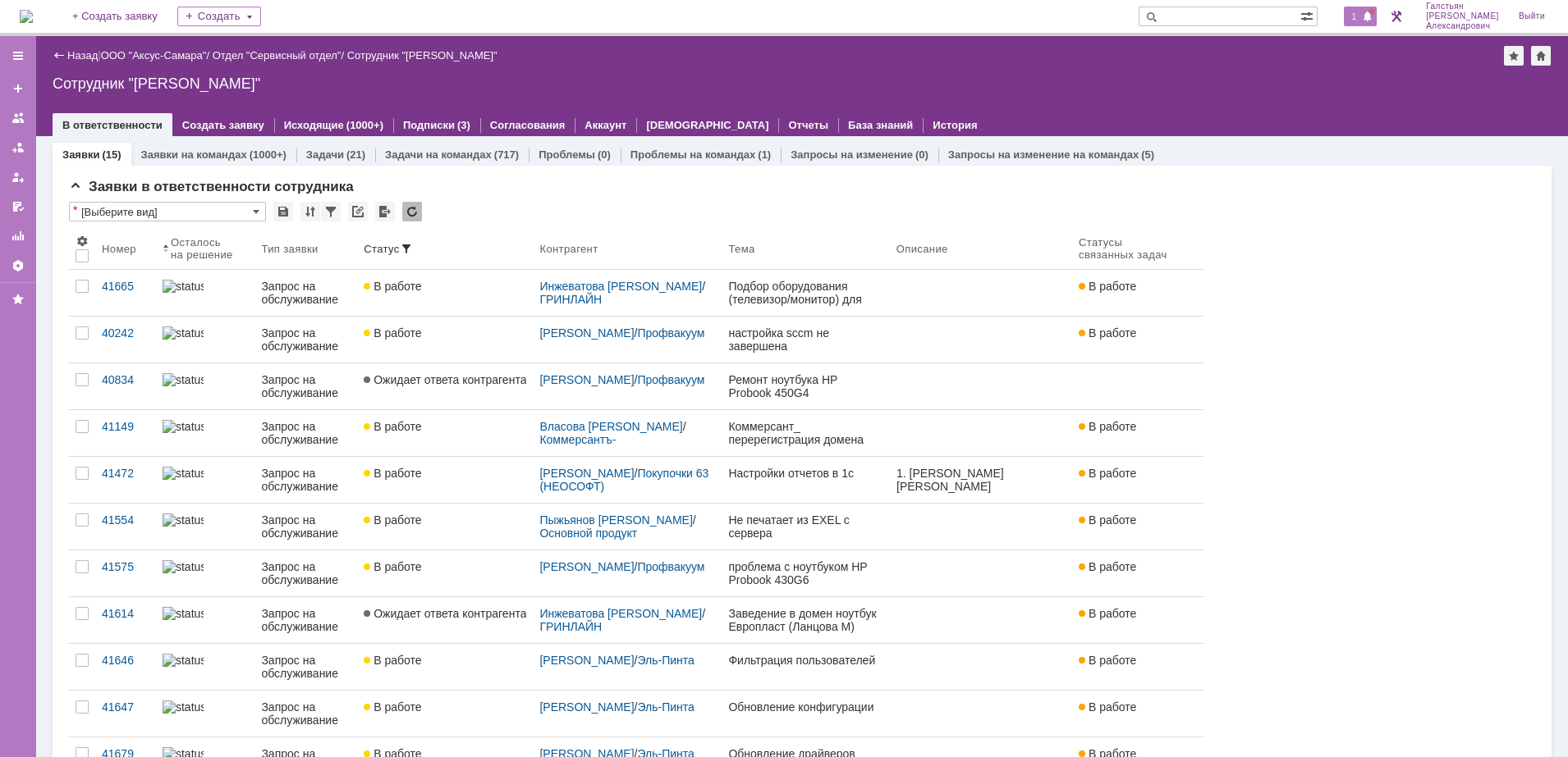
click at [1359, 21] on span "1" at bounding box center [1354, 17] width 15 height 12
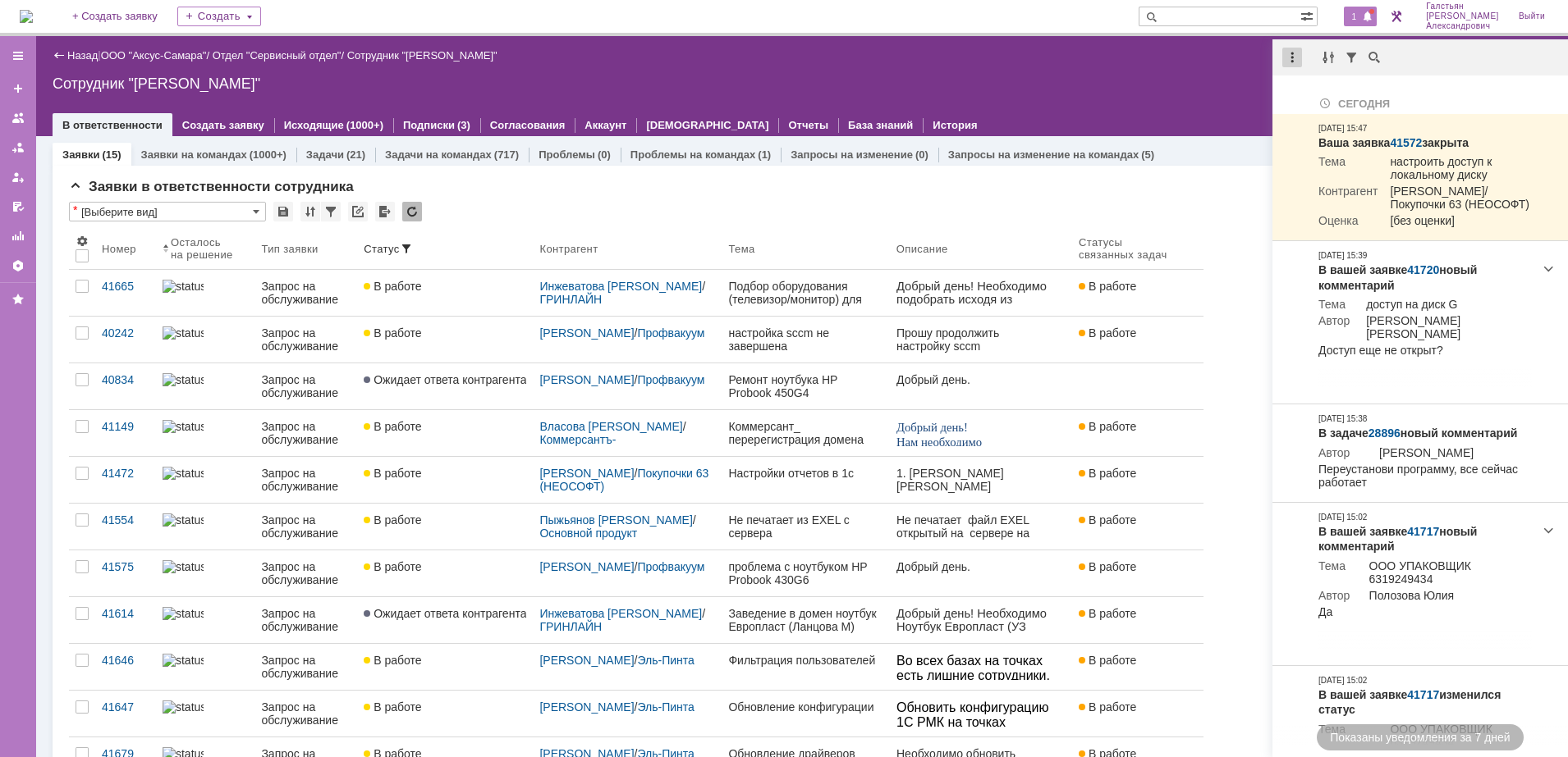
click at [1288, 59] on div at bounding box center [1292, 57] width 19 height 19
click at [1349, 105] on div "Отметить уведомления прочитанными" at bounding box center [1405, 99] width 220 height 12
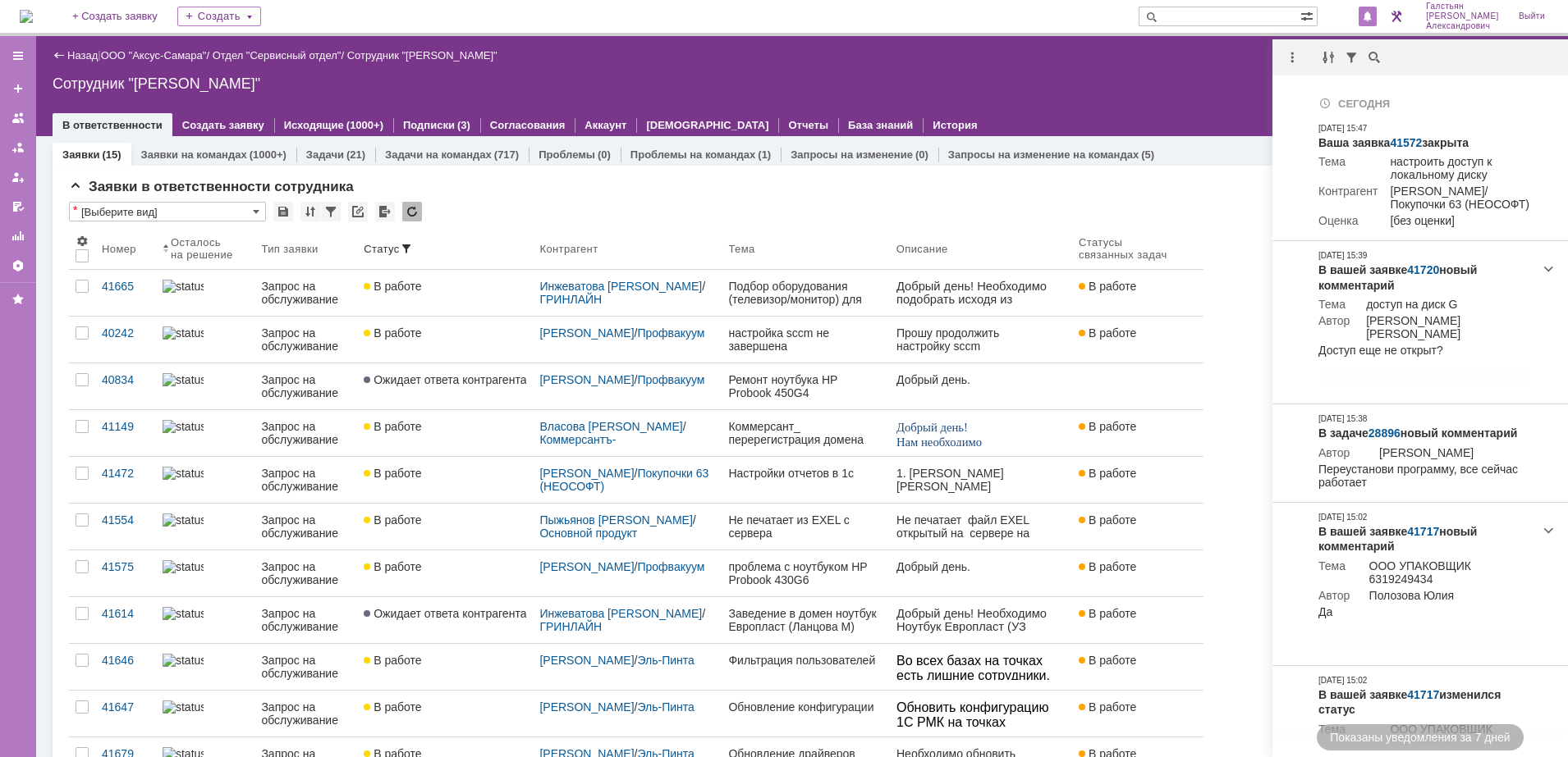
click at [33, 13] on img at bounding box center [25, 16] width 13 height 13
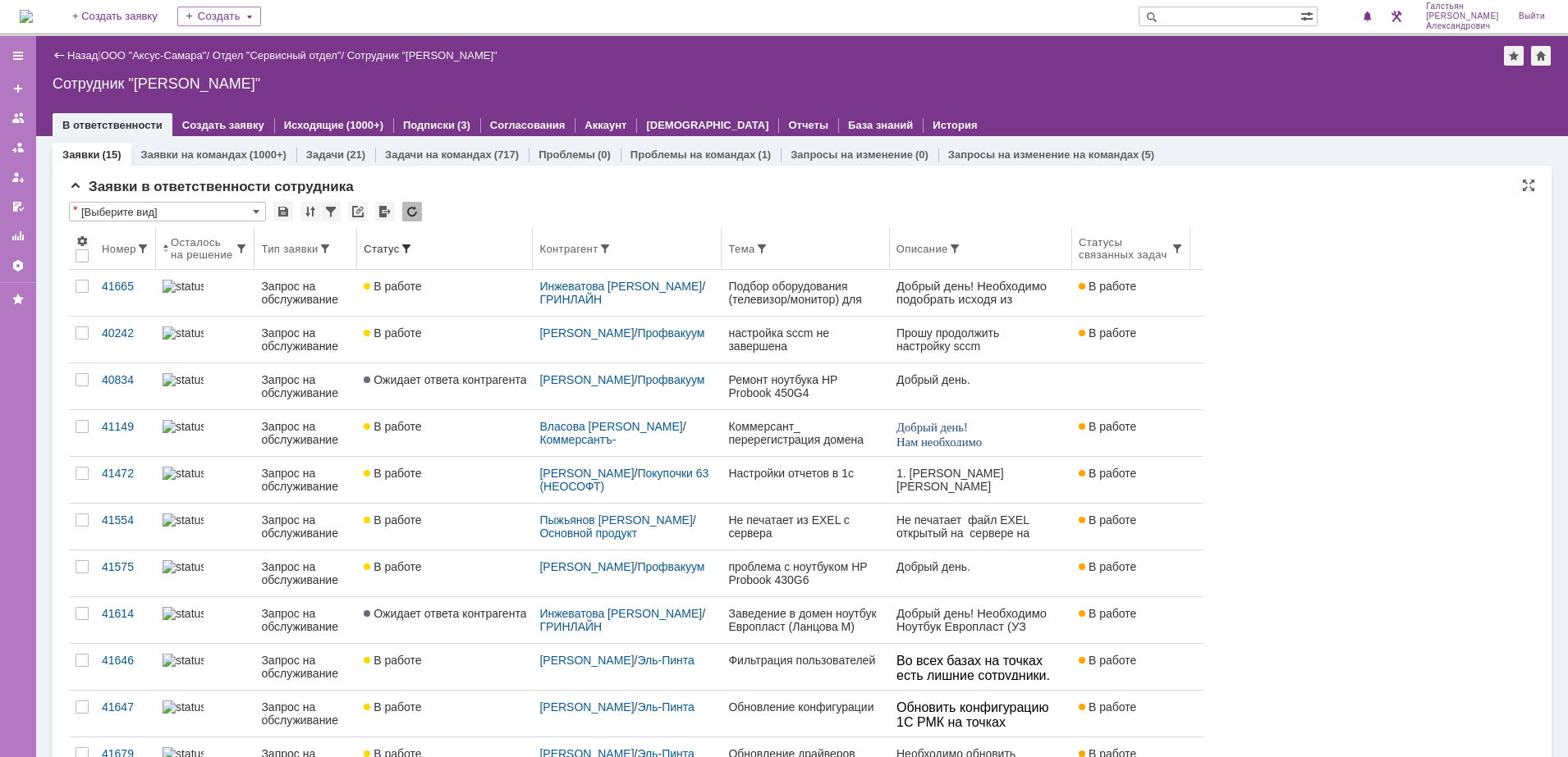
click at [463, 242] on div "Статус" at bounding box center [444, 247] width 163 height 13
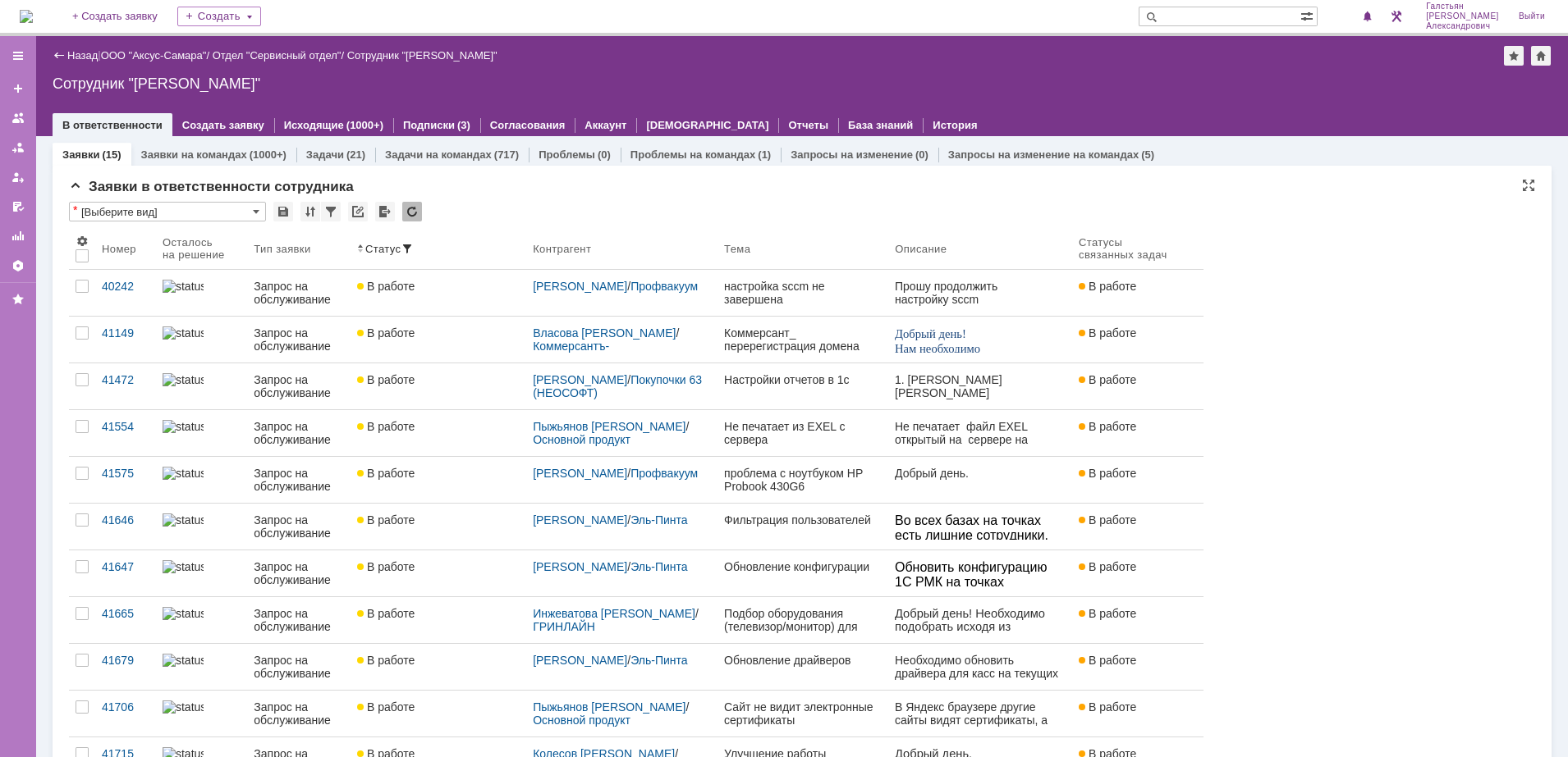
click at [845, 71] on div "Назад | ООО "Аксус-Самара" / Отдел "Сервисный отдел" / Сотрудник "Галстьян Степ…" at bounding box center [802, 86] width 1532 height 100
click at [1373, 15] on span at bounding box center [1367, 17] width 12 height 13
click at [1130, 82] on div "Сотрудник "[PERSON_NAME]"" at bounding box center [802, 83] width 1499 height 17
click at [30, 16] on img at bounding box center [25, 16] width 13 height 13
click at [33, 11] on img at bounding box center [25, 16] width 13 height 13
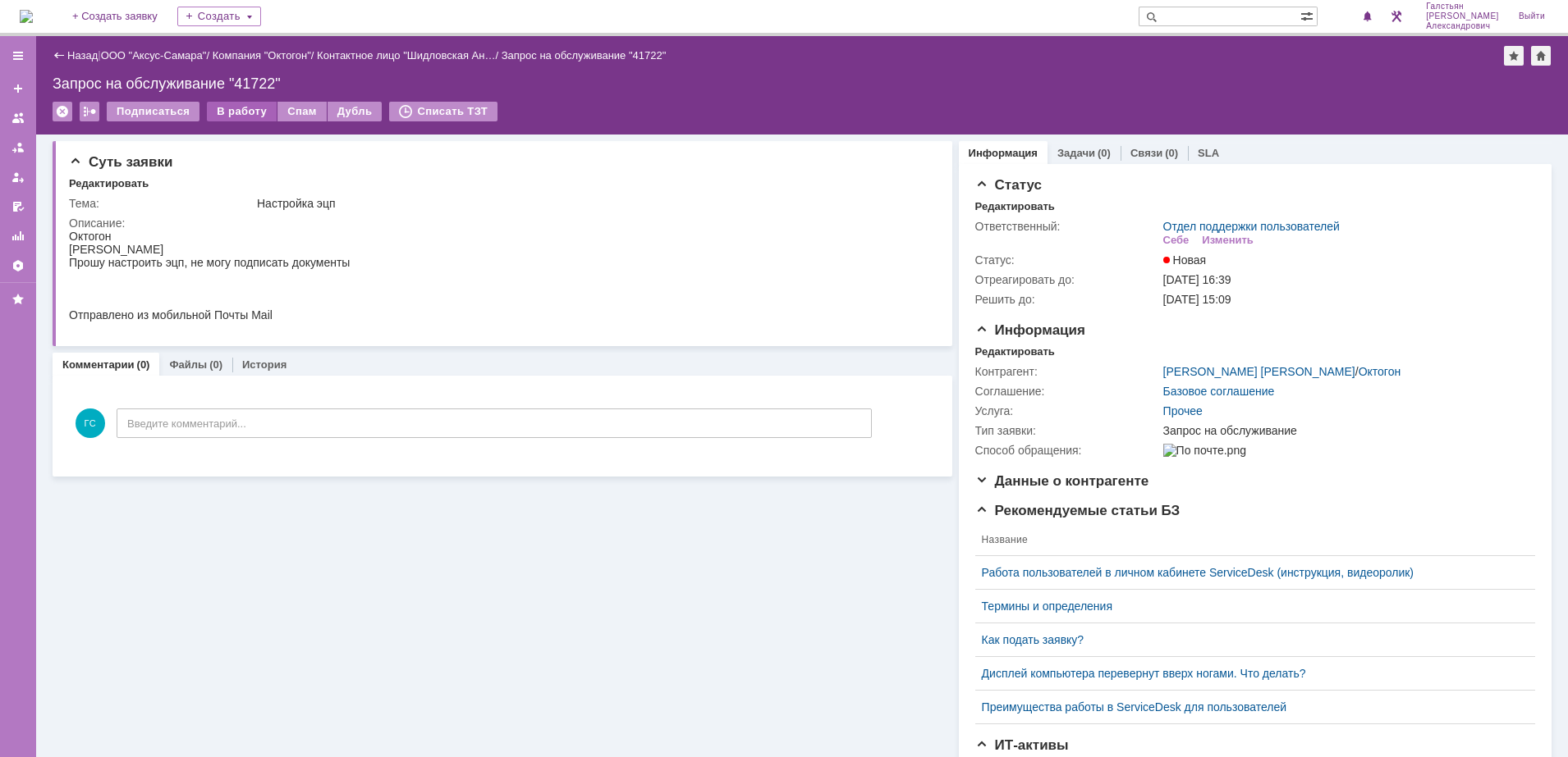
click at [242, 109] on div "В работу" at bounding box center [242, 111] width 70 height 19
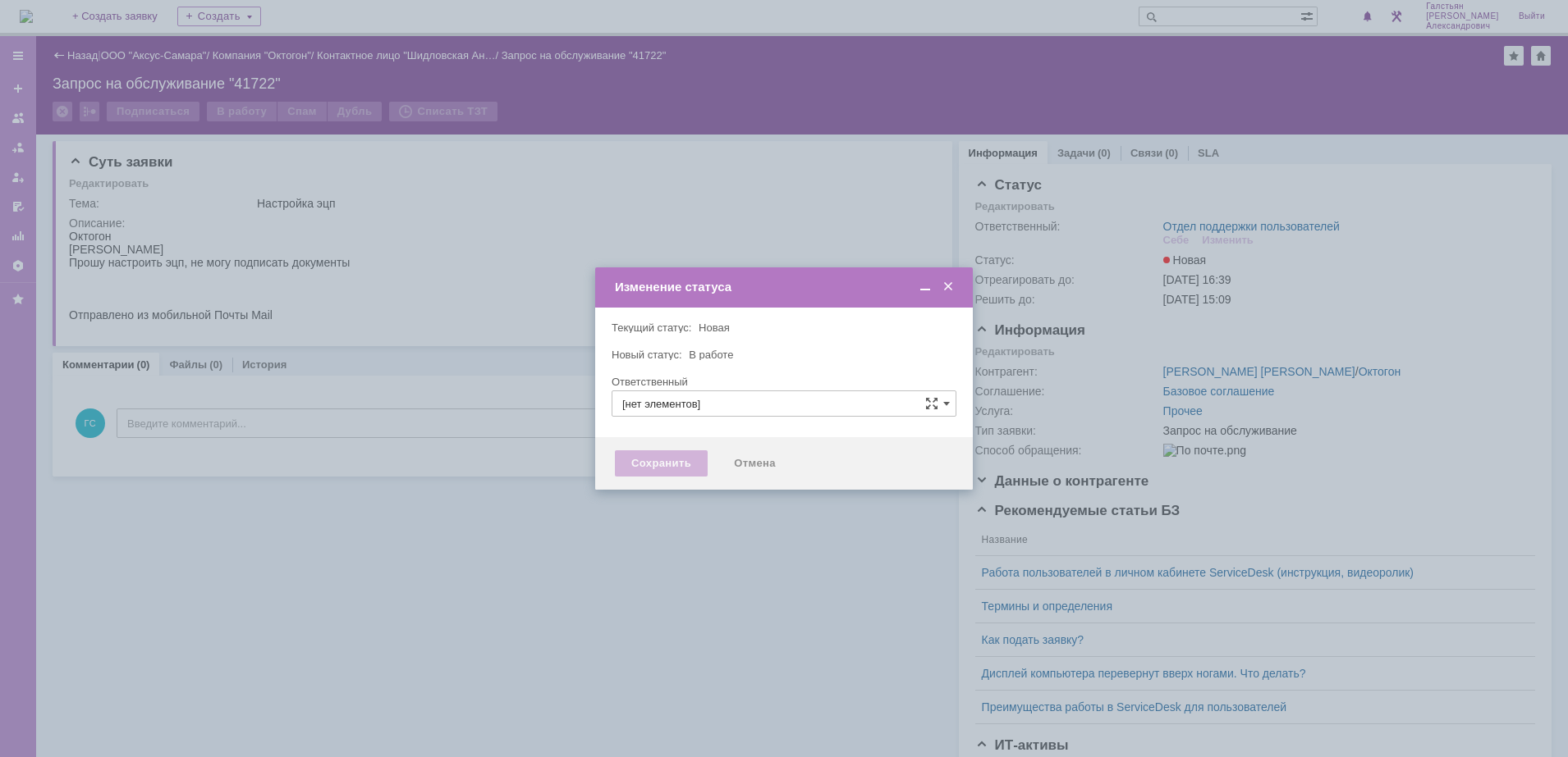
type input "Отдел поддержки пользователей"
type input "[PERSON_NAME]"
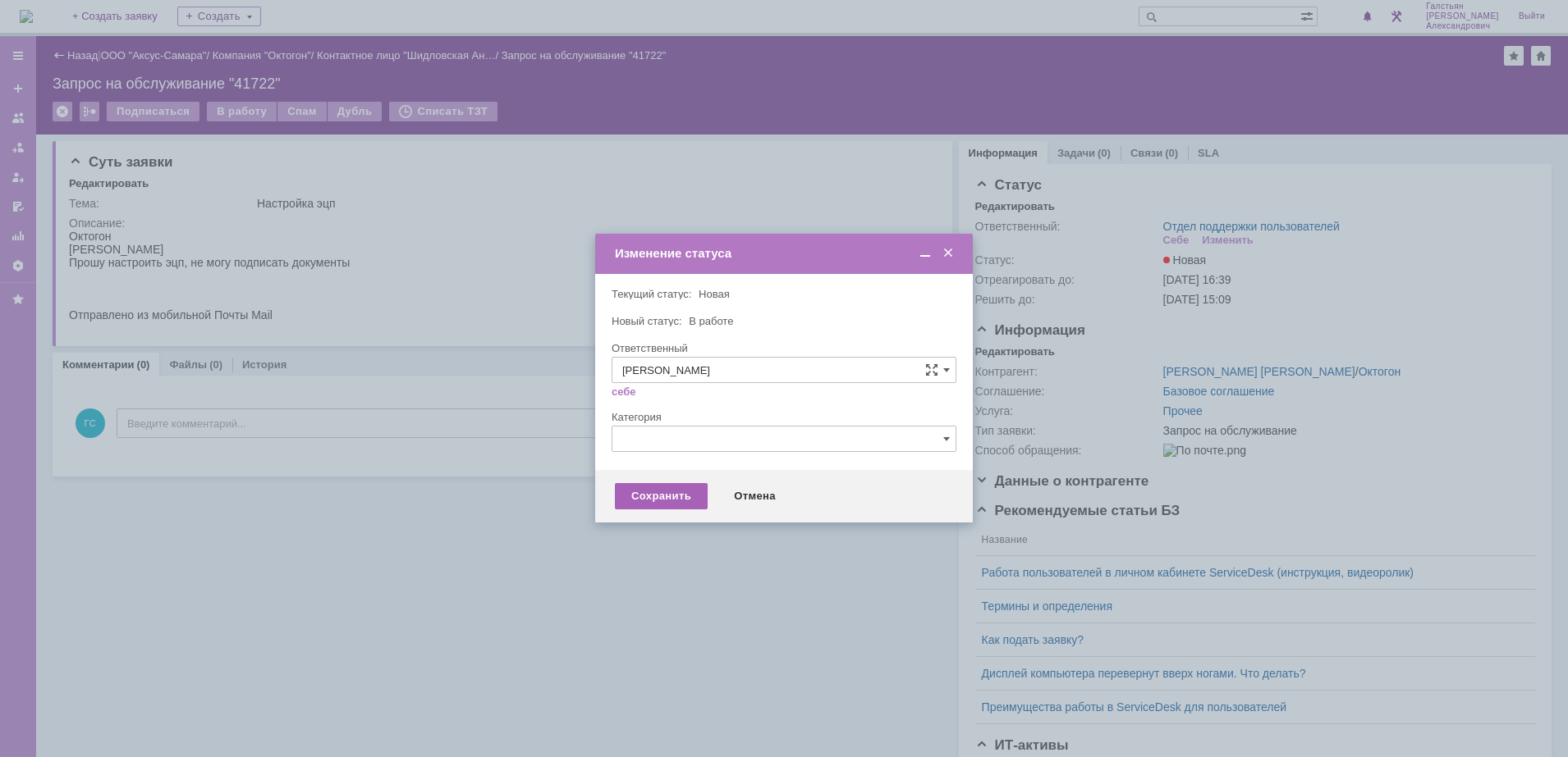
click at [649, 492] on div "Сохранить" at bounding box center [661, 496] width 93 height 26
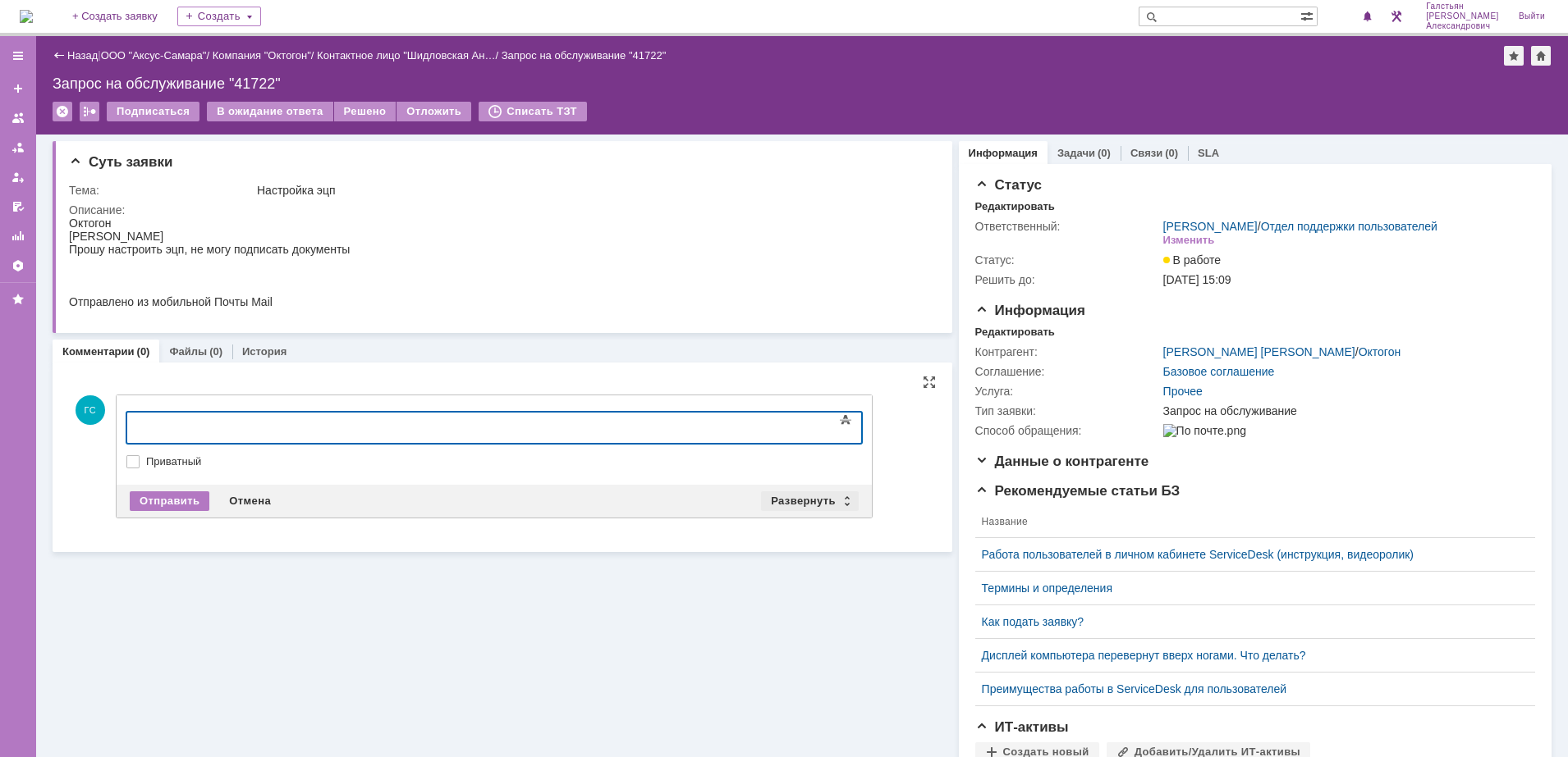
click at [802, 494] on div "Развернуть" at bounding box center [810, 502] width 97 height 19
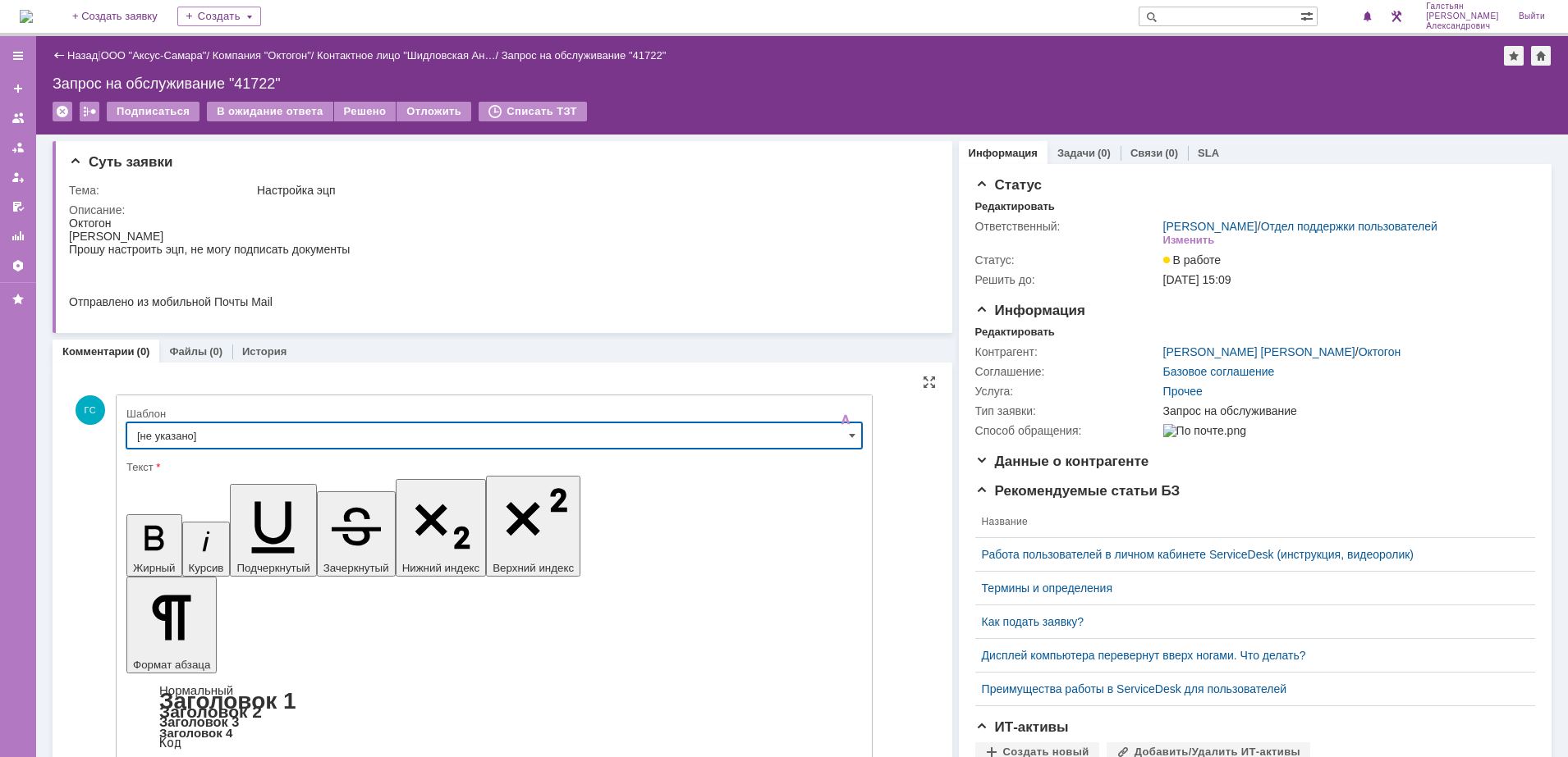
click at [419, 423] on input "[не указано]" at bounding box center [494, 435] width 736 height 26
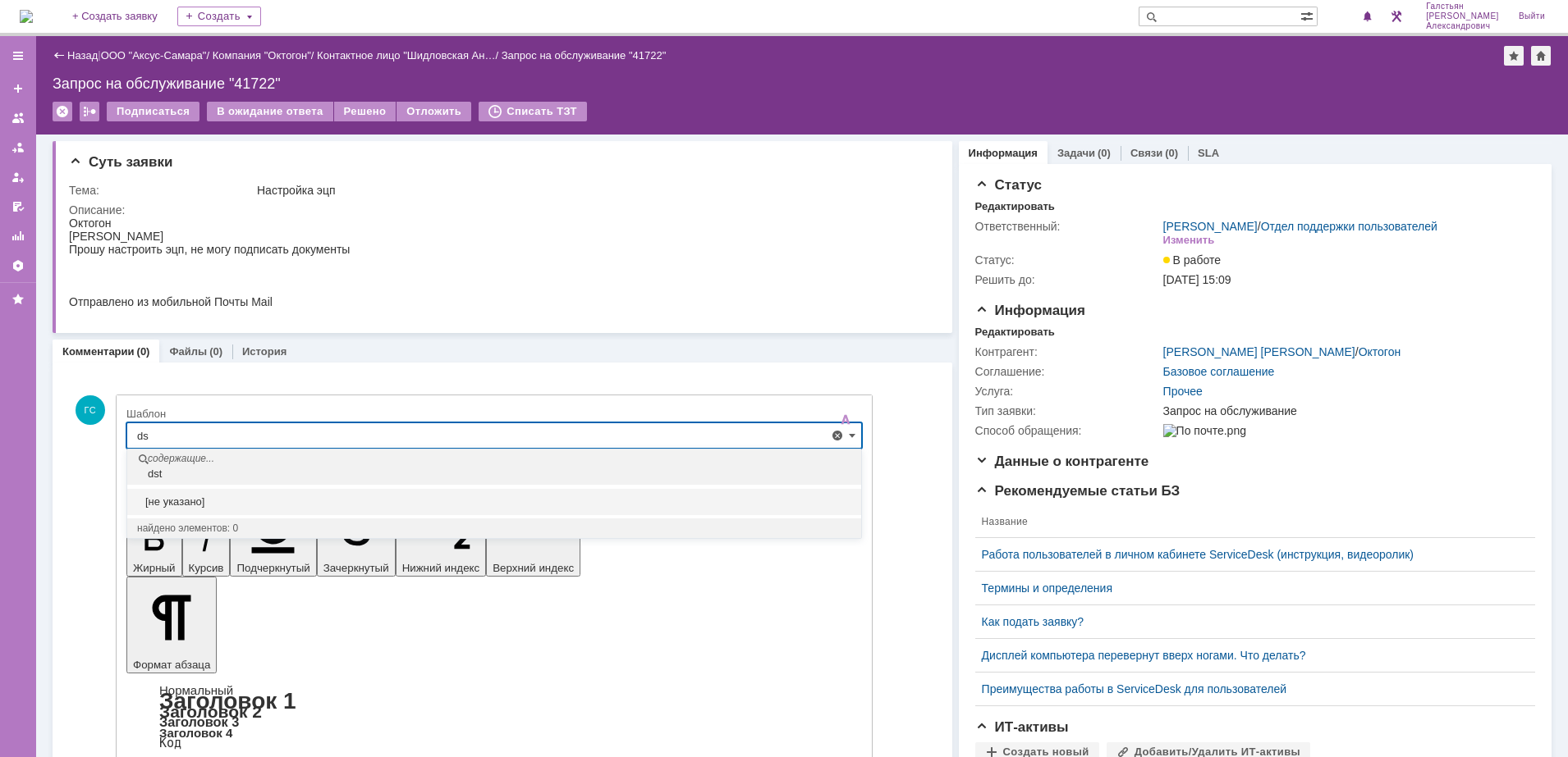
type input "d"
click at [284, 521] on div "Выезд инженера запланирован" at bounding box center [494, 529] width 734 height 26
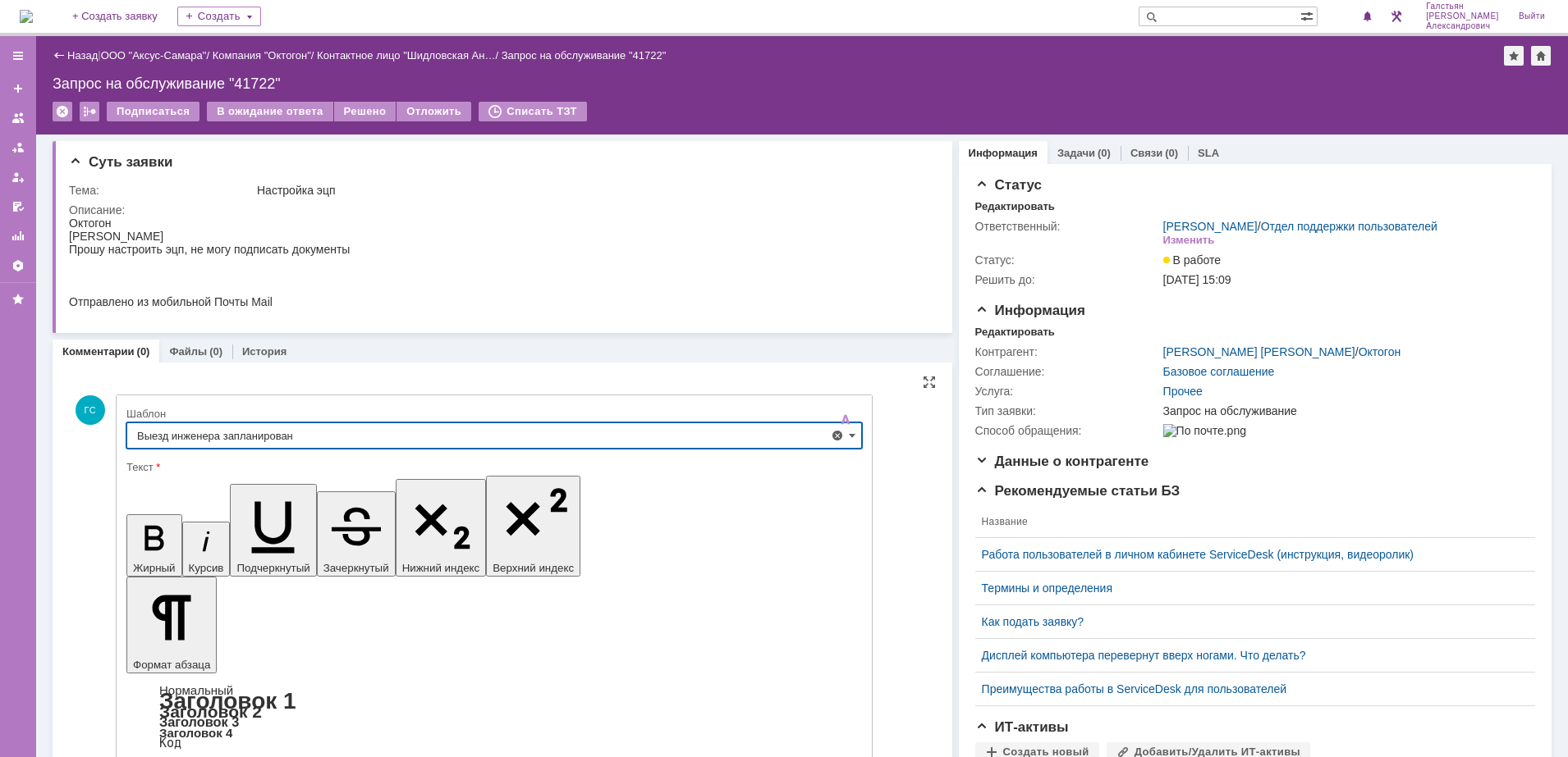
type input "Выезд инженера запланирован"
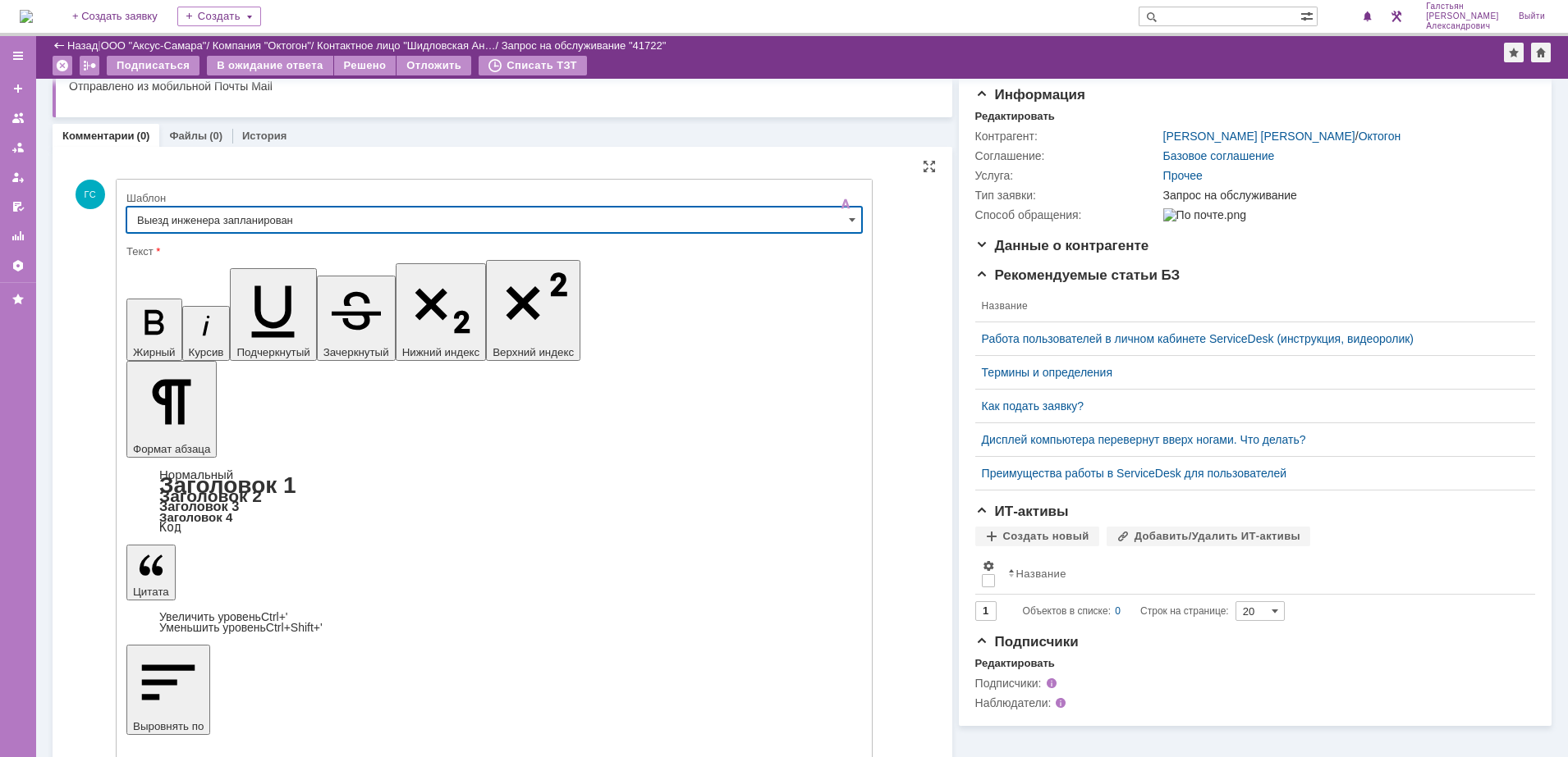
scroll to position [159, 0]
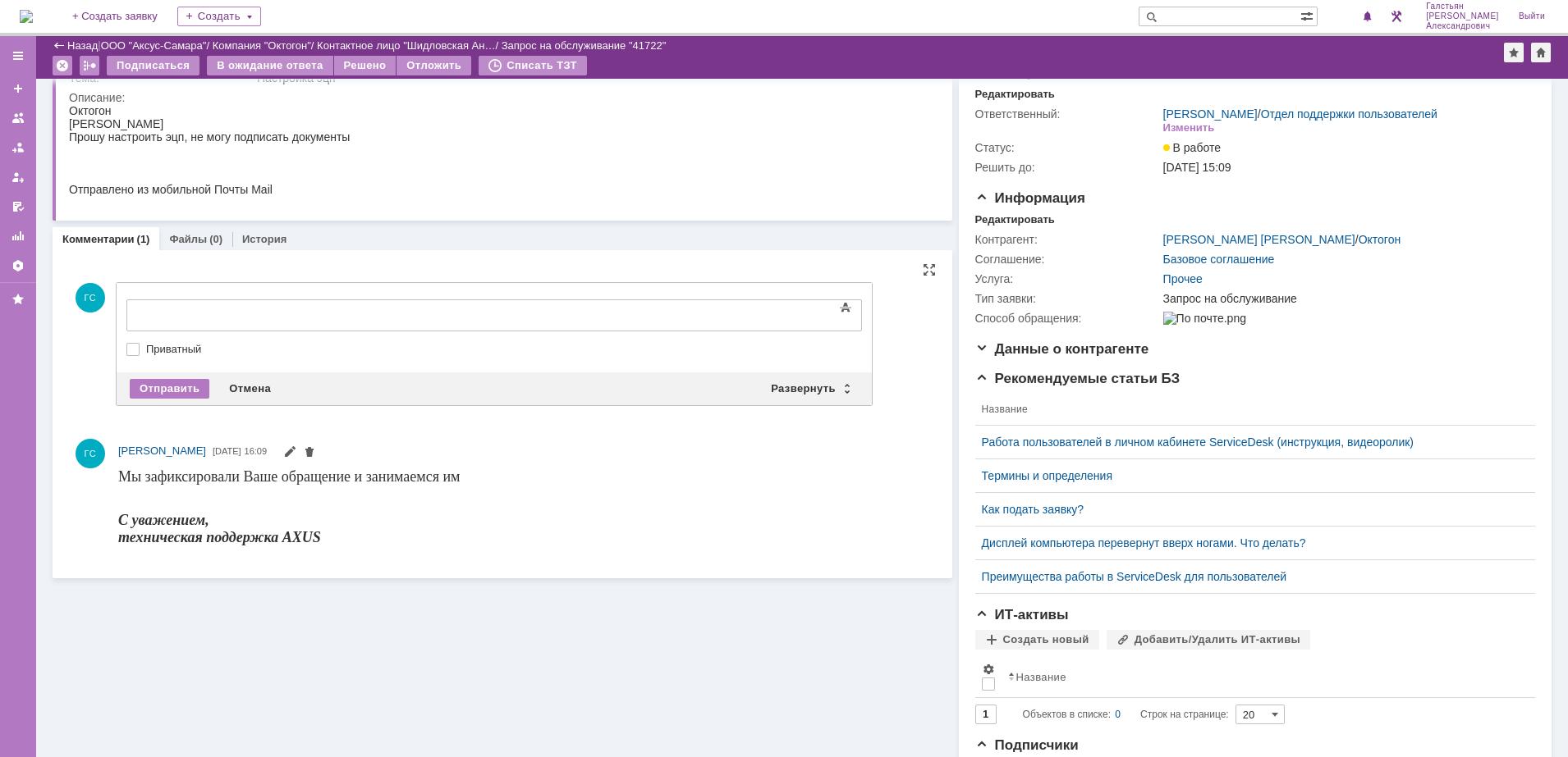
scroll to position [0, 0]
click at [159, 387] on div "Отправить" at bounding box center [170, 389] width 80 height 19
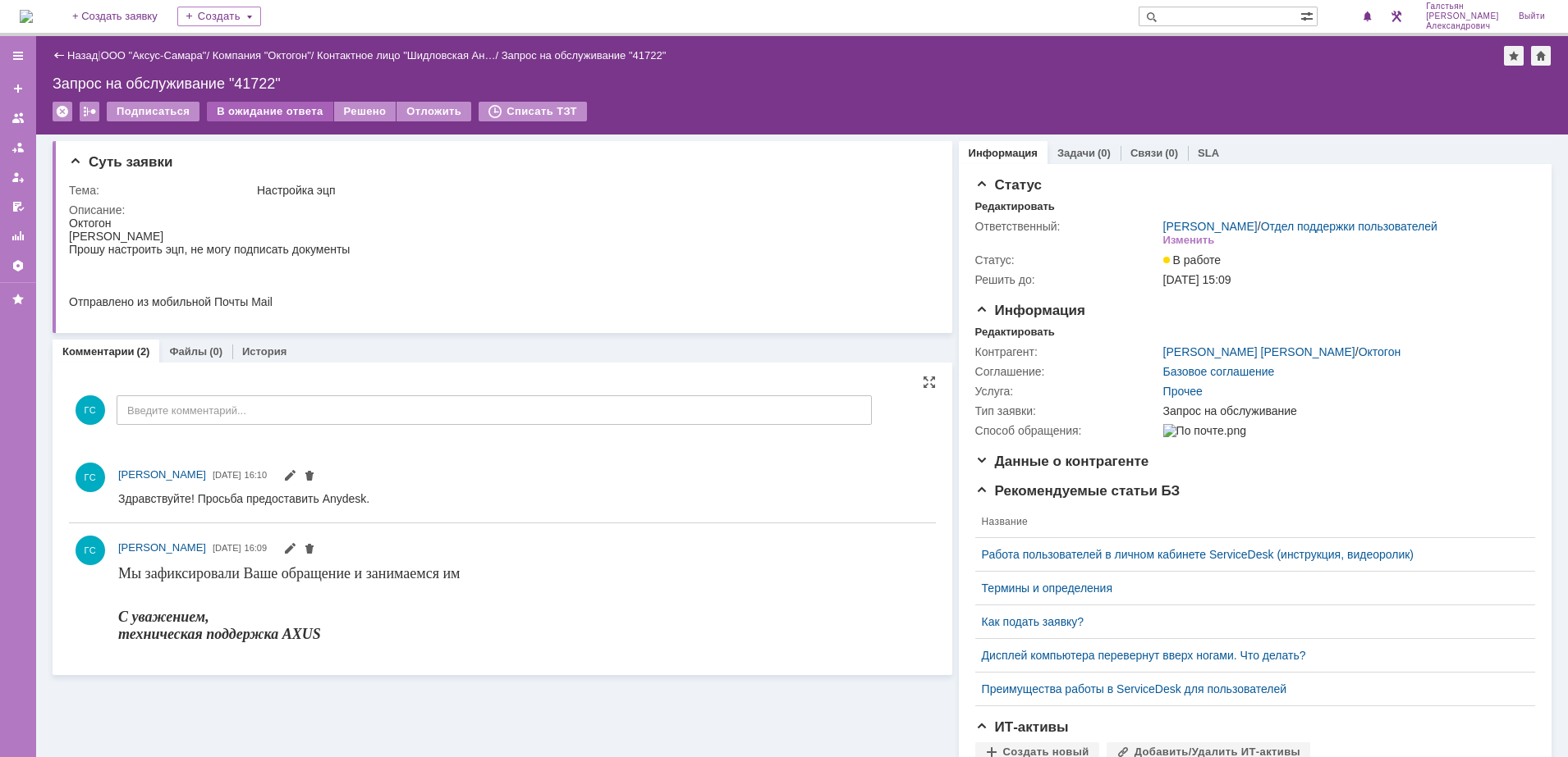
click at [283, 116] on div "В ожидание ответа" at bounding box center [269, 111] width 126 height 19
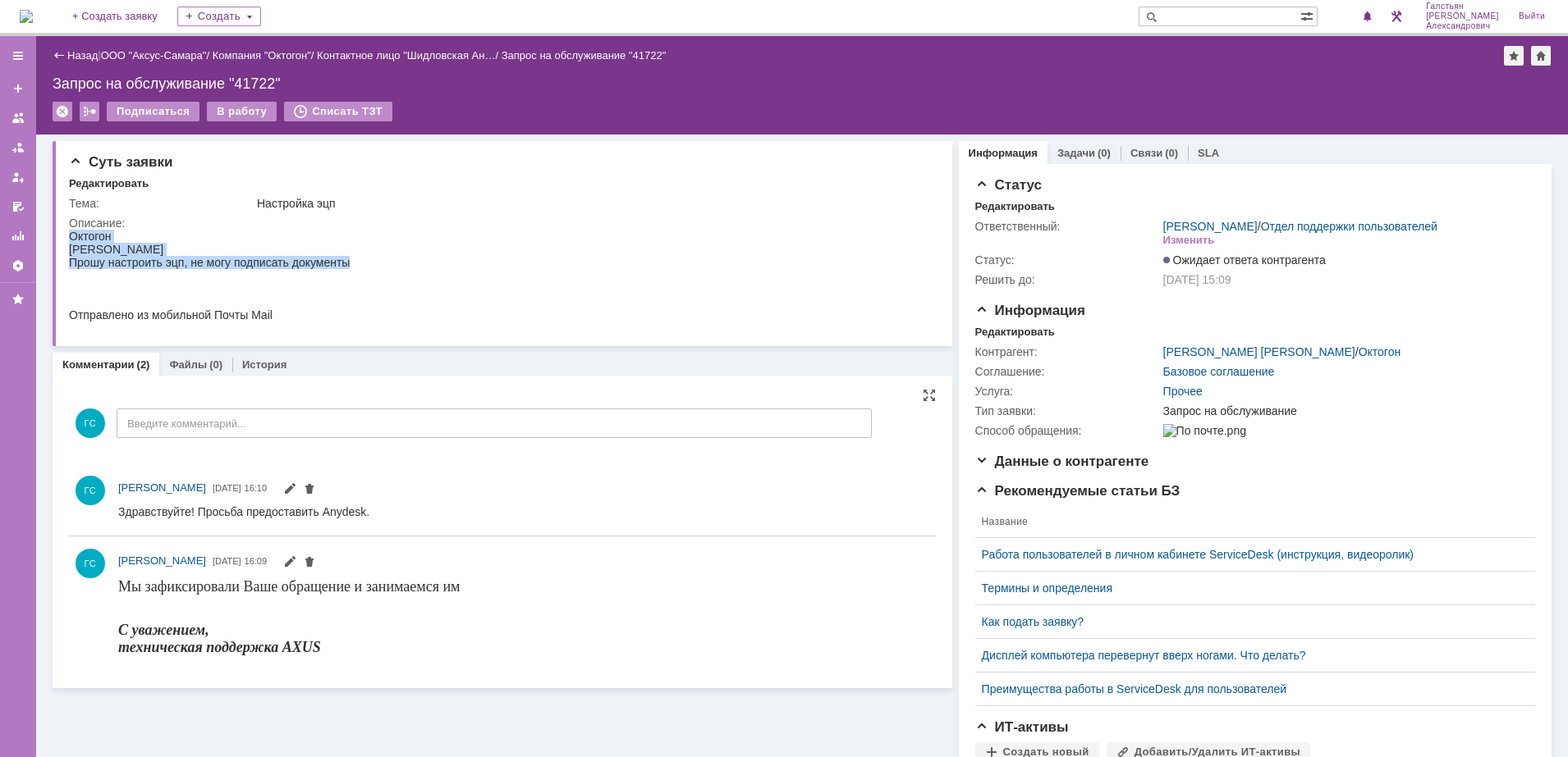
drag, startPoint x: 70, startPoint y: 236, endPoint x: 345, endPoint y: 268, distance: 276.9
click at [345, 268] on div "Октогон [PERSON_NAME] настроить эцп, не могу подписать документы Отправлено из …" at bounding box center [210, 276] width 281 height 92
copy div "Октогон [PERSON_NAME] настроить эцп, не могу подписать документы"
click at [1017, 339] on div "Редактировать" at bounding box center [1015, 331] width 80 height 13
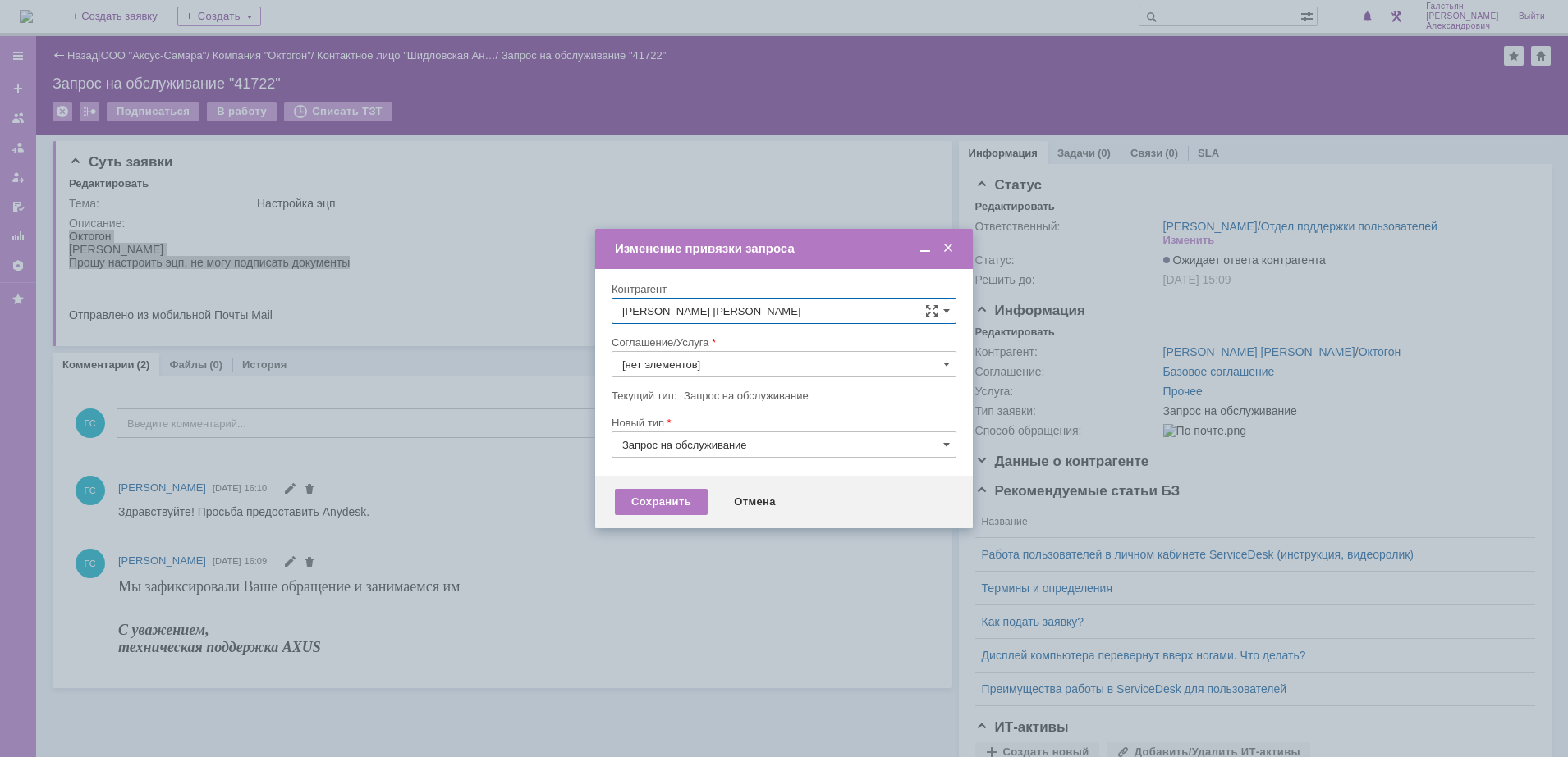
type input "Прочее"
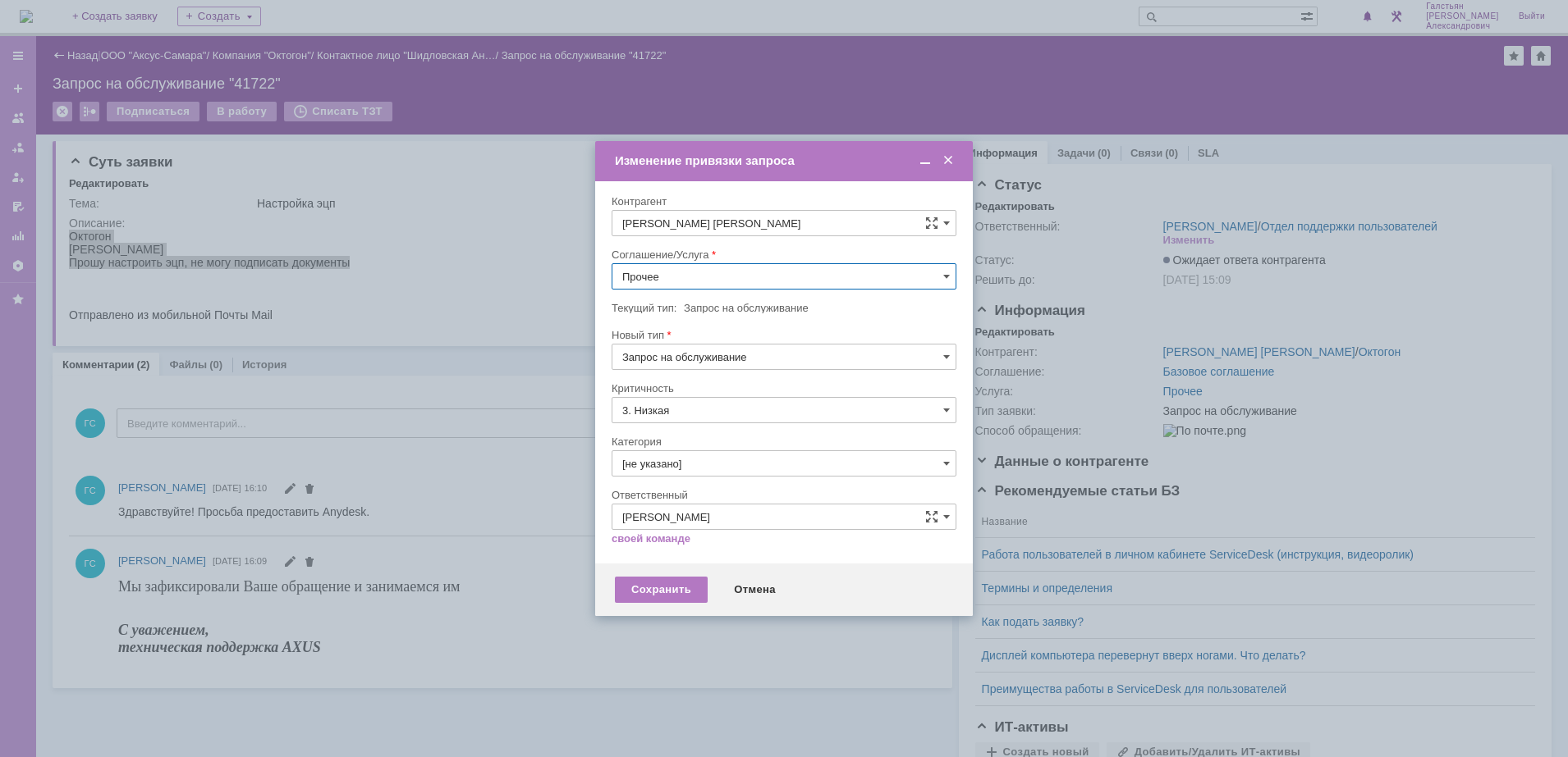
click at [742, 284] on input "Прочее" at bounding box center [784, 276] width 345 height 26
click at [762, 430] on span "АРМ_Настройка" at bounding box center [784, 435] width 324 height 13
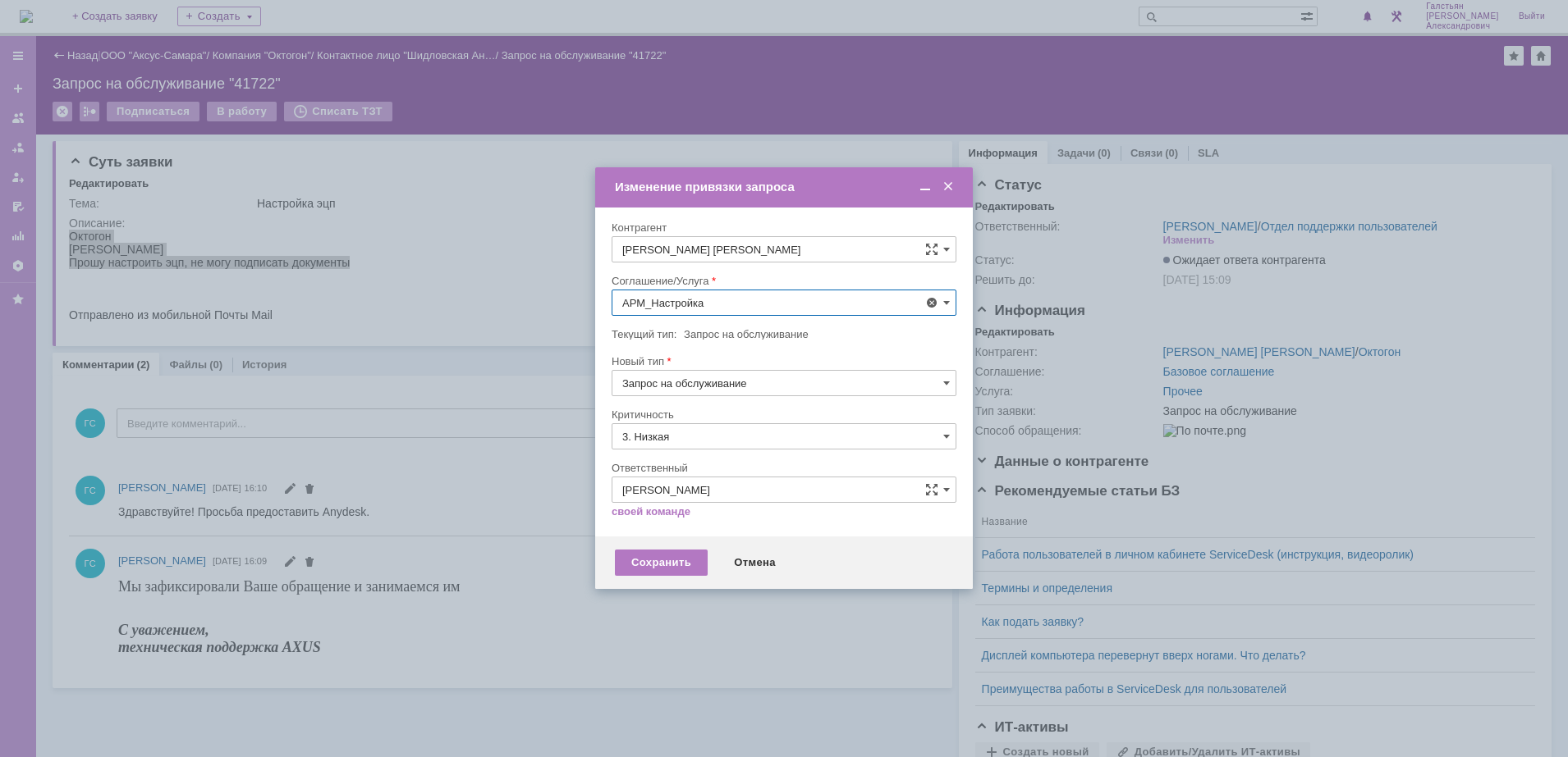
type input "АРМ_Настройка"
click at [713, 445] on input "3. Низкая" at bounding box center [784, 436] width 345 height 26
click at [700, 467] on span "[не указано]" at bounding box center [784, 467] width 324 height 13
type input "[не указано]"
click at [667, 567] on div "Сохранить" at bounding box center [661, 562] width 93 height 26
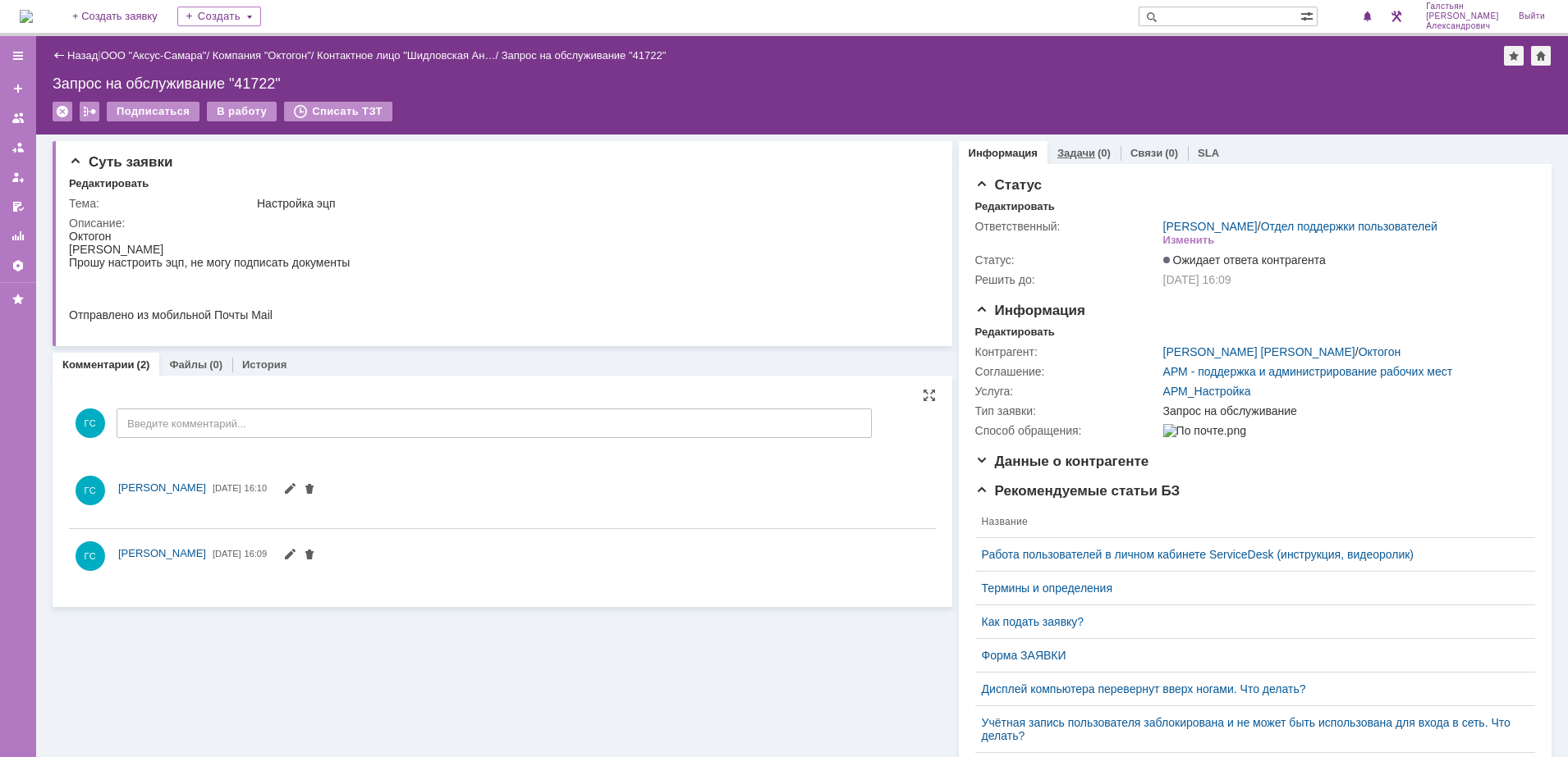
click at [1067, 155] on link "Задачи" at bounding box center [1076, 153] width 38 height 13
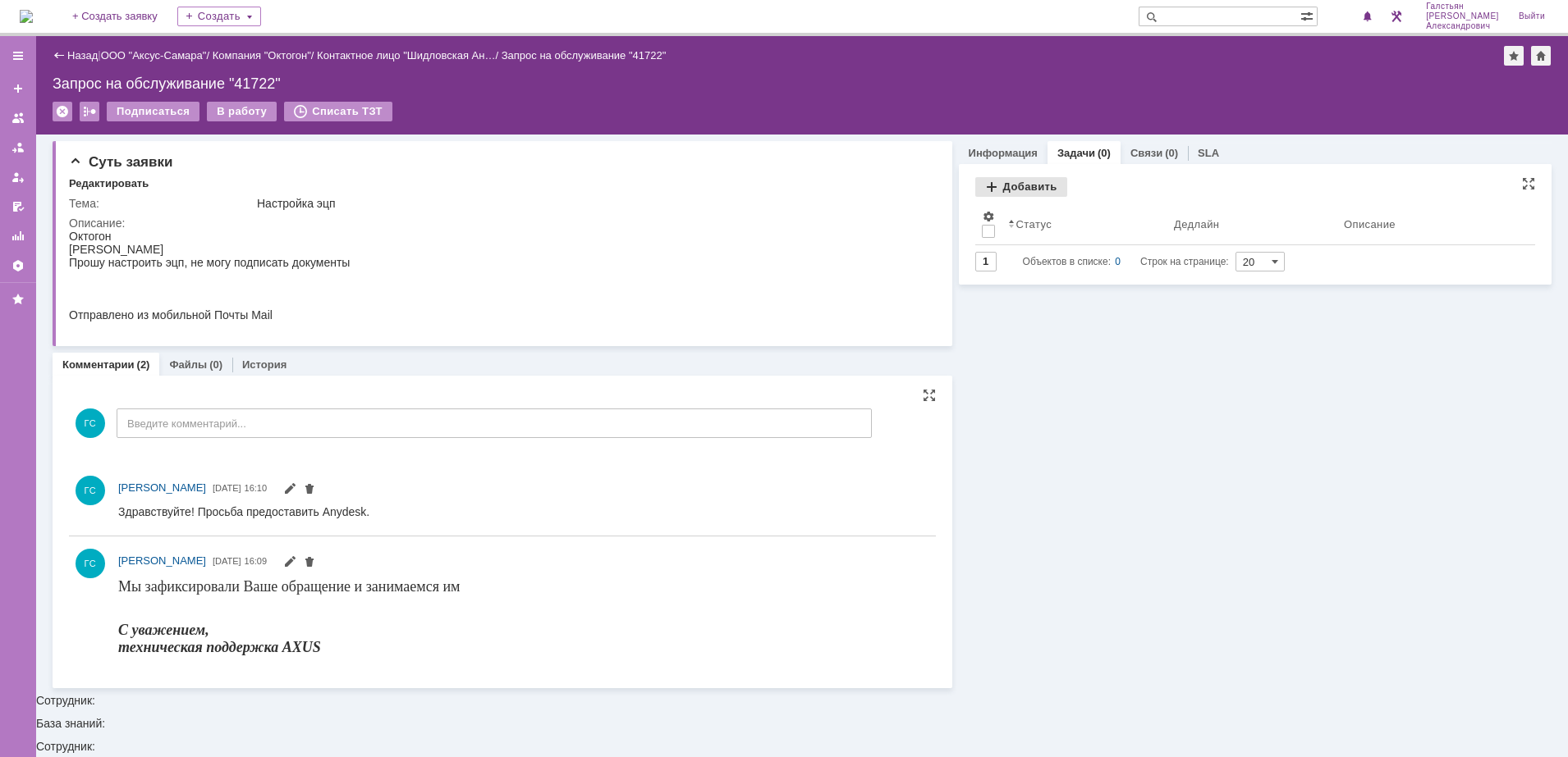
click at [1009, 190] on div "Добавить" at bounding box center [1021, 187] width 92 height 19
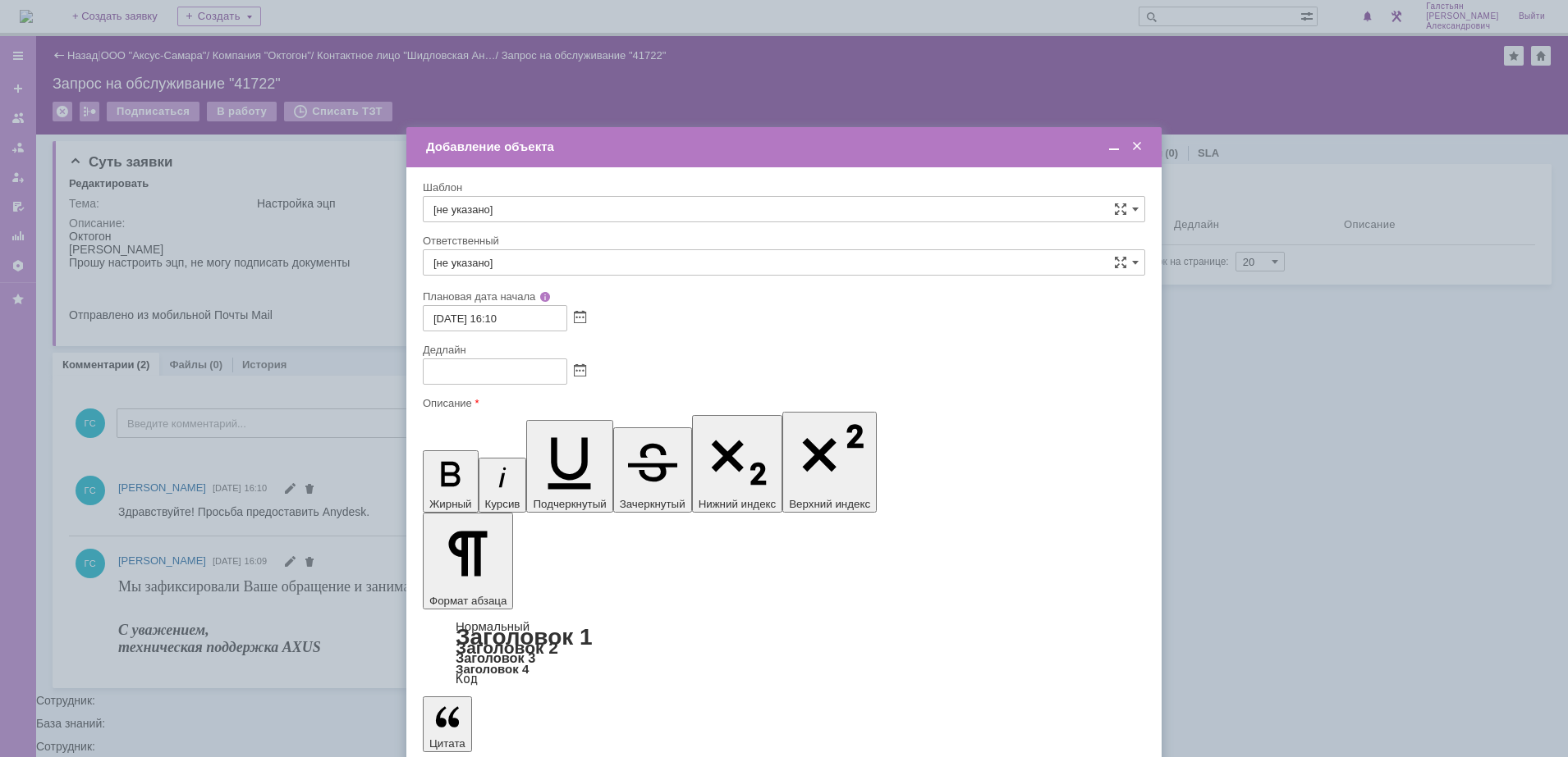
click at [575, 370] on span at bounding box center [580, 371] width 13 height 13
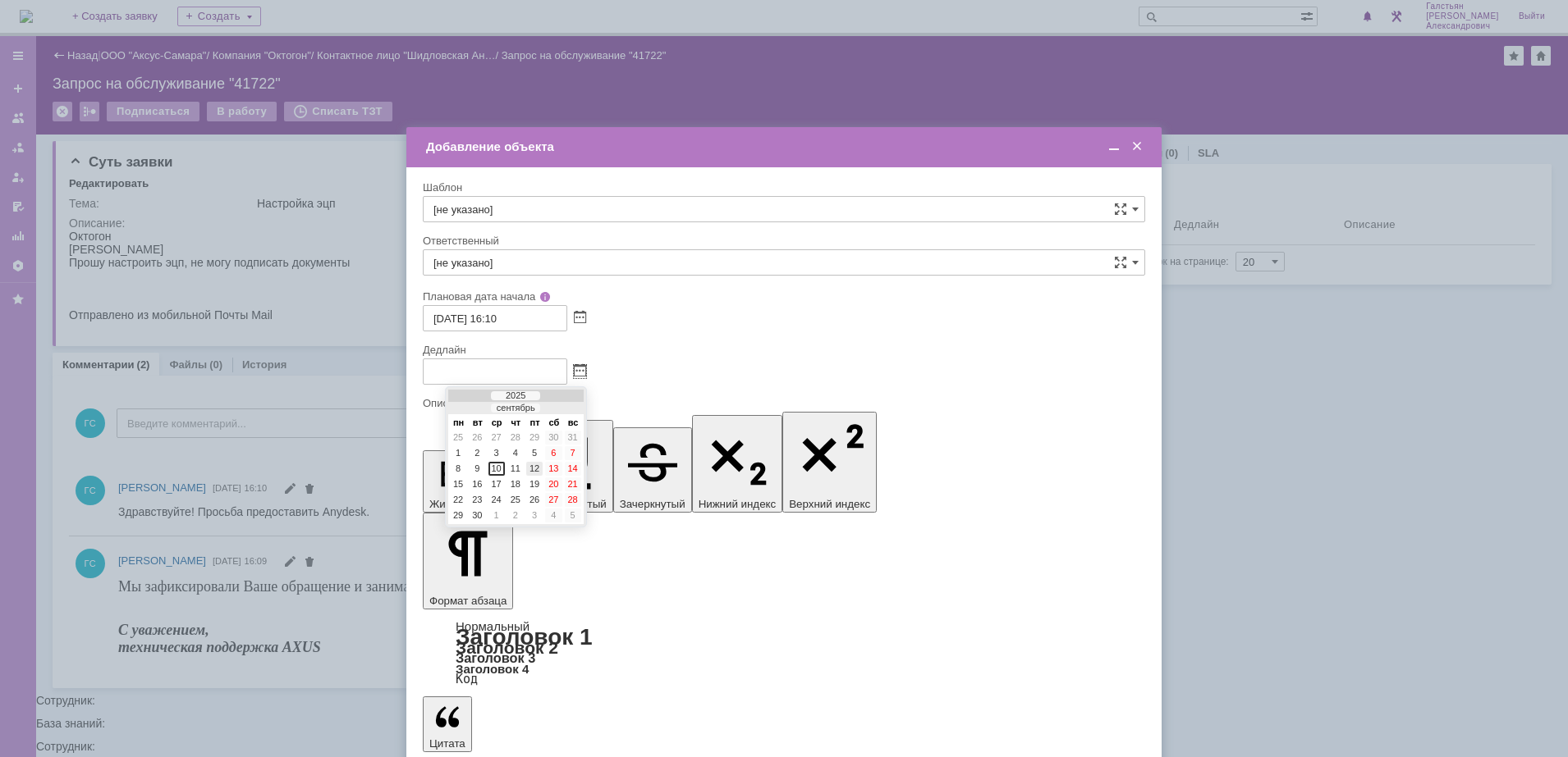
click at [533, 471] on div "12" at bounding box center [534, 469] width 17 height 14
type input "[DATE] 16:10"
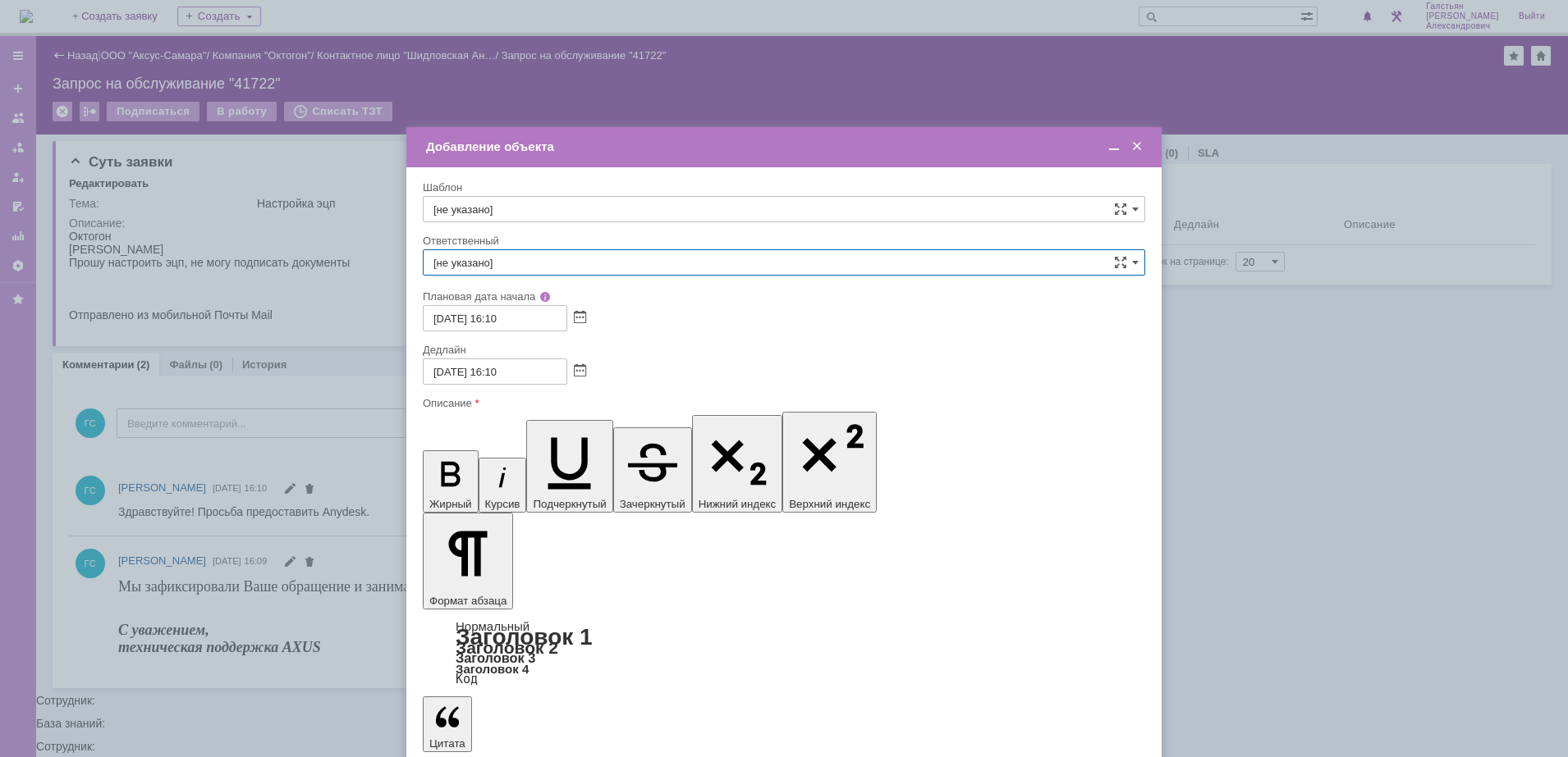
click at [512, 263] on input "[не указано]" at bounding box center [784, 262] width 722 height 26
click at [498, 370] on div "[PERSON_NAME] [PERSON_NAME]" at bounding box center [784, 382] width 721 height 26
type input "[PERSON_NAME] [PERSON_NAME]"
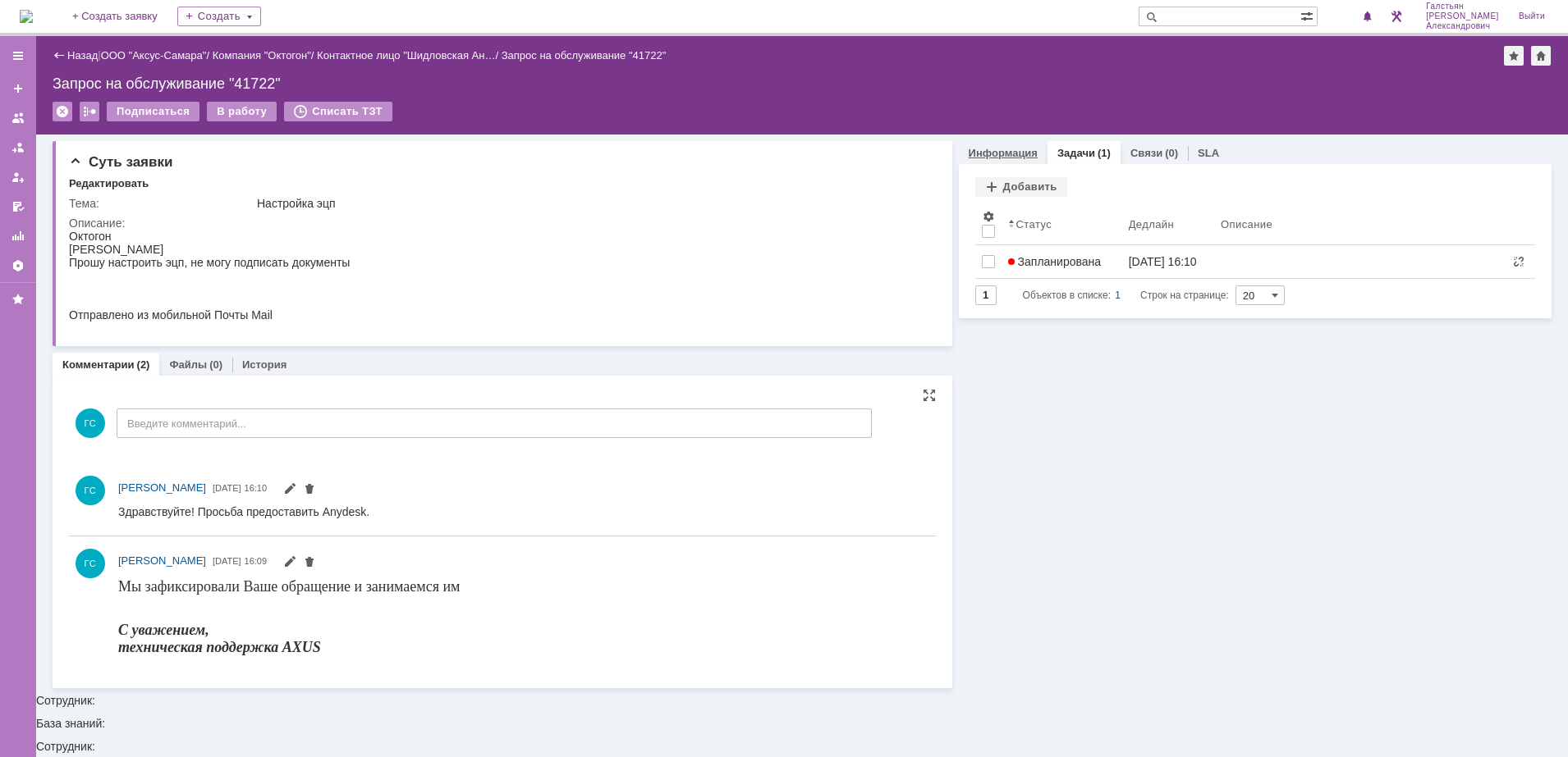
click at [997, 148] on link "Информация" at bounding box center [1003, 153] width 69 height 13
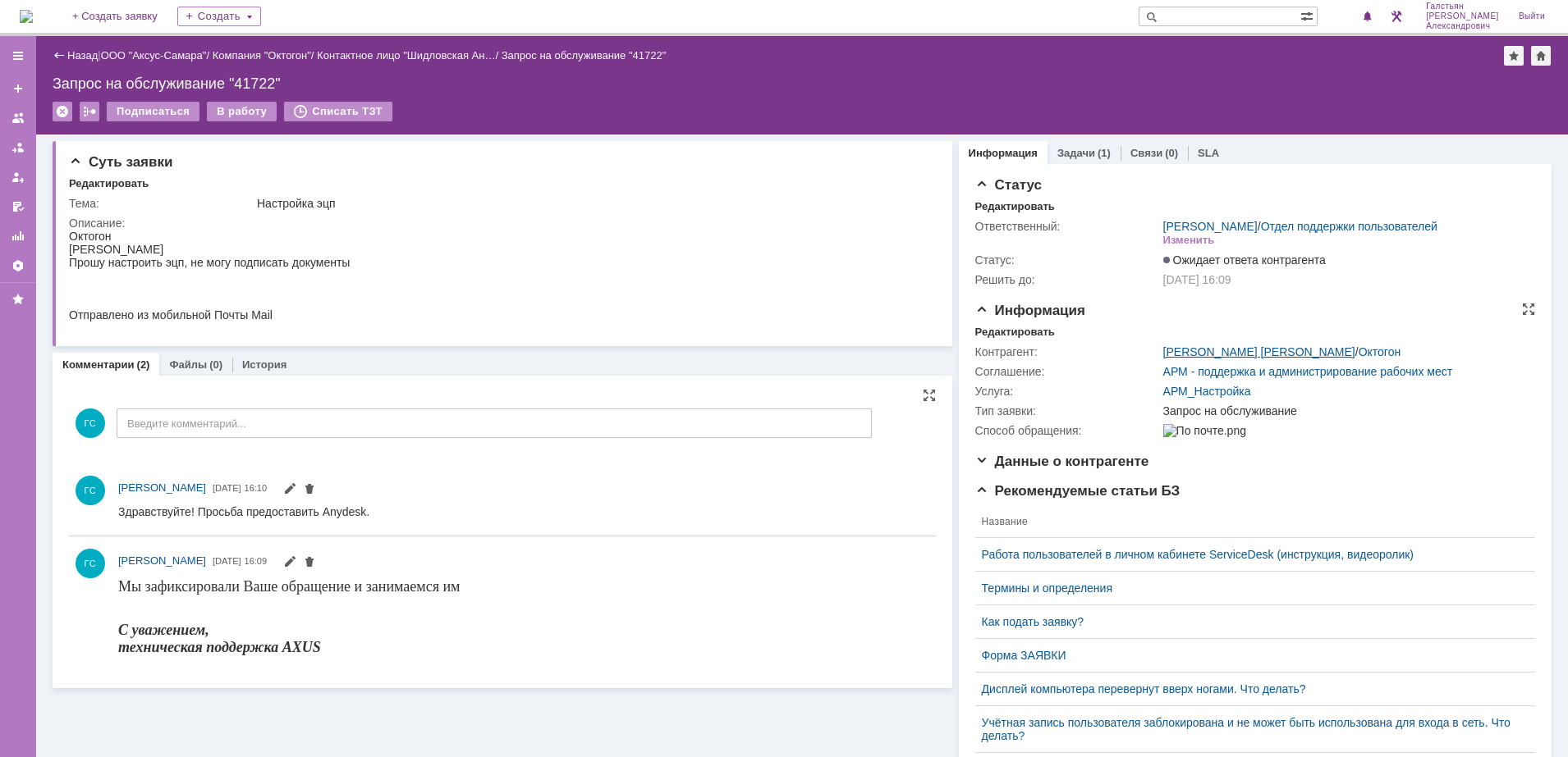
click at [1191, 359] on link "[PERSON_NAME] [PERSON_NAME]" at bounding box center [1259, 352] width 192 height 13
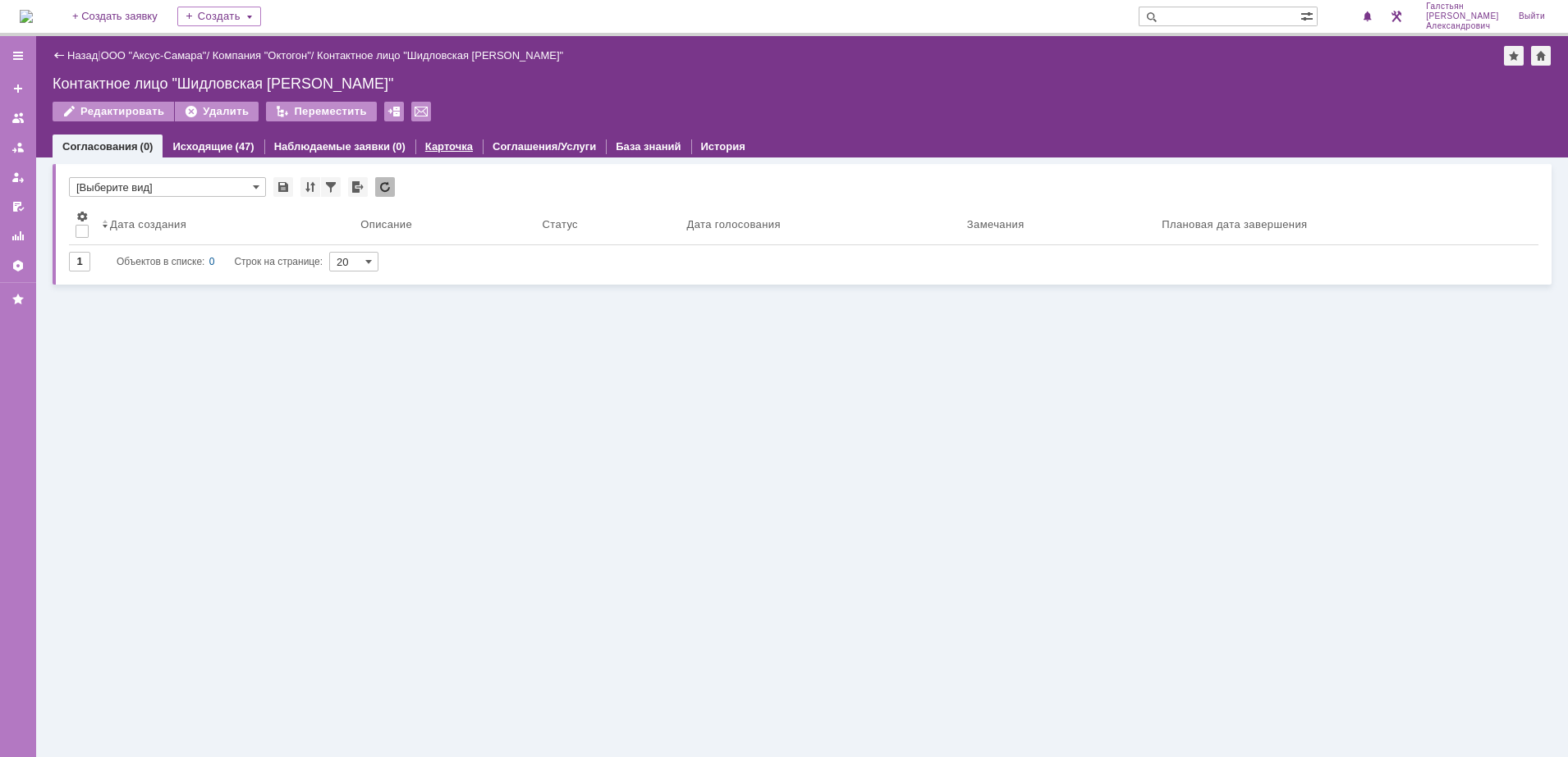
click at [452, 143] on link "Карточка" at bounding box center [448, 146] width 48 height 13
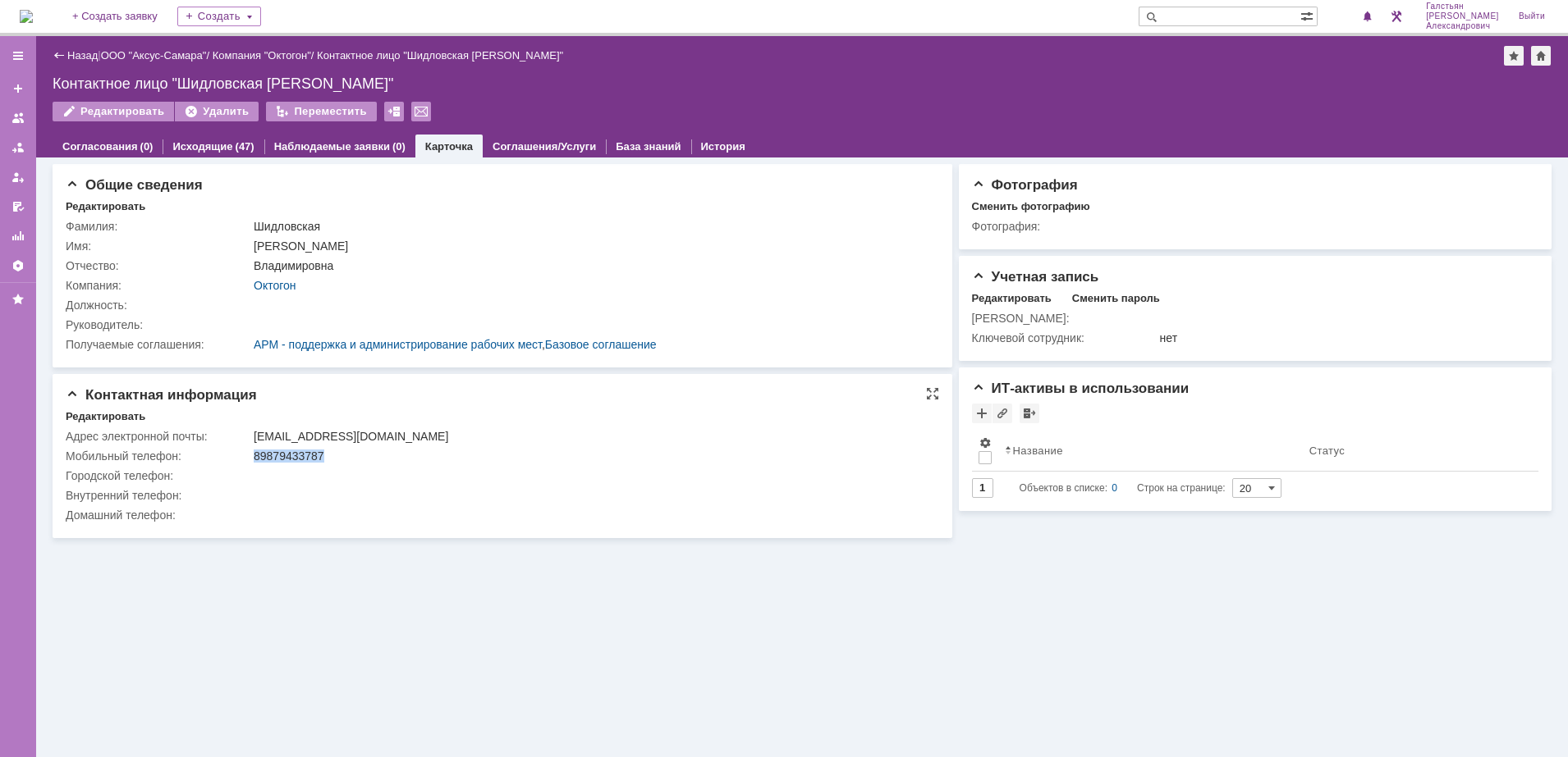
drag, startPoint x: 325, startPoint y: 460, endPoint x: 237, endPoint y: 455, distance: 88.1
click at [237, 455] on tr "Мобильный телефон: [PHONE_NUMBER]" at bounding box center [497, 456] width 864 height 19
copy tr "89879433787"
click at [85, 53] on link "Назад" at bounding box center [82, 56] width 30 height 13
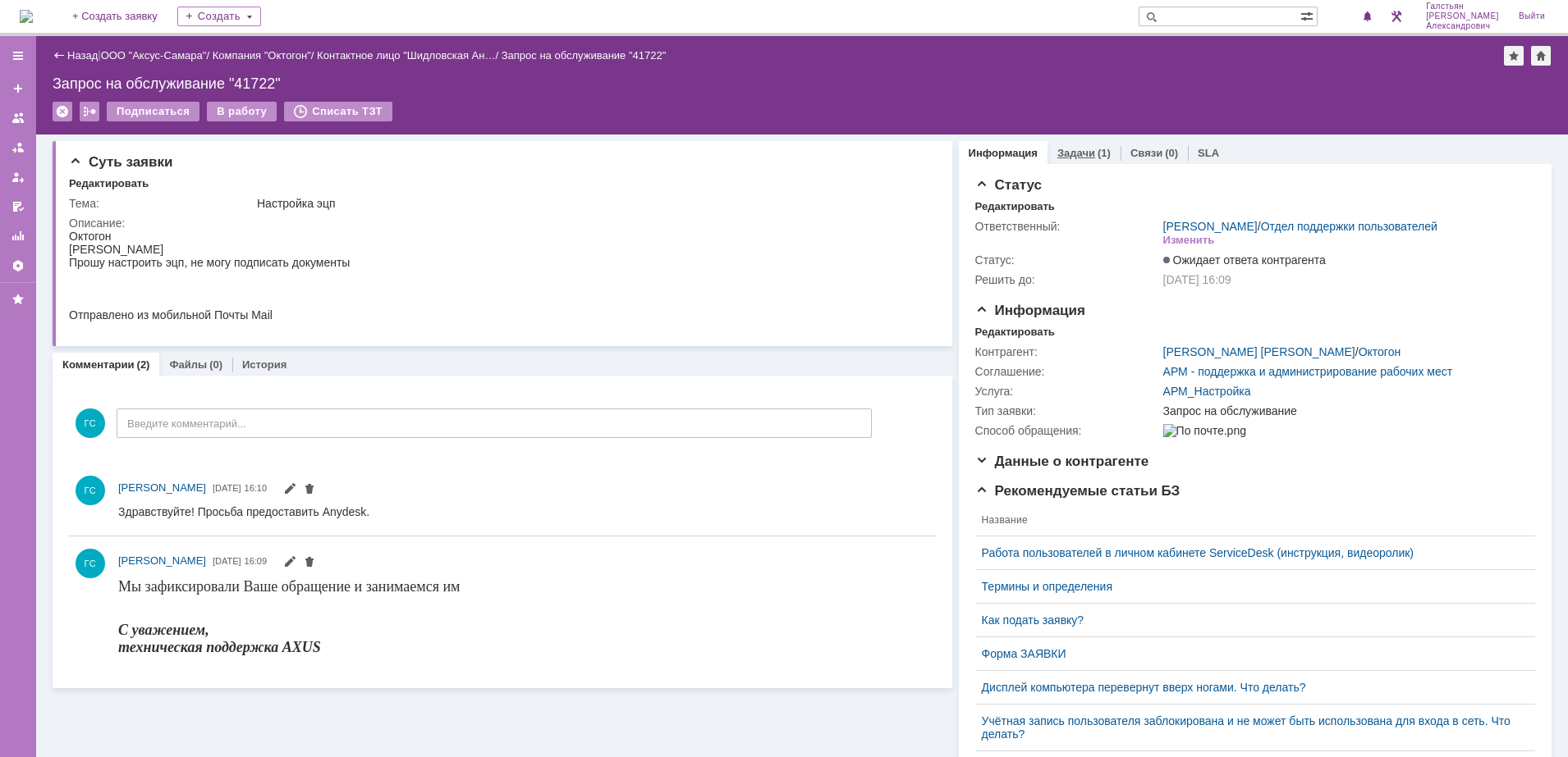
click at [1070, 151] on link "Задачи" at bounding box center [1076, 153] width 38 height 13
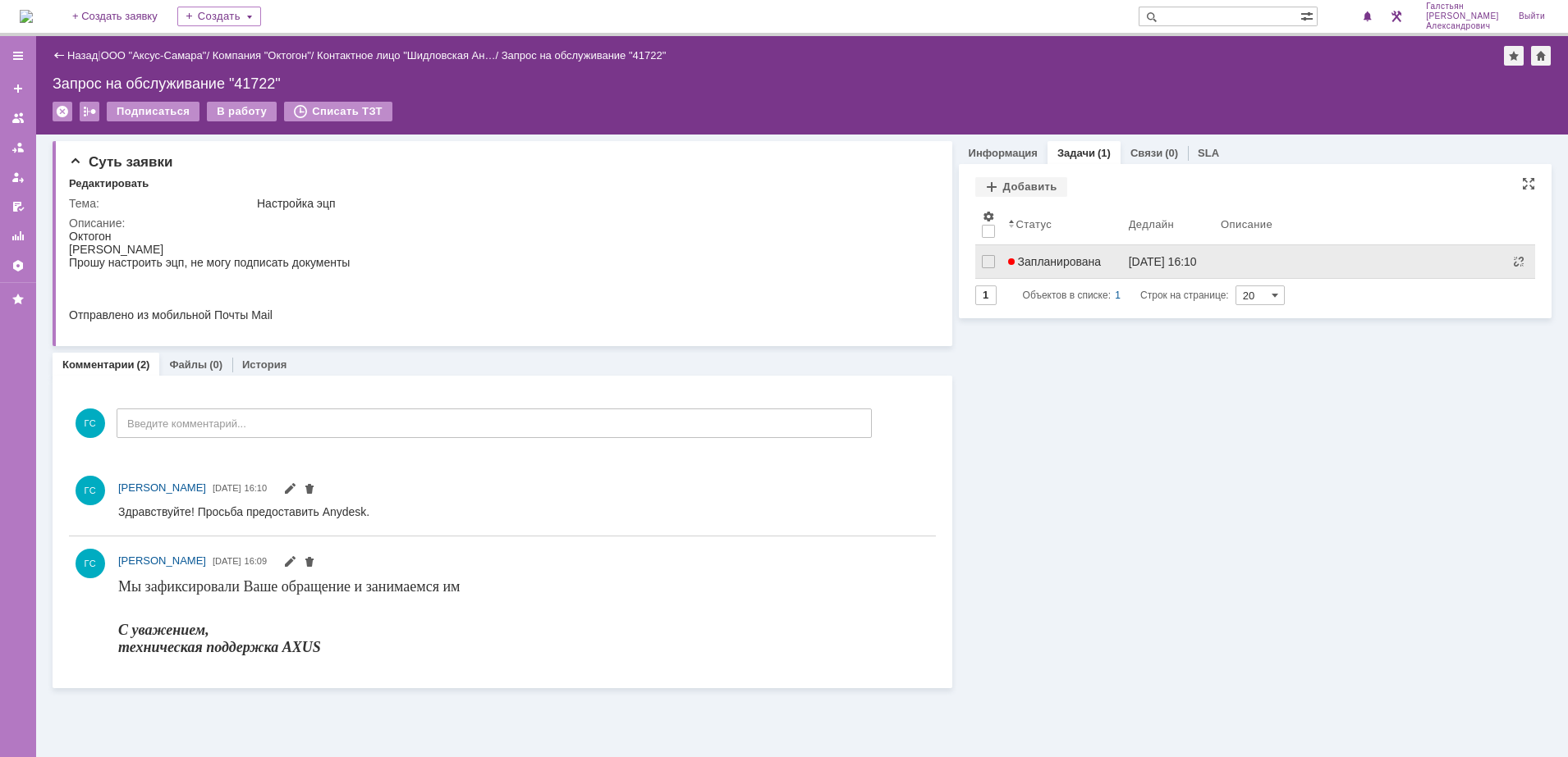
click at [1049, 257] on span "Запланирована" at bounding box center [1054, 261] width 94 height 13
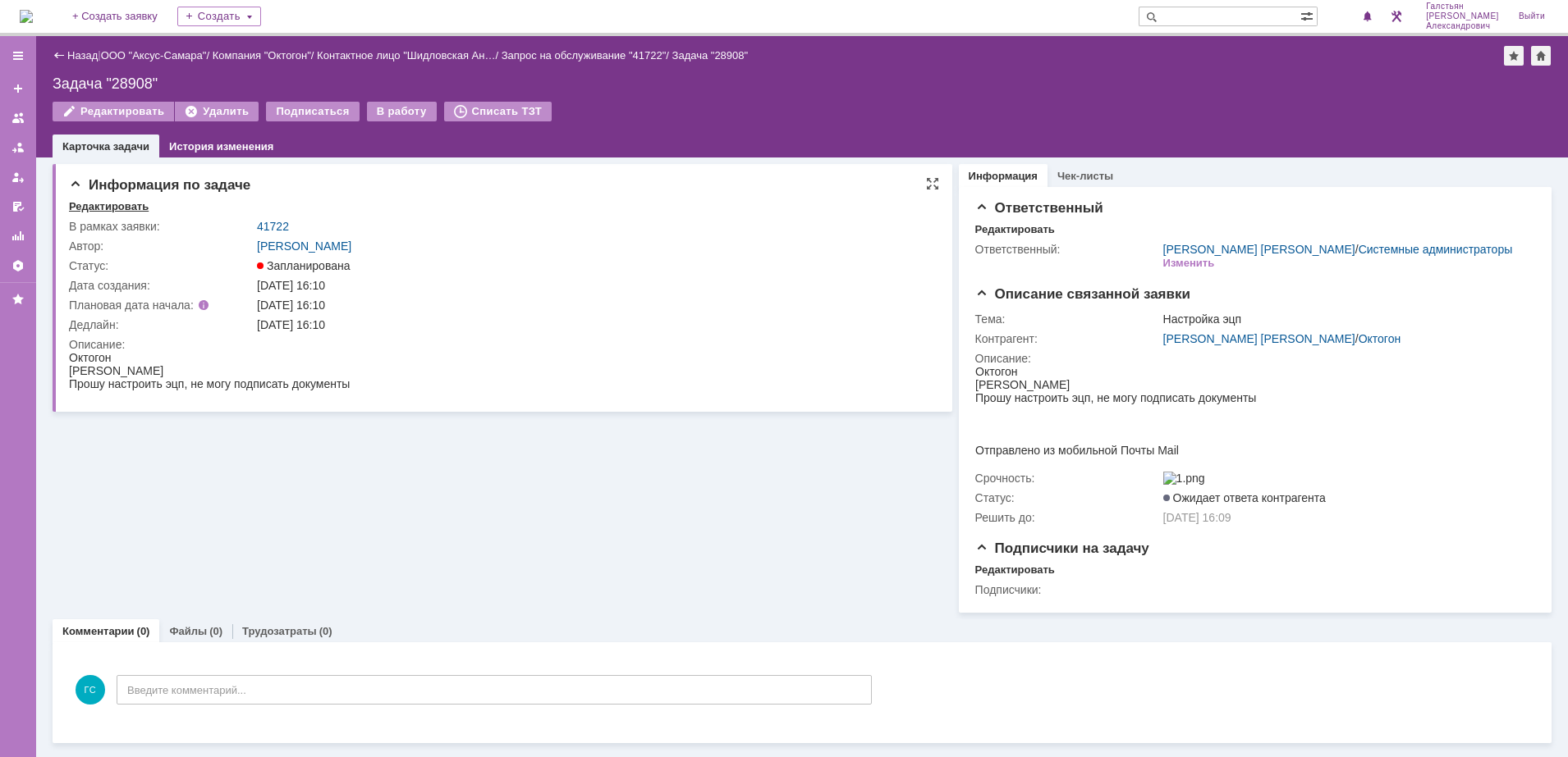
click at [115, 205] on div "Редактировать" at bounding box center [109, 207] width 80 height 13
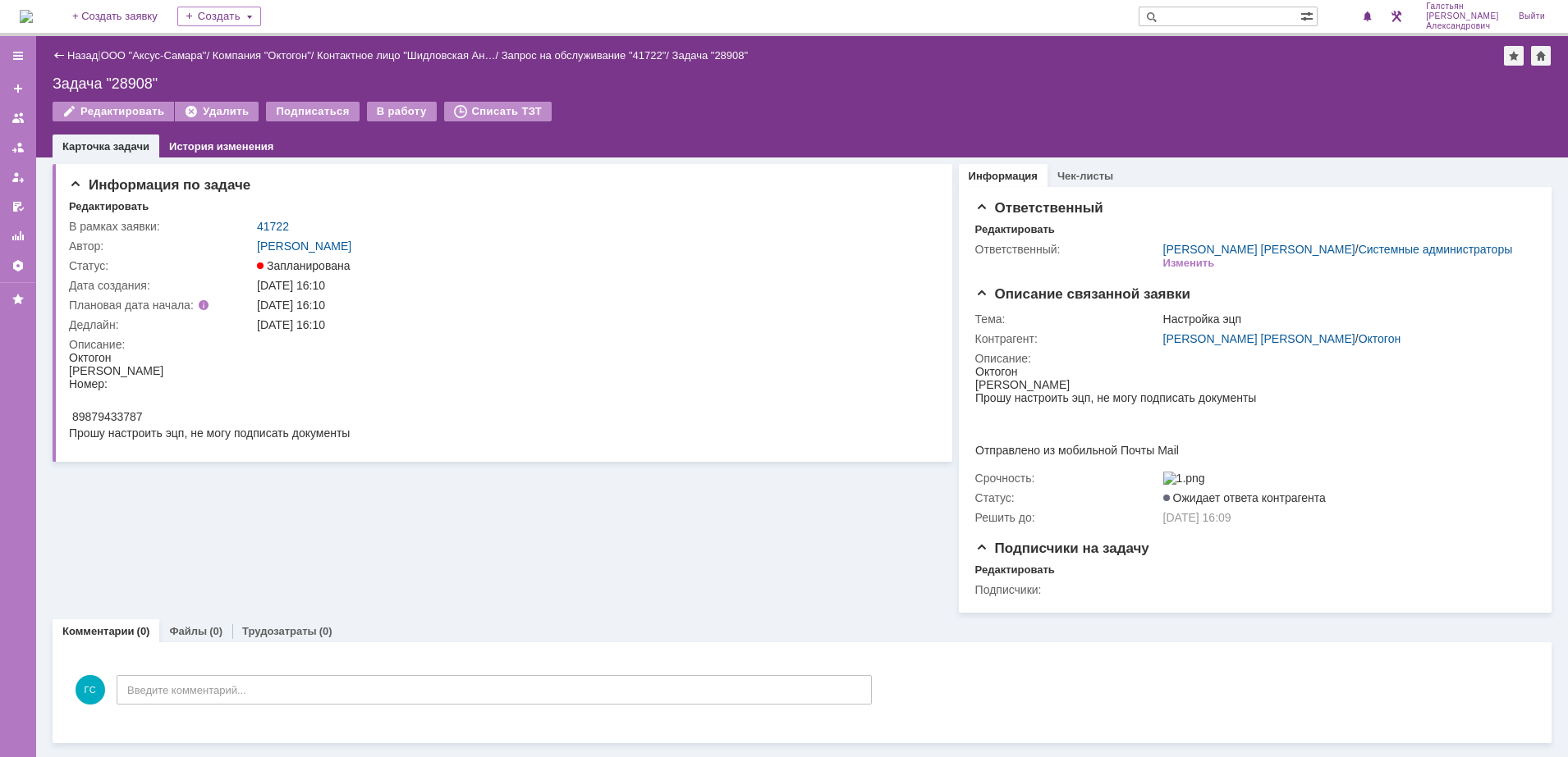
click at [33, 13] on img at bounding box center [25, 16] width 13 height 13
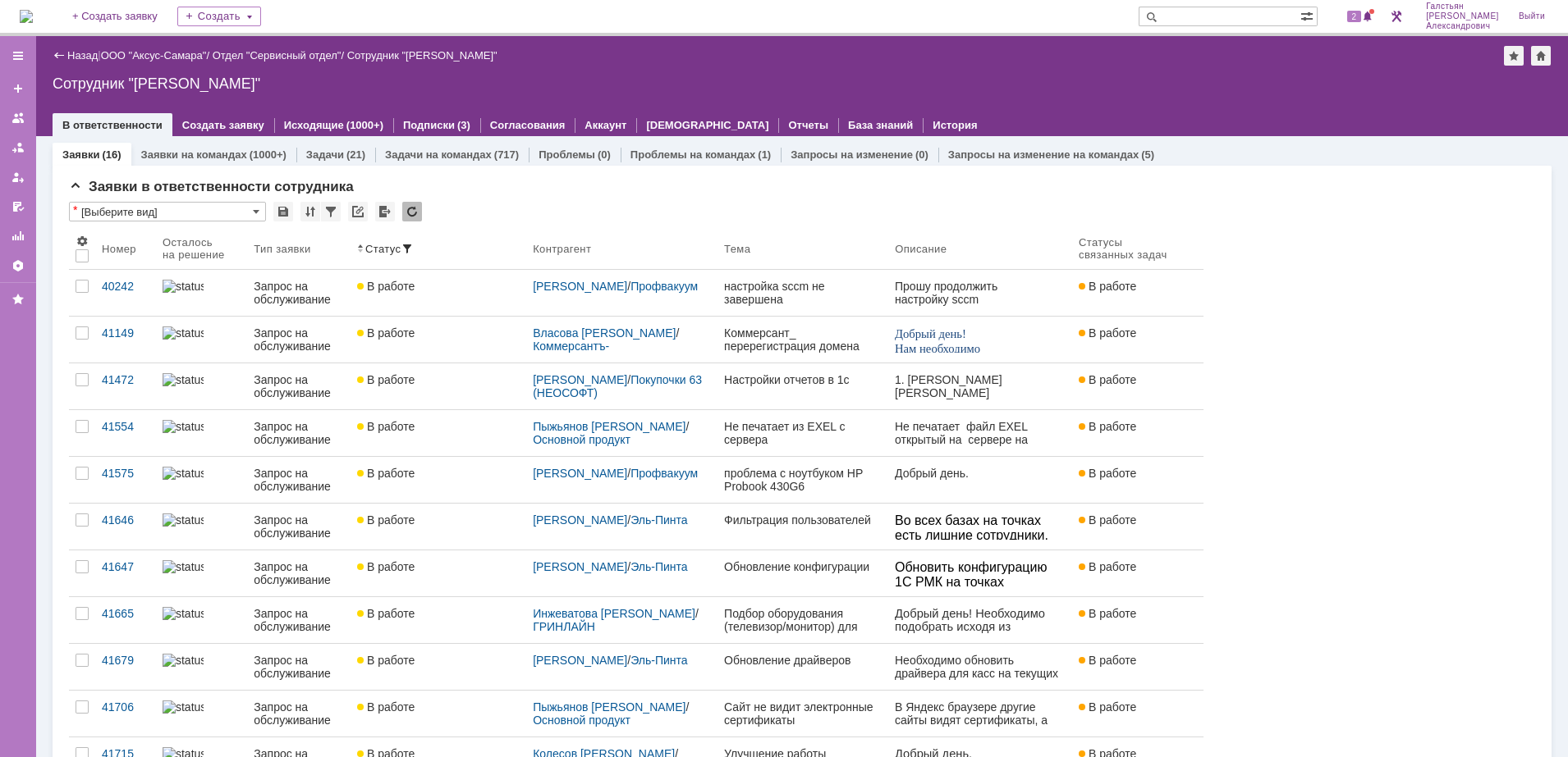
click at [1358, 34] on div "На домашнюю + Создать заявку Создать 2 [PERSON_NAME]" at bounding box center [784, 18] width 1568 height 36
click at [1361, 19] on span "2" at bounding box center [1354, 17] width 15 height 12
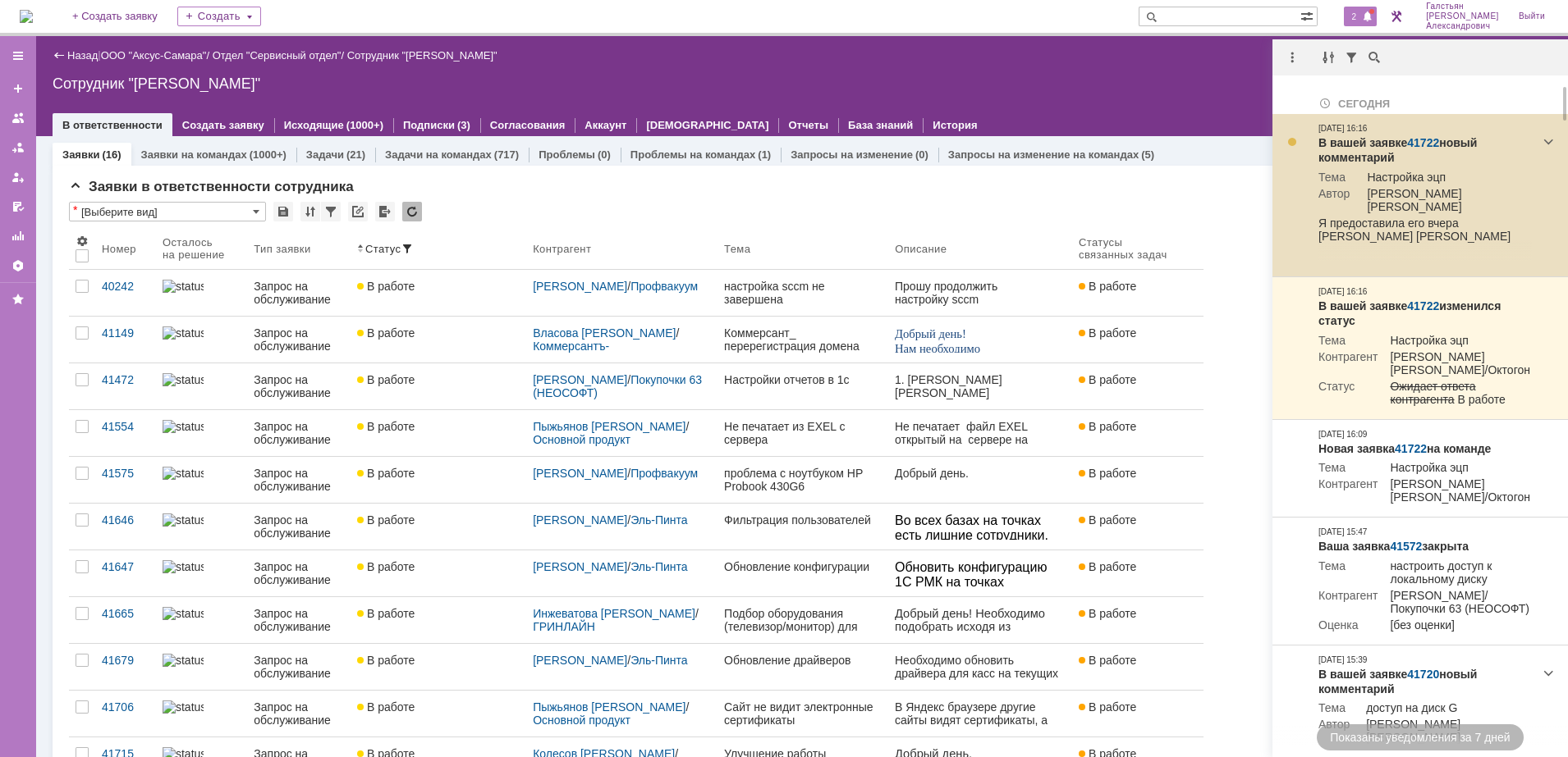
click at [1422, 143] on link "41722" at bounding box center [1423, 142] width 32 height 13
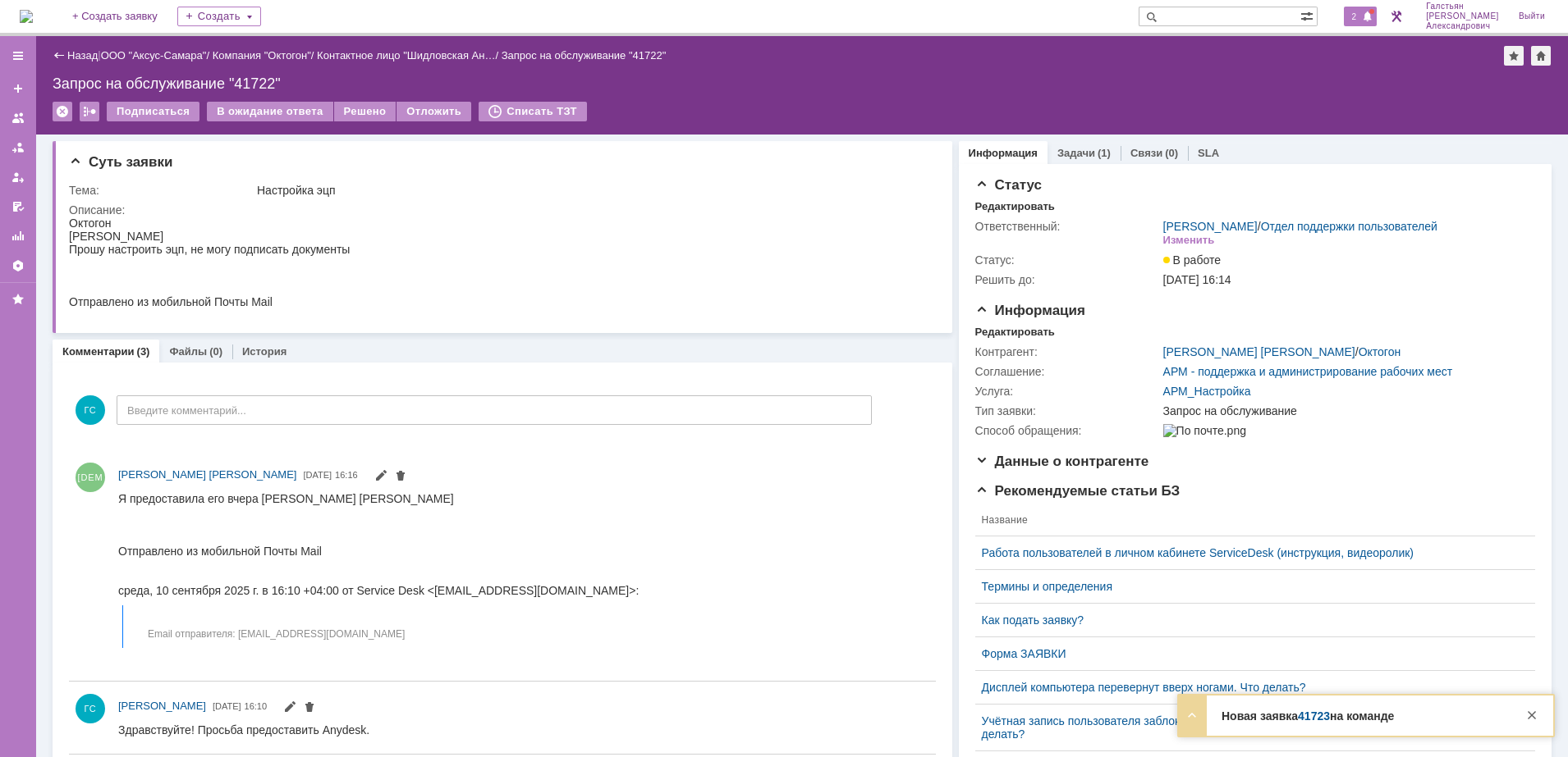
click at [1361, 14] on span "2" at bounding box center [1354, 17] width 15 height 12
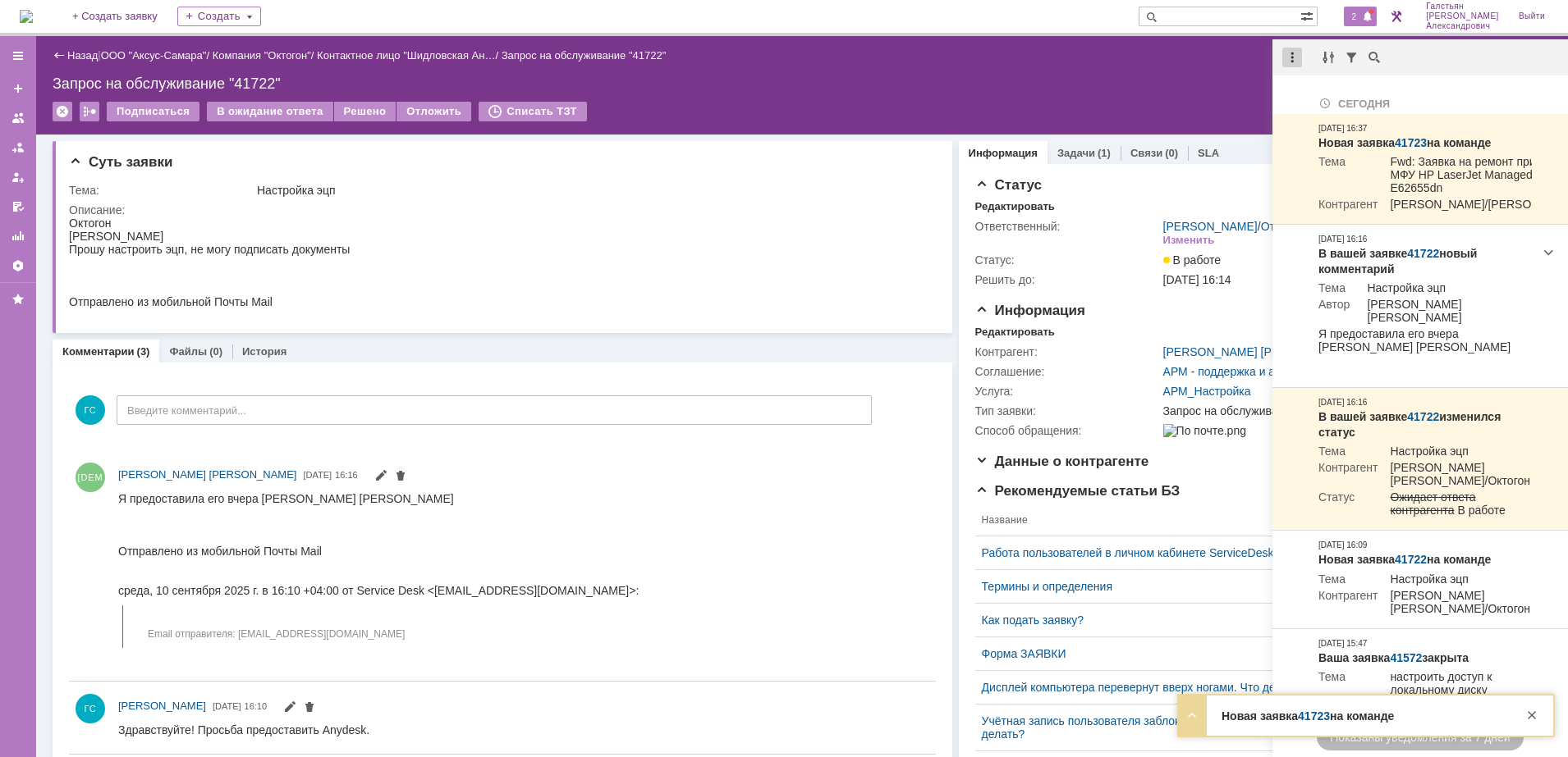
click at [1290, 55] on div at bounding box center [1292, 57] width 19 height 19
click at [1299, 90] on div "Отметить уведомления прочитанными" at bounding box center [1405, 98] width 240 height 24
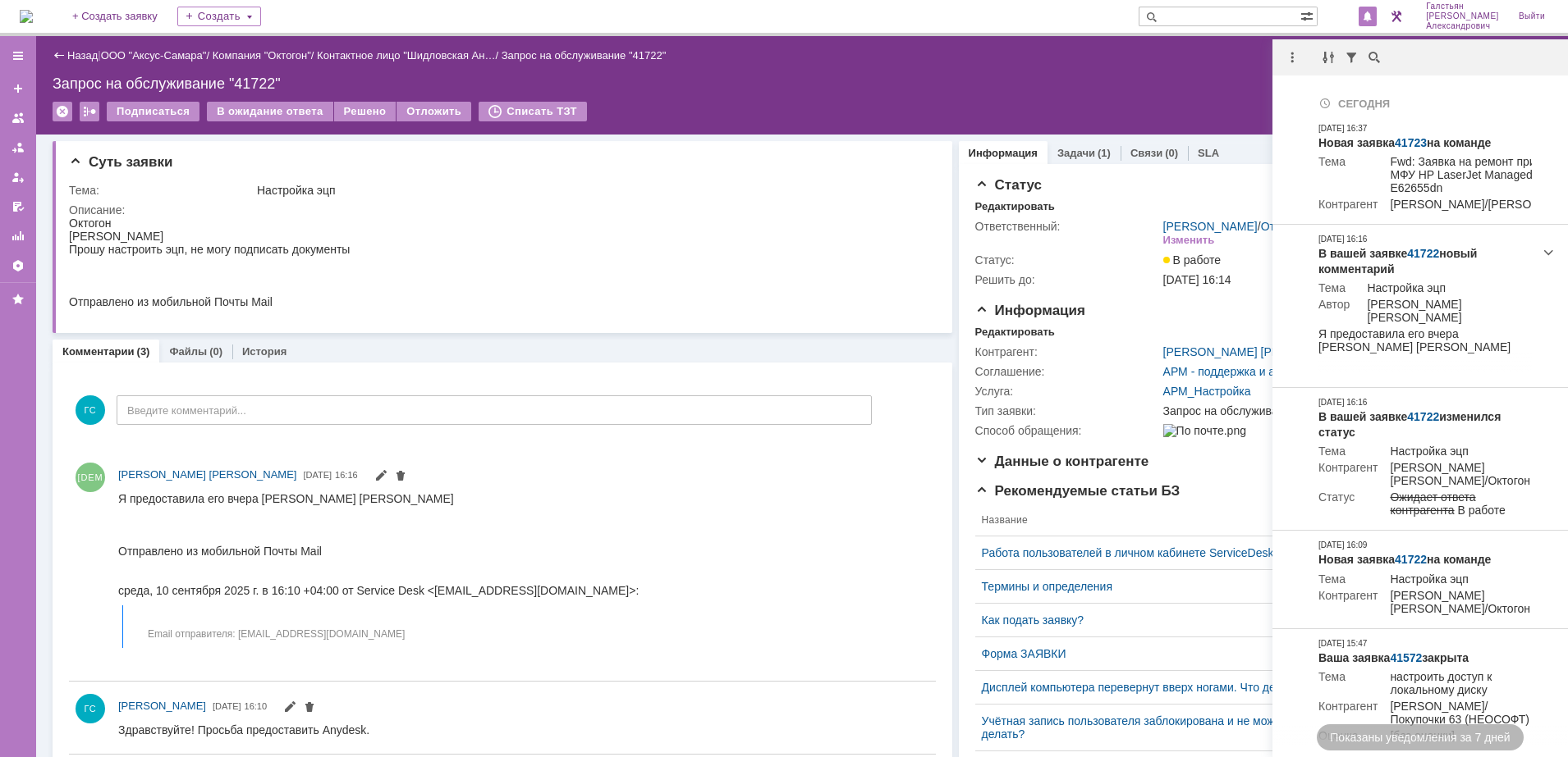
click at [1256, 89] on div "Запрос на обслуживание "41722"" at bounding box center [802, 83] width 1499 height 17
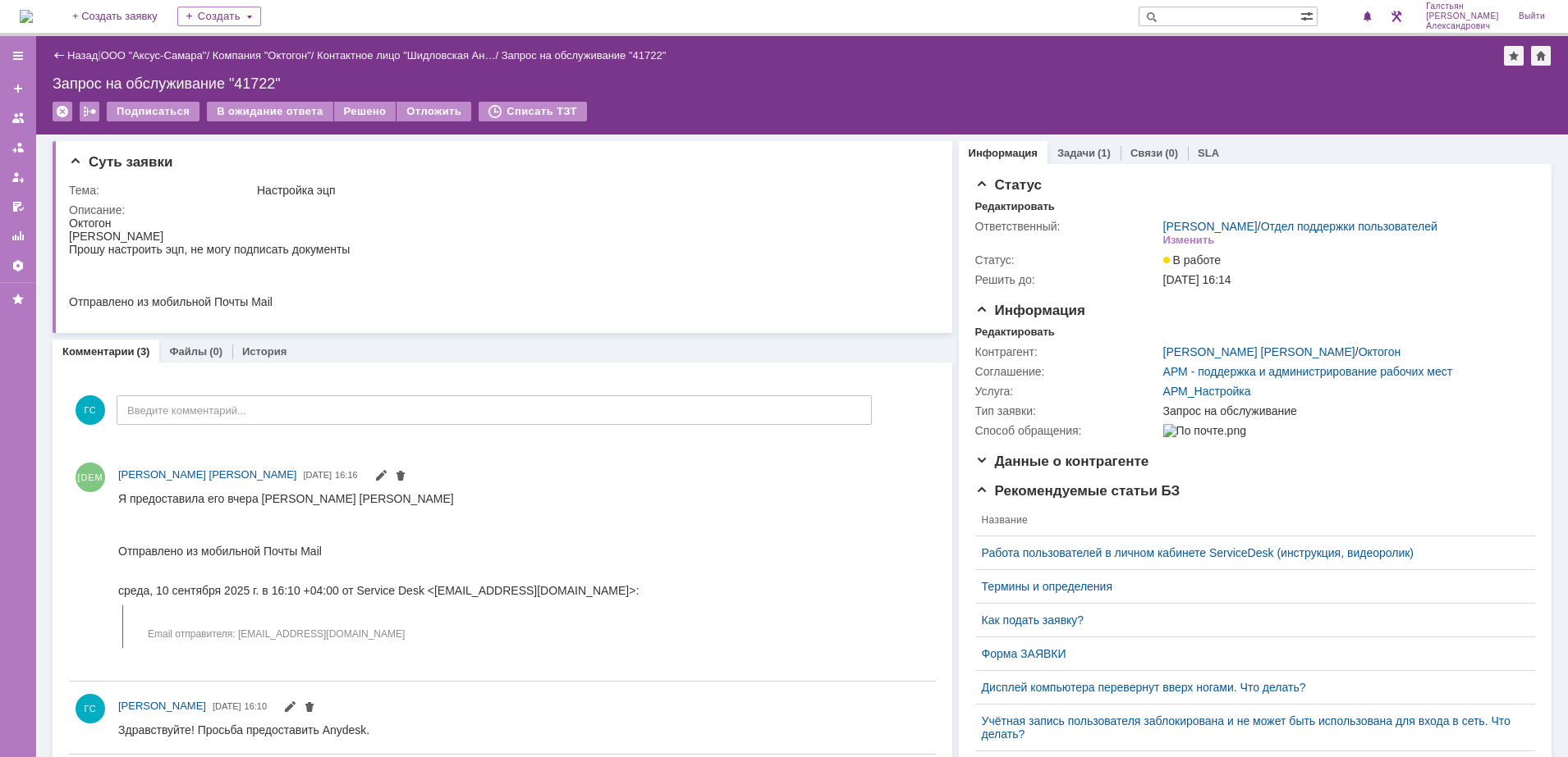
click at [23, 0] on div "На домашнюю" at bounding box center [25, 17] width 13 height 33
click at [33, 15] on img at bounding box center [25, 16] width 13 height 13
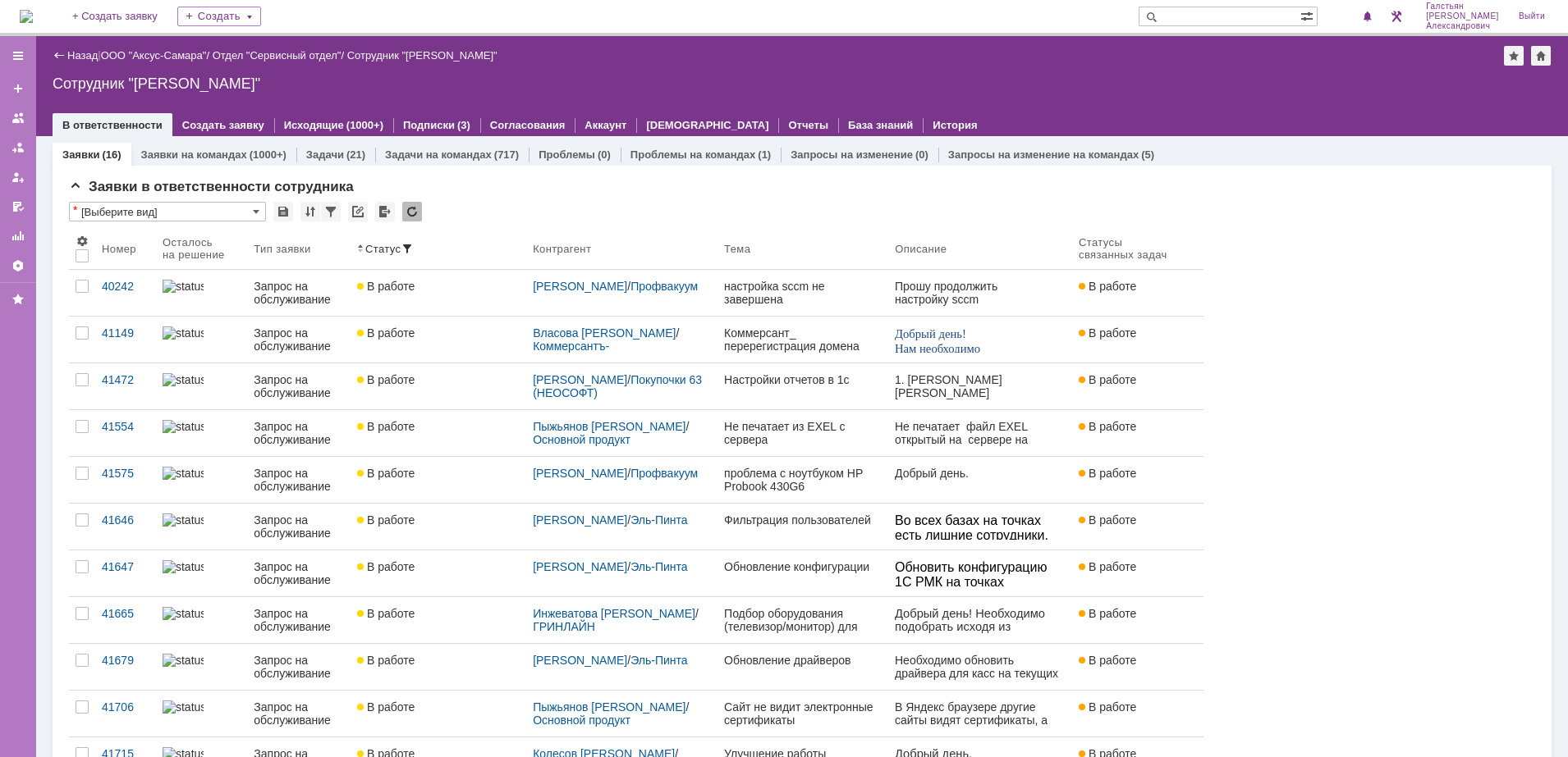
click at [33, 10] on img at bounding box center [25, 16] width 13 height 13
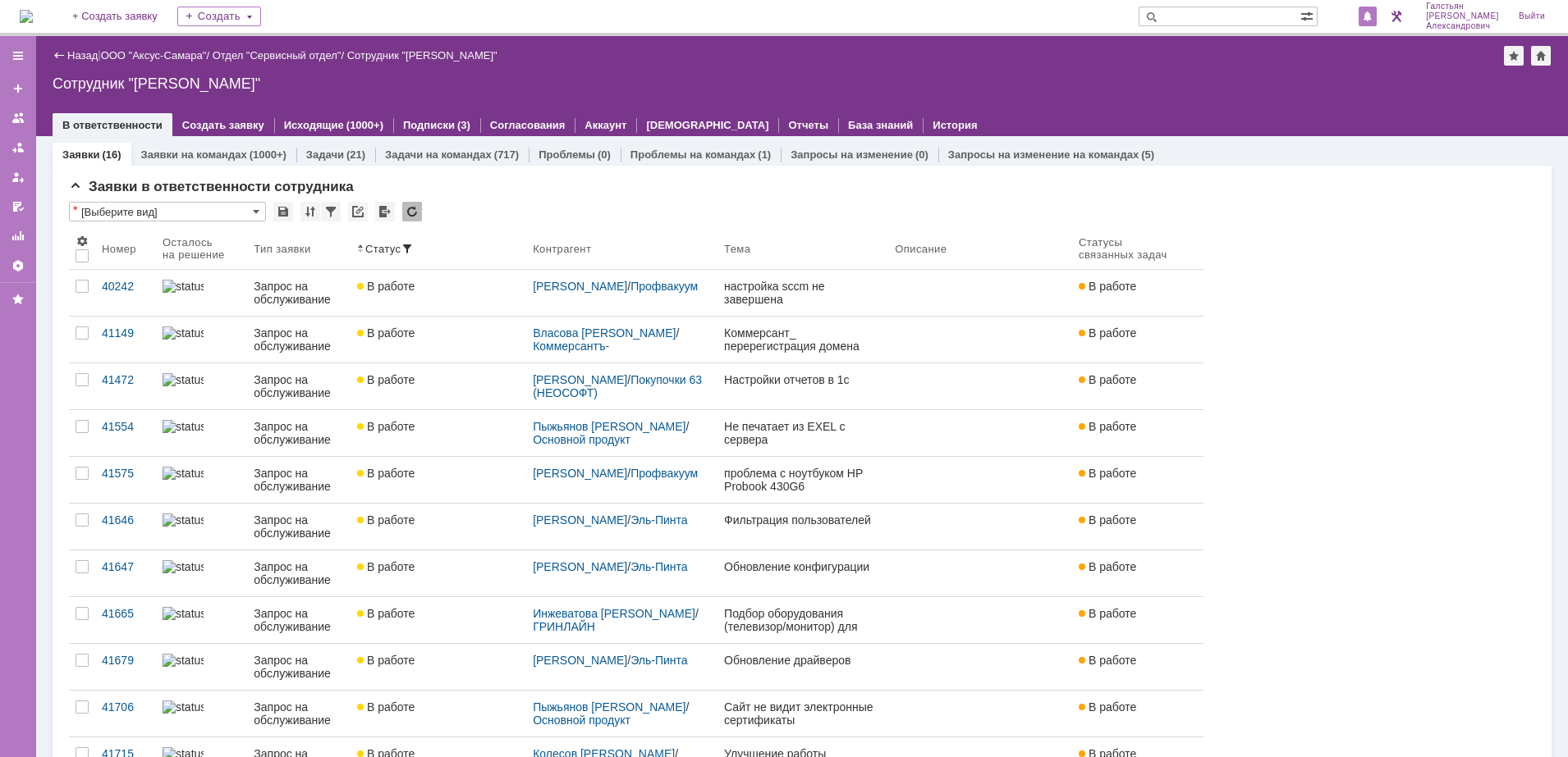
click at [1373, 15] on span at bounding box center [1367, 17] width 12 height 13
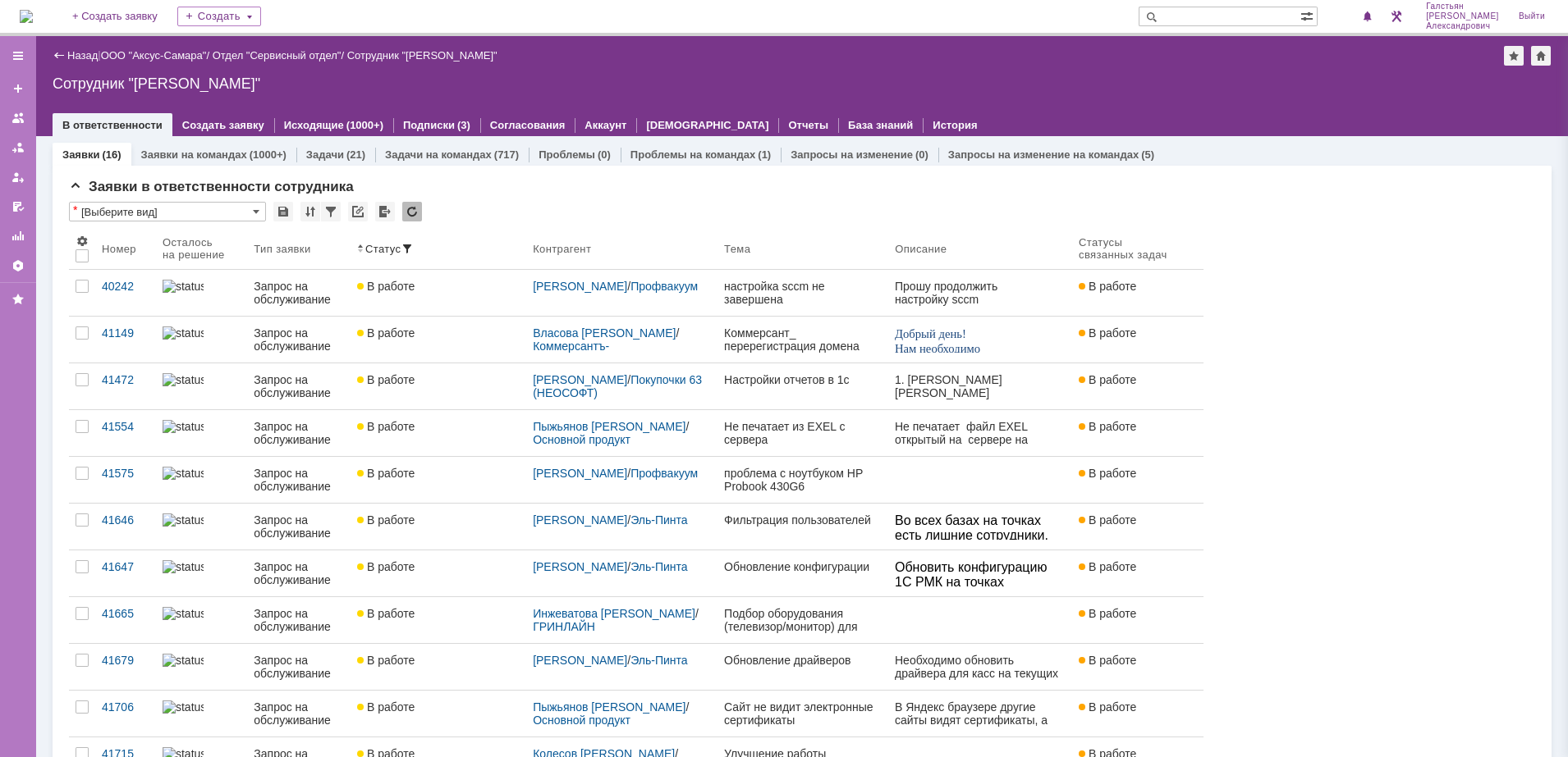
click at [1227, 74] on div "Назад | ООО "Аксус-Самара" / Отдел "Сервисный отдел" / Сотрудник "[PERSON_NAME]…" at bounding box center [802, 86] width 1532 height 100
click at [29, 10] on img at bounding box center [25, 16] width 13 height 13
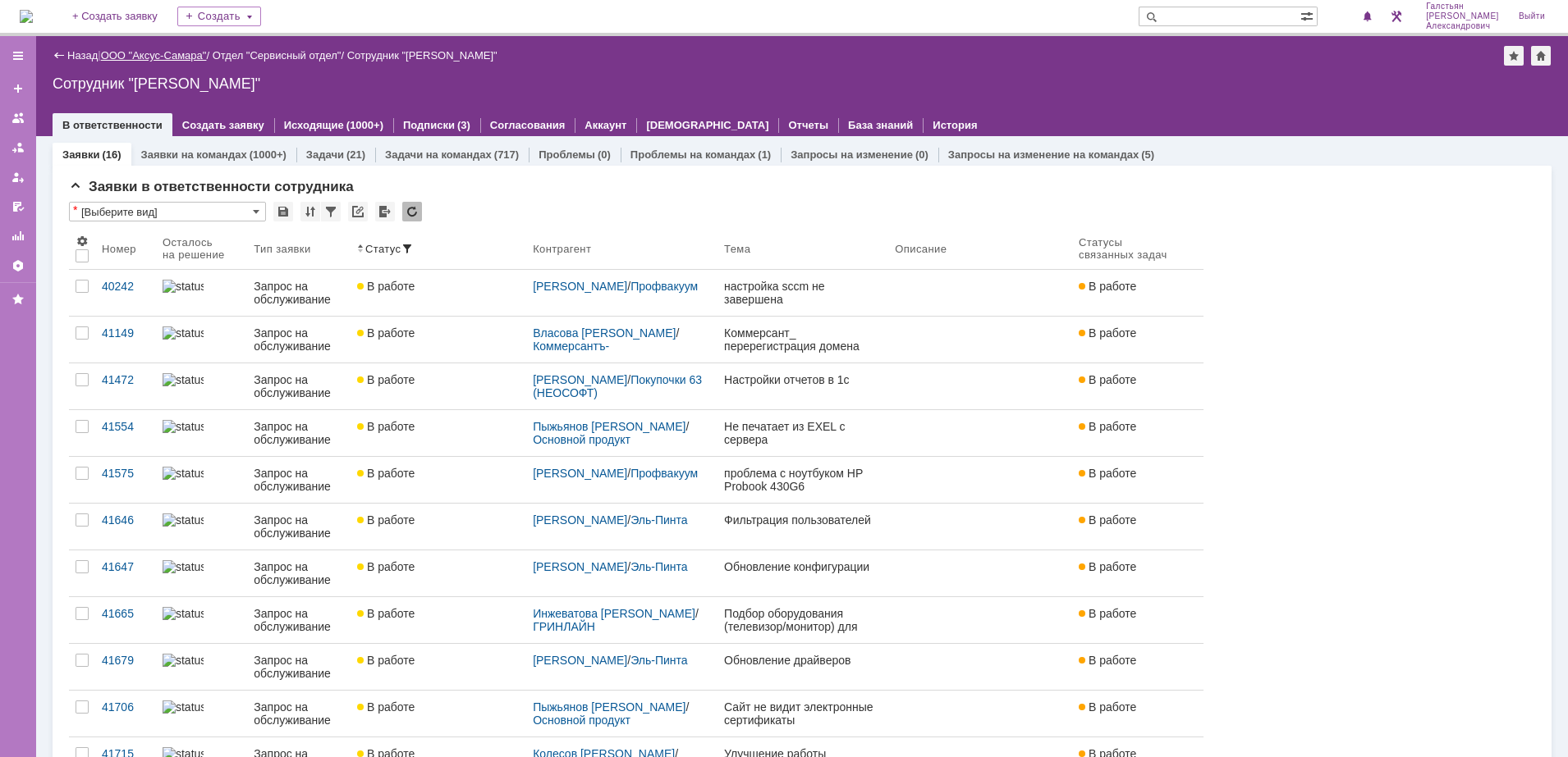
click at [164, 60] on link "ООО "Аксус-Самара"" at bounding box center [154, 56] width 106 height 13
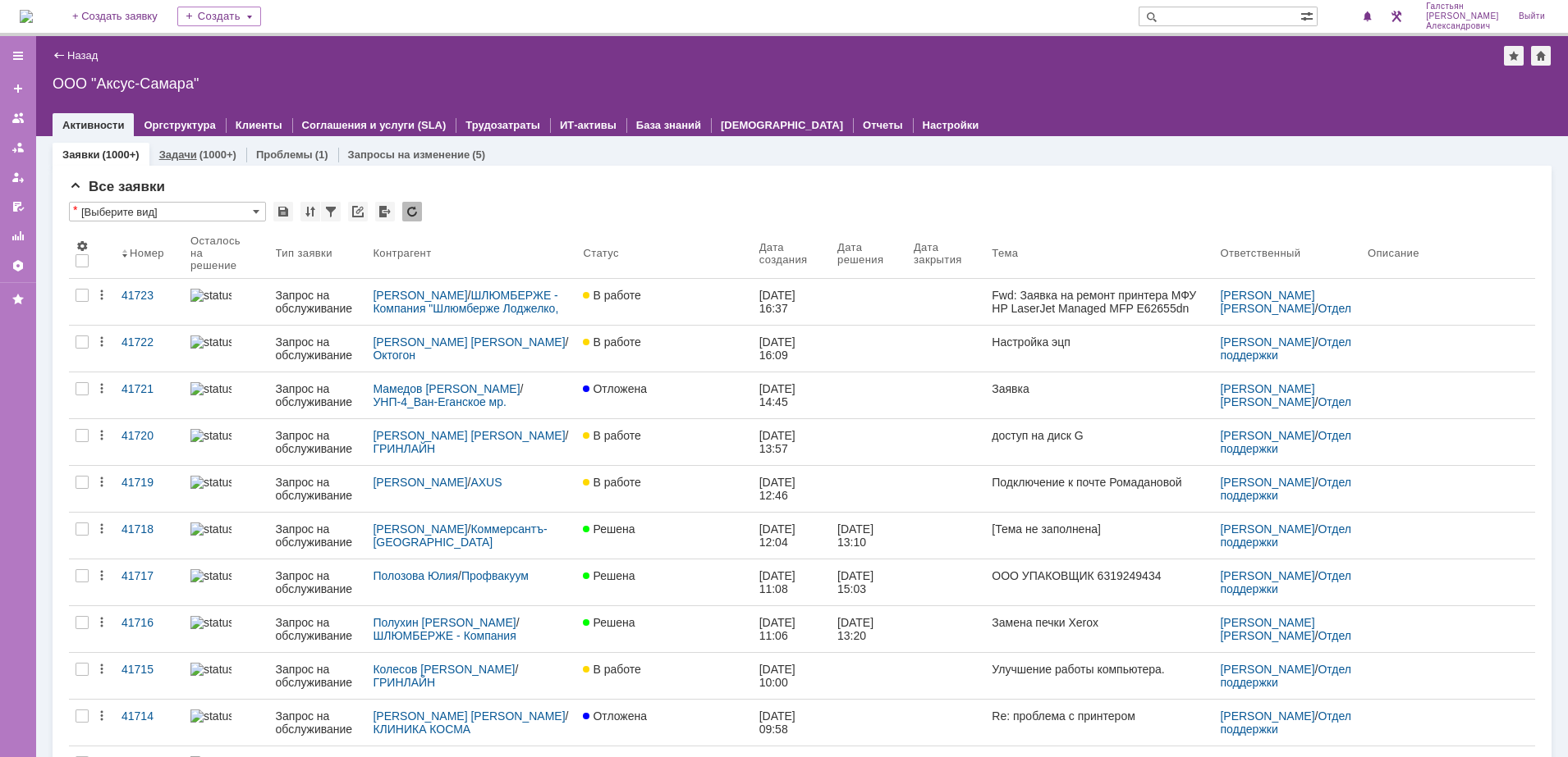
click at [191, 152] on link "Задачи" at bounding box center [177, 154] width 38 height 13
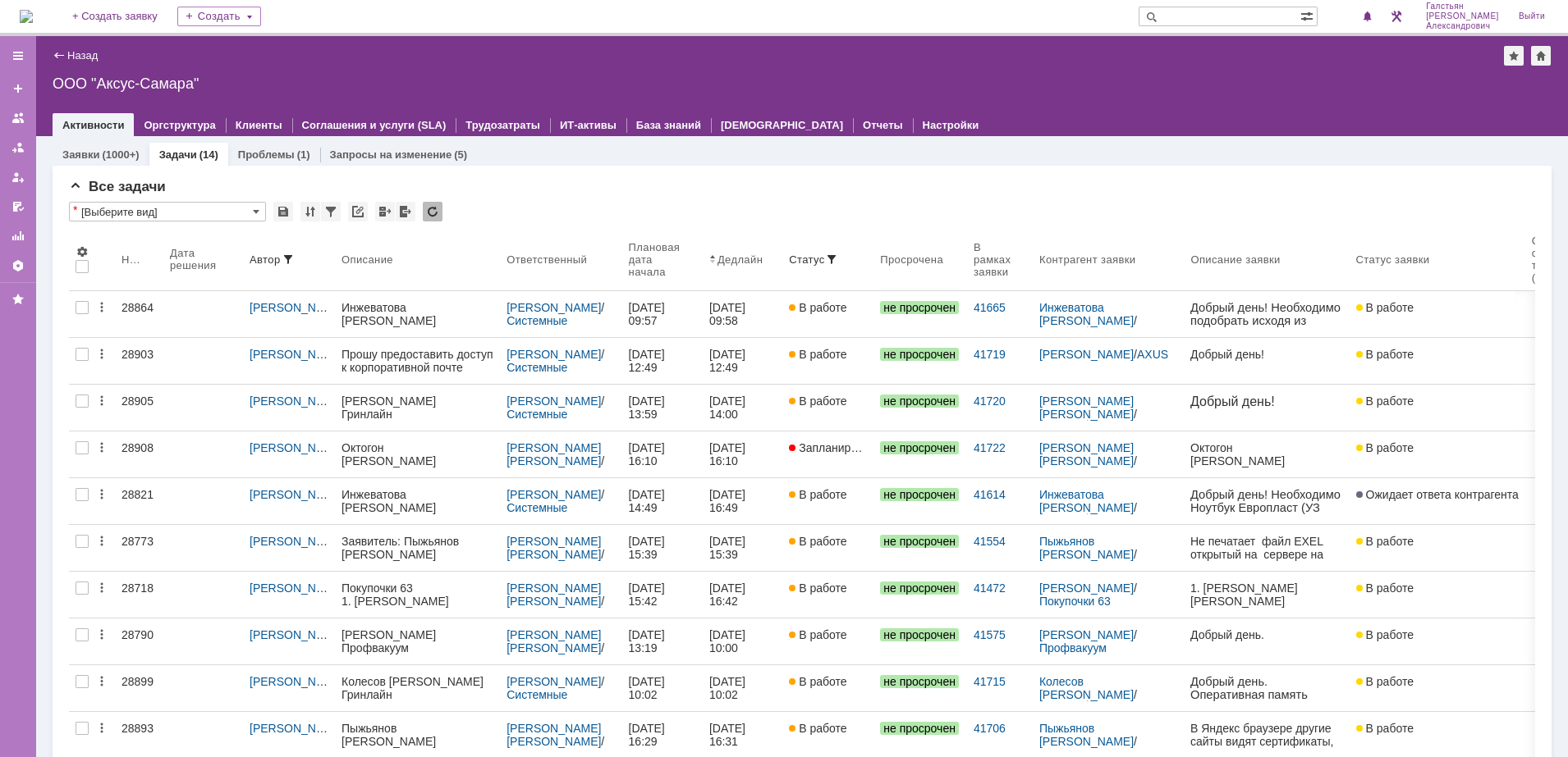
click at [17, 14] on div "На домашнюю + Создать заявку Создать Галстьян Степан Александрович Выйти" at bounding box center [784, 18] width 1568 height 36
click at [33, 10] on img at bounding box center [25, 16] width 13 height 13
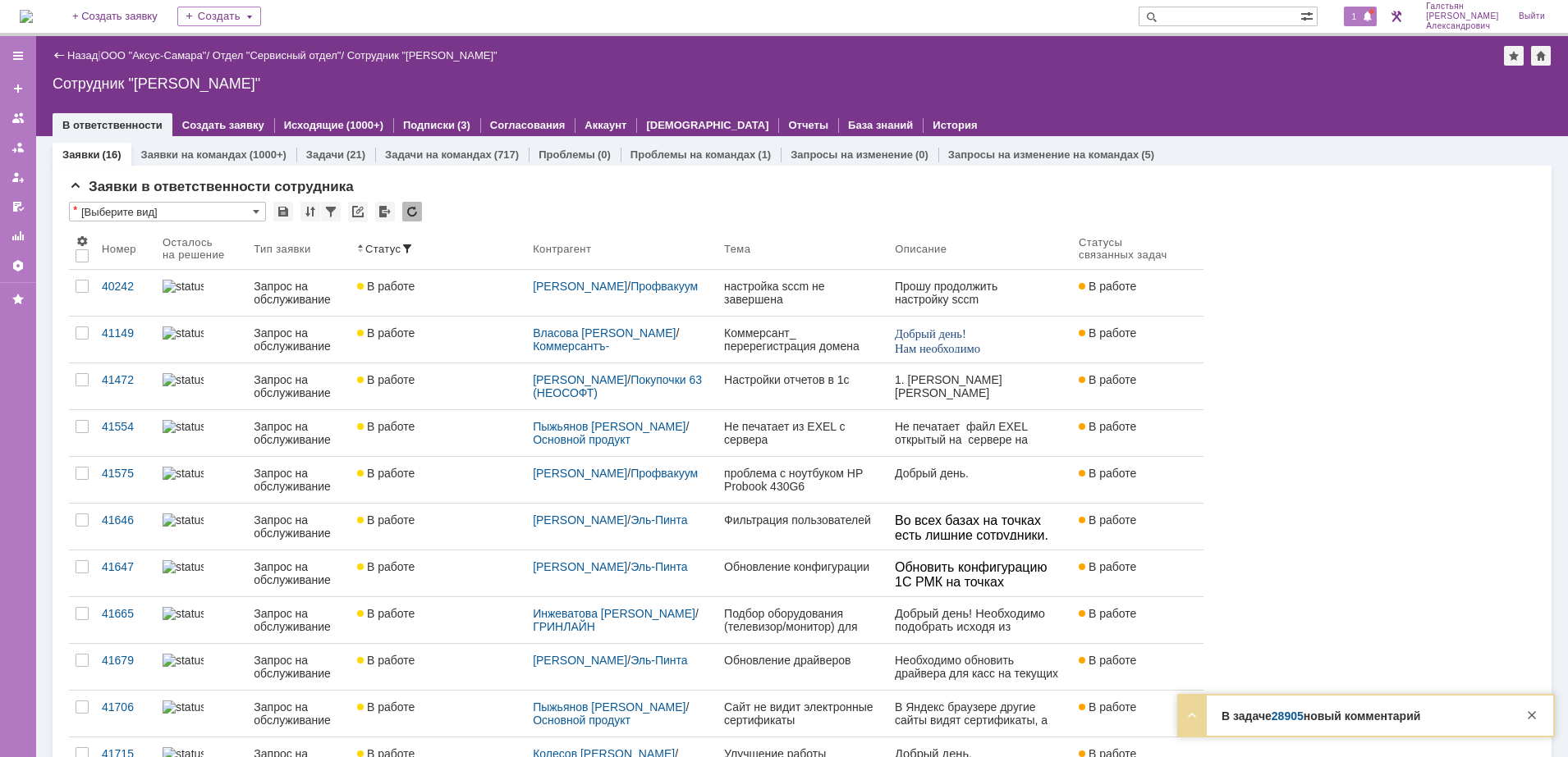
click at [1374, 9] on div "1" at bounding box center [1360, 17] width 34 height 19
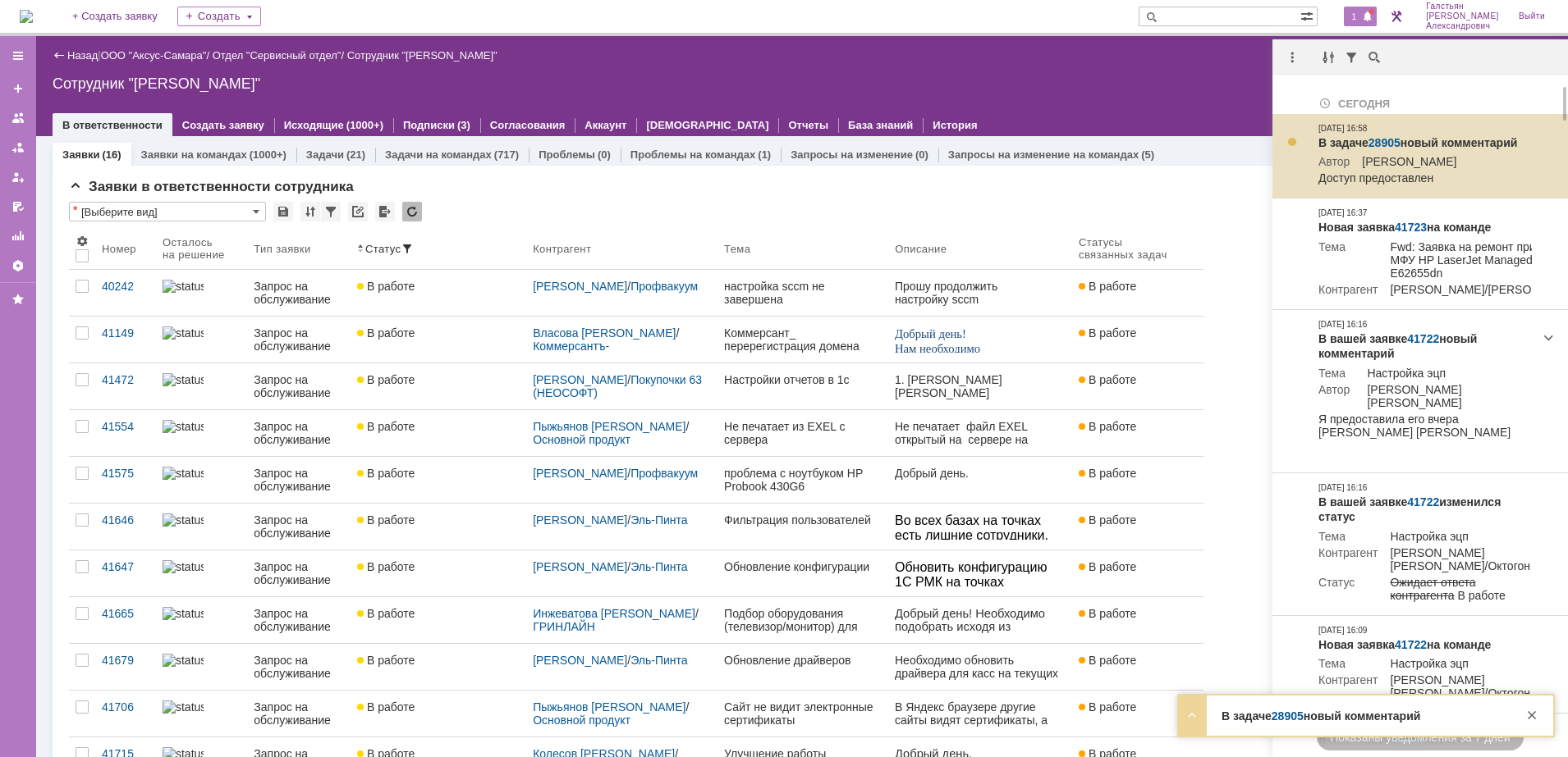
click at [1384, 140] on link "28905" at bounding box center [1384, 142] width 32 height 13
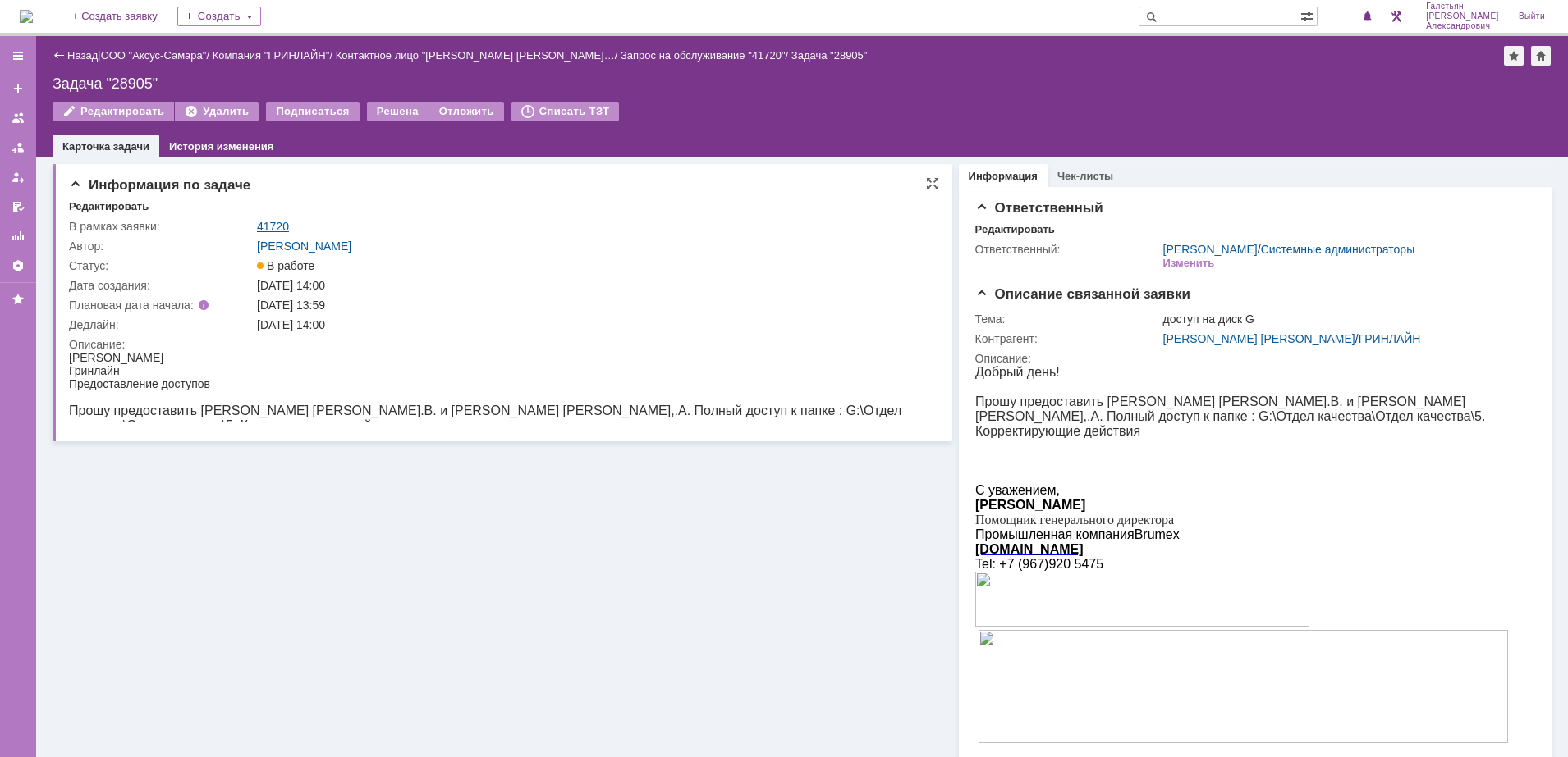
click at [282, 226] on link "41720" at bounding box center [273, 226] width 32 height 13
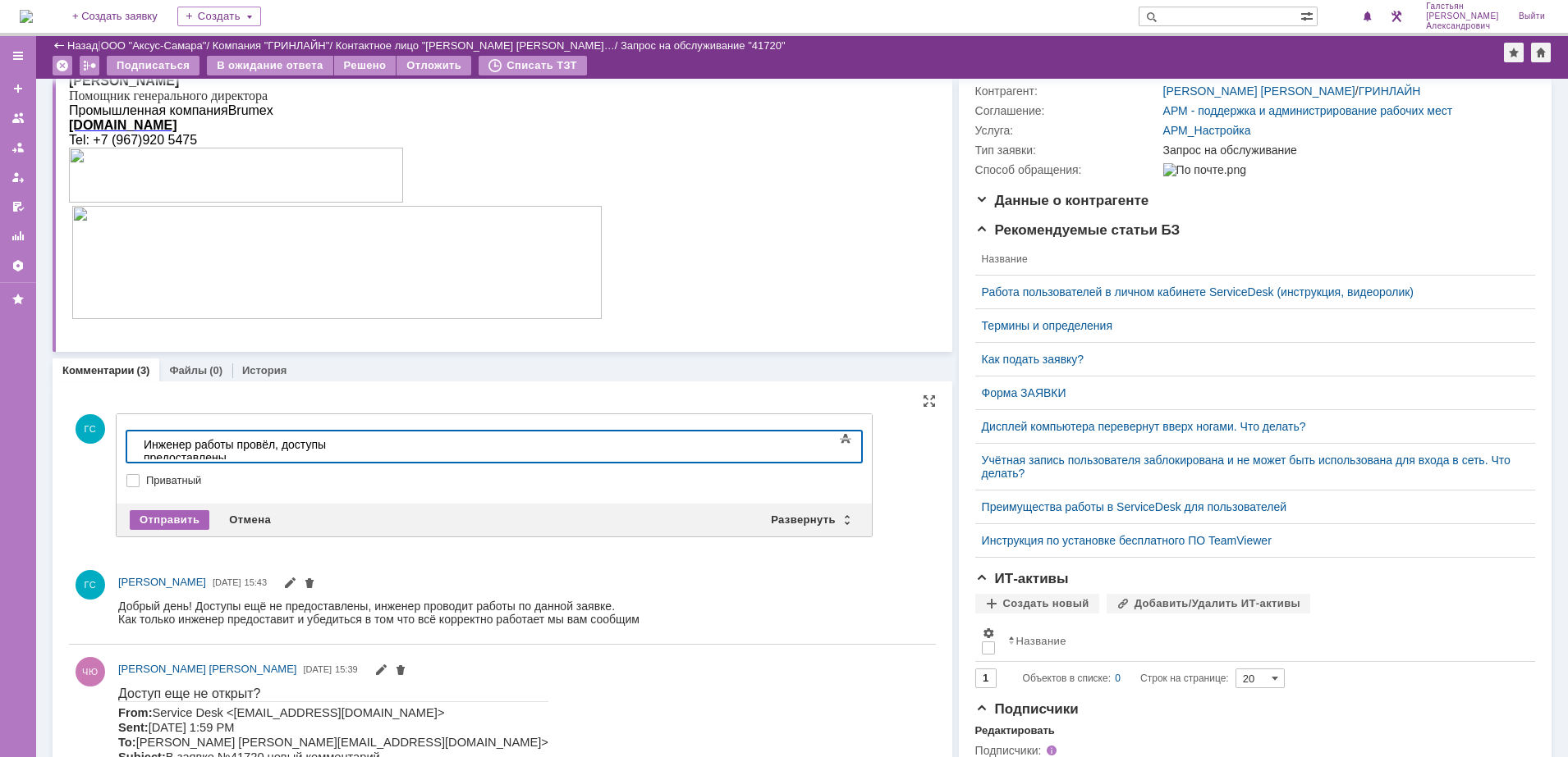
click at [171, 522] on div "Отправить" at bounding box center [170, 520] width 80 height 19
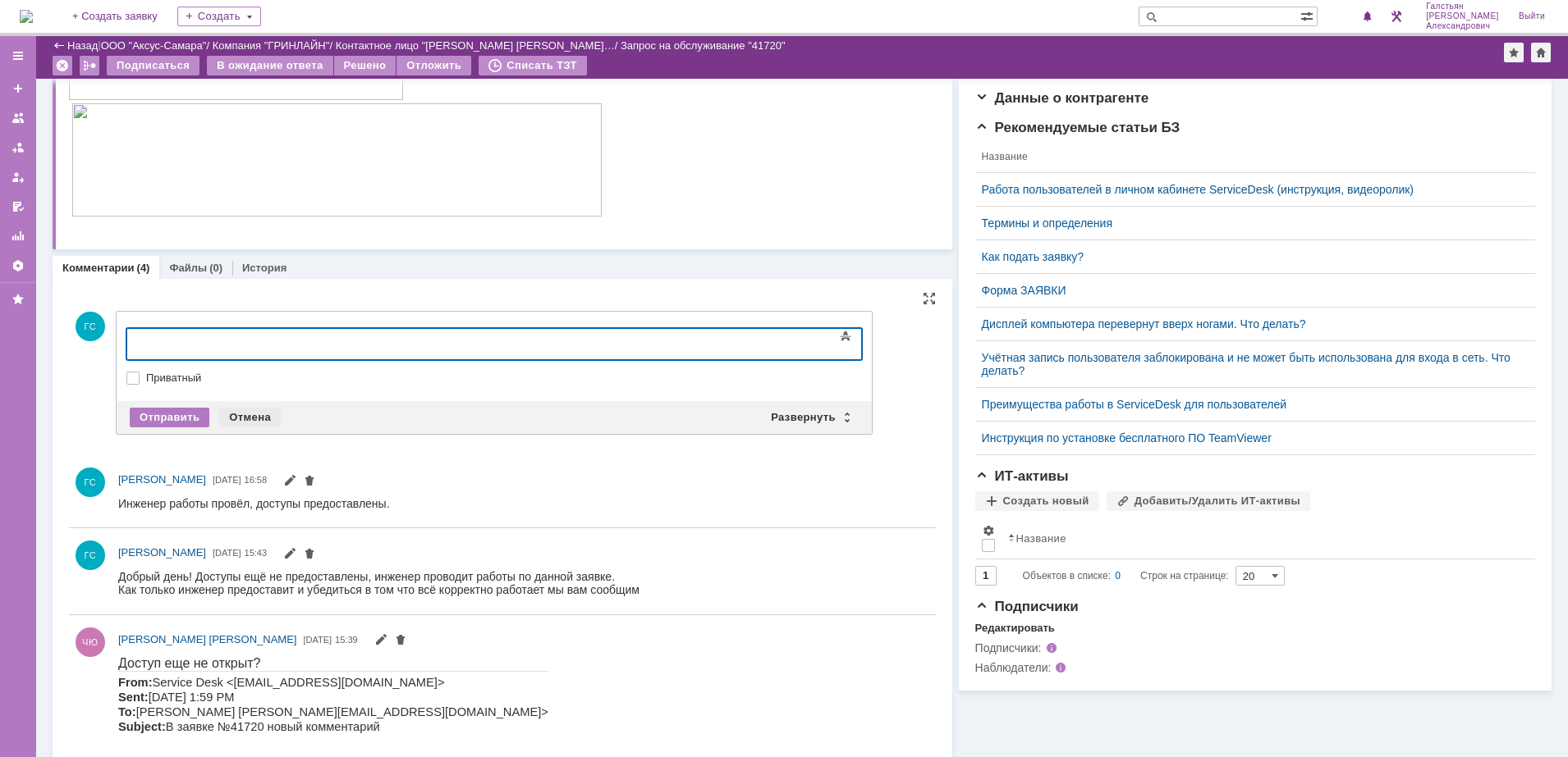
click at [252, 408] on div "Отмена" at bounding box center [249, 418] width 61 height 19
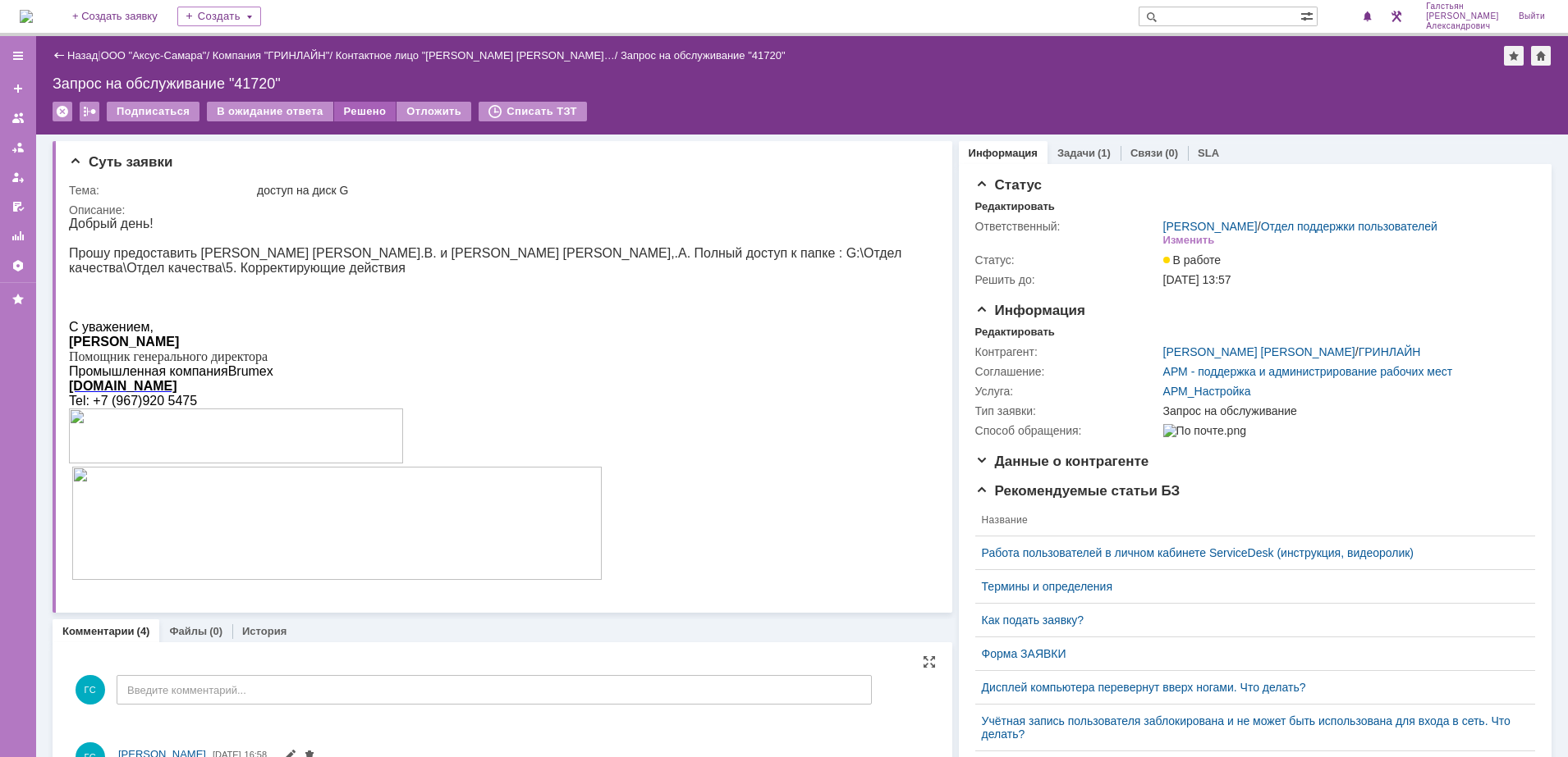
click at [347, 114] on div "Решено" at bounding box center [365, 111] width 62 height 19
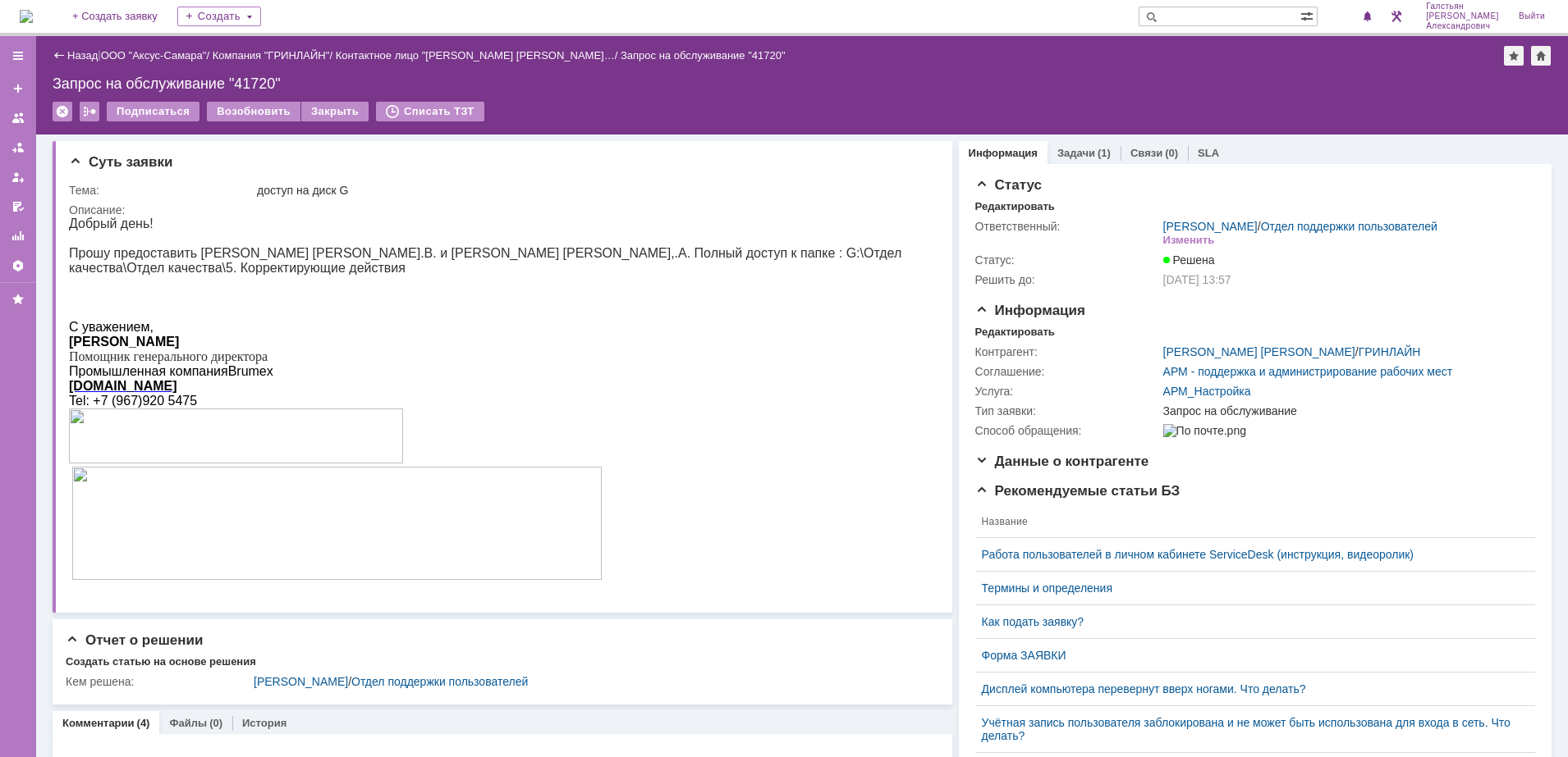
click at [33, 12] on img at bounding box center [25, 16] width 13 height 13
